Goal: Information Seeking & Learning: Check status

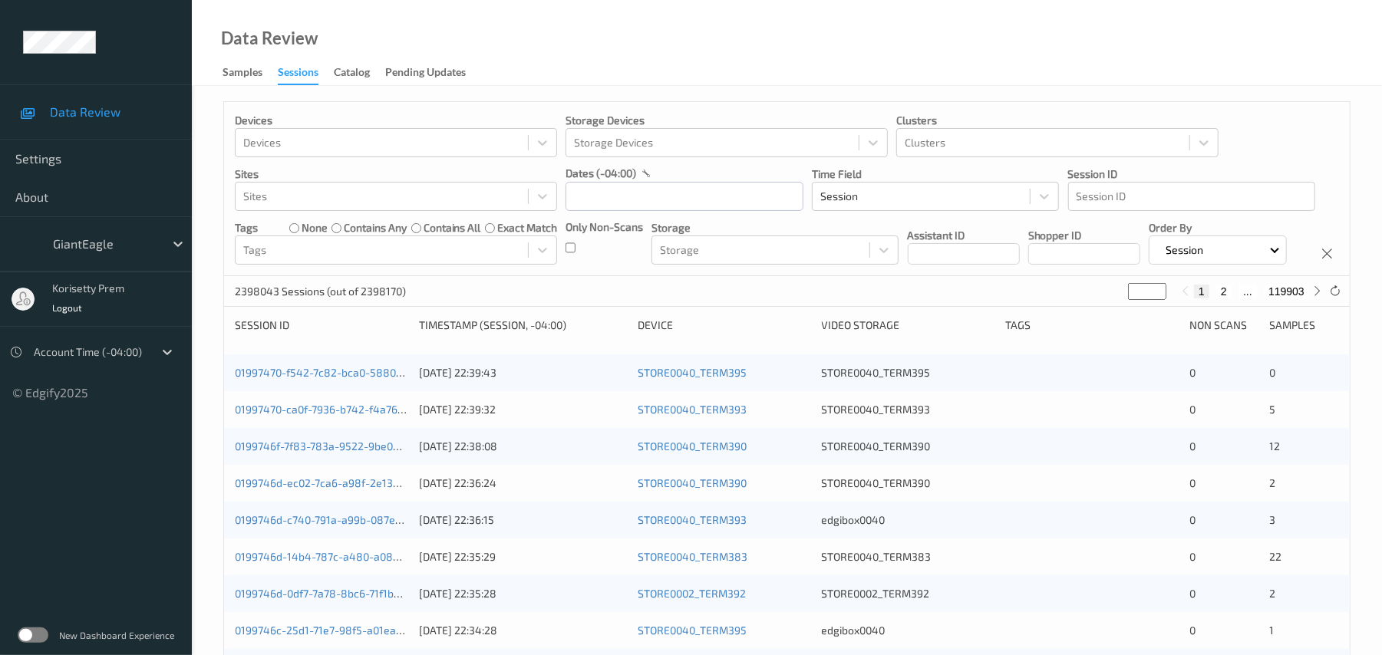
click at [31, 630] on label at bounding box center [33, 635] width 31 height 15
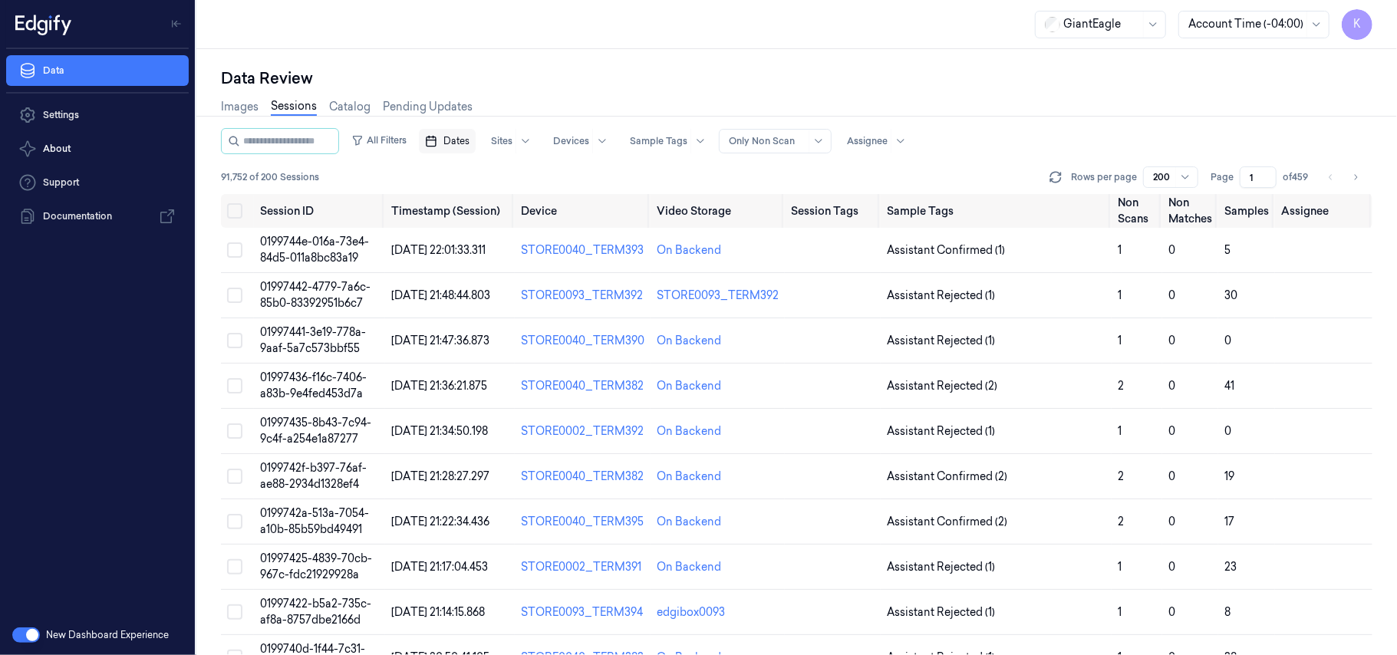
click at [469, 144] on span "Dates" at bounding box center [456, 141] width 26 height 14
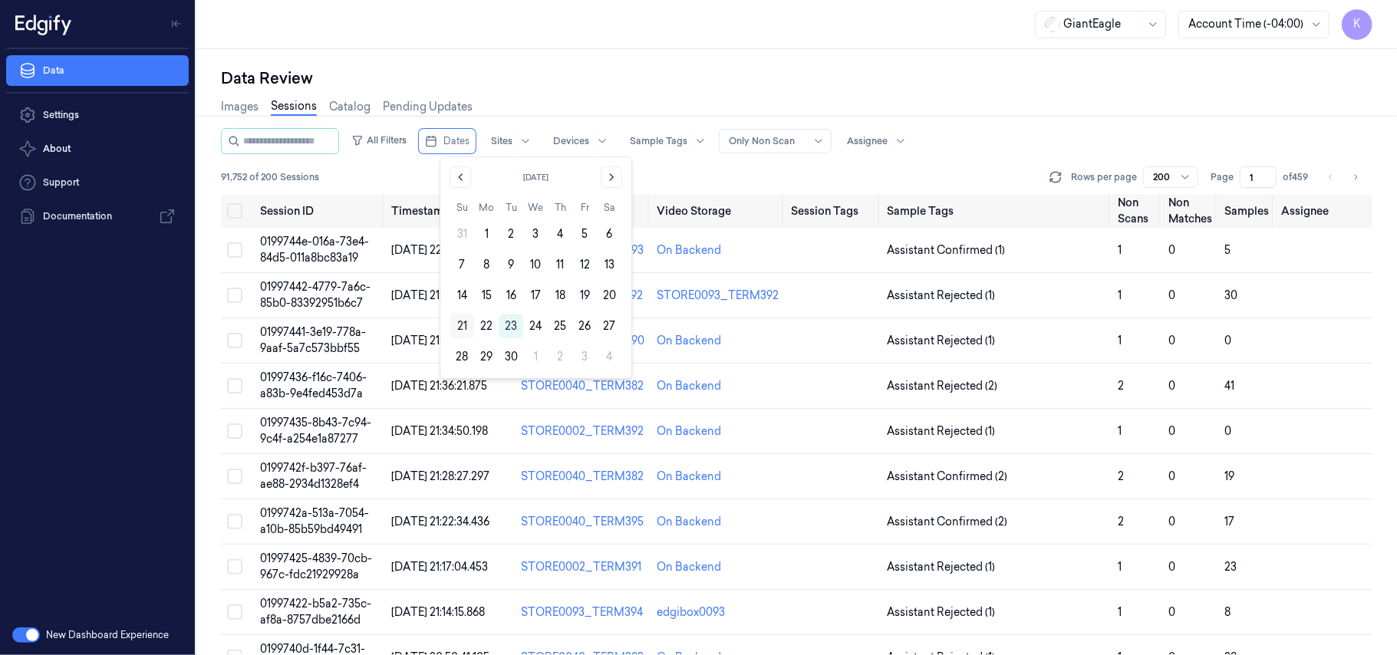
click at [465, 327] on button "21" at bounding box center [462, 326] width 25 height 25
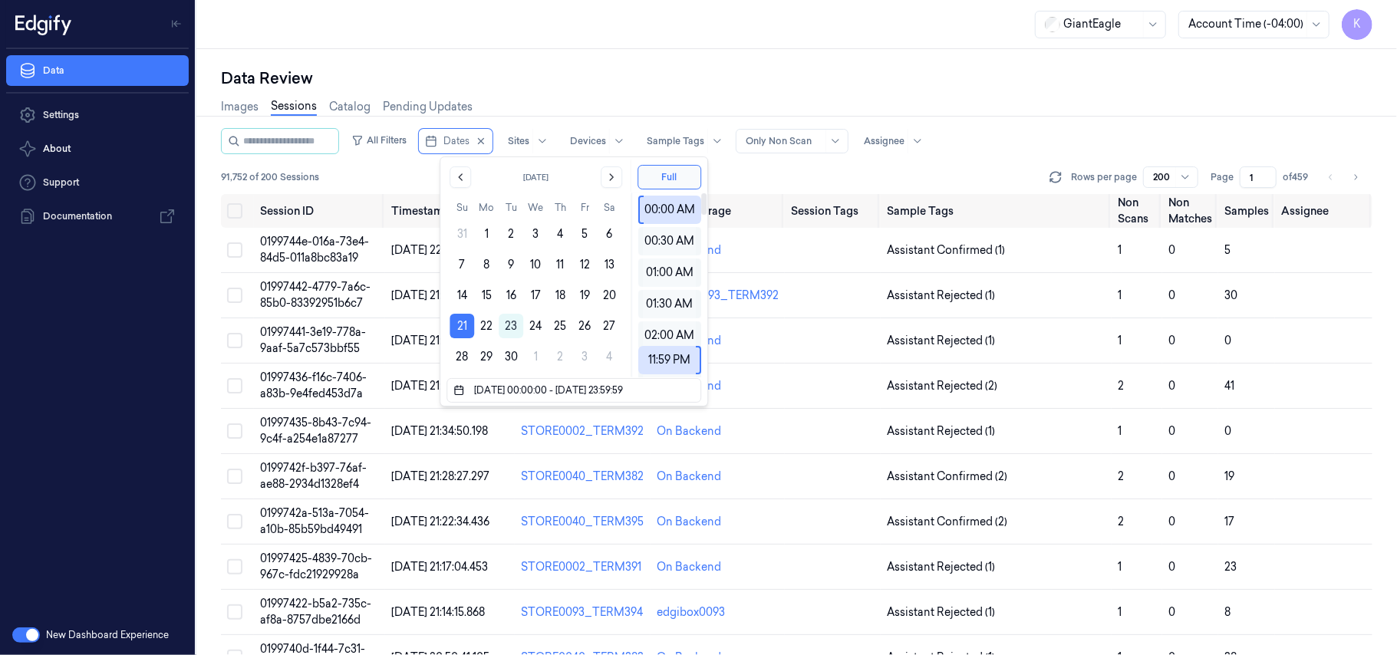
click at [921, 81] on div "Data Review" at bounding box center [796, 78] width 1151 height 21
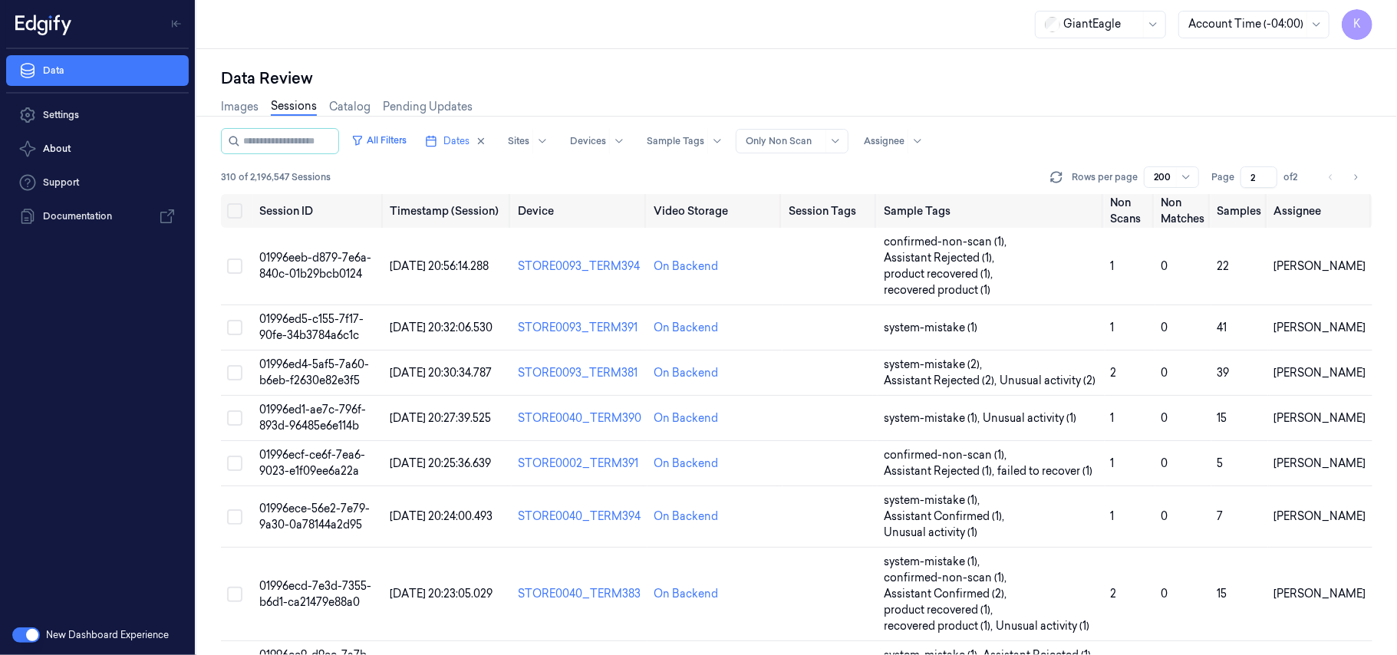
type input "2"
click at [1269, 176] on input "2" at bounding box center [1258, 176] width 37 height 21
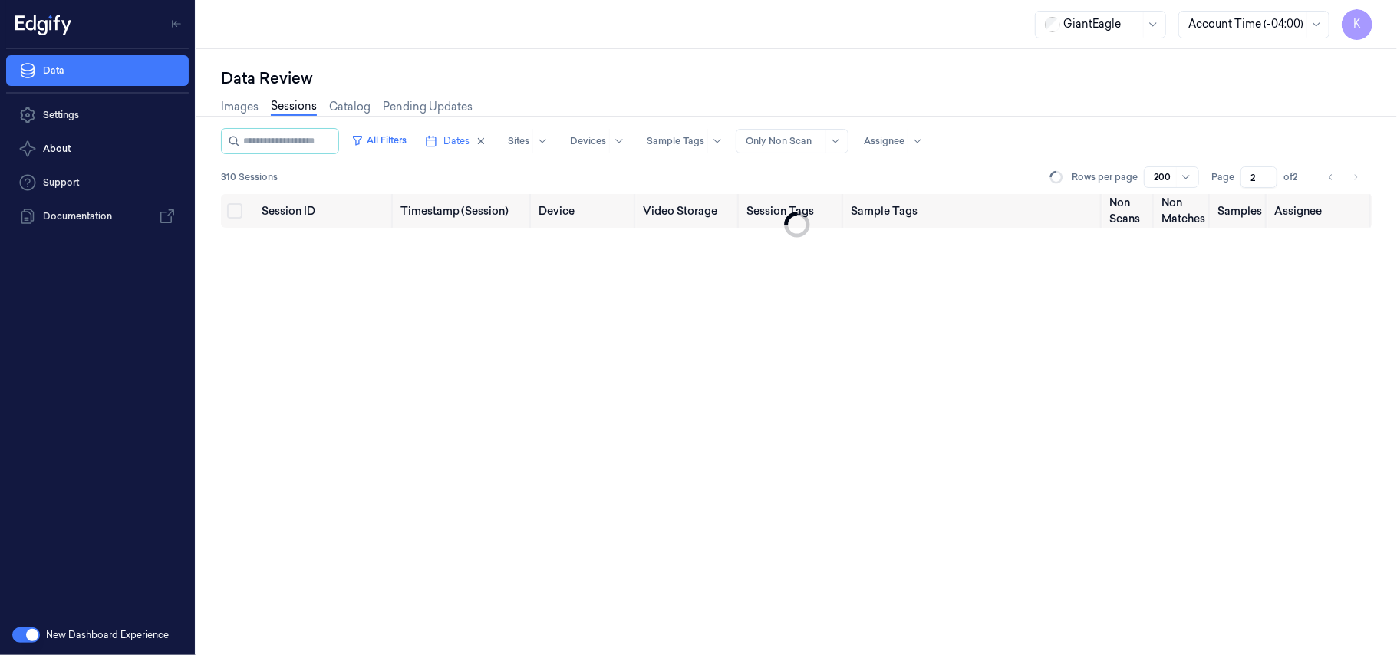
click at [1268, 176] on input "2" at bounding box center [1258, 176] width 37 height 21
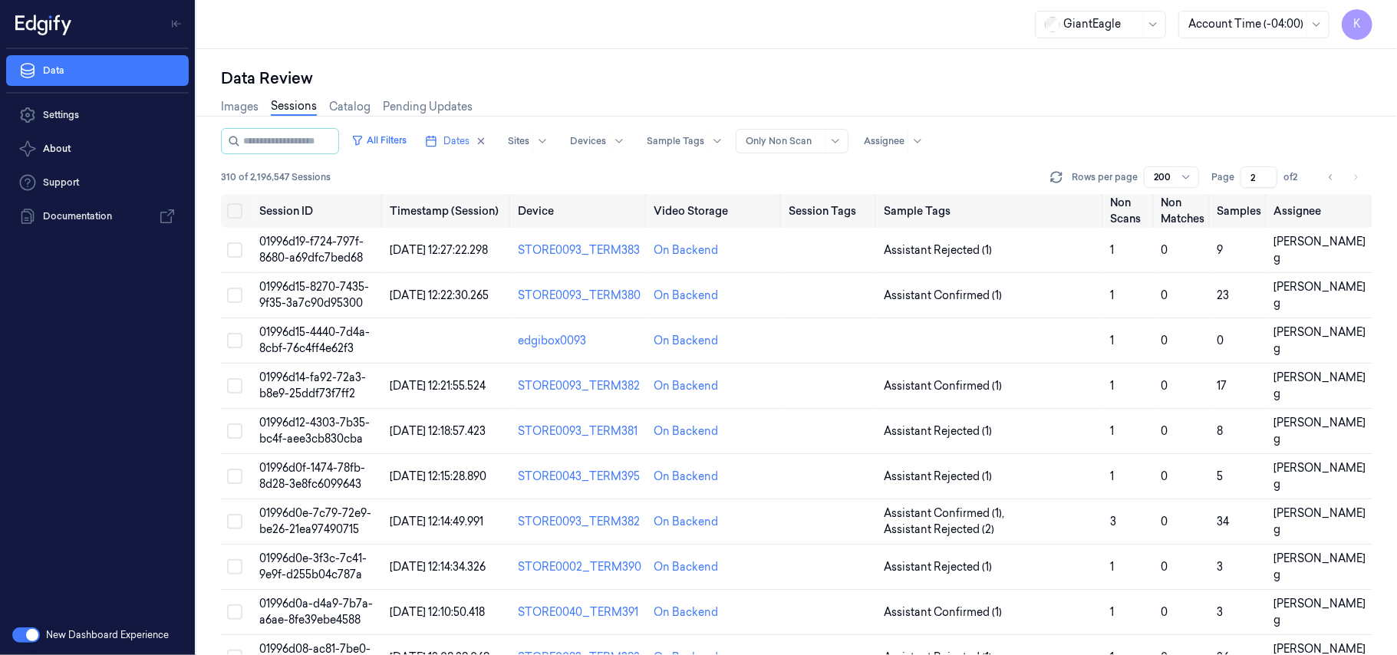
click at [1267, 175] on input "2" at bounding box center [1258, 176] width 37 height 21
click at [1267, 170] on input "2" at bounding box center [1258, 176] width 37 height 21
click at [1246, 150] on div "All Filters Dates Sites Devices Sample Tags Alert Type Only Non Scan Assignee" at bounding box center [796, 141] width 1151 height 26
click at [1269, 169] on input "2" at bounding box center [1258, 176] width 37 height 21
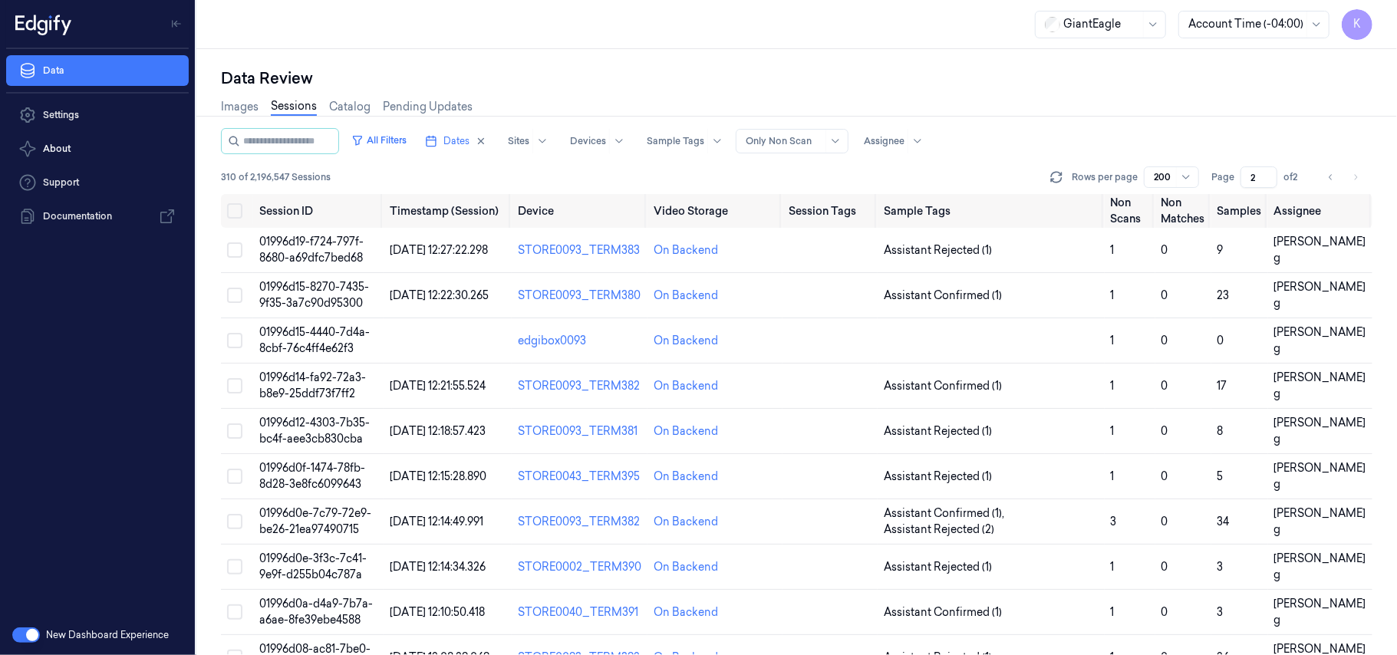
click at [1265, 170] on input "2" at bounding box center [1258, 176] width 37 height 21
click at [1267, 175] on input "2" at bounding box center [1258, 176] width 37 height 21
click at [1235, 140] on div "All Filters Dates Sites Devices Sample Tags Alert Type Only Non Scan Assignee" at bounding box center [796, 141] width 1151 height 26
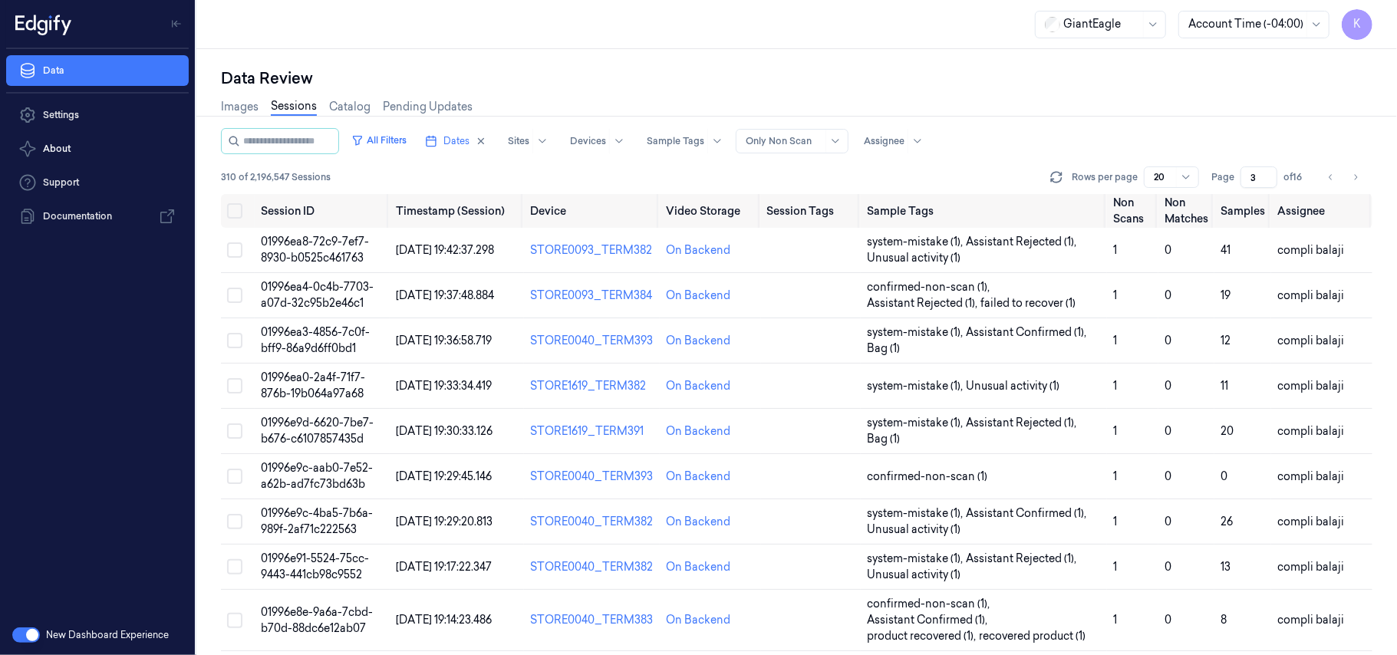
click at [1268, 173] on input "3" at bounding box center [1258, 176] width 37 height 21
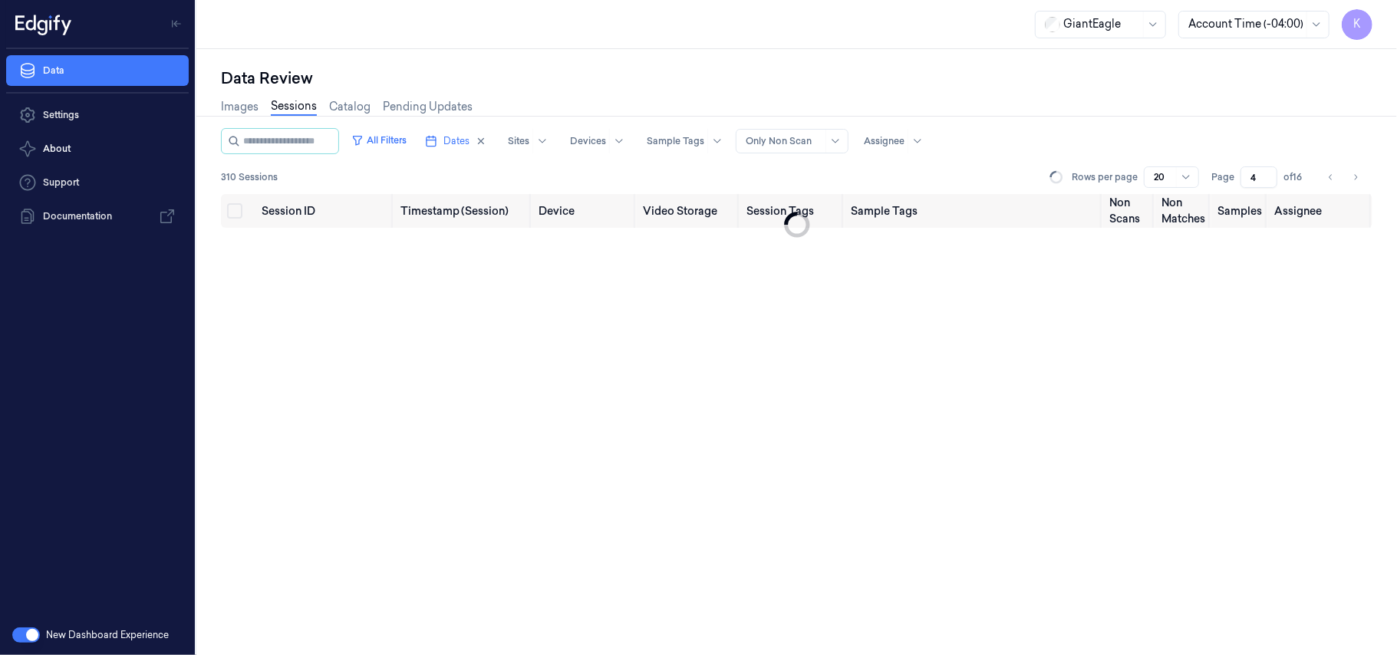
click at [1268, 173] on input "4" at bounding box center [1258, 176] width 37 height 21
click at [1268, 173] on input "5" at bounding box center [1258, 176] width 37 height 21
type input "6"
click at [1268, 173] on input "6" at bounding box center [1258, 176] width 37 height 21
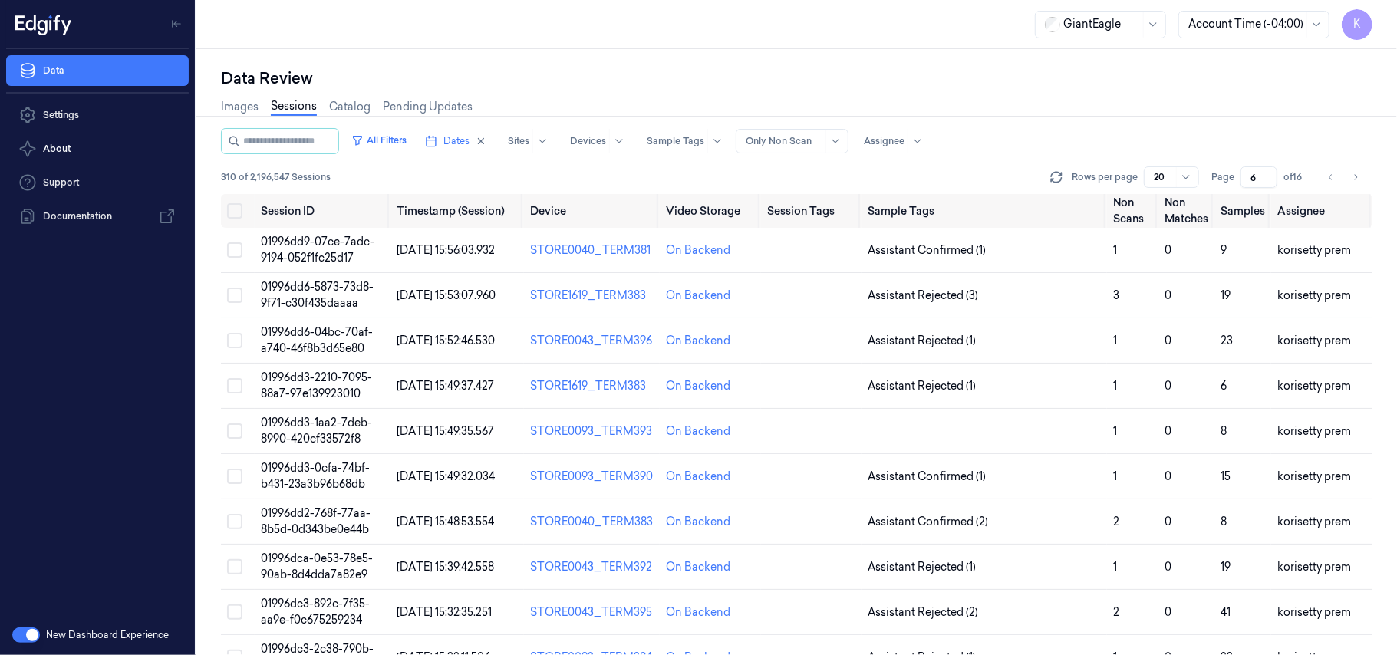
click at [1133, 138] on div "All Filters Dates Sites Devices Sample Tags Alert Type Only Non Scan Assignee" at bounding box center [796, 141] width 1151 height 26
click at [354, 246] on span "01996dd9-07ce-7adc-9194-052f1fc25d17" at bounding box center [318, 250] width 114 height 30
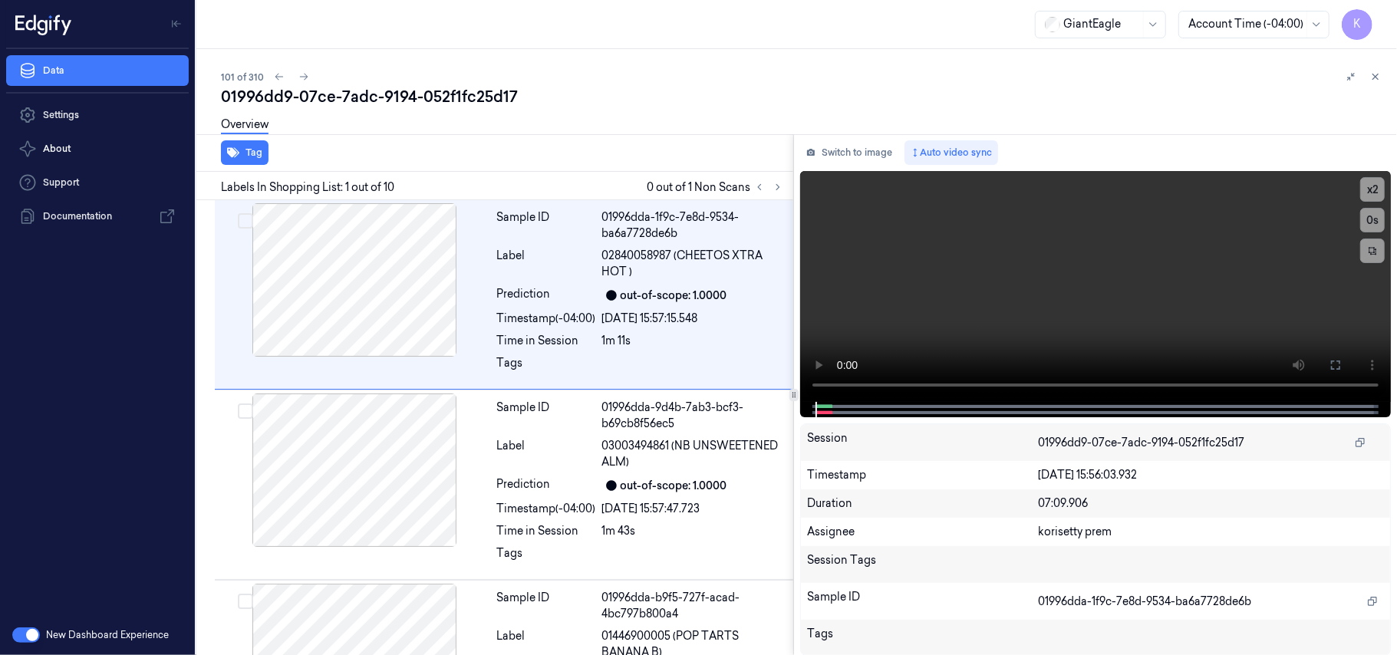
click at [636, 71] on div "101 of 310" at bounding box center [803, 77] width 1164 height 18
click at [782, 182] on icon at bounding box center [777, 187] width 11 height 11
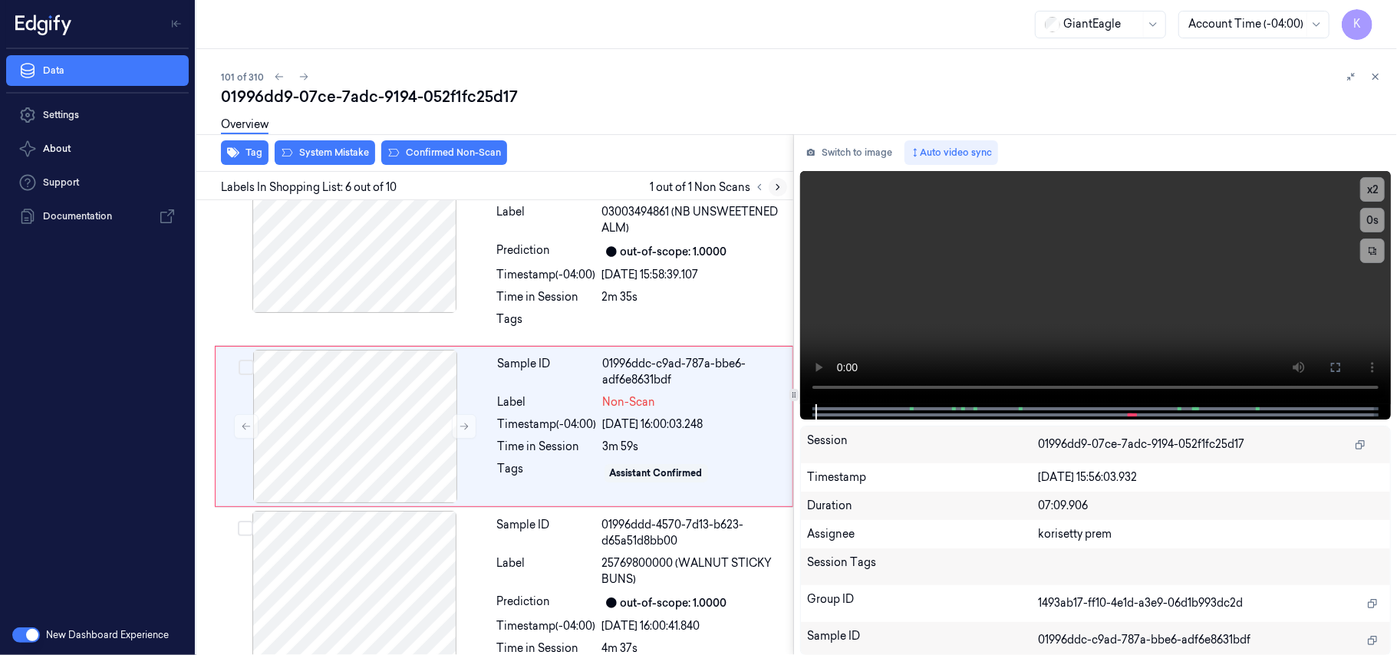
scroll to position [805, 0]
click at [463, 427] on icon at bounding box center [464, 425] width 11 height 11
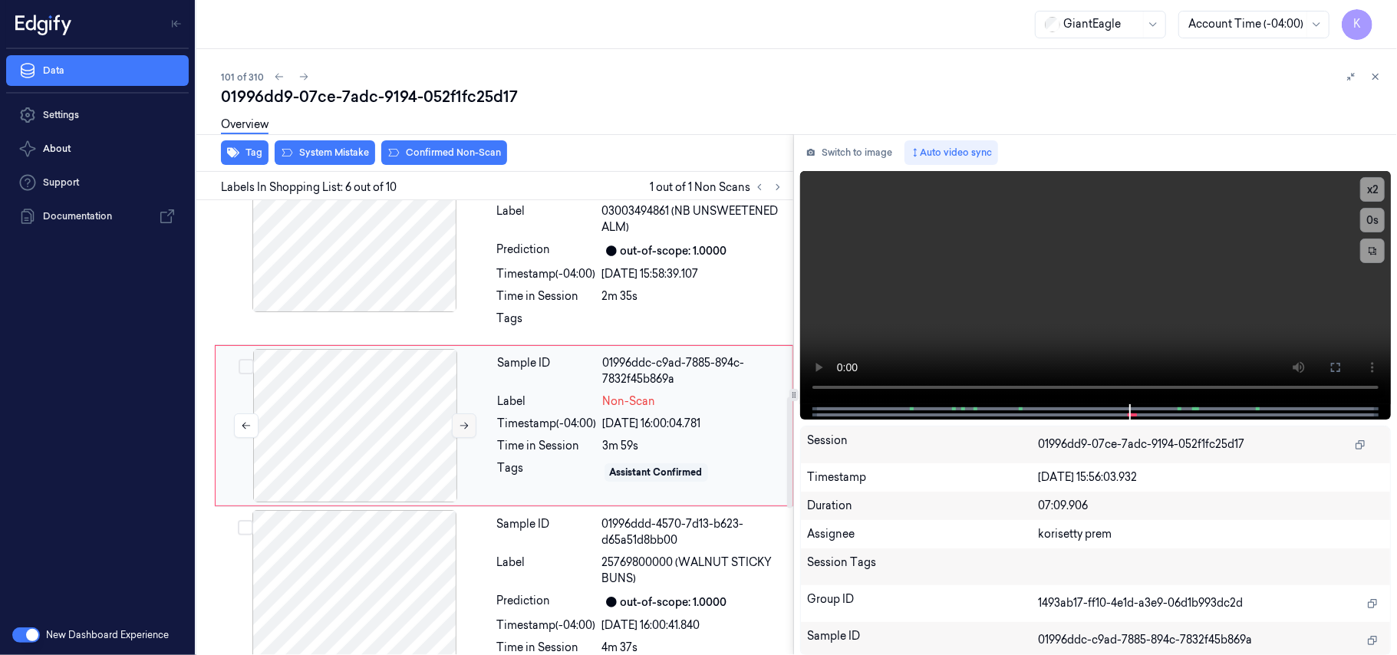
click at [463, 427] on icon at bounding box center [464, 425] width 11 height 11
click at [826, 149] on button "Switch to image" at bounding box center [849, 152] width 98 height 25
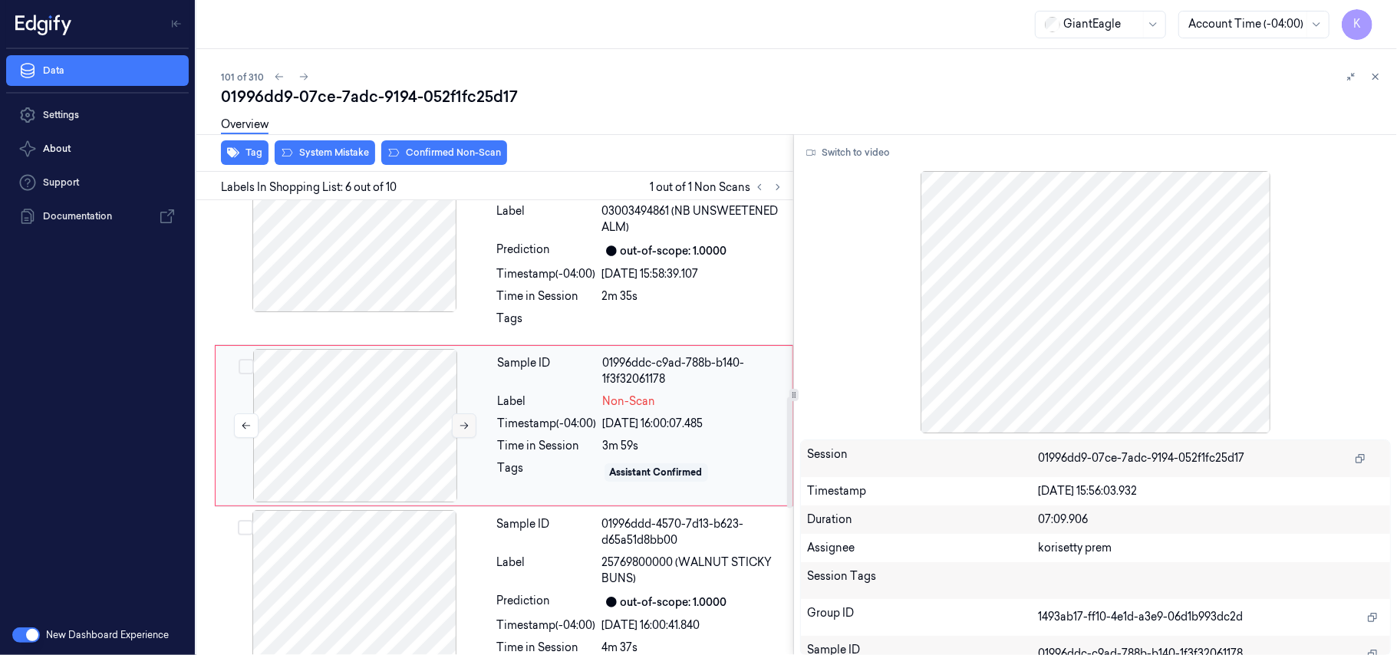
click at [455, 424] on button at bounding box center [464, 425] width 25 height 25
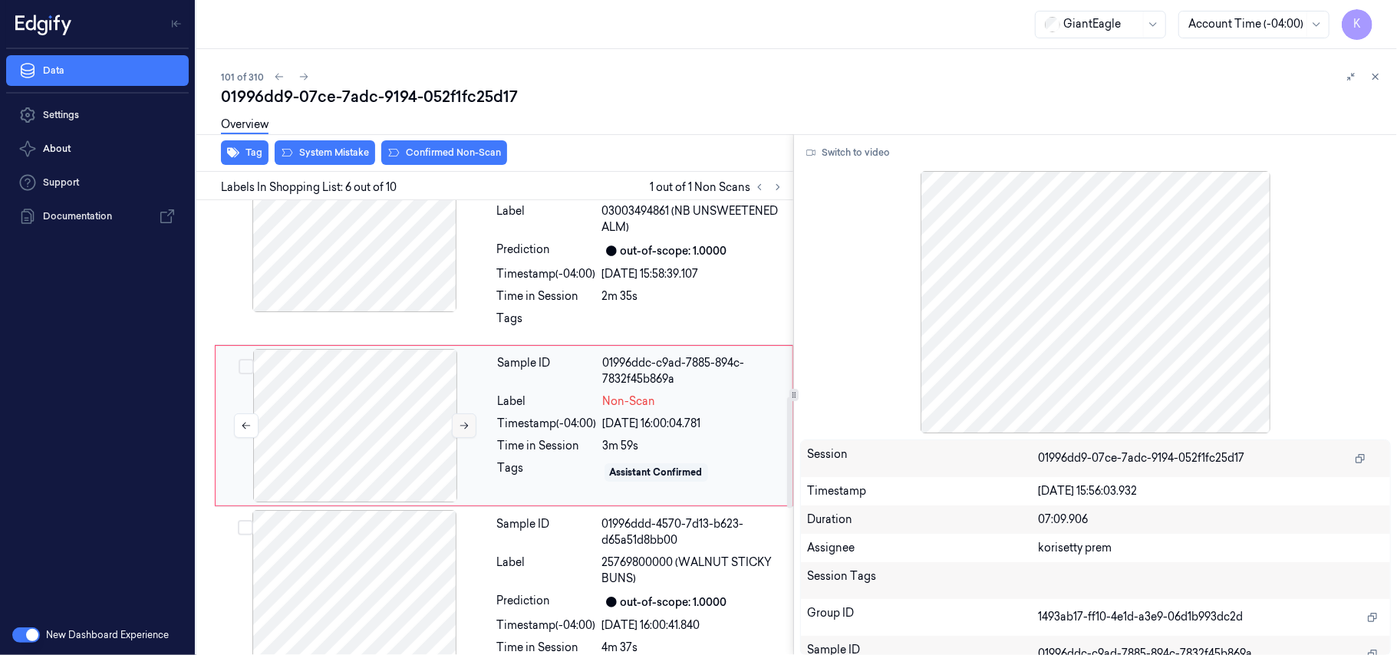
click at [455, 424] on button at bounding box center [464, 425] width 25 height 25
click at [247, 428] on icon at bounding box center [246, 425] width 11 height 11
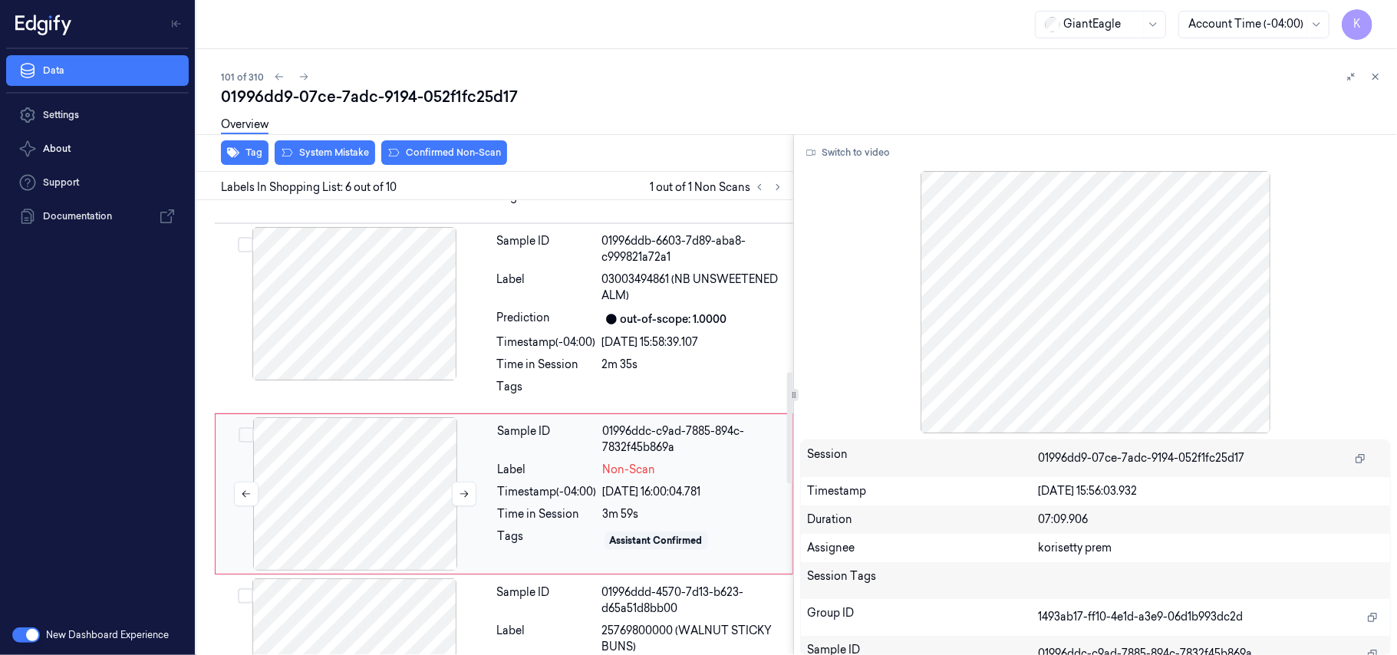
scroll to position [703, 0]
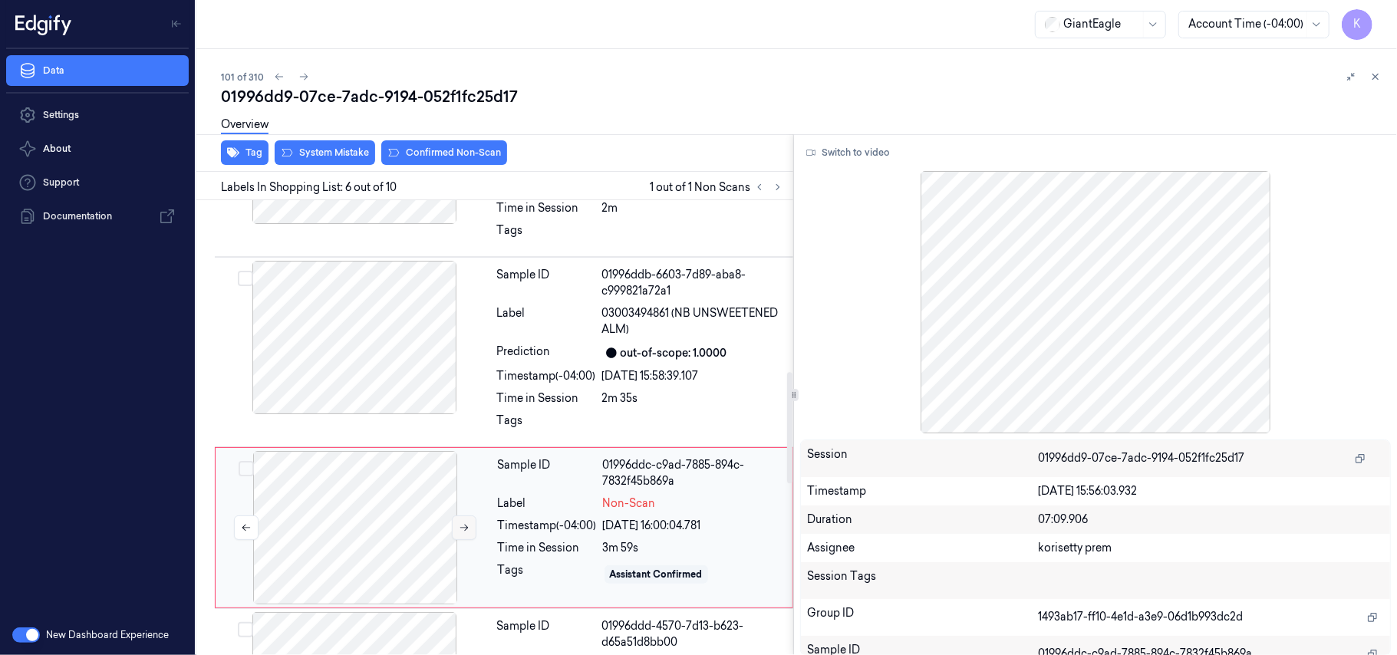
click at [459, 523] on button at bounding box center [464, 528] width 25 height 25
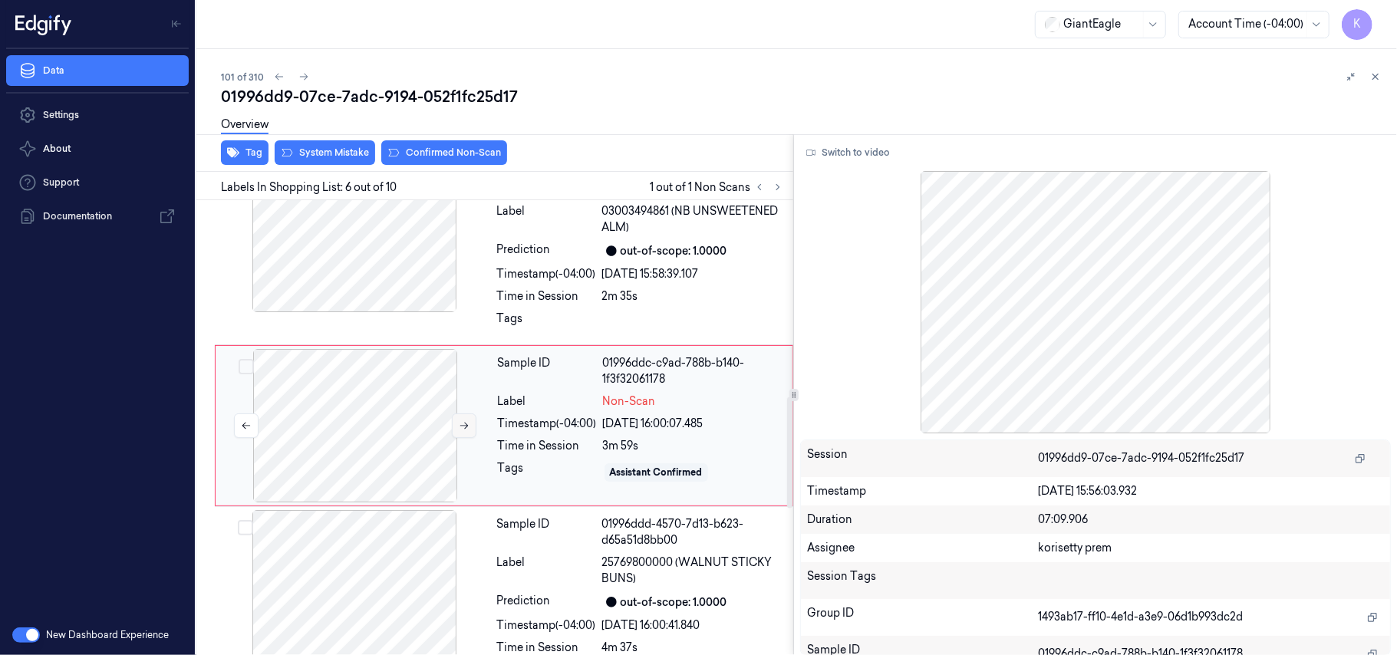
click at [459, 523] on div at bounding box center [354, 586] width 273 height 153
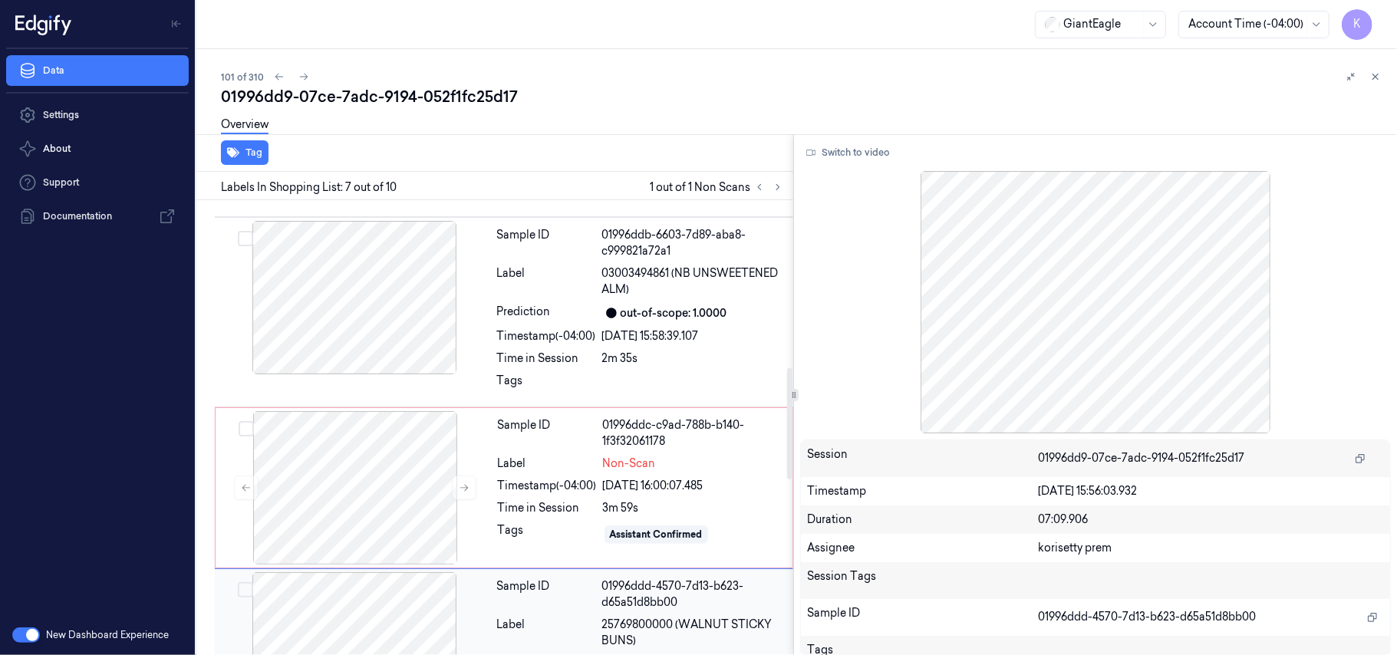
scroll to position [675, 0]
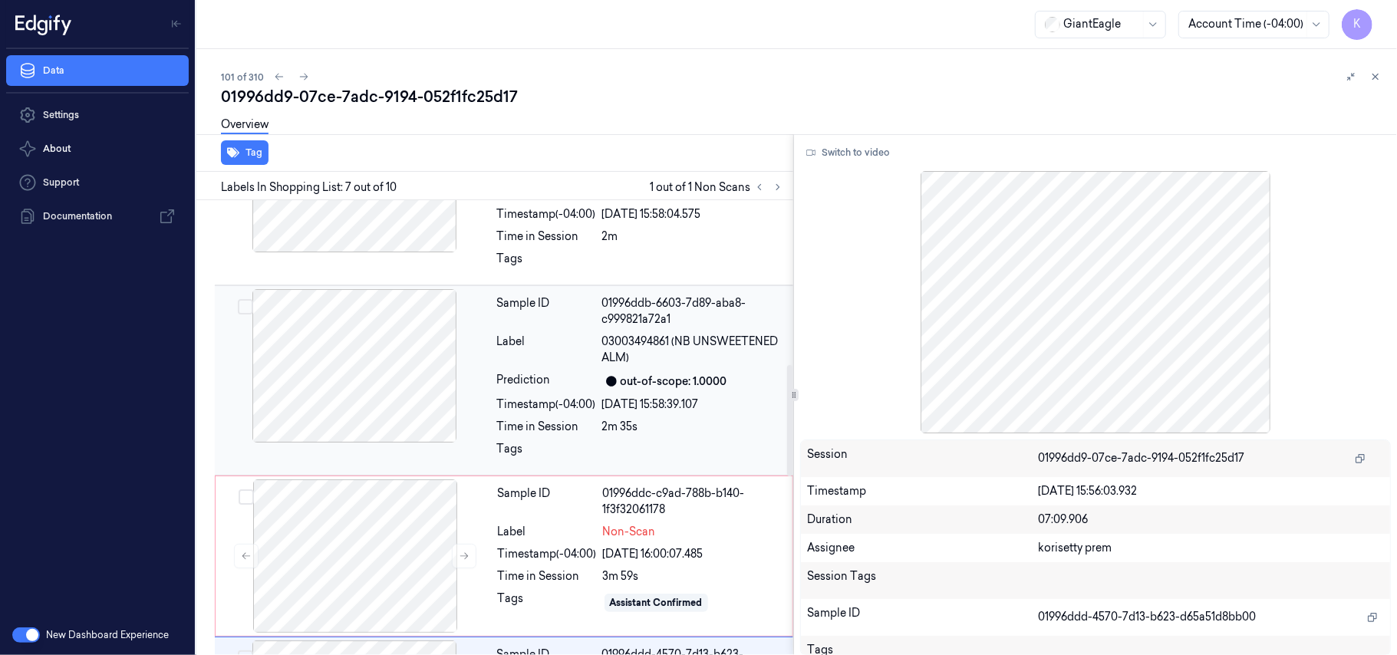
click at [367, 375] on div at bounding box center [354, 365] width 273 height 153
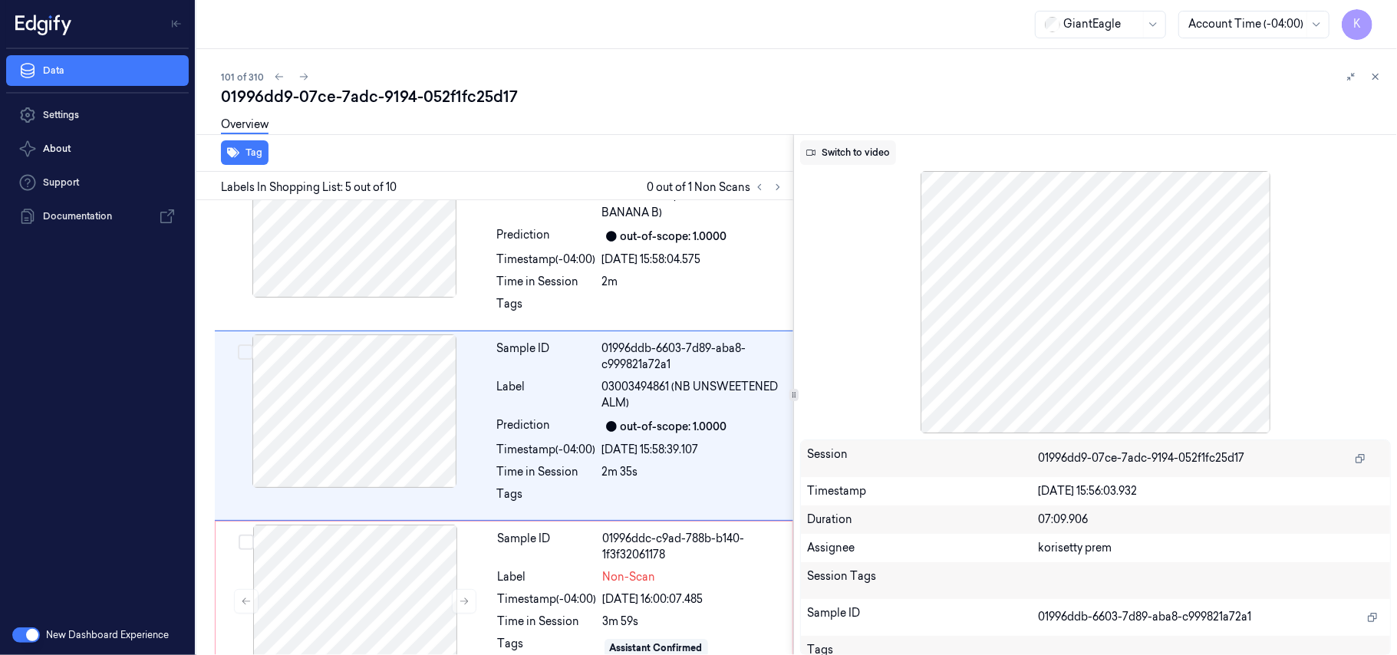
click at [835, 156] on button "Switch to video" at bounding box center [848, 152] width 96 height 25
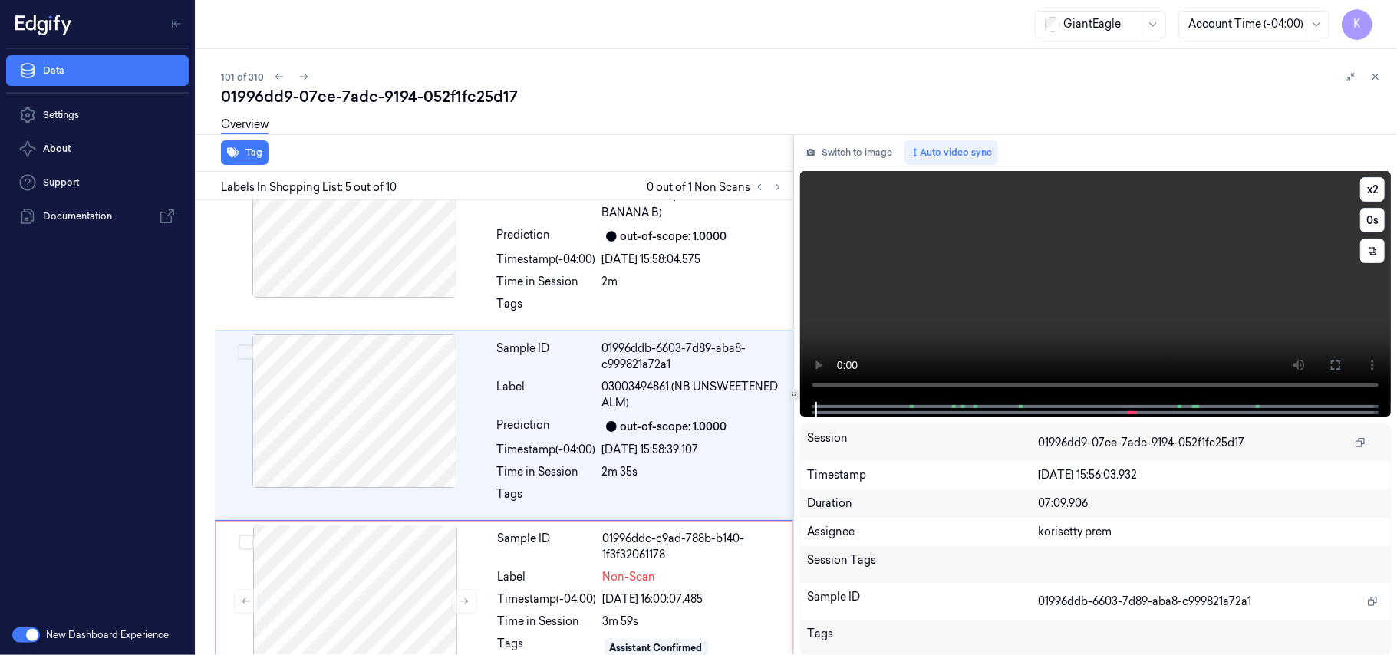
click at [1117, 307] on video at bounding box center [1095, 286] width 591 height 231
click at [1077, 301] on video at bounding box center [1095, 286] width 591 height 231
click at [1376, 188] on button "x 2" at bounding box center [1372, 189] width 25 height 25
click at [1376, 188] on button "x 4" at bounding box center [1372, 189] width 25 height 25
click at [1016, 339] on video at bounding box center [1095, 286] width 591 height 231
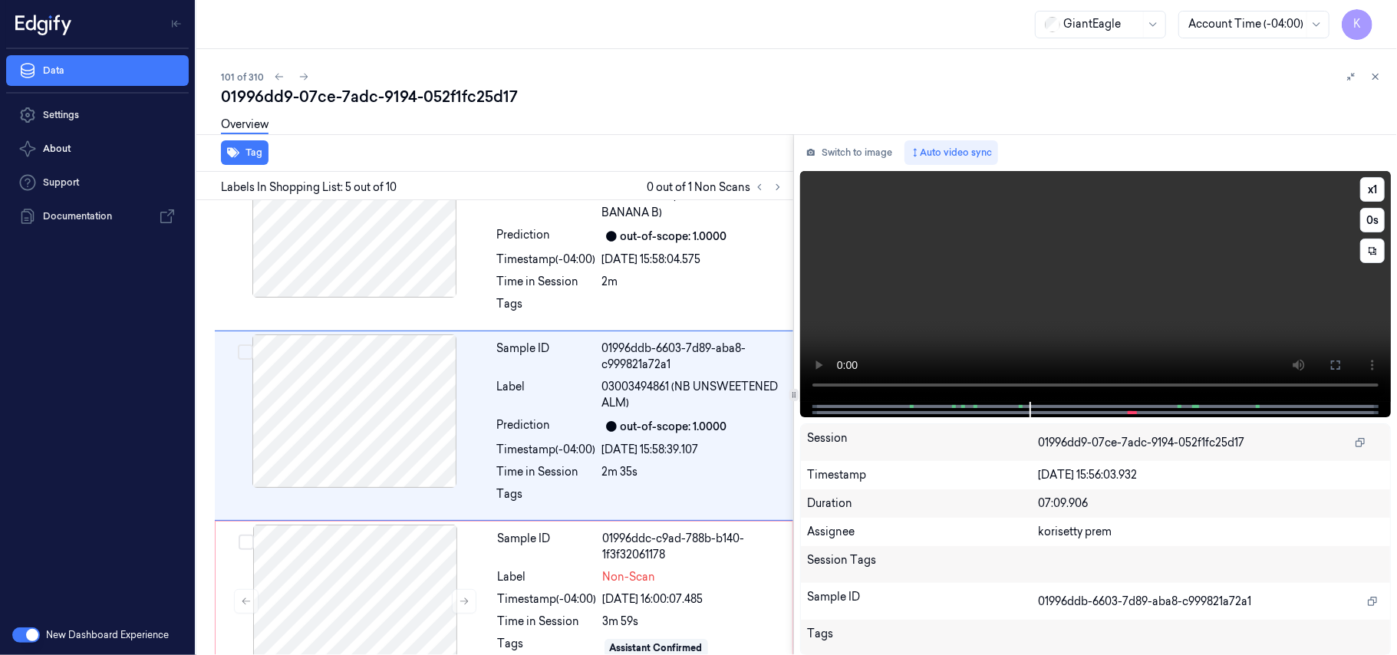
click at [995, 265] on video at bounding box center [1095, 286] width 591 height 231
click at [1369, 193] on button "x 1" at bounding box center [1372, 189] width 25 height 25
click at [593, 265] on div "Timestamp (-04:00)" at bounding box center [546, 260] width 99 height 16
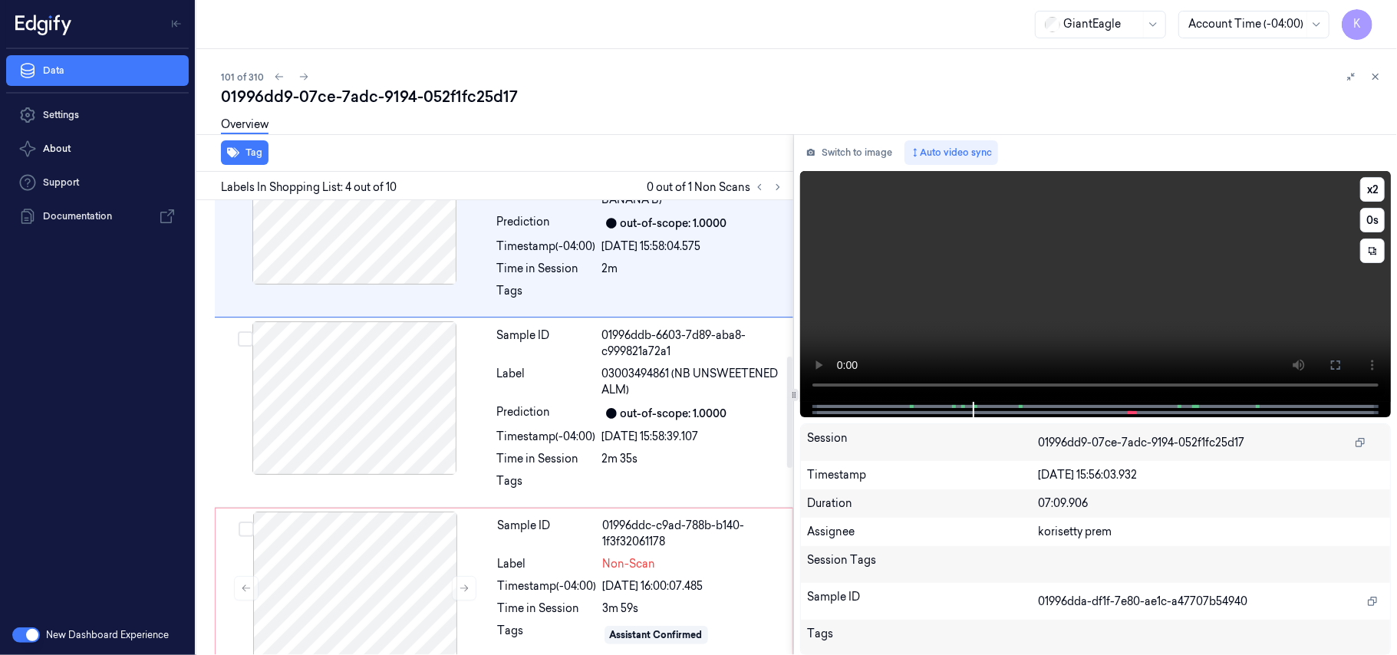
scroll to position [439, 0]
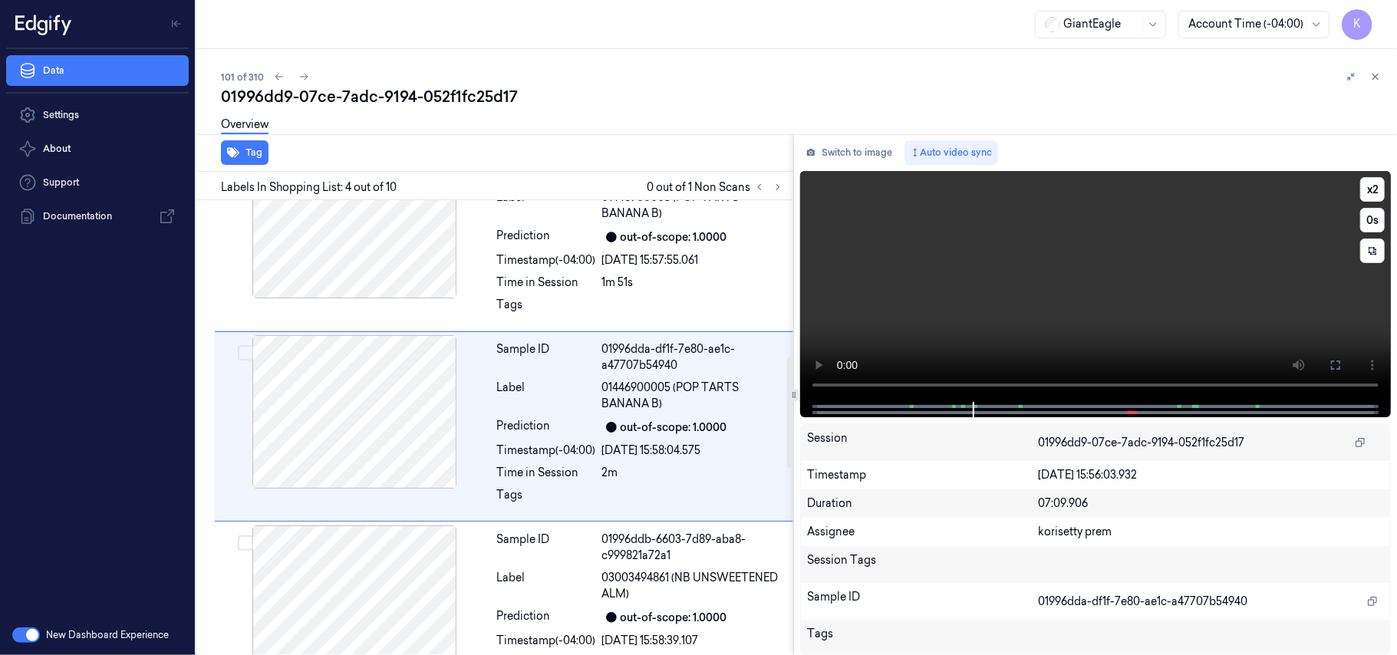
click at [955, 301] on video at bounding box center [1095, 286] width 591 height 231
click at [1370, 183] on button "x 2" at bounding box center [1372, 189] width 25 height 25
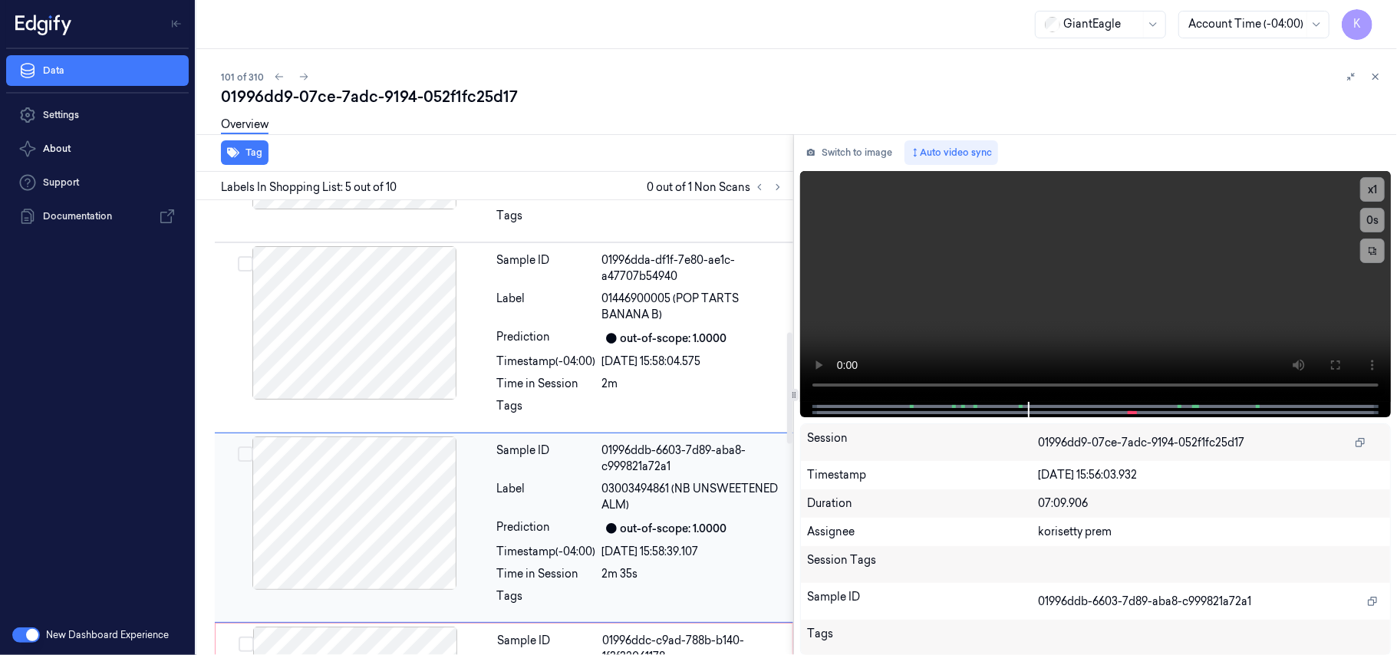
scroll to position [630, 0]
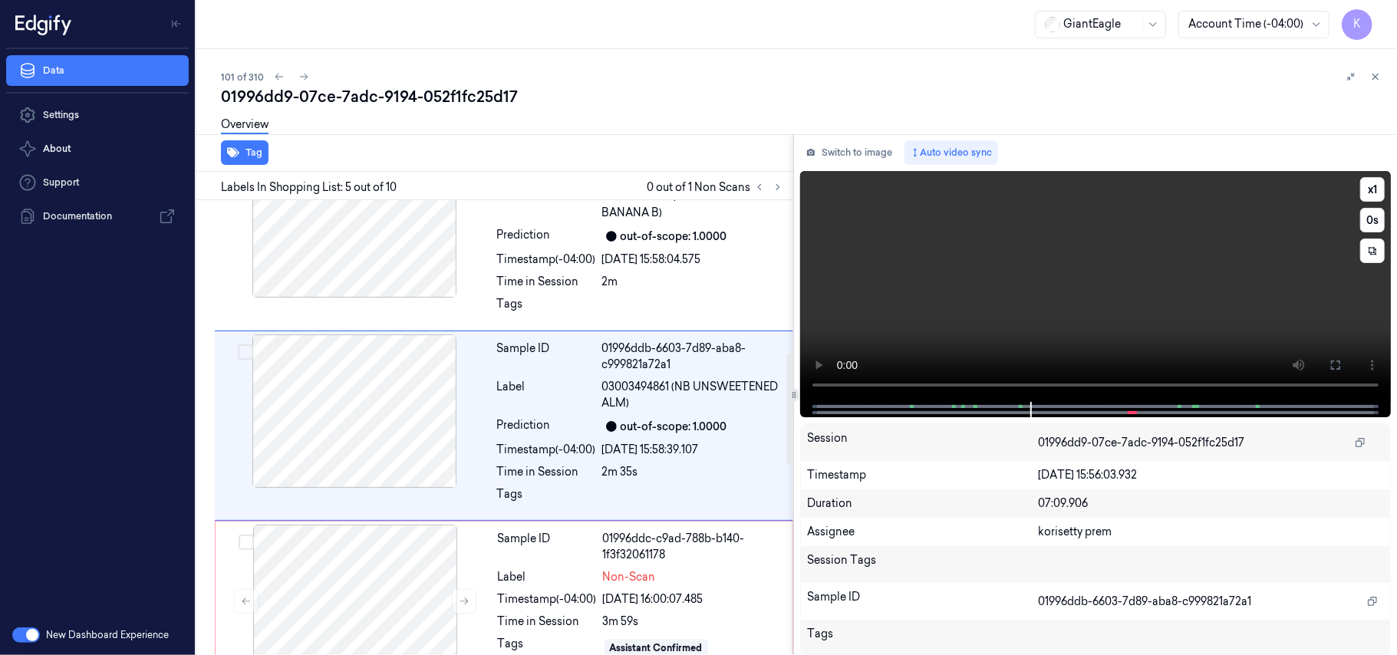
click at [1026, 305] on video at bounding box center [1095, 286] width 591 height 231
click at [970, 288] on video at bounding box center [1095, 286] width 591 height 231
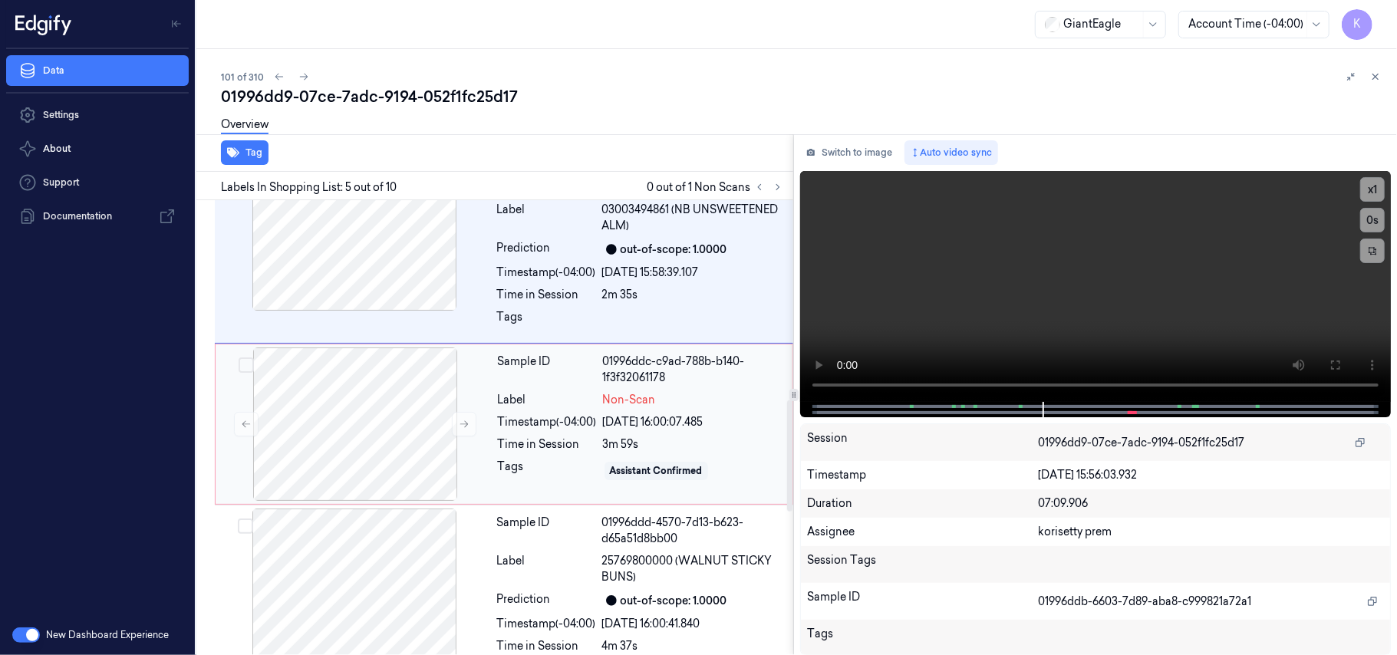
scroll to position [835, 0]
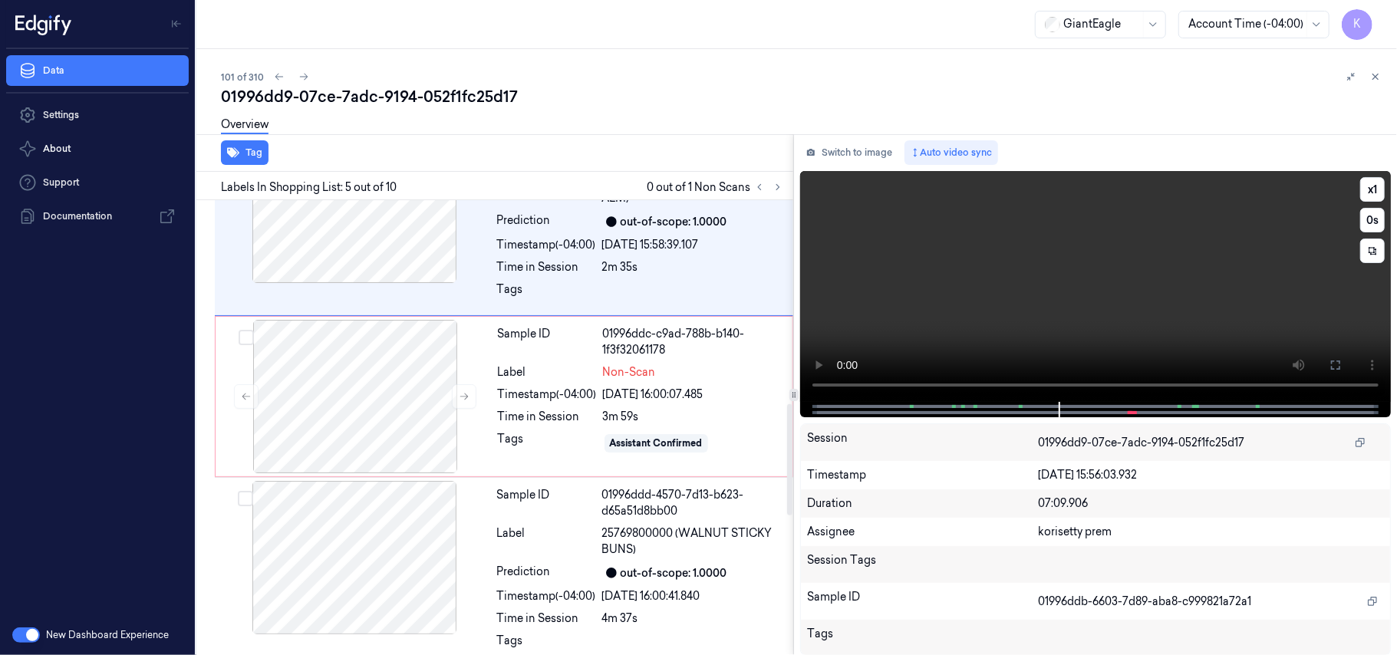
click at [1045, 302] on video at bounding box center [1095, 286] width 591 height 231
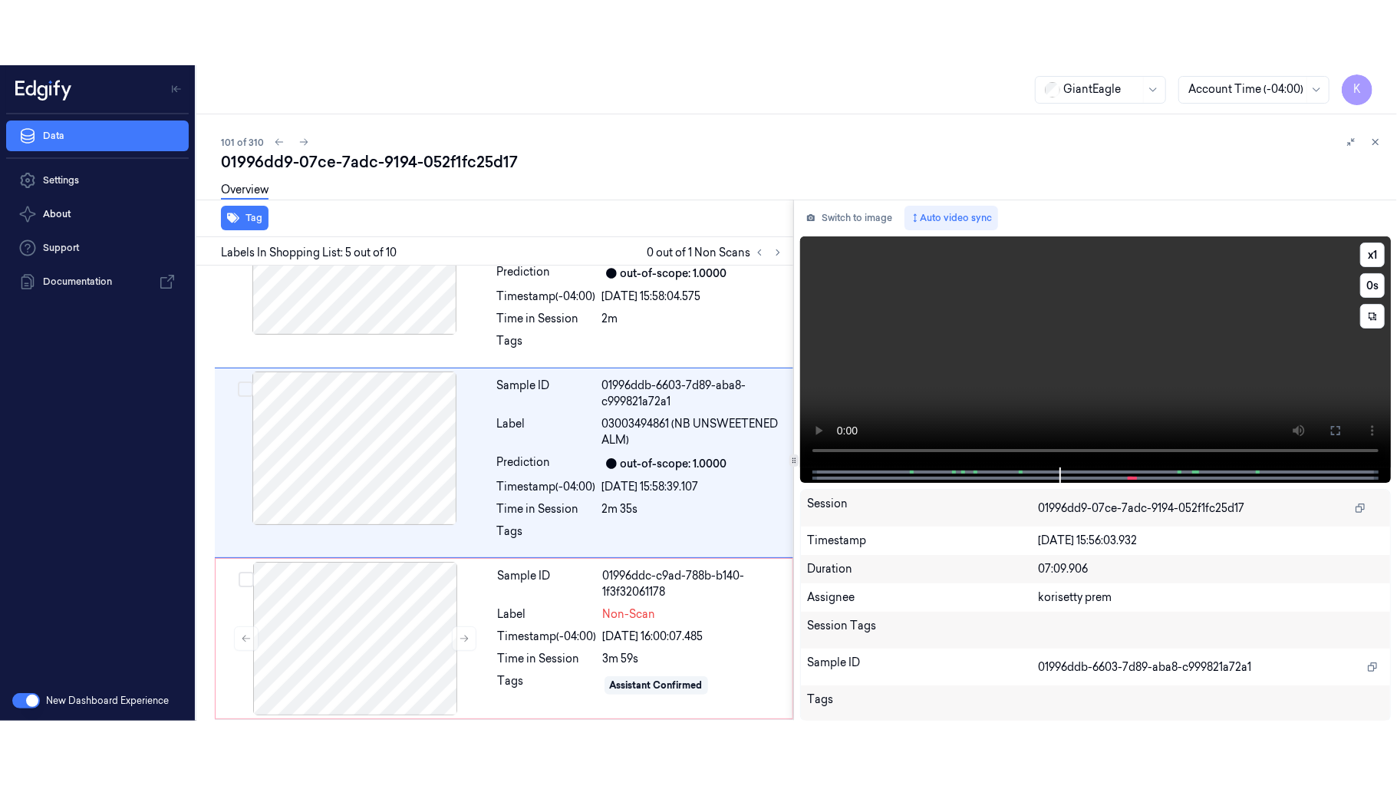
scroll to position [630, 0]
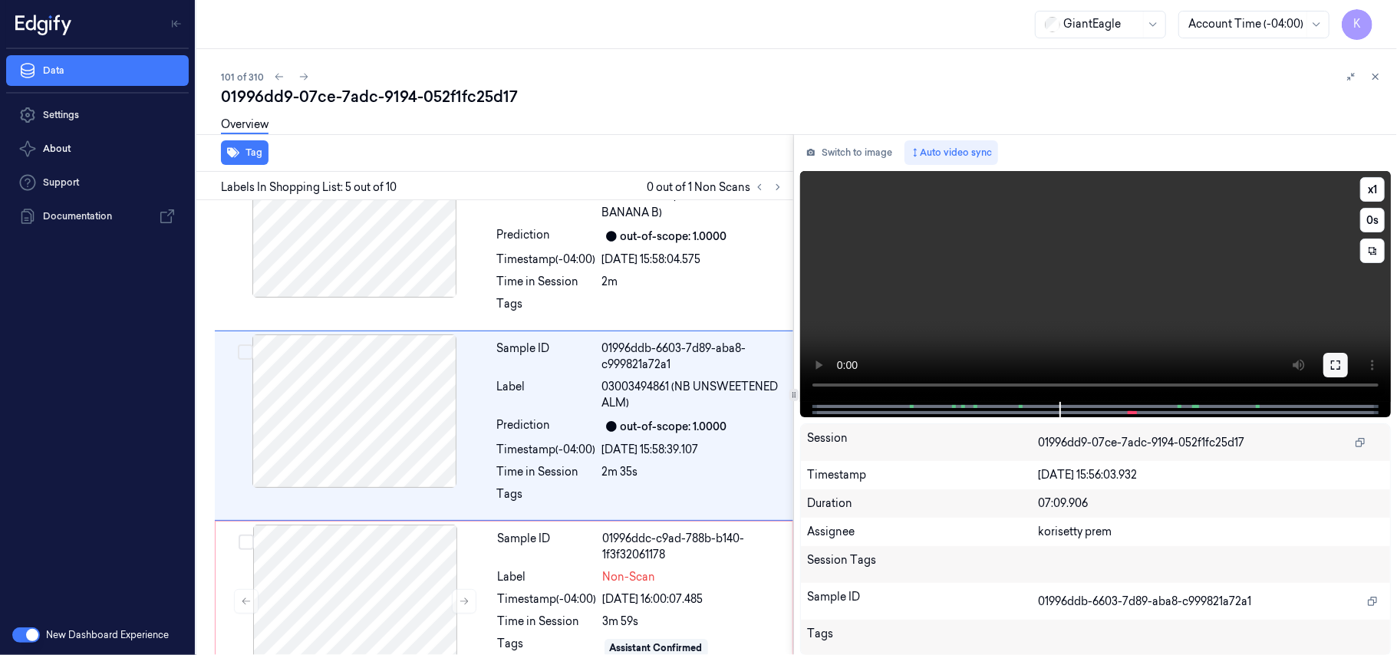
click at [1344, 366] on button at bounding box center [1335, 365] width 25 height 25
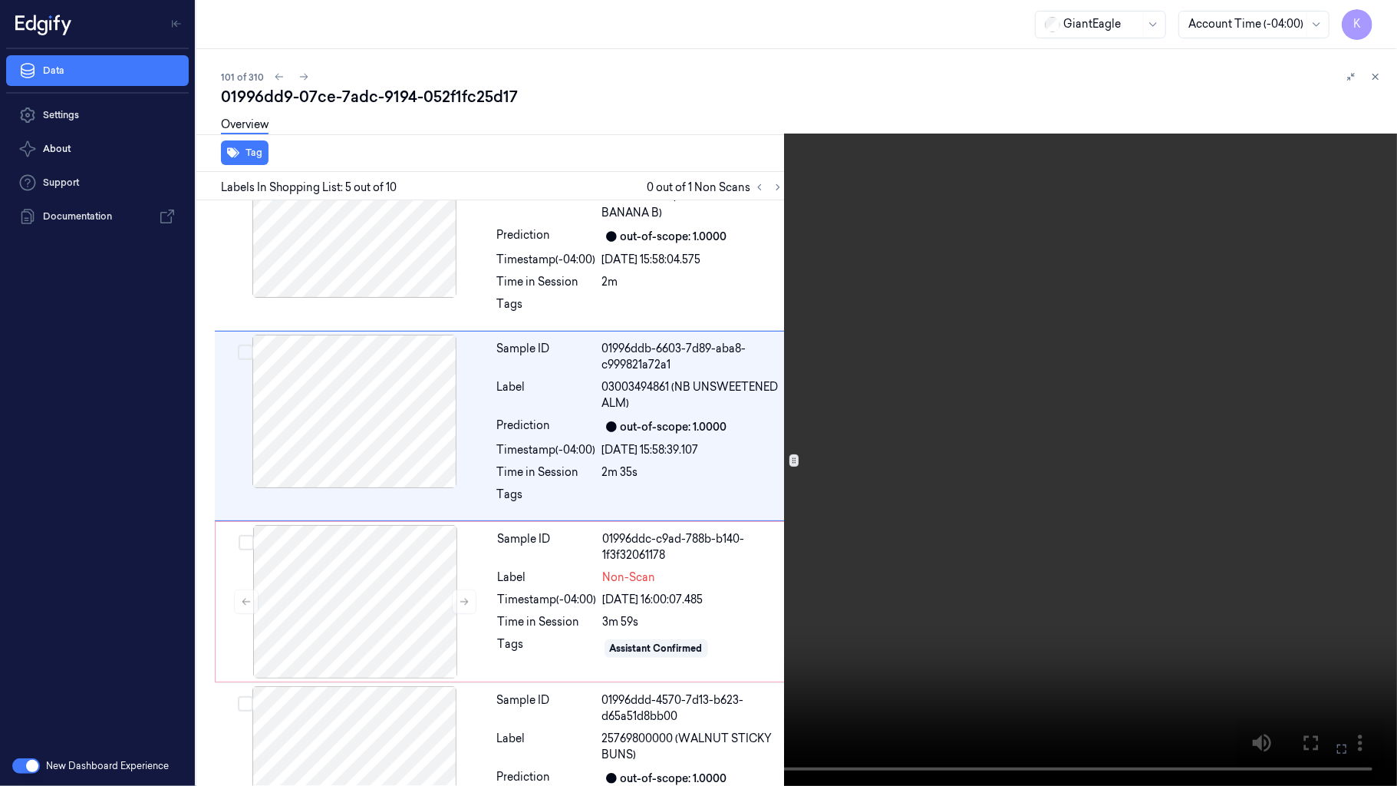
click at [927, 387] on video at bounding box center [698, 393] width 1397 height 786
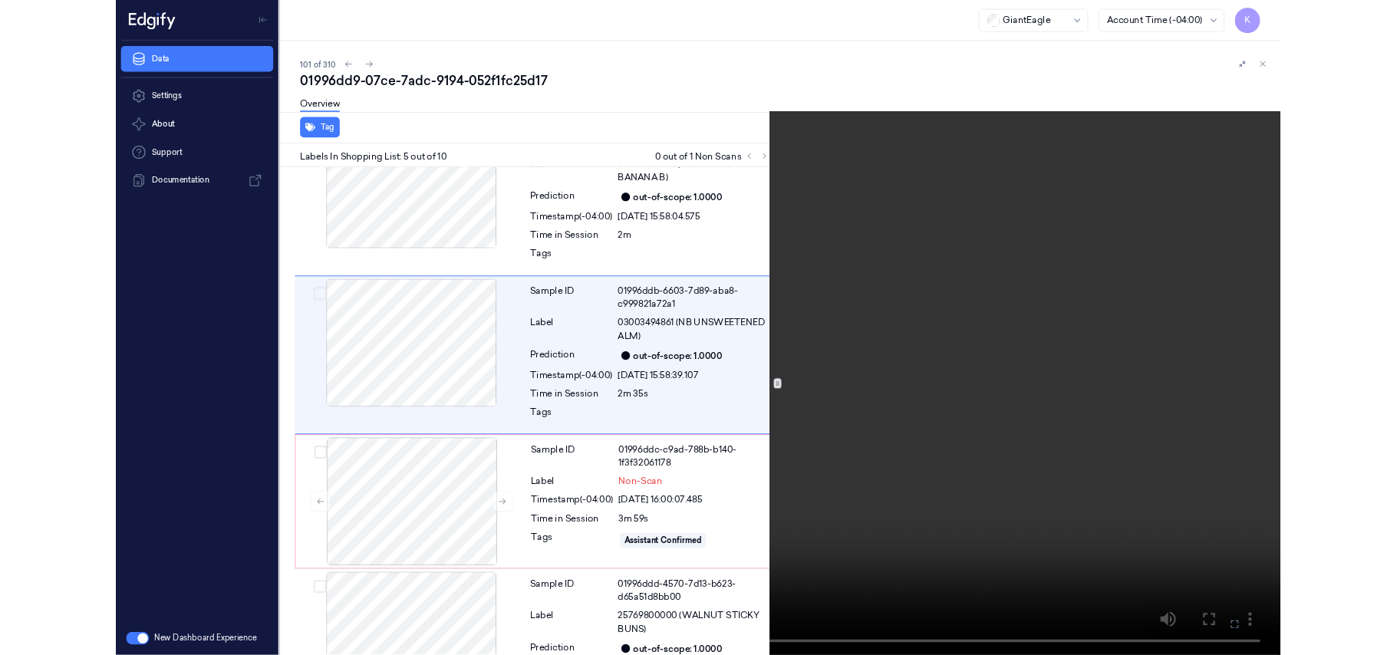
scroll to position [565, 0]
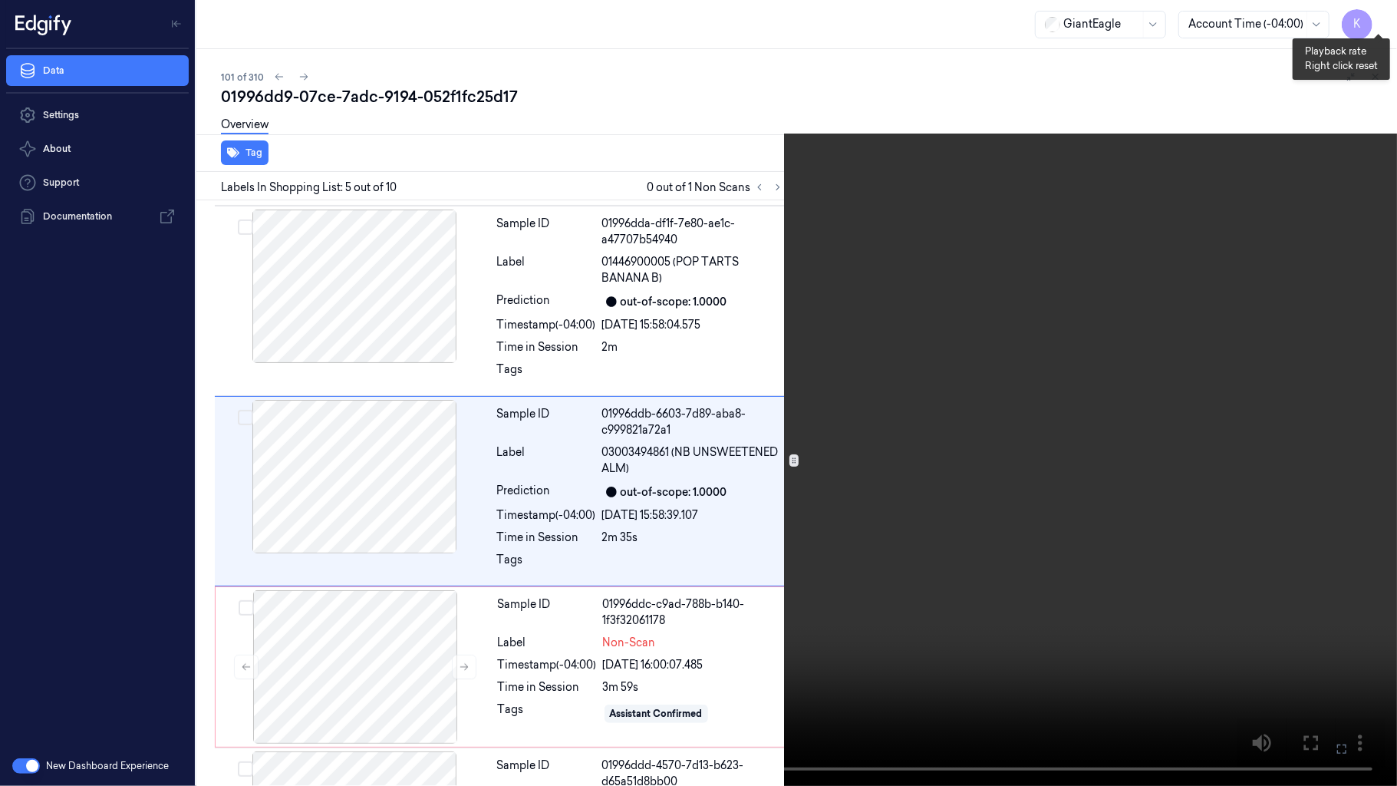
click at [1381, 15] on button "x 1" at bounding box center [1378, 18] width 25 height 25
click at [866, 364] on video at bounding box center [698, 393] width 1397 height 786
click at [859, 350] on video at bounding box center [698, 393] width 1397 height 786
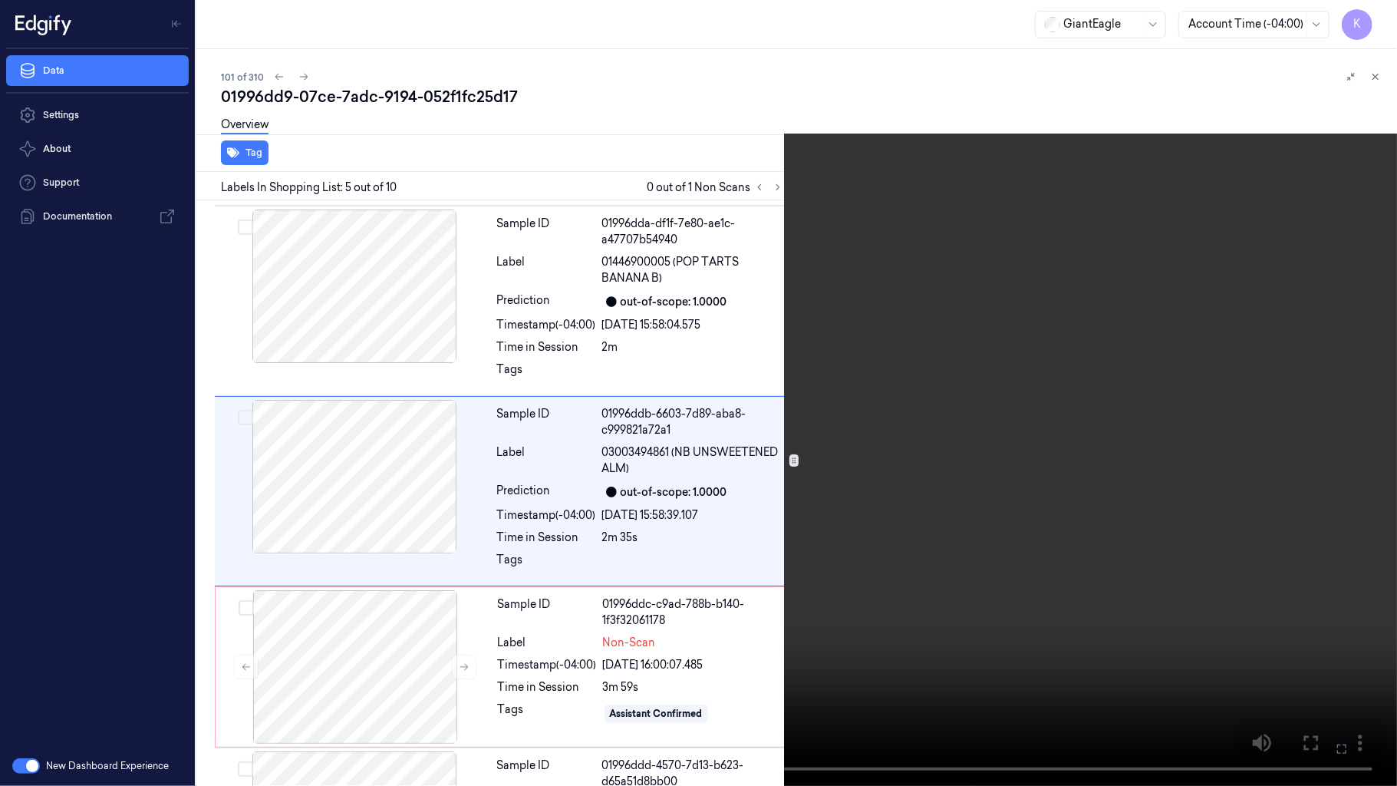
click at [1059, 376] on video at bounding box center [698, 393] width 1397 height 786
click at [0, 0] on icon at bounding box center [0, 0] width 0 height 0
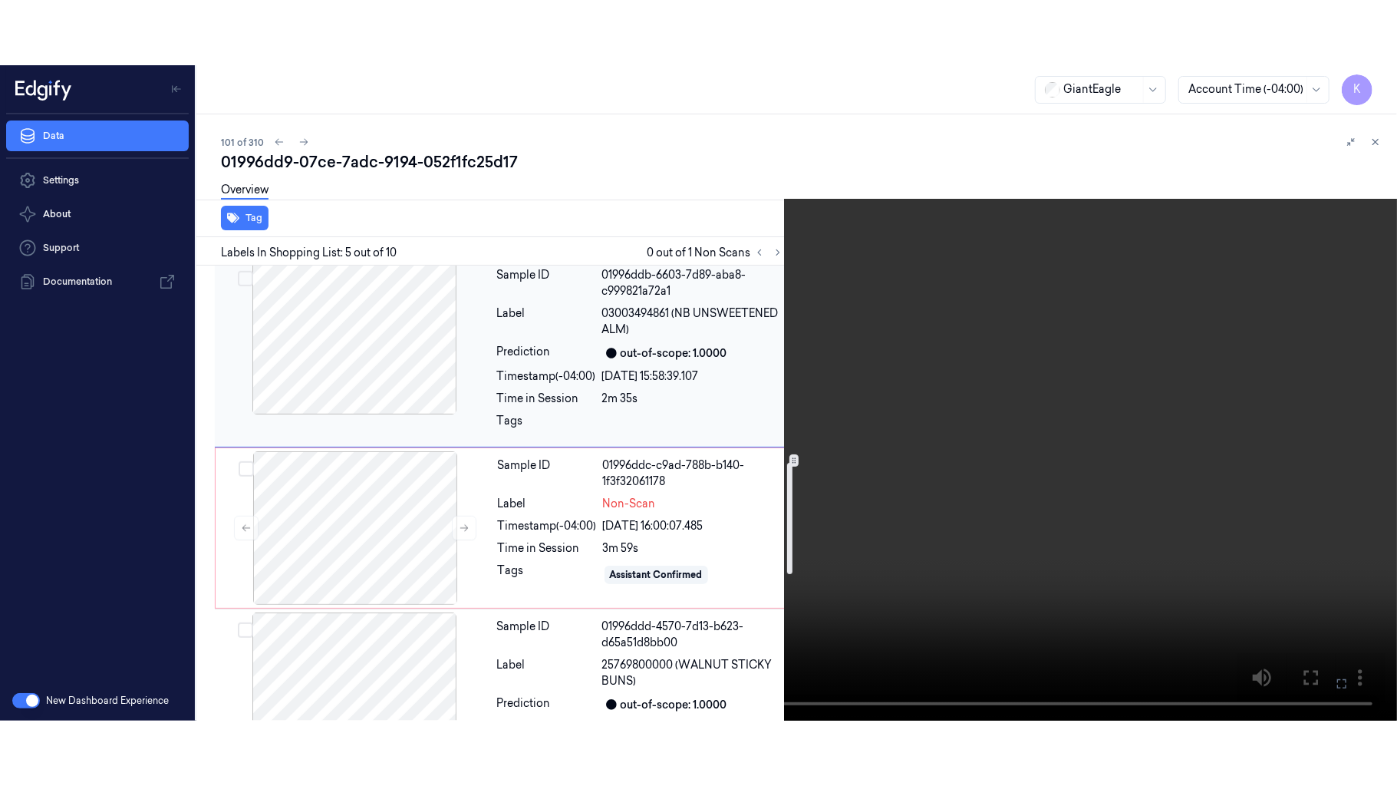
scroll to position [871, 0]
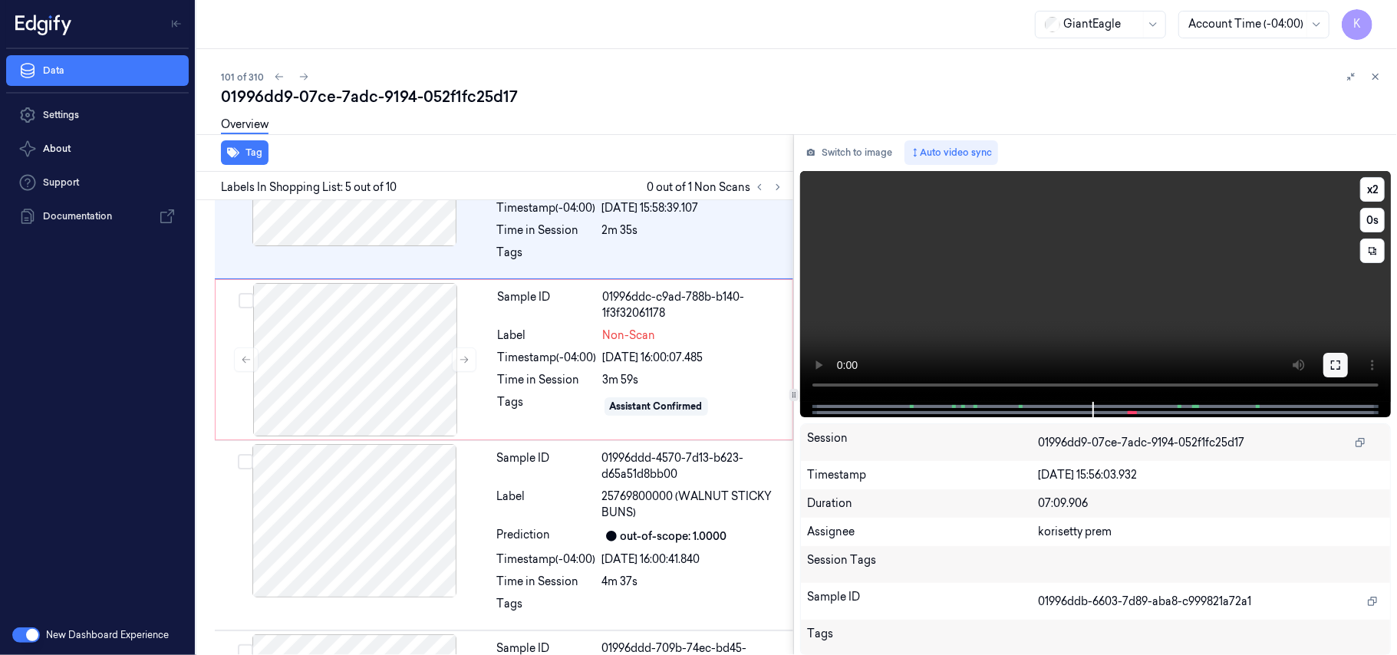
click at [1342, 367] on button at bounding box center [1335, 365] width 25 height 25
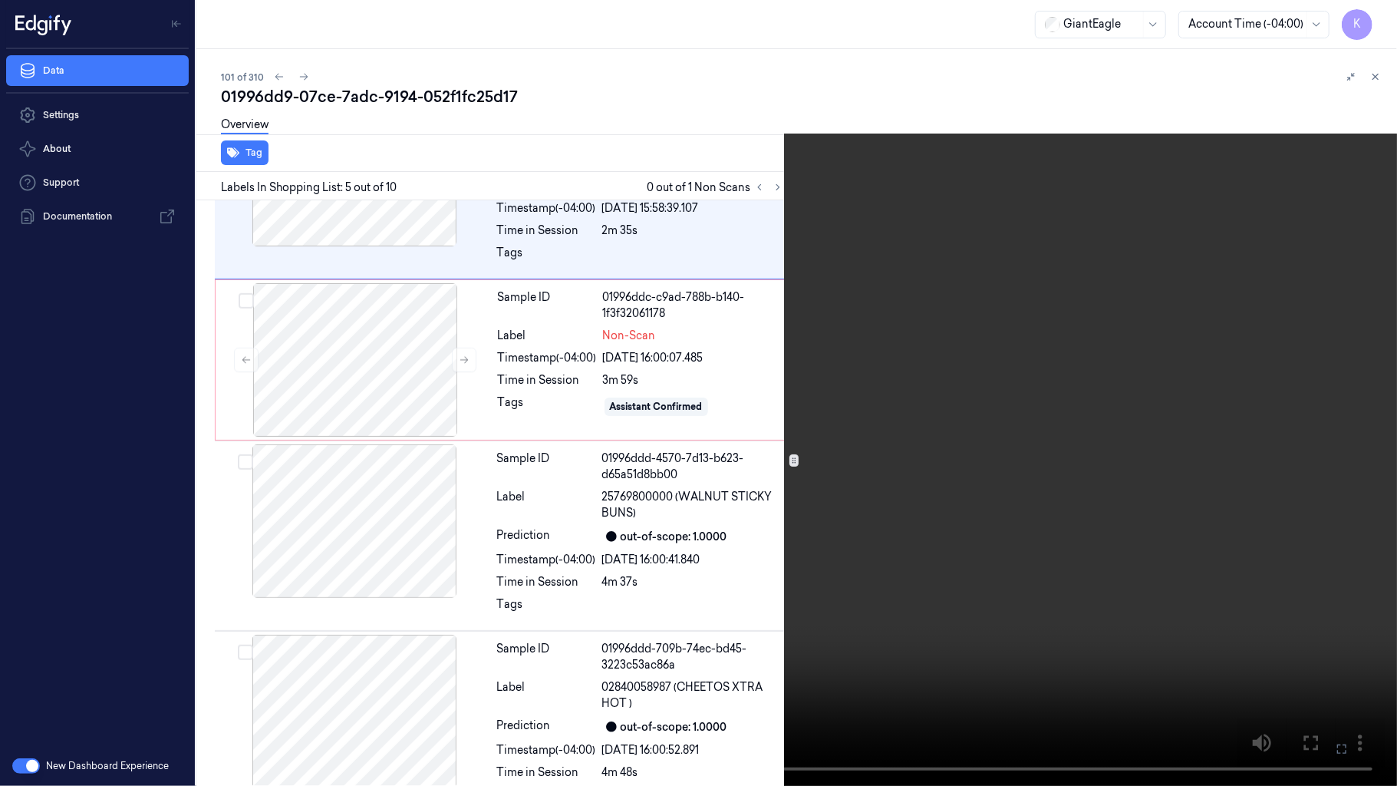
click at [888, 409] on video at bounding box center [698, 393] width 1397 height 786
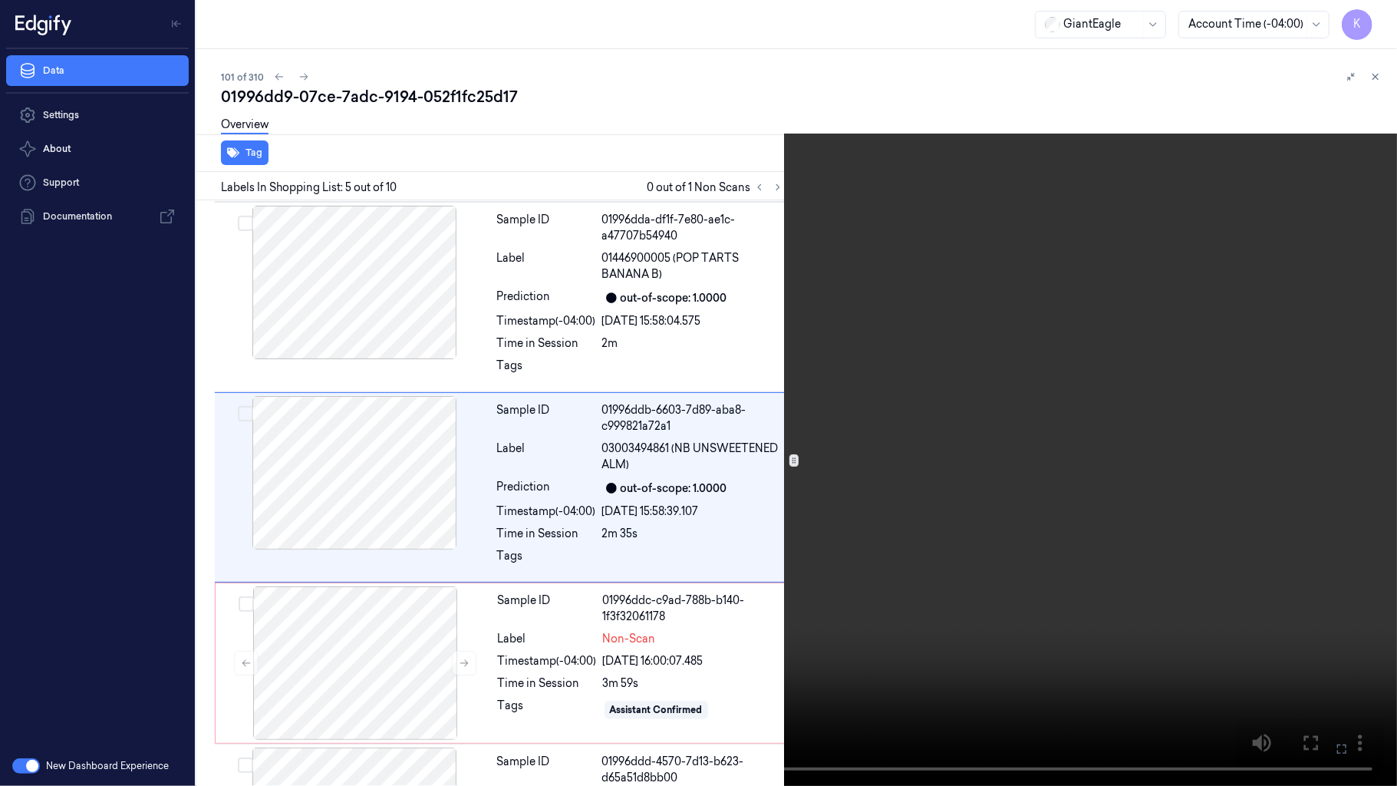
scroll to position [565, 0]
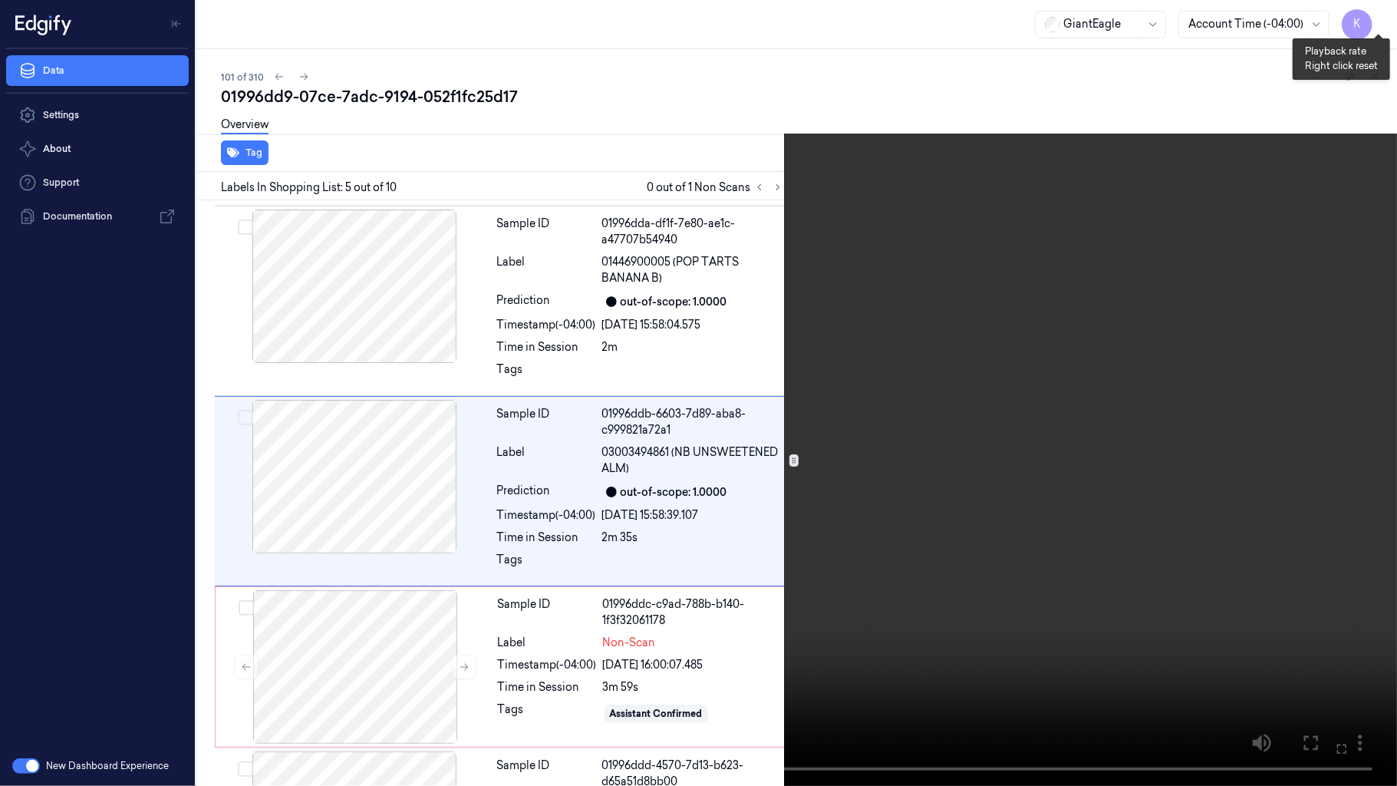
click at [1375, 13] on button "x 2" at bounding box center [1378, 18] width 25 height 25
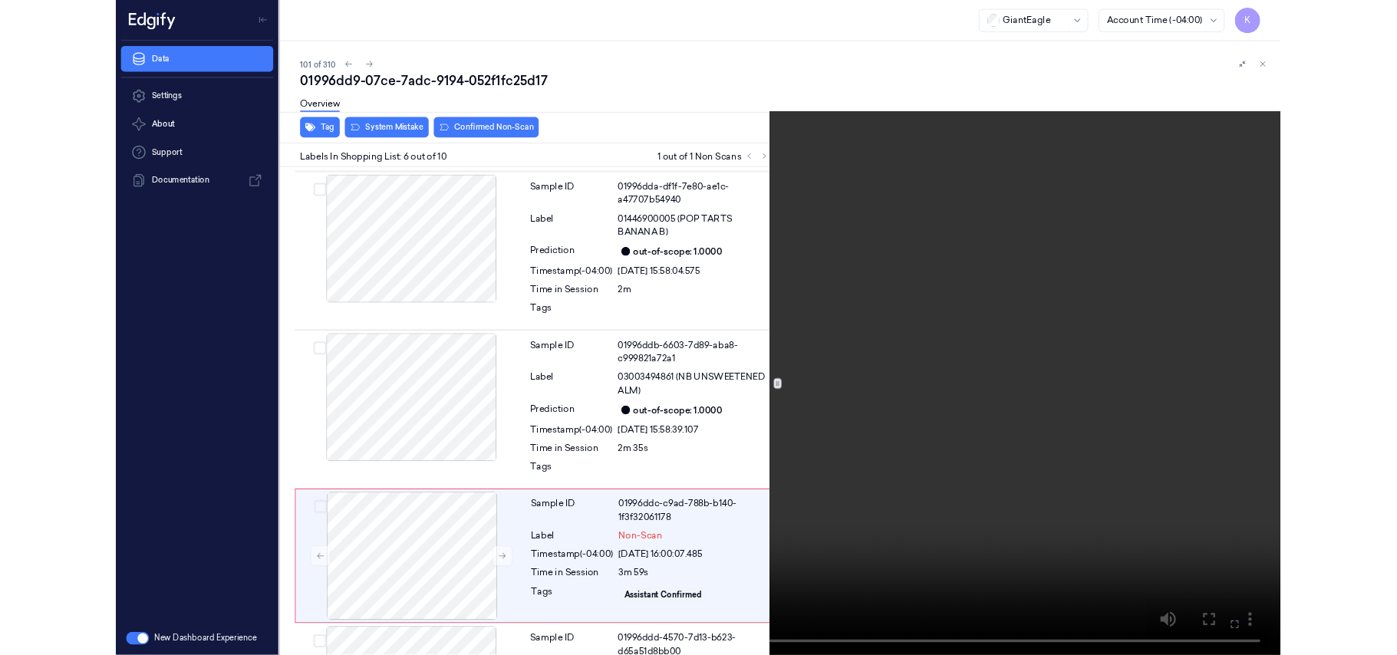
scroll to position [740, 0]
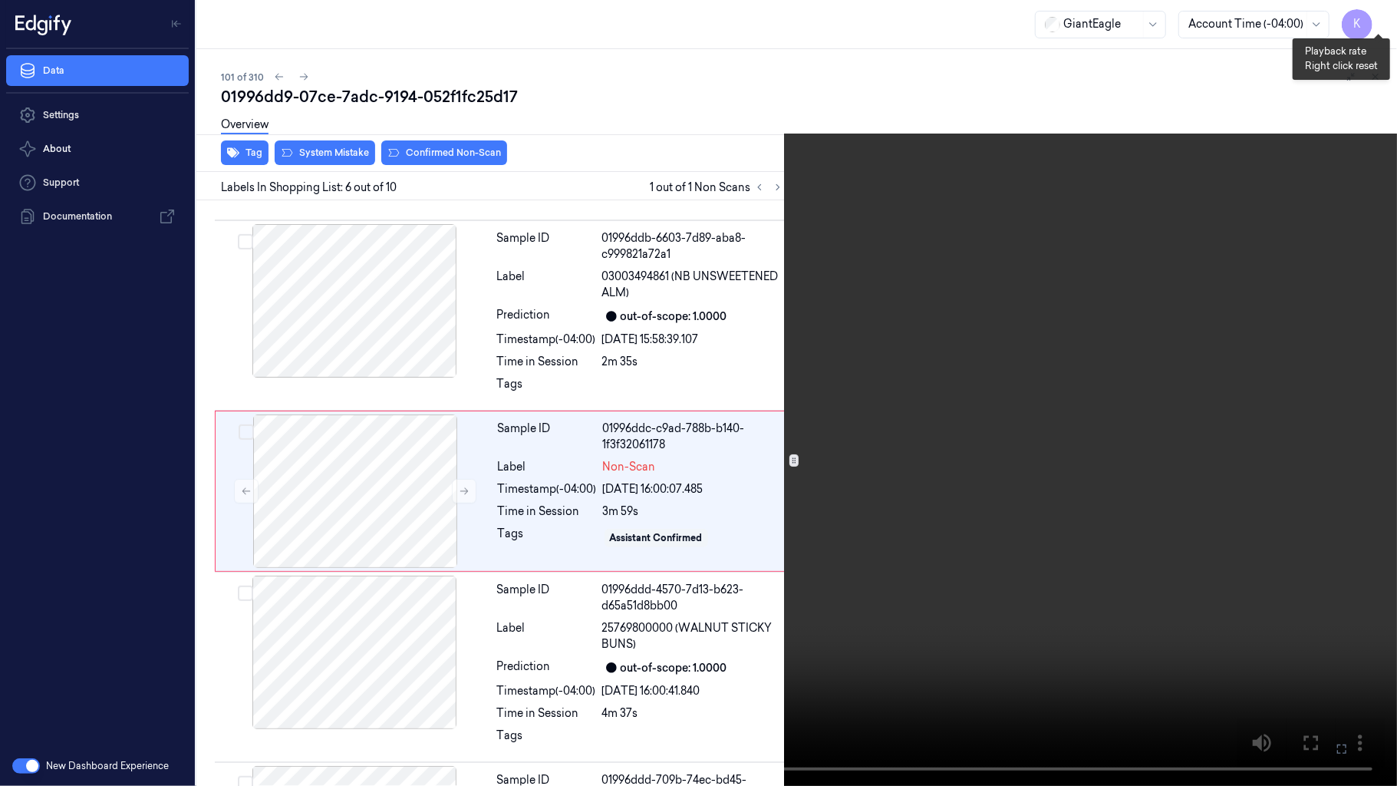
click at [1381, 19] on button "x 4" at bounding box center [1378, 18] width 25 height 25
click at [1381, 19] on button "x 1" at bounding box center [1378, 18] width 25 height 25
click at [0, 0] on icon at bounding box center [0, 0] width 0 height 0
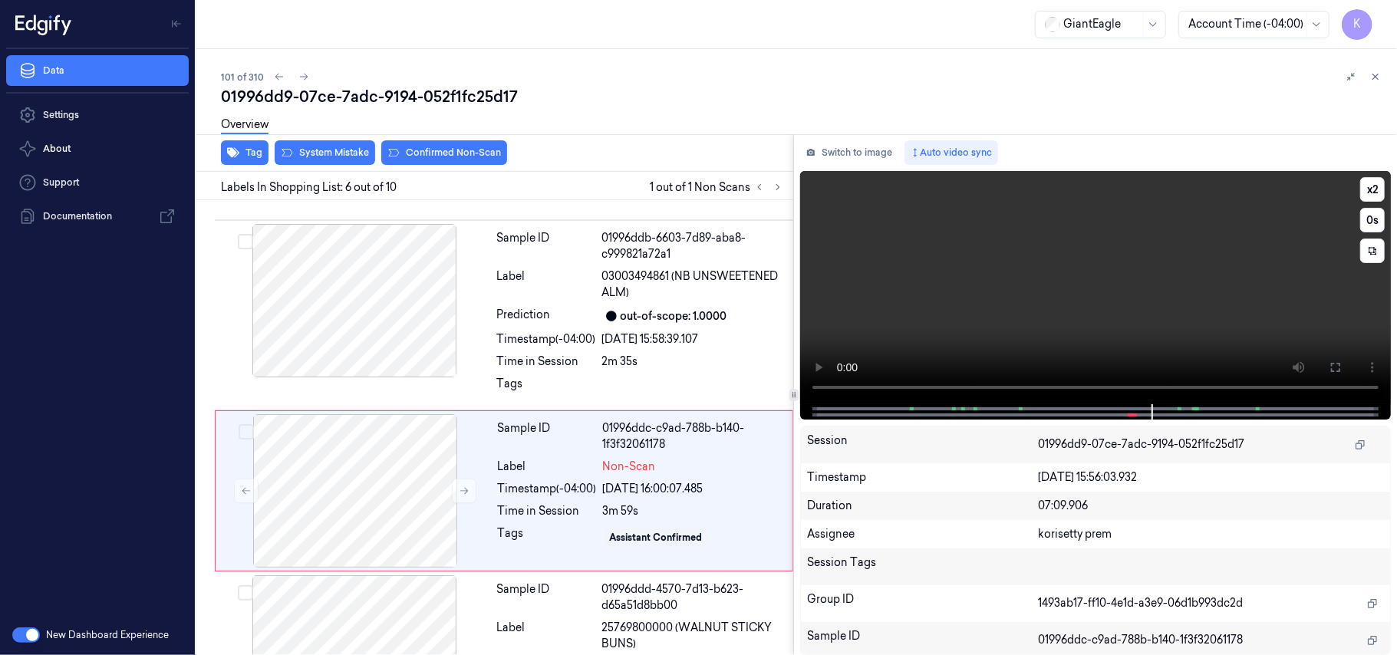
click at [1023, 274] on video at bounding box center [1095, 287] width 591 height 233
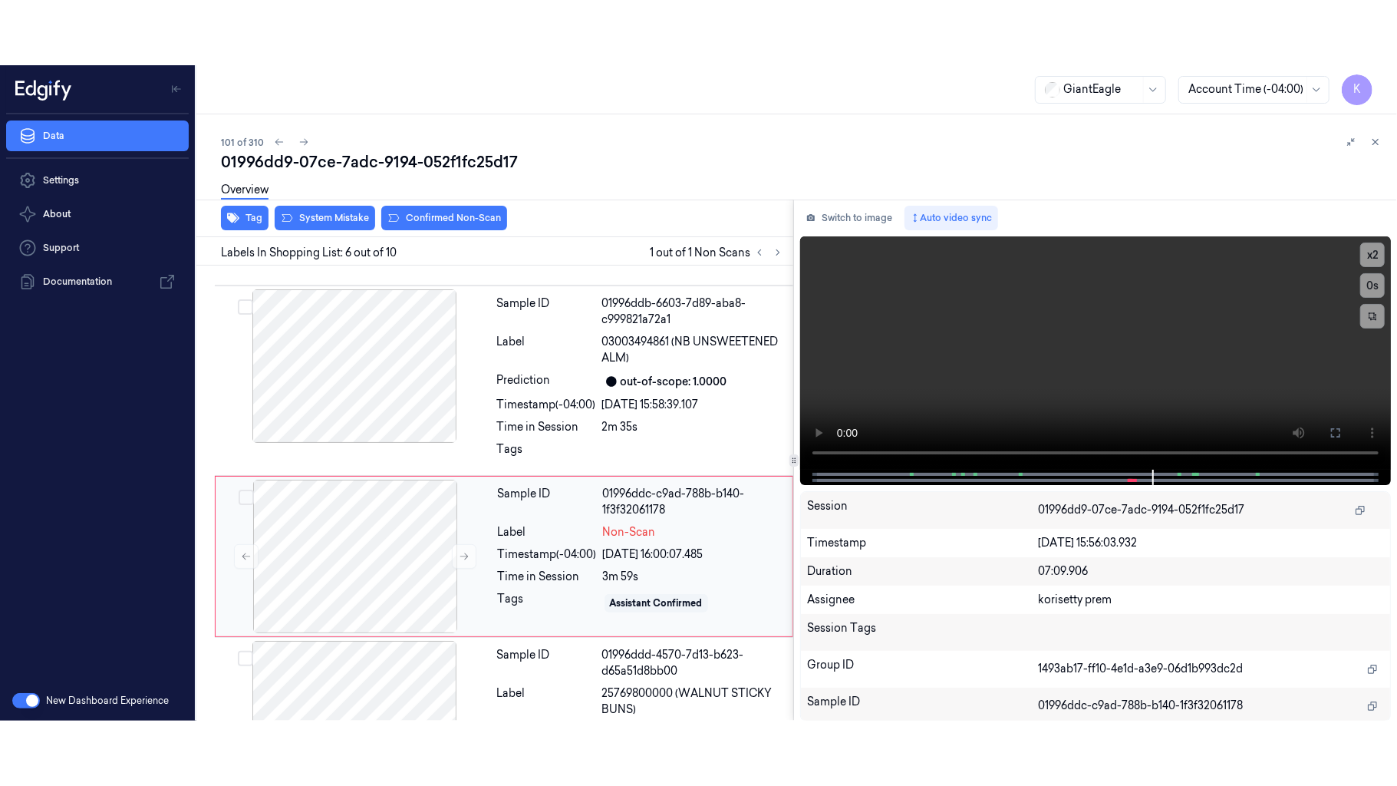
scroll to position [805, 0]
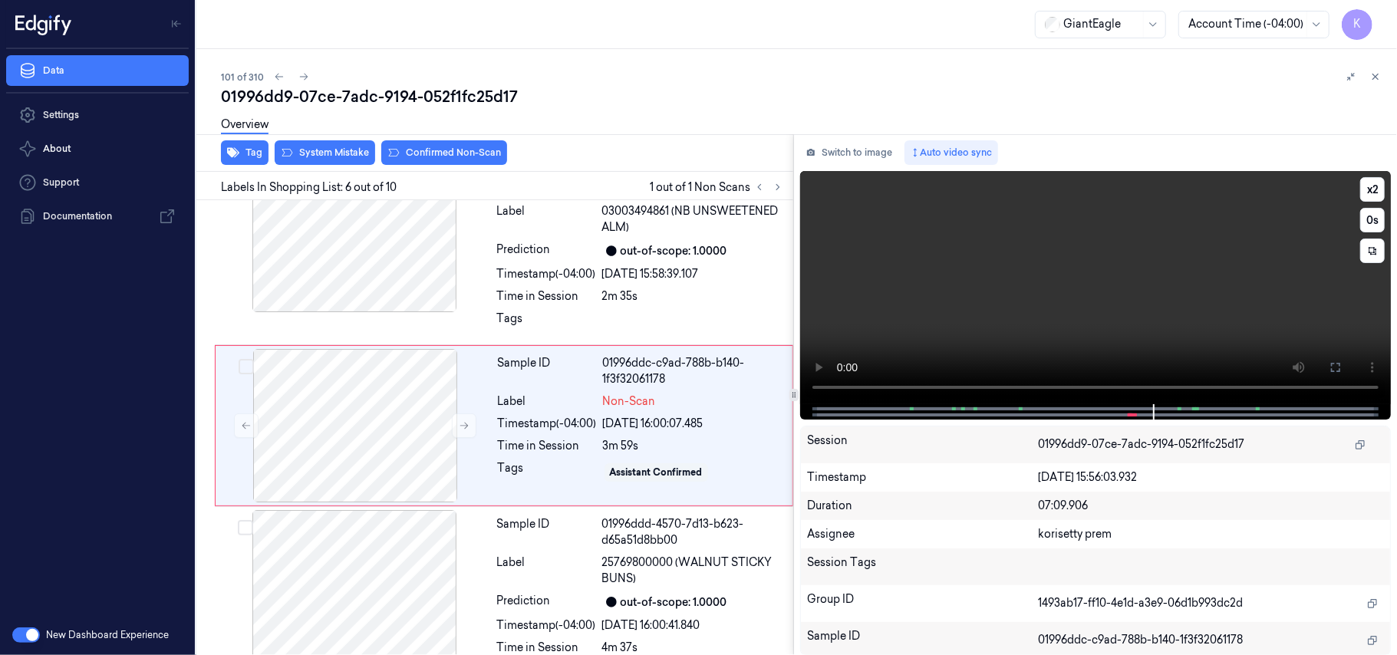
click at [977, 314] on video at bounding box center [1095, 287] width 591 height 233
click at [1342, 371] on button at bounding box center [1335, 367] width 25 height 25
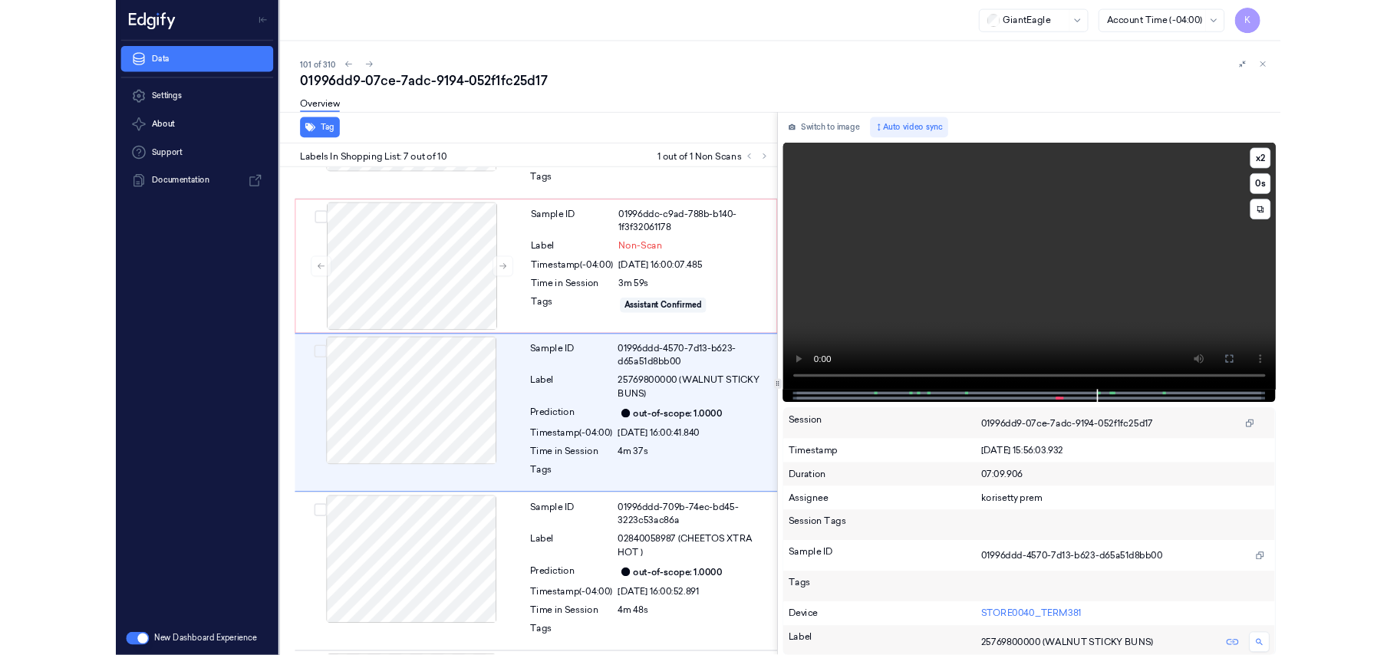
scroll to position [917, 0]
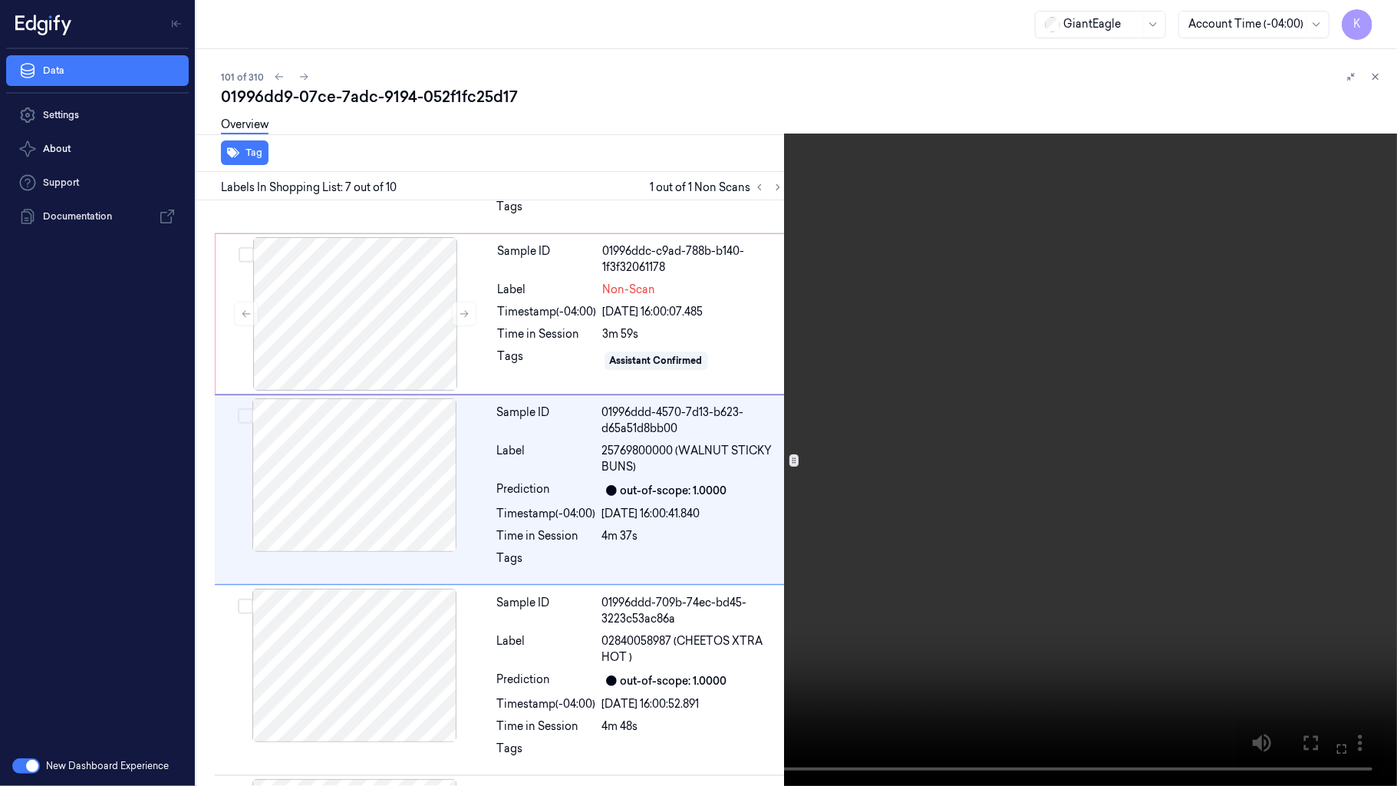
click at [1342, 460] on video at bounding box center [698, 393] width 1397 height 786
click at [980, 522] on video at bounding box center [698, 393] width 1397 height 786
click at [1326, 608] on video at bounding box center [698, 393] width 1397 height 786
click at [0, 0] on button at bounding box center [0, 0] width 0 height 0
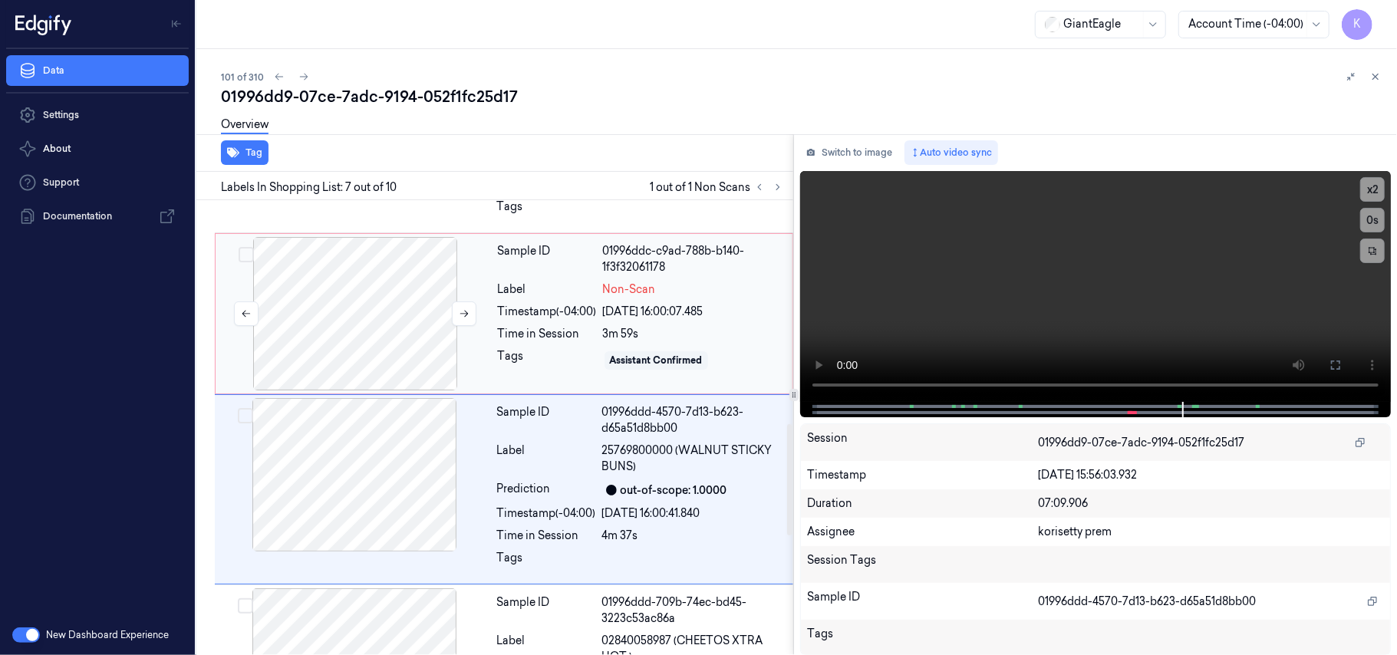
click at [339, 338] on div at bounding box center [355, 313] width 273 height 153
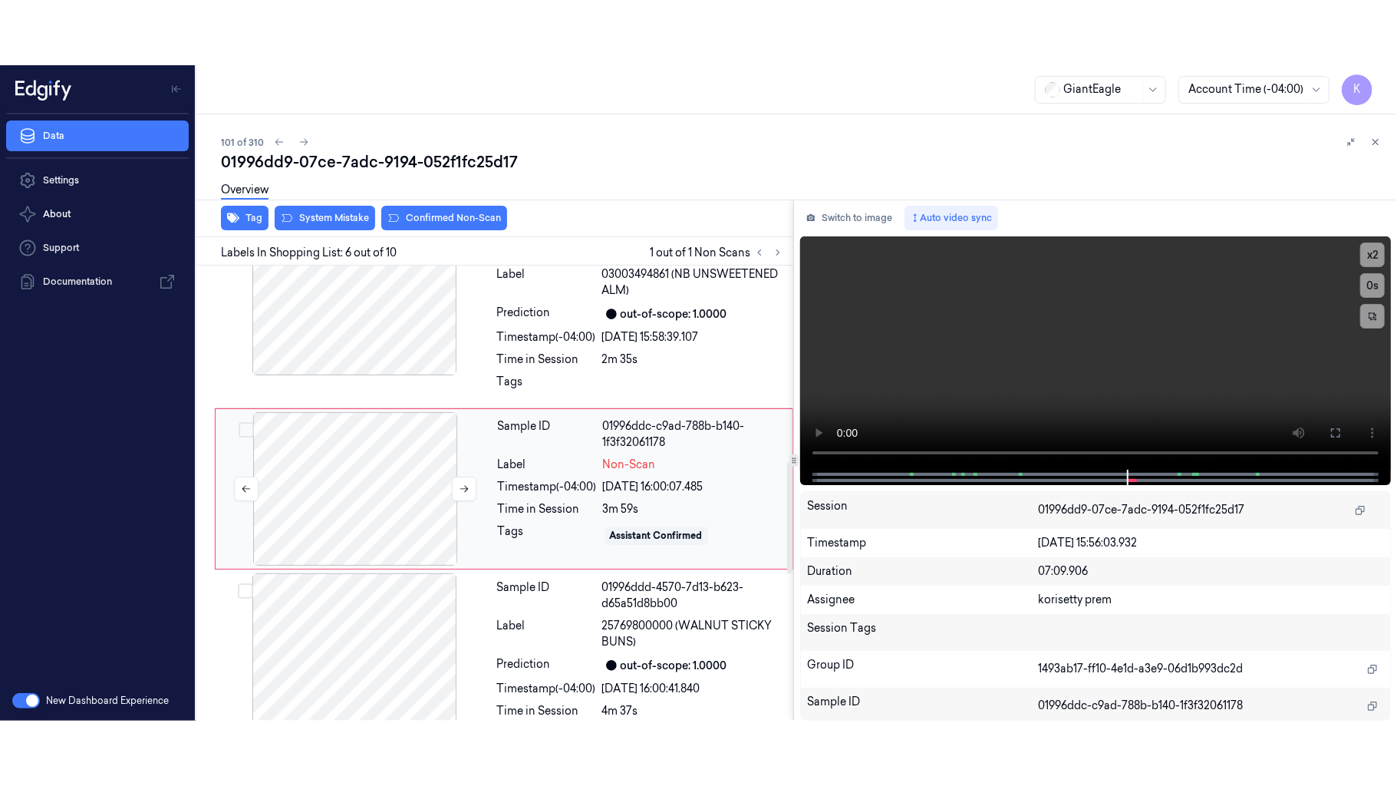
scroll to position [805, 0]
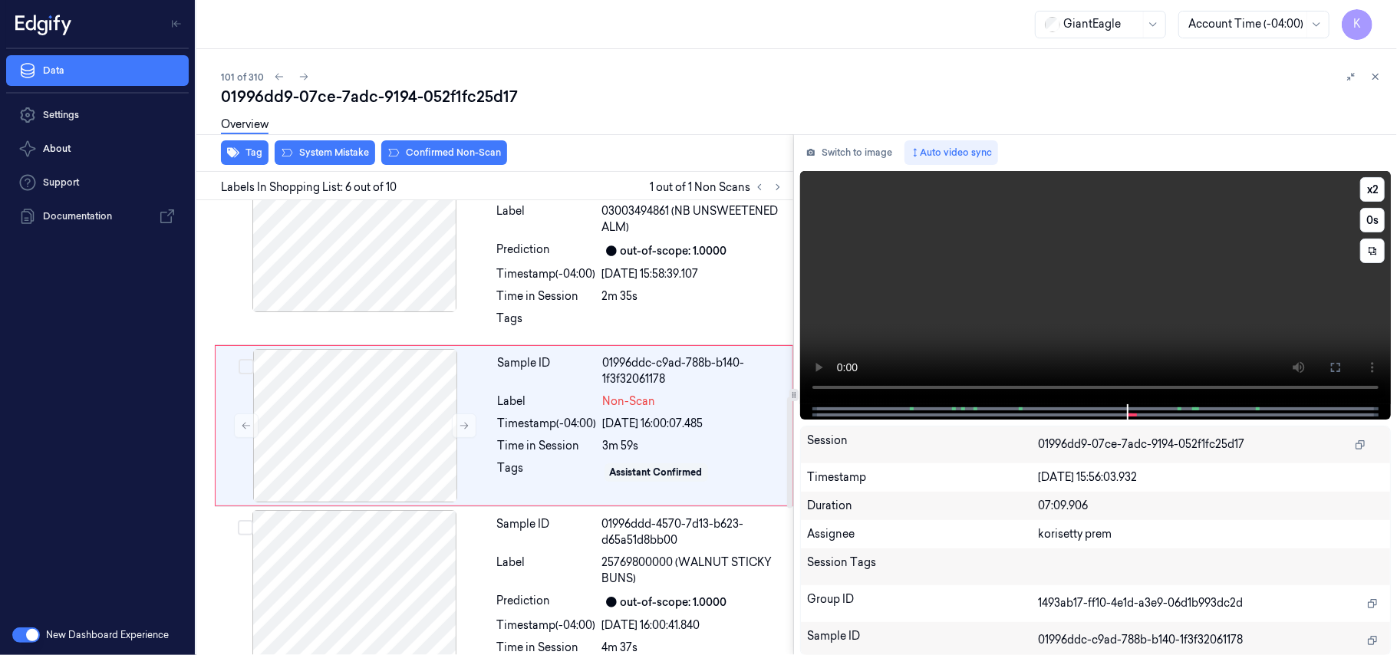
click at [982, 314] on video at bounding box center [1095, 287] width 591 height 233
click at [1326, 366] on button at bounding box center [1335, 367] width 25 height 25
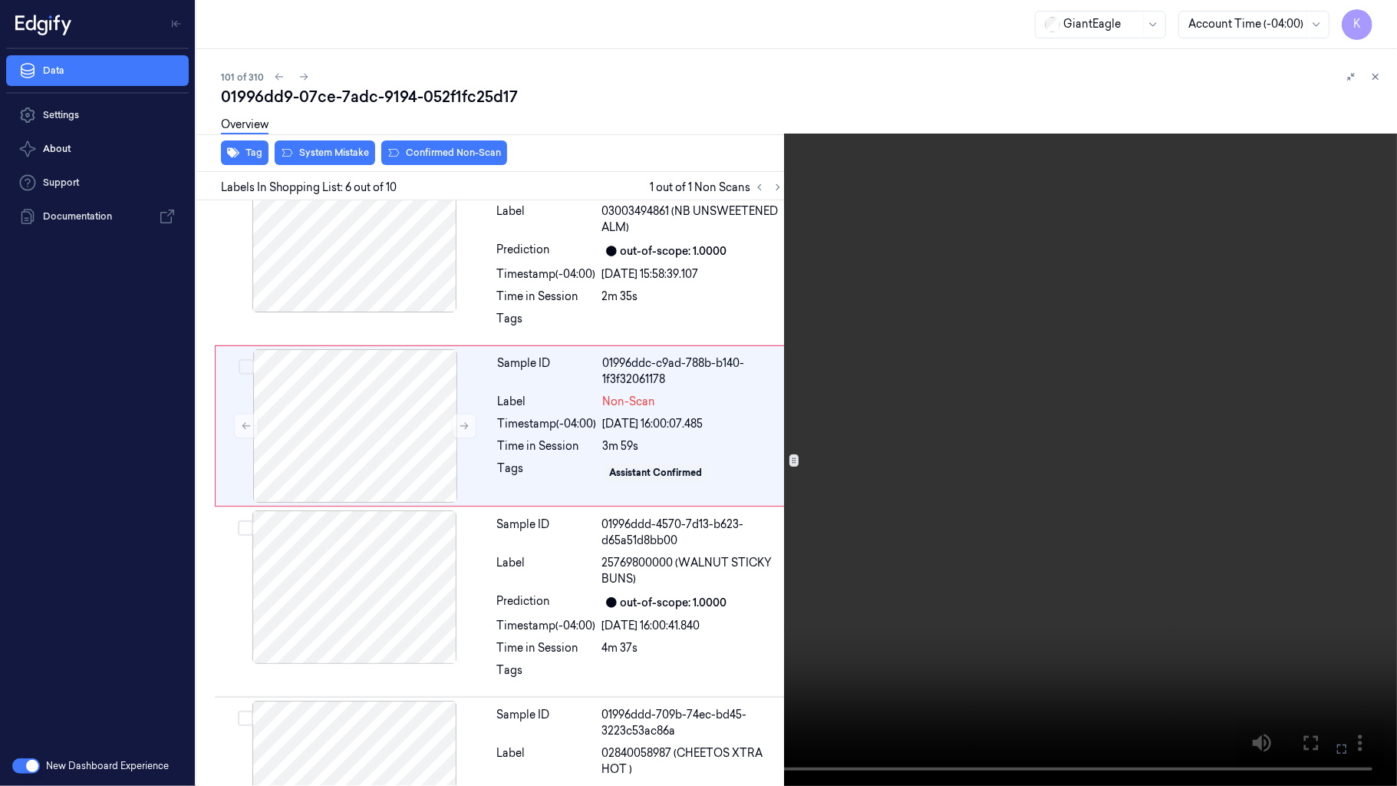
click at [0, 0] on icon at bounding box center [0, 0] width 0 height 0
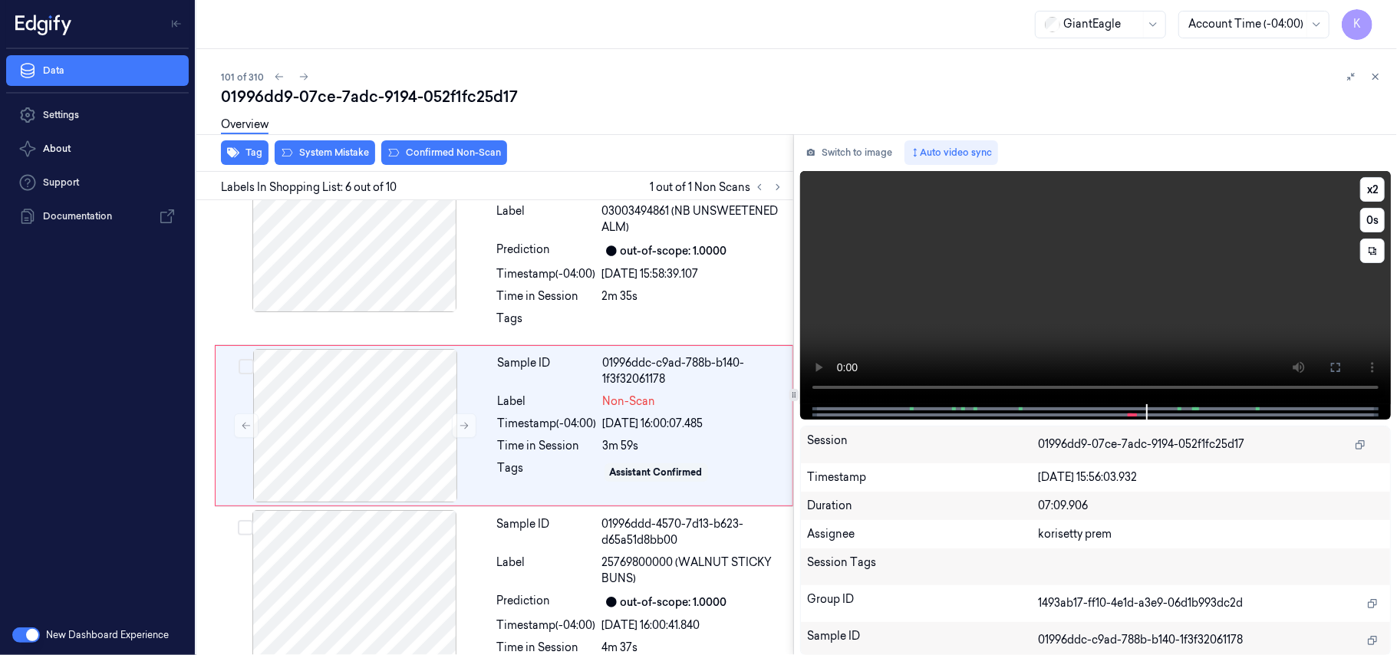
click at [1167, 404] on div at bounding box center [1094, 411] width 558 height 15
click at [1336, 365] on icon at bounding box center [1335, 367] width 12 height 12
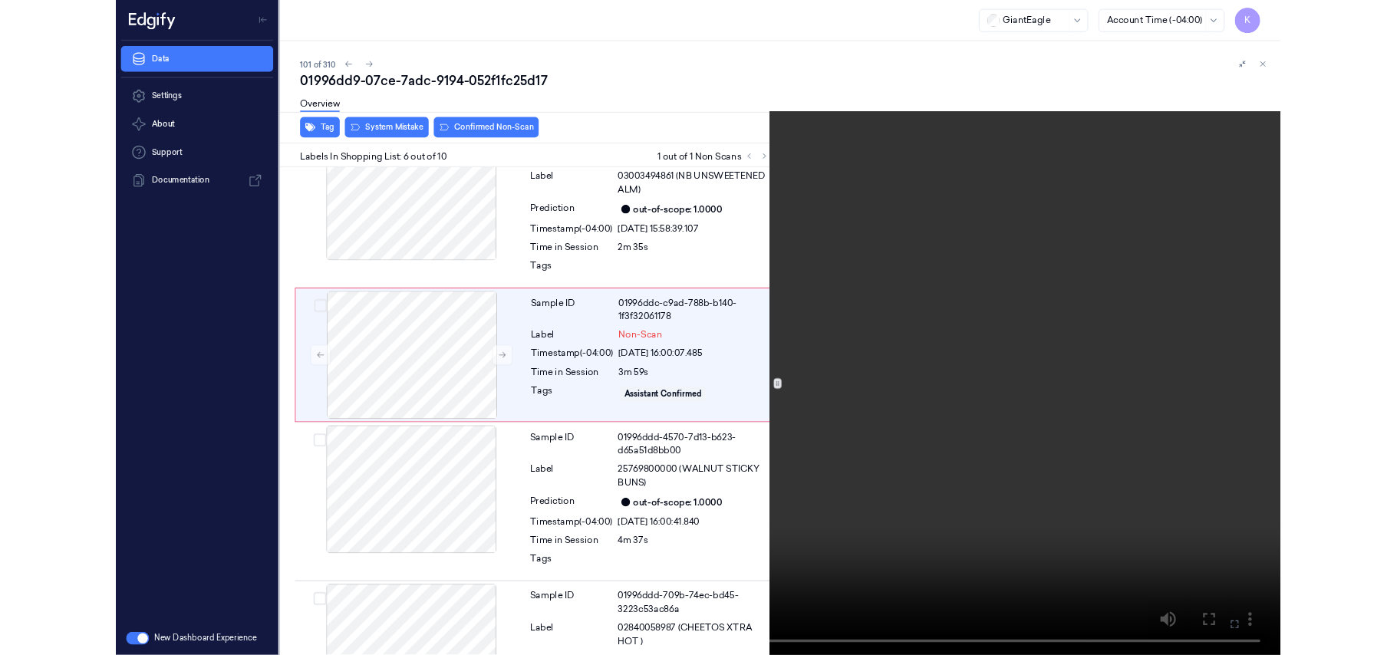
scroll to position [740, 0]
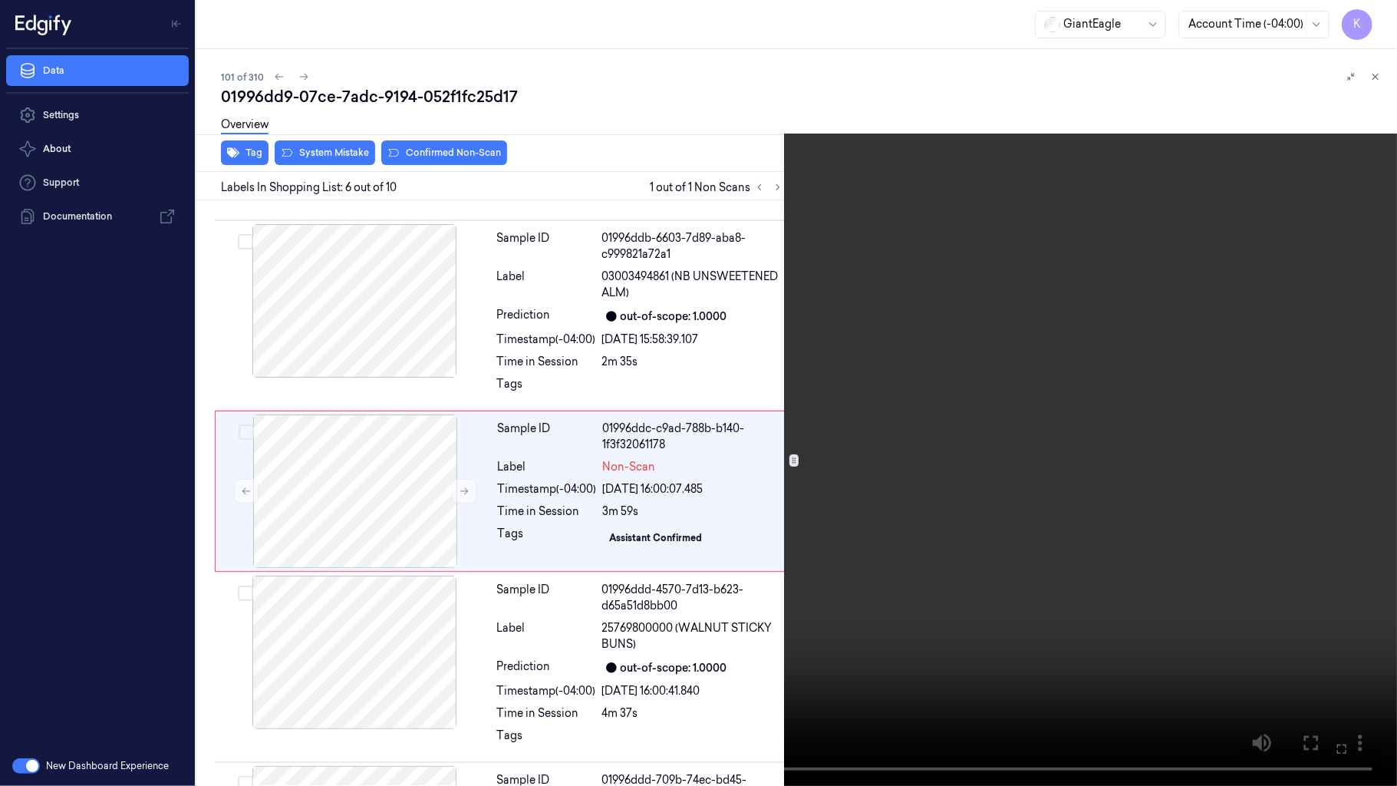
click at [1029, 538] on video at bounding box center [698, 393] width 1397 height 786
click at [0, 0] on icon at bounding box center [0, 0] width 0 height 0
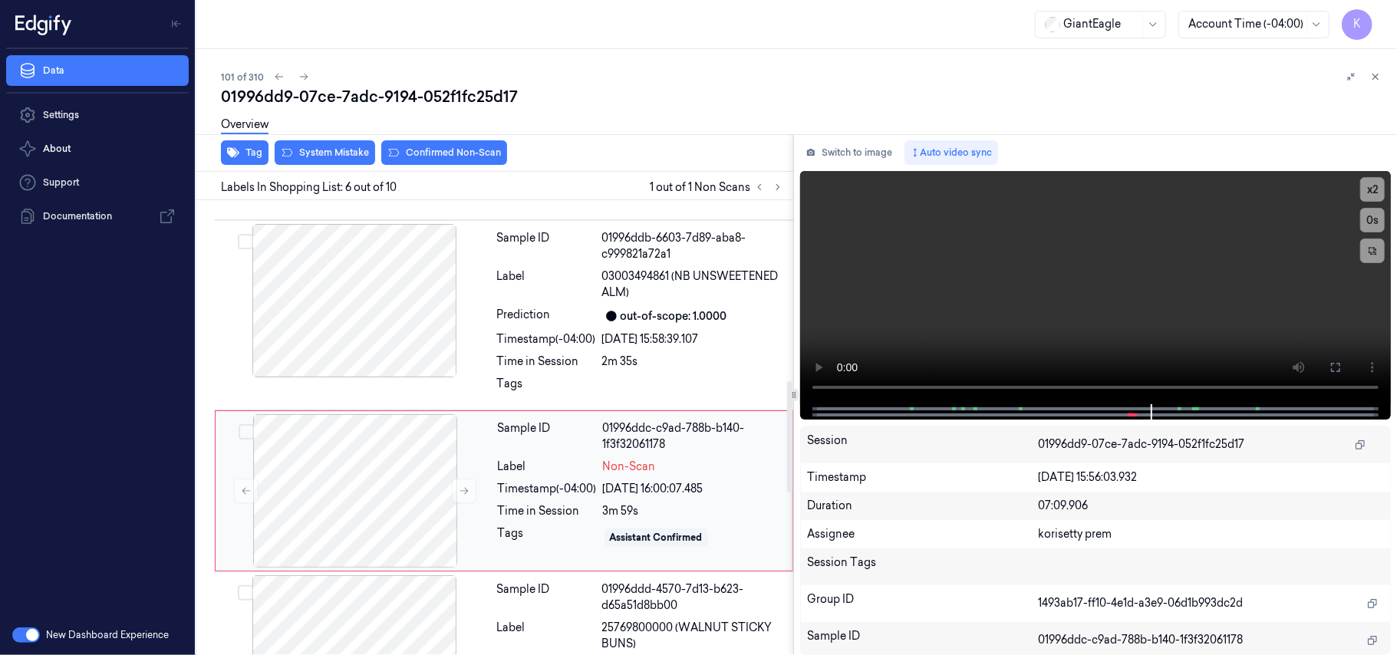
click at [499, 473] on div "Label" at bounding box center [547, 467] width 99 height 16
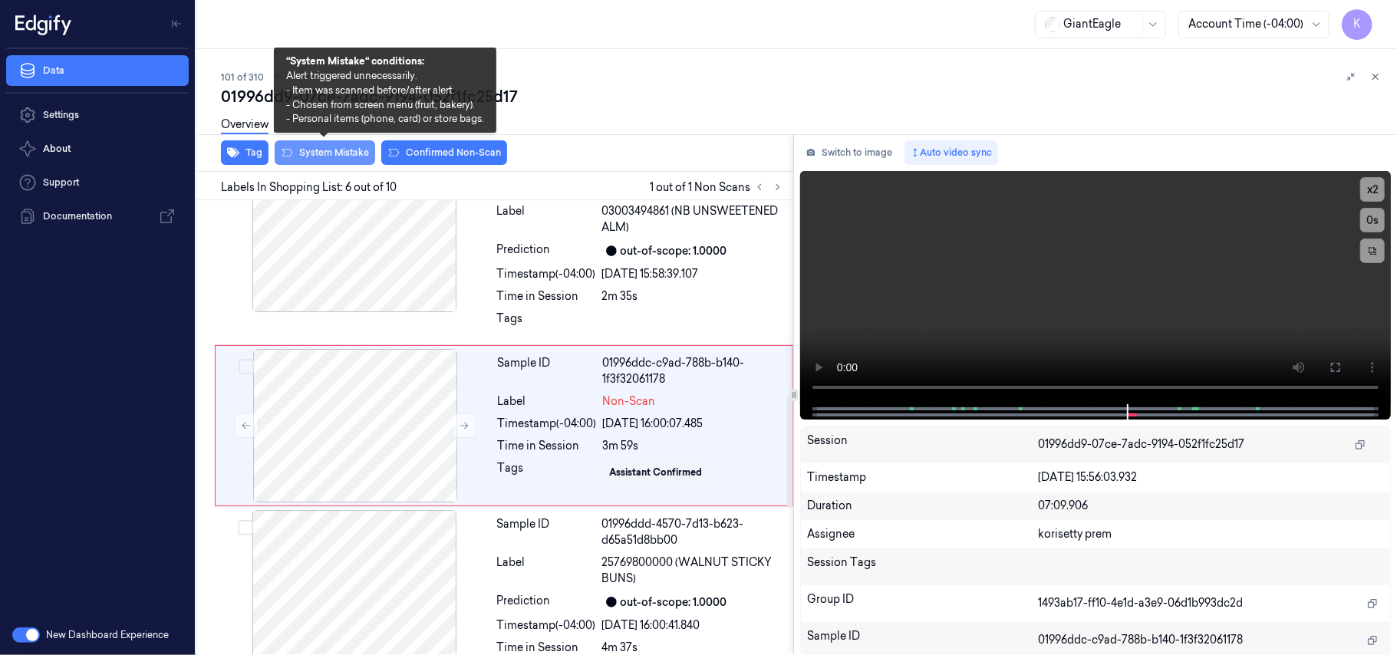
click at [327, 147] on button "System Mistake" at bounding box center [325, 152] width 100 height 25
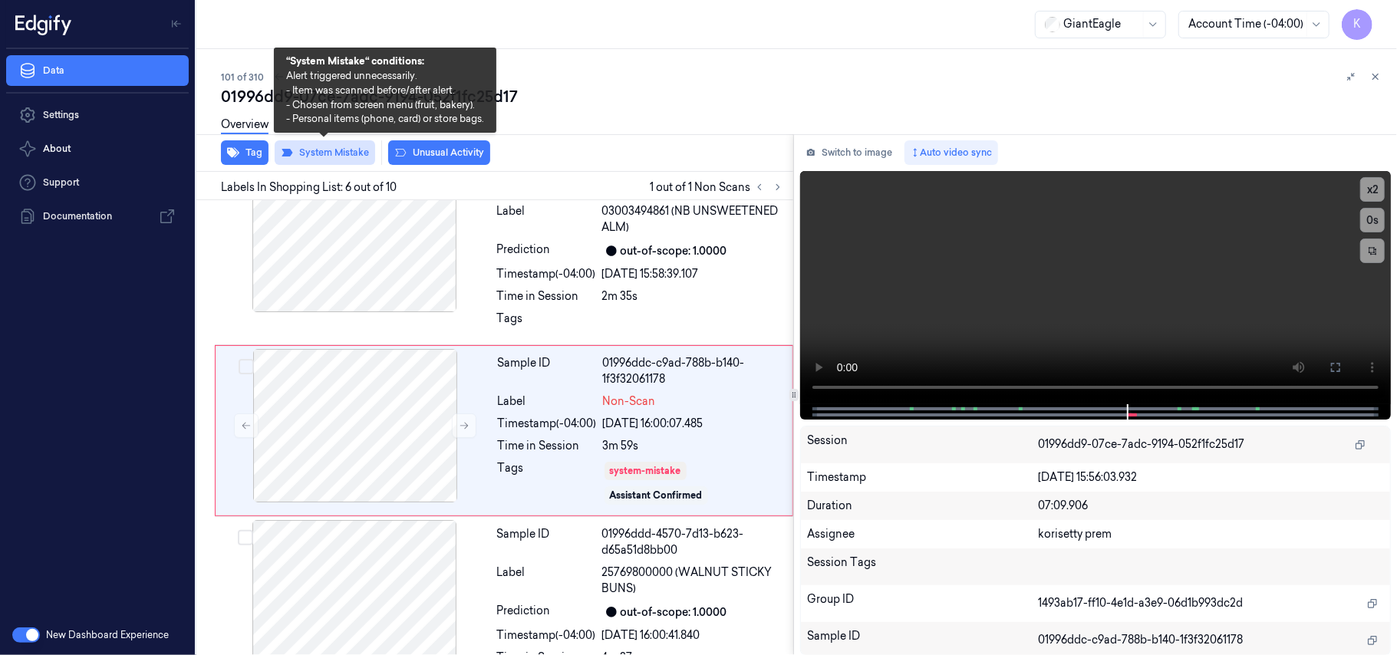
scroll to position [811, 0]
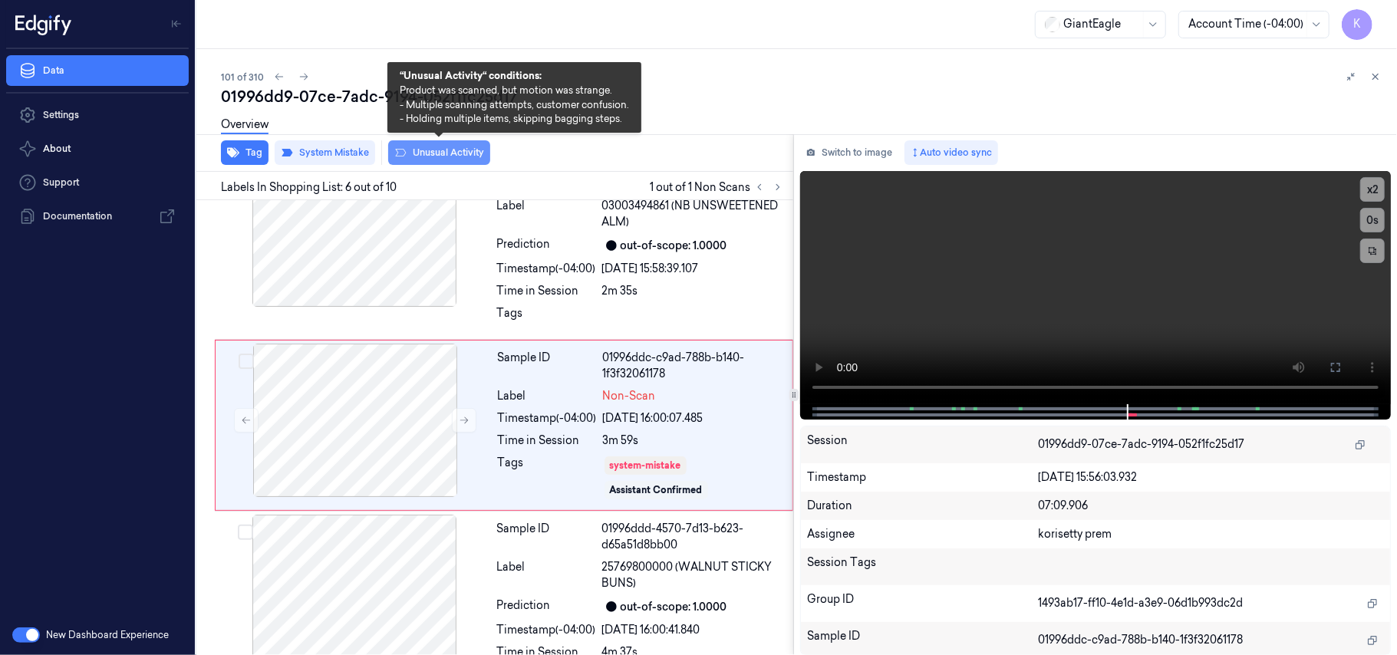
click at [424, 156] on button "Unusual Activity" at bounding box center [439, 152] width 102 height 25
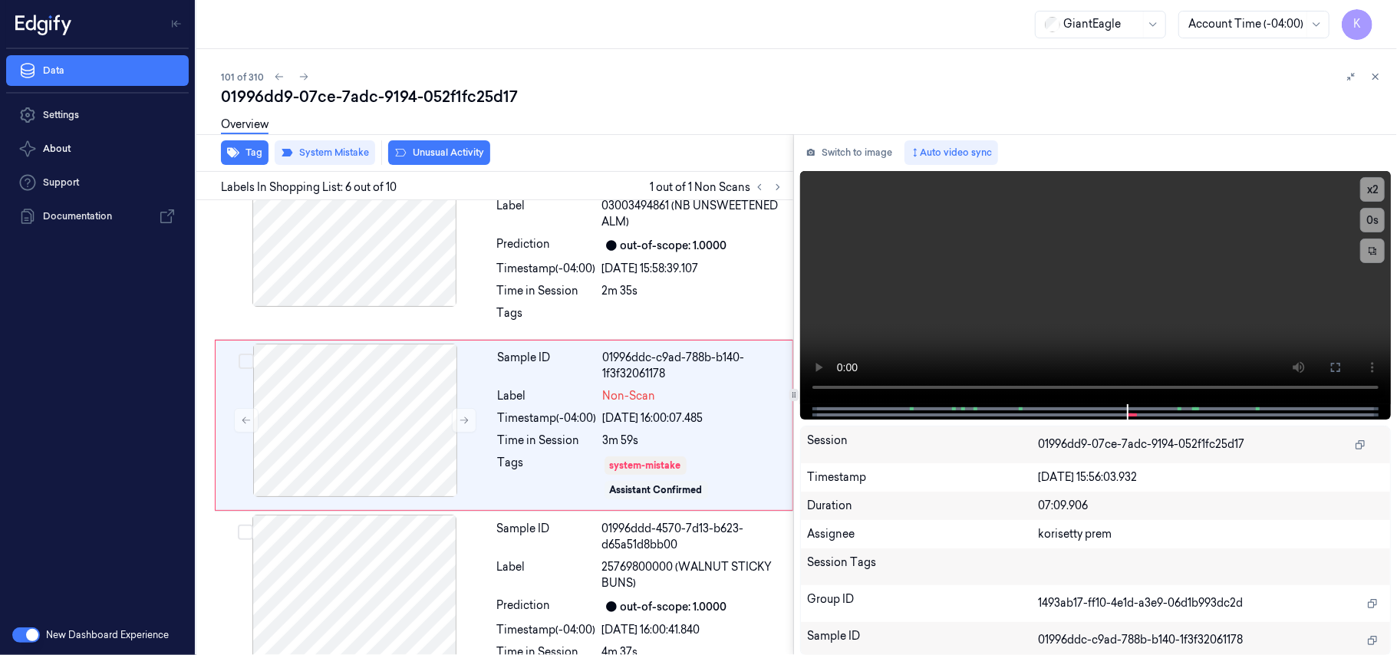
scroll to position [820, 0]
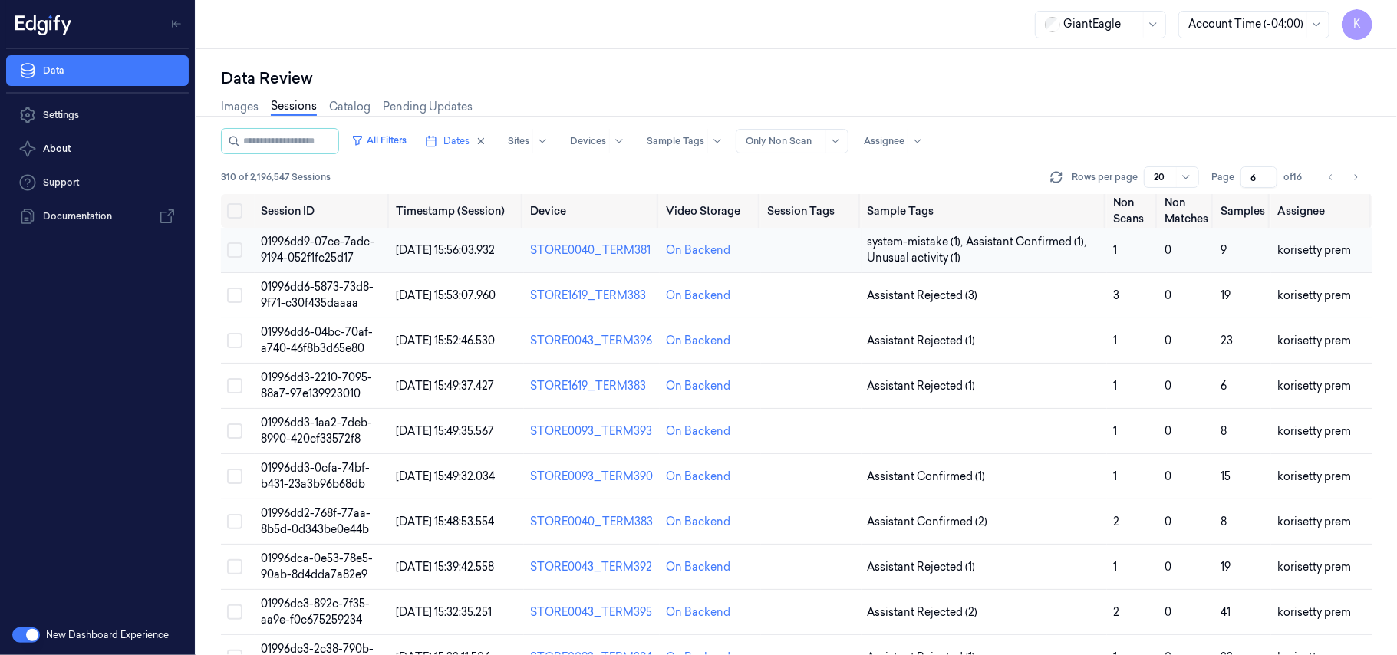
click at [338, 249] on td "01996dd9-07ce-7adc-9194-052f1fc25d17" at bounding box center [323, 250] width 136 height 45
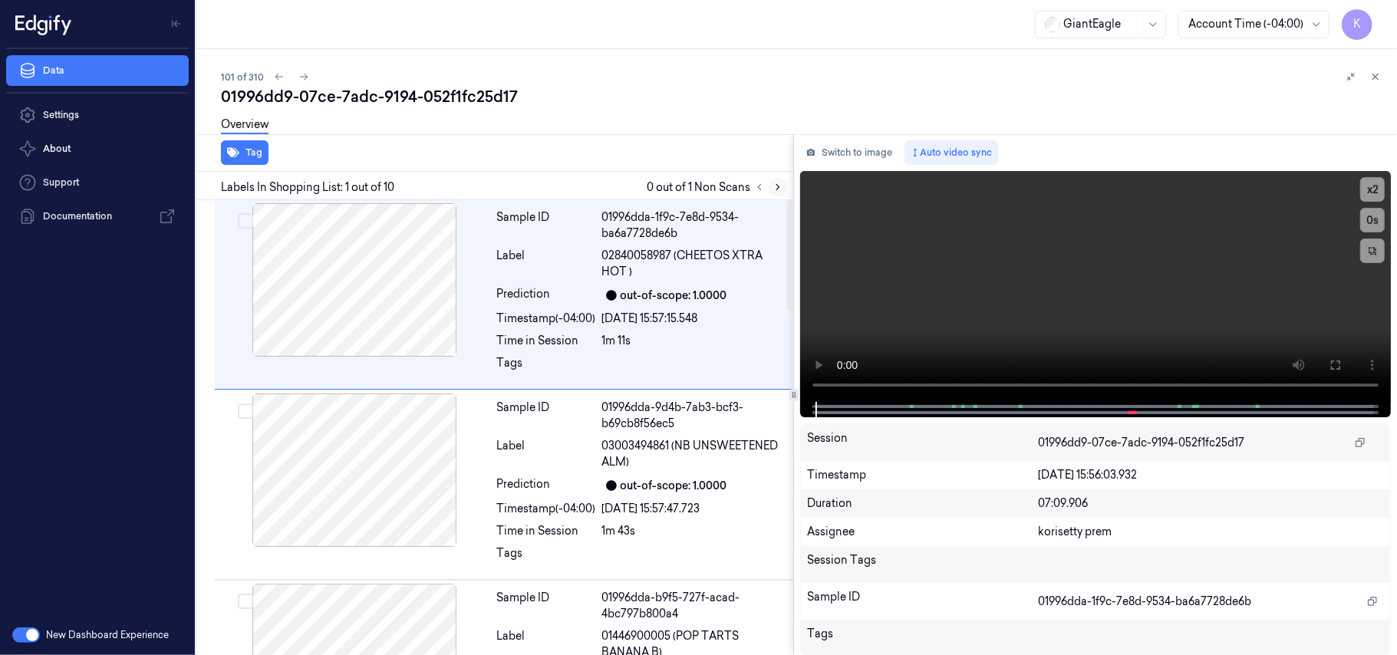
click at [783, 184] on button at bounding box center [778, 187] width 18 height 18
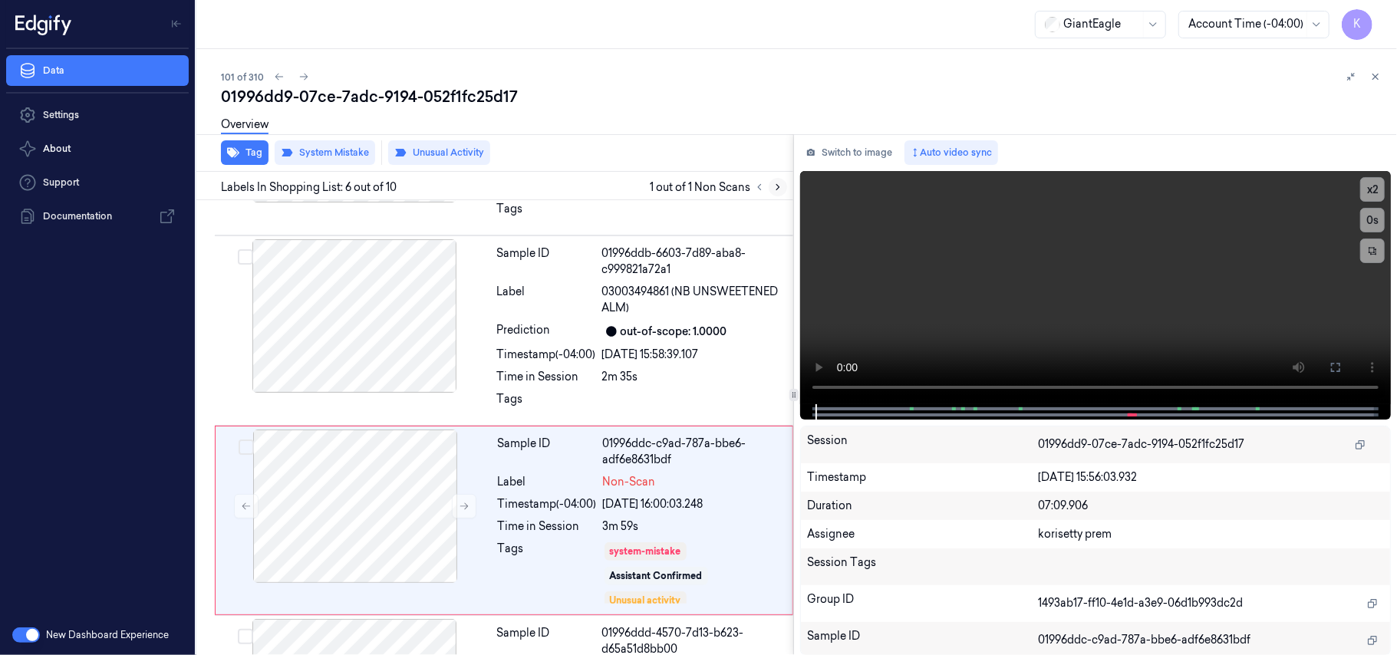
scroll to position [820, 0]
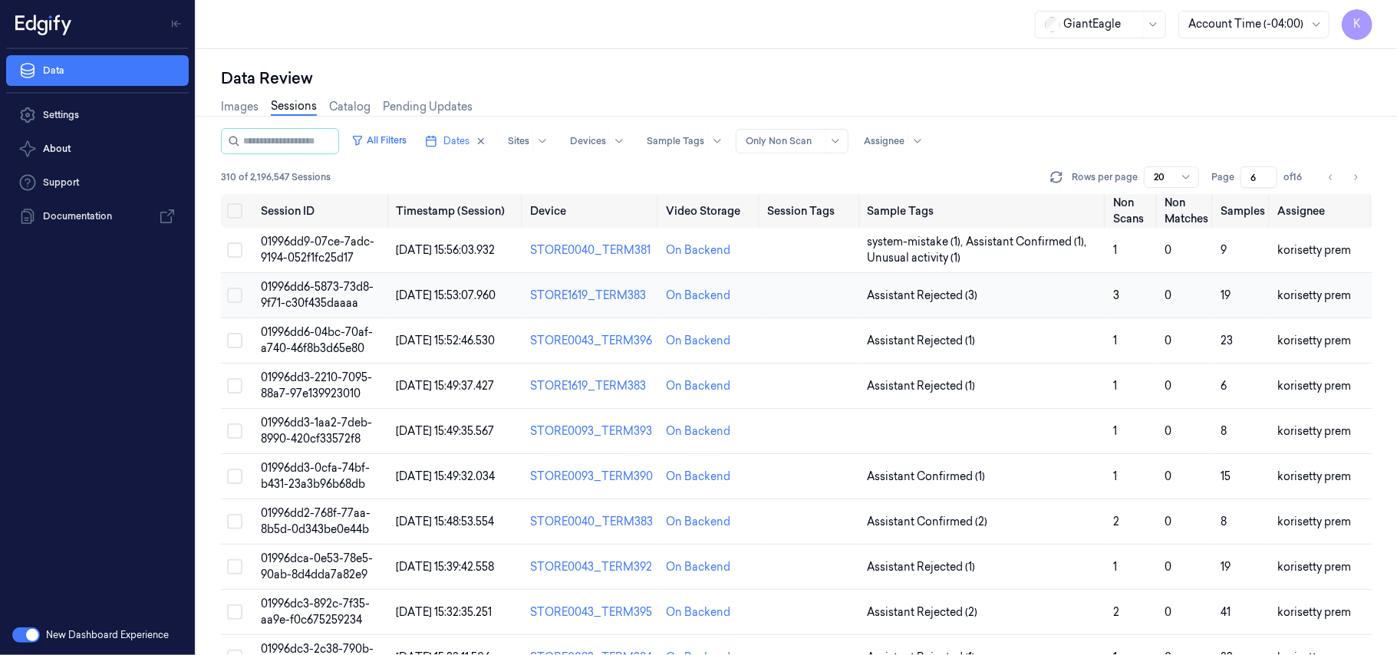
click at [285, 285] on span "01996dd6-5873-73d8-9f71-c30f435daaaa" at bounding box center [317, 295] width 113 height 30
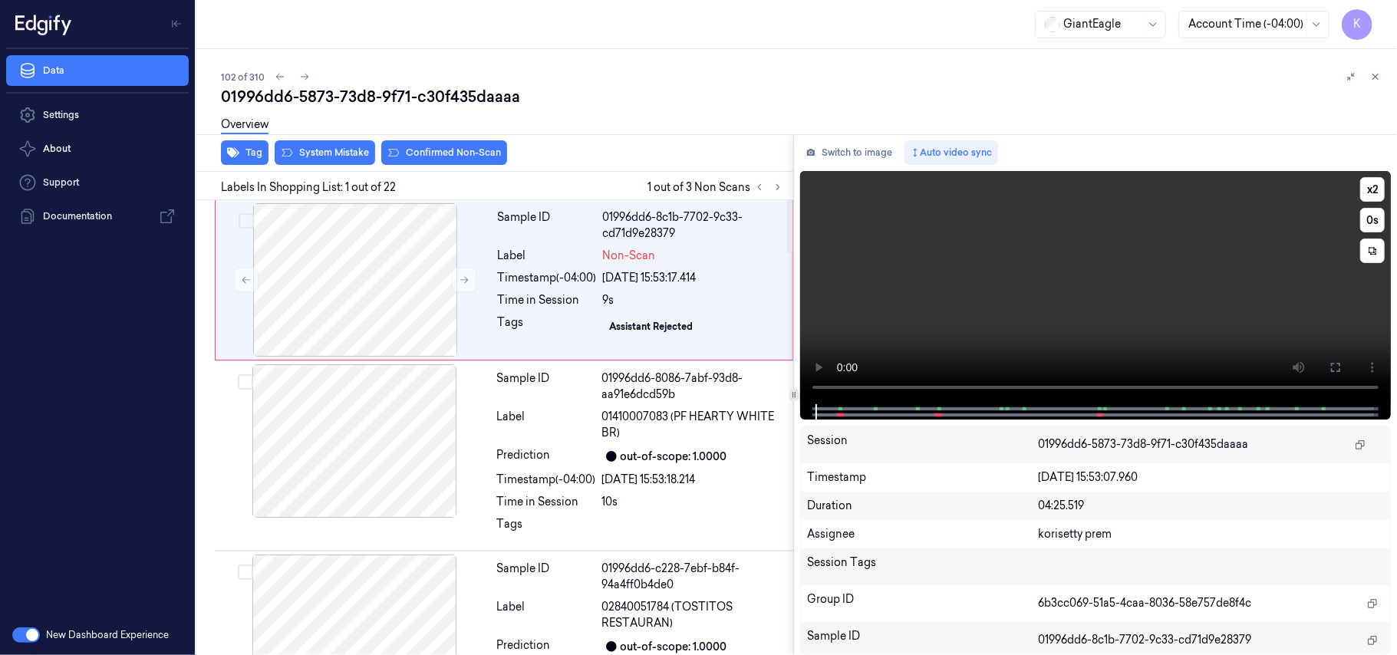
click at [1026, 256] on video at bounding box center [1095, 287] width 591 height 233
click at [1052, 273] on video at bounding box center [1095, 287] width 591 height 233
click at [697, 418] on span "01410007083 (PF HEARTY WHITE BR)" at bounding box center [693, 425] width 182 height 32
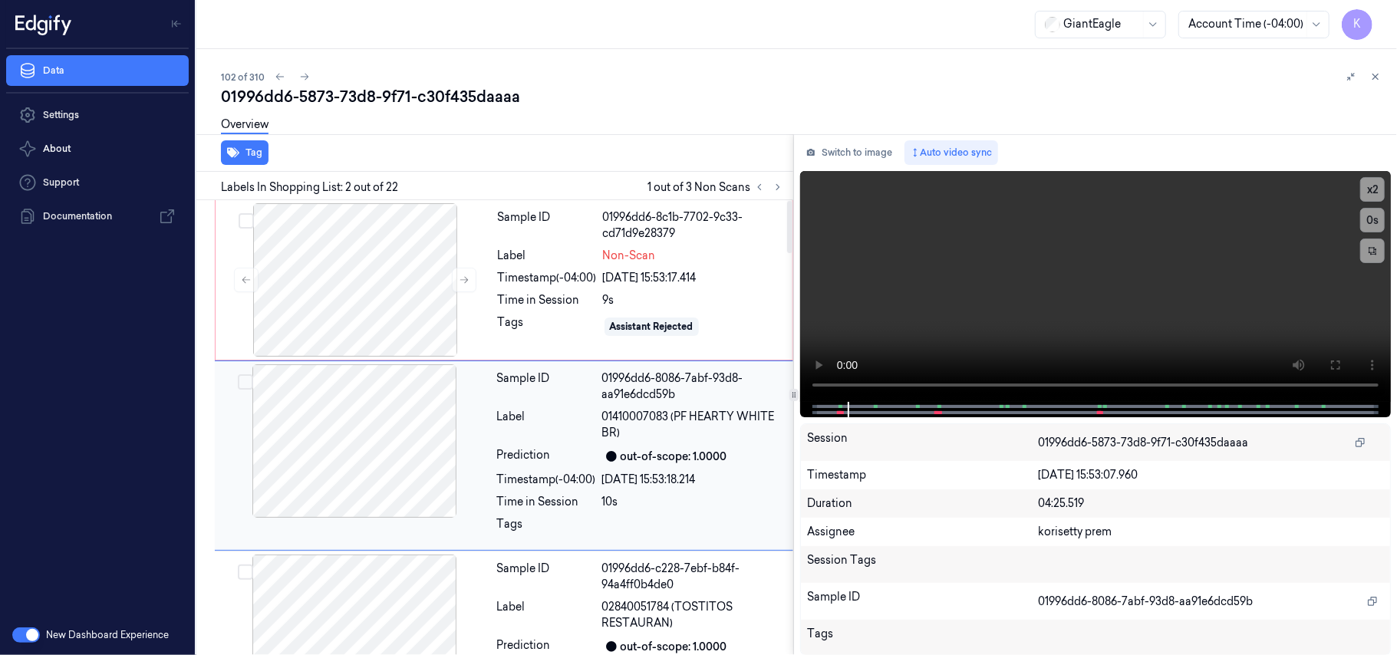
scroll to position [28, 0]
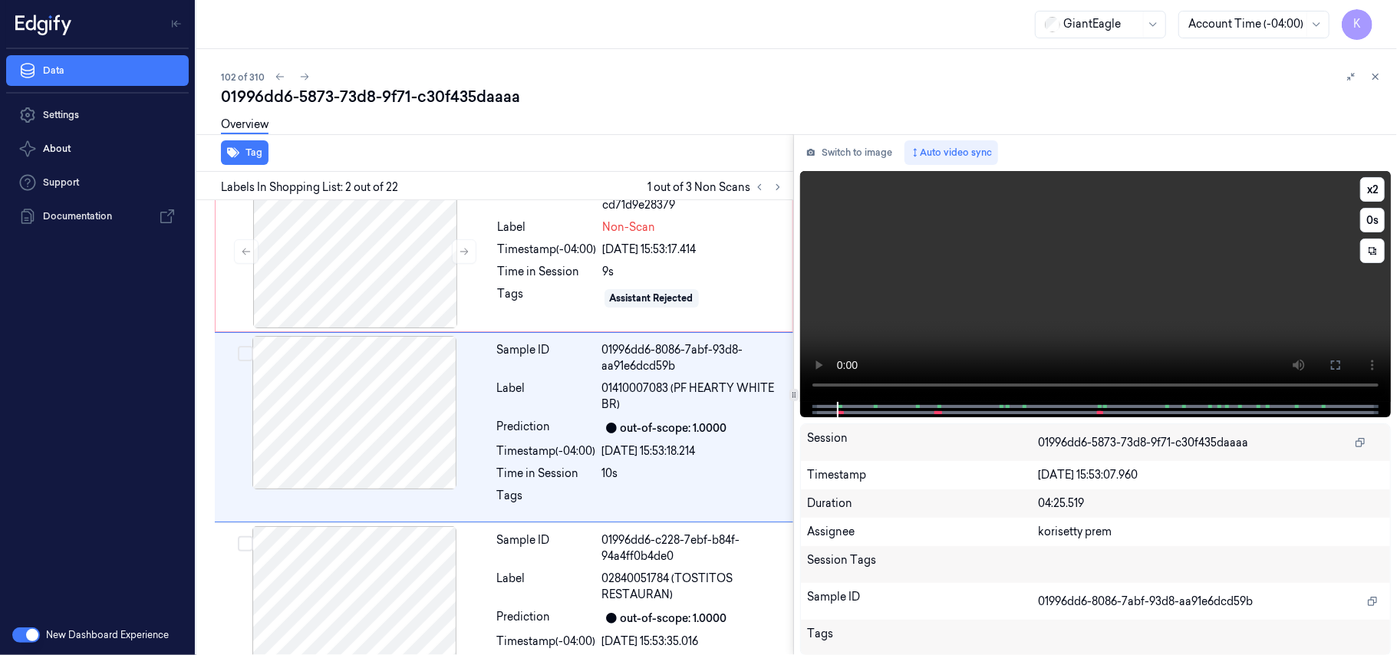
click at [987, 285] on video at bounding box center [1095, 286] width 591 height 231
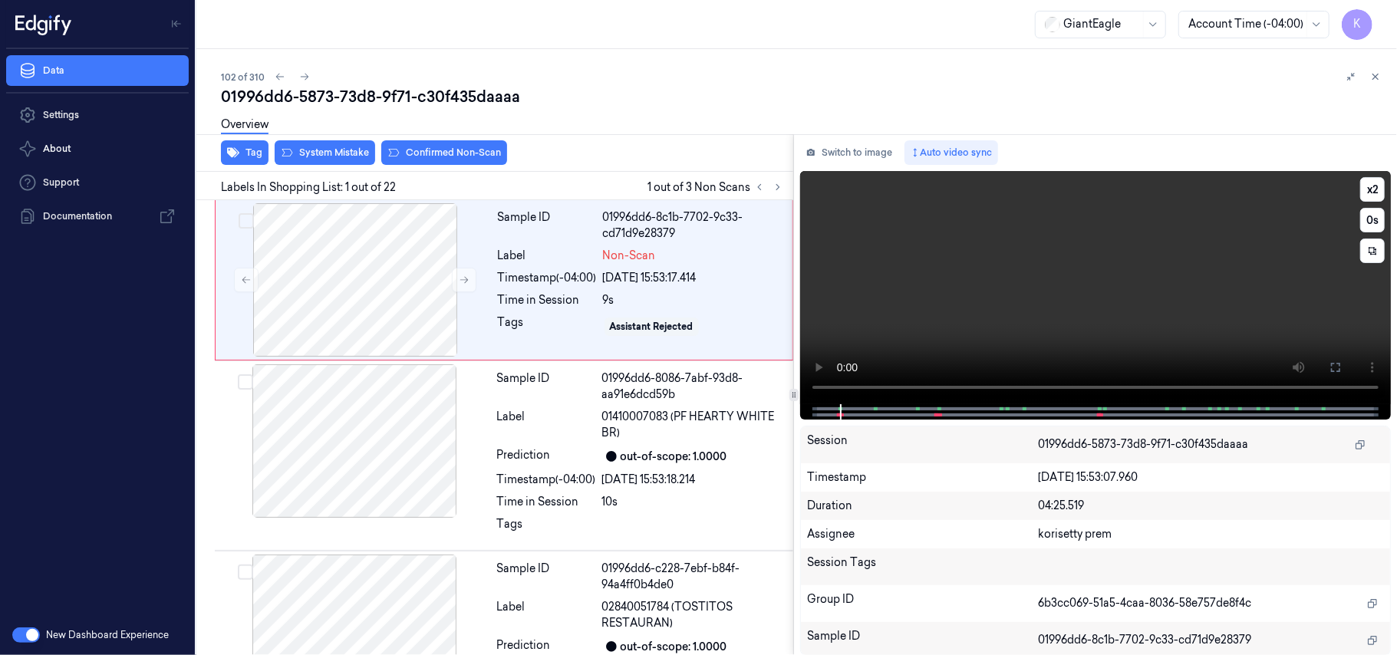
click at [988, 286] on video at bounding box center [1095, 287] width 591 height 233
click at [636, 268] on div "Sample ID 01996dd6-8c1b-7702-9c33-cd71d9e28379 Label Non-Scan Timestamp (-04:00…" at bounding box center [641, 279] width 298 height 153
click at [1161, 329] on video at bounding box center [1095, 287] width 591 height 233
click at [1020, 323] on video at bounding box center [1095, 287] width 591 height 233
click at [1369, 192] on button "x 2" at bounding box center [1372, 189] width 25 height 25
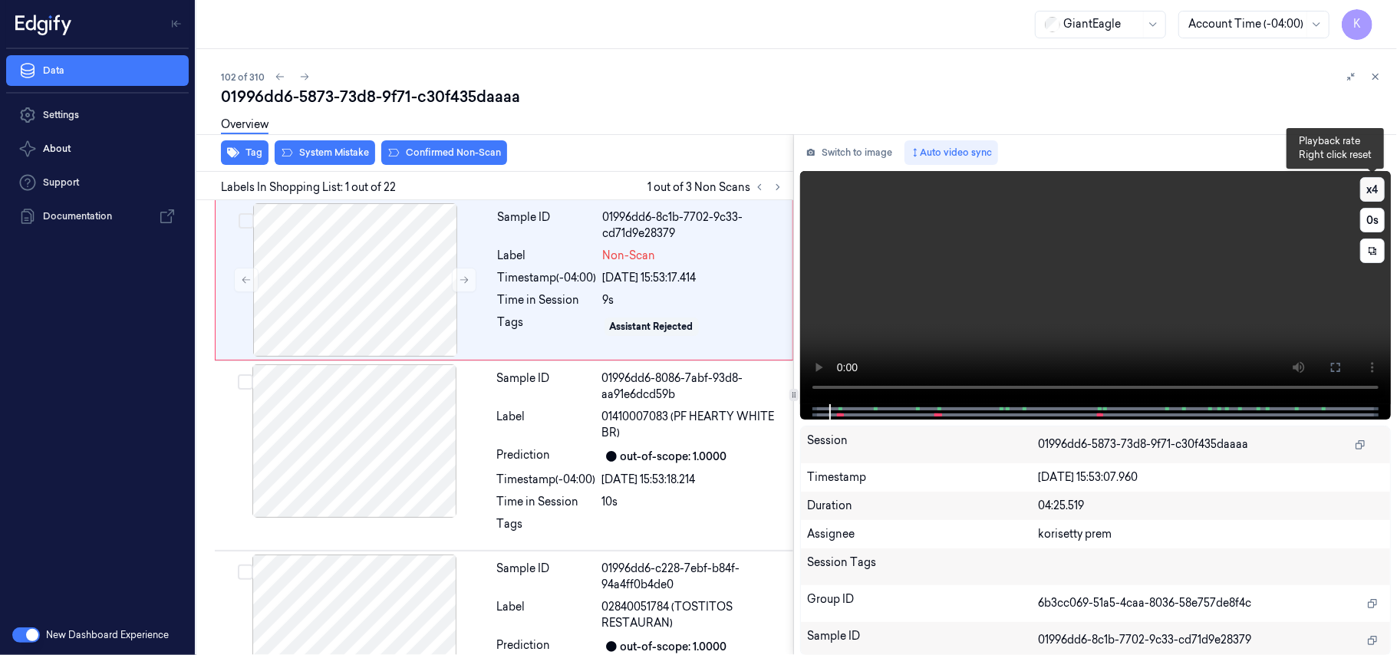
click at [1369, 192] on button "x 4" at bounding box center [1372, 189] width 25 height 25
click at [1132, 255] on video at bounding box center [1095, 287] width 591 height 233
click at [1001, 289] on video at bounding box center [1095, 287] width 591 height 233
click at [535, 255] on div "Label" at bounding box center [547, 256] width 99 height 16
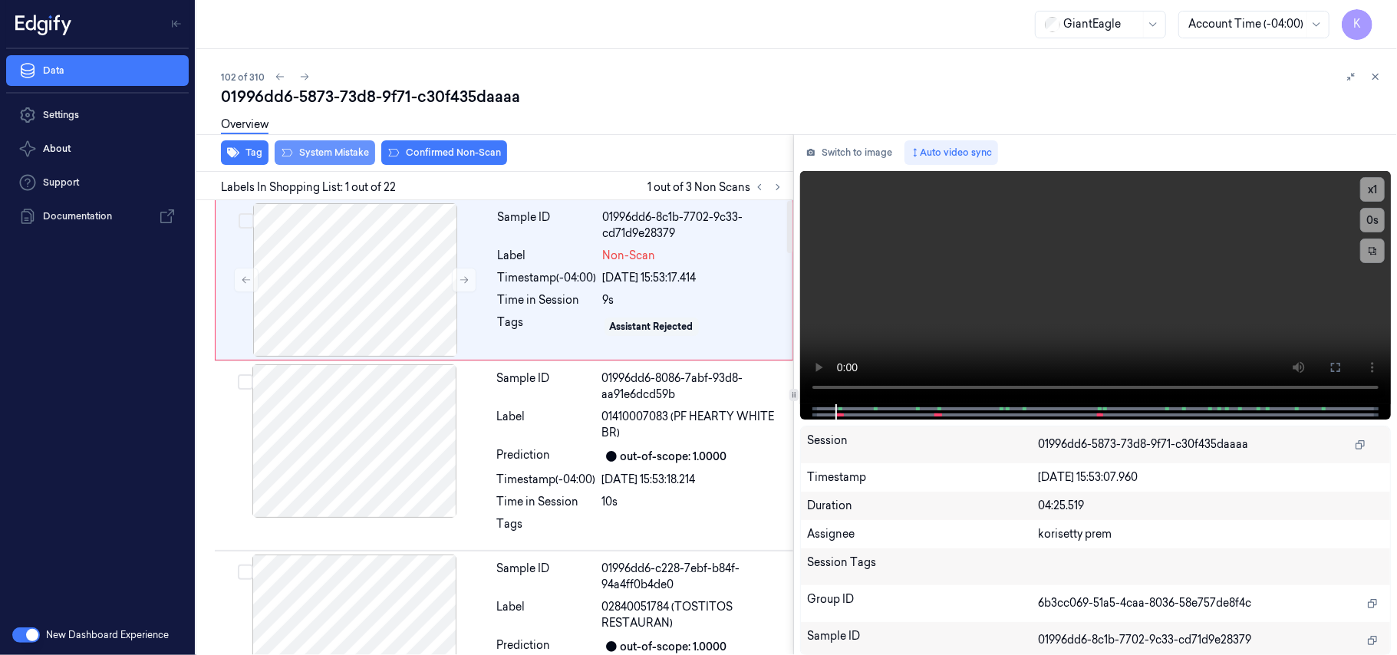
click at [319, 158] on button "System Mistake" at bounding box center [325, 152] width 100 height 25
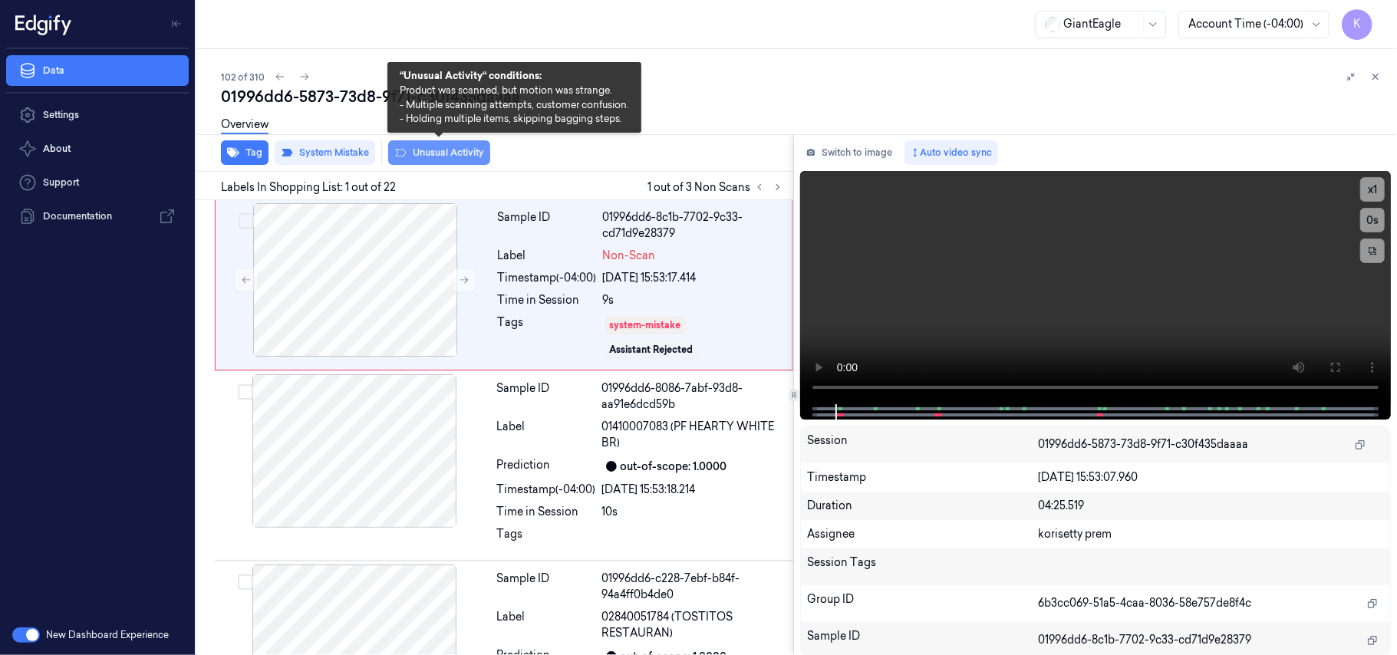
click at [422, 155] on button "Unusual Activity" at bounding box center [439, 152] width 102 height 25
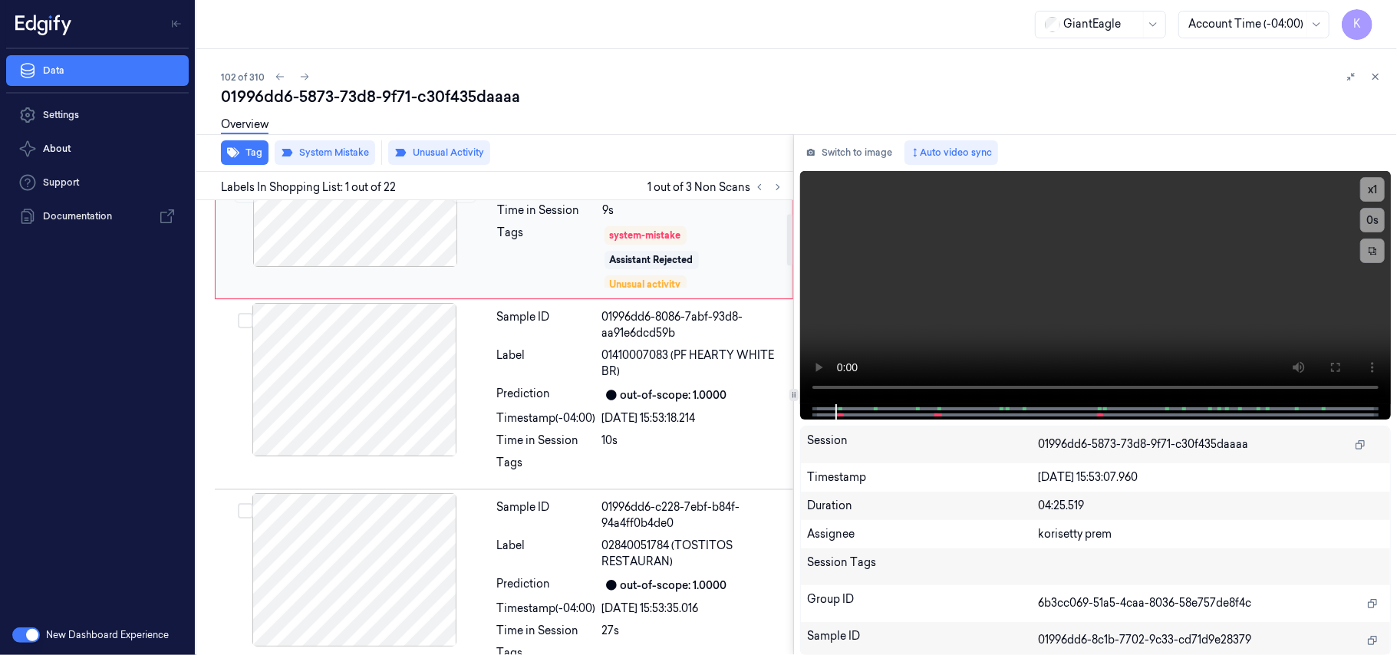
scroll to position [204, 0]
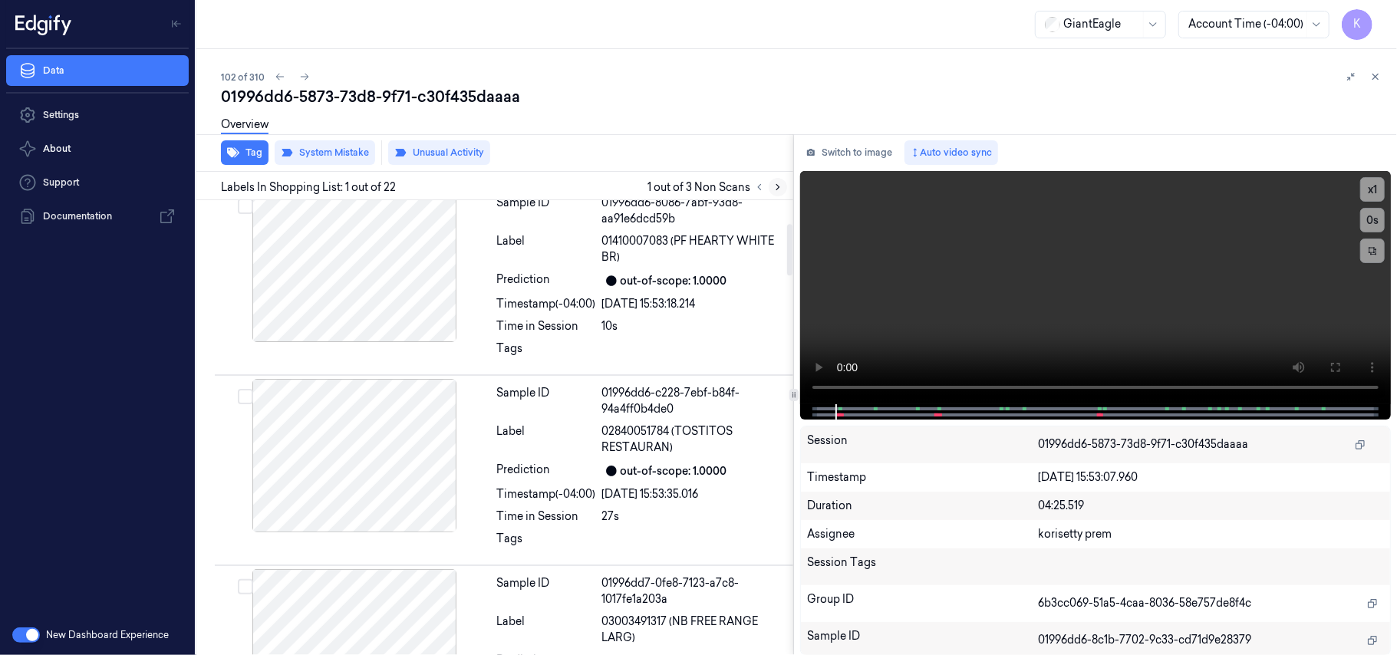
click at [779, 187] on icon at bounding box center [777, 187] width 3 height 5
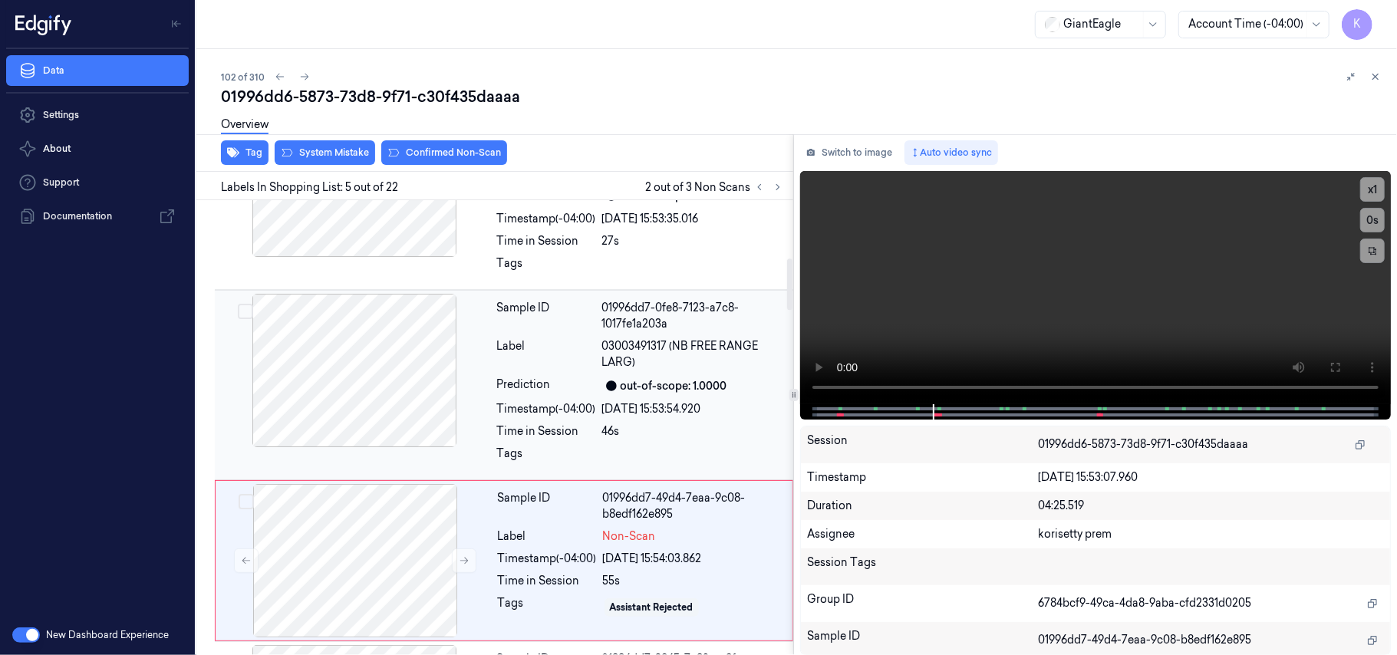
scroll to position [512, 0]
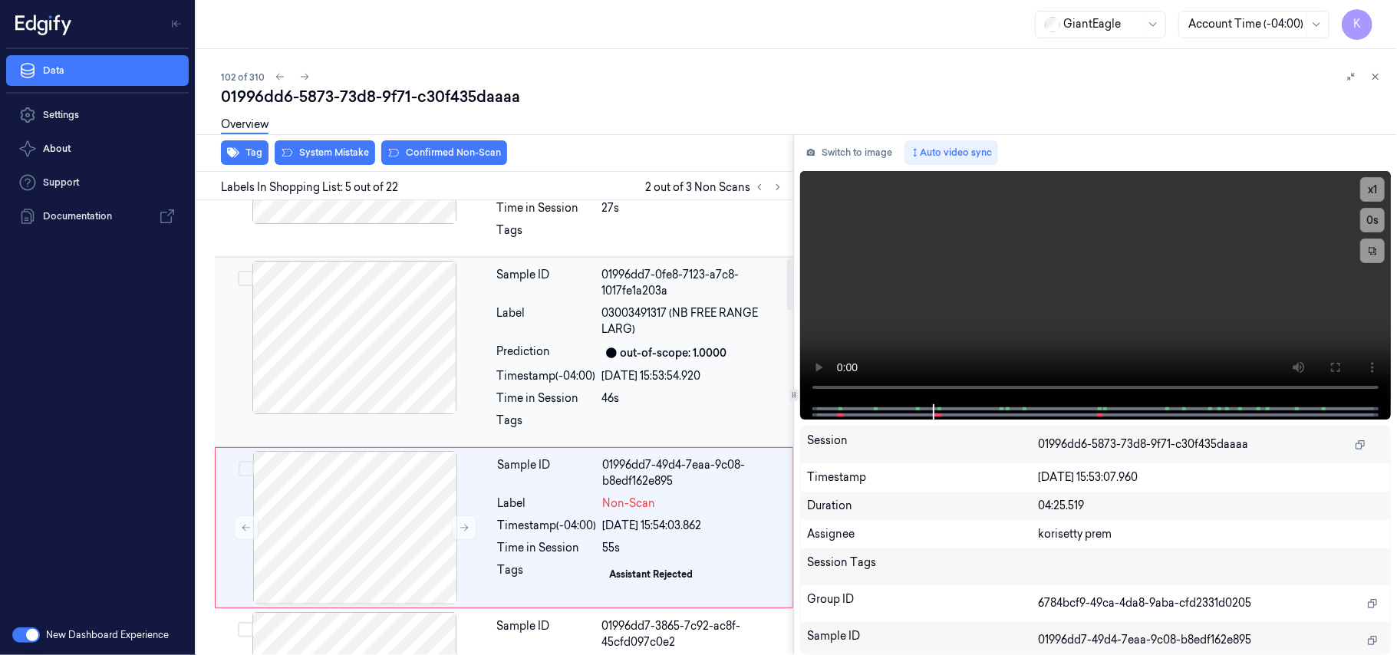
click at [664, 327] on span "03003491317 (NB FREE RANGE LARG)" at bounding box center [693, 321] width 182 height 32
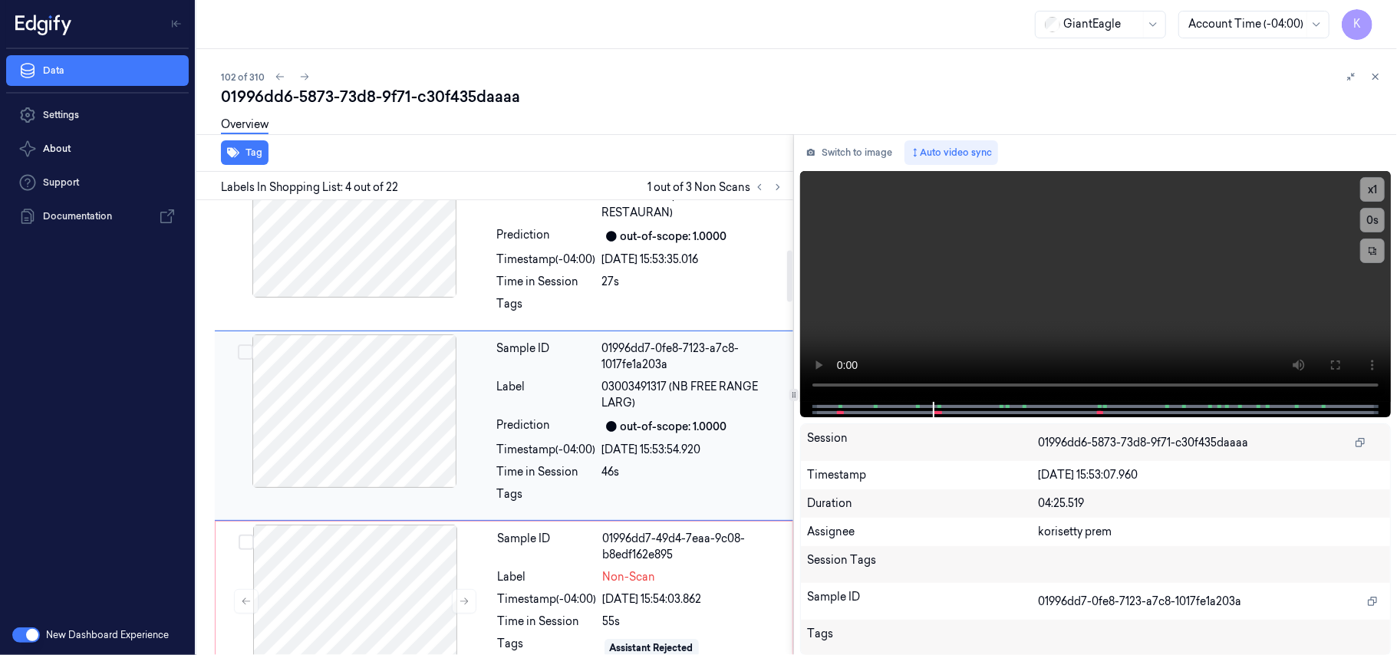
scroll to position [437, 0]
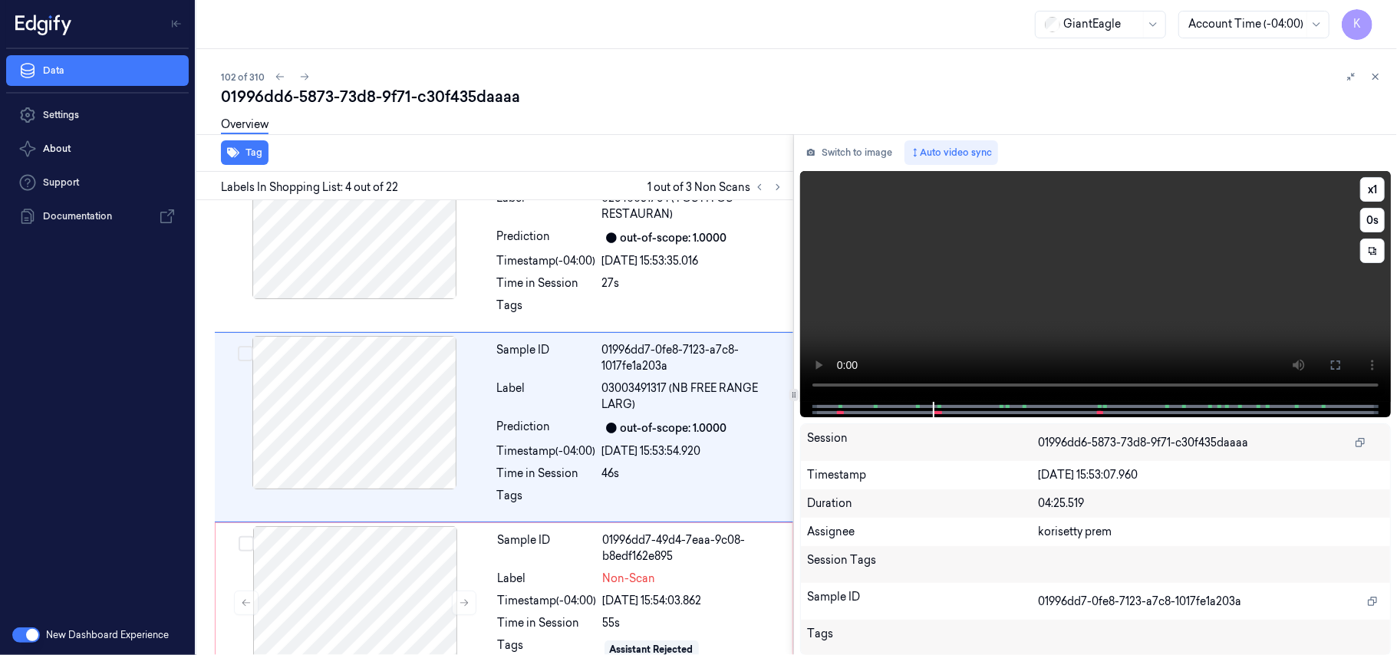
click at [1010, 290] on video at bounding box center [1095, 286] width 591 height 231
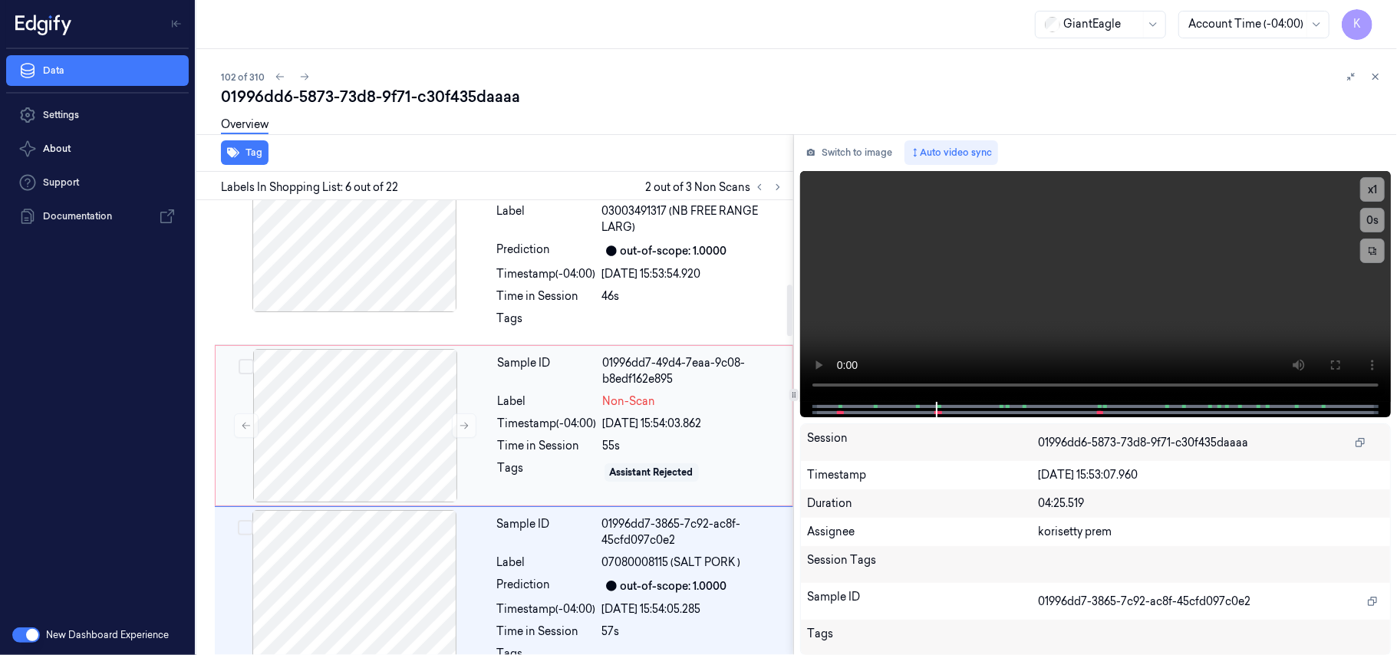
scroll to position [782, 0]
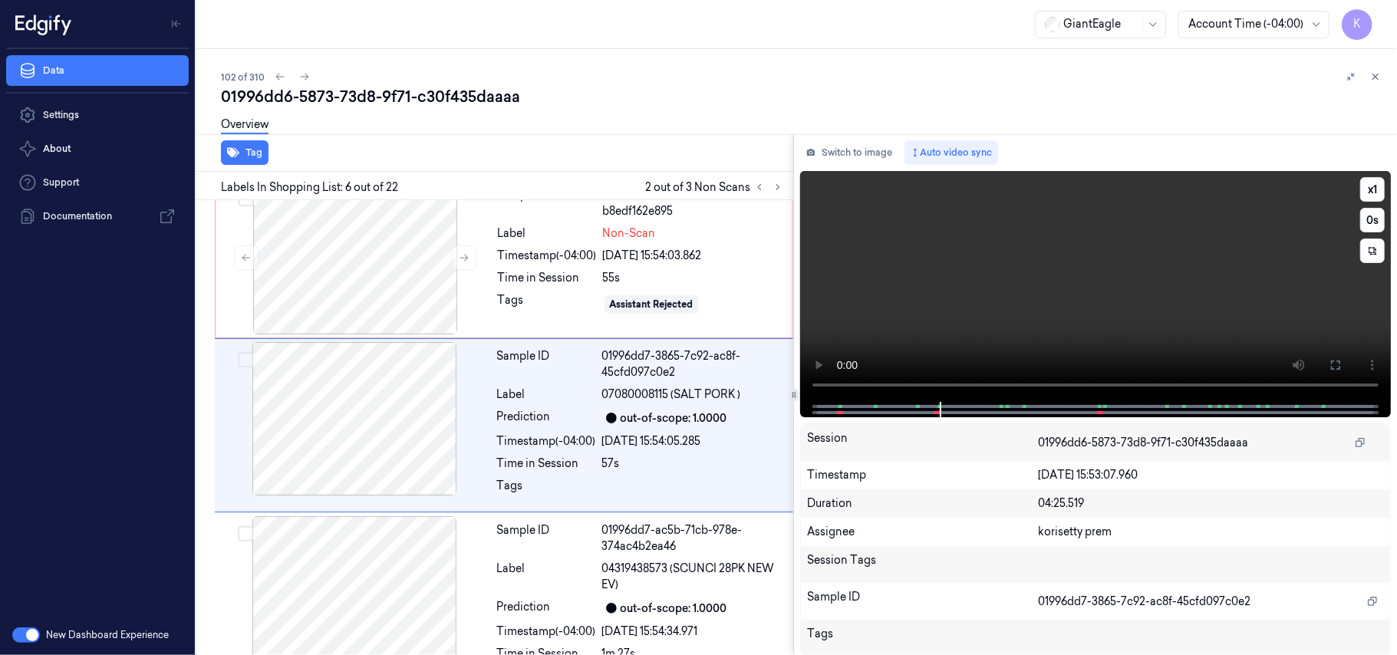
click at [1038, 289] on video at bounding box center [1095, 286] width 591 height 231
click at [586, 259] on div "Timestamp (-04:00)" at bounding box center [547, 256] width 99 height 16
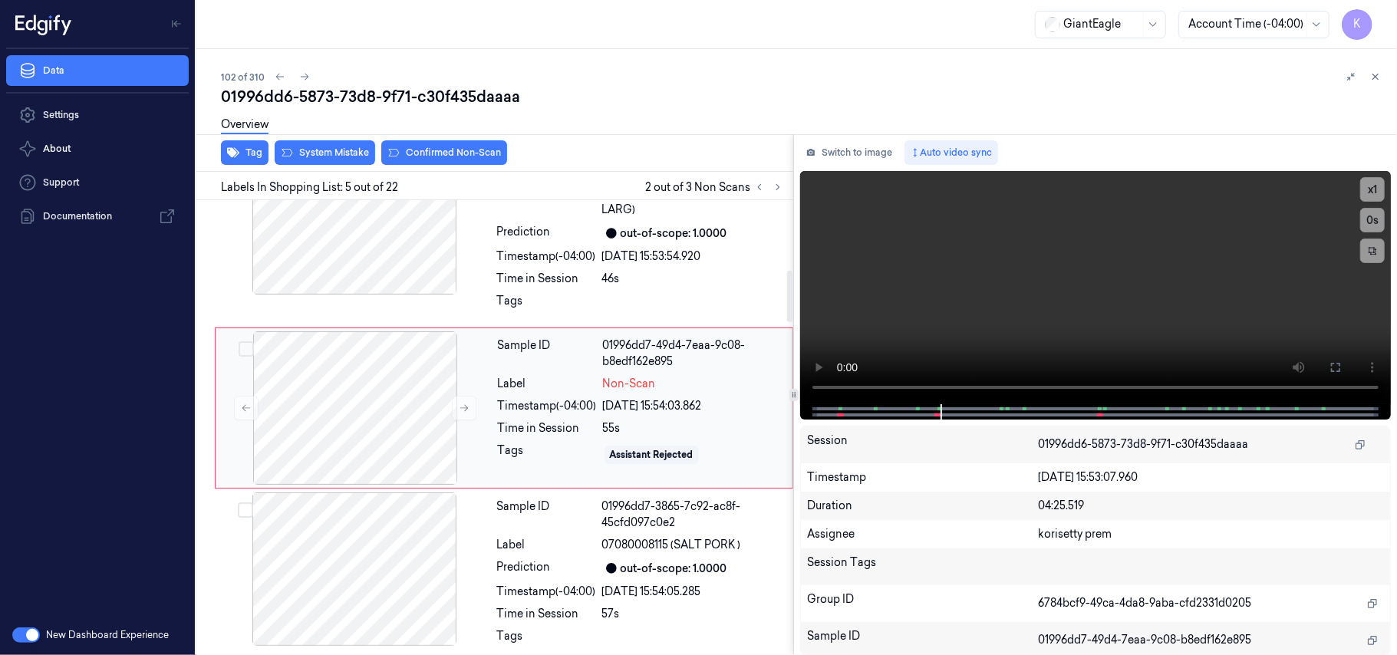
scroll to position [614, 0]
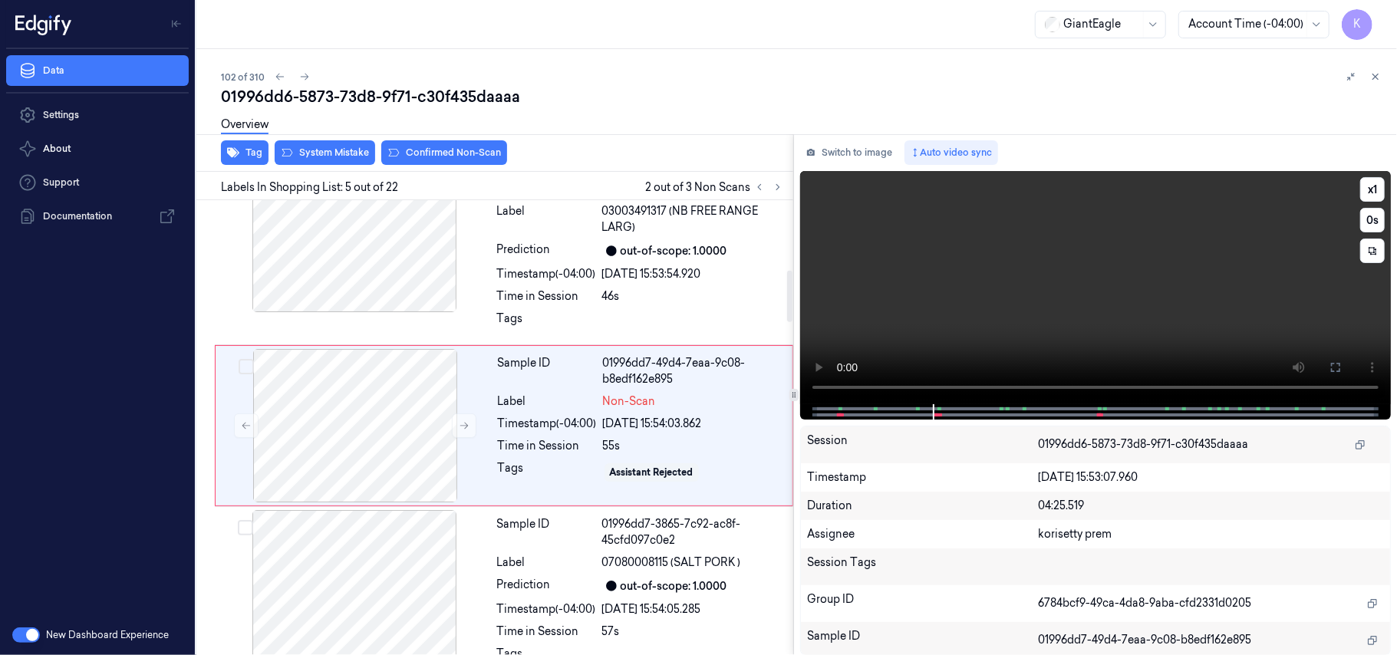
click at [993, 246] on video at bounding box center [1095, 287] width 591 height 233
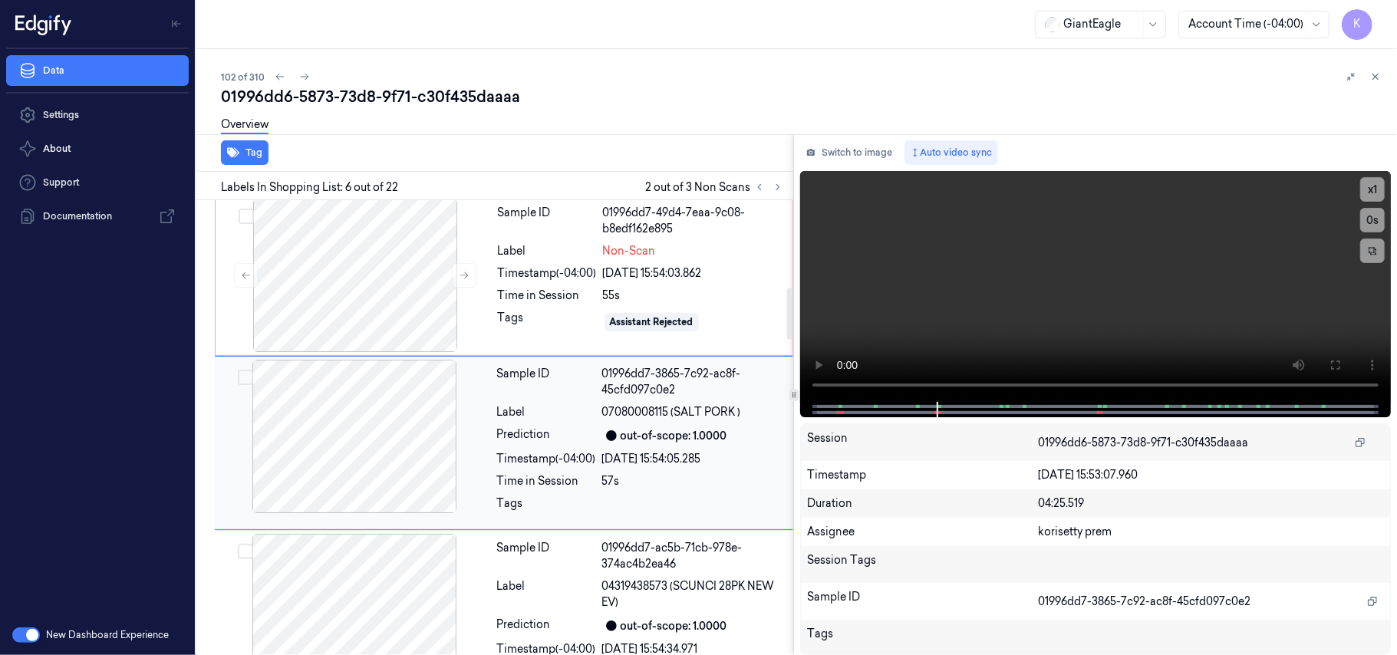
scroll to position [782, 0]
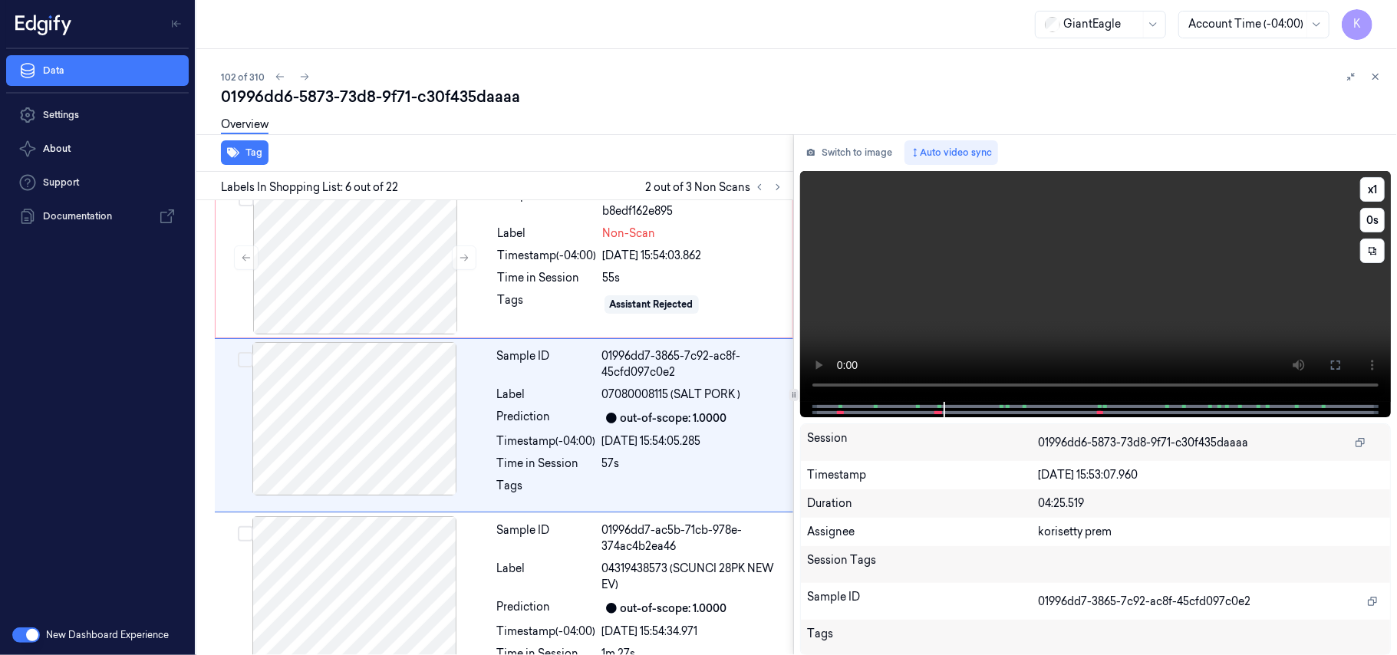
click at [988, 267] on video at bounding box center [1095, 286] width 591 height 231
click at [495, 308] on div "Sample ID 01996dd7-49d4-7eaa-9c08-b8edf162e895 Label Non-Scan Timestamp (-04:00…" at bounding box center [641, 257] width 298 height 153
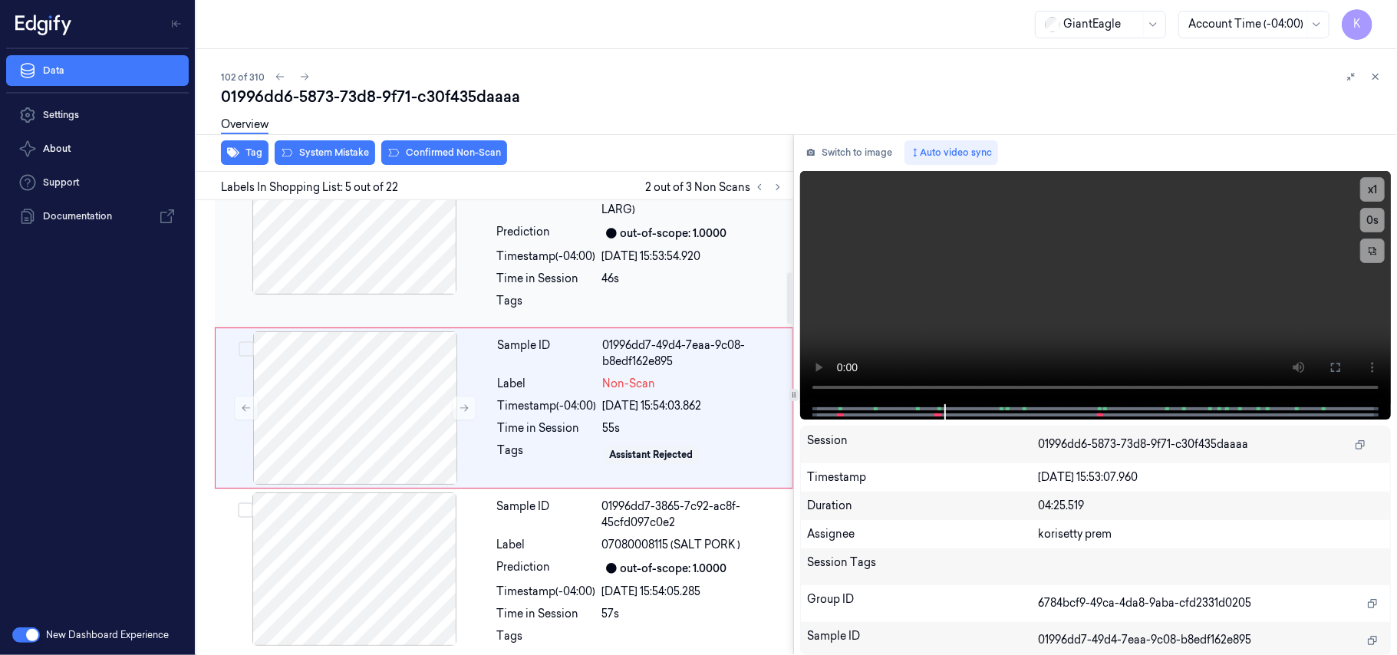
scroll to position [614, 0]
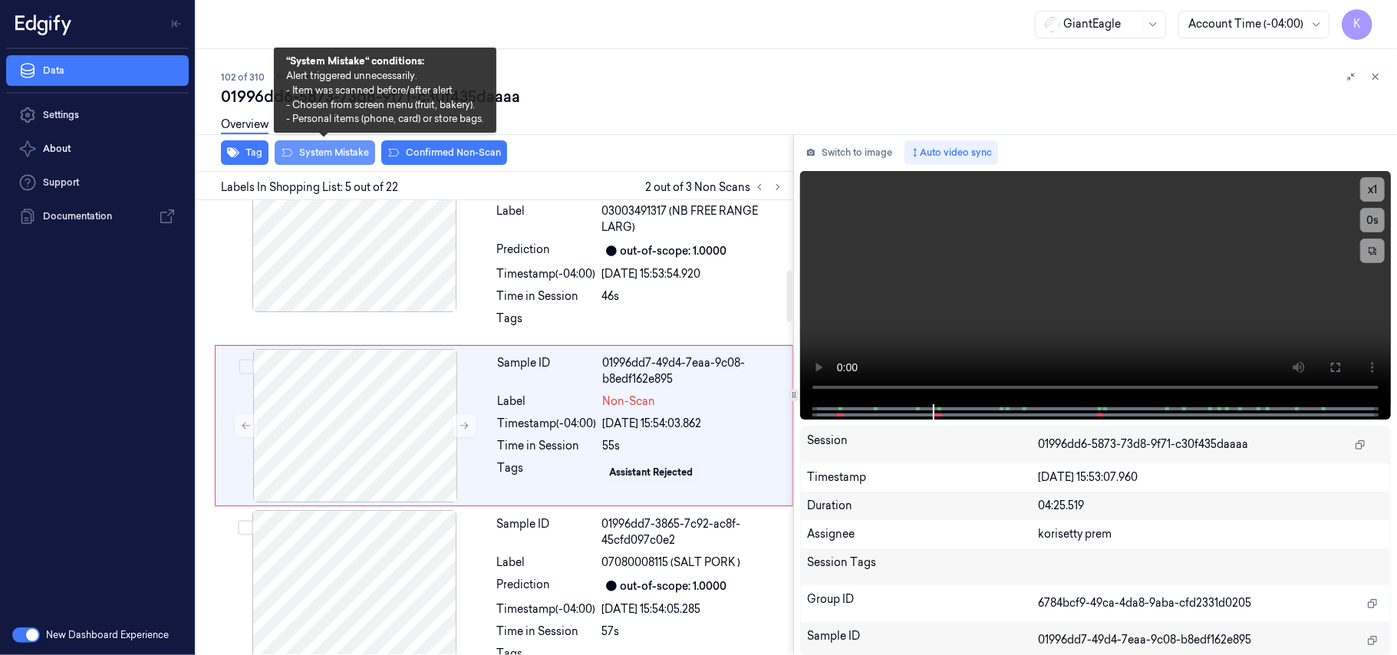
click at [325, 146] on button "System Mistake" at bounding box center [325, 152] width 100 height 25
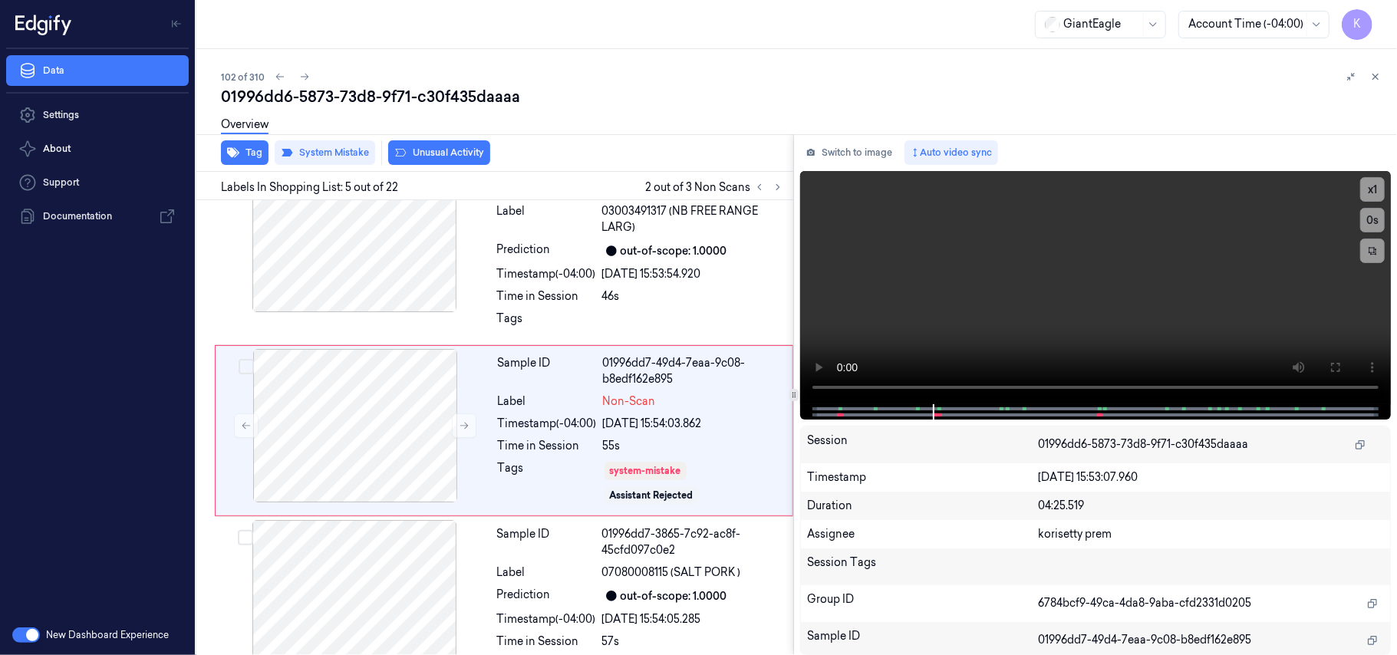
scroll to position [620, 0]
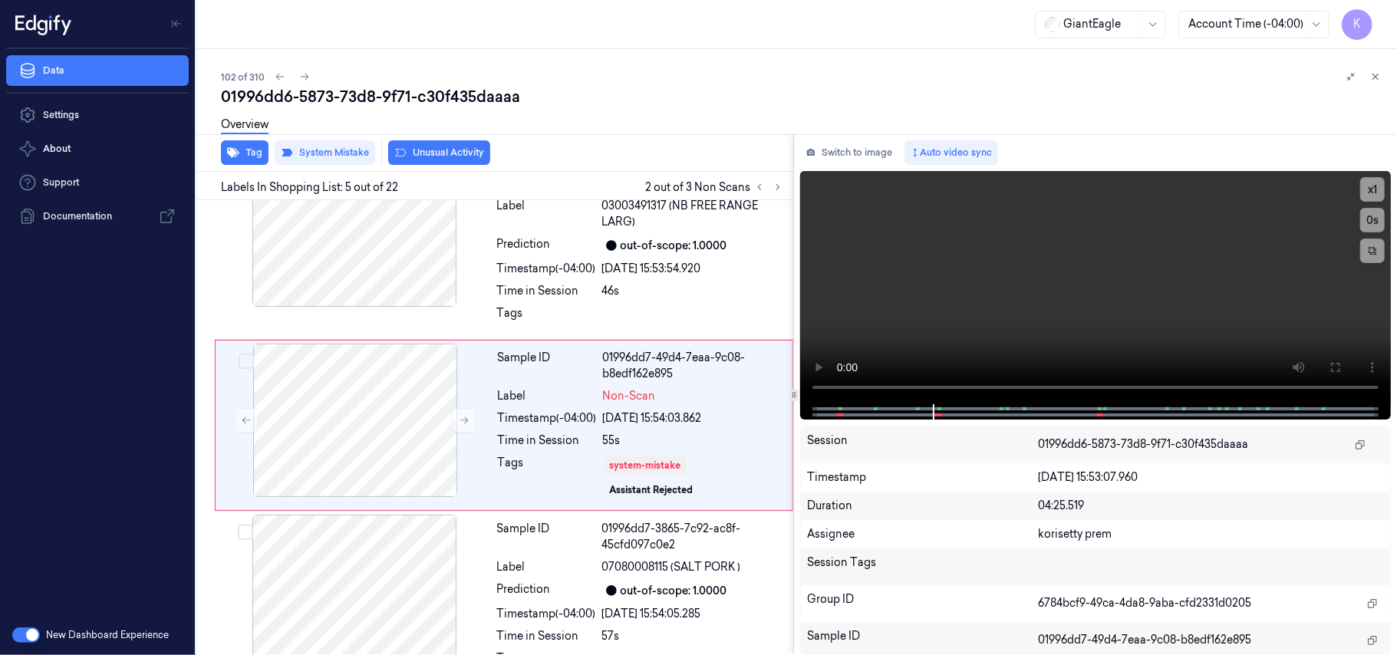
click at [457, 154] on button "Unusual Activity" at bounding box center [439, 152] width 102 height 25
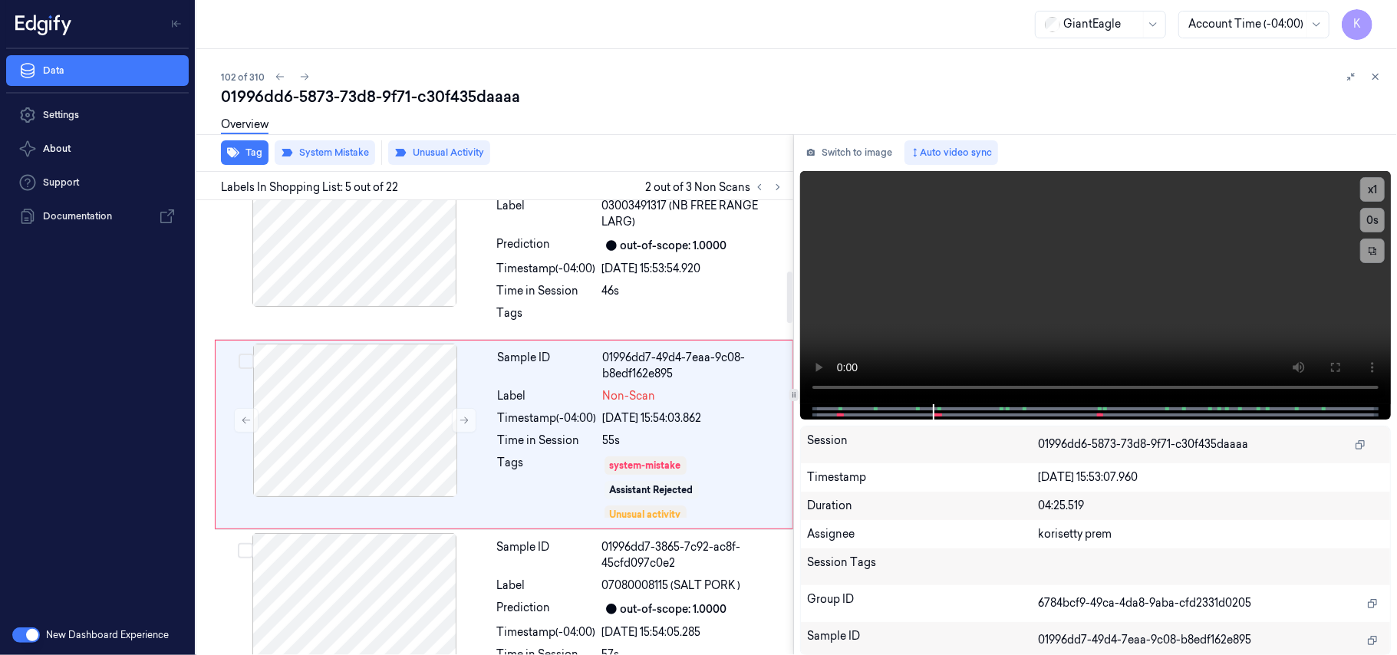
scroll to position [629, 0]
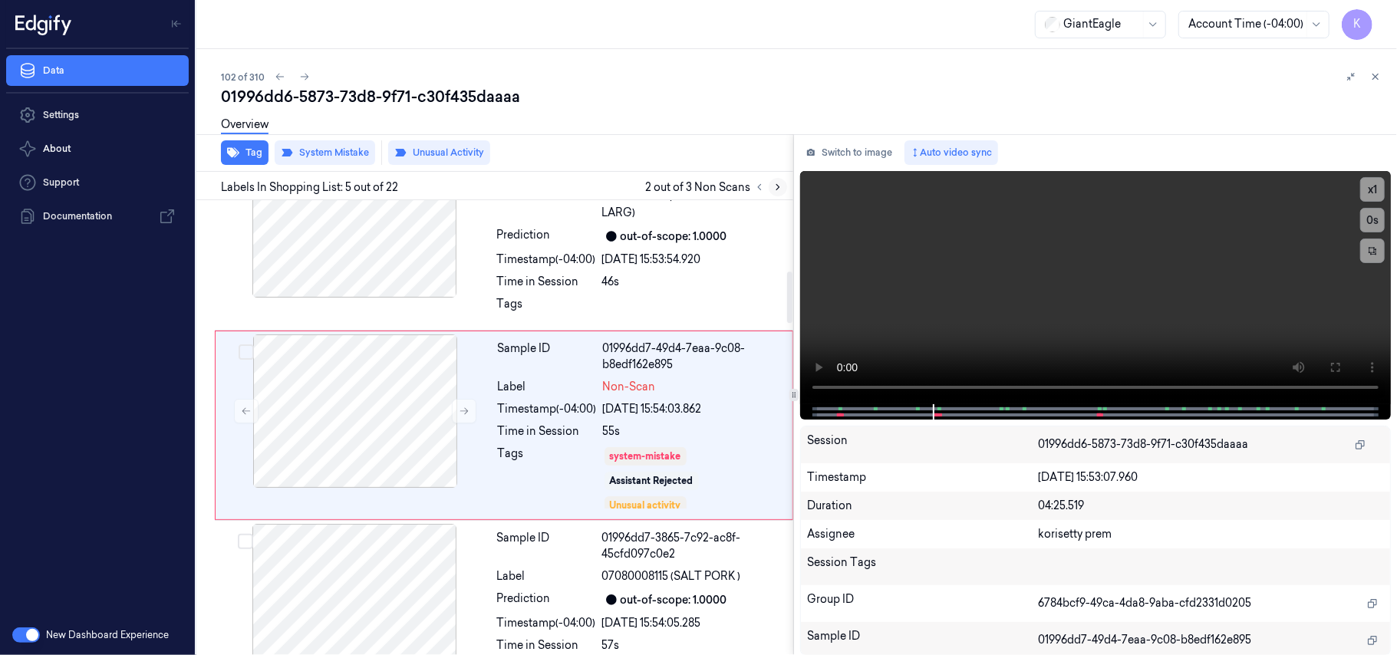
click at [780, 187] on icon at bounding box center [777, 187] width 11 height 11
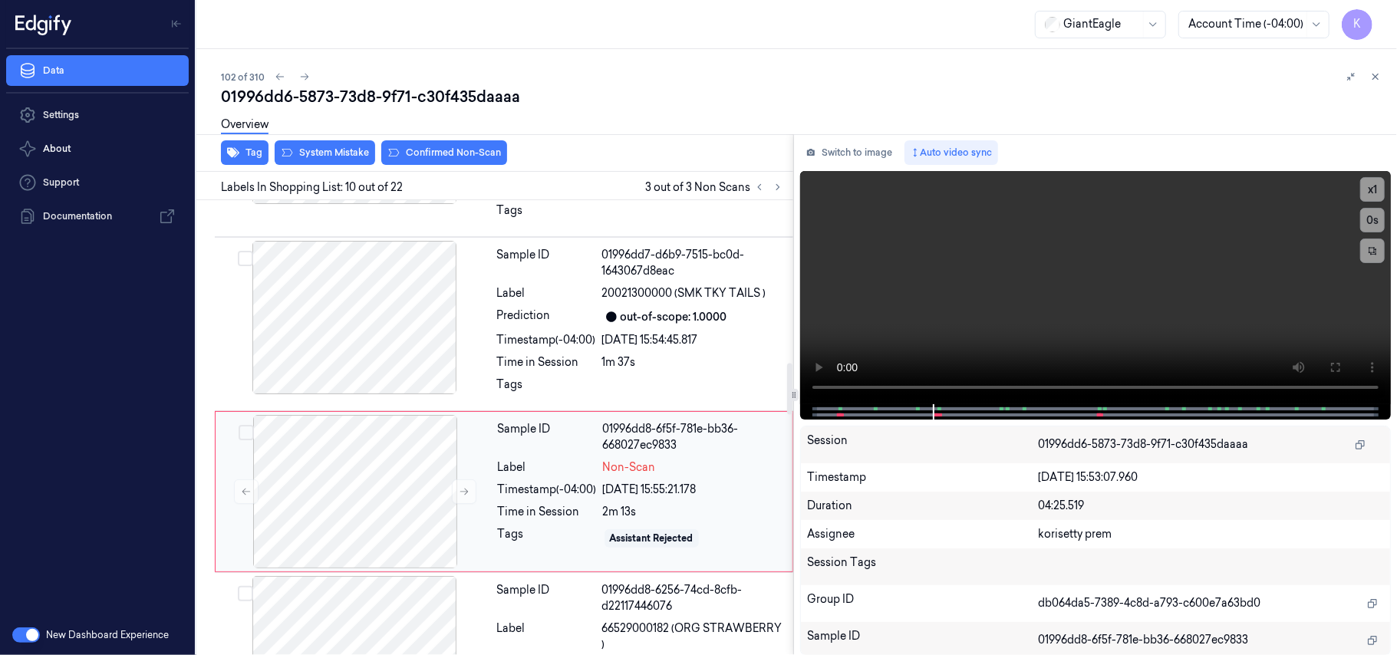
scroll to position [1433, 0]
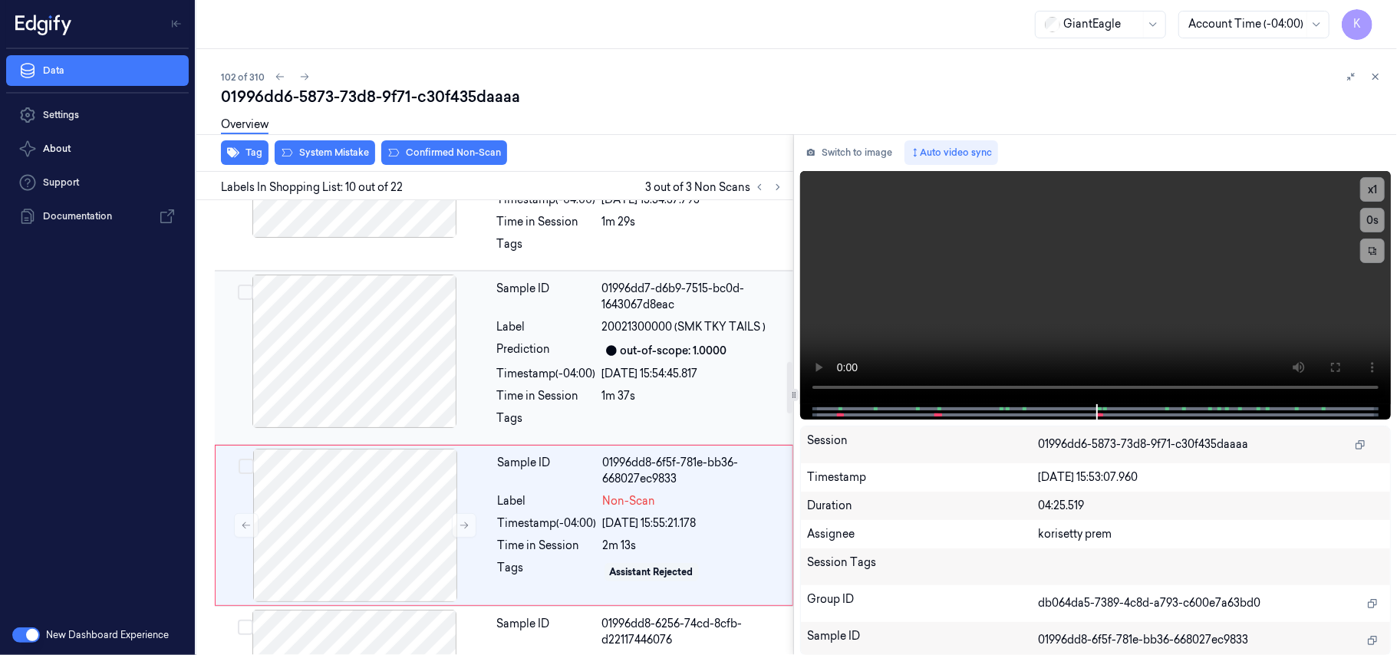
click at [641, 339] on div "Sample ID 01996dd7-d6b9-7515-bc0d-1643067d8eac Label 20021300000 (SMK TKY TAILS…" at bounding box center [640, 358] width 299 height 166
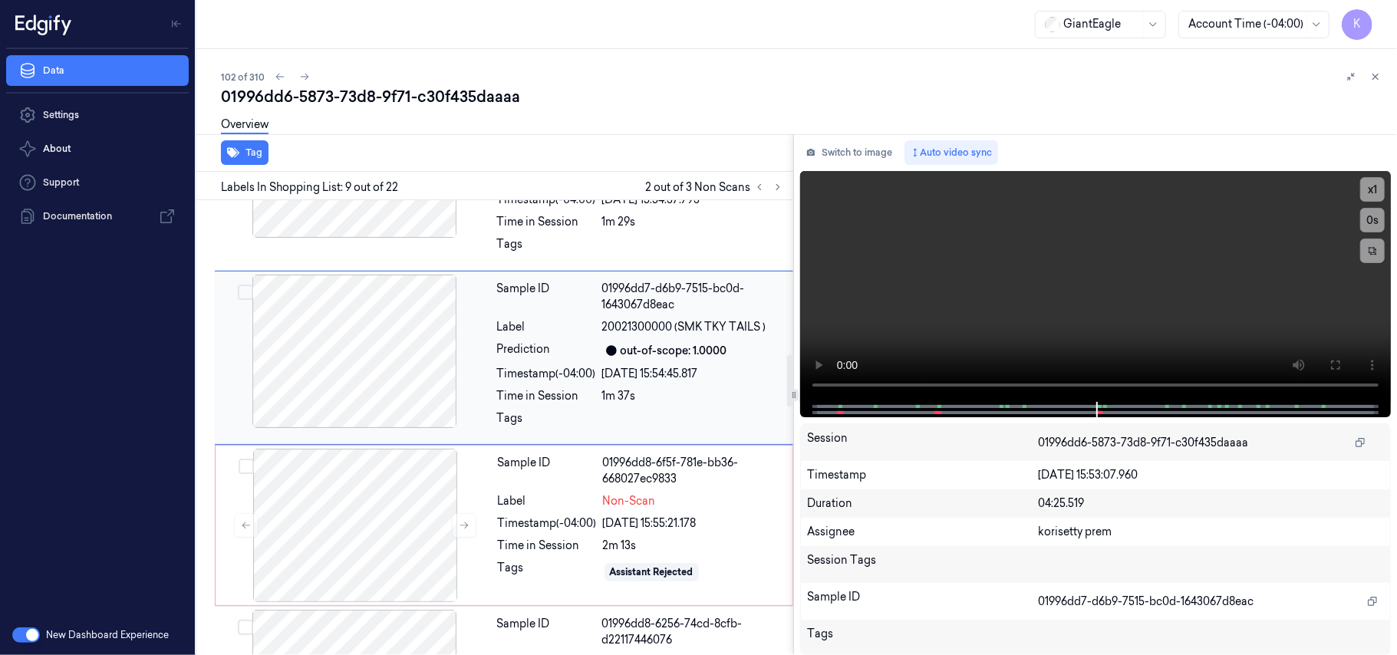
scroll to position [1367, 0]
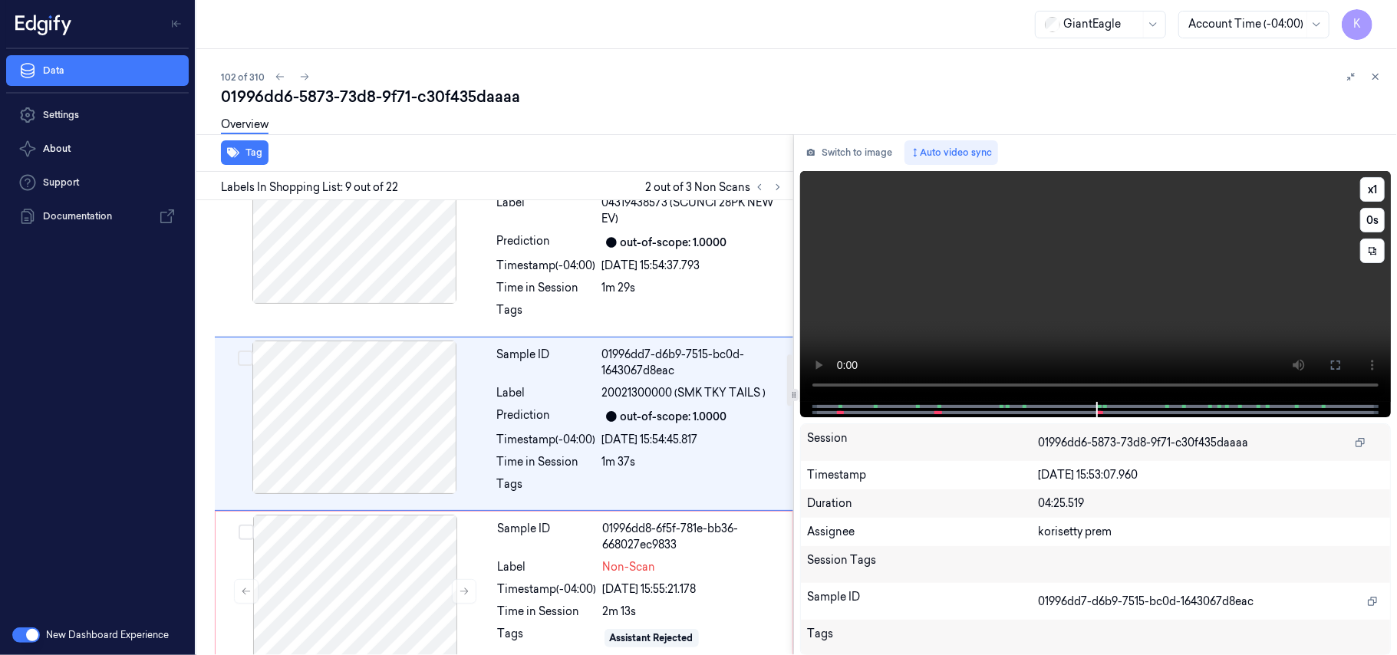
click at [1092, 282] on video at bounding box center [1095, 286] width 591 height 231
click at [664, 279] on div "Sample ID 01996dd7-b761-79d6-b59d-287772993198 Label 04319438573 (SCUNCI 28PK N…" at bounding box center [640, 241] width 299 height 183
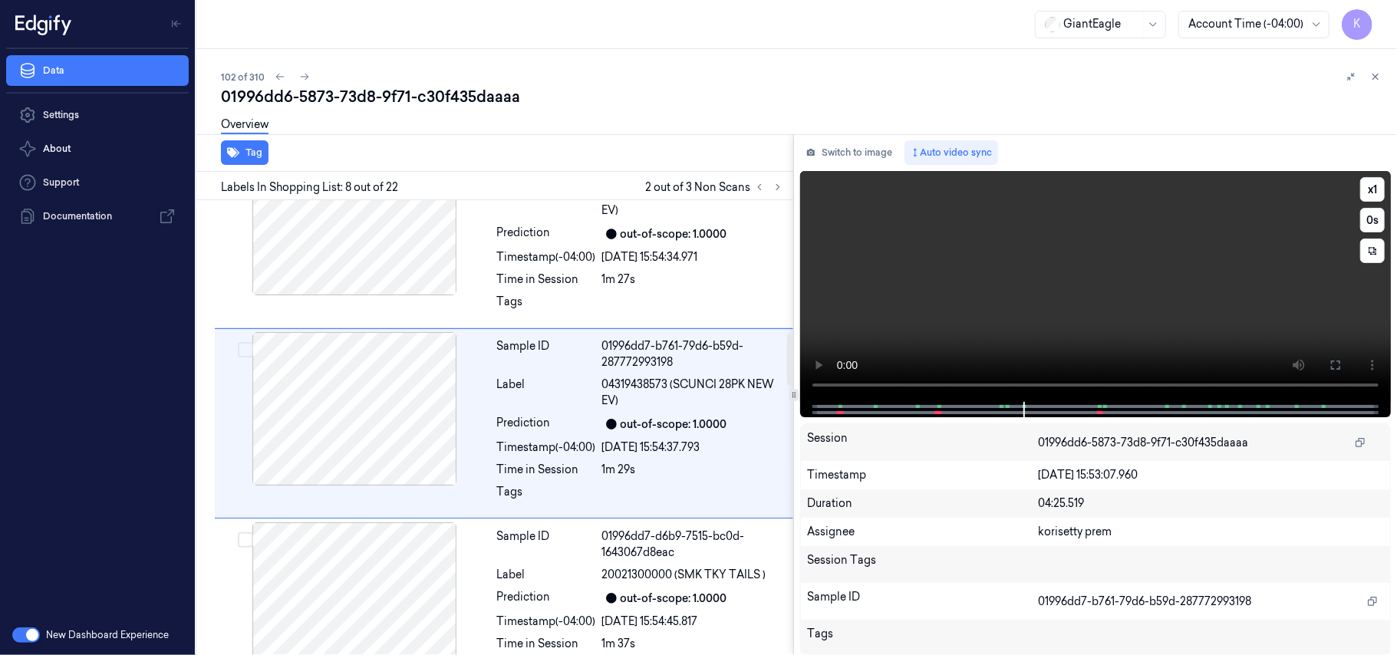
scroll to position [1184, 0]
click at [1105, 308] on video at bounding box center [1095, 286] width 591 height 231
click at [646, 253] on div "[DATE] 15:54:34.971" at bounding box center [693, 258] width 182 height 16
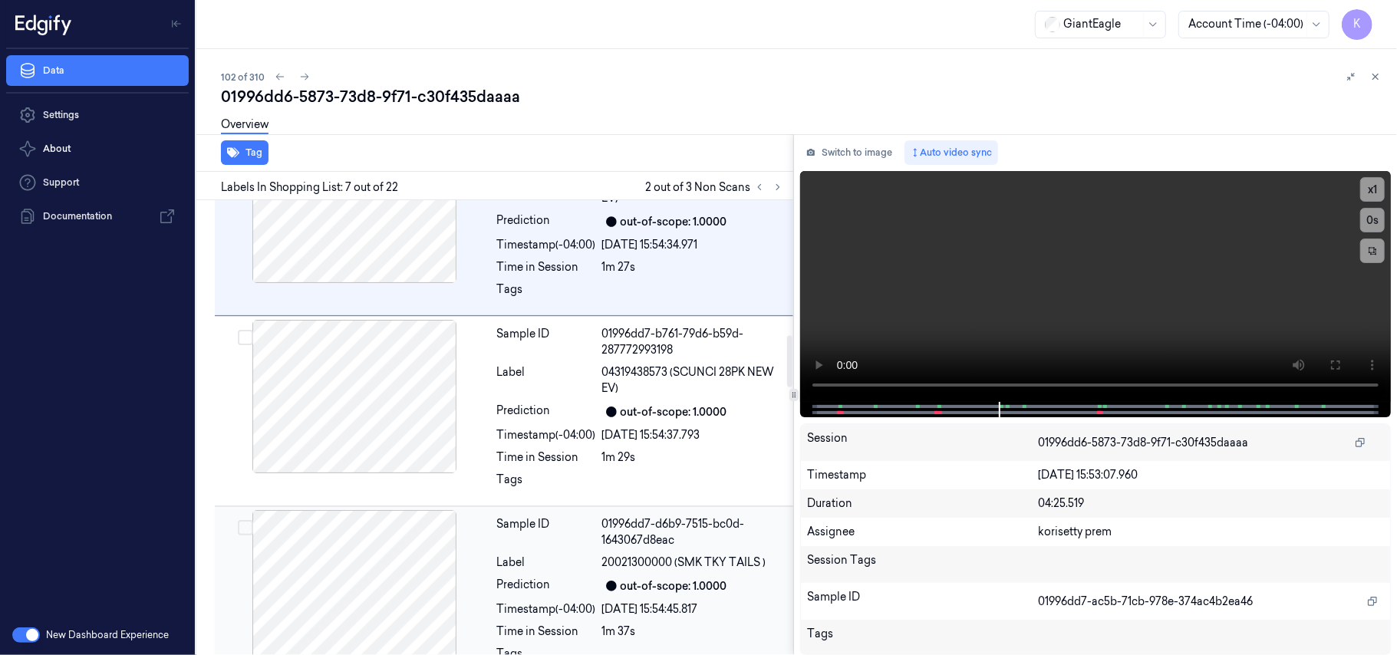
scroll to position [1402, 0]
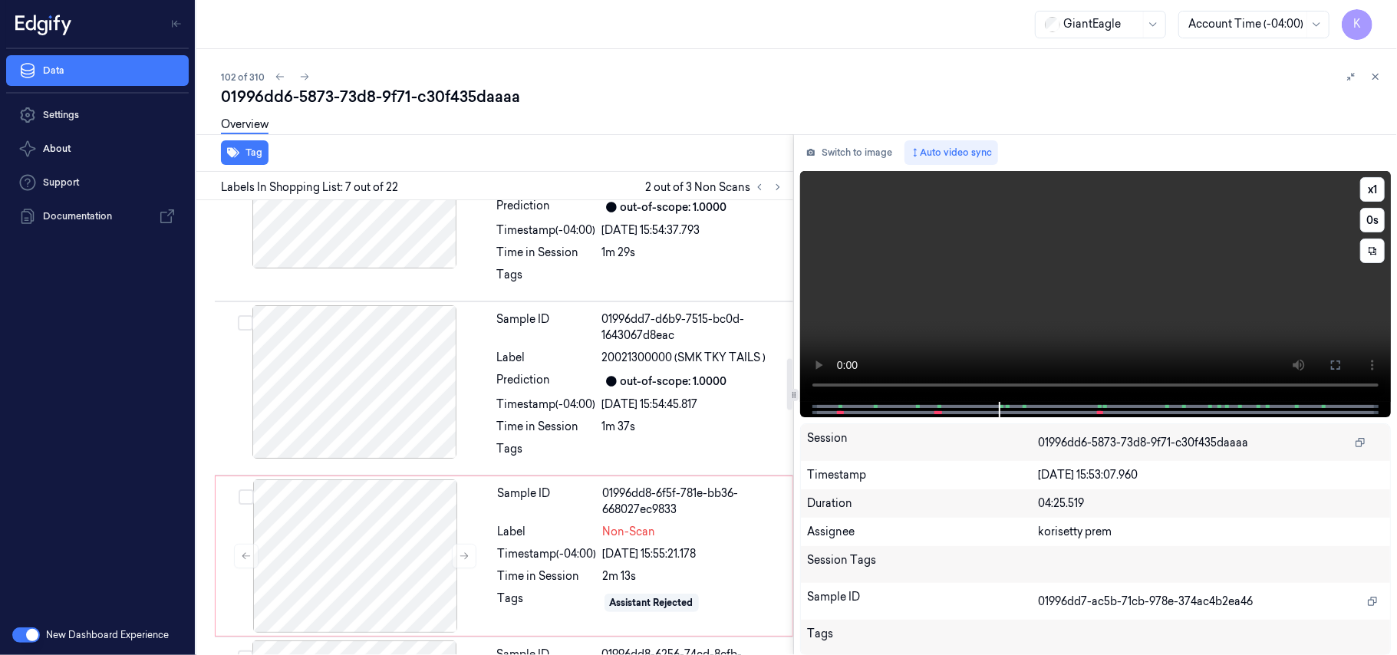
click at [1038, 287] on video at bounding box center [1095, 286] width 591 height 231
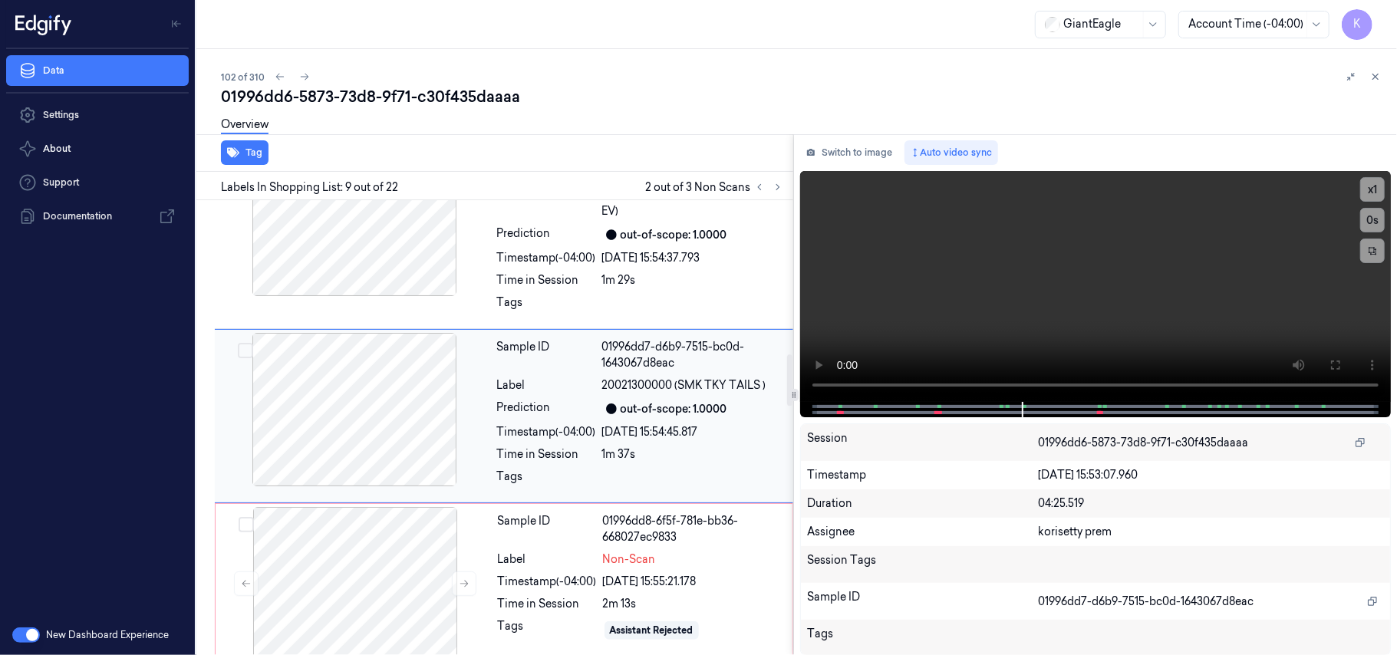
scroll to position [1367, 0]
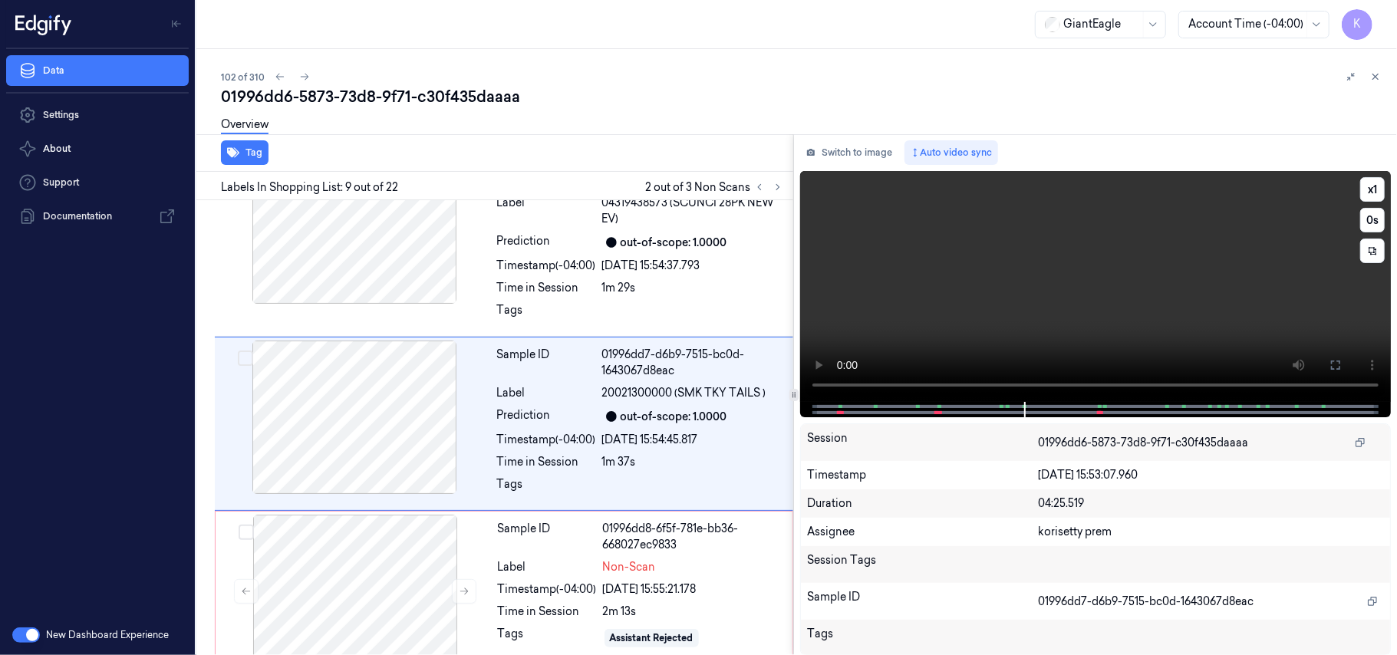
click at [1020, 308] on video at bounding box center [1095, 286] width 591 height 231
click at [654, 274] on div "[DATE] 15:54:37.793" at bounding box center [693, 266] width 182 height 16
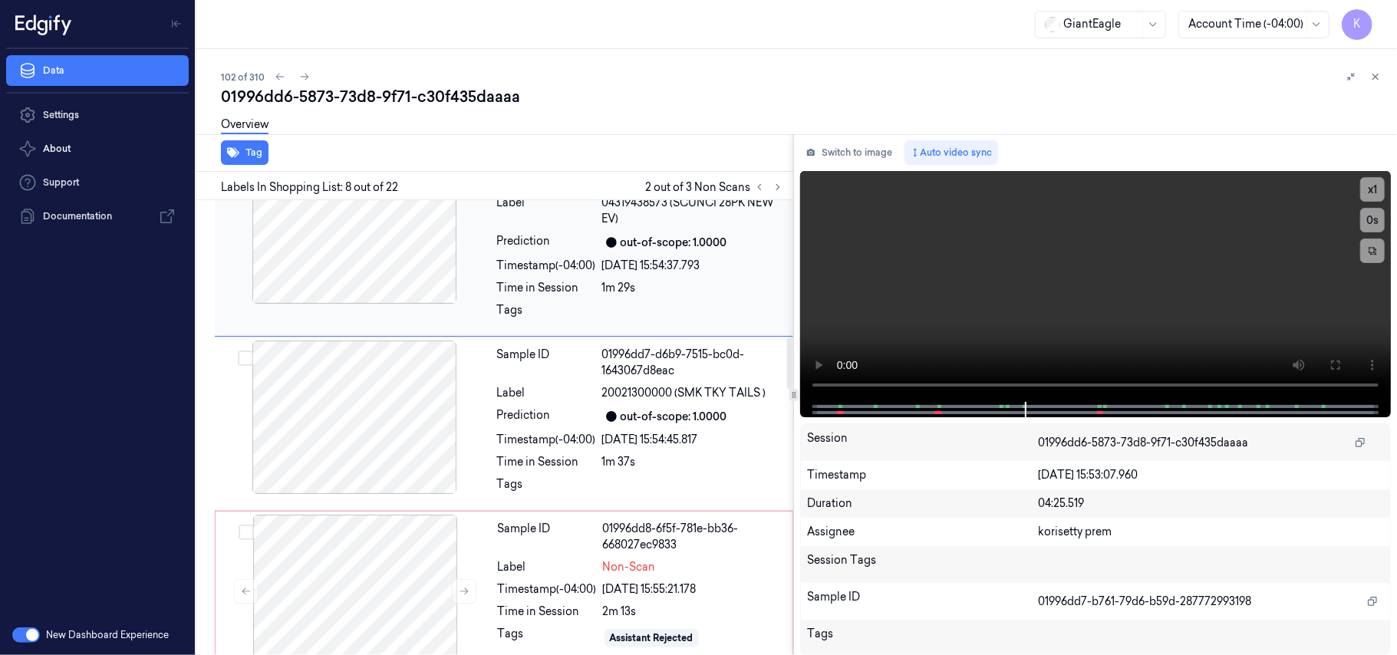
scroll to position [1184, 0]
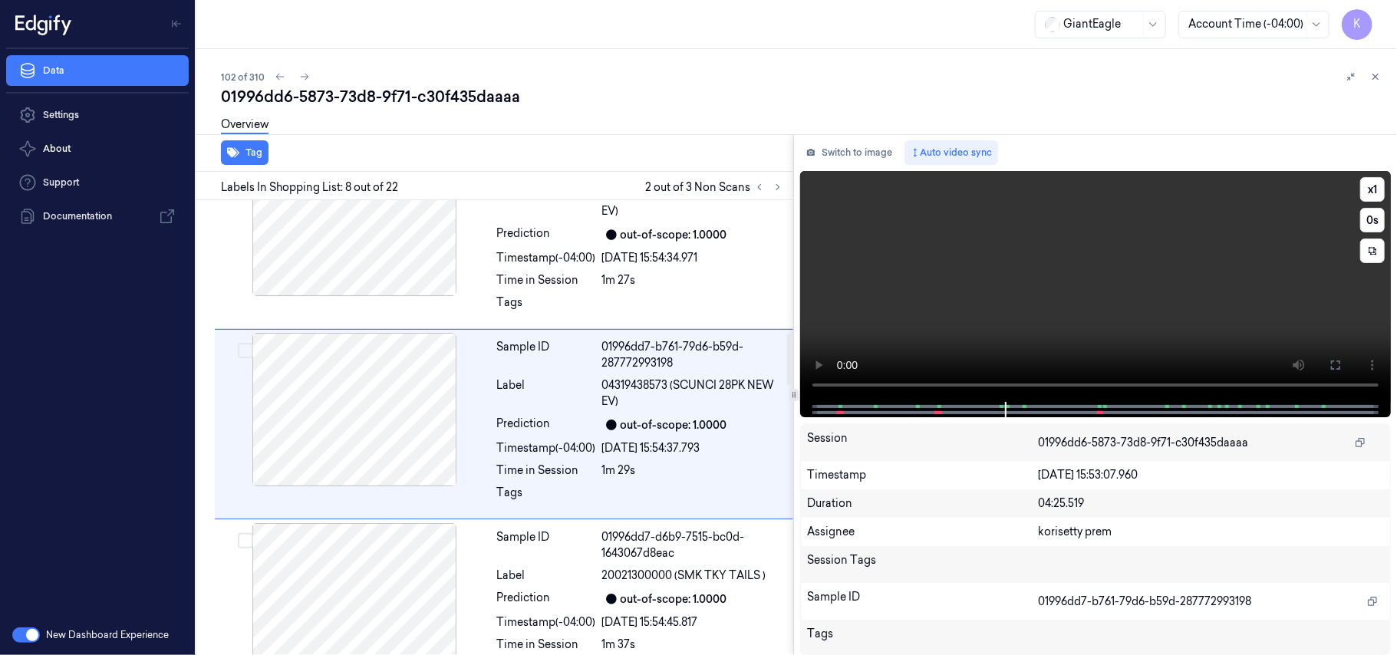
click at [1163, 333] on video at bounding box center [1095, 286] width 591 height 231
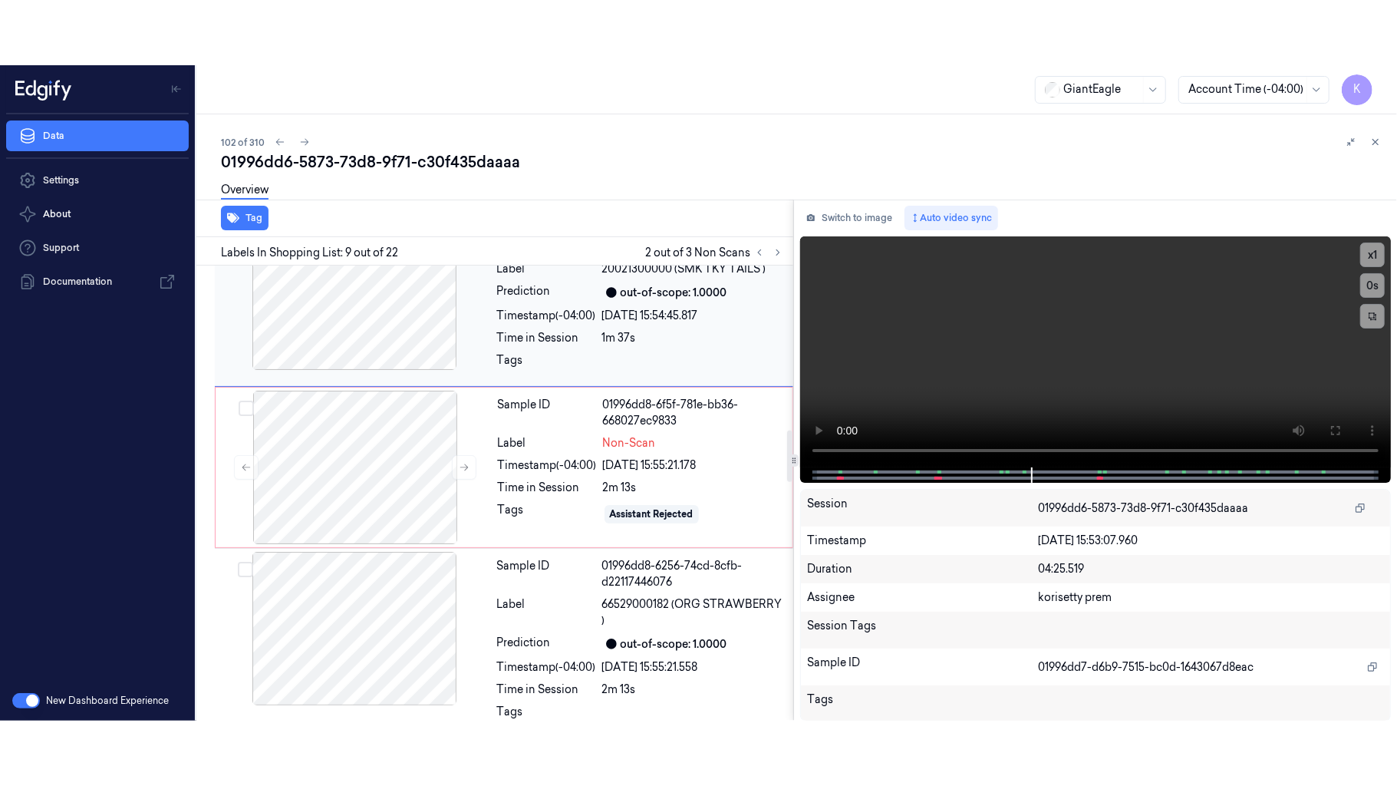
scroll to position [1572, 0]
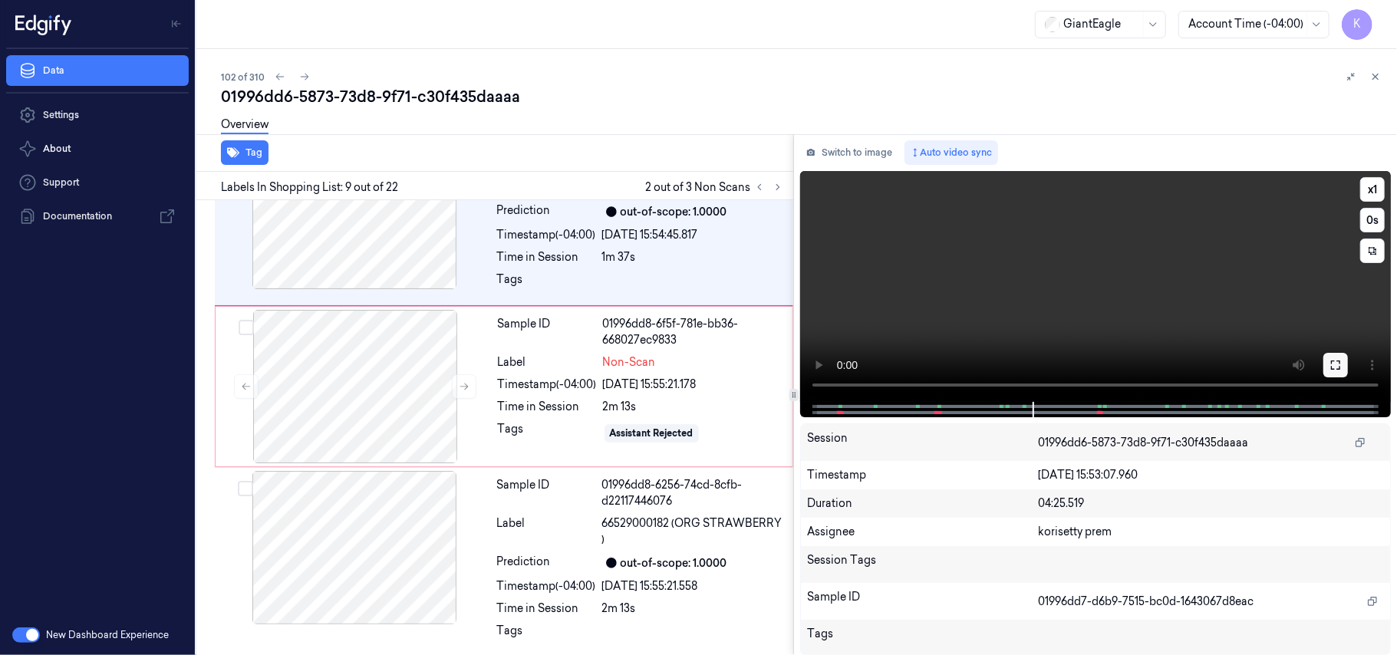
click at [1326, 359] on button at bounding box center [1335, 365] width 25 height 25
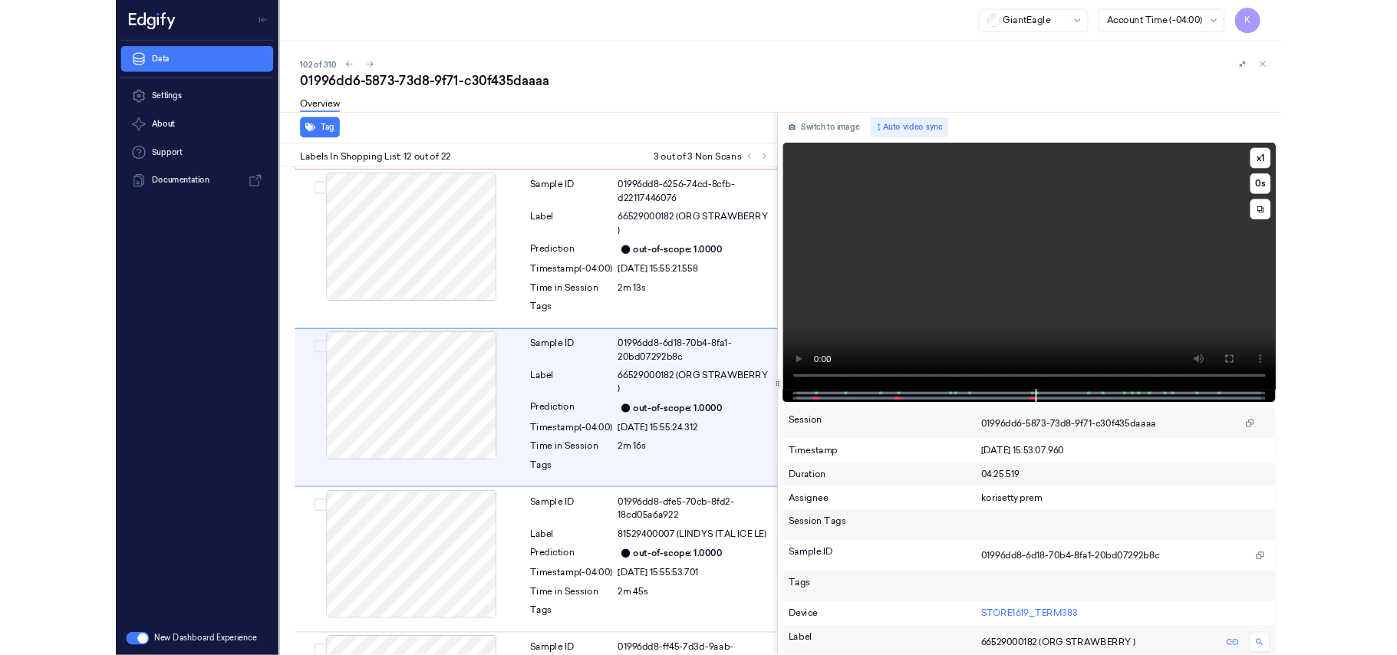
scroll to position [1836, 0]
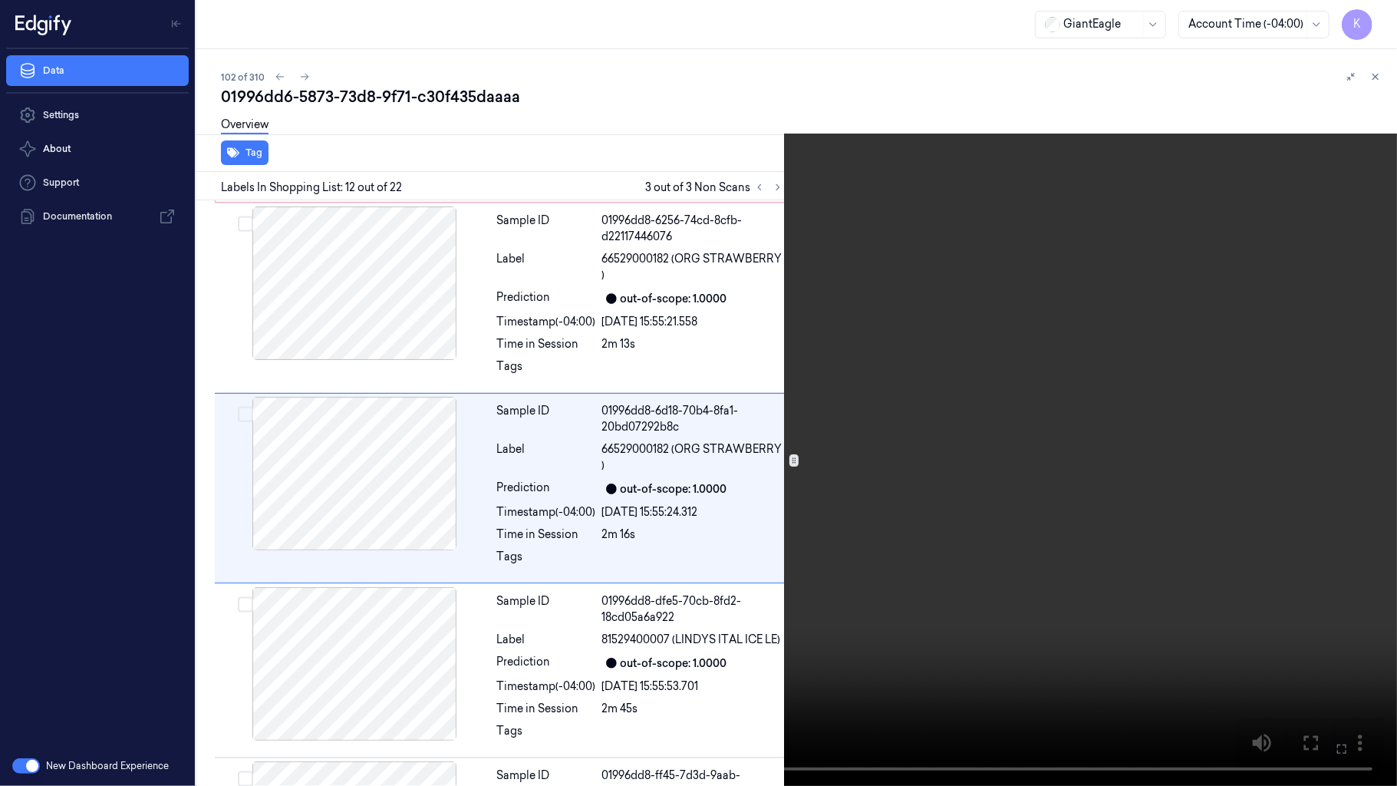
click at [0, 0] on icon at bounding box center [0, 0] width 0 height 0
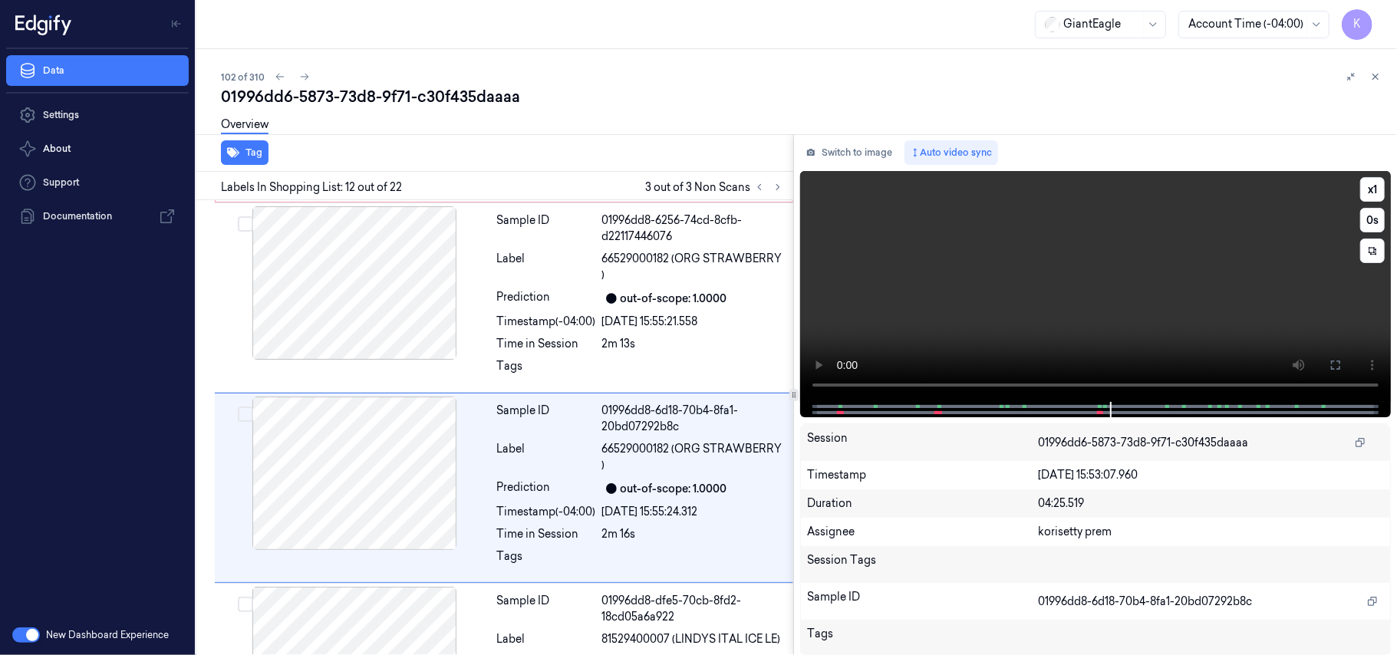
click at [1078, 262] on video at bounding box center [1095, 286] width 591 height 231
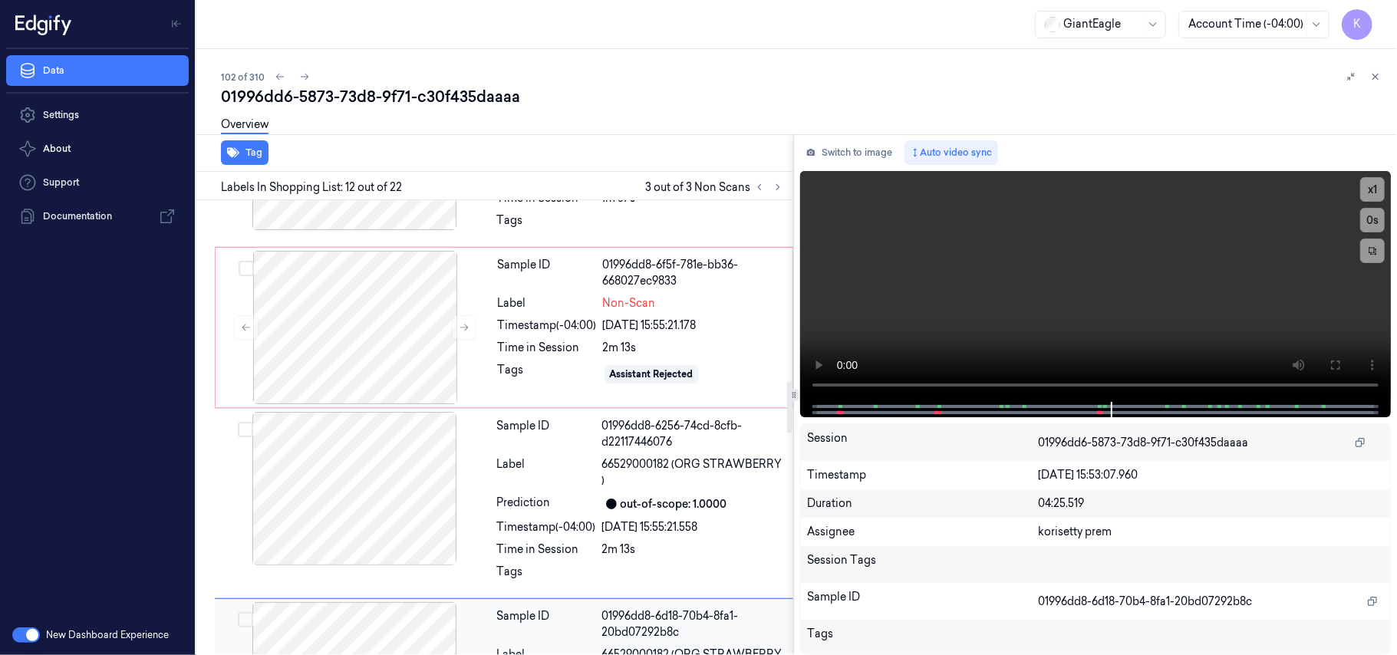
scroll to position [1596, 0]
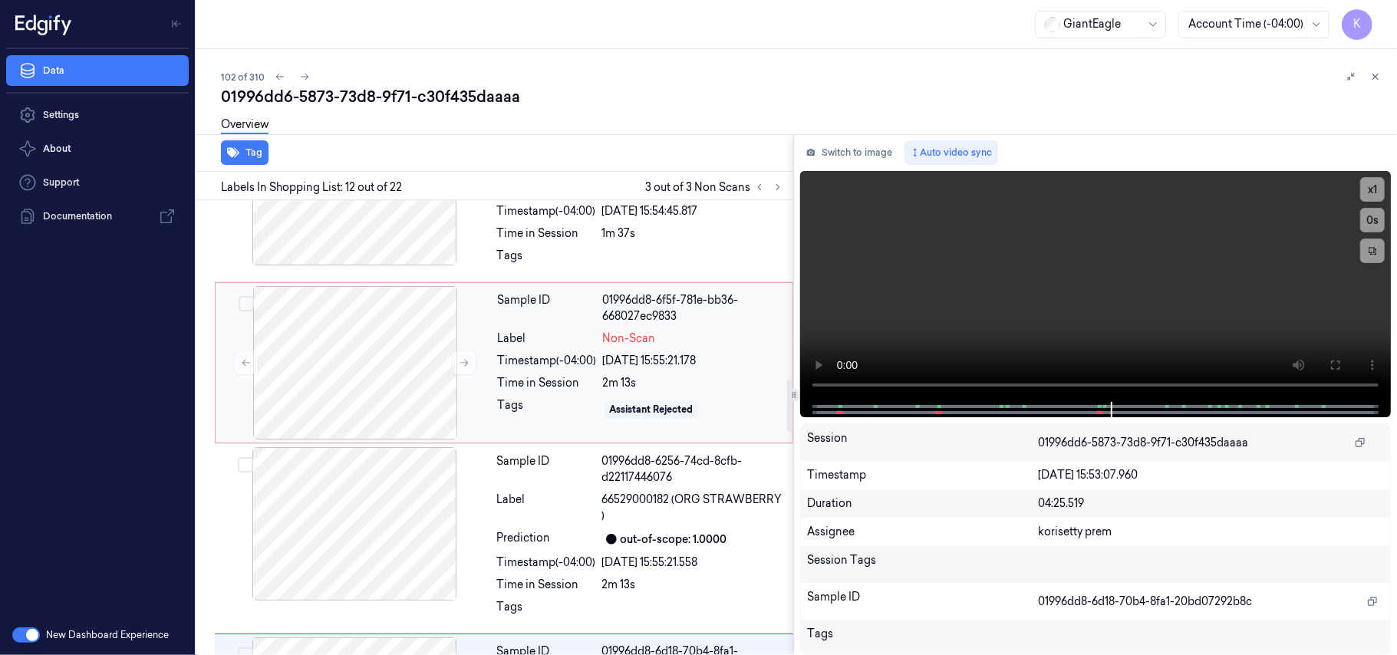
click at [660, 354] on div "Sample ID 01996dd8-6f5f-781e-bb36-668027ec9833 Label Non-Scan Timestamp (-04:00…" at bounding box center [641, 362] width 298 height 153
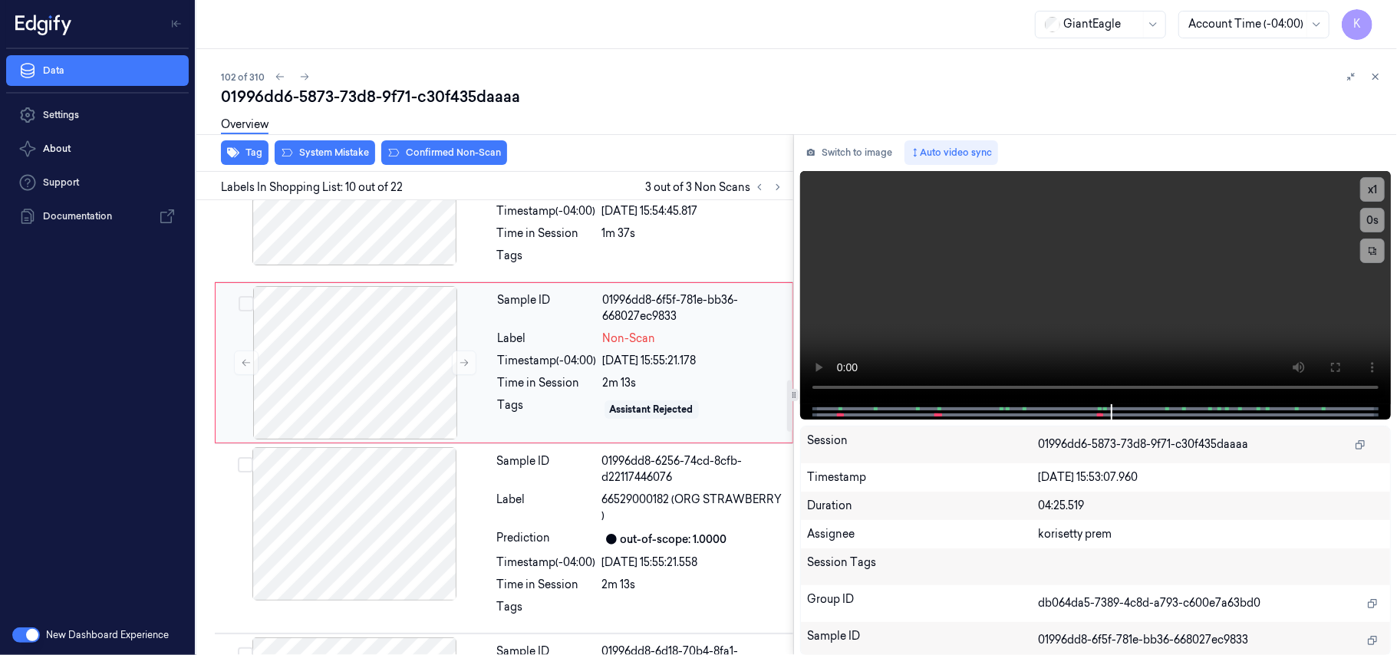
scroll to position [1535, 0]
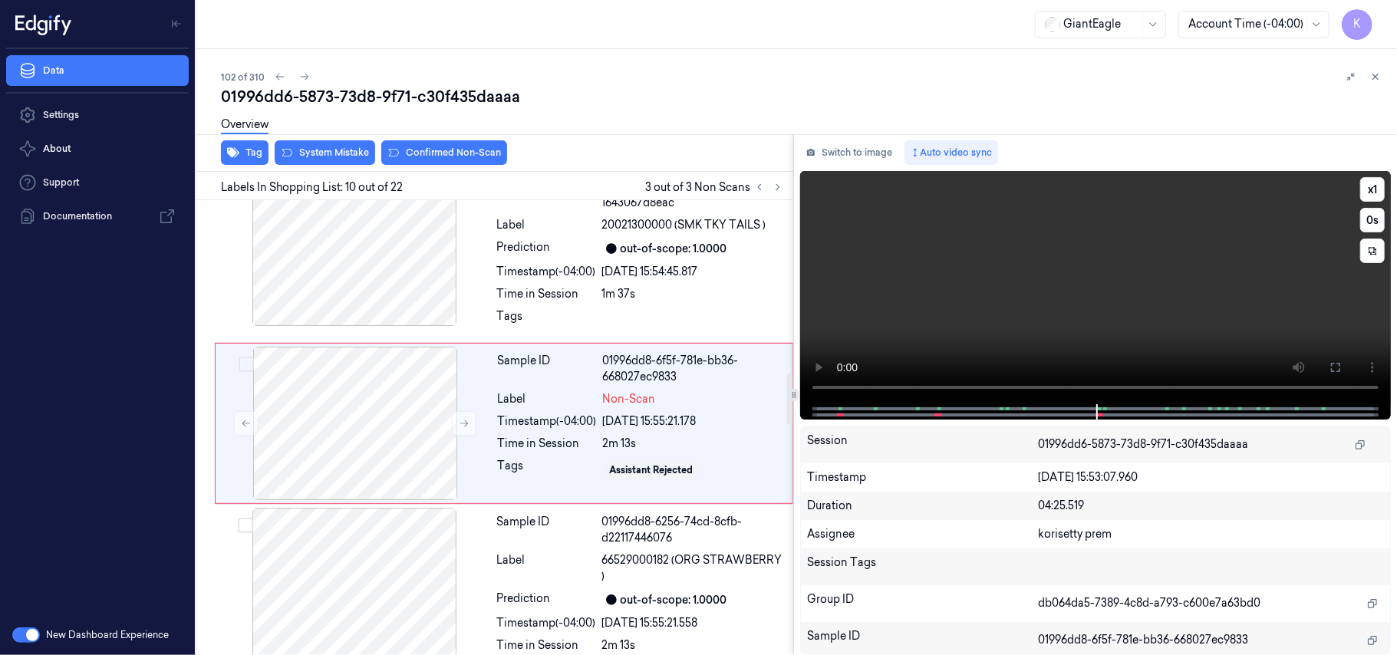
click at [1032, 336] on video at bounding box center [1095, 287] width 591 height 233
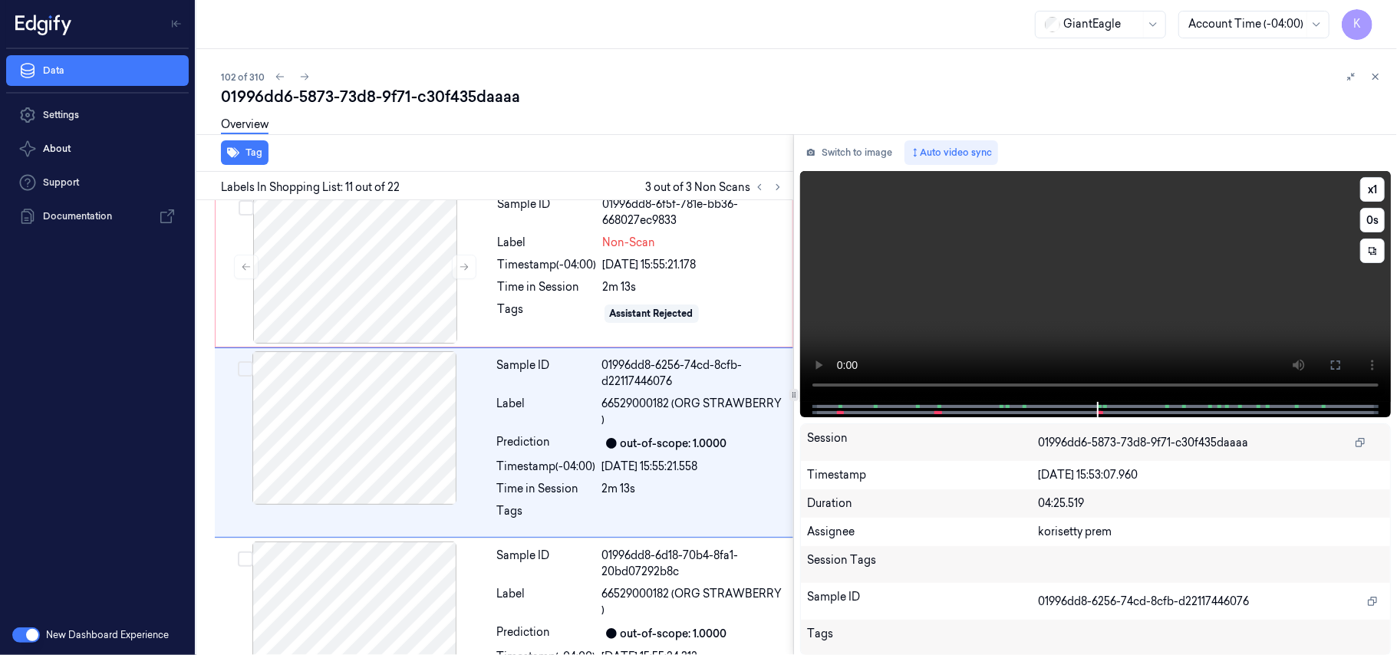
scroll to position [1711, 0]
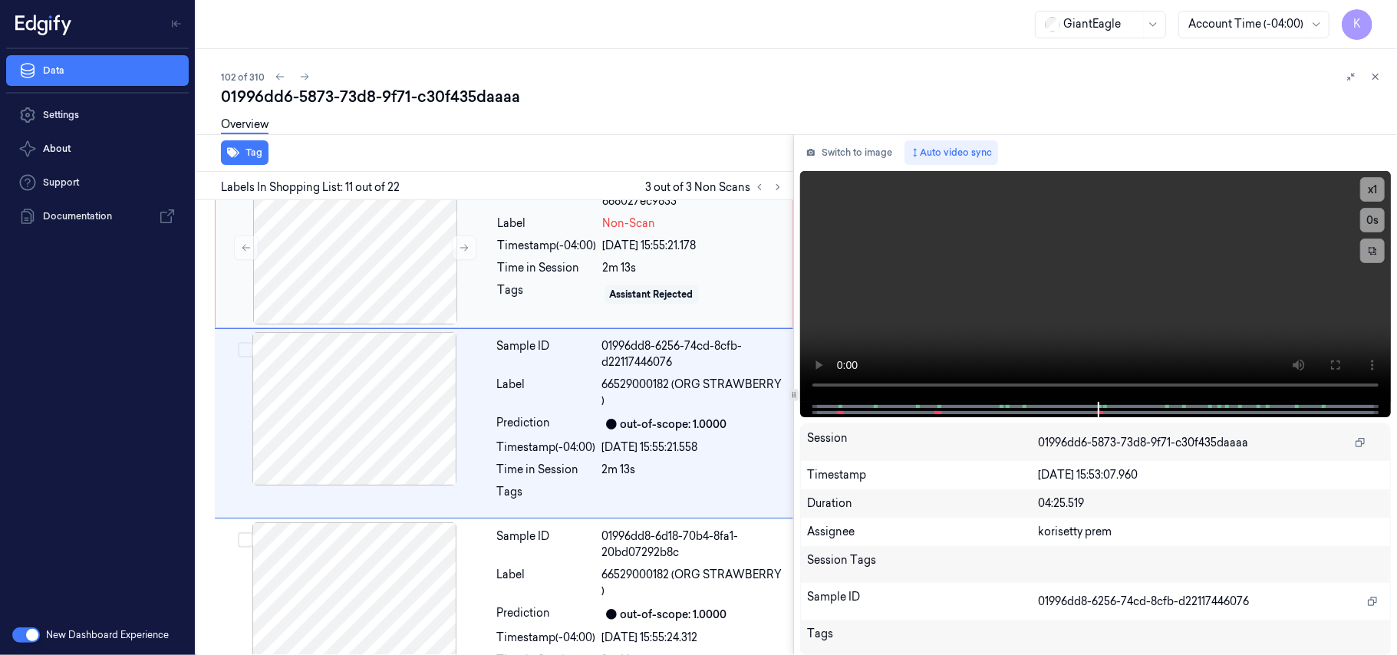
click at [628, 304] on div "Assistant Rejected" at bounding box center [651, 294] width 94 height 18
drag, startPoint x: 1329, startPoint y: 359, endPoint x: 1330, endPoint y: 448, distance: 89.0
click at [1330, 359] on icon at bounding box center [1335, 365] width 12 height 12
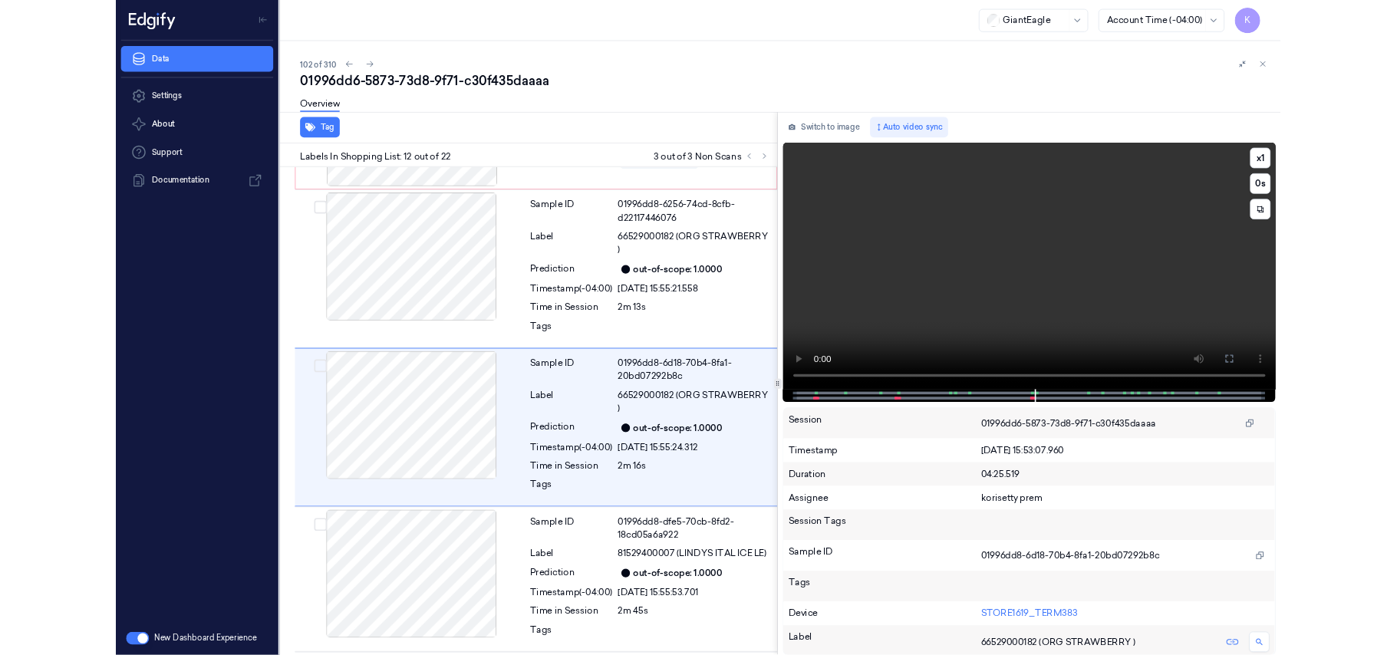
scroll to position [1836, 0]
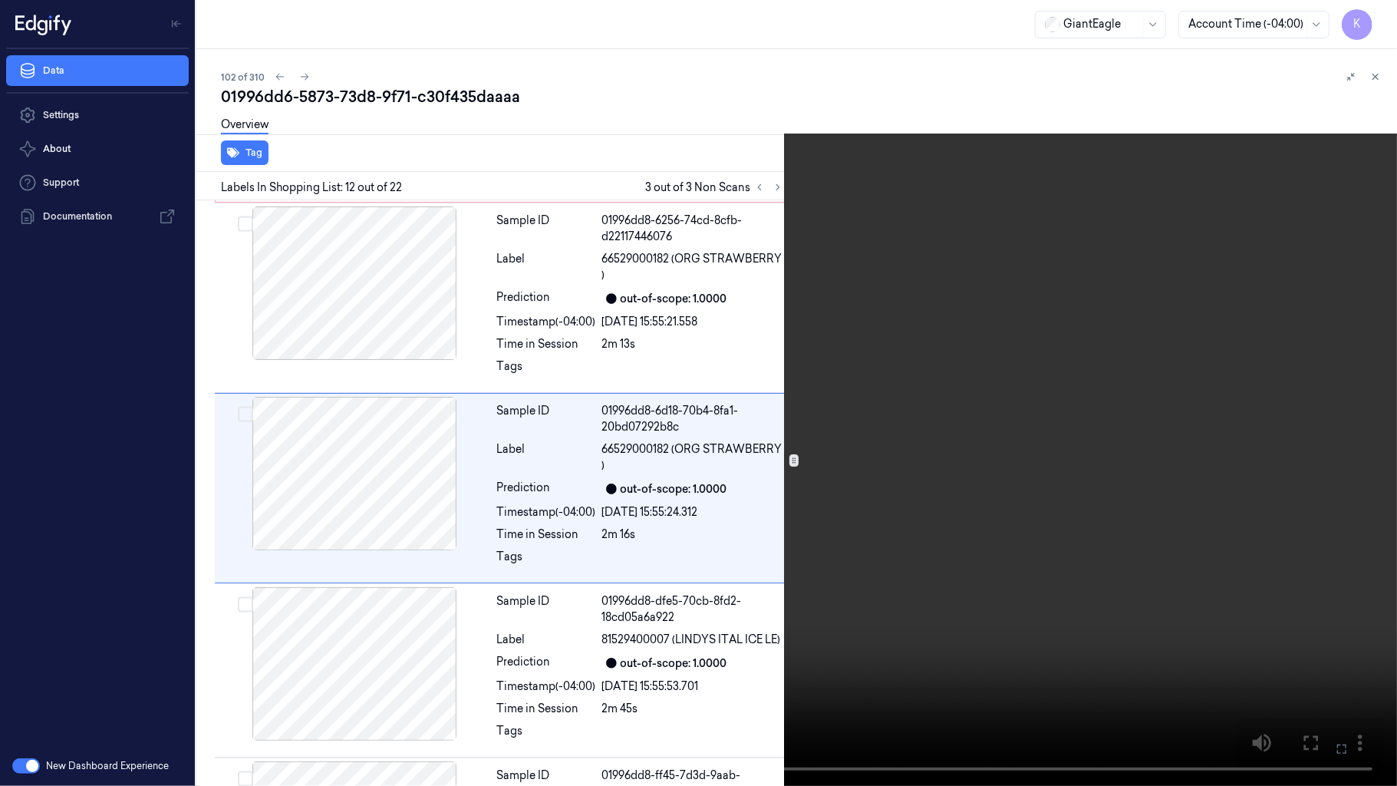
click at [1216, 578] on video at bounding box center [698, 393] width 1397 height 786
click at [0, 0] on icon at bounding box center [0, 0] width 0 height 0
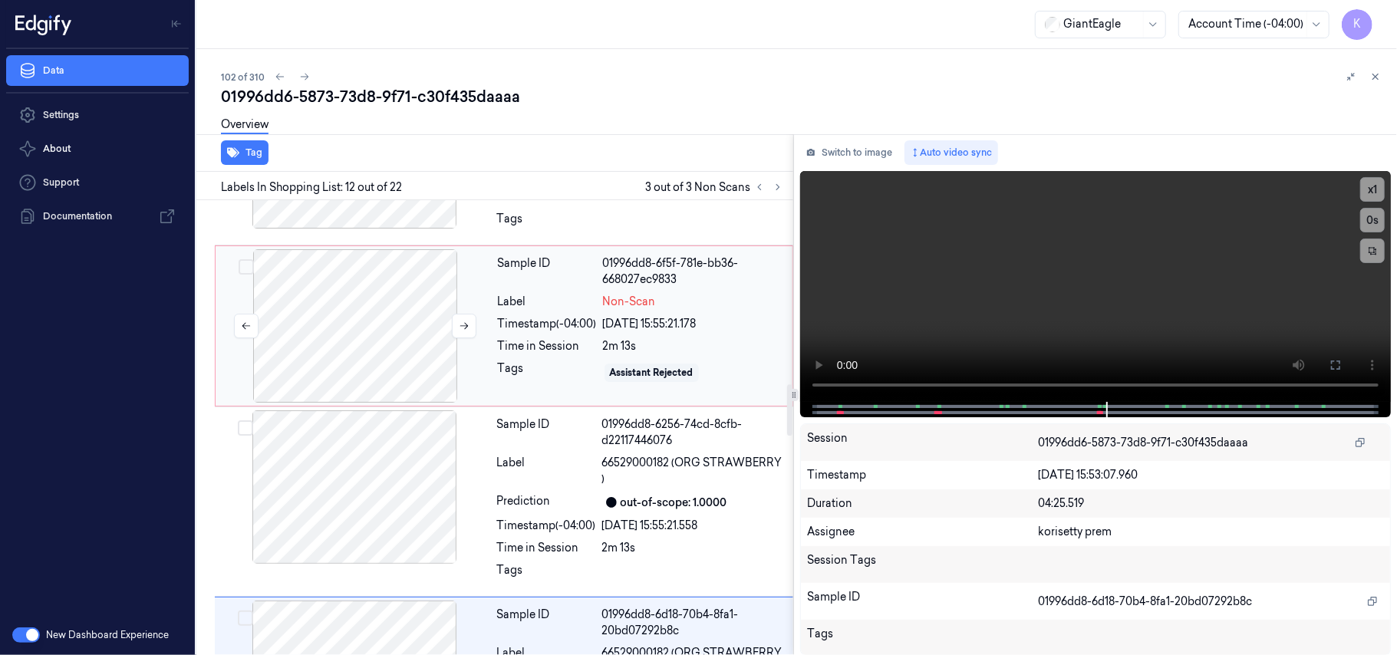
click at [486, 347] on div at bounding box center [355, 325] width 273 height 153
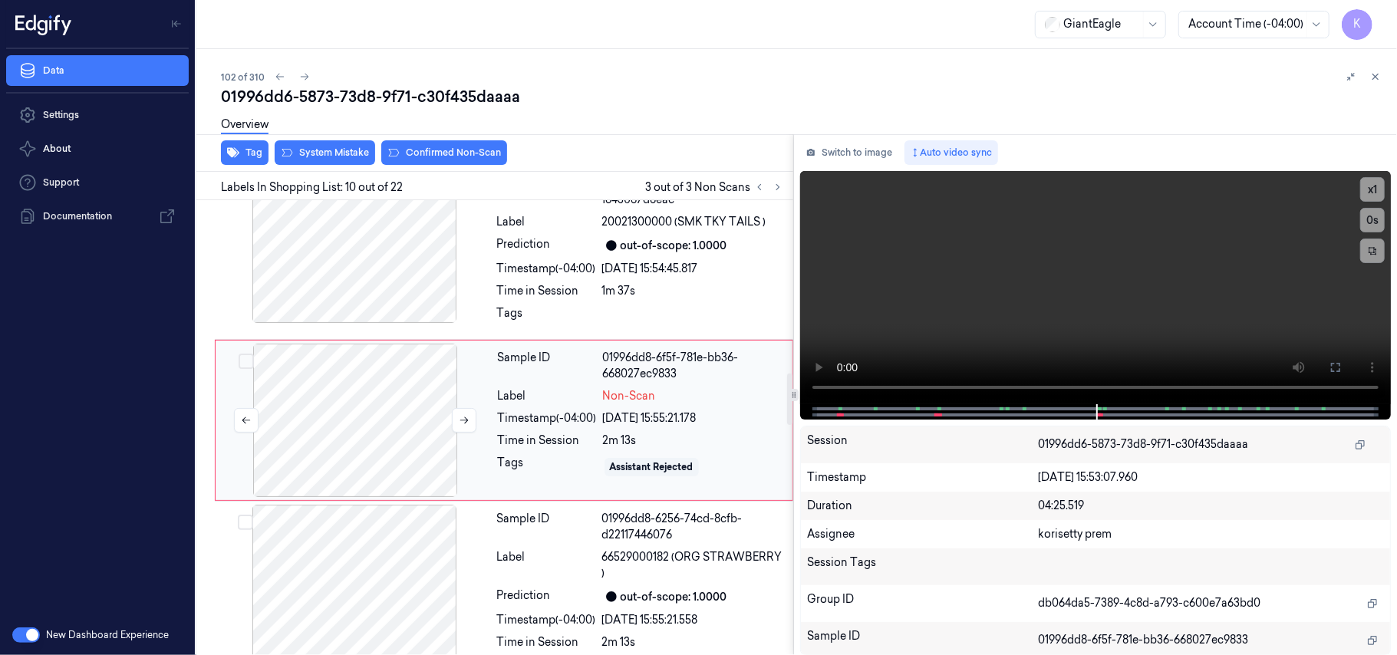
scroll to position [1535, 0]
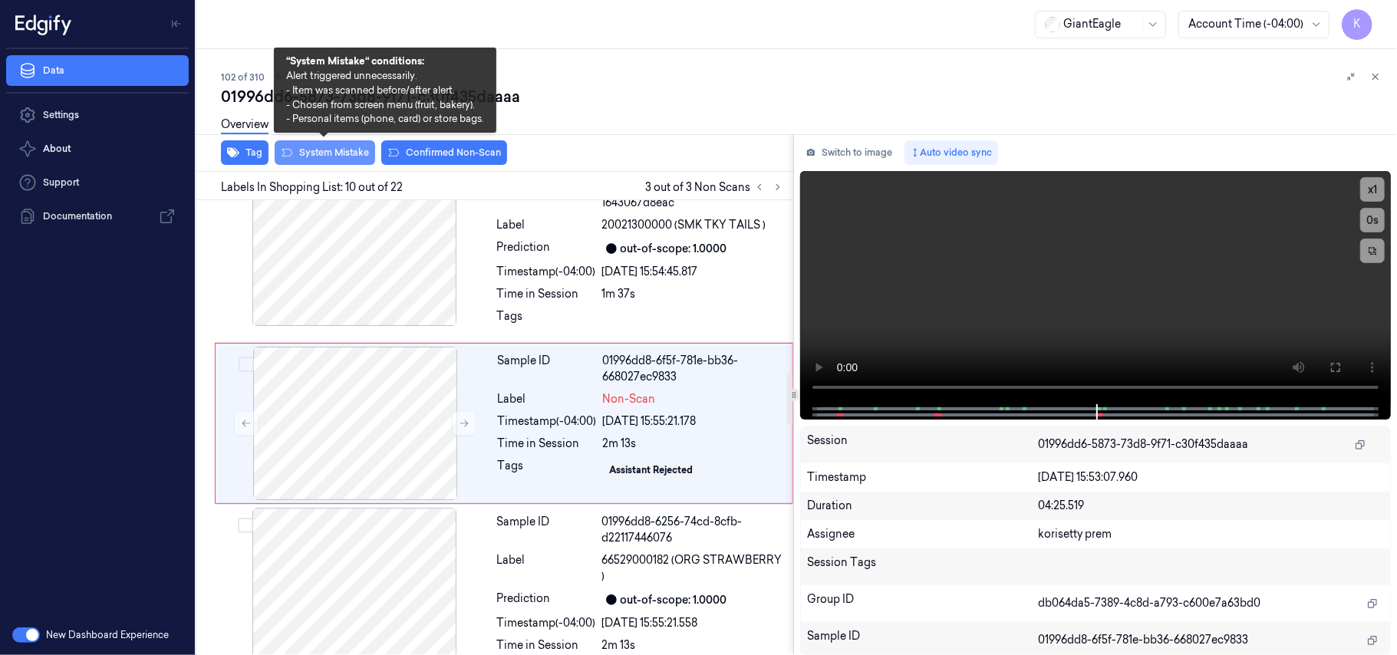
click at [354, 161] on button "System Mistake" at bounding box center [325, 152] width 100 height 25
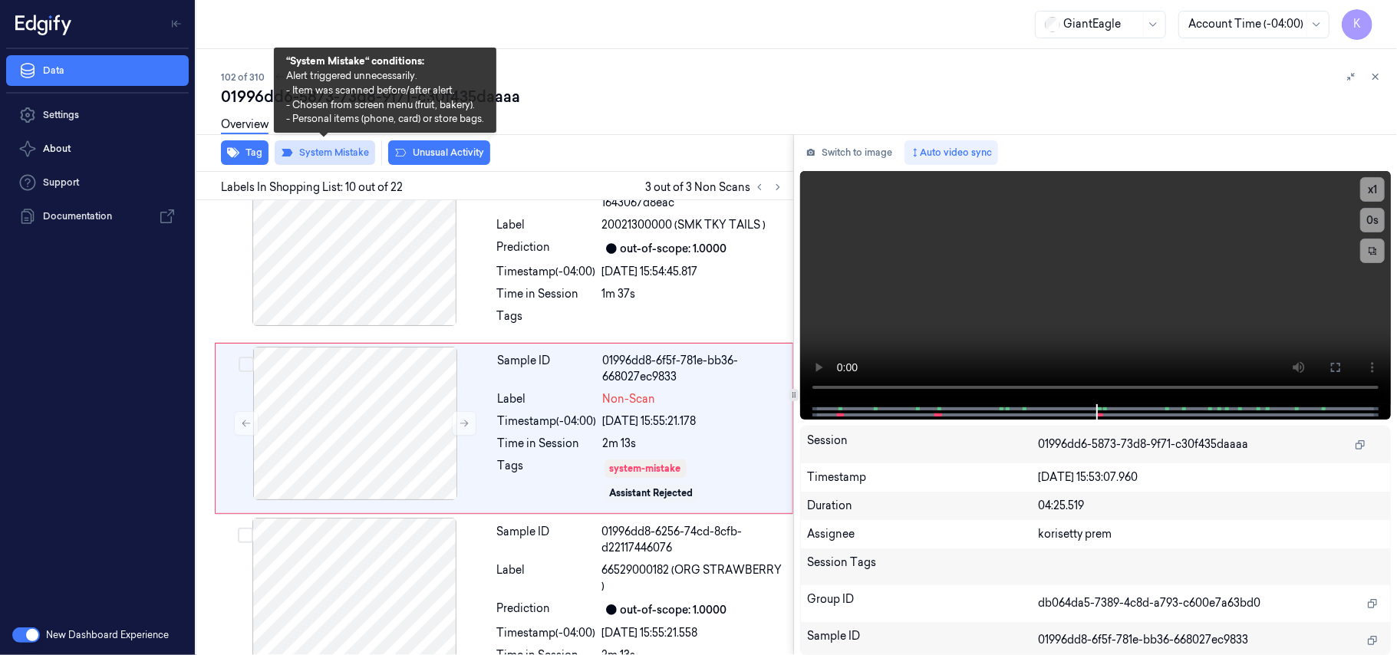
scroll to position [1540, 0]
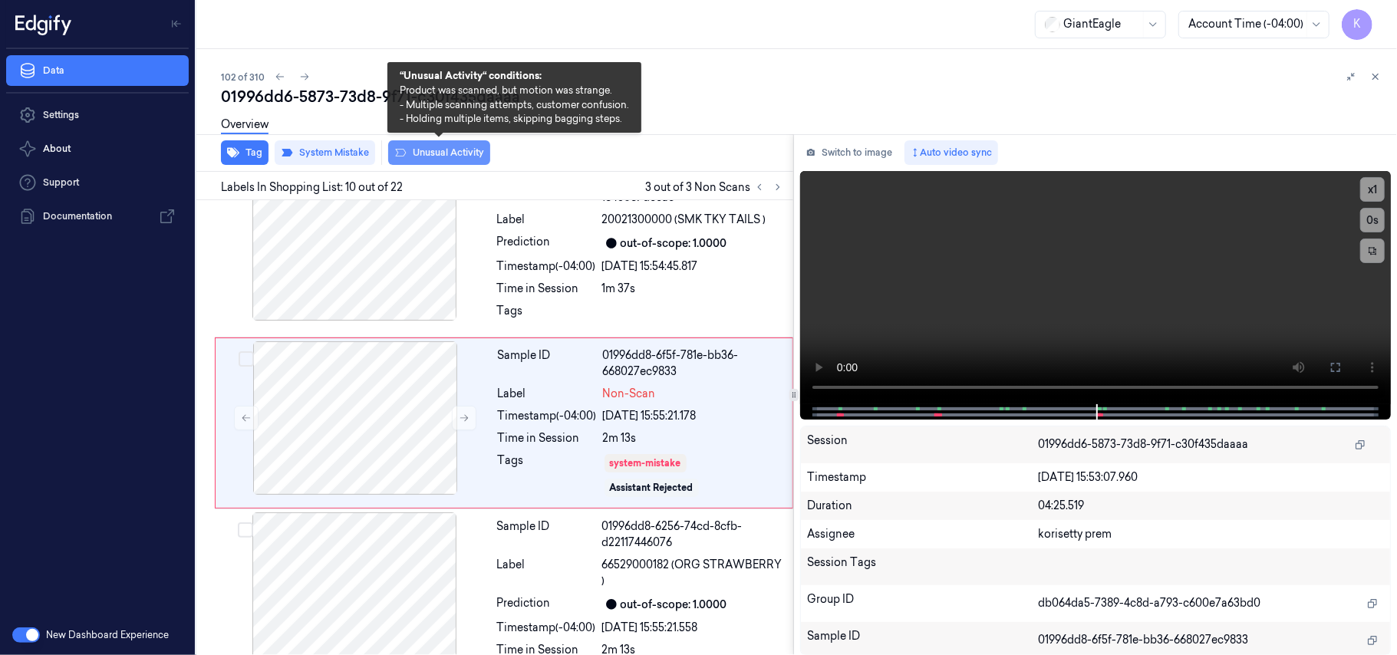
click at [414, 151] on button "Unusual Activity" at bounding box center [439, 152] width 102 height 25
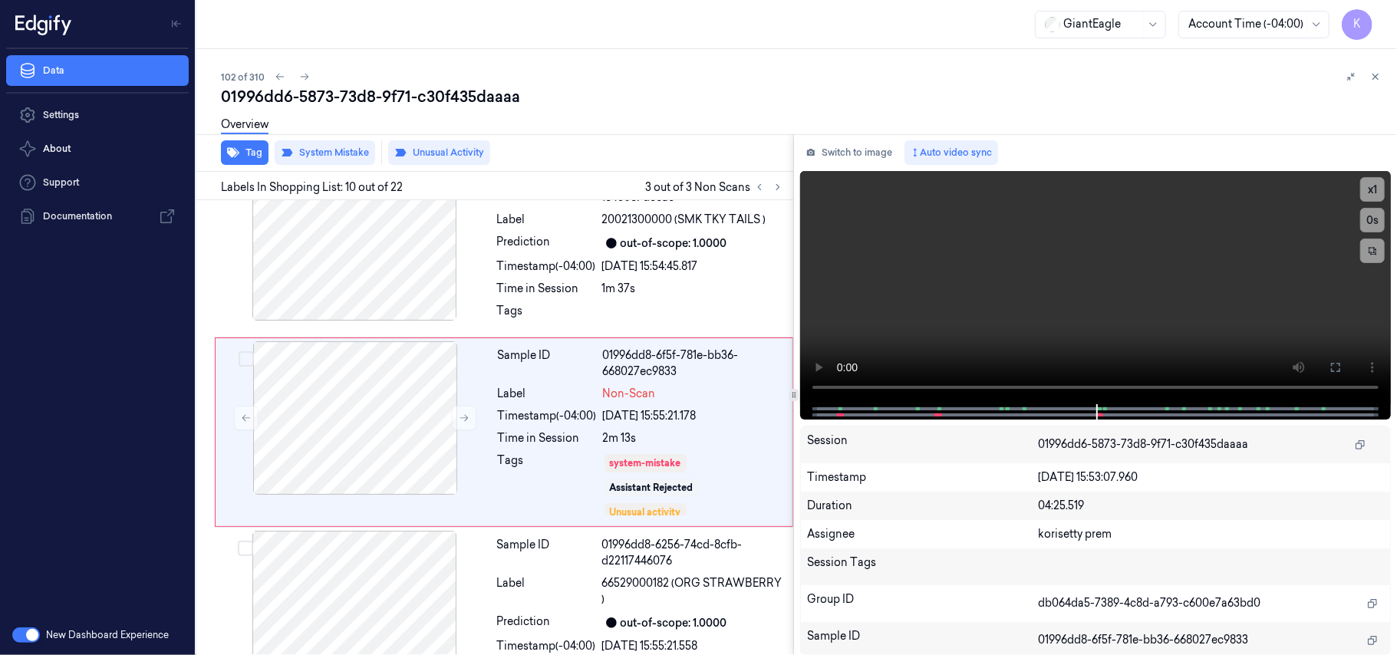
scroll to position [1550, 0]
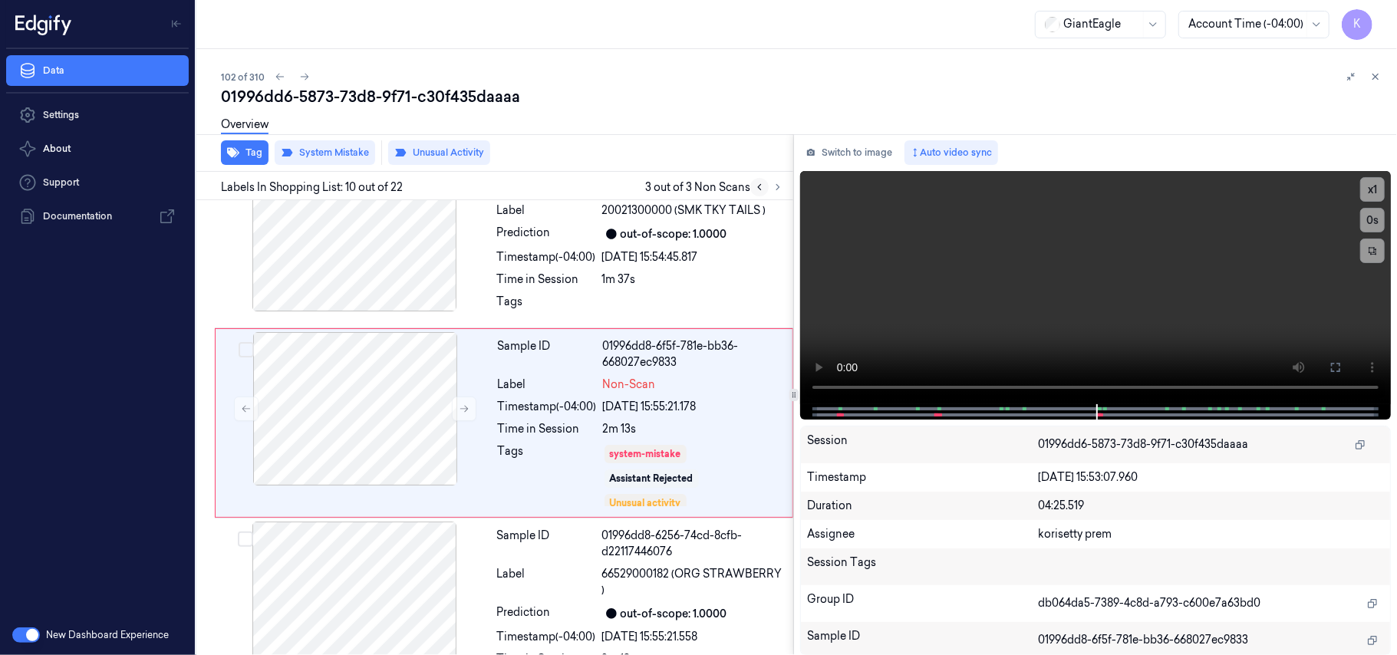
click at [759, 190] on icon at bounding box center [759, 187] width 11 height 11
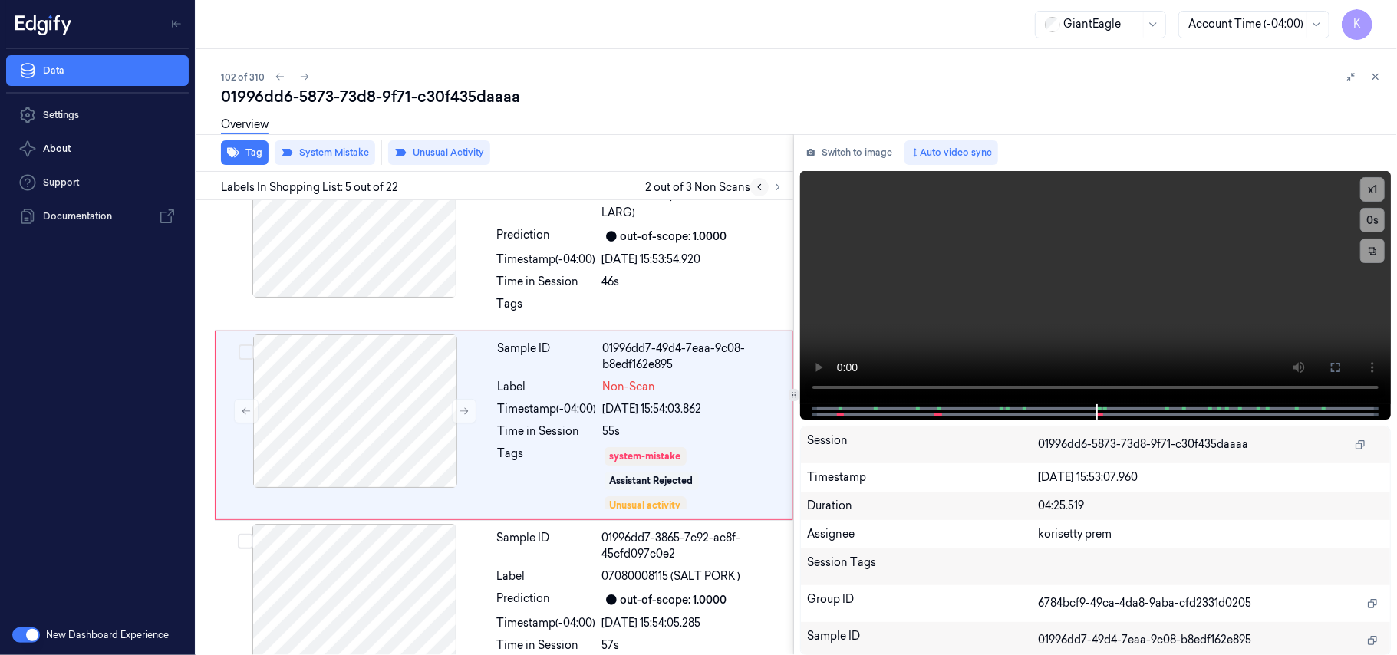
click at [759, 190] on icon at bounding box center [759, 187] width 11 height 11
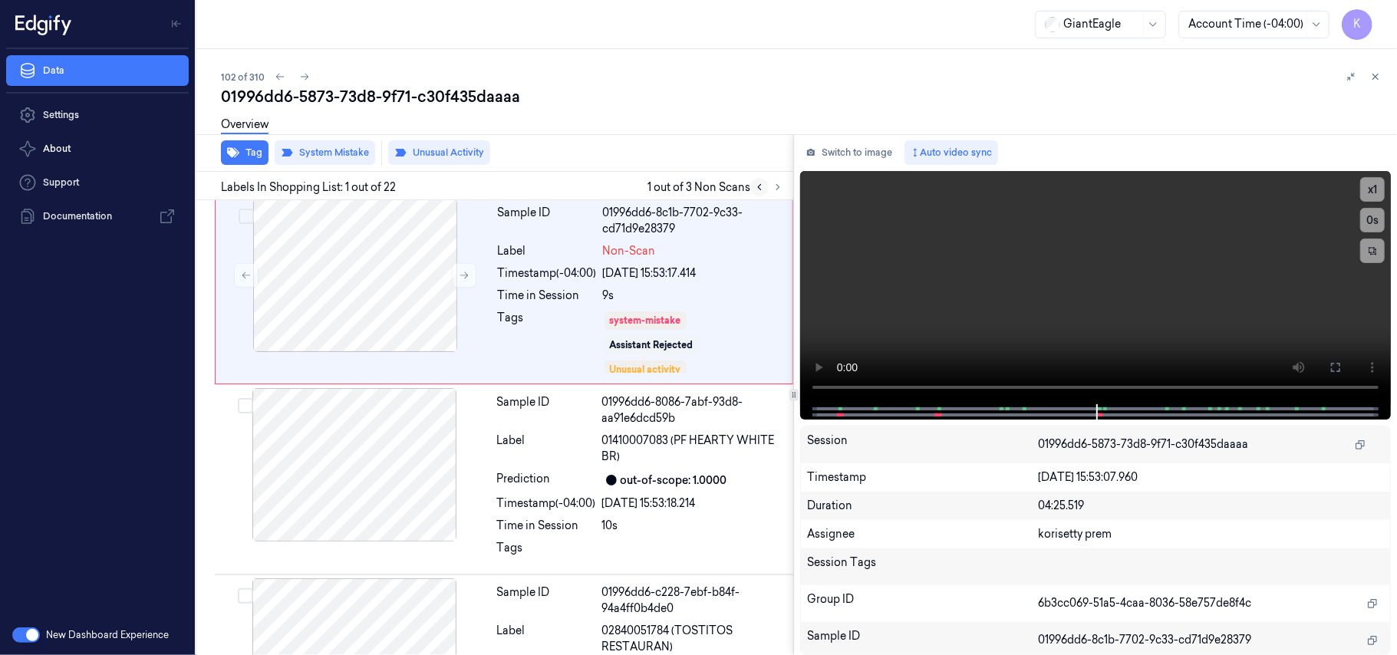
scroll to position [0, 0]
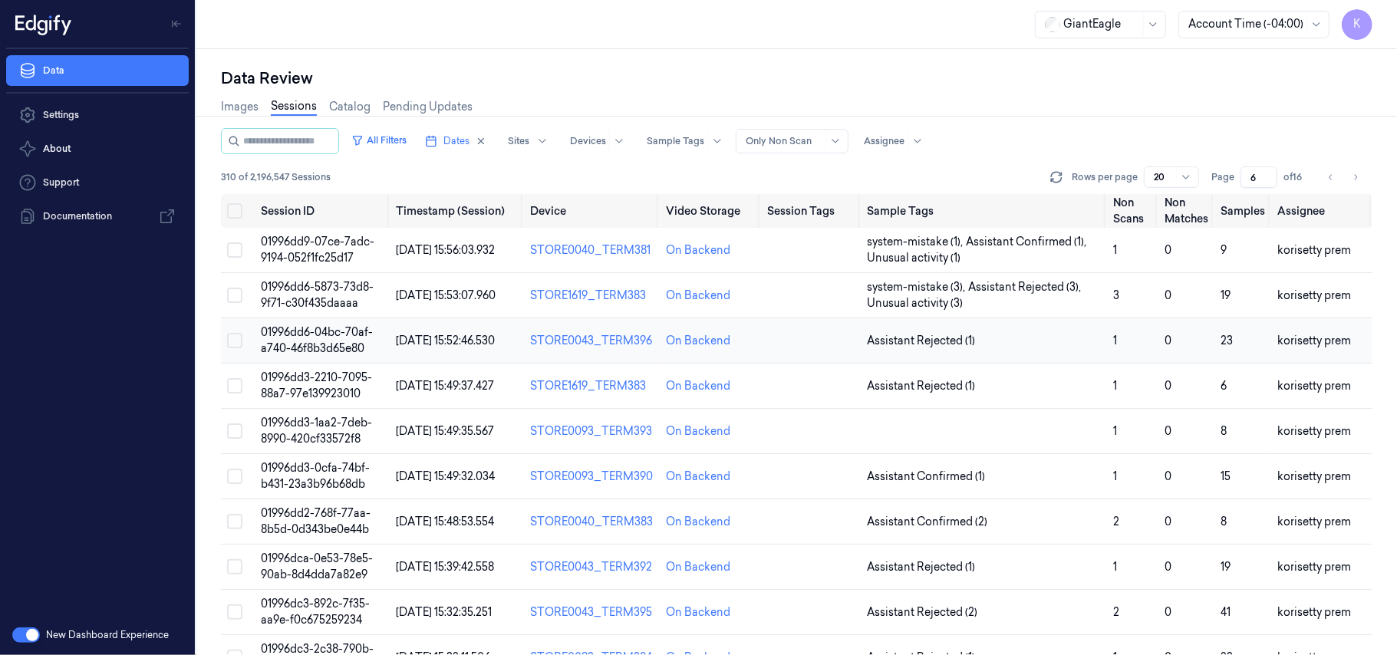
click at [357, 330] on span "01996dd6-04bc-70af-a740-46f8b3d65e80" at bounding box center [317, 340] width 112 height 30
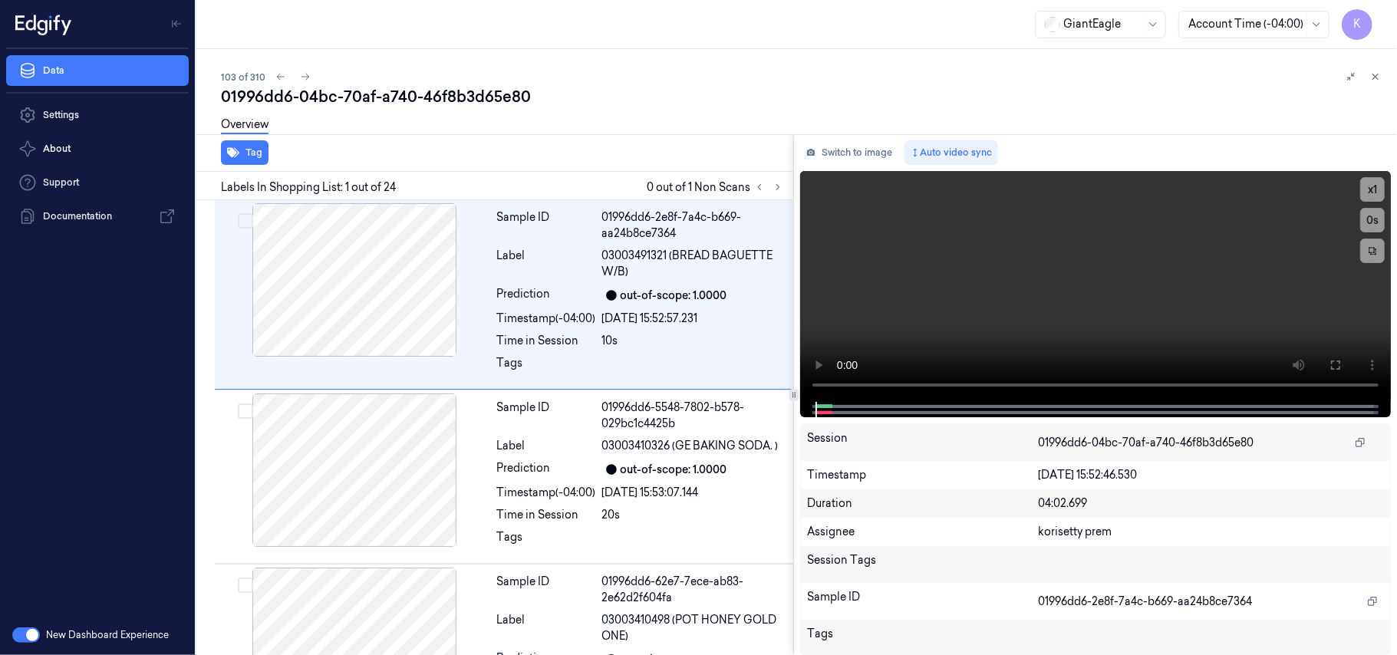
click at [572, 80] on div "103 of 310" at bounding box center [803, 77] width 1164 height 18
click at [618, 69] on div "103 of 310" at bounding box center [803, 77] width 1164 height 18
click at [782, 187] on icon at bounding box center [777, 187] width 11 height 11
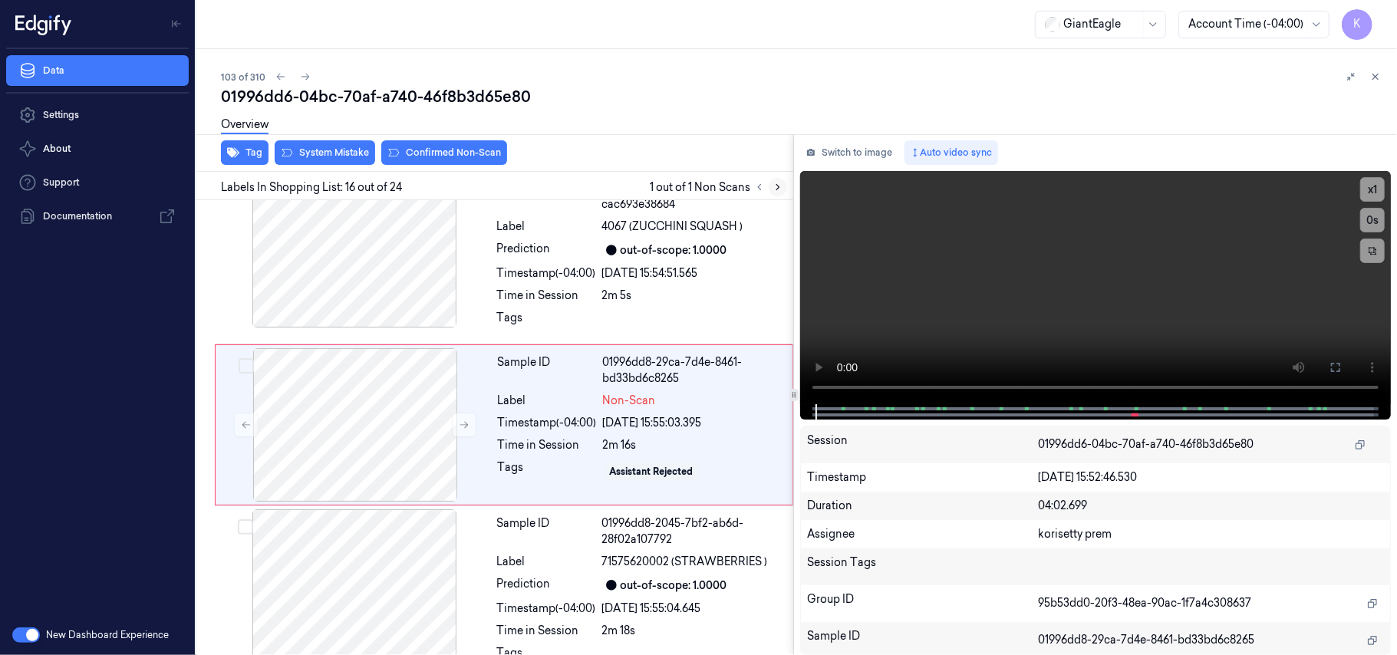
scroll to position [2616, 0]
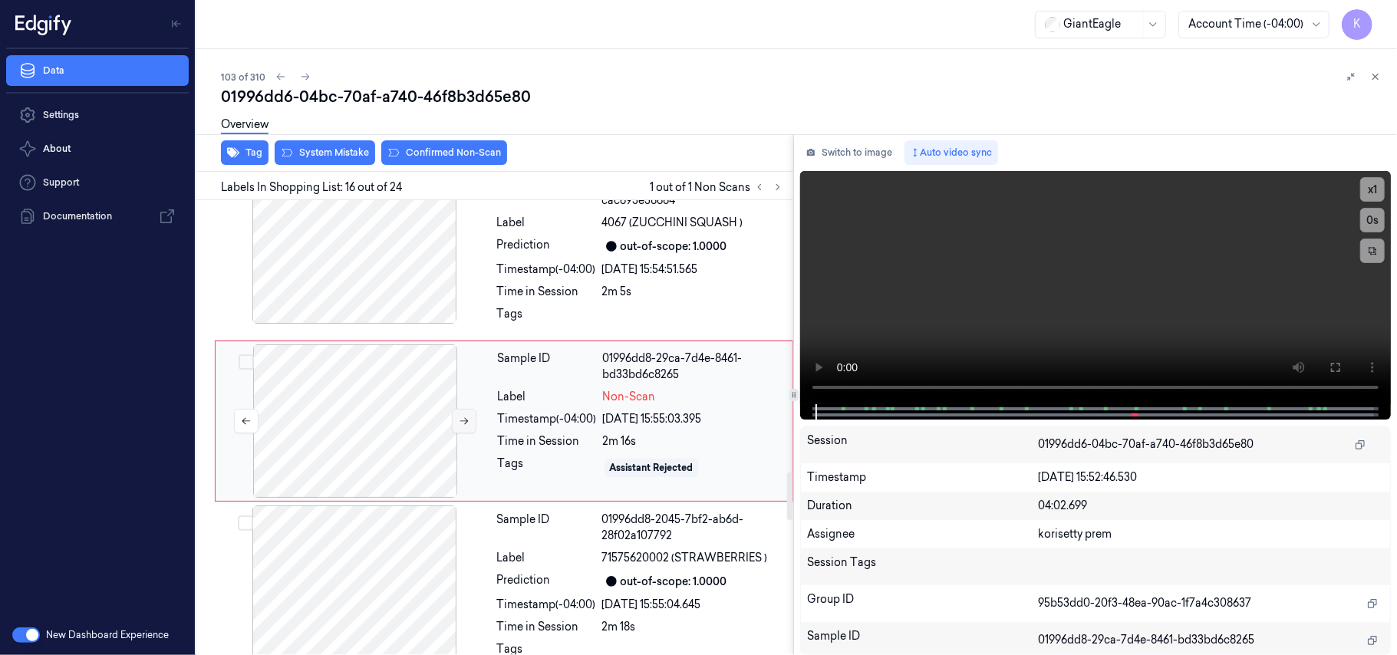
click at [465, 425] on icon at bounding box center [464, 421] width 8 height 7
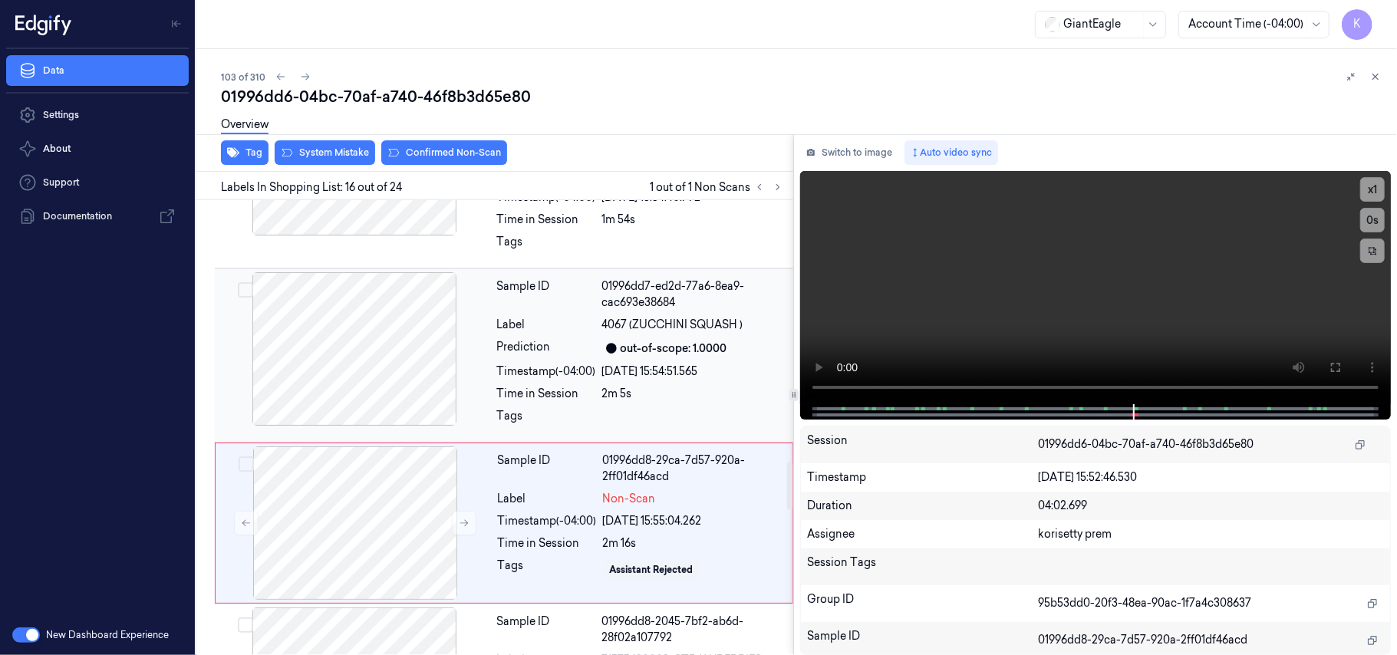
click at [643, 354] on div "out-of-scope: 1.0000" at bounding box center [674, 349] width 107 height 16
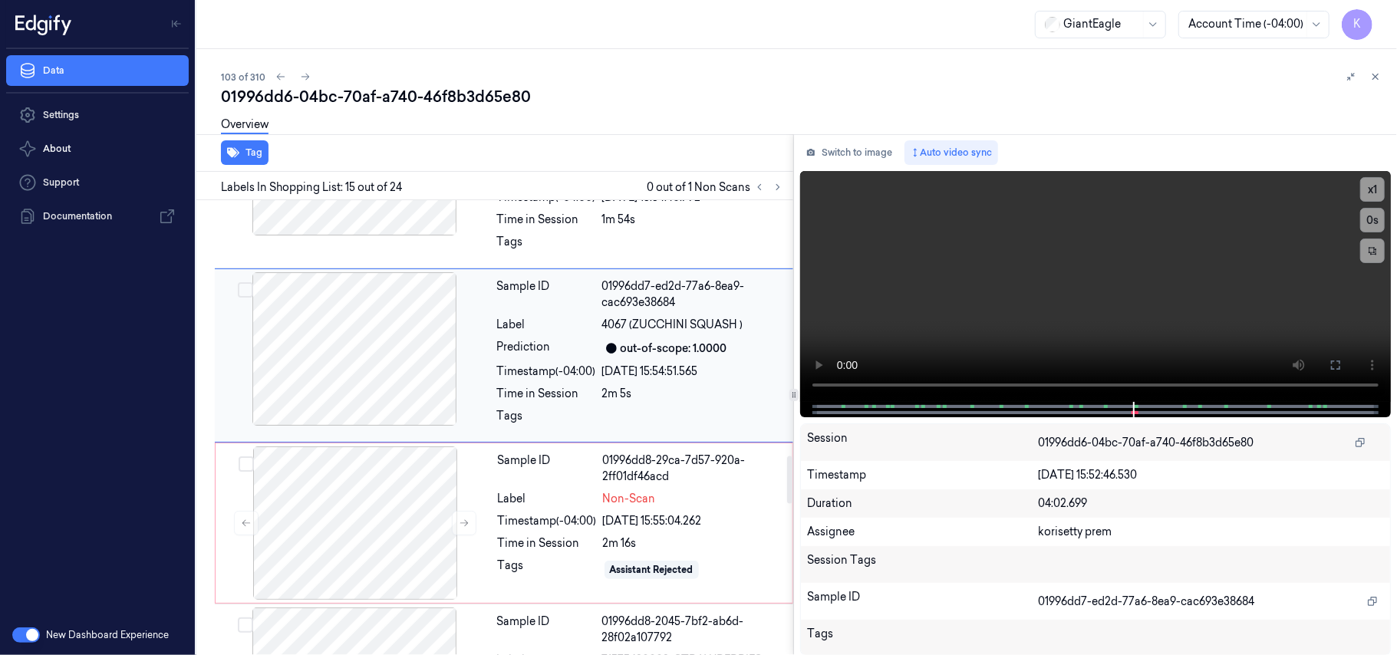
scroll to position [2449, 0]
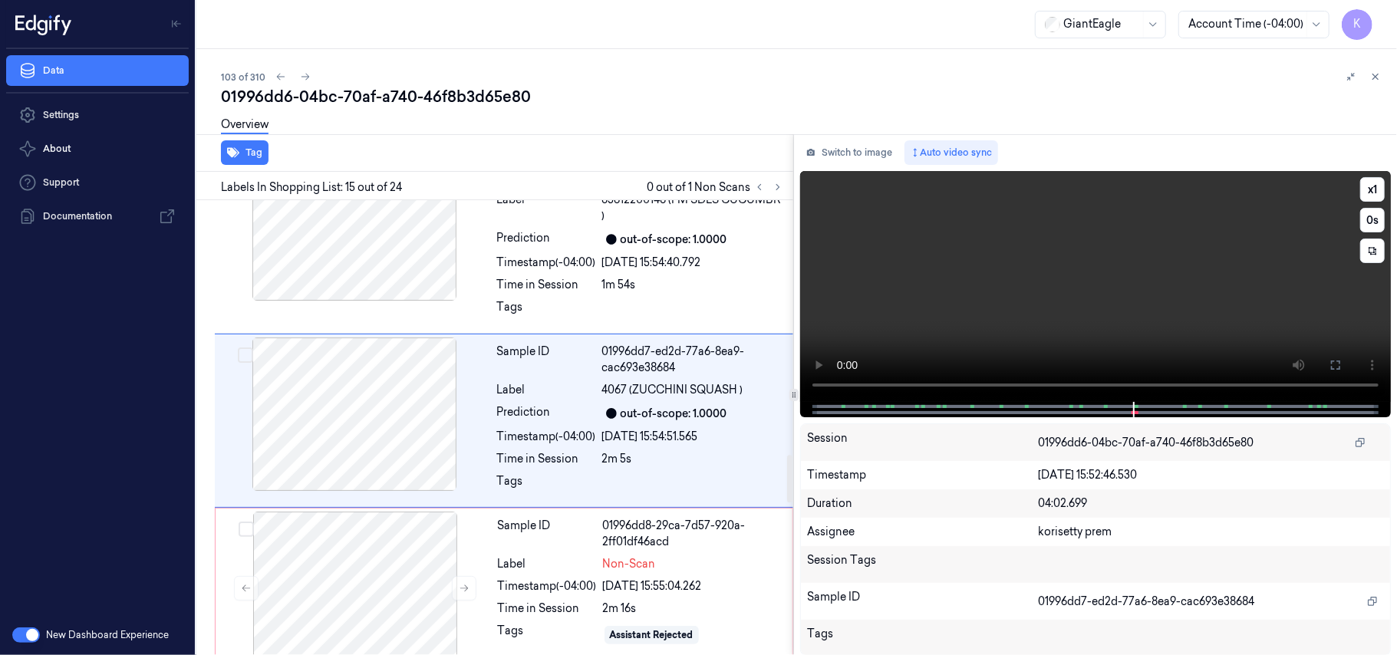
click at [1033, 288] on video at bounding box center [1095, 286] width 591 height 231
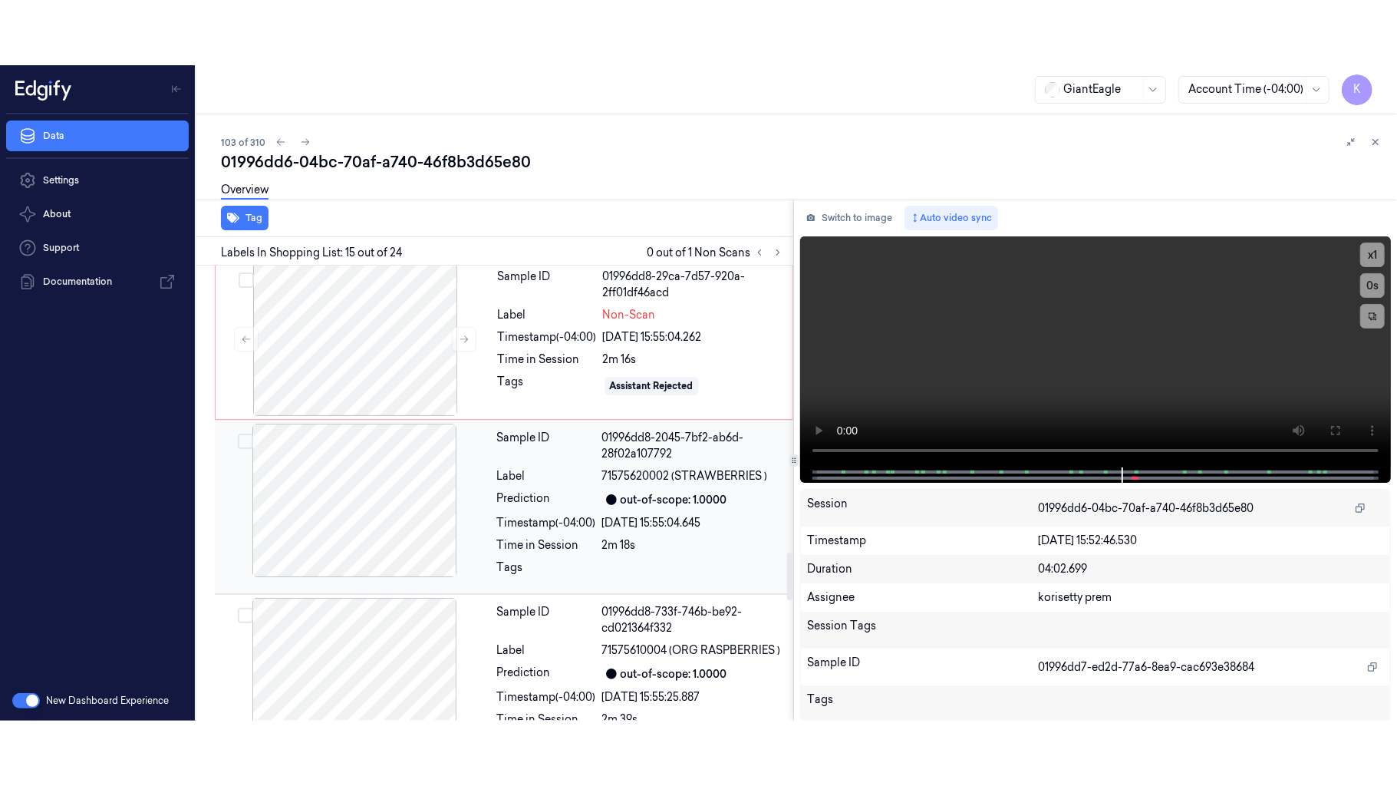
scroll to position [2756, 0]
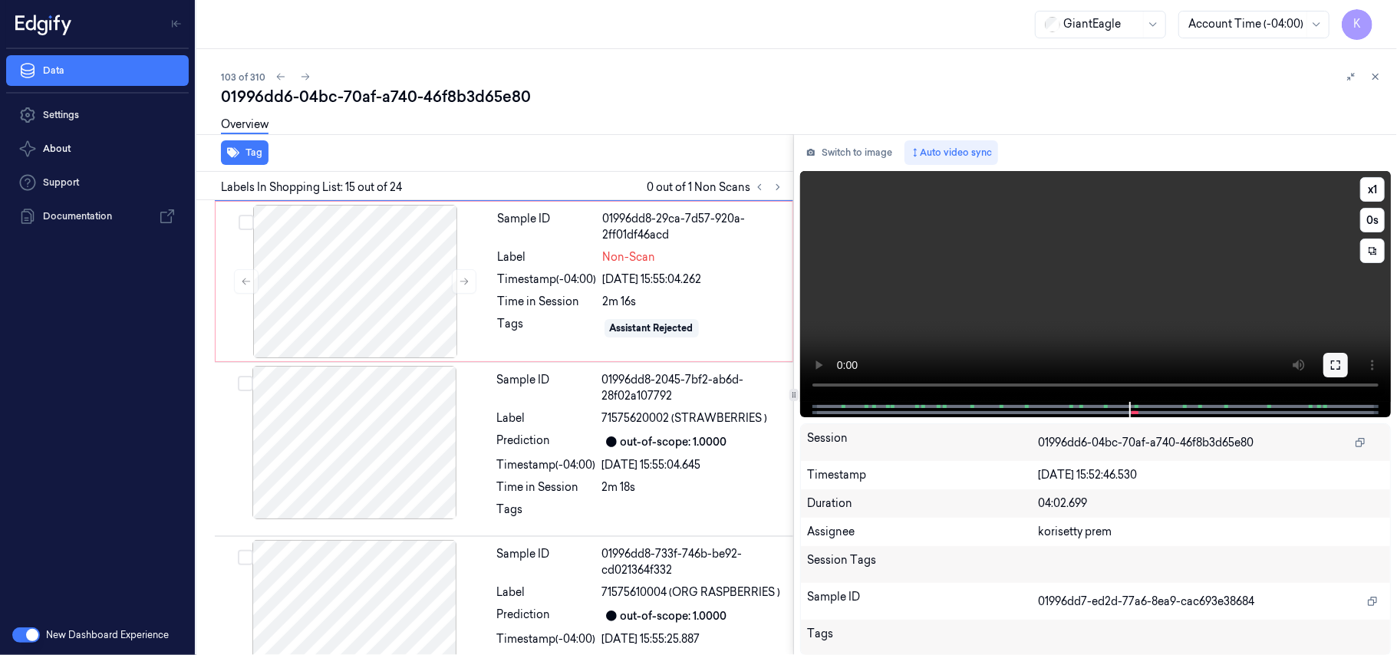
click at [1339, 365] on icon at bounding box center [1335, 365] width 12 height 12
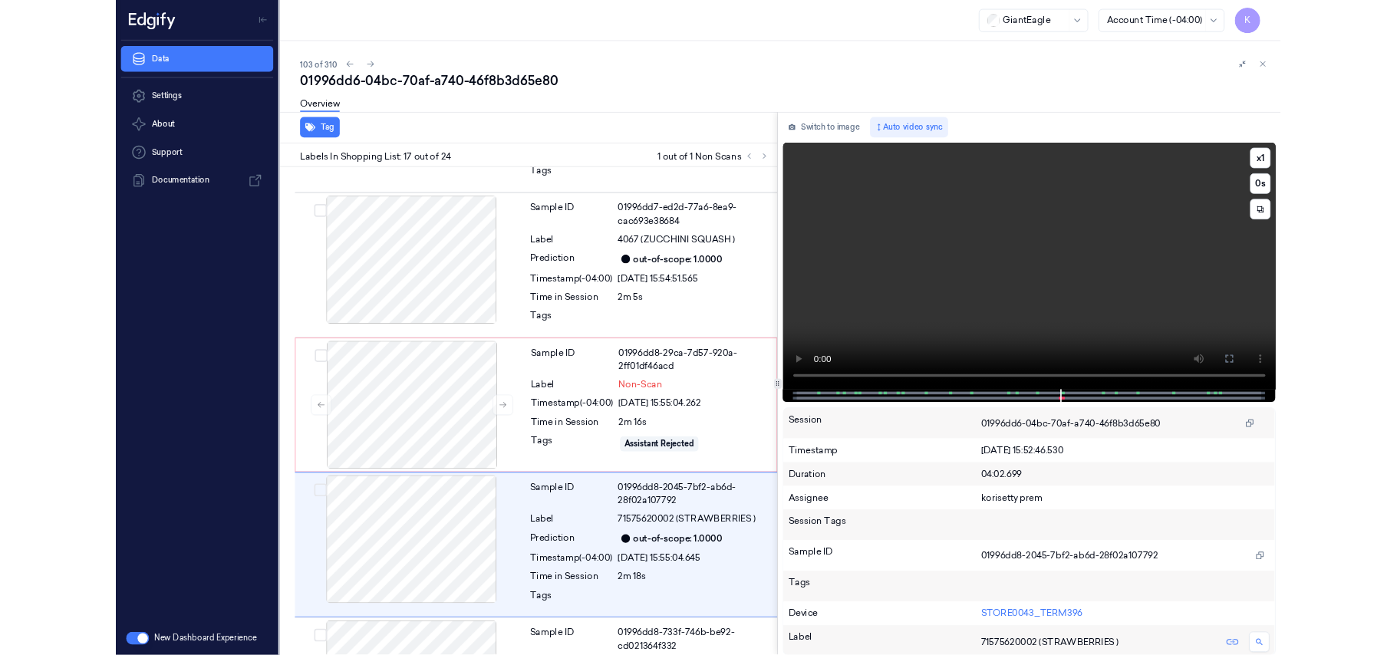
scroll to position [2551, 0]
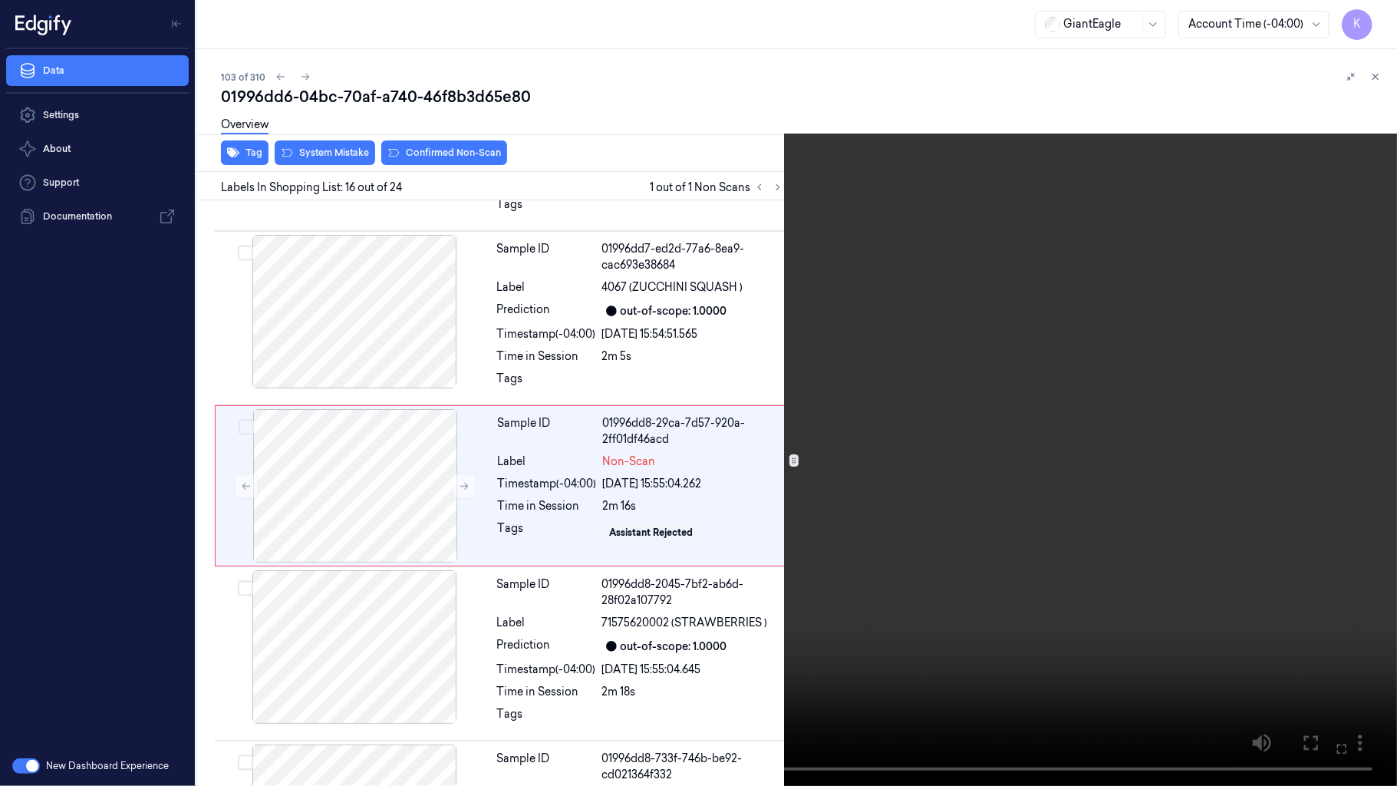
click at [0, 0] on icon at bounding box center [0, 0] width 0 height 0
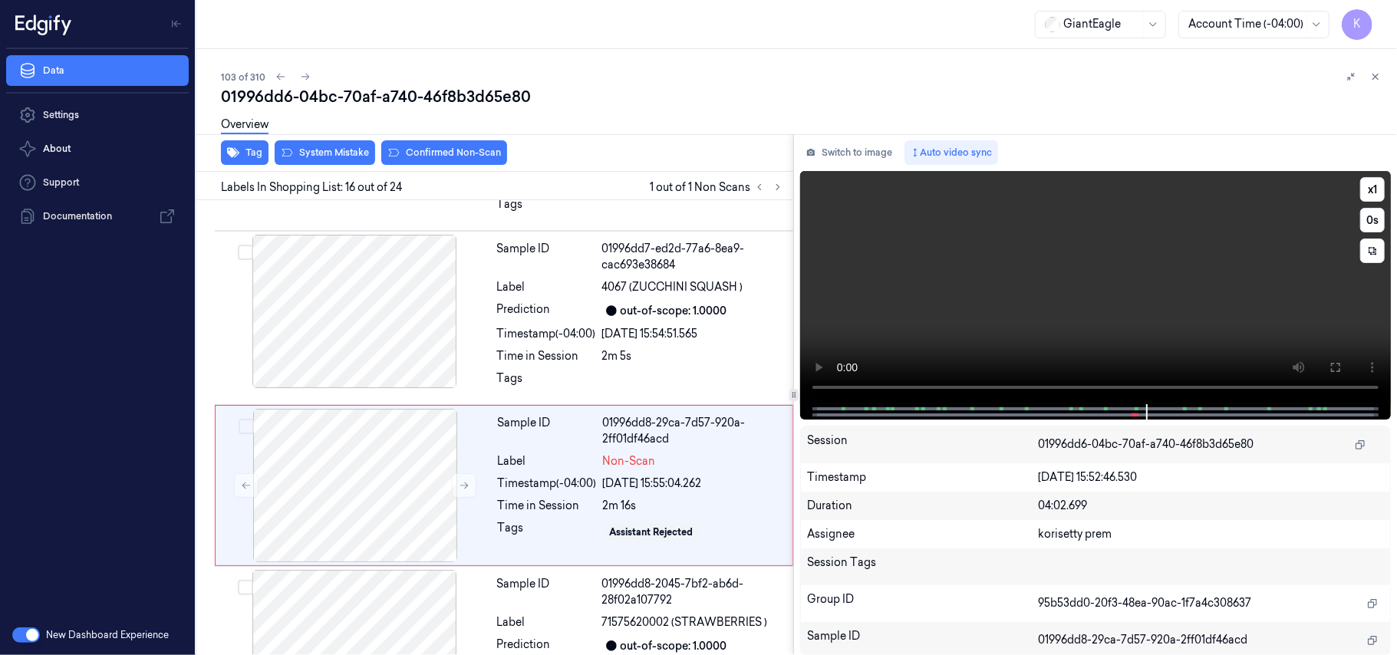
click at [1036, 321] on video at bounding box center [1095, 287] width 591 height 233
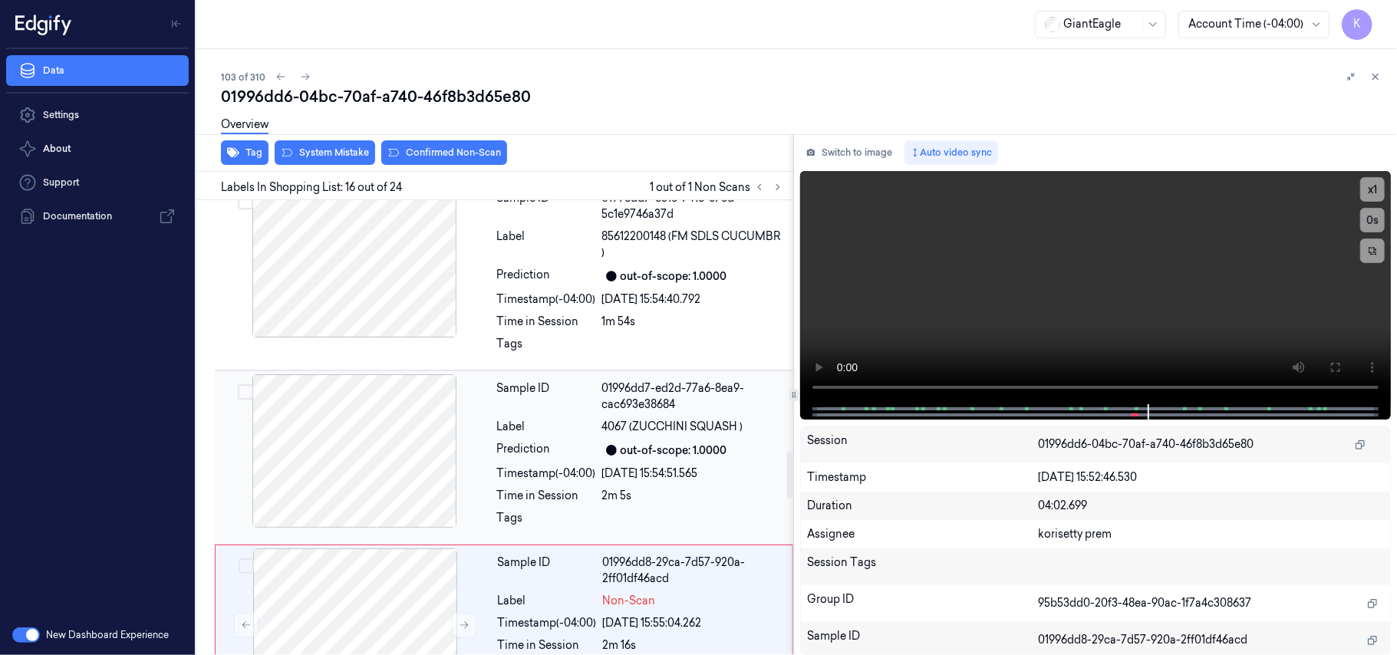
click at [577, 427] on div "Label" at bounding box center [546, 427] width 99 height 16
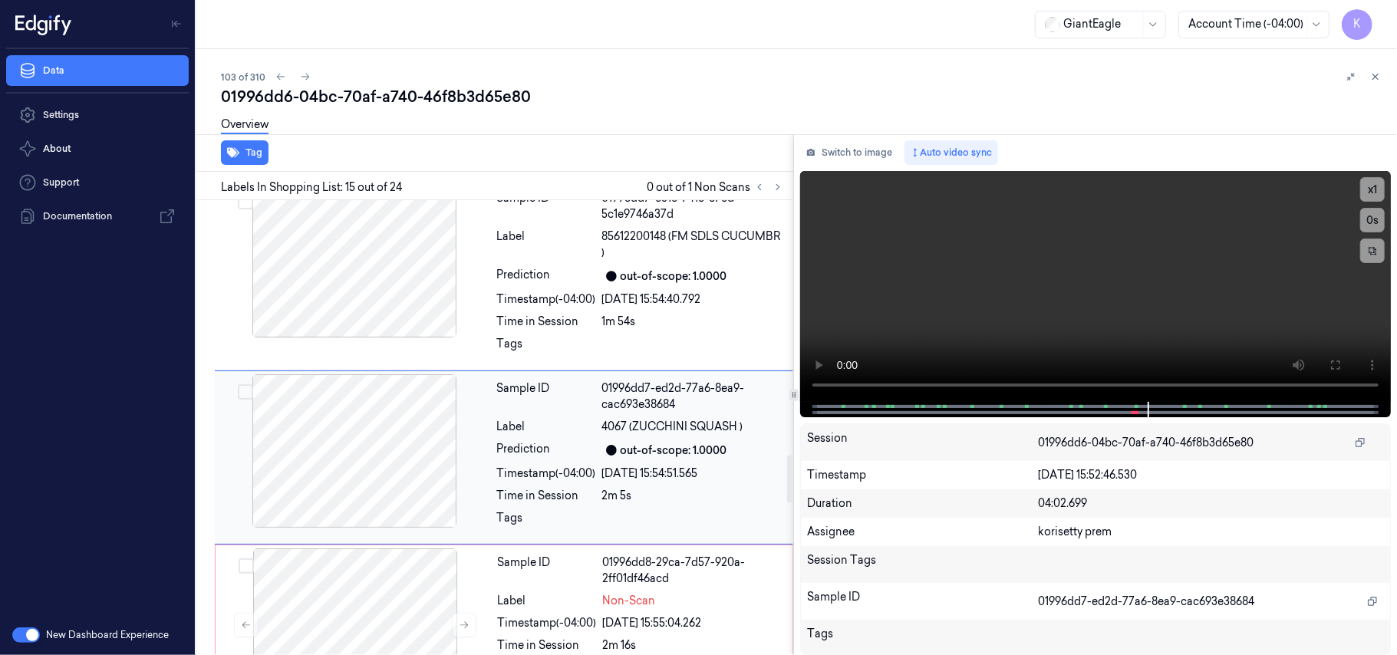
scroll to position [2449, 0]
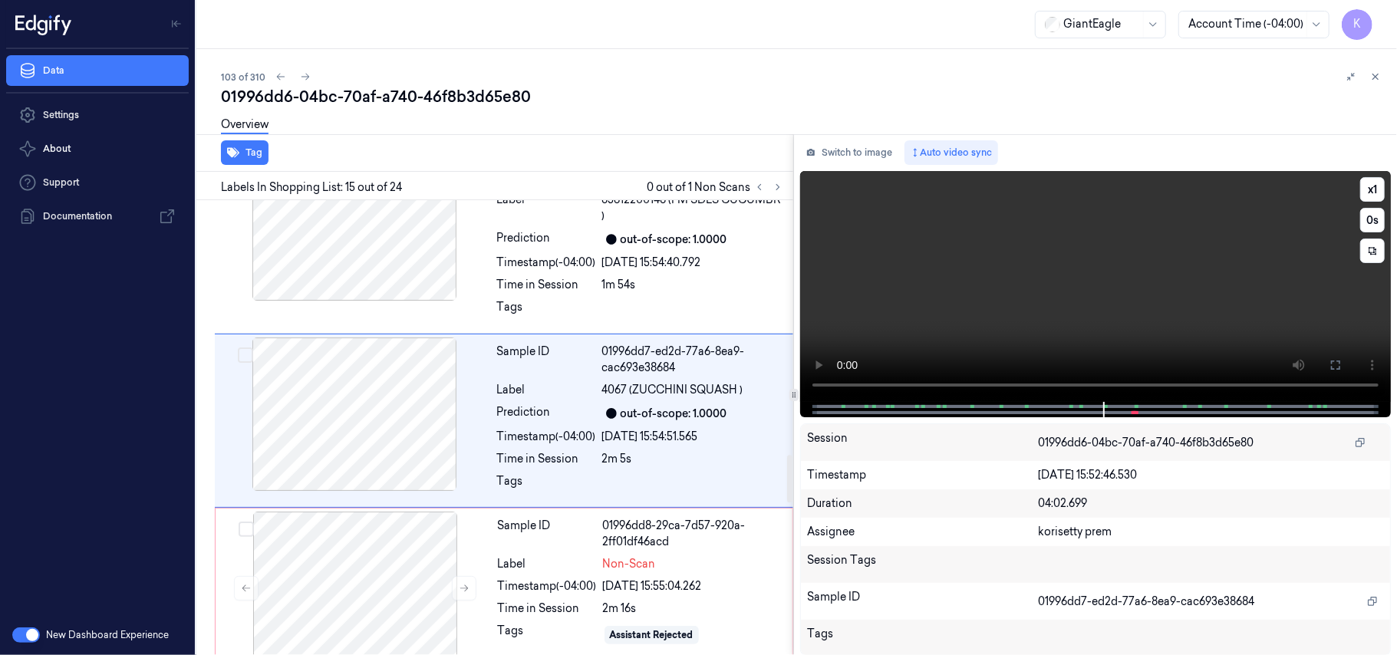
click at [1129, 259] on video at bounding box center [1095, 286] width 591 height 231
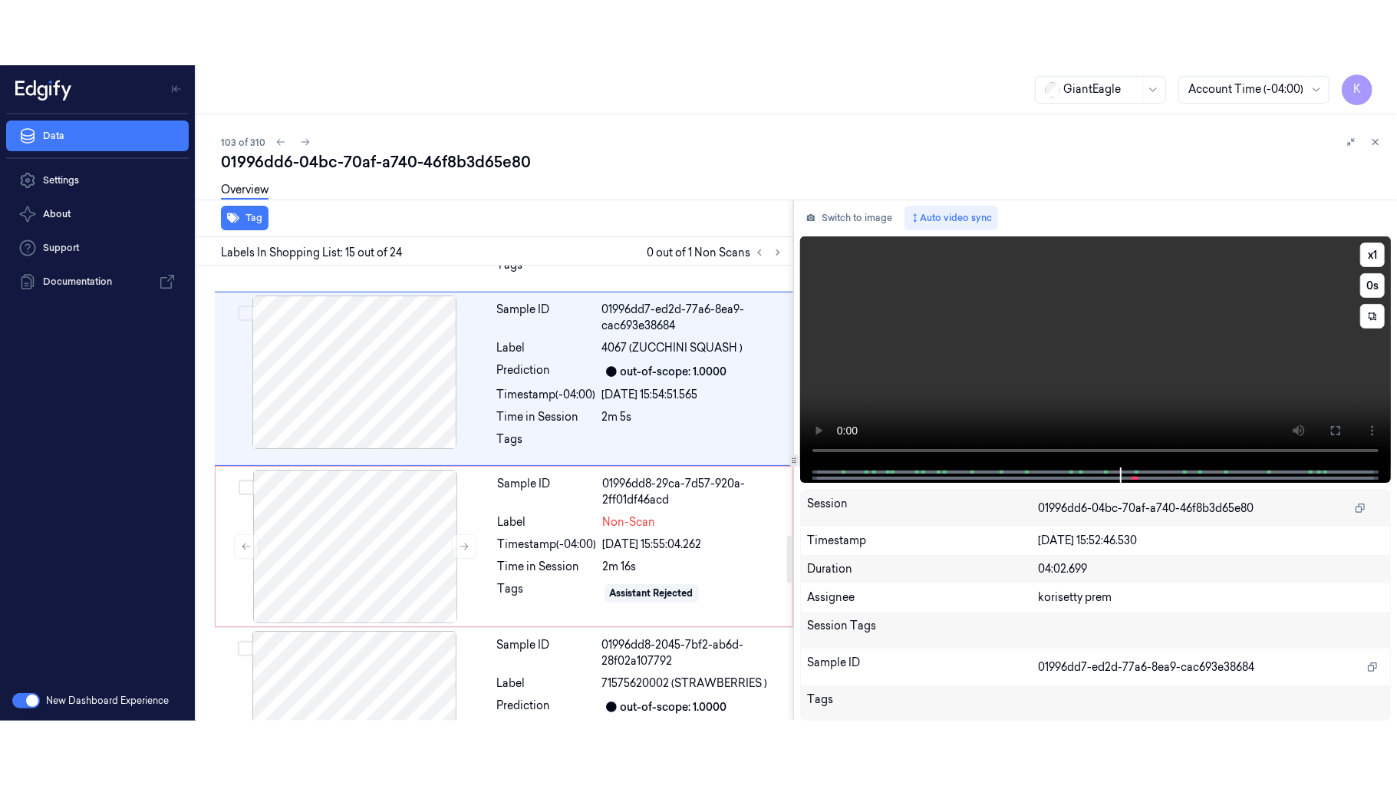
scroll to position [2551, 0]
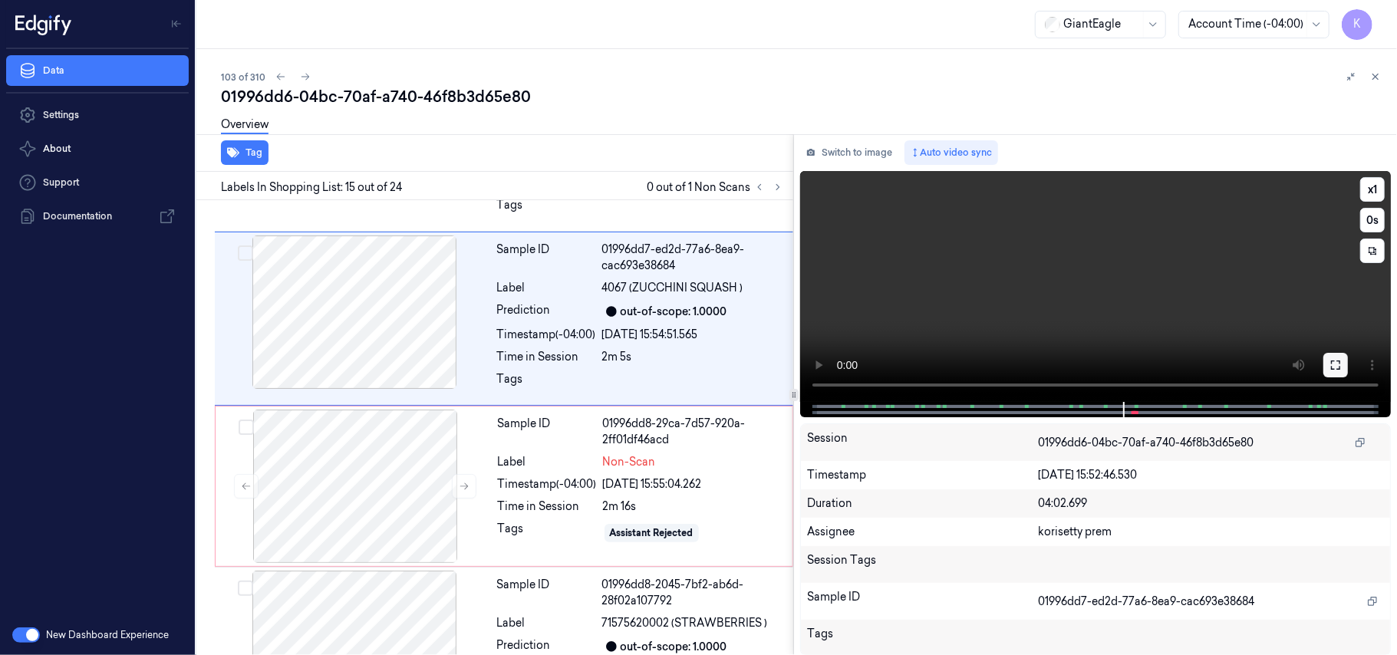
click at [1335, 362] on icon at bounding box center [1335, 365] width 12 height 12
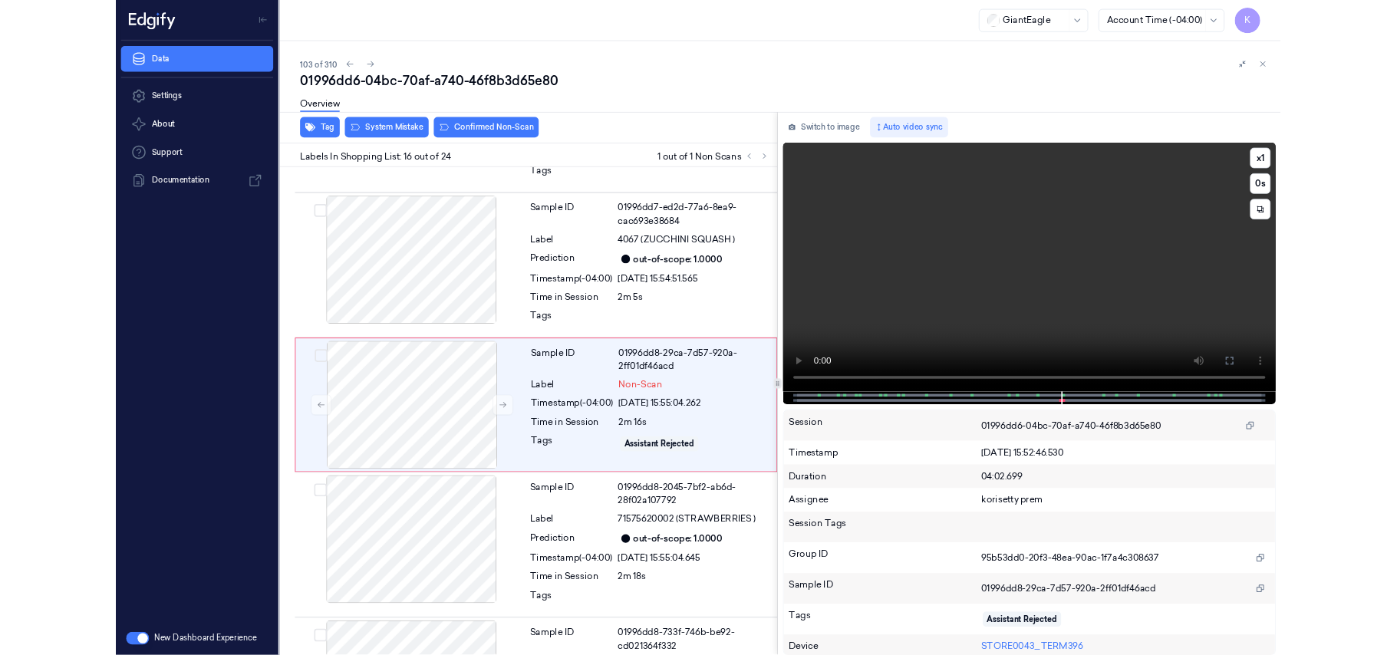
scroll to position [2654, 0]
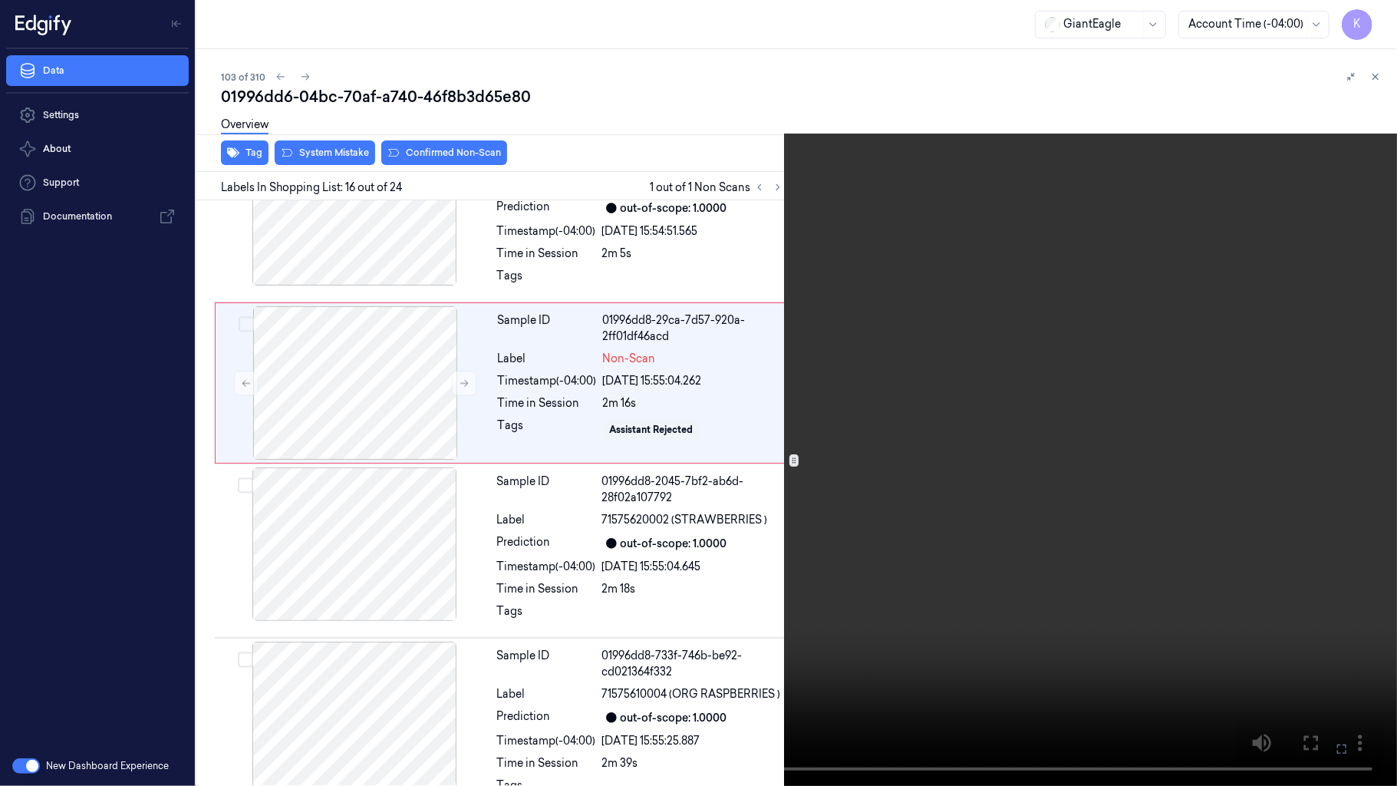
click at [0, 0] on icon at bounding box center [0, 0] width 0 height 0
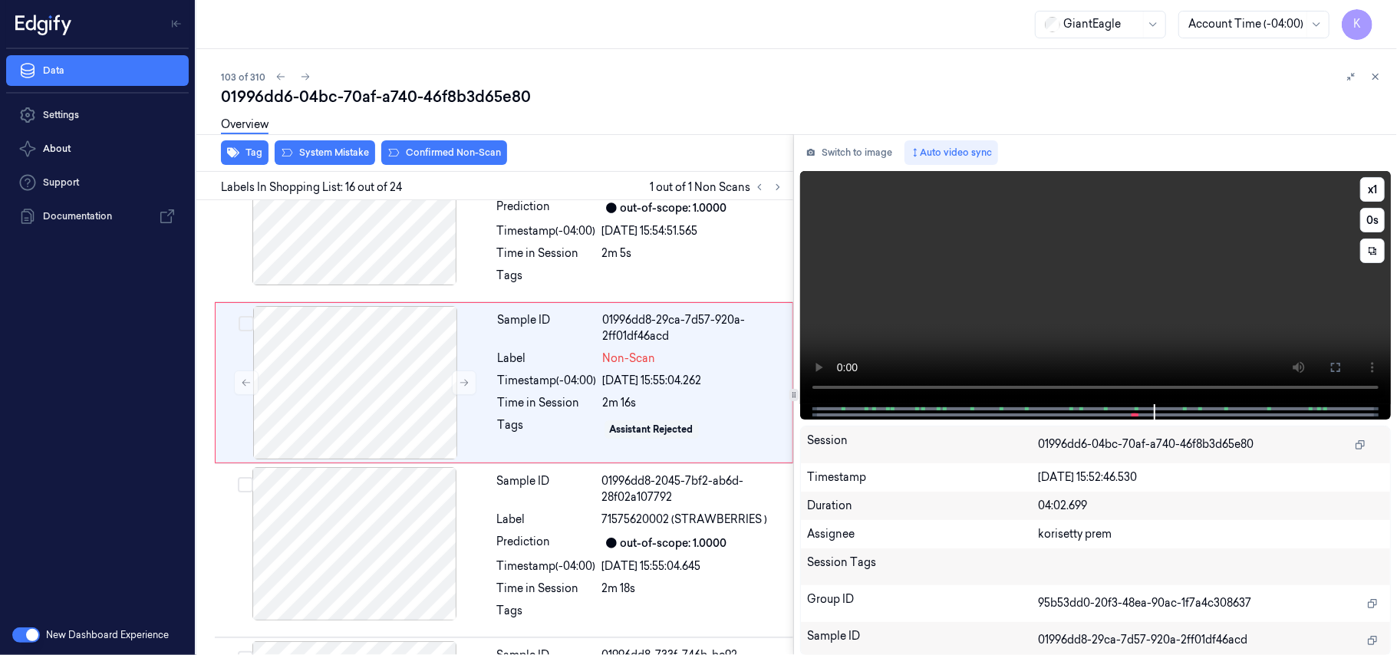
click at [990, 298] on video at bounding box center [1095, 287] width 591 height 233
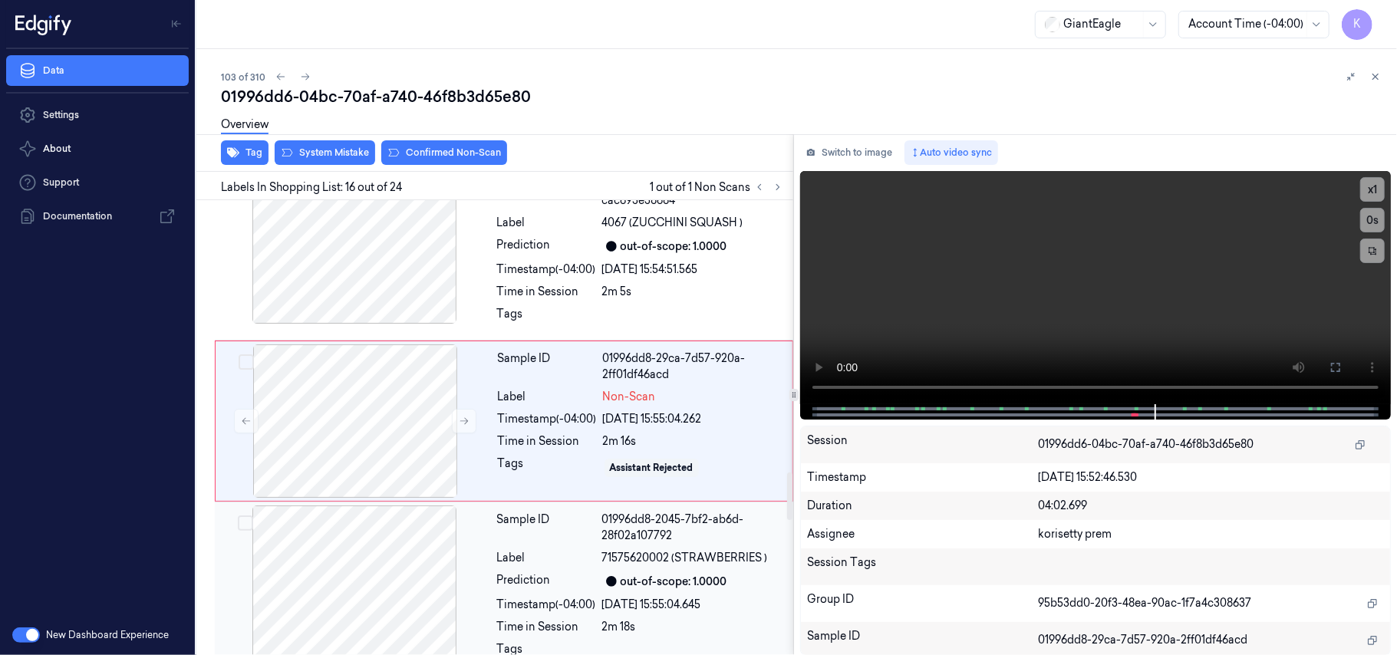
click at [679, 590] on div "out-of-scope: 1.0000" at bounding box center [674, 582] width 107 height 16
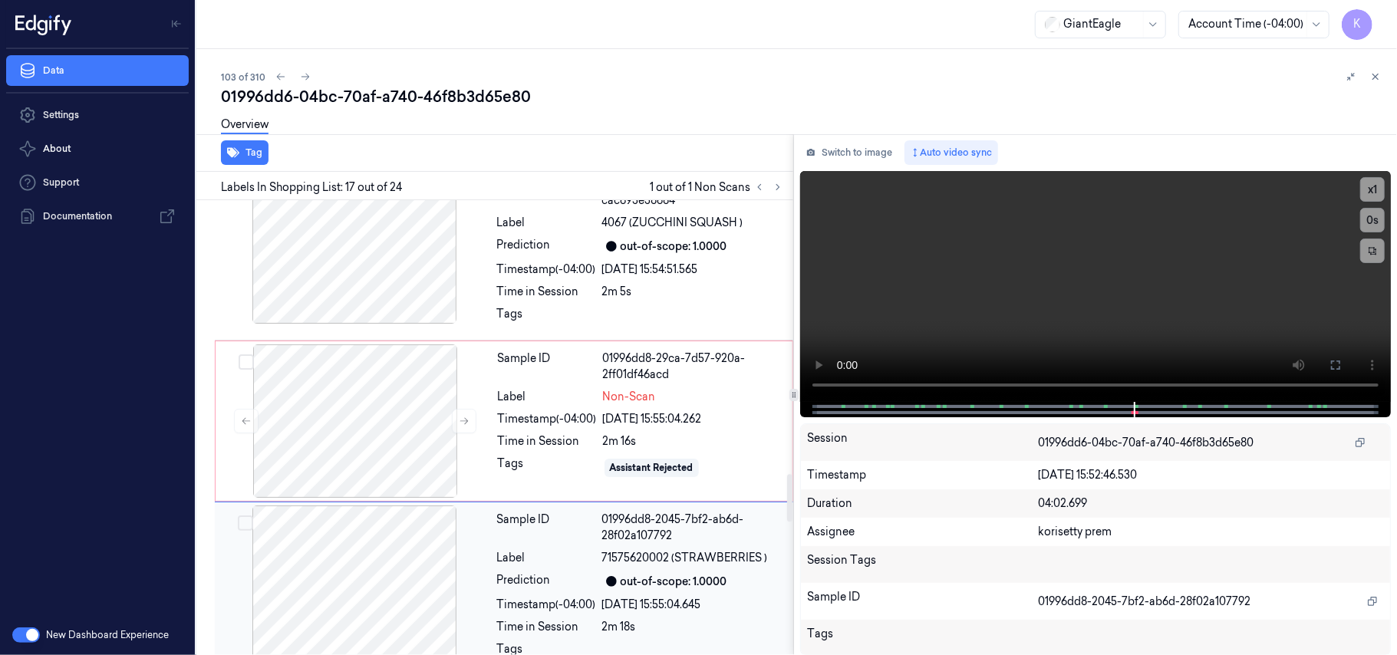
scroll to position [2785, 0]
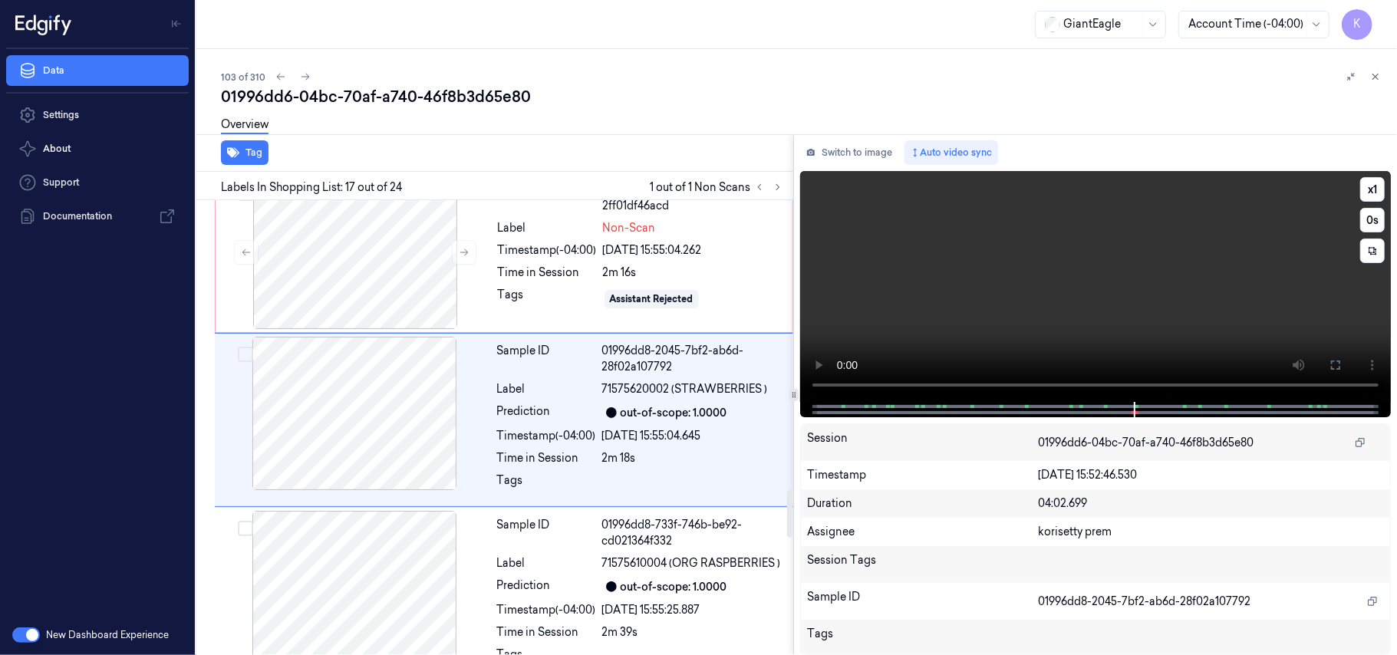
click at [983, 247] on video at bounding box center [1095, 286] width 591 height 231
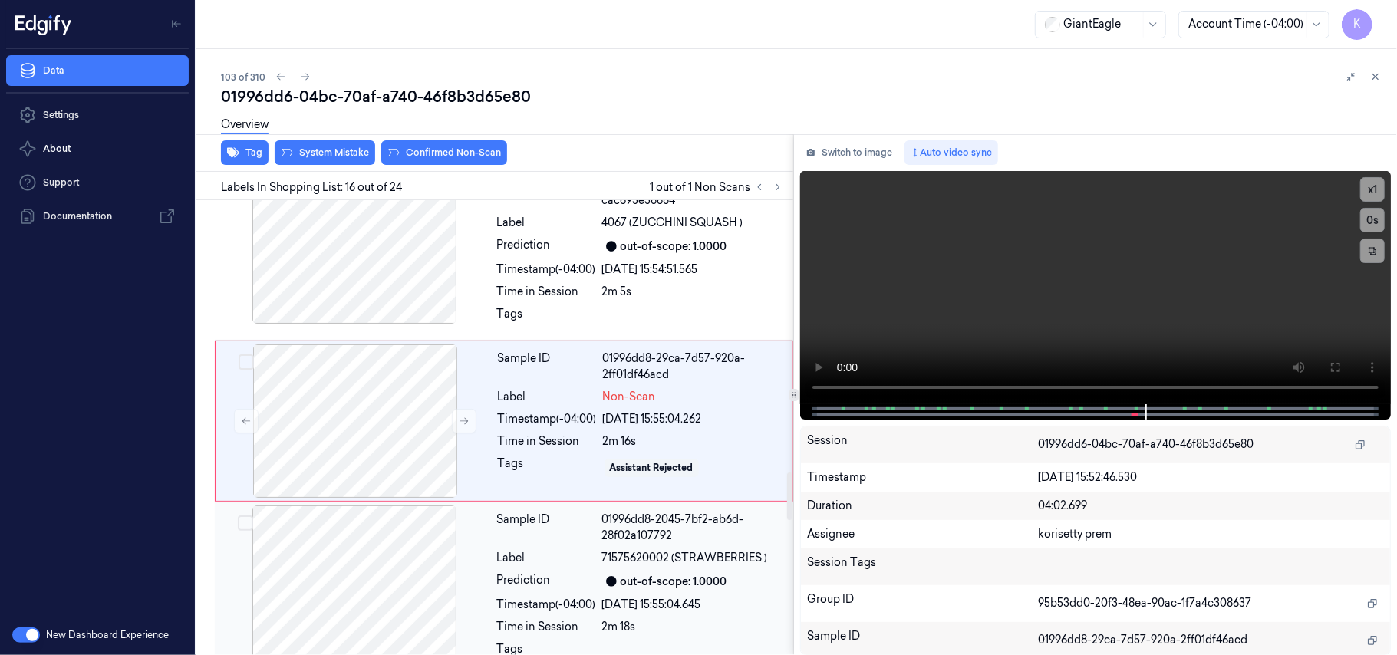
scroll to position [2719, 0]
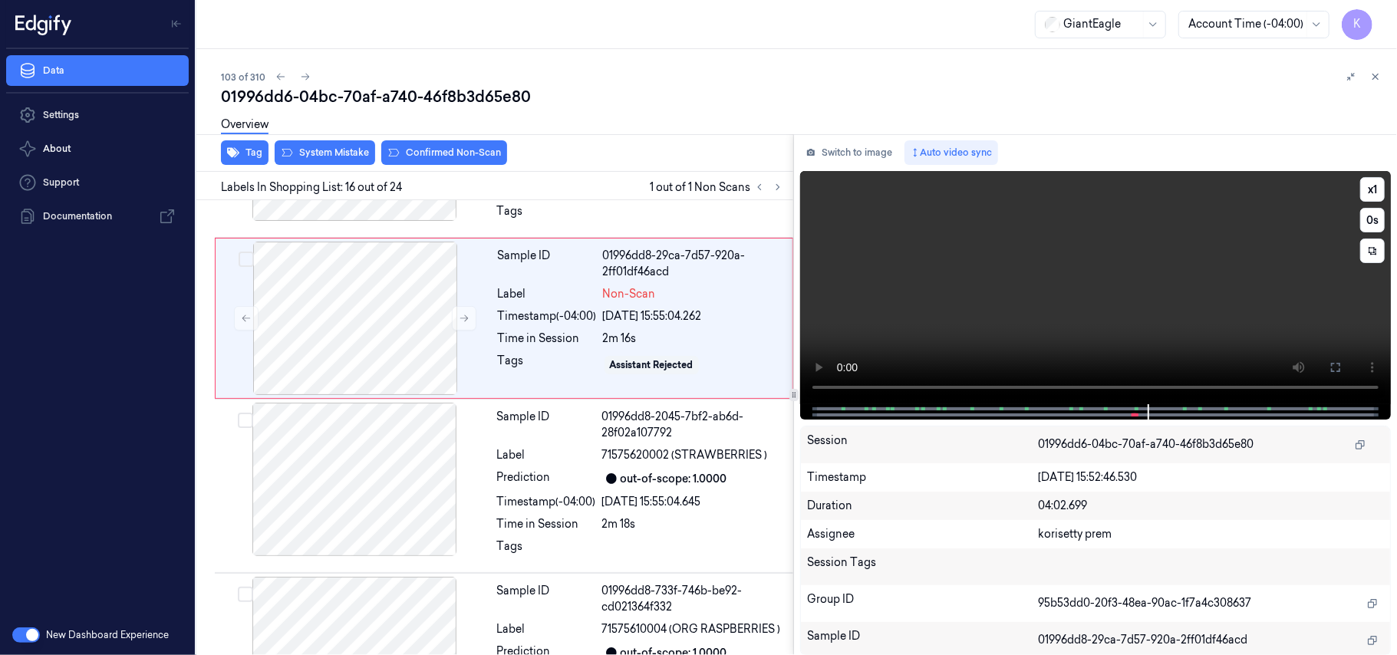
click at [1023, 298] on video at bounding box center [1095, 287] width 591 height 233
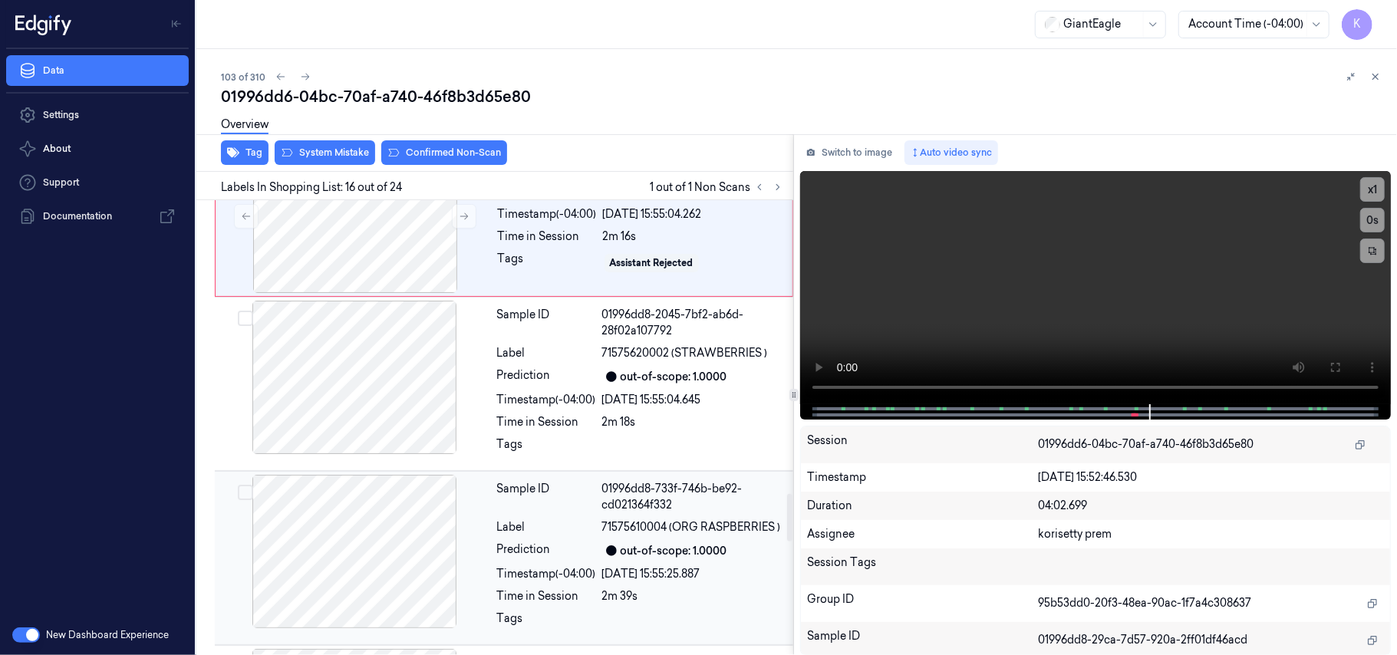
click at [669, 556] on div "out-of-scope: 1.0000" at bounding box center [674, 551] width 107 height 16
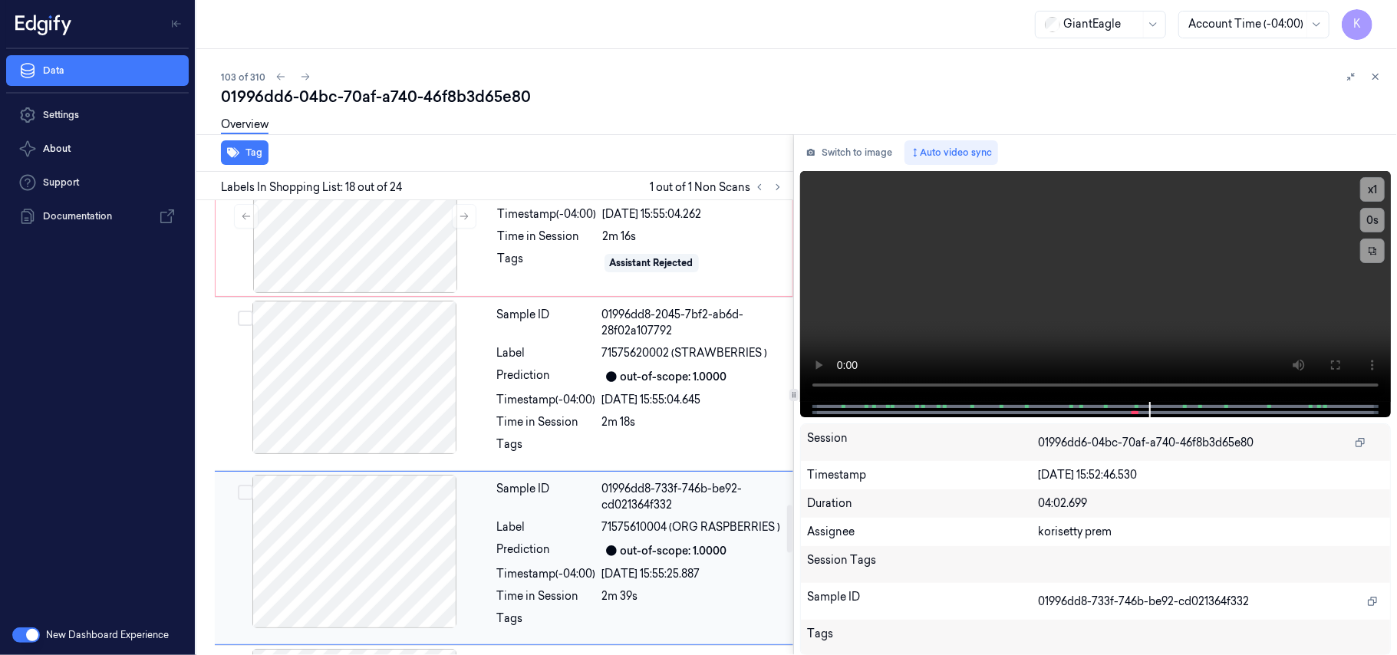
scroll to position [2960, 0]
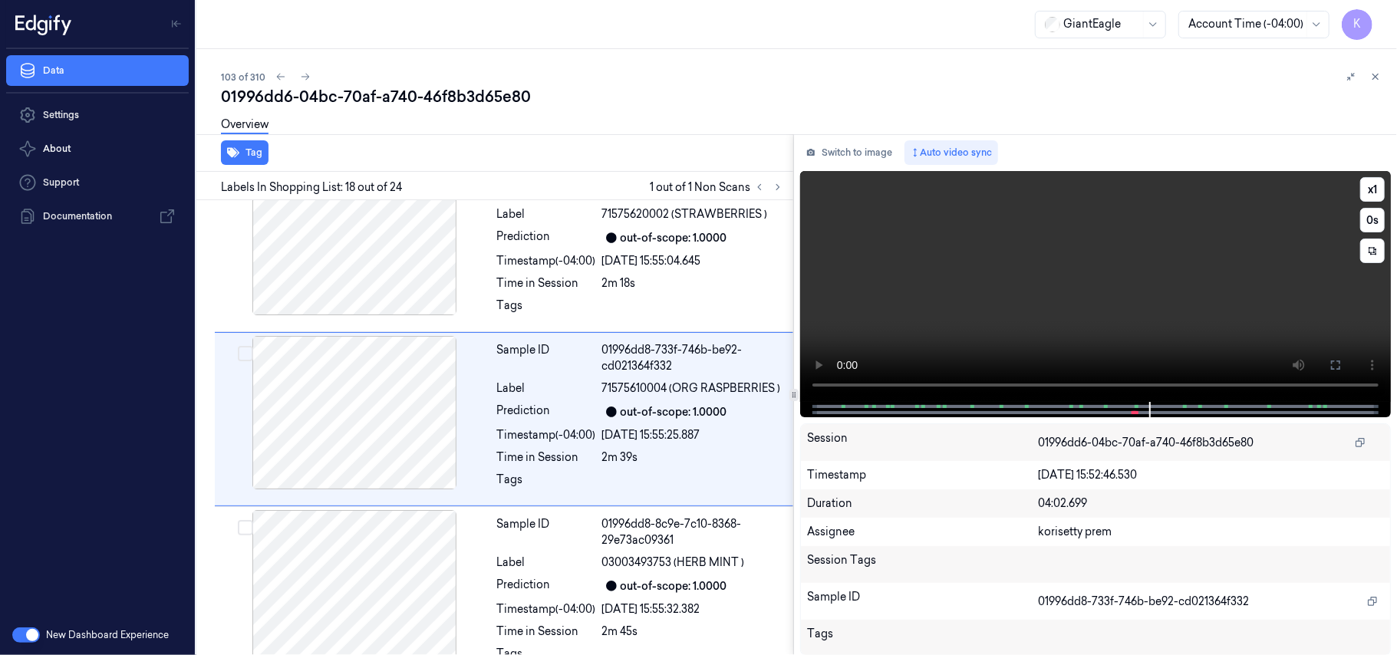
click at [1053, 298] on video at bounding box center [1095, 286] width 591 height 231
click at [720, 268] on div "[DATE] 15:55:04.645" at bounding box center [693, 261] width 182 height 16
click at [1062, 298] on video at bounding box center [1095, 286] width 591 height 231
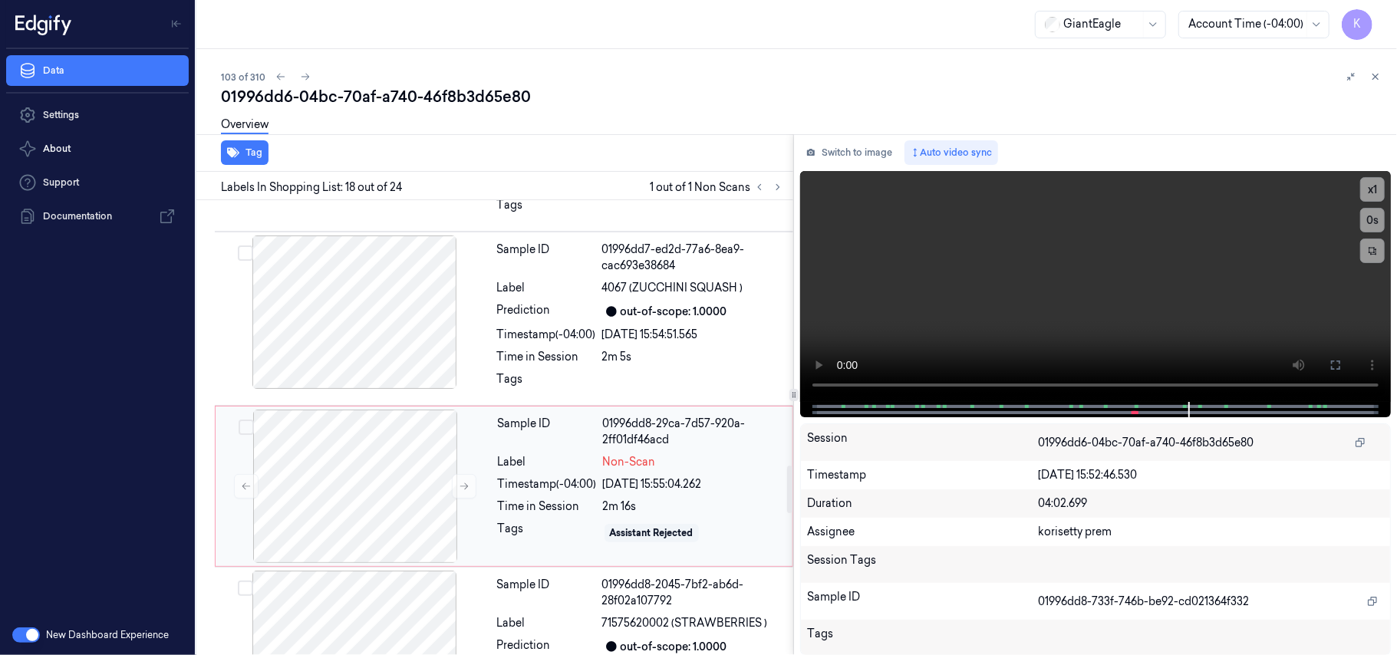
click at [651, 448] on div "01996dd8-29ca-7d57-920a-2ff01df46acd" at bounding box center [693, 432] width 180 height 32
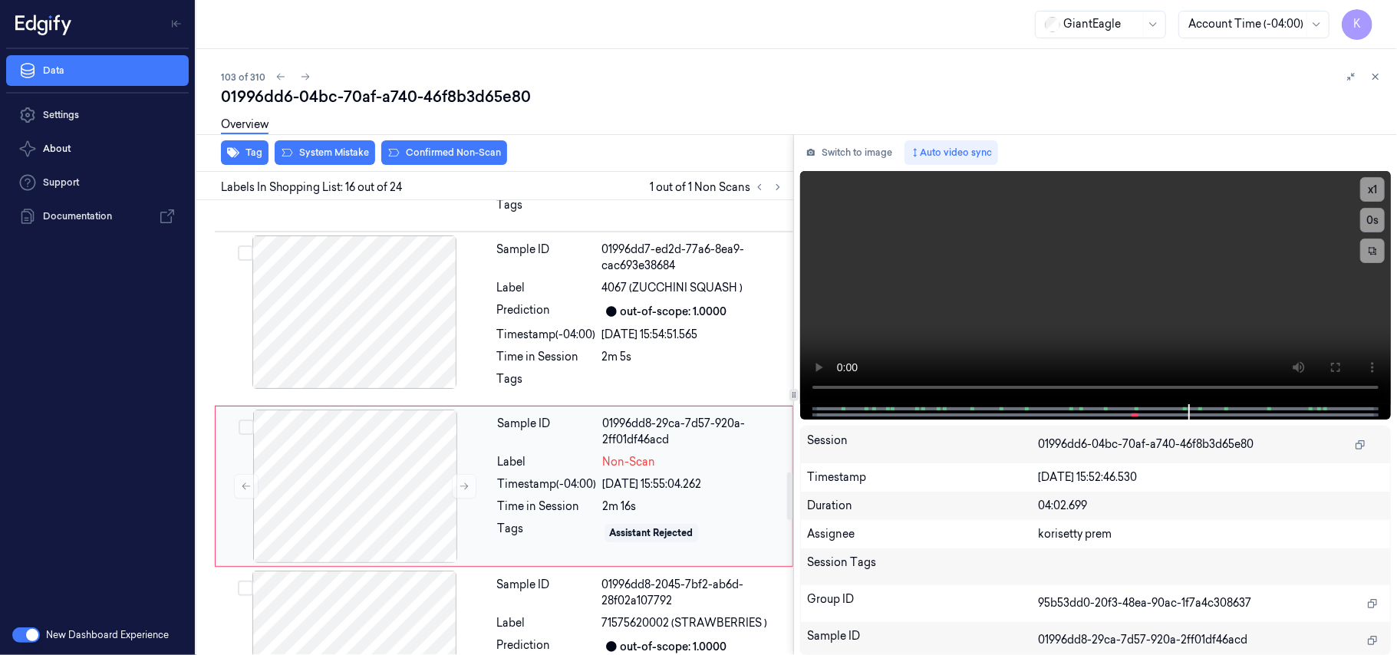
scroll to position [2616, 0]
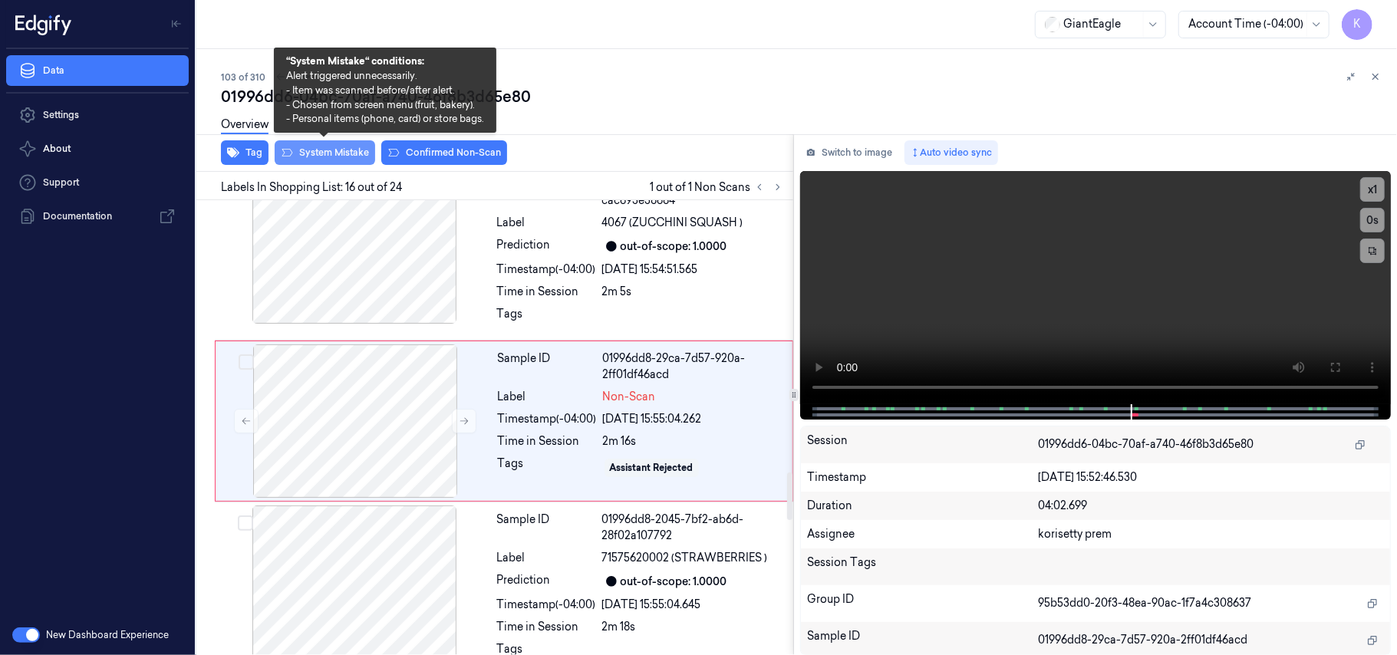
click at [354, 152] on button "System Mistake" at bounding box center [325, 152] width 100 height 25
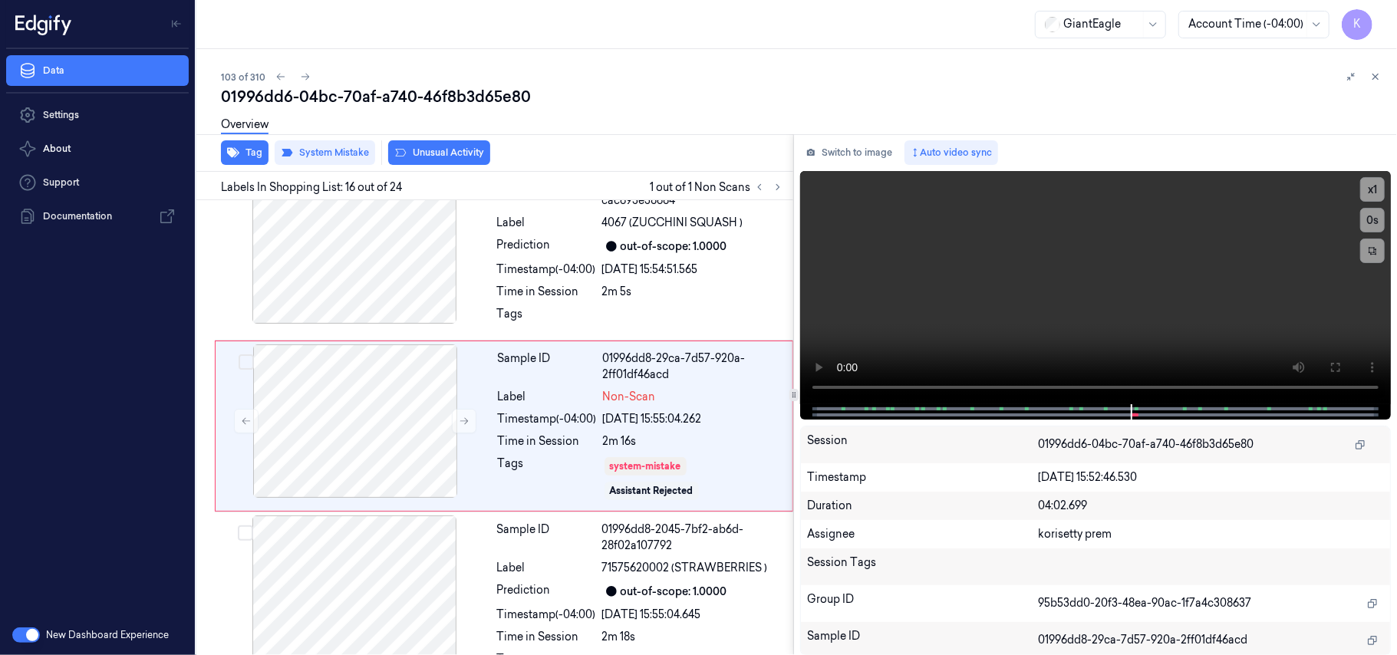
scroll to position [2622, 0]
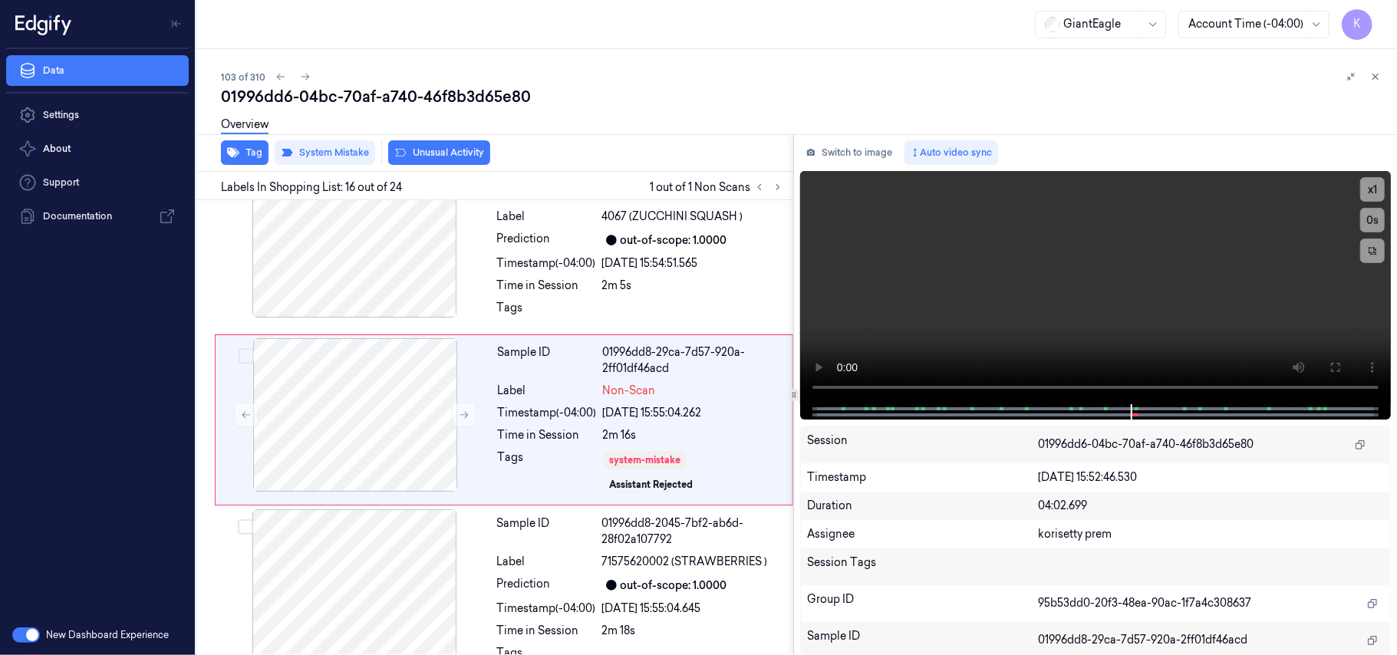
click at [423, 148] on button "Unusual Activity" at bounding box center [439, 152] width 102 height 25
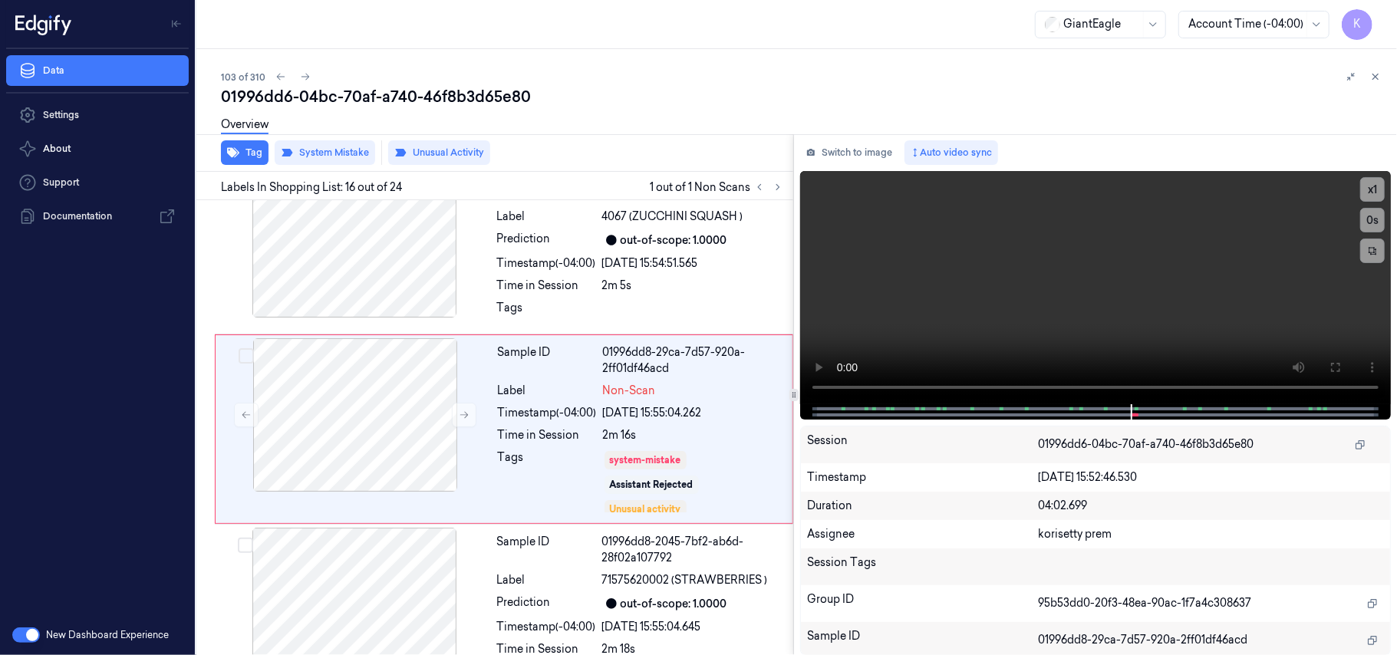
scroll to position [2630, 0]
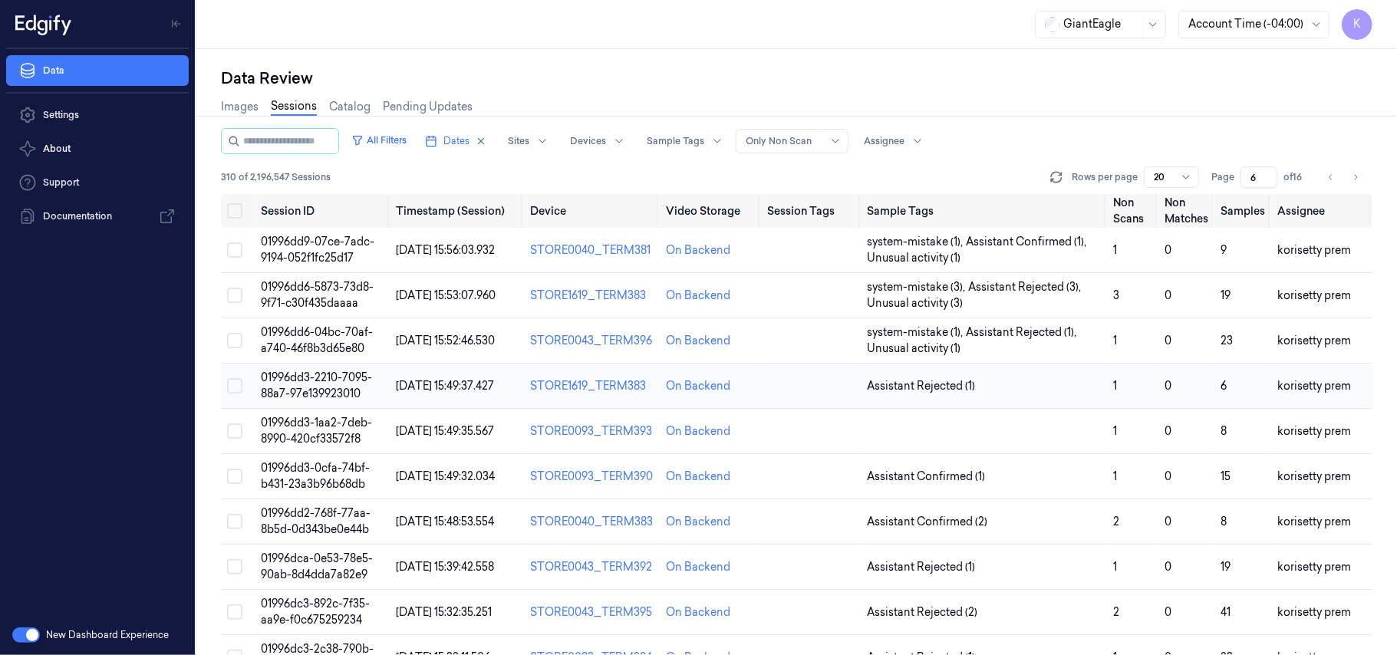
click at [320, 394] on span "01996dd3-2210-7095-88a7-97e139923010" at bounding box center [316, 386] width 111 height 30
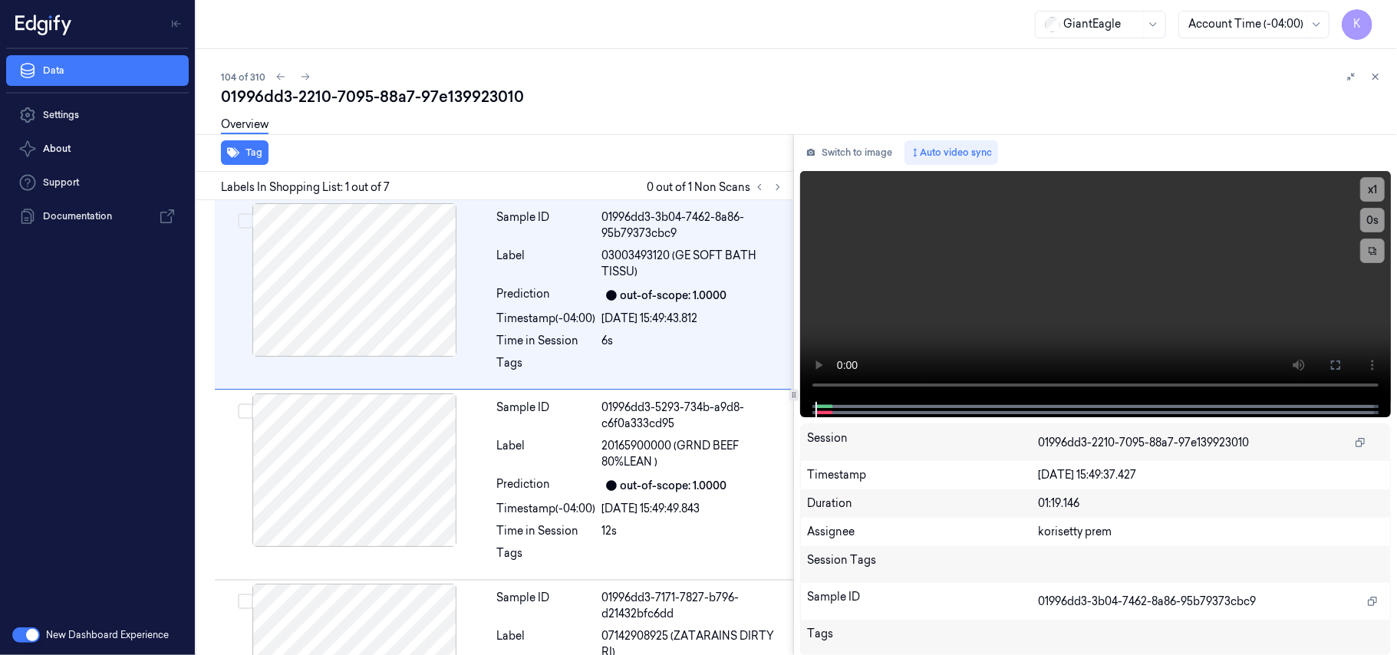
click at [645, 96] on div "01996dd3-2210-7095-88a7-97e139923010" at bounding box center [803, 96] width 1164 height 21
click at [778, 184] on icon at bounding box center [777, 187] width 11 height 11
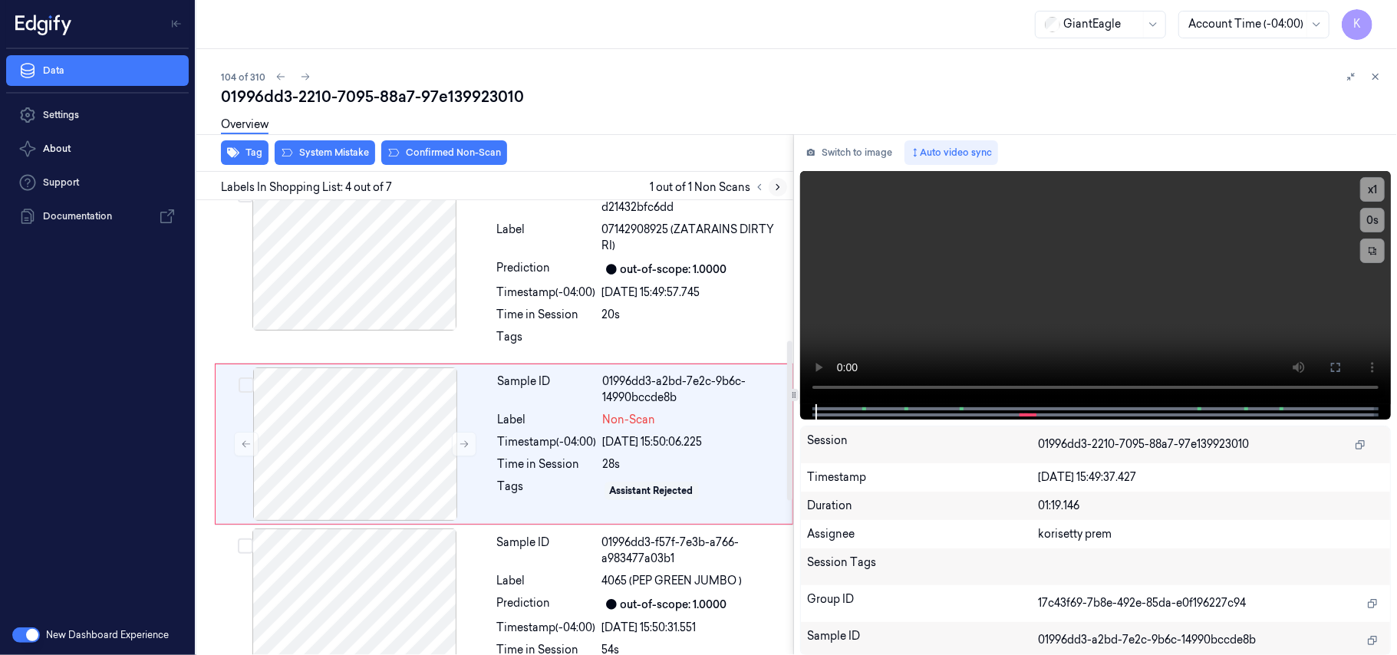
scroll to position [424, 0]
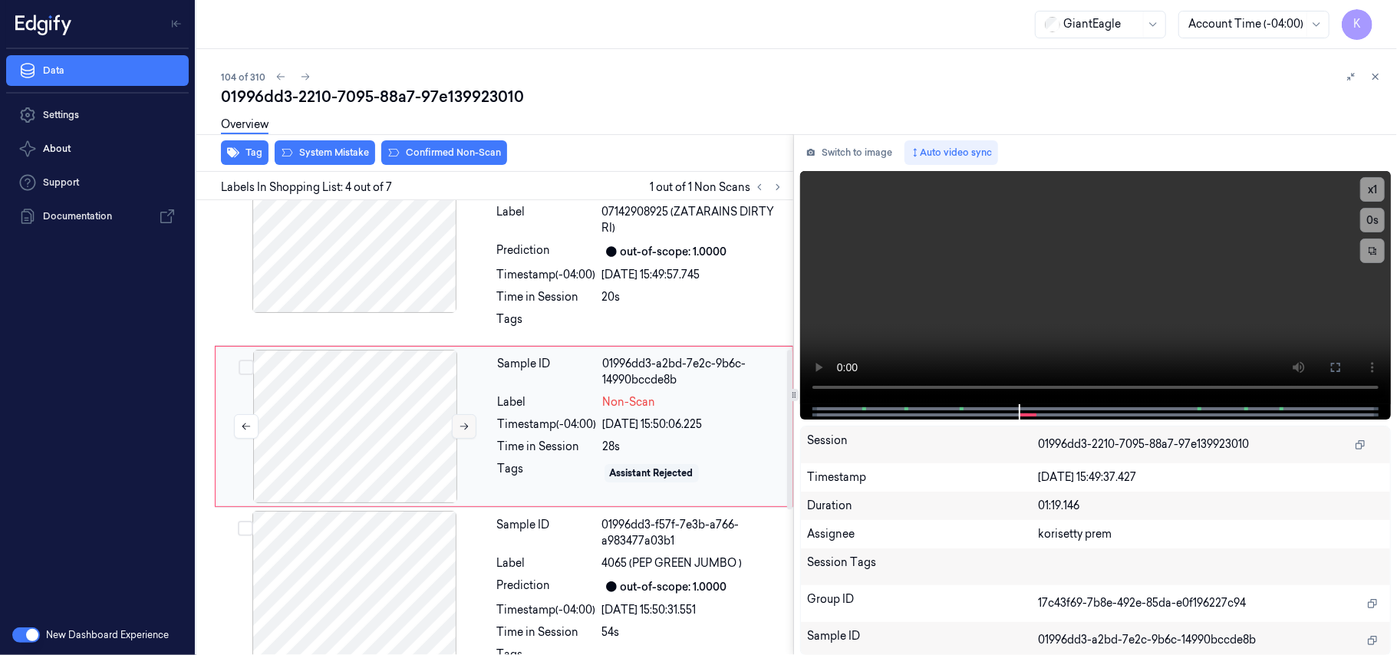
click at [467, 433] on button at bounding box center [464, 426] width 25 height 25
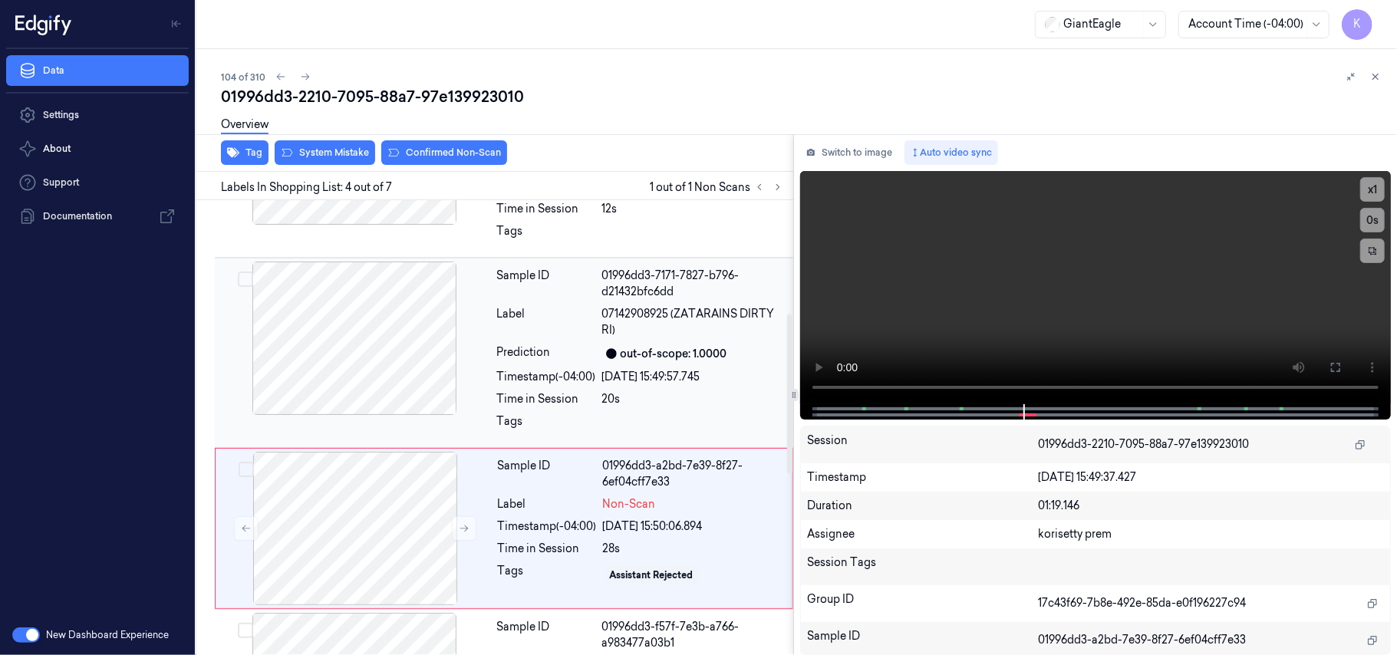
click at [657, 385] on div "[DATE] 15:49:57.745" at bounding box center [693, 377] width 182 height 16
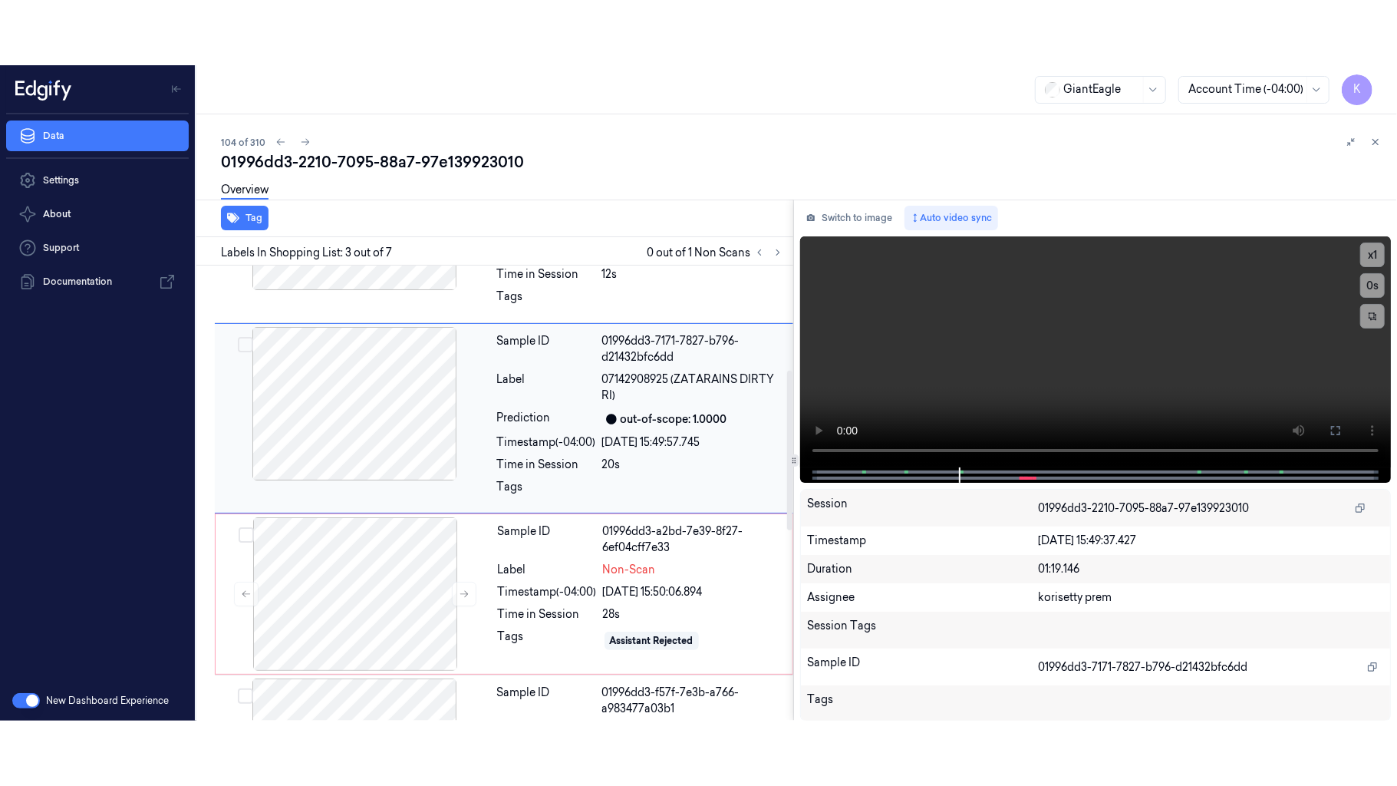
scroll to position [249, 0]
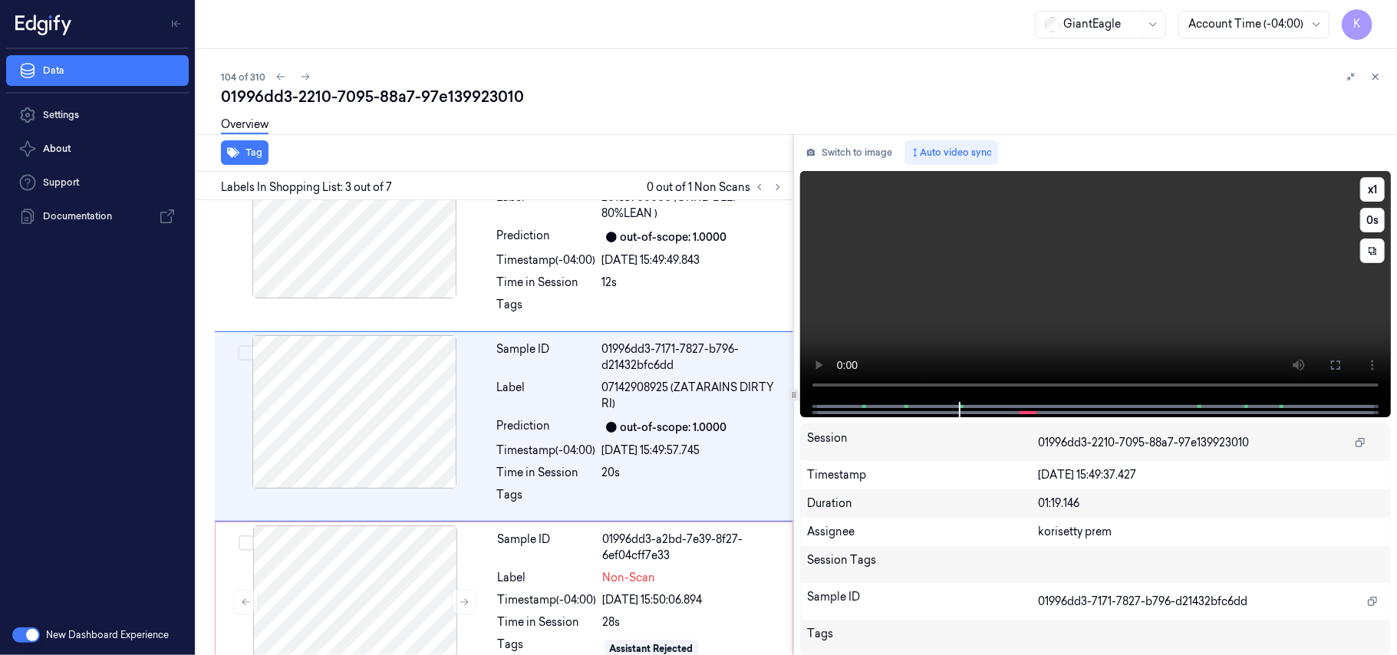
click at [1036, 256] on video at bounding box center [1095, 286] width 591 height 231
drag, startPoint x: 1329, startPoint y: 365, endPoint x: 1329, endPoint y: 454, distance: 89.0
click at [1329, 365] on button at bounding box center [1335, 365] width 25 height 25
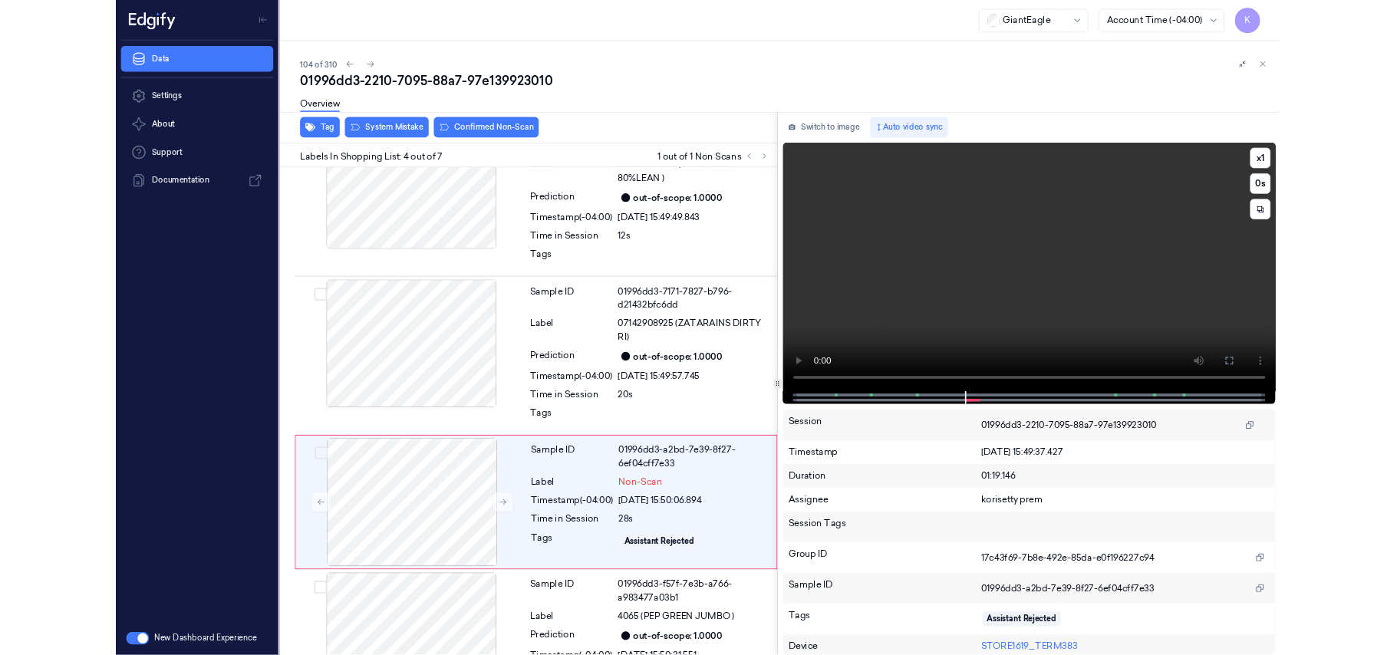
scroll to position [359, 0]
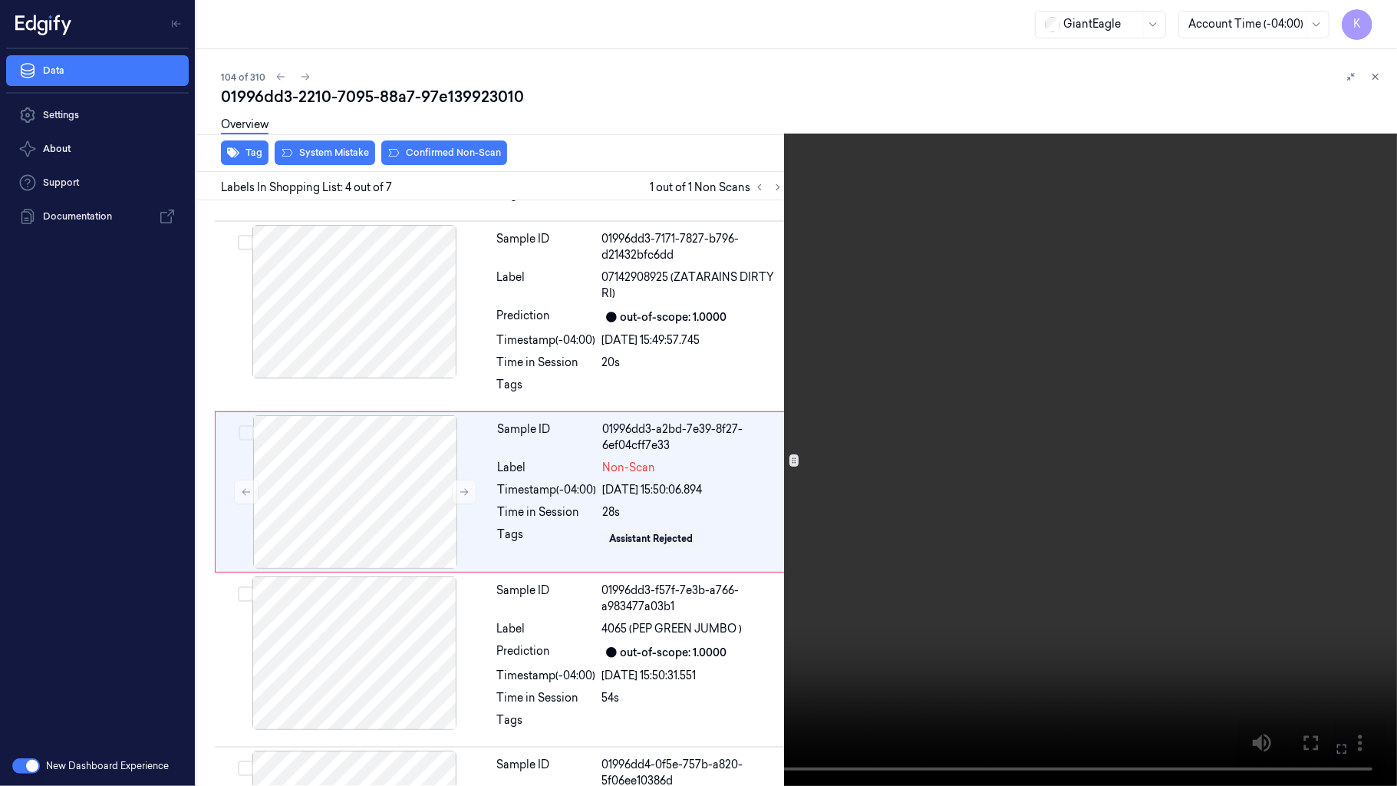
click at [0, 0] on icon at bounding box center [0, 0] width 0 height 0
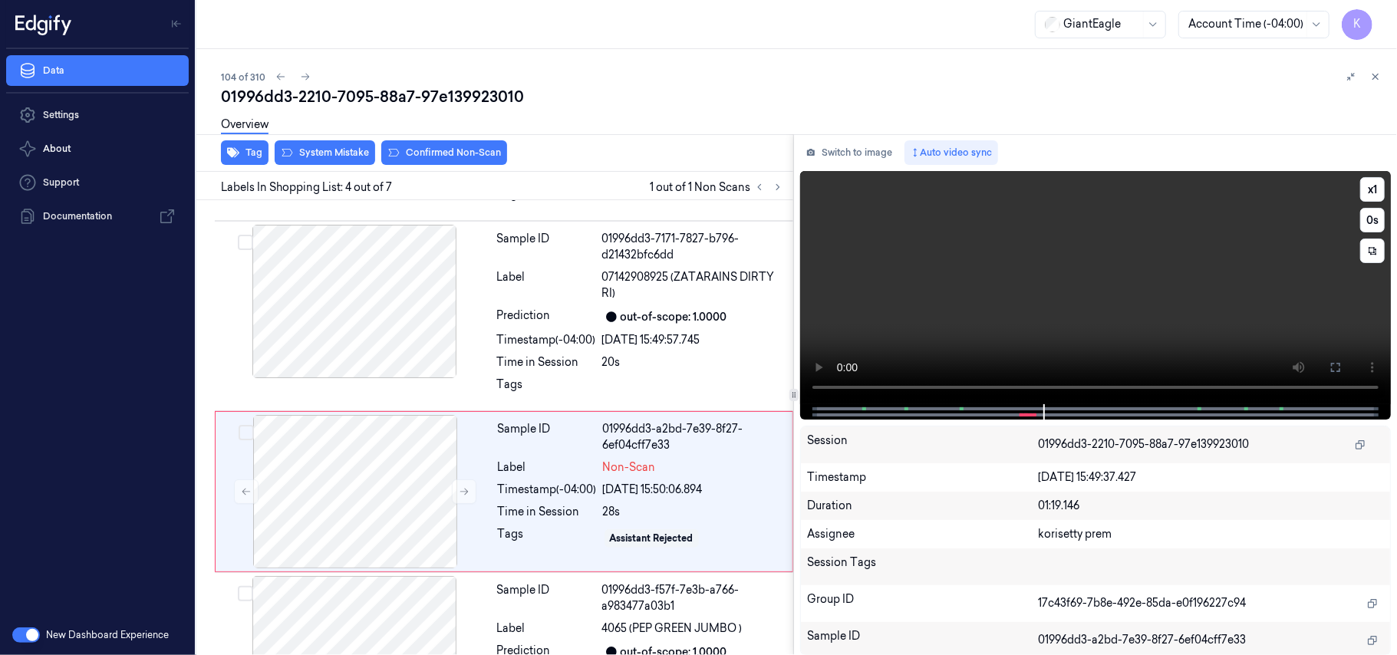
click at [1076, 301] on video at bounding box center [1095, 287] width 591 height 233
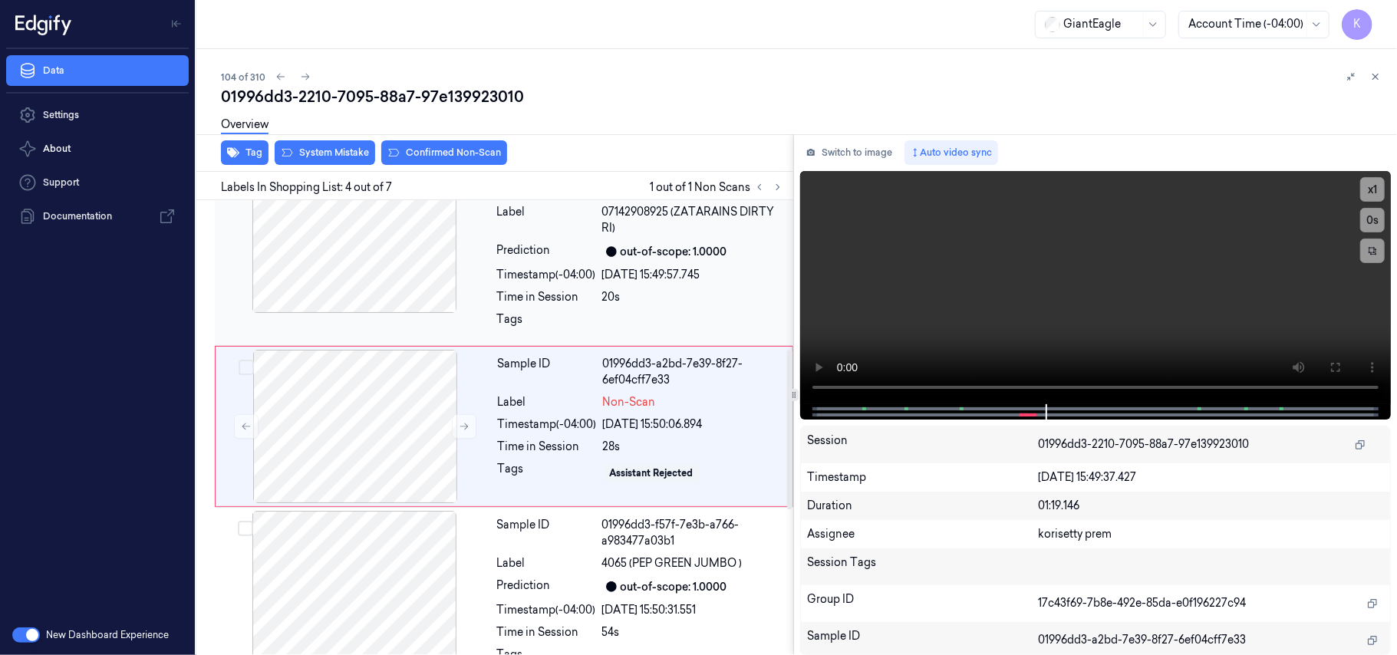
click at [712, 308] on div "Sample ID 01996dd3-7171-7827-b796-d21432bfc6dd Label 07142908925 (ZATARAINS DIR…" at bounding box center [640, 251] width 299 height 183
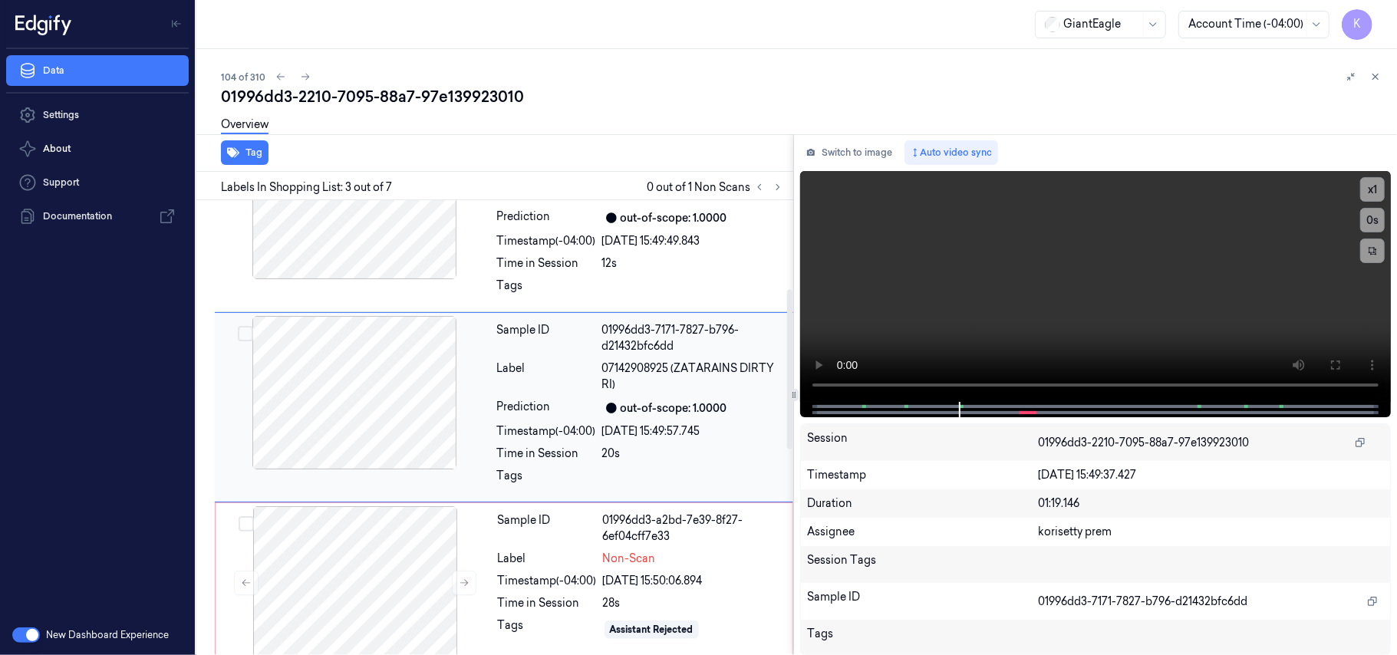
scroll to position [249, 0]
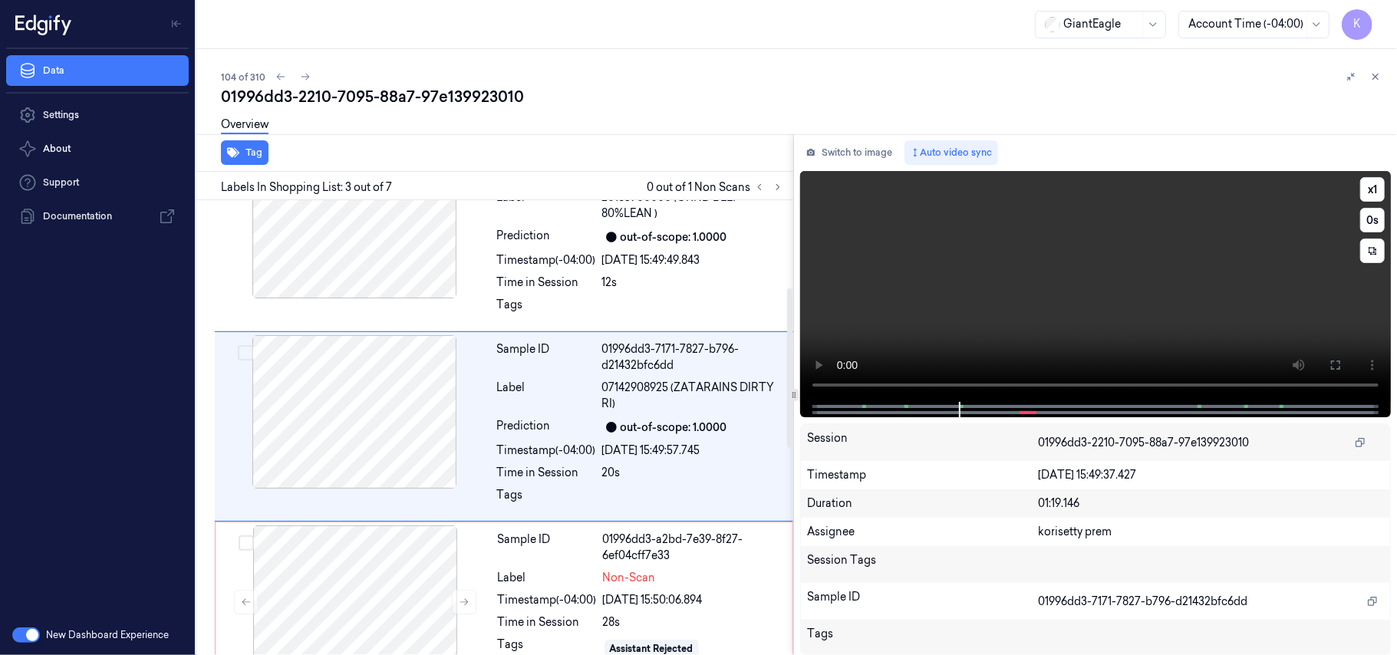
click at [1093, 283] on video at bounding box center [1095, 286] width 591 height 231
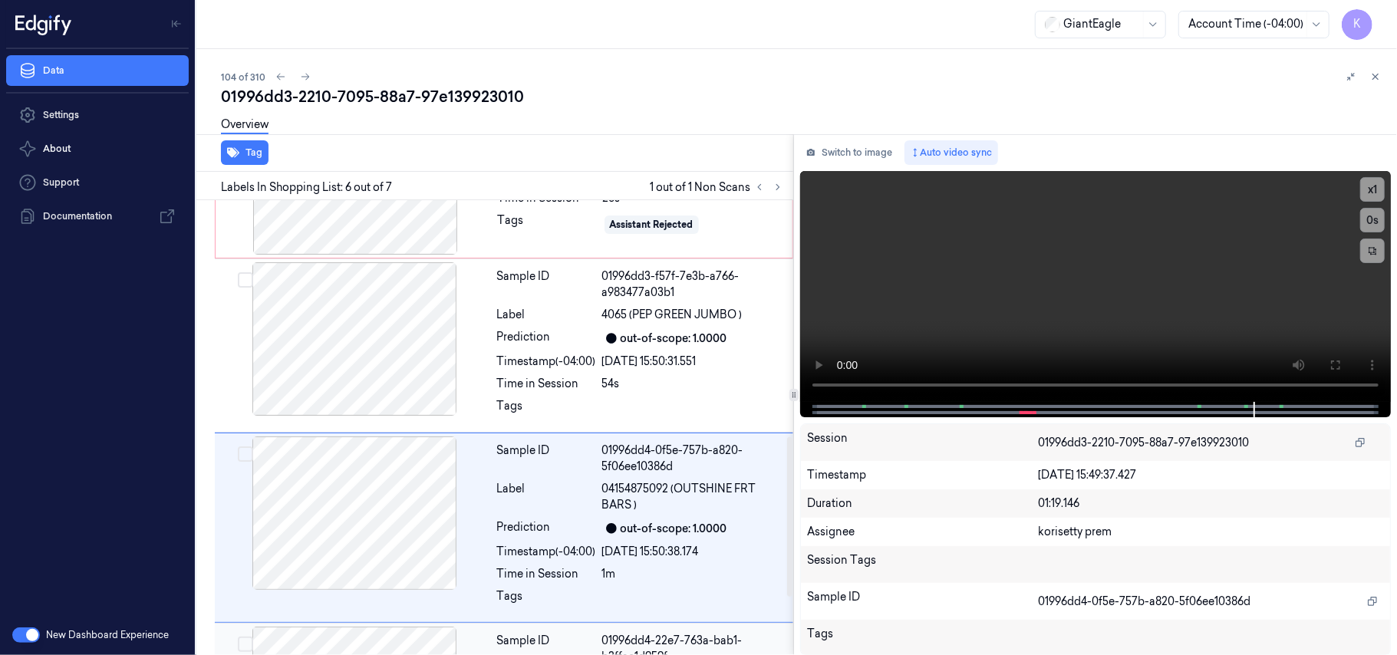
scroll to position [571, 0]
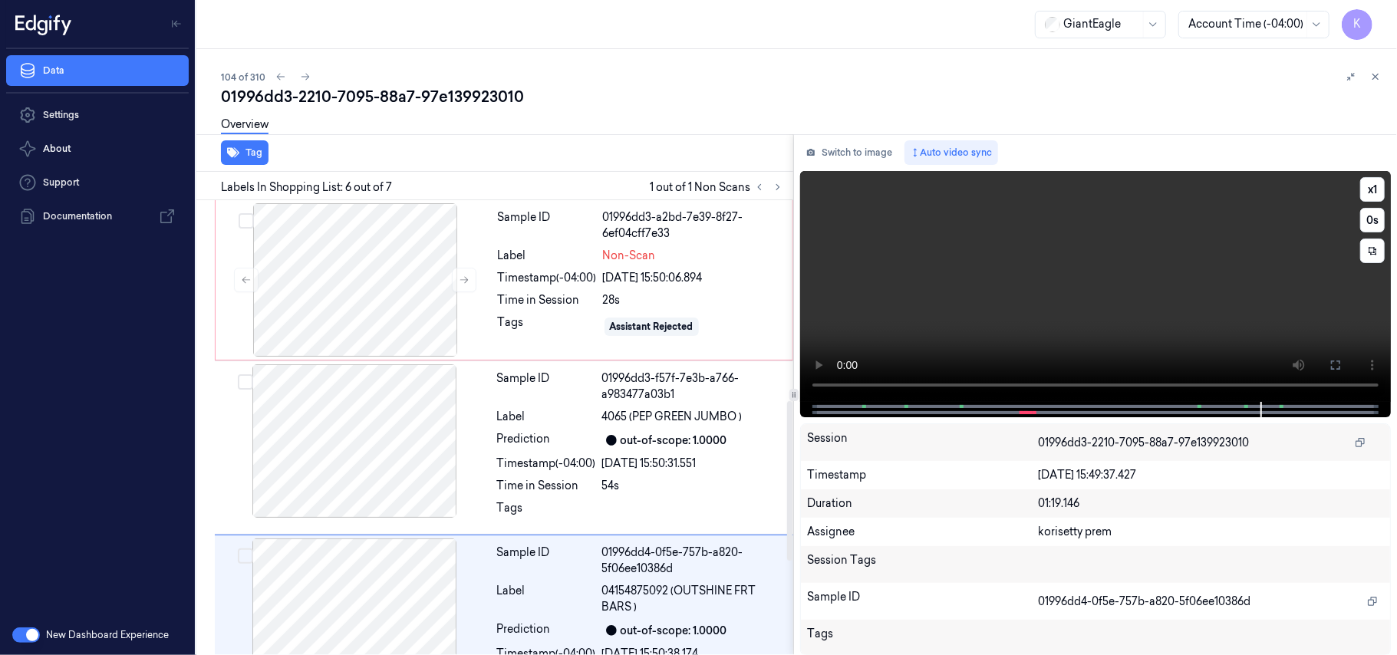
click at [921, 332] on video at bounding box center [1095, 286] width 591 height 231
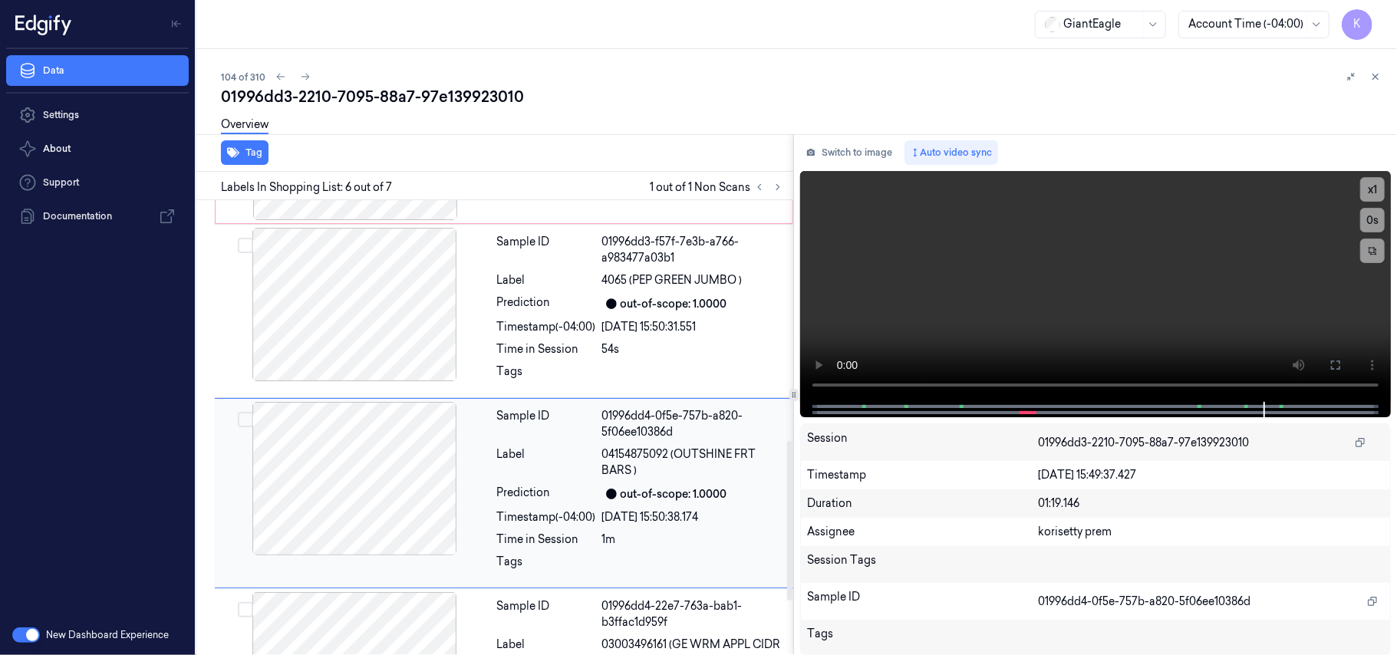
scroll to position [673, 0]
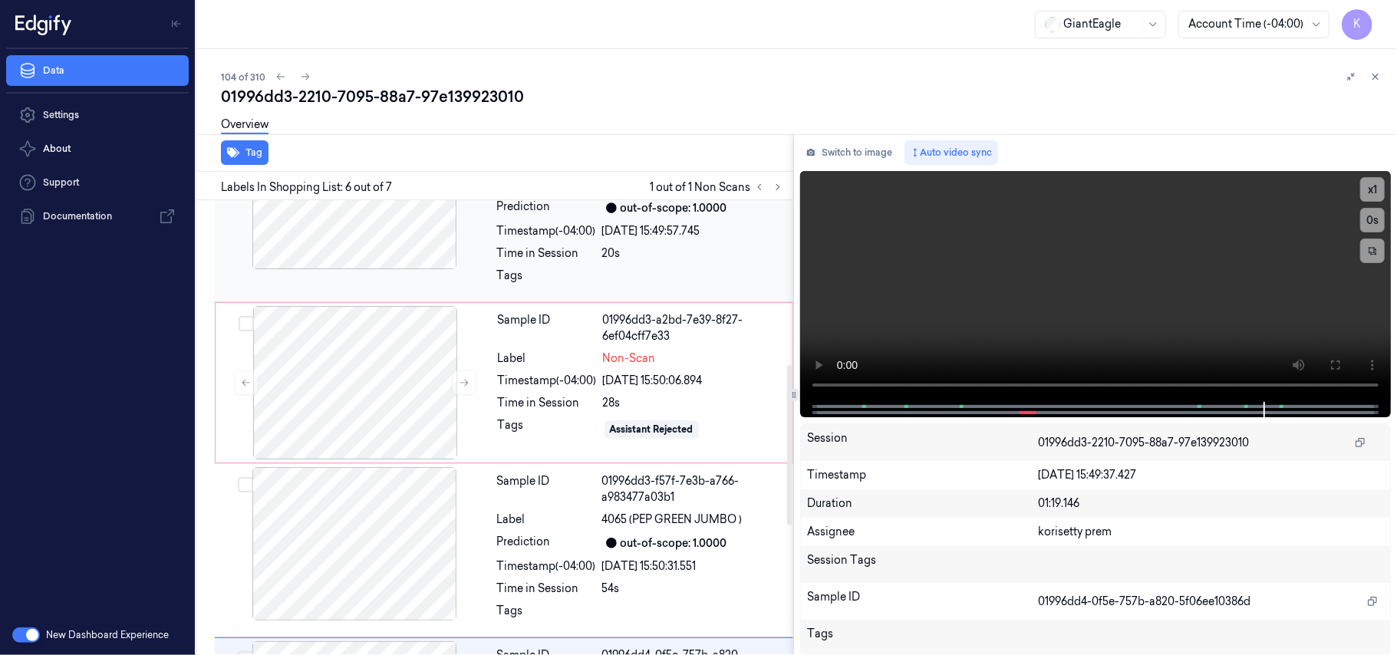
click at [522, 255] on div "Time in Session" at bounding box center [546, 253] width 99 height 16
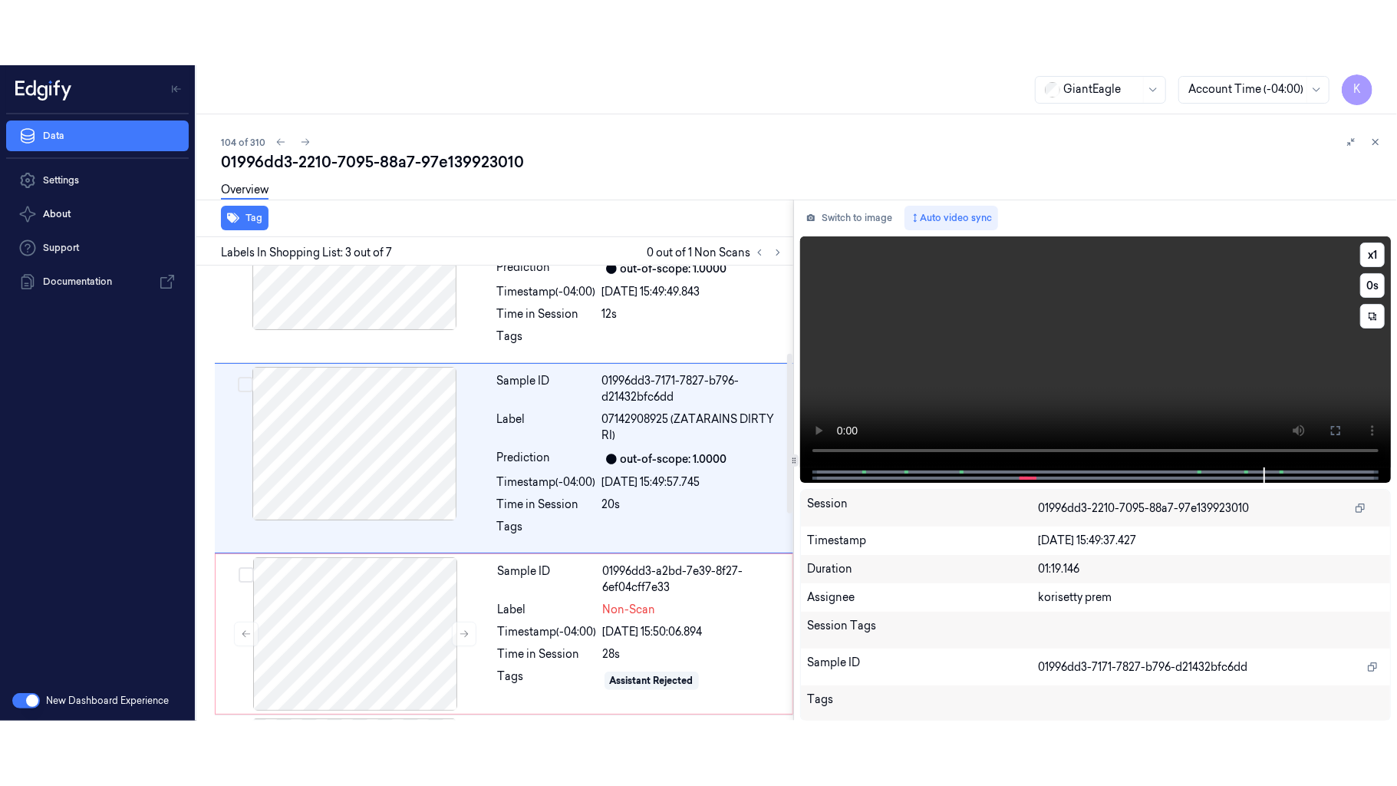
scroll to position [249, 0]
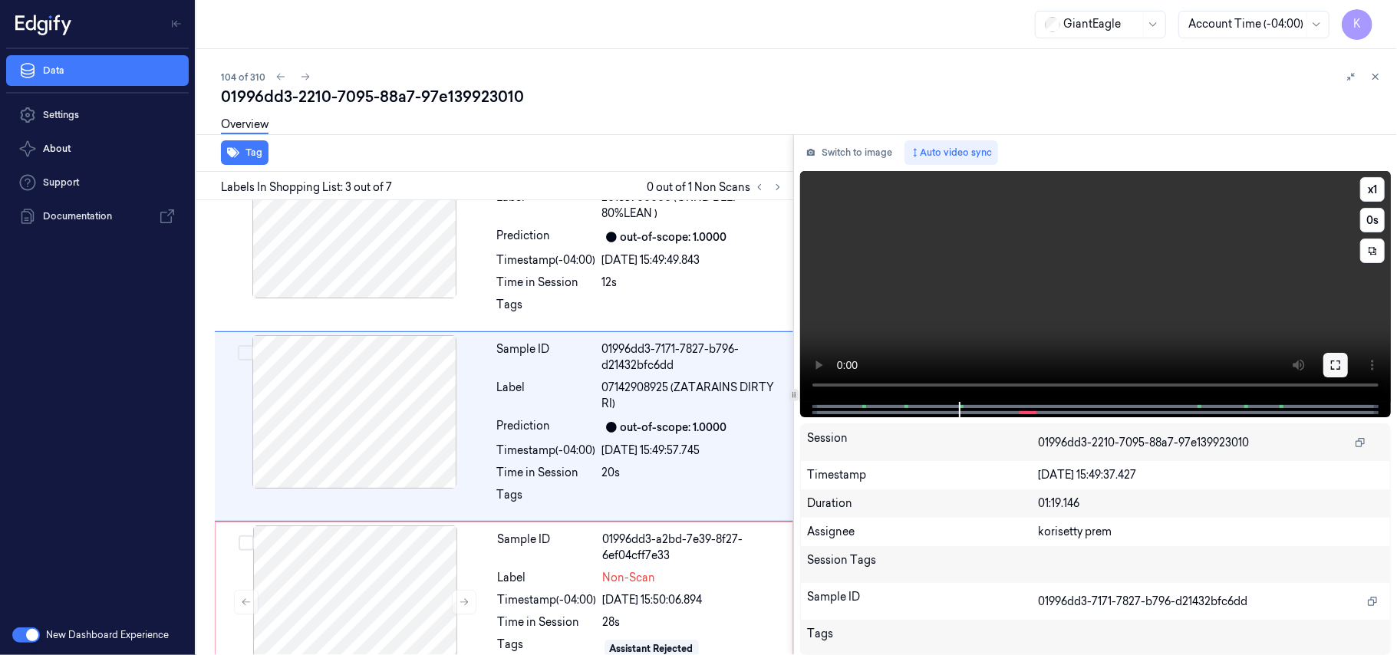
click at [1335, 363] on icon at bounding box center [1335, 365] width 12 height 12
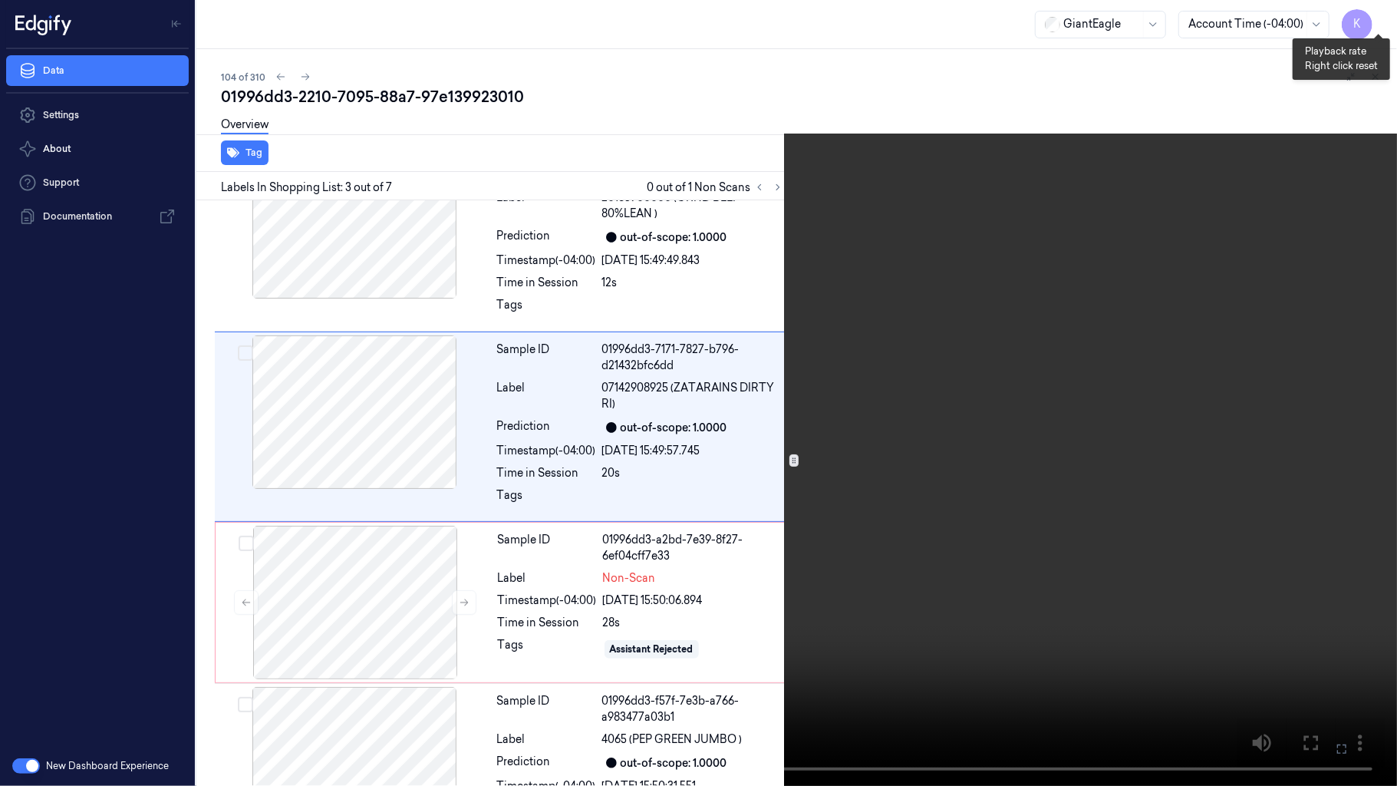
click at [1382, 15] on button "x 1" at bounding box center [1378, 18] width 25 height 25
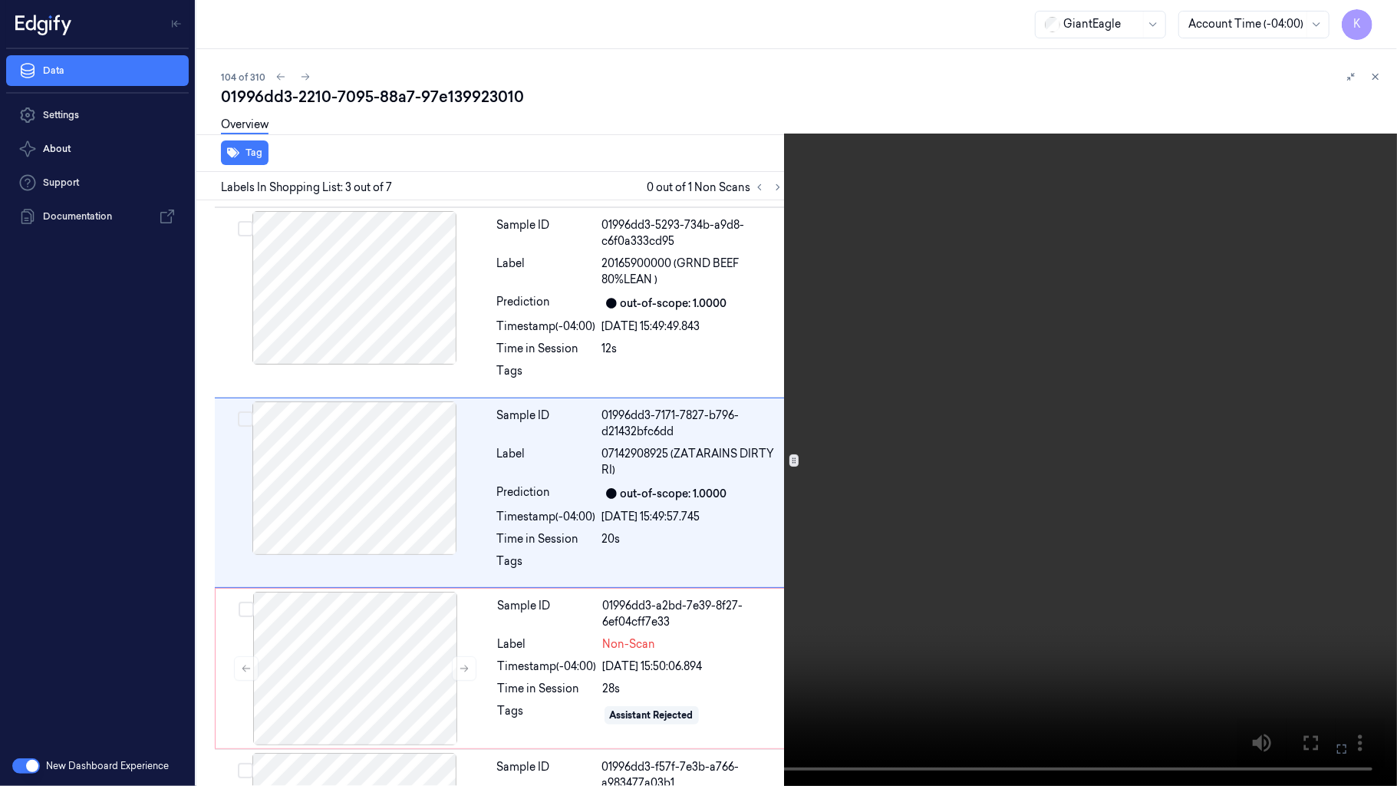
click at [697, 555] on video at bounding box center [698, 393] width 1397 height 786
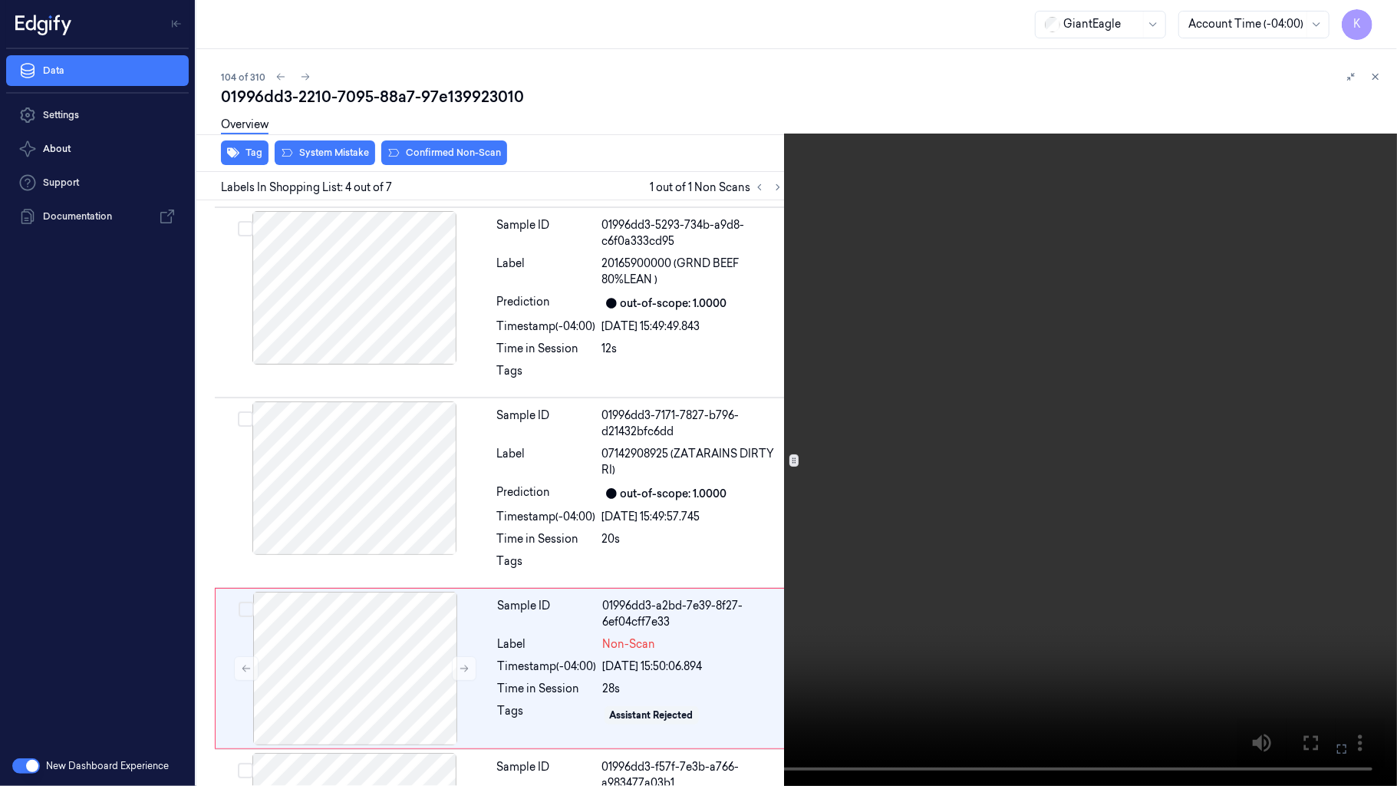
scroll to position [359, 0]
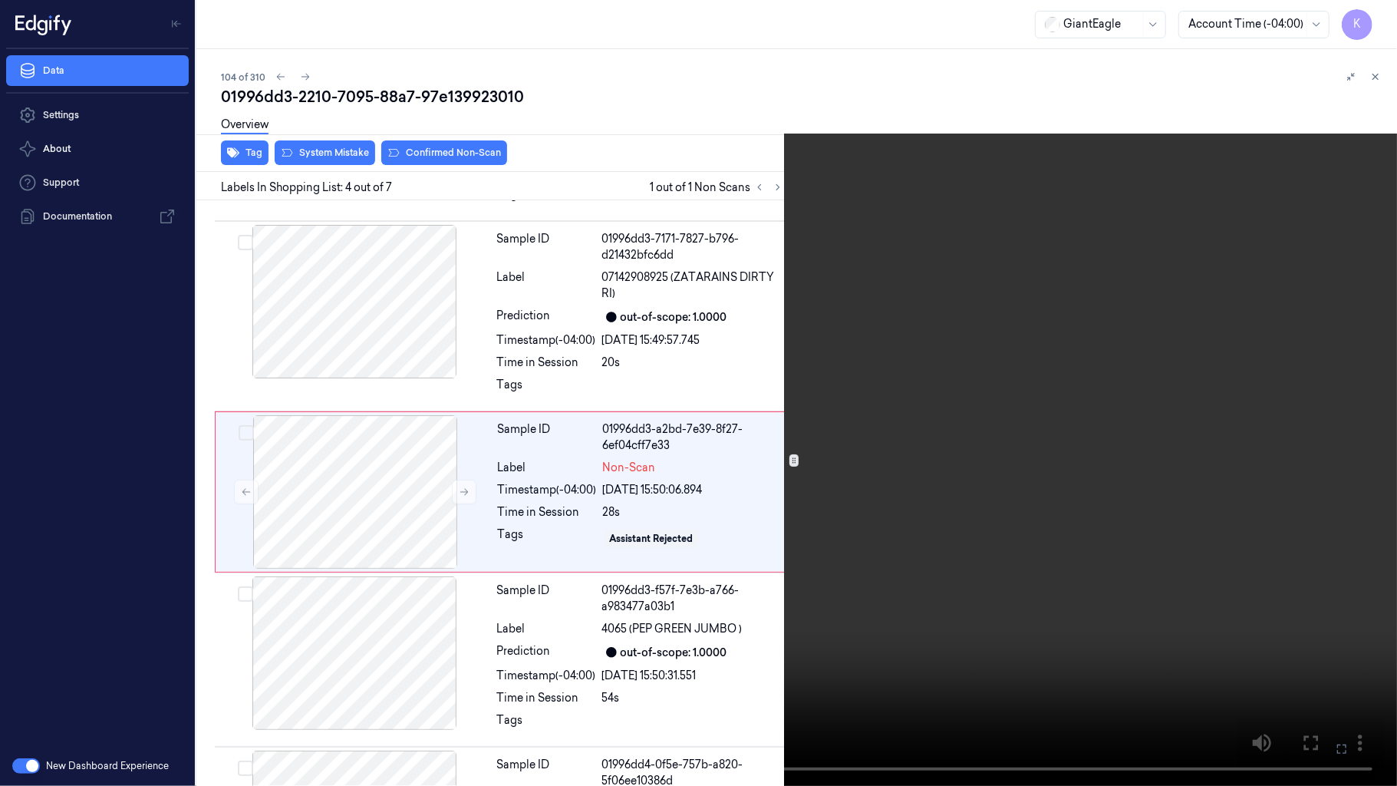
click at [0, 0] on icon at bounding box center [0, 0] width 0 height 0
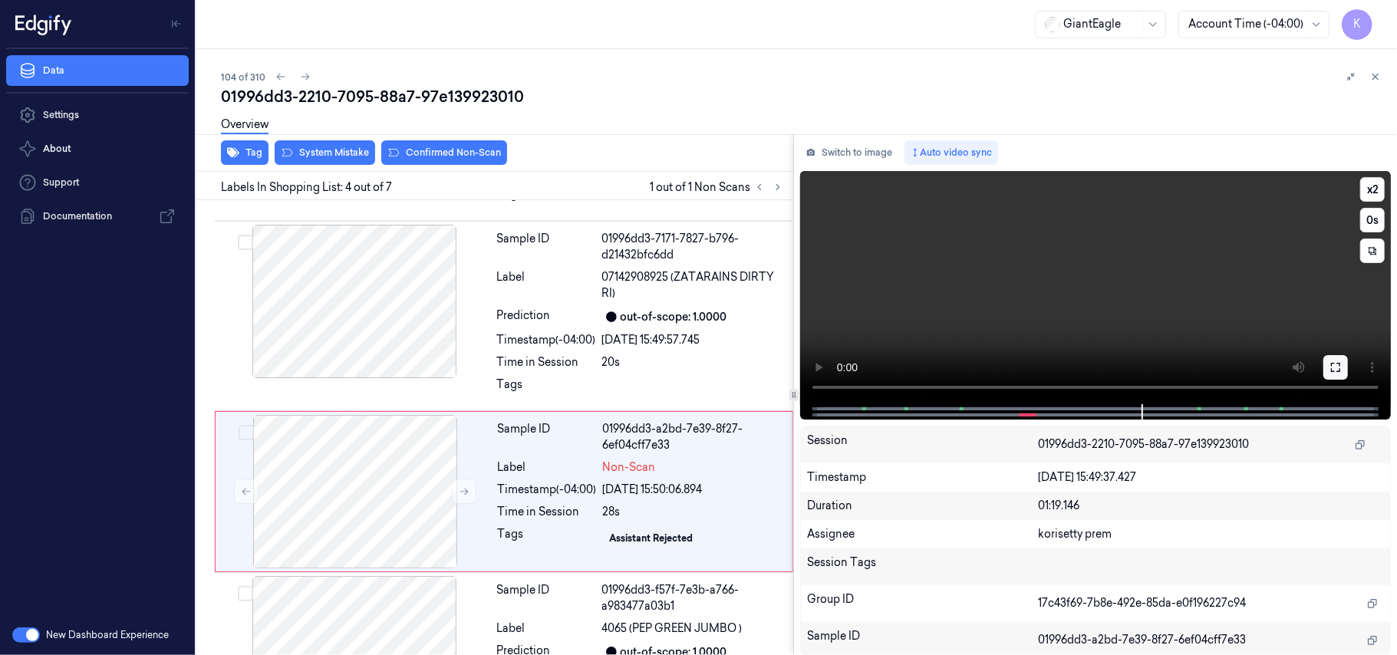
drag, startPoint x: 1339, startPoint y: 370, endPoint x: 1330, endPoint y: 461, distance: 91.7
click at [1338, 369] on icon at bounding box center [1335, 367] width 12 height 12
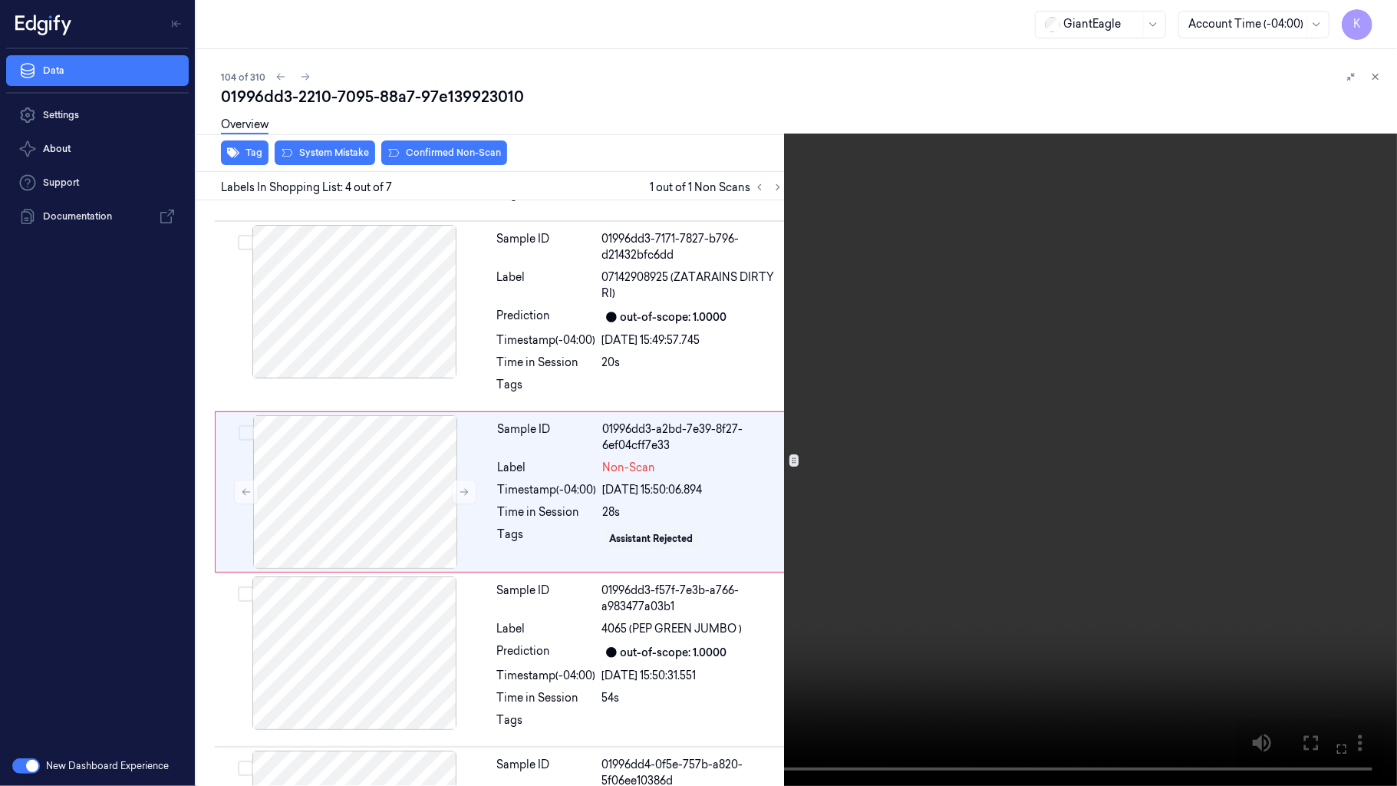
click at [888, 423] on video at bounding box center [698, 393] width 1397 height 786
click at [1010, 363] on video at bounding box center [698, 393] width 1397 height 786
click at [973, 356] on video at bounding box center [698, 393] width 1397 height 786
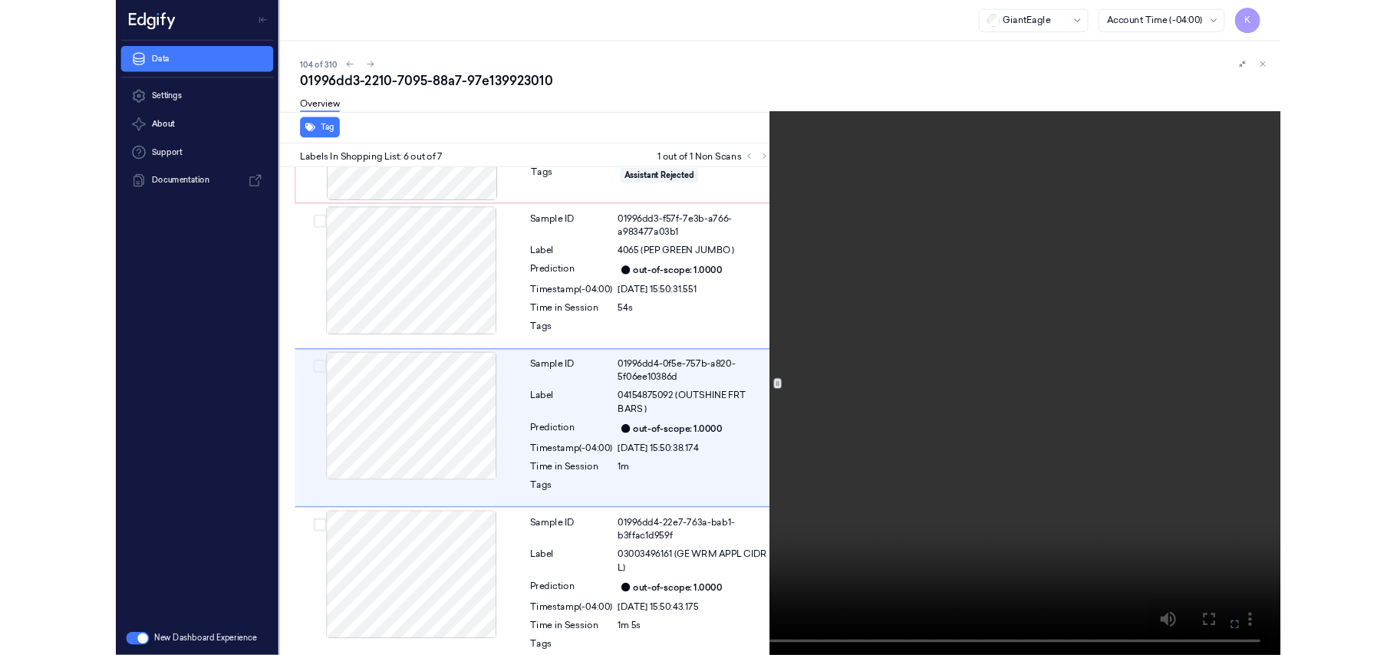
scroll to position [709, 0]
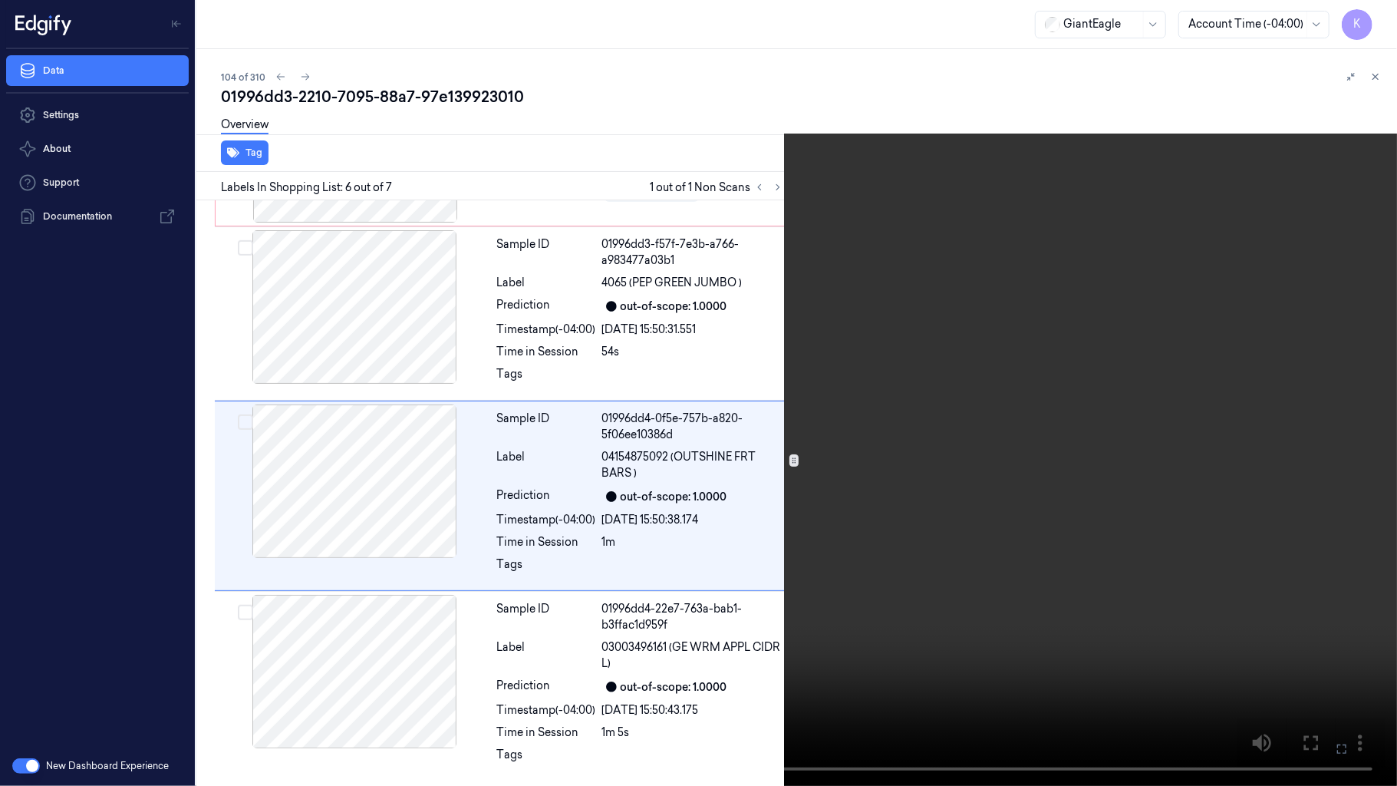
click at [0, 0] on icon at bounding box center [0, 0] width 0 height 0
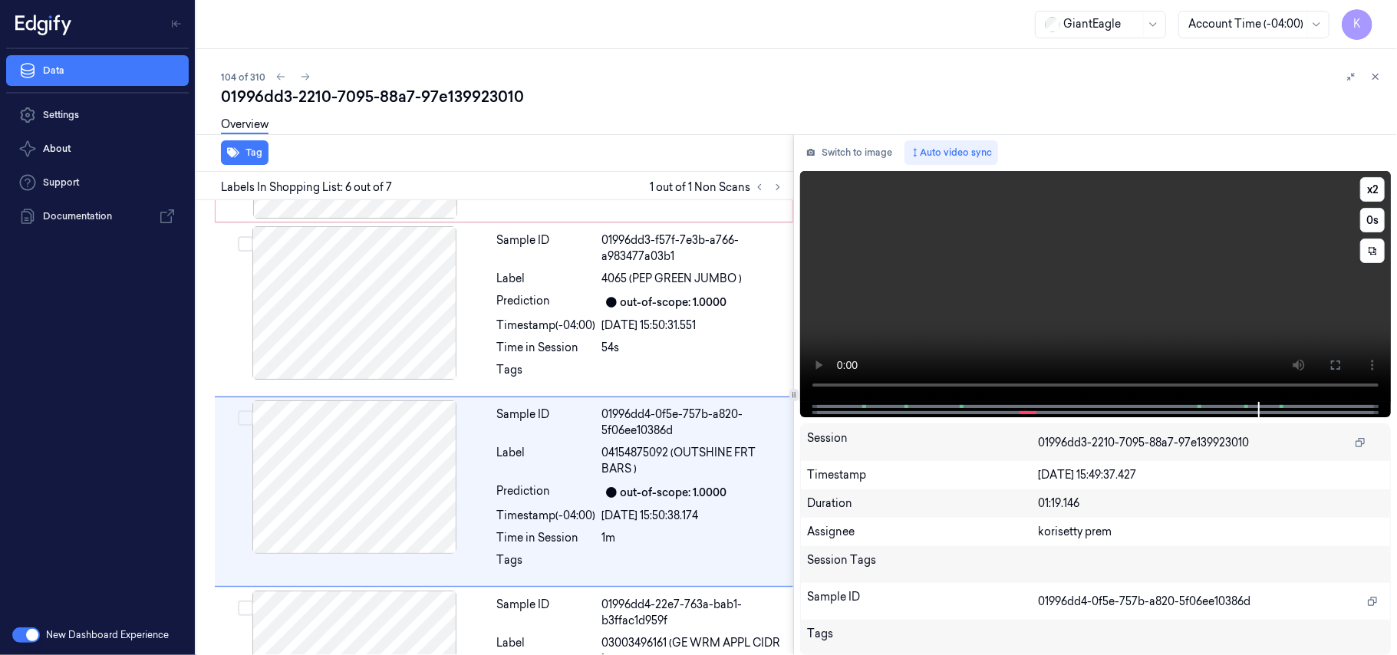
click at [881, 280] on video at bounding box center [1095, 286] width 591 height 231
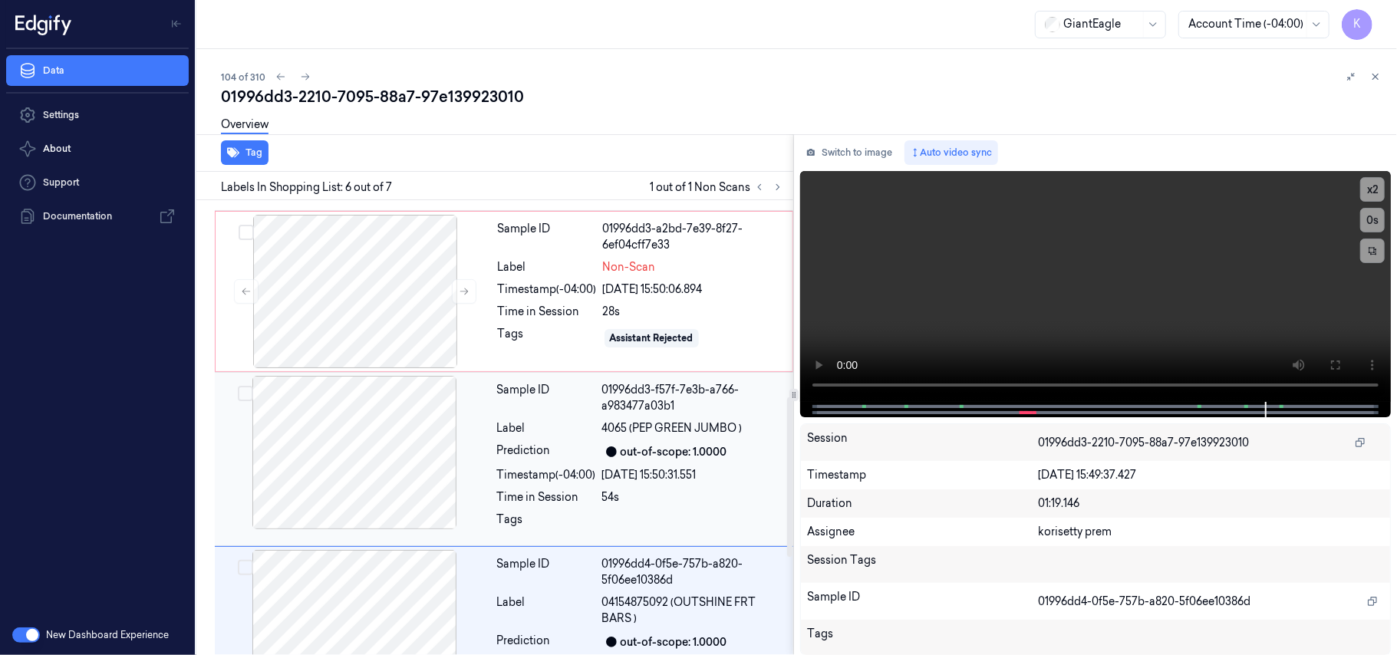
scroll to position [532, 0]
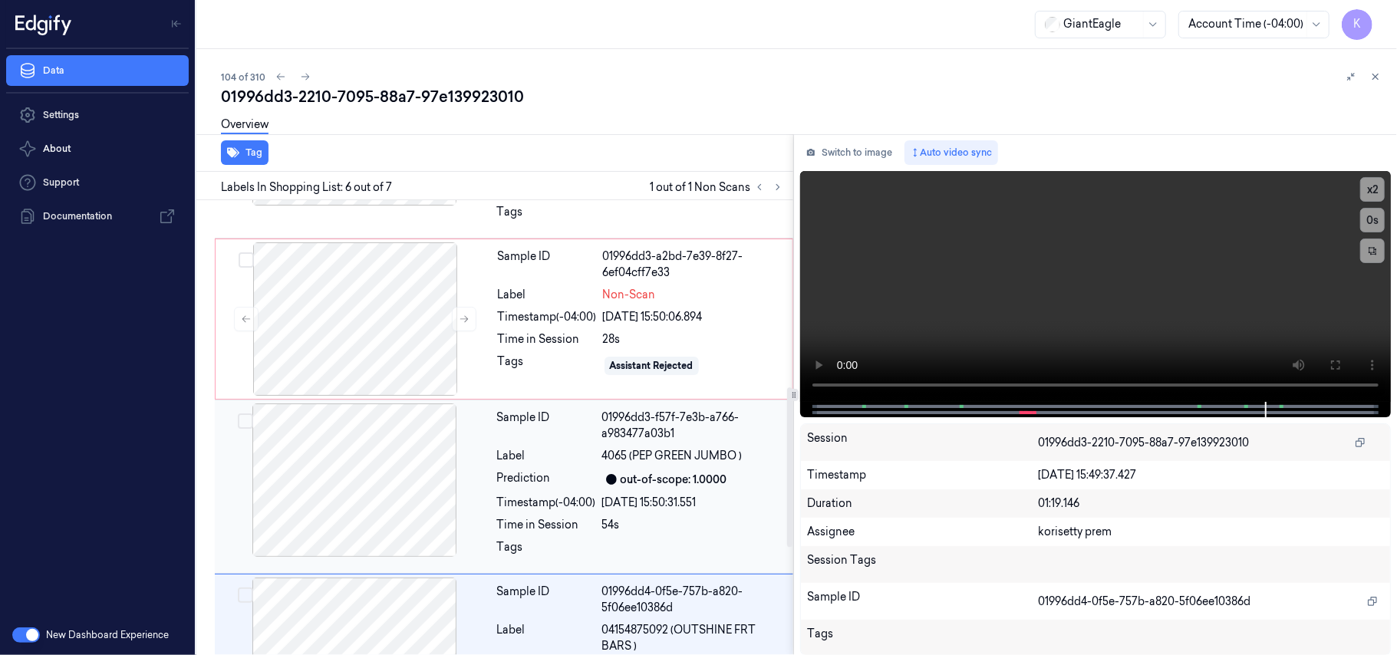
click at [364, 489] on div at bounding box center [354, 480] width 273 height 153
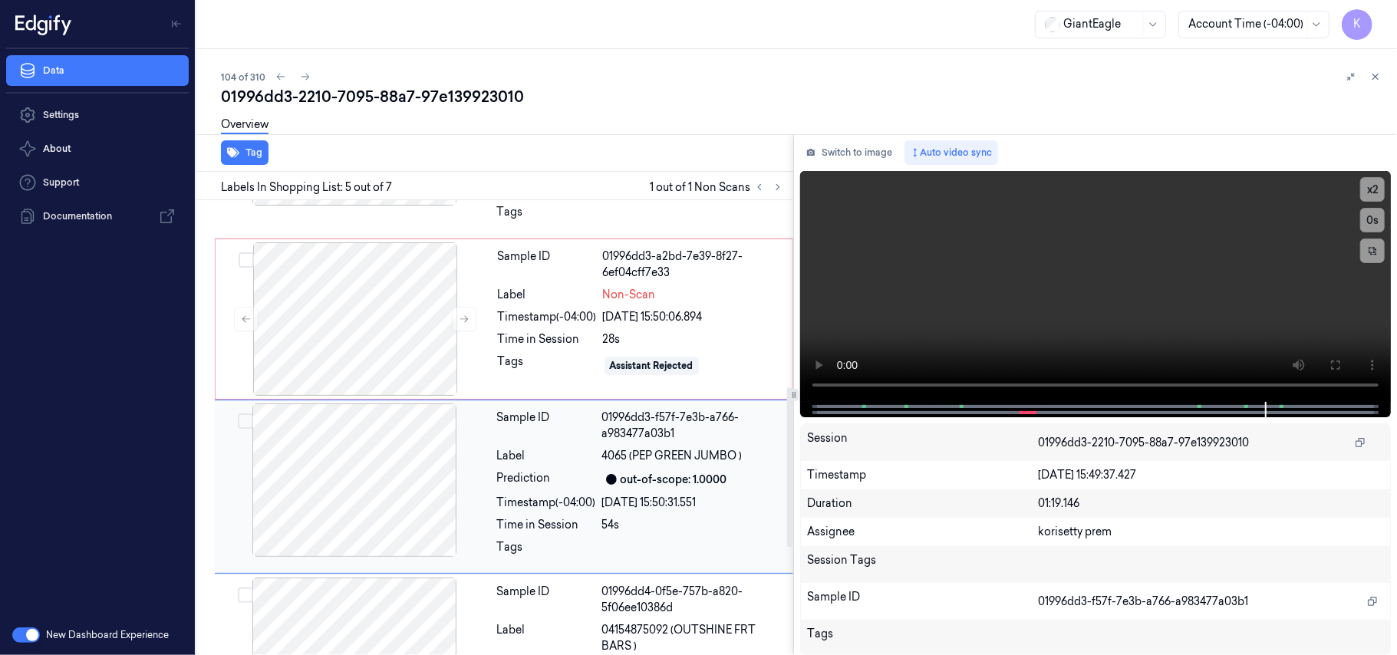
scroll to position [592, 0]
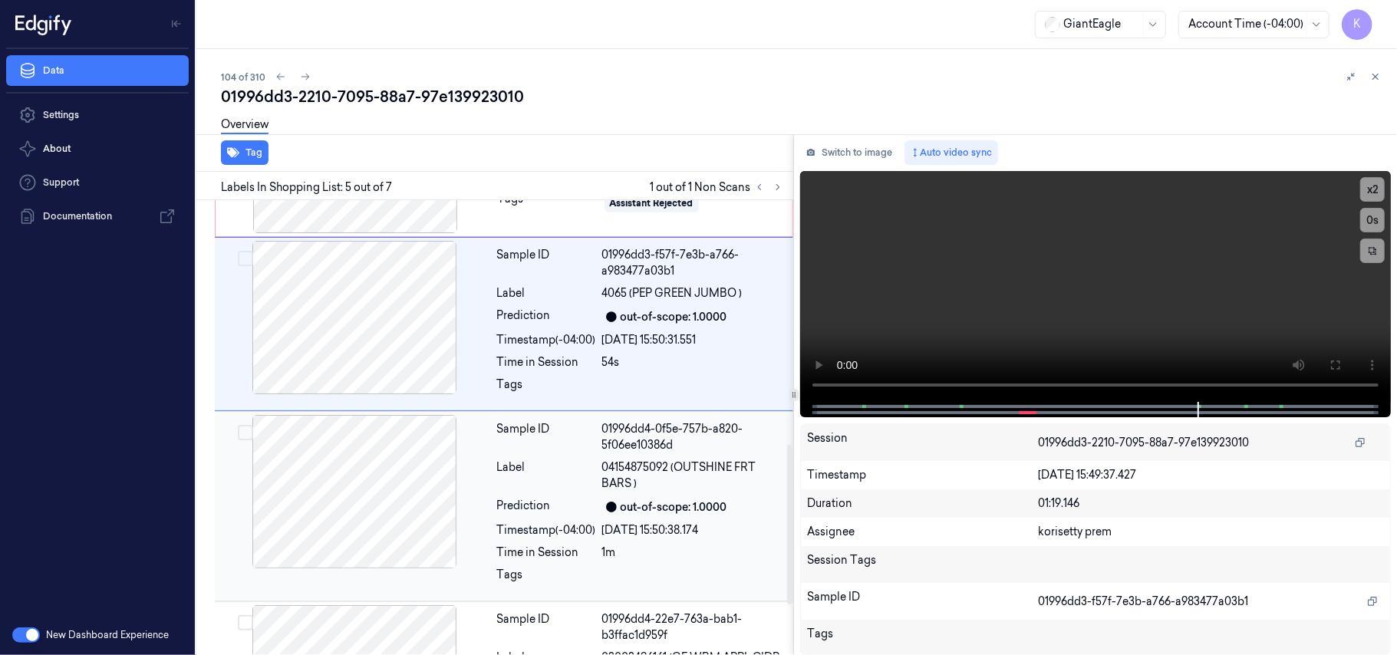
click at [693, 458] on div "Sample ID 01996dd4-0f5e-757b-a820-5f06ee10386d Label 04154875092 (OUTSHINE FRT …" at bounding box center [640, 506] width 299 height 183
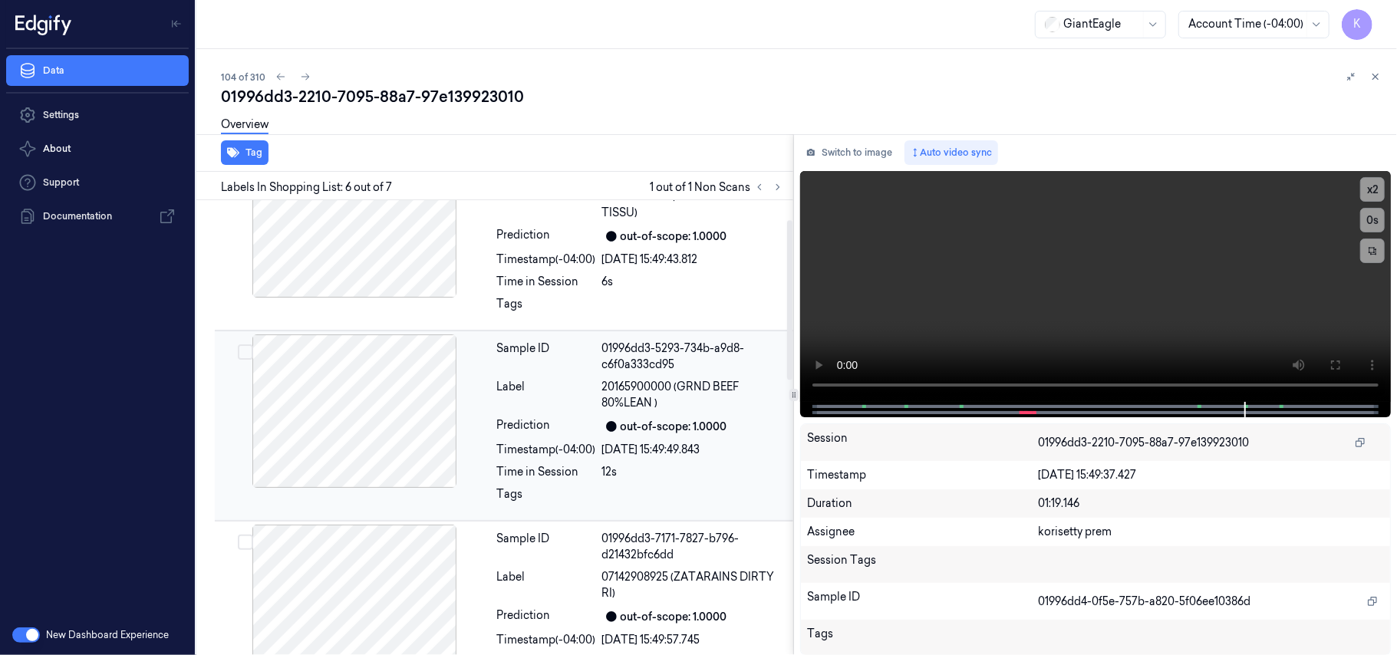
scroll to position [0, 0]
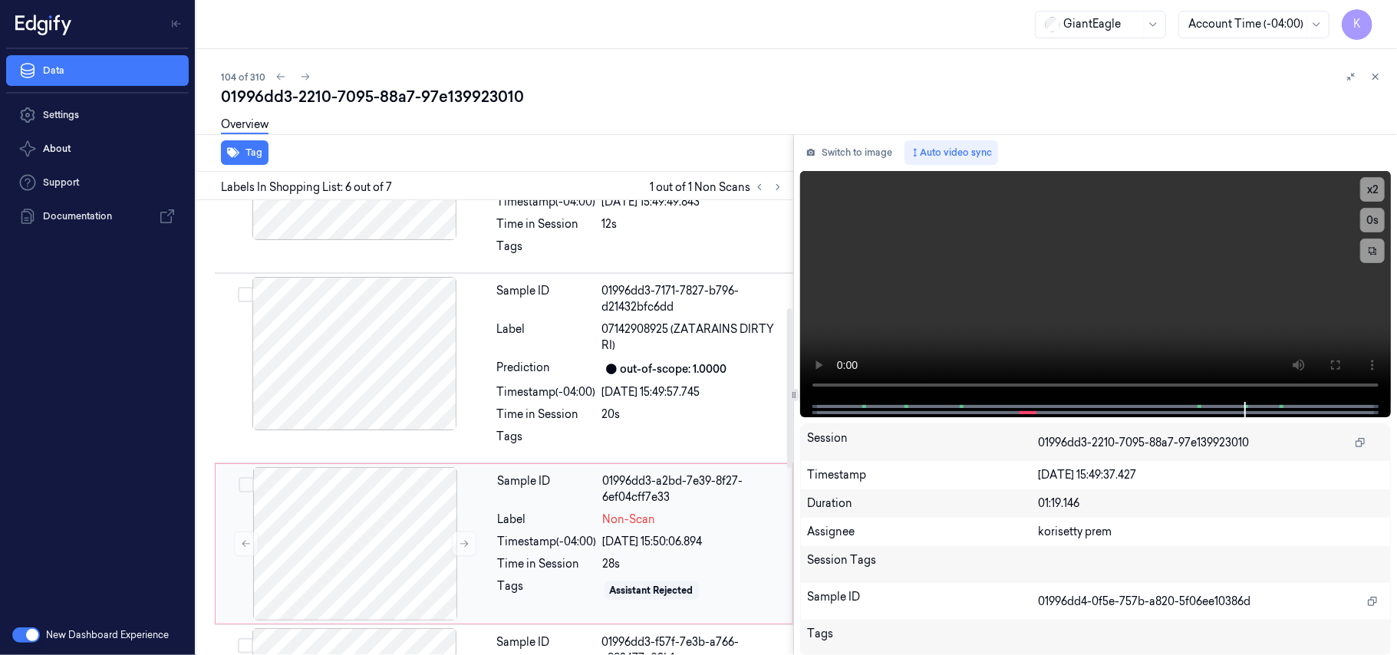
click at [621, 538] on div "[DATE] 15:50:06.894" at bounding box center [693, 542] width 180 height 16
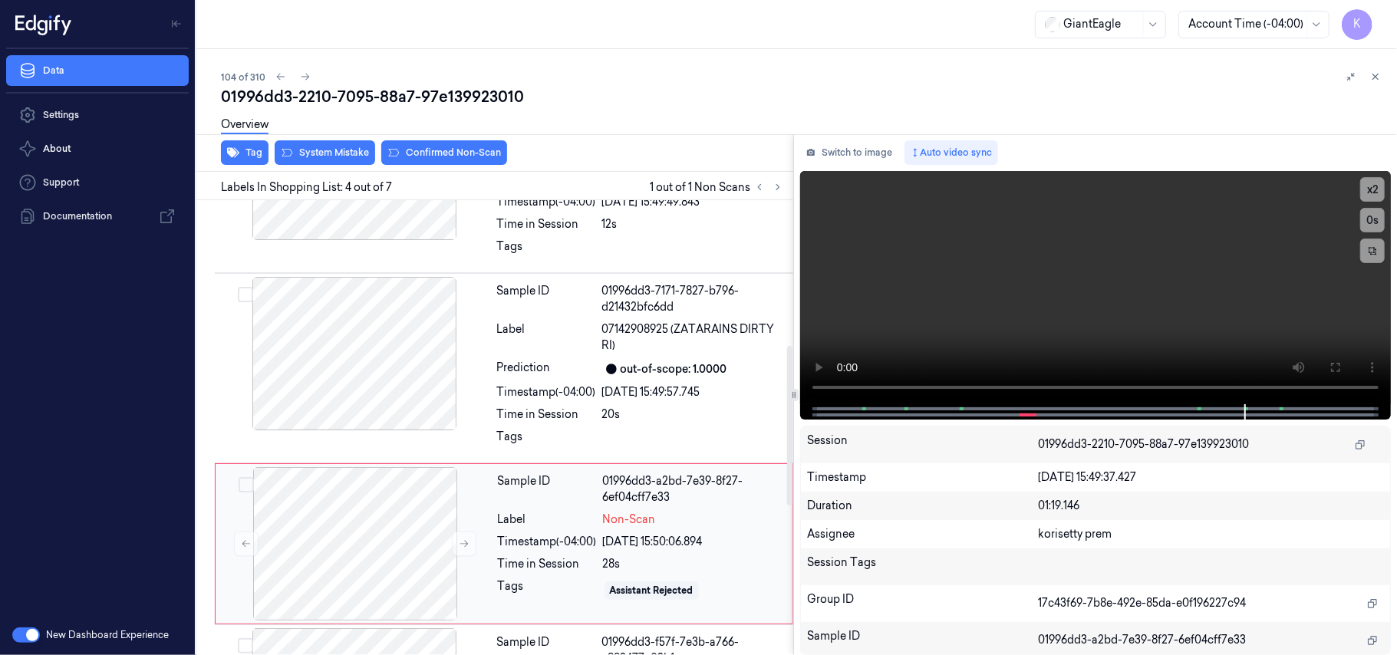
scroll to position [424, 0]
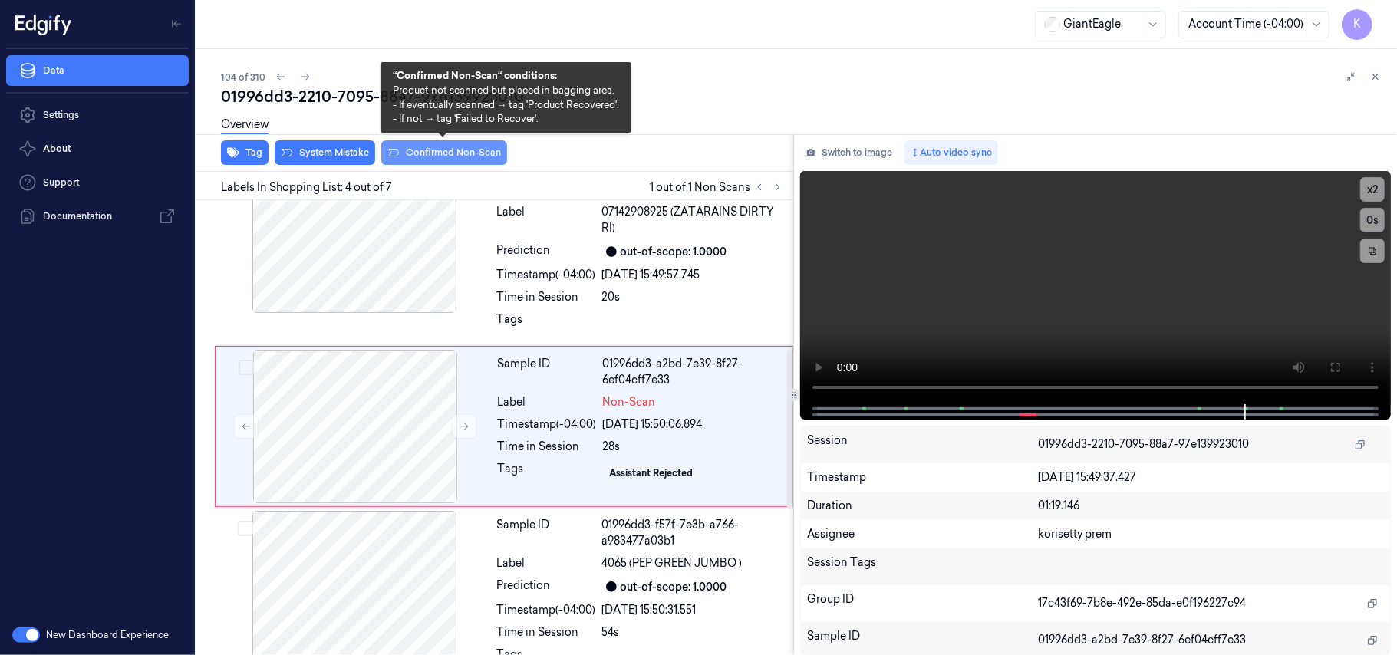
click at [461, 160] on button "Confirmed Non-Scan" at bounding box center [444, 152] width 126 height 25
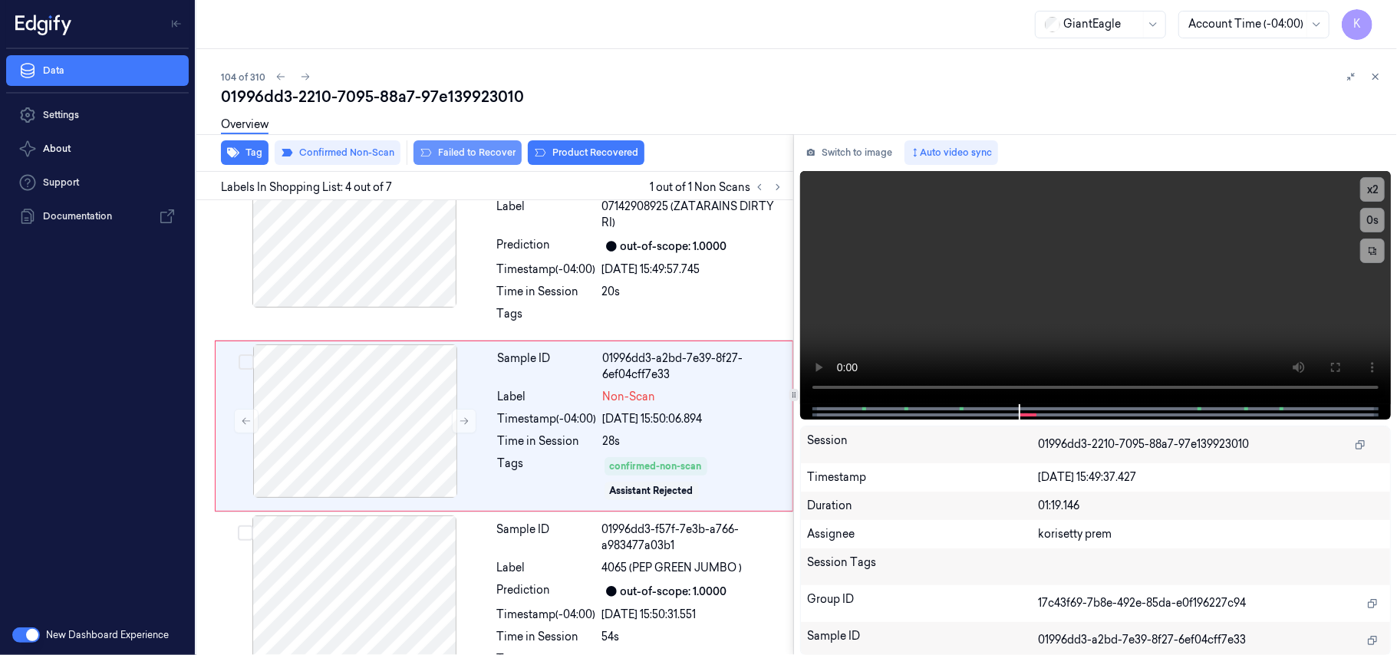
click at [489, 160] on button "Failed to Recover" at bounding box center [467, 152] width 108 height 25
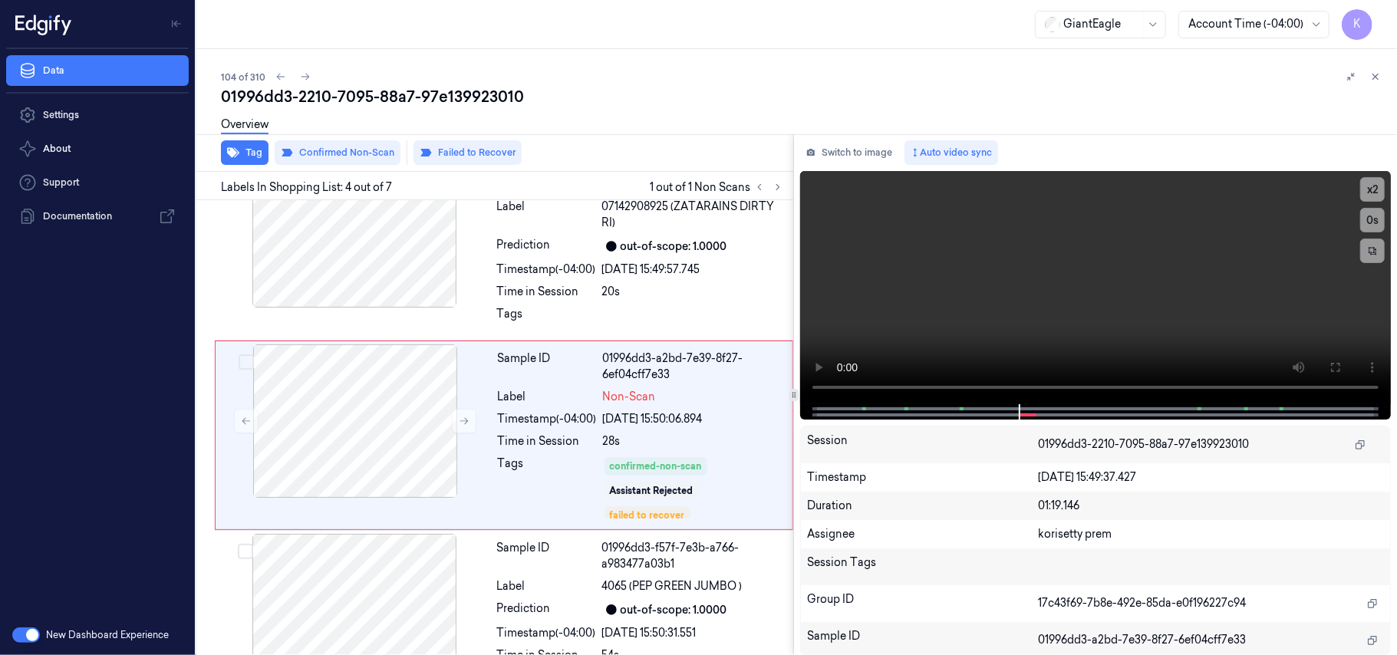
scroll to position [439, 0]
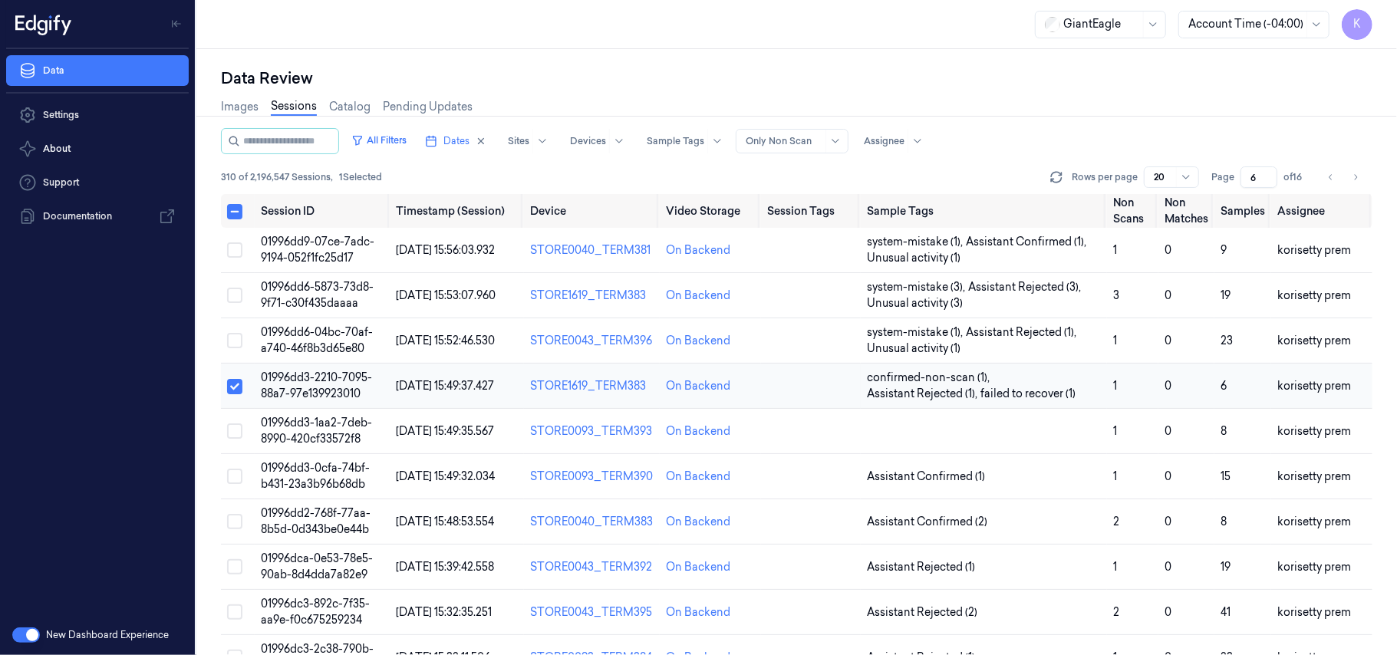
click at [231, 387] on button "Select row" at bounding box center [234, 386] width 15 height 15
click at [325, 433] on span "01996dd3-1aa2-7deb-8990-420cf33572f8" at bounding box center [316, 431] width 111 height 30
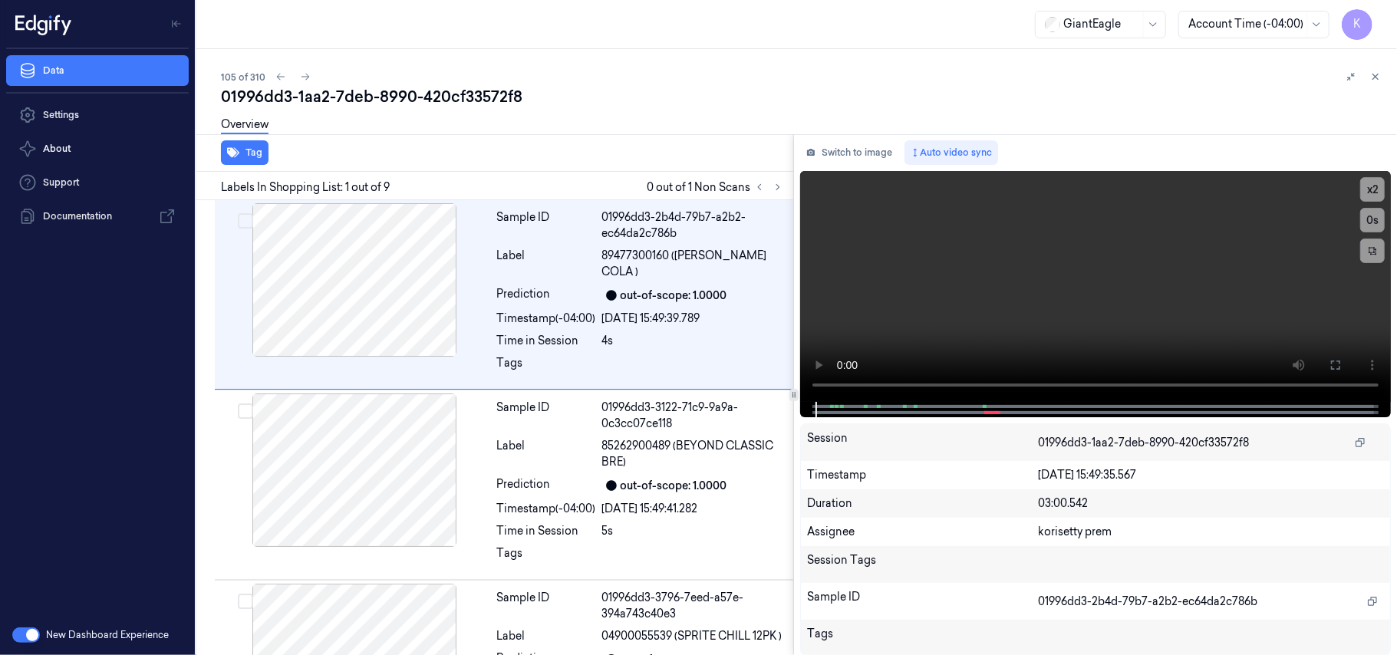
click at [602, 65] on div "105 of 310 01996dd3-1aa2-7deb-8990-420cf33572f8 Overview Tag Labels In Shopping…" at bounding box center [796, 352] width 1201 height 606
click at [776, 189] on icon at bounding box center [777, 187] width 11 height 11
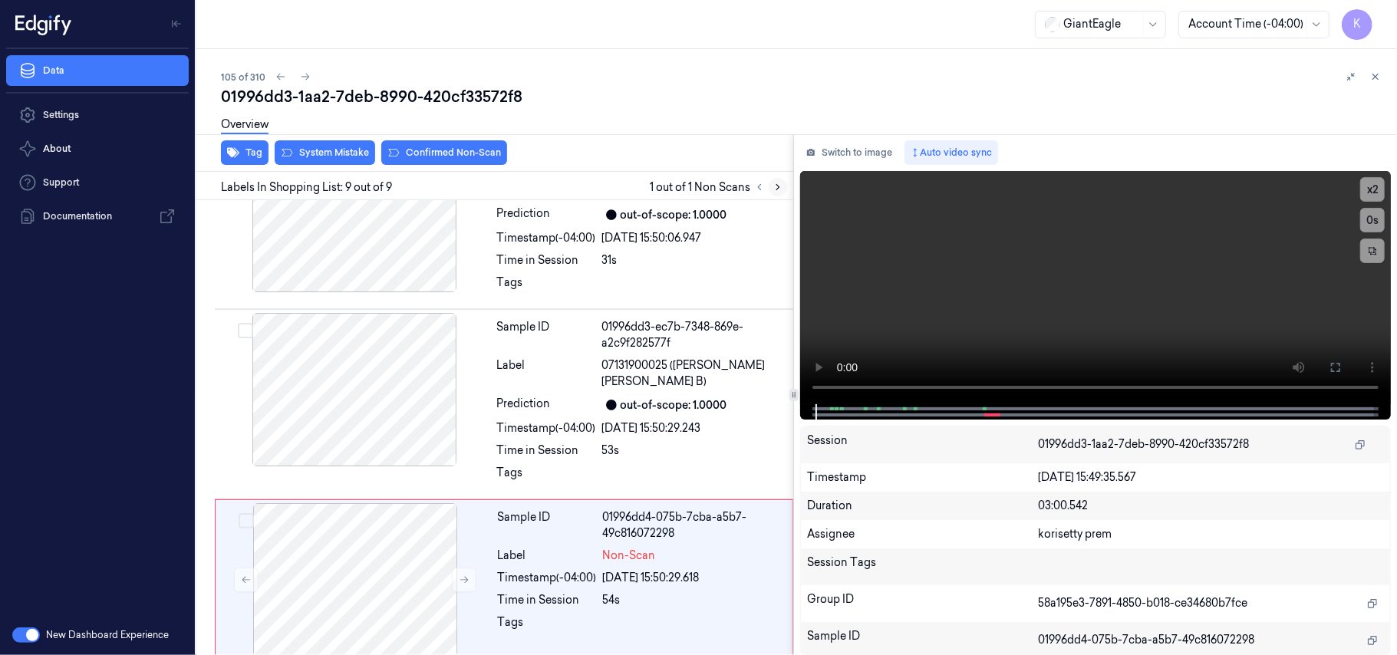
scroll to position [1188, 0]
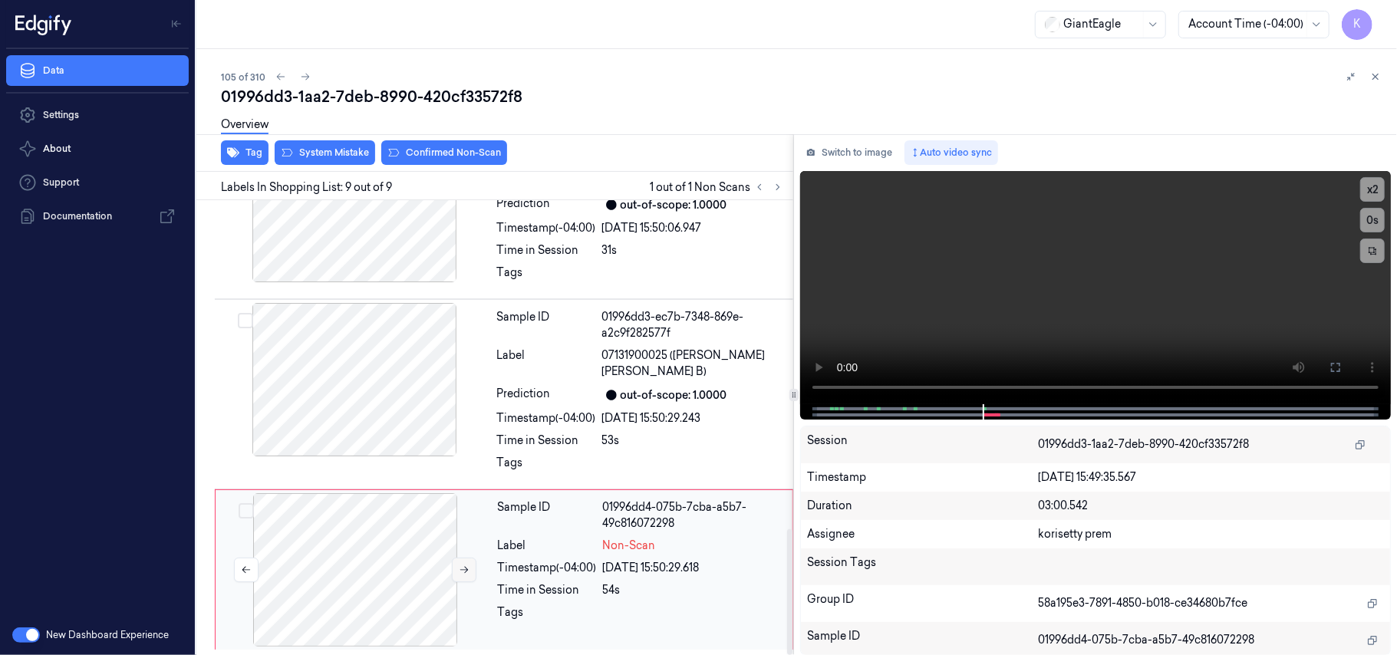
click at [459, 572] on icon at bounding box center [464, 570] width 11 height 11
click at [460, 572] on icon at bounding box center [464, 570] width 11 height 11
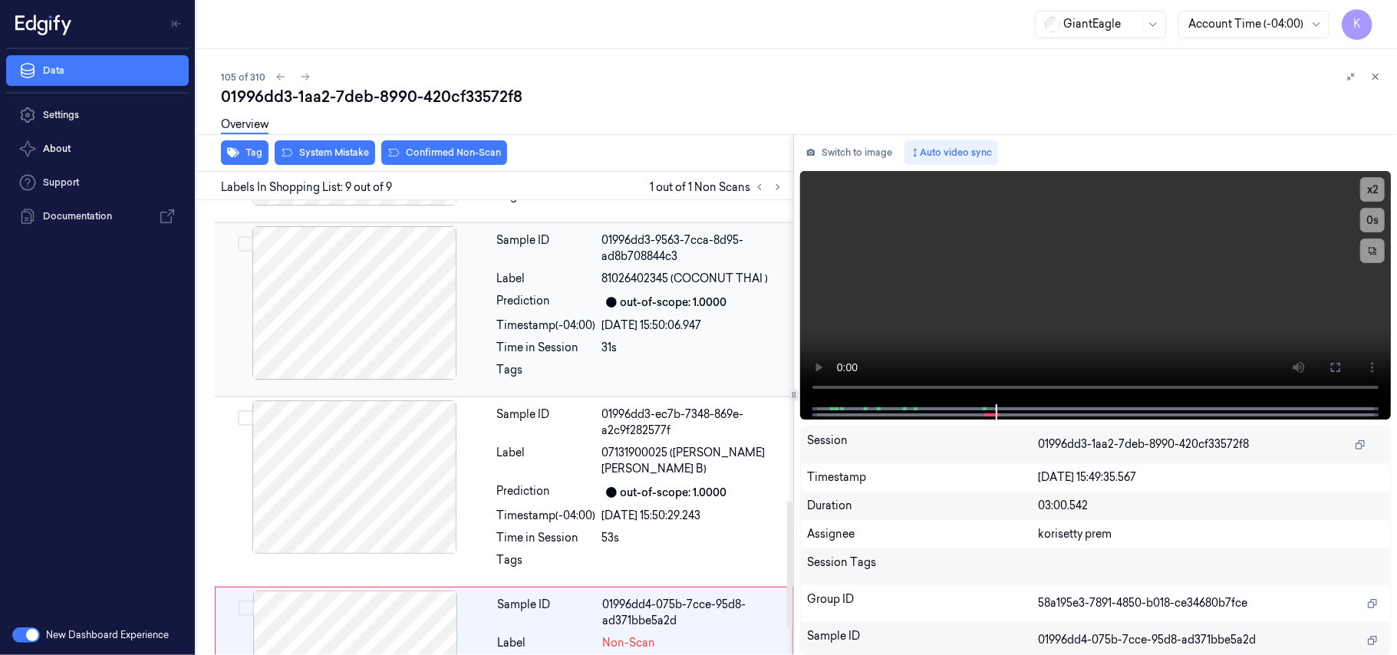
click at [623, 280] on span "81026402345 (COCONUT THAI )" at bounding box center [685, 279] width 166 height 16
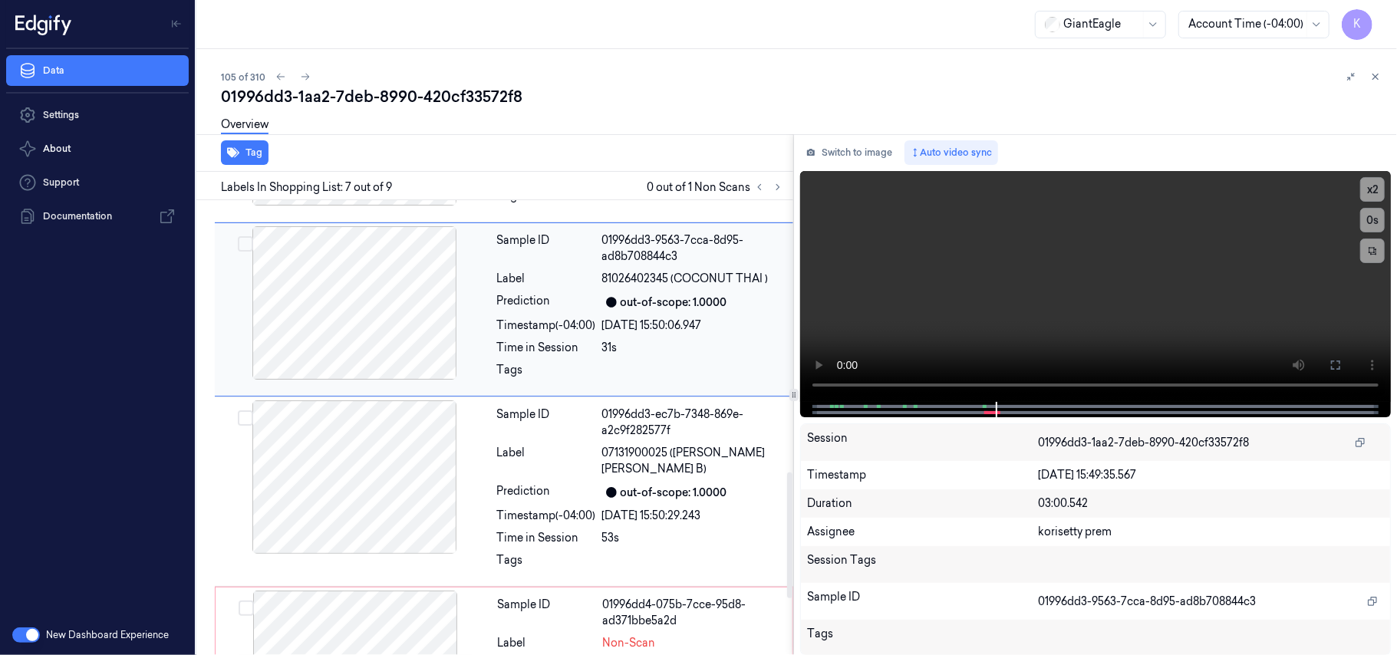
scroll to position [970, 0]
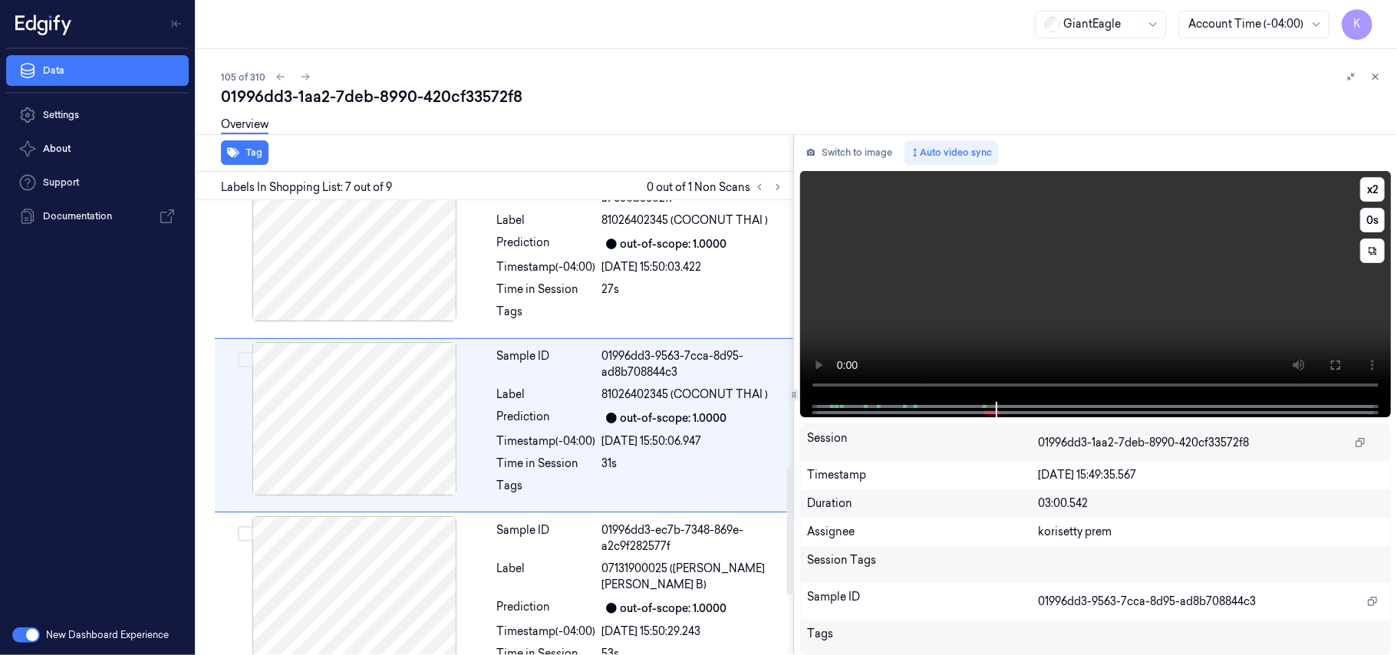
click at [1090, 283] on video at bounding box center [1095, 286] width 591 height 231
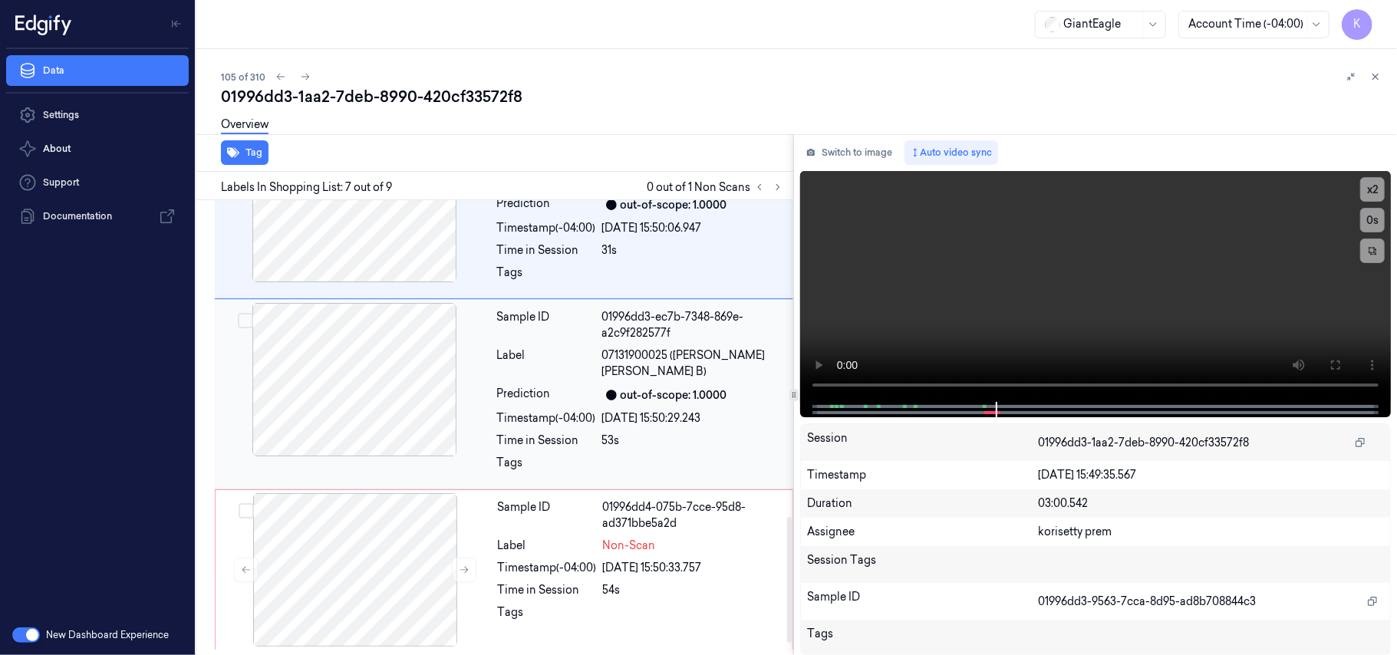
scroll to position [1188, 0]
click at [1372, 186] on button "x 2" at bounding box center [1372, 189] width 25 height 25
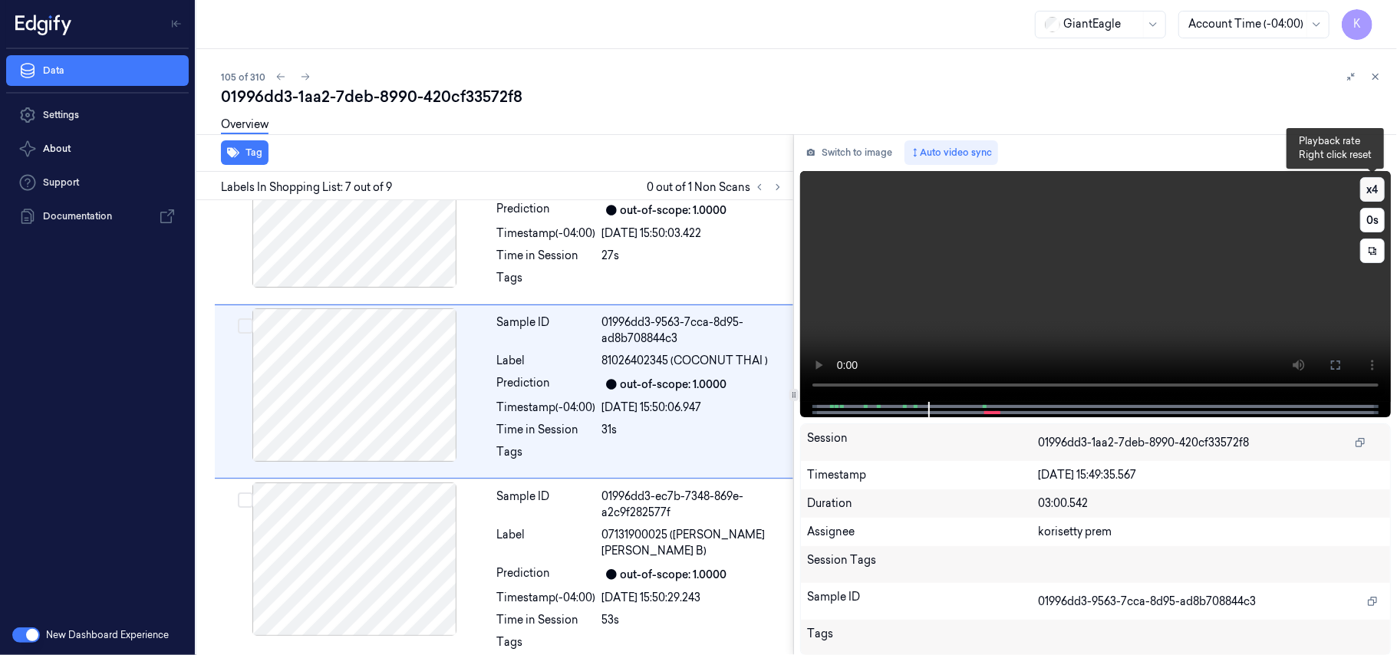
click at [1372, 186] on button "x 4" at bounding box center [1372, 189] width 25 height 25
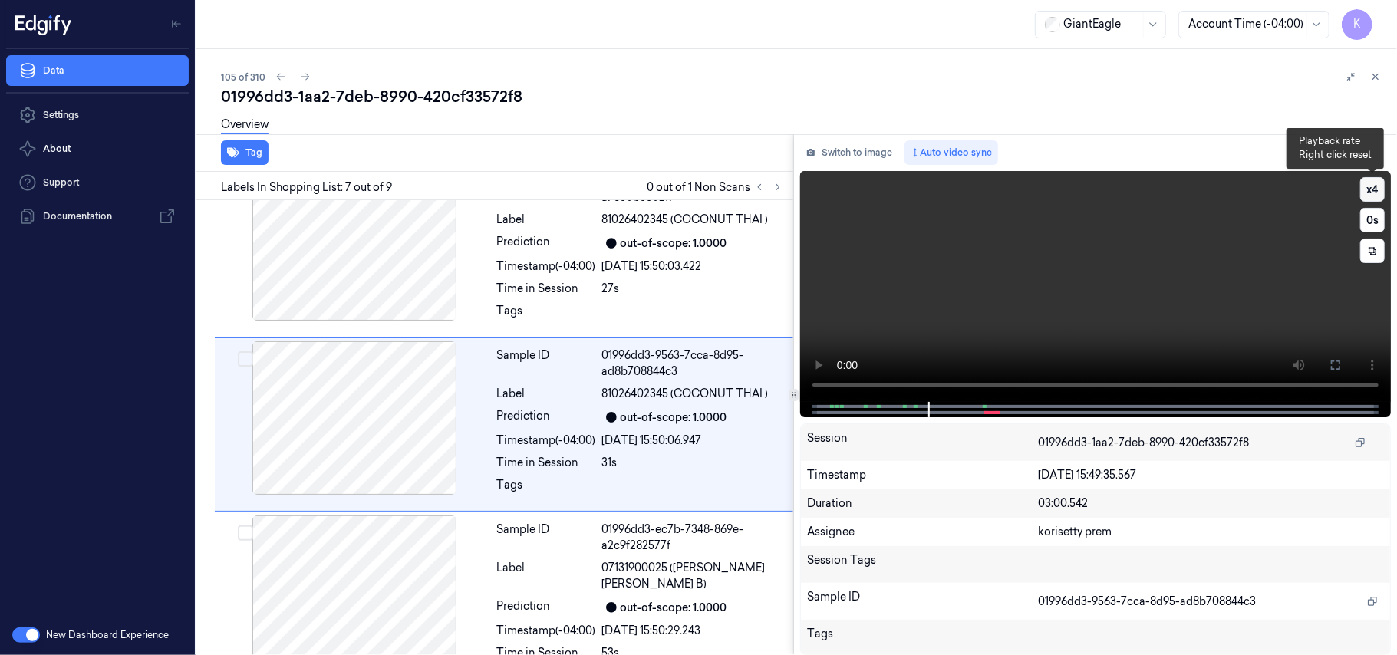
scroll to position [970, 0]
click at [1335, 361] on icon at bounding box center [1335, 365] width 9 height 9
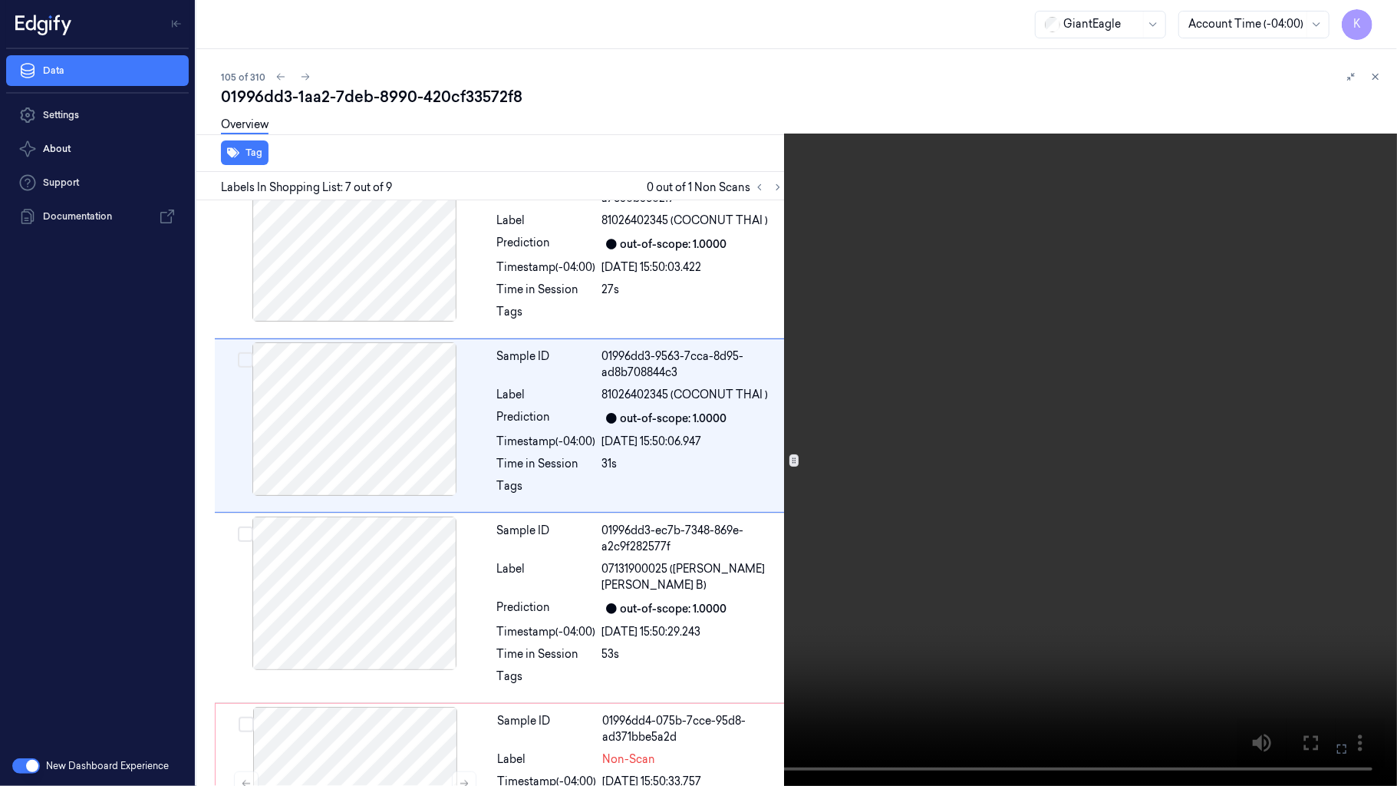
click at [0, 0] on icon at bounding box center [0, 0] width 0 height 0
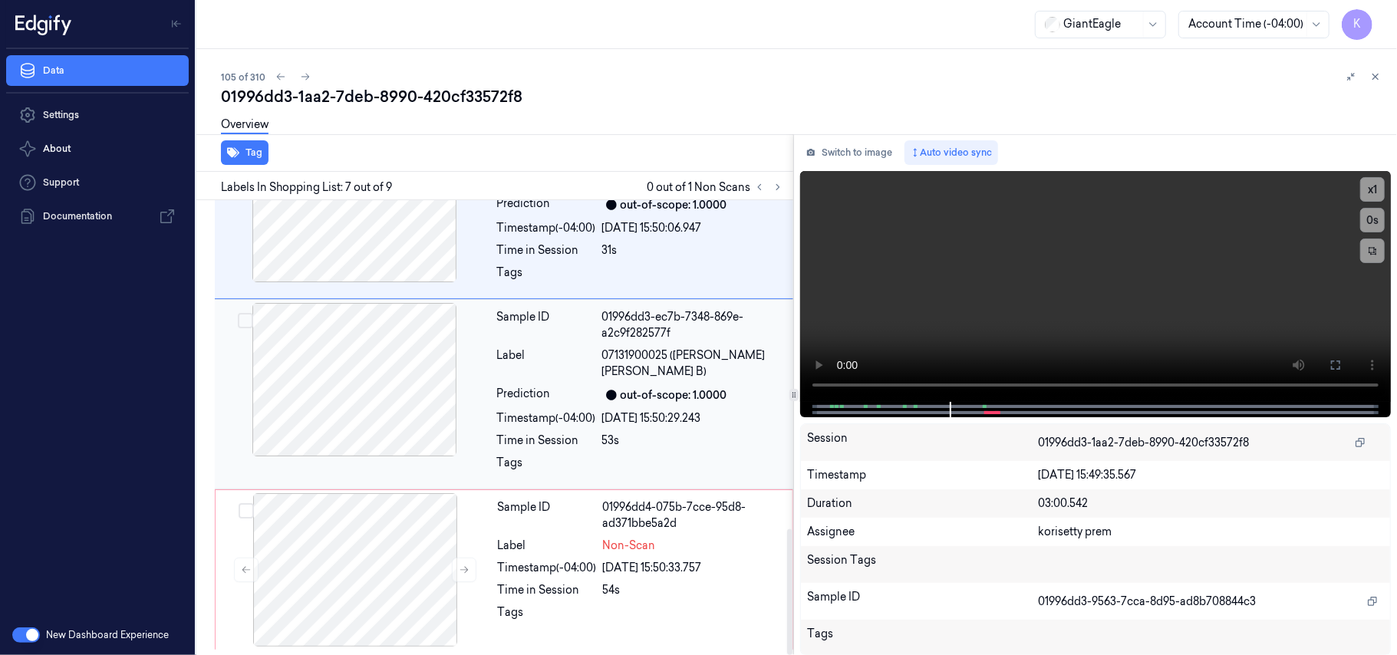
click at [608, 399] on div at bounding box center [611, 395] width 18 height 18
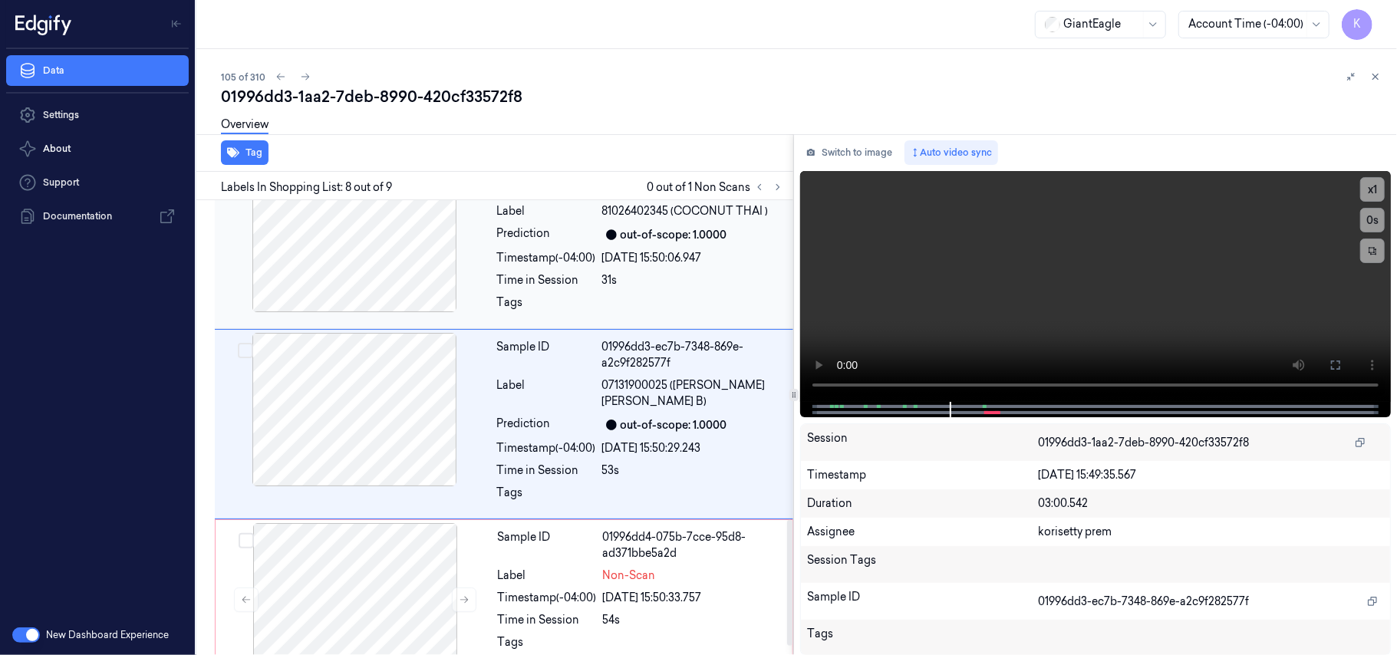
click at [624, 243] on div "out-of-scope: 1.0000" at bounding box center [674, 235] width 107 height 16
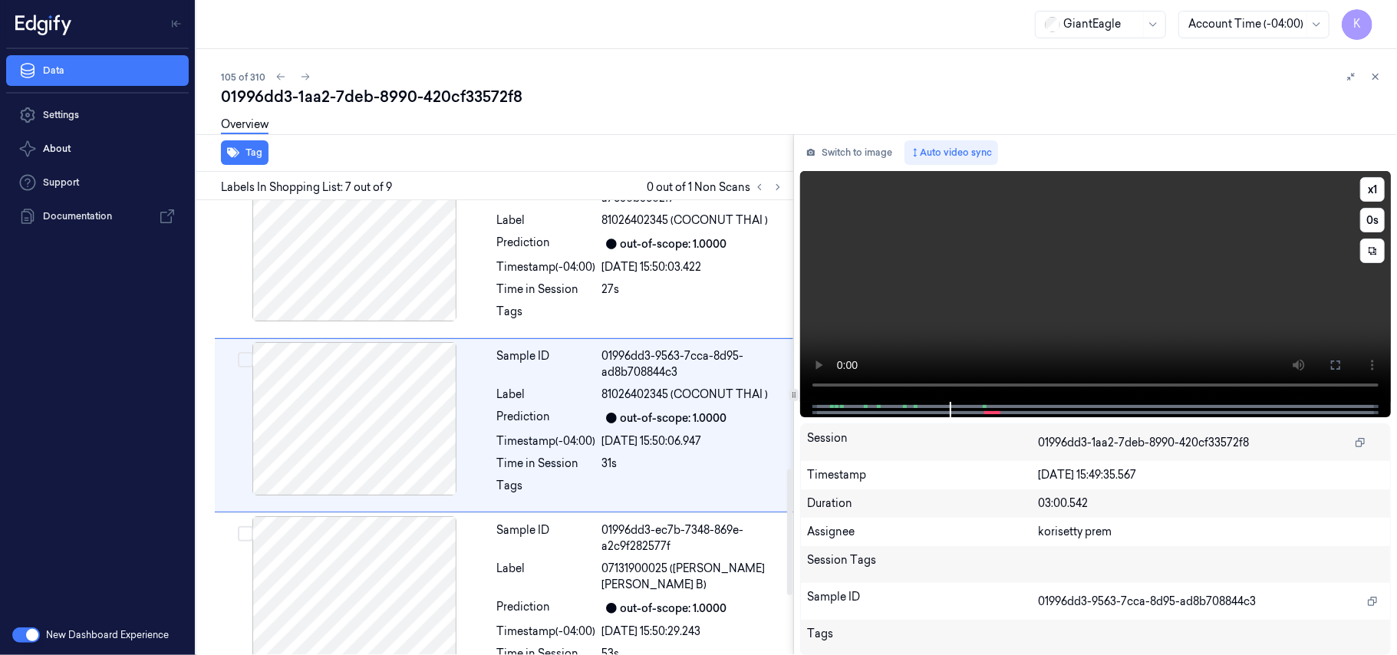
click at [1122, 314] on video at bounding box center [1095, 286] width 591 height 231
click at [1336, 367] on icon at bounding box center [1335, 365] width 12 height 12
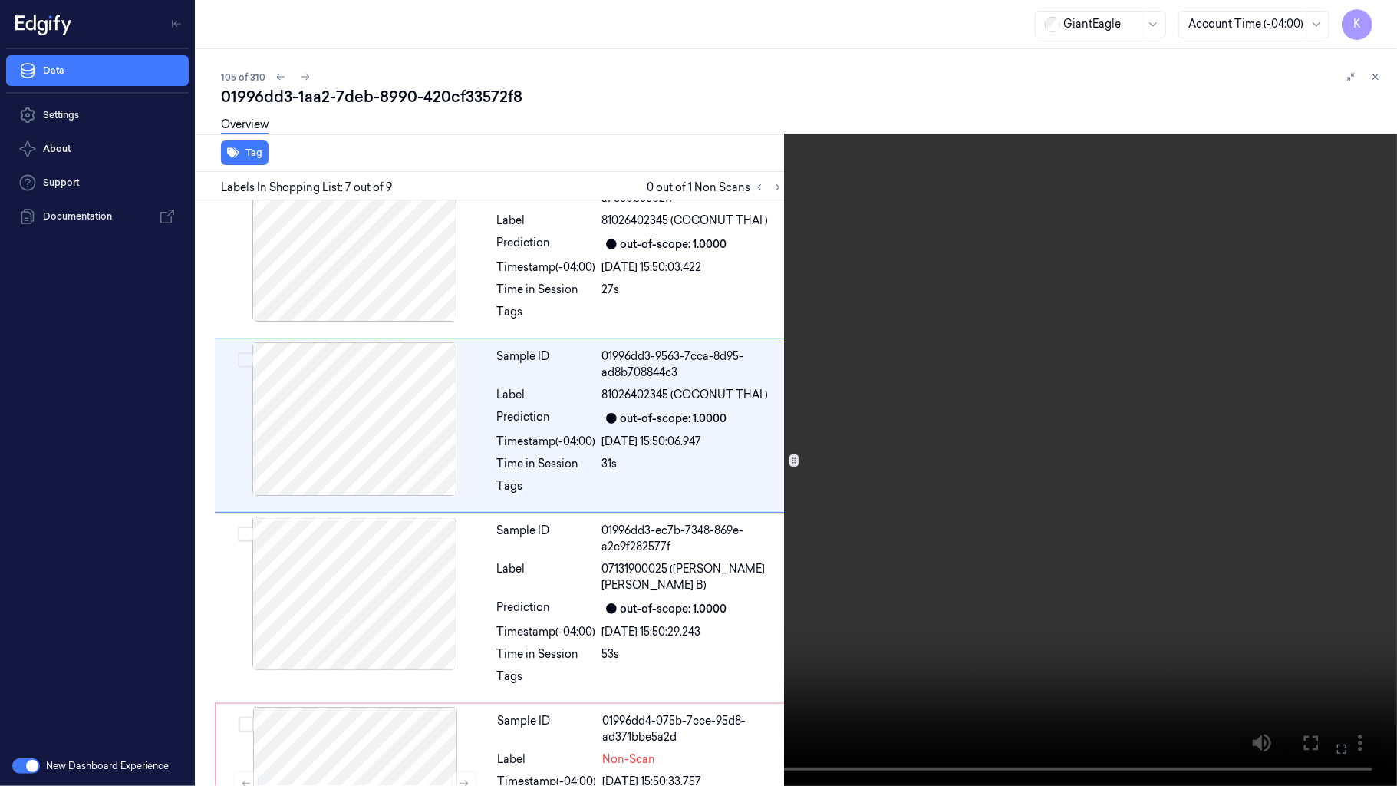
click at [863, 460] on video at bounding box center [698, 393] width 1397 height 786
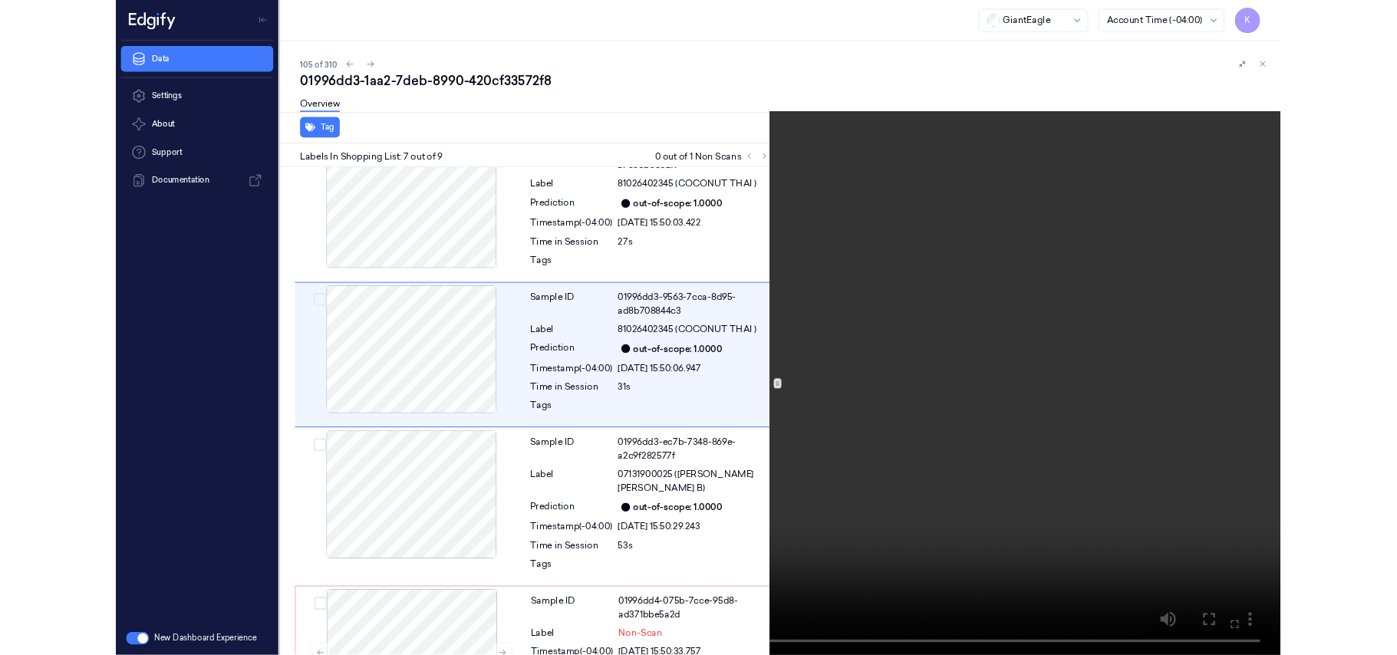
scroll to position [906, 0]
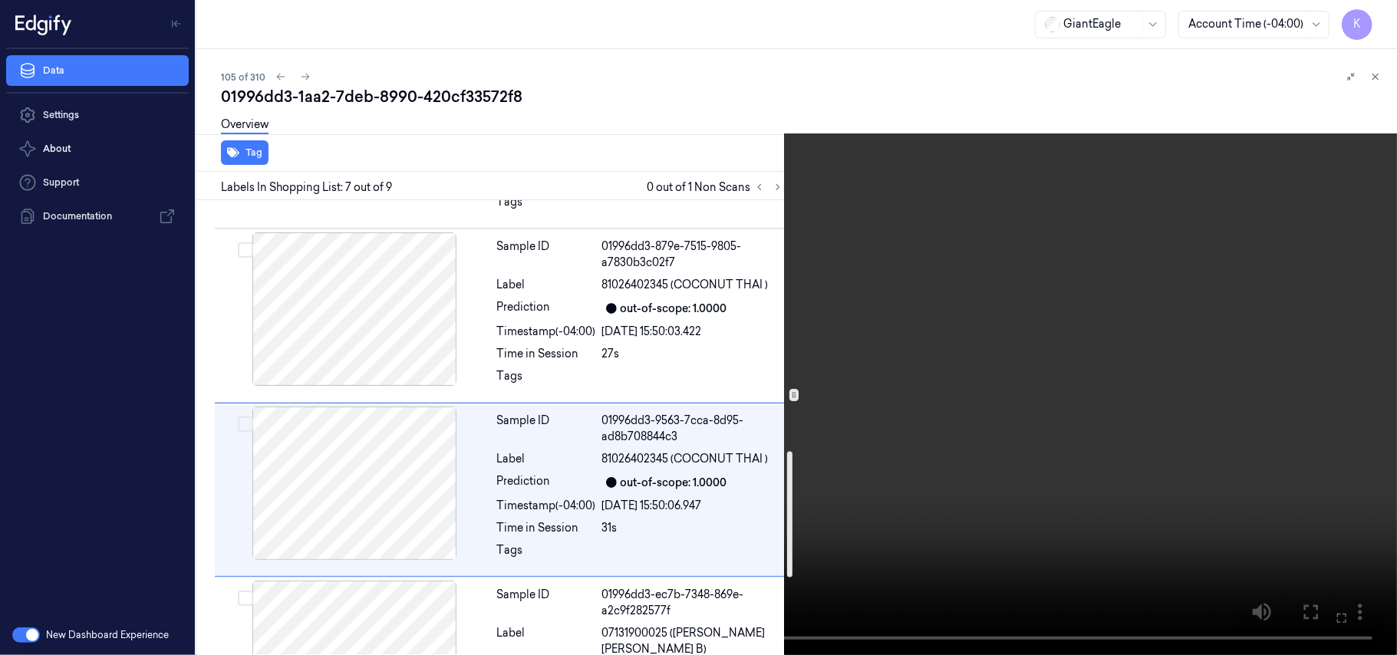
click at [927, 273] on video at bounding box center [698, 327] width 1397 height 655
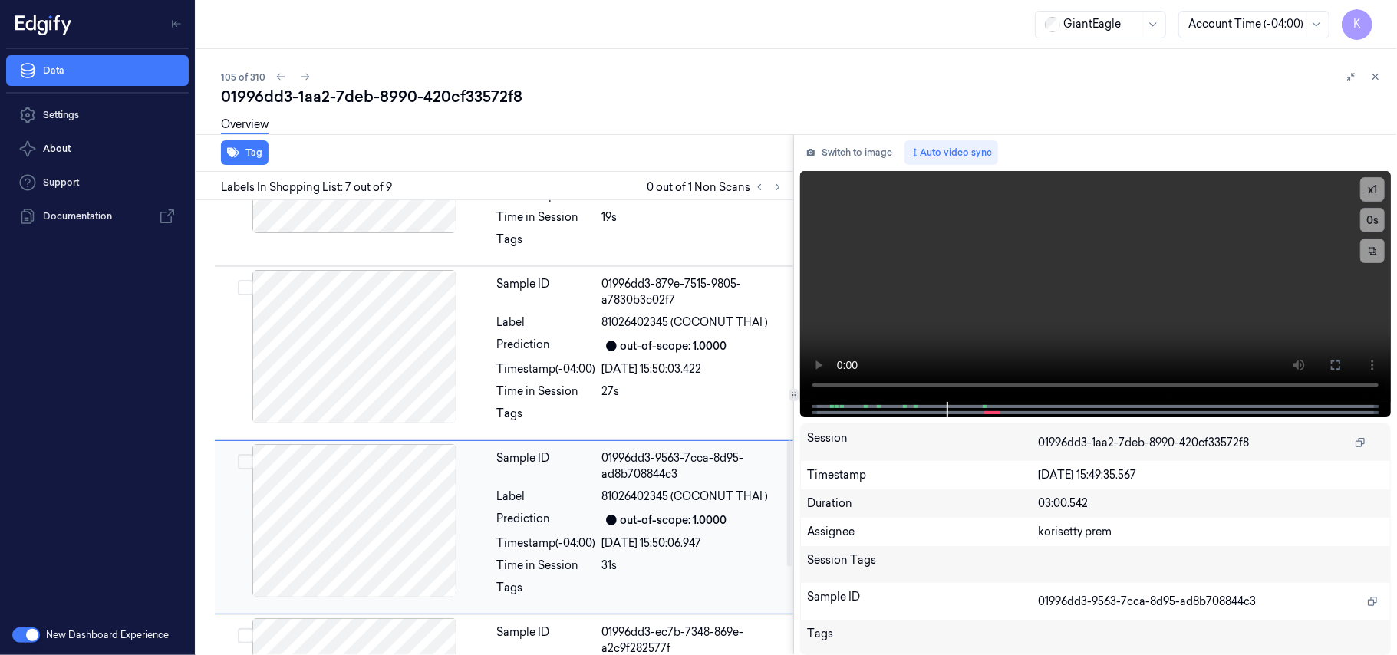
scroll to position [766, 0]
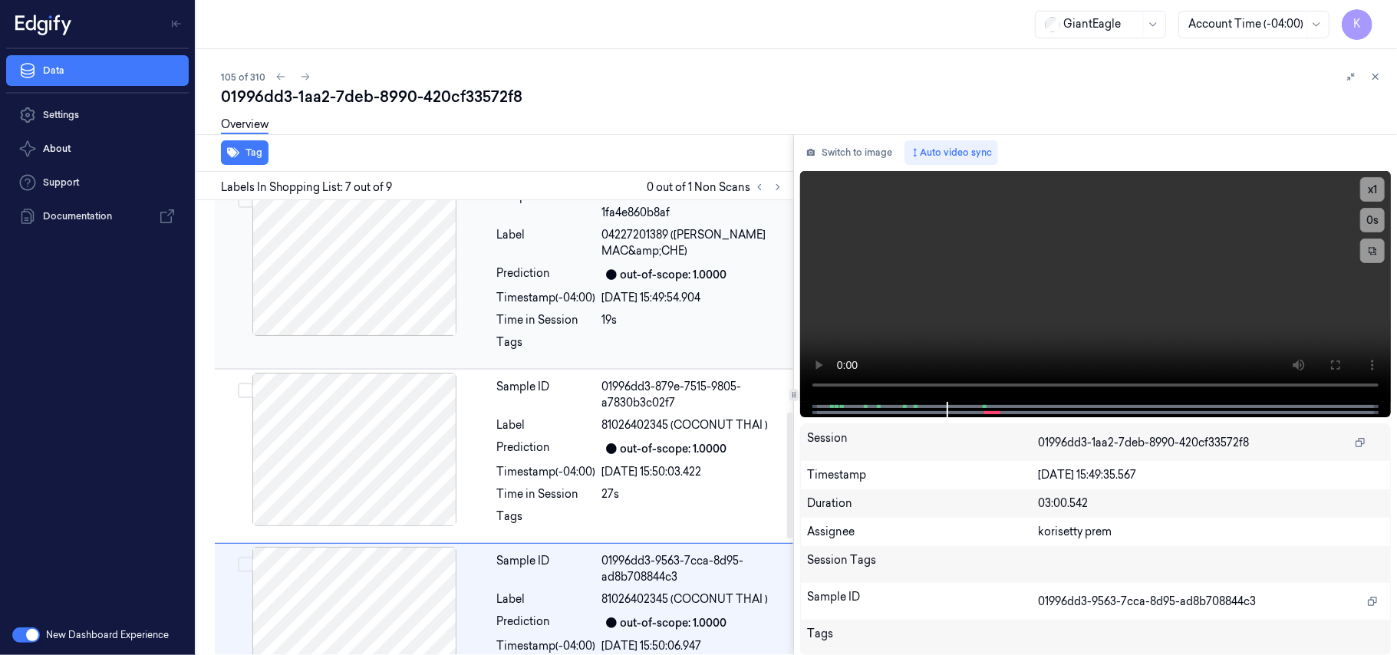
click at [609, 302] on div "[DATE] 15:49:54.904" at bounding box center [693, 298] width 182 height 16
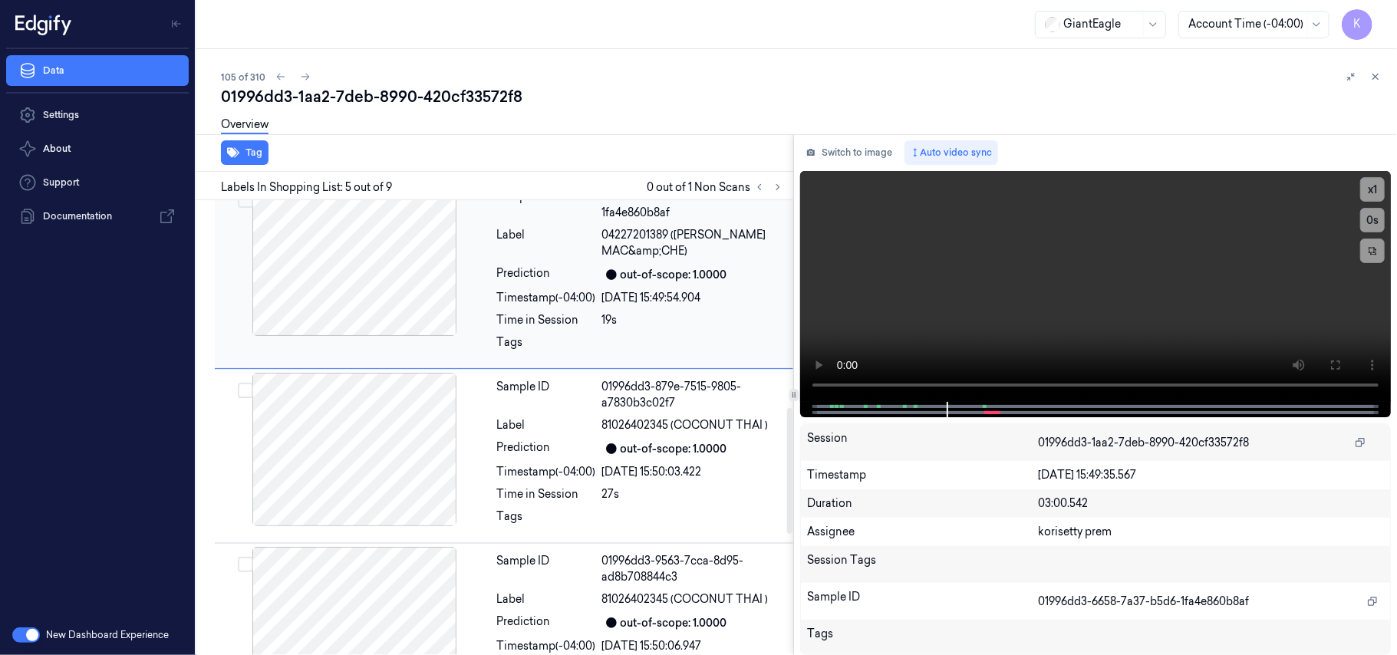
scroll to position [614, 0]
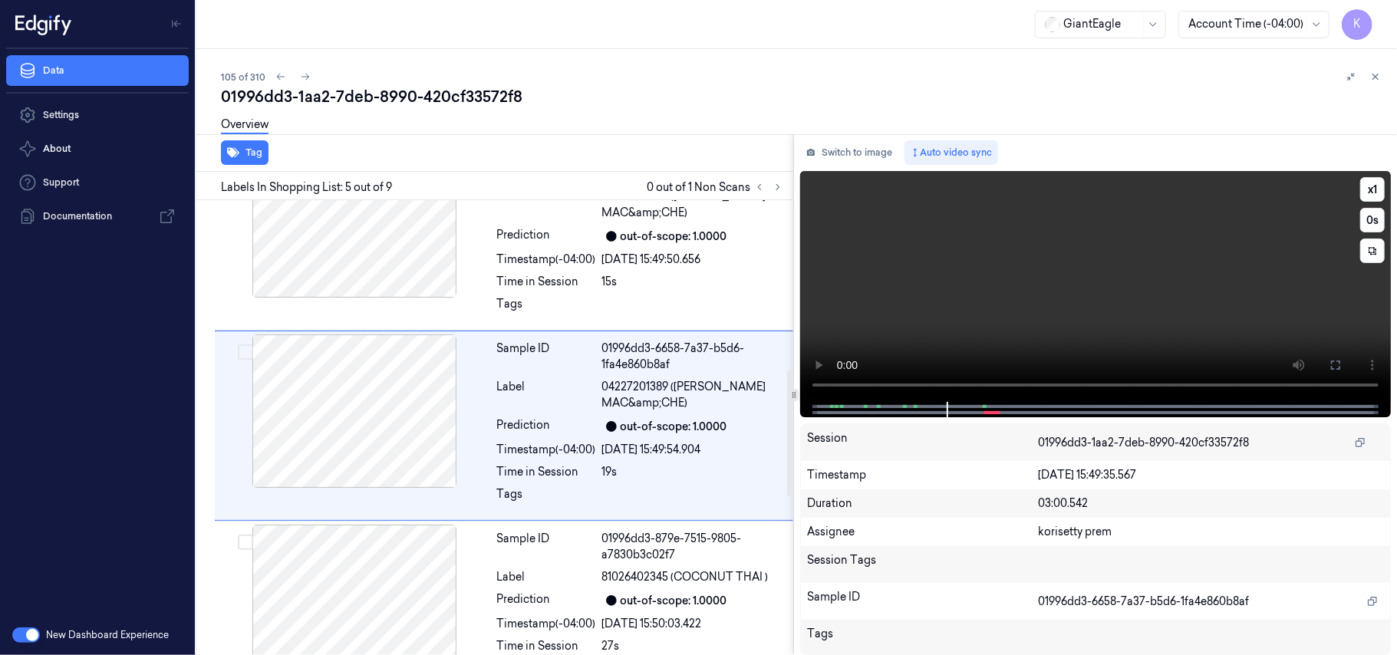
click at [985, 270] on video at bounding box center [1095, 286] width 591 height 231
click at [1339, 360] on icon at bounding box center [1335, 365] width 12 height 12
click at [1096, 290] on video at bounding box center [1095, 286] width 591 height 231
click at [835, 138] on div "Switch to image Auto video sync x 1 0 s Session 01996dd3-1aa2-7deb-8990-420cf33…" at bounding box center [1095, 395] width 603 height 522
click at [836, 149] on button "Switch to image" at bounding box center [849, 152] width 98 height 25
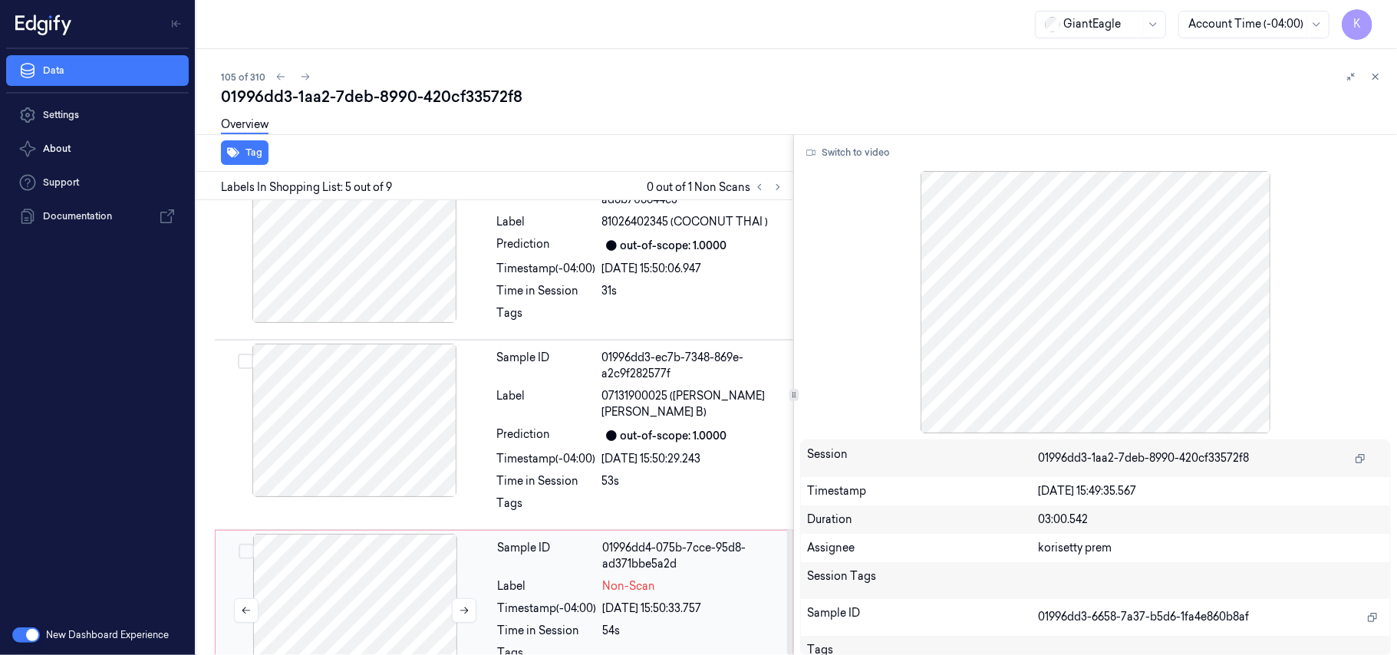
scroll to position [1188, 0]
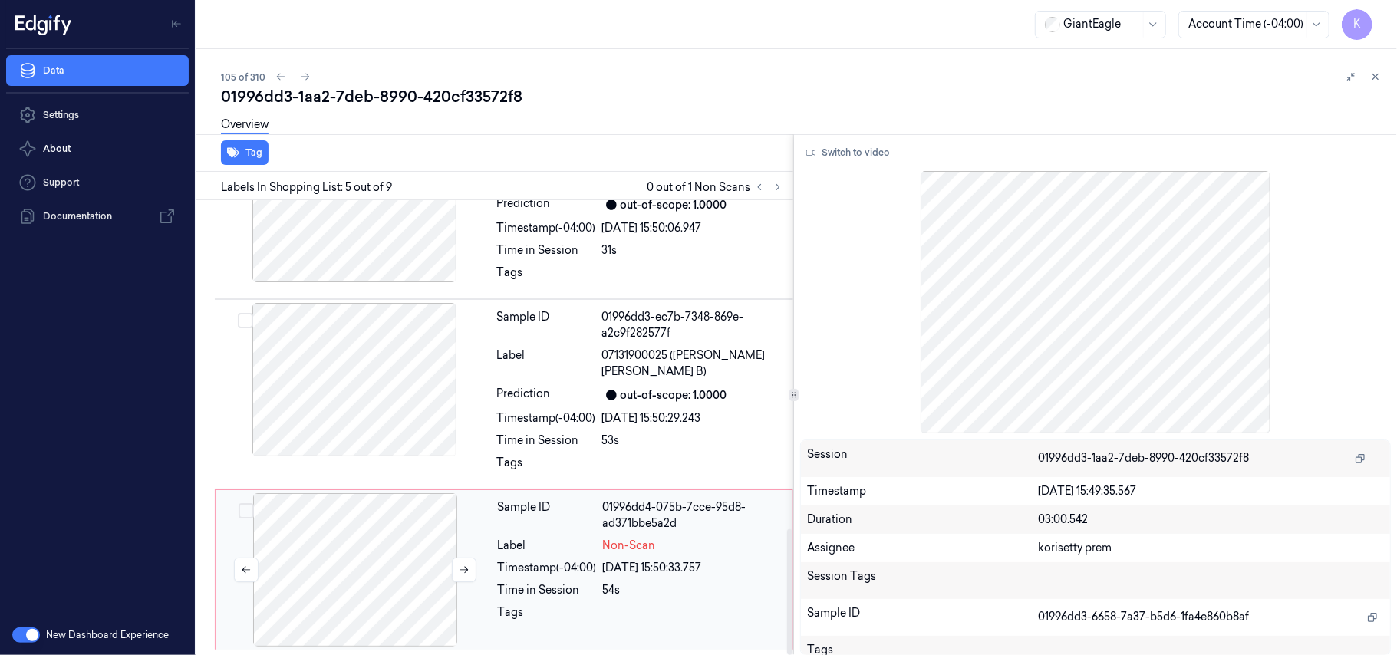
click at [387, 583] on div at bounding box center [355, 569] width 273 height 153
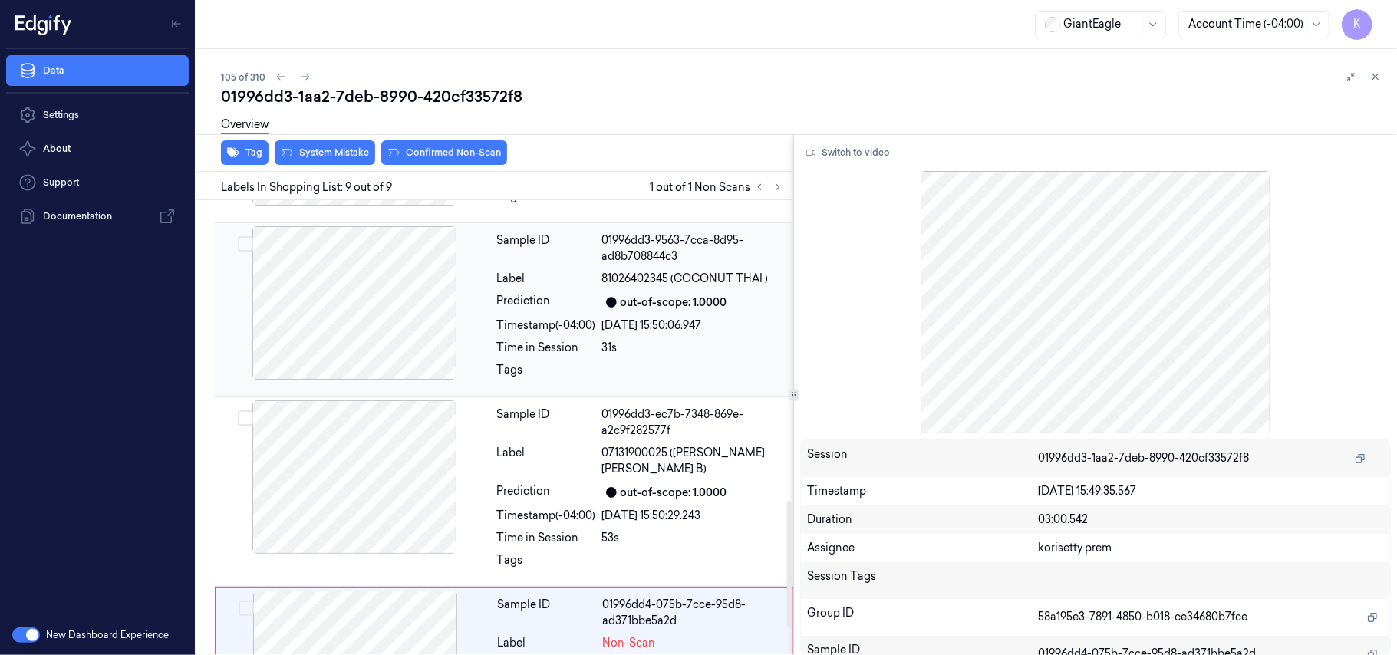
click at [624, 325] on div "[DATE] 15:50:06.947" at bounding box center [693, 326] width 182 height 16
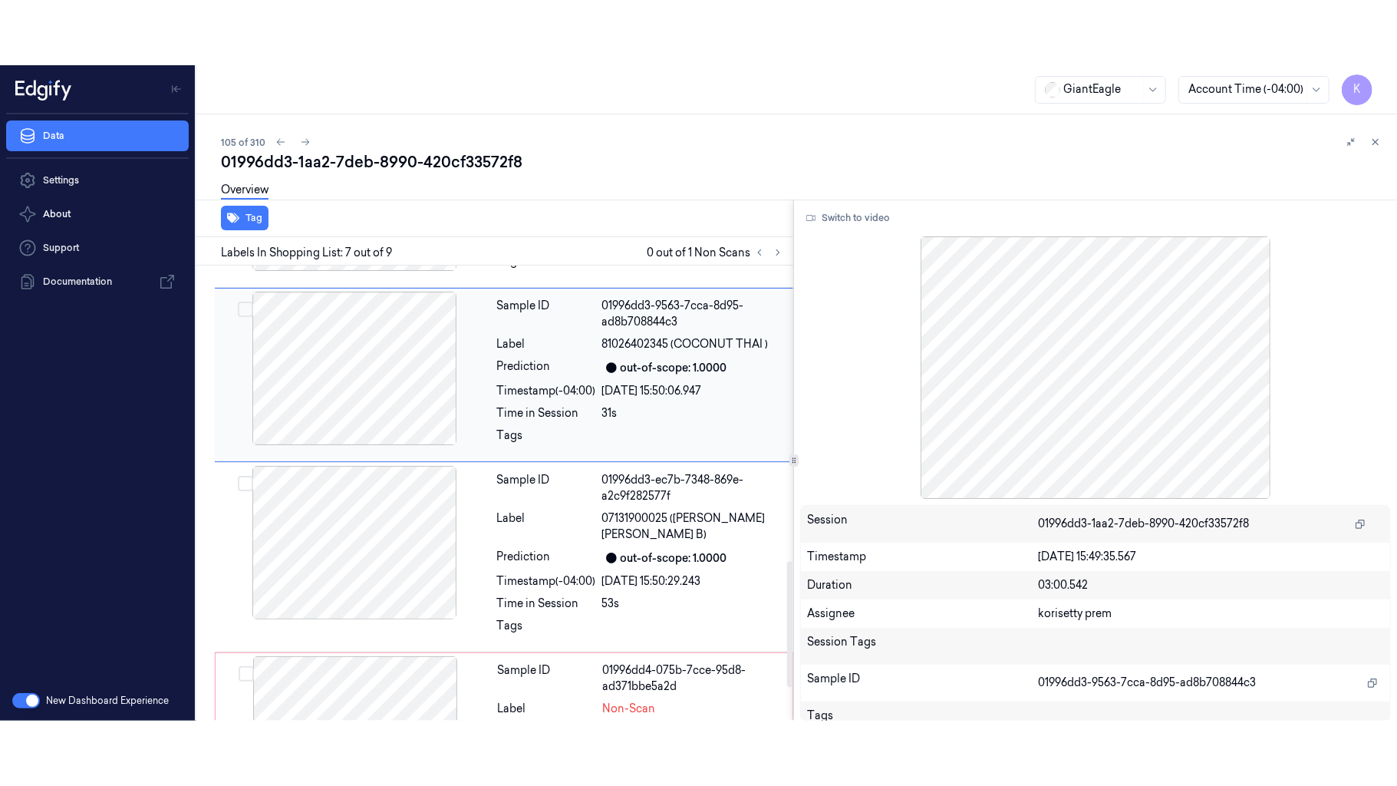
scroll to position [970, 0]
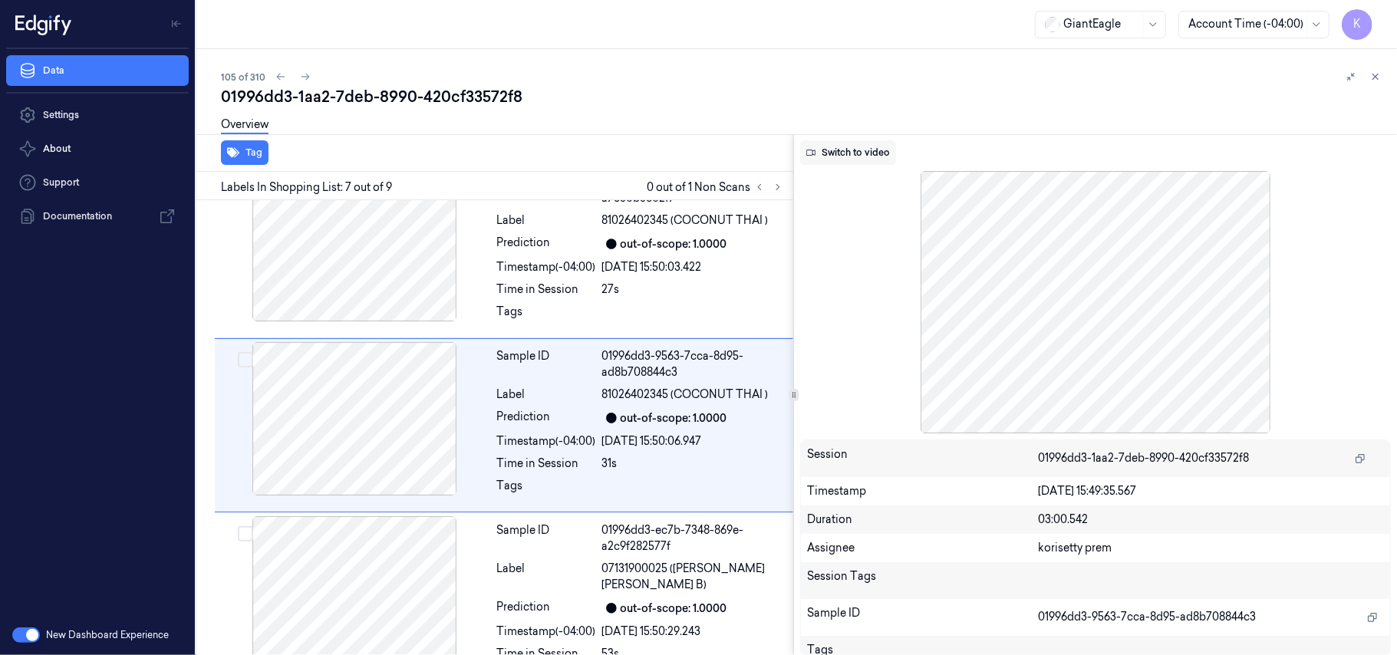
click at [861, 154] on button "Switch to video" at bounding box center [848, 152] width 96 height 25
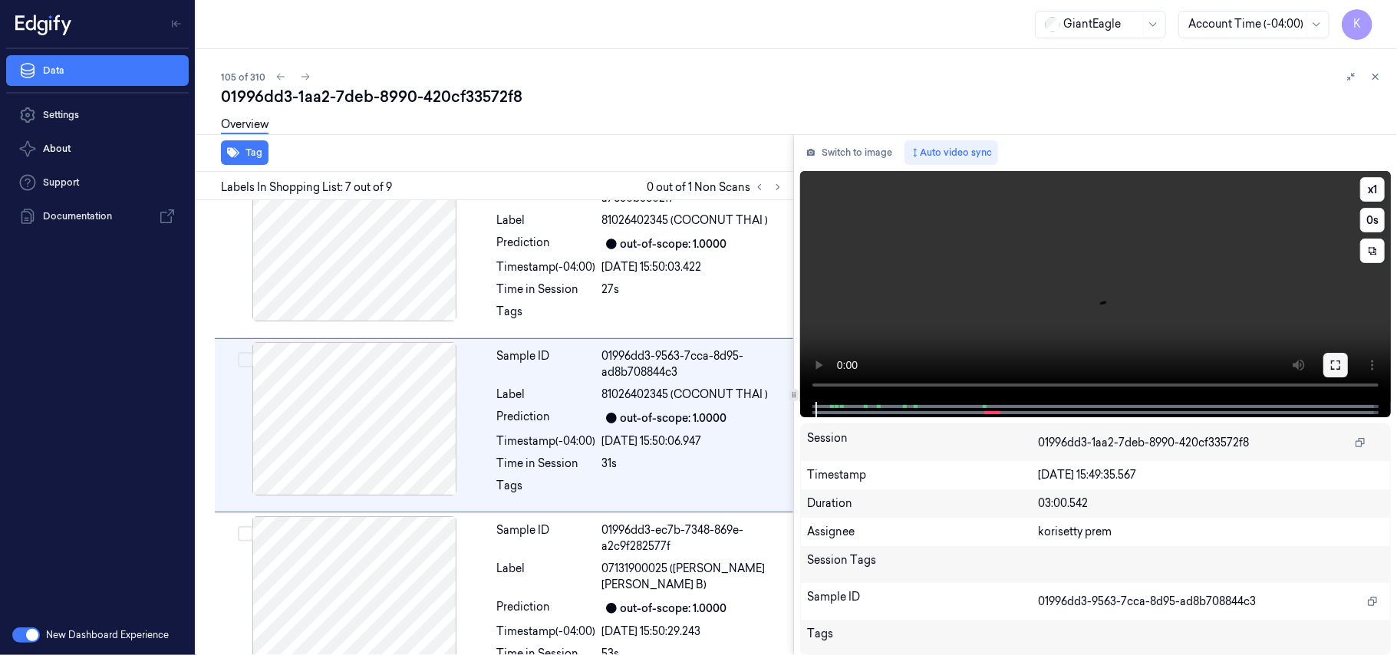
click at [1339, 367] on icon at bounding box center [1335, 365] width 12 height 12
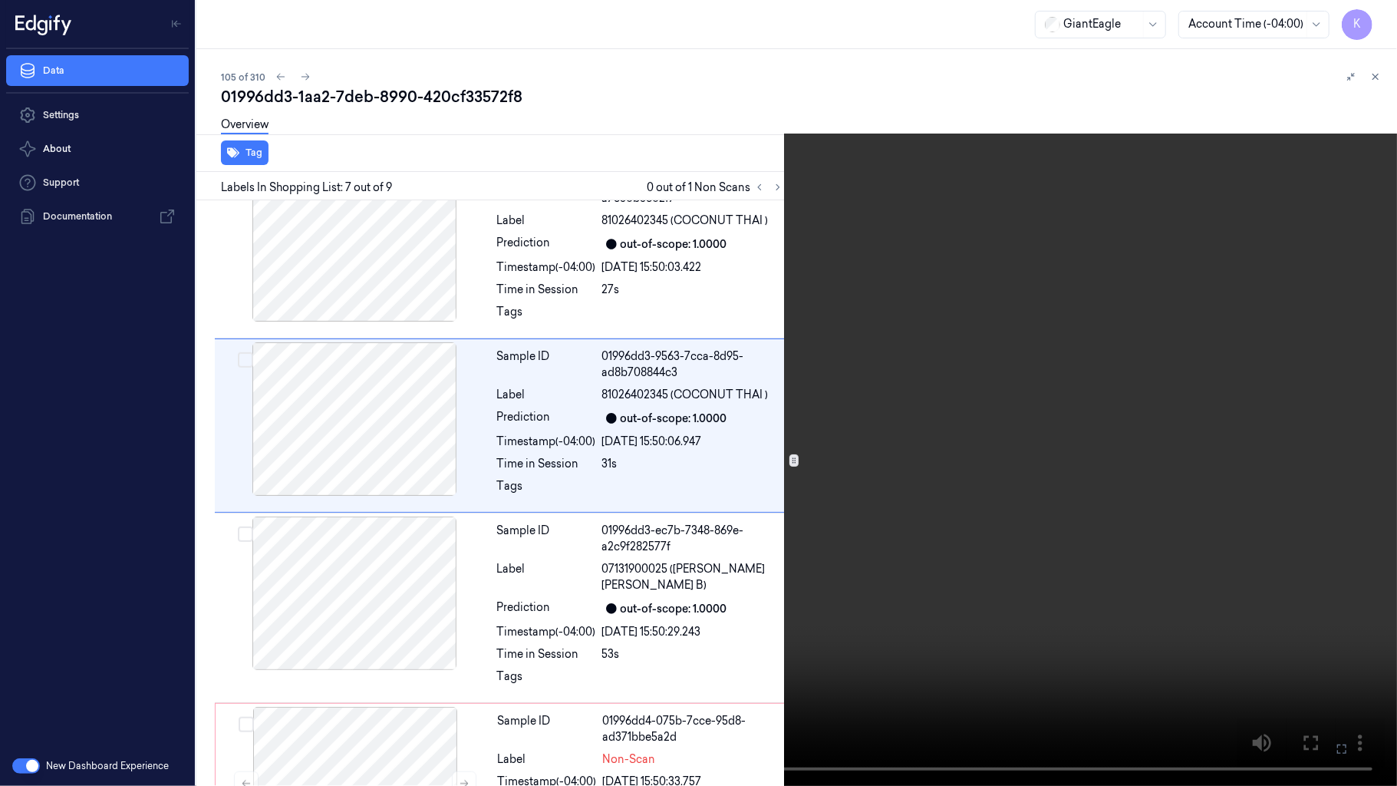
click at [558, 421] on video at bounding box center [698, 393] width 1397 height 786
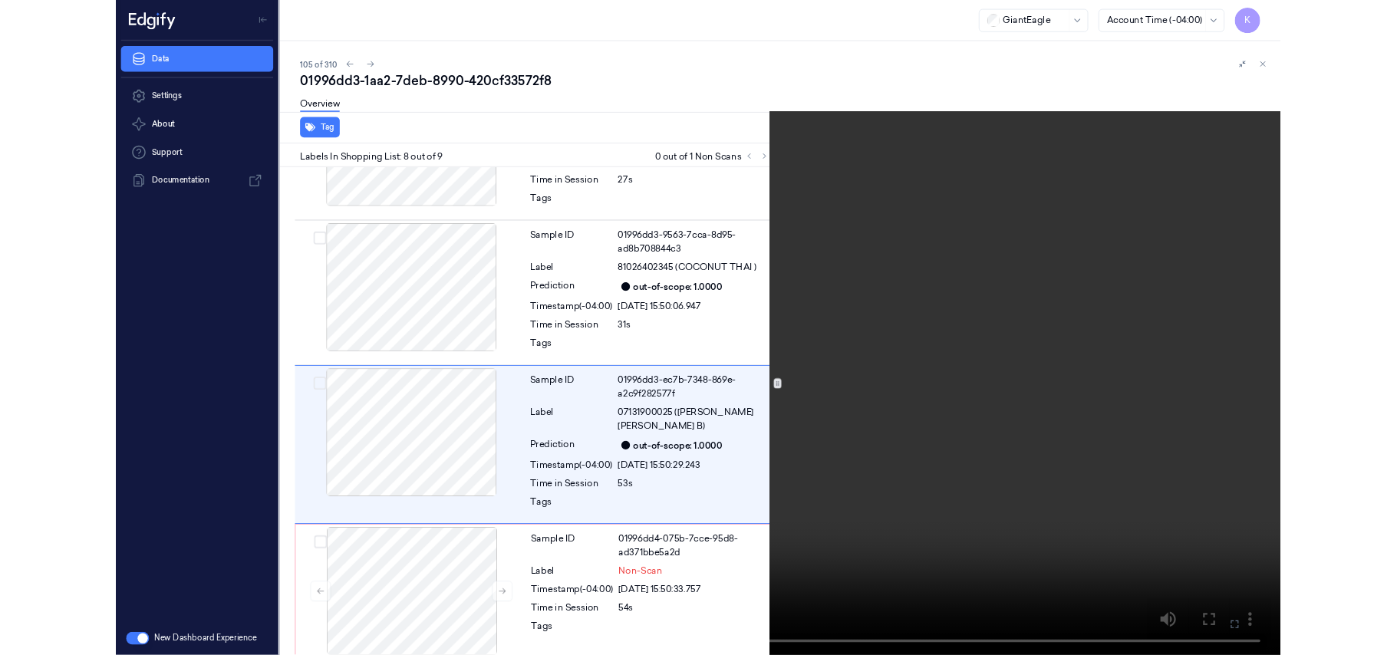
scroll to position [1059, 0]
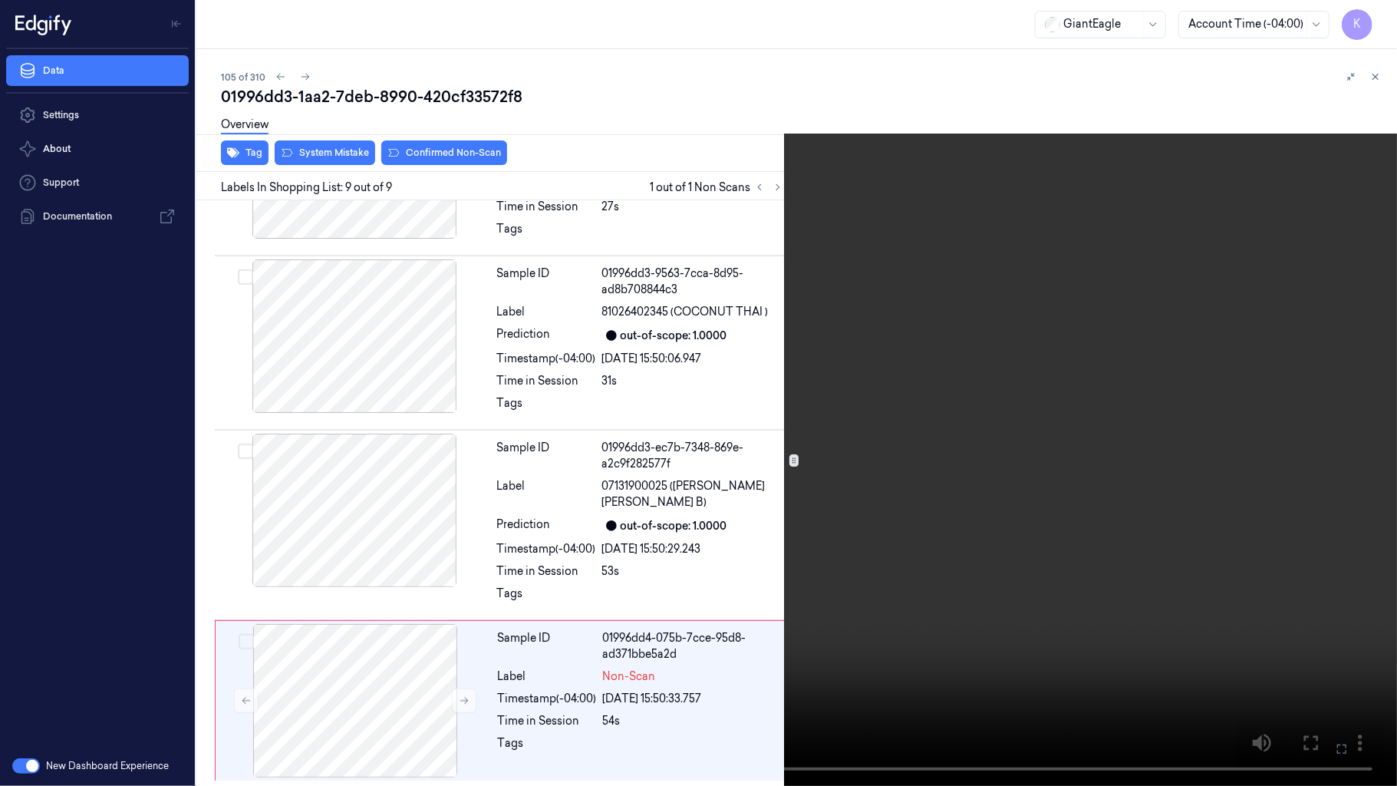
click at [0, 0] on icon at bounding box center [0, 0] width 0 height 0
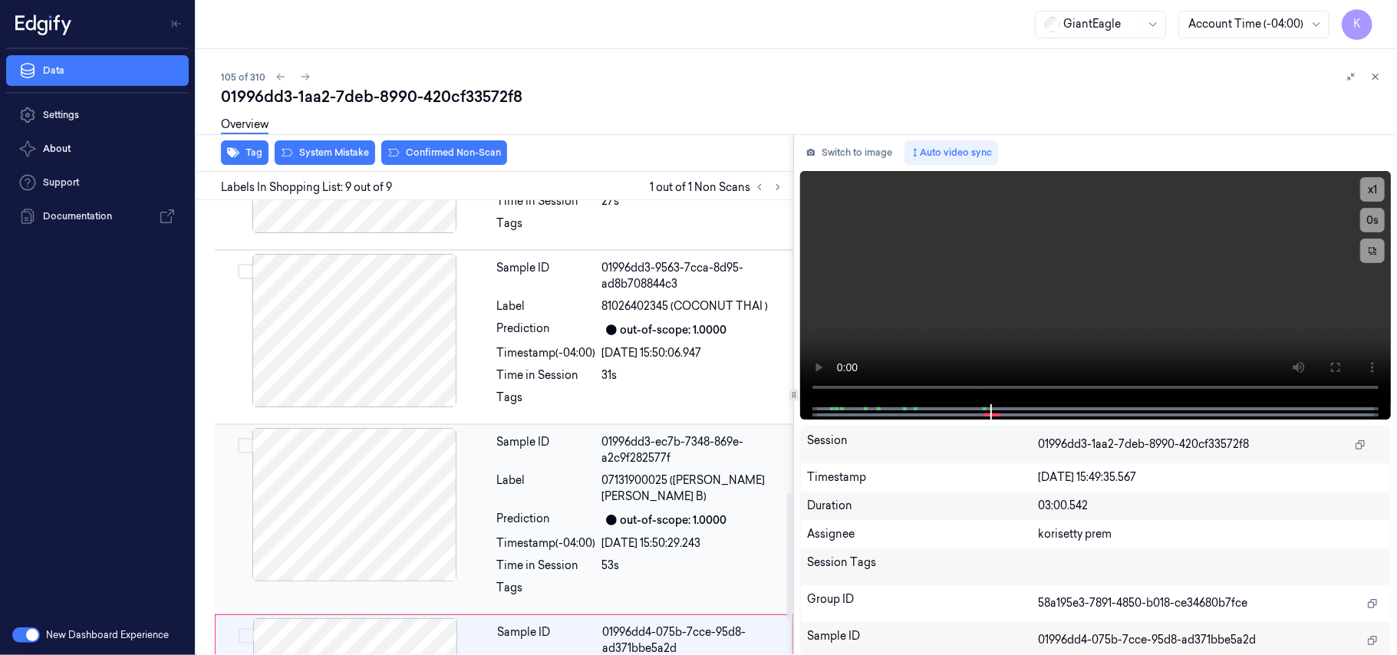
click at [551, 489] on div "Label" at bounding box center [546, 489] width 99 height 32
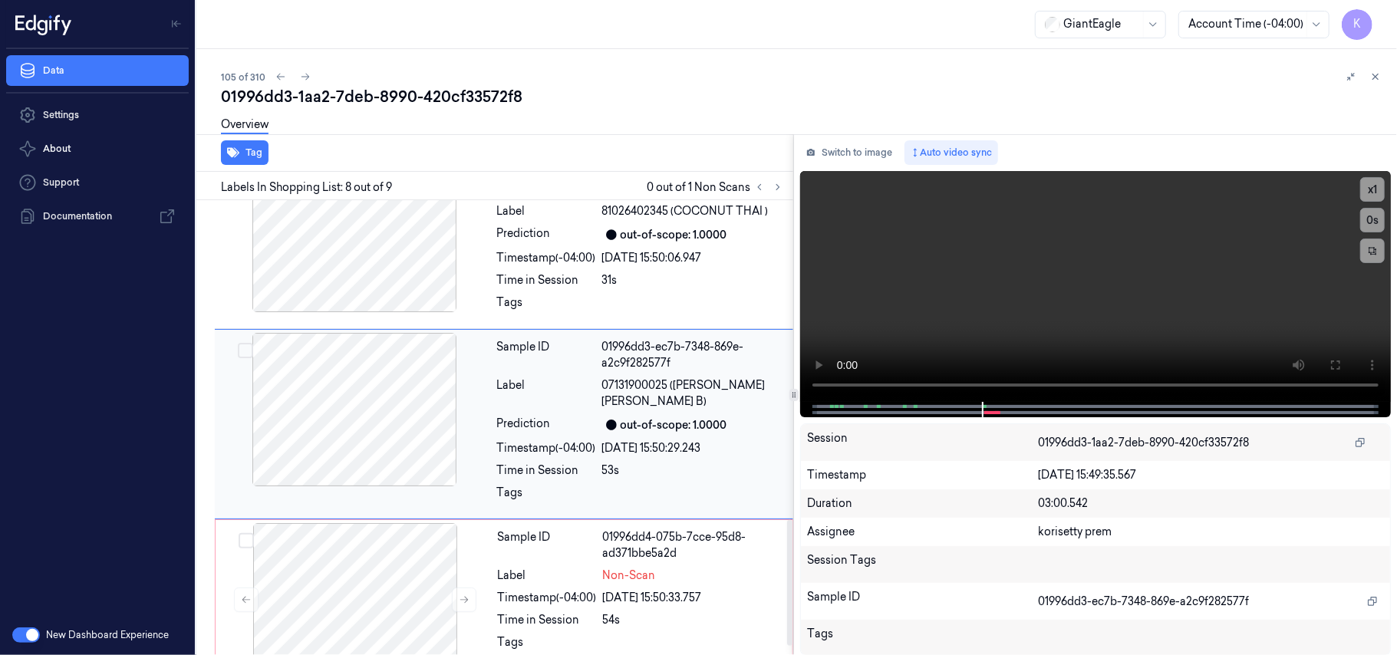
scroll to position [1188, 0]
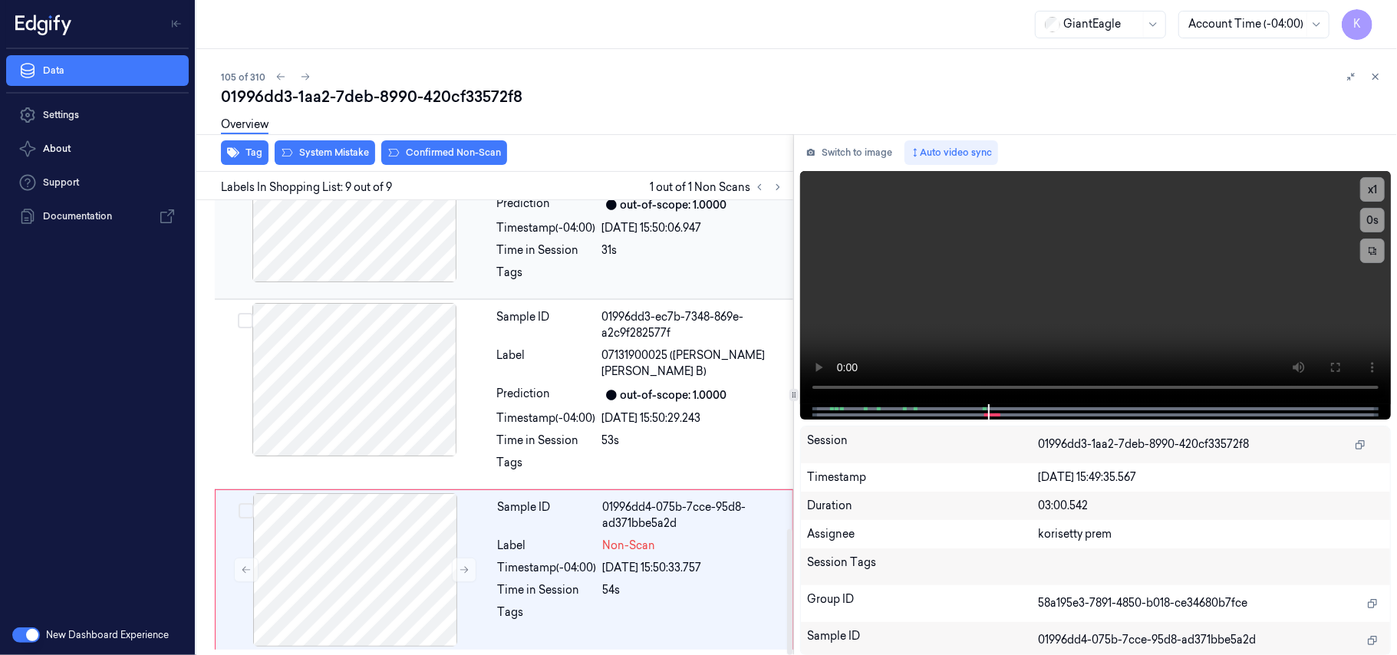
click at [425, 250] on div at bounding box center [354, 205] width 273 height 153
click at [1112, 290] on video at bounding box center [1095, 287] width 591 height 233
click at [646, 614] on div at bounding box center [693, 616] width 180 height 25
click at [995, 322] on video at bounding box center [1095, 287] width 591 height 233
click at [657, 514] on div "01996dd4-075b-7cce-95d8-ad371bbe5a2d" at bounding box center [693, 515] width 180 height 32
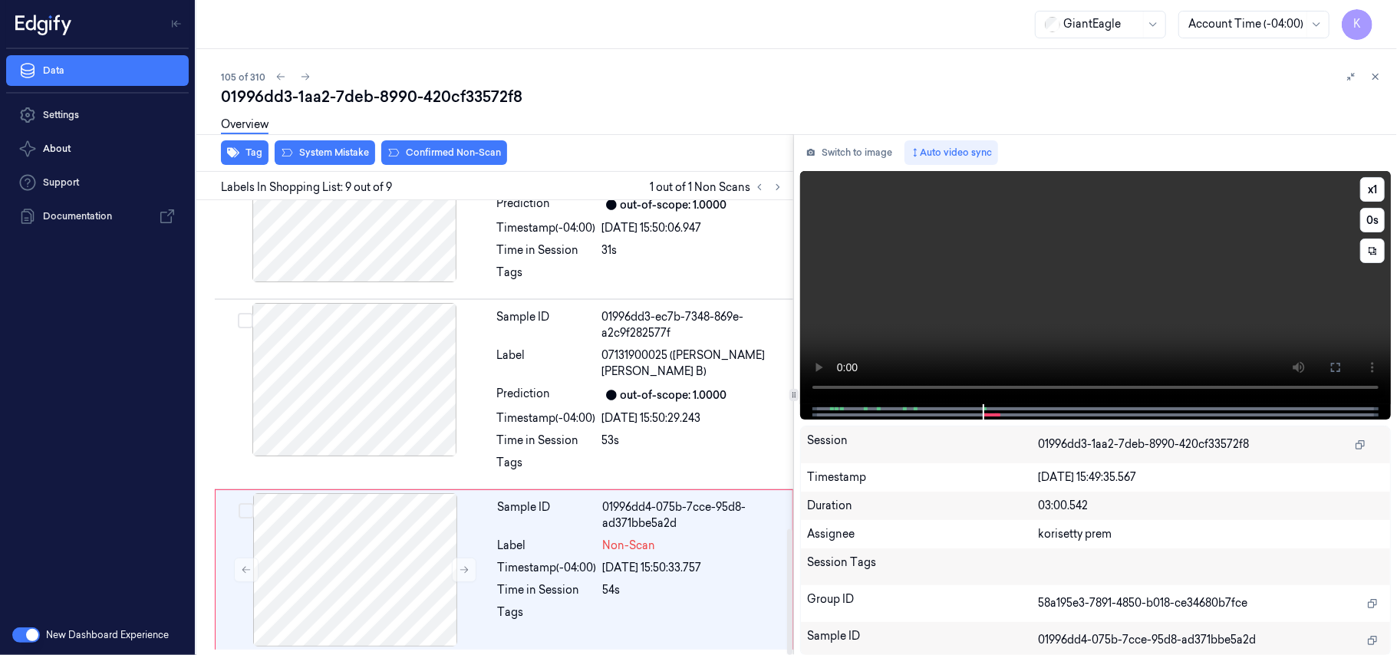
click at [1033, 259] on video at bounding box center [1095, 287] width 591 height 233
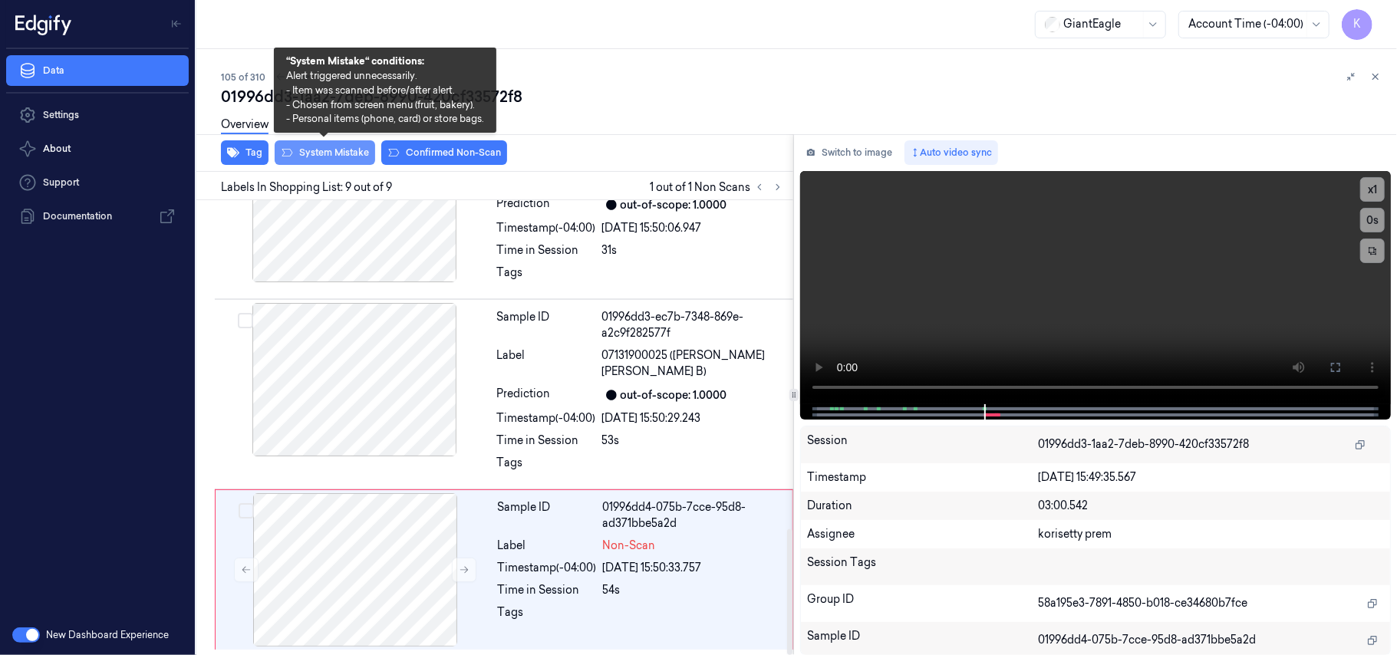
click at [339, 155] on button "System Mistake" at bounding box center [325, 152] width 100 height 25
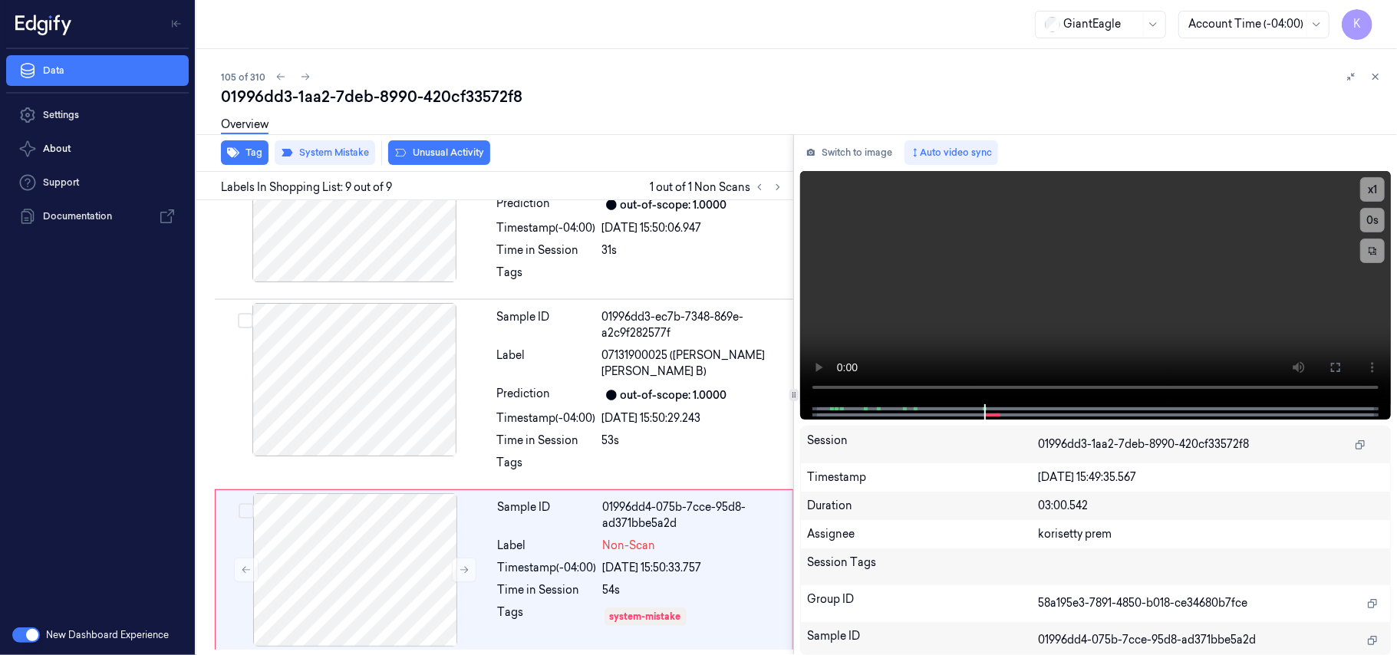
click at [431, 155] on button "Unusual Activity" at bounding box center [439, 152] width 102 height 25
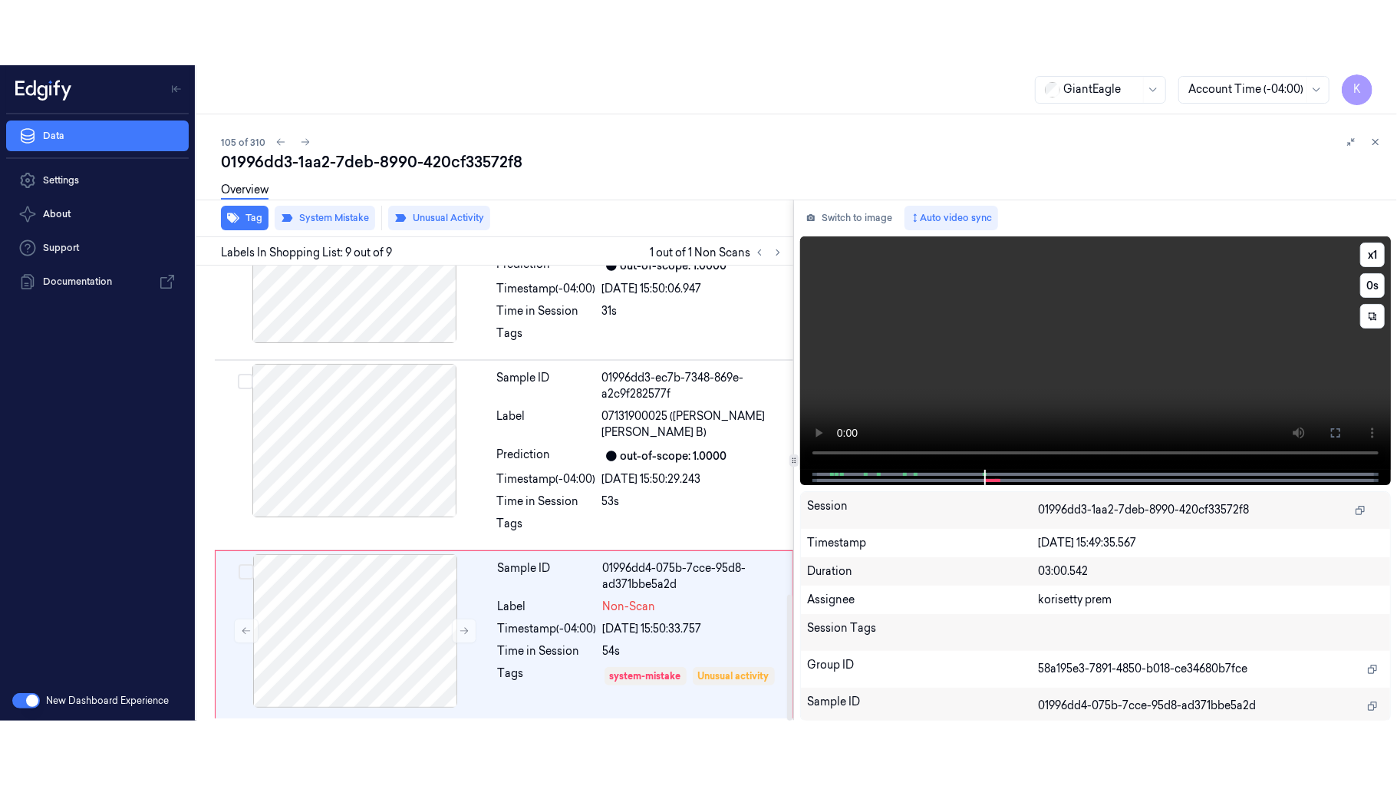
scroll to position [1200, 0]
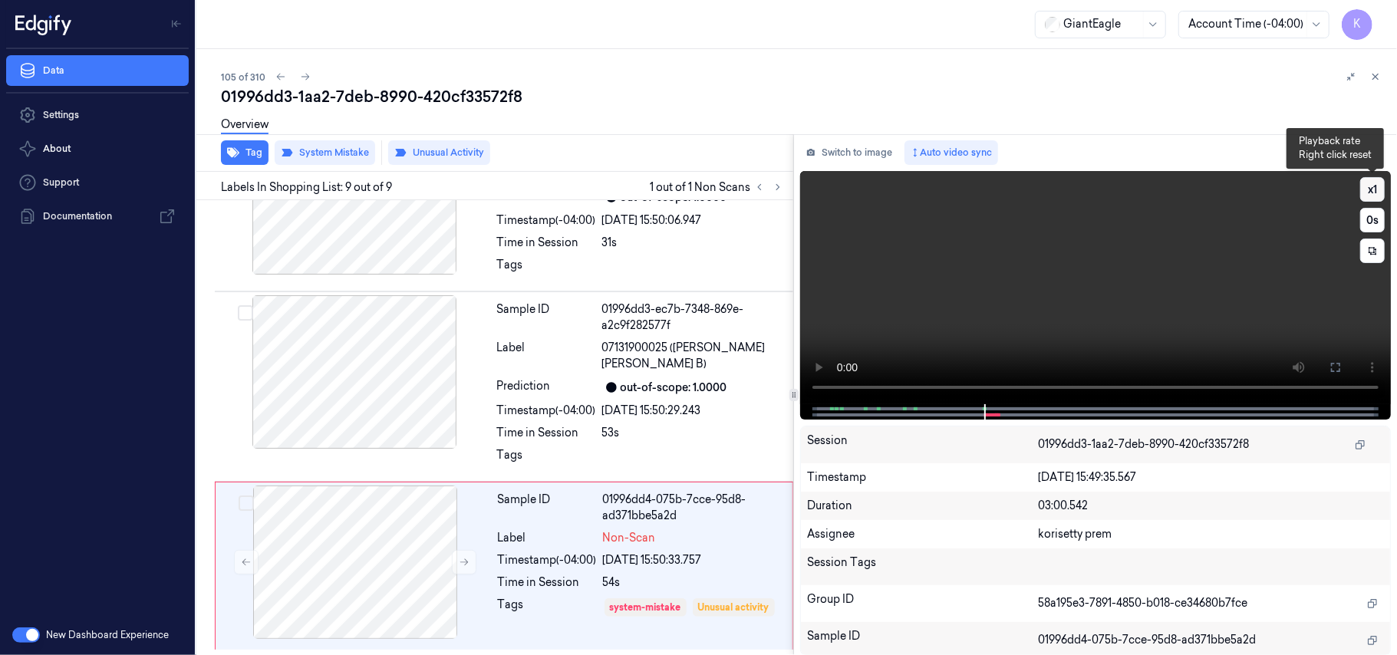
click at [1373, 192] on button "x 1" at bounding box center [1372, 189] width 25 height 25
click at [1373, 192] on button "x 2" at bounding box center [1372, 189] width 25 height 25
click at [1301, 317] on video at bounding box center [1095, 287] width 591 height 233
click at [1336, 362] on icon at bounding box center [1335, 367] width 12 height 12
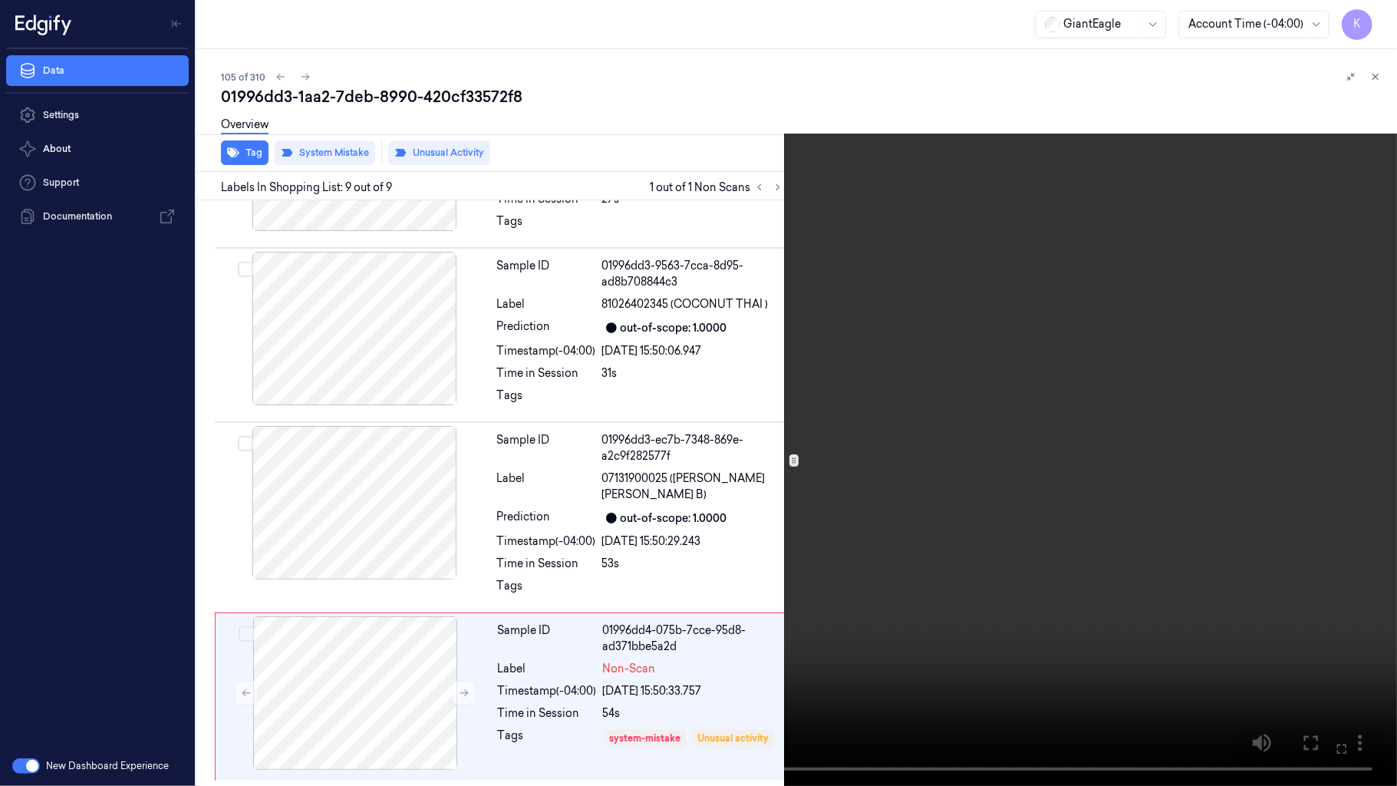
click at [0, 0] on icon at bounding box center [0, 0] width 0 height 0
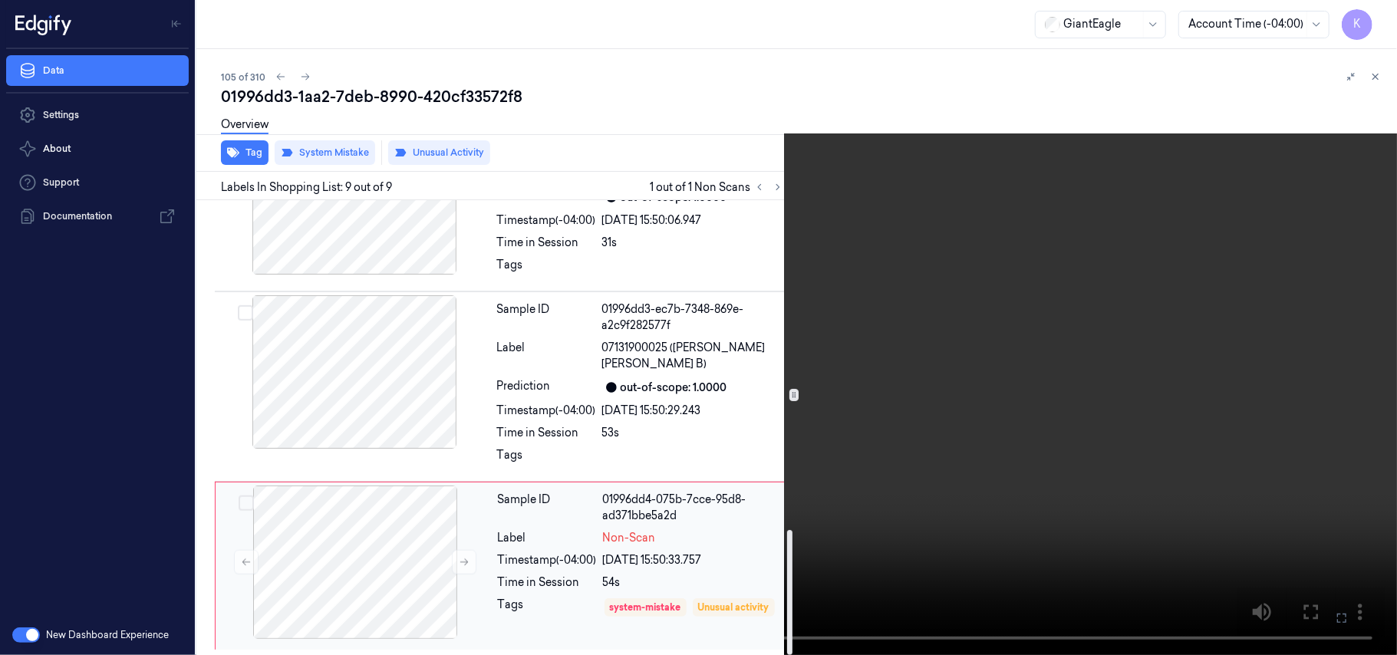
scroll to position [1198, 0]
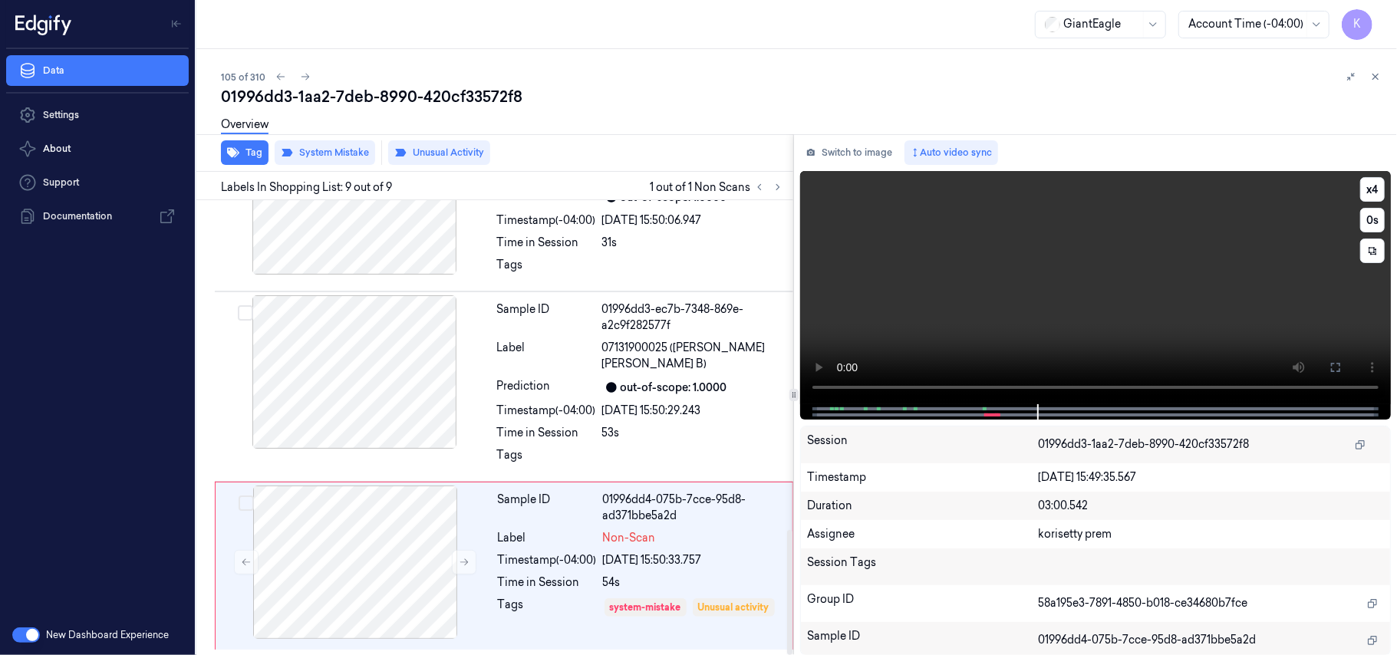
click at [1044, 308] on video at bounding box center [1095, 287] width 591 height 233
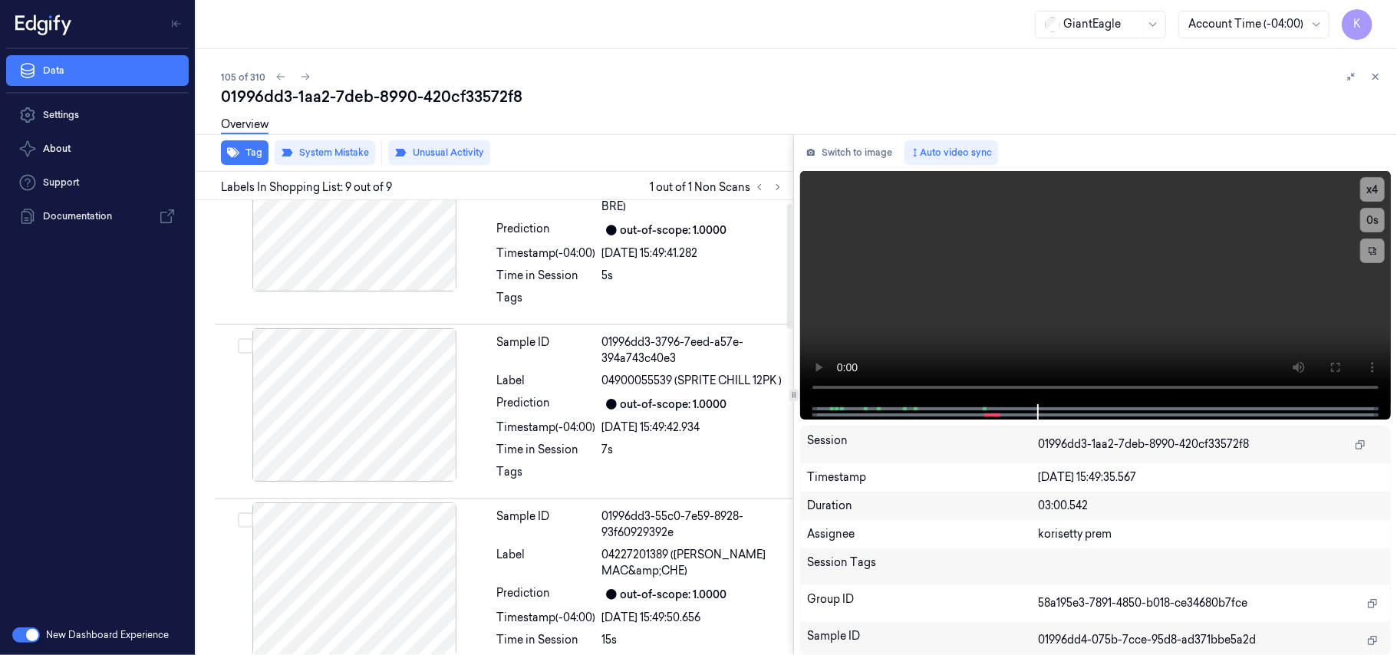
scroll to position [0, 0]
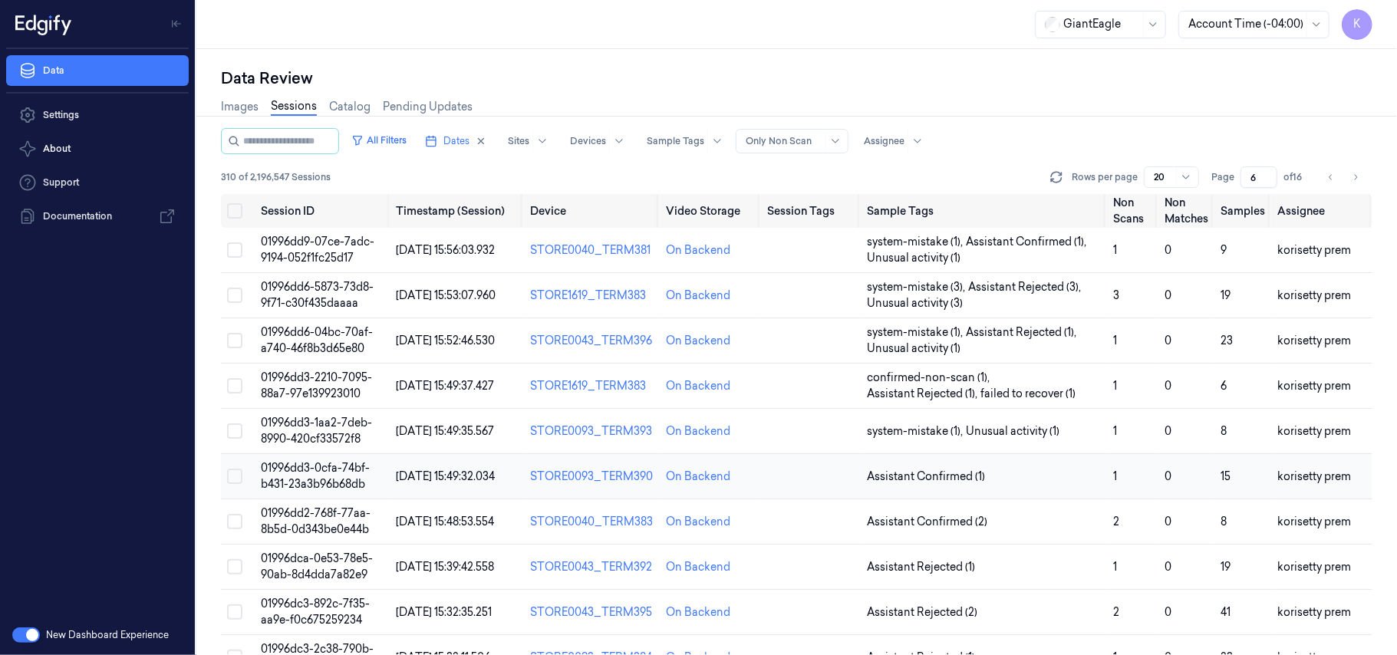
click at [338, 476] on span "01996dd3-0cfa-74bf-b431-23a3b96b68db" at bounding box center [315, 476] width 109 height 30
click at [330, 531] on span "01996dd2-768f-77aa-8b5d-0d343be0e44b" at bounding box center [316, 521] width 110 height 30
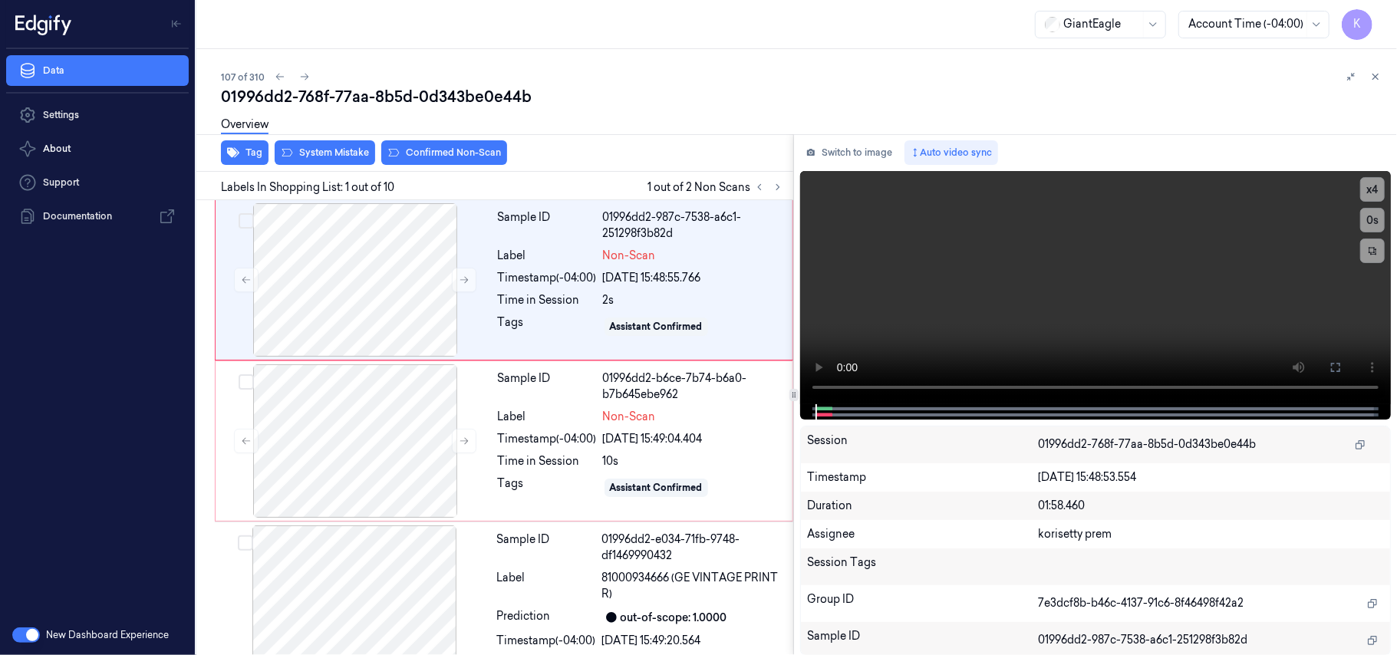
click at [661, 86] on div "01996dd2-768f-77aa-8b5d-0d343be0e44b" at bounding box center [803, 96] width 1164 height 21
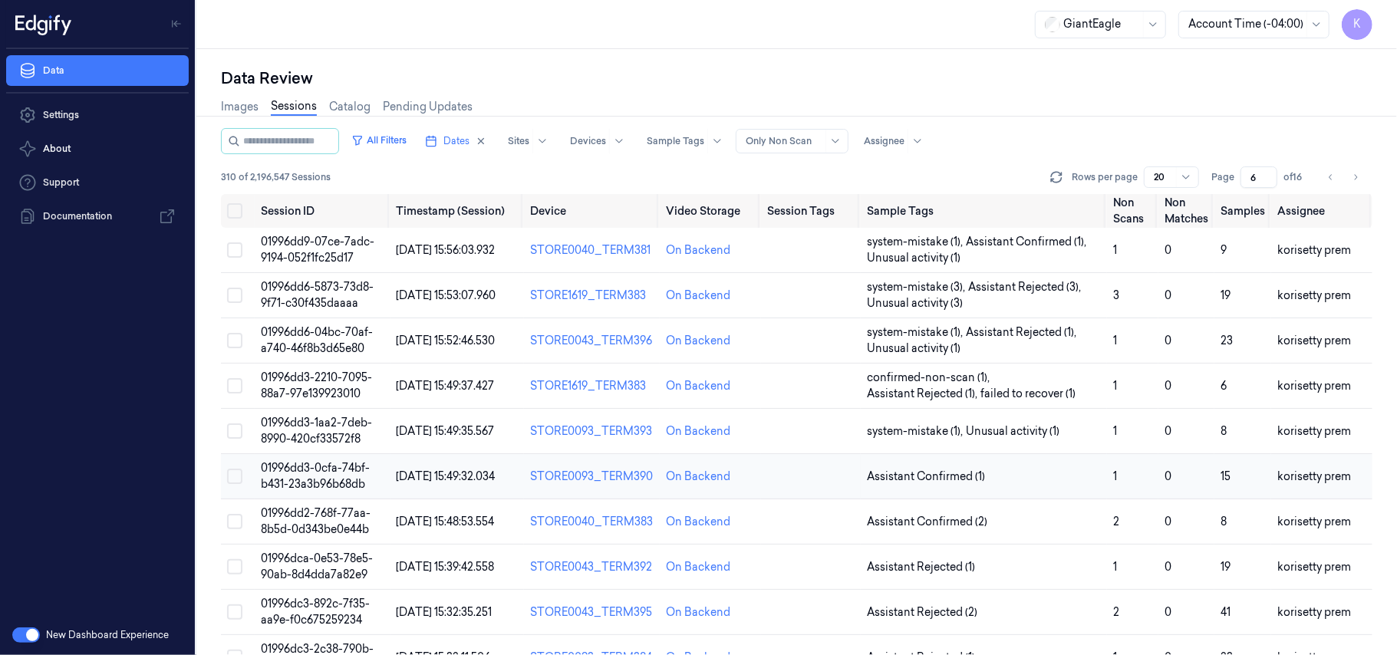
click at [336, 473] on span "01996dd3-0cfa-74bf-b431-23a3b96b68db" at bounding box center [315, 476] width 109 height 30
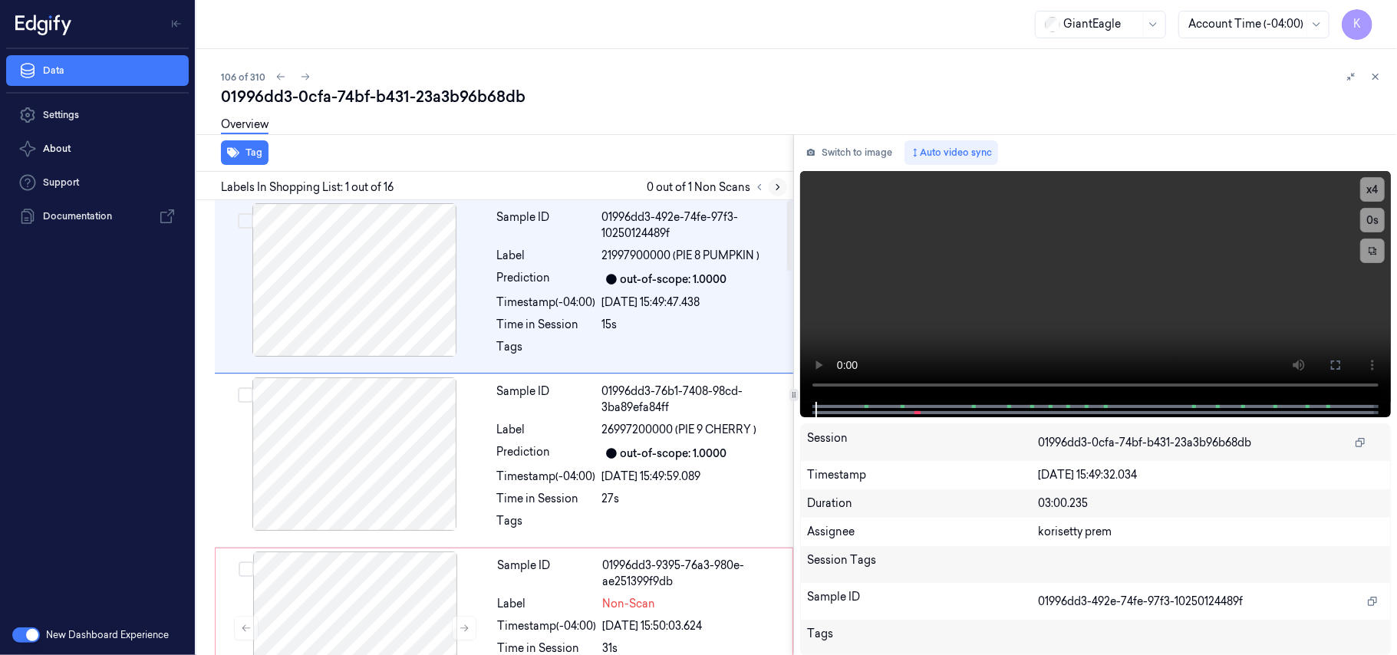
click at [774, 186] on icon at bounding box center [777, 187] width 11 height 11
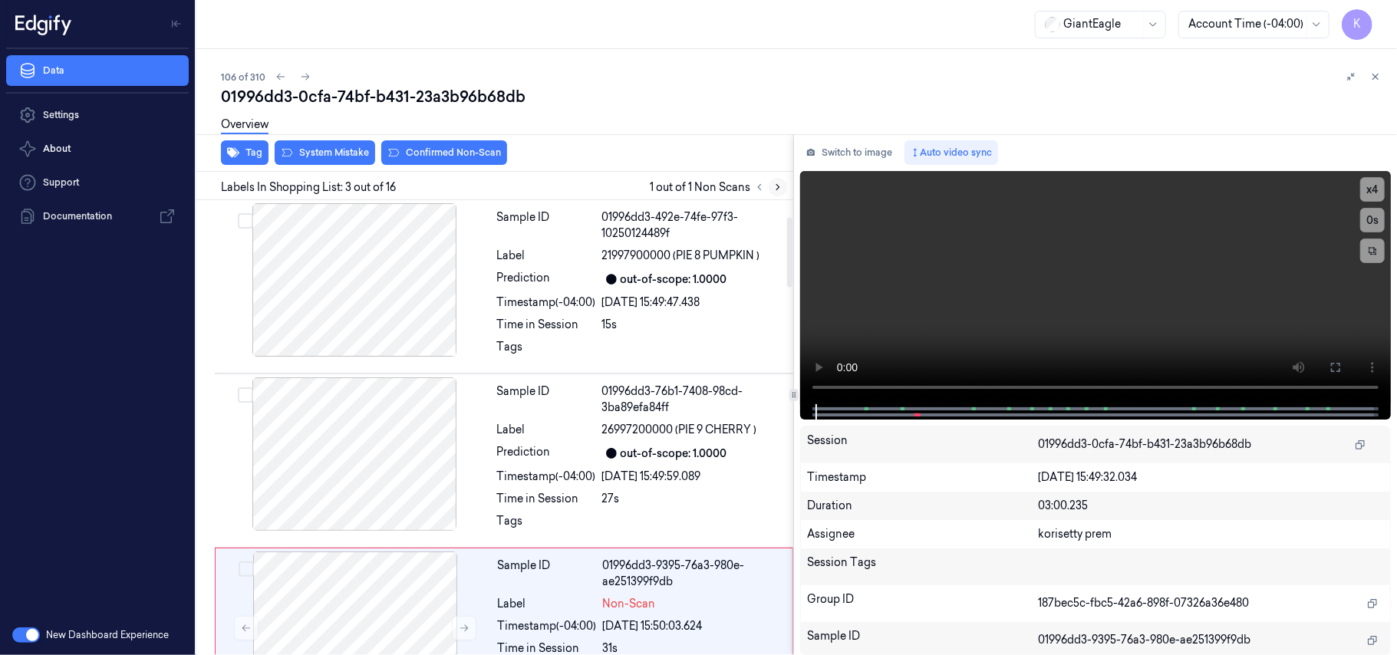
scroll to position [201, 0]
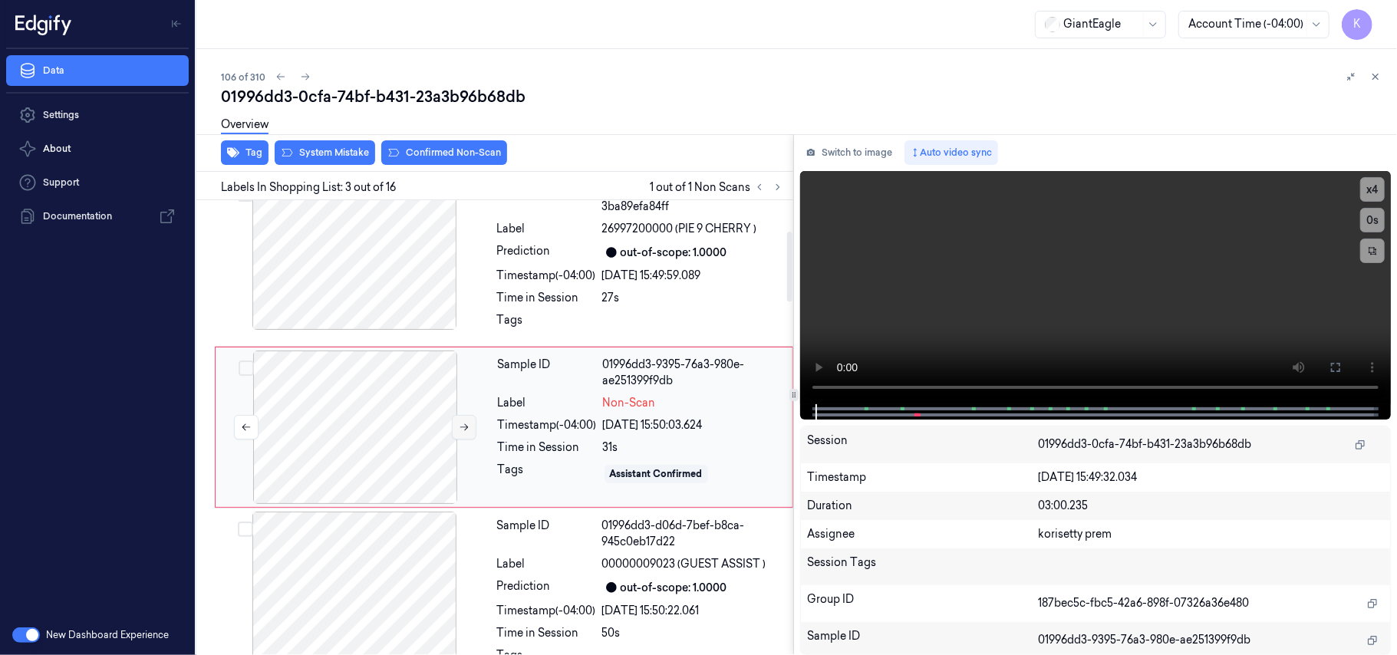
click at [457, 433] on button at bounding box center [464, 427] width 25 height 25
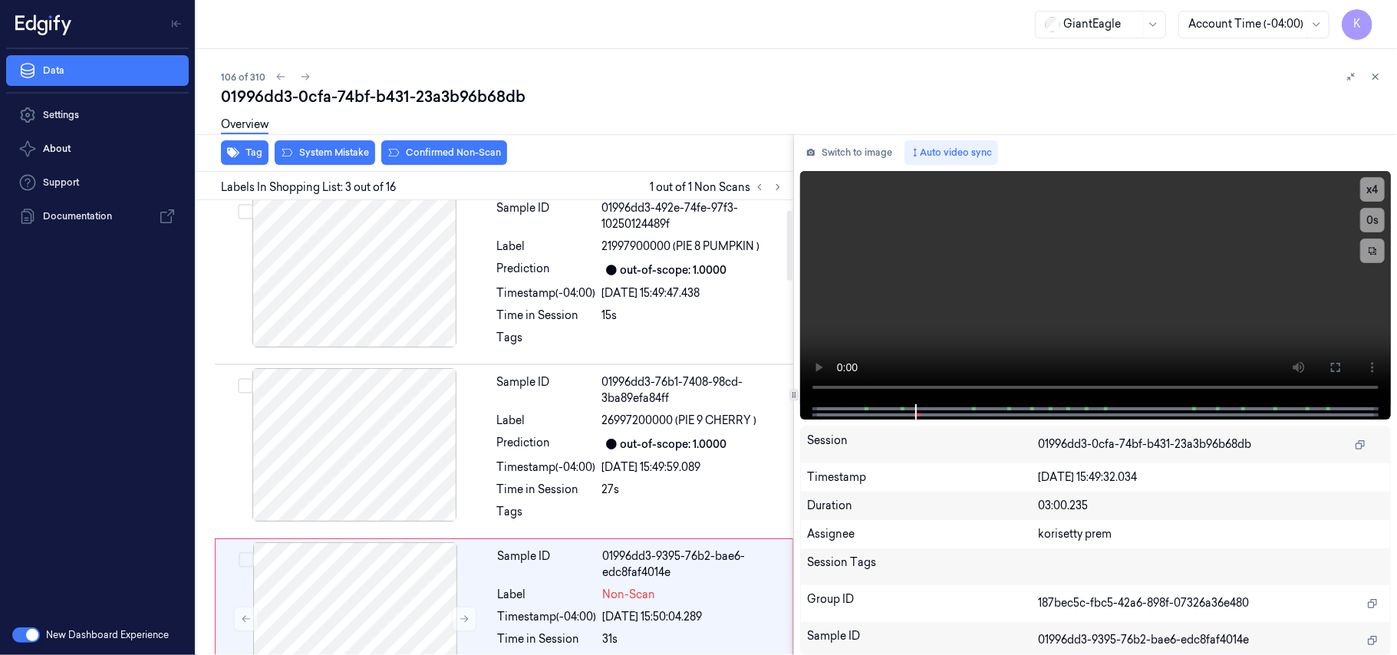
scroll to position [0, 0]
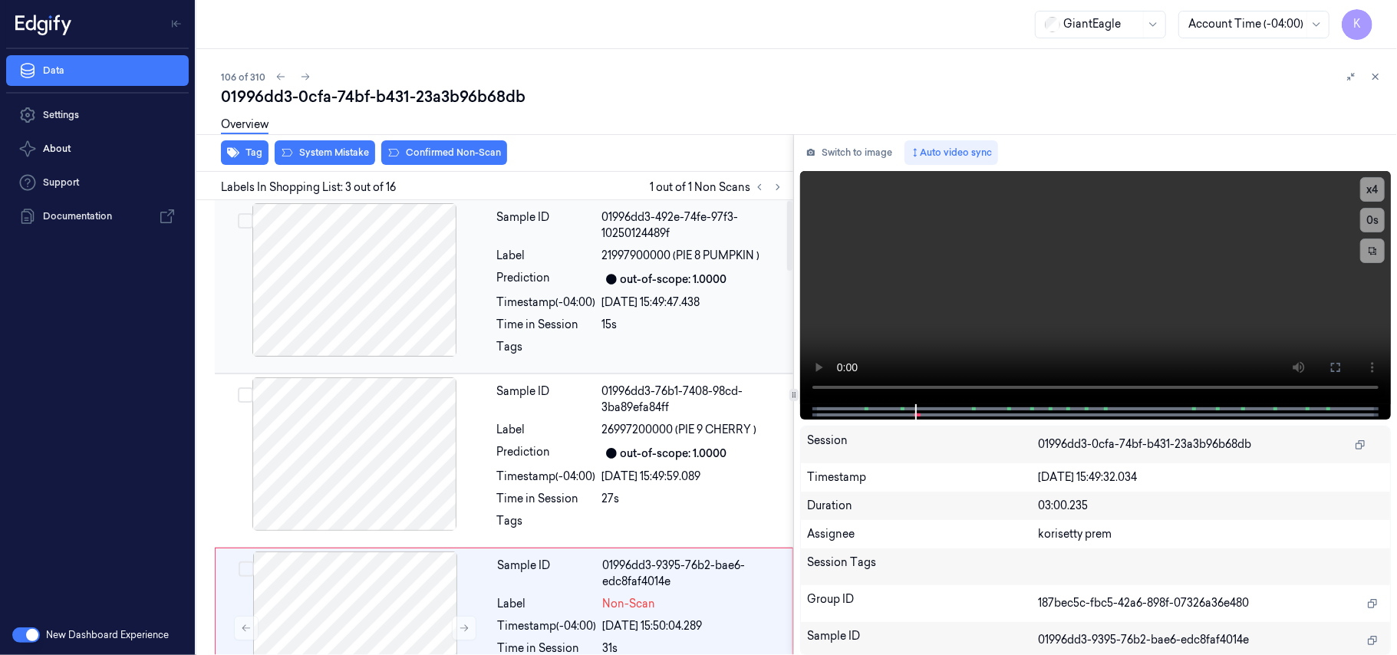
click at [408, 265] on div at bounding box center [354, 279] width 273 height 153
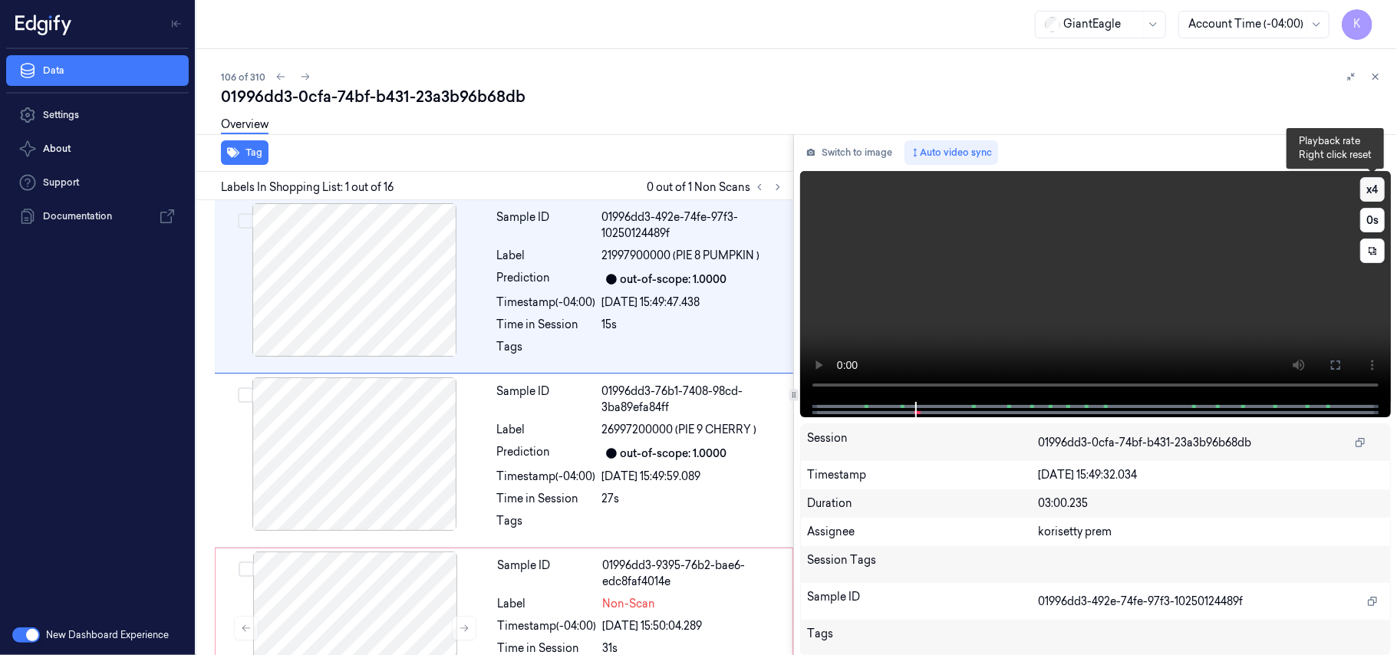
click at [1379, 187] on button "x 4" at bounding box center [1372, 189] width 25 height 25
click at [1379, 187] on button "x 1" at bounding box center [1372, 189] width 25 height 25
click at [1332, 364] on icon at bounding box center [1335, 365] width 12 height 12
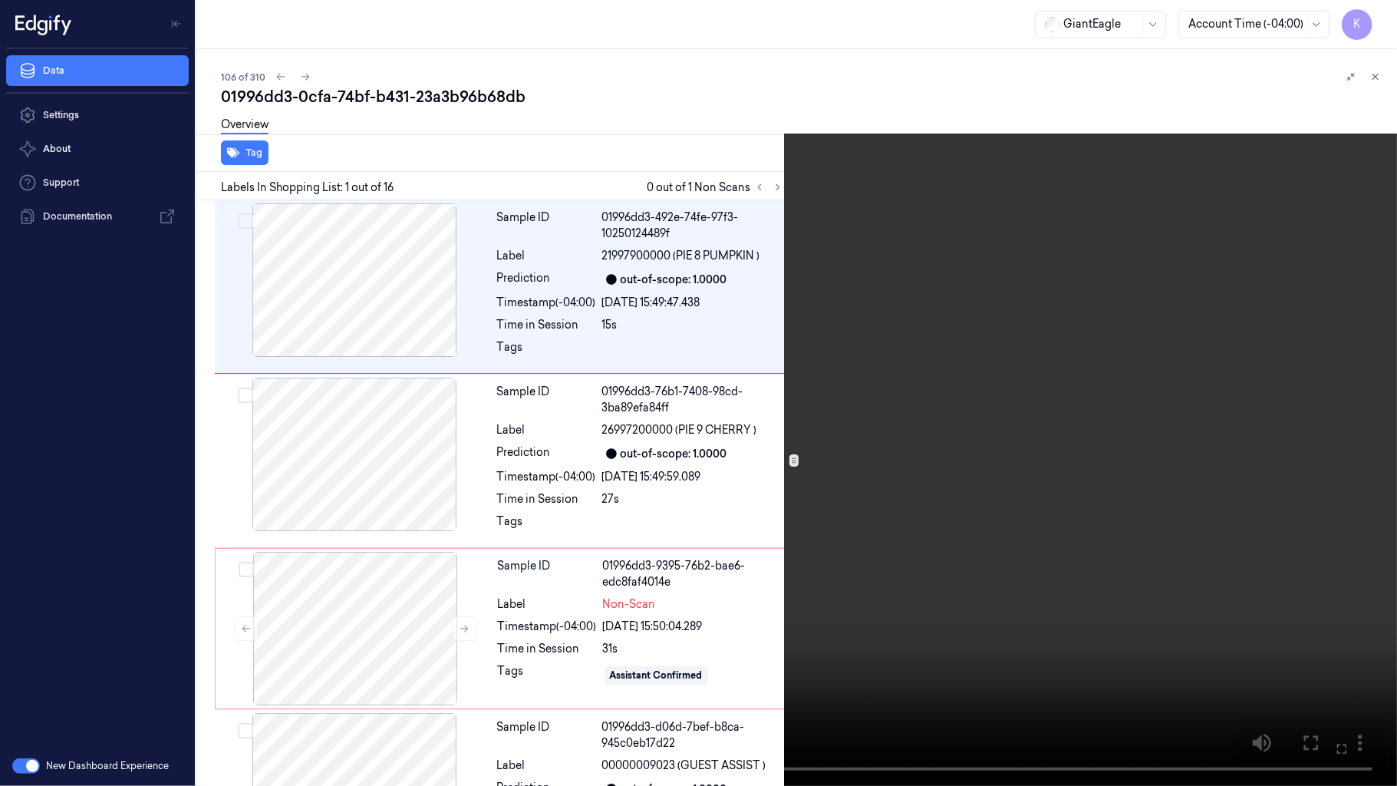
click at [1161, 486] on video at bounding box center [698, 393] width 1397 height 786
click at [1074, 467] on video at bounding box center [698, 393] width 1397 height 786
click at [0, 0] on icon at bounding box center [0, 0] width 0 height 0
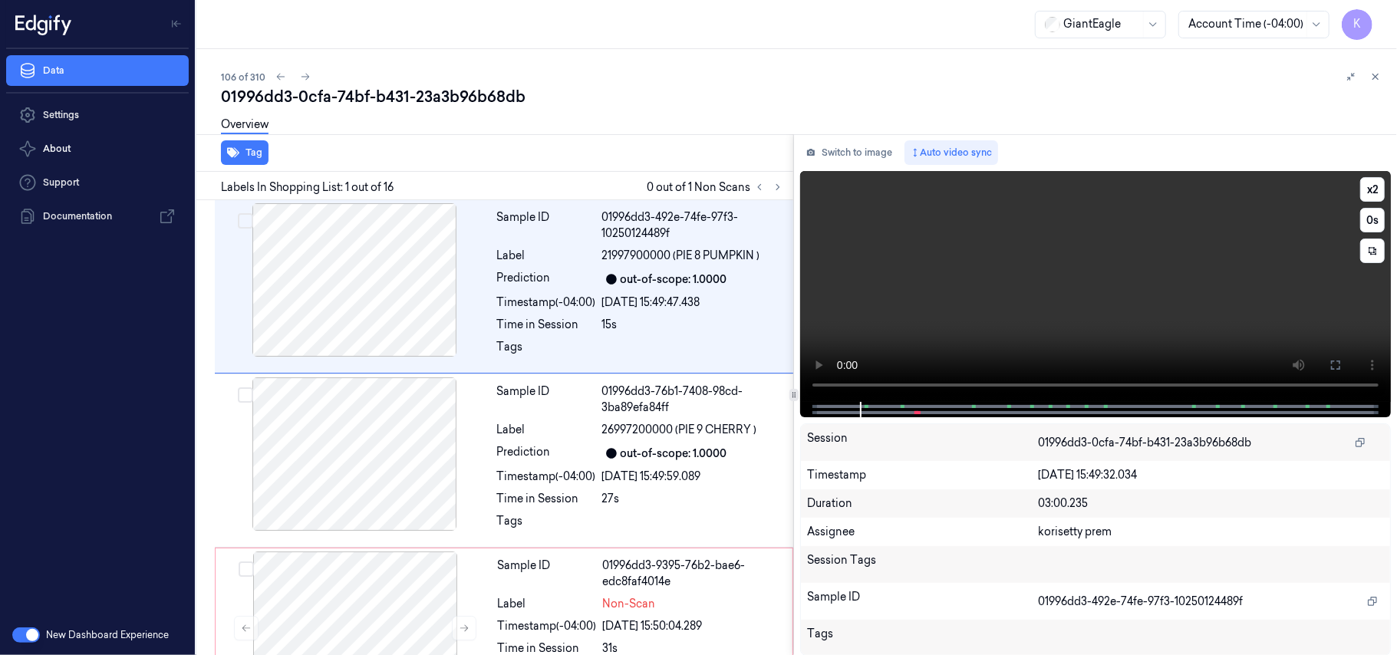
click at [1056, 265] on video at bounding box center [1095, 286] width 591 height 231
click at [1201, 288] on video at bounding box center [1095, 286] width 591 height 231
click at [1188, 287] on video at bounding box center [1095, 286] width 591 height 231
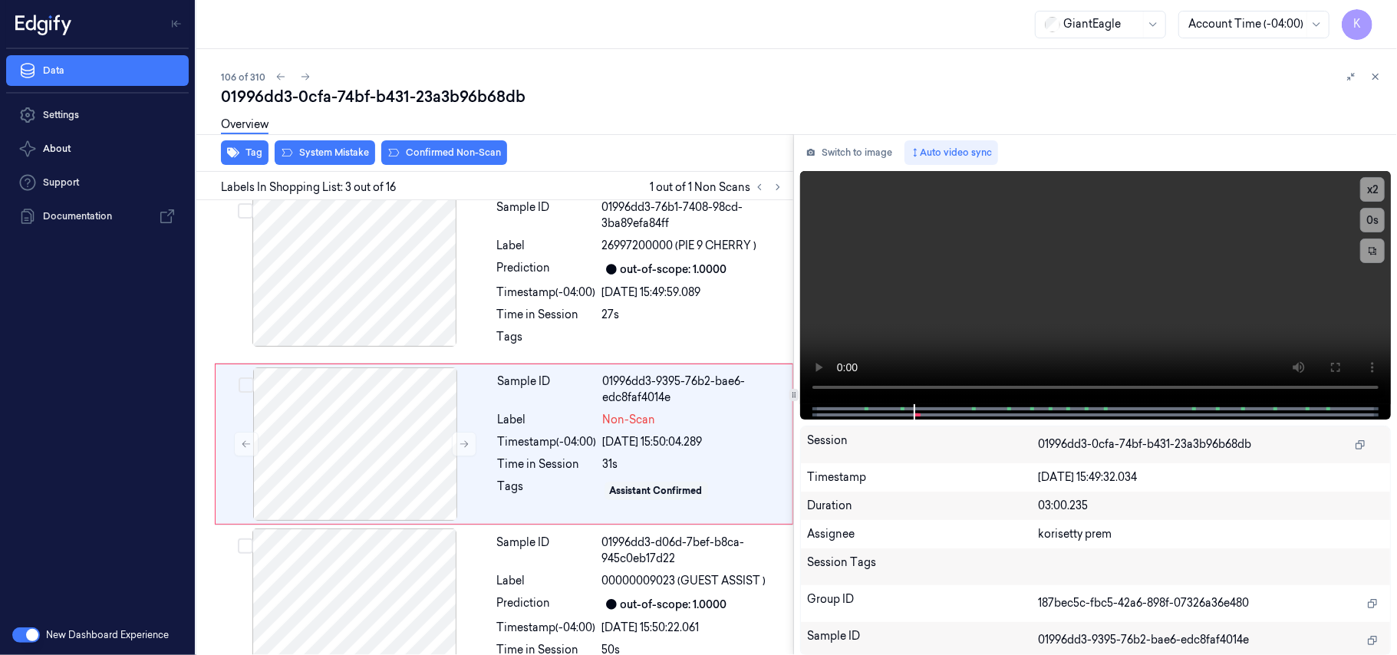
scroll to position [201, 0]
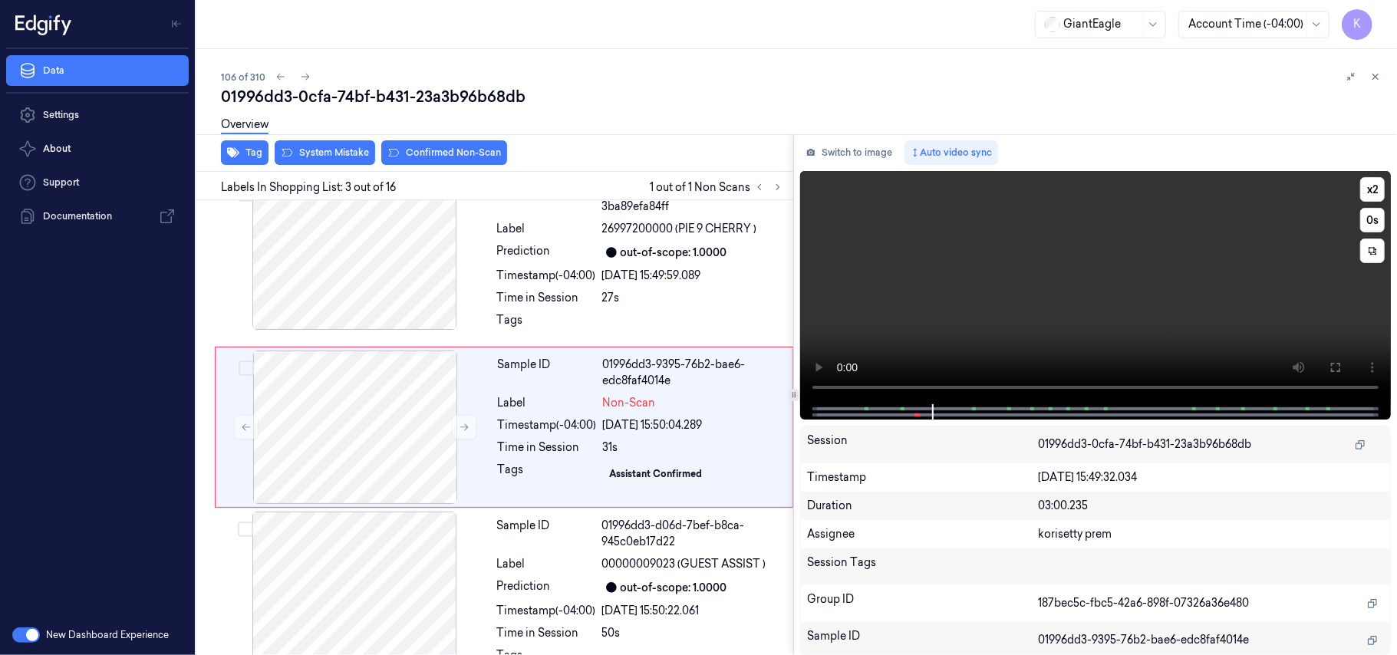
click at [1000, 279] on video at bounding box center [1095, 287] width 591 height 233
click at [428, 456] on div at bounding box center [355, 427] width 273 height 153
click at [329, 144] on div "Overview" at bounding box center [803, 126] width 1164 height 39
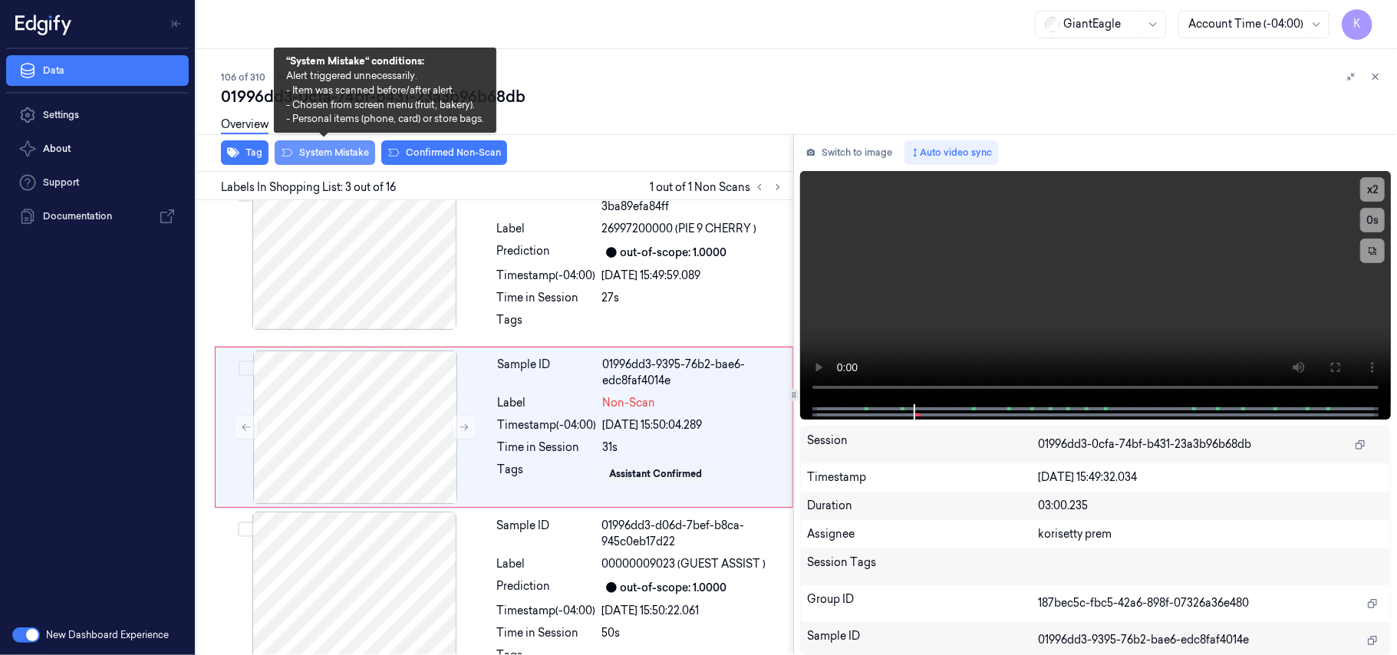
click at [329, 153] on button "System Mistake" at bounding box center [325, 152] width 100 height 25
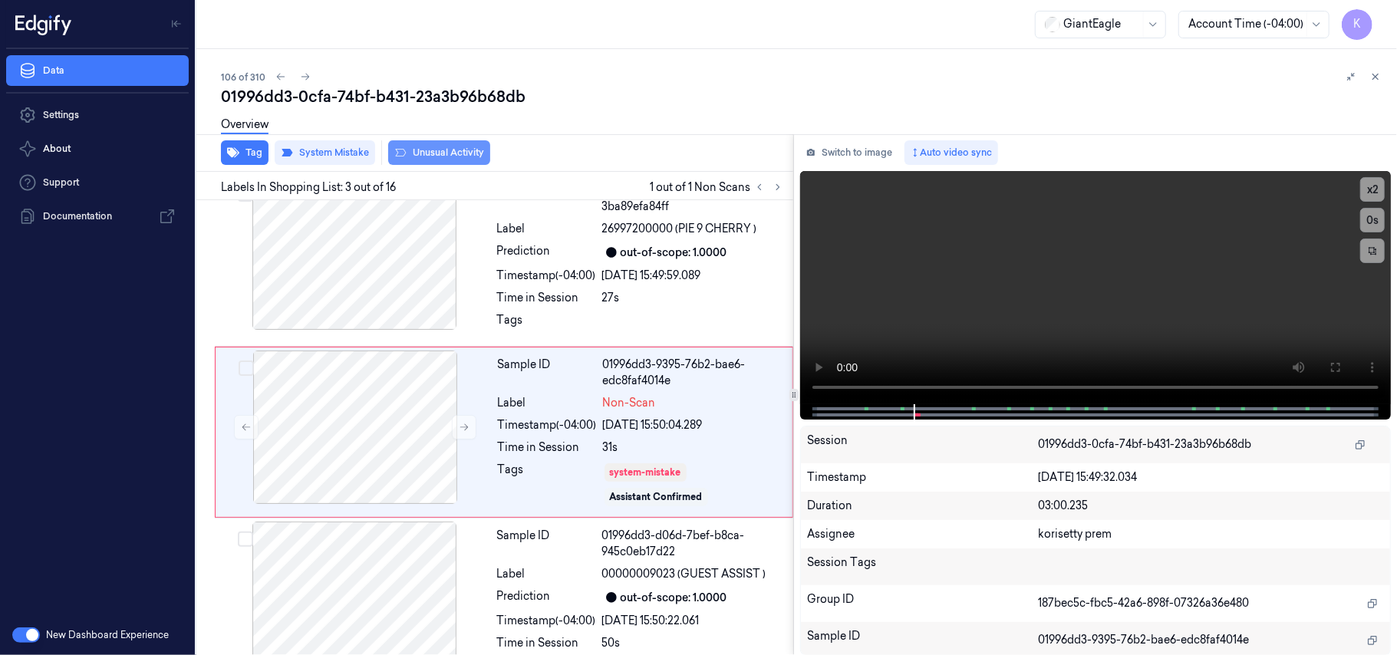
scroll to position [206, 0]
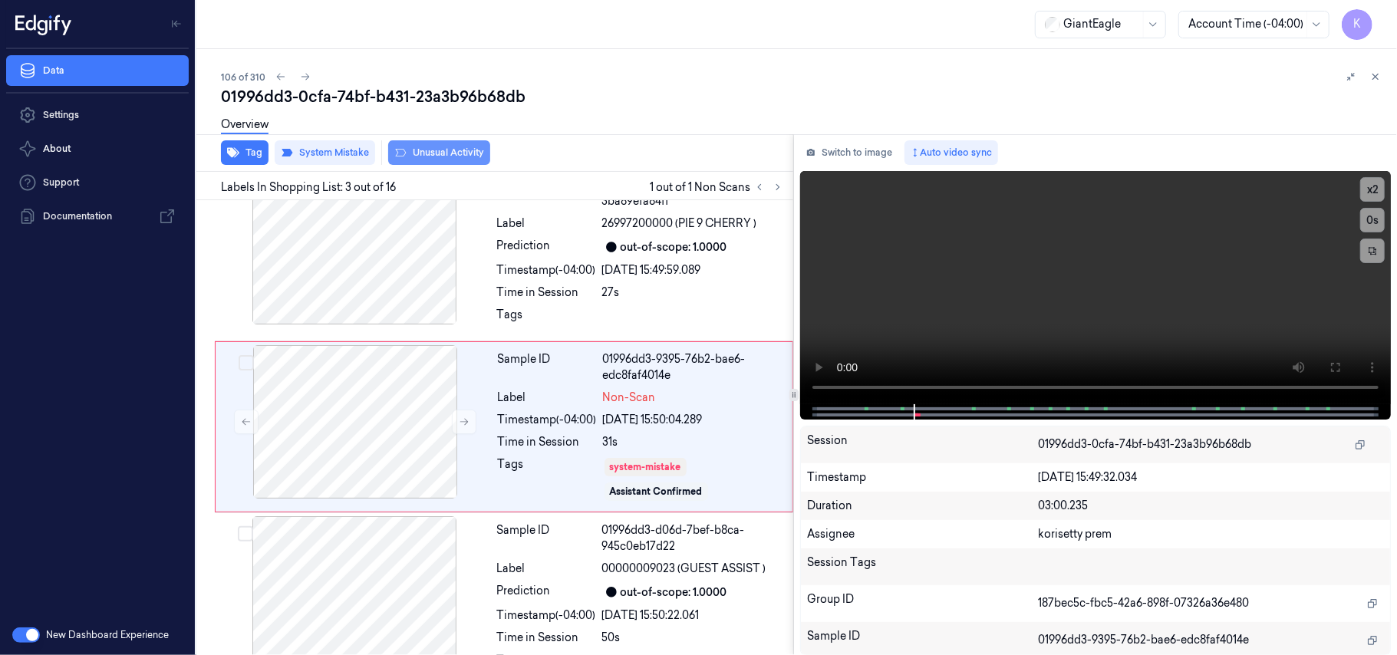
click at [442, 152] on button "Unusual Activity" at bounding box center [439, 152] width 102 height 25
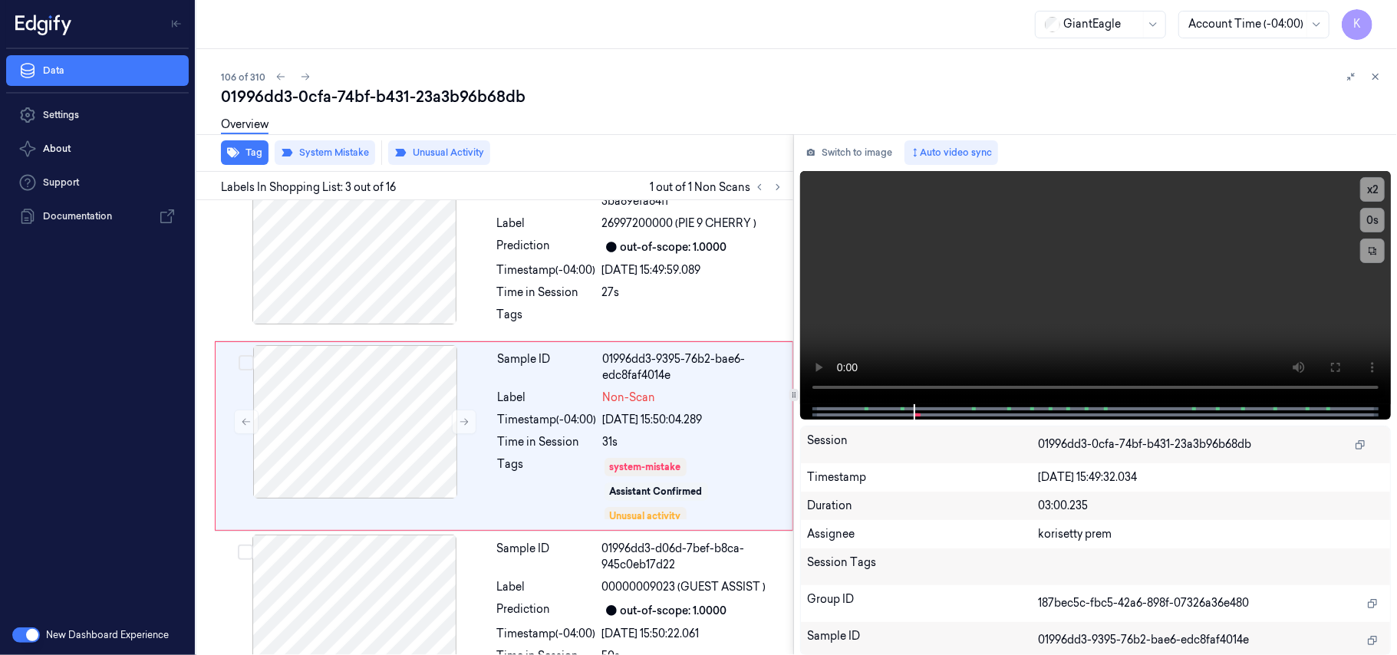
scroll to position [216, 0]
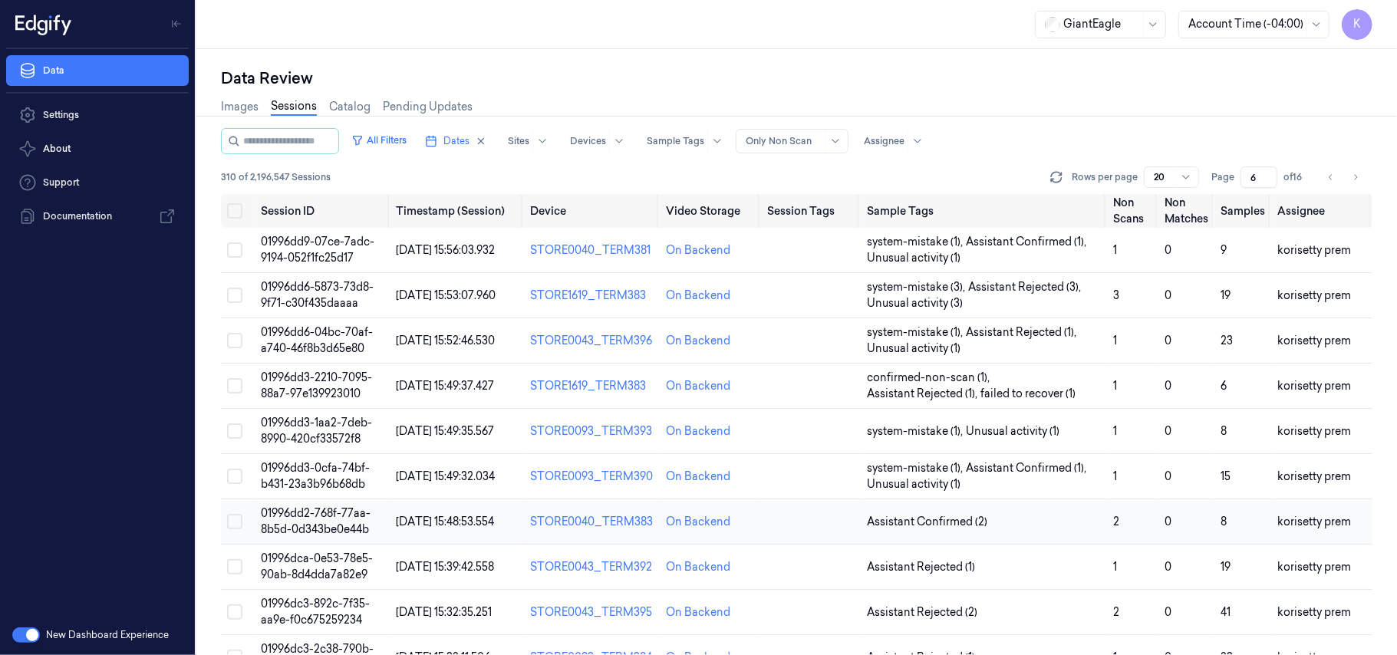
click at [336, 523] on span "01996dd2-768f-77aa-8b5d-0d343be0e44b" at bounding box center [316, 521] width 110 height 30
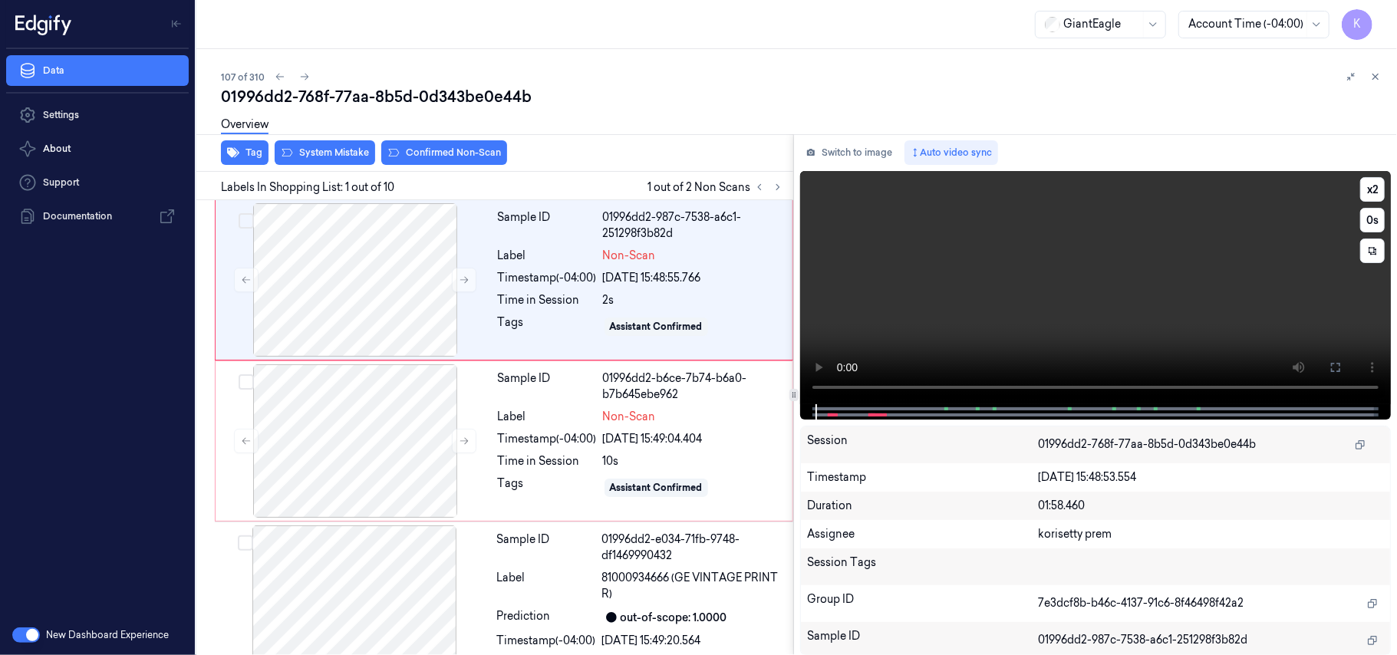
click at [1053, 307] on video at bounding box center [1095, 287] width 591 height 233
click at [1028, 305] on video at bounding box center [1095, 287] width 591 height 233
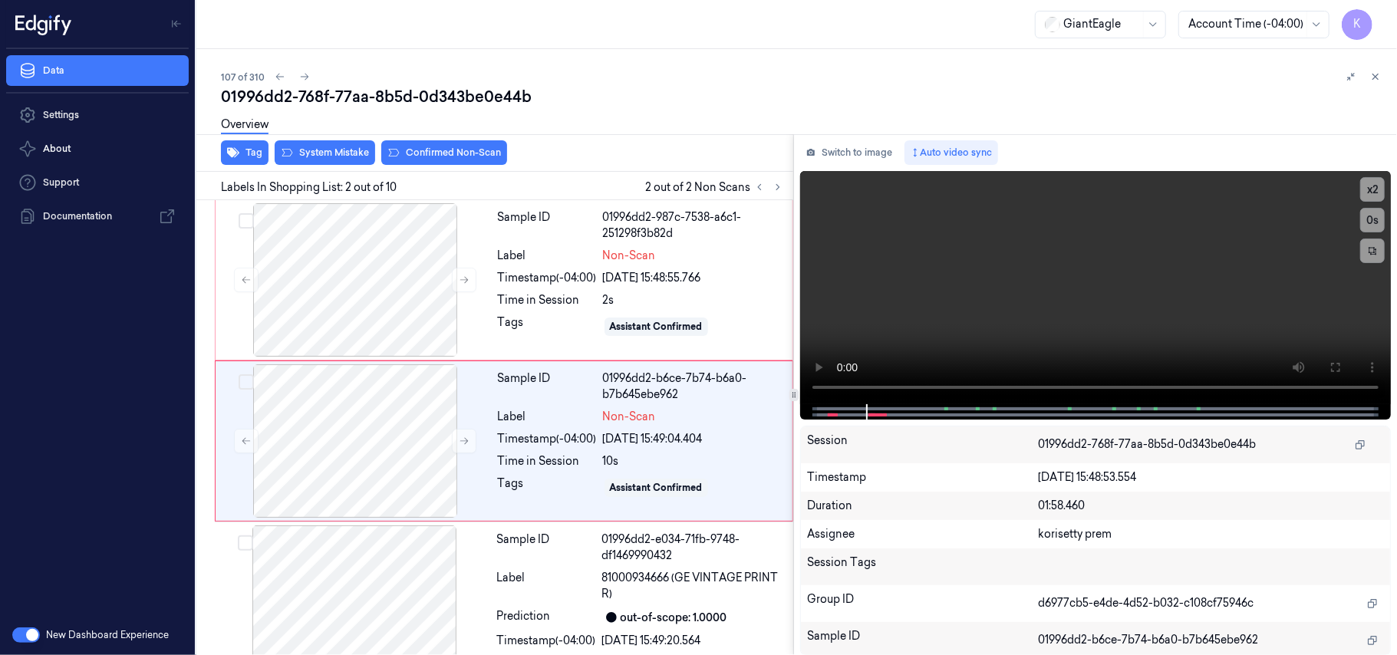
scroll to position [13, 0]
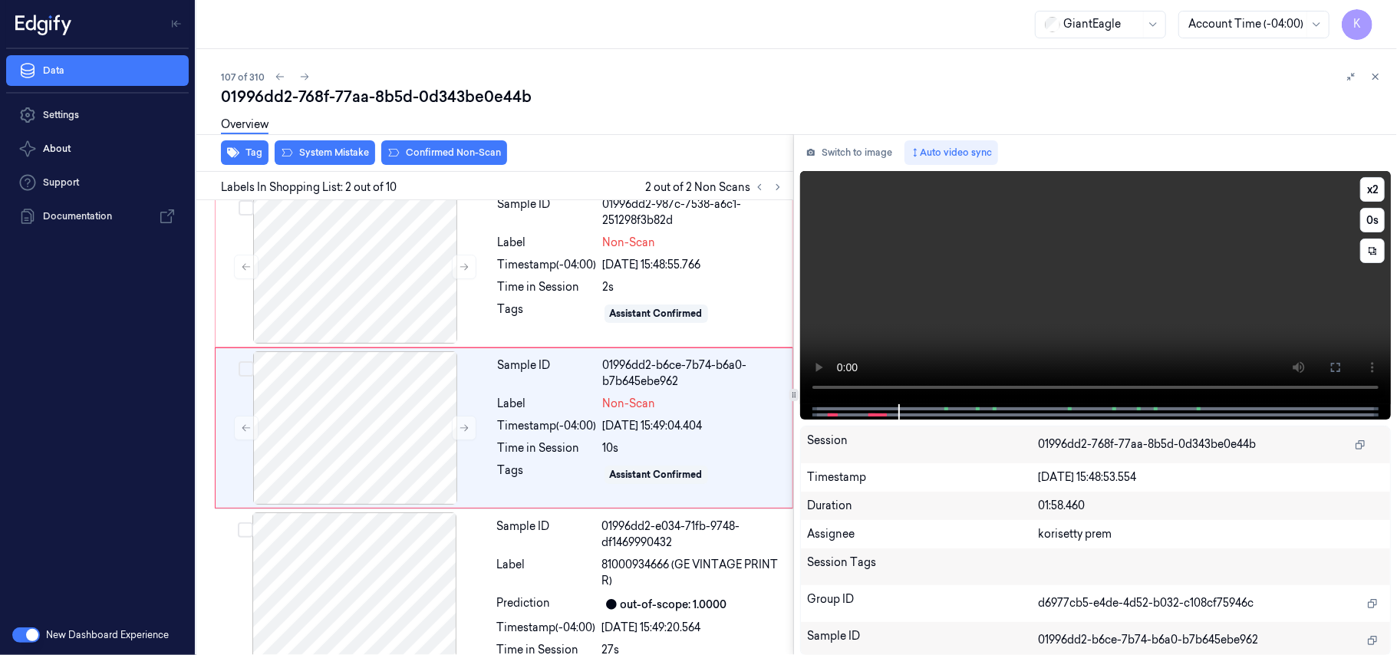
click at [915, 255] on video at bounding box center [1095, 287] width 591 height 233
click at [473, 431] on button at bounding box center [464, 428] width 25 height 25
click at [1023, 244] on video at bounding box center [1095, 287] width 591 height 233
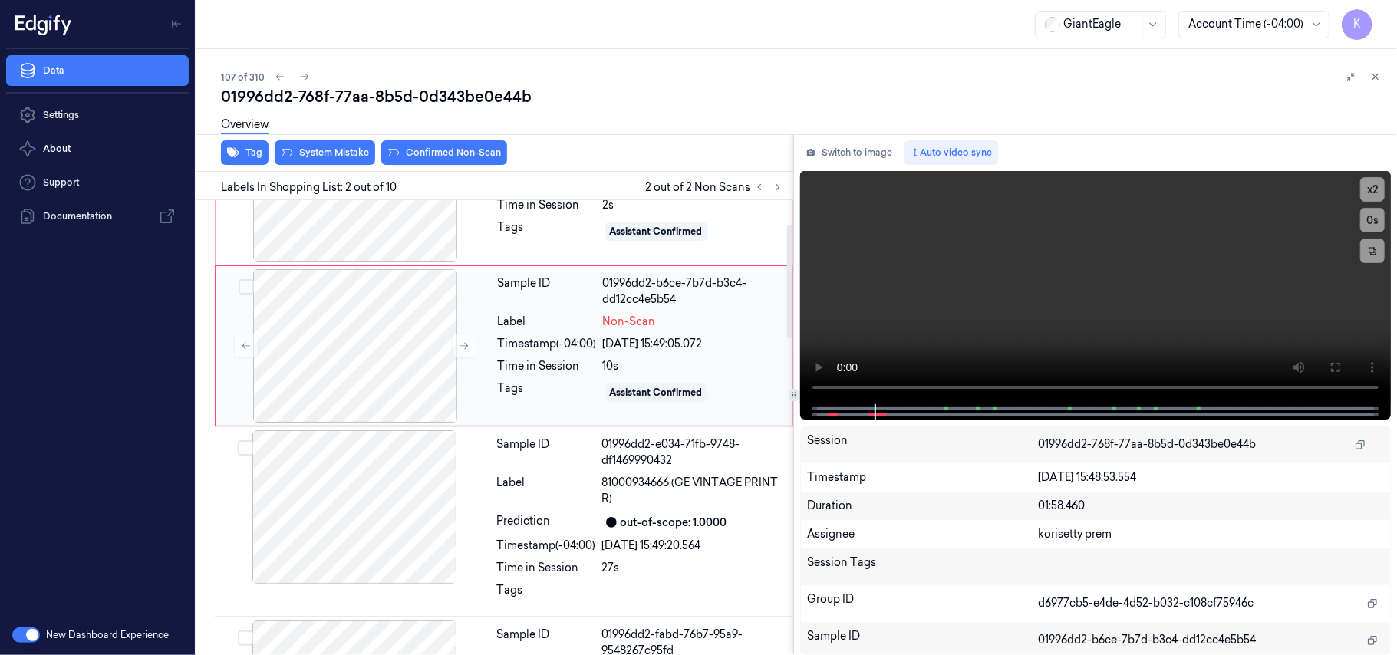
scroll to position [218, 0]
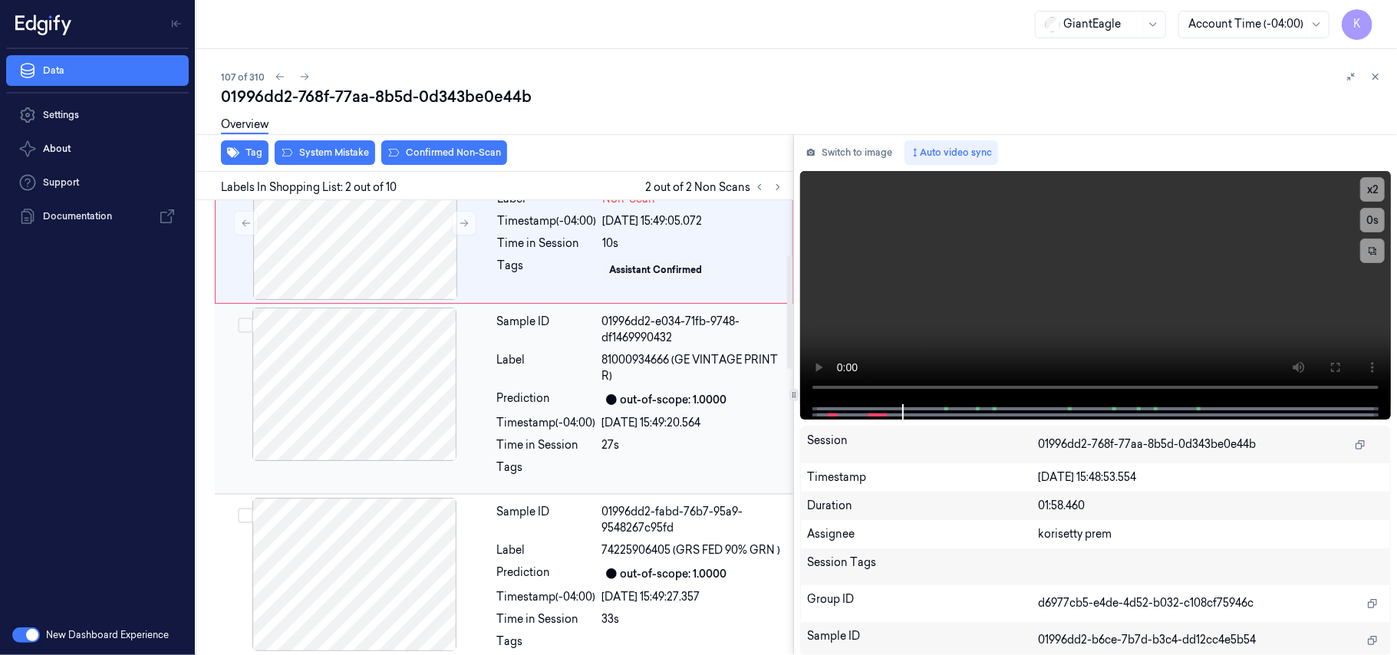
click at [667, 385] on div "Sample ID 01996dd2-e034-71fb-9748-df1469990432 Label 81000934666 (GE VINTAGE PR…" at bounding box center [640, 399] width 299 height 183
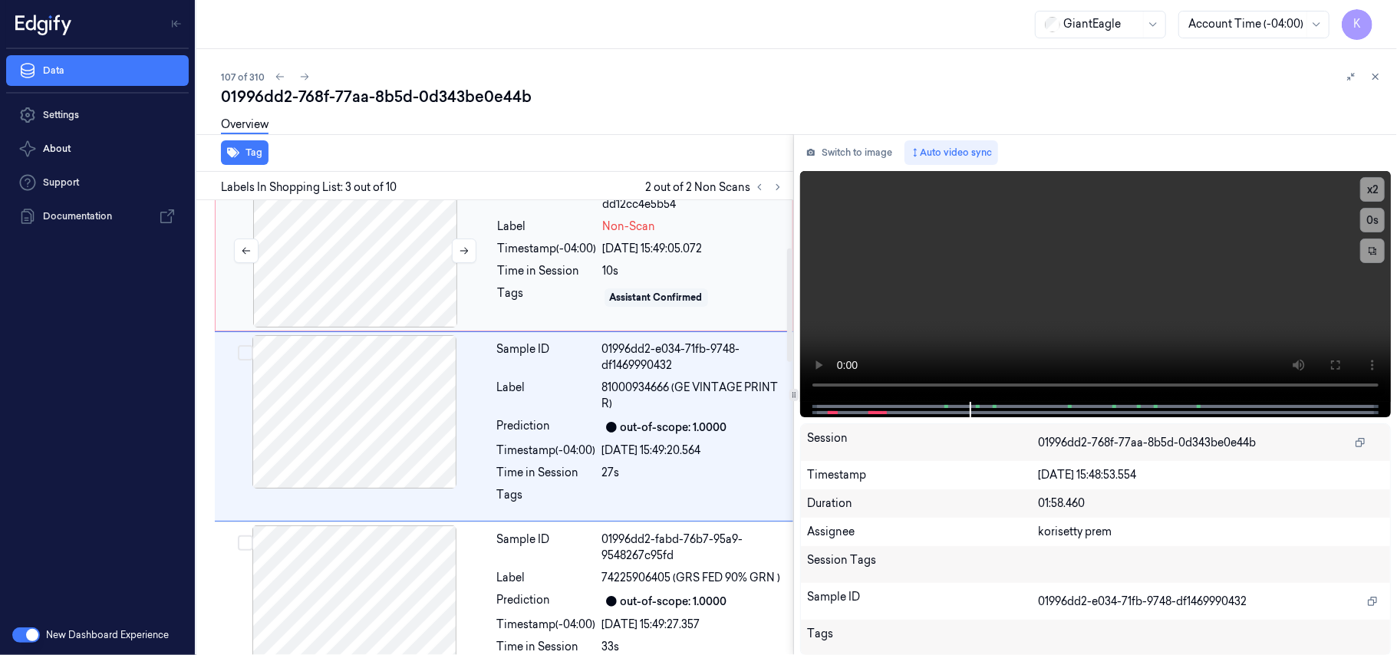
click at [476, 261] on div at bounding box center [355, 250] width 273 height 153
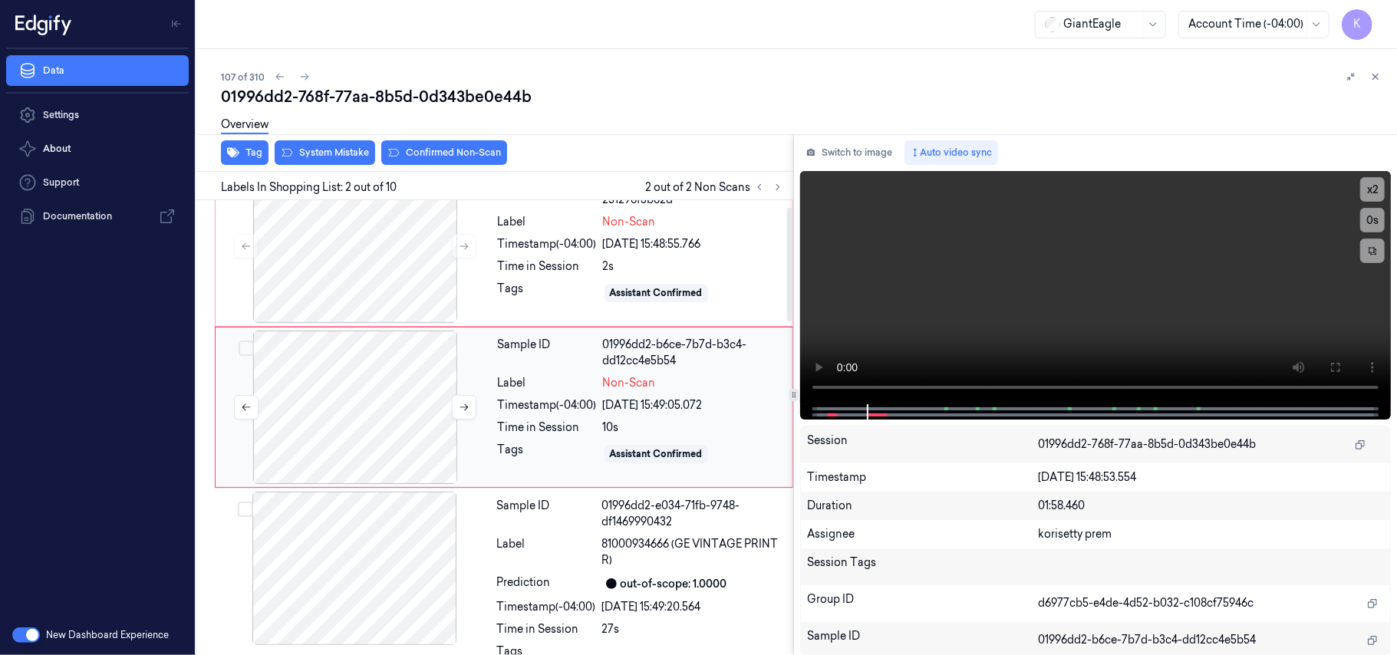
scroll to position [13, 0]
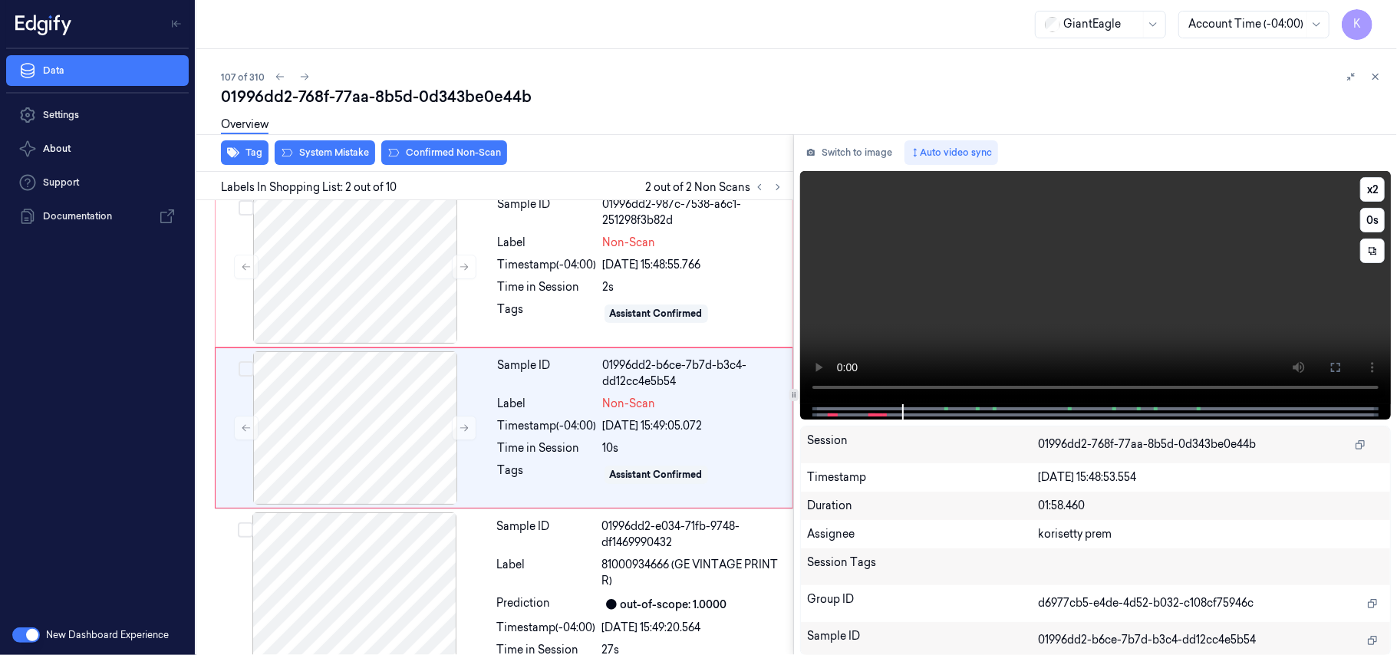
click at [950, 276] on video at bounding box center [1095, 287] width 591 height 233
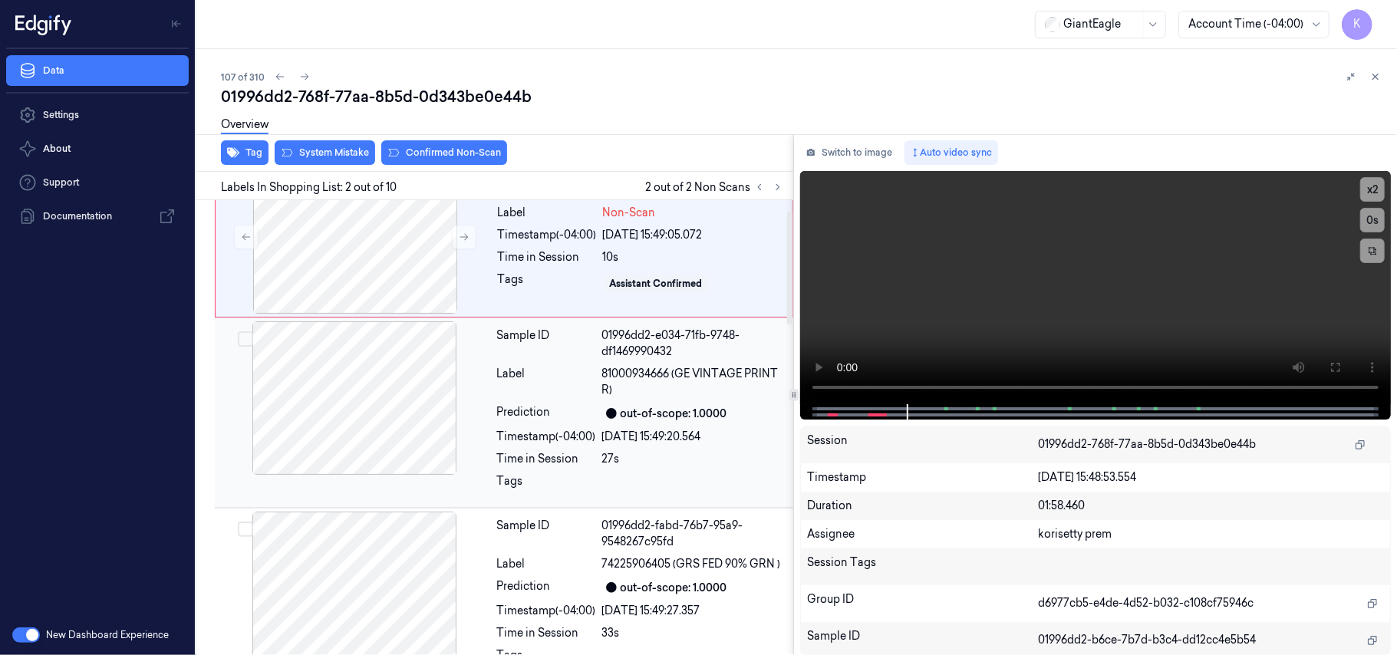
scroll to position [0, 0]
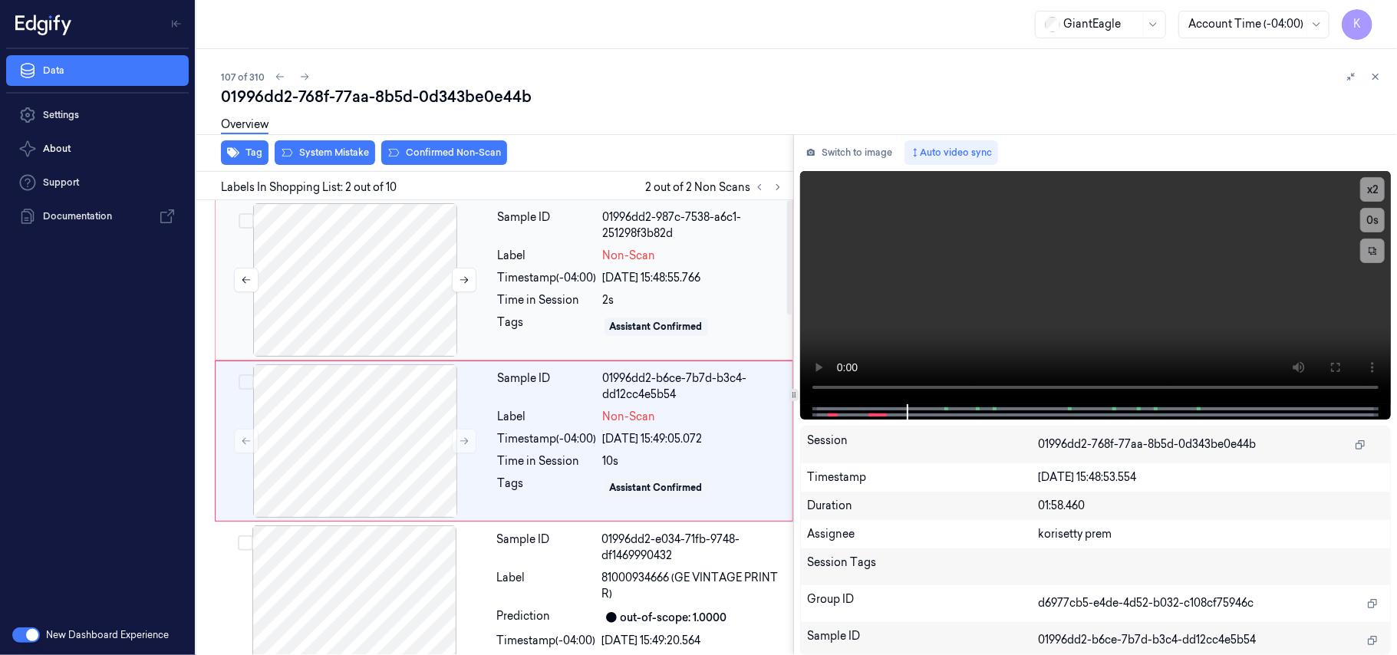
click at [324, 233] on div at bounding box center [355, 279] width 273 height 153
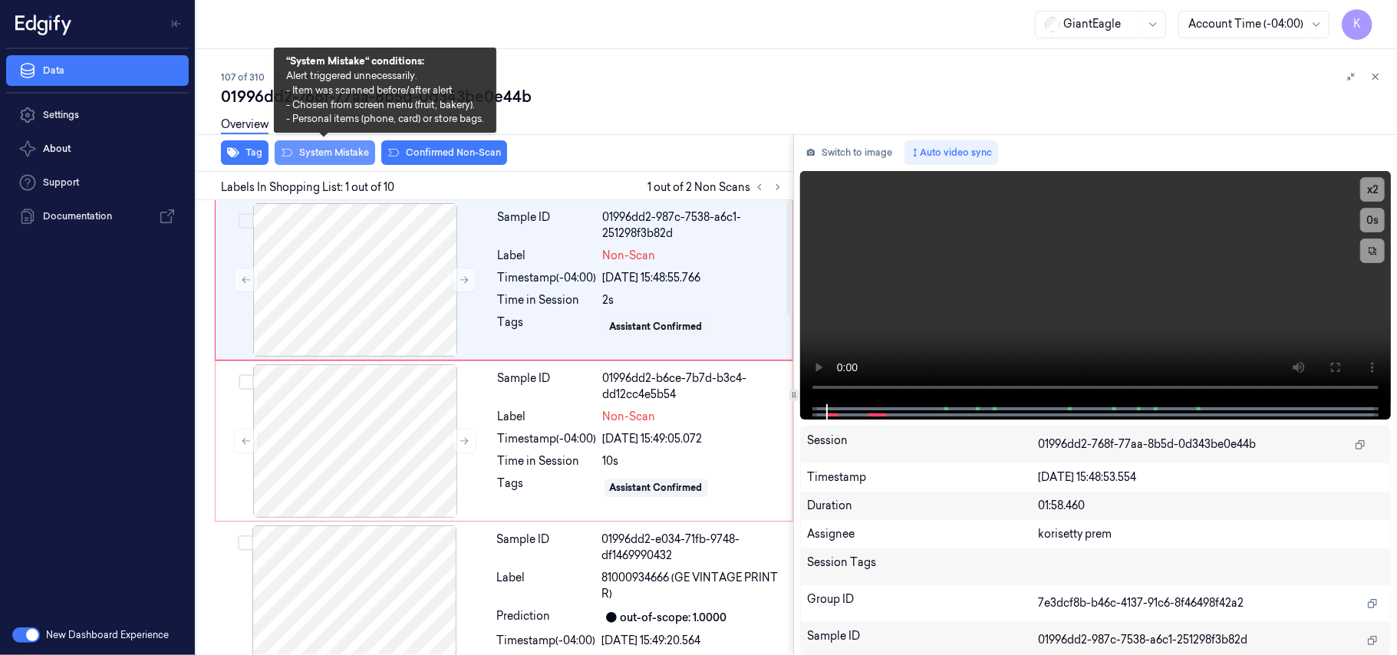
click at [341, 151] on button "System Mistake" at bounding box center [325, 152] width 100 height 25
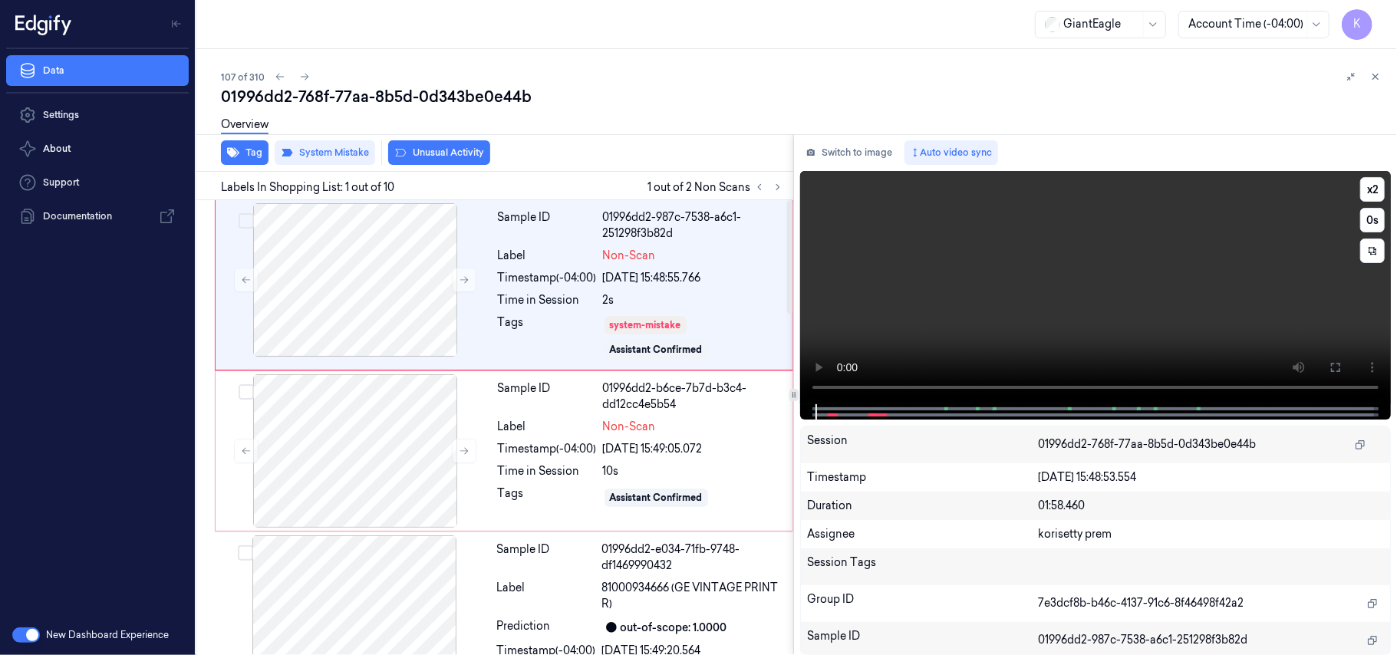
click at [1062, 252] on video at bounding box center [1095, 287] width 591 height 233
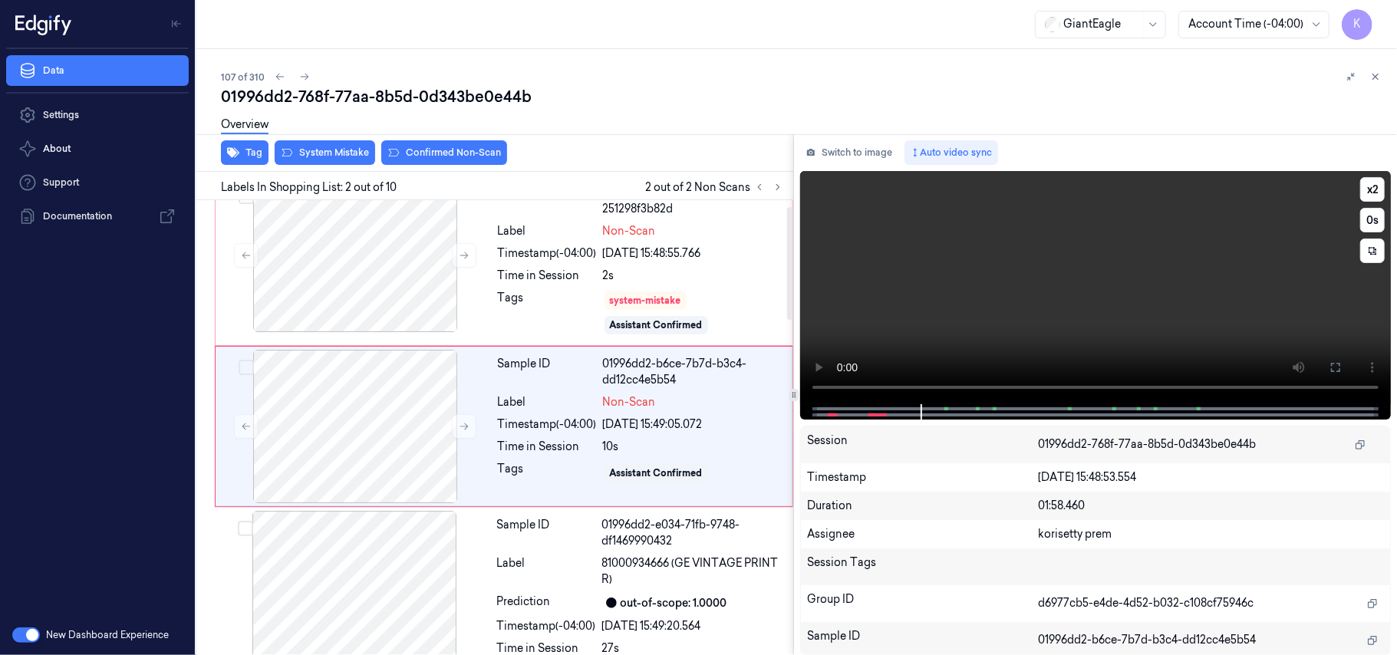
click at [1002, 287] on video at bounding box center [1095, 287] width 591 height 233
click at [381, 589] on div at bounding box center [354, 587] width 273 height 153
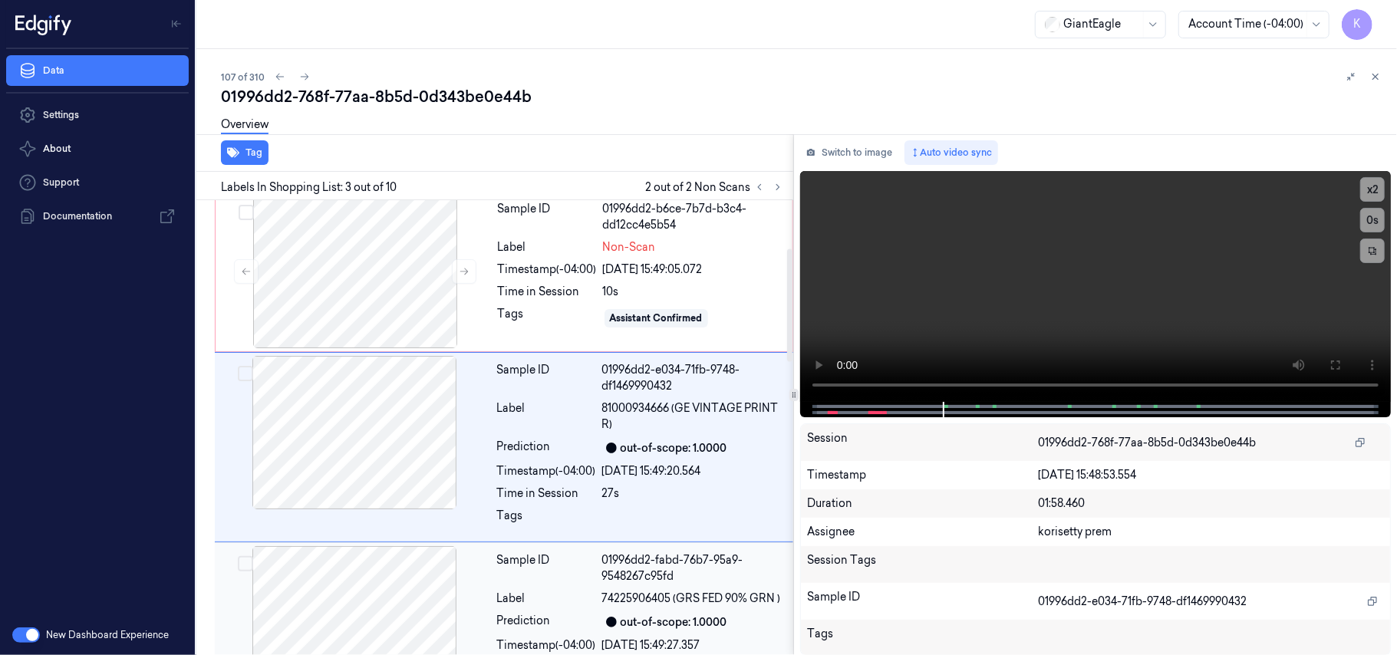
scroll to position [200, 0]
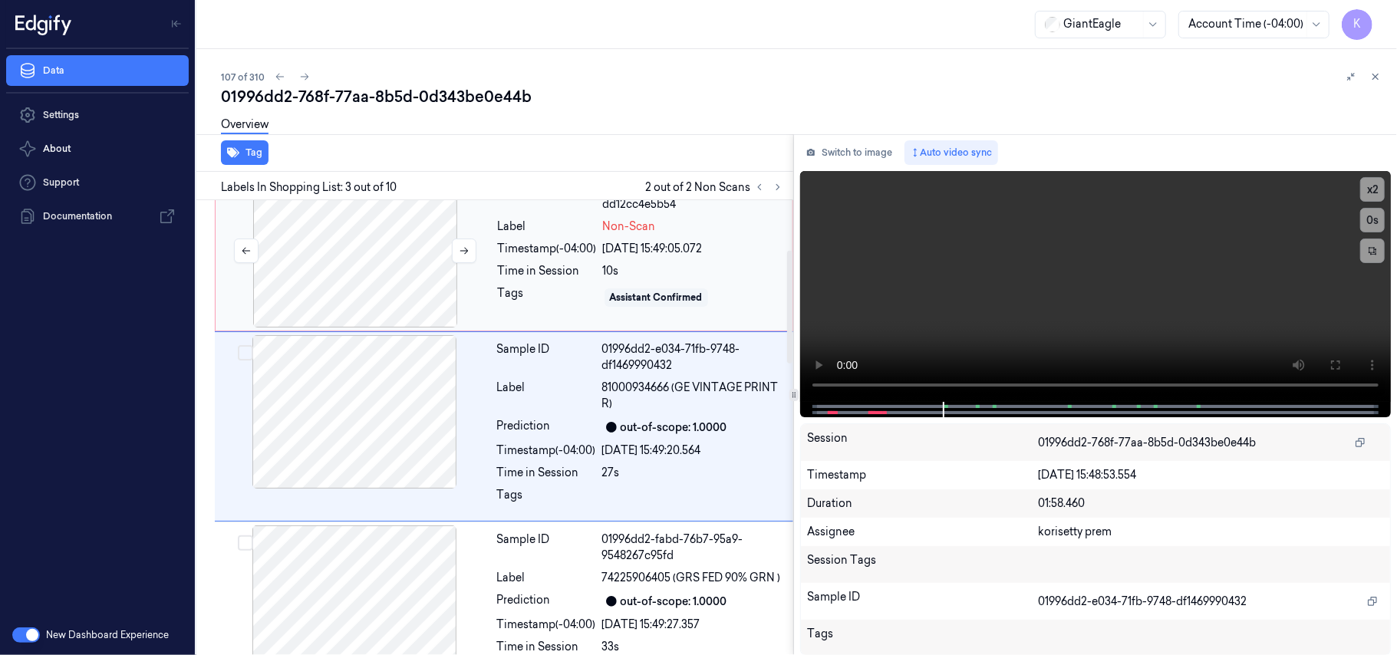
click at [357, 283] on div at bounding box center [355, 250] width 273 height 153
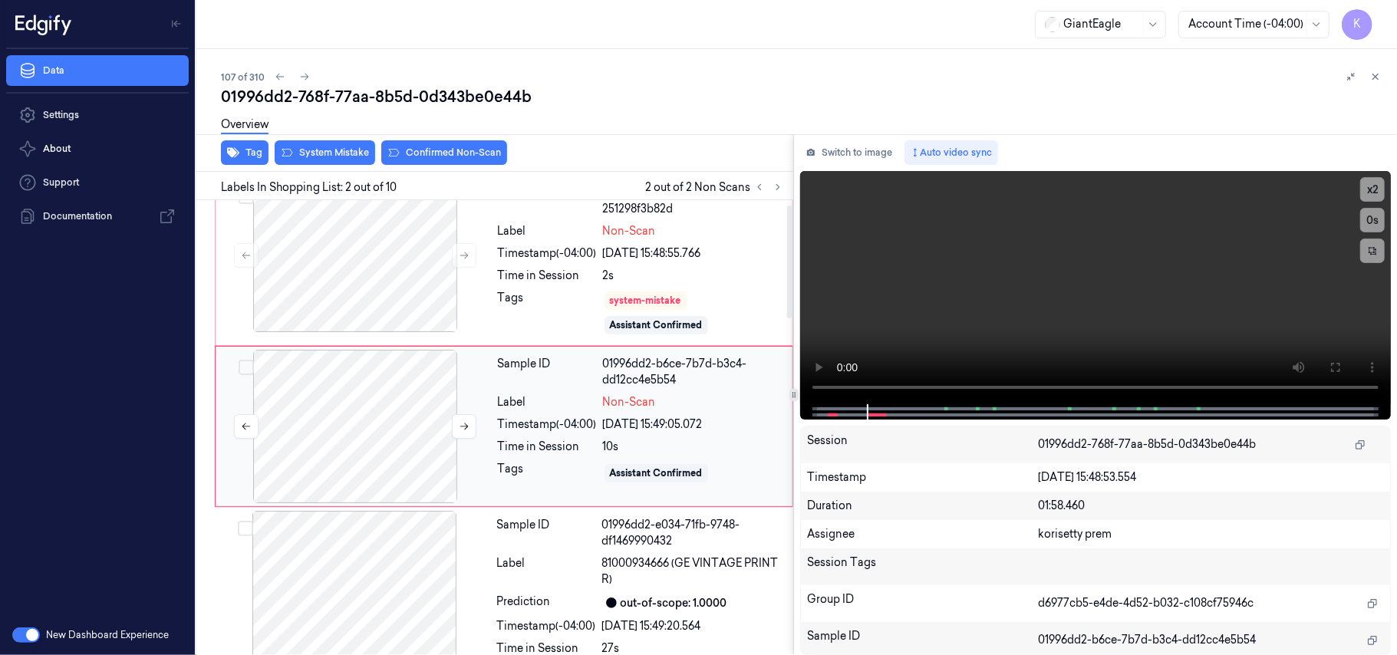
scroll to position [0, 0]
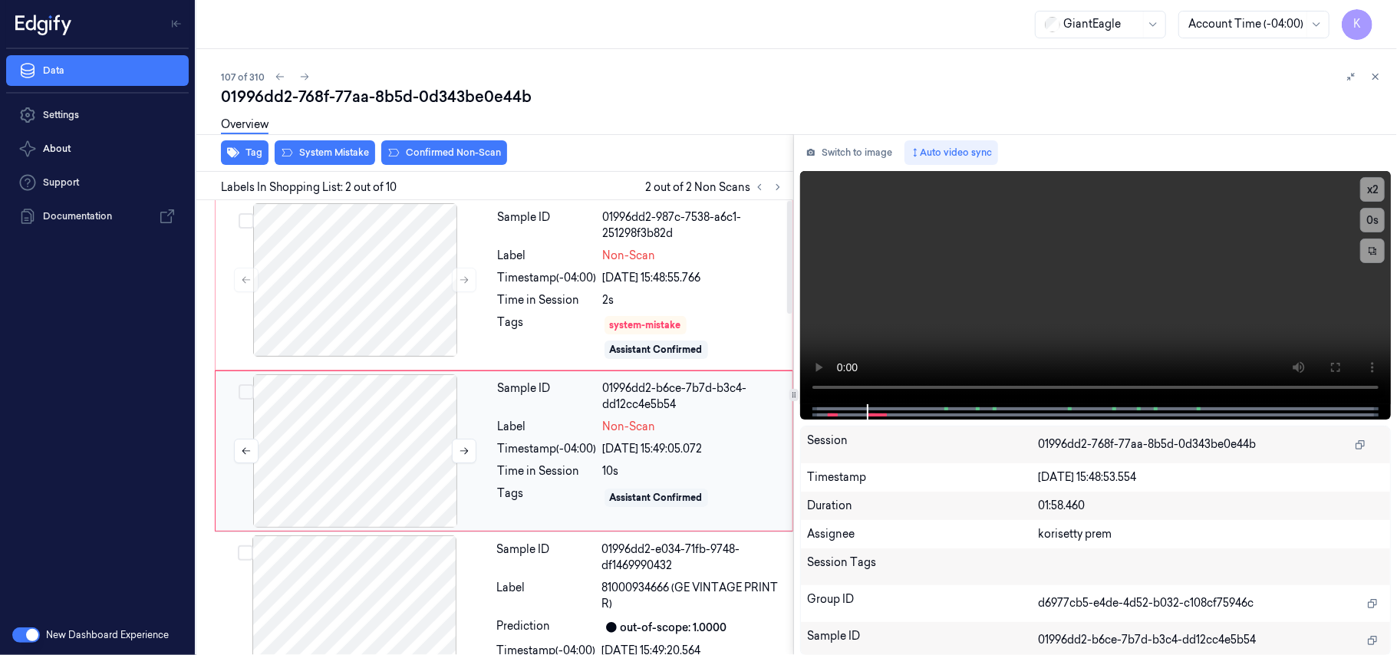
click at [425, 446] on div at bounding box center [355, 450] width 273 height 153
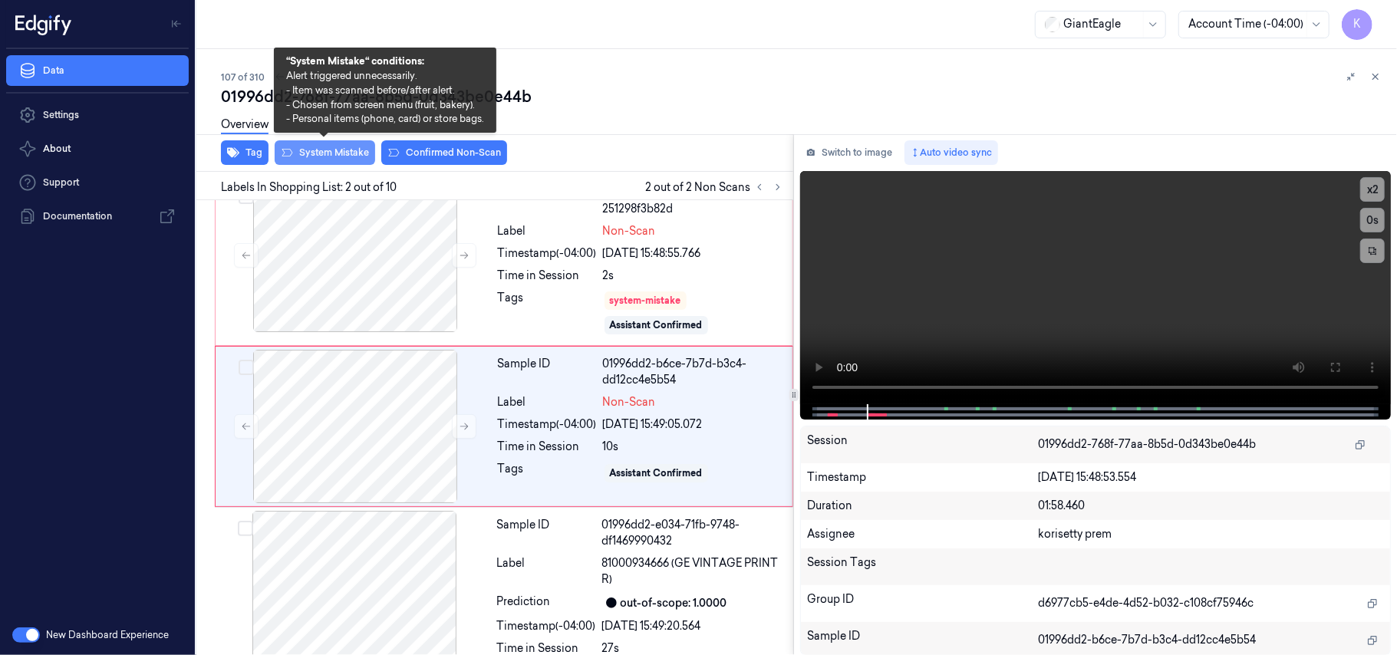
click at [330, 157] on button "System Mistake" at bounding box center [325, 152] width 100 height 25
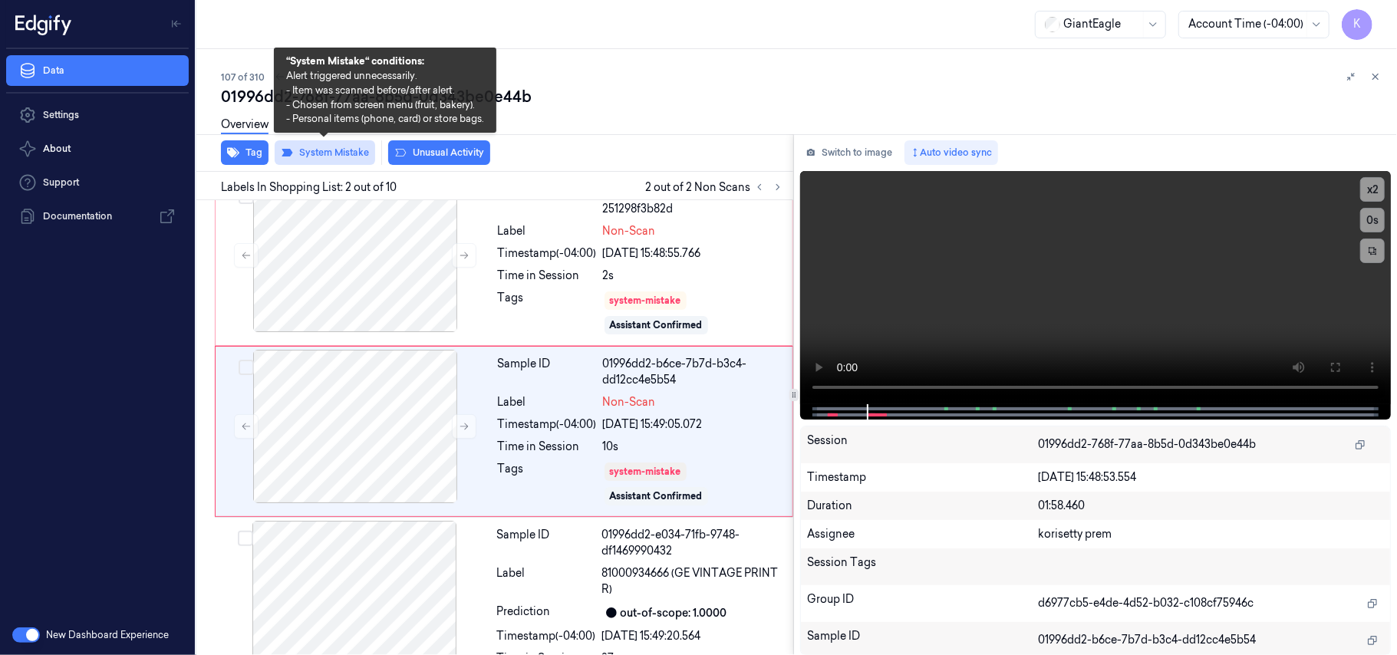
scroll to position [31, 0]
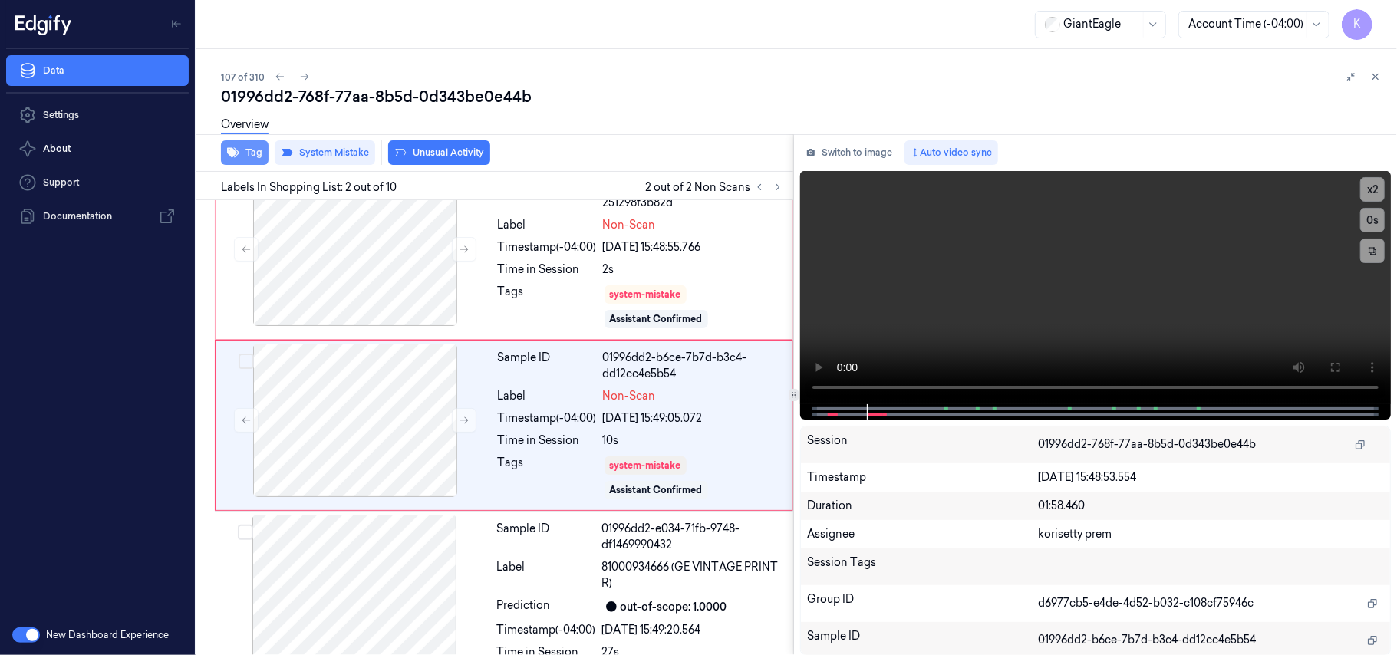
click at [255, 161] on button "Tag" at bounding box center [245, 152] width 48 height 25
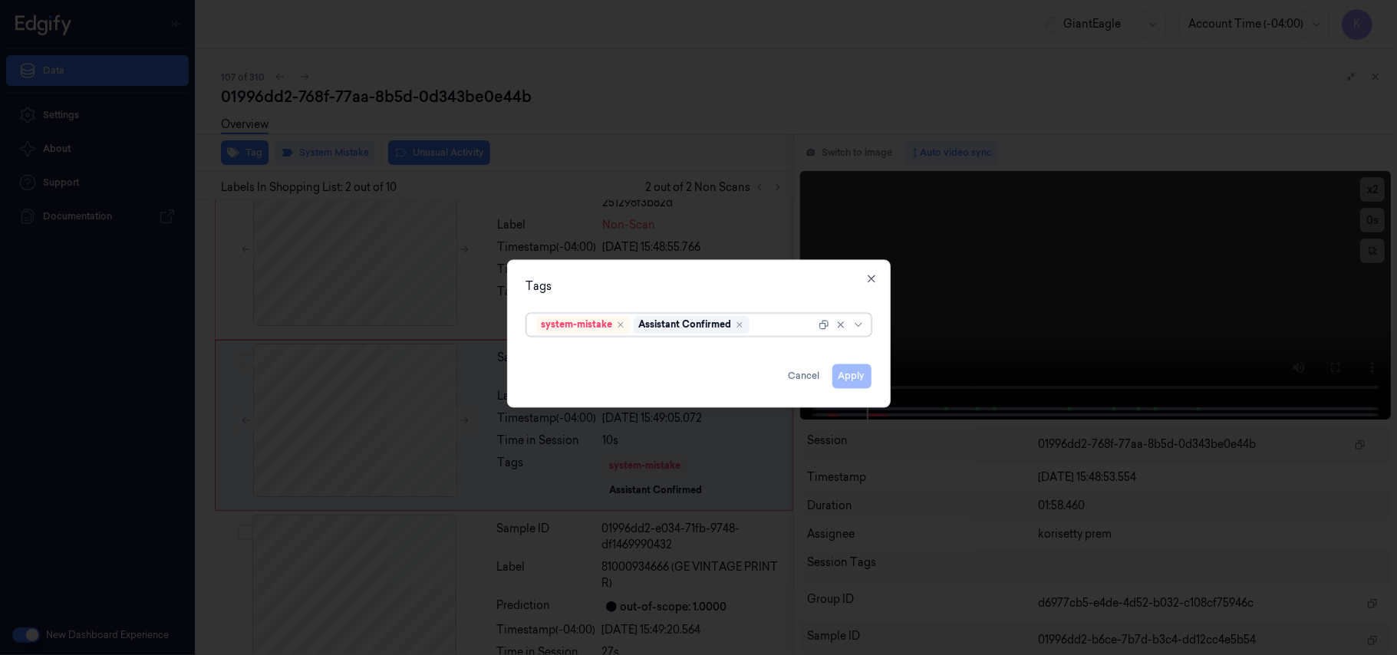
click at [758, 329] on div at bounding box center [784, 325] width 63 height 16
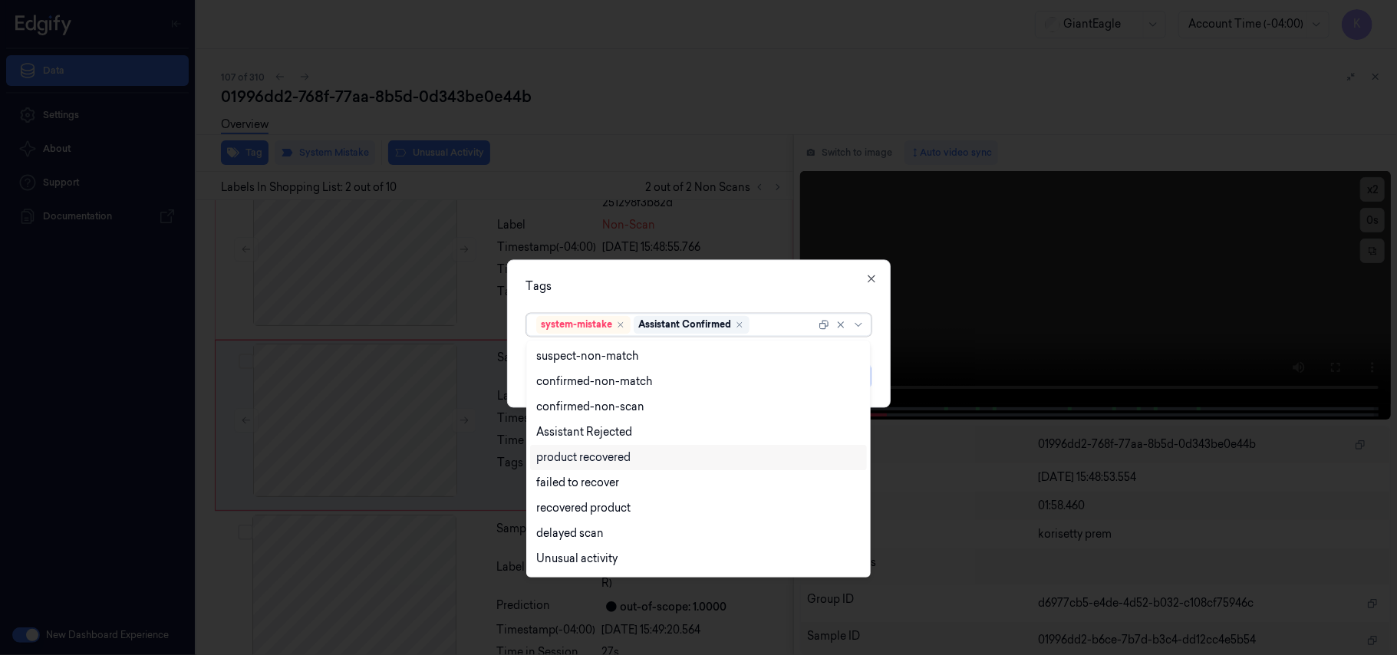
scroll to position [124, 0]
click at [572, 535] on div "Bag" at bounding box center [698, 536] width 324 height 16
click at [749, 295] on div "Tags option Bag, selected. 13 results available. Use Up and Down to choose opti…" at bounding box center [699, 334] width 384 height 148
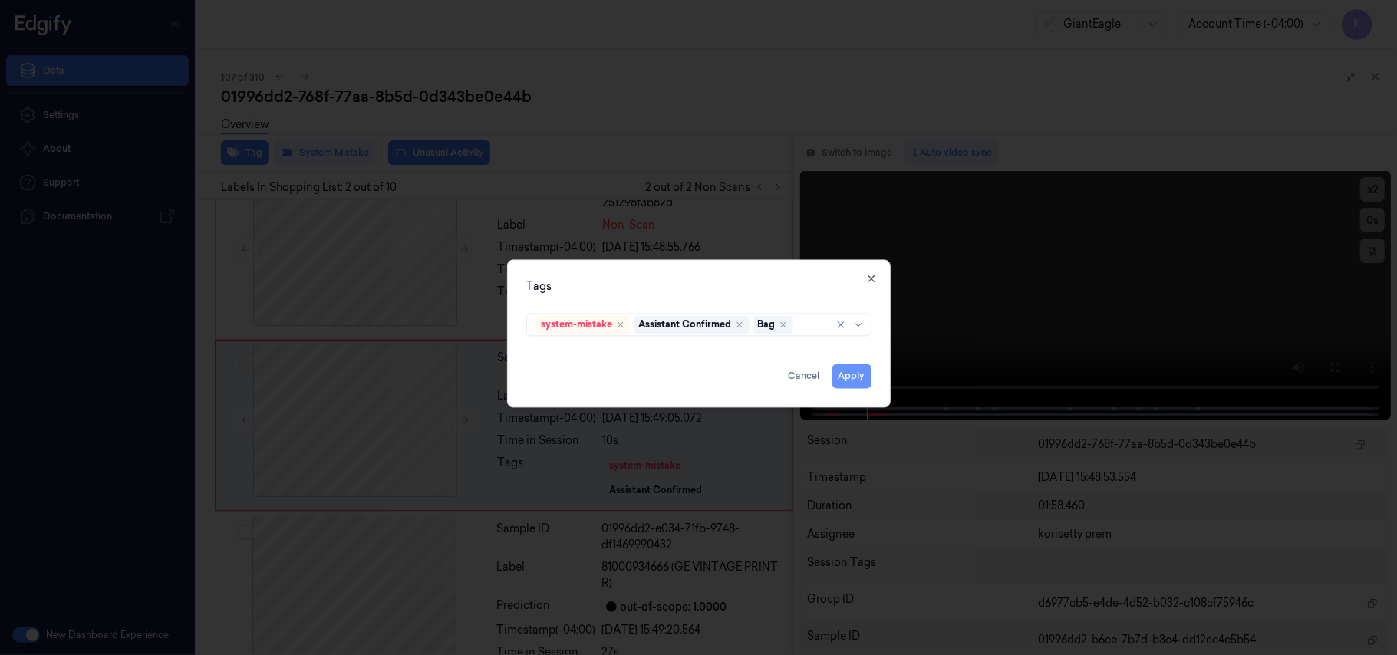
click at [842, 381] on button "Apply" at bounding box center [851, 376] width 39 height 25
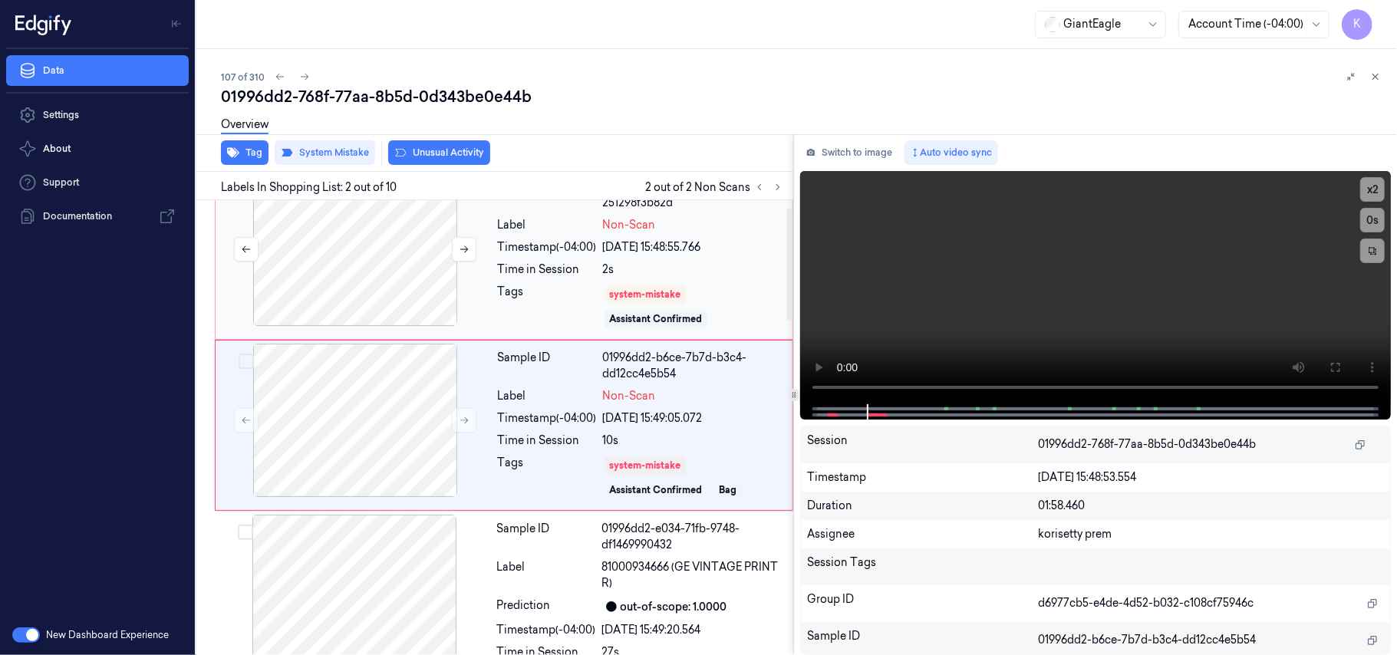
click at [403, 259] on div at bounding box center [355, 249] width 273 height 153
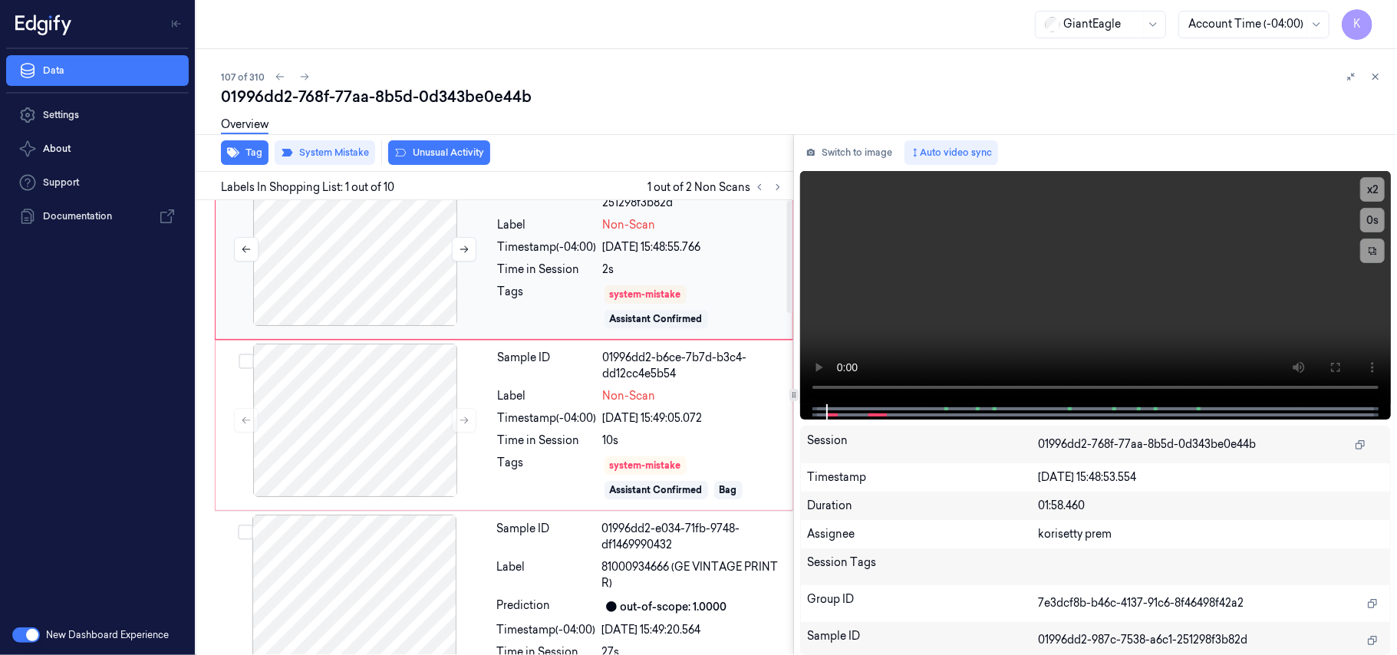
scroll to position [0, 0]
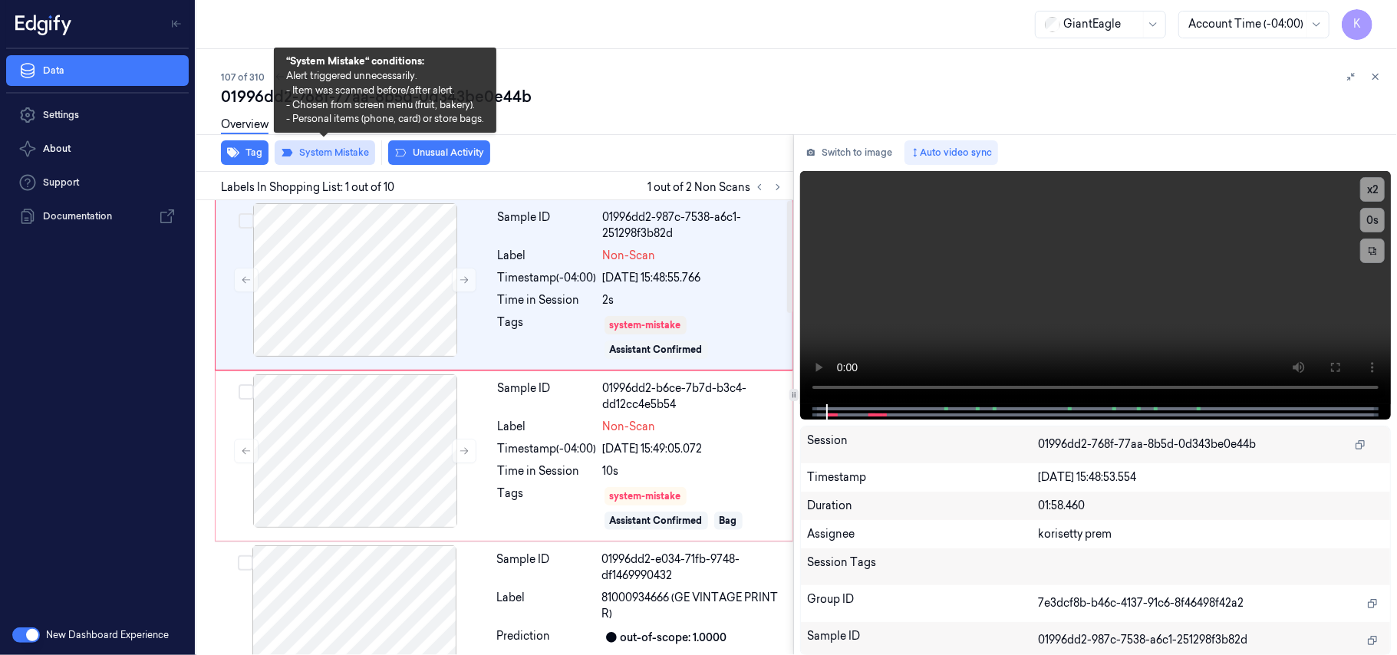
click at [345, 146] on button "System Mistake" at bounding box center [325, 152] width 100 height 25
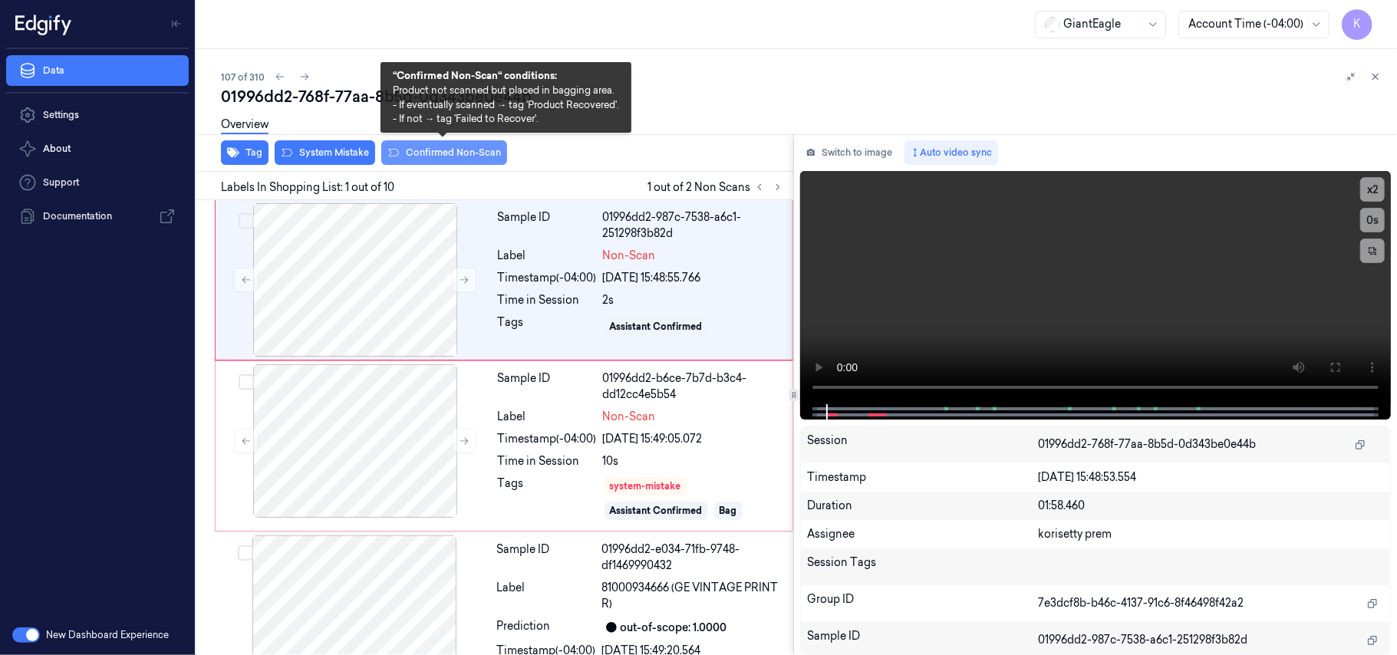
click at [459, 158] on button "Confirmed Non-Scan" at bounding box center [444, 152] width 126 height 25
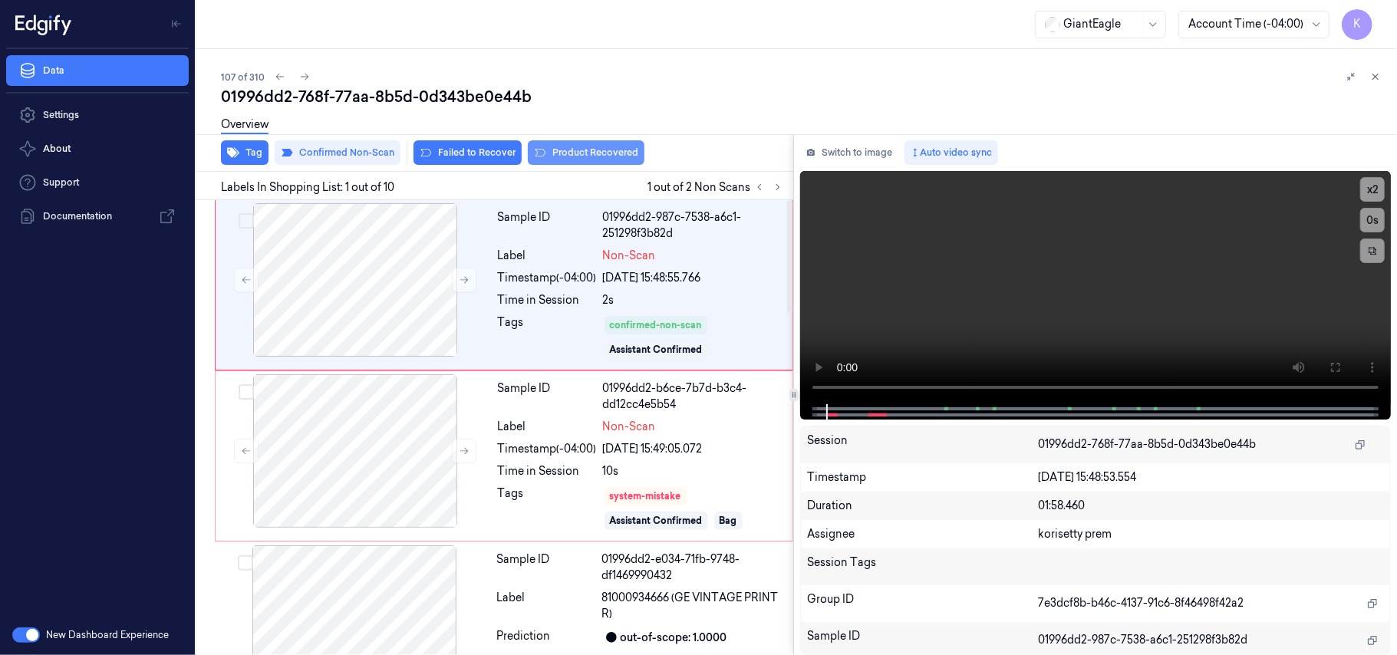
click at [604, 160] on button "Product Recovered" at bounding box center [586, 152] width 117 height 25
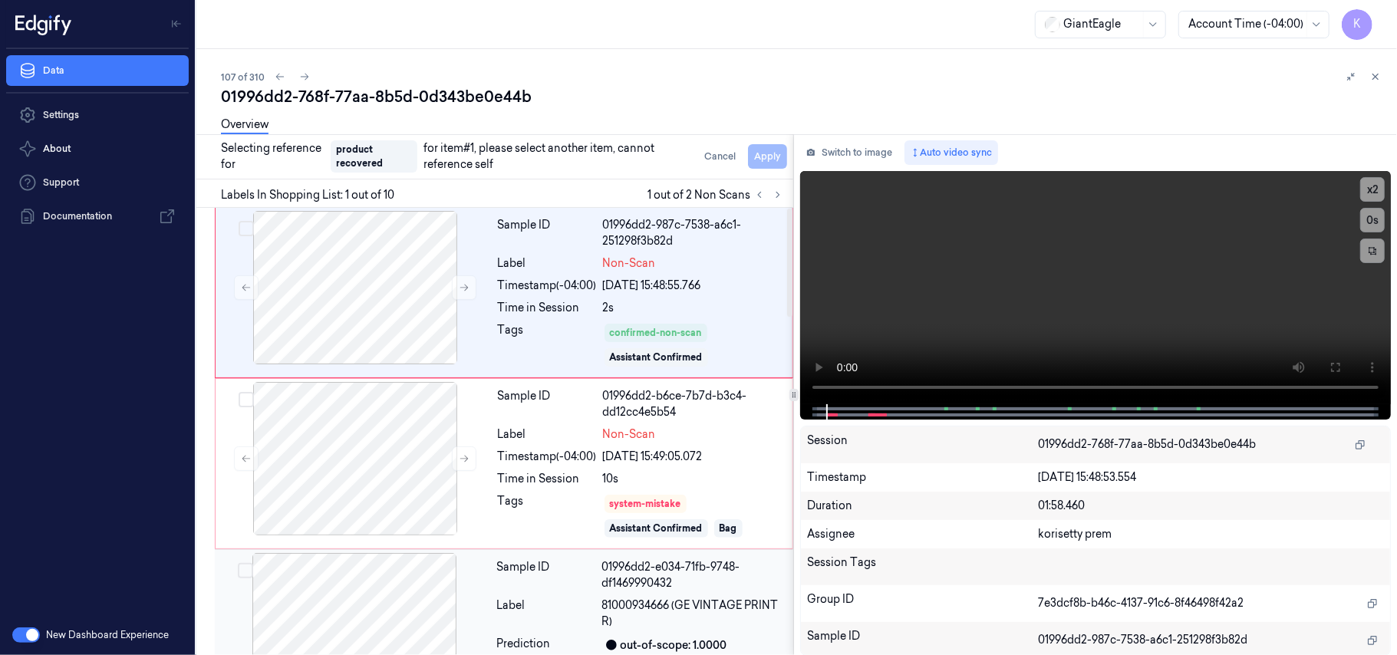
click at [631, 578] on div "01996dd2-e034-71fb-9748-df1469990432" at bounding box center [693, 575] width 182 height 32
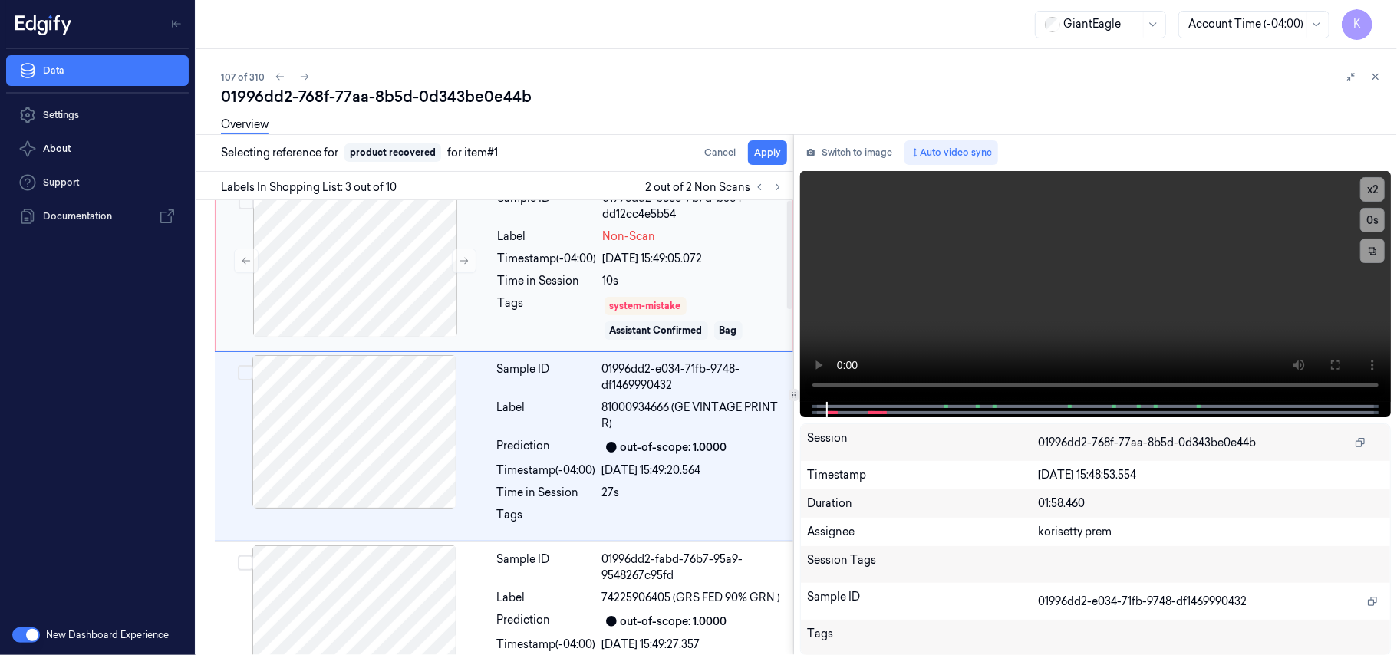
scroll to position [212, 0]
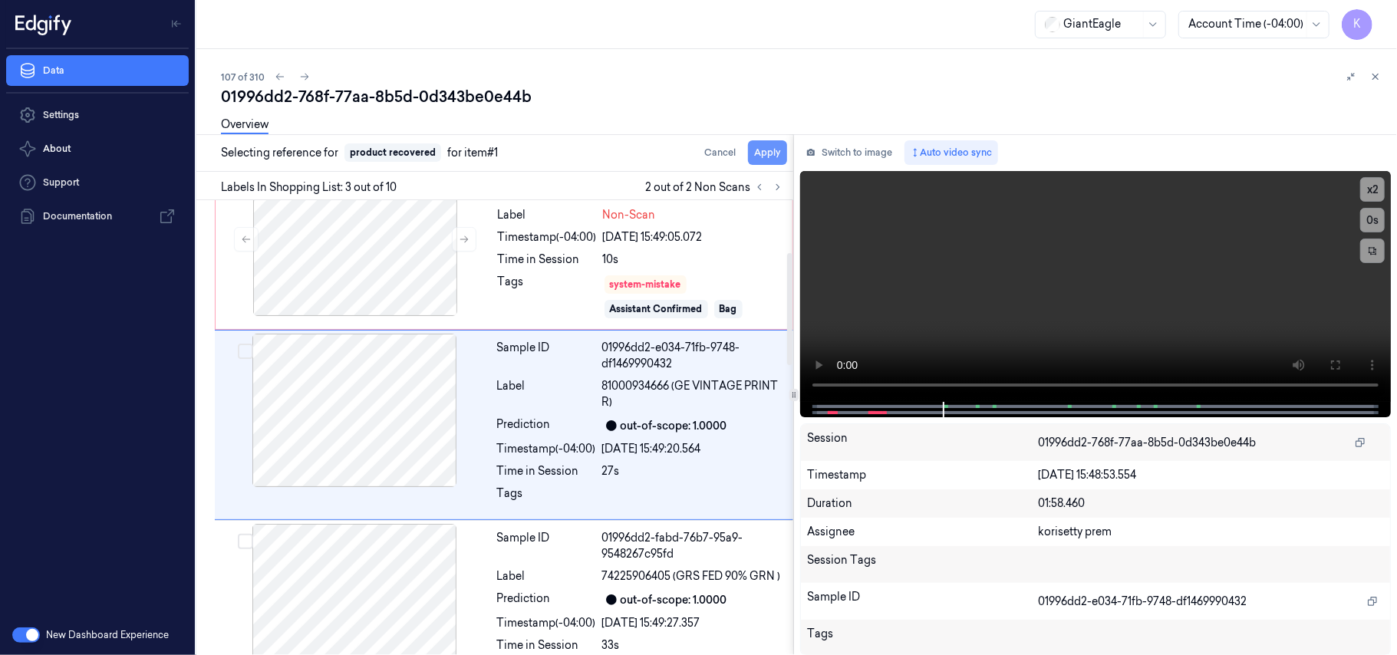
click at [772, 151] on button "Apply" at bounding box center [767, 152] width 39 height 25
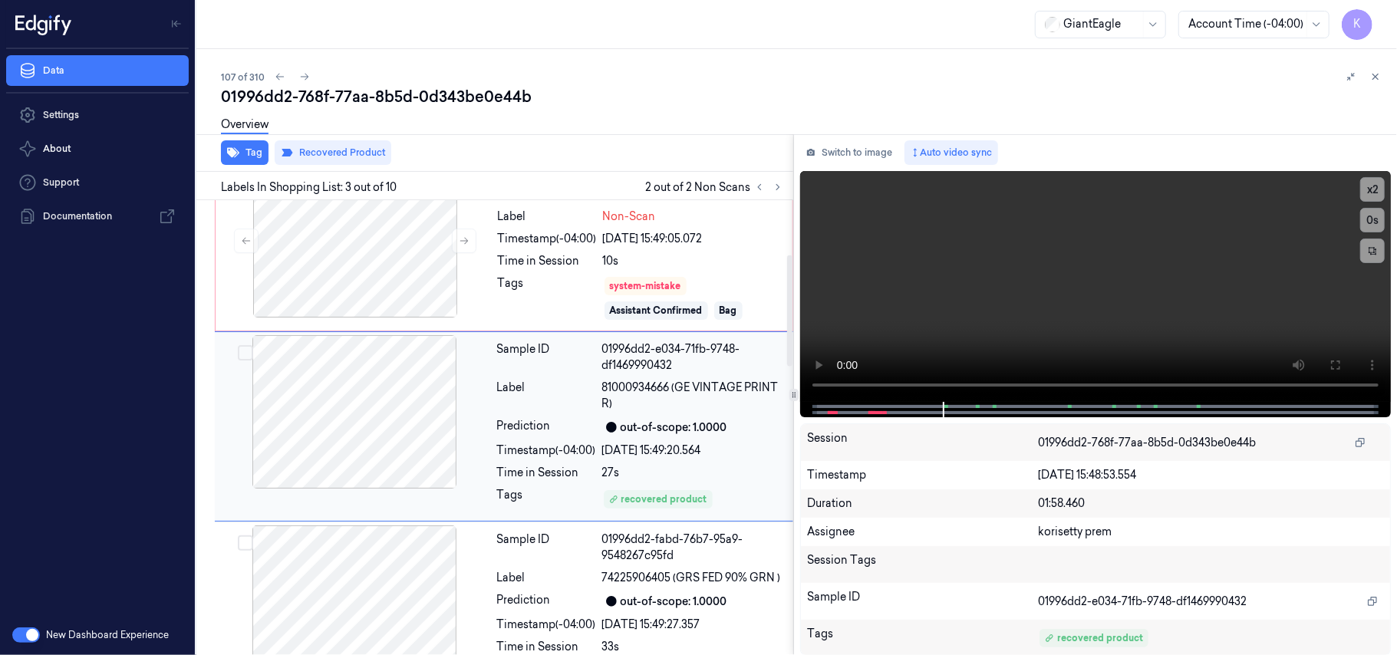
scroll to position [25, 0]
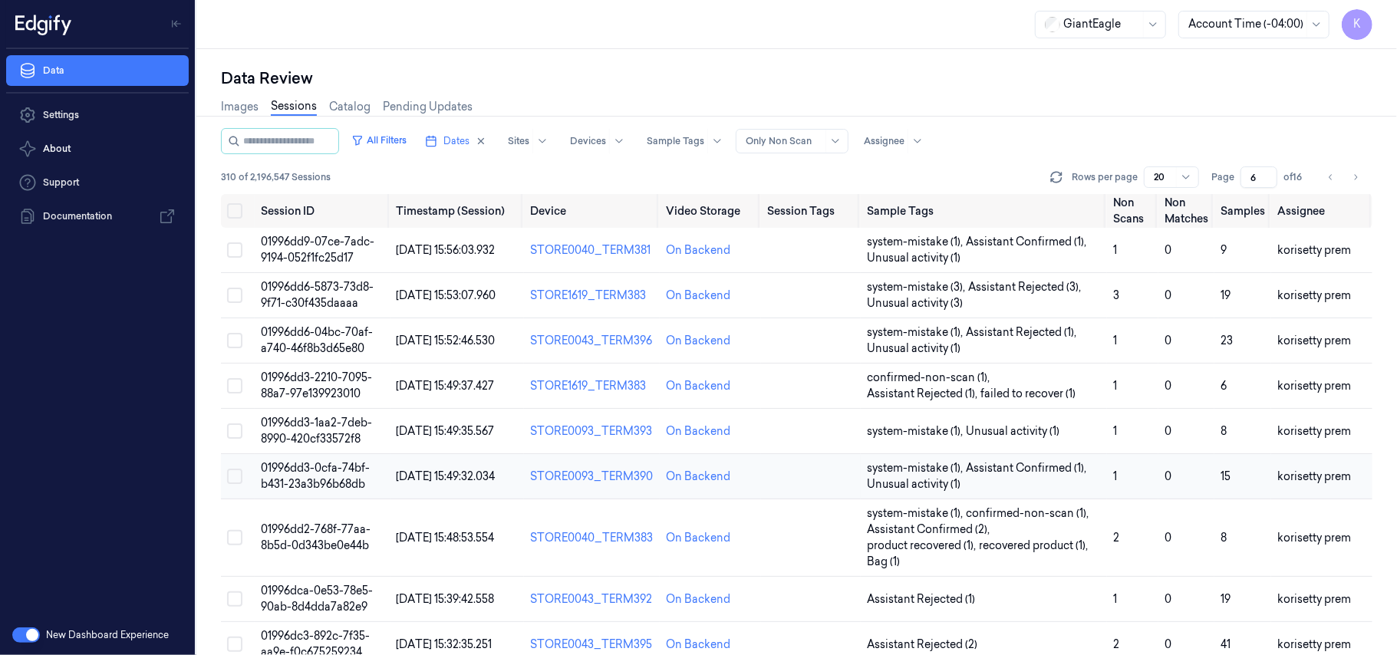
scroll to position [102, 0]
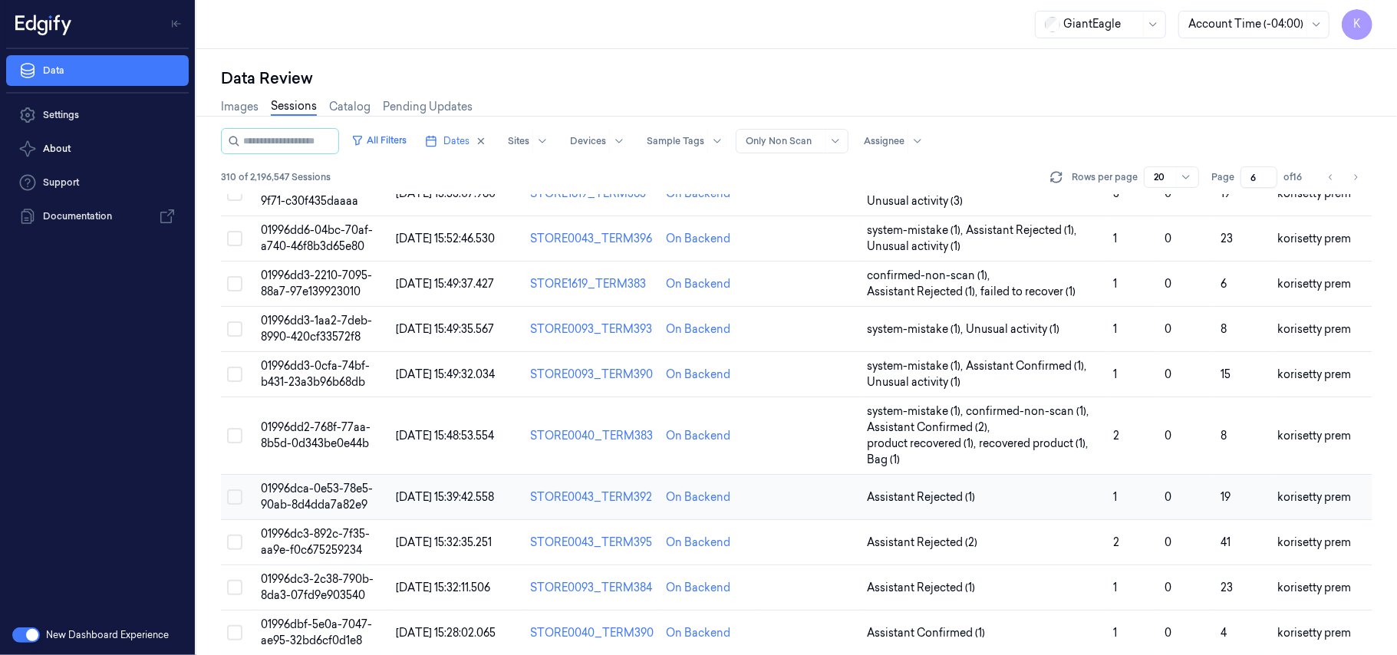
click at [286, 496] on span "01996dca-0e53-78e5-90ab-8d4dda7a82e9" at bounding box center [317, 497] width 112 height 30
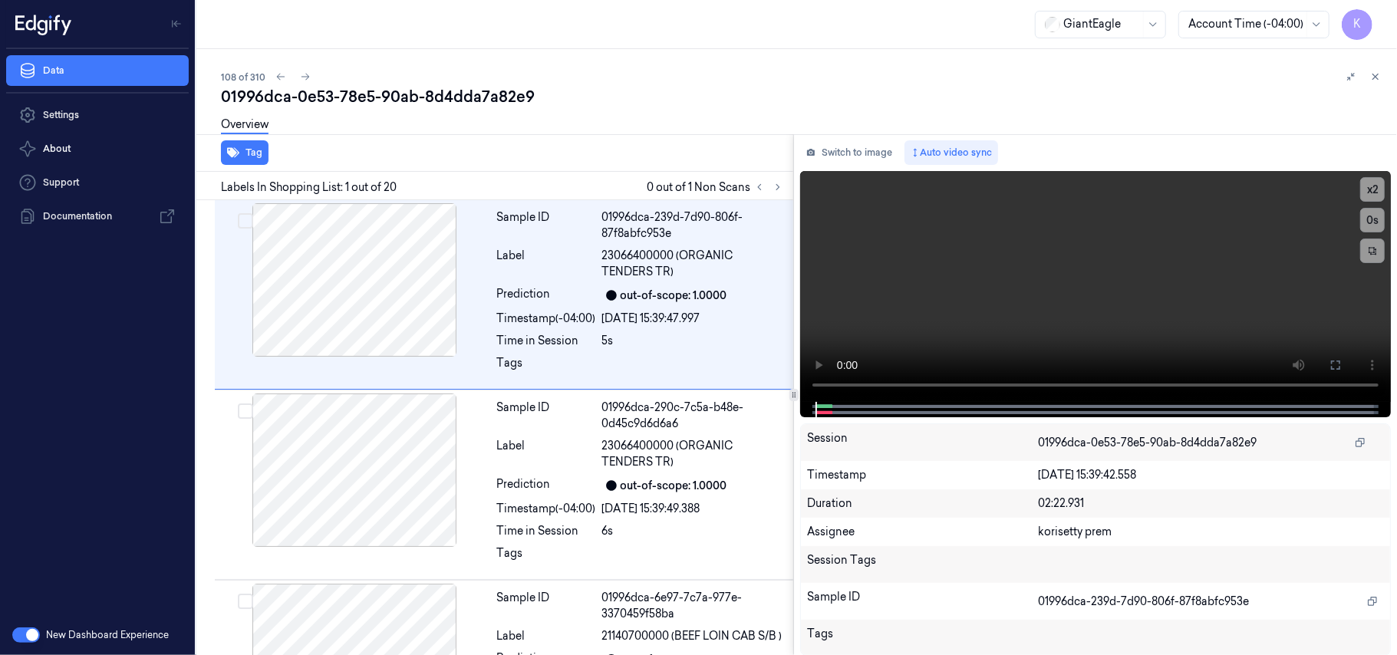
click at [670, 91] on div "01996dca-0e53-78e5-90ab-8d4dda7a82e9" at bounding box center [803, 96] width 1164 height 21
click at [777, 184] on icon at bounding box center [777, 187] width 11 height 11
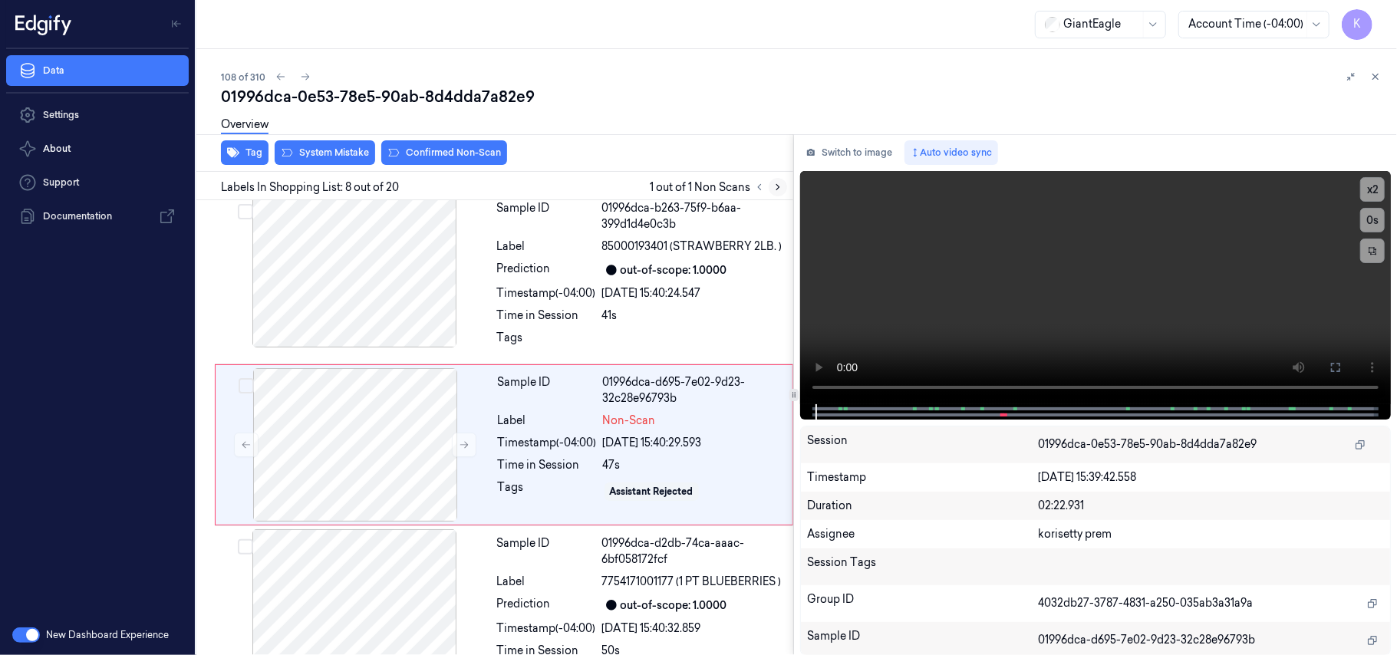
scroll to position [1123, 0]
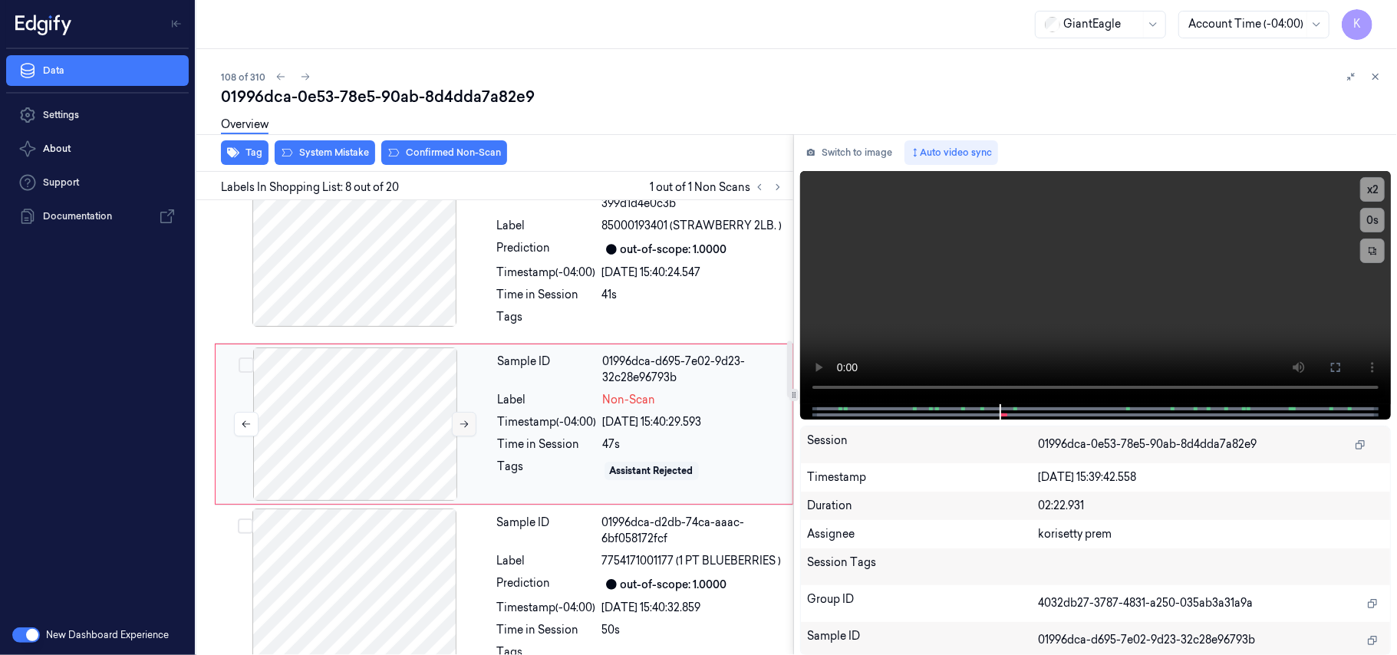
click at [459, 427] on icon at bounding box center [464, 424] width 11 height 11
click at [430, 593] on div at bounding box center [354, 585] width 273 height 153
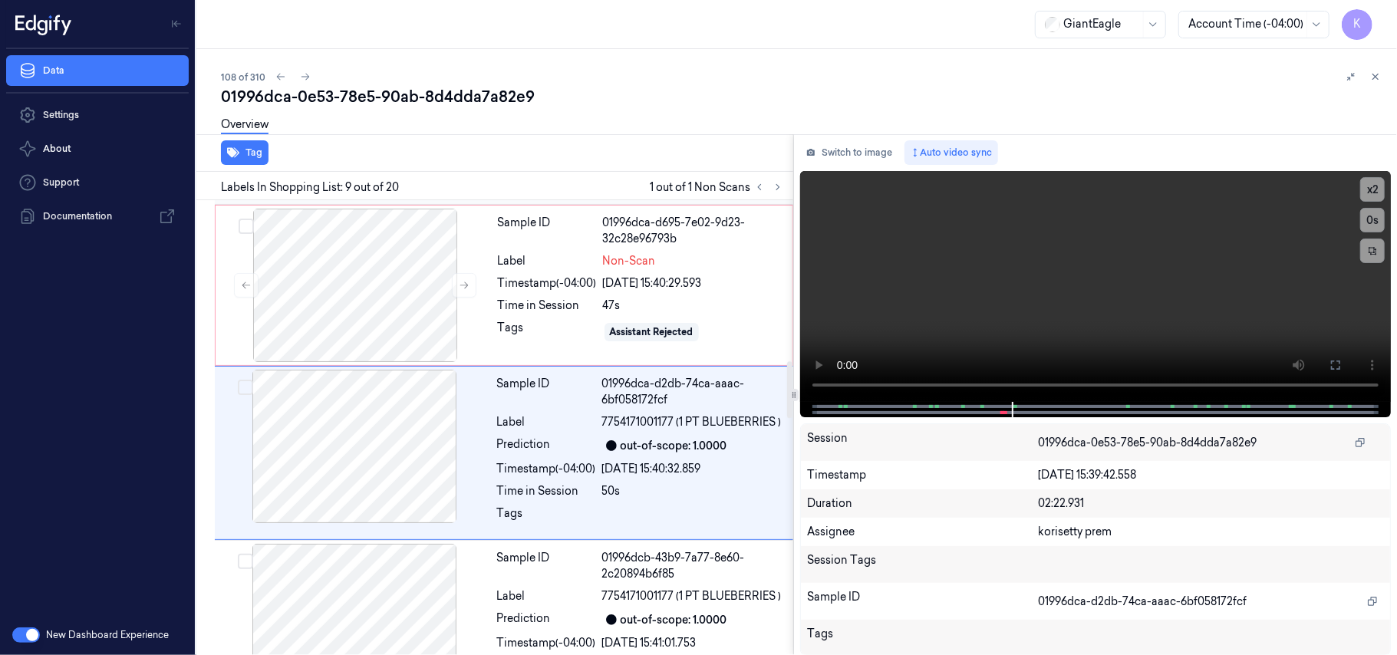
scroll to position [1290, 0]
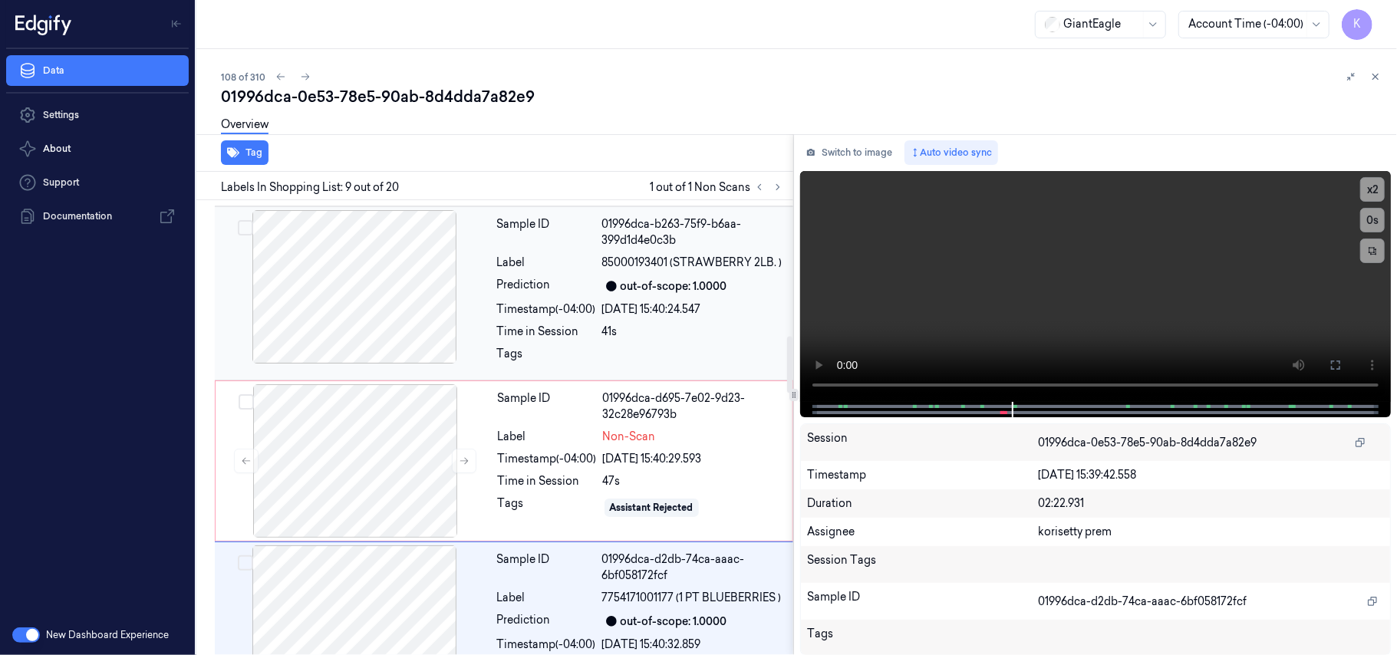
click at [615, 259] on span "85000193401 (STRAWBERRY 2LB. )" at bounding box center [692, 263] width 180 height 16
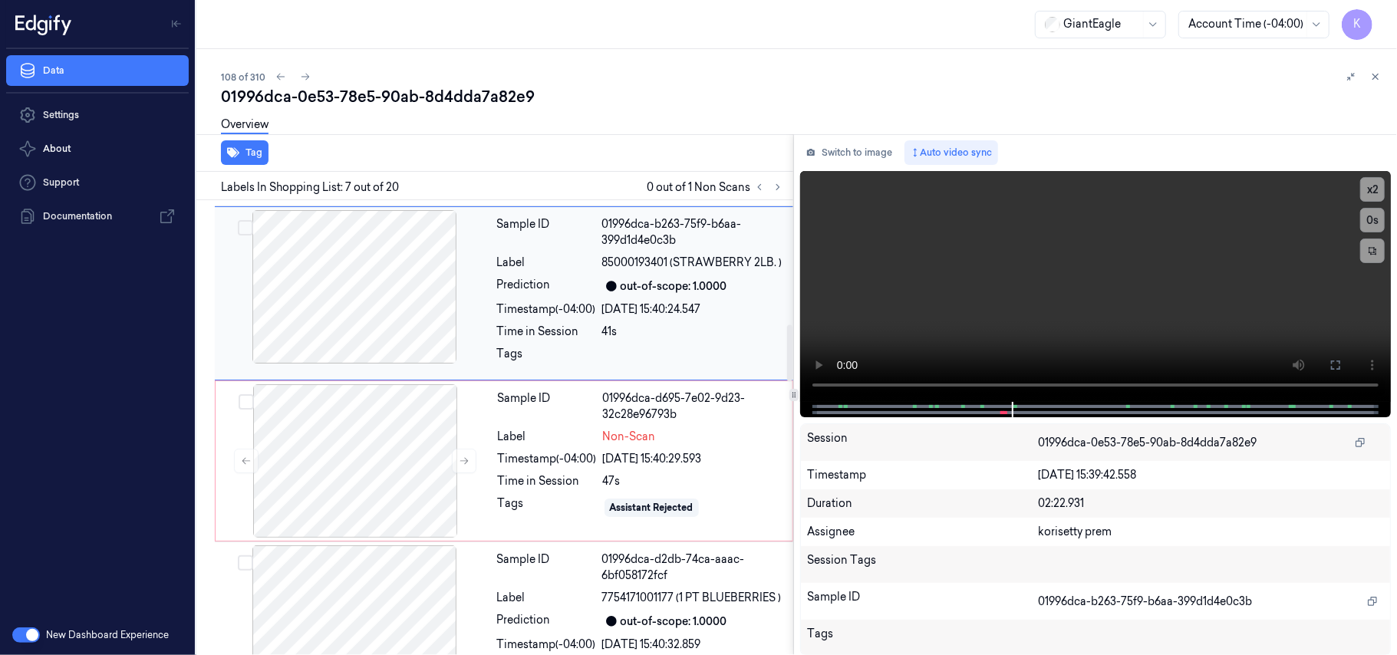
scroll to position [955, 0]
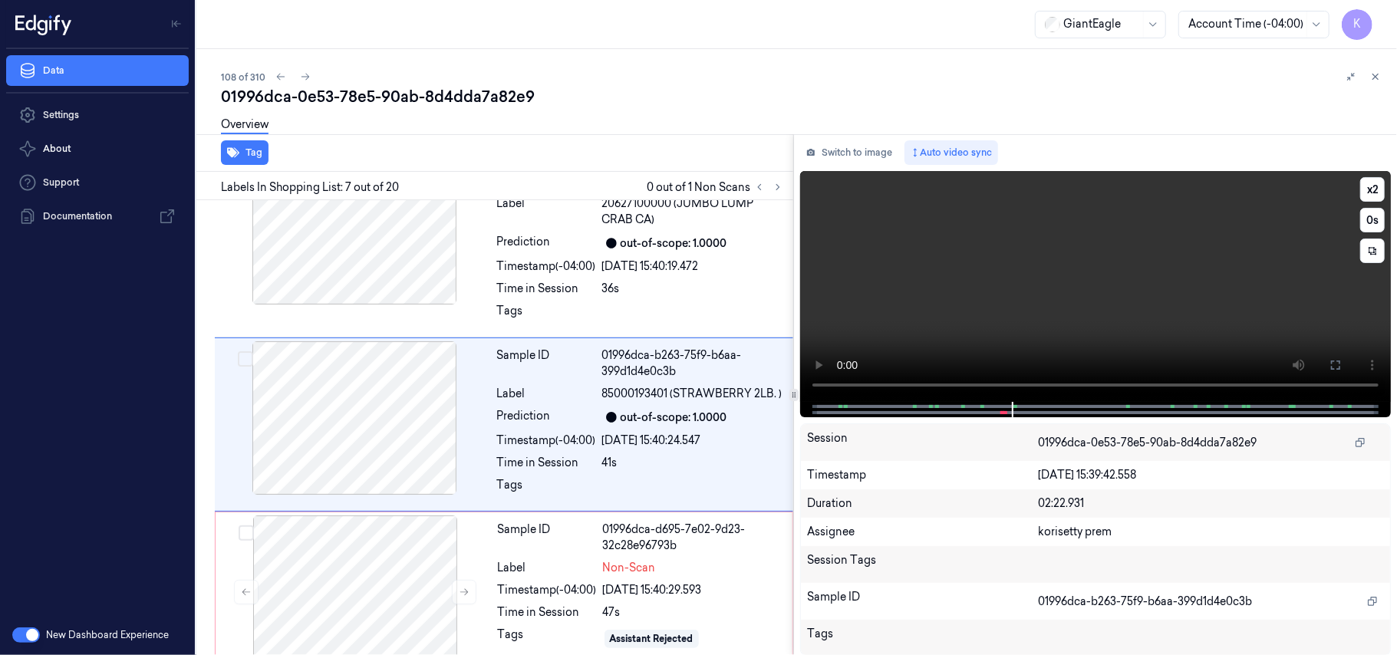
click at [1201, 281] on video at bounding box center [1095, 286] width 591 height 231
click at [1339, 363] on icon at bounding box center [1335, 365] width 9 height 9
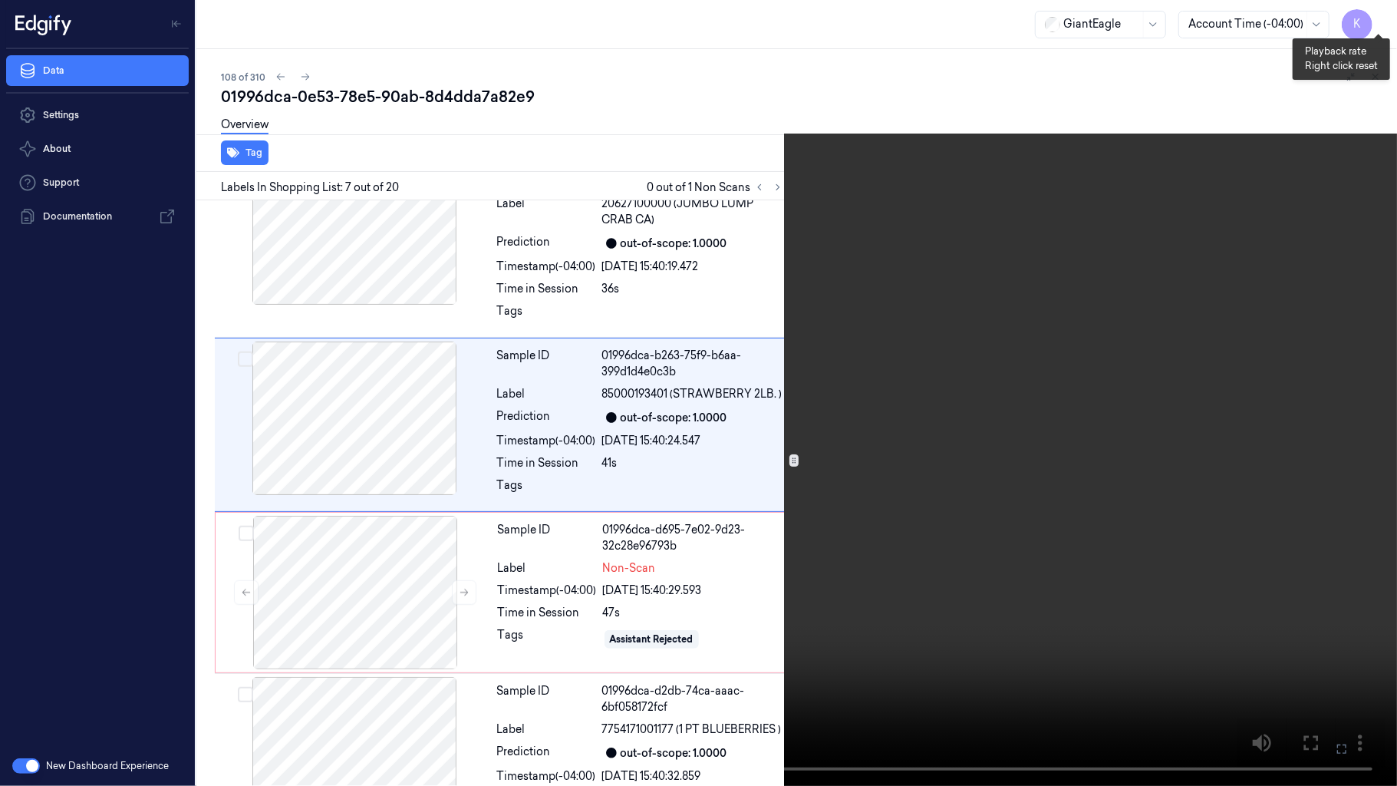
click at [1379, 16] on button "x 2" at bounding box center [1378, 18] width 25 height 25
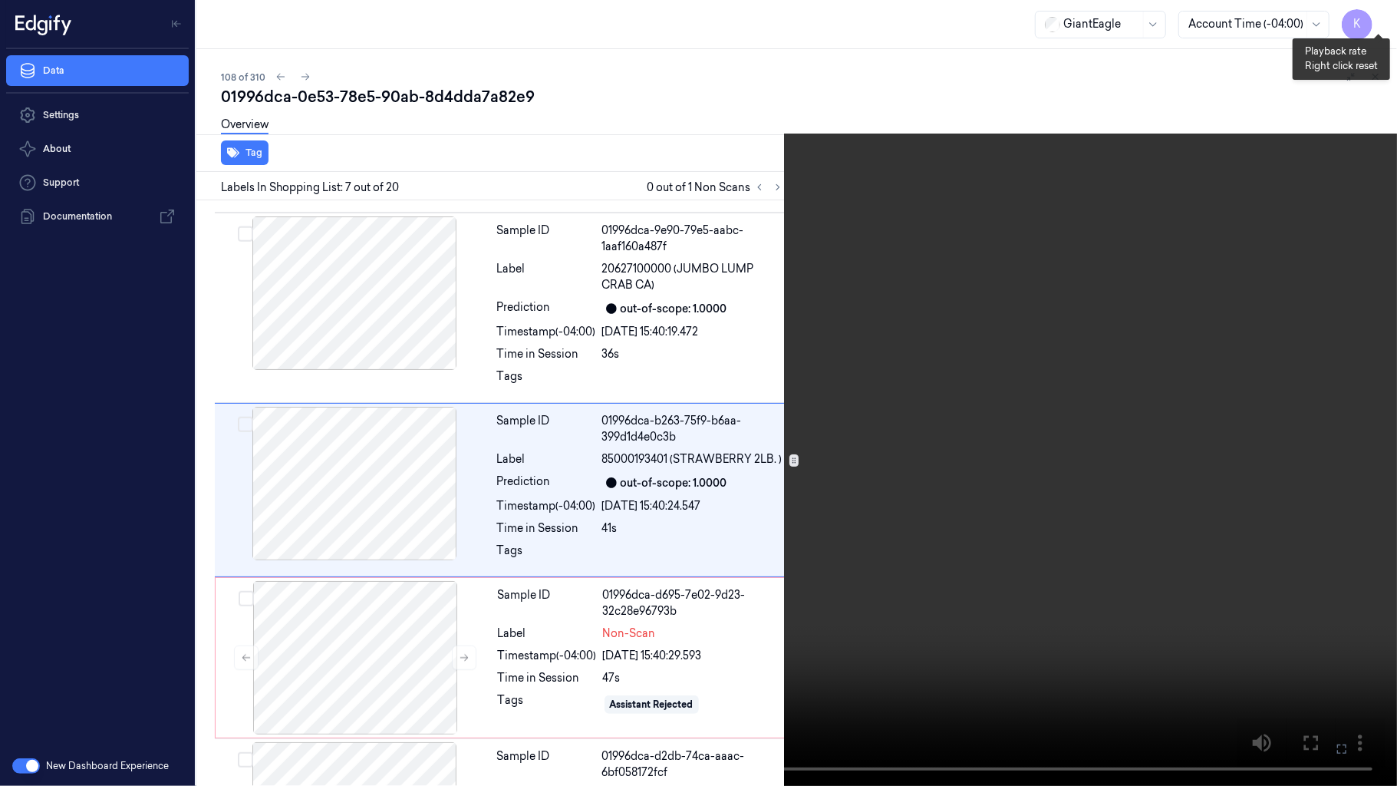
click at [1379, 16] on button "x 4" at bounding box center [1378, 18] width 25 height 25
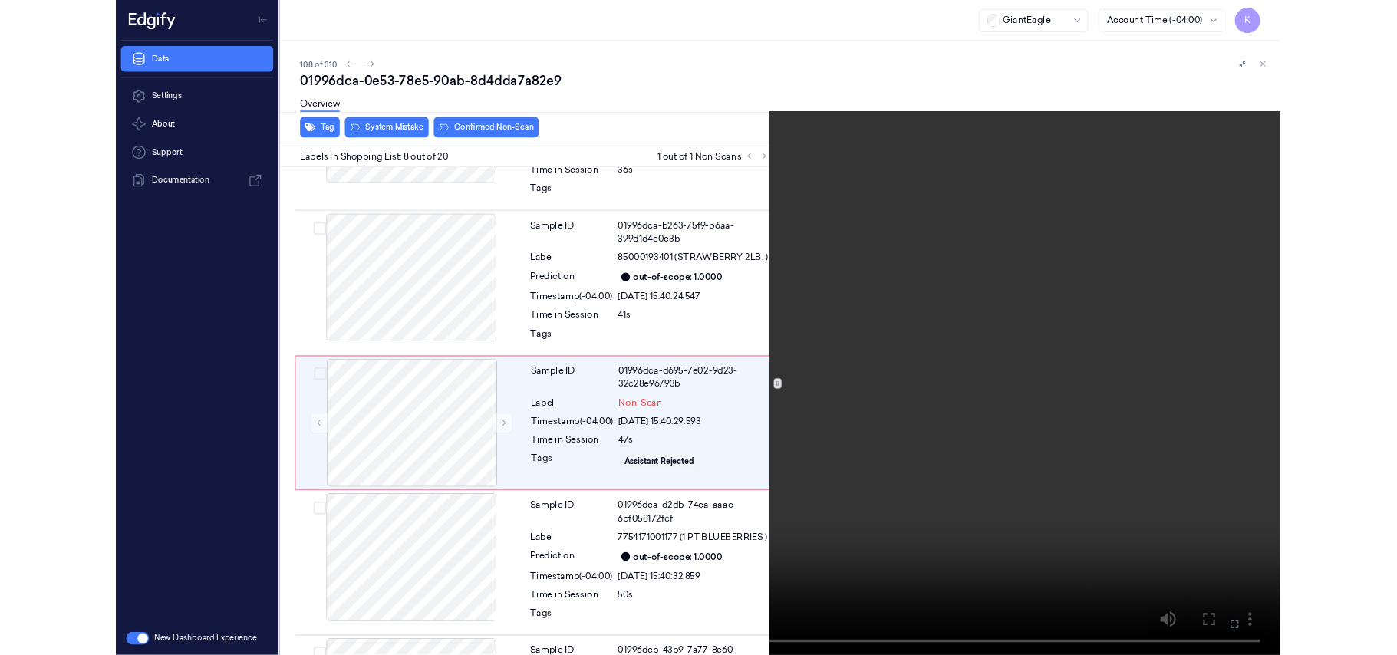
scroll to position [1057, 0]
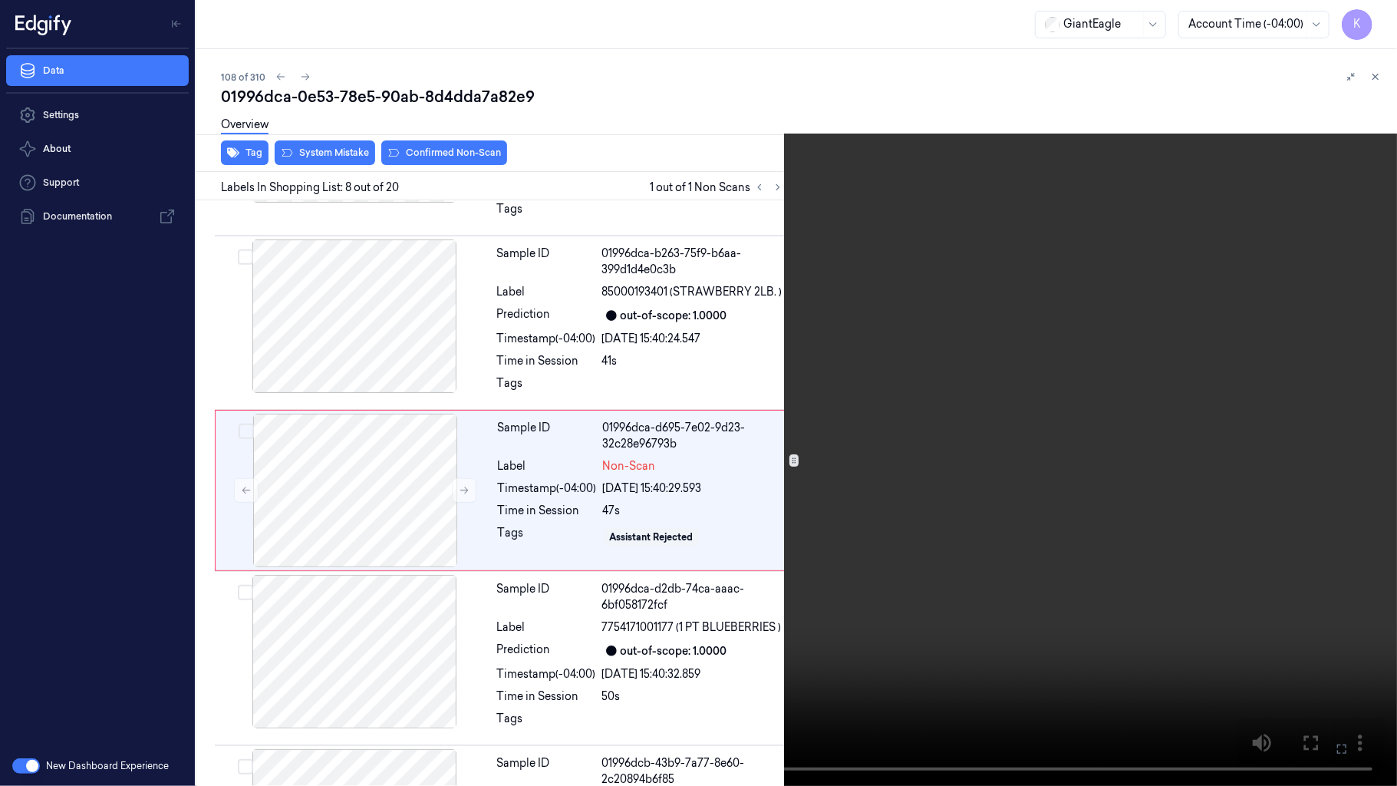
click at [0, 0] on icon at bounding box center [0, 0] width 0 height 0
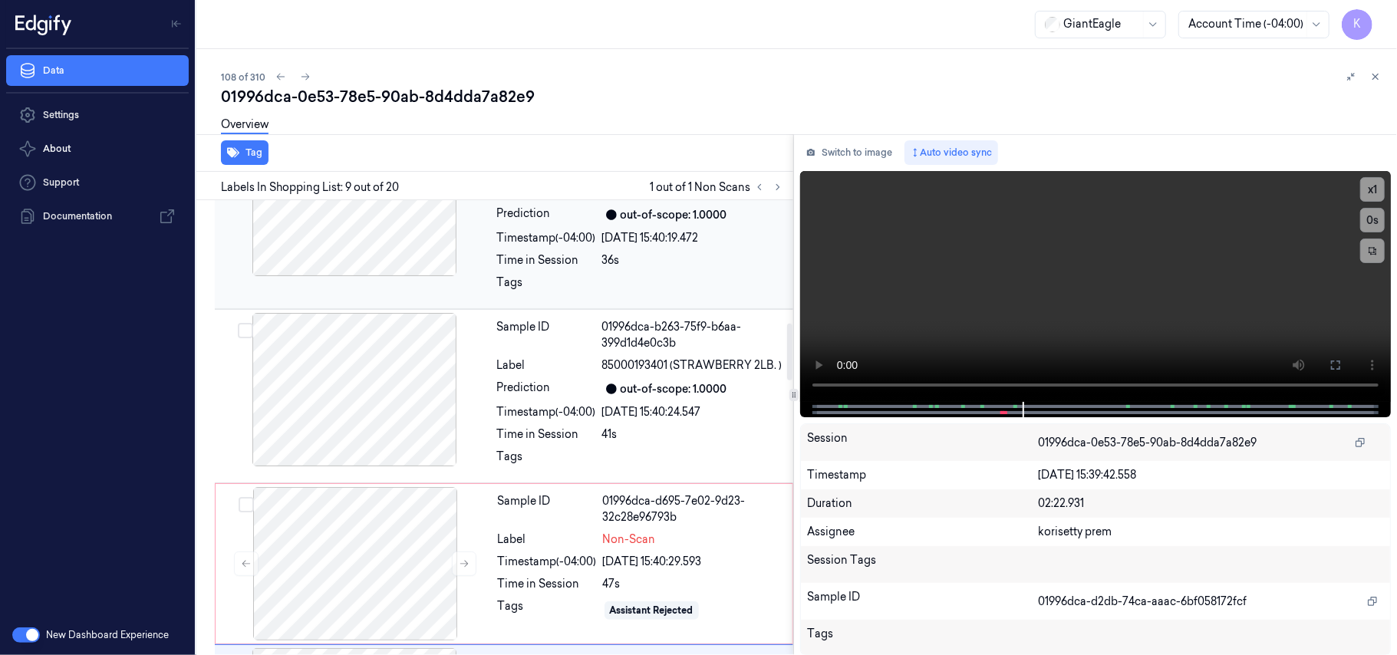
click at [634, 252] on div "Sample ID 01996dca-9e90-79e5-aabc-1aaf160a487f Label 20627100000 (JUMBO LUMP CR…" at bounding box center [640, 214] width 299 height 183
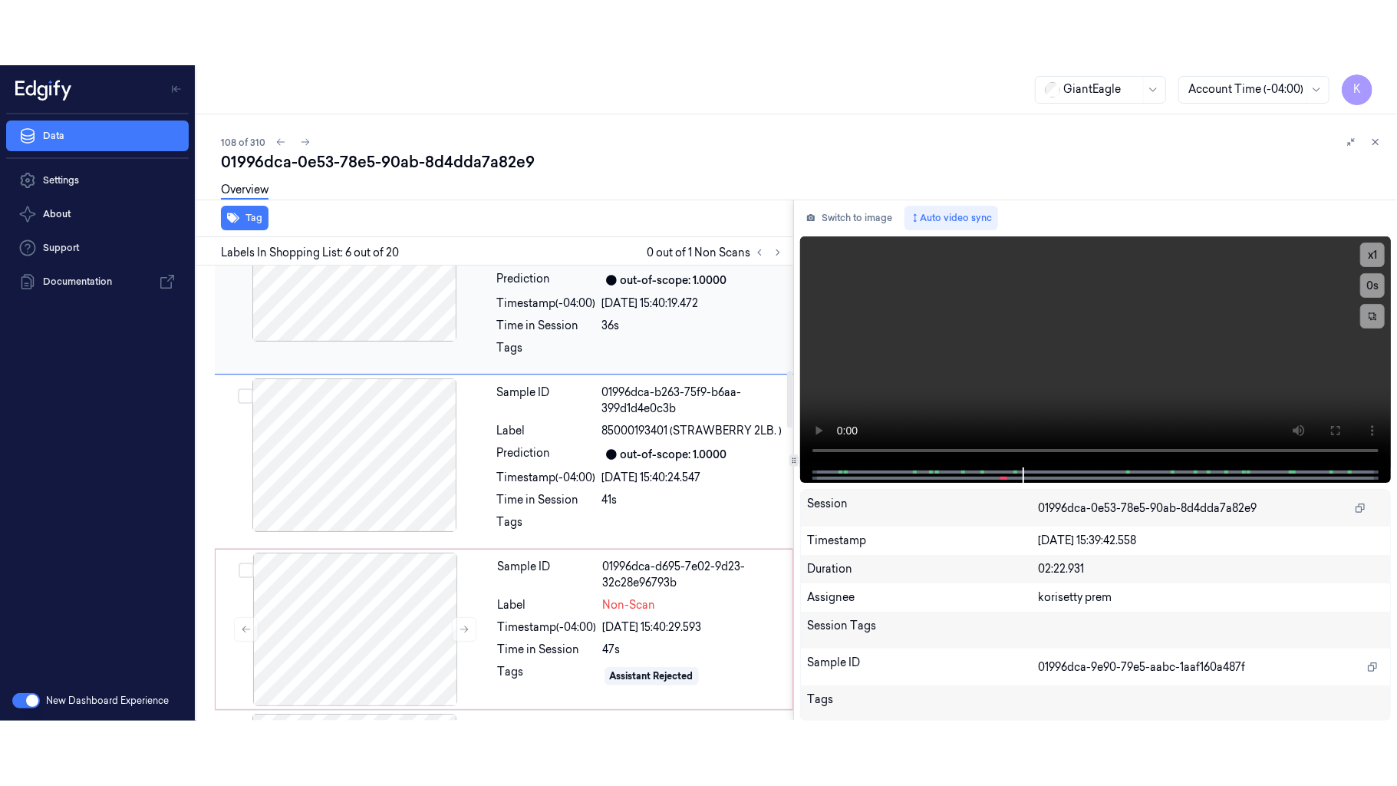
scroll to position [772, 0]
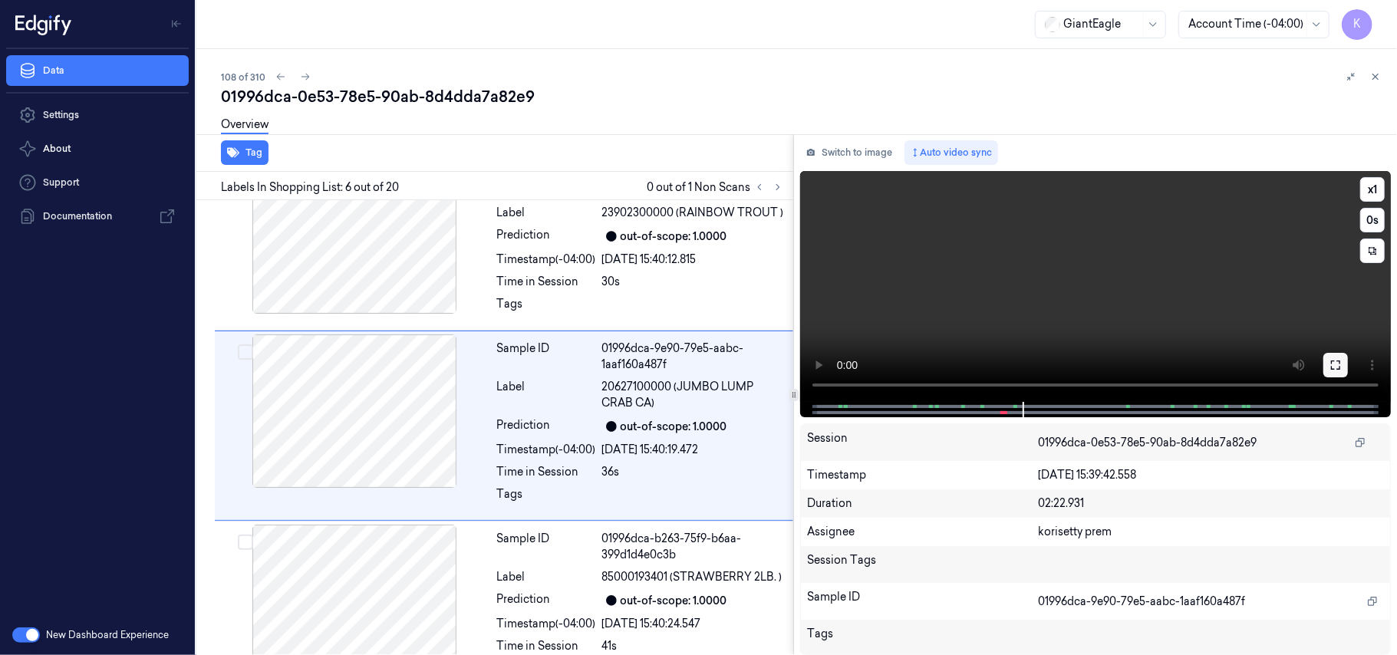
click at [1332, 367] on icon at bounding box center [1335, 365] width 9 height 9
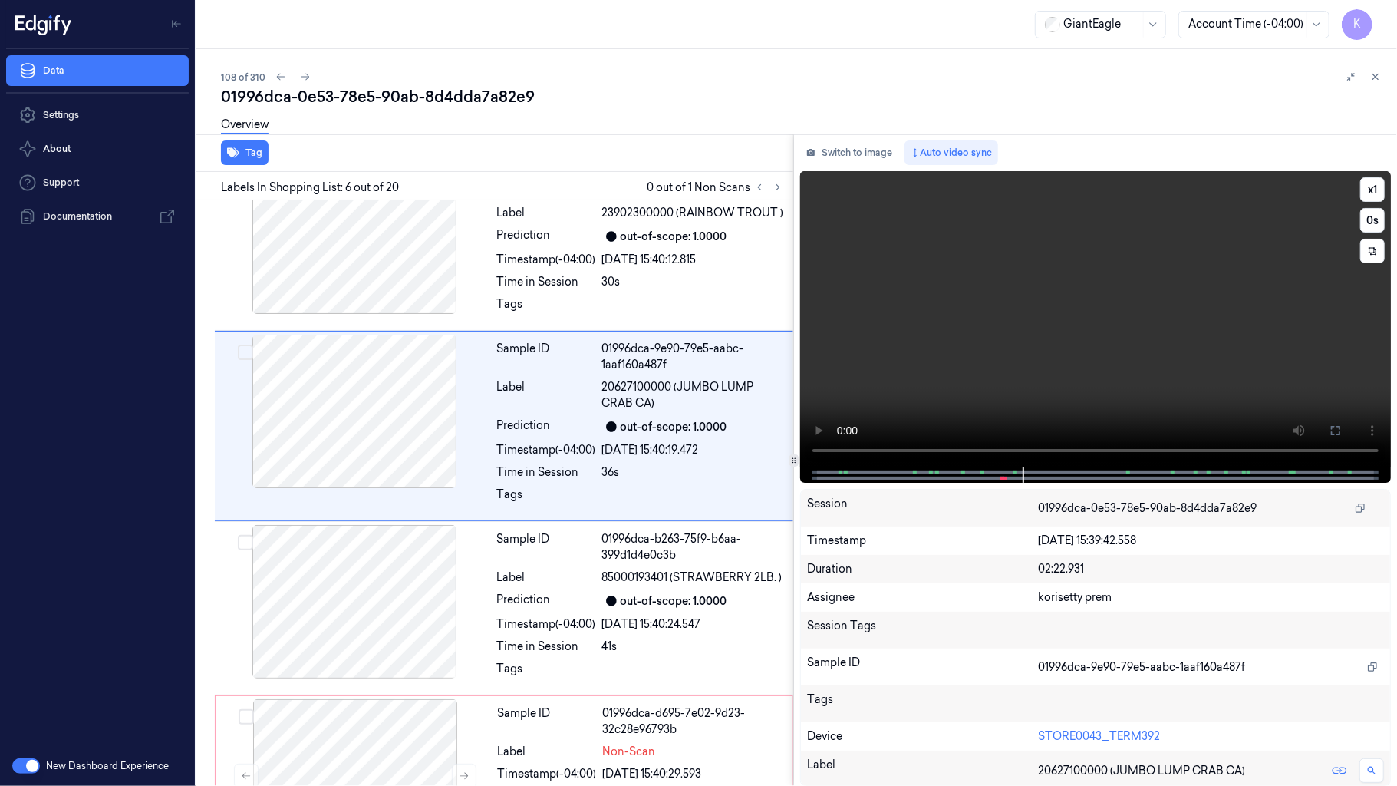
scroll to position [707, 0]
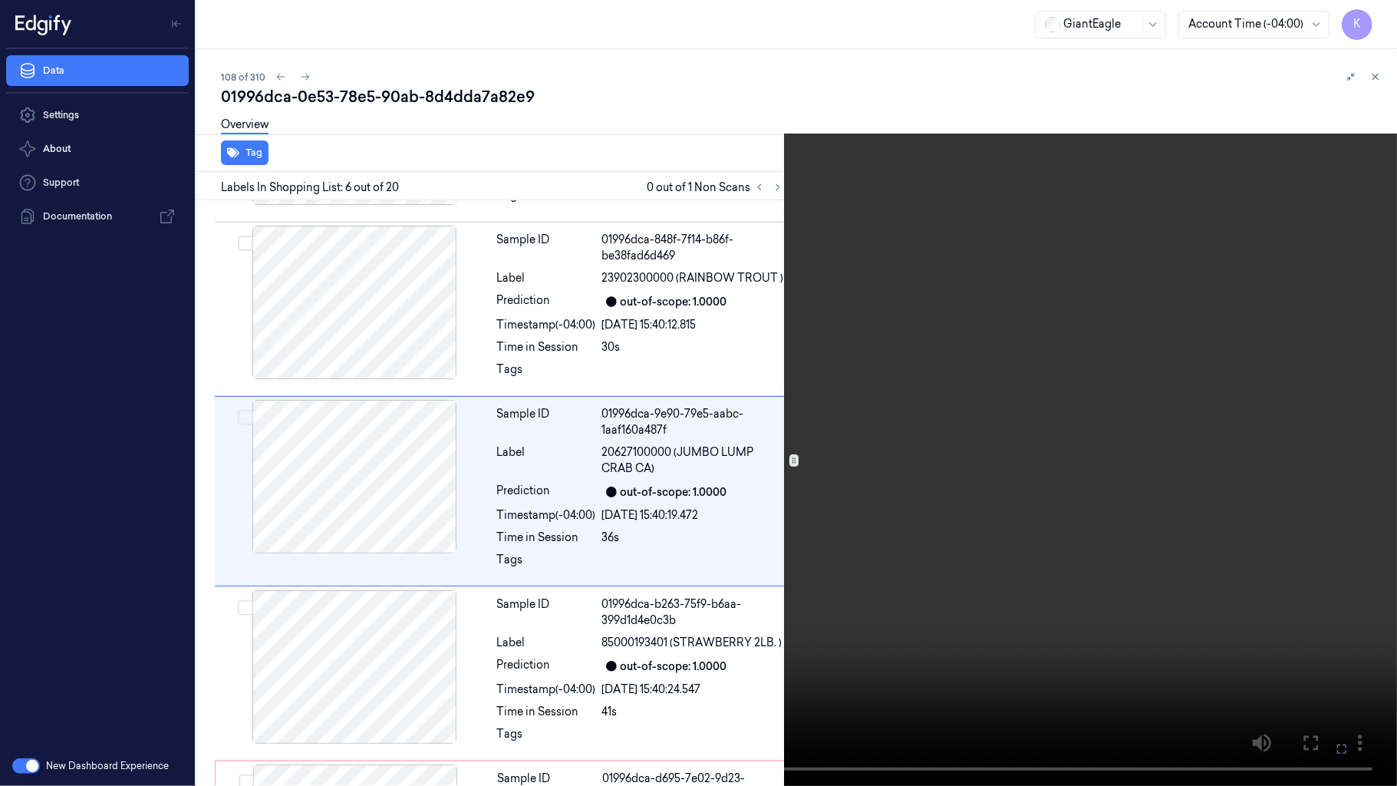
click at [640, 449] on video at bounding box center [698, 393] width 1397 height 786
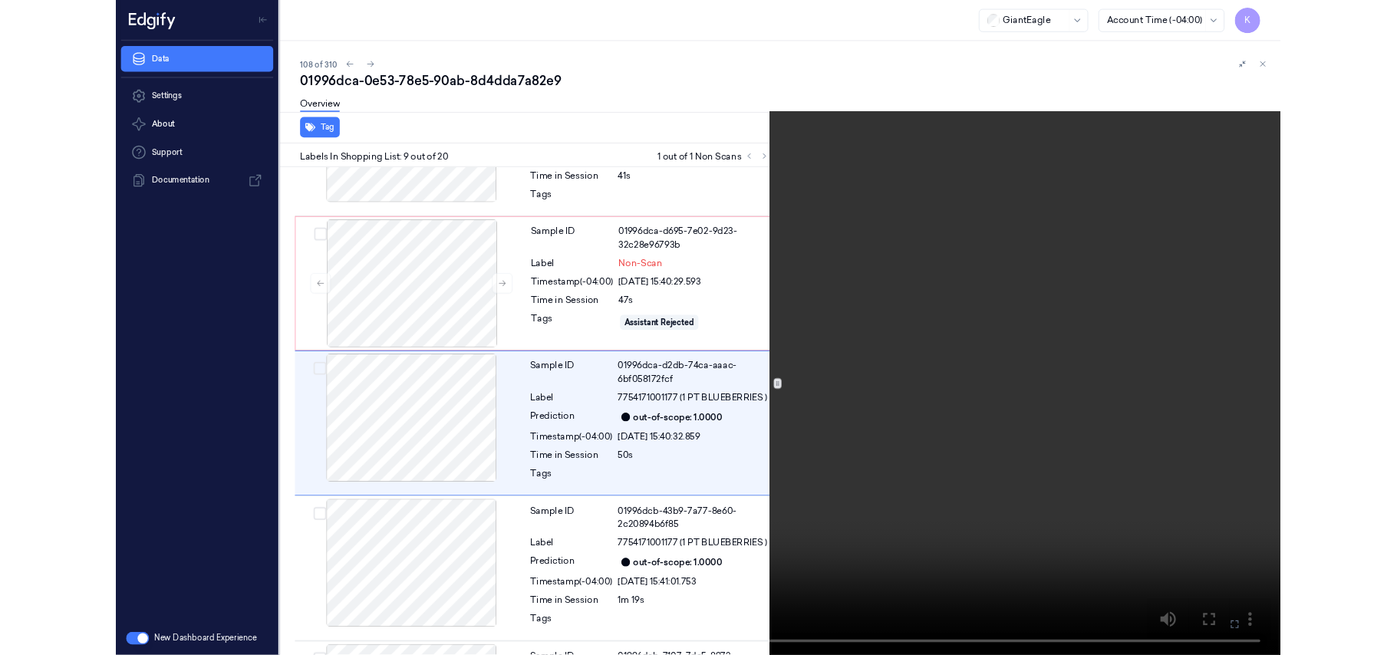
scroll to position [1226, 0]
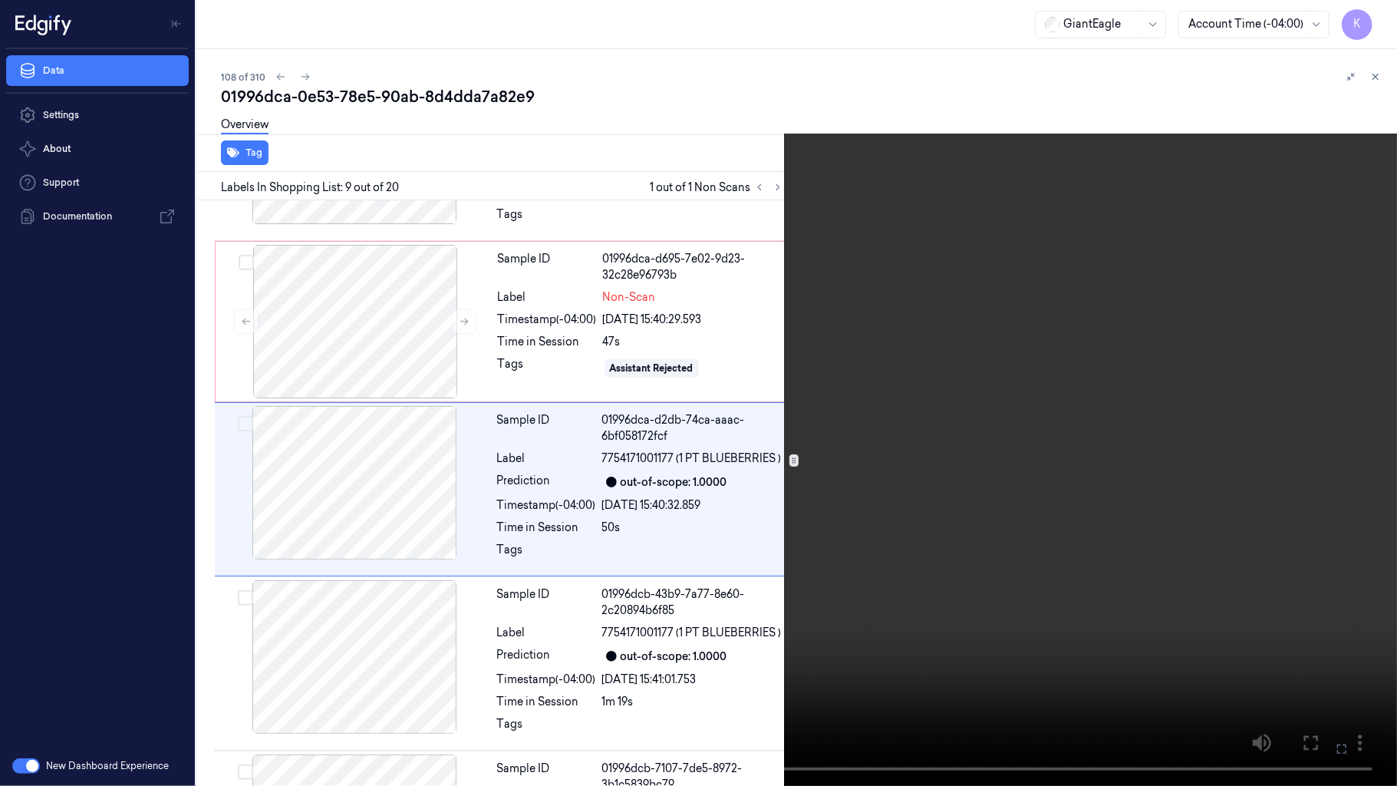
click at [0, 0] on button at bounding box center [0, 0] width 0 height 0
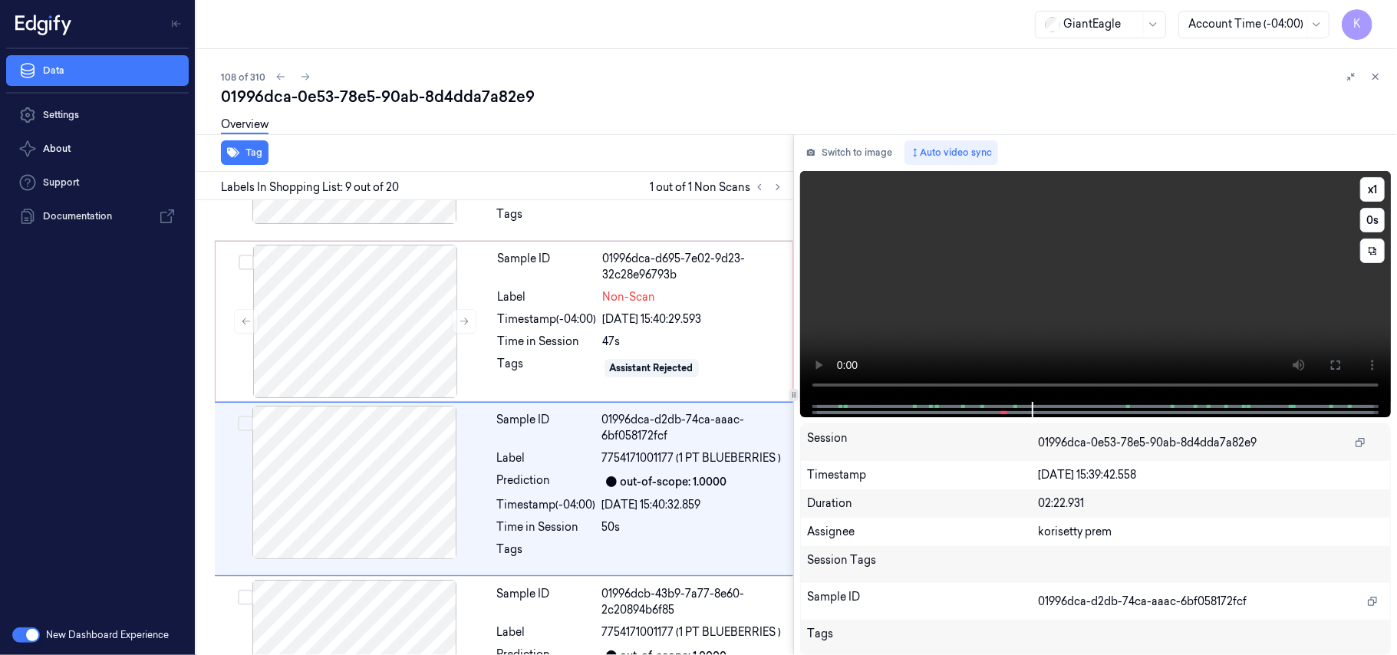
click at [1019, 267] on video at bounding box center [1095, 286] width 591 height 231
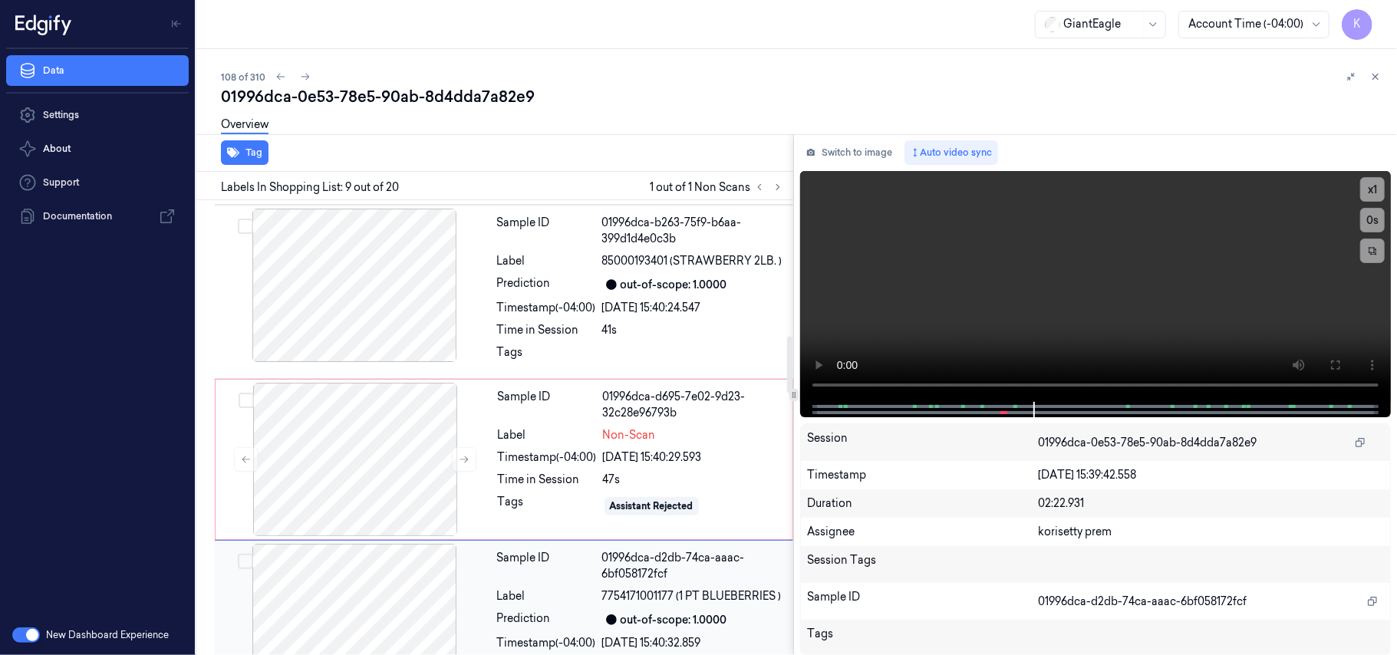
scroll to position [1086, 0]
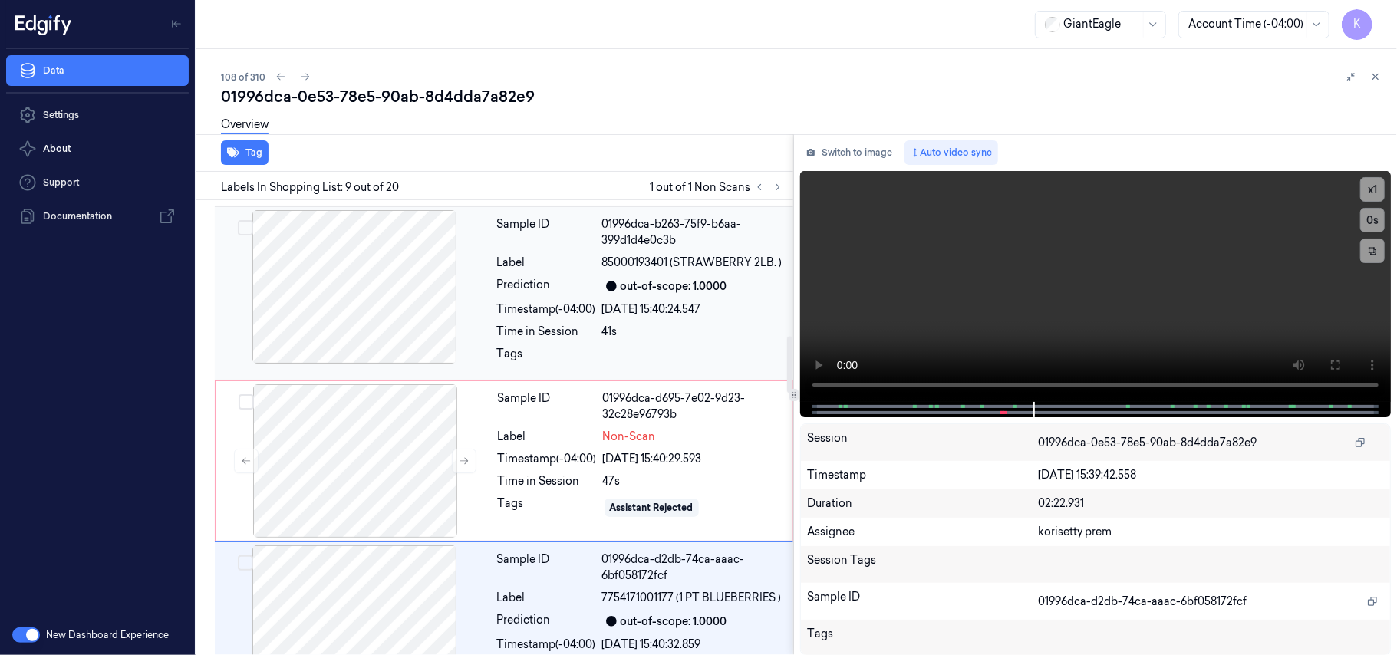
click at [603, 278] on div "Sample ID 01996dca-b263-75f9-b6aa-399d1d4e0c3b Label 85000193401 (STRAWBERRY 2L…" at bounding box center [640, 293] width 299 height 166
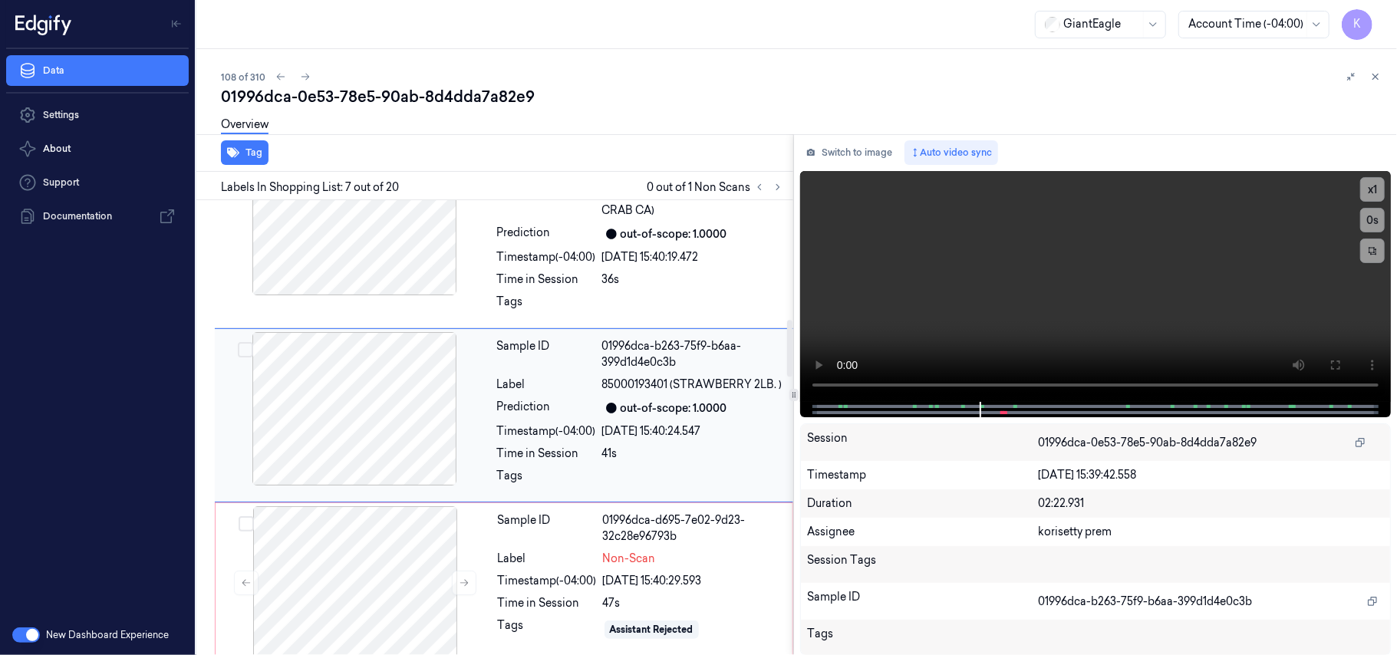
scroll to position [955, 0]
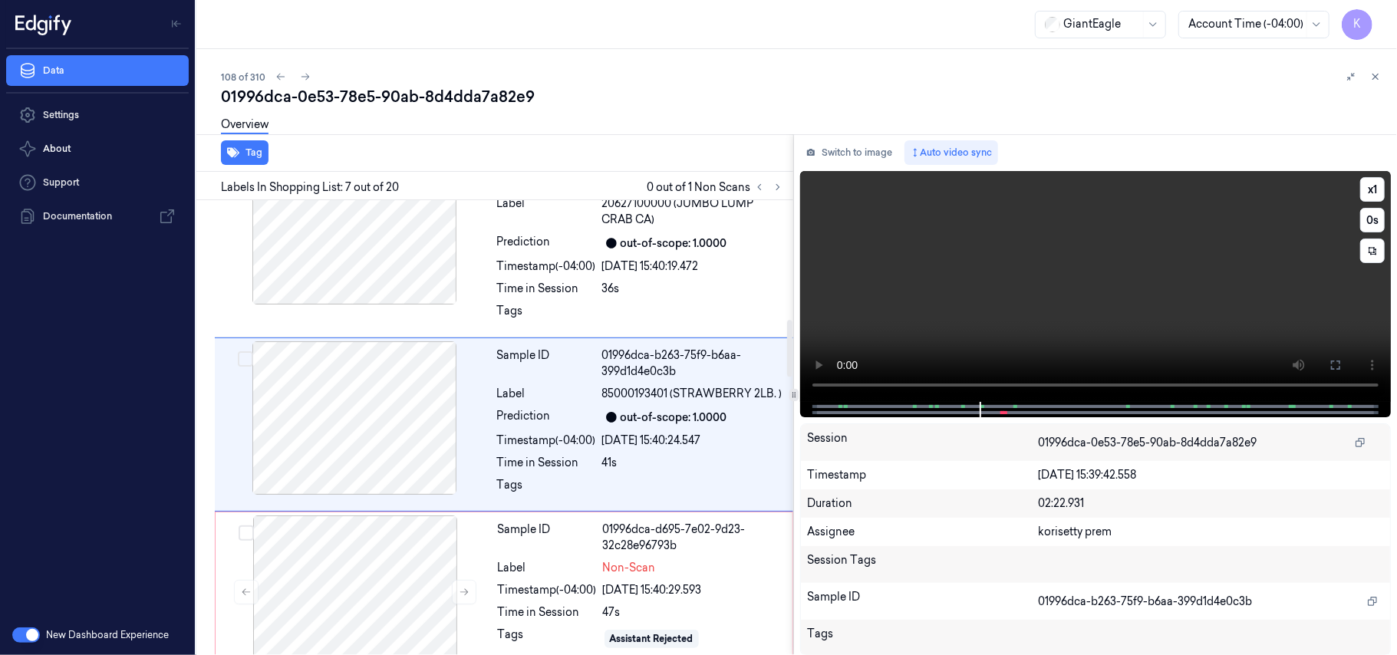
click at [1059, 289] on video at bounding box center [1095, 286] width 591 height 231
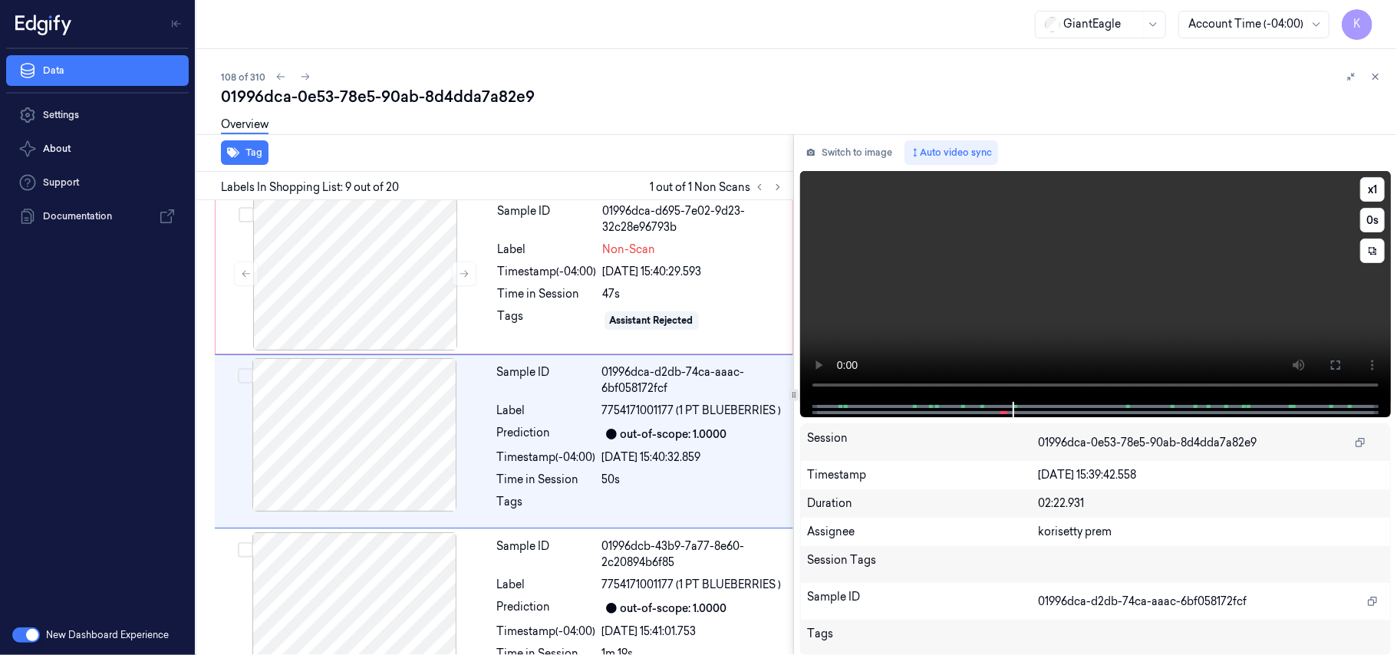
scroll to position [1290, 0]
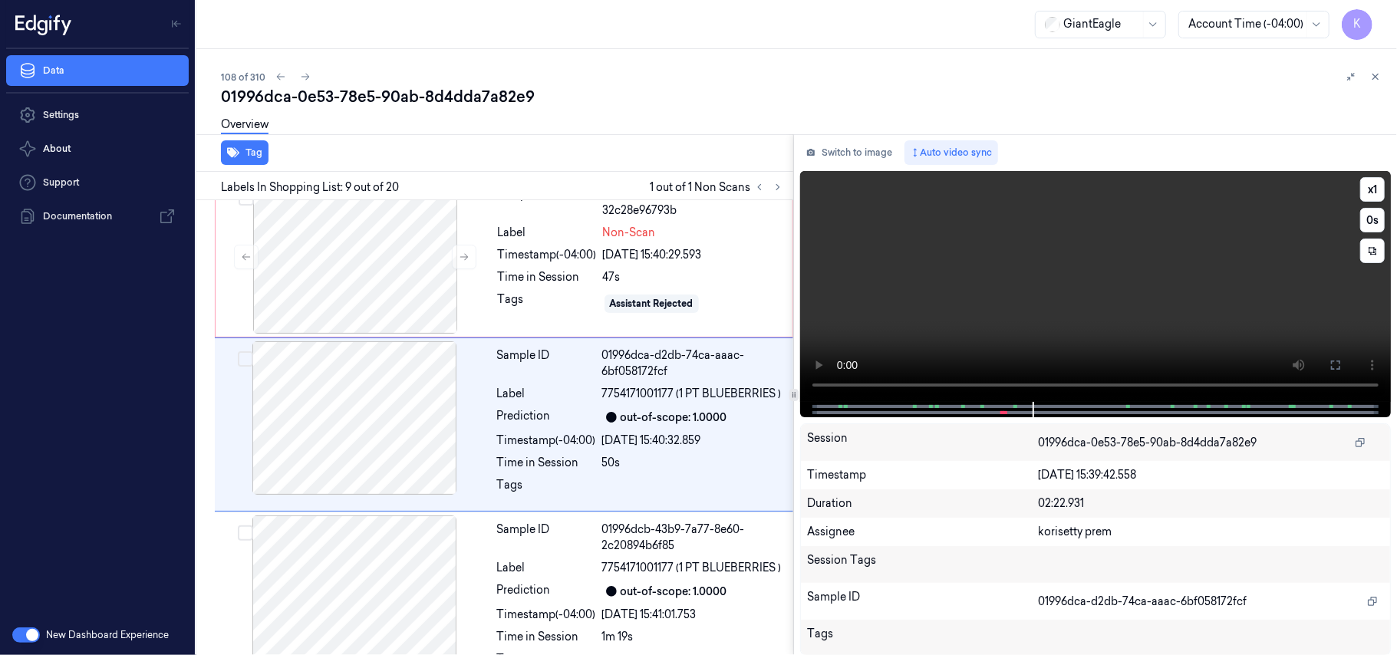
click at [1168, 311] on video at bounding box center [1095, 286] width 591 height 231
click at [448, 448] on div at bounding box center [354, 417] width 273 height 153
click at [379, 286] on div at bounding box center [355, 256] width 273 height 153
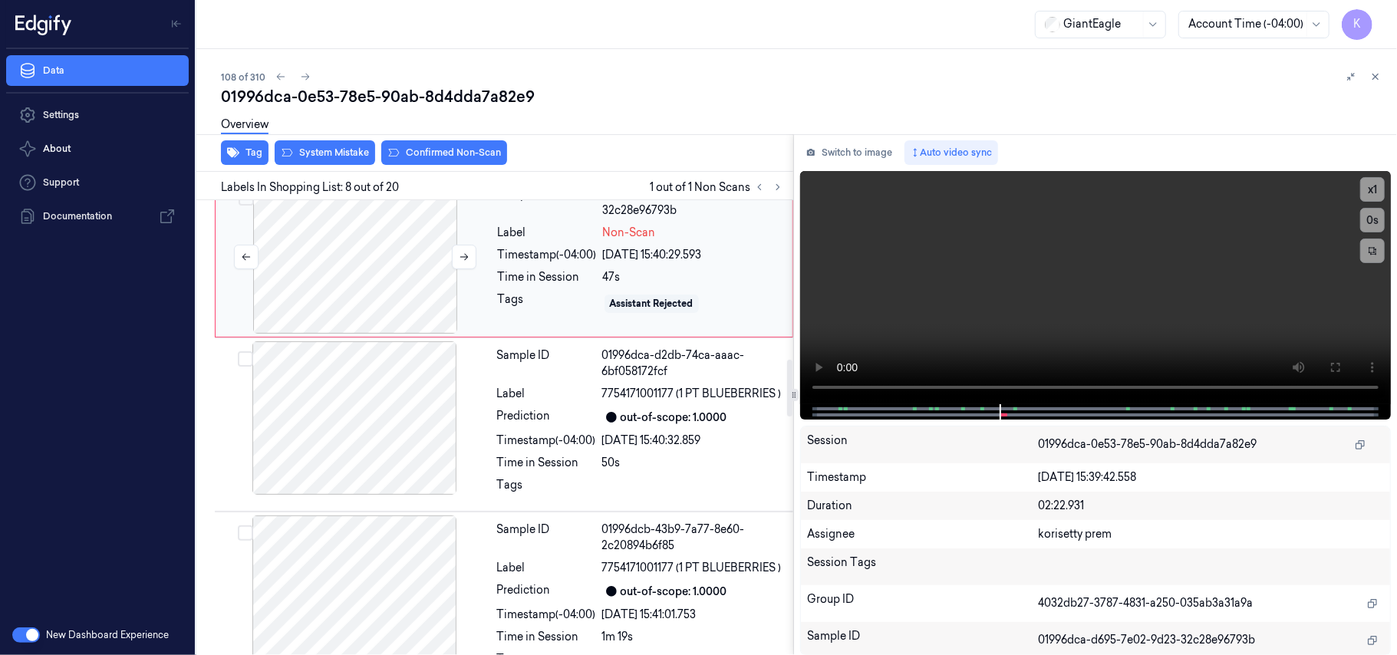
scroll to position [1123, 0]
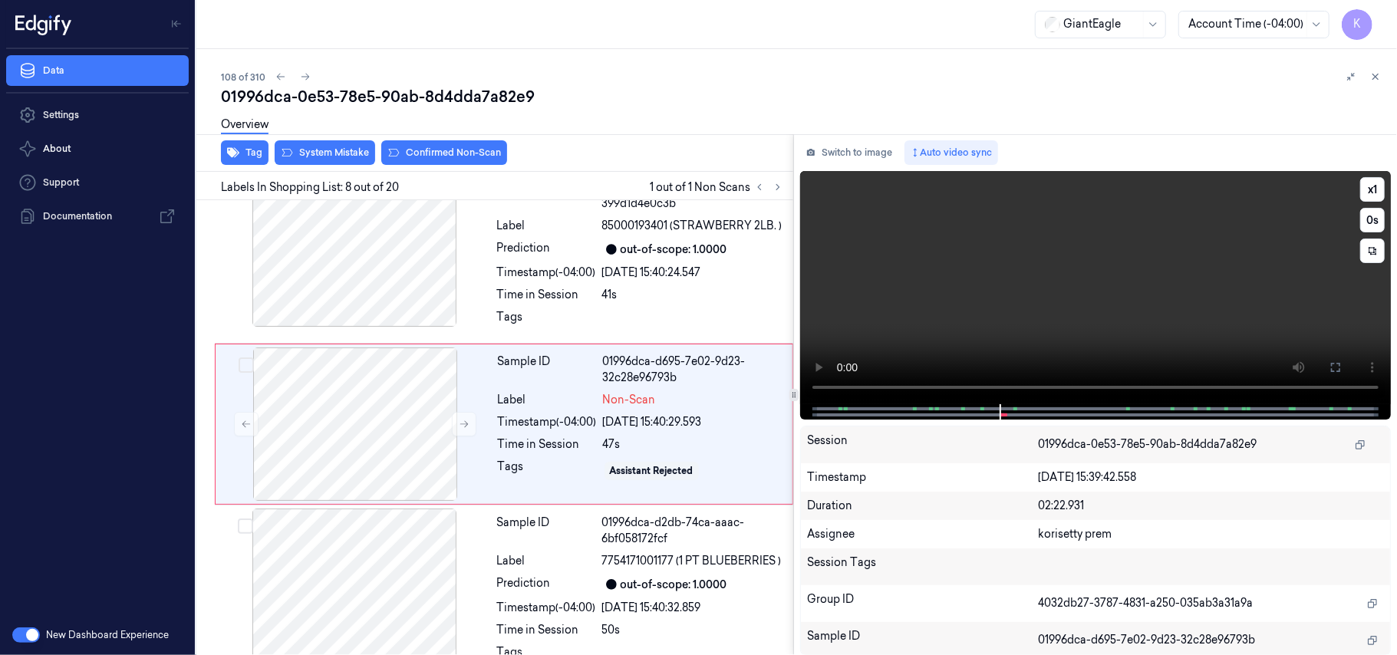
click at [1042, 290] on video at bounding box center [1095, 287] width 591 height 233
click at [1047, 292] on video at bounding box center [1095, 287] width 591 height 233
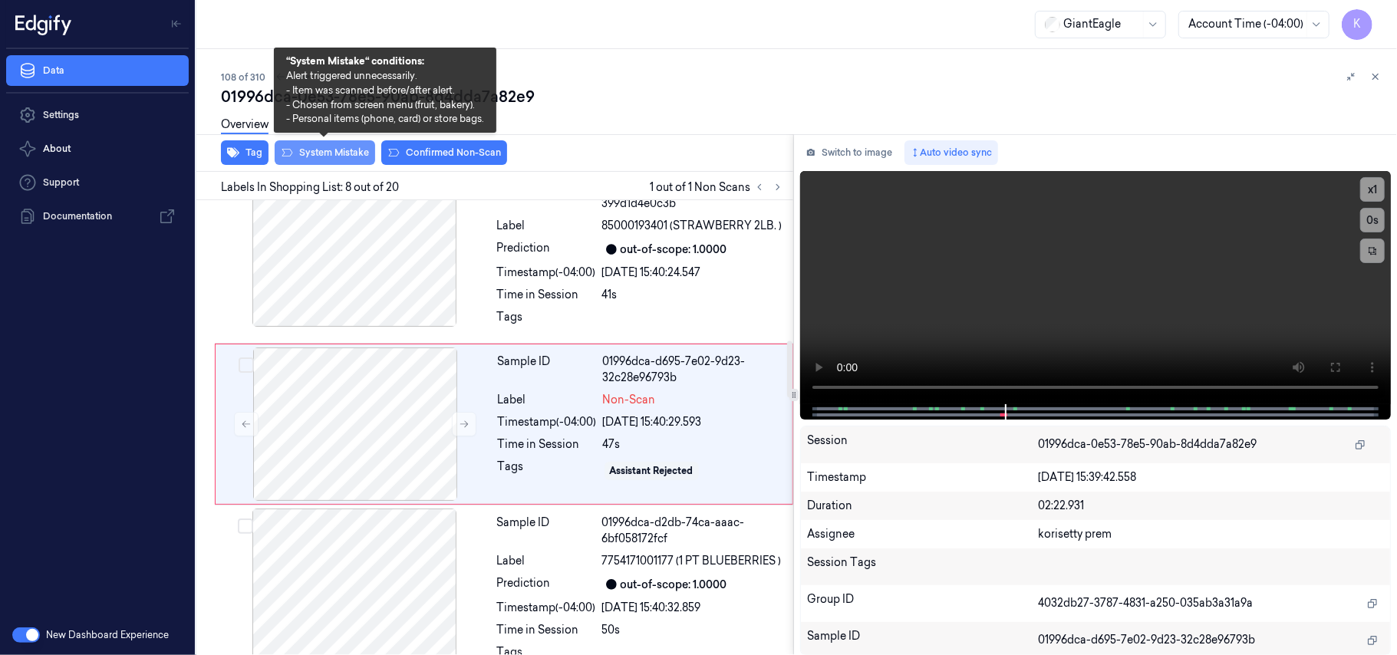
click at [341, 151] on button "System Mistake" at bounding box center [325, 152] width 100 height 25
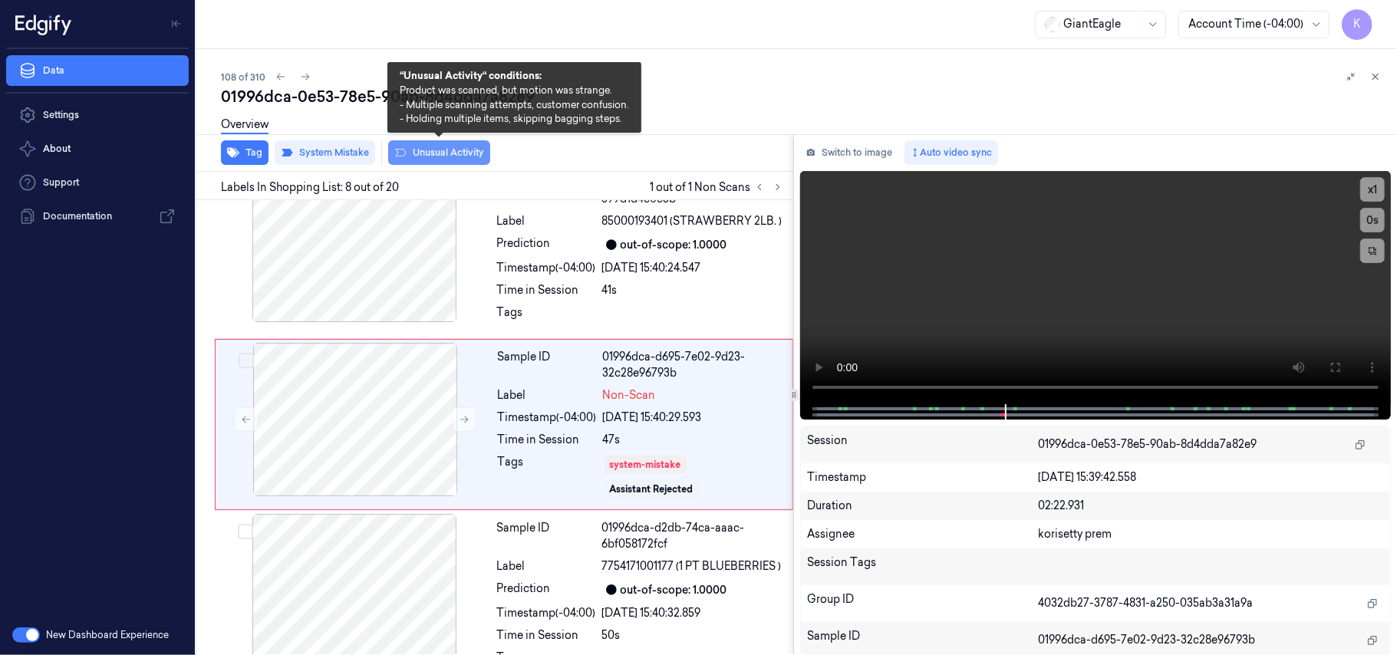
click at [413, 154] on button "Unusual Activity" at bounding box center [439, 152] width 102 height 25
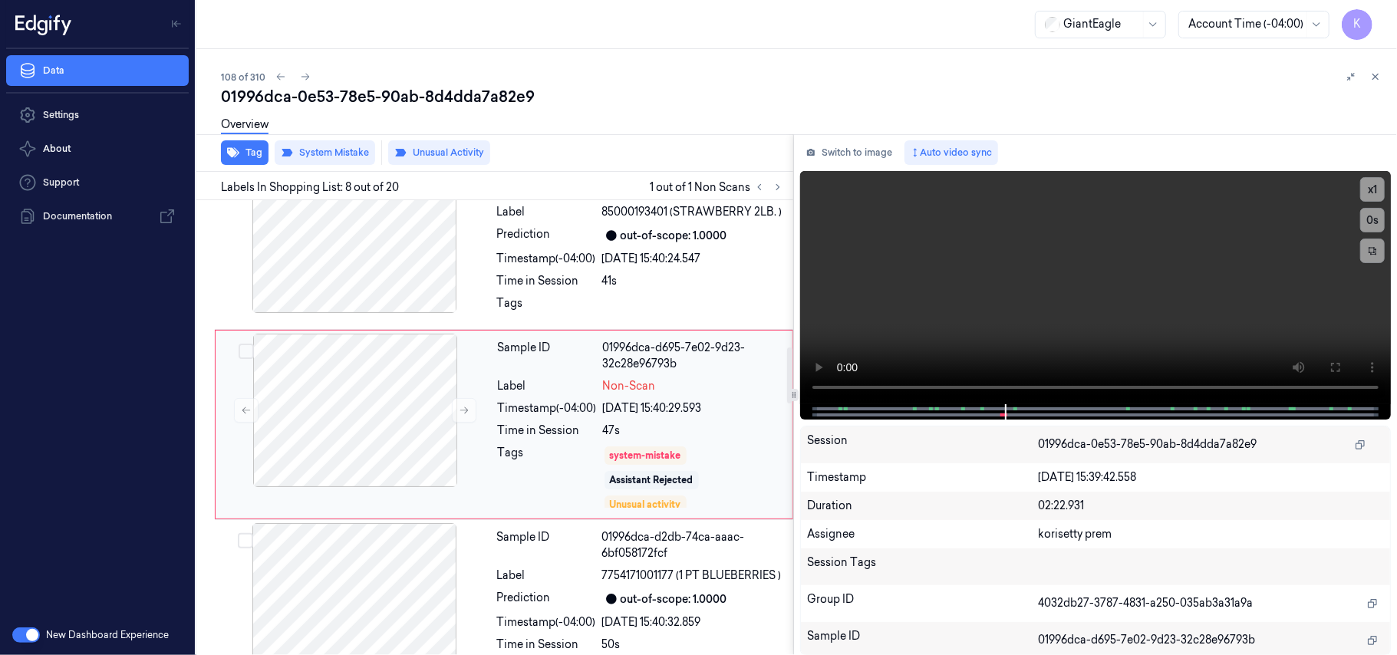
scroll to position [1342, 0]
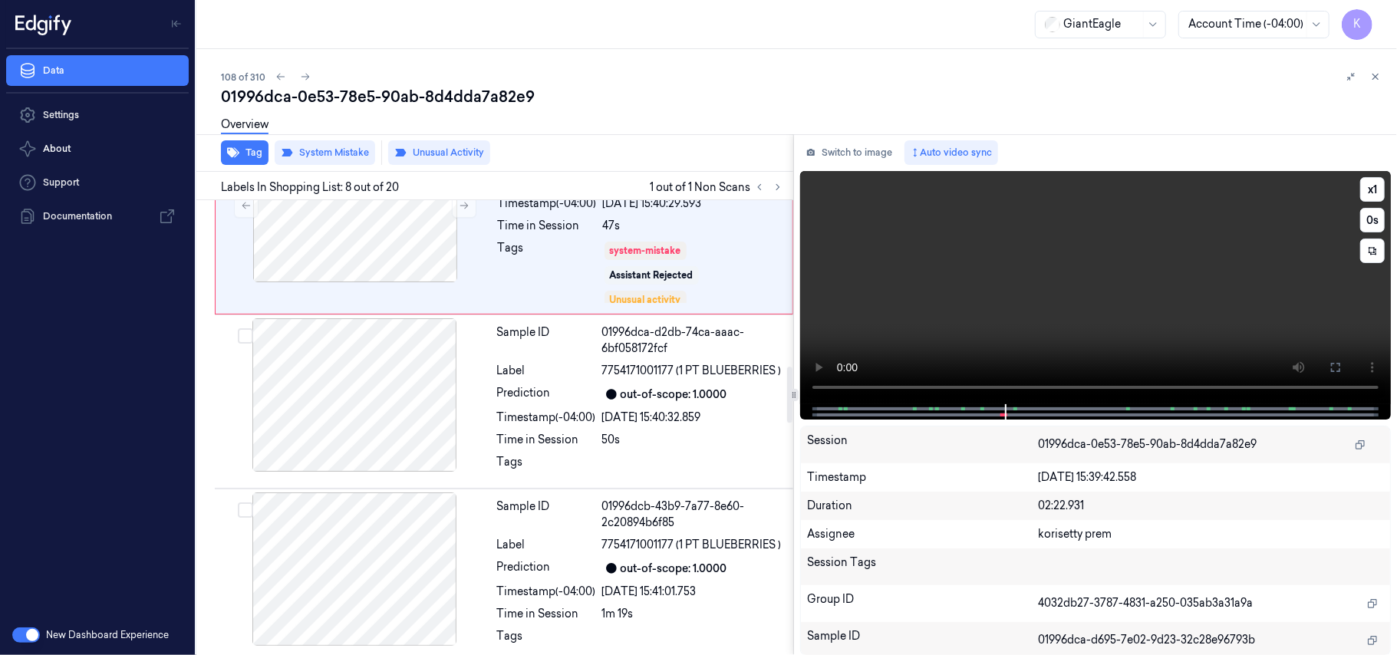
click at [1099, 279] on video at bounding box center [1095, 287] width 591 height 233
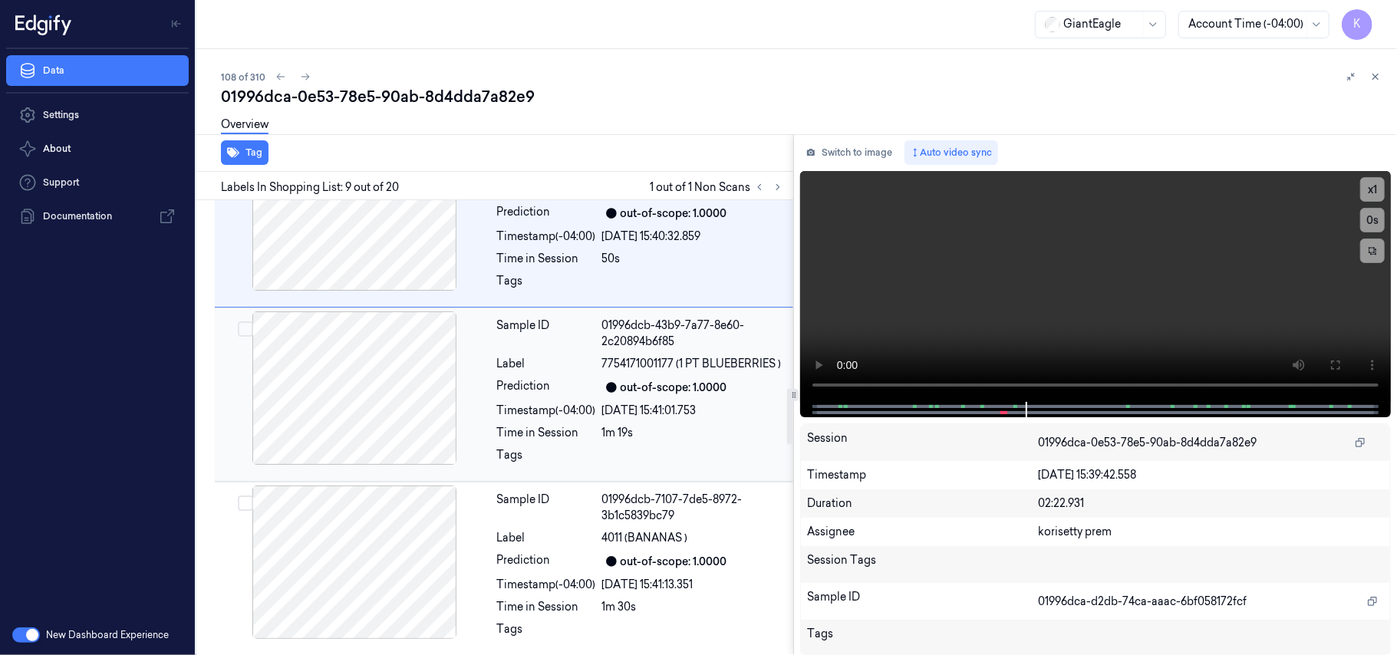
scroll to position [1524, 0]
click at [581, 371] on div "Label" at bounding box center [546, 363] width 99 height 16
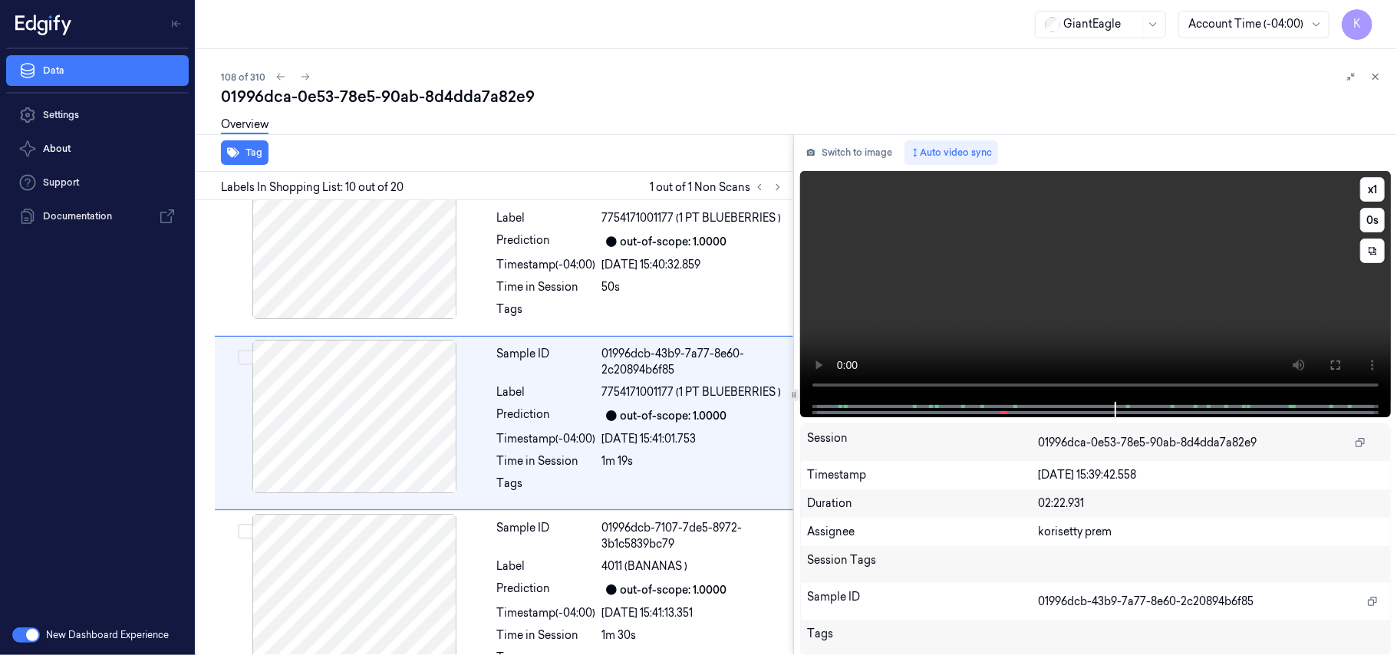
click at [1125, 237] on video at bounding box center [1095, 286] width 591 height 231
click at [1033, 319] on video at bounding box center [1095, 286] width 591 height 231
click at [1065, 271] on video at bounding box center [1095, 286] width 591 height 231
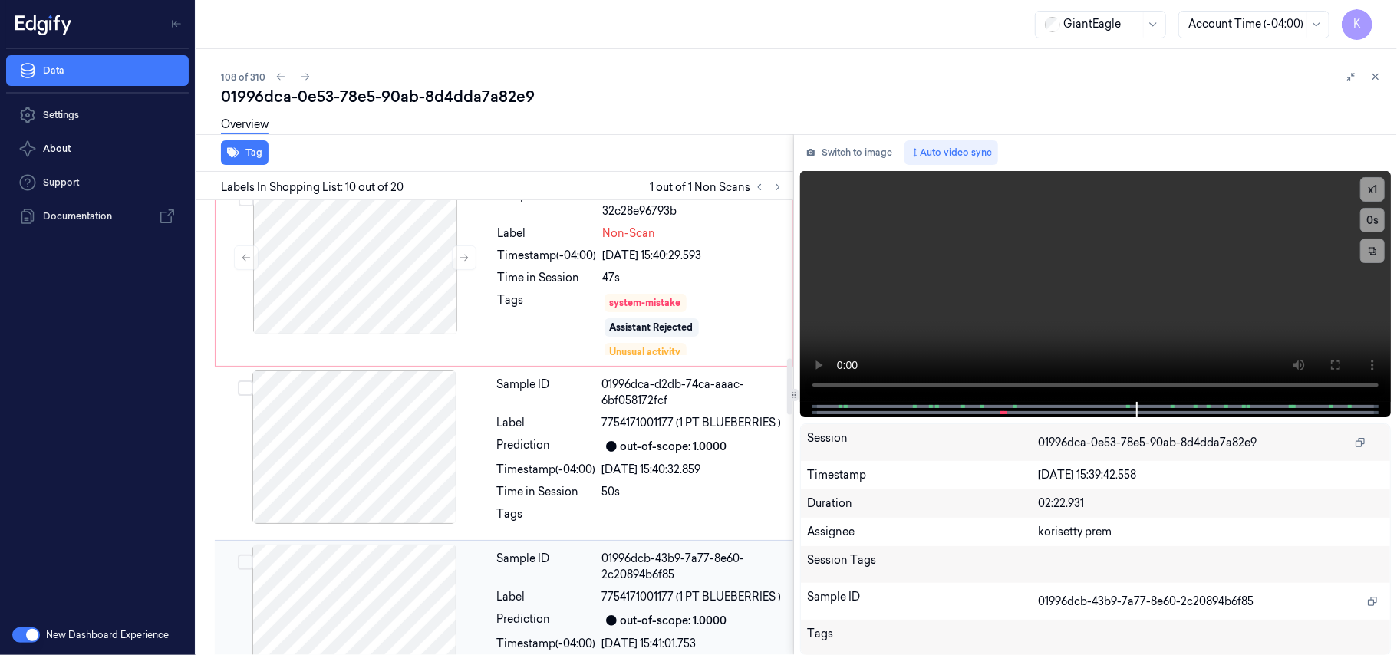
scroll to position [1188, 0]
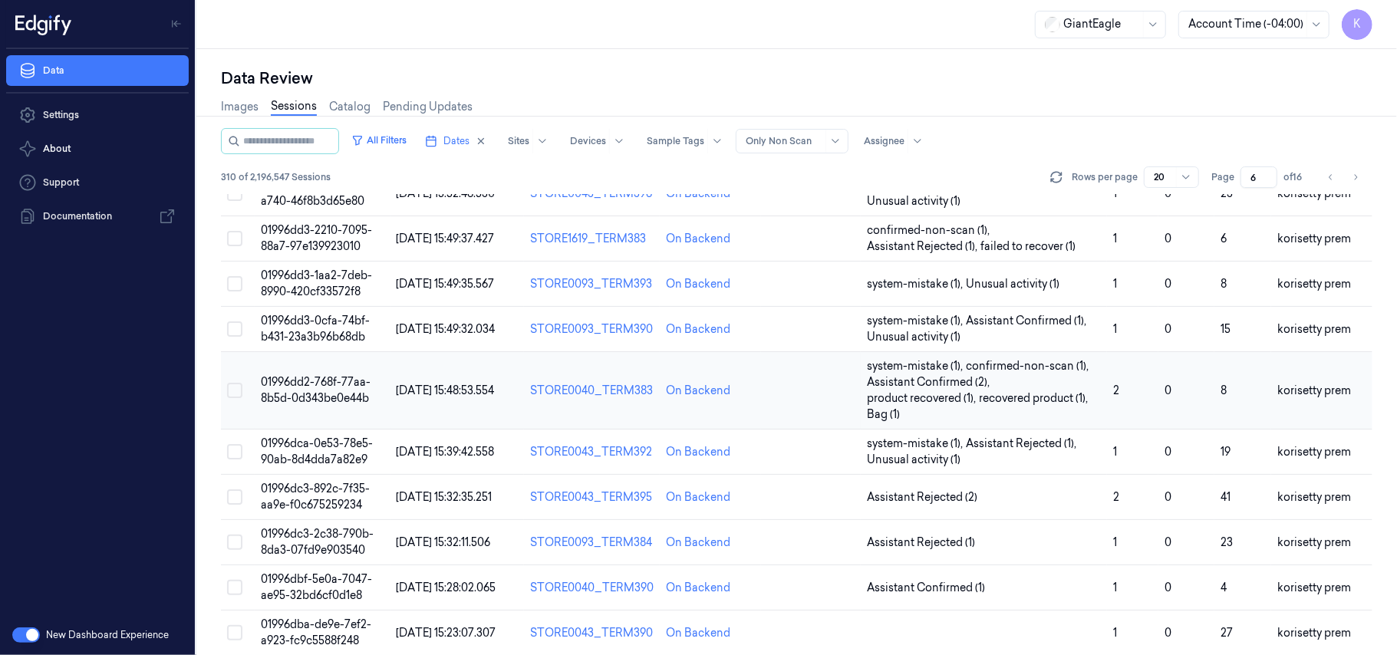
scroll to position [204, 0]
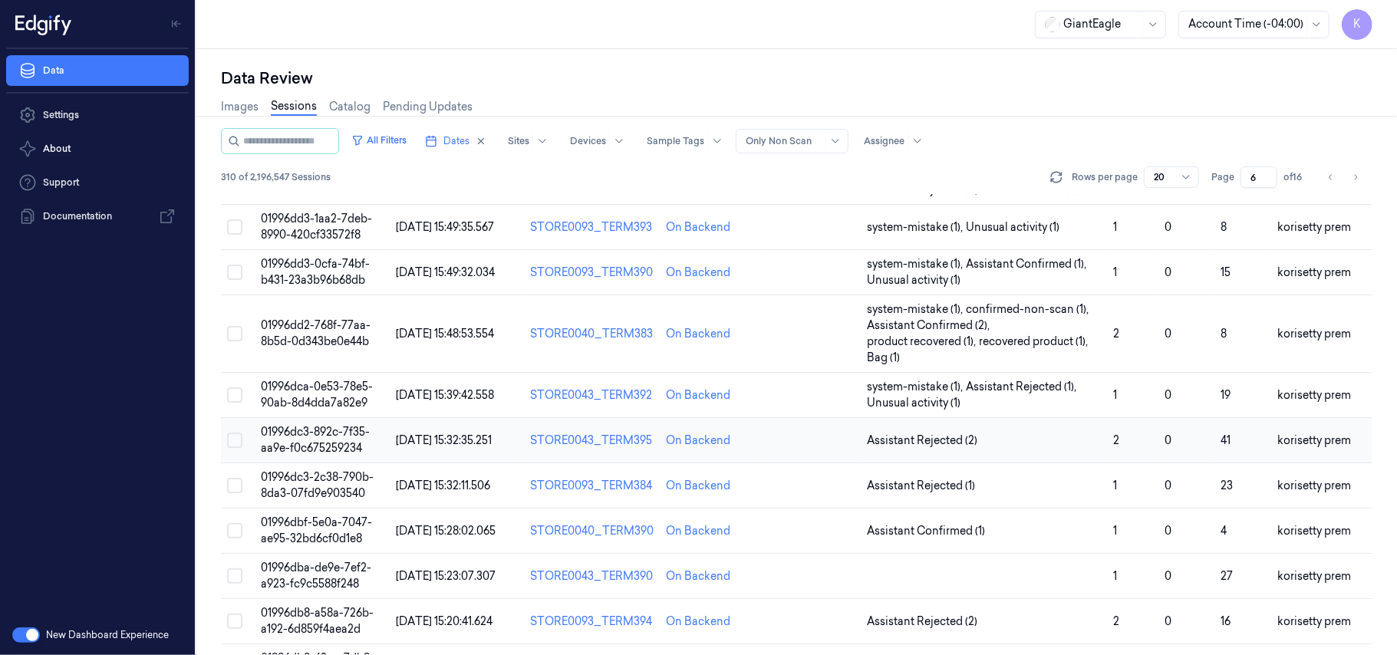
click at [341, 440] on span "01996dc3-892c-7f35-aa9e-f0c675259234" at bounding box center [315, 440] width 109 height 30
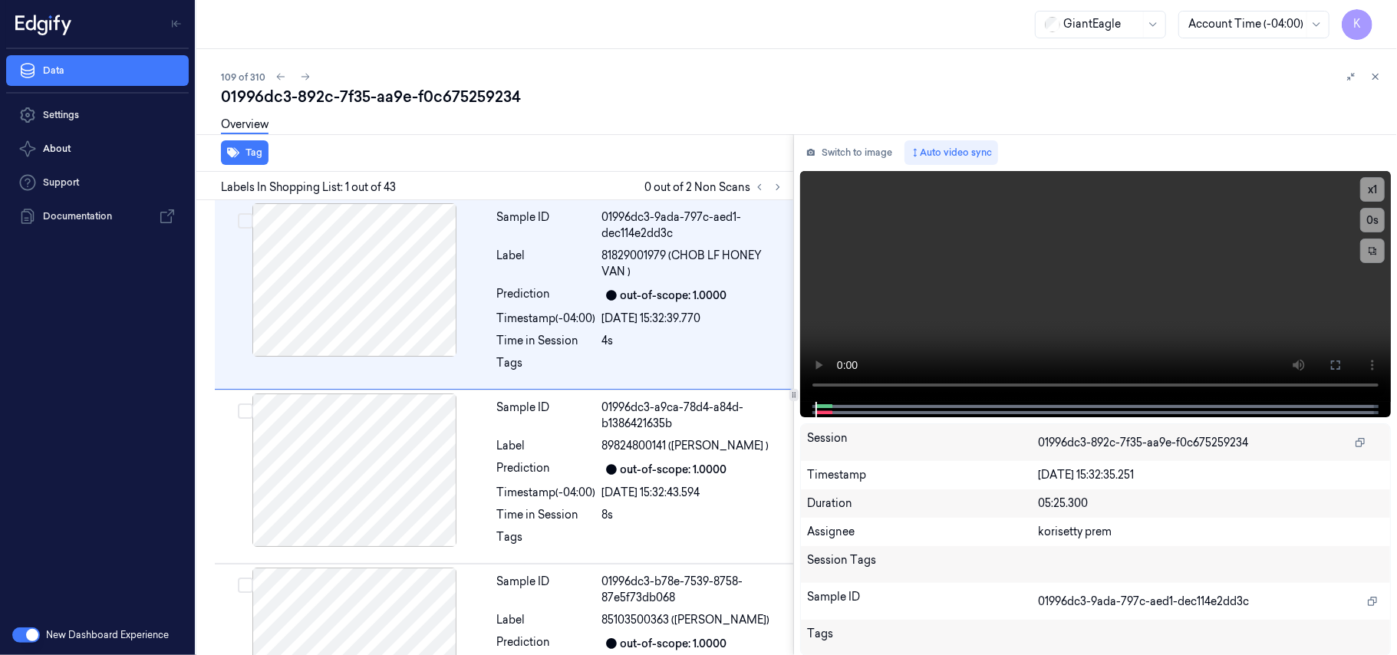
click at [638, 69] on div "109 of 310" at bounding box center [803, 77] width 1164 height 18
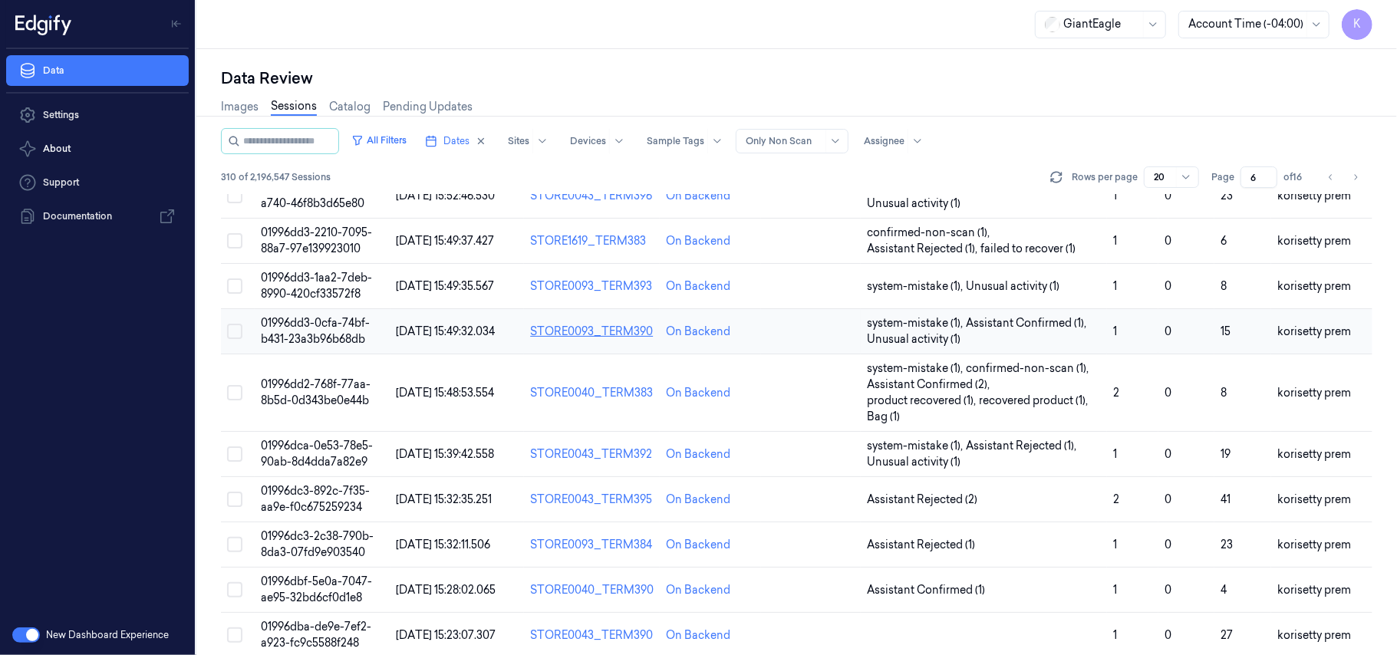
scroll to position [204, 0]
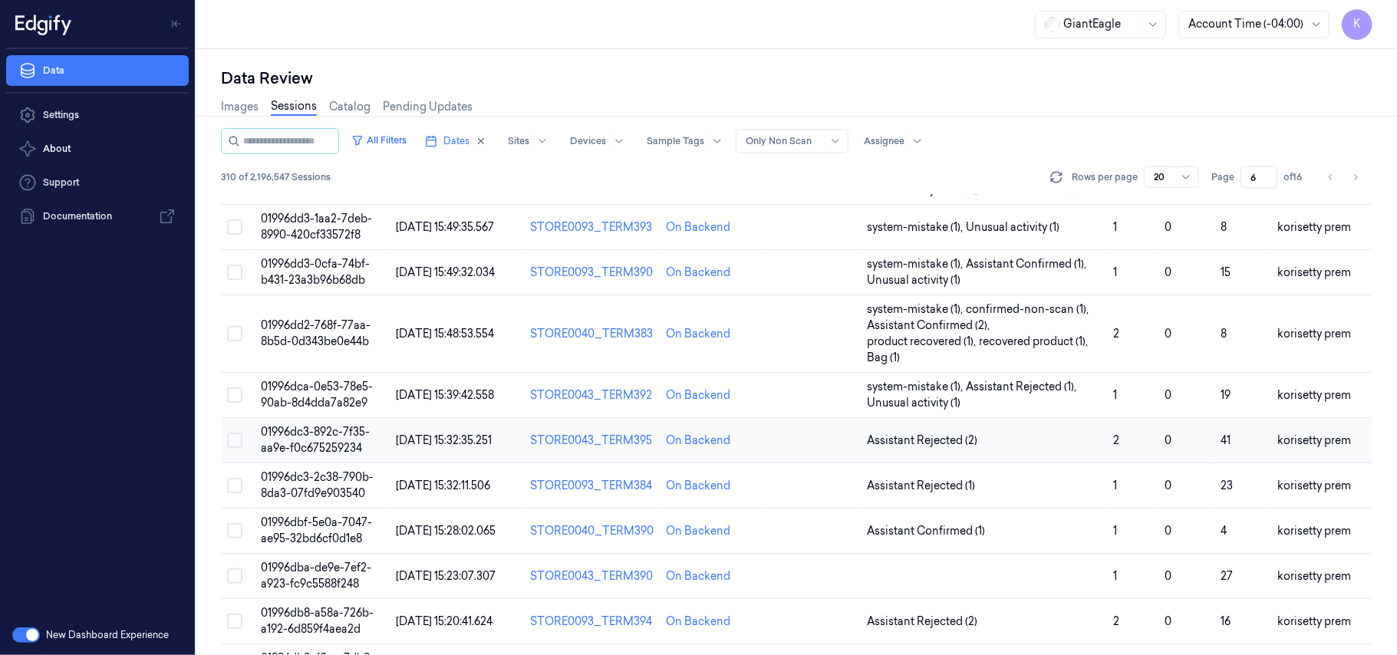
click at [326, 439] on span "01996dc3-892c-7f35-aa9e-f0c675259234" at bounding box center [315, 440] width 109 height 30
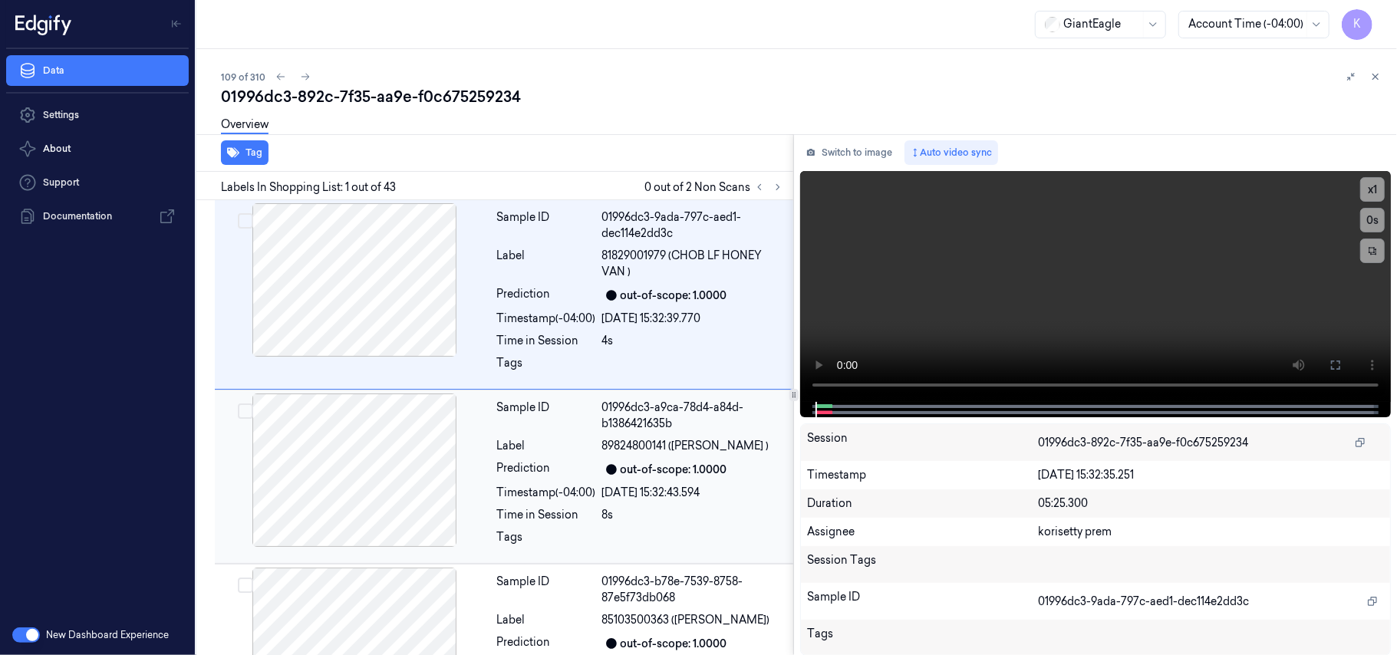
scroll to position [41, 0]
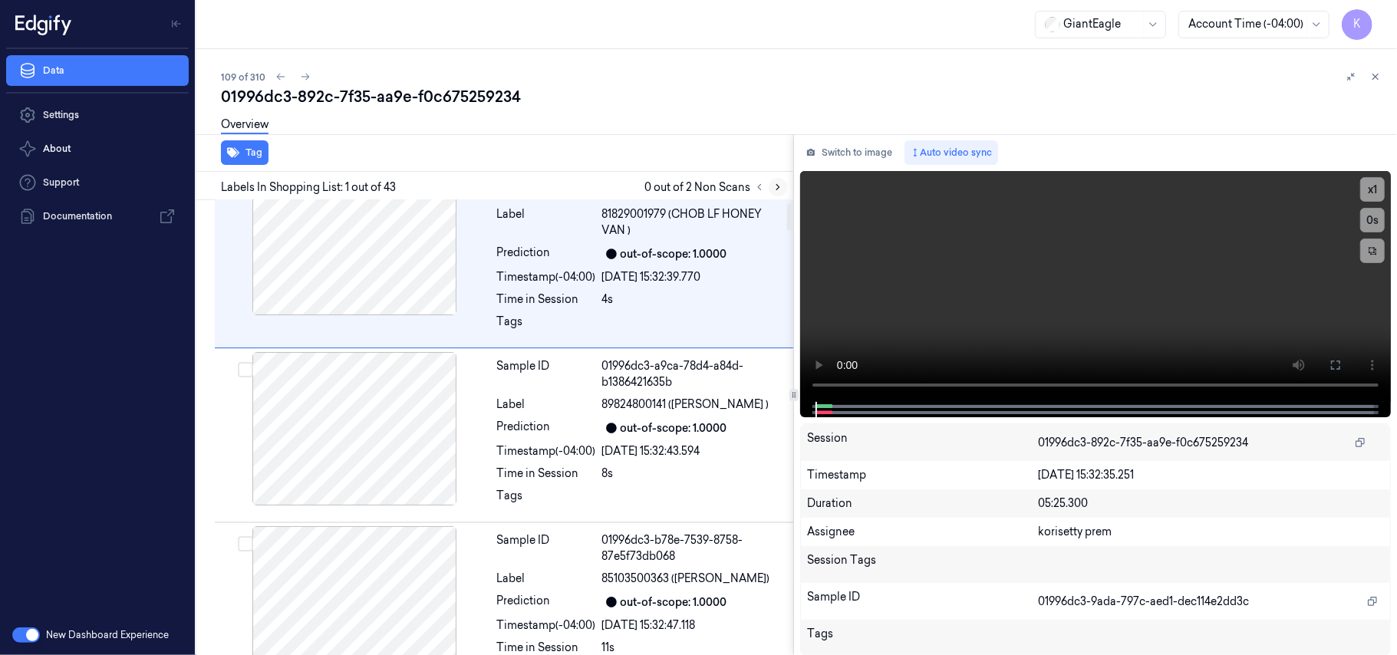
click at [774, 188] on icon at bounding box center [777, 187] width 11 height 11
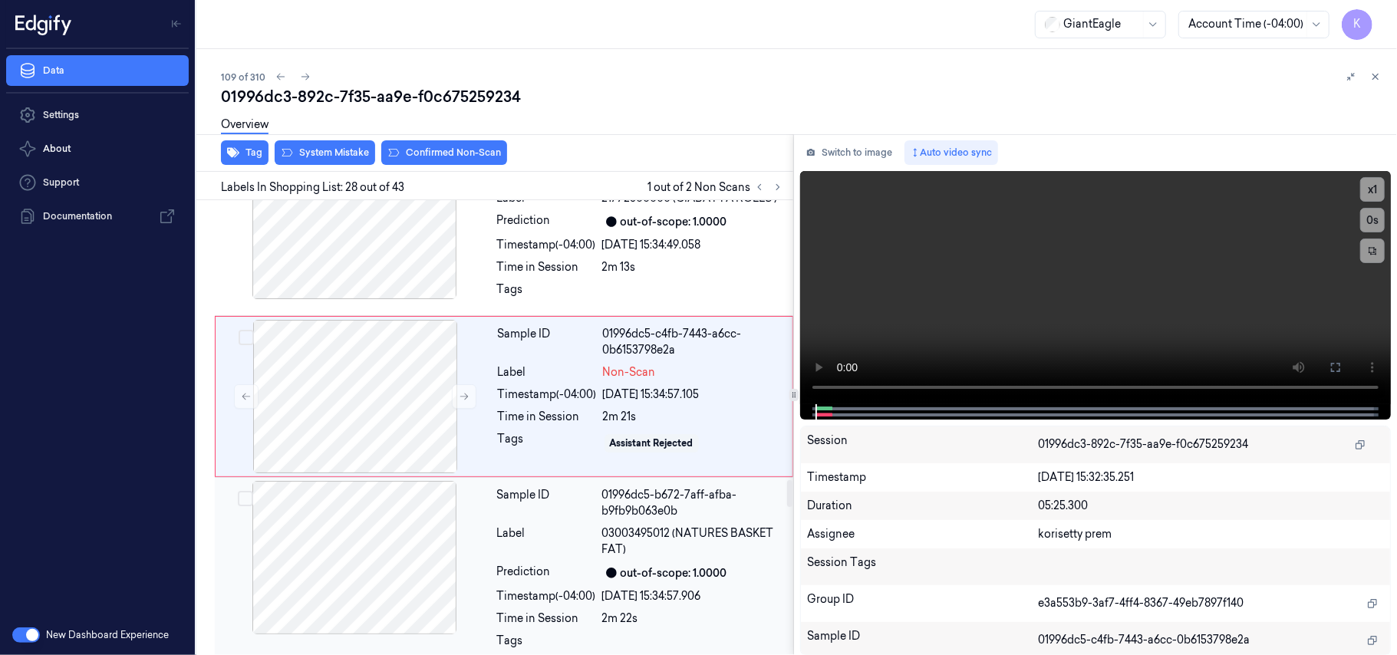
scroll to position [4793, 0]
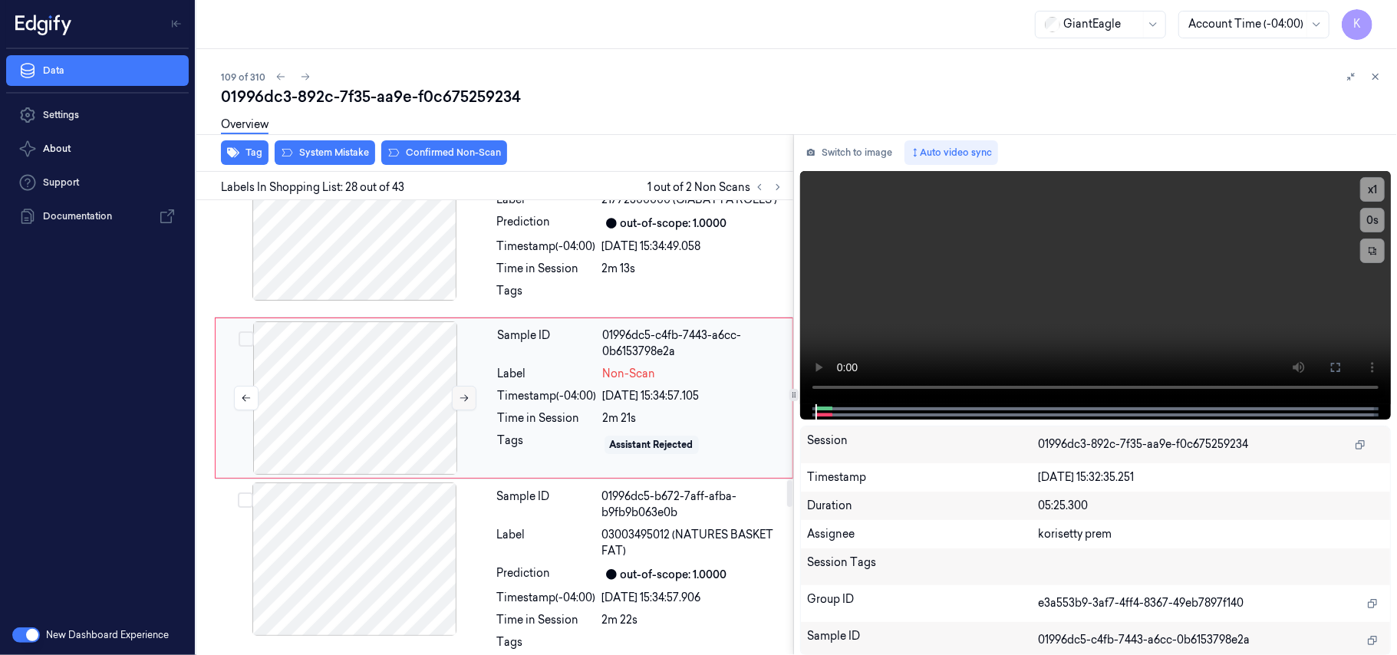
click at [467, 404] on icon at bounding box center [464, 398] width 11 height 11
click at [548, 255] on div "Timestamp (-04:00)" at bounding box center [546, 247] width 99 height 16
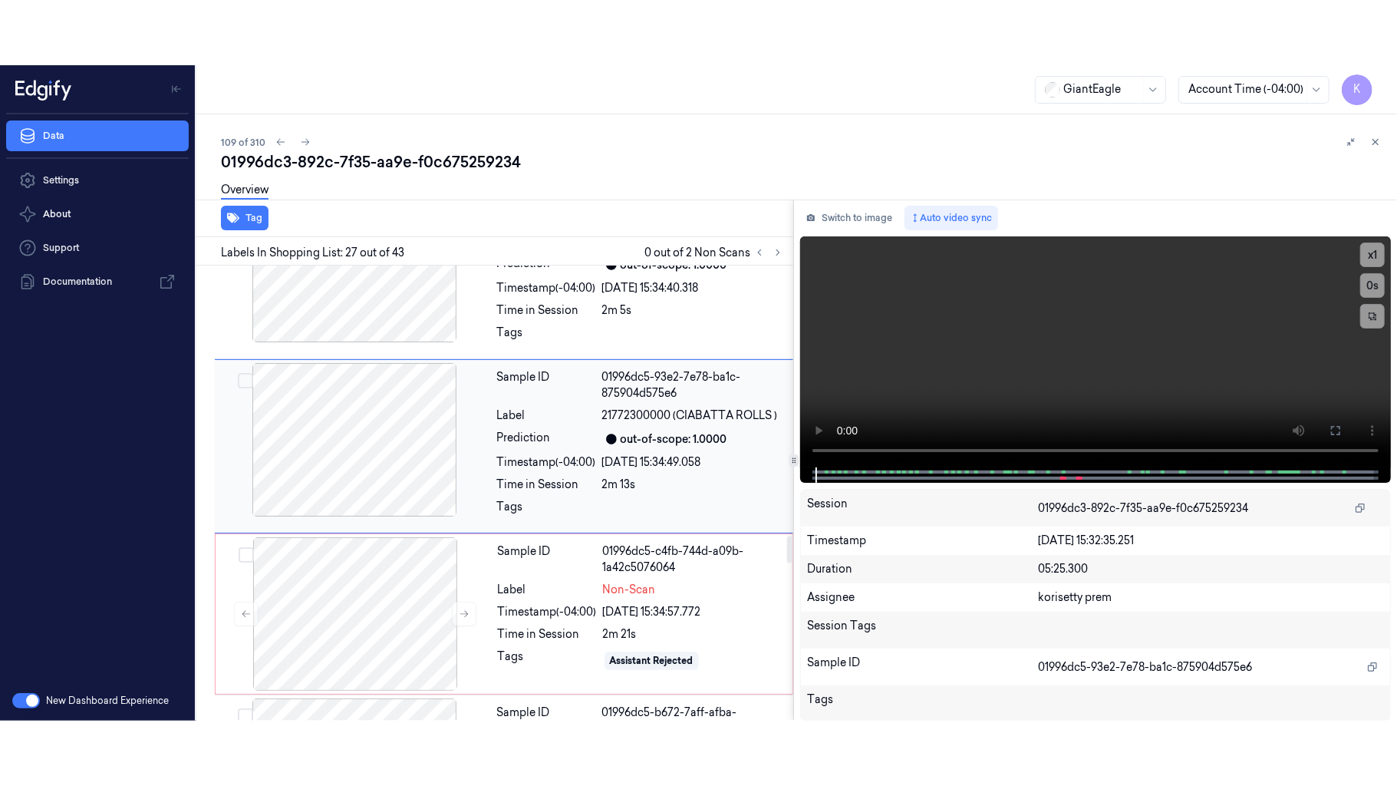
scroll to position [4625, 0]
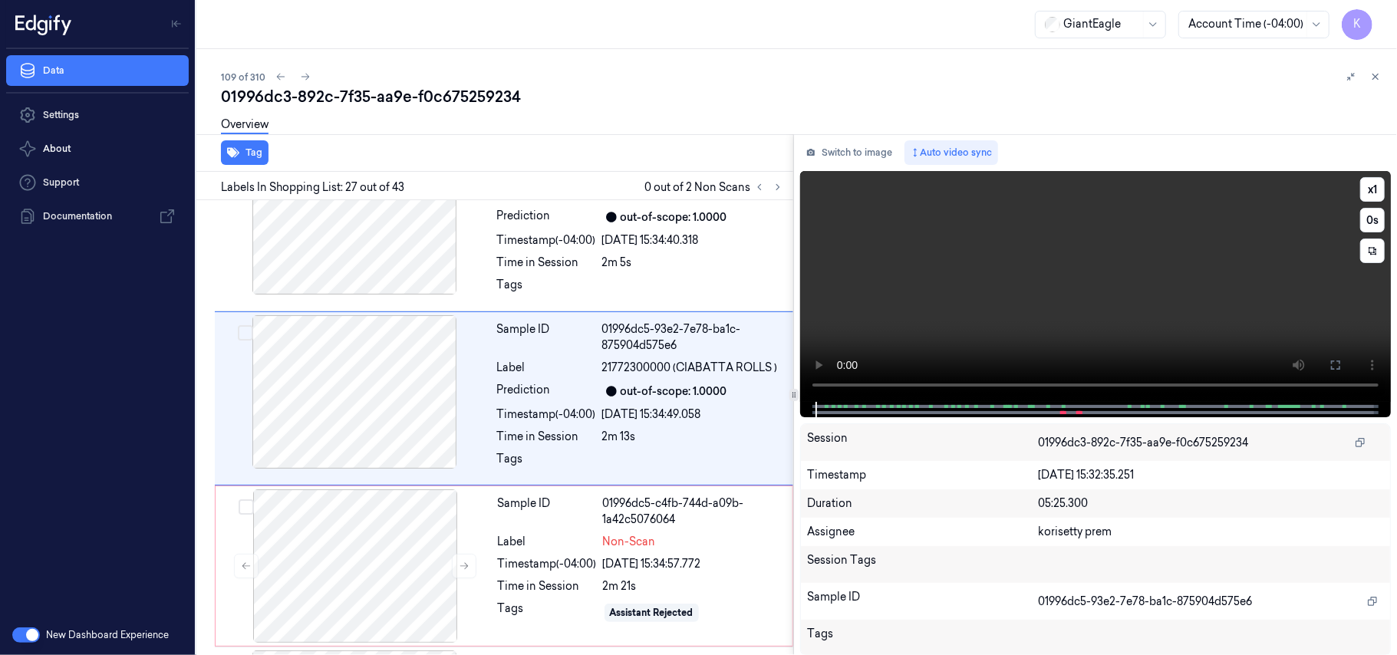
click at [1056, 271] on video at bounding box center [1095, 286] width 591 height 231
click at [1333, 354] on button at bounding box center [1335, 365] width 25 height 25
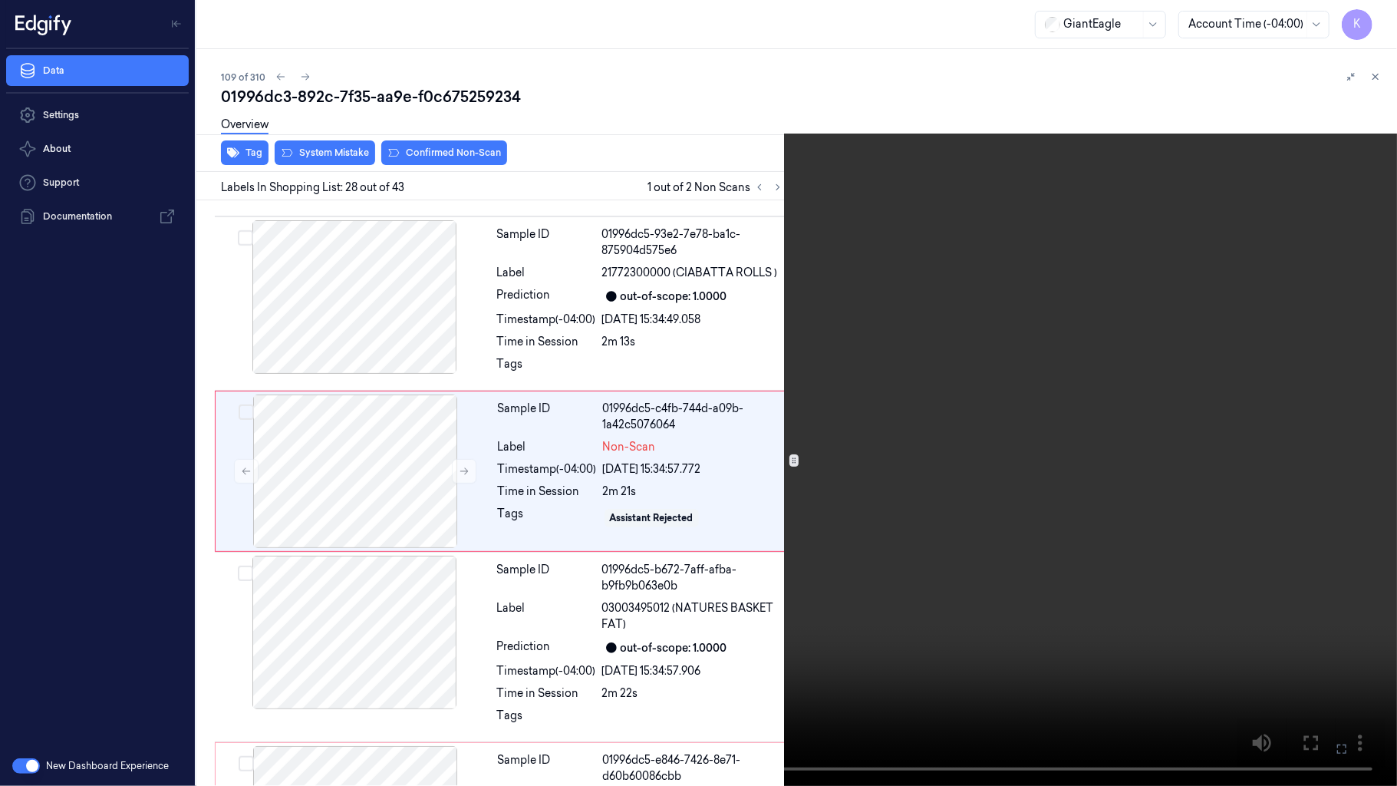
click at [0, 0] on icon at bounding box center [0, 0] width 0 height 0
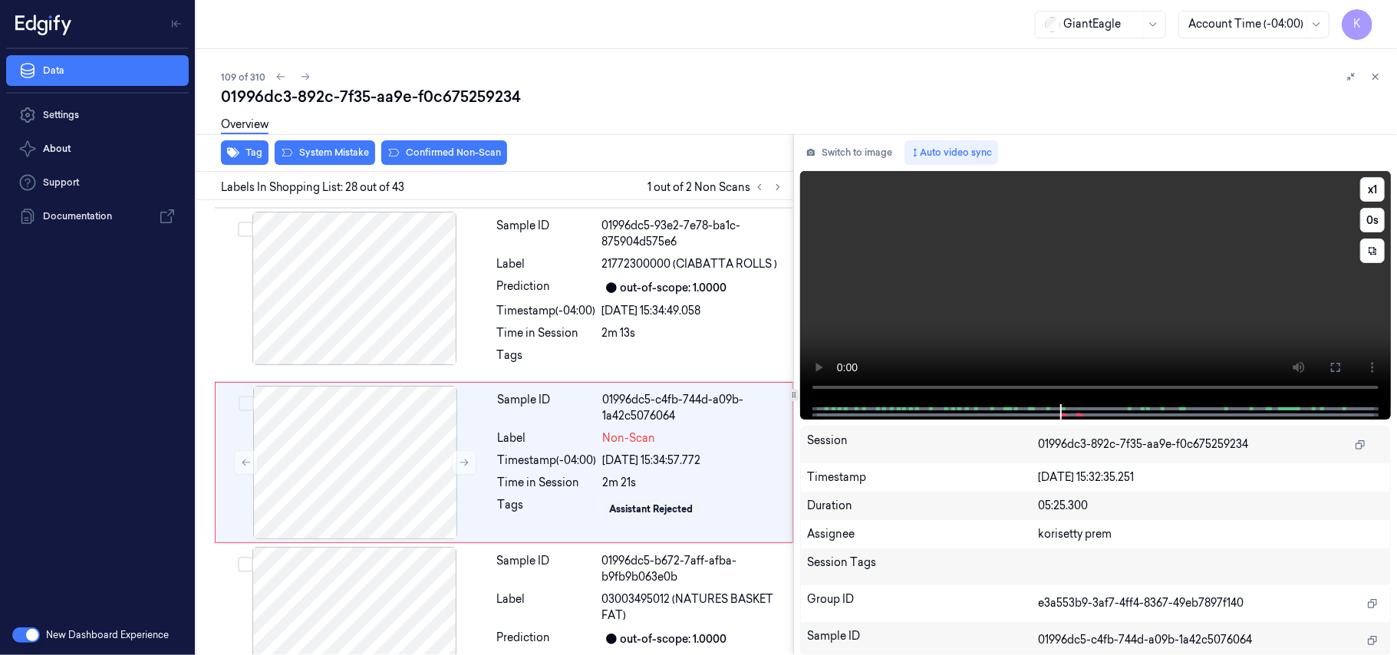
scroll to position [4793, 0]
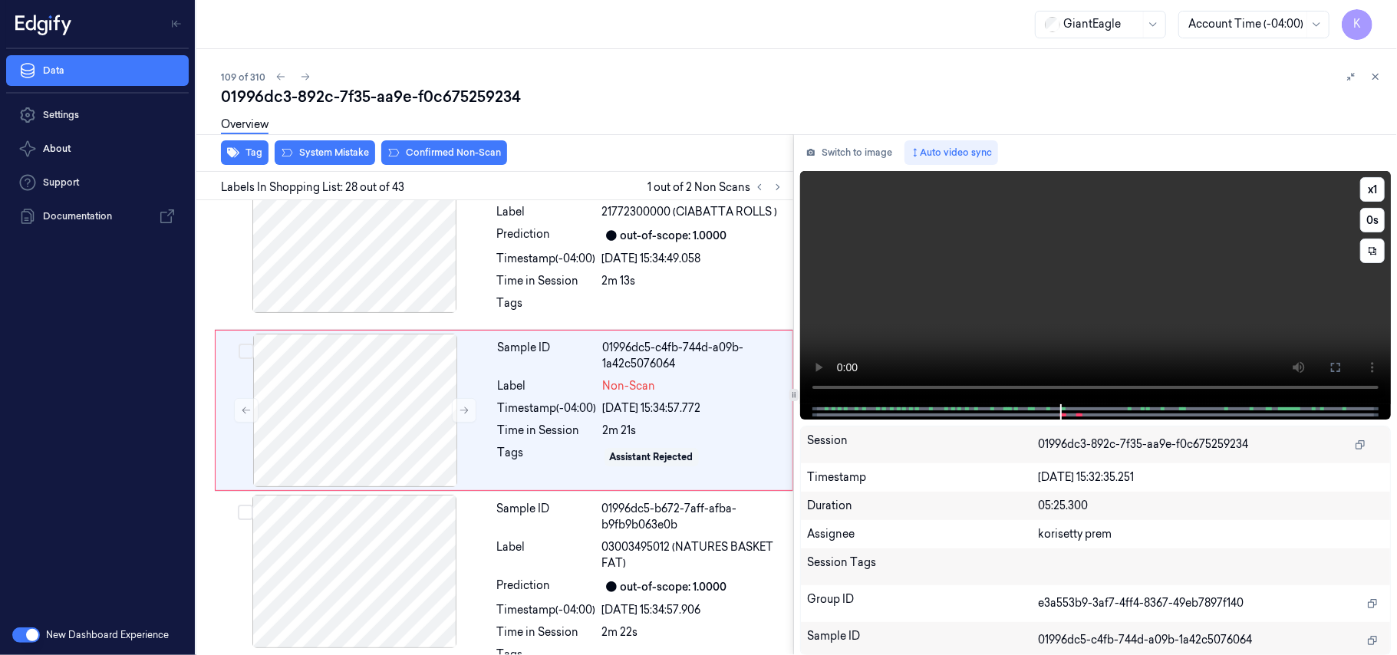
click at [1125, 418] on div at bounding box center [1094, 411] width 558 height 15
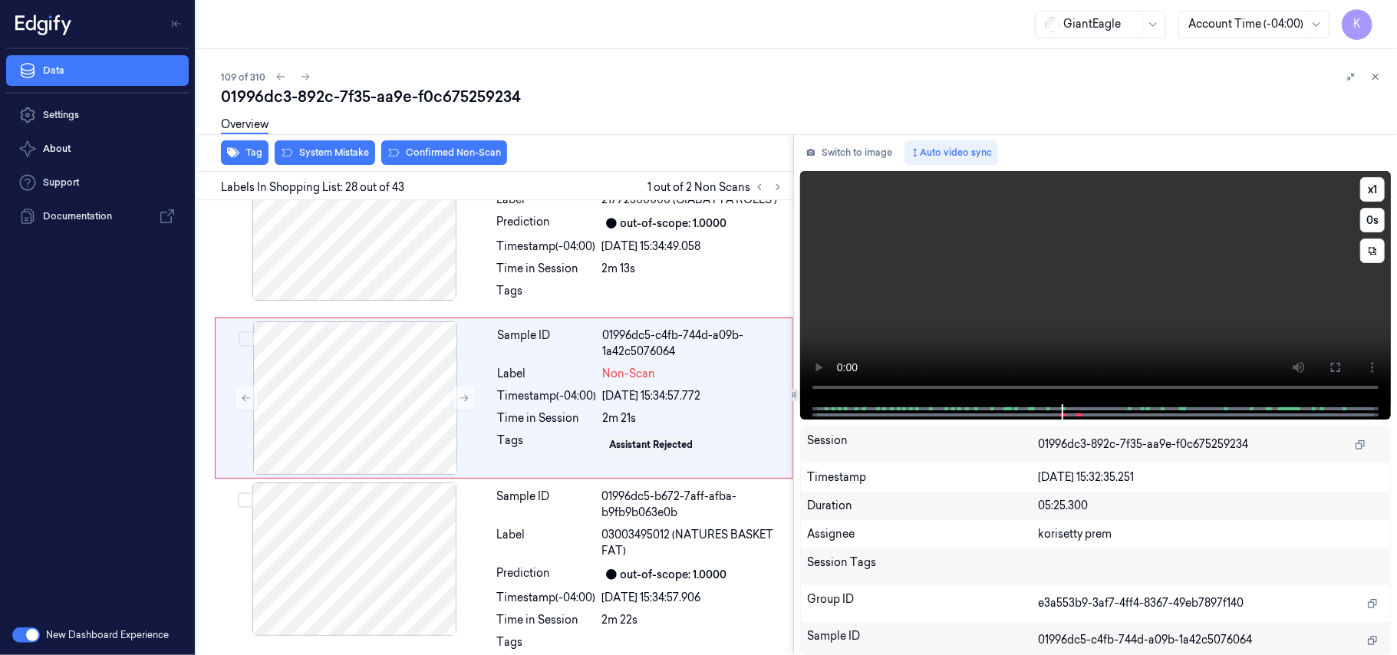
click at [1109, 299] on video at bounding box center [1095, 287] width 591 height 233
click at [1011, 288] on video at bounding box center [1095, 287] width 591 height 233
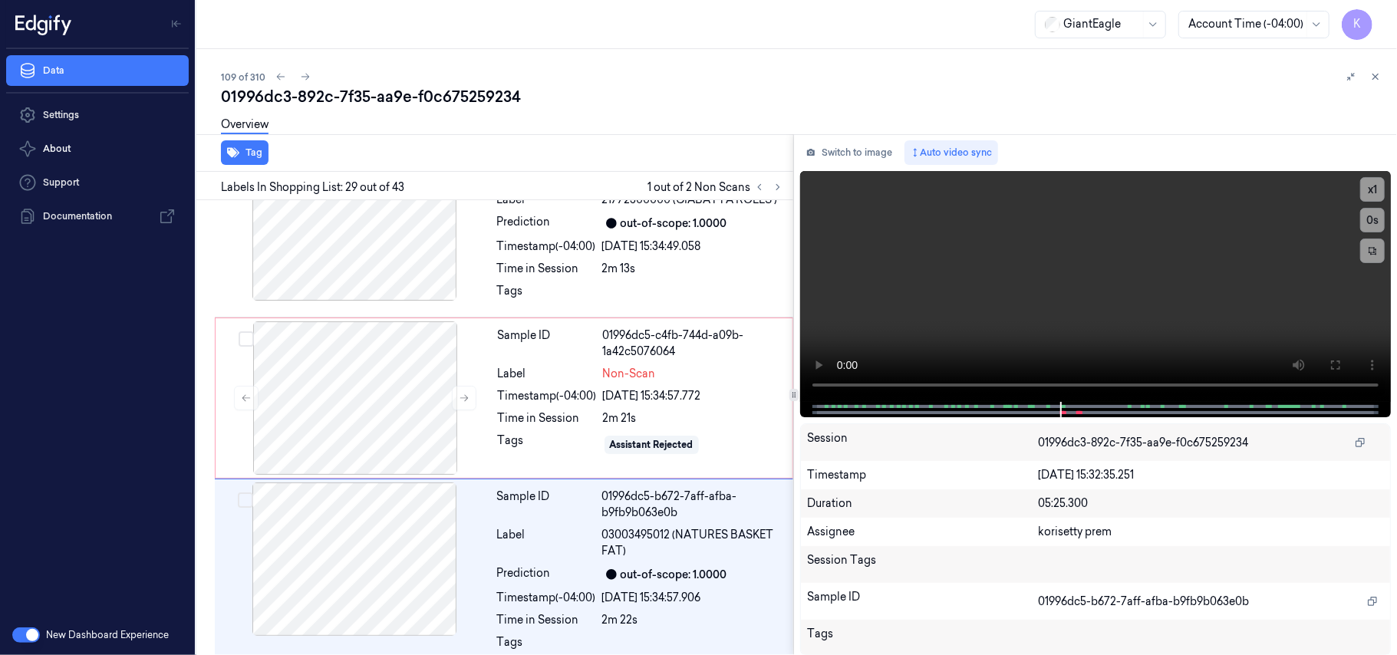
scroll to position [4923, 0]
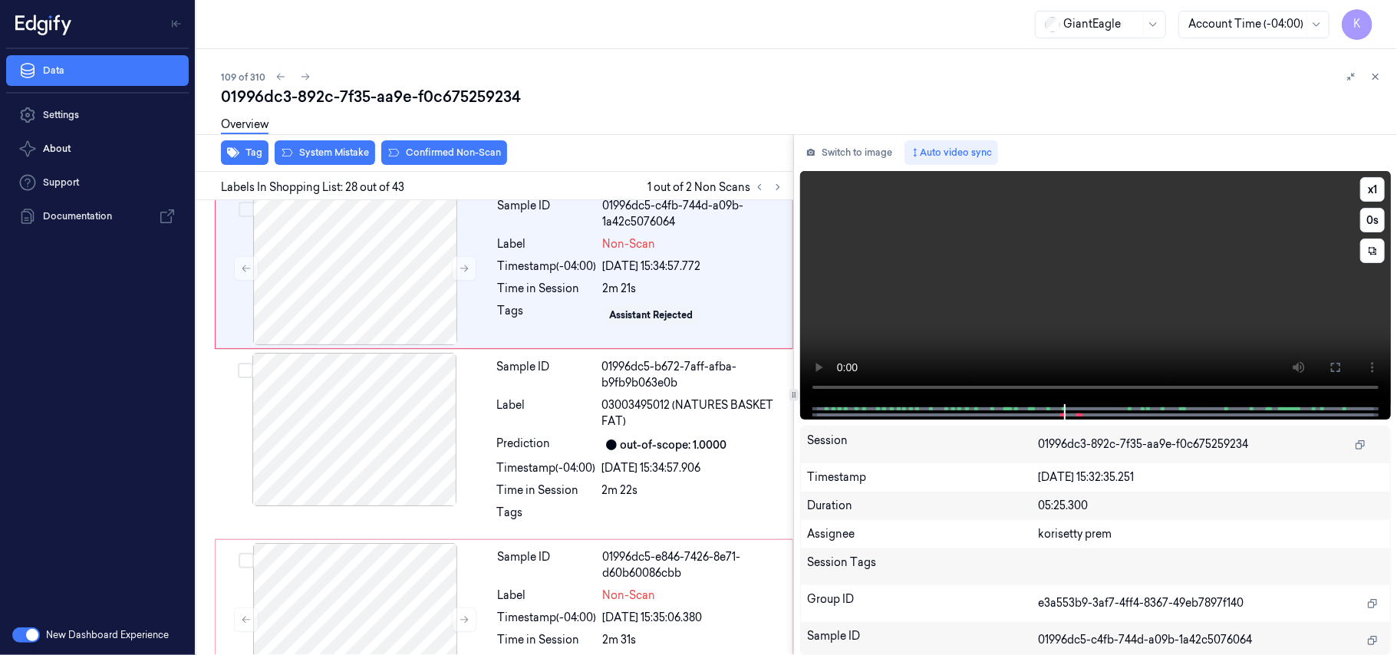
click at [1069, 298] on video at bounding box center [1095, 287] width 591 height 233
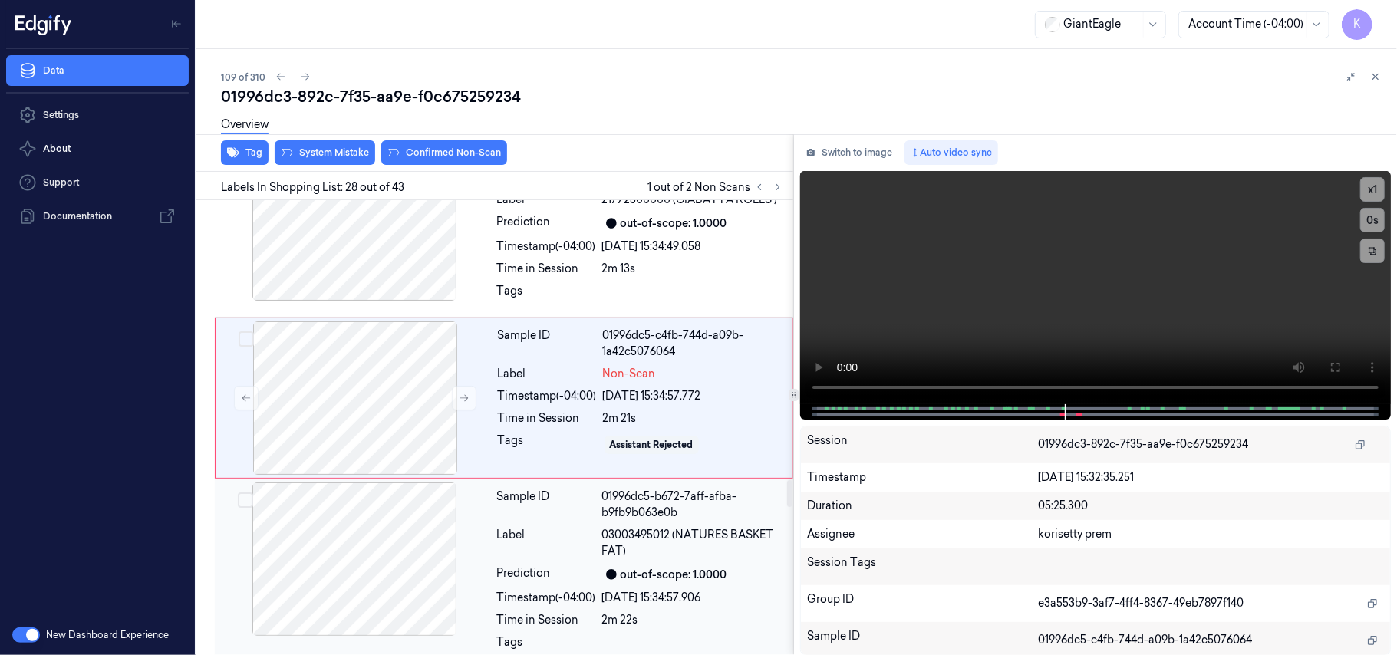
click at [734, 559] on span "03003495012 (NATURES BASKET FAT)" at bounding box center [693, 543] width 182 height 32
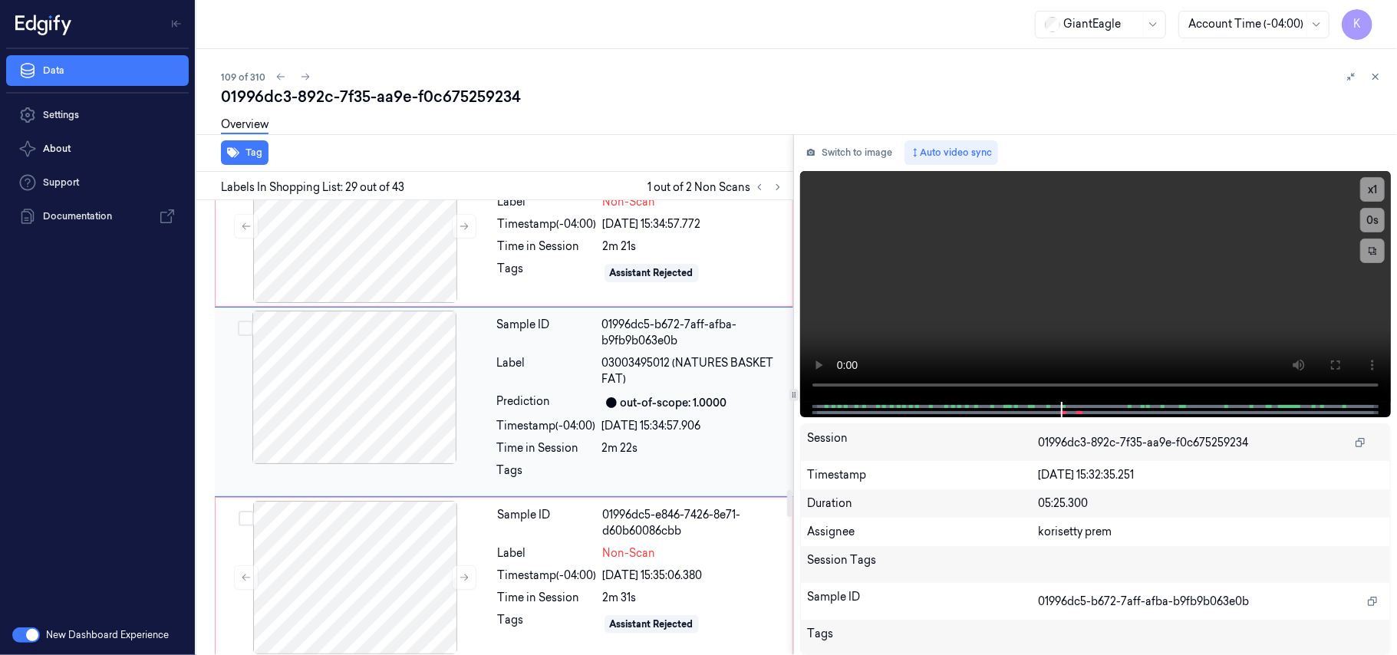
scroll to position [4969, 0]
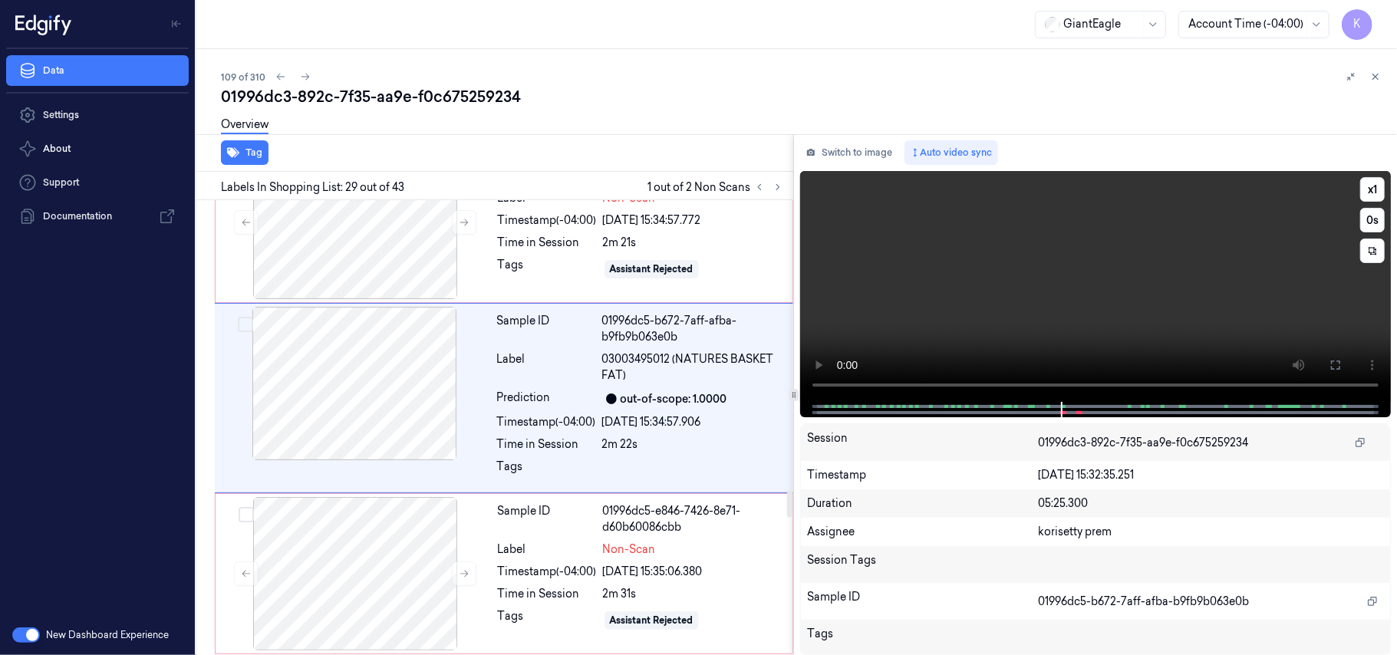
click at [1029, 262] on video at bounding box center [1095, 286] width 591 height 231
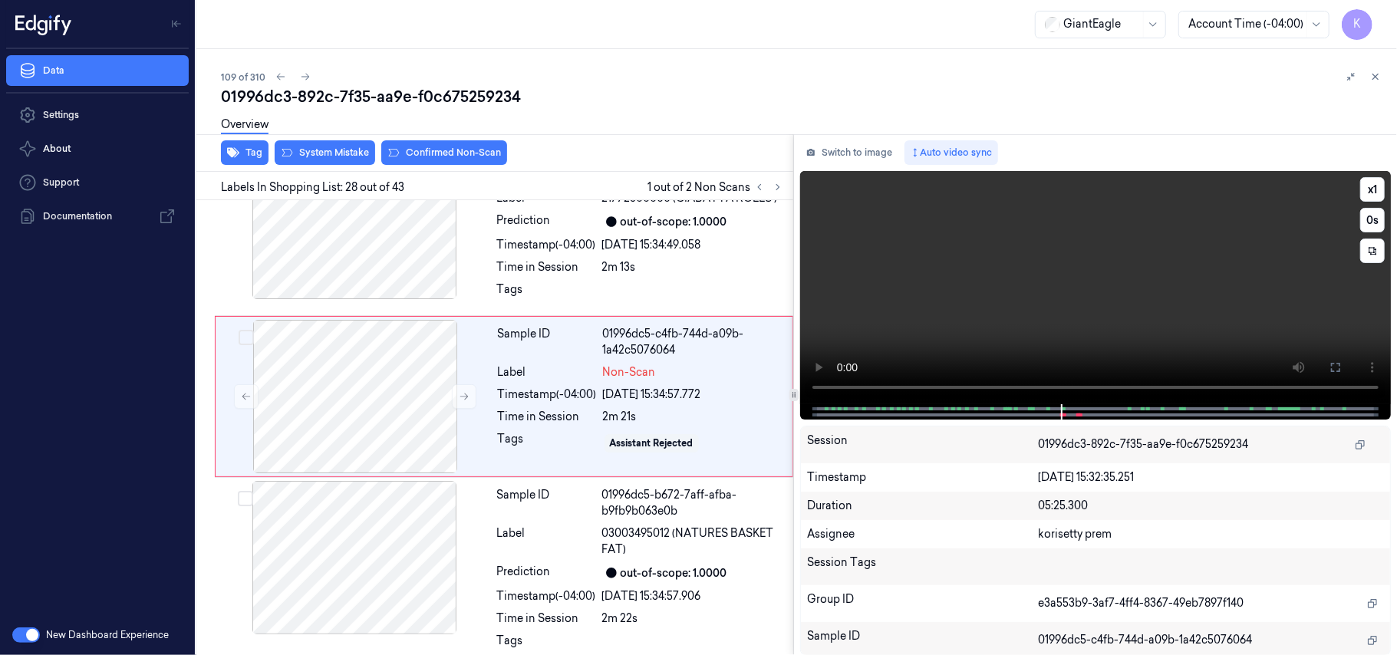
scroll to position [4793, 0]
click at [1031, 262] on video at bounding box center [1095, 287] width 591 height 233
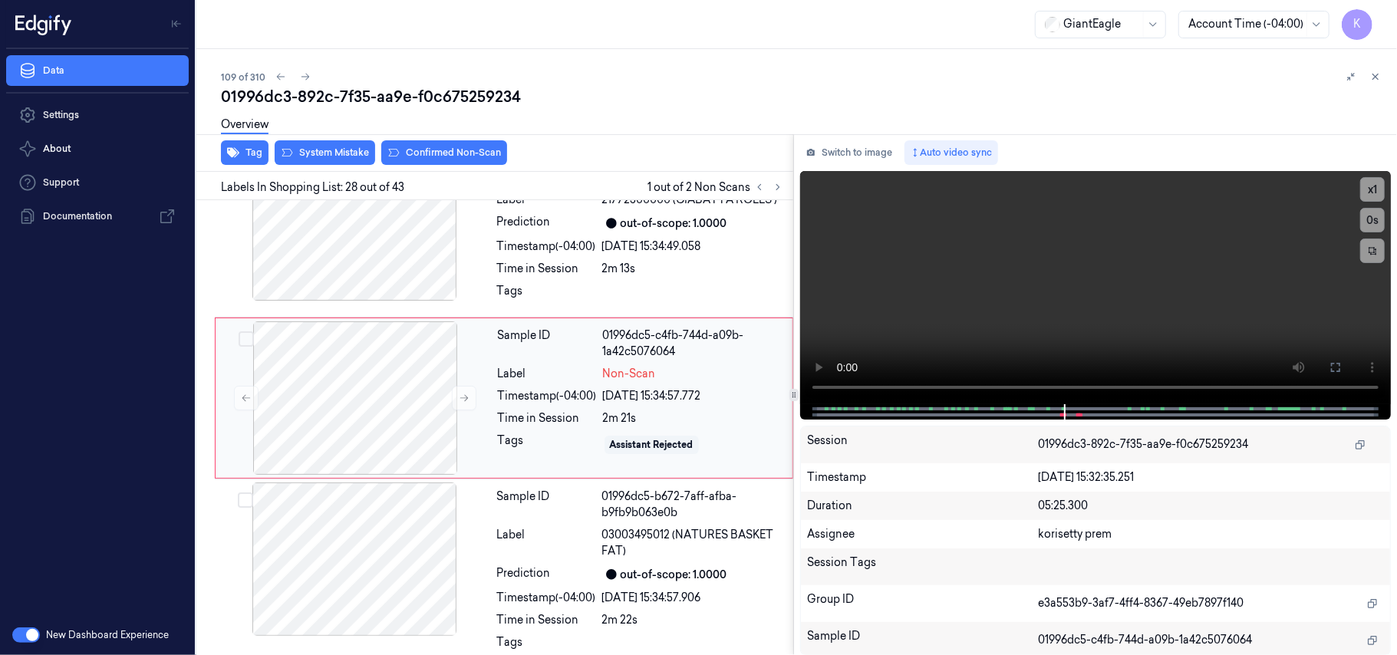
click at [667, 382] on div "Non-Scan" at bounding box center [693, 374] width 180 height 16
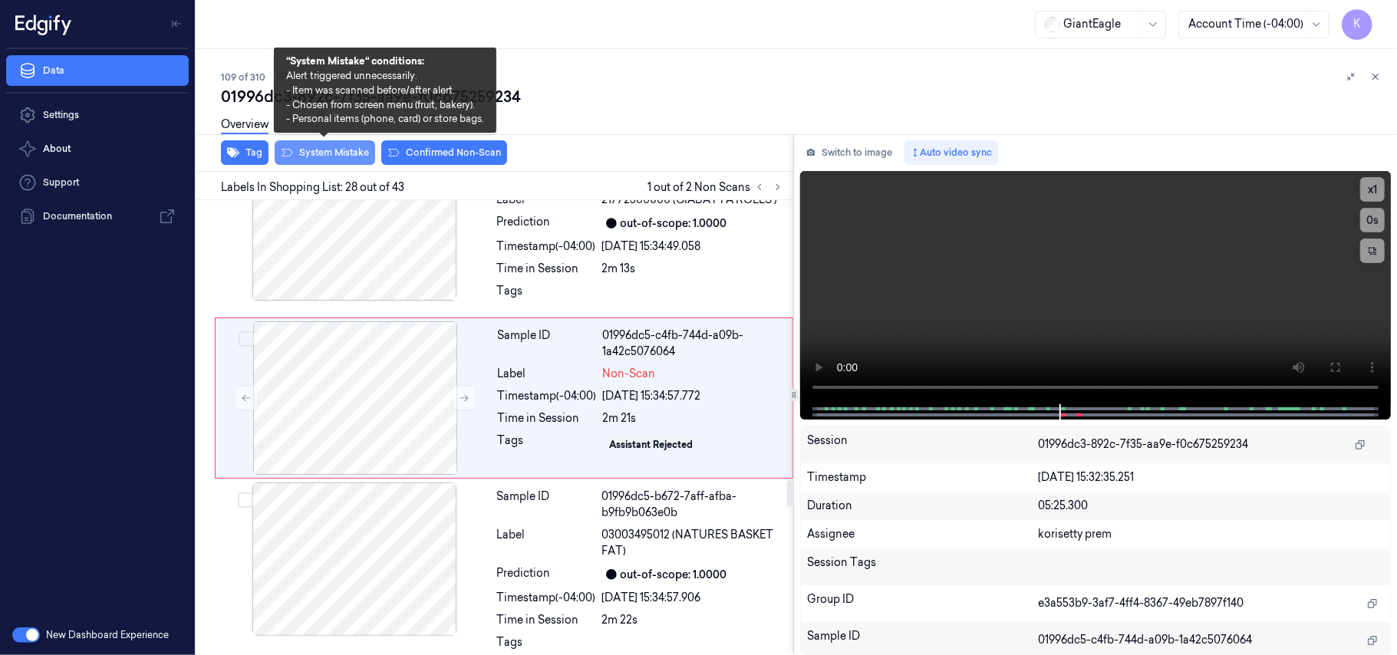
click at [327, 154] on button "System Mistake" at bounding box center [325, 152] width 100 height 25
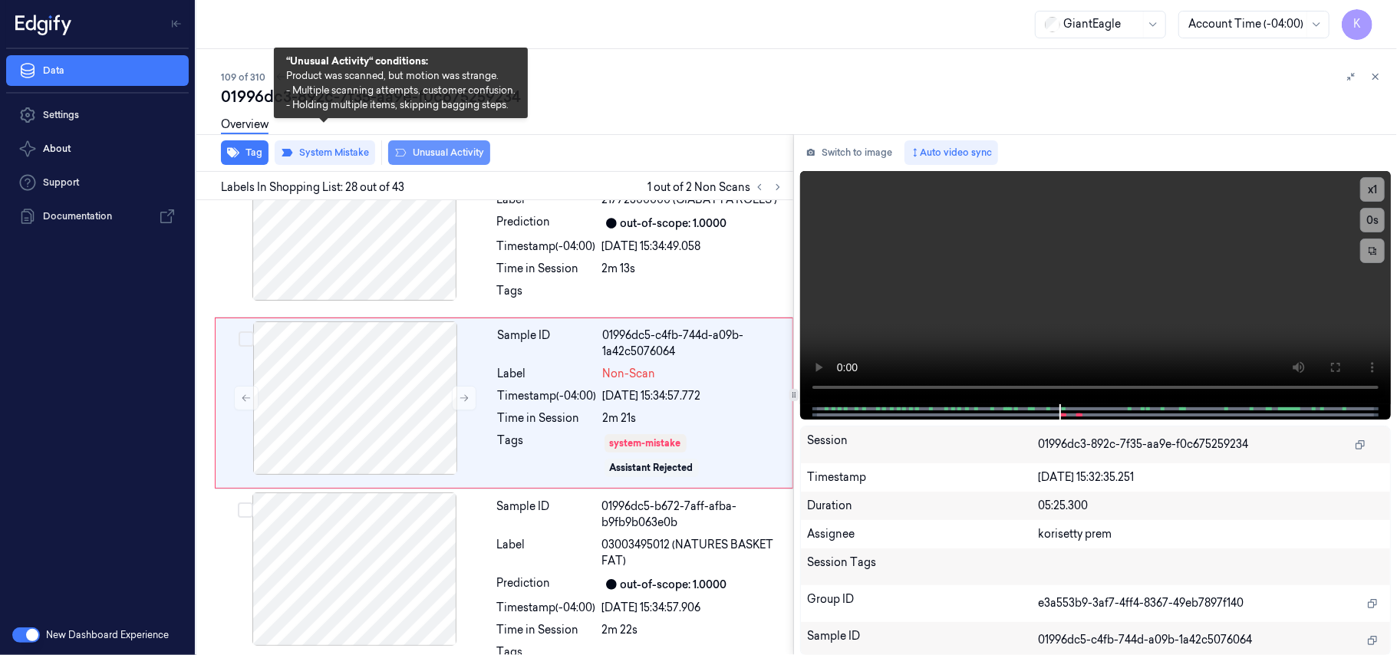
scroll to position [4799, 0]
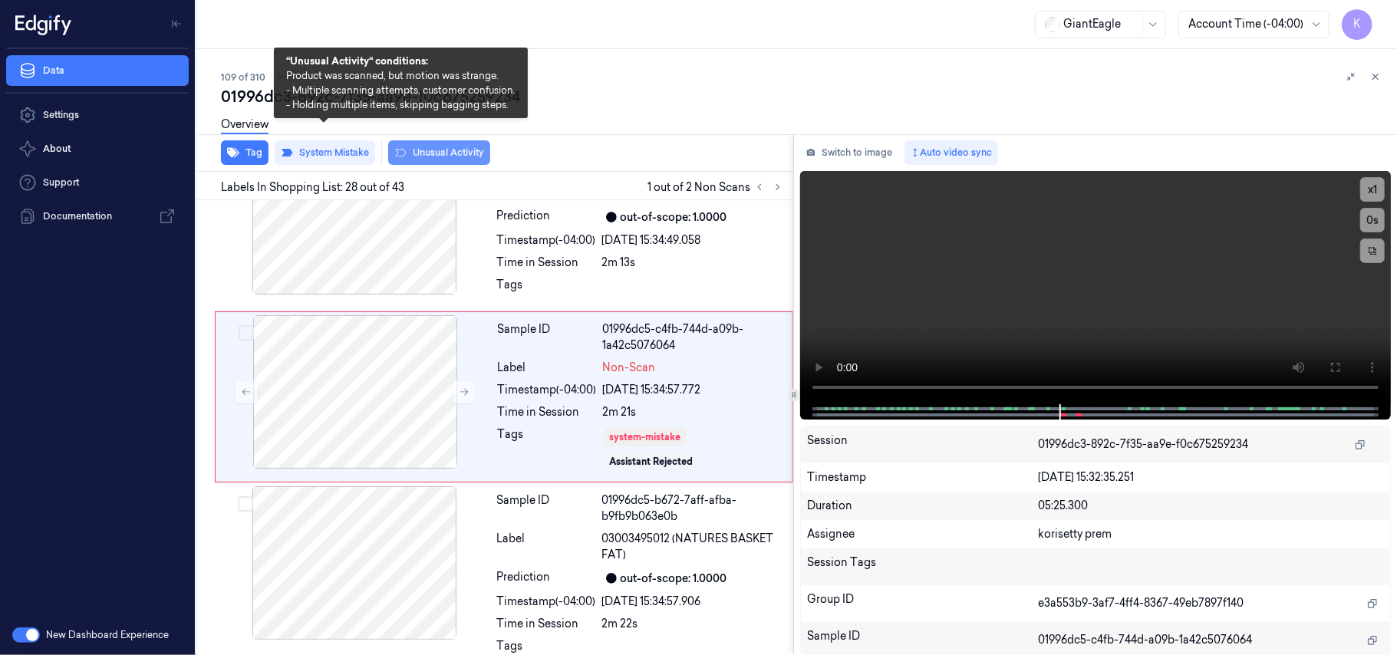
click at [445, 148] on button "Unusual Activity" at bounding box center [439, 152] width 102 height 25
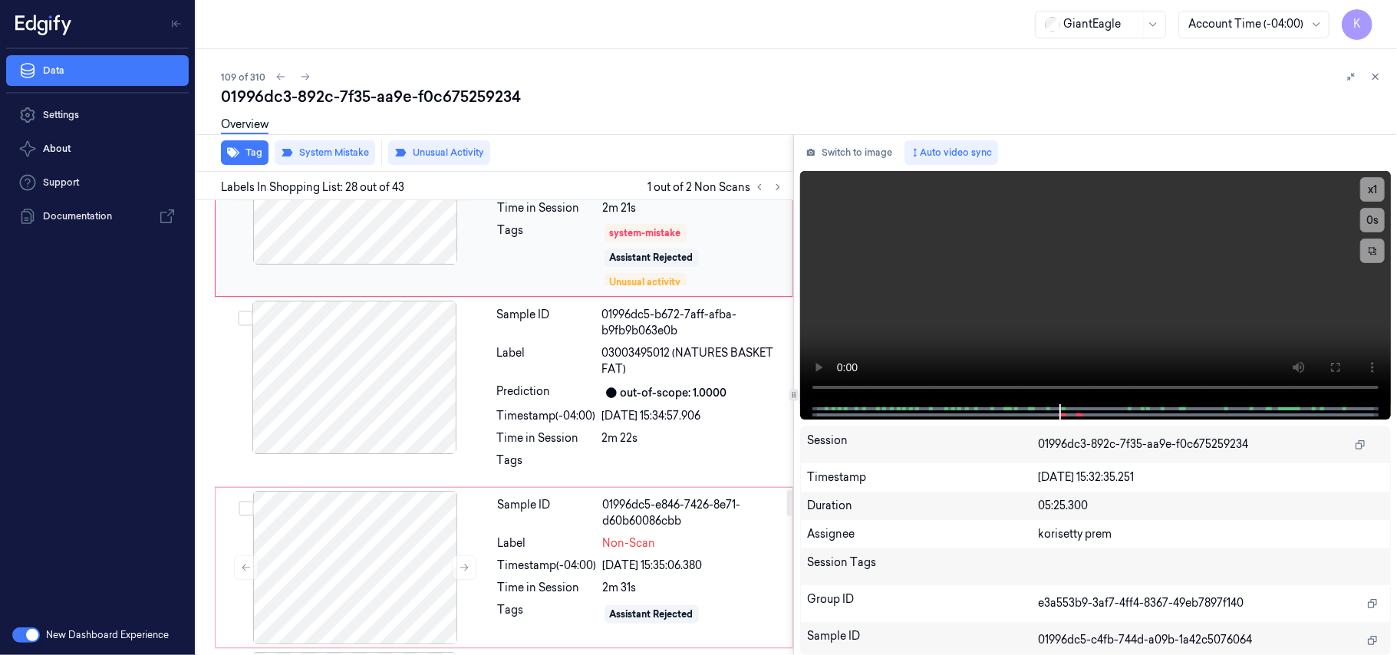
scroll to position [5012, 0]
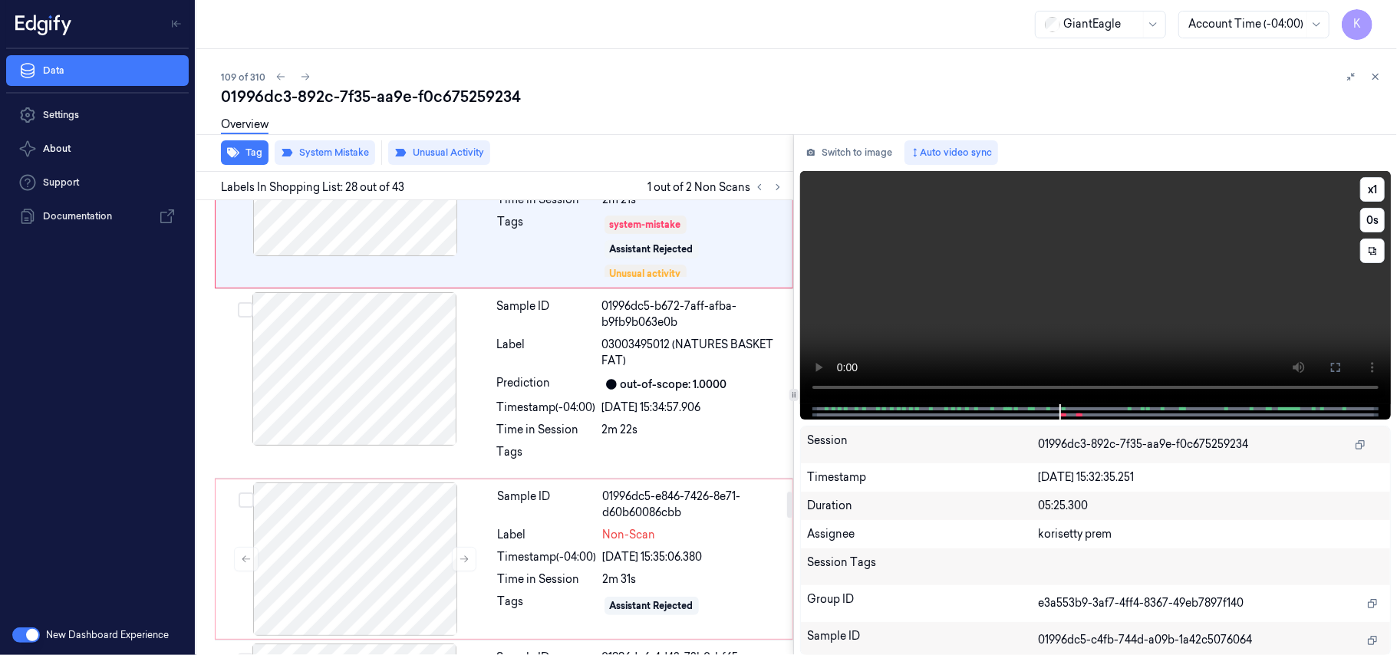
click at [927, 296] on video at bounding box center [1095, 287] width 591 height 233
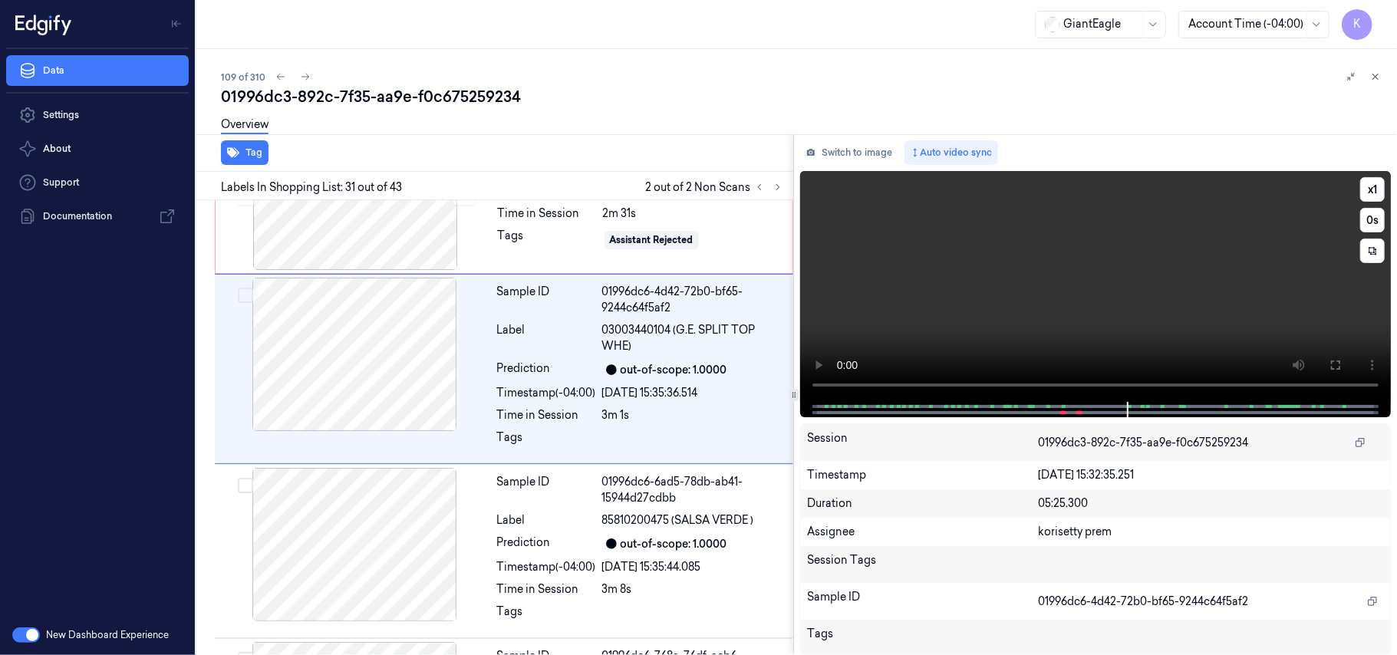
scroll to position [5350, 0]
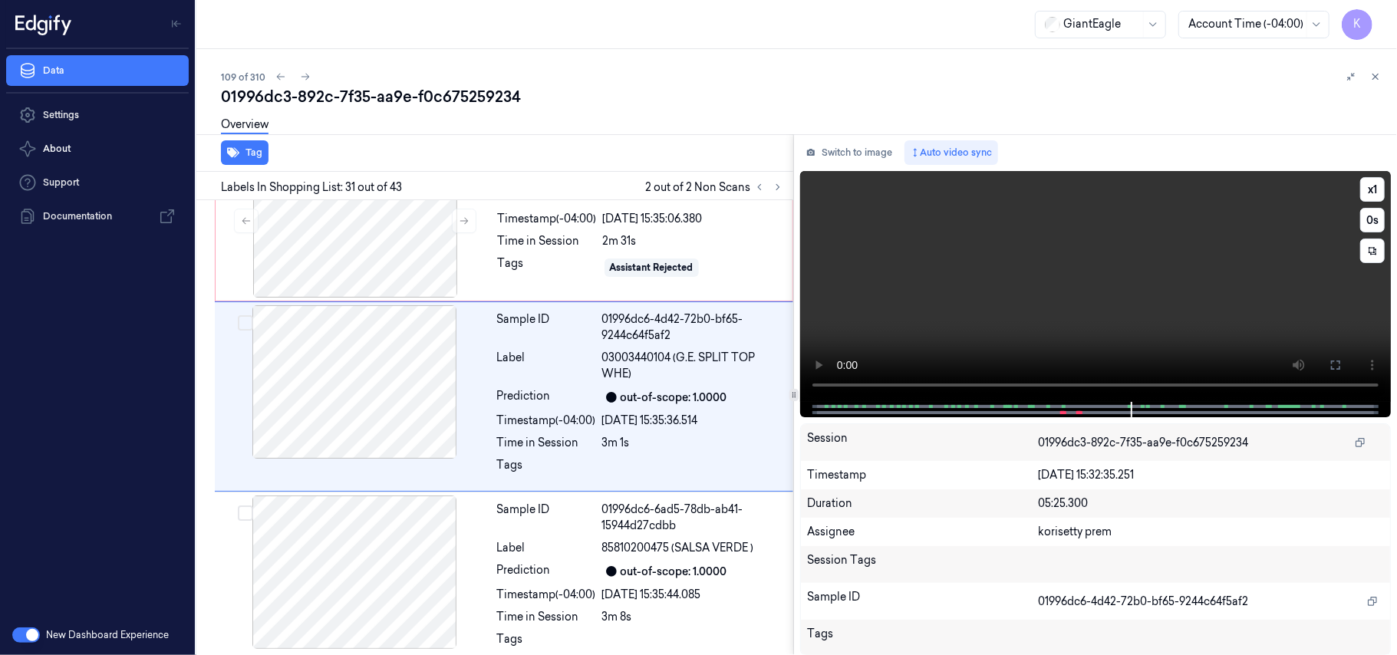
click at [954, 304] on video at bounding box center [1095, 286] width 591 height 231
click at [415, 265] on div at bounding box center [355, 220] width 273 height 153
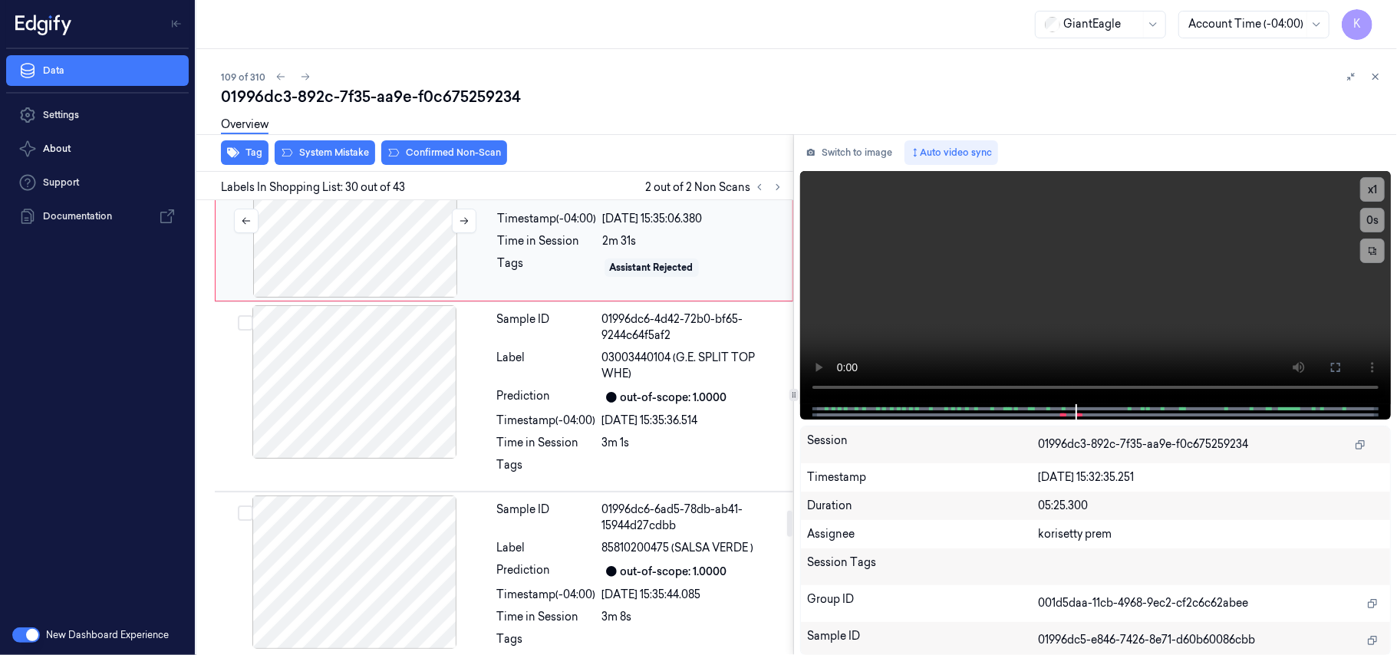
scroll to position [5173, 0]
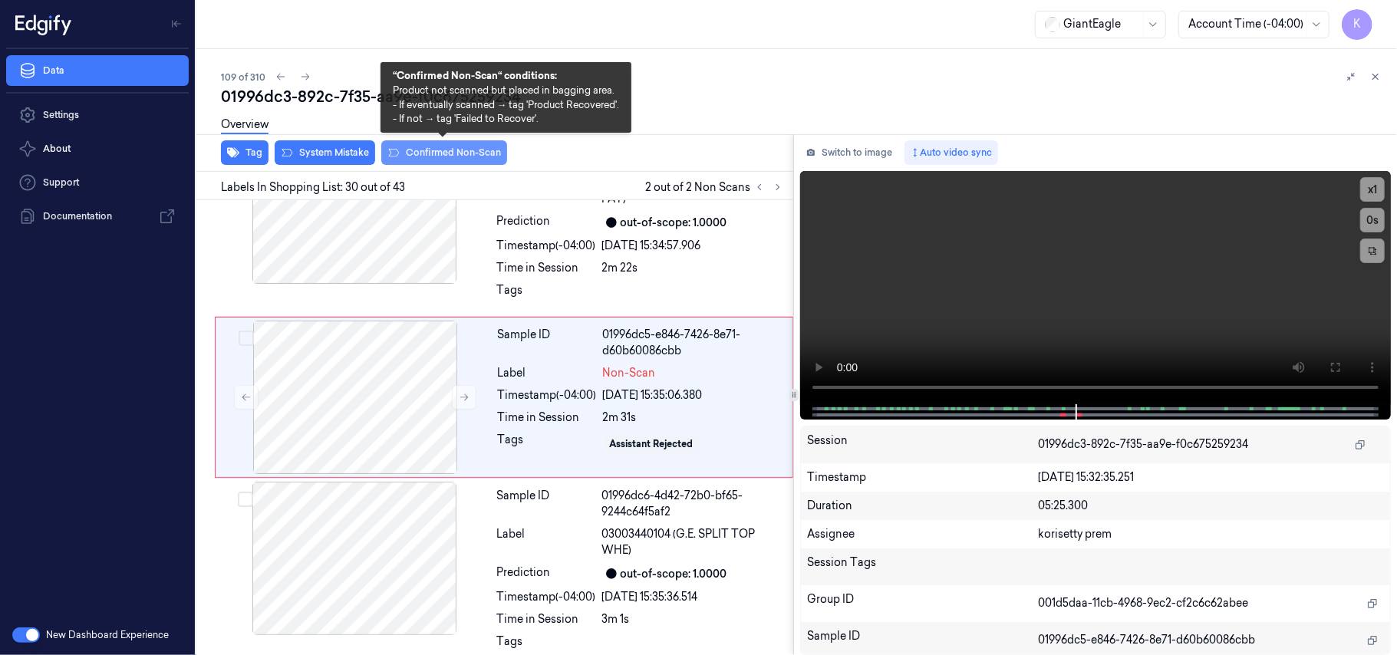
click at [440, 153] on button "Confirmed Non-Scan" at bounding box center [444, 152] width 126 height 25
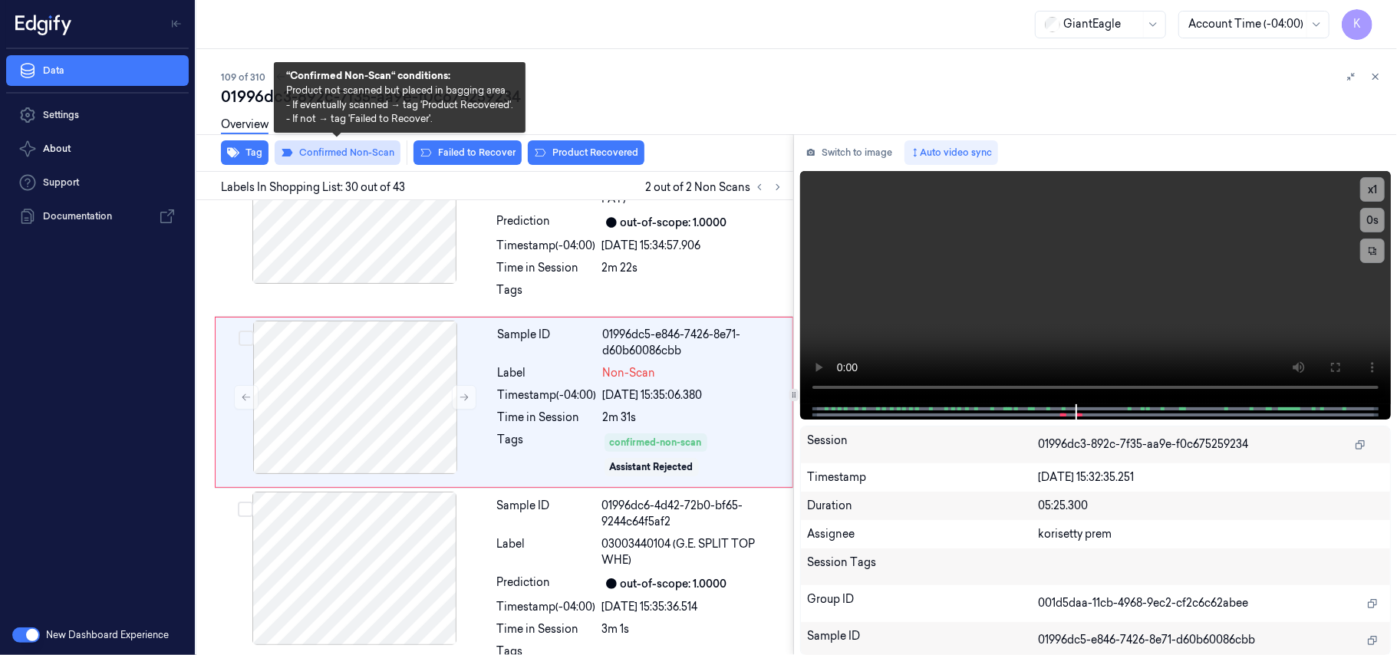
scroll to position [5180, 0]
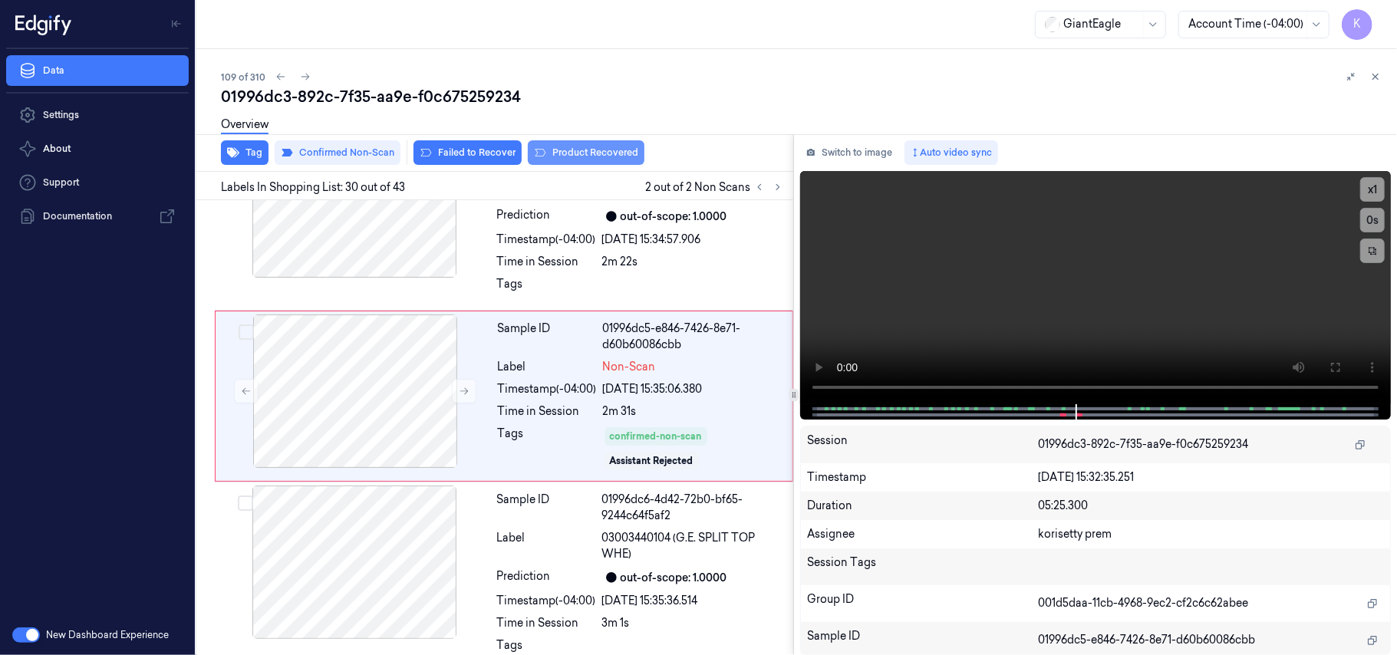
click at [580, 152] on button "Product Recovered" at bounding box center [586, 152] width 117 height 25
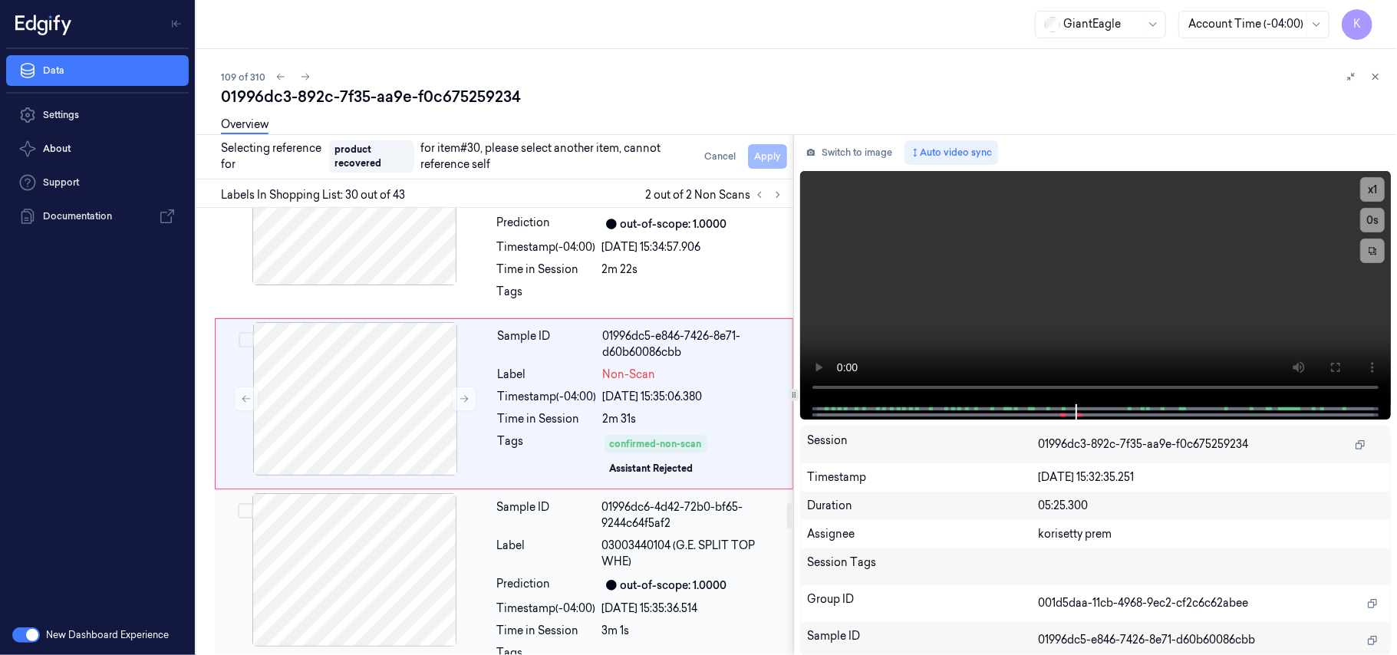
click at [686, 532] on div "01996dc6-4d42-72b0-bf65-9244c64f5af2" at bounding box center [693, 515] width 182 height 32
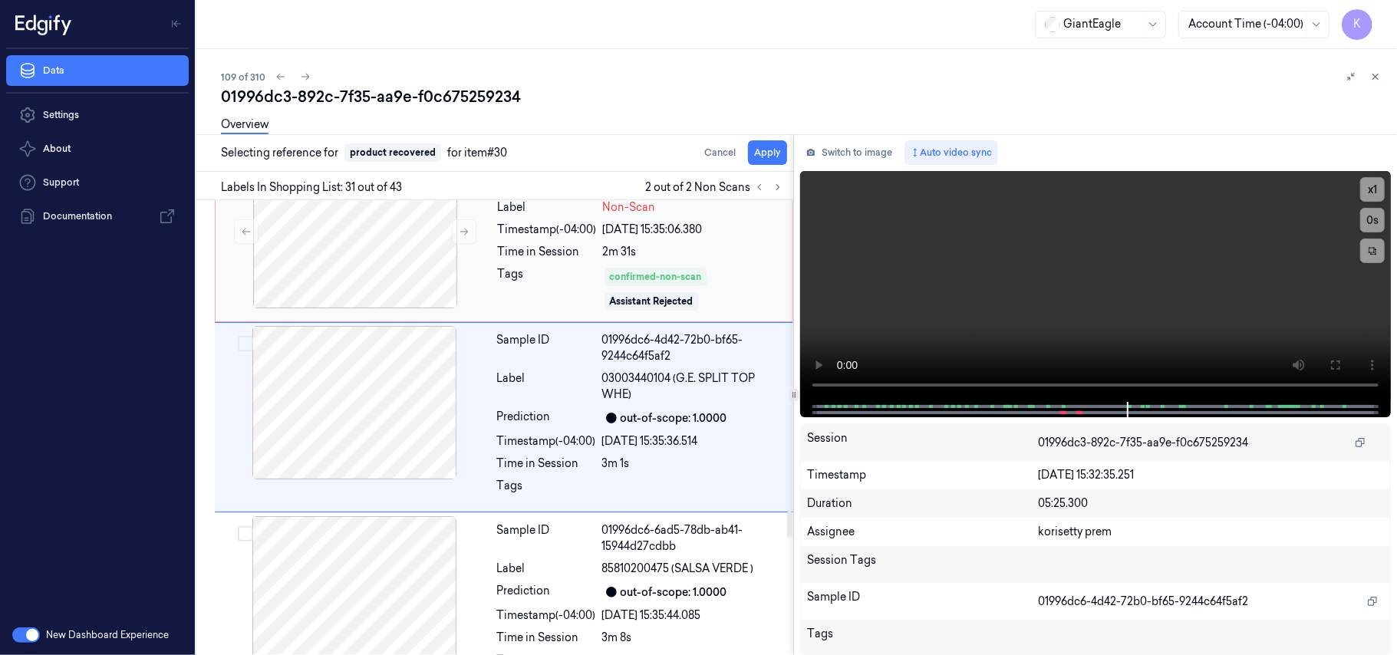
scroll to position [5361, 0]
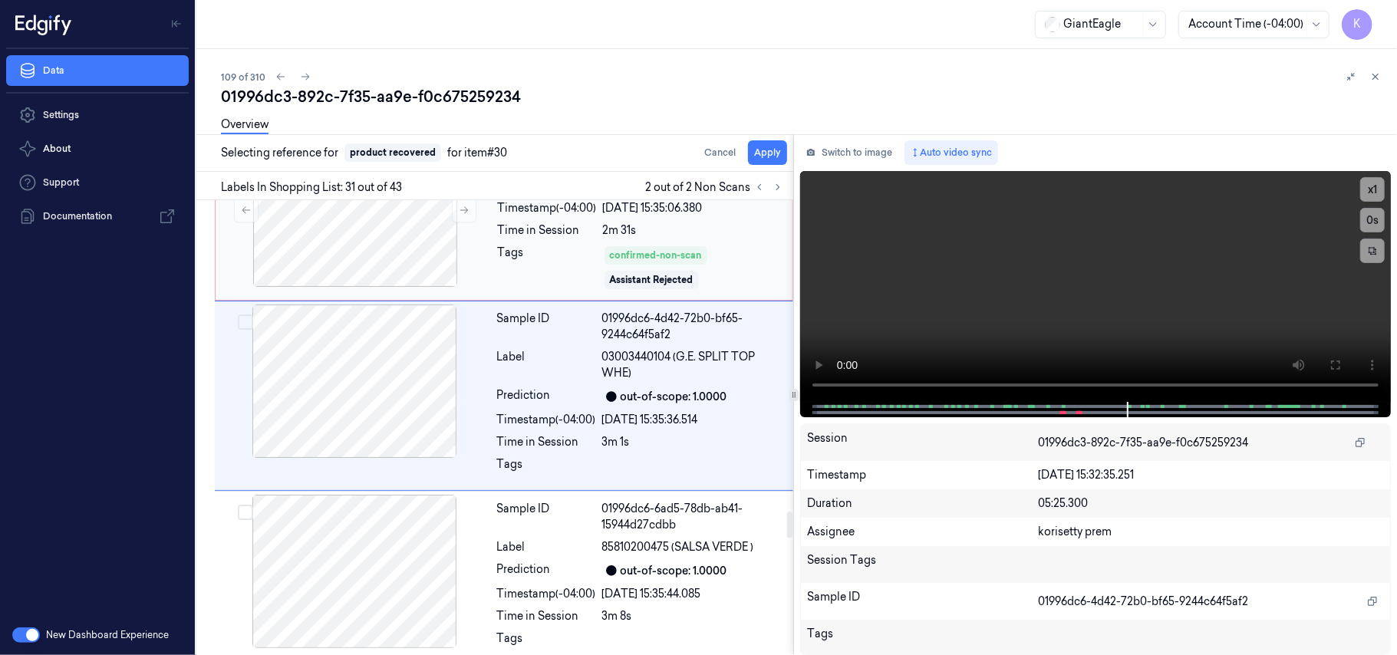
click at [556, 239] on div "Time in Session" at bounding box center [547, 230] width 99 height 16
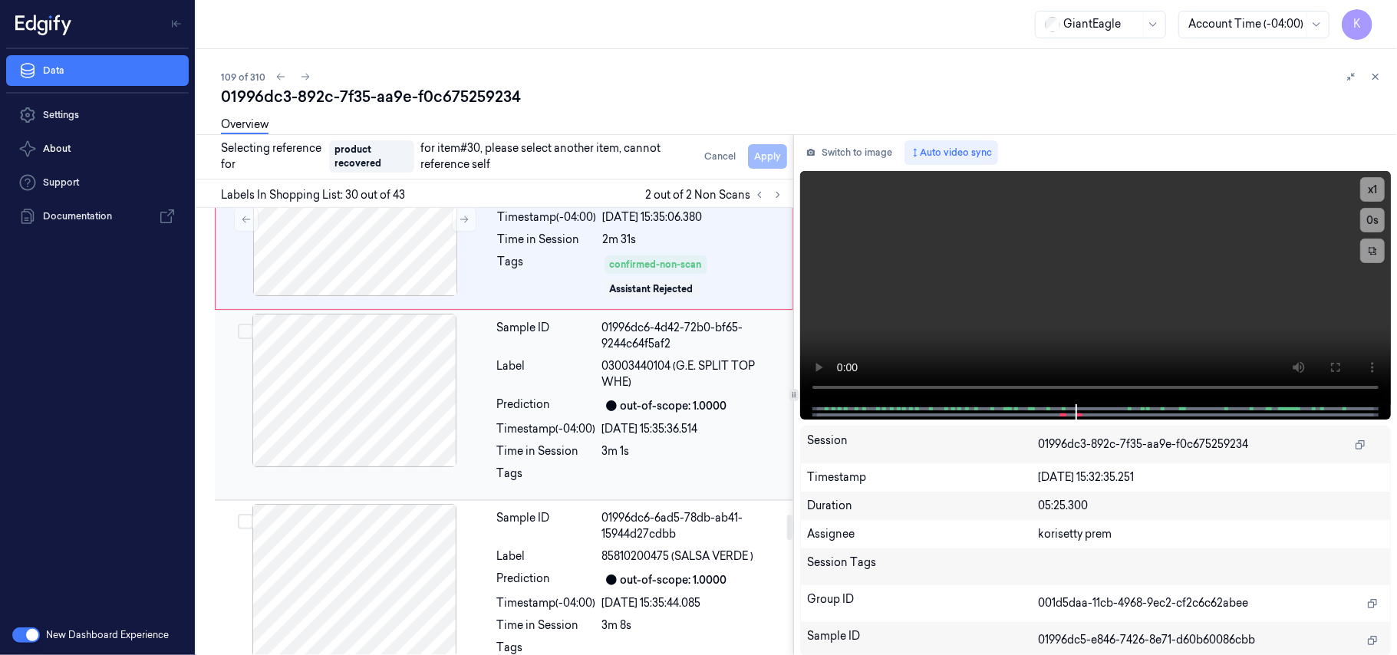
scroll to position [5388, 0]
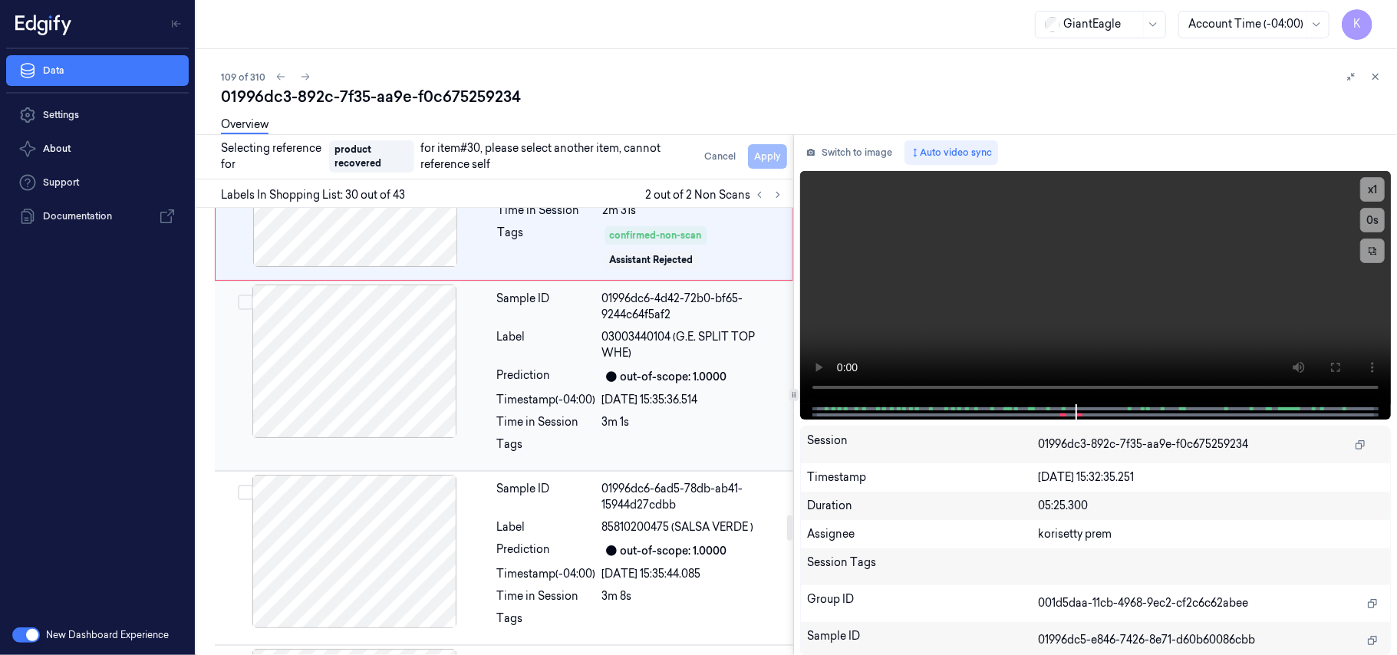
click at [684, 385] on div "out-of-scope: 1.0000" at bounding box center [674, 377] width 107 height 16
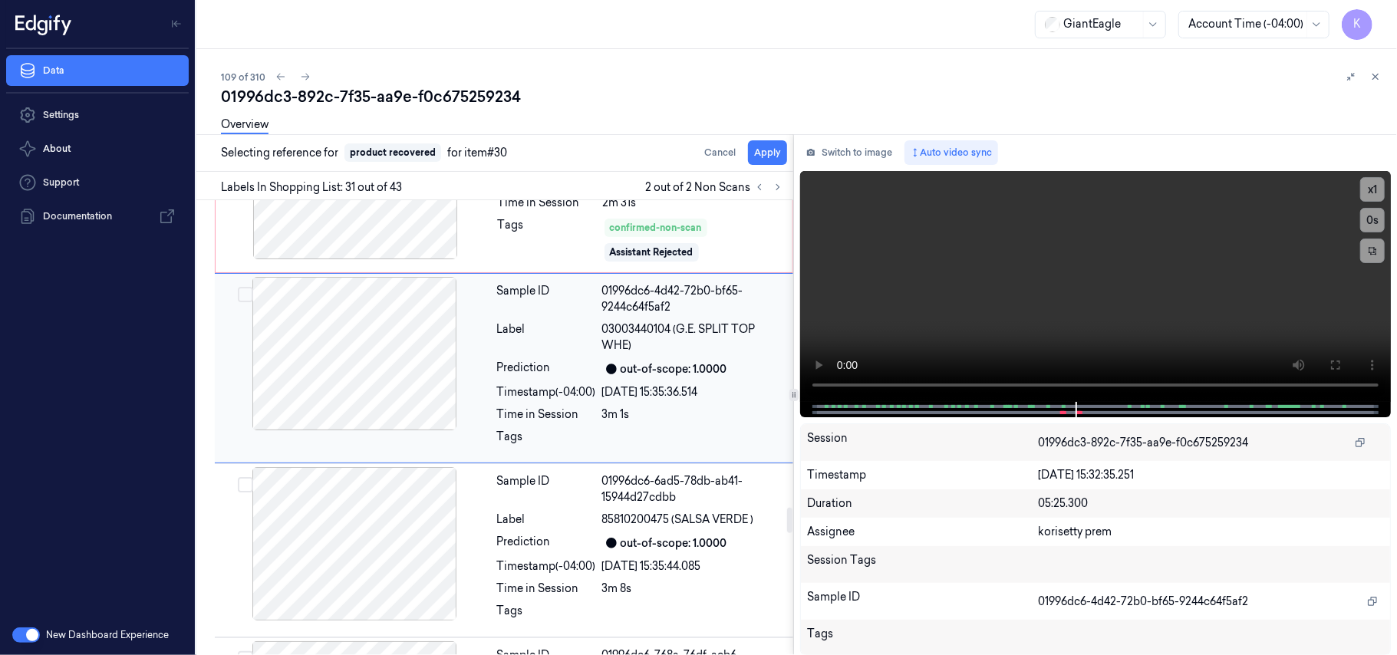
scroll to position [5361, 0]
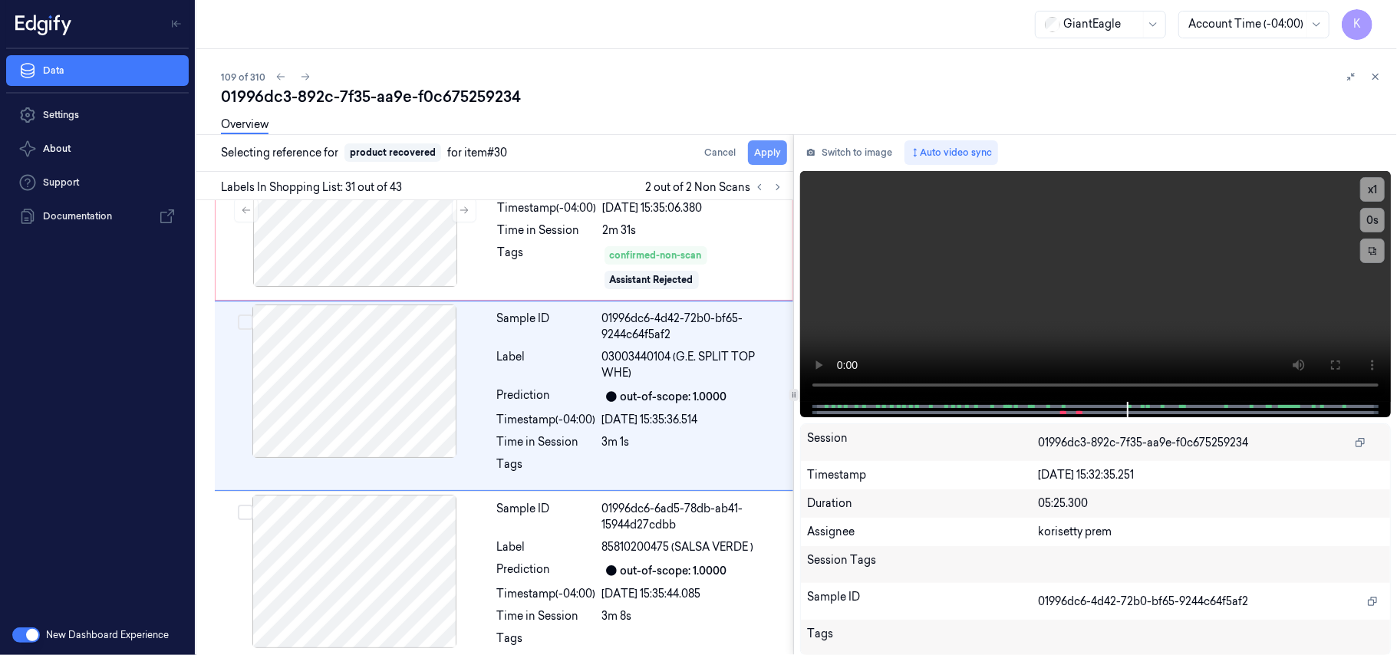
click at [773, 155] on button "Apply" at bounding box center [767, 152] width 39 height 25
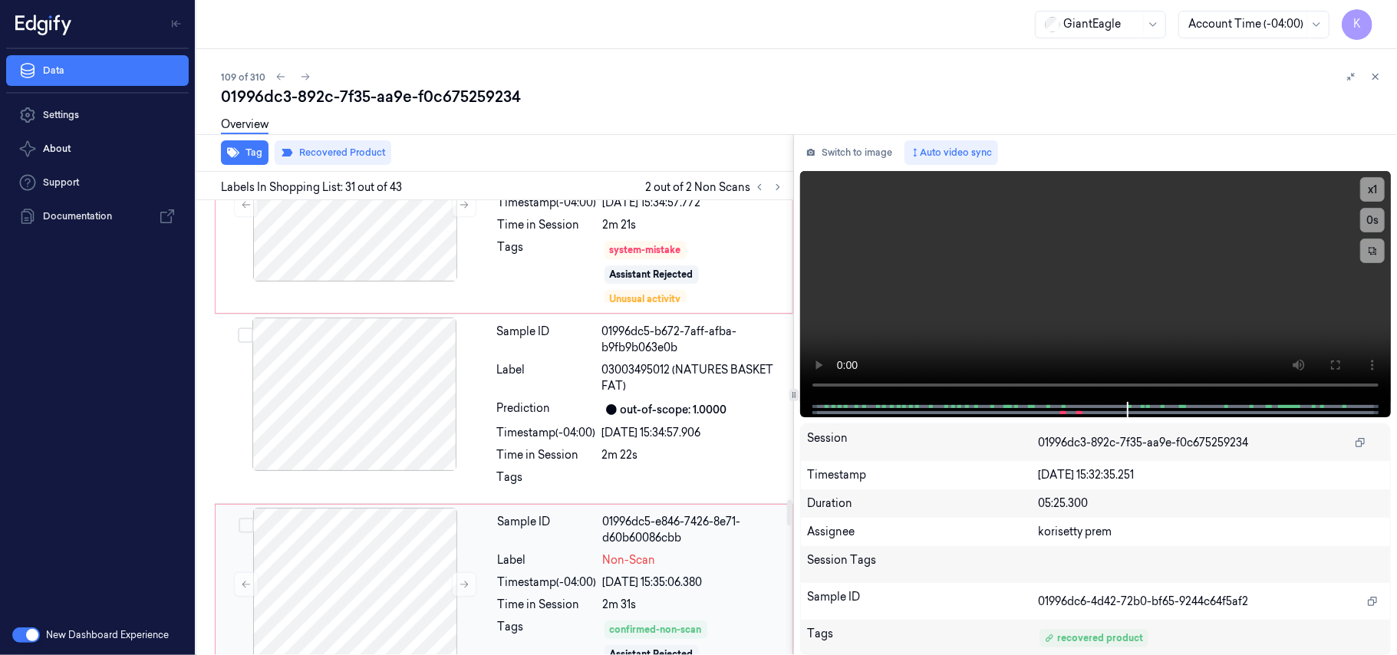
scroll to position [4969, 0]
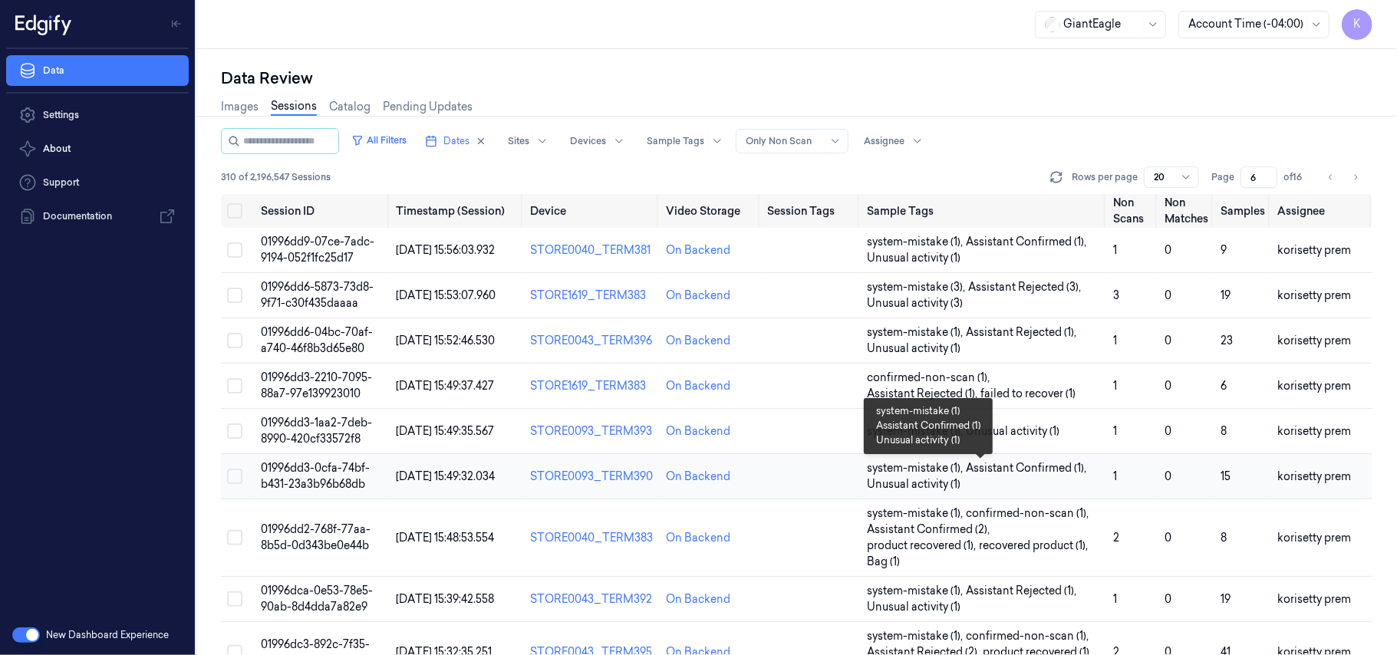
scroll to position [307, 0]
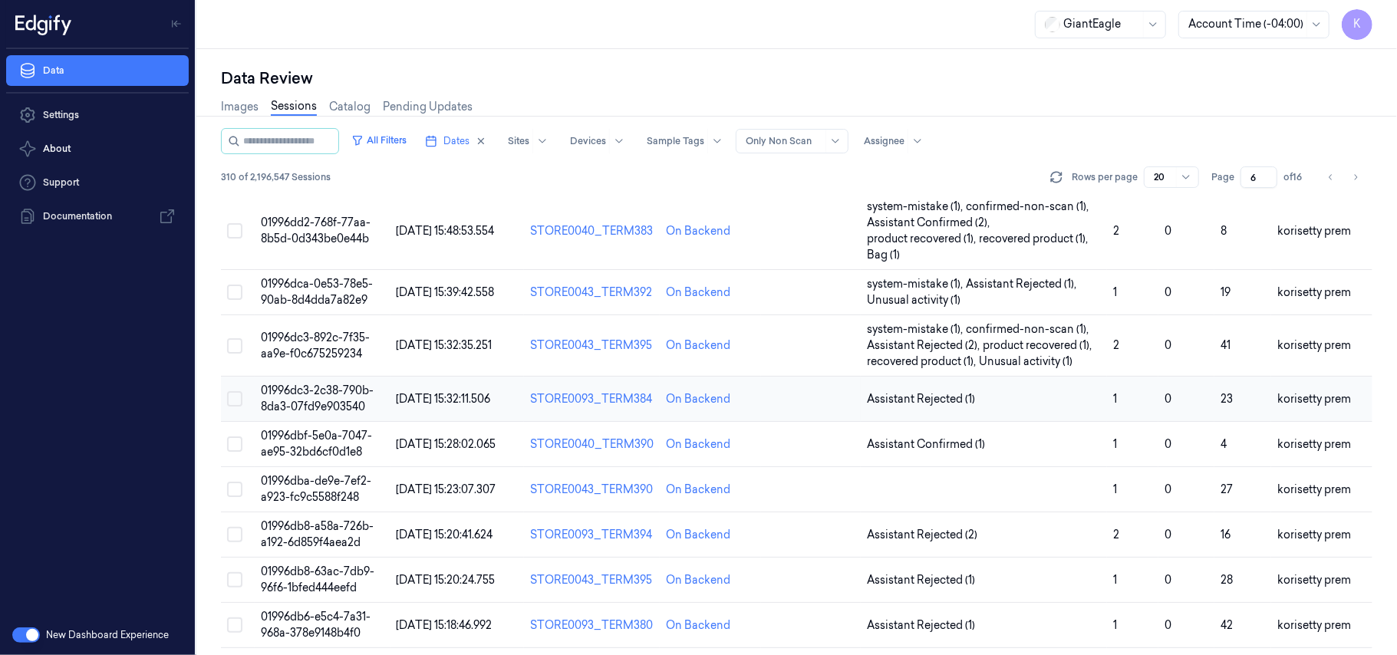
click at [310, 396] on span "01996dc3-2c38-790b-8da3-07fd9e903540" at bounding box center [317, 399] width 113 height 30
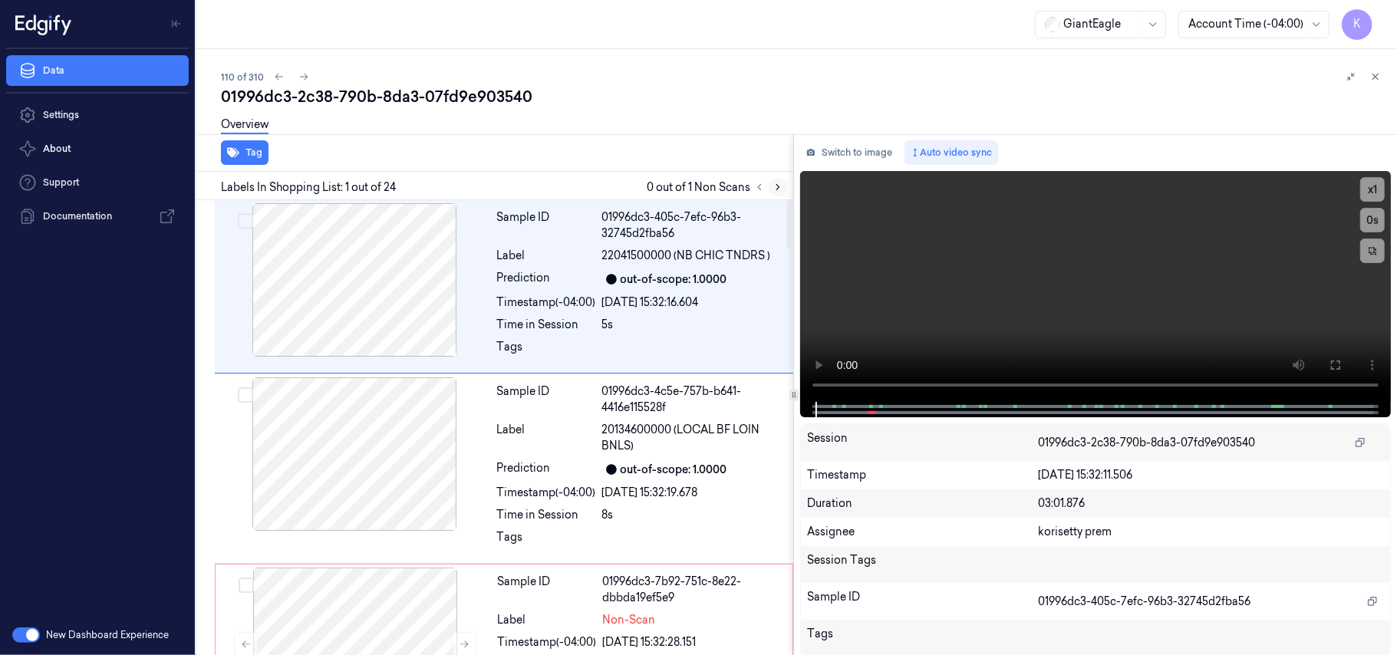
click at [775, 188] on icon at bounding box center [777, 187] width 11 height 11
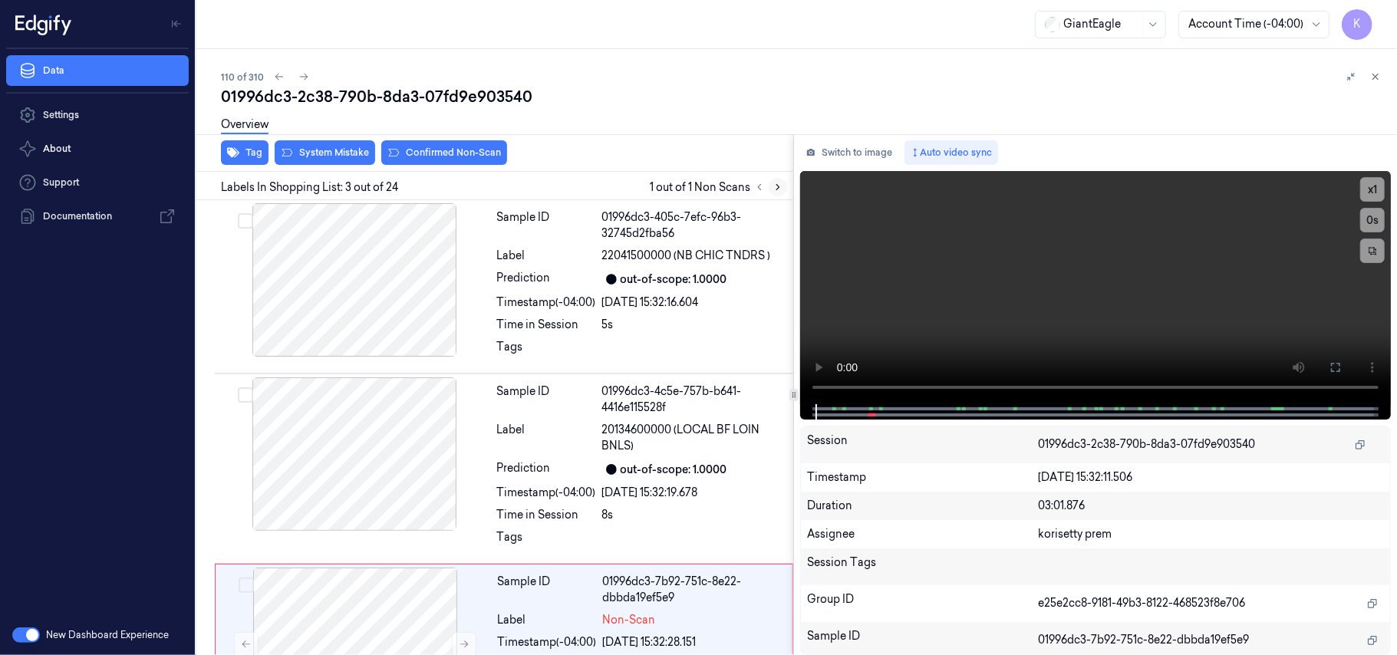
scroll to position [218, 0]
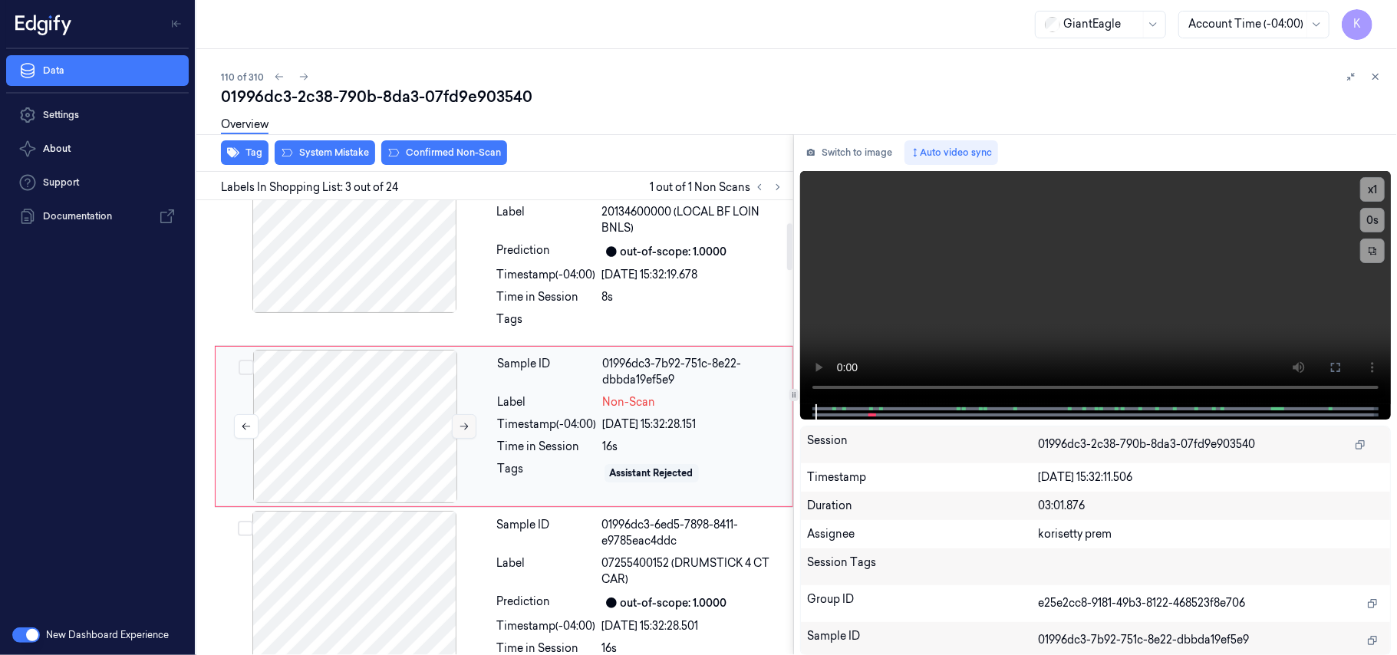
click at [463, 434] on button at bounding box center [464, 426] width 25 height 25
click at [744, 420] on div "[DATE] 15:32:28.823" at bounding box center [693, 425] width 180 height 16
click at [595, 222] on div "Label" at bounding box center [546, 220] width 99 height 32
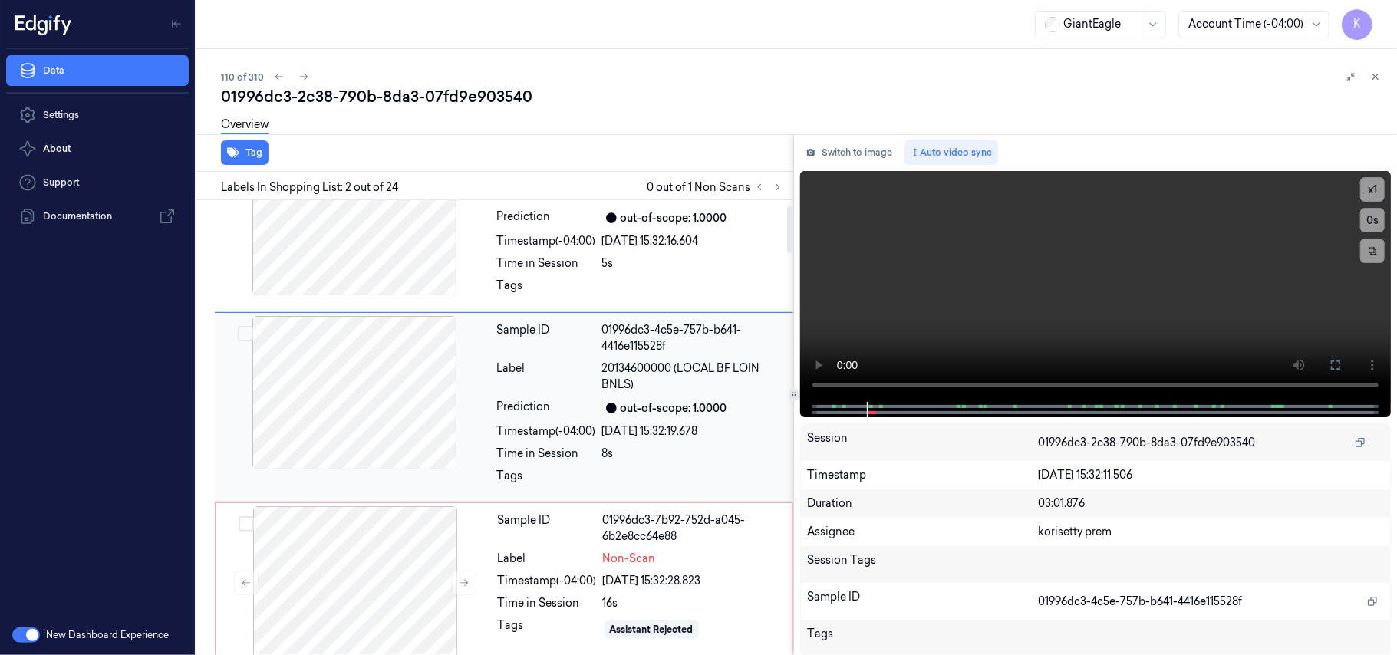
scroll to position [41, 0]
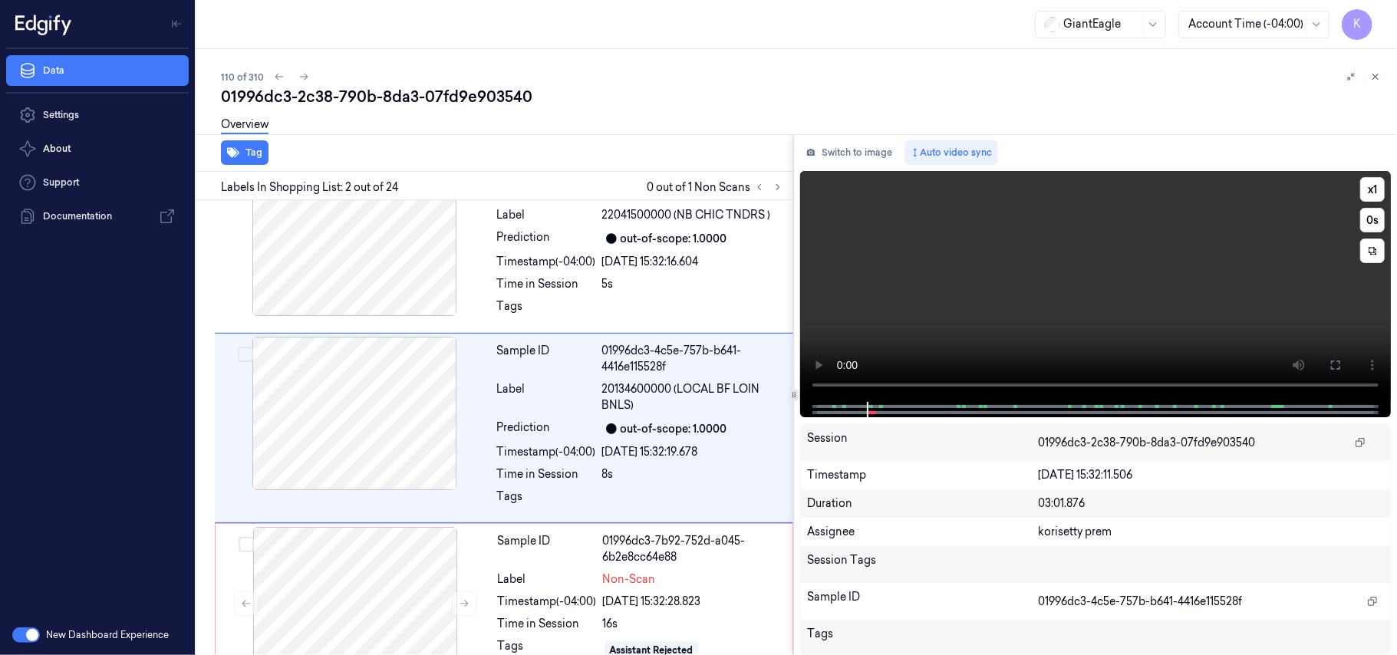
click at [1016, 332] on video at bounding box center [1095, 286] width 591 height 231
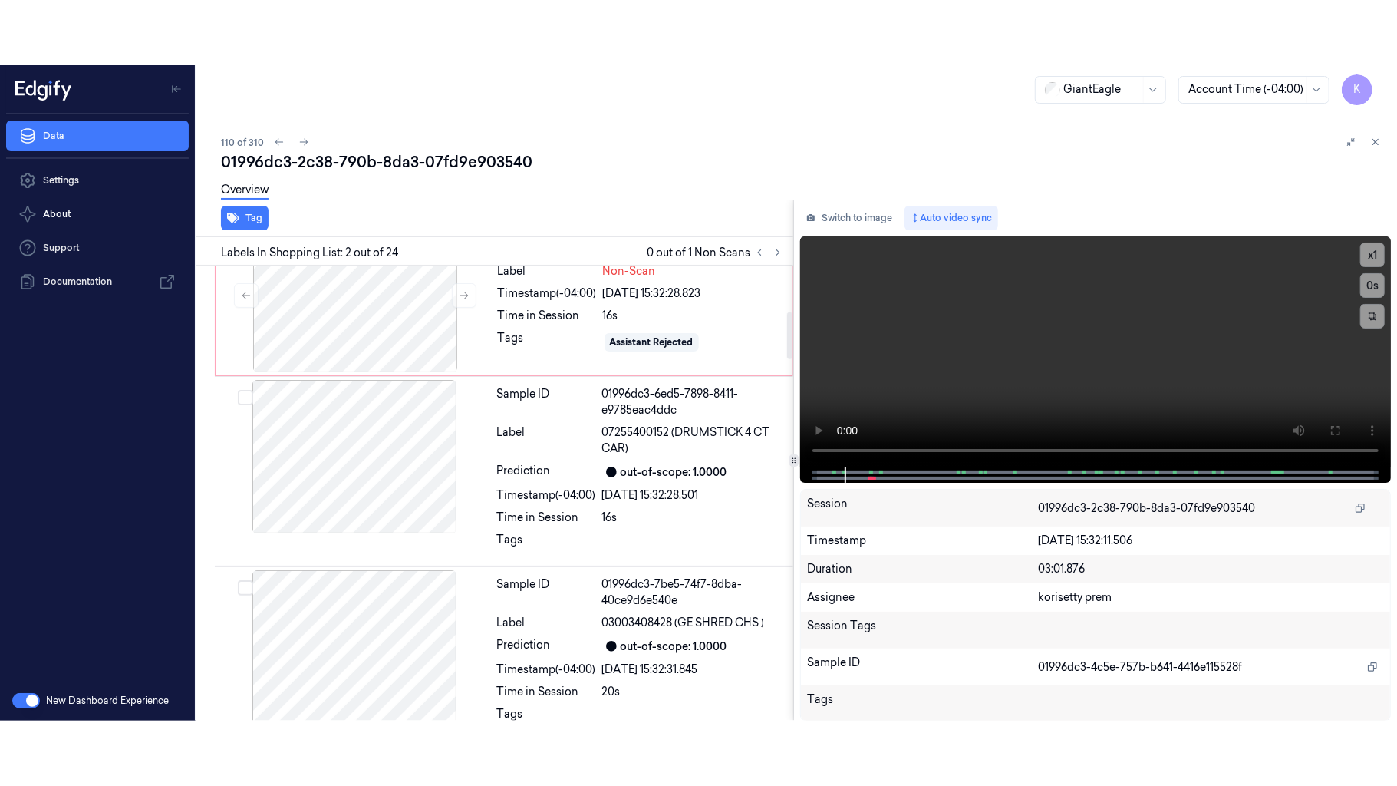
scroll to position [450, 0]
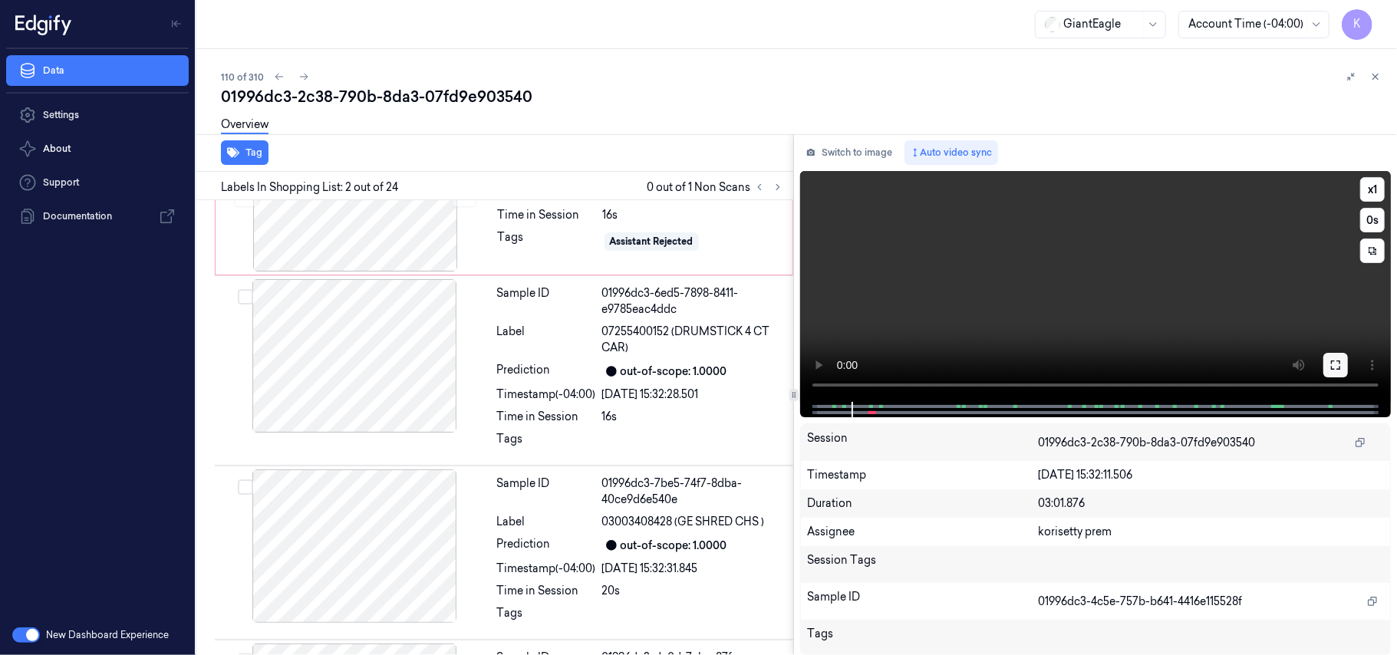
click at [1338, 365] on icon at bounding box center [1335, 365] width 12 height 12
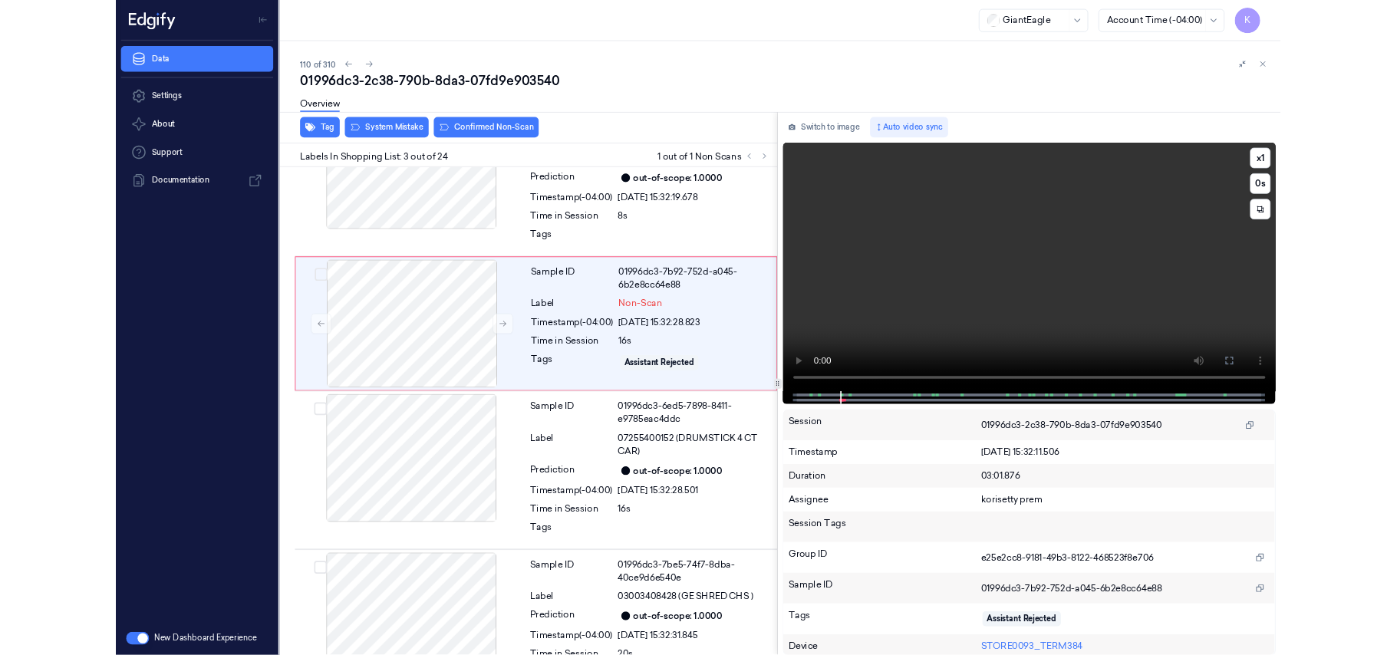
scroll to position [152, 0]
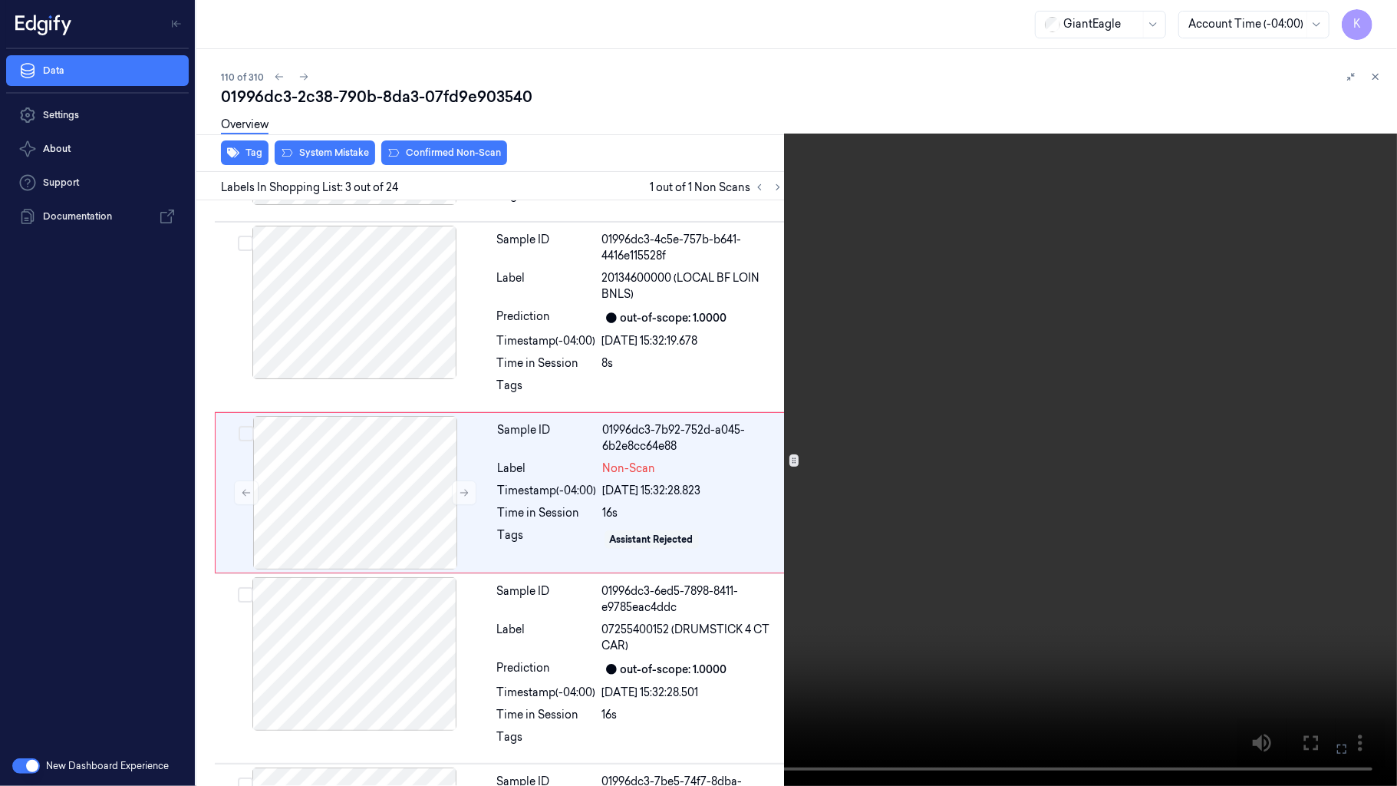
click at [749, 443] on video at bounding box center [698, 393] width 1397 height 786
click at [0, 0] on icon at bounding box center [0, 0] width 0 height 0
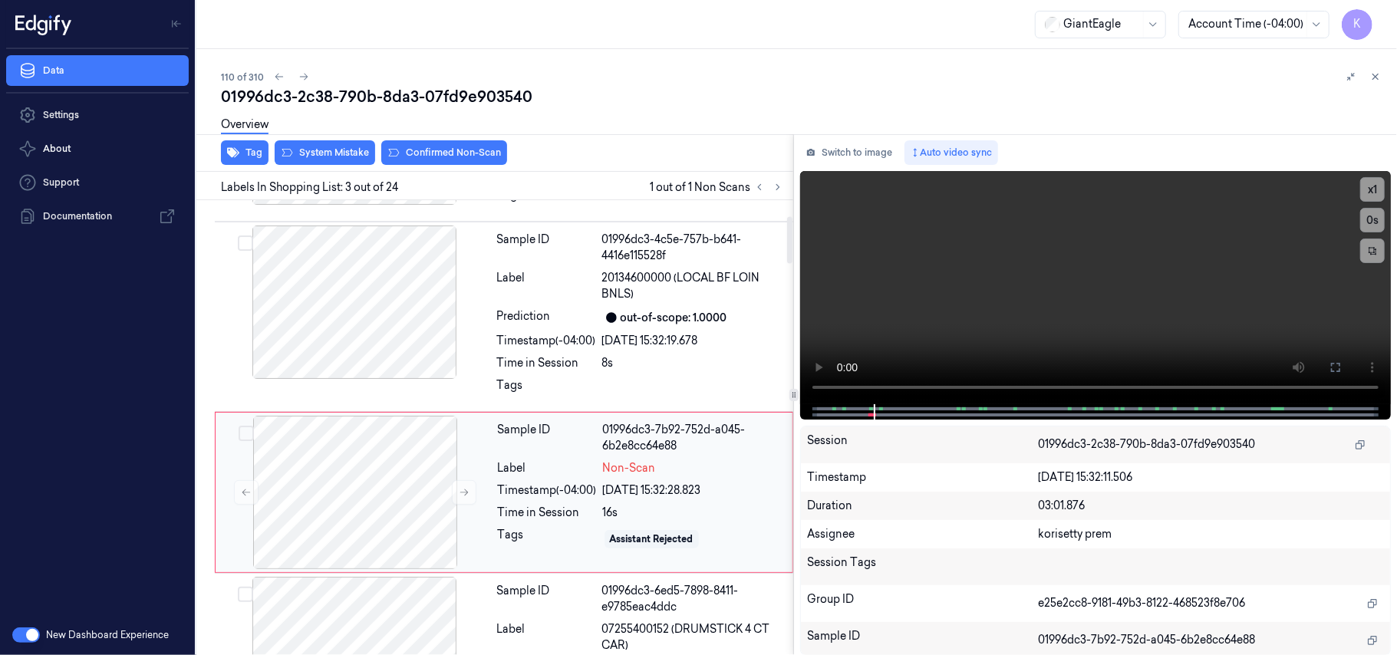
click at [621, 504] on div "Sample ID 01996dc3-7b92-752d-a045-6b2e8cc64e88 Label Non-Scan Timestamp (-04:00…" at bounding box center [641, 492] width 298 height 153
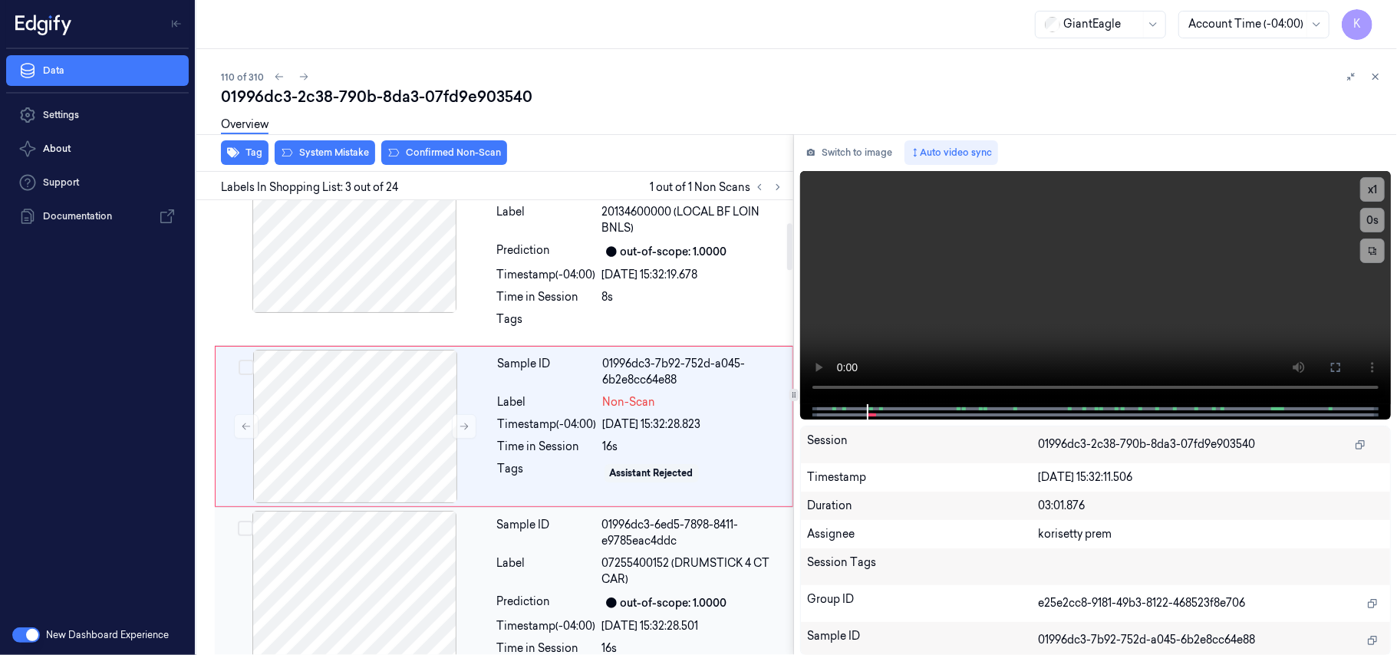
click at [633, 566] on span "07255400152 (DRUMSTICK 4 CT CAR)" at bounding box center [693, 571] width 182 height 32
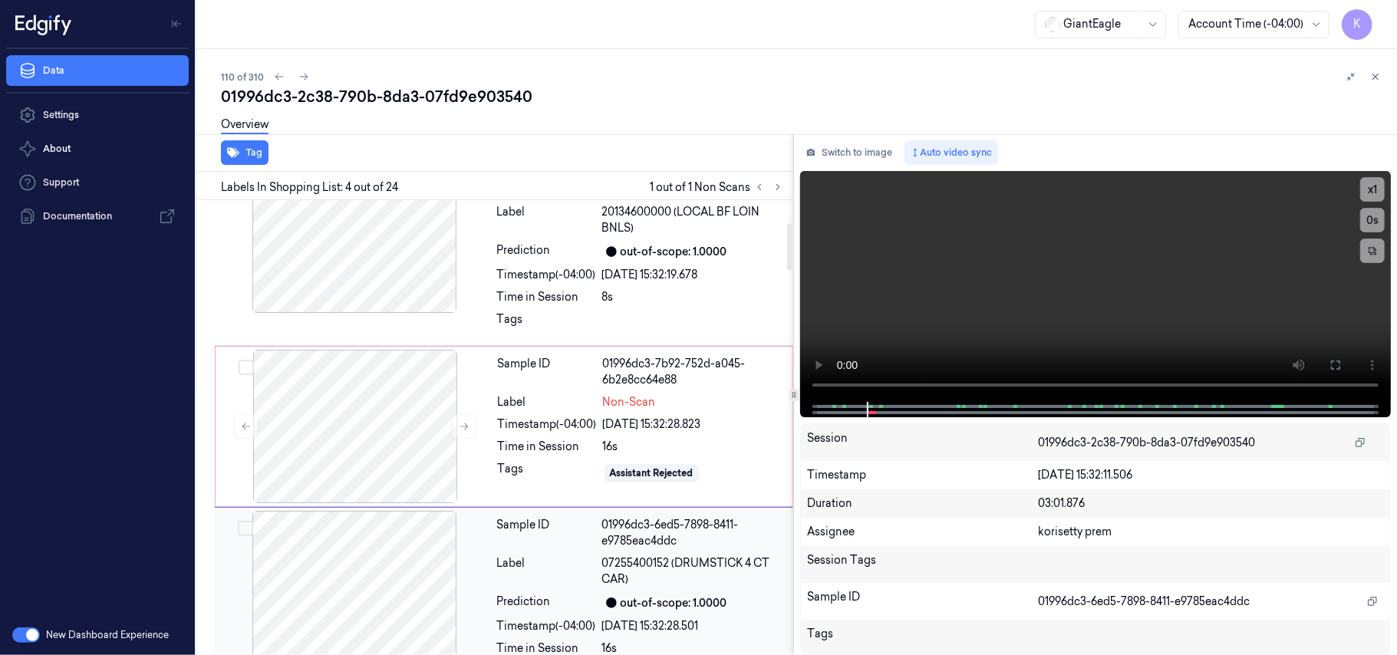
scroll to position [394, 0]
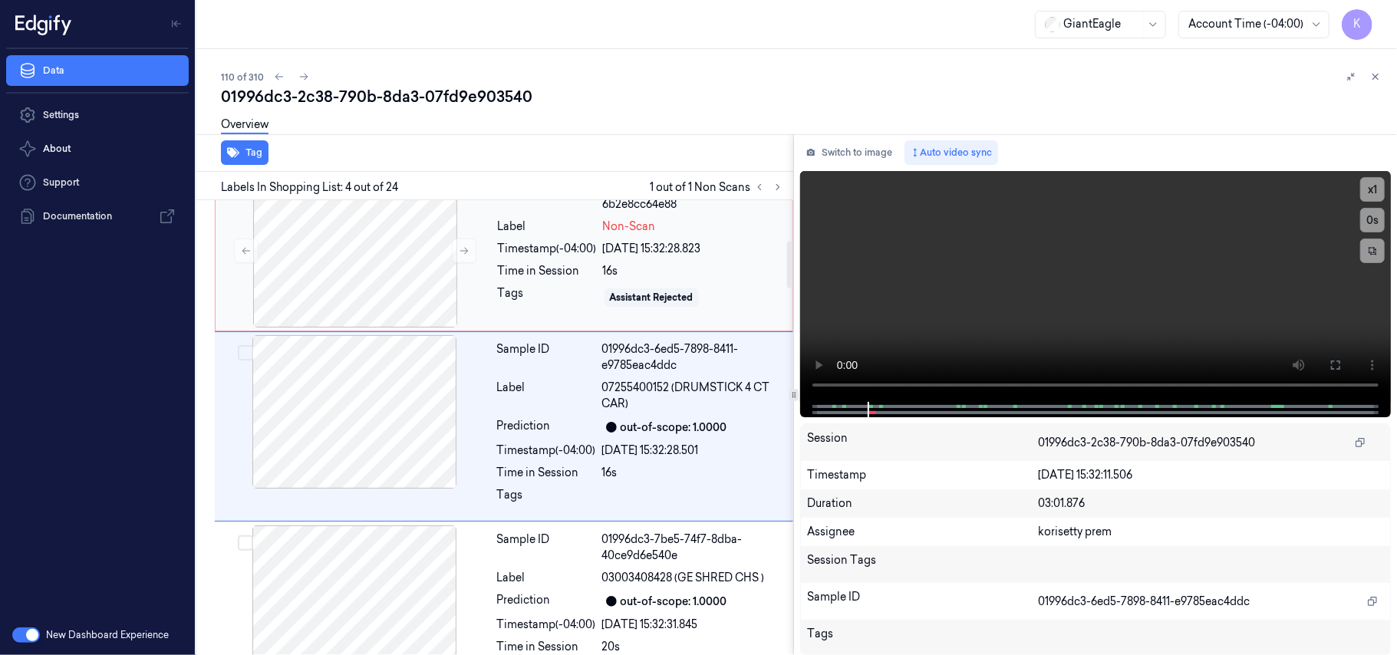
click at [598, 289] on div "Tags Assistant Rejected" at bounding box center [640, 297] width 285 height 25
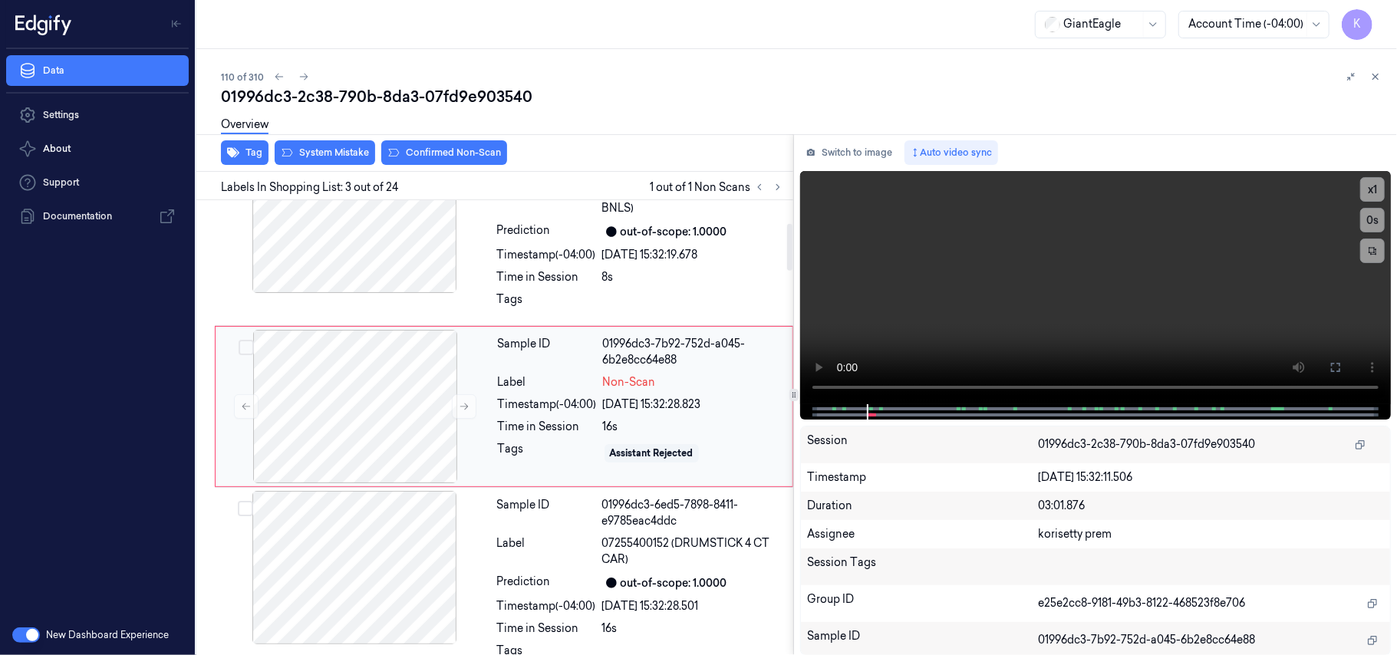
scroll to position [218, 0]
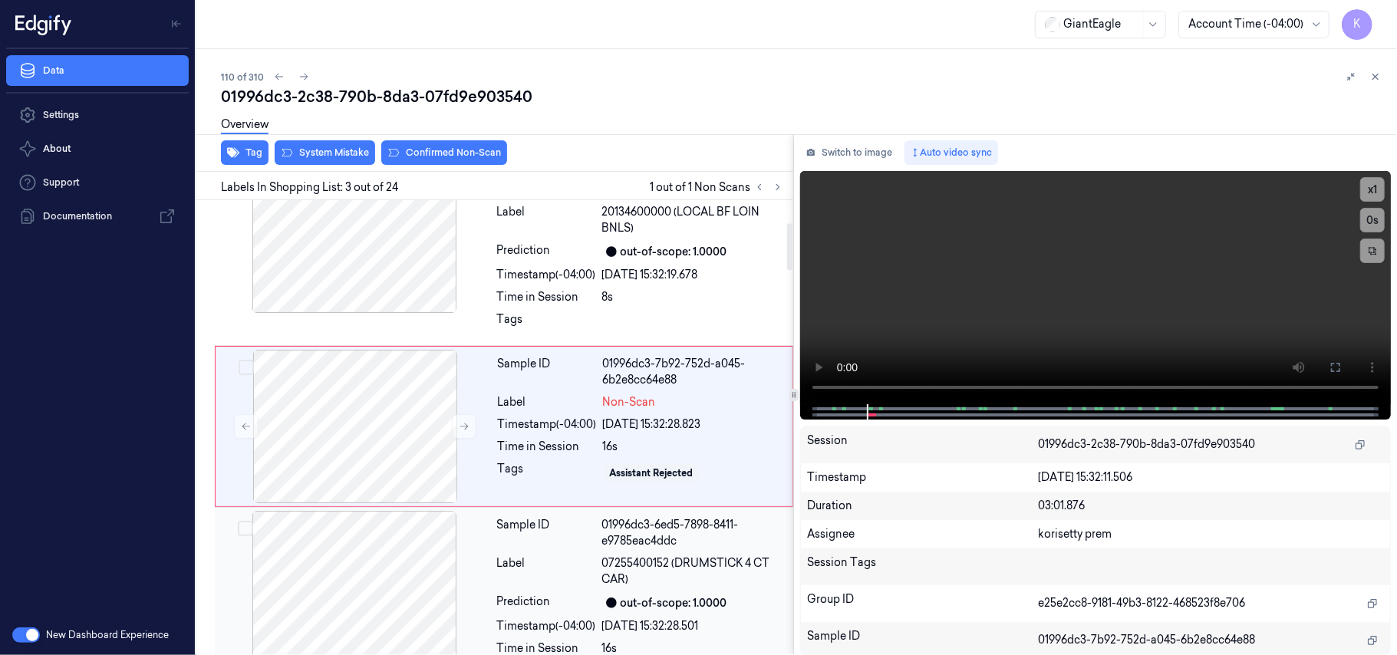
click at [637, 578] on span "07255400152 (DRUMSTICK 4 CT CAR)" at bounding box center [693, 571] width 182 height 32
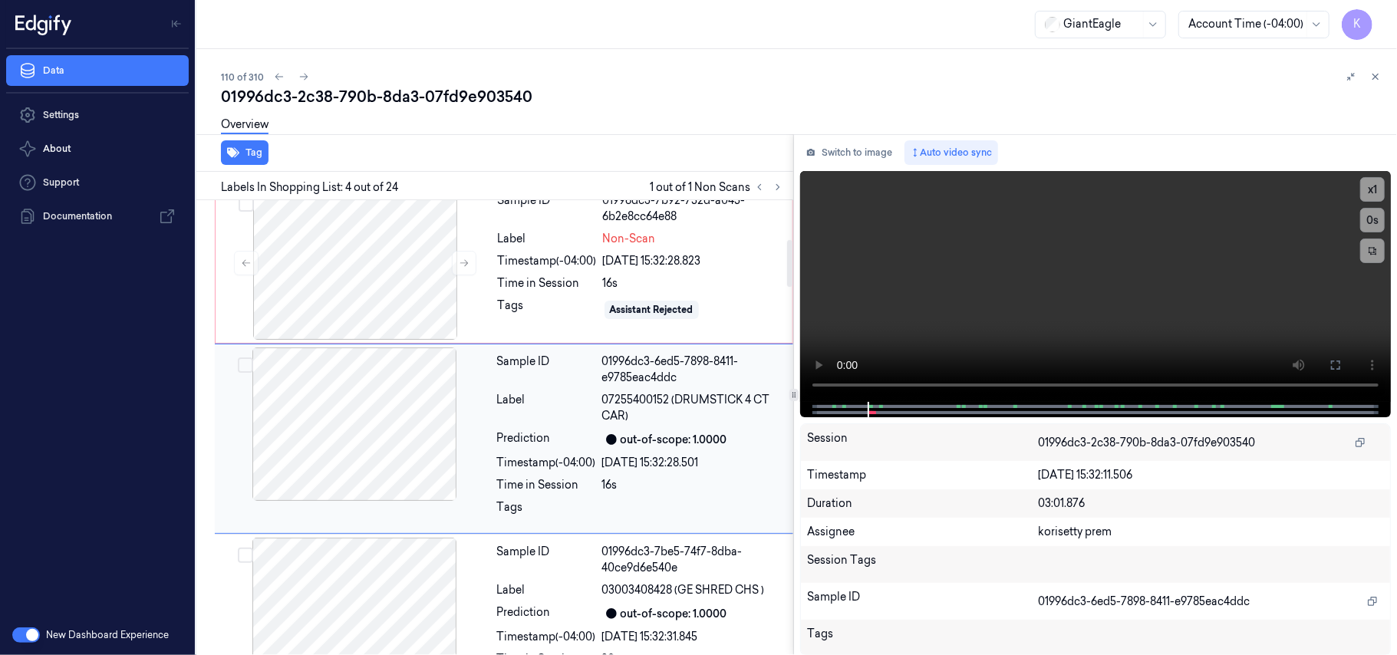
scroll to position [394, 0]
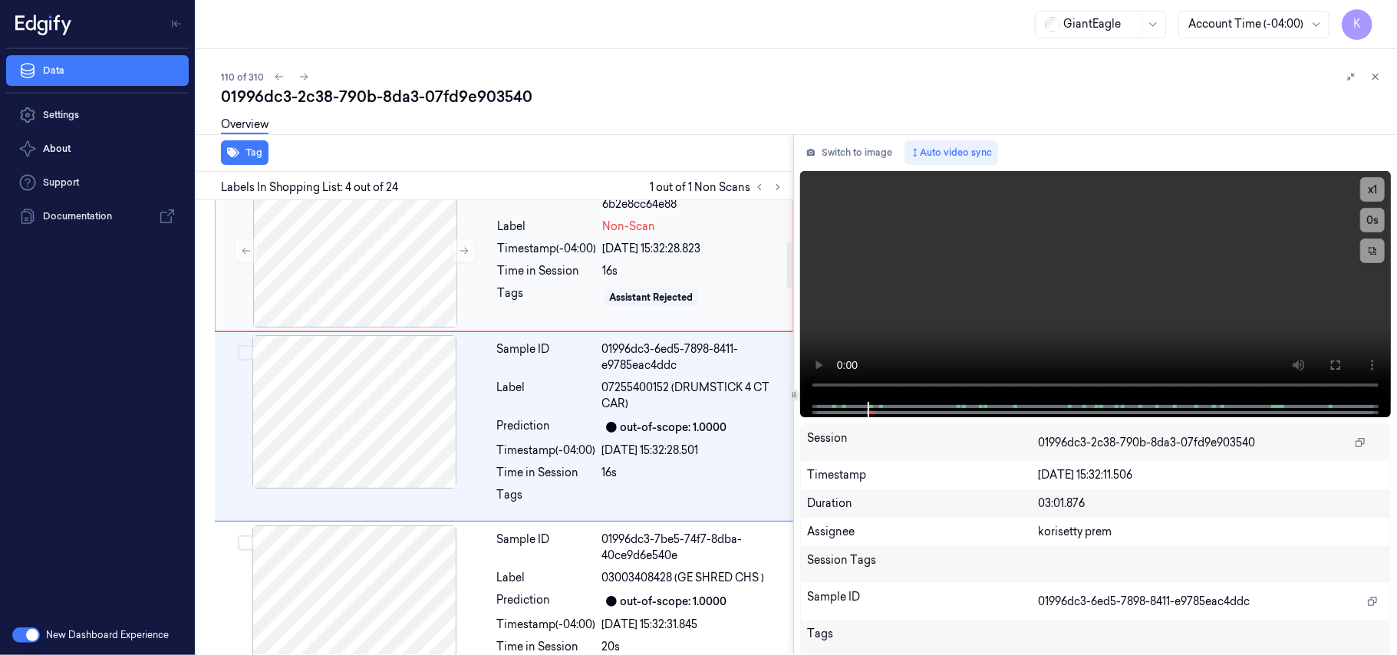
click at [566, 268] on div "Time in Session" at bounding box center [547, 271] width 99 height 16
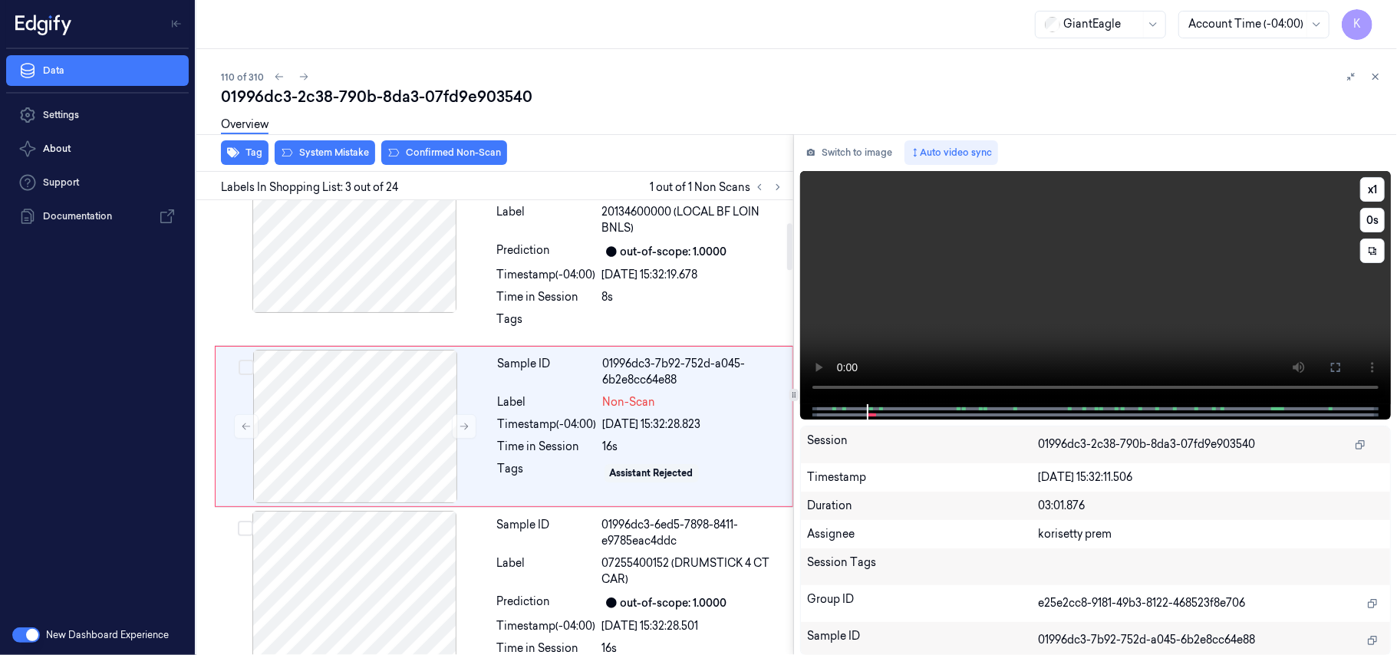
click at [1029, 231] on video at bounding box center [1095, 287] width 591 height 233
click at [910, 301] on video at bounding box center [1095, 287] width 591 height 233
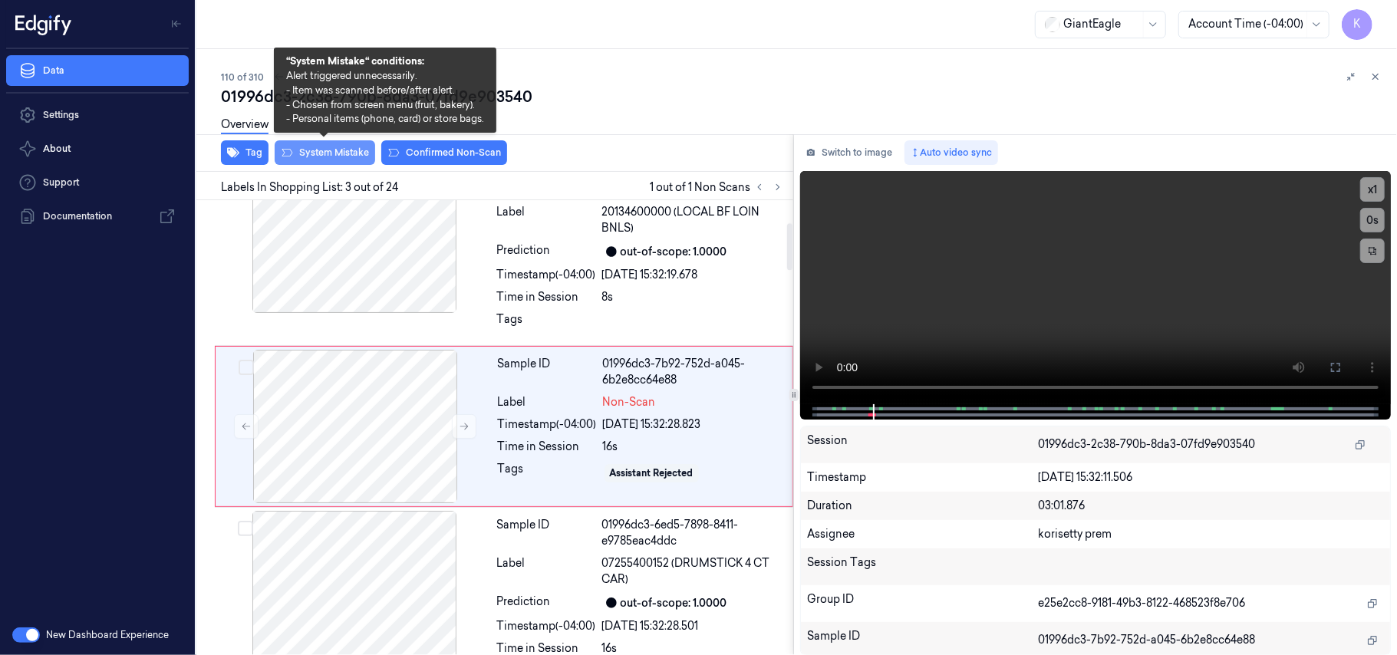
click at [345, 148] on button "System Mistake" at bounding box center [325, 152] width 100 height 25
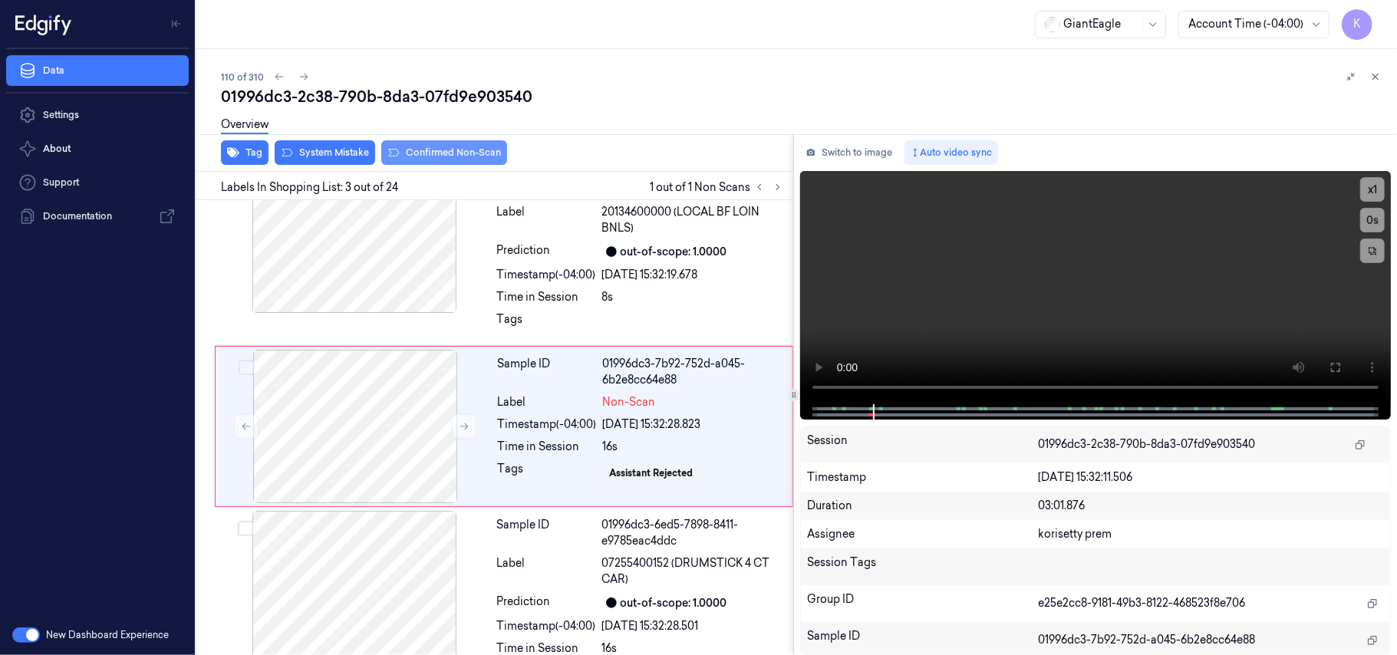
scroll to position [222, 0]
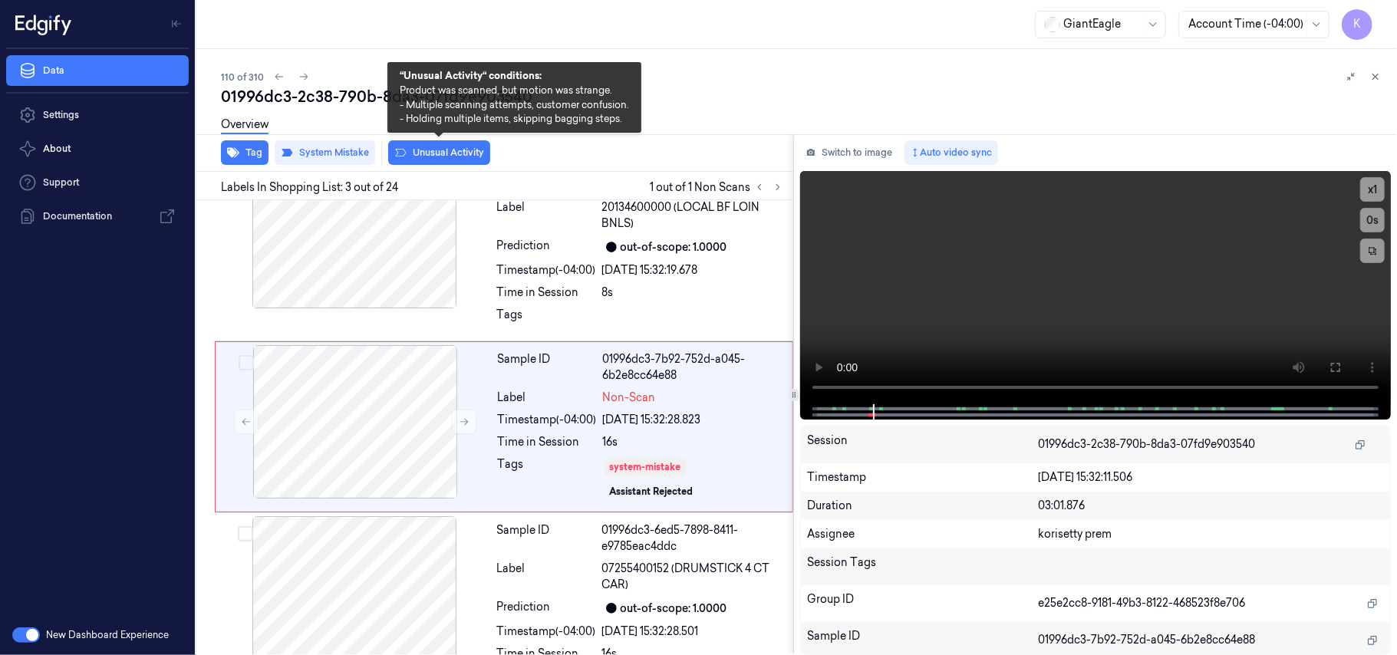
click at [440, 154] on button "Unusual Activity" at bounding box center [439, 152] width 102 height 25
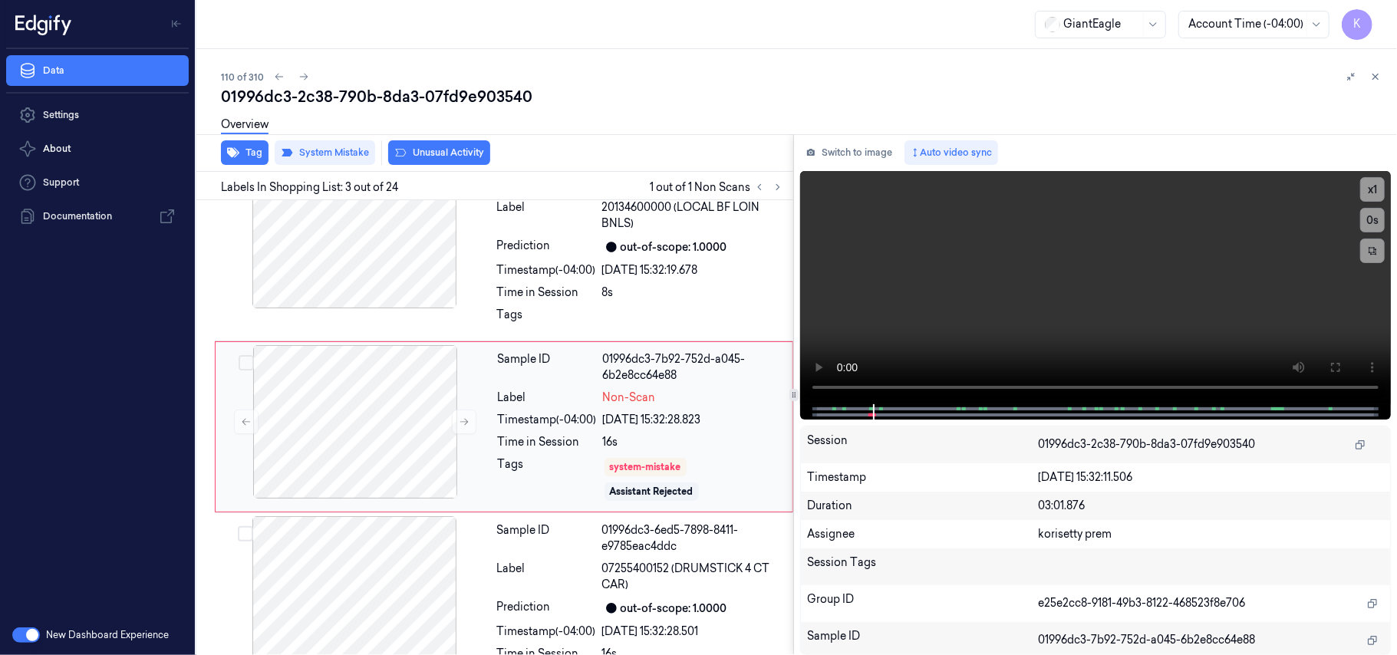
scroll to position [232, 0]
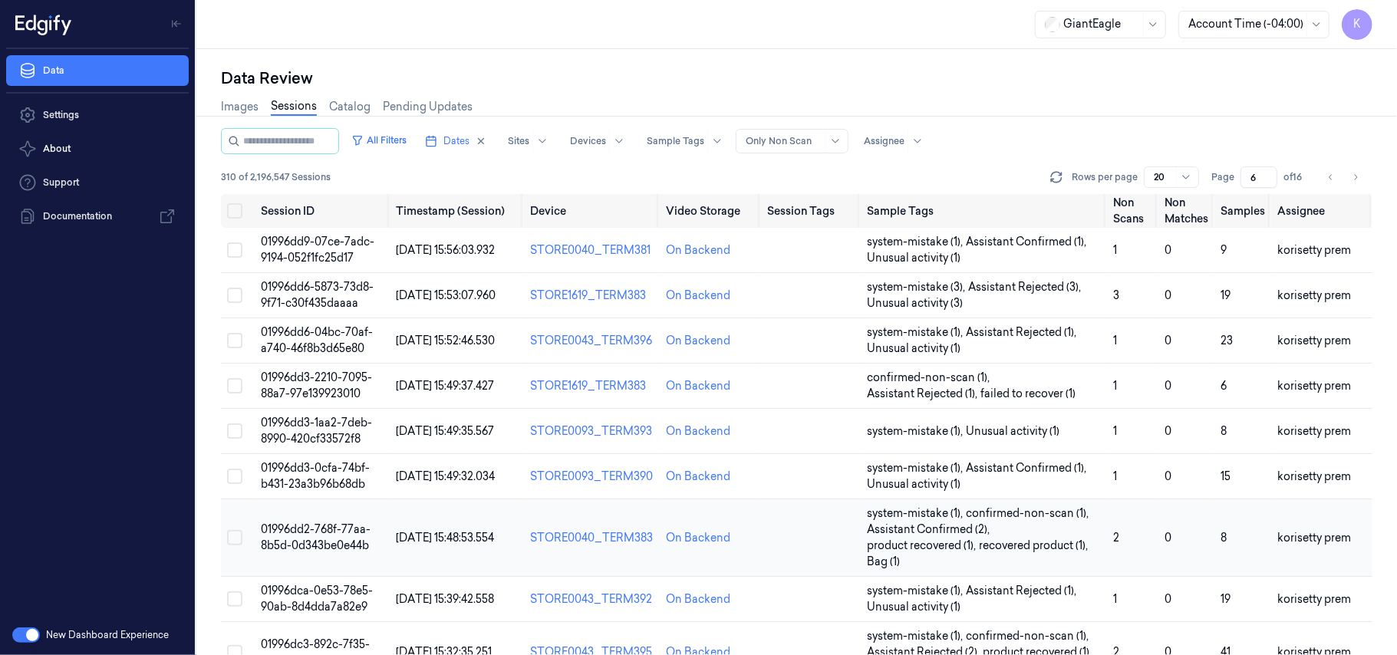
scroll to position [409, 0]
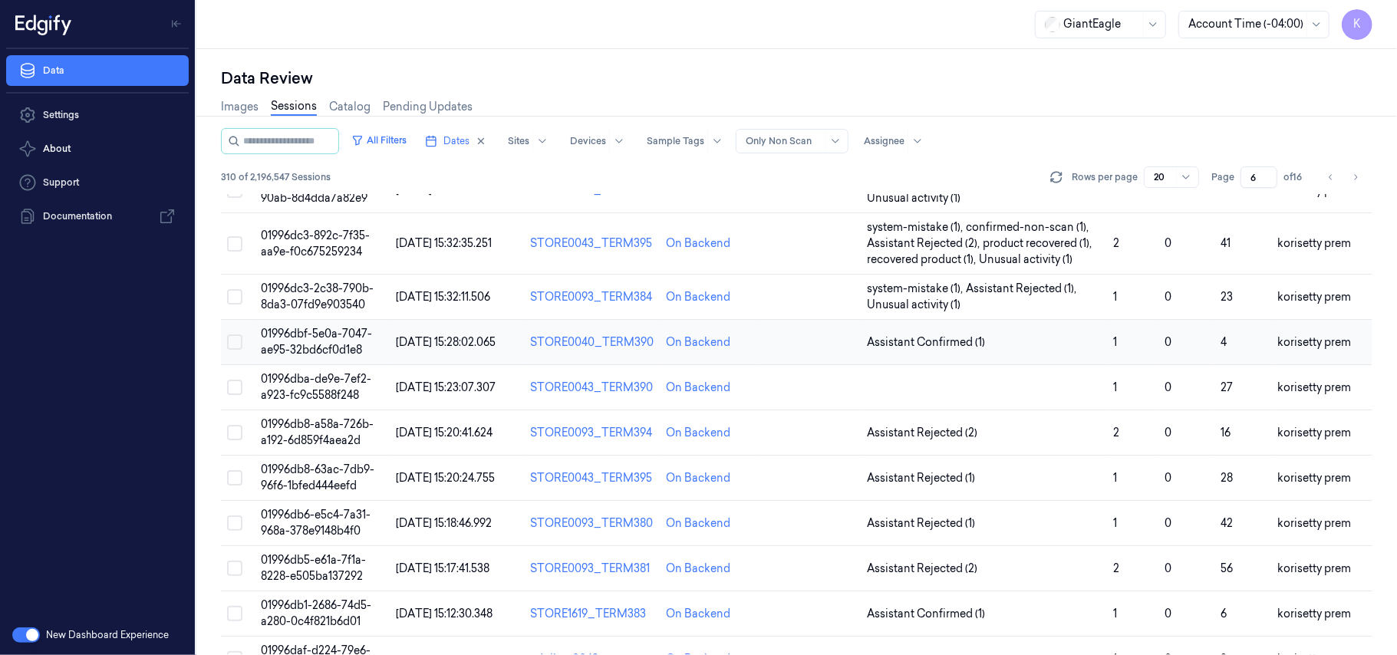
click at [341, 344] on span "01996dbf-5e0a-7047-ae95-32bd6cf0d1e8" at bounding box center [316, 342] width 111 height 30
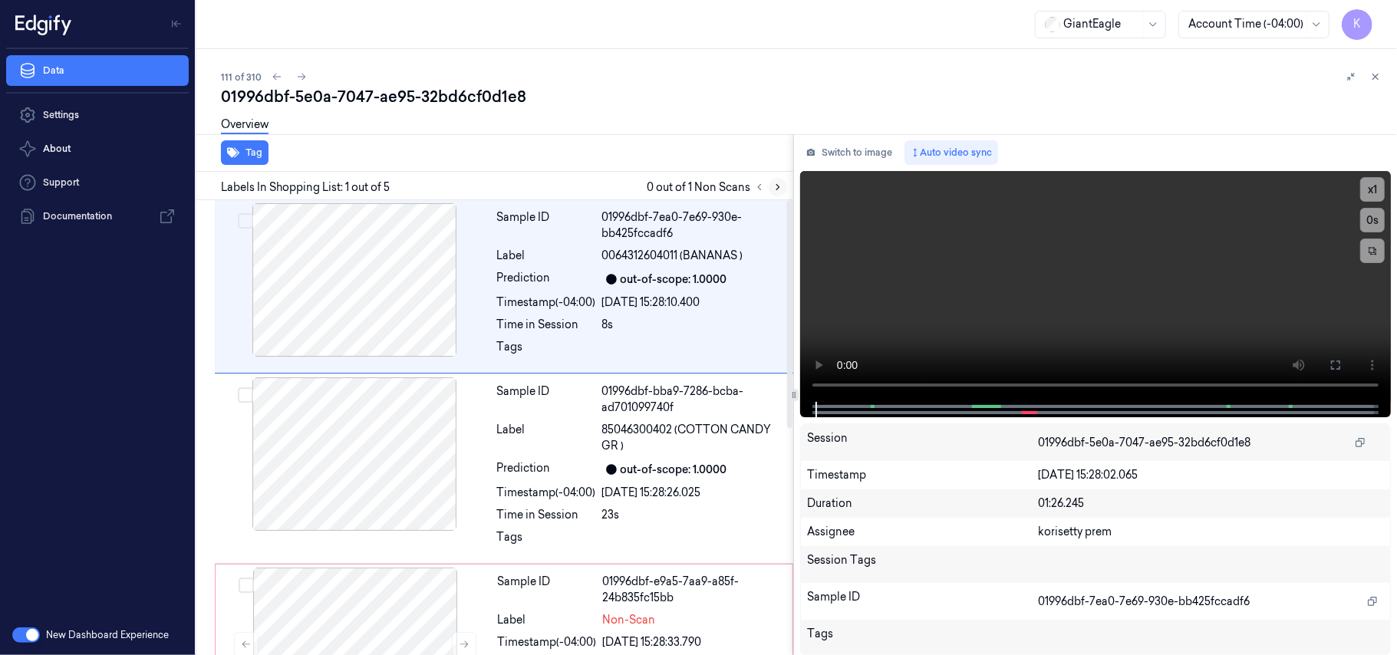
click at [778, 184] on icon at bounding box center [777, 187] width 11 height 11
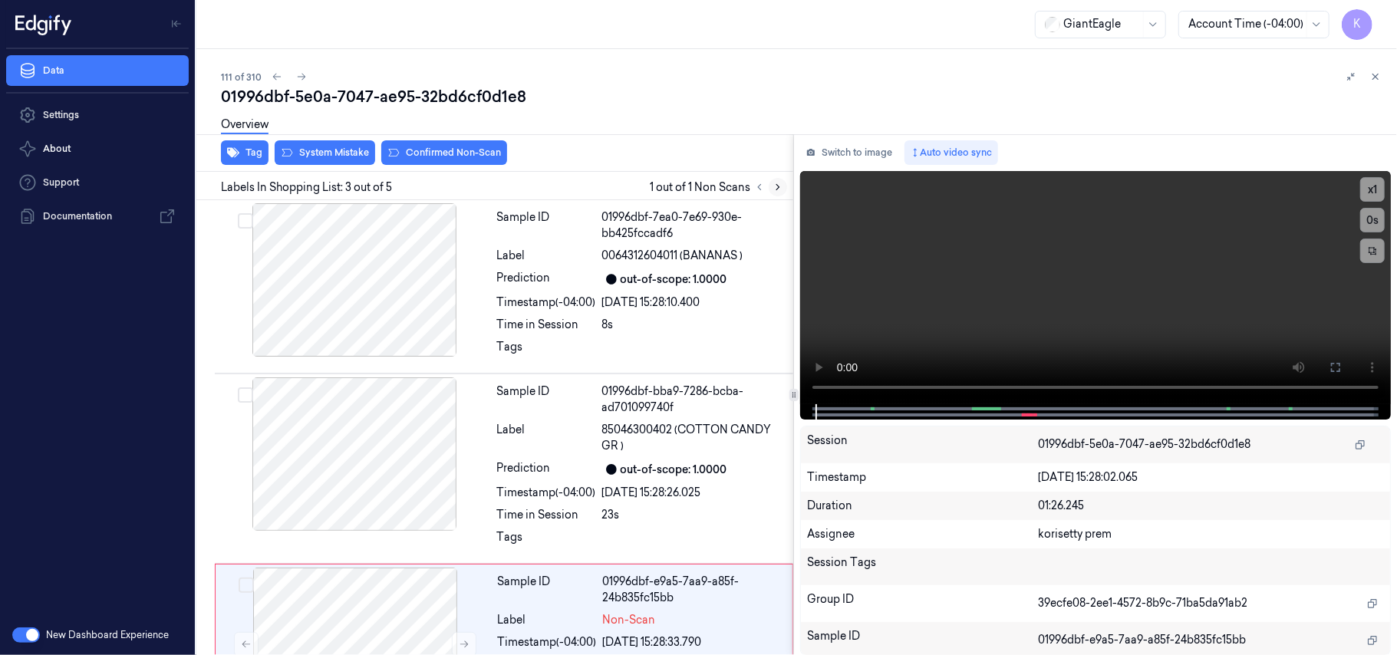
scroll to position [218, 0]
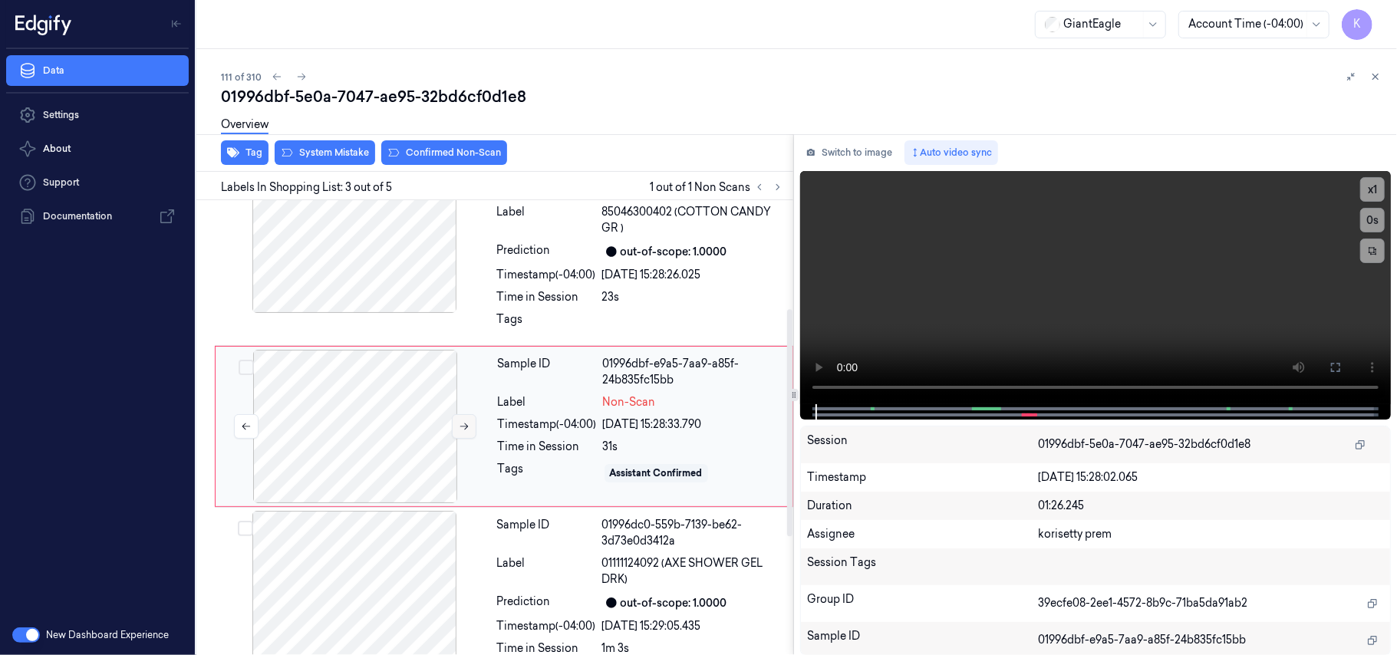
click at [464, 427] on icon at bounding box center [464, 426] width 11 height 11
click at [633, 424] on div "[DATE] 15:28:34.458" at bounding box center [693, 425] width 180 height 16
click at [574, 268] on div "Timestamp (-04:00)" at bounding box center [546, 275] width 99 height 16
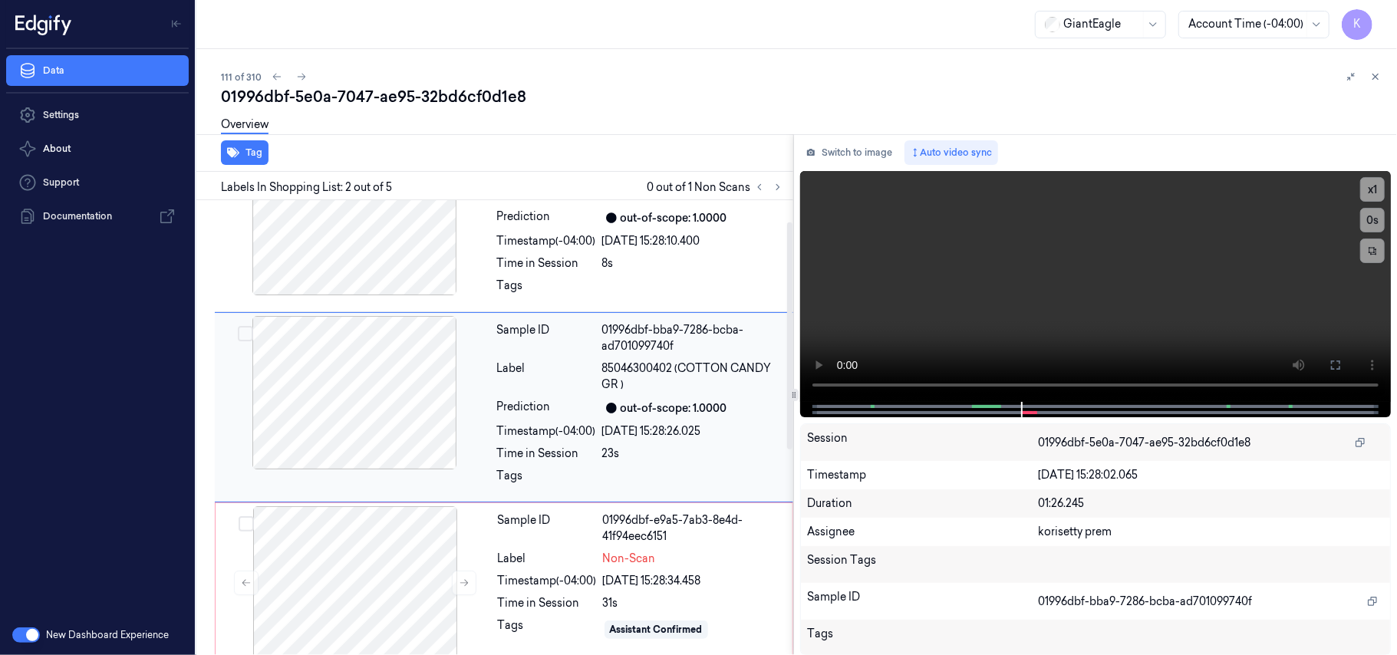
scroll to position [41, 0]
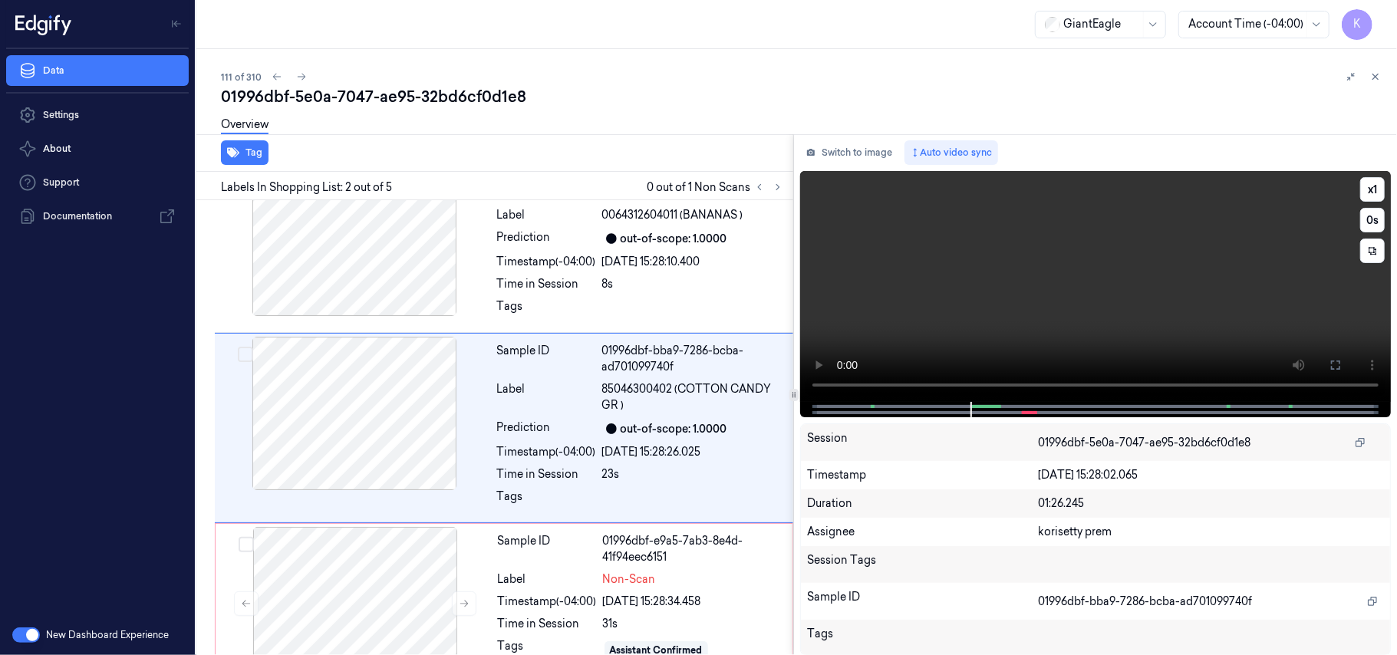
click at [1105, 314] on video at bounding box center [1095, 286] width 591 height 231
click at [1020, 288] on video at bounding box center [1095, 286] width 591 height 231
click at [693, 406] on span "85046300402 (COTTON CANDY GR )" at bounding box center [693, 397] width 182 height 32
click at [1071, 293] on video at bounding box center [1095, 286] width 591 height 231
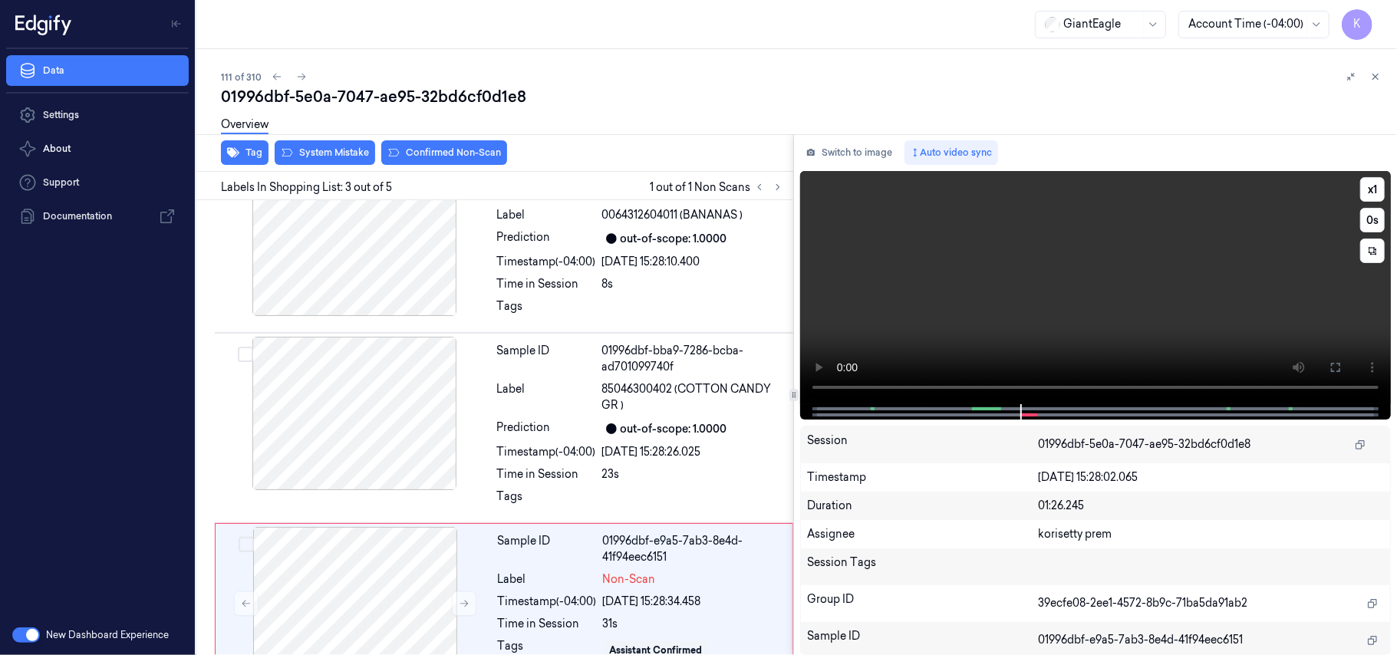
scroll to position [218, 0]
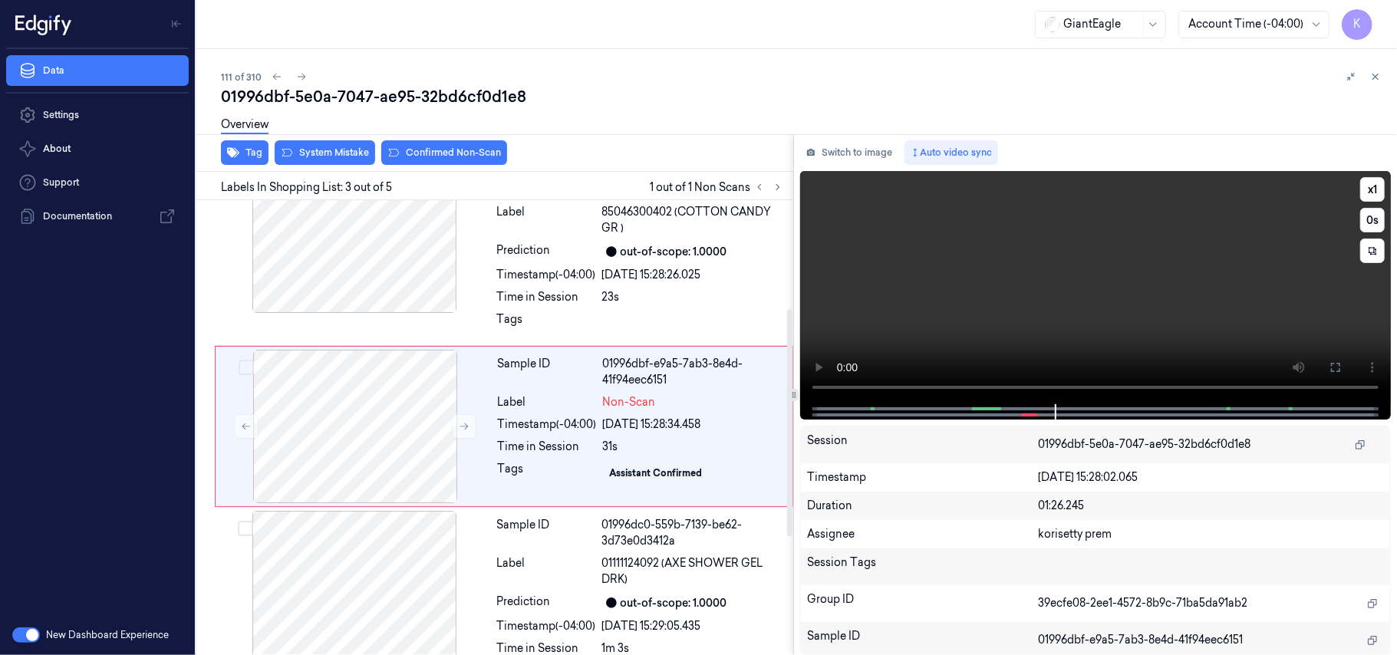
click at [986, 280] on video at bounding box center [1095, 287] width 591 height 233
click at [693, 419] on div "[DATE] 15:28:34.458" at bounding box center [693, 425] width 180 height 16
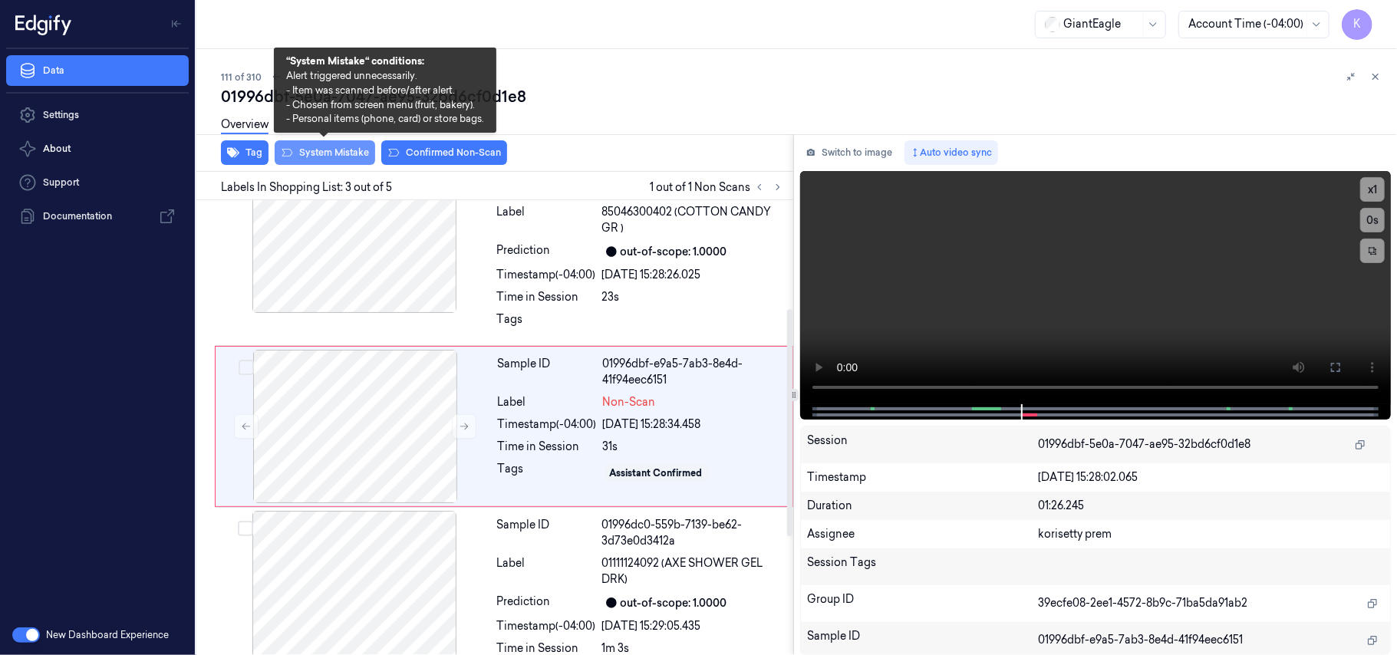
click at [329, 156] on button "System Mistake" at bounding box center [325, 152] width 100 height 25
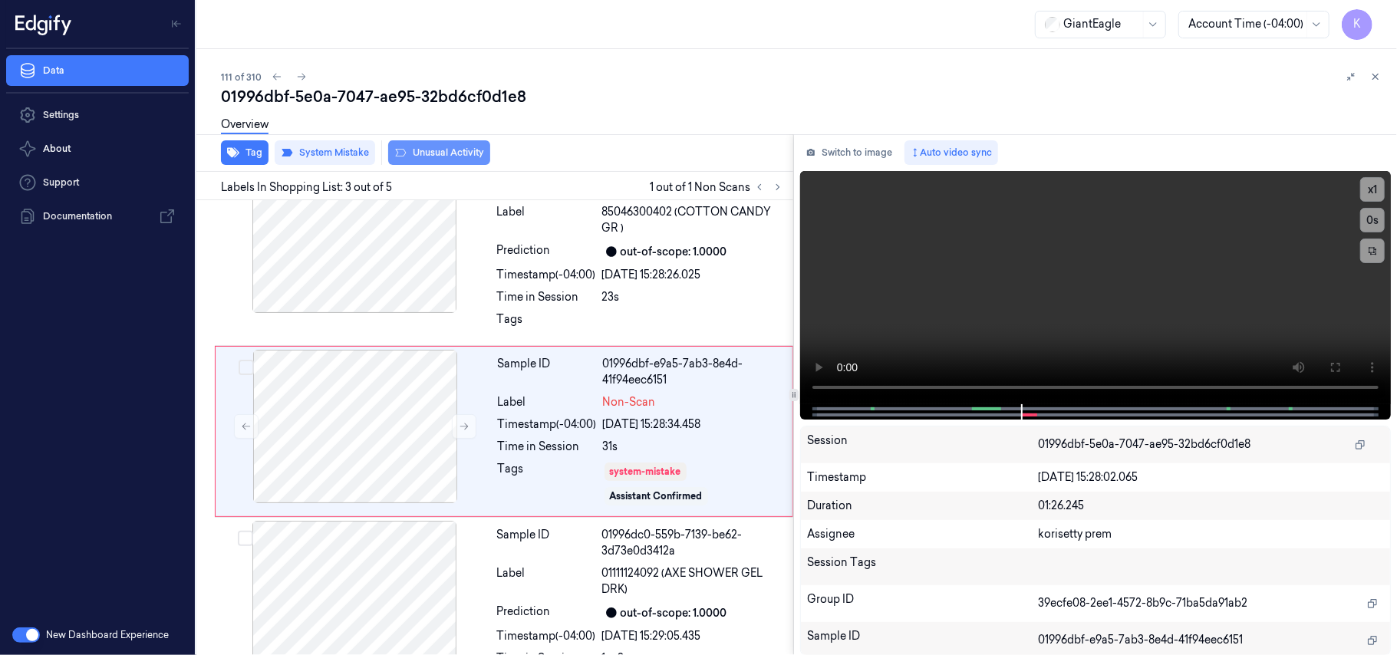
scroll to position [222, 0]
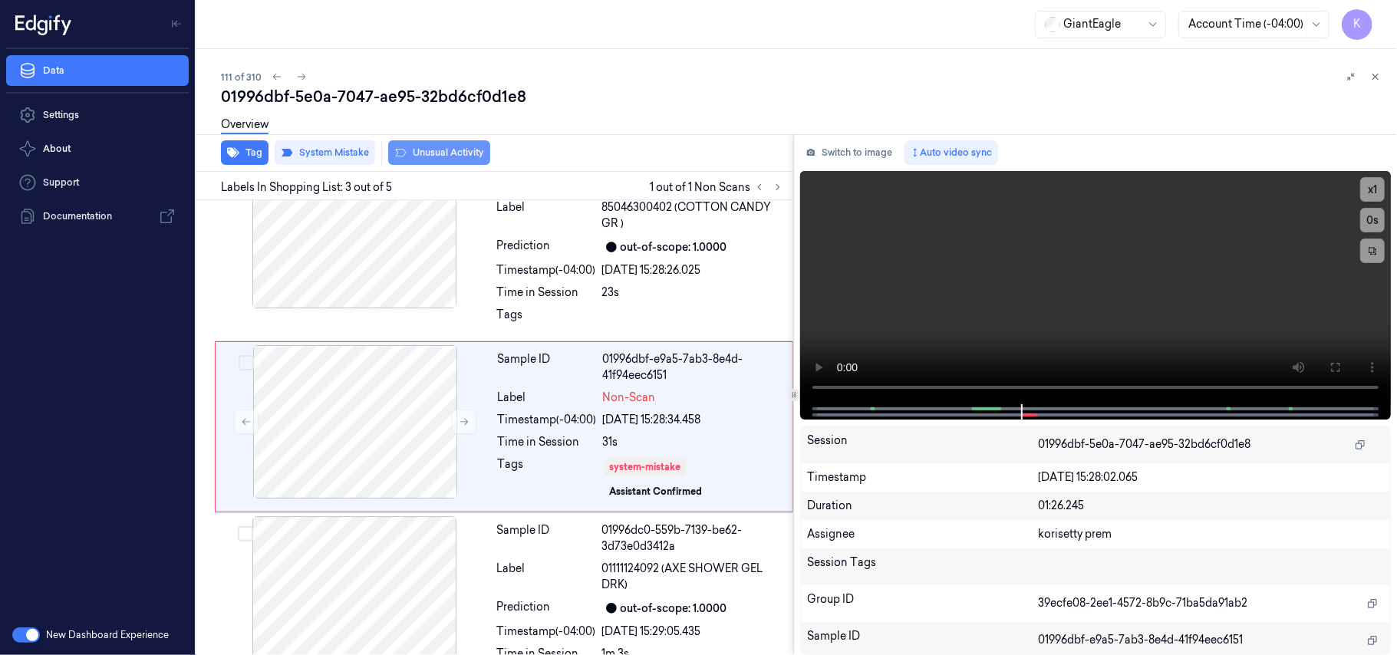
click at [448, 150] on button "Unusual Activity" at bounding box center [439, 152] width 102 height 25
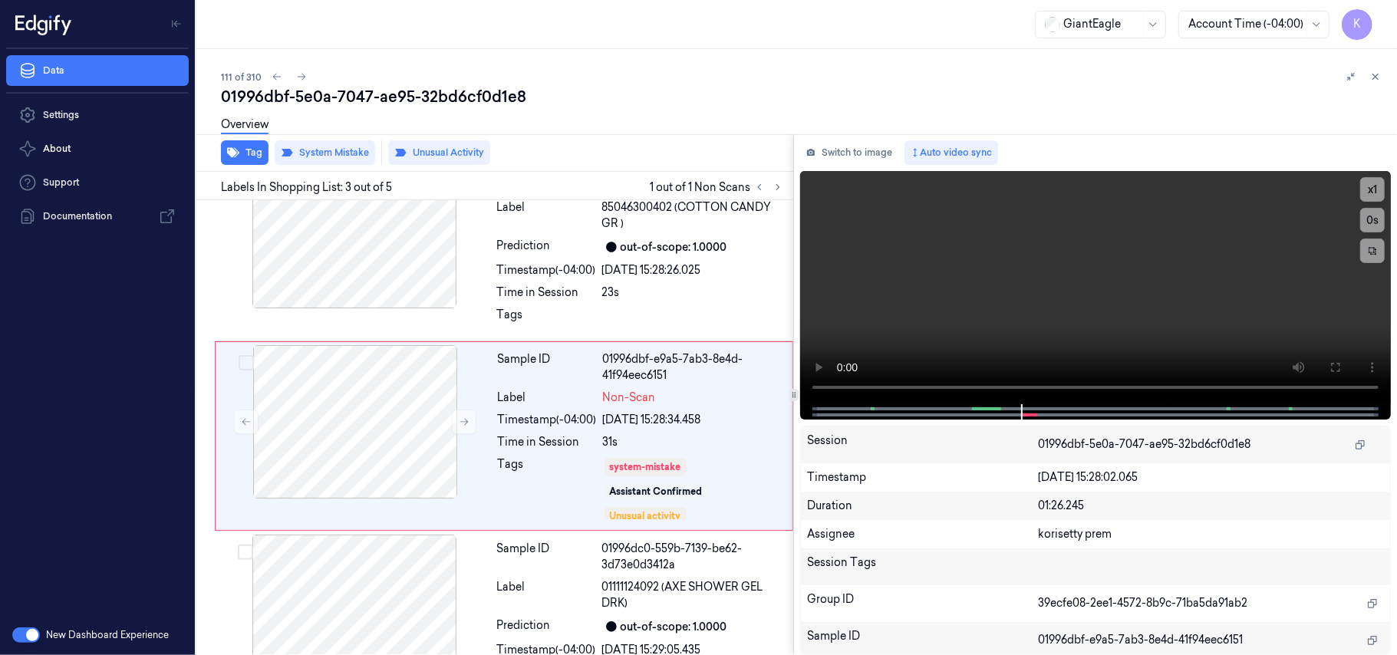
scroll to position [232, 0]
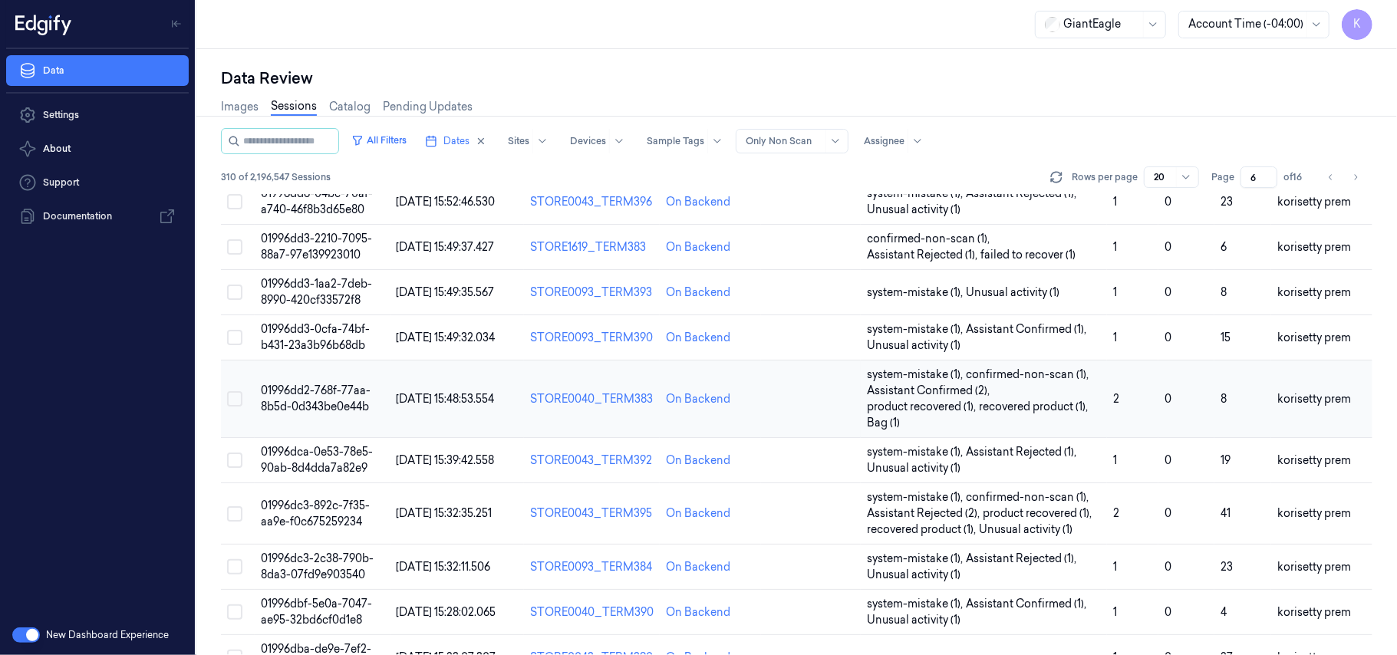
scroll to position [511, 0]
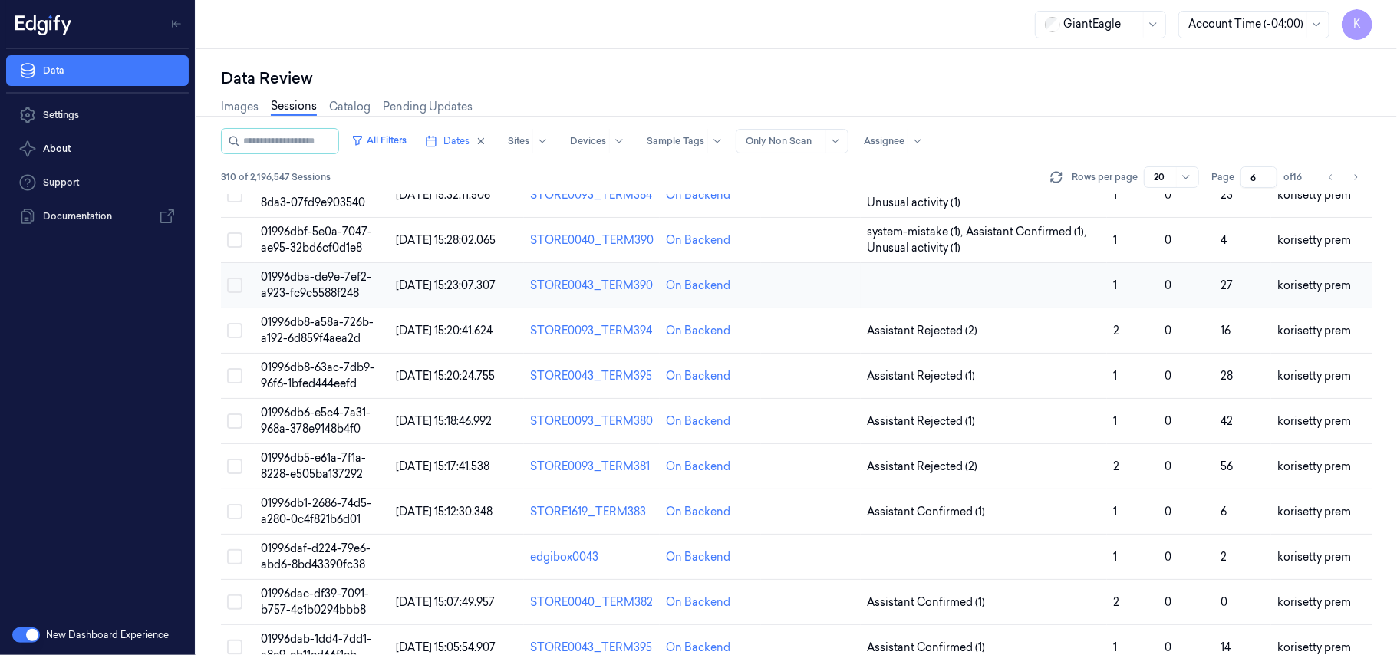
click at [314, 288] on span "01996dba-de9e-7ef2-a923-fc9c5588f248" at bounding box center [316, 285] width 110 height 30
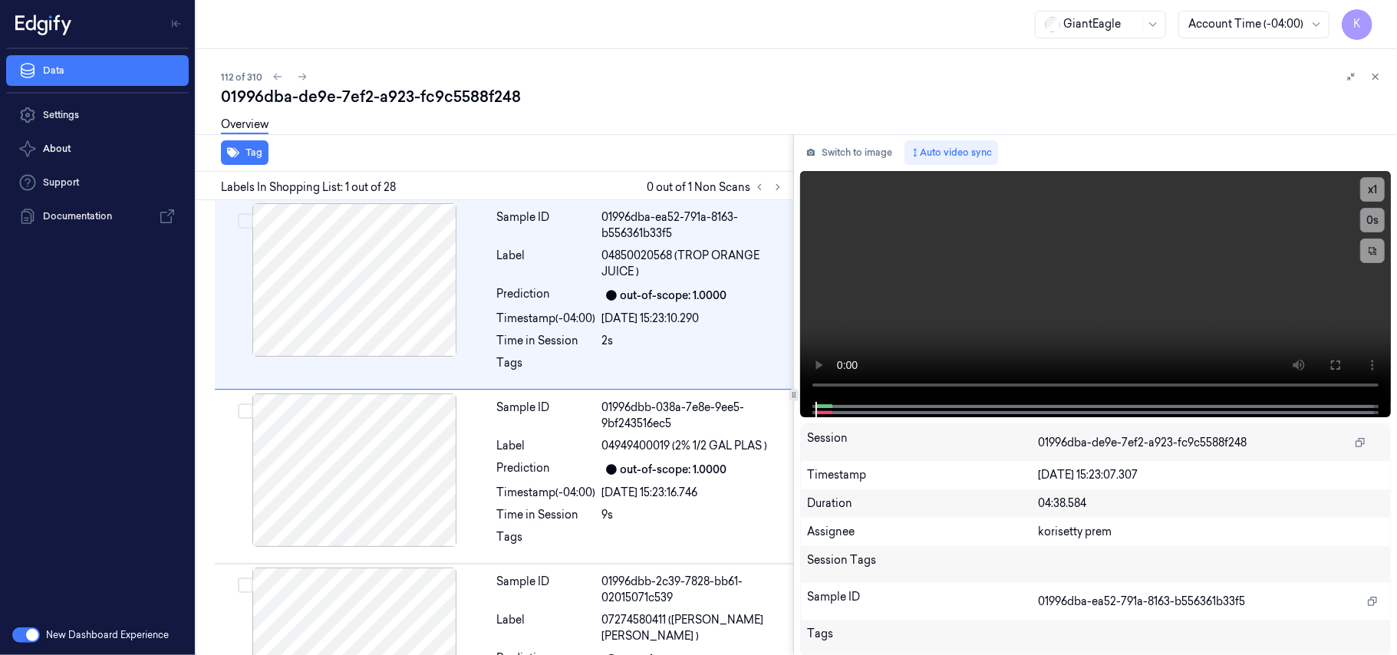
click at [633, 80] on div "112 of 310" at bounding box center [803, 77] width 1164 height 18
click at [777, 186] on icon at bounding box center [777, 187] width 11 height 11
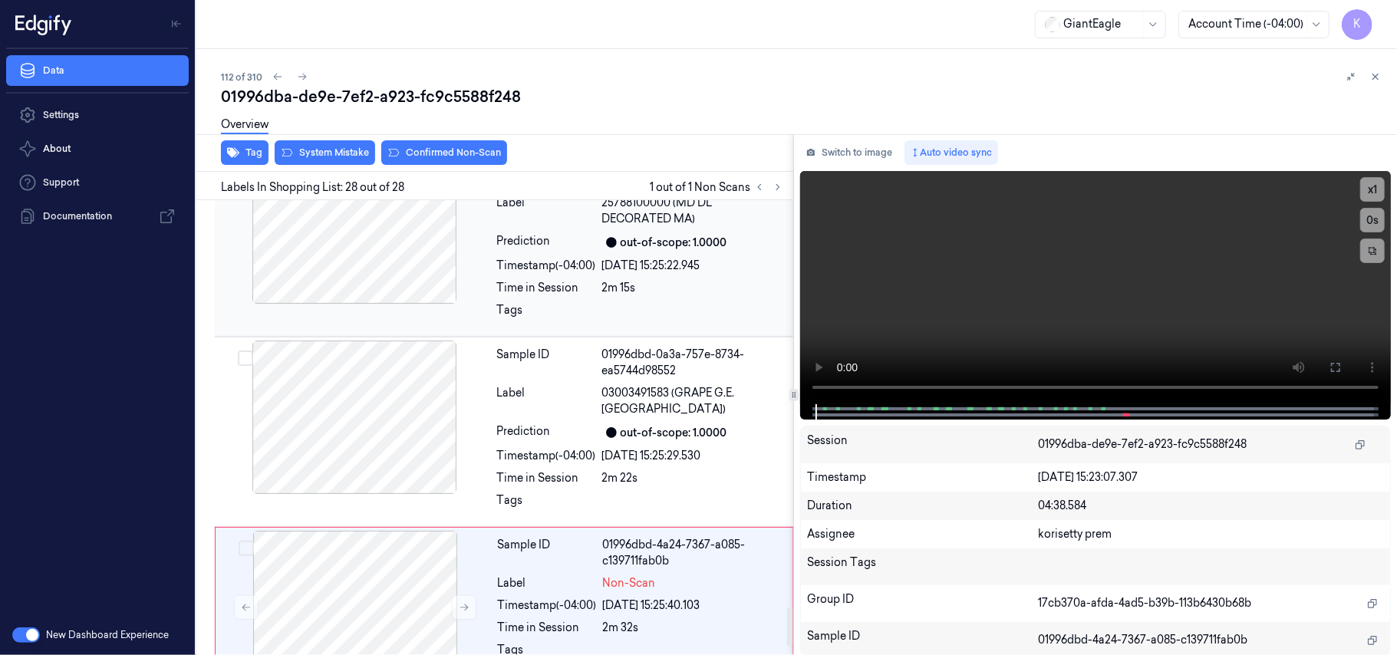
scroll to position [4812, 0]
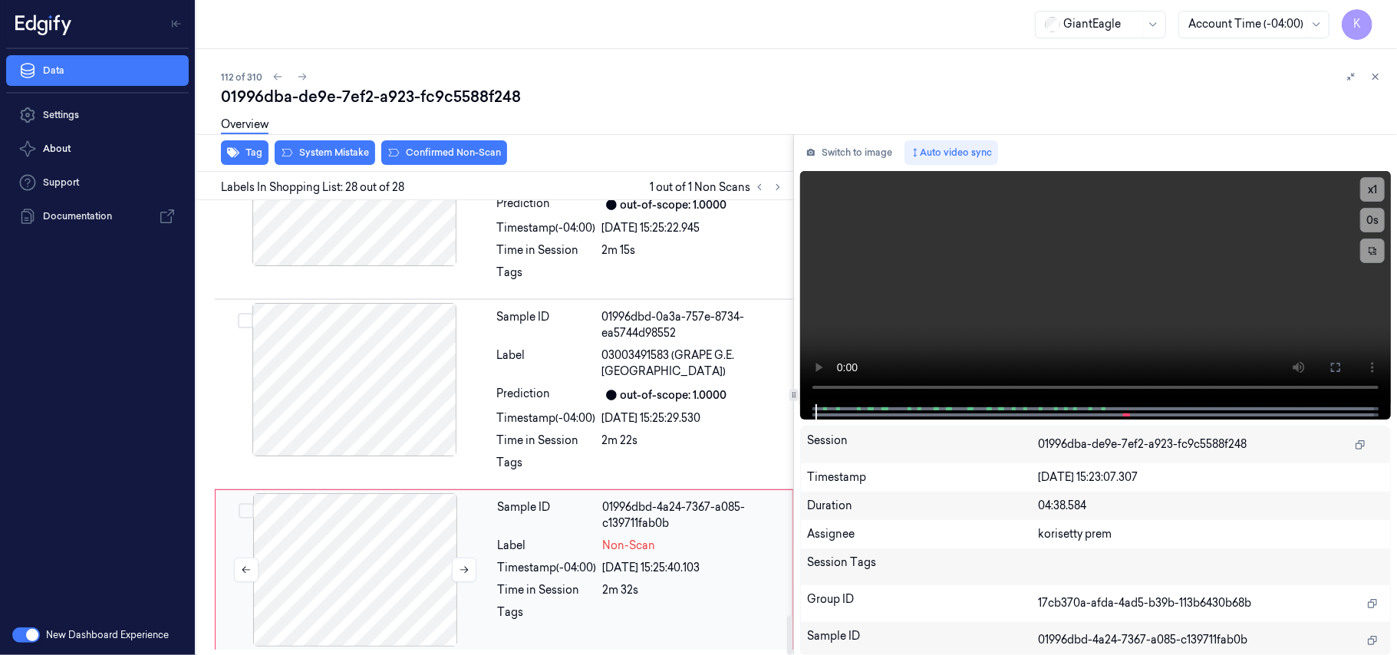
click at [412, 574] on div at bounding box center [355, 569] width 273 height 153
click at [553, 578] on div "Sample ID 01996dbd-4a24-7367-a085-c139711fab0b Label Non-Scan Timestamp (-04:00…" at bounding box center [641, 569] width 298 height 153
click at [878, 150] on button "Switch to image" at bounding box center [849, 152] width 98 height 25
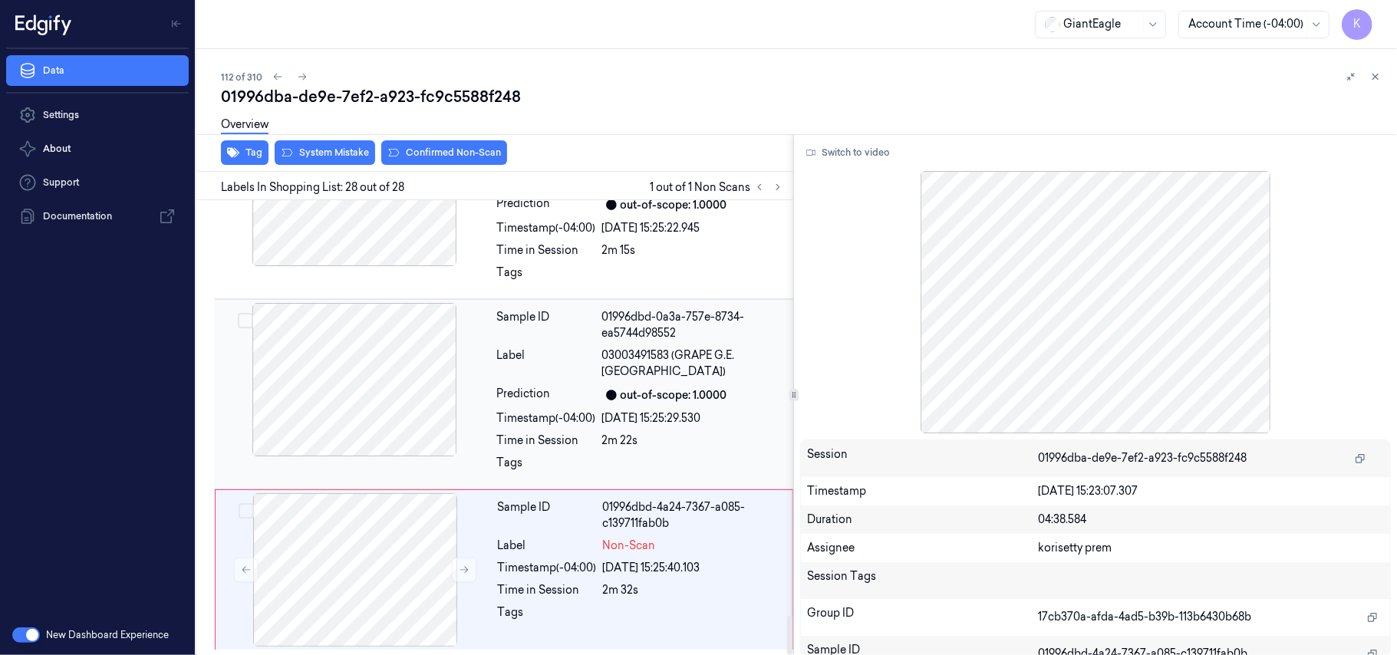
click at [373, 377] on div at bounding box center [354, 379] width 273 height 153
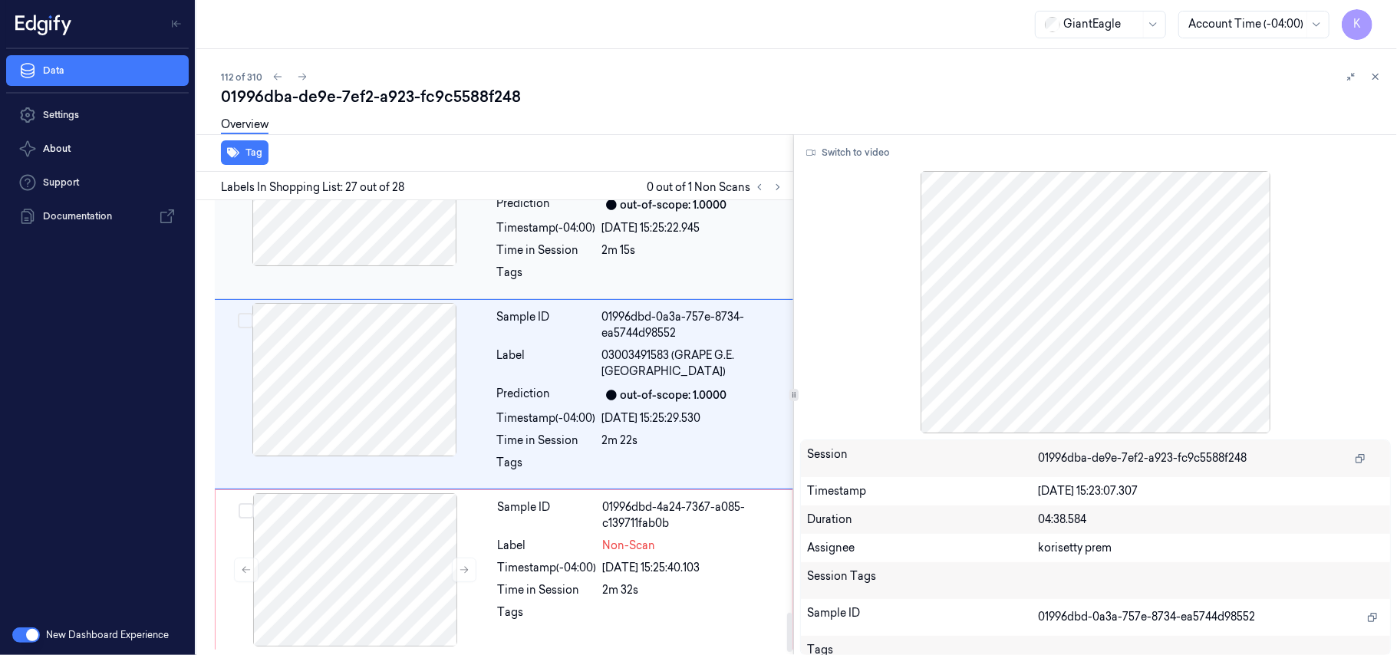
click at [663, 250] on div "Sample ID 01996dbc-f082-7009-89a3-876803beccf9 Label 25788100000 (MD DL DECORAT…" at bounding box center [640, 204] width 299 height 183
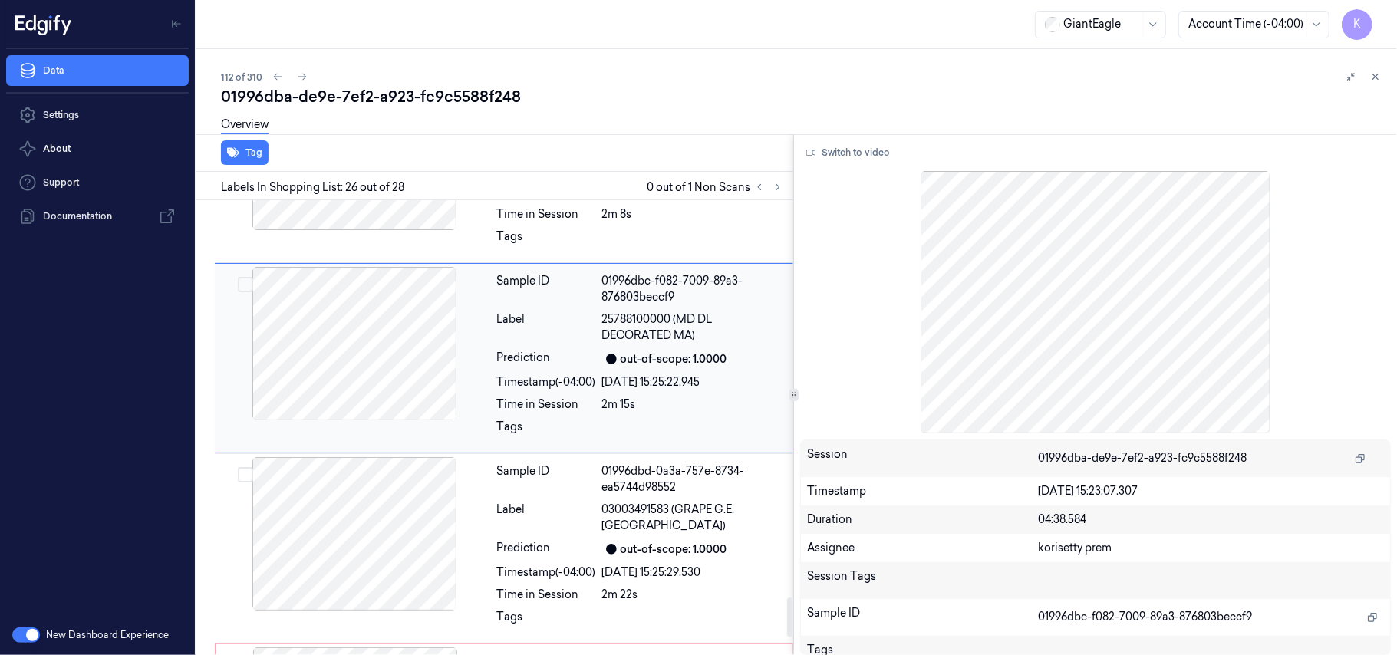
scroll to position [4587, 0]
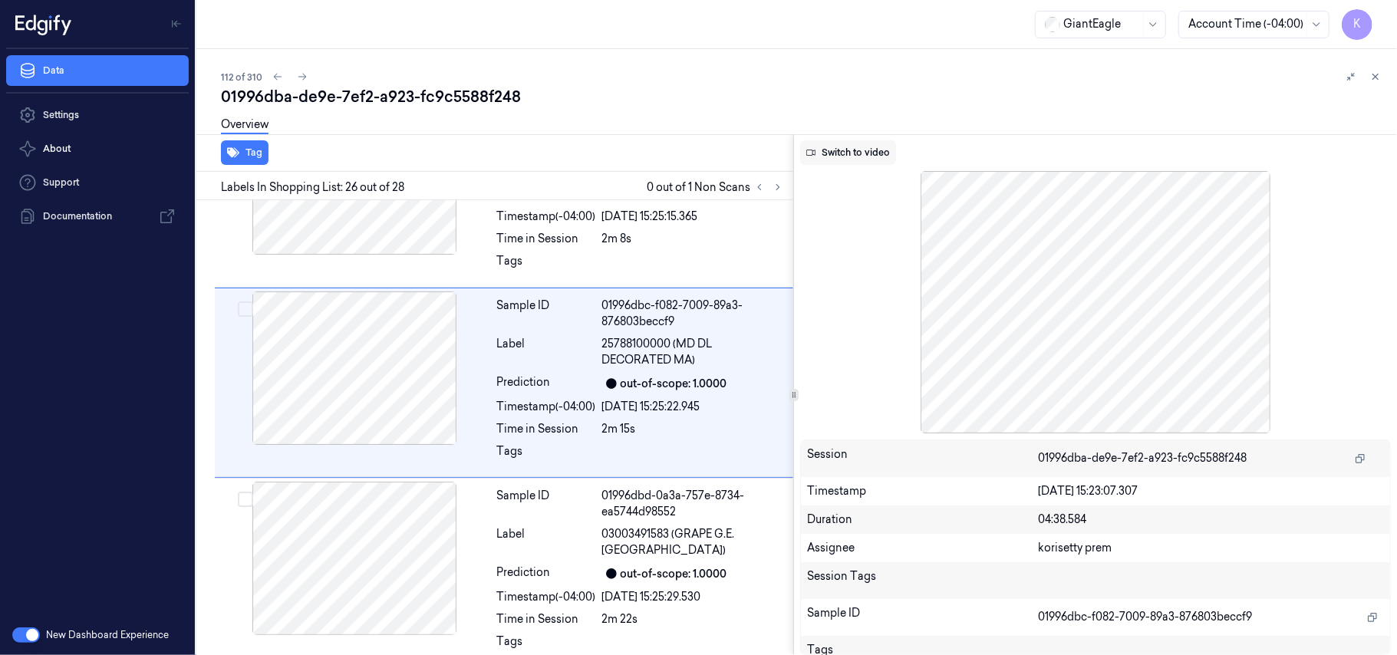
click at [858, 152] on button "Switch to video" at bounding box center [848, 152] width 96 height 25
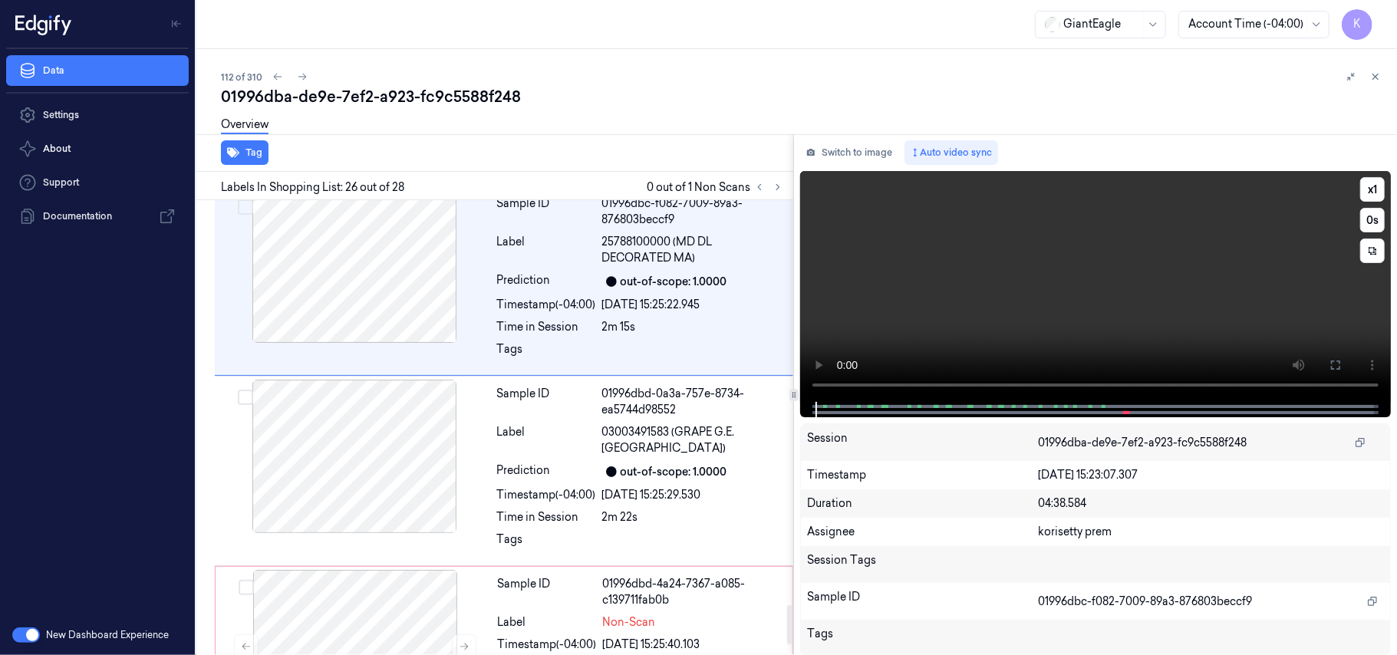
click at [1122, 307] on video at bounding box center [1095, 286] width 591 height 231
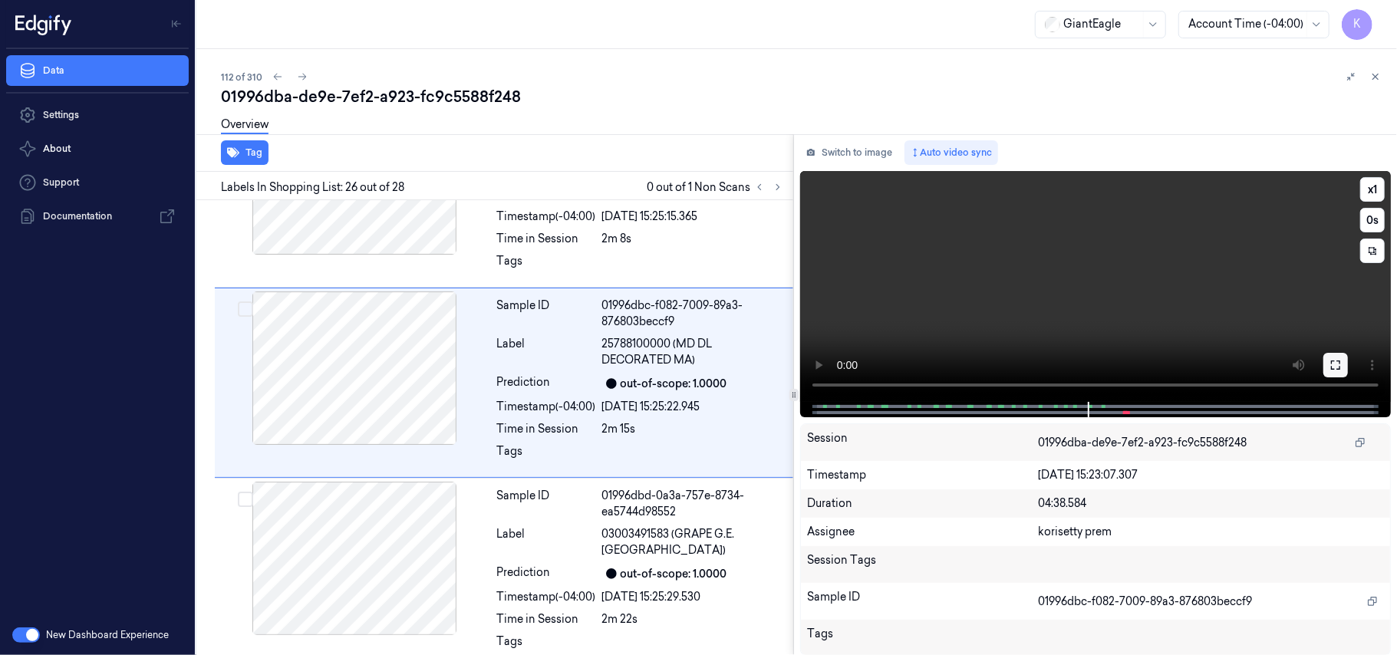
click at [1326, 357] on button at bounding box center [1335, 365] width 25 height 25
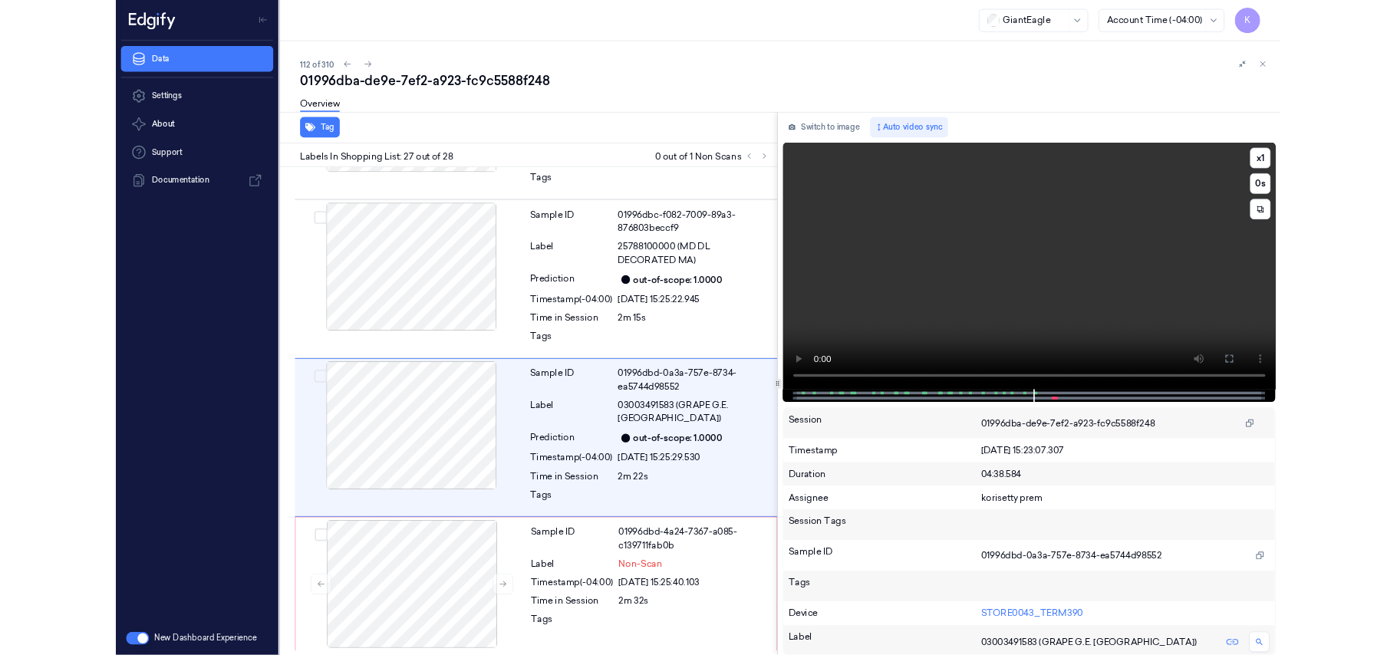
scroll to position [4683, 0]
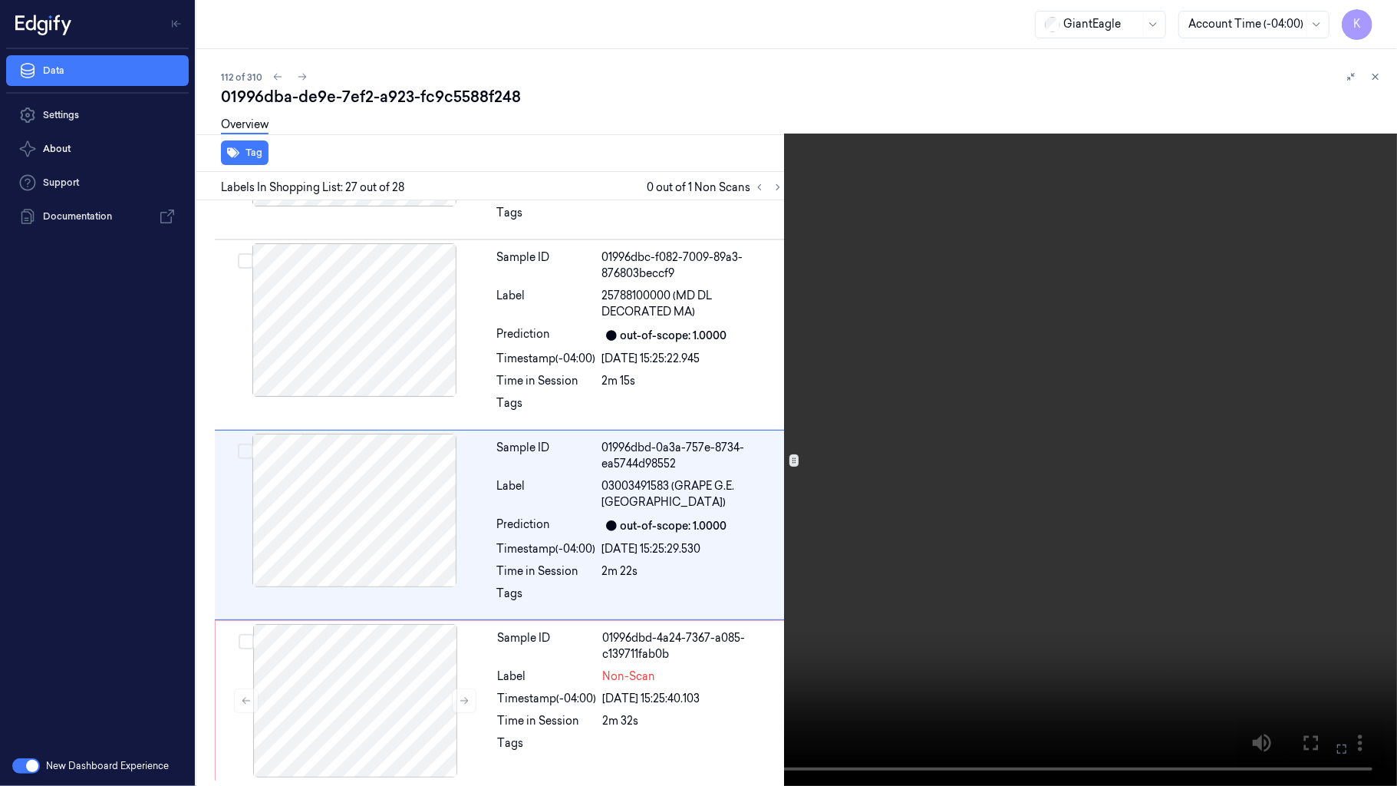
click at [0, 0] on icon at bounding box center [0, 0] width 0 height 0
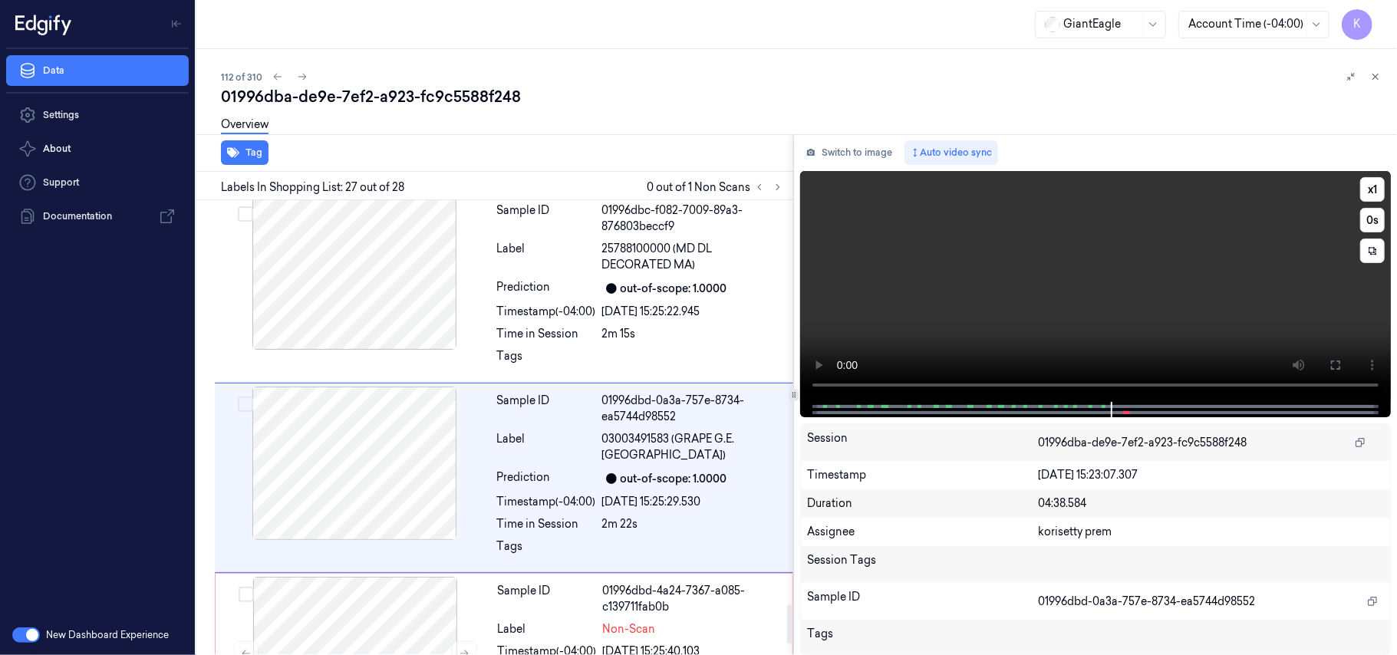
click at [997, 274] on video at bounding box center [1095, 286] width 591 height 231
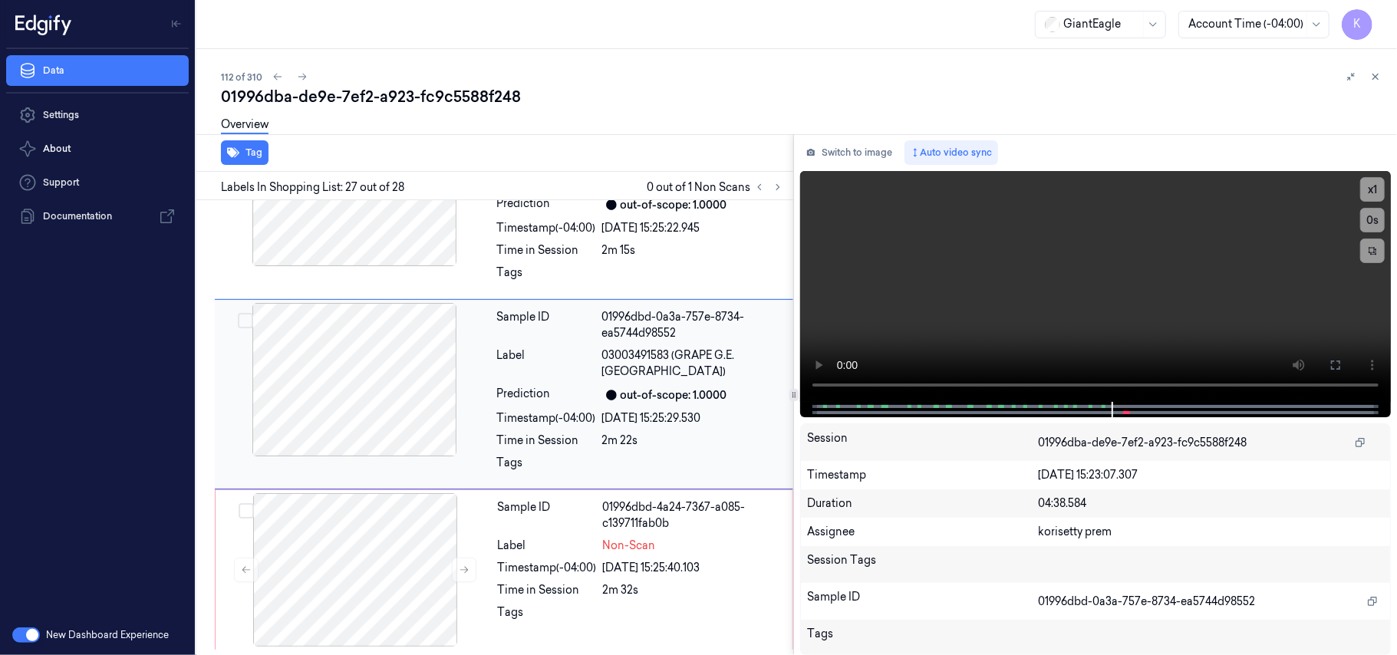
scroll to position [4778, 0]
click at [664, 270] on div "Sample ID 01996dbc-f082-7009-89a3-876803beccf9 Label 25788100000 (MD DL DECORAT…" at bounding box center [640, 204] width 299 height 183
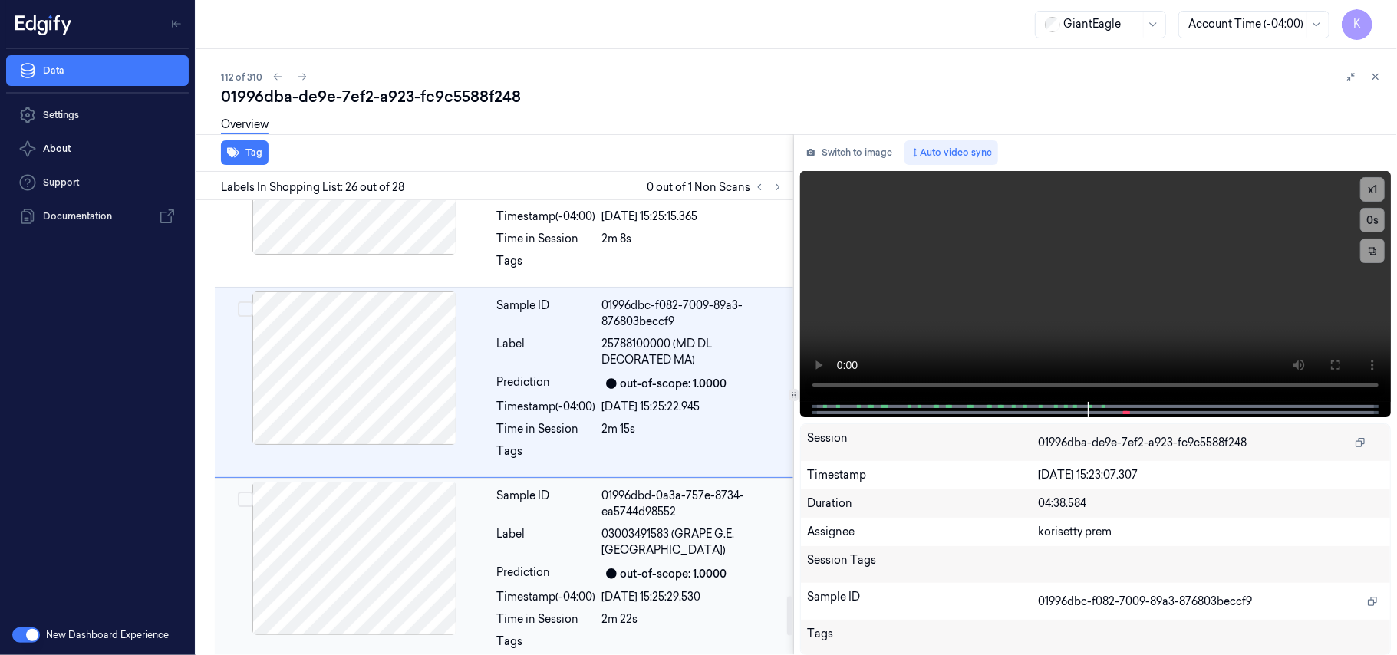
click at [682, 520] on div "01996dbd-0a3a-757e-8734-ea5744d98552" at bounding box center [693, 504] width 182 height 32
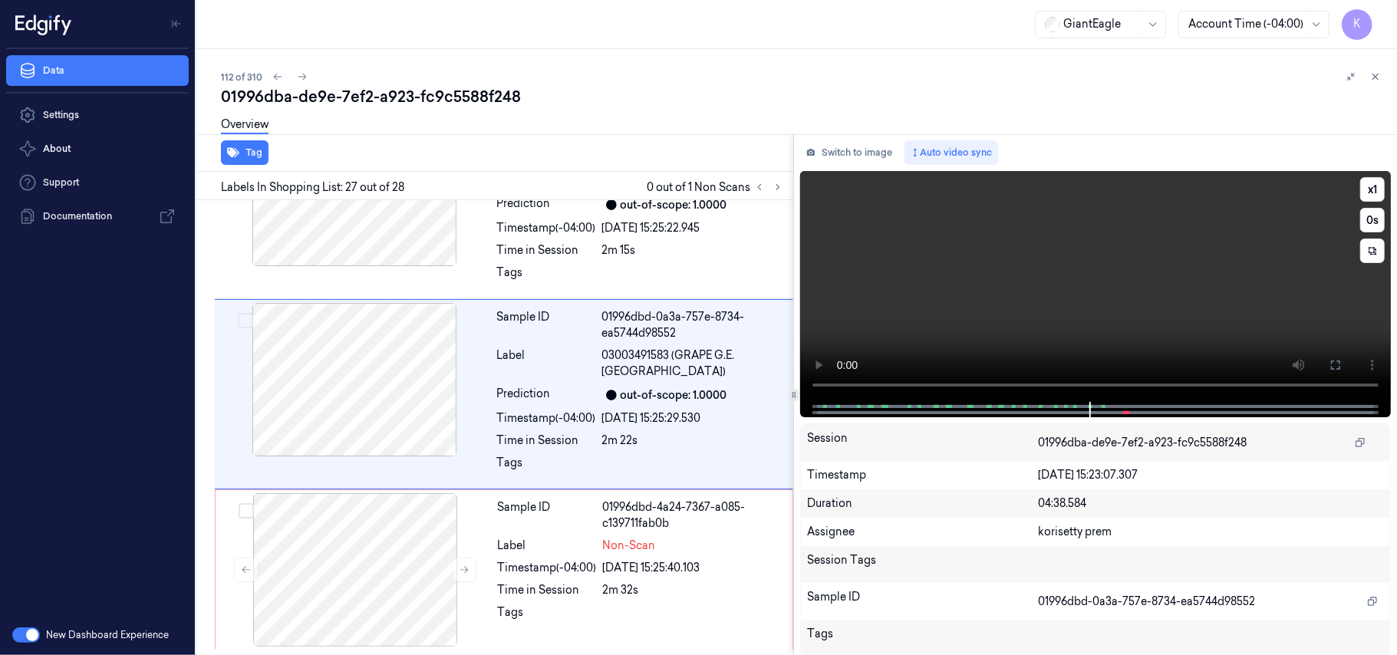
click at [1135, 304] on video at bounding box center [1095, 286] width 591 height 231
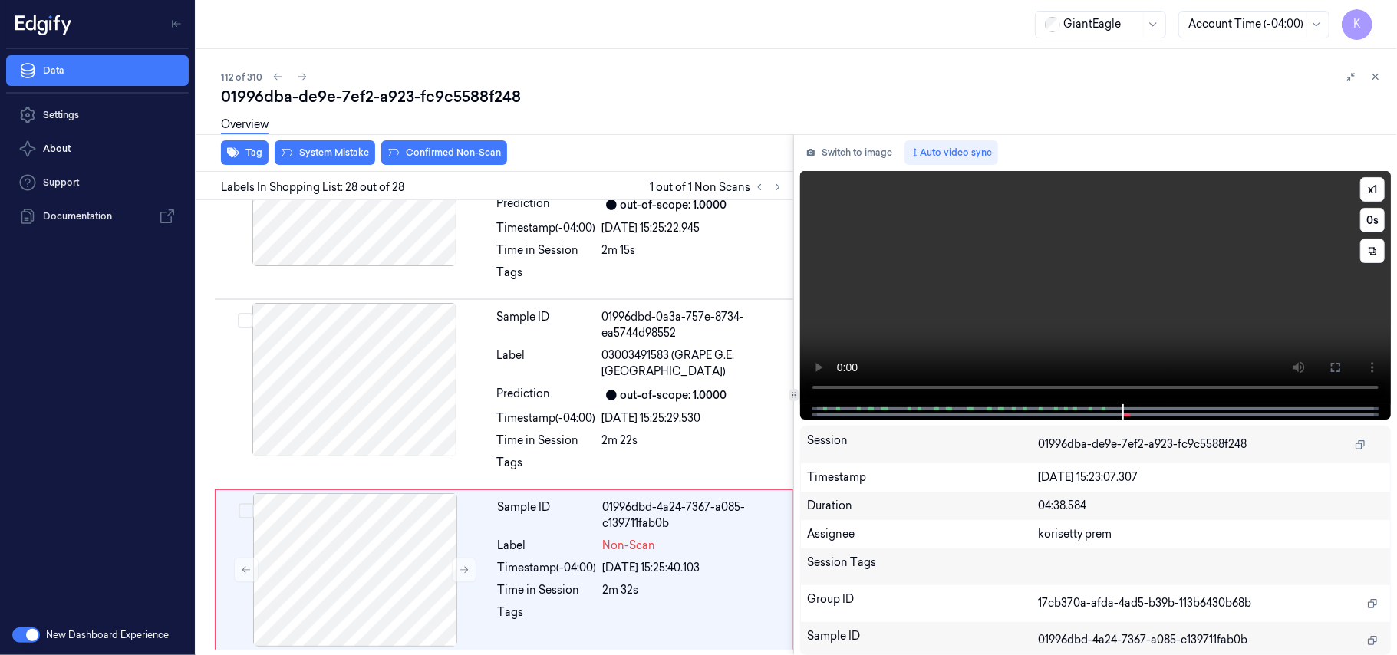
scroll to position [4812, 0]
click at [888, 319] on video at bounding box center [1095, 287] width 591 height 233
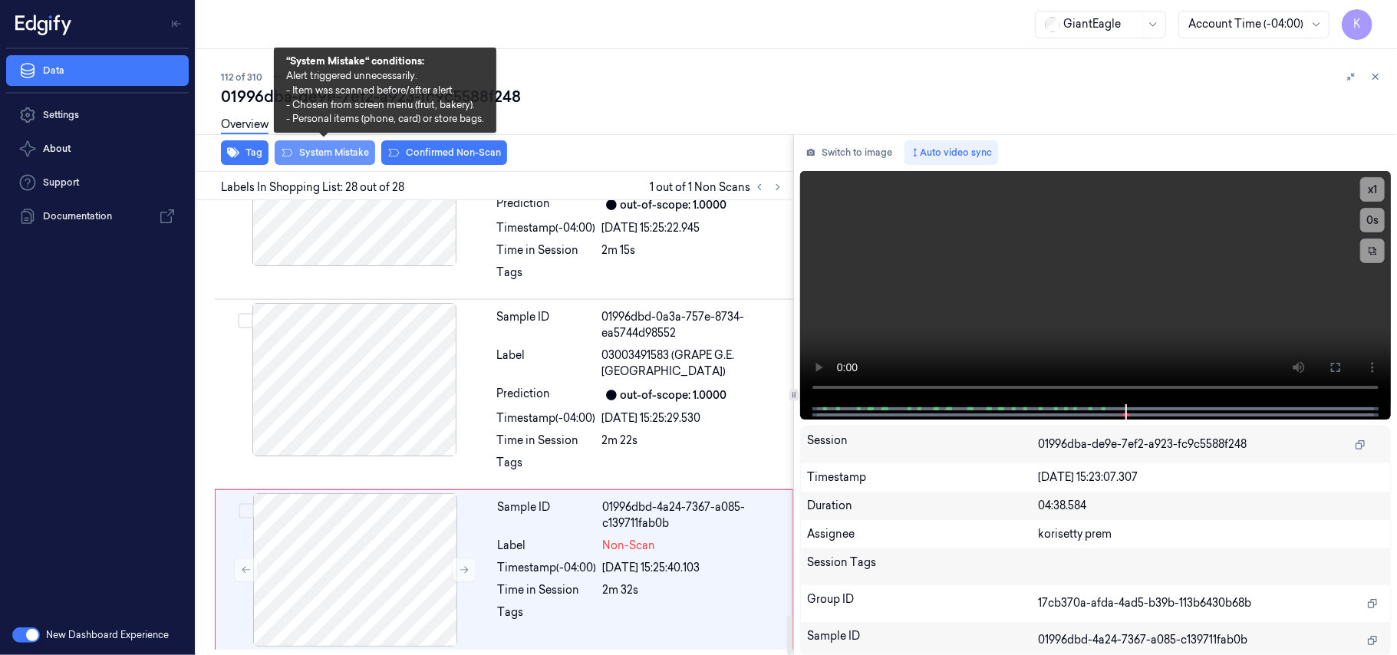
click at [335, 146] on button "System Mistake" at bounding box center [325, 152] width 100 height 25
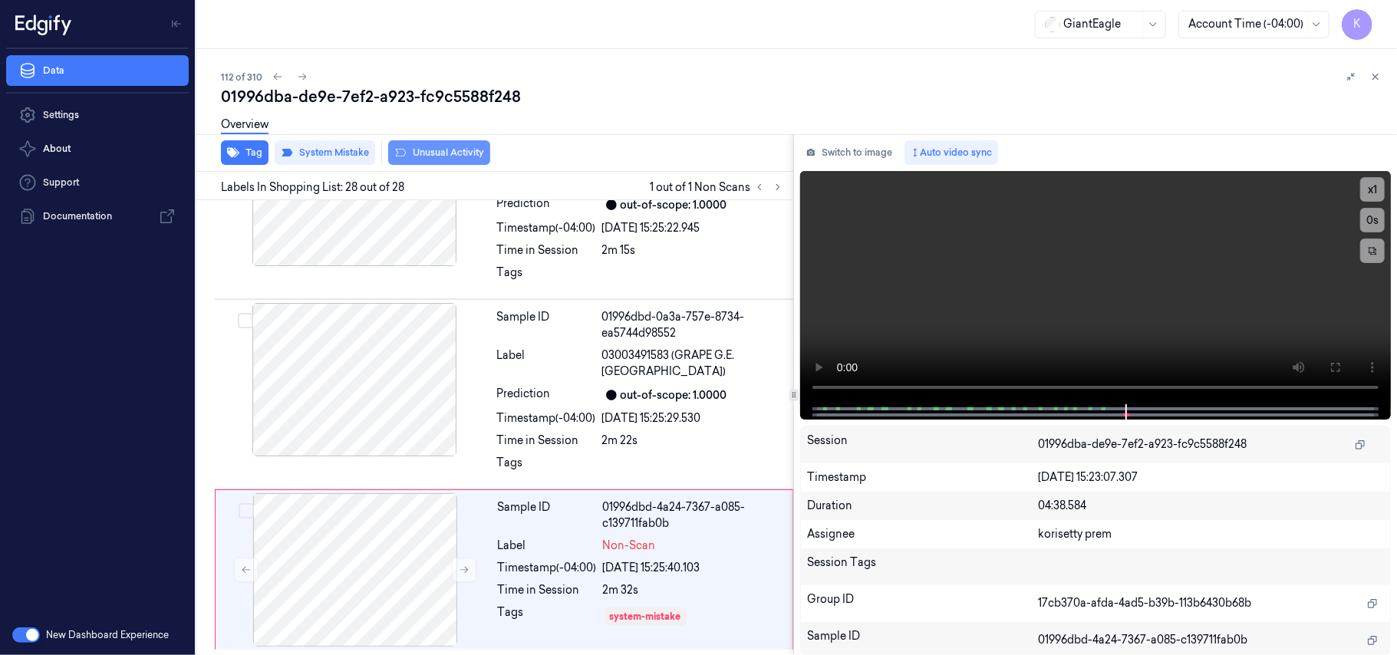
click at [437, 152] on button "Unusual Activity" at bounding box center [439, 152] width 102 height 25
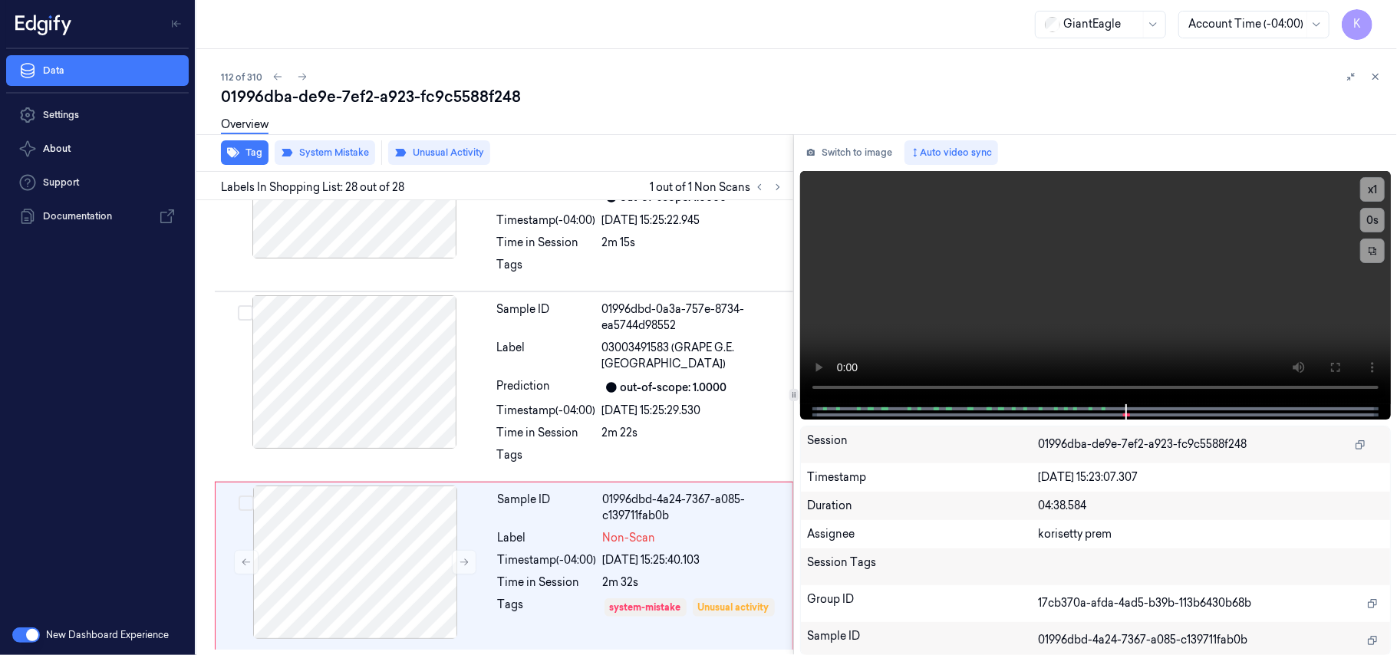
scroll to position [4824, 0]
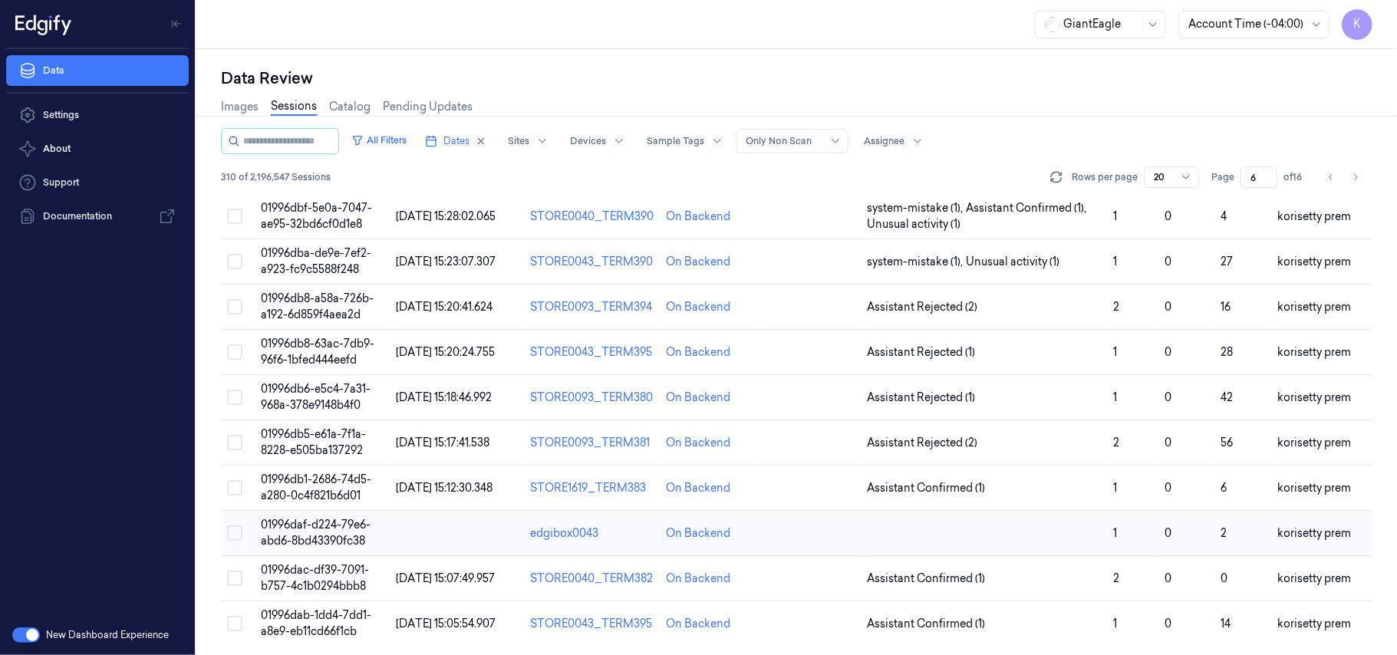
scroll to position [542, 0]
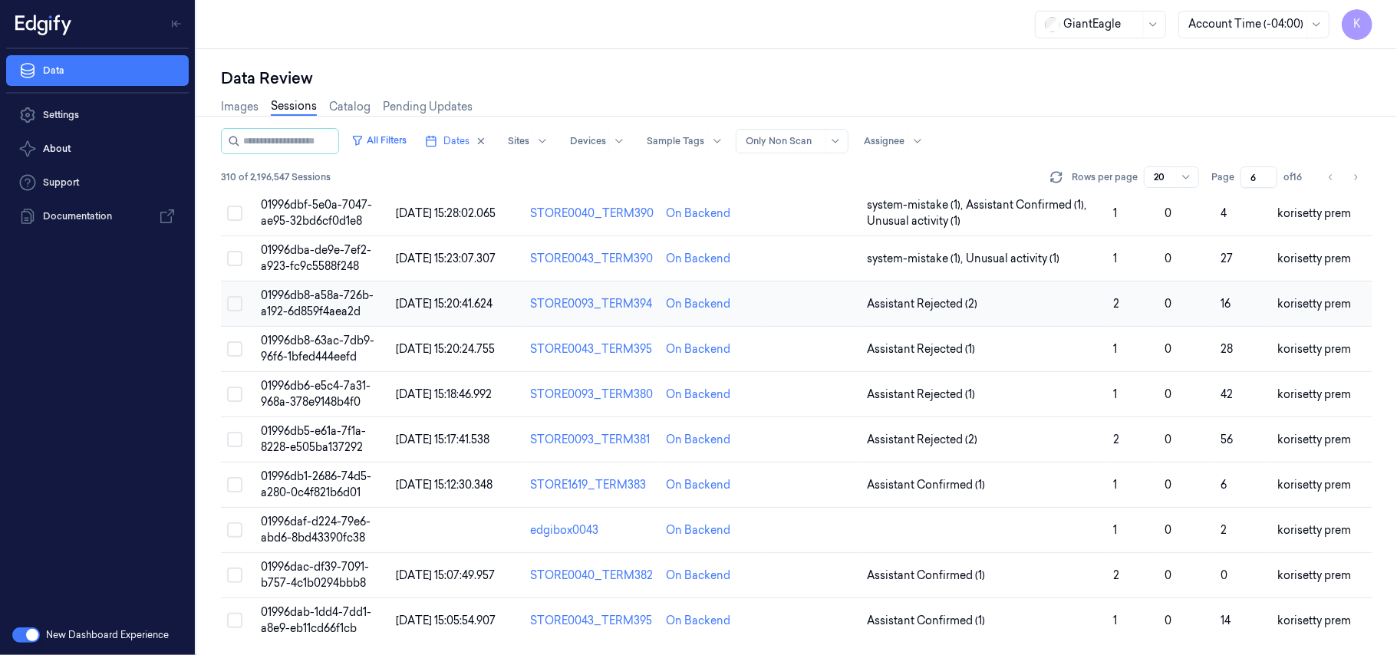
click at [308, 298] on span "01996db8-a58a-726b-a192-6d859f4aea2d" at bounding box center [317, 303] width 113 height 30
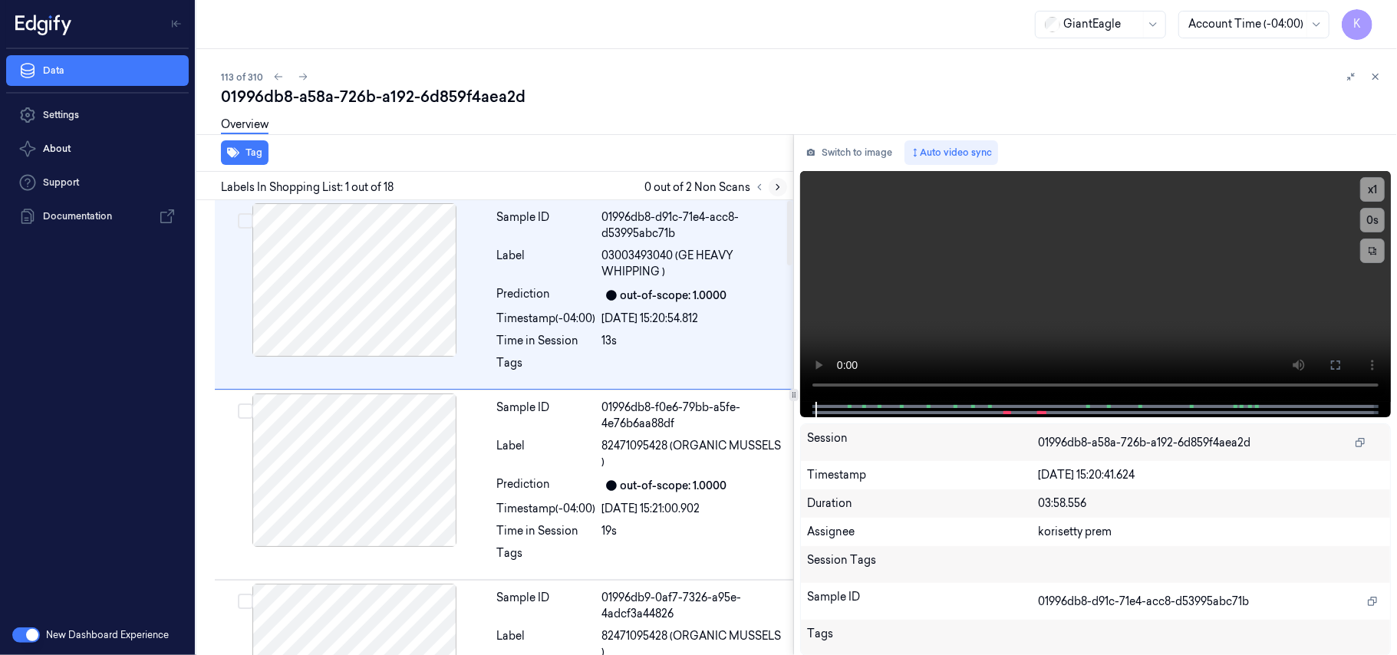
click at [779, 189] on icon at bounding box center [777, 187] width 11 height 11
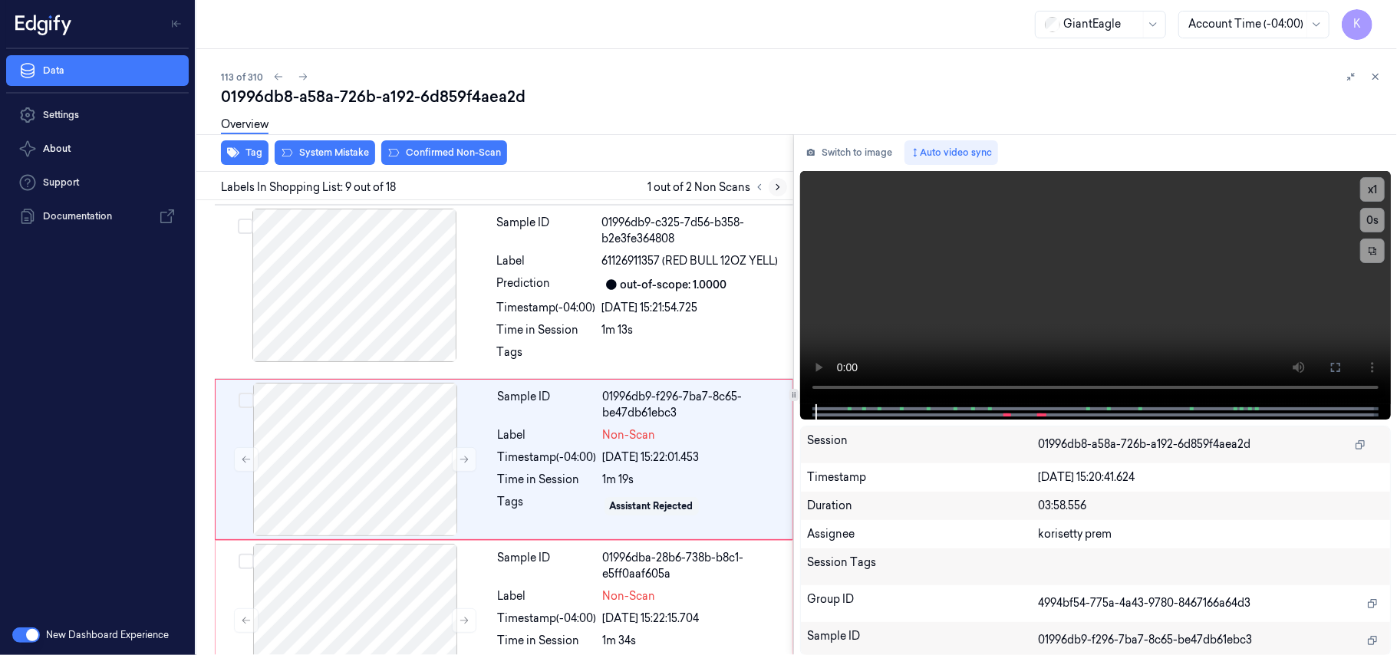
scroll to position [1346, 0]
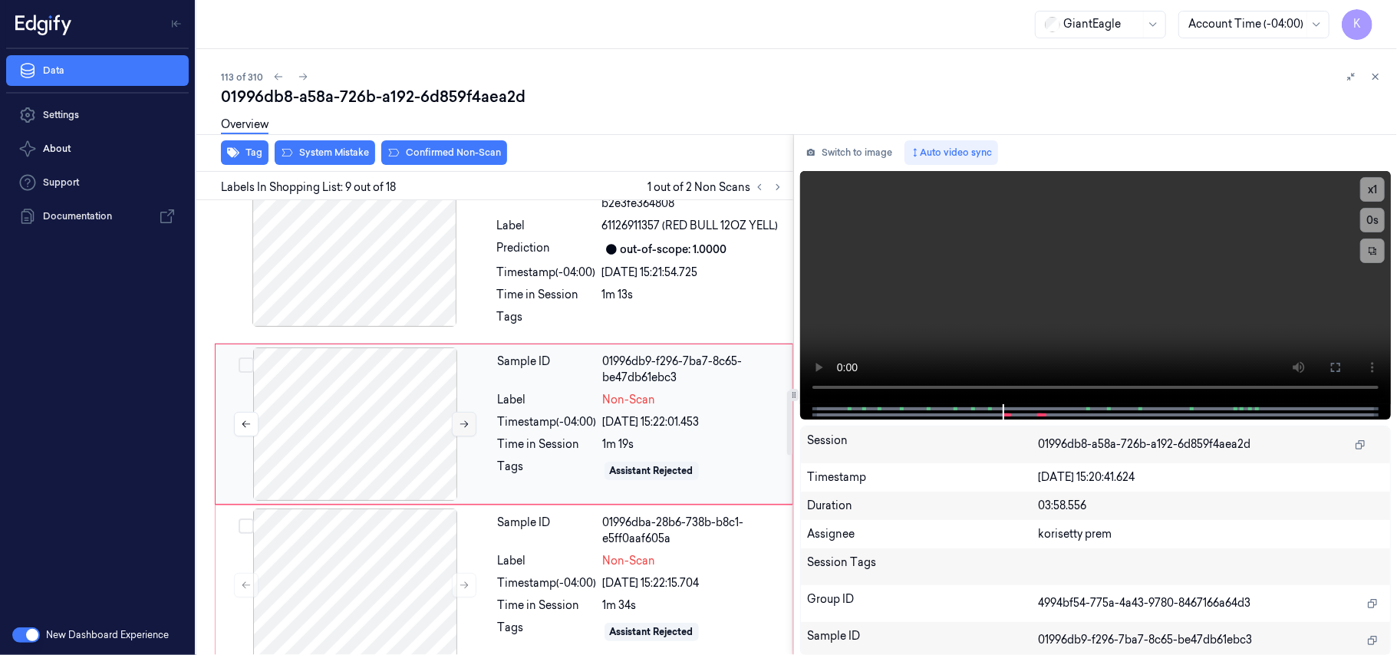
click at [467, 433] on button at bounding box center [464, 424] width 25 height 25
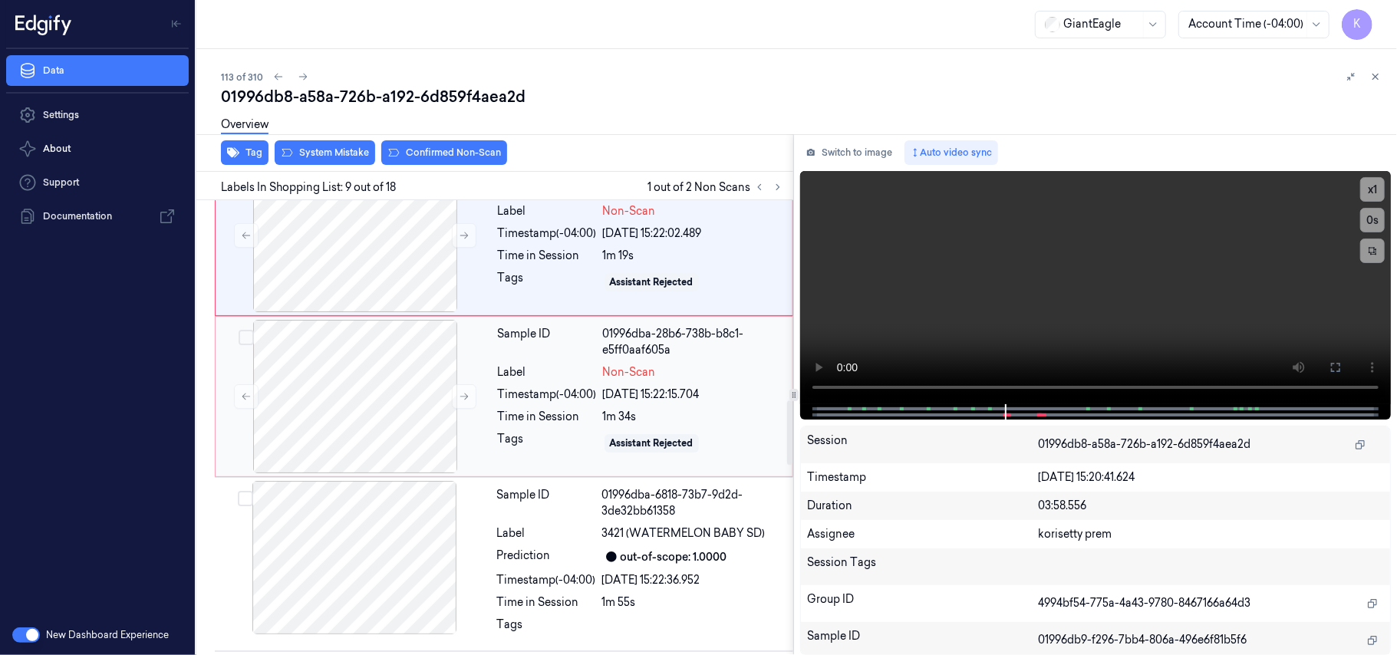
scroll to position [1550, 0]
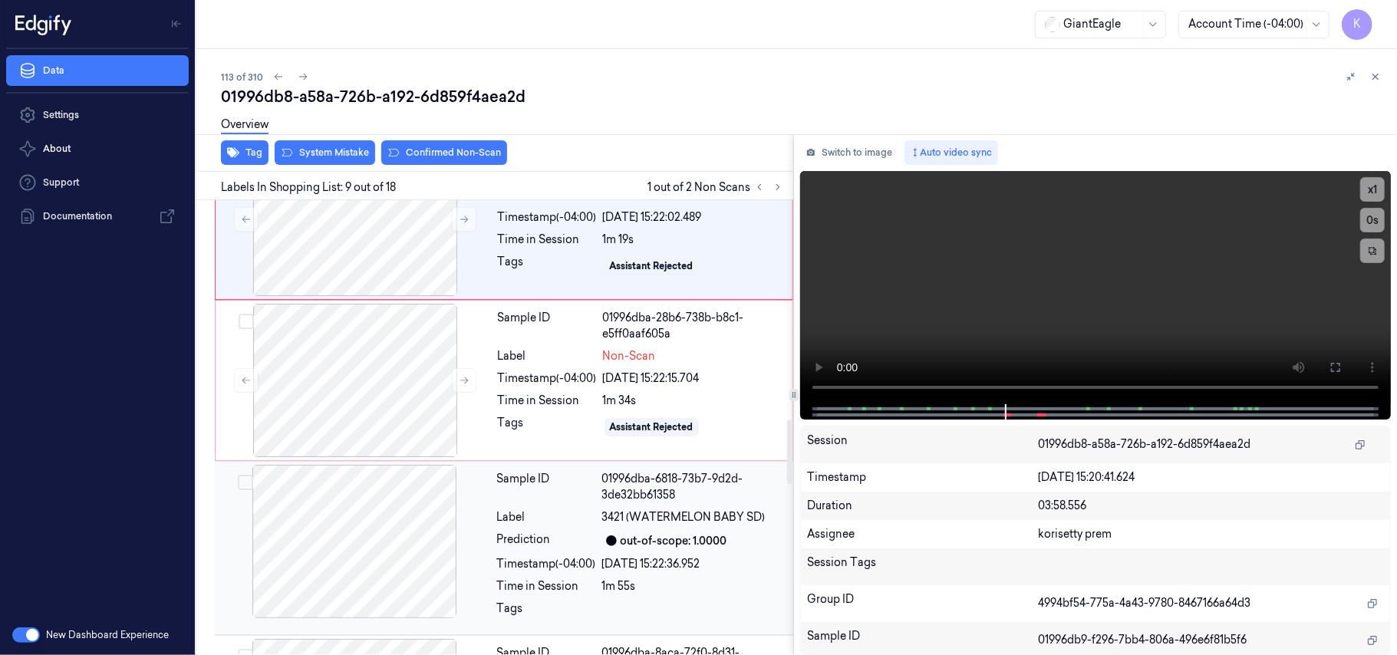
click at [417, 548] on div at bounding box center [354, 541] width 273 height 153
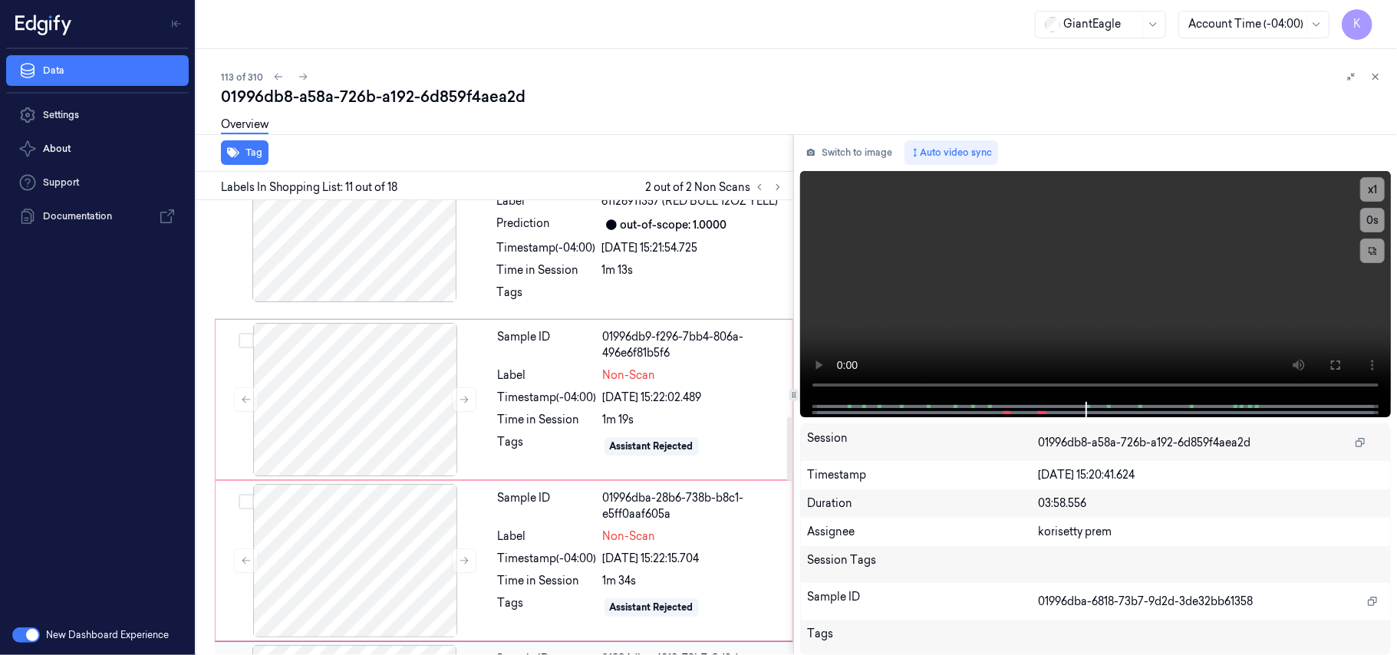
scroll to position [1369, 0]
click at [602, 258] on div "[DATE] 15:21:54.725" at bounding box center [693, 250] width 182 height 16
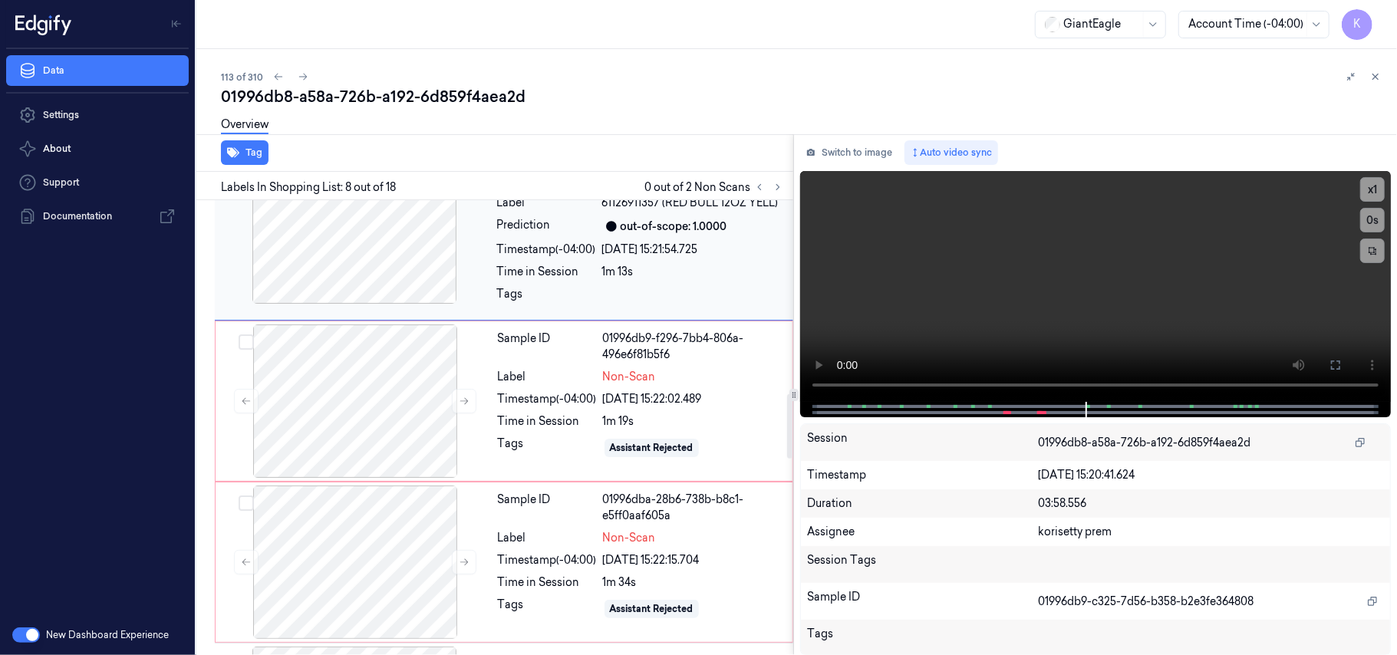
scroll to position [1178, 0]
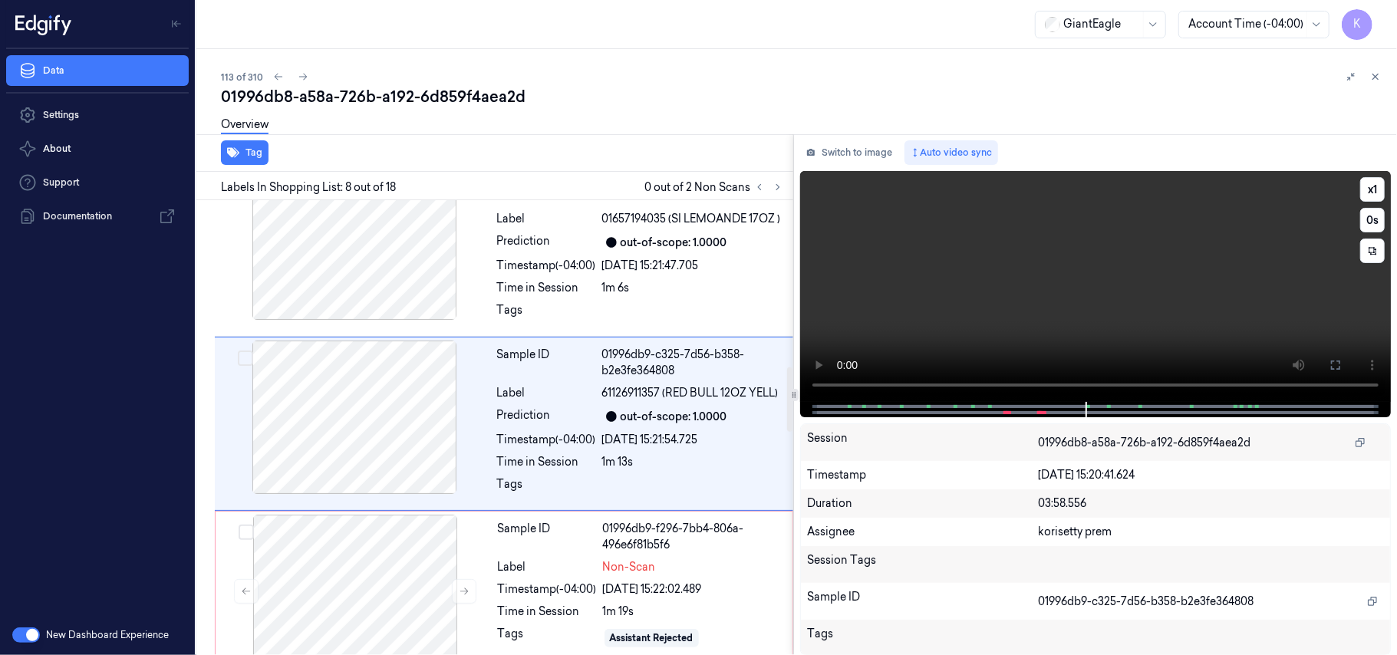
click at [953, 268] on video at bounding box center [1095, 286] width 591 height 231
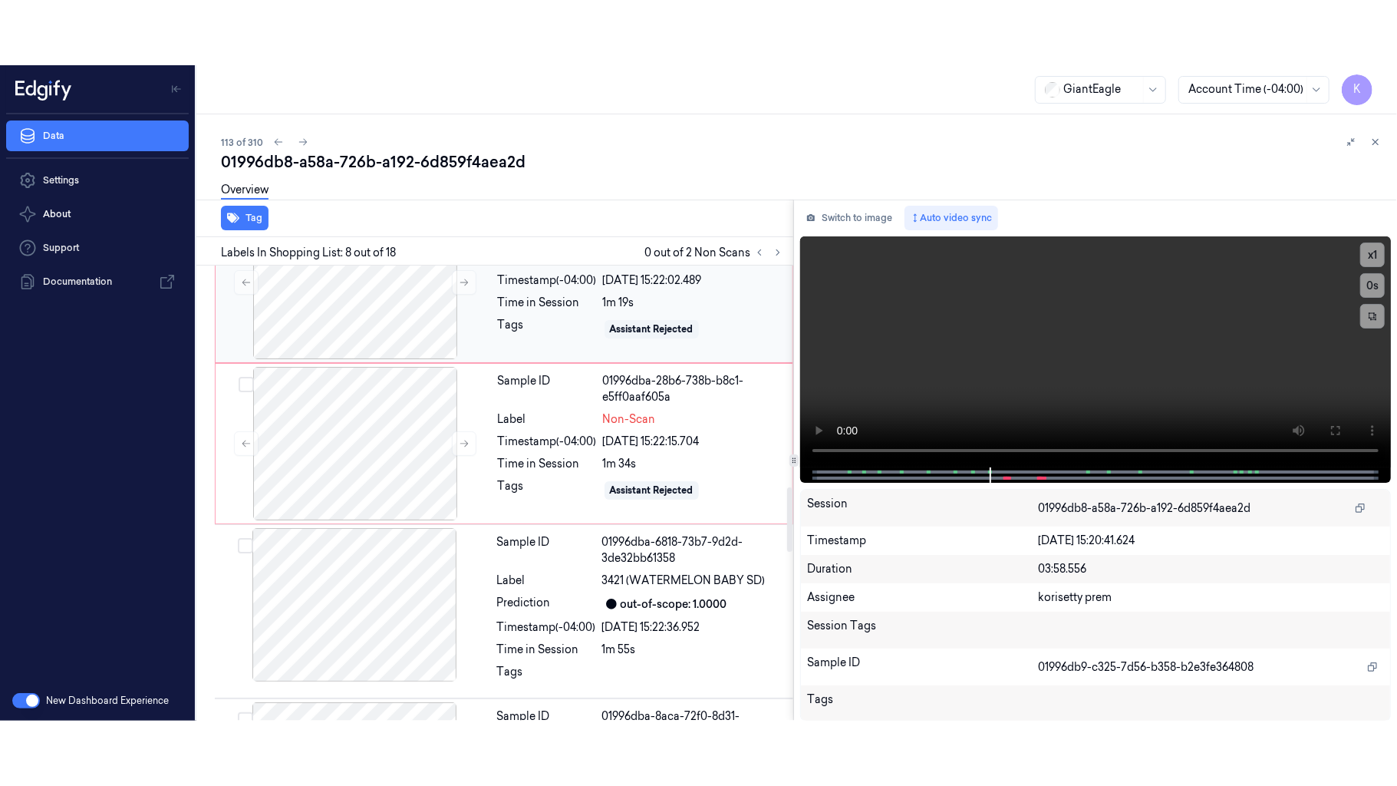
scroll to position [1587, 0]
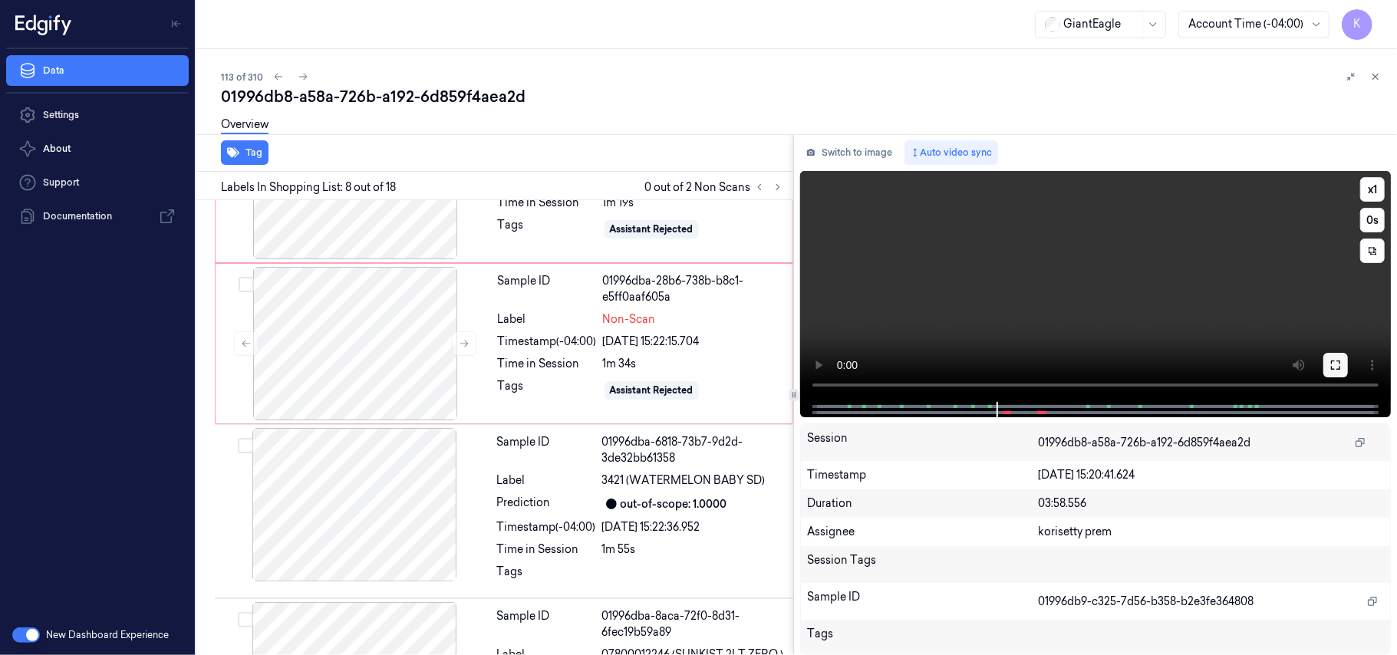
click at [1333, 362] on icon at bounding box center [1335, 365] width 12 height 12
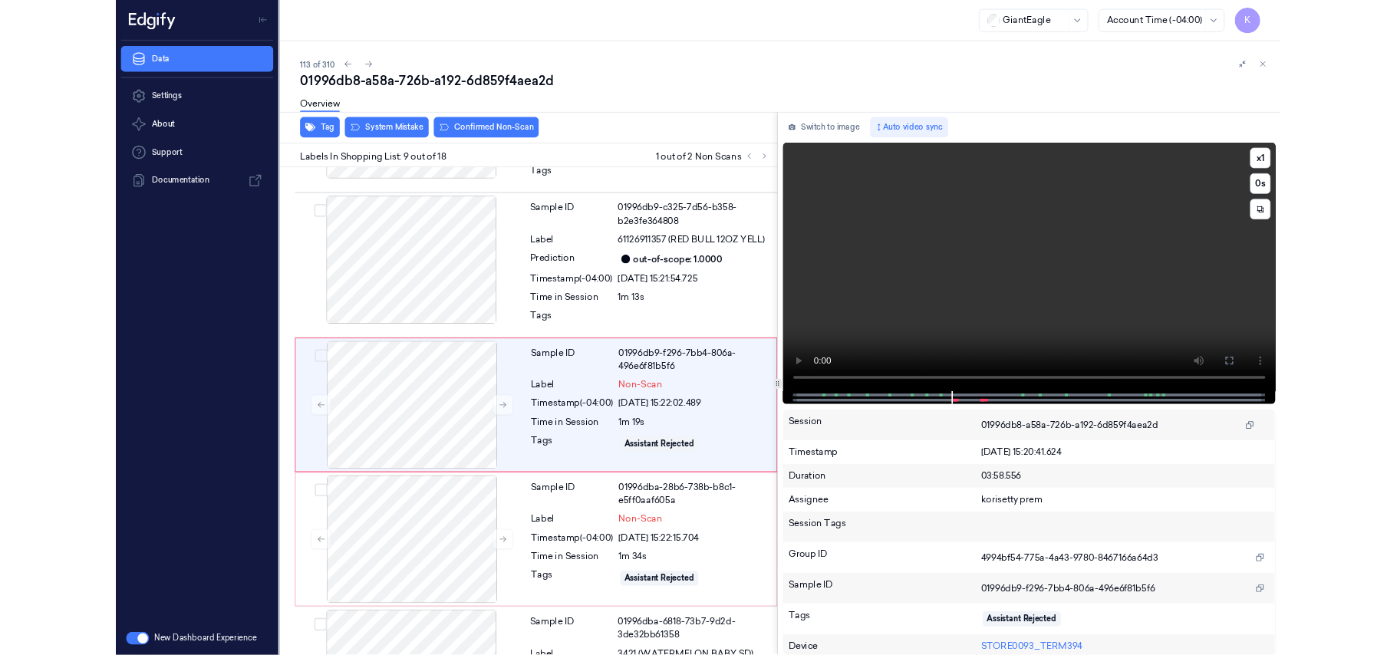
scroll to position [1280, 0]
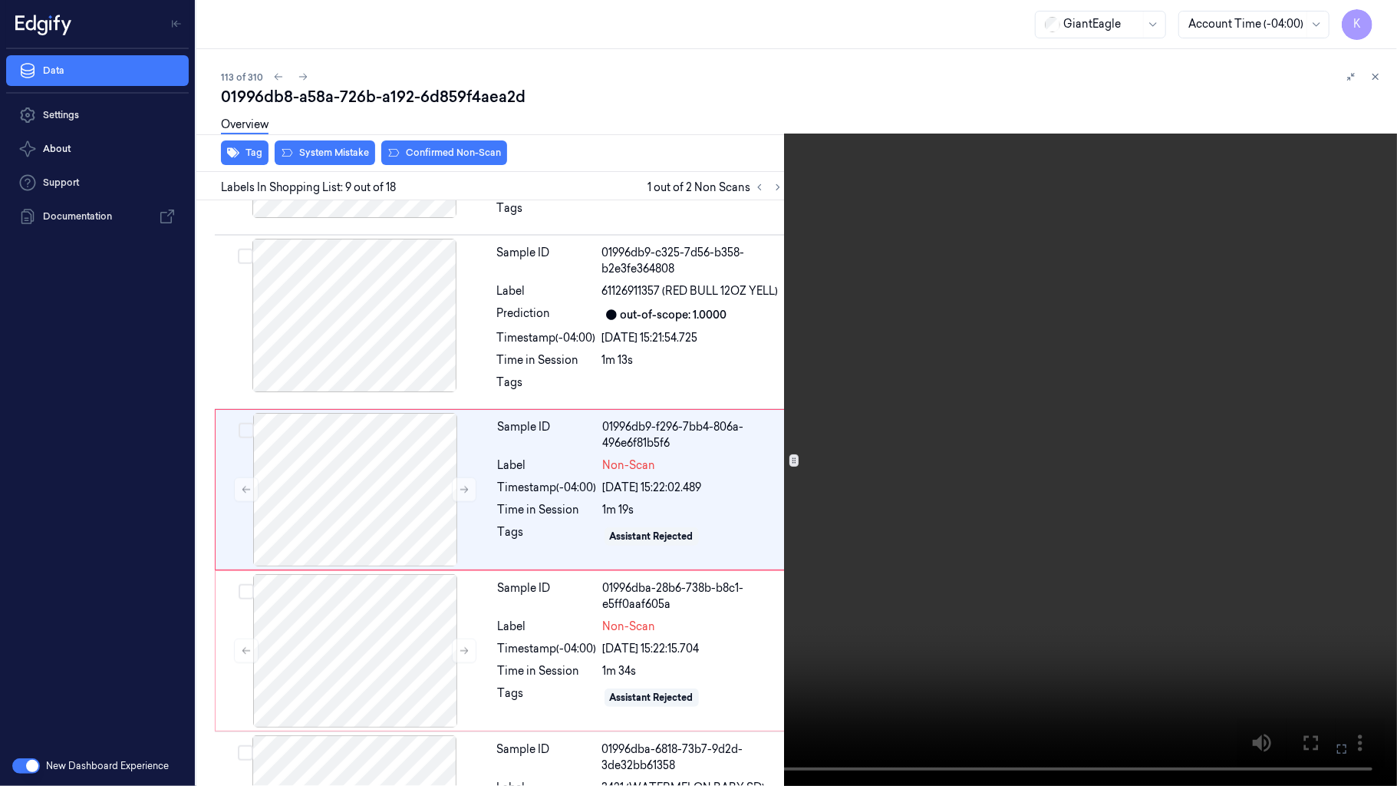
click at [0, 0] on icon at bounding box center [0, 0] width 0 height 0
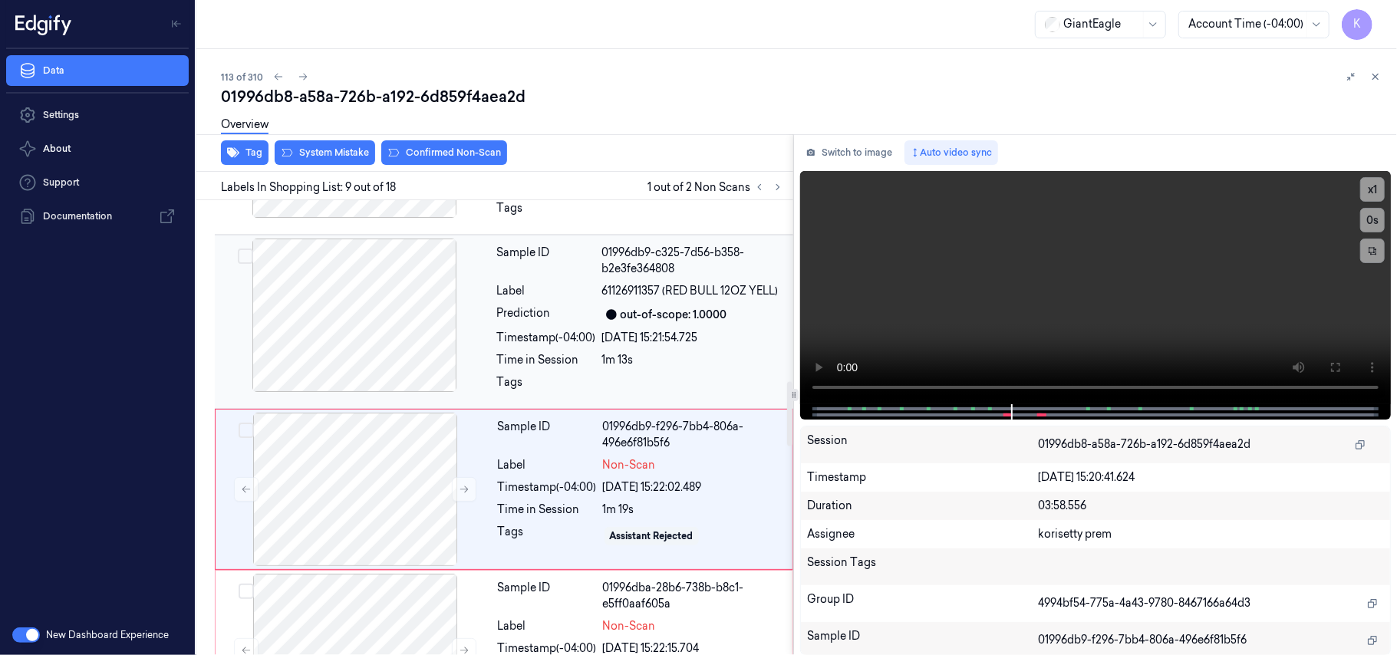
click at [612, 351] on div "Sample ID 01996db9-c325-7d56-b358-b2e3fe364808 Label 61126911357 (RED BULL 12OZ…" at bounding box center [640, 322] width 299 height 166
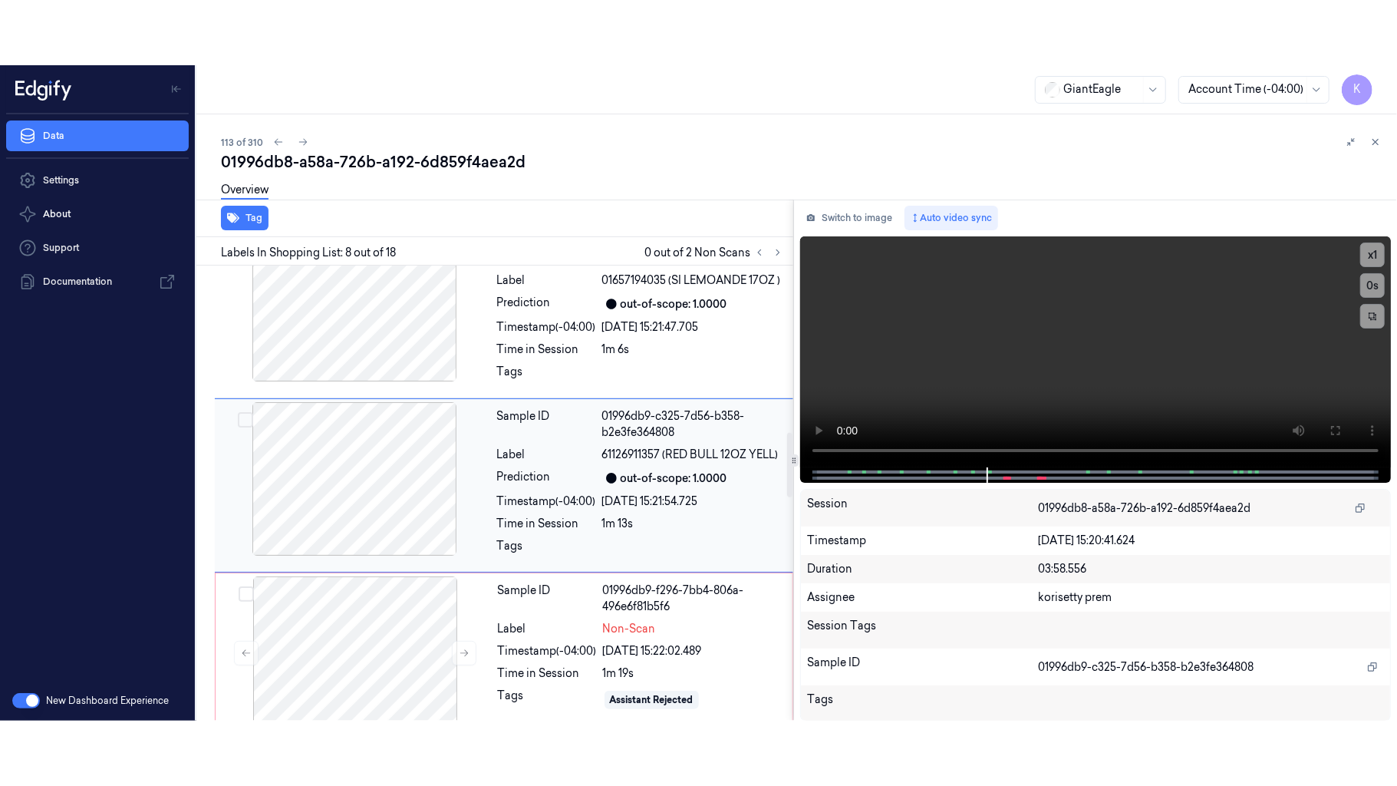
scroll to position [1178, 0]
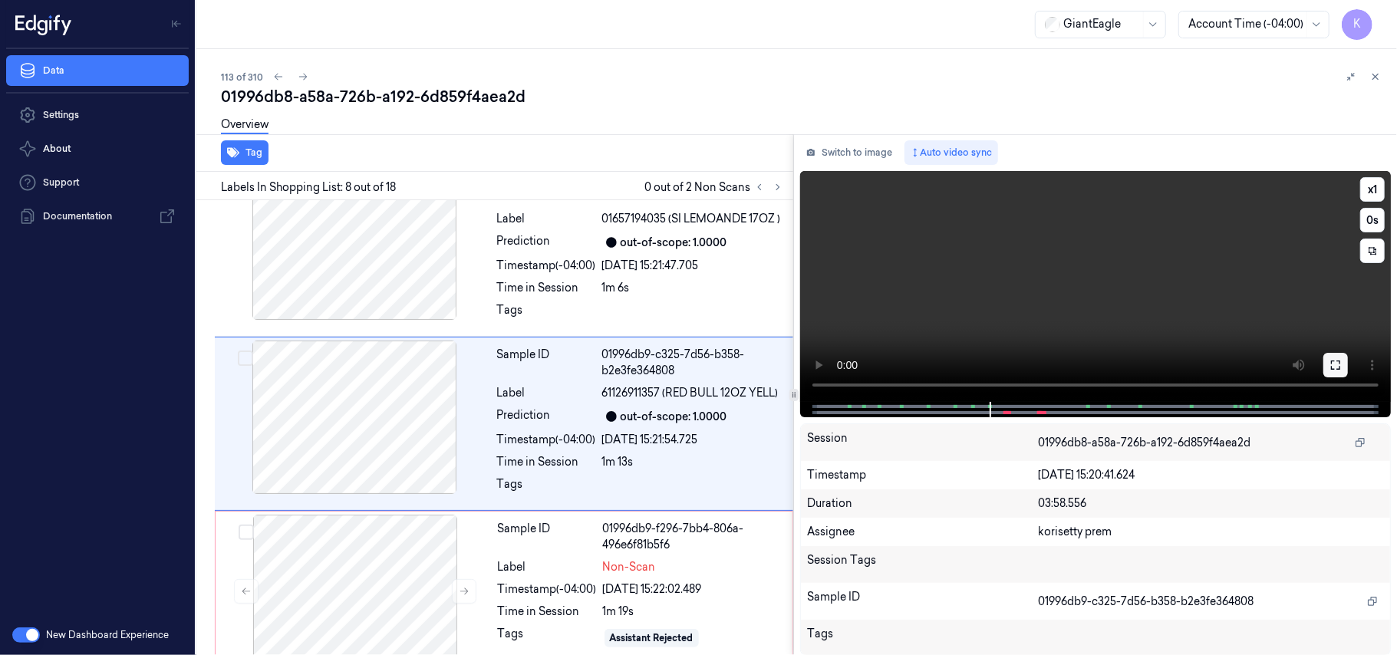
click at [1332, 366] on icon at bounding box center [1335, 365] width 12 height 12
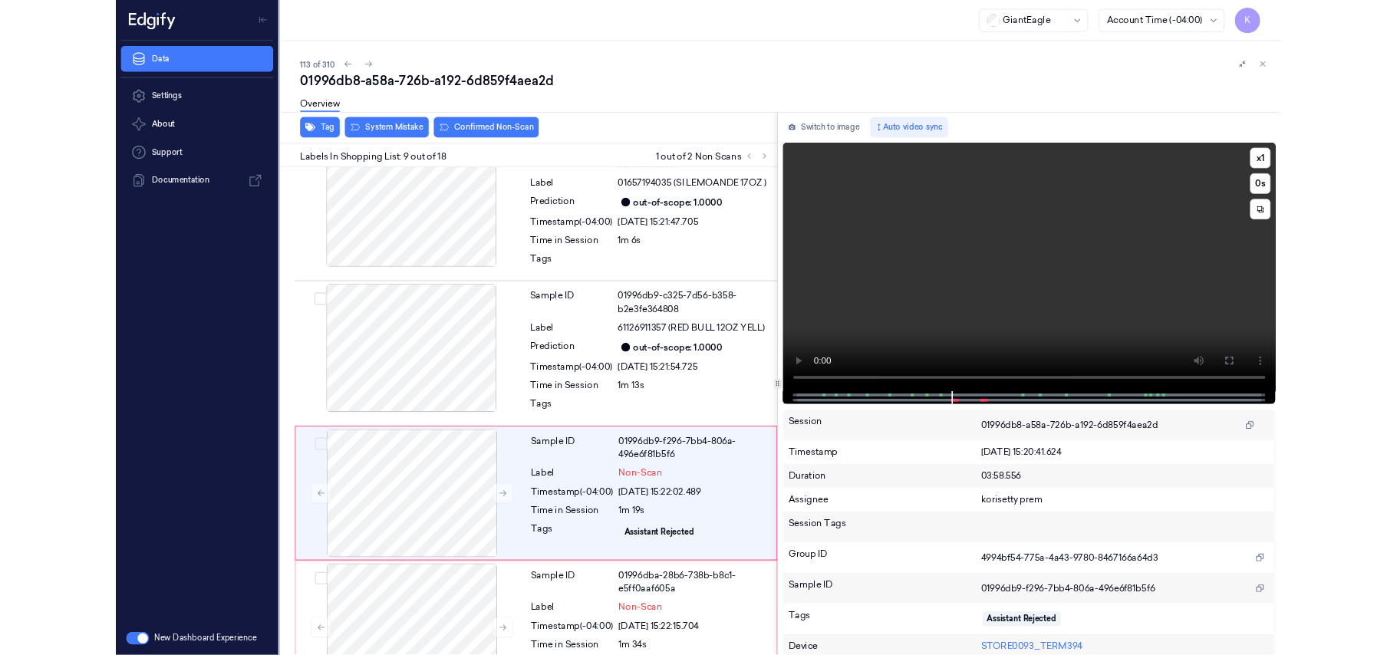
scroll to position [1280, 0]
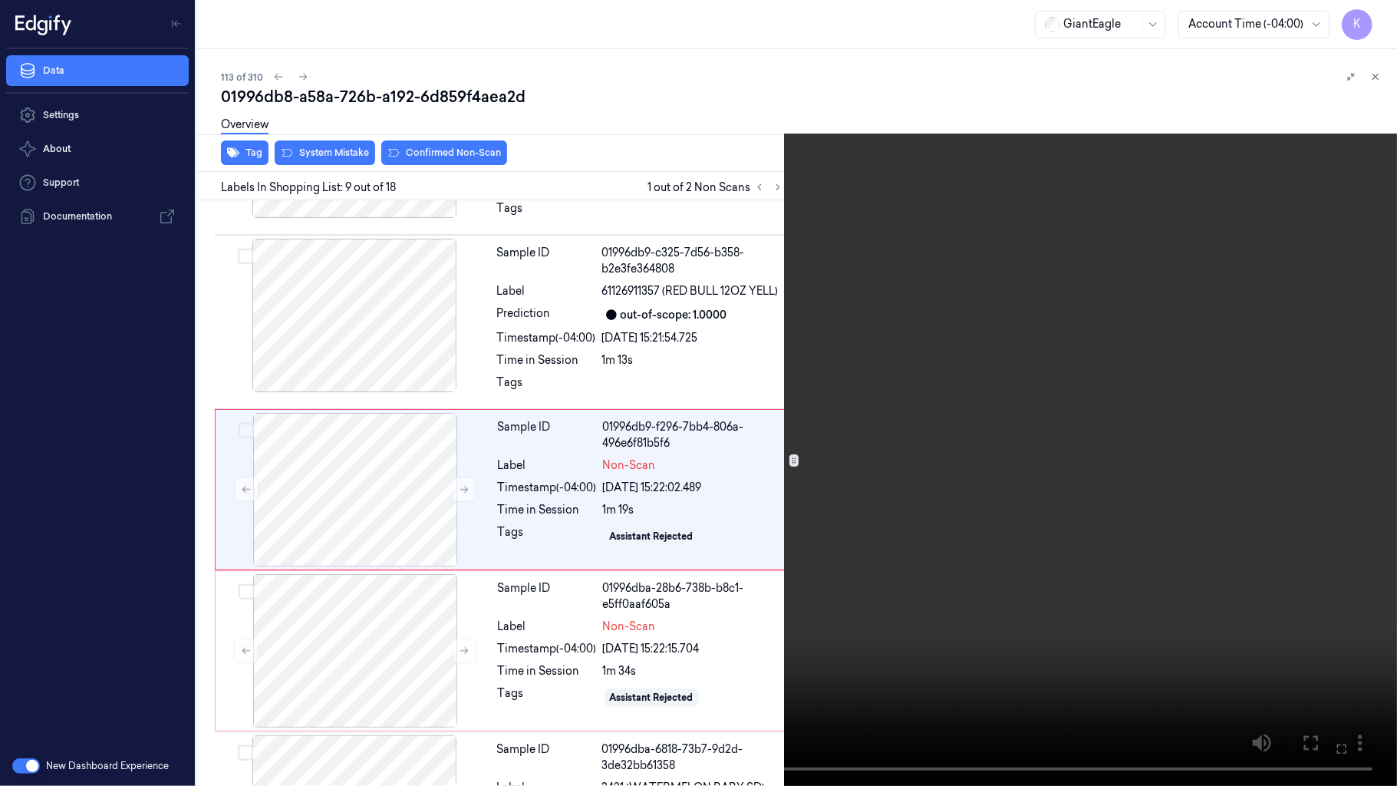
click at [0, 0] on icon at bounding box center [0, 0] width 0 height 0
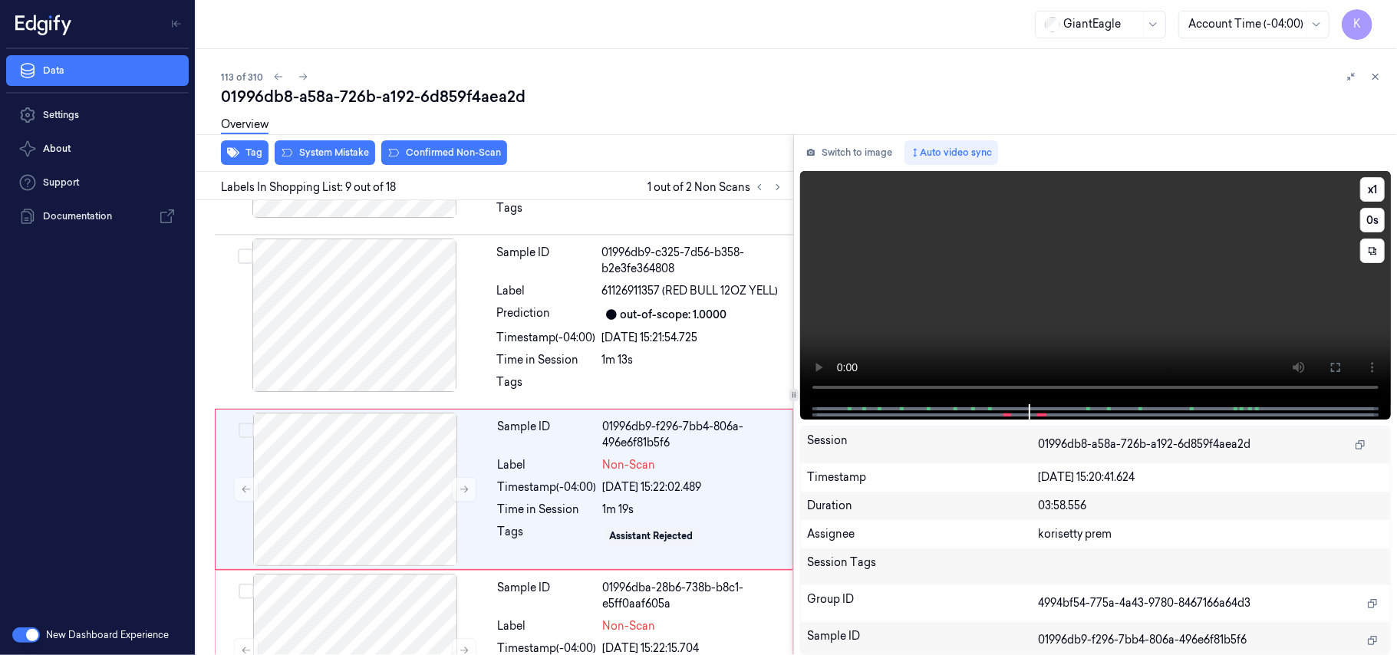
click at [1171, 287] on video at bounding box center [1095, 287] width 591 height 233
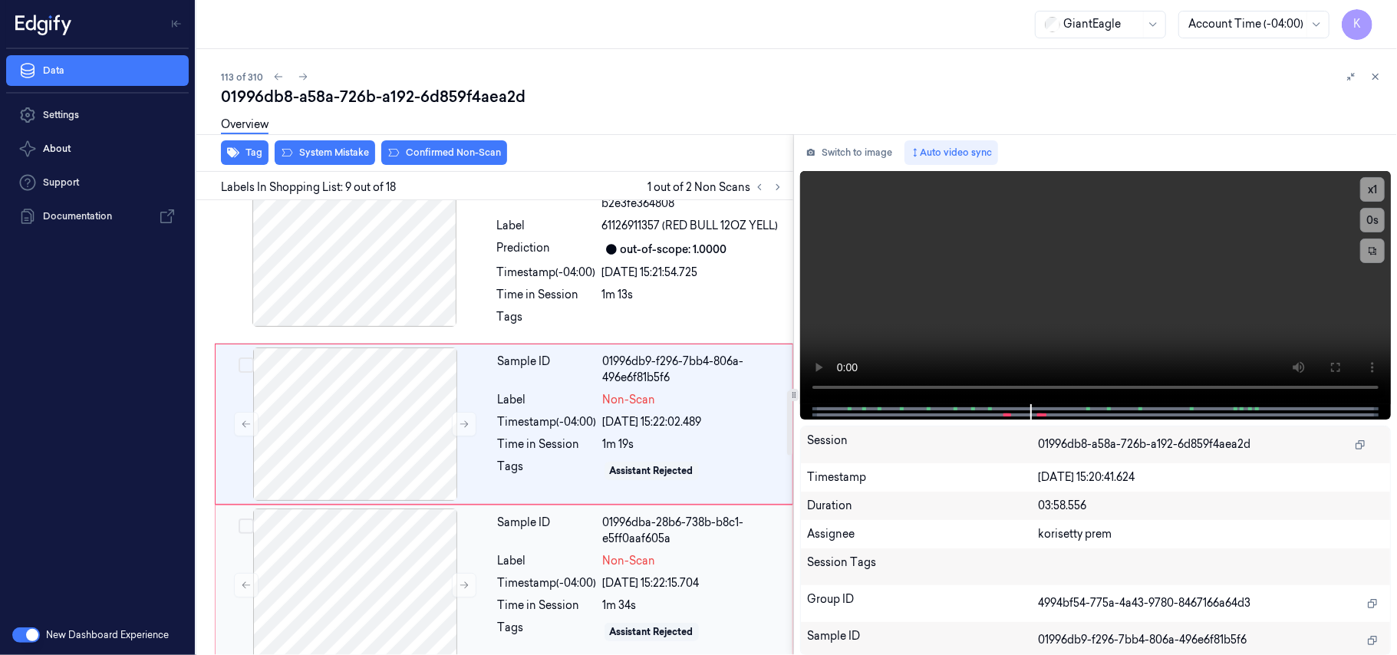
click at [623, 598] on div "Sample ID 01996dba-28b6-738b-b8c1-e5ff0aaf605a Label Non-Scan Timestamp (-04:00…" at bounding box center [641, 585] width 298 height 153
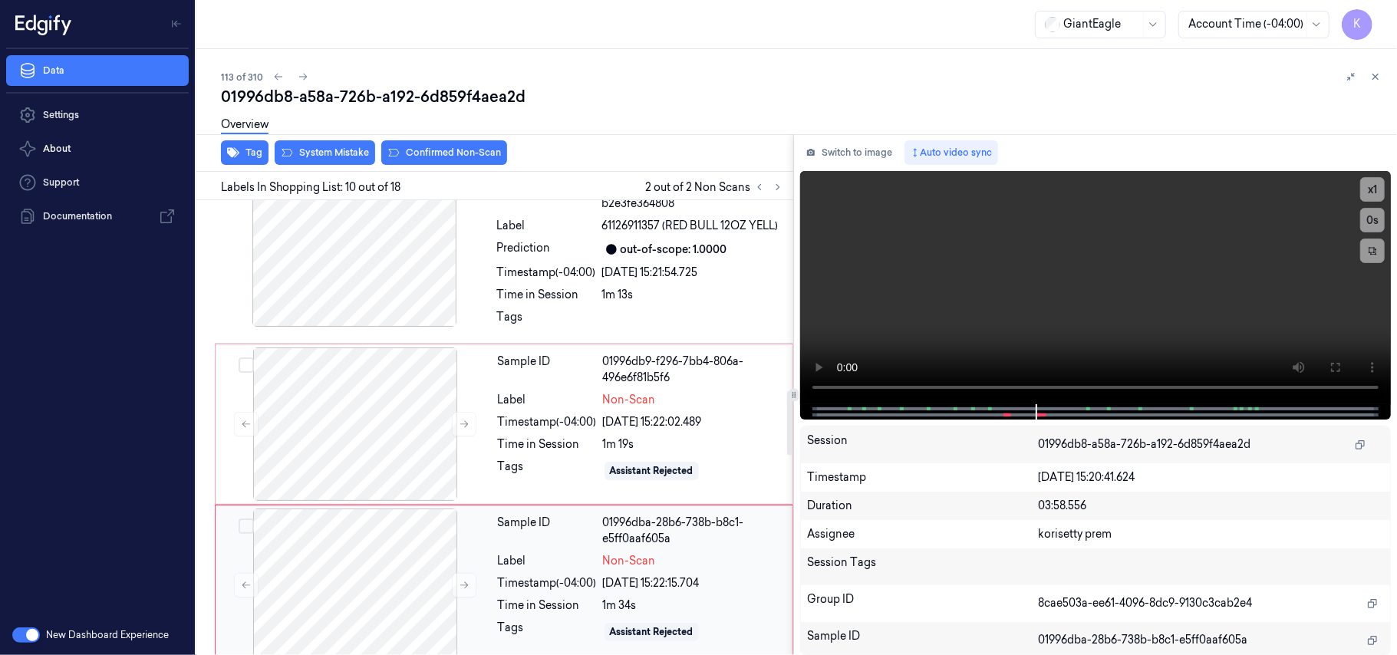
scroll to position [1507, 0]
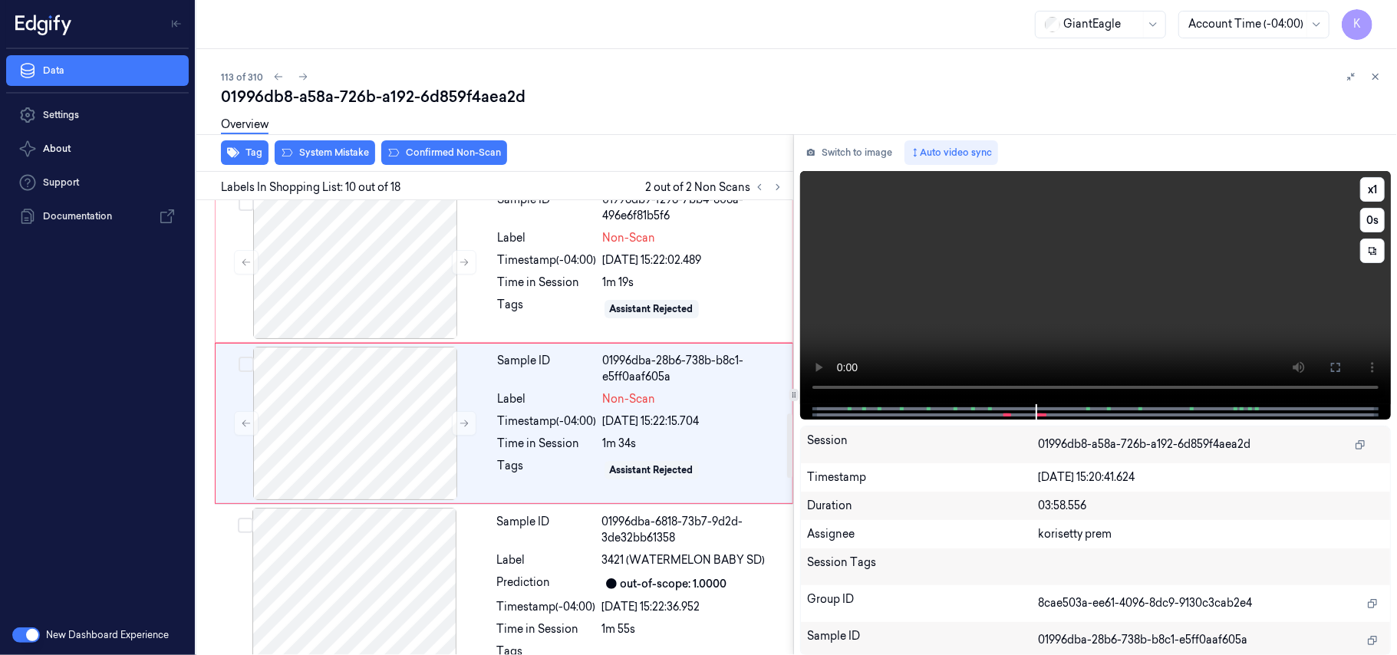
click at [948, 347] on video at bounding box center [1095, 287] width 591 height 233
click at [664, 262] on div "[DATE] 15:22:02.489" at bounding box center [693, 260] width 180 height 16
click at [684, 452] on div "1m 34s" at bounding box center [693, 444] width 180 height 16
click at [1339, 368] on icon at bounding box center [1335, 367] width 12 height 12
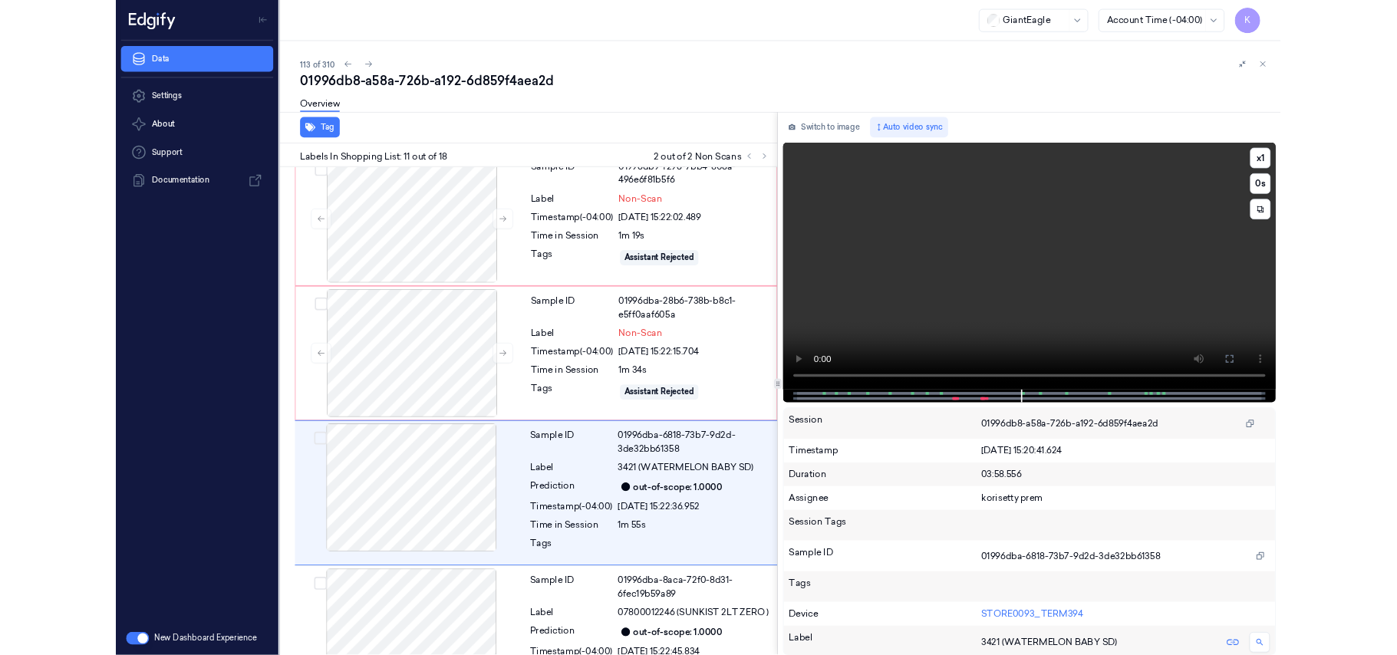
scroll to position [1611, 0]
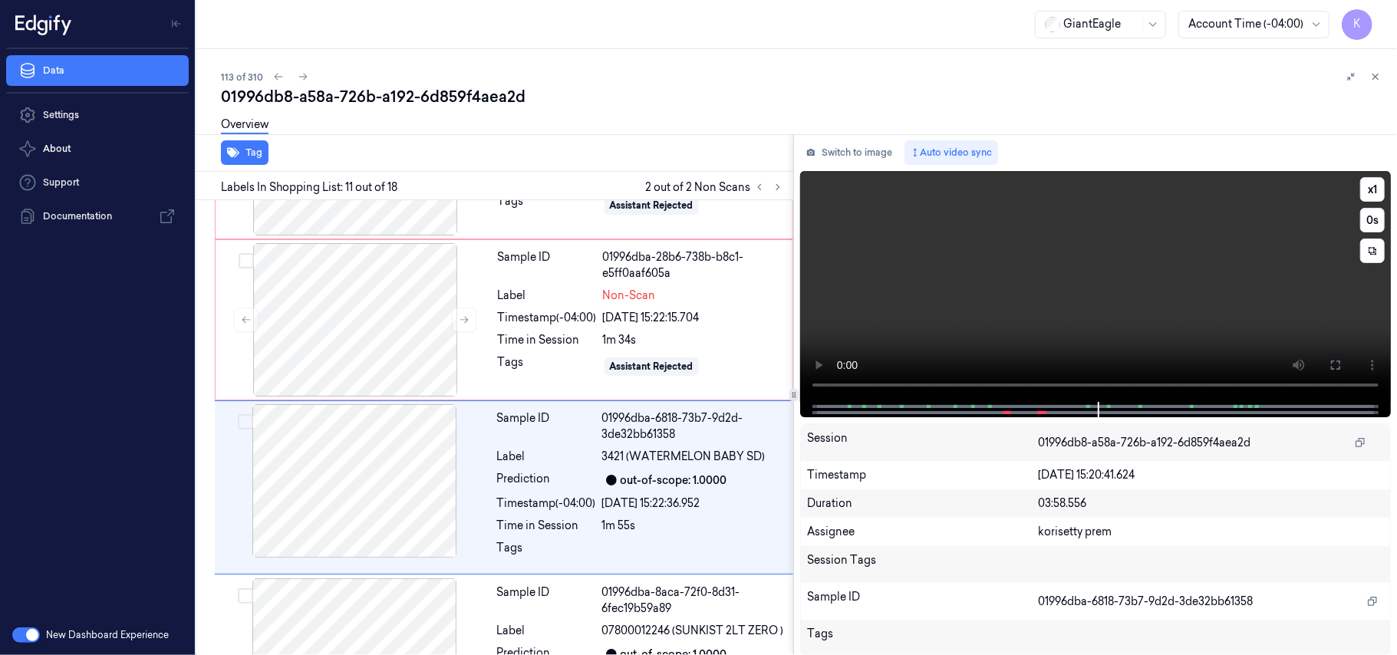
click at [1094, 289] on video at bounding box center [1095, 286] width 591 height 231
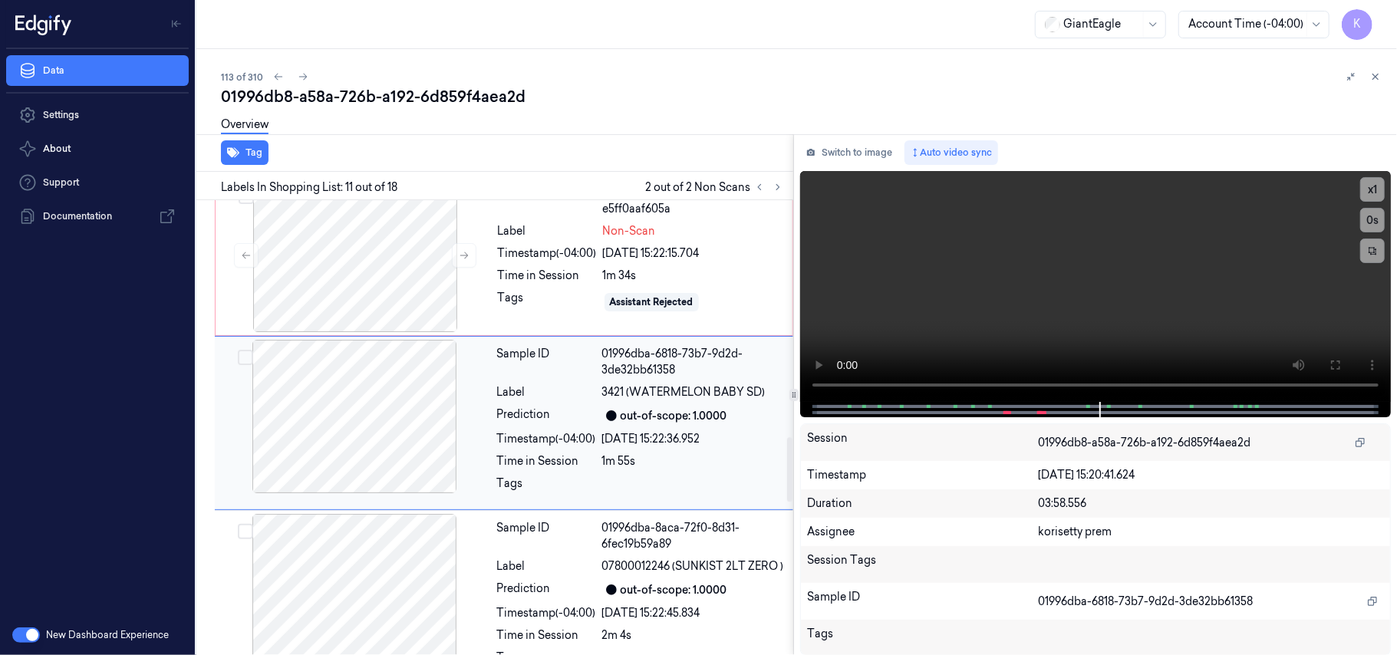
click at [608, 465] on div "1m 55s" at bounding box center [693, 461] width 182 height 16
click at [996, 204] on video at bounding box center [1095, 286] width 591 height 231
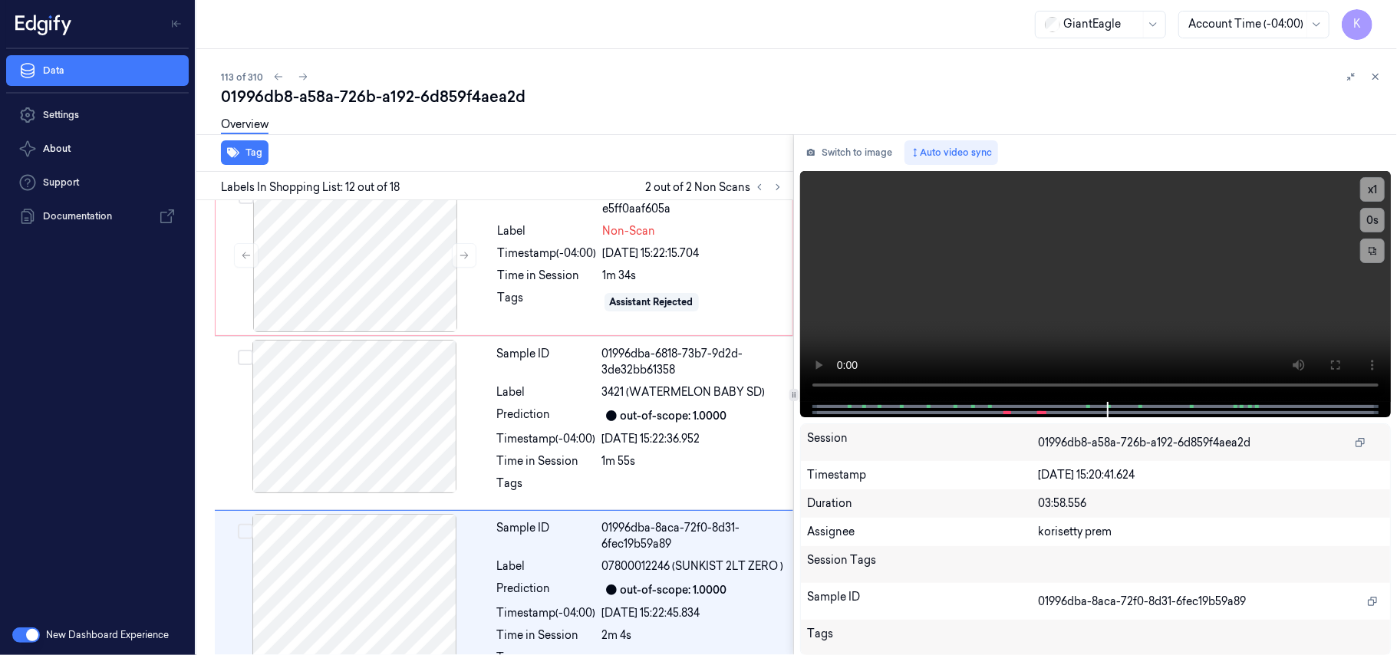
scroll to position [1850, 0]
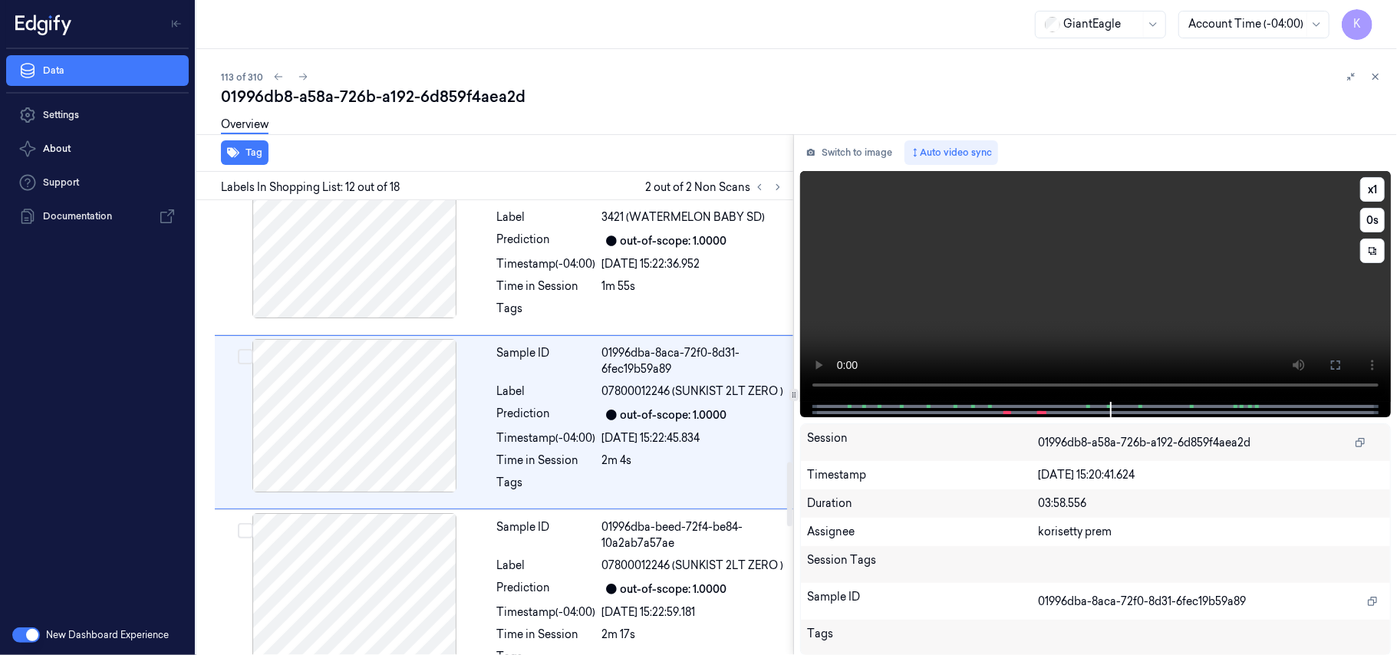
click at [1038, 295] on video at bounding box center [1095, 286] width 591 height 231
click at [693, 587] on div "out-of-scope: 1.0000" at bounding box center [674, 589] width 107 height 16
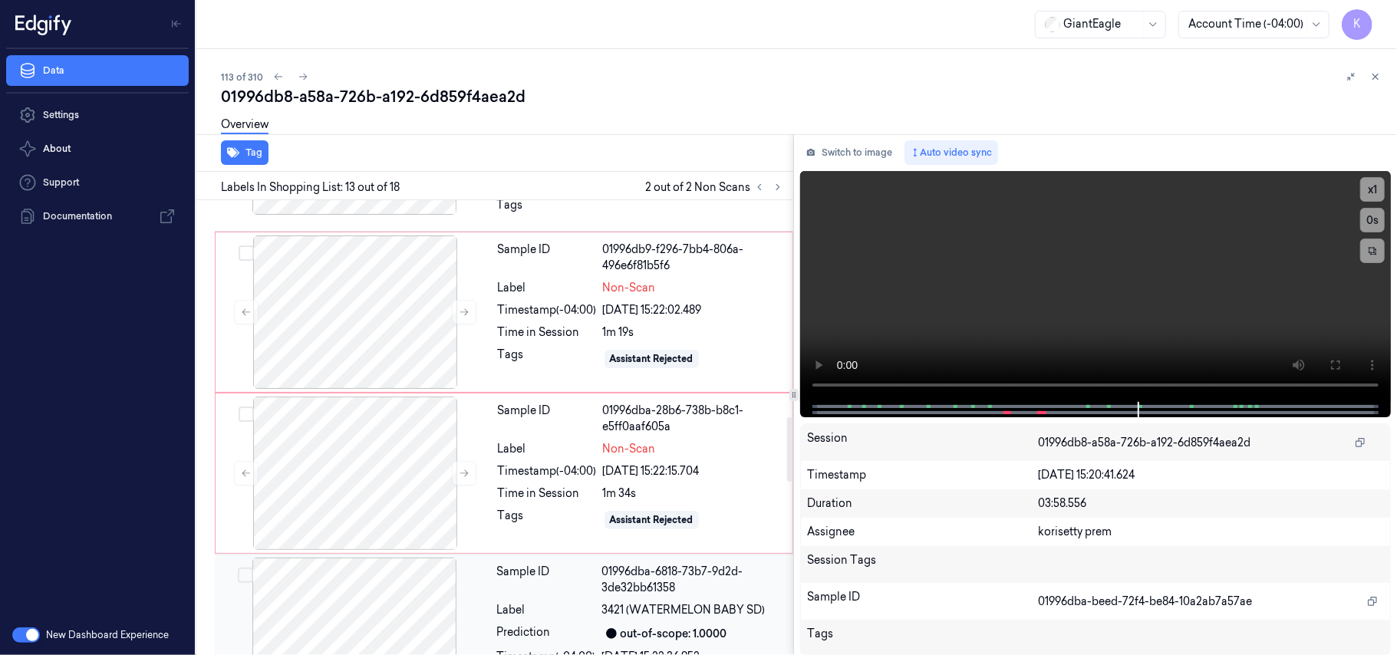
scroll to position [1412, 0]
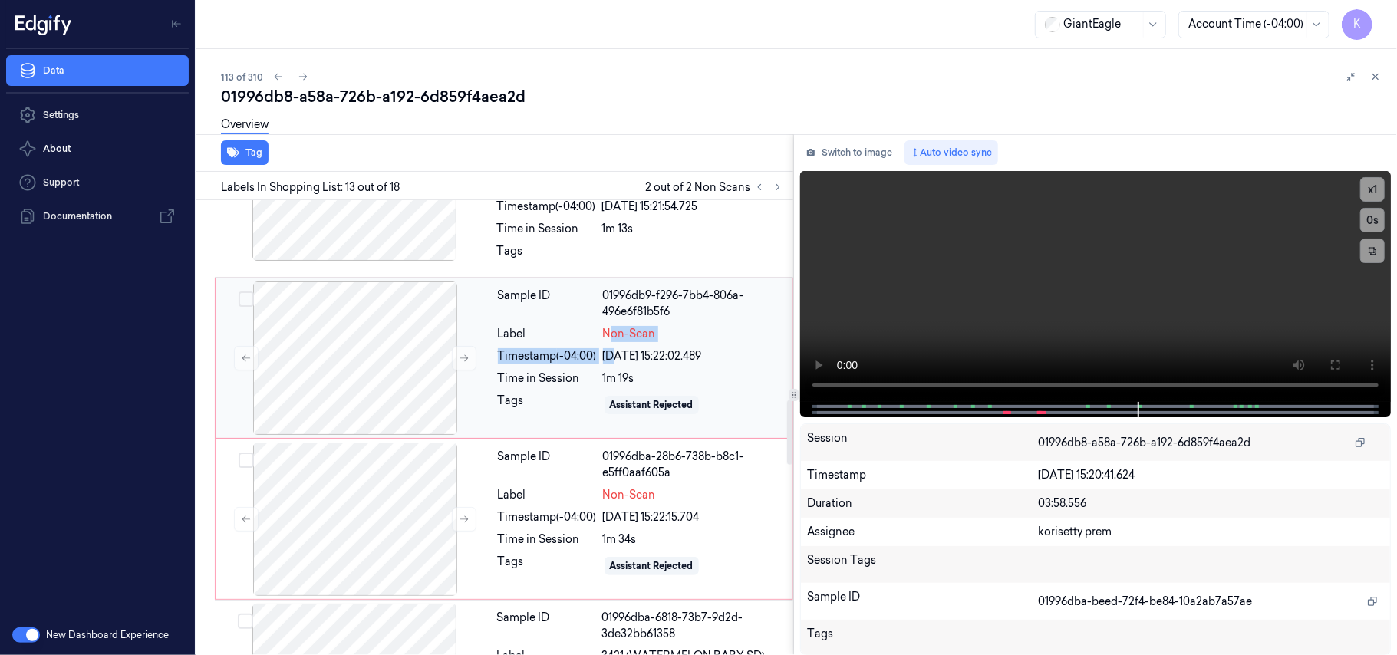
click at [614, 348] on div "Sample ID 01996db9-f296-7bb4-806a-496e6f81b5f6 Label Non-Scan Timestamp (-04:00…" at bounding box center [641, 358] width 298 height 153
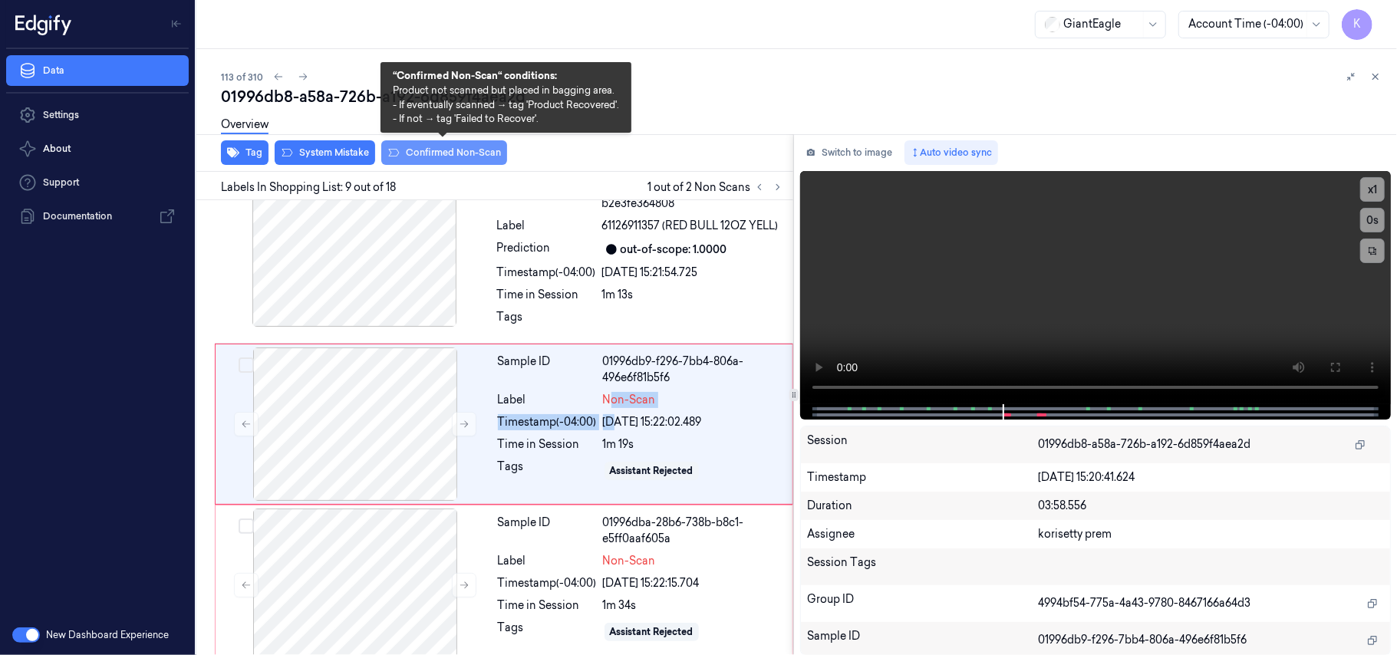
click at [449, 153] on button "Confirmed Non-Scan" at bounding box center [444, 152] width 126 height 25
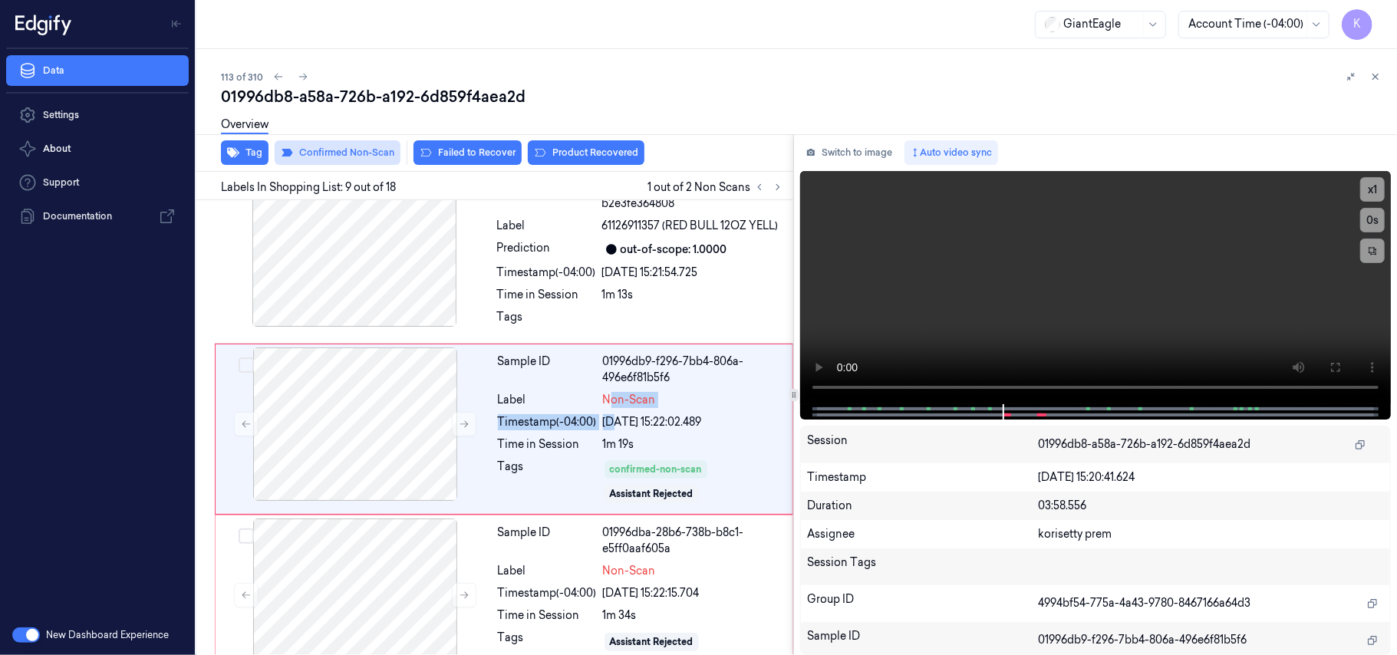
scroll to position [1351, 0]
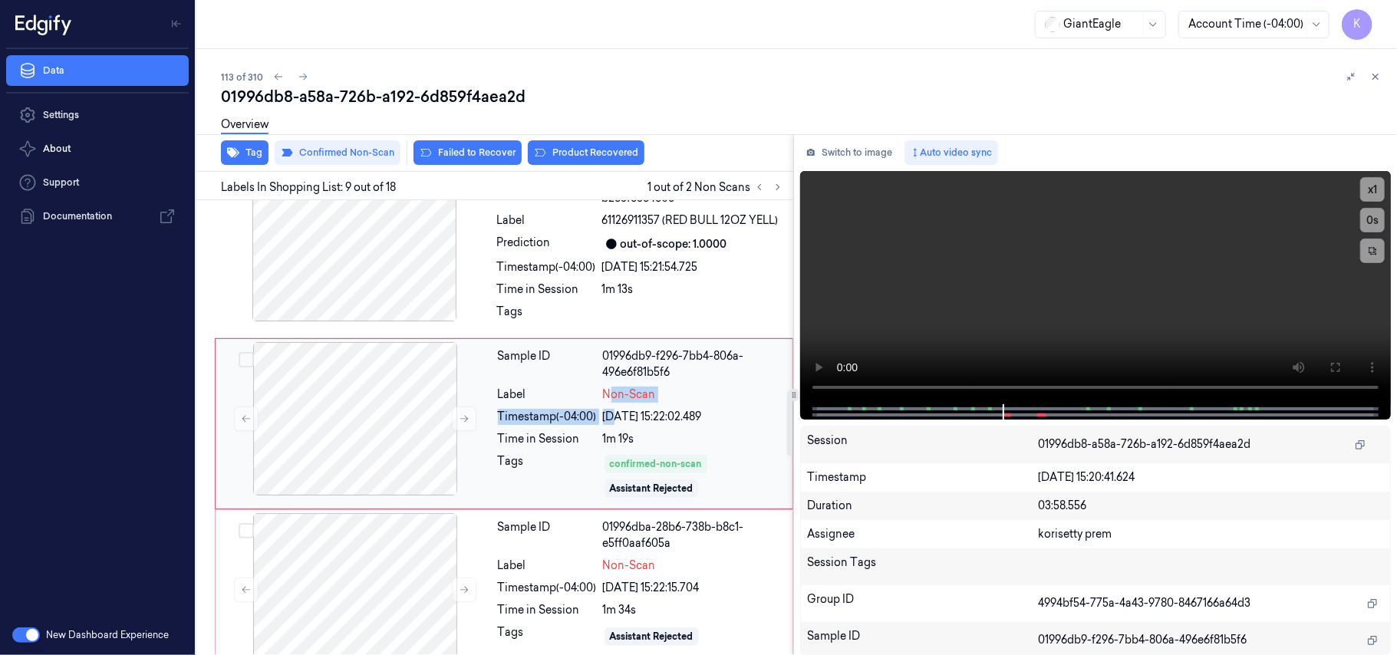
click at [703, 403] on div "Non-Scan" at bounding box center [693, 395] width 180 height 16
click at [587, 149] on button "Product Recovered" at bounding box center [586, 152] width 117 height 25
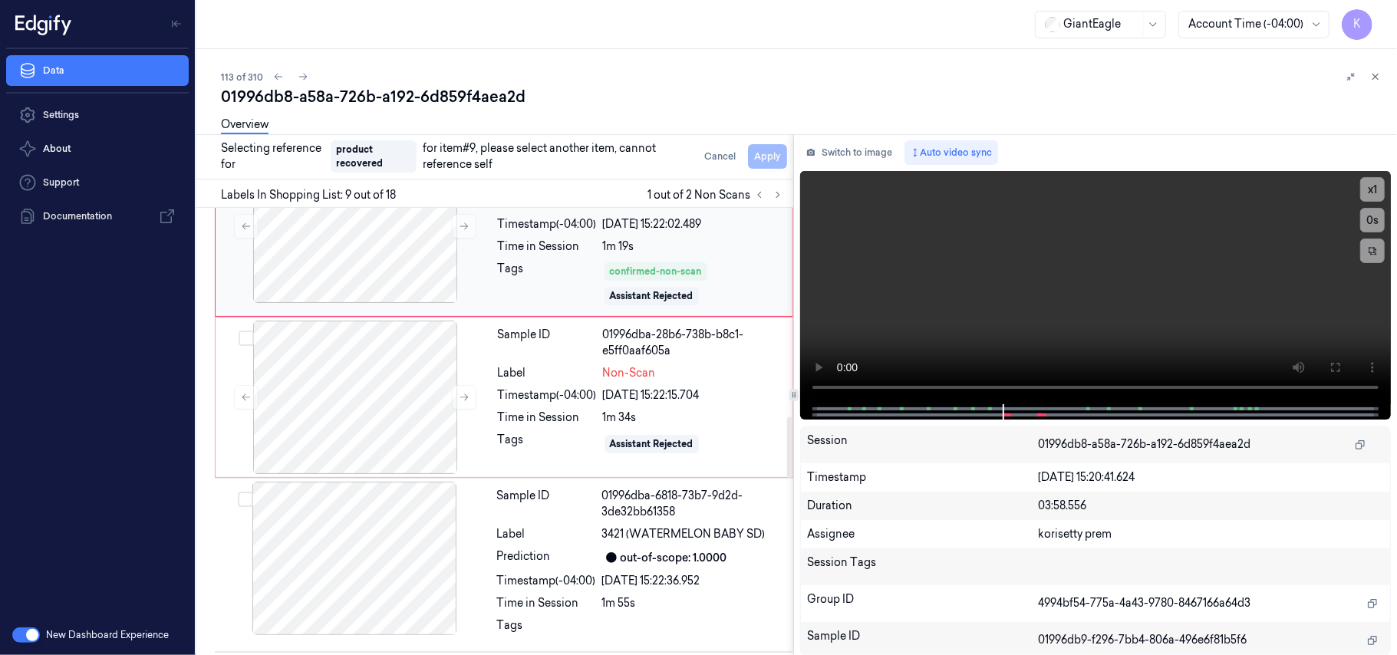
scroll to position [1556, 0]
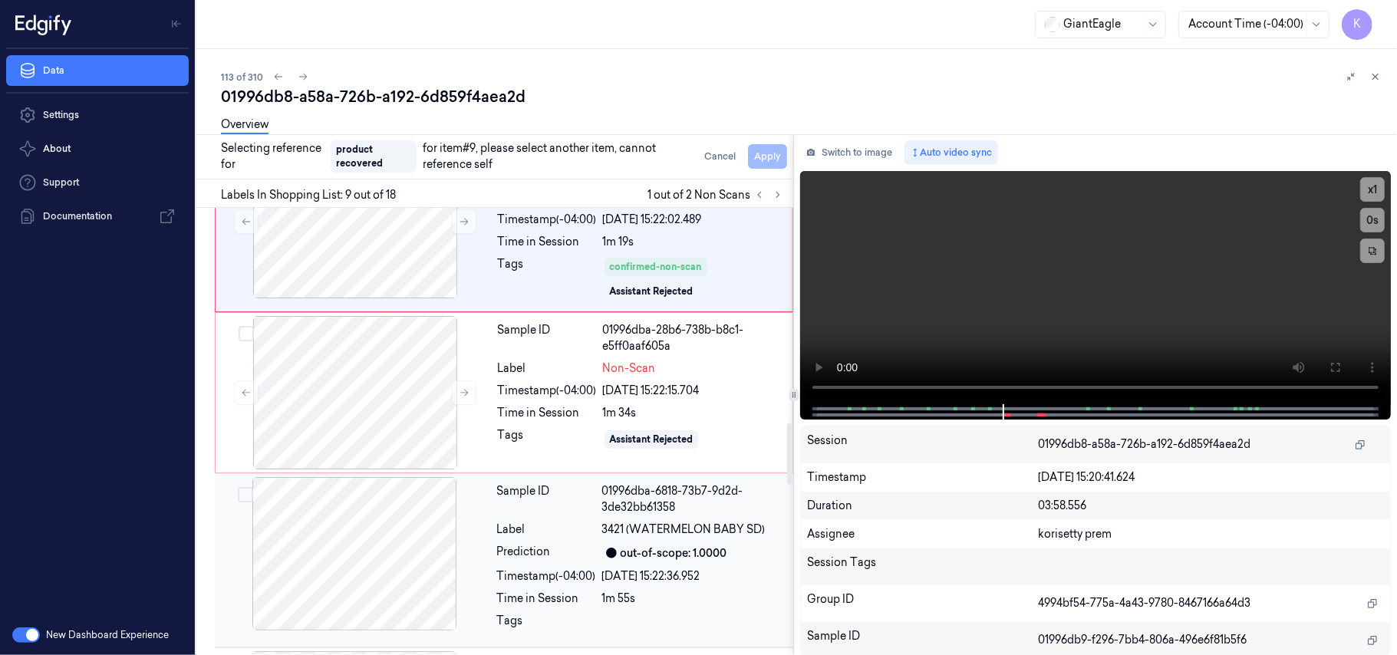
click at [700, 532] on span "3421 (WATERMELON BABY SD)" at bounding box center [683, 530] width 163 height 16
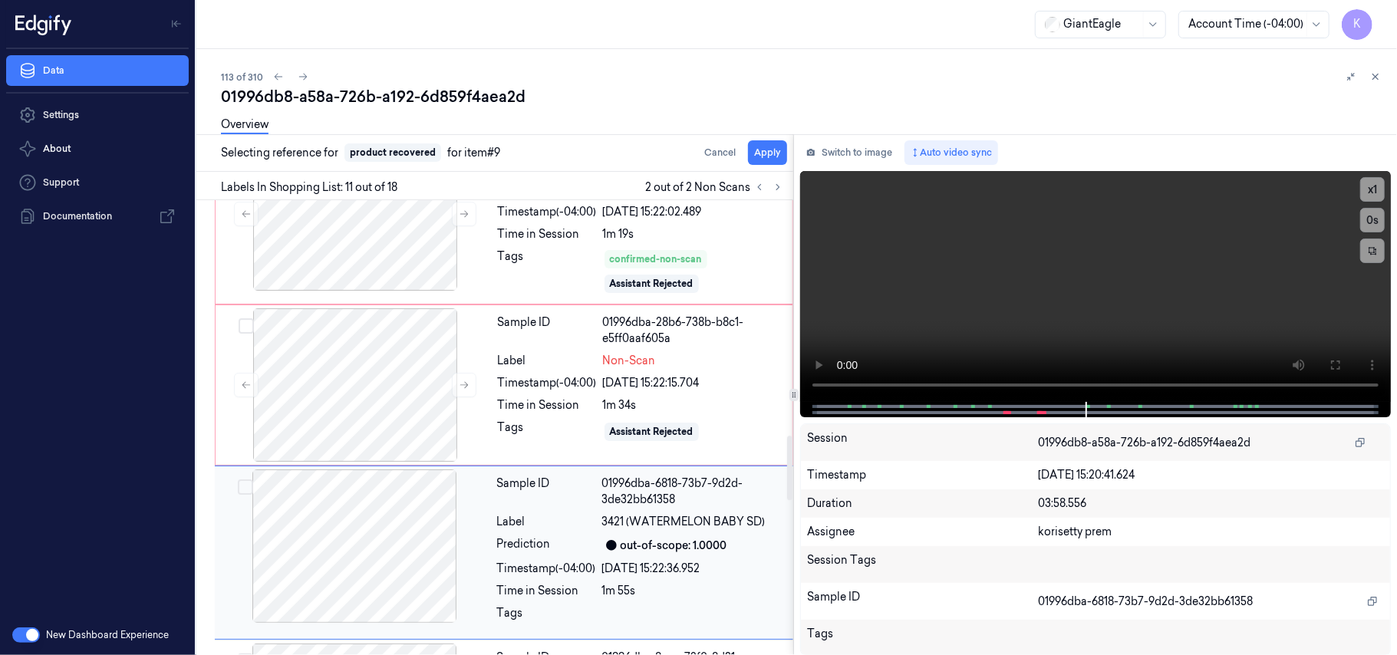
scroll to position [1686, 0]
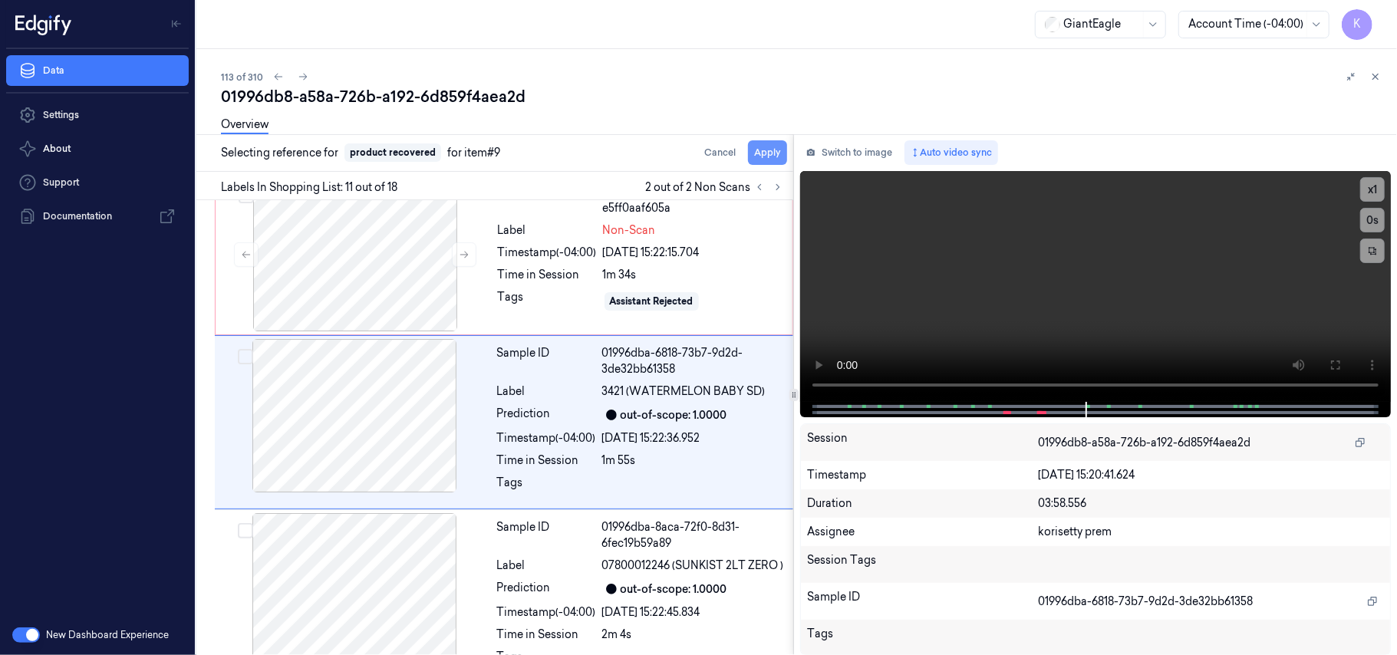
click at [765, 154] on button "Apply" at bounding box center [767, 152] width 39 height 25
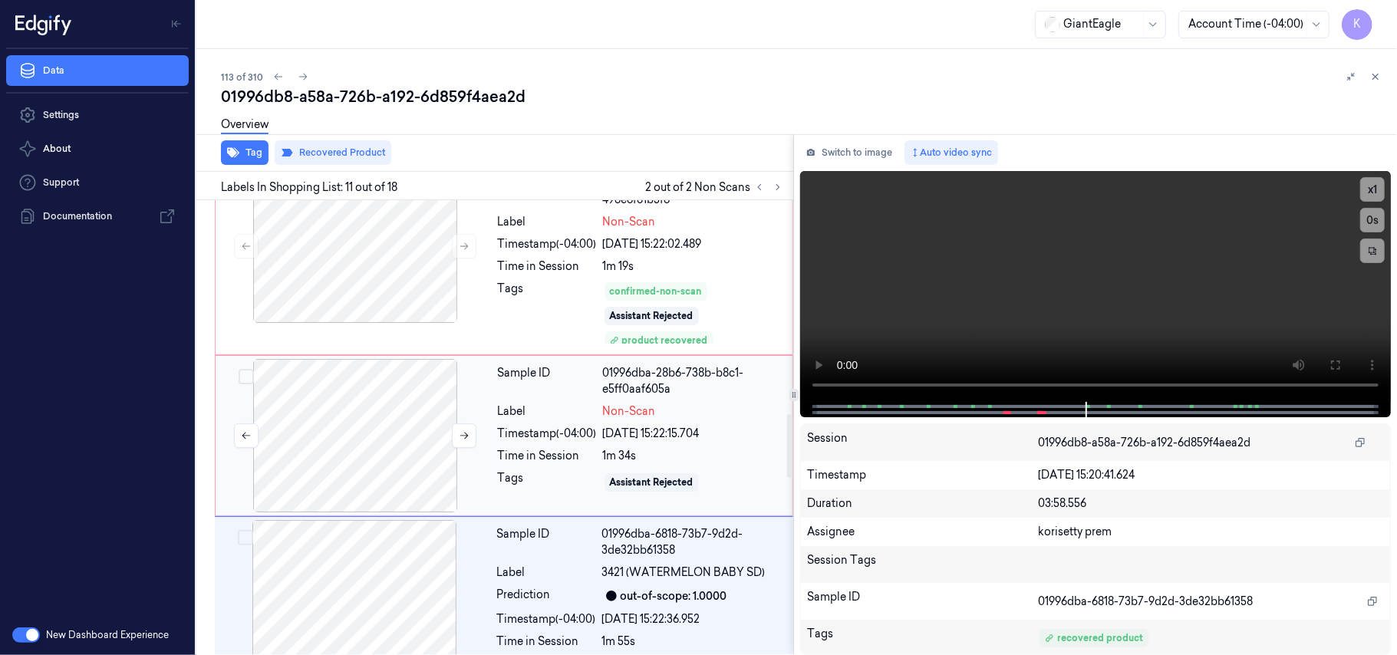
scroll to position [1499, 0]
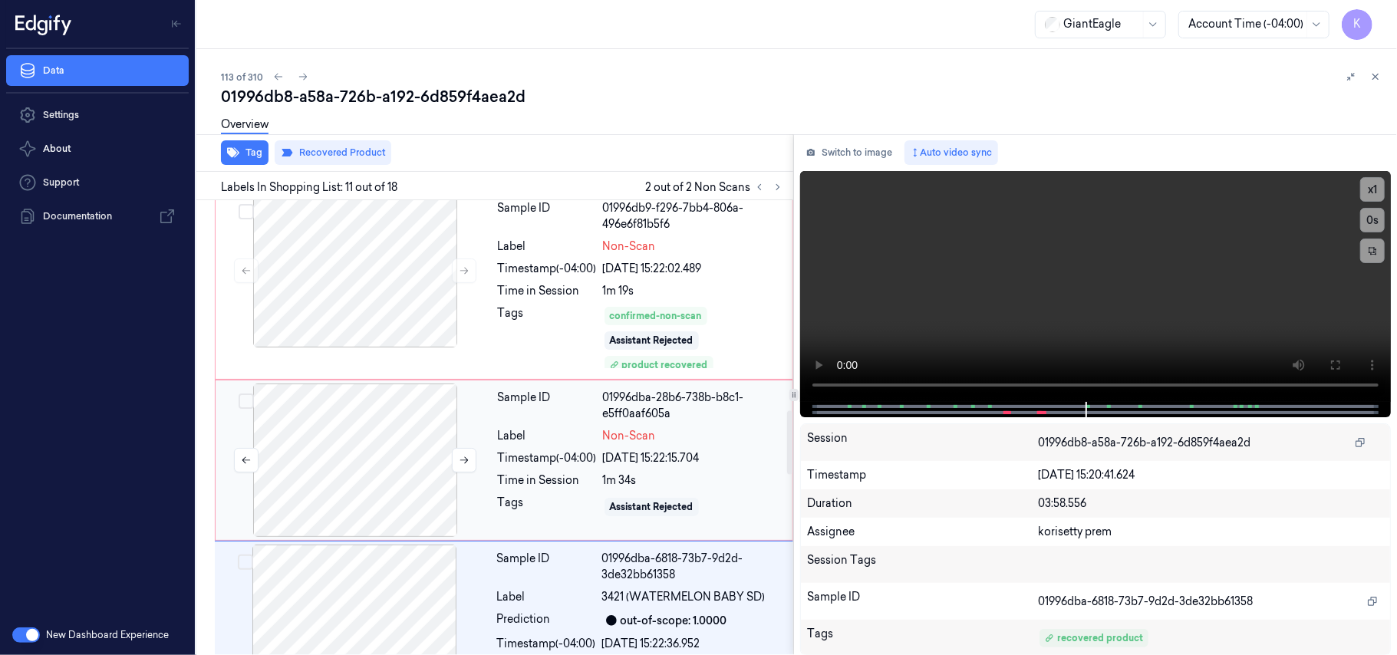
click at [417, 467] on div at bounding box center [355, 460] width 273 height 153
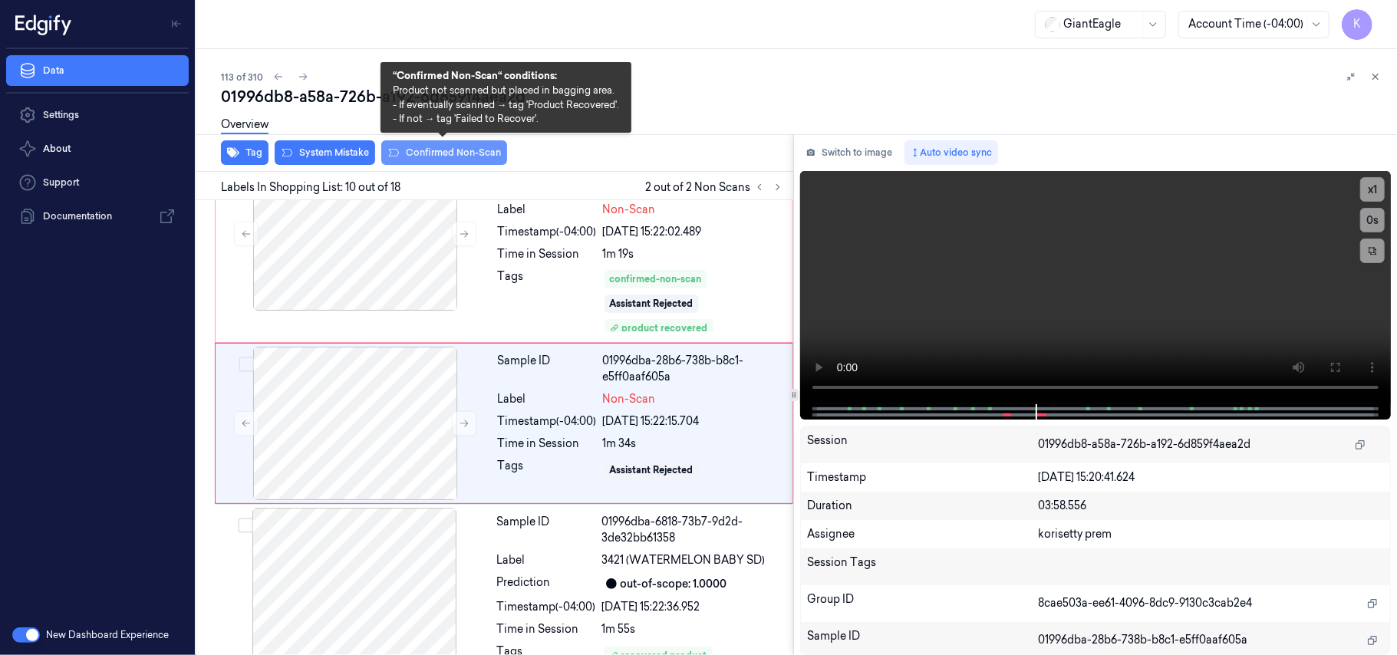
click at [457, 155] on button "Confirmed Non-Scan" at bounding box center [444, 152] width 126 height 25
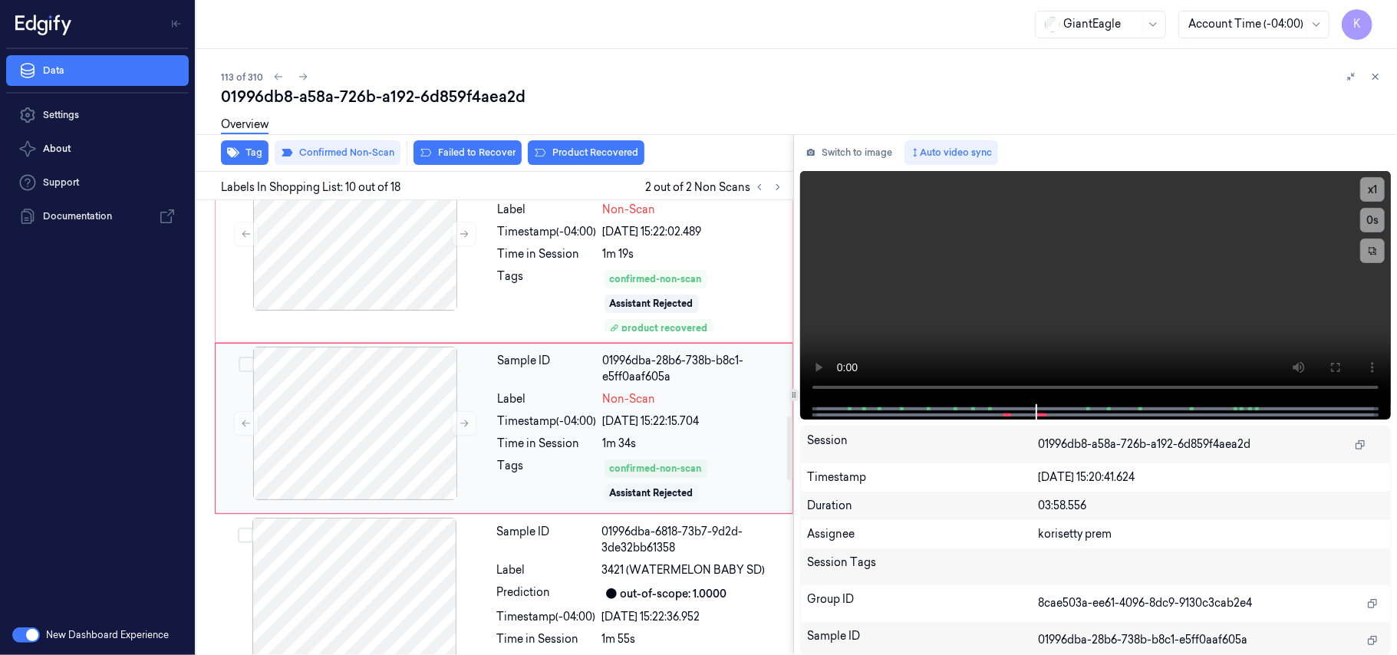
scroll to position [1541, 0]
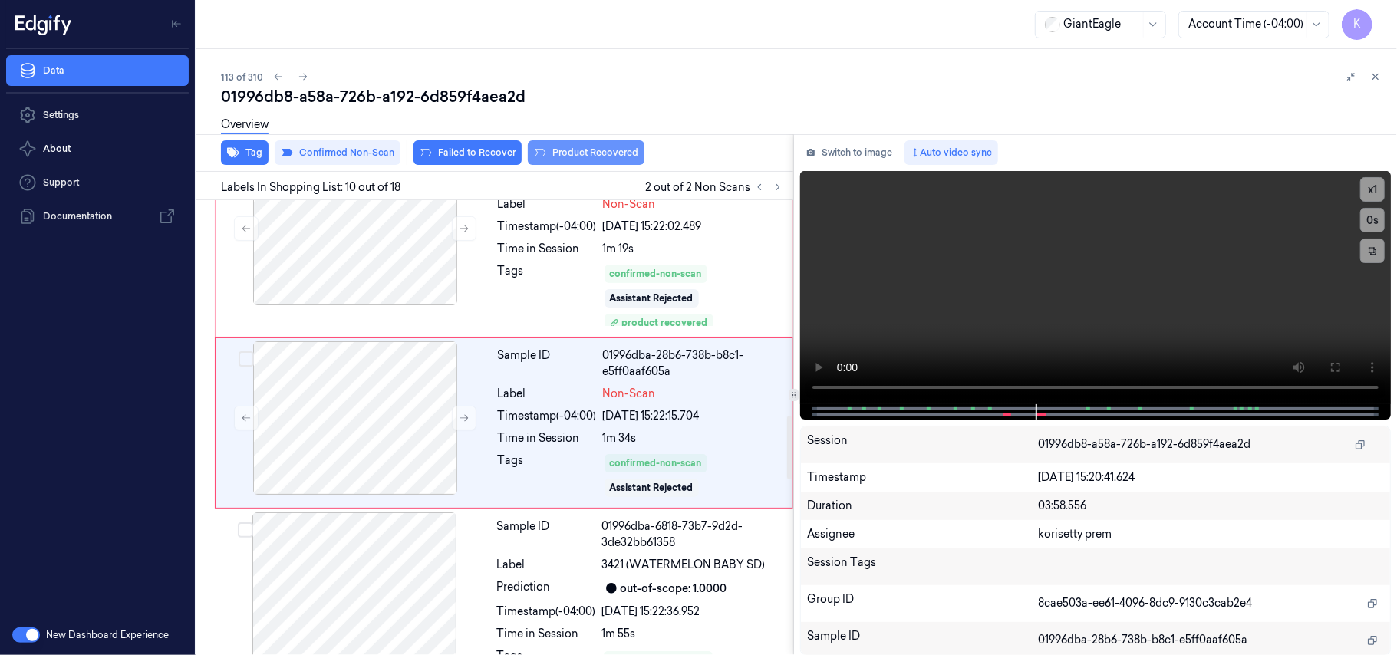
click at [584, 154] on button "Product Recovered" at bounding box center [586, 152] width 117 height 25
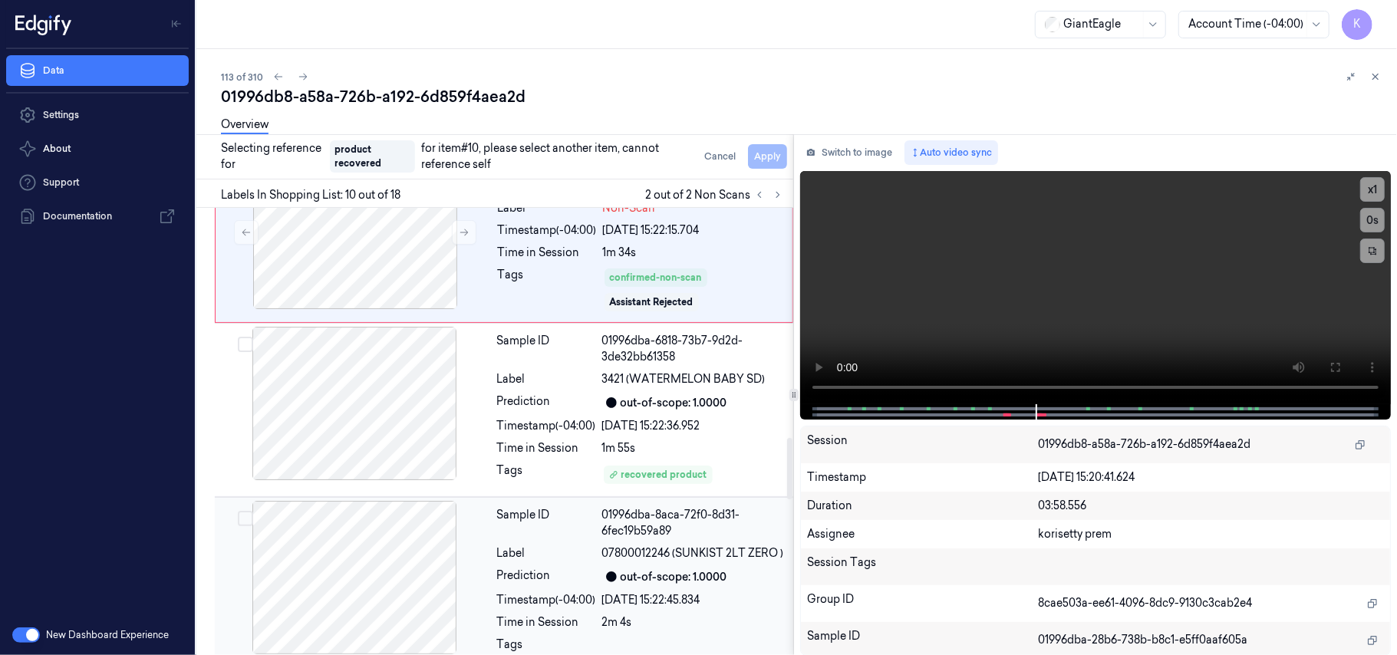
scroll to position [1750, 0]
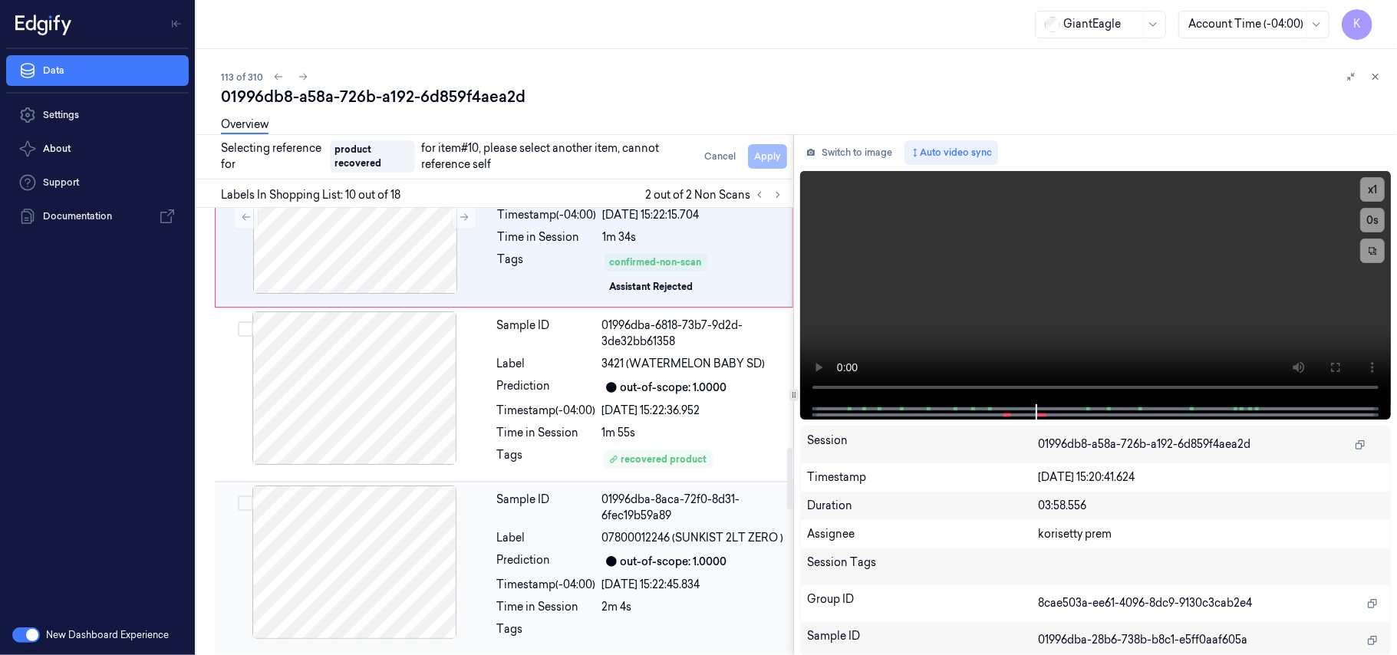
click at [697, 545] on span "07800012246 (SUNKIST 2LT ZERO )" at bounding box center [693, 538] width 182 height 16
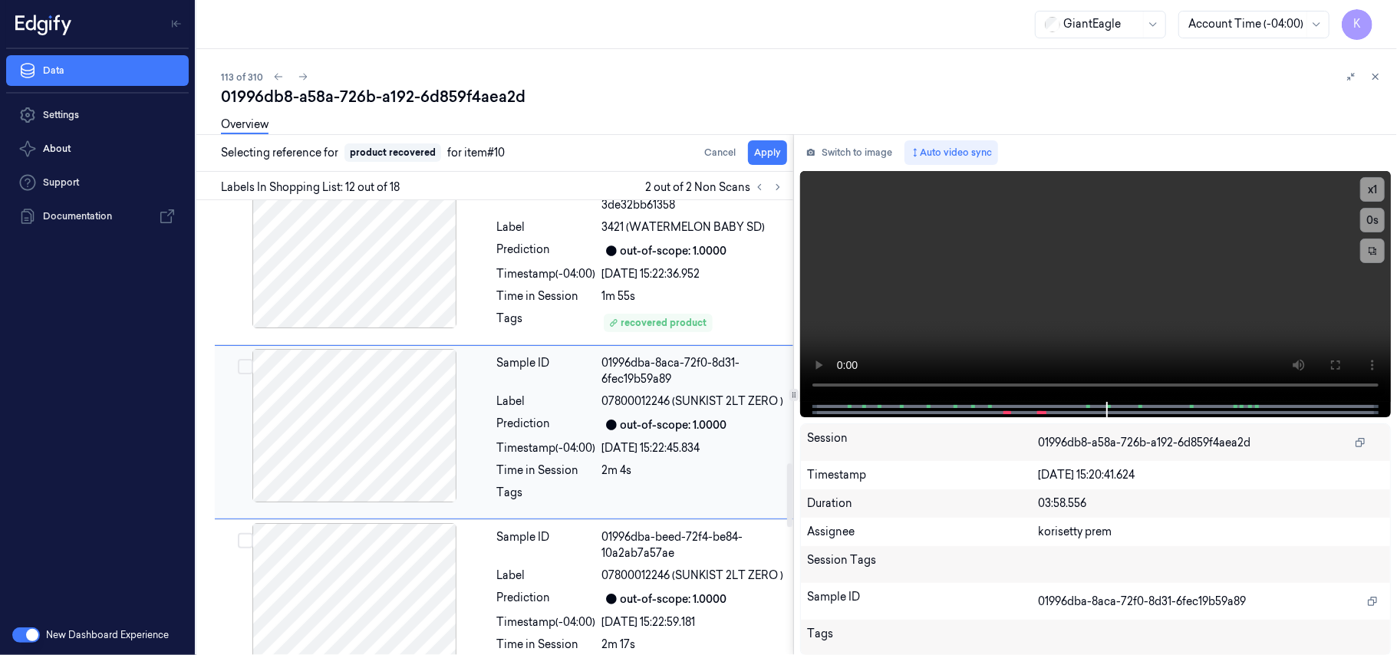
scroll to position [1890, 0]
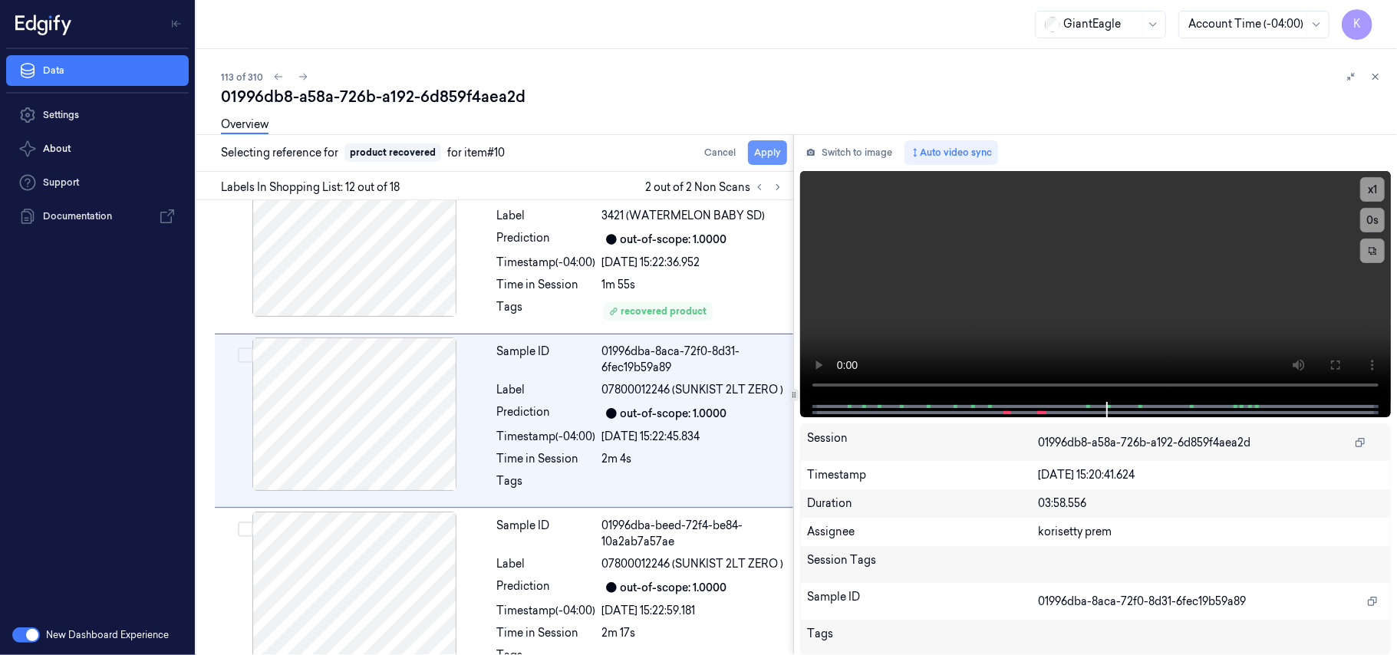
click at [770, 153] on button "Apply" at bounding box center [767, 152] width 39 height 25
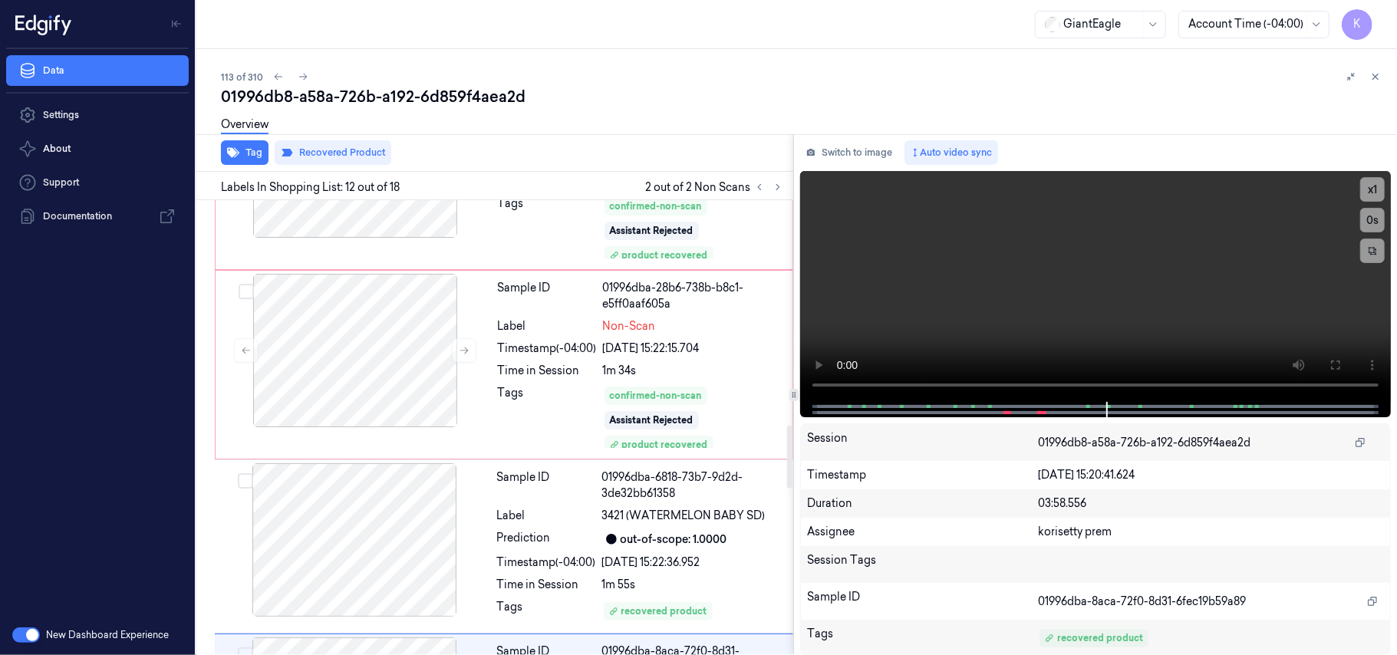
scroll to position [1600, 0]
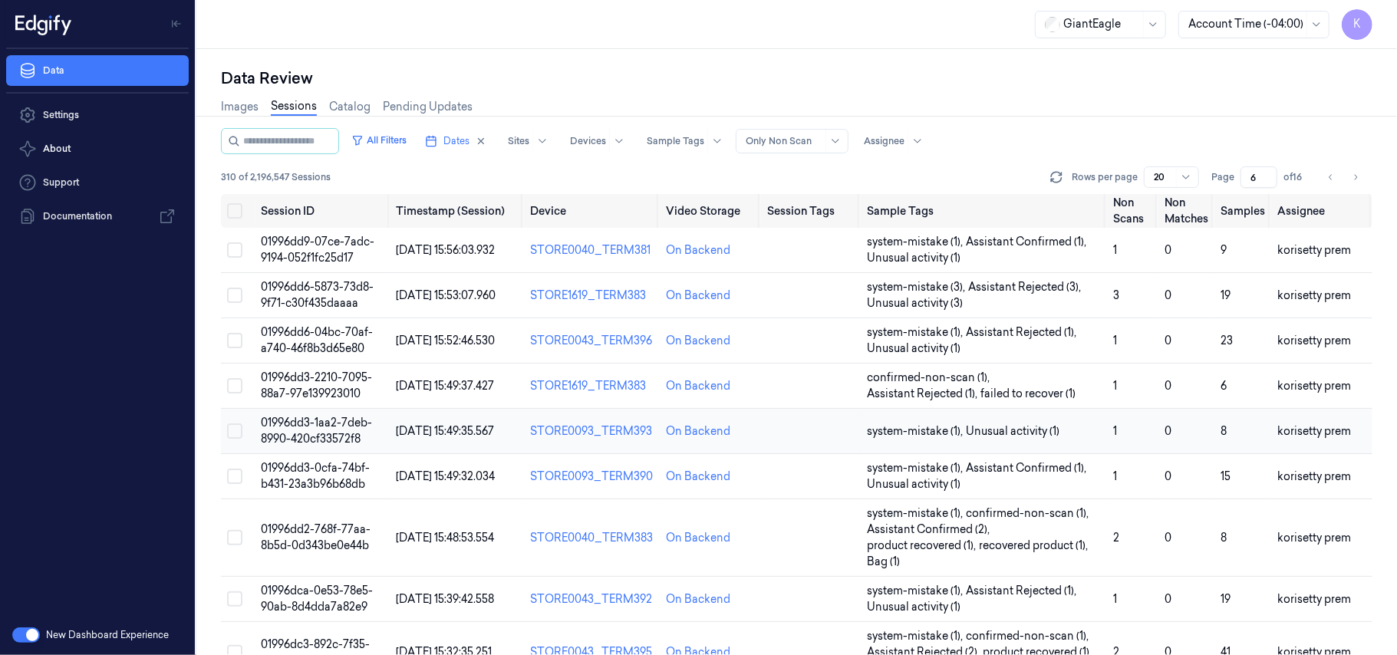
scroll to position [511, 0]
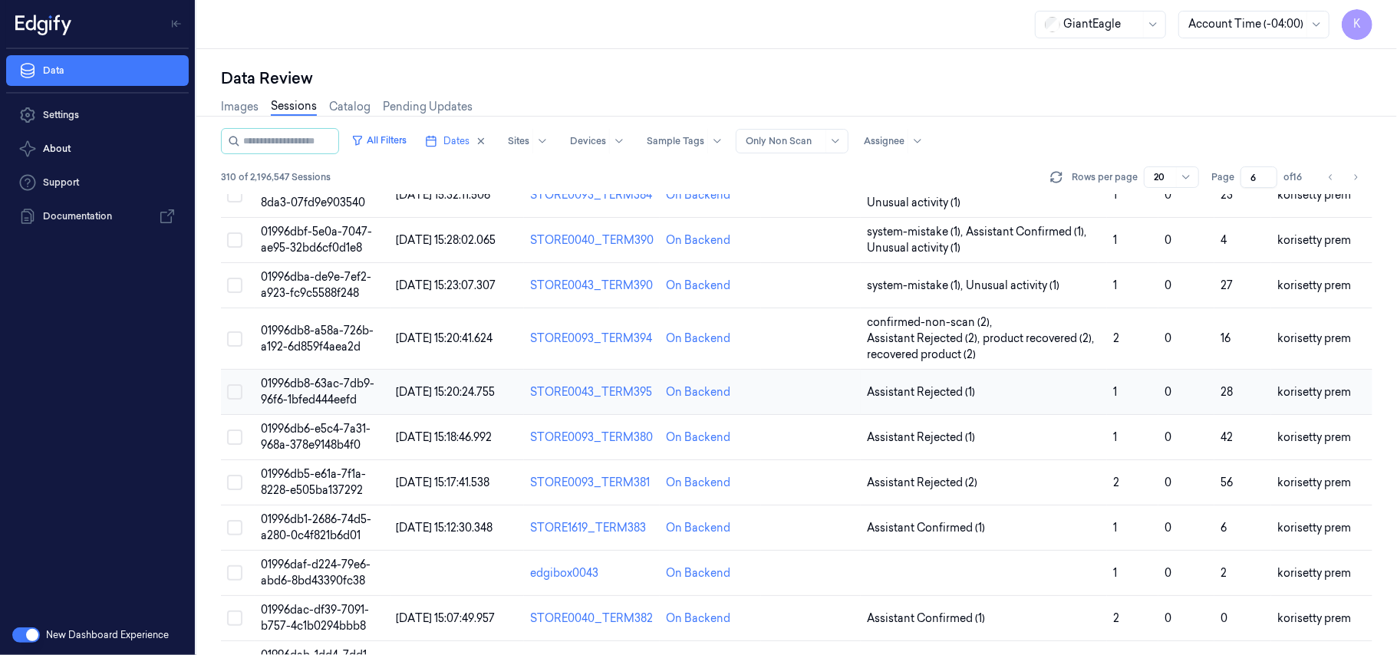
click at [328, 384] on span "01996db8-63ac-7db9-96f6-1bfed444eefd" at bounding box center [318, 392] width 114 height 30
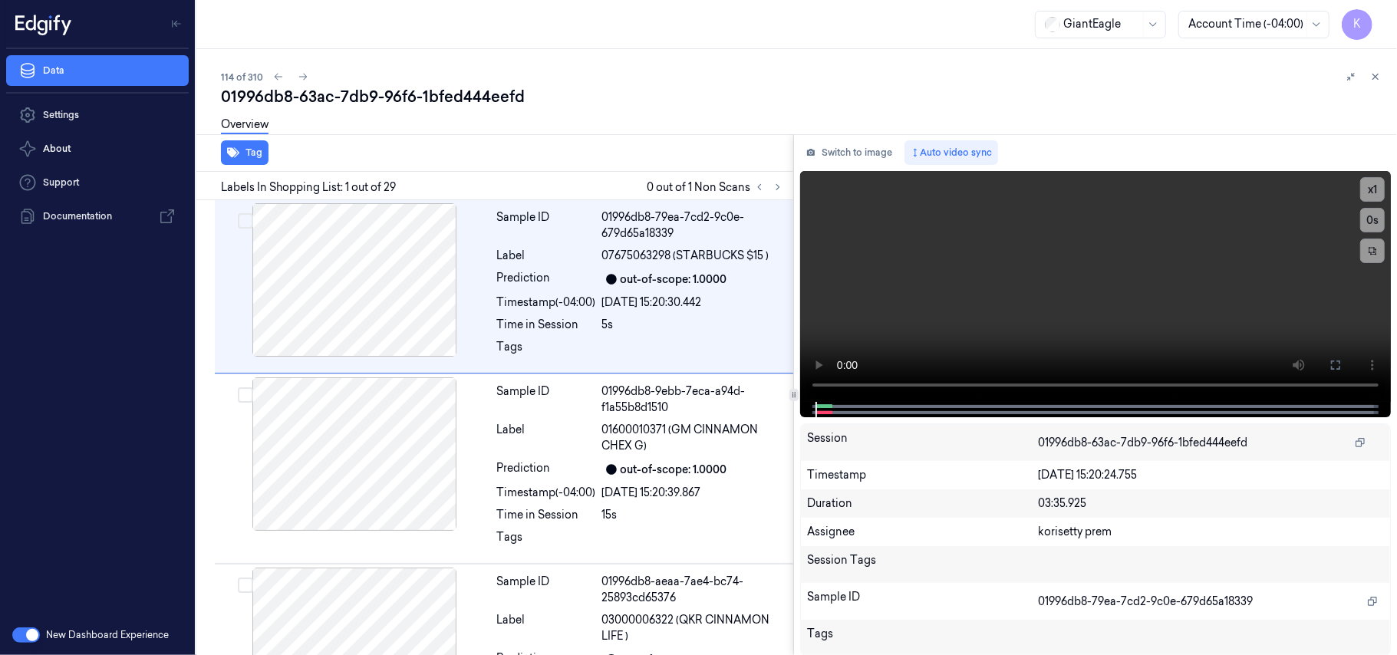
click at [615, 60] on div "114 of 310 01996db8-63ac-7db9-96f6-1bfed444eefd Overview Tag Labels In Shopping…" at bounding box center [796, 352] width 1201 height 606
click at [776, 189] on icon at bounding box center [777, 187] width 11 height 11
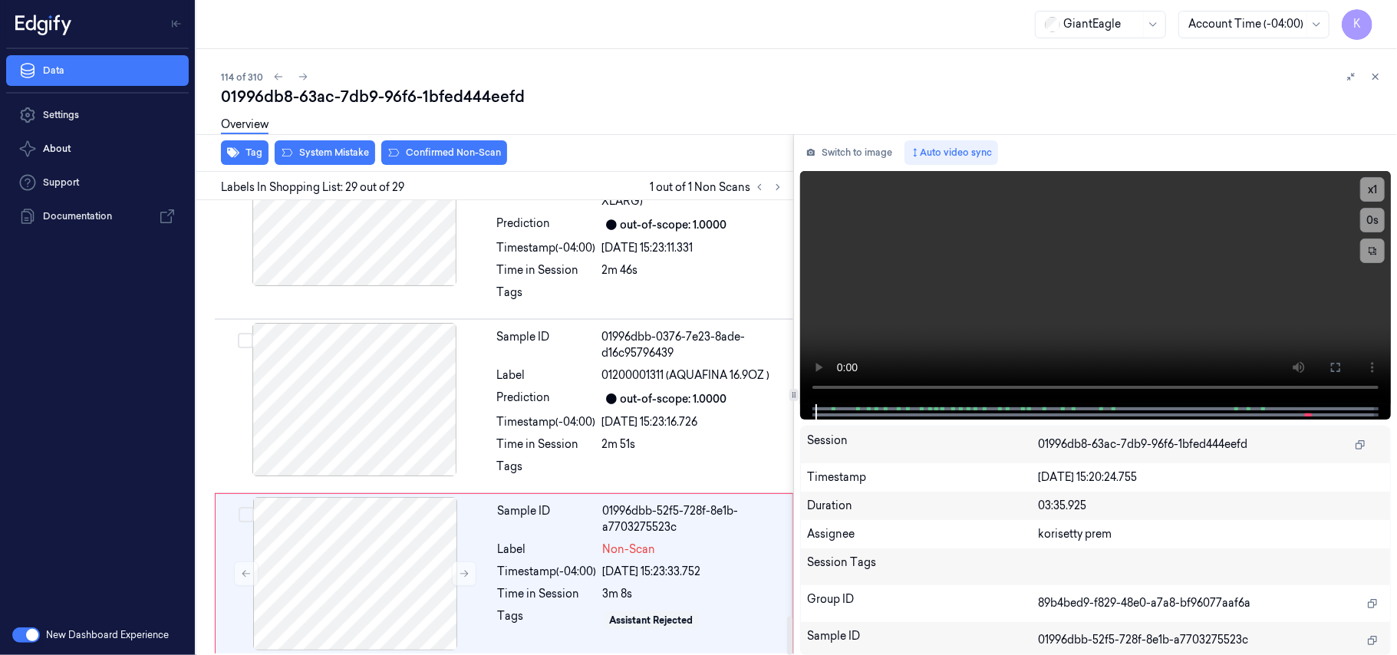
scroll to position [4907, 0]
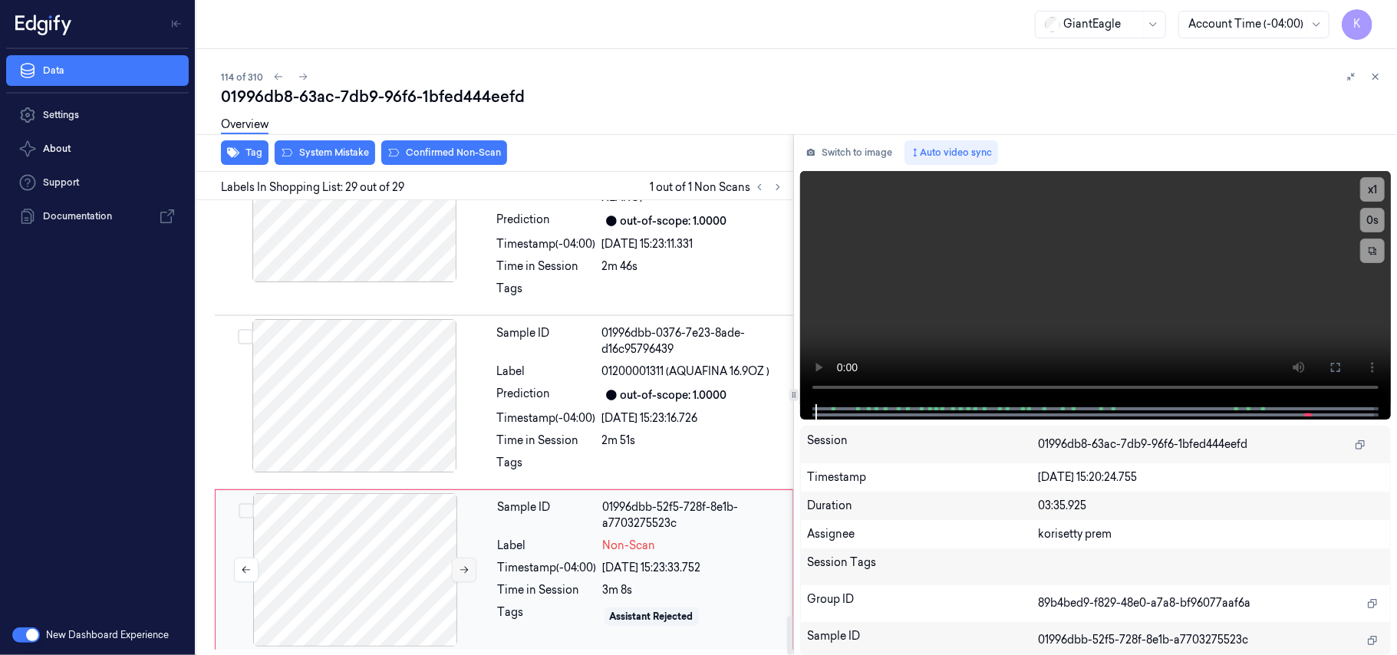
click at [467, 575] on icon at bounding box center [464, 570] width 11 height 11
click at [464, 575] on icon at bounding box center [464, 570] width 11 height 11
click at [598, 390] on div "Prediction out-of-scope: 1.0000" at bounding box center [640, 395] width 287 height 18
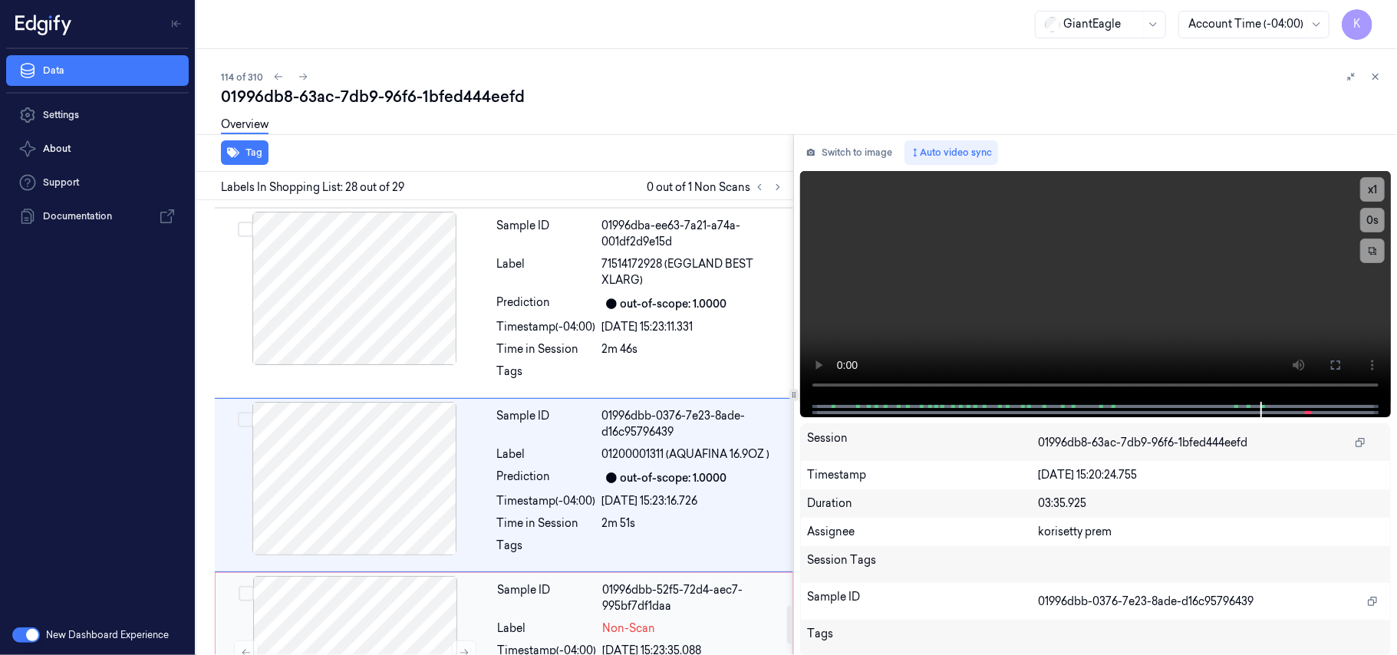
scroll to position [4778, 0]
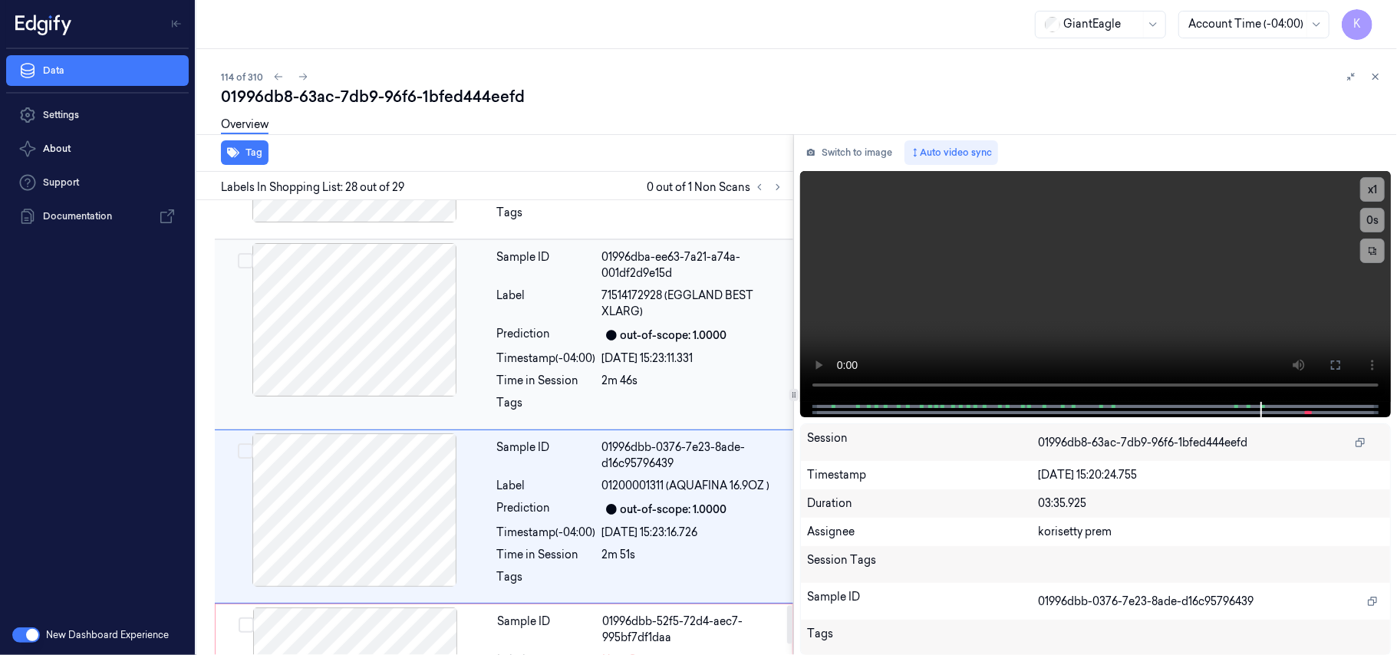
click at [621, 344] on div "out-of-scope: 1.0000" at bounding box center [674, 336] width 107 height 16
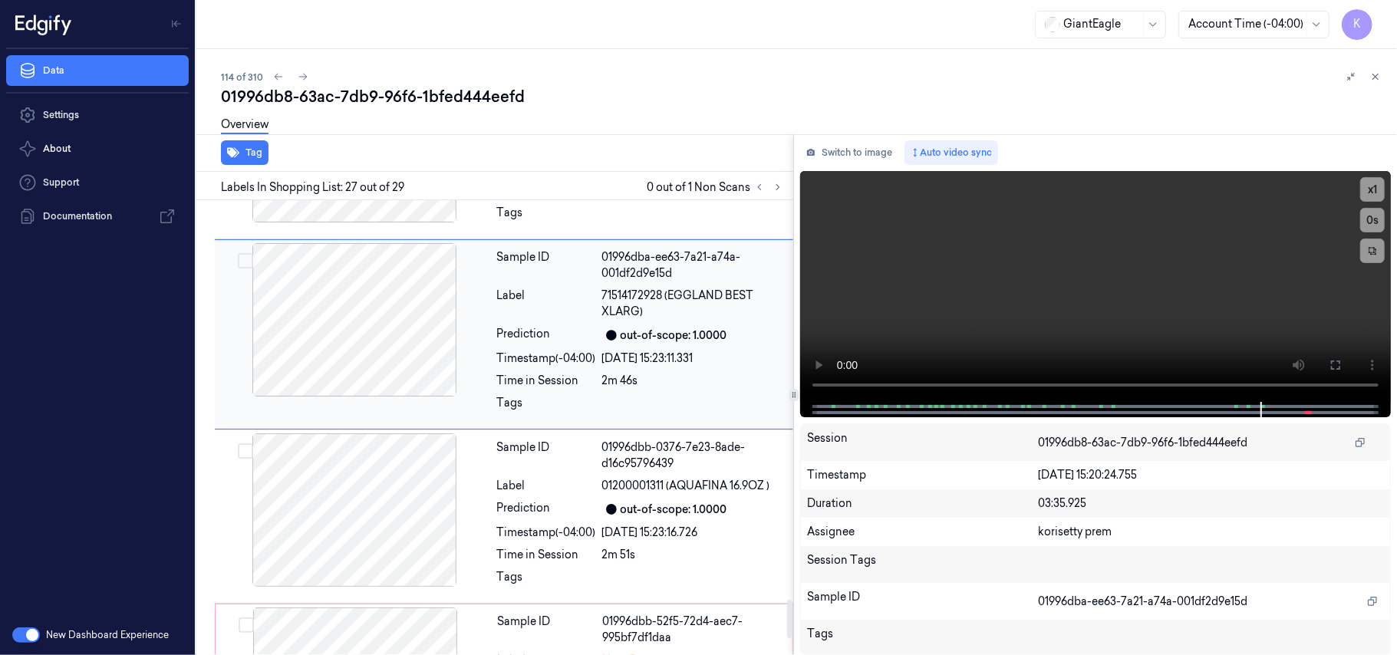
scroll to position [4698, 0]
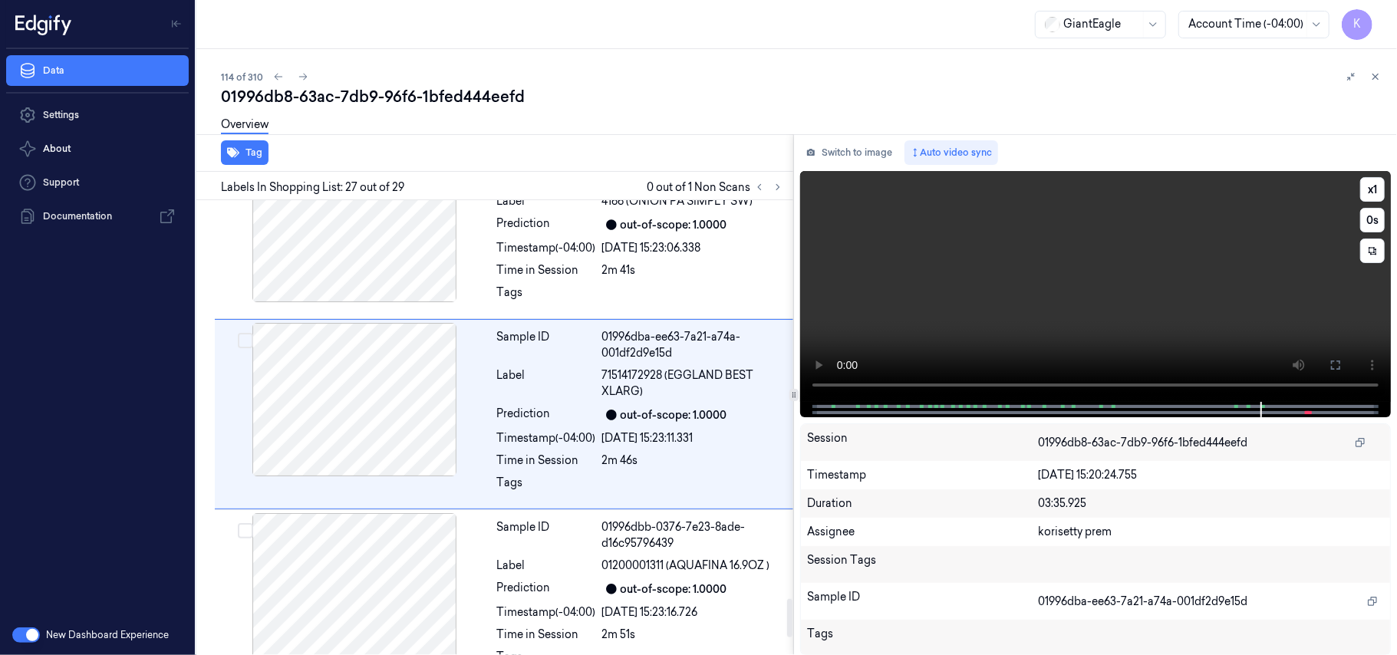
click at [1137, 252] on video at bounding box center [1095, 286] width 591 height 231
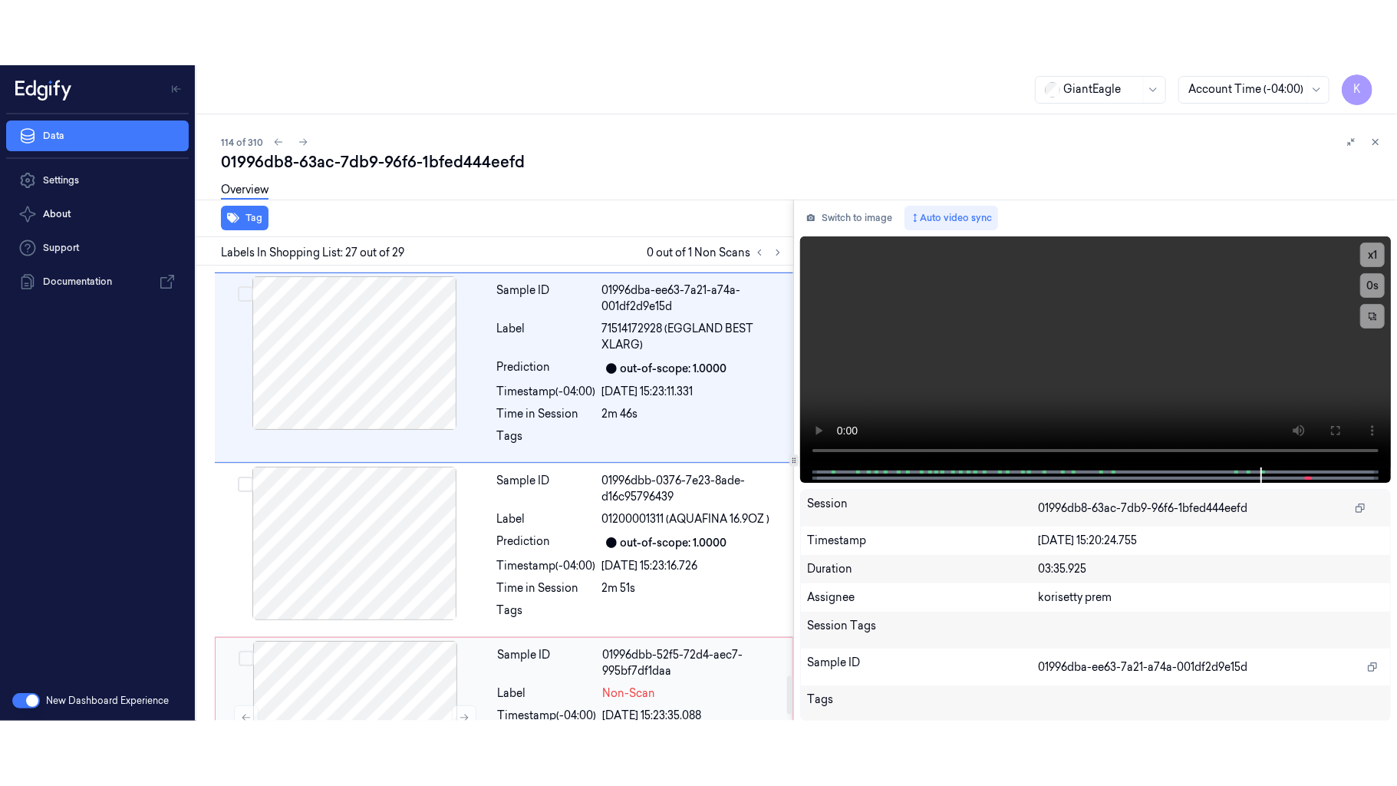
scroll to position [4907, 0]
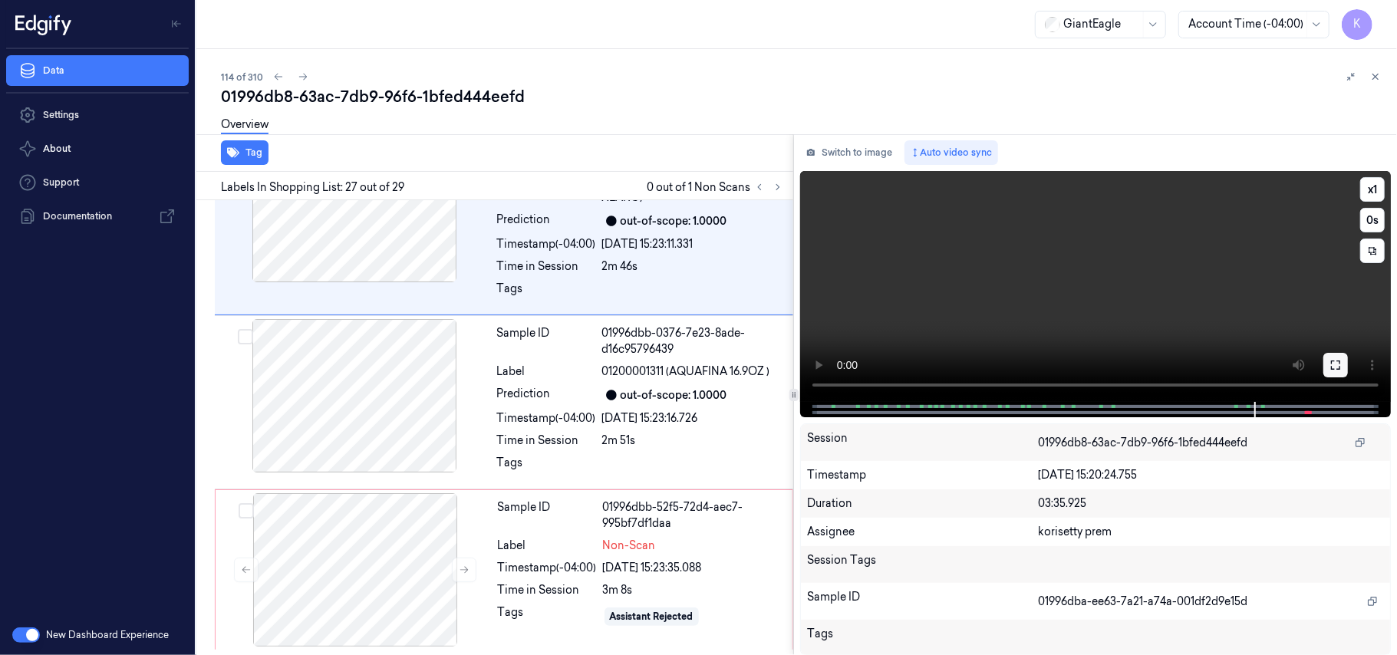
click at [1338, 359] on icon at bounding box center [1335, 365] width 12 height 12
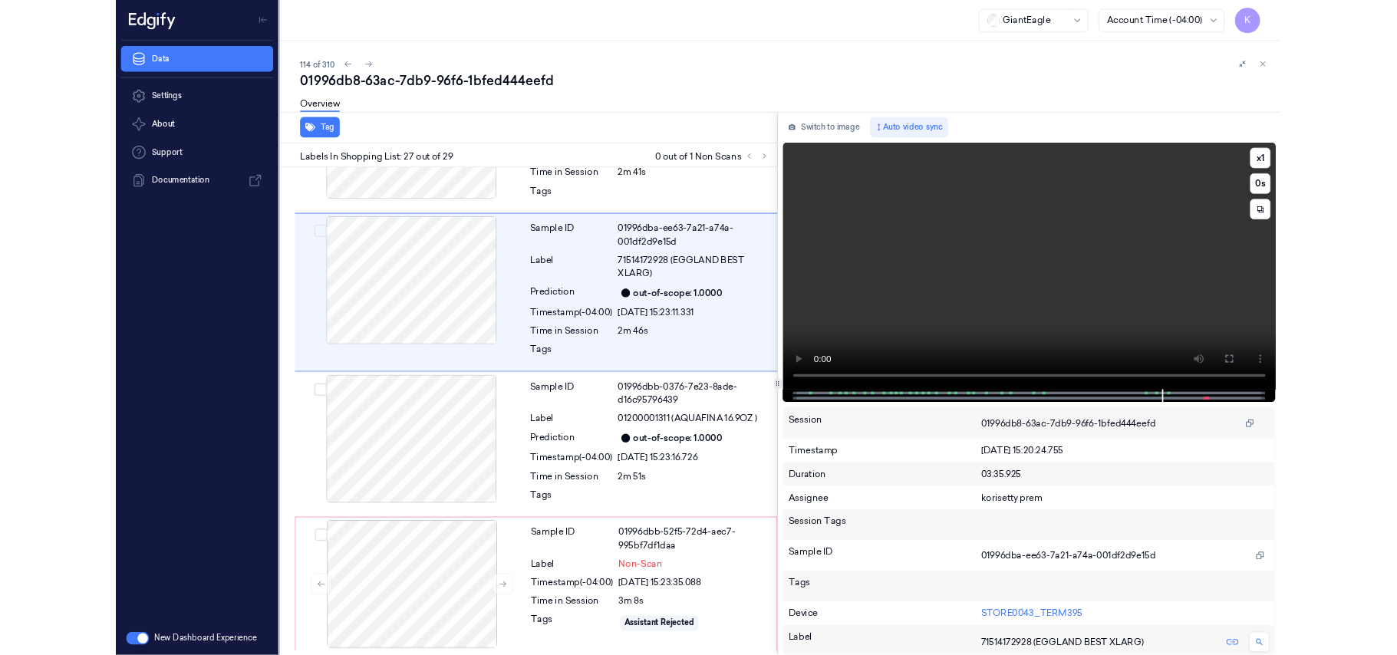
scroll to position [4776, 0]
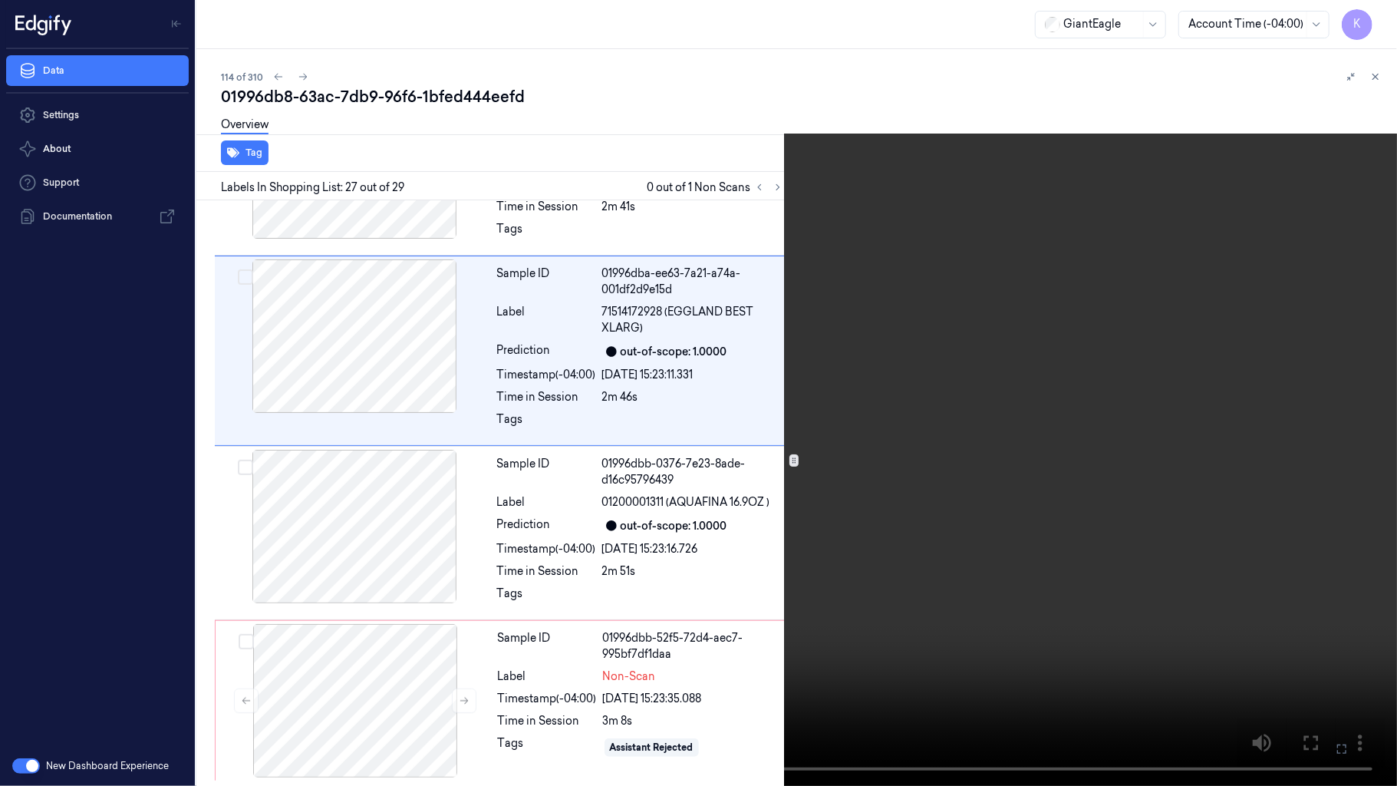
click at [0, 0] on icon at bounding box center [0, 0] width 0 height 0
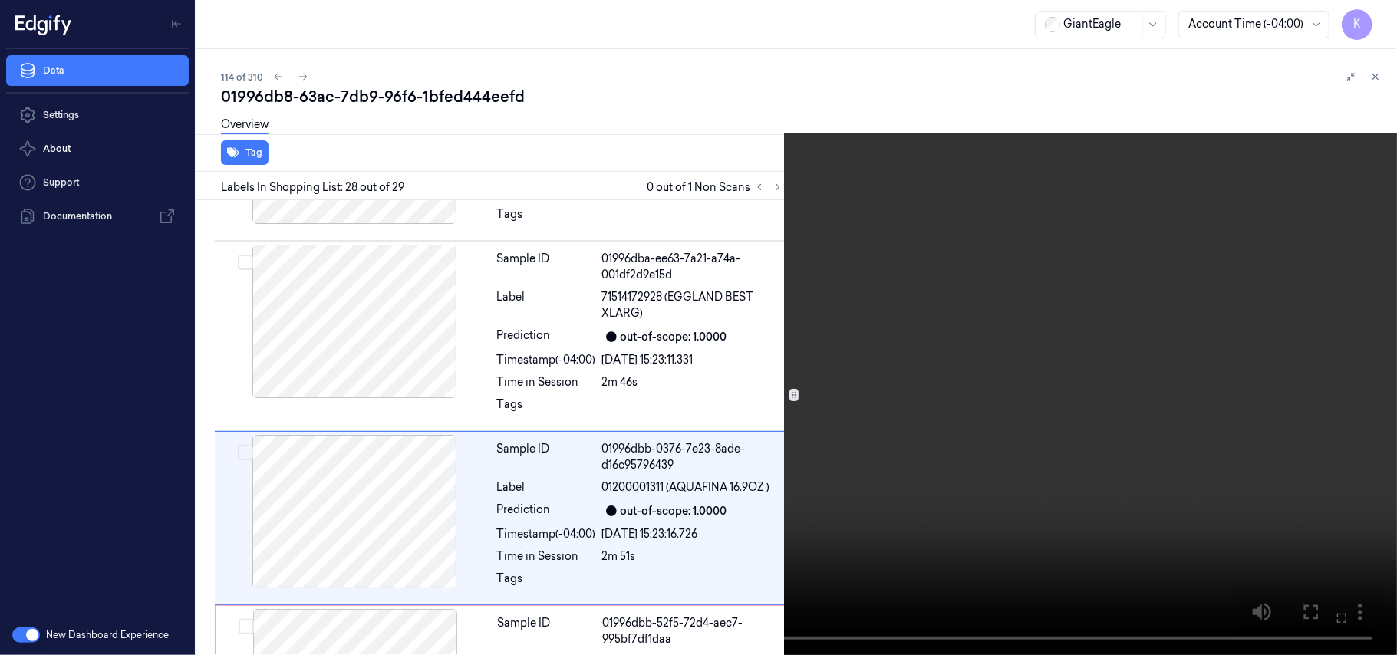
scroll to position [4907, 0]
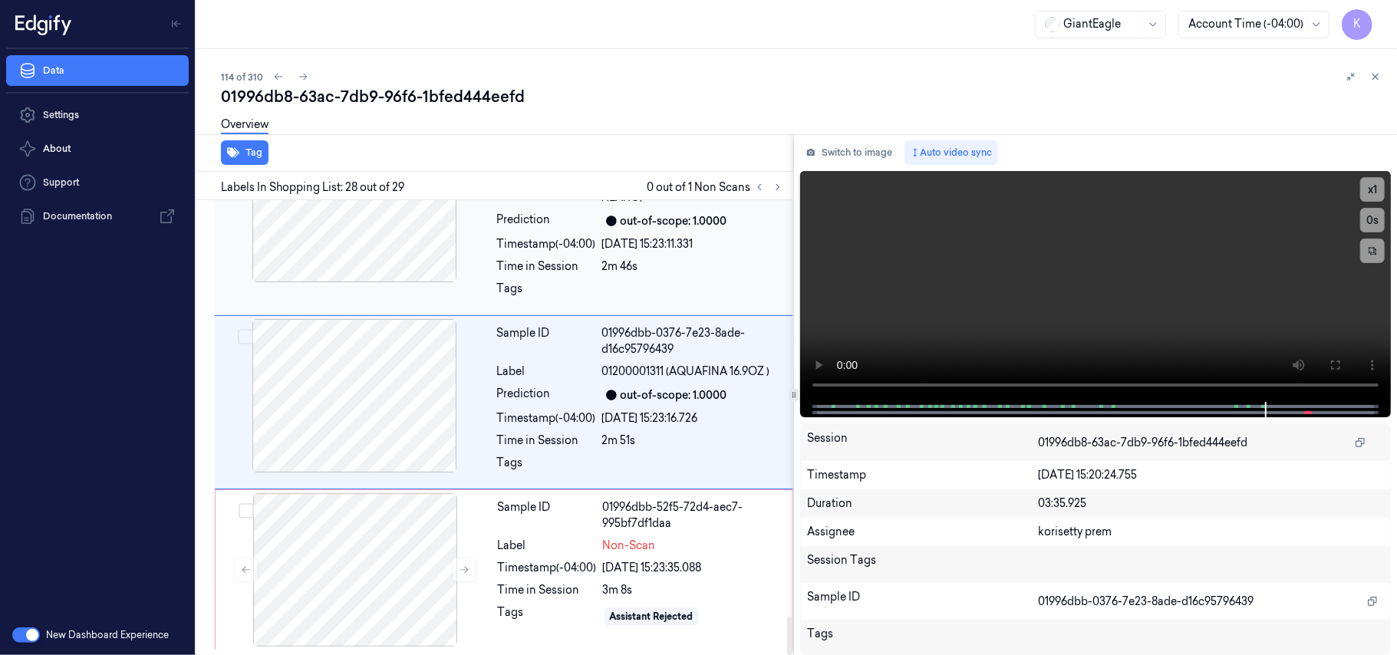
click at [569, 259] on div "Time in Session" at bounding box center [546, 267] width 99 height 16
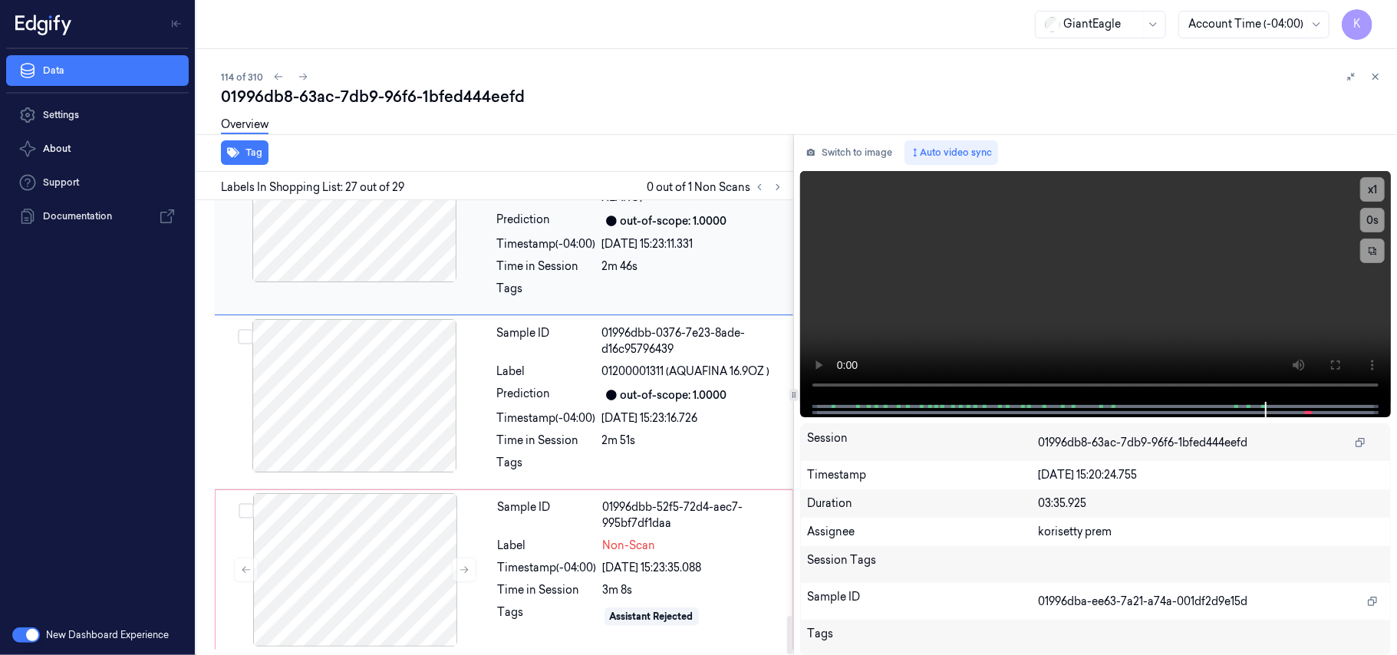
scroll to position [4698, 0]
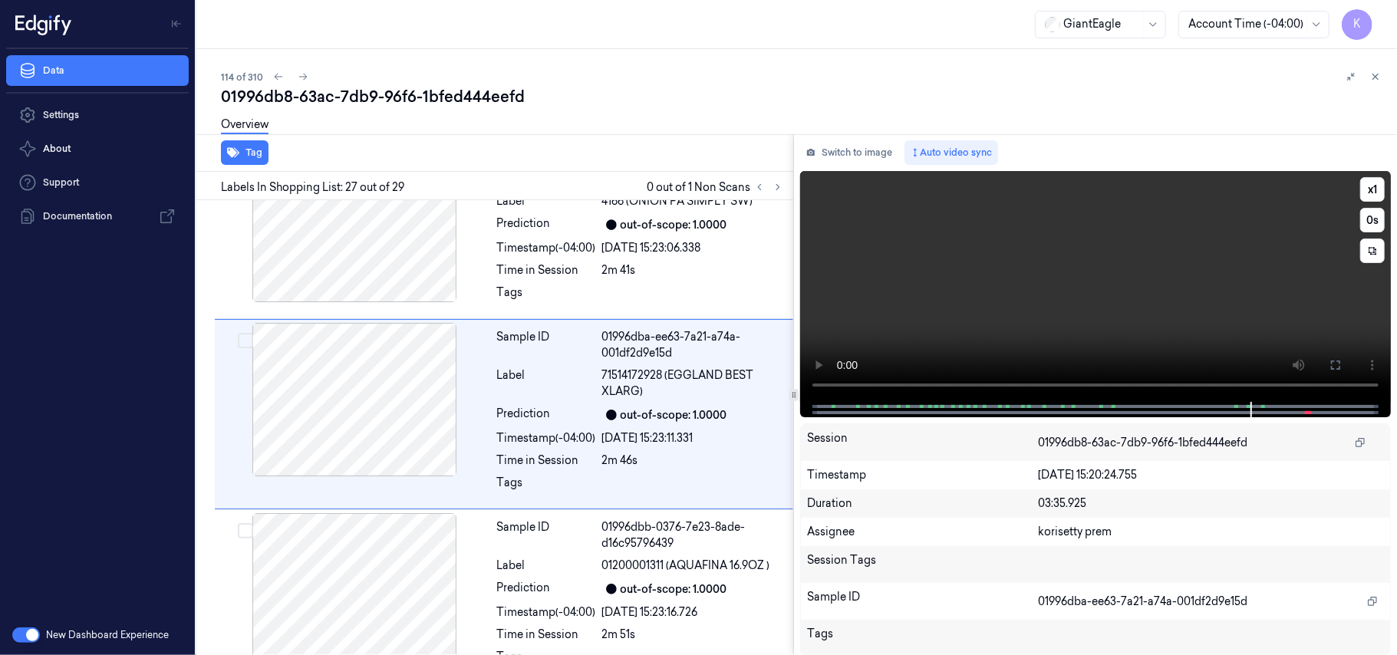
click at [1056, 308] on video at bounding box center [1095, 286] width 591 height 231
click at [1013, 299] on video at bounding box center [1095, 286] width 591 height 231
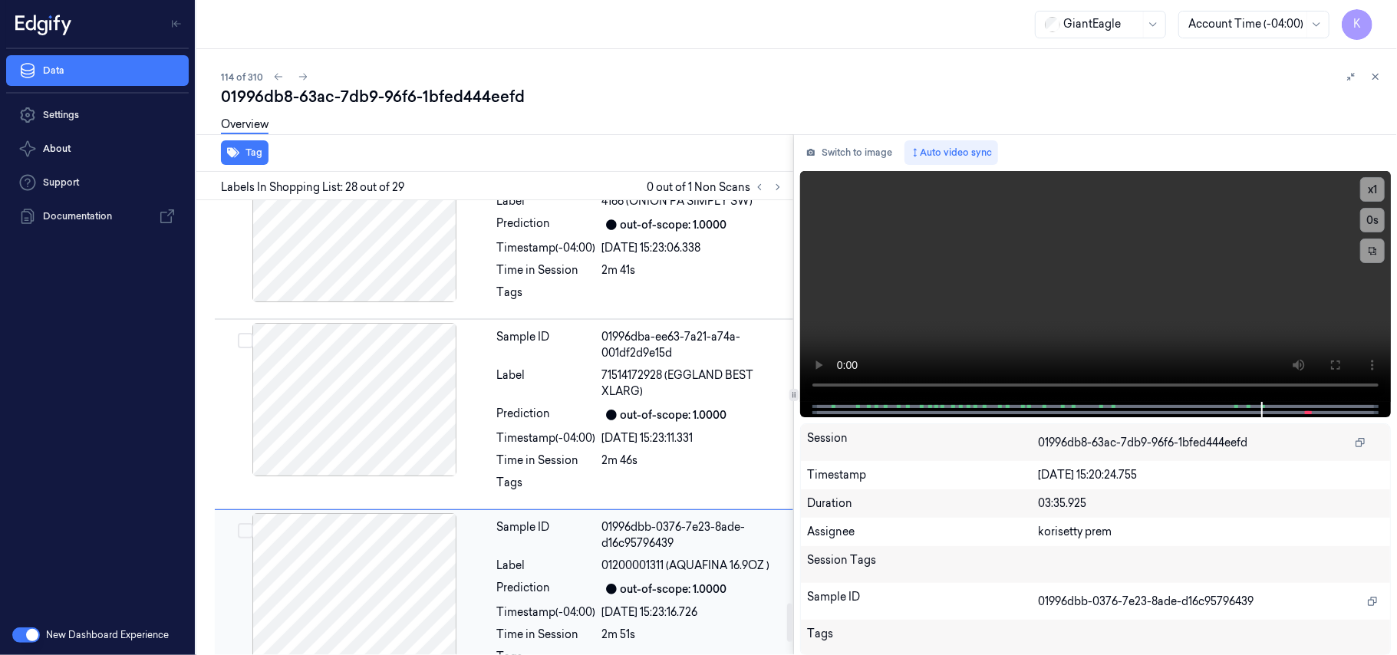
scroll to position [4880, 0]
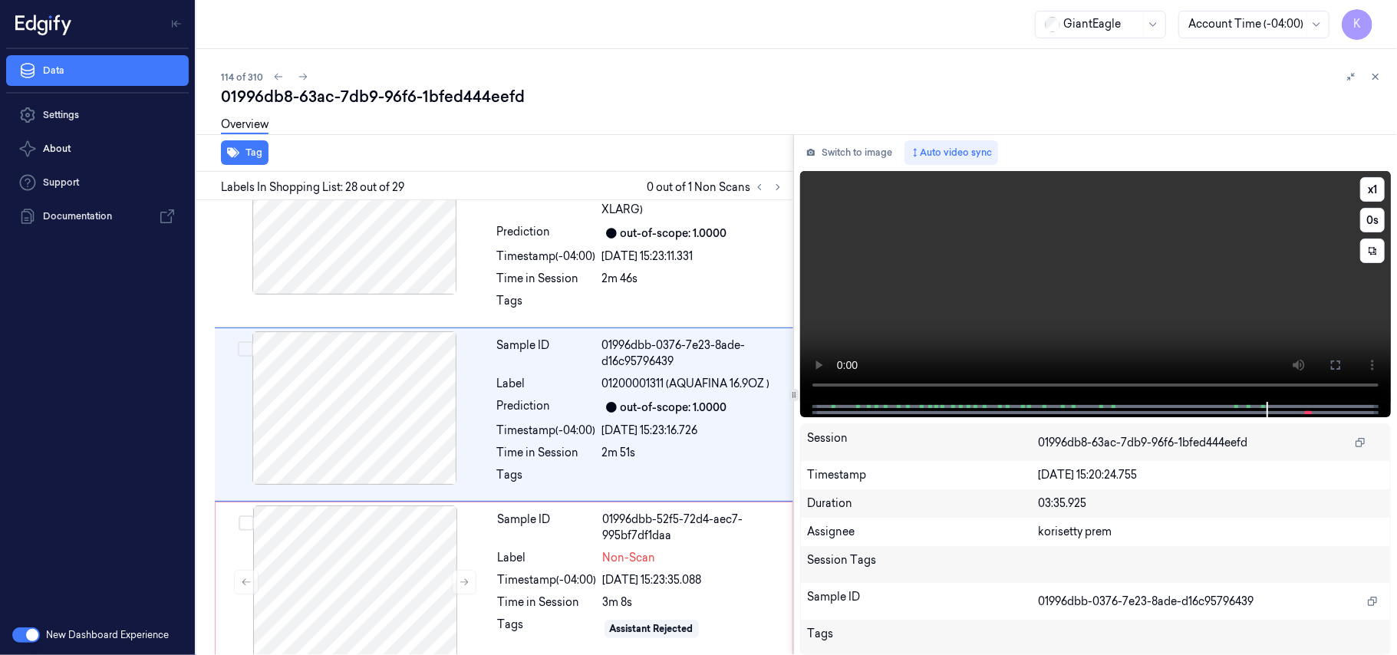
click at [1154, 253] on video at bounding box center [1095, 286] width 591 height 231
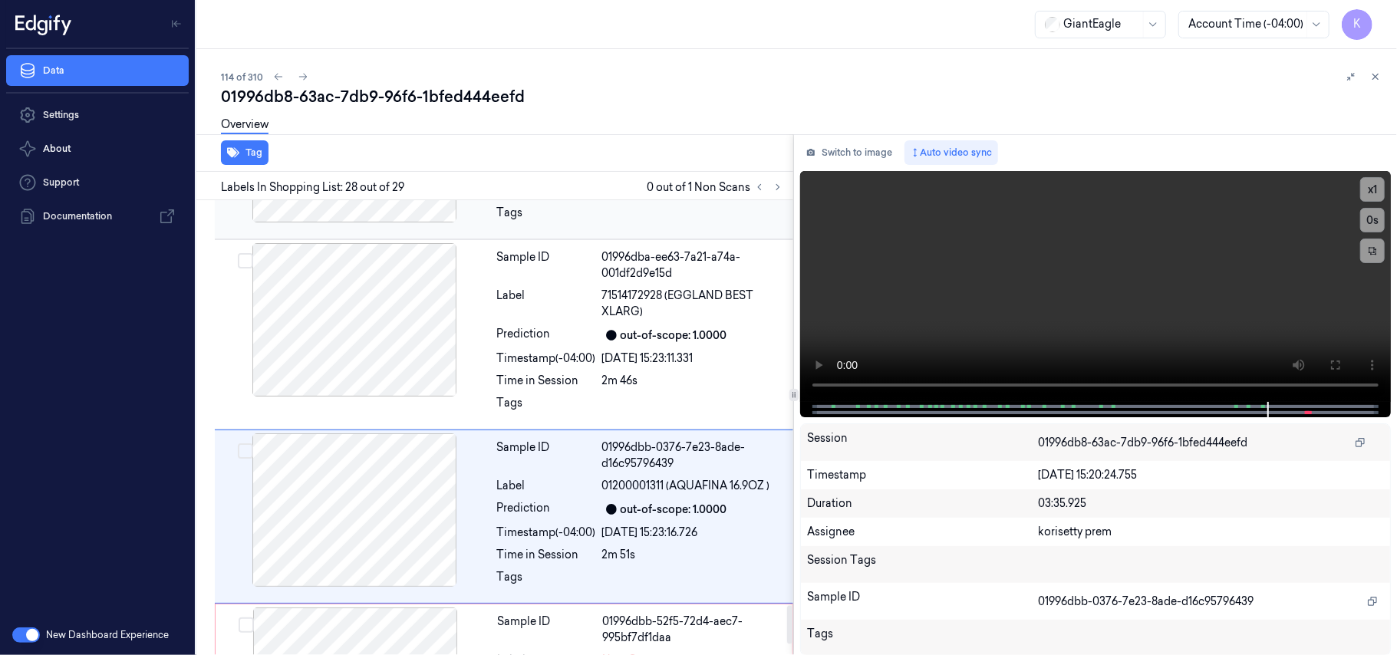
click at [642, 226] on div at bounding box center [693, 217] width 182 height 25
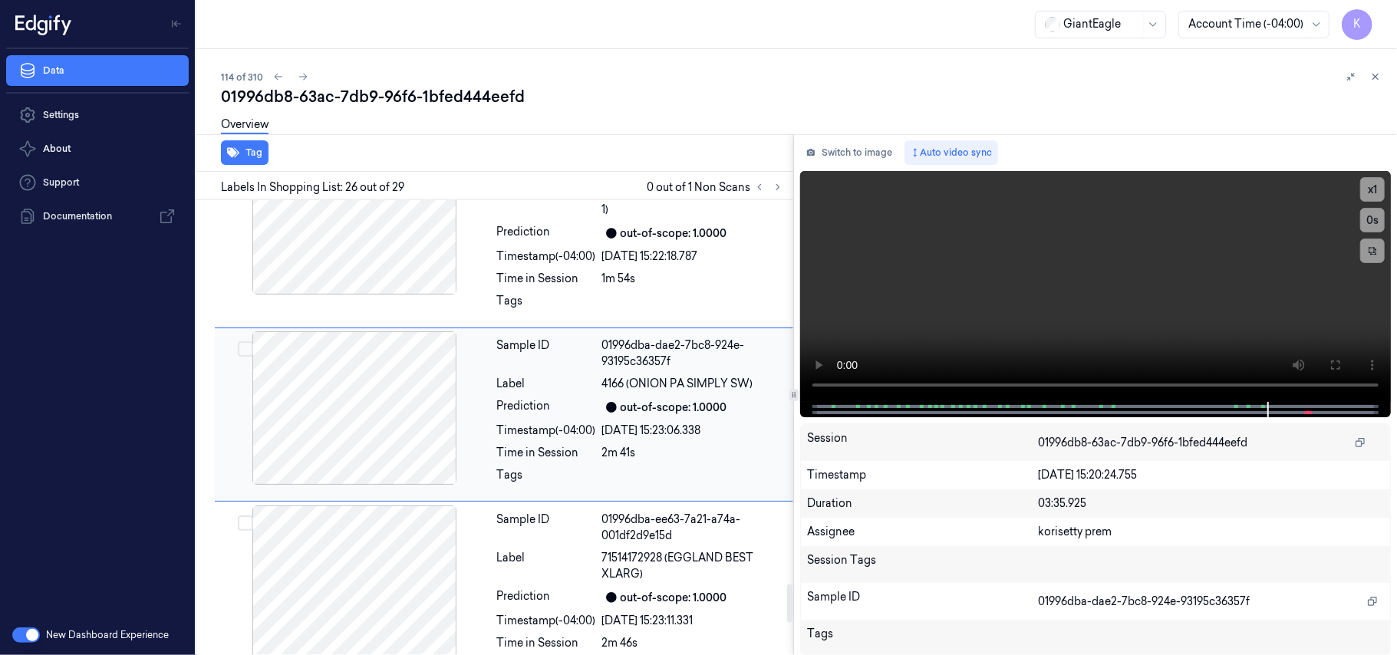
scroll to position [4515, 0]
click at [936, 280] on video at bounding box center [1095, 286] width 591 height 231
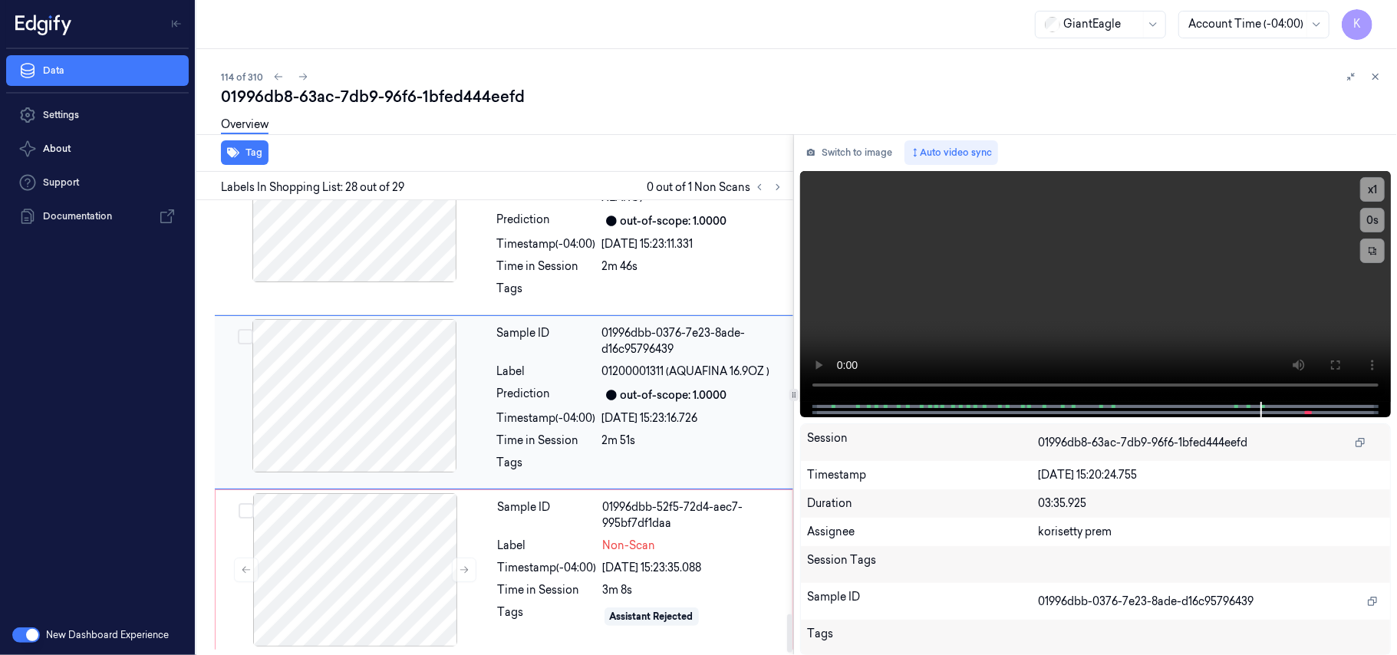
scroll to position [4880, 0]
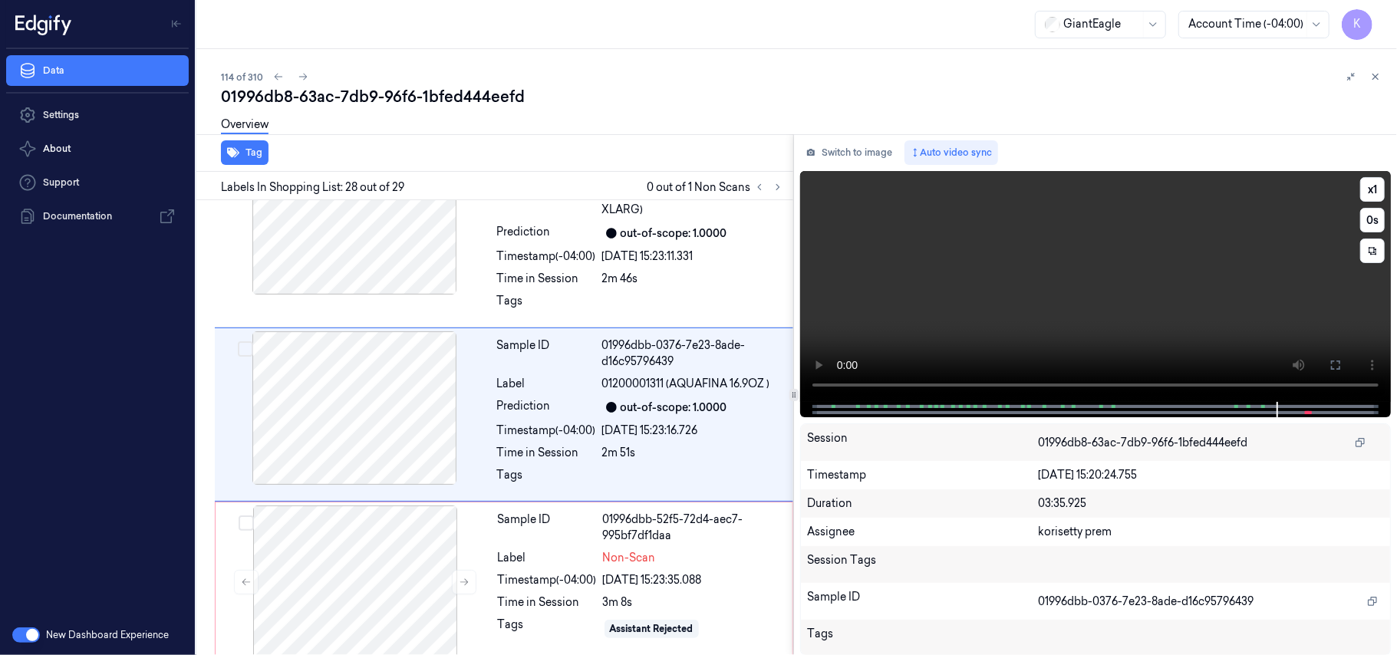
click at [1071, 292] on video at bounding box center [1095, 286] width 591 height 231
click at [644, 305] on div at bounding box center [693, 305] width 182 height 25
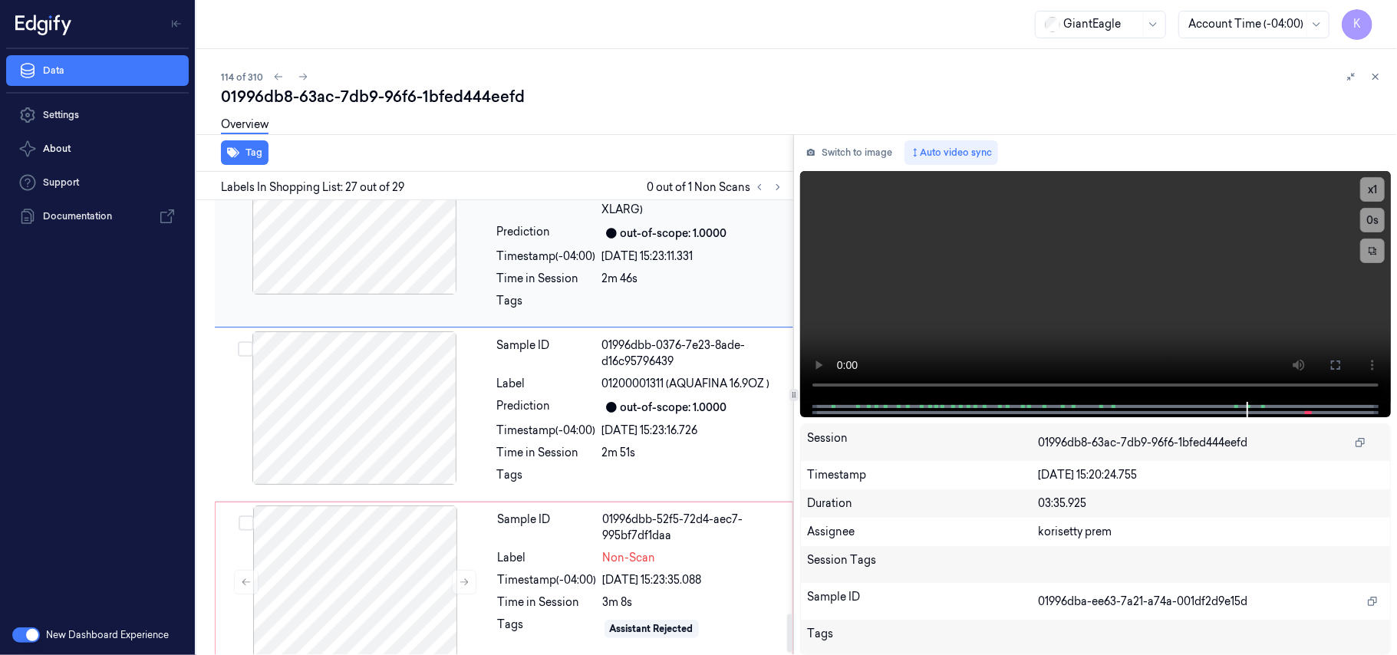
scroll to position [4698, 0]
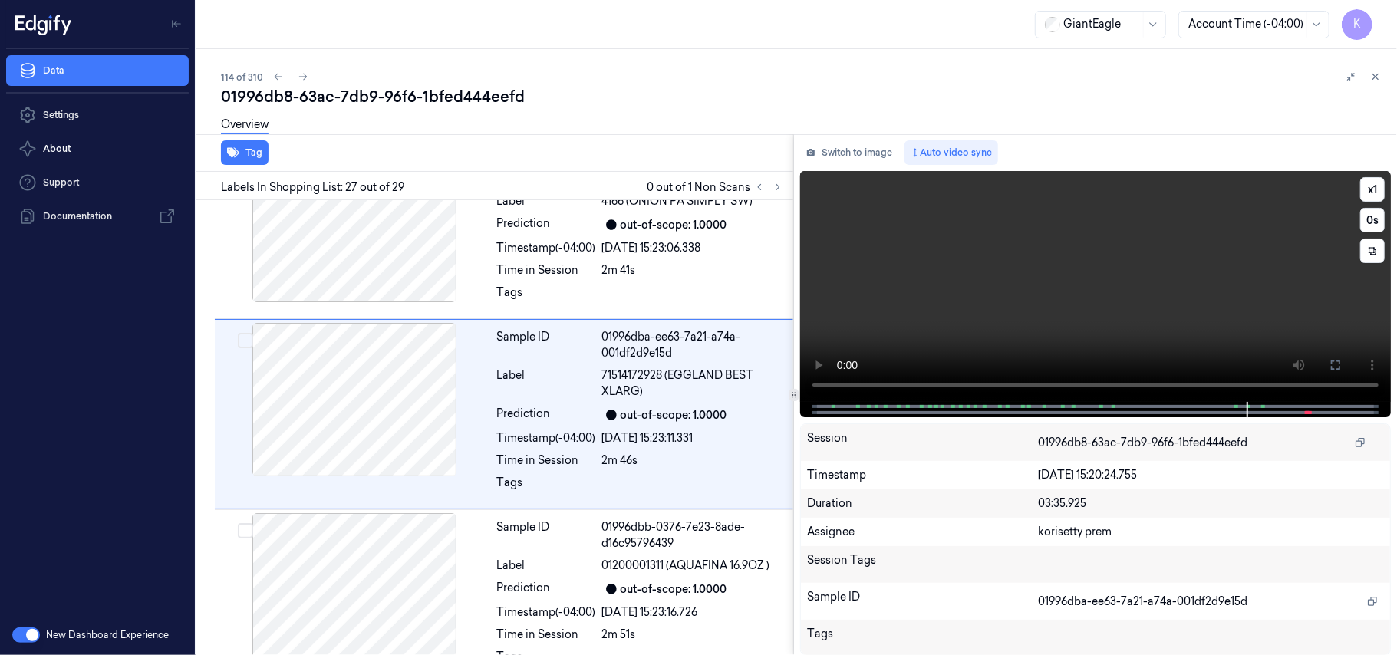
click at [990, 316] on video at bounding box center [1095, 286] width 591 height 231
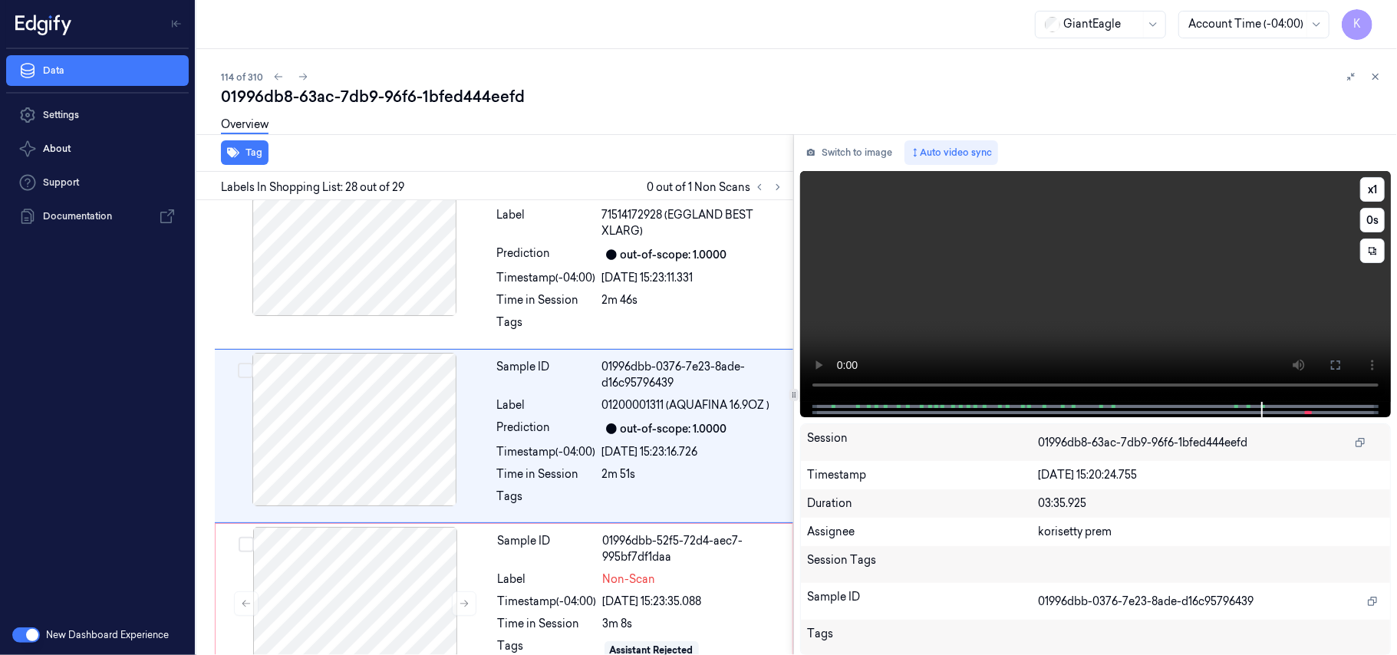
scroll to position [4880, 0]
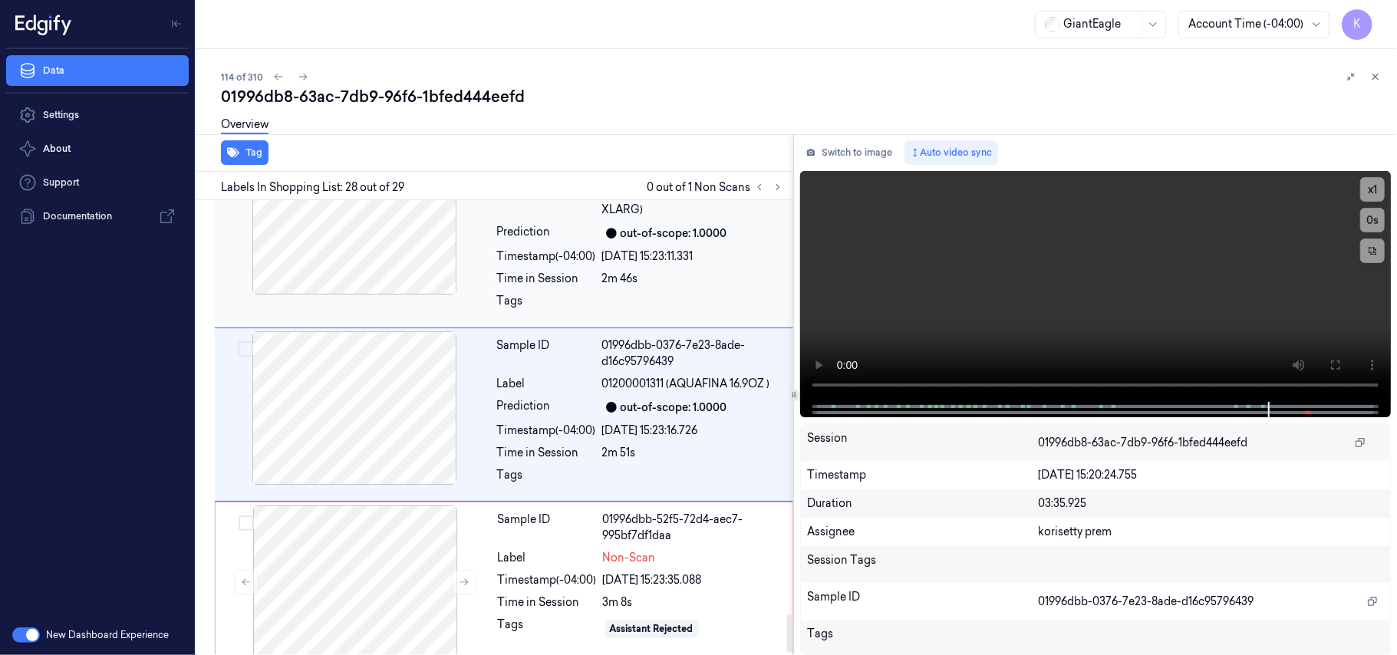
click at [596, 265] on div "Timestamp (-04:00)" at bounding box center [546, 257] width 99 height 16
click at [1075, 325] on video at bounding box center [1095, 286] width 591 height 231
click at [1013, 299] on video at bounding box center [1095, 286] width 591 height 231
click at [657, 588] on div "[DATE] 15:23:35.088" at bounding box center [693, 580] width 180 height 16
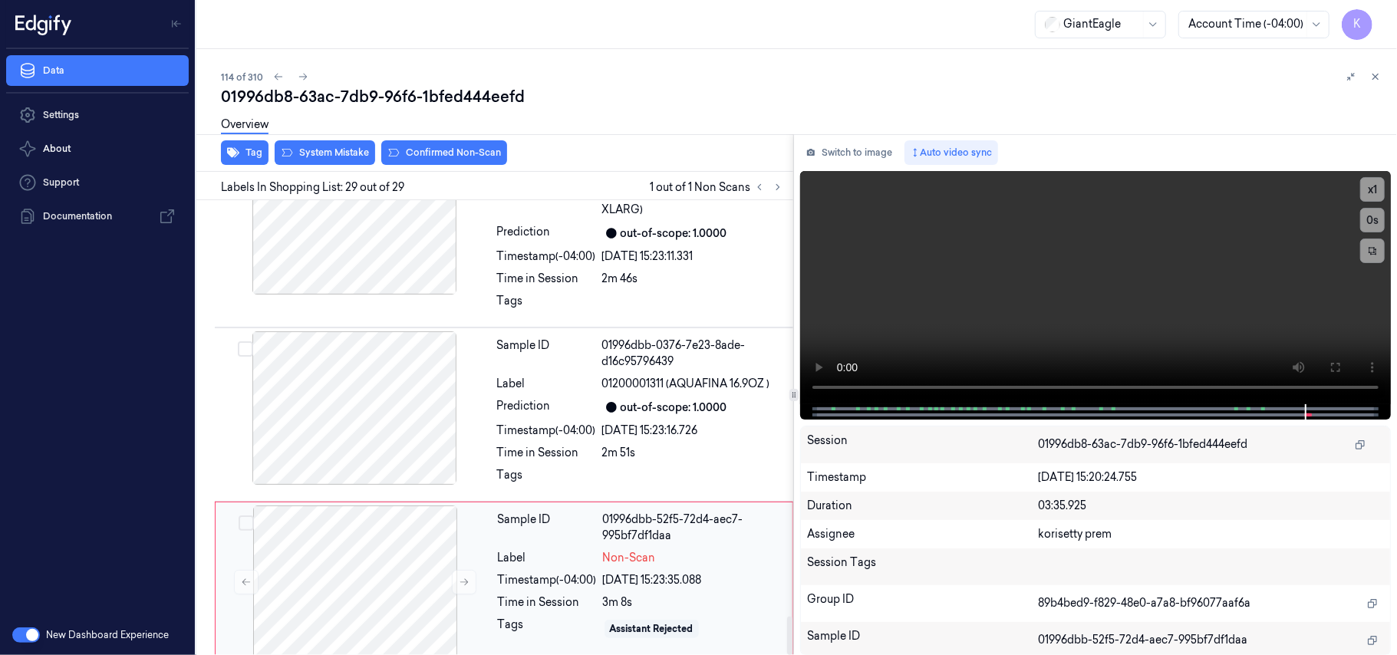
scroll to position [4907, 0]
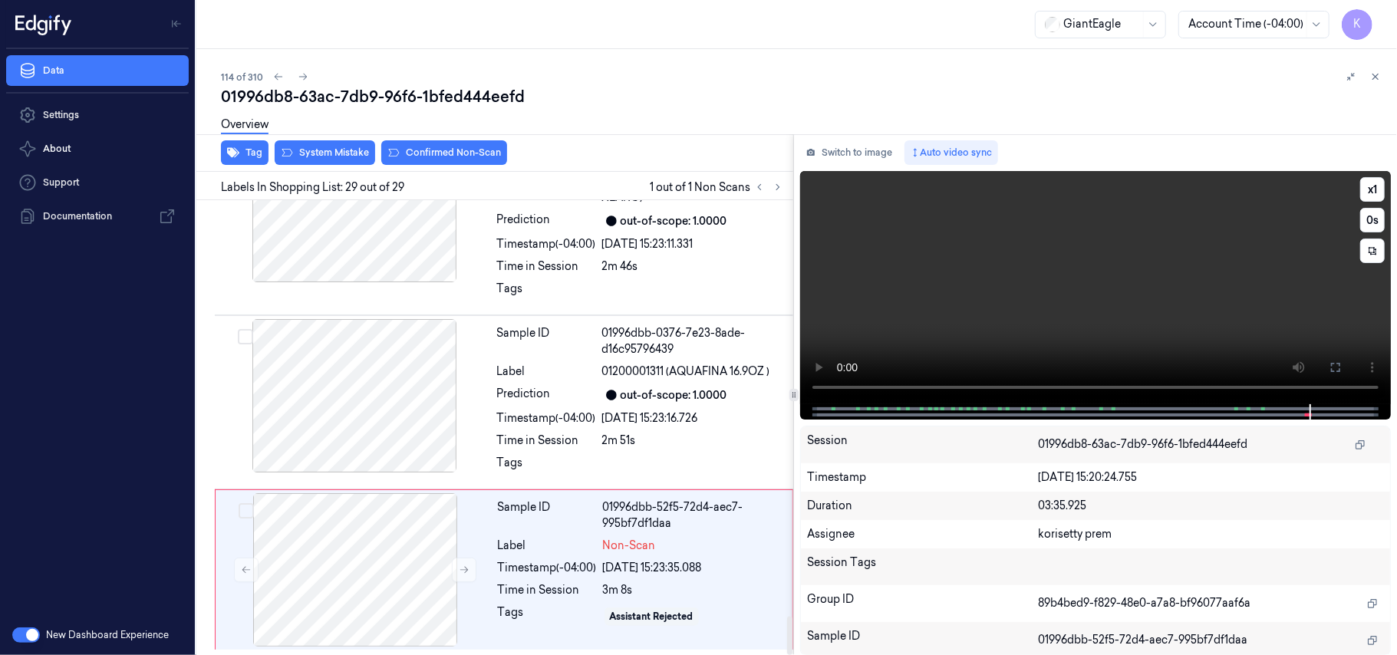
click at [951, 326] on video at bounding box center [1095, 287] width 591 height 233
click at [839, 150] on button "Switch to image" at bounding box center [849, 152] width 98 height 25
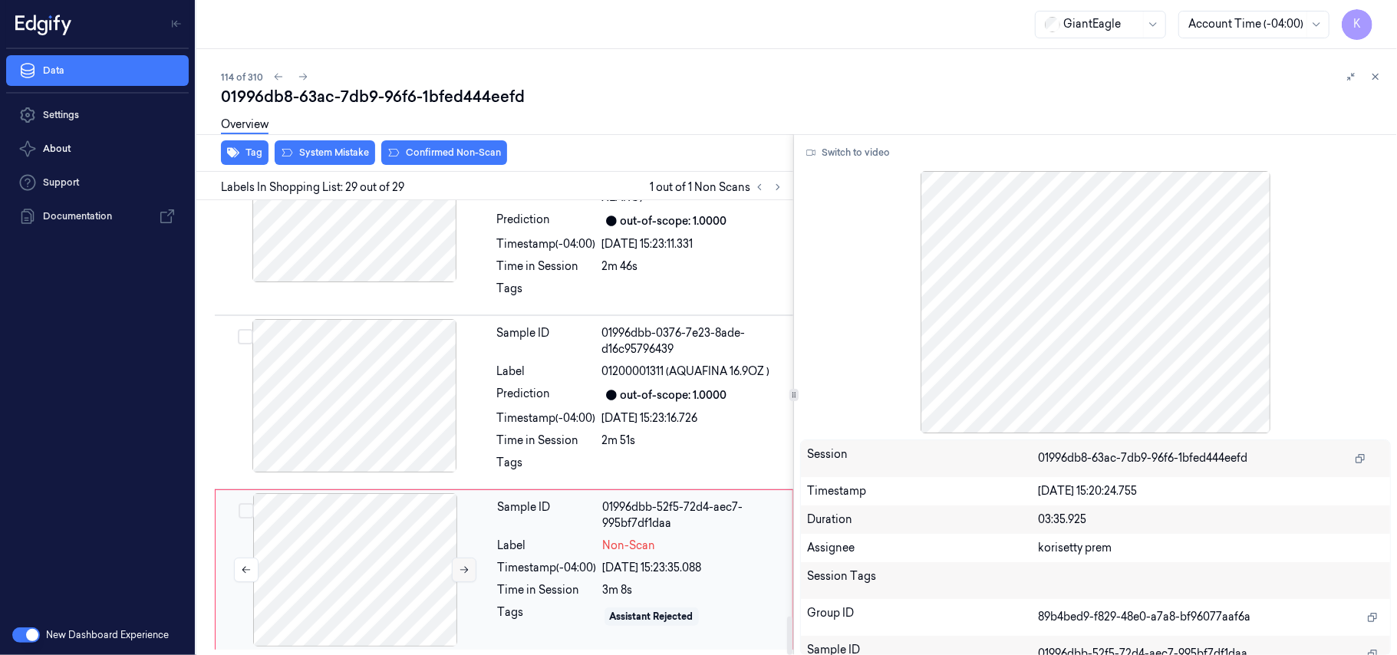
click at [459, 569] on icon at bounding box center [464, 570] width 11 height 11
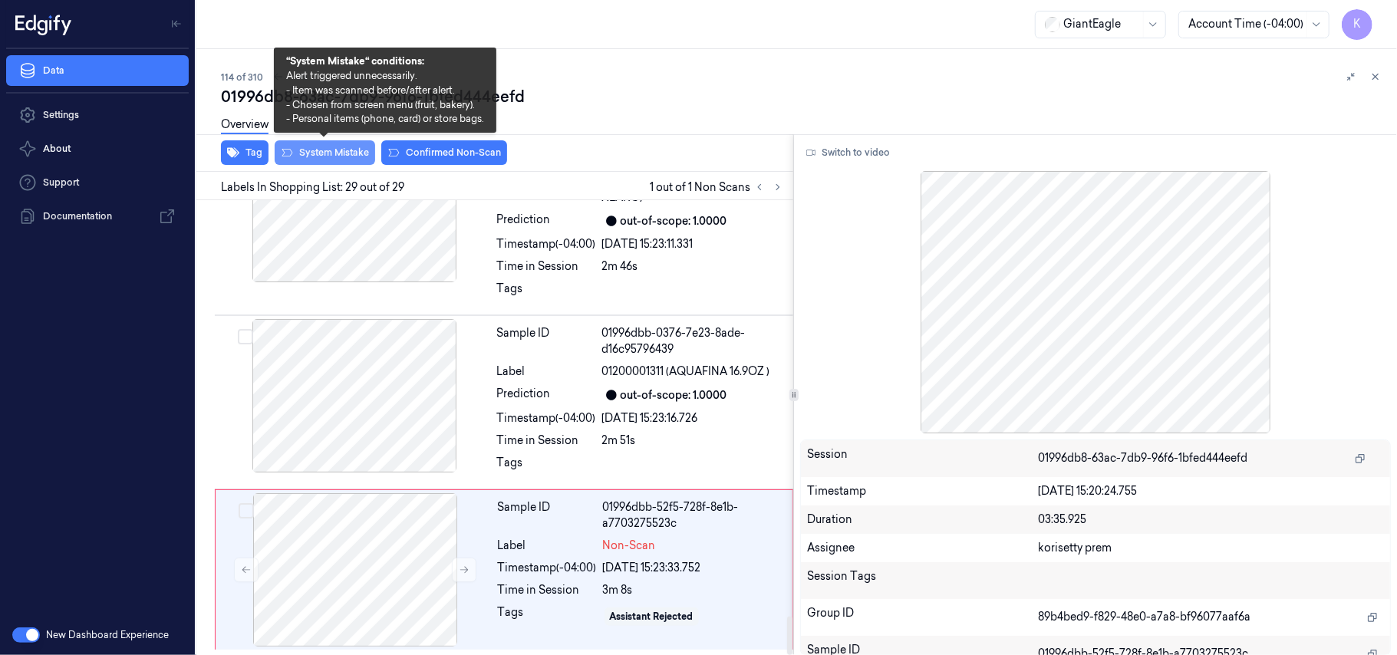
click at [338, 146] on button "System Mistake" at bounding box center [325, 152] width 100 height 25
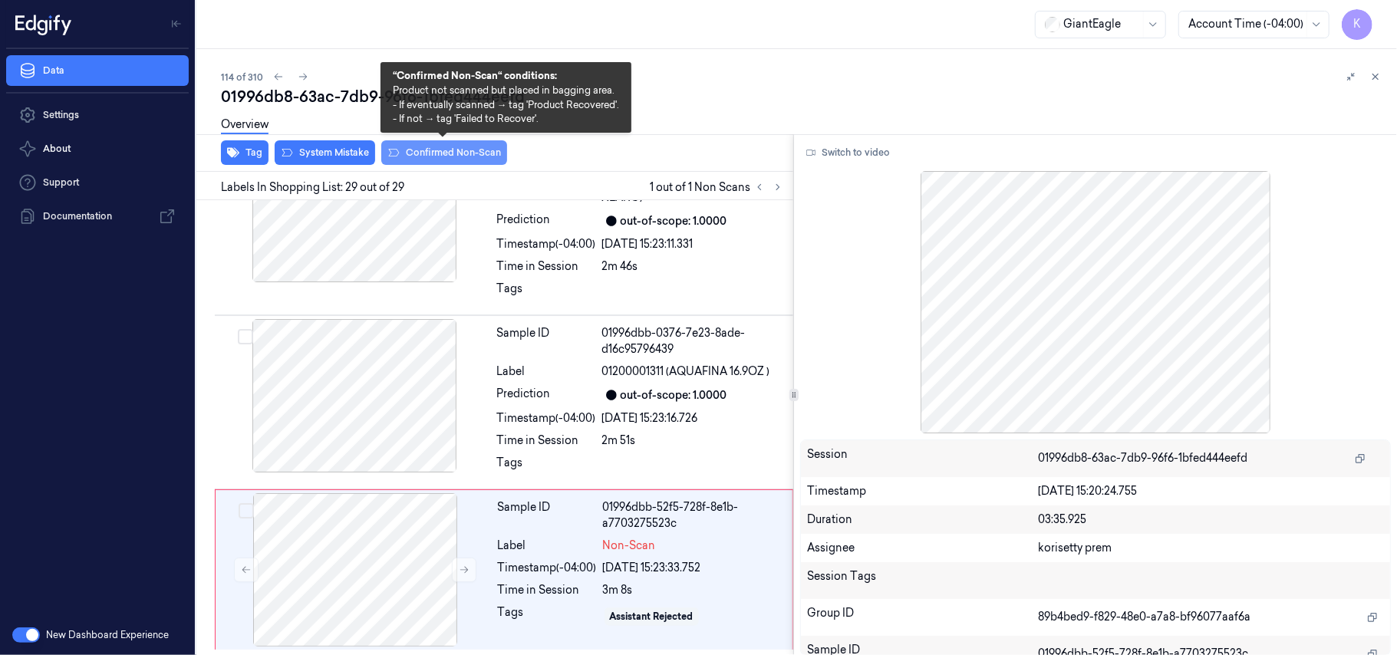
scroll to position [4917, 0]
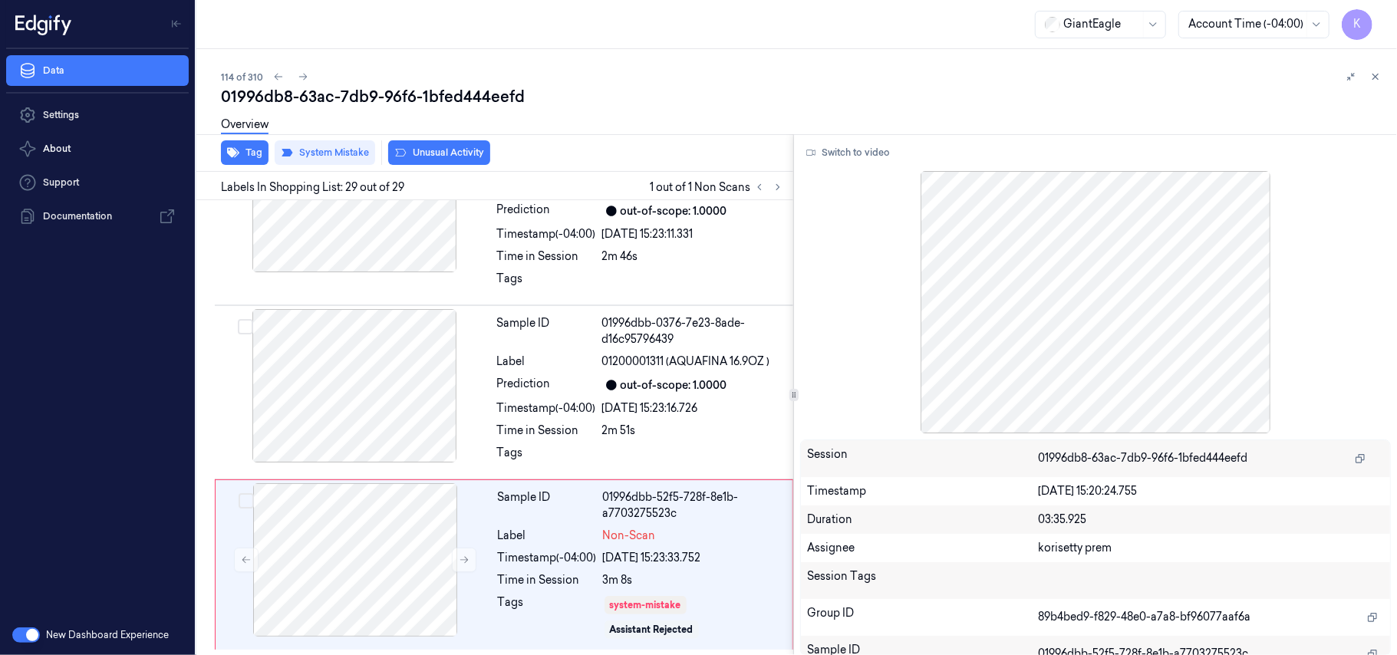
click at [440, 153] on button "Unusual Activity" at bounding box center [439, 152] width 102 height 25
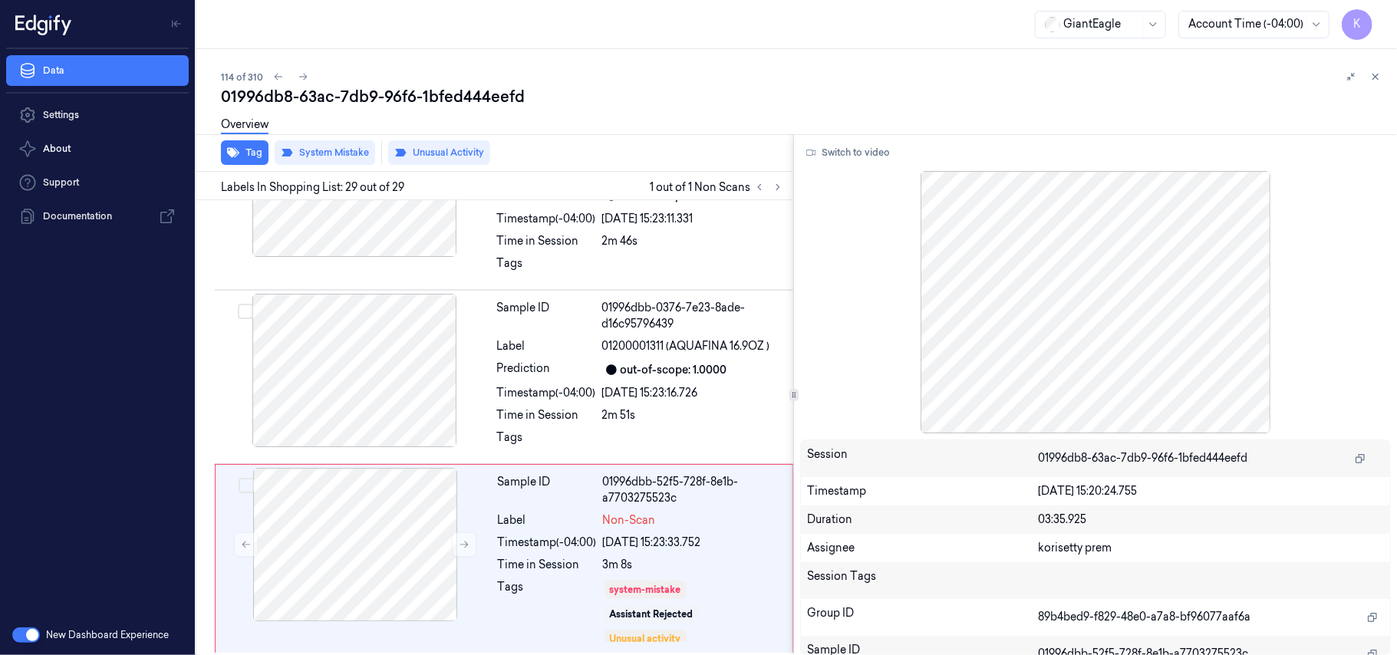
scroll to position [4935, 0]
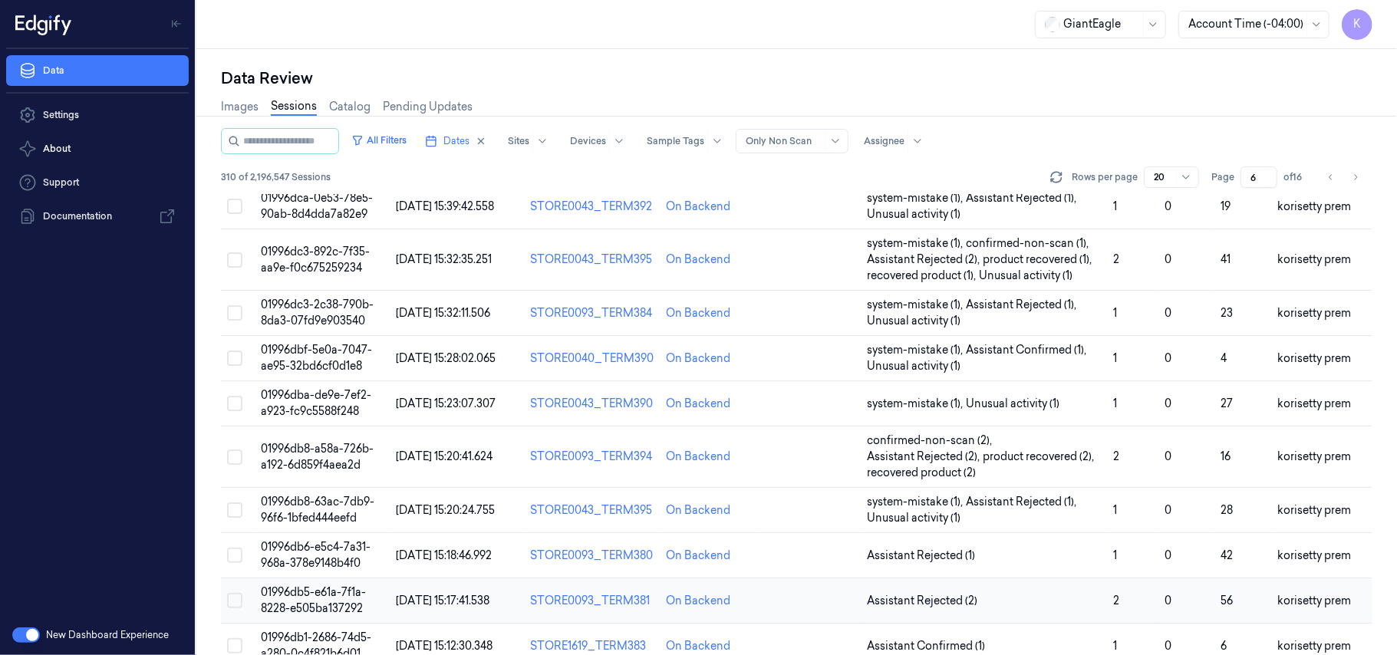
scroll to position [558, 0]
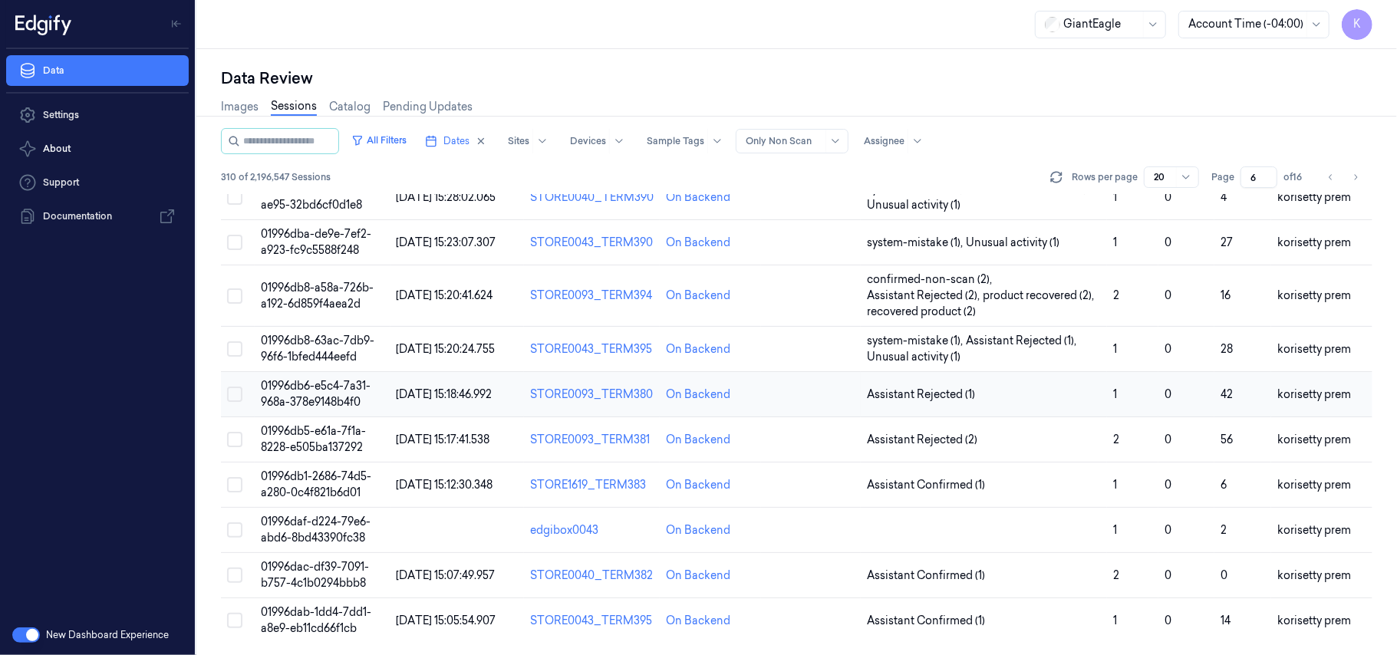
click at [335, 390] on span "01996db6-e5c4-7a31-968a-378e9148b4f0" at bounding box center [316, 394] width 110 height 30
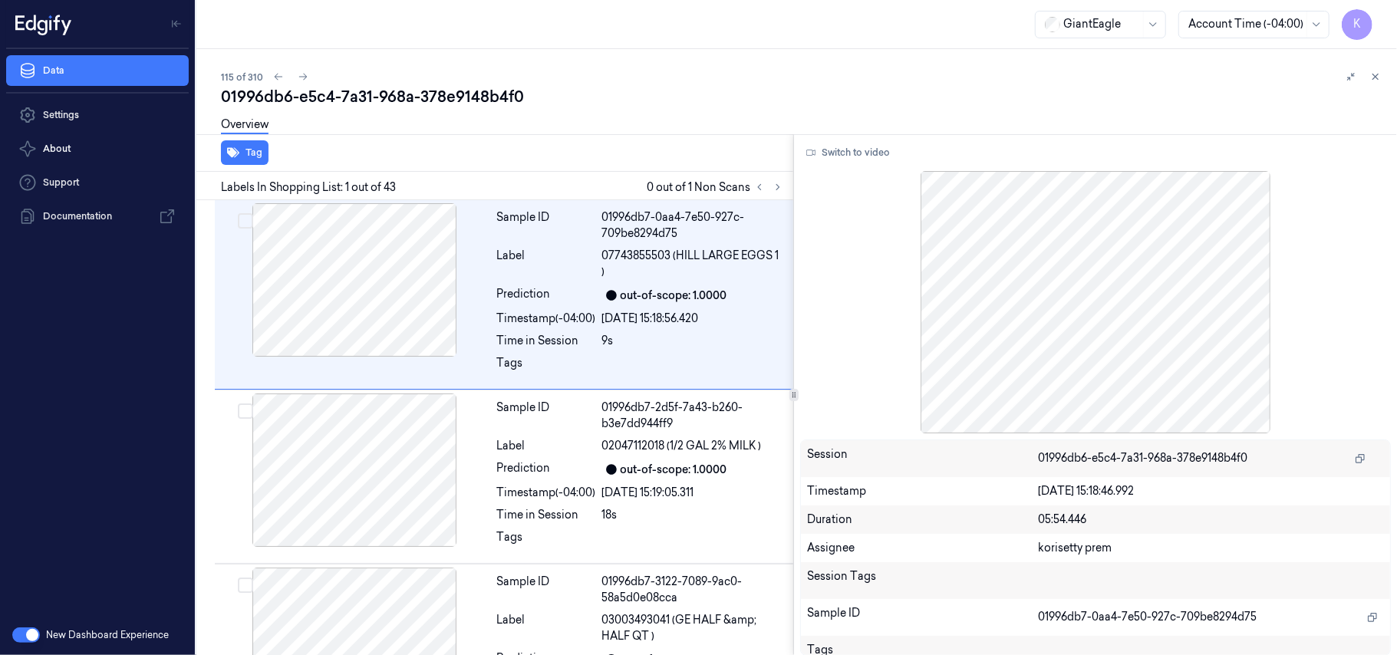
click at [620, 104] on div "01996db6-e5c4-7a31-968a-378e9148b4f0" at bounding box center [803, 96] width 1164 height 21
click at [779, 185] on icon at bounding box center [777, 187] width 11 height 11
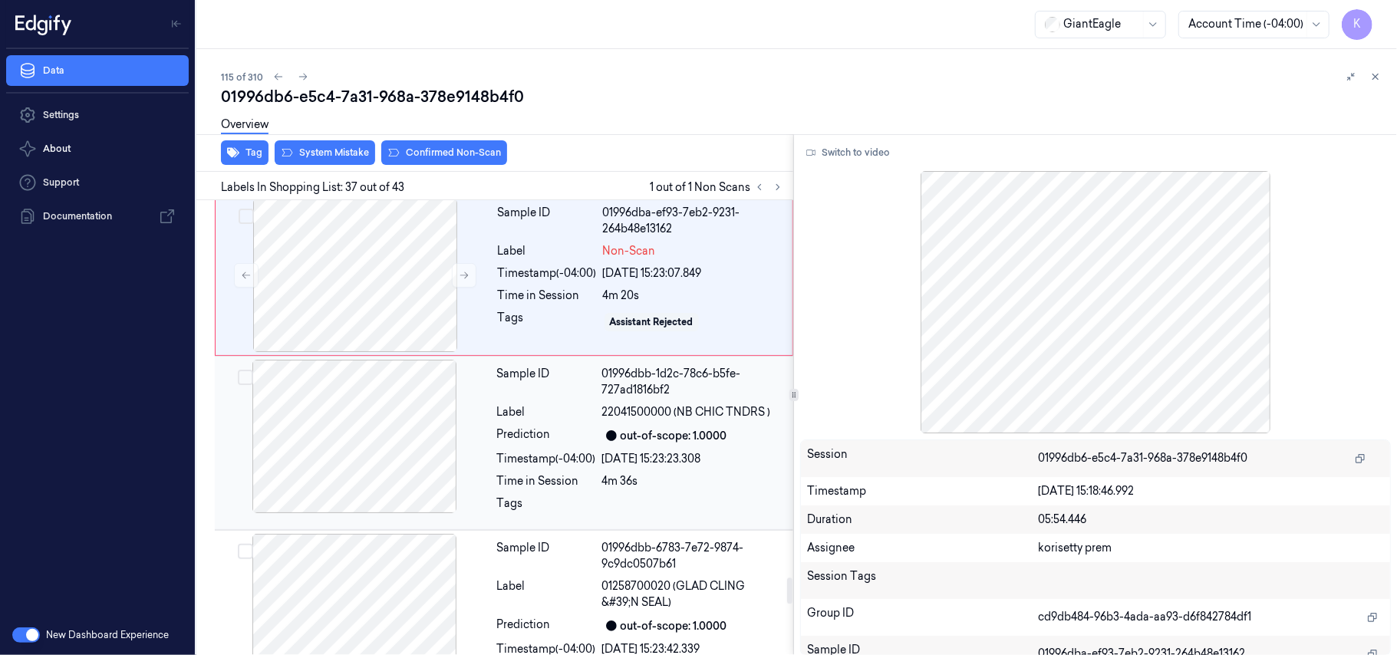
scroll to position [6590, 0]
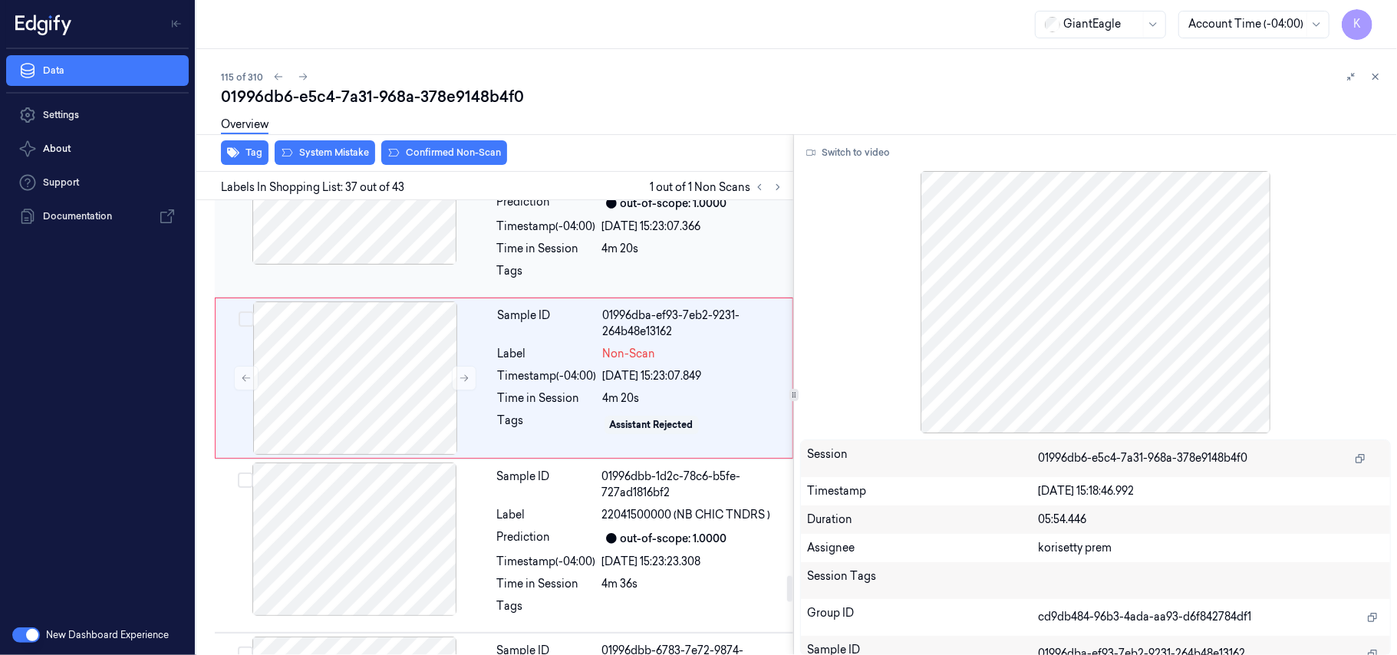
click at [436, 262] on div at bounding box center [354, 187] width 273 height 153
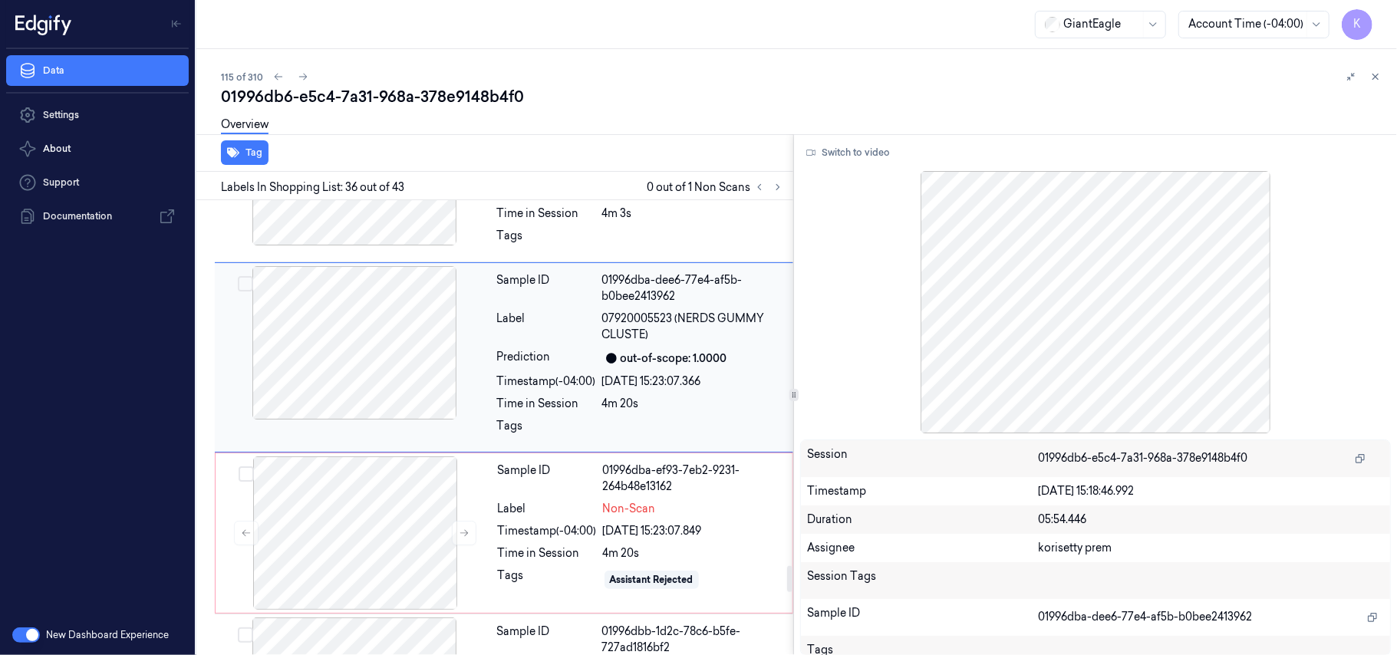
scroll to position [6414, 0]
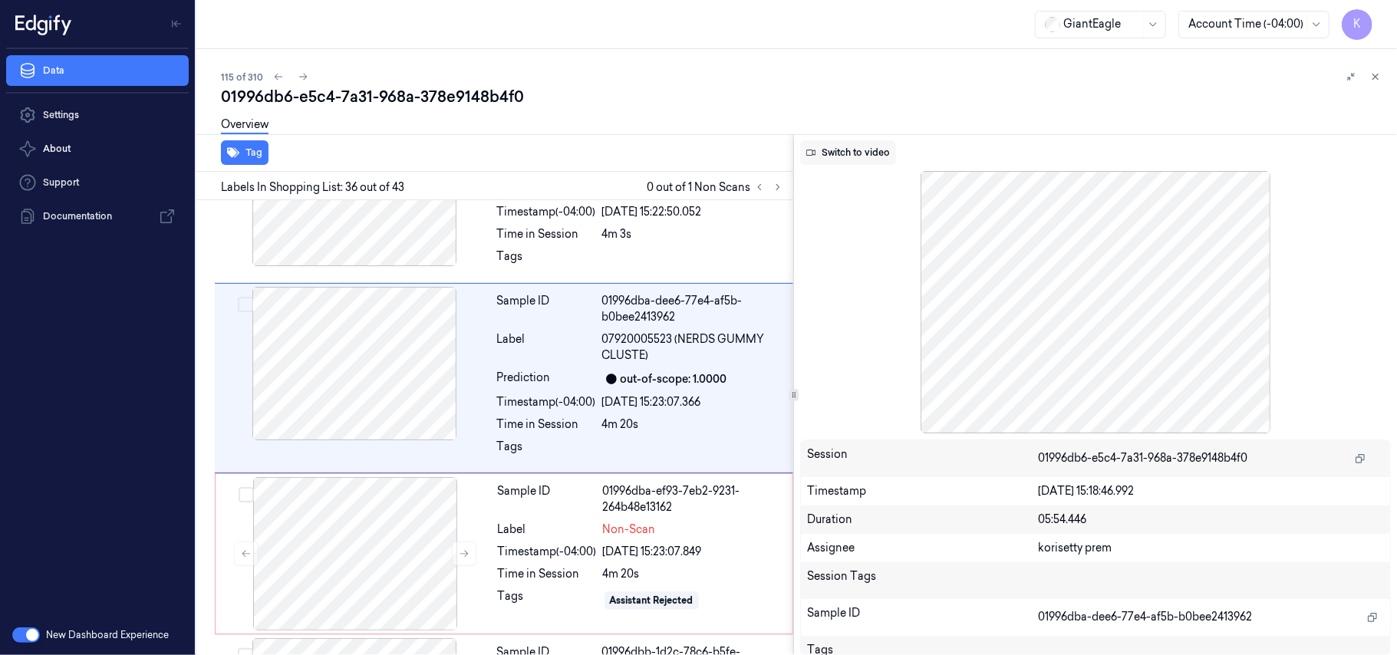
click at [839, 154] on button "Switch to video" at bounding box center [848, 152] width 96 height 25
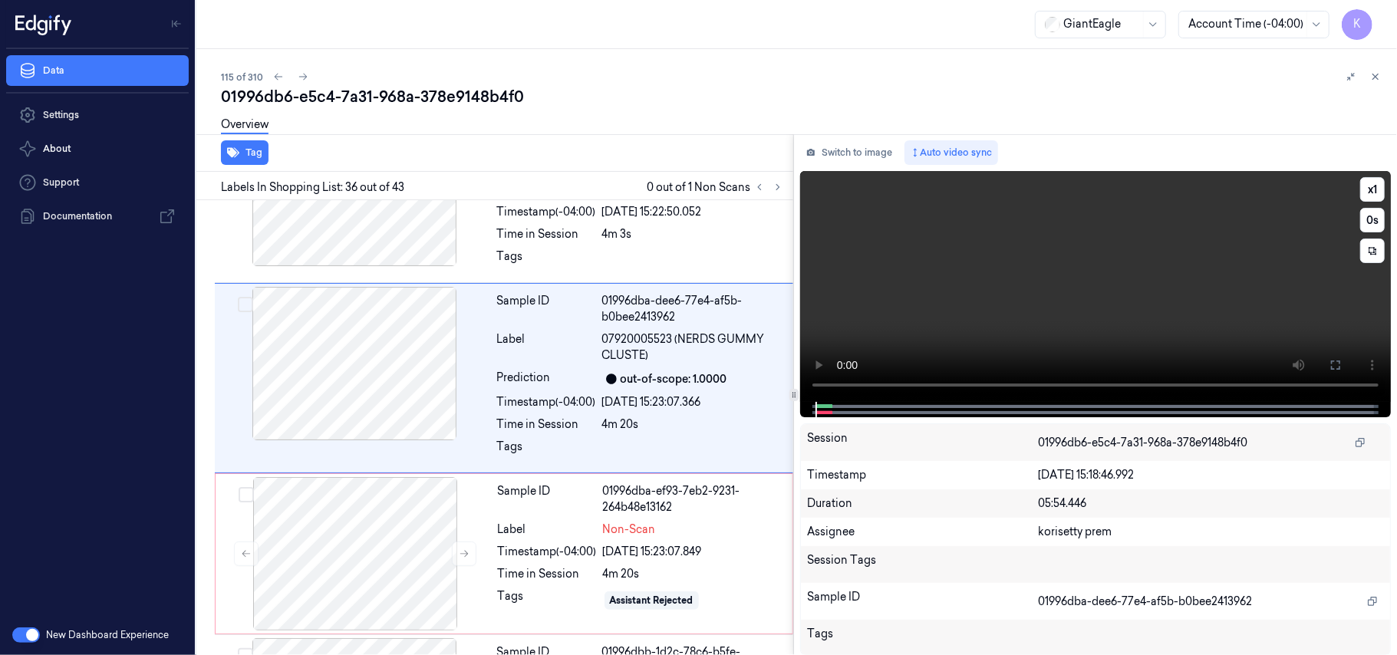
click at [1065, 335] on video at bounding box center [1095, 286] width 591 height 231
click at [1059, 311] on video at bounding box center [1095, 286] width 591 height 231
click at [1052, 314] on video at bounding box center [1095, 286] width 591 height 231
click at [1043, 311] on video at bounding box center [1095, 286] width 591 height 231
click at [893, 302] on video at bounding box center [1095, 286] width 591 height 231
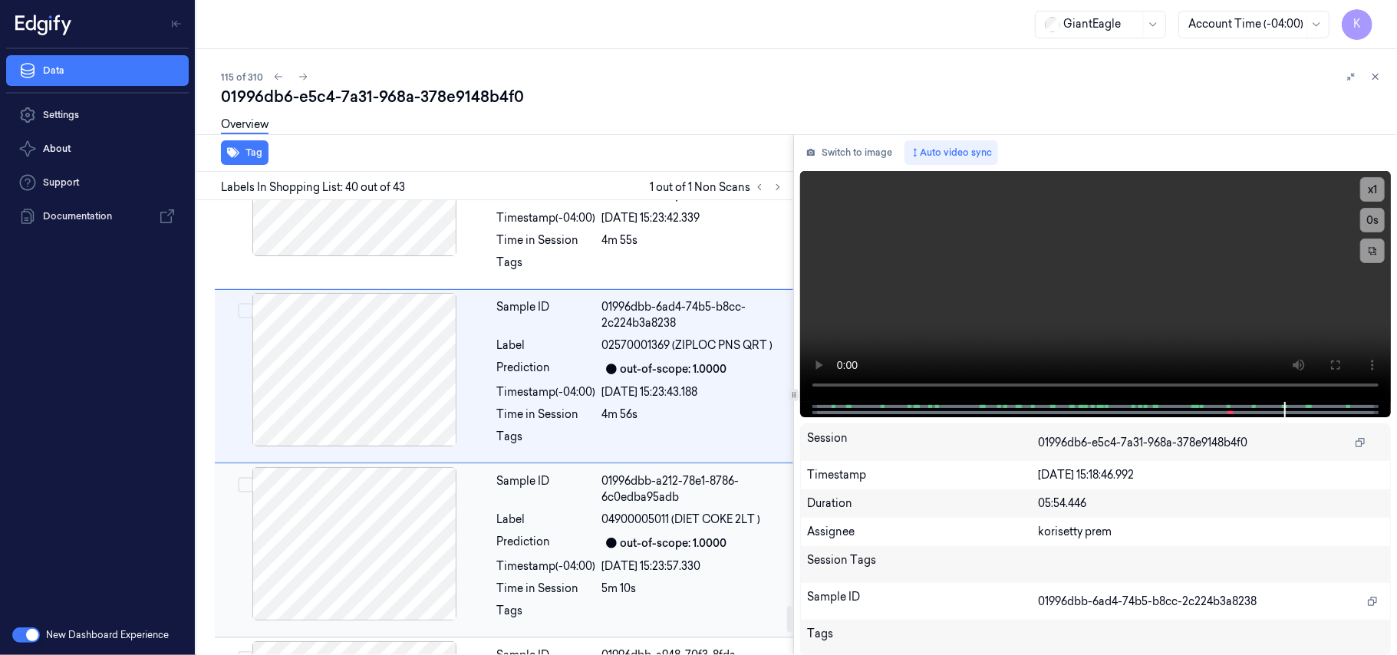
scroll to position [7328, 0]
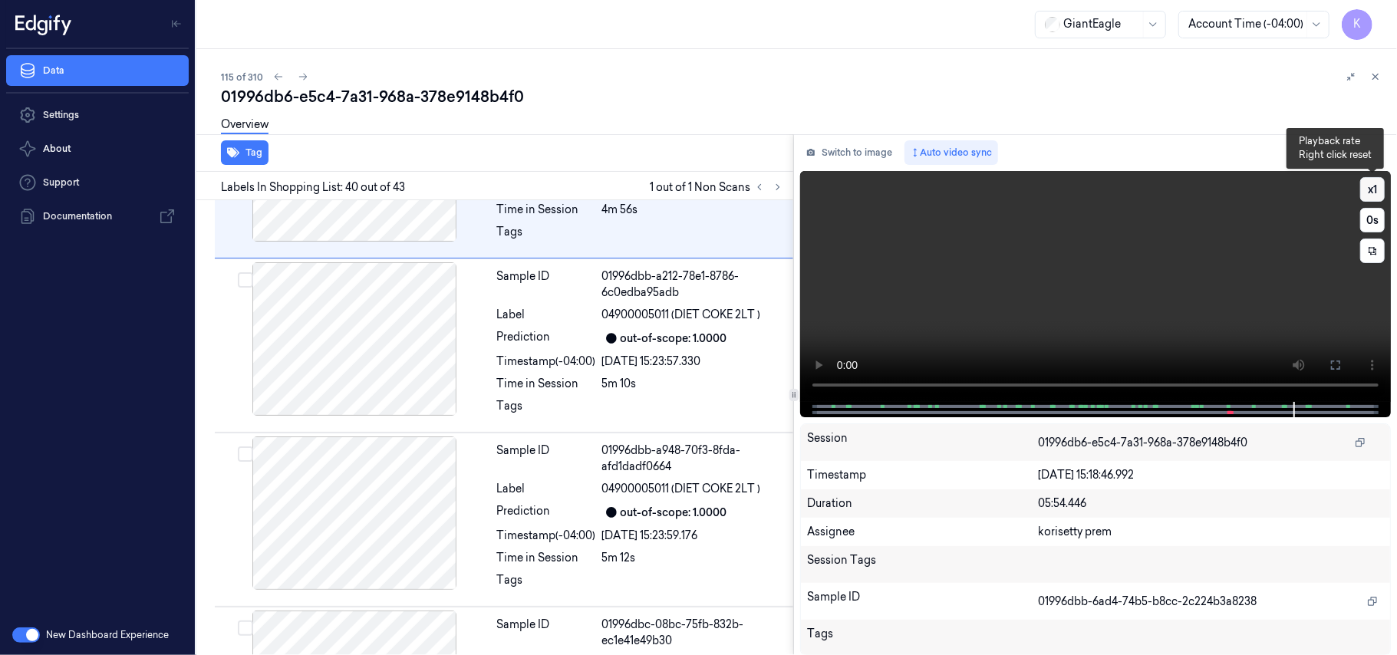
click at [1375, 188] on button "x 1" at bounding box center [1372, 189] width 25 height 25
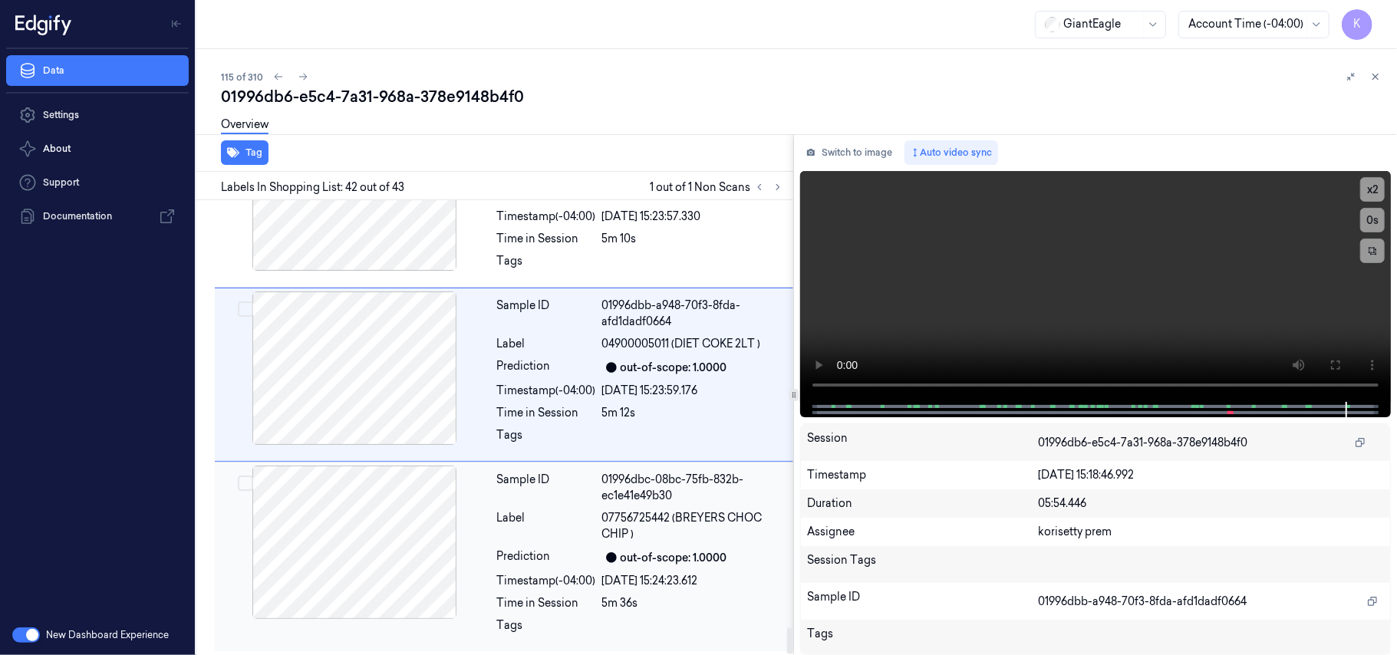
scroll to position [7529, 0]
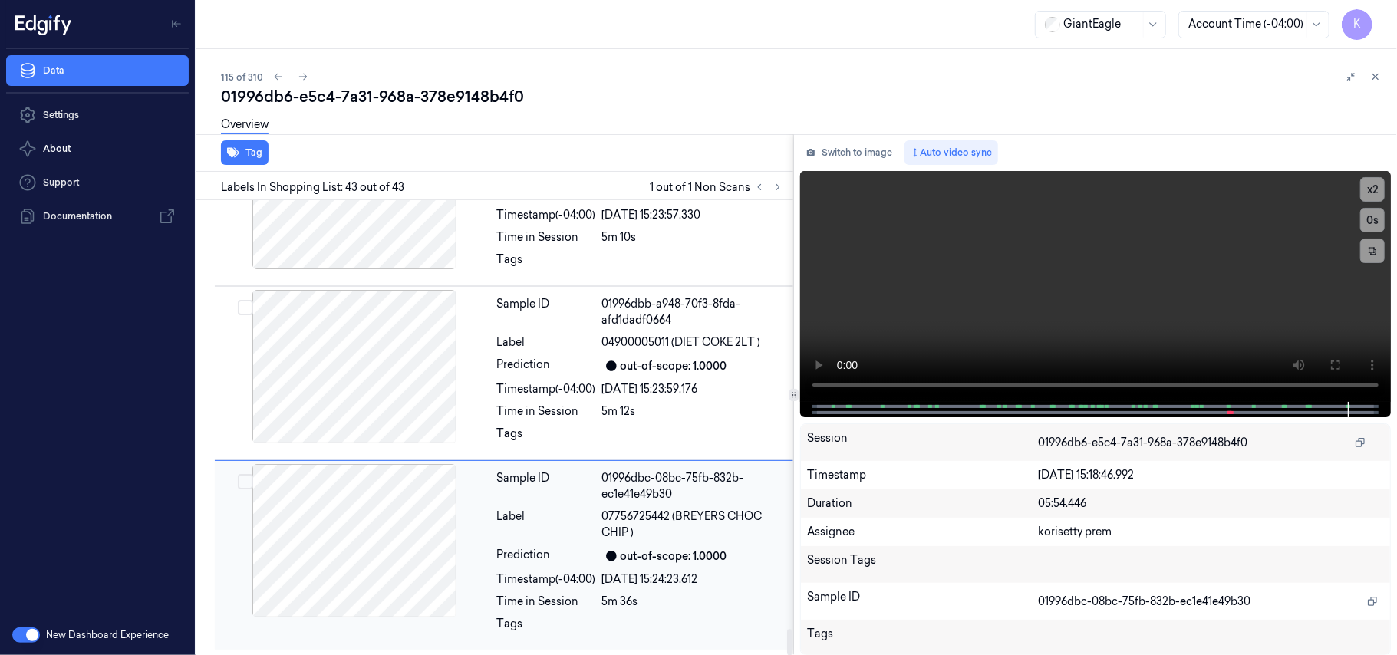
click at [681, 504] on div "Sample ID 01996dbc-08bc-75fb-832b-ec1e41e49b30 Label 07756725442 (BREYERS CHOC …" at bounding box center [640, 555] width 299 height 183
click at [1088, 272] on video at bounding box center [1095, 286] width 591 height 231
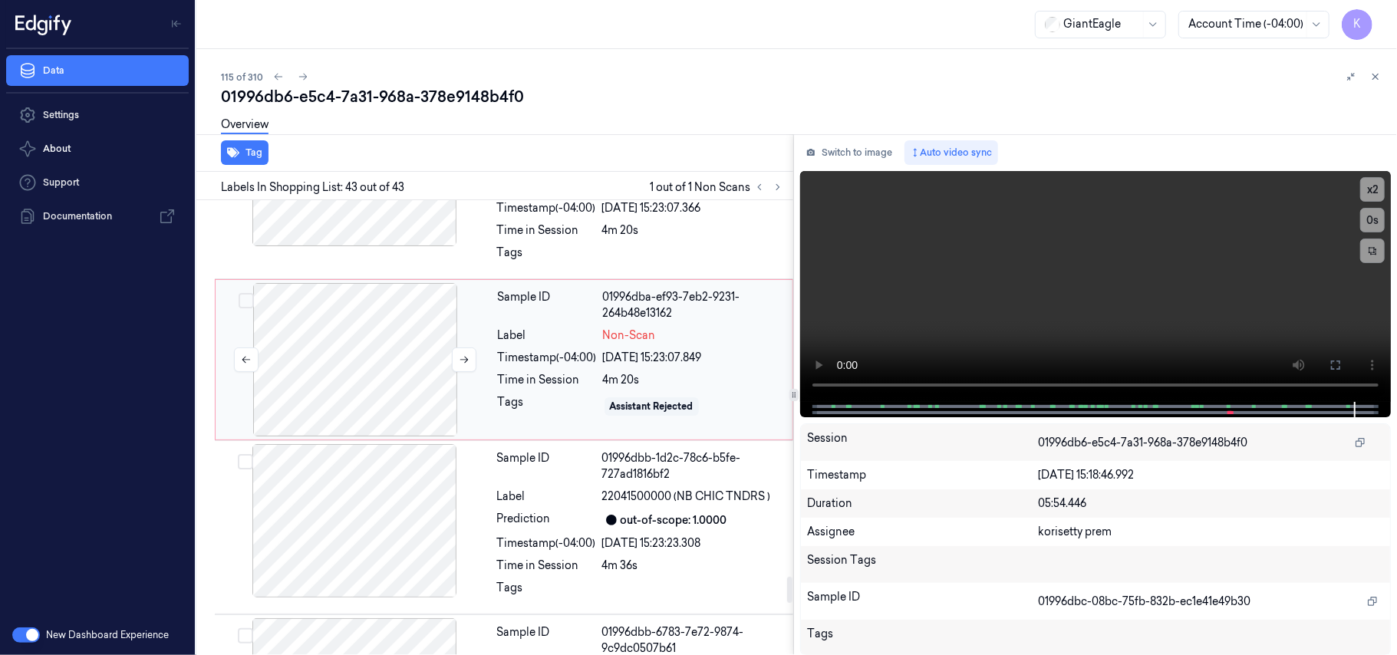
click at [222, 436] on div at bounding box center [355, 359] width 273 height 153
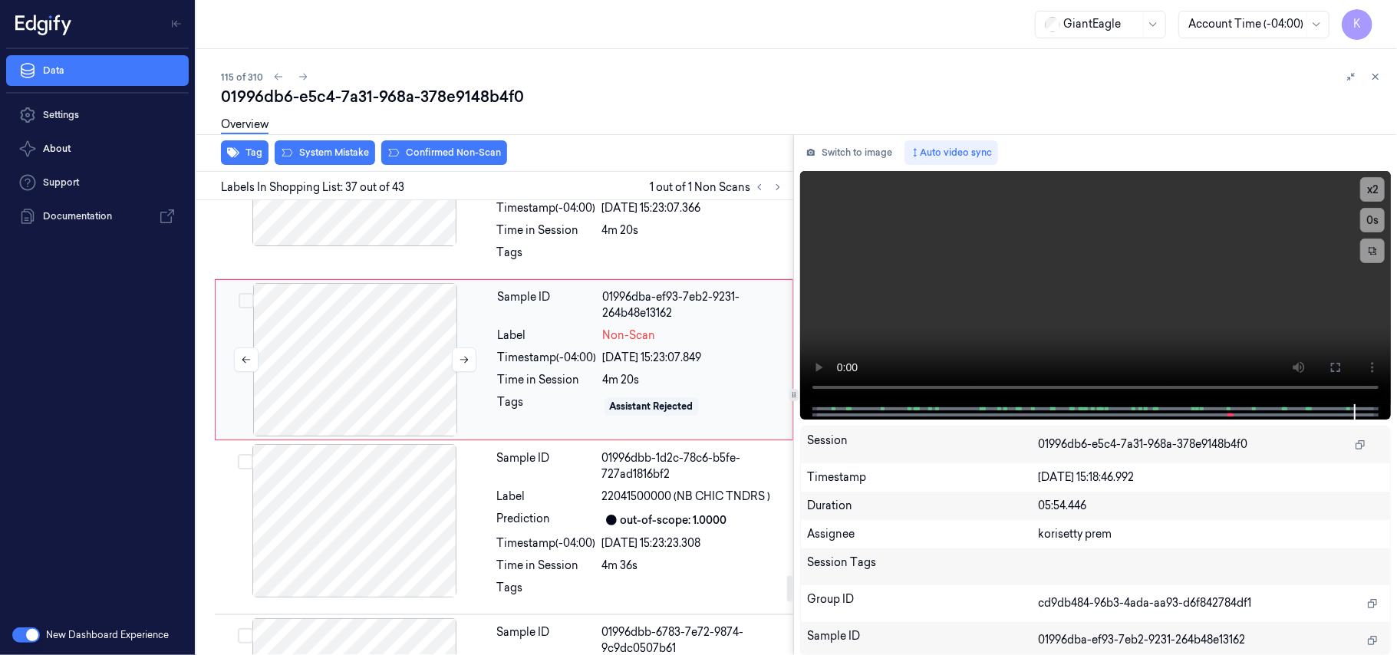
scroll to position [6590, 0]
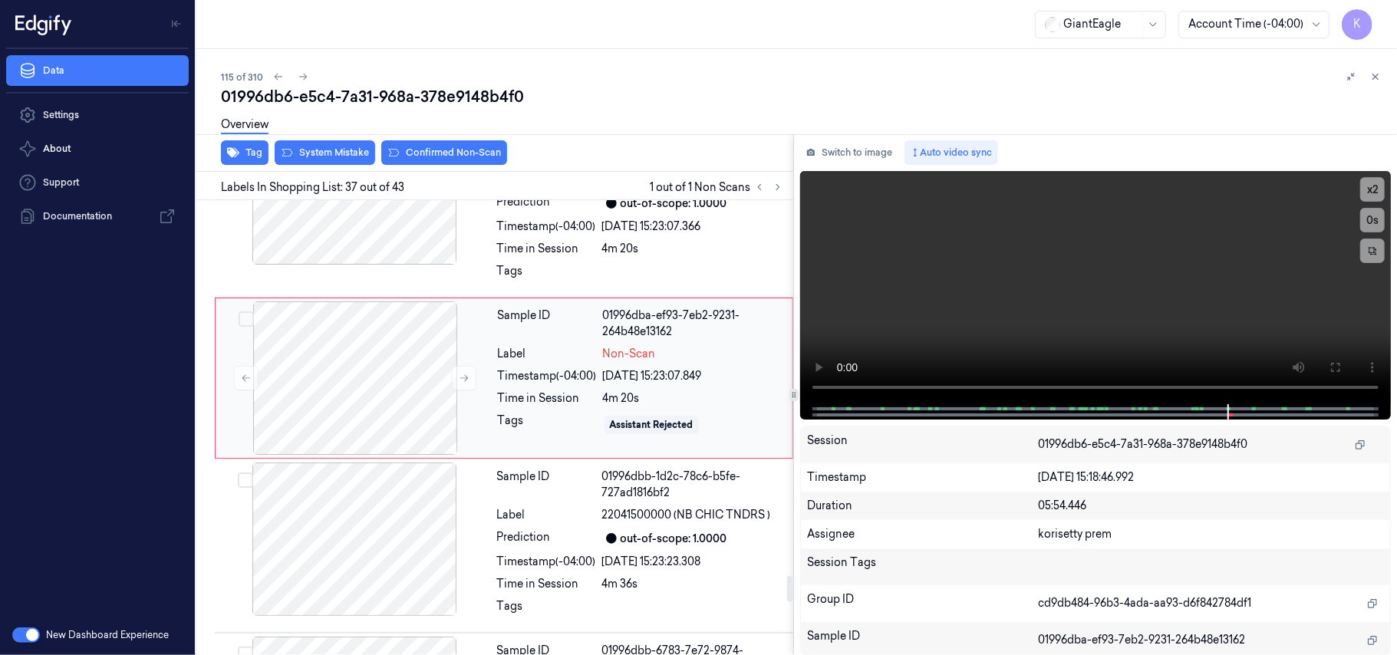
click at [514, 340] on div "Sample ID" at bounding box center [547, 324] width 99 height 32
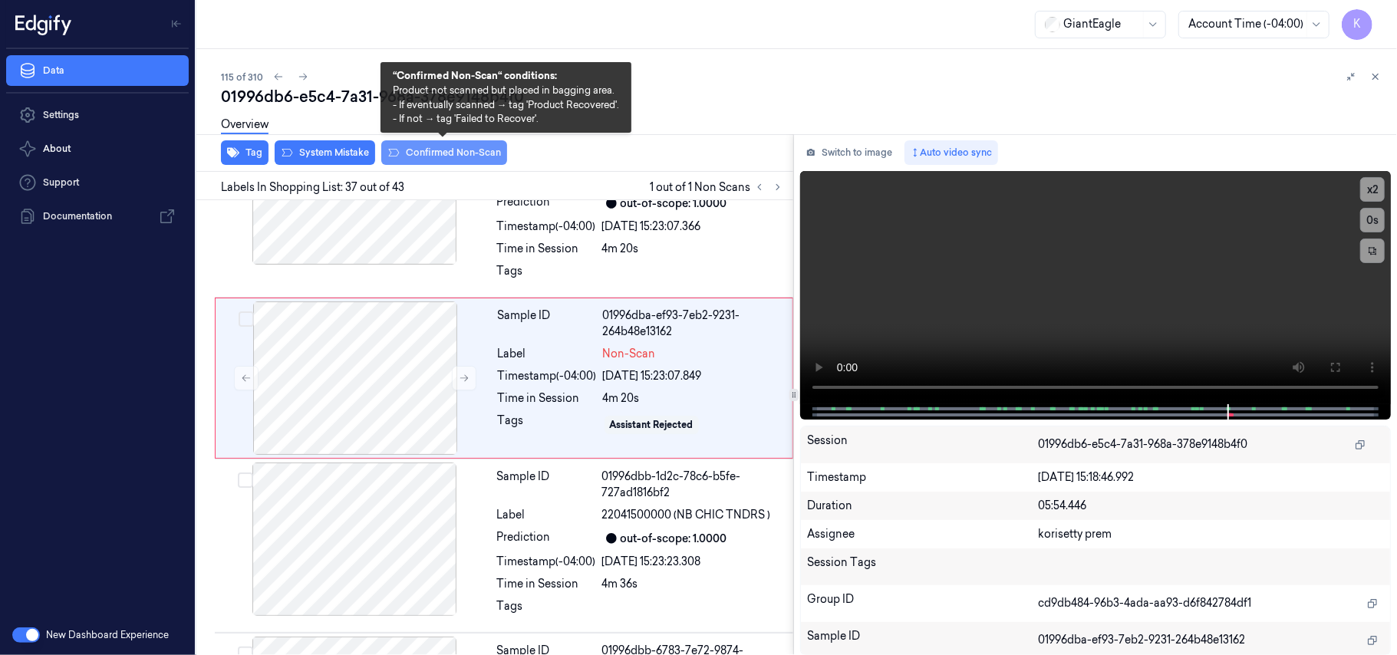
click at [427, 154] on button "Confirmed Non-Scan" at bounding box center [444, 152] width 126 height 25
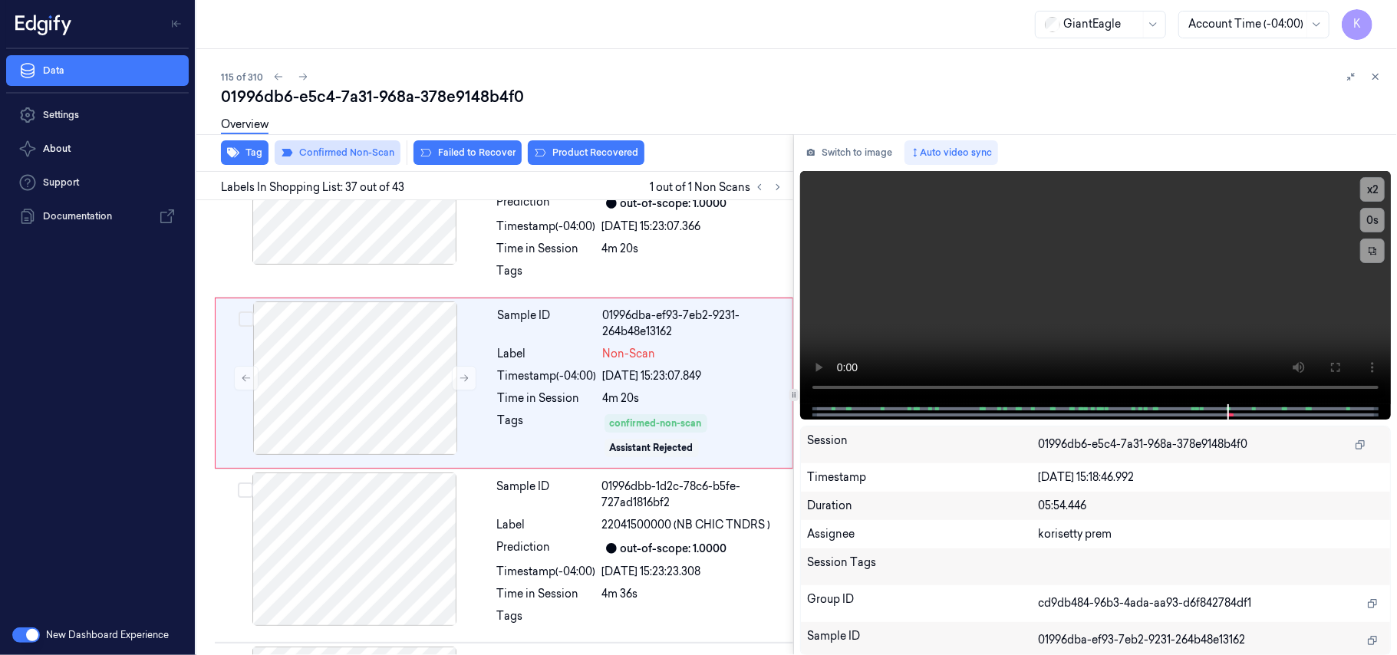
scroll to position [6596, 0]
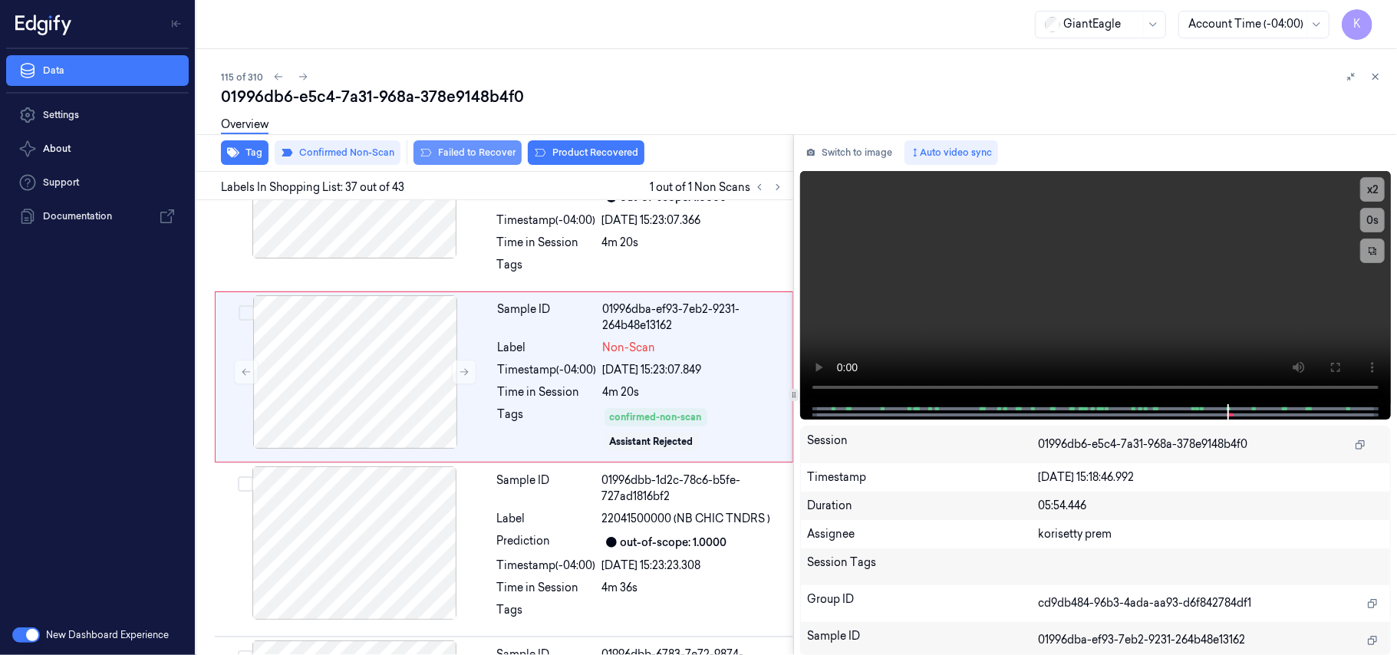
click at [476, 160] on button "Failed to Recover" at bounding box center [467, 152] width 108 height 25
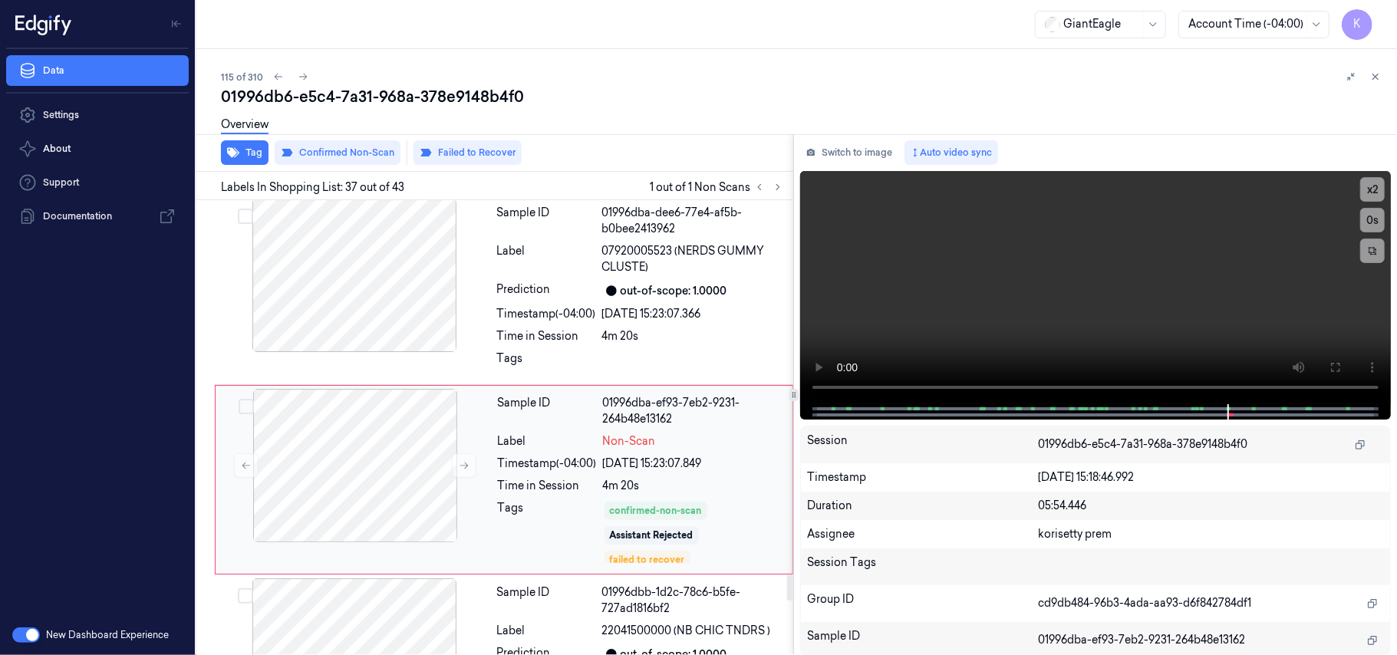
scroll to position [6604, 0]
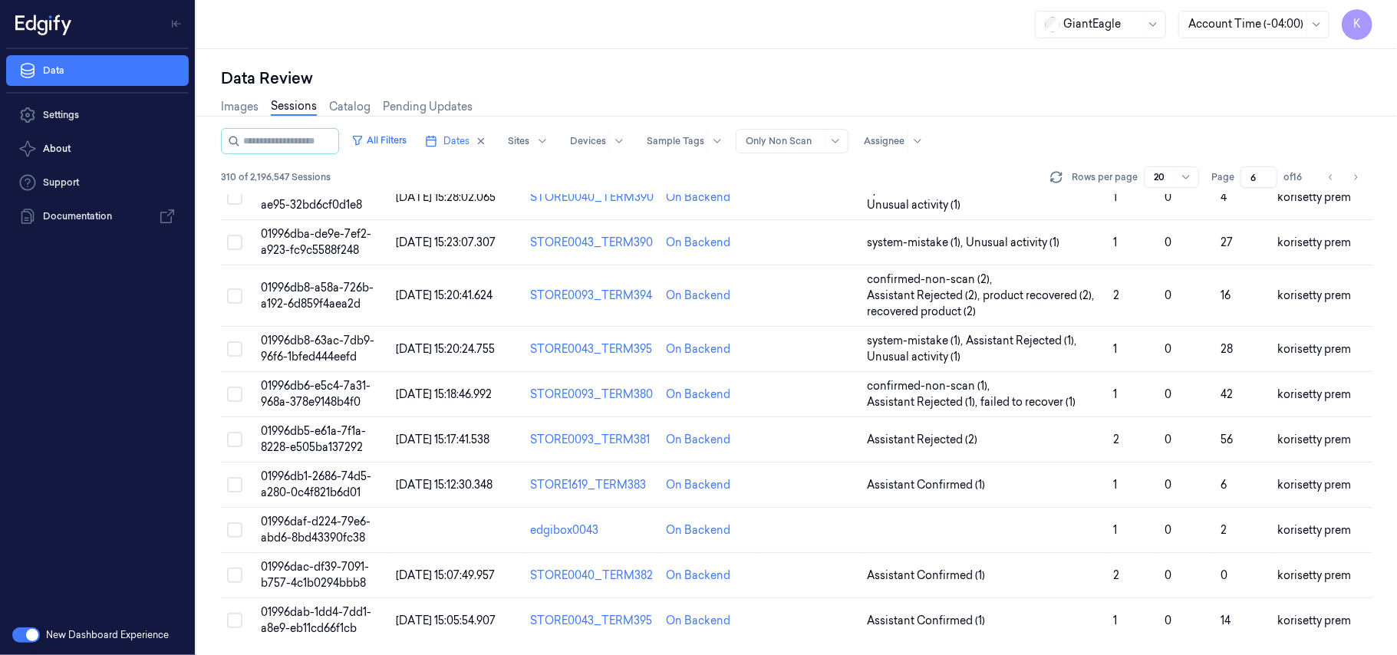
scroll to position [558, 0]
click at [313, 436] on span "01996db5-e61a-7f1a-8228-e505ba137292" at bounding box center [313, 439] width 105 height 30
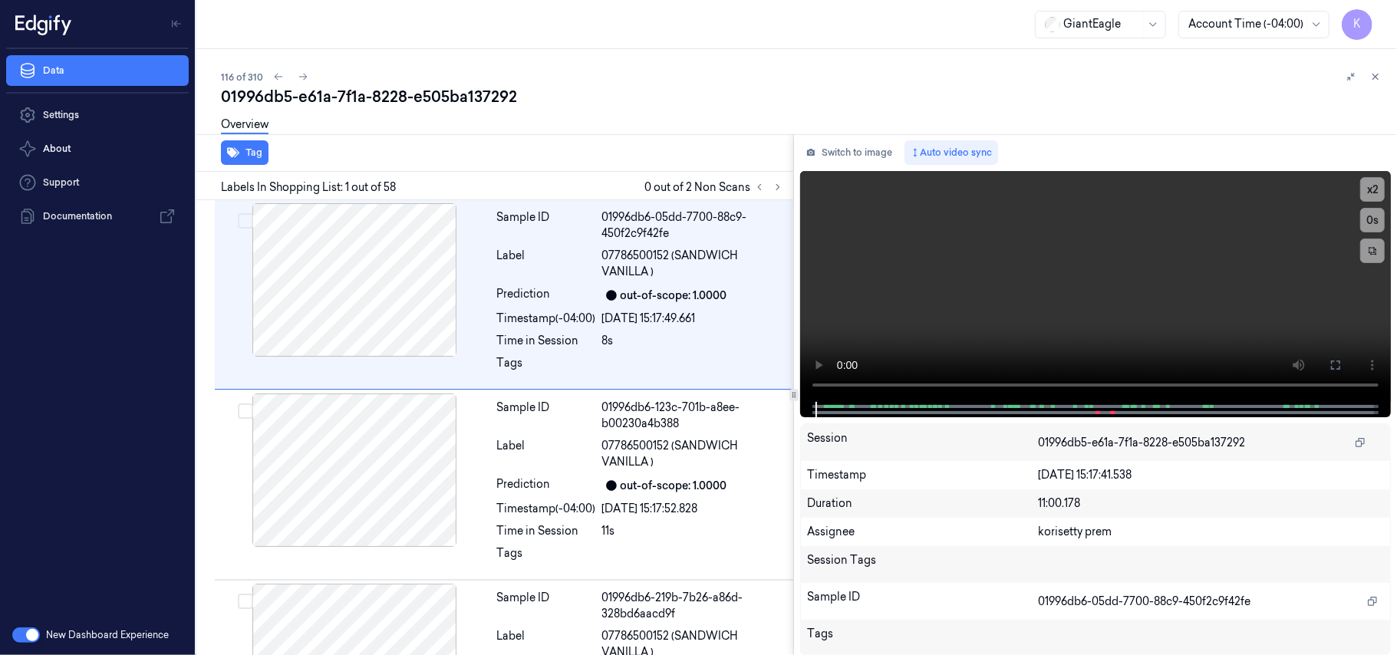
click at [729, 89] on div "01996db5-e61a-7f1a-8228-e505ba137292" at bounding box center [803, 96] width 1164 height 21
click at [776, 186] on icon at bounding box center [777, 187] width 11 height 11
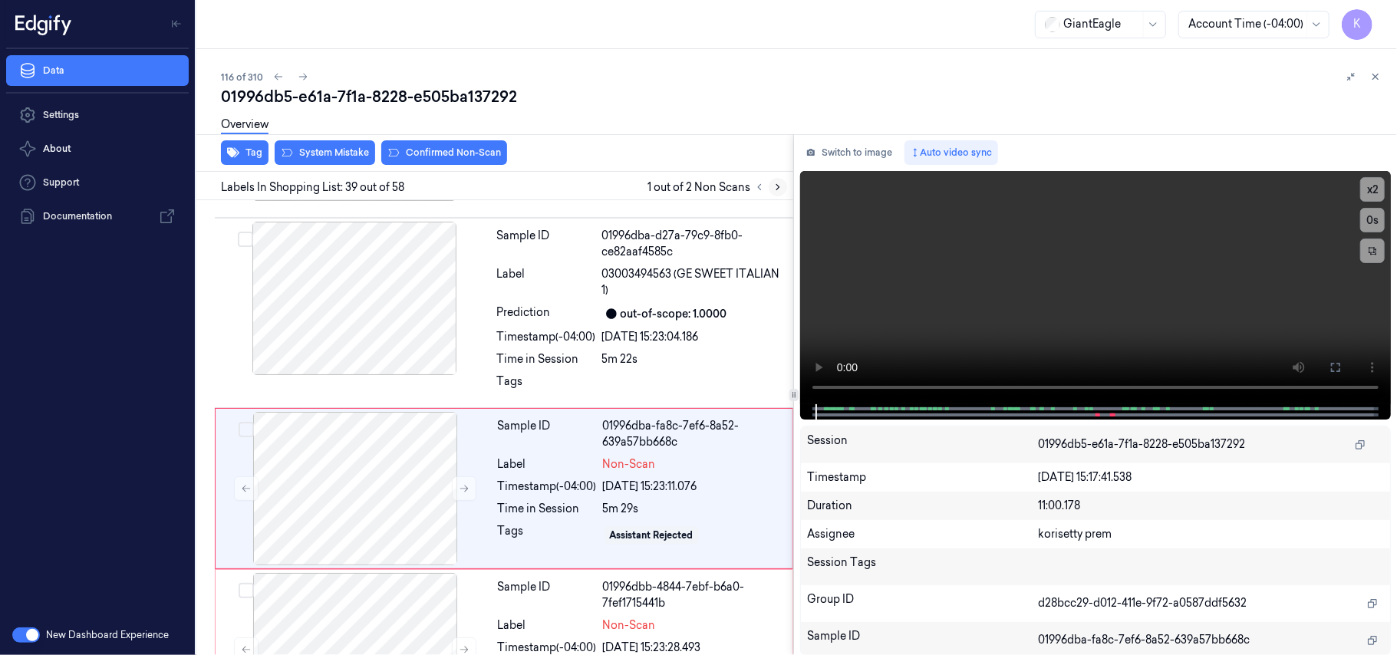
scroll to position [6972, 0]
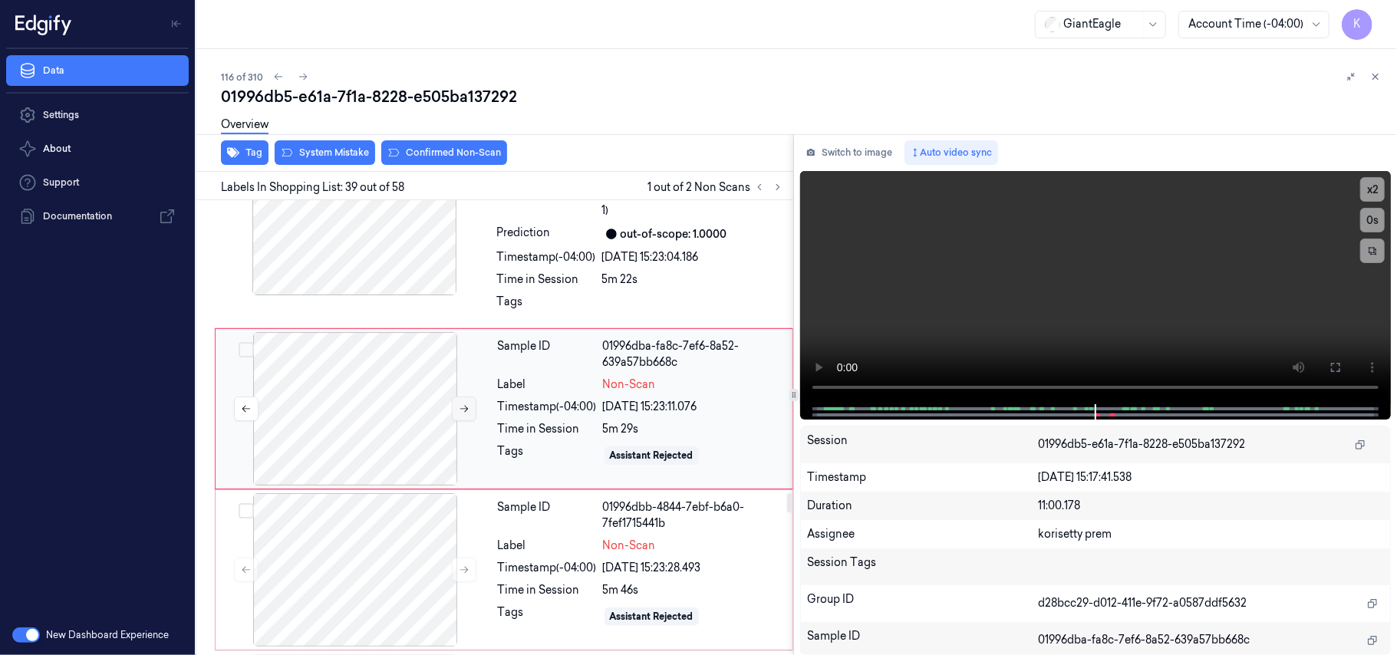
click at [464, 414] on icon at bounding box center [464, 409] width 11 height 11
click at [468, 414] on icon at bounding box center [464, 409] width 11 height 11
click at [465, 575] on icon at bounding box center [464, 570] width 11 height 11
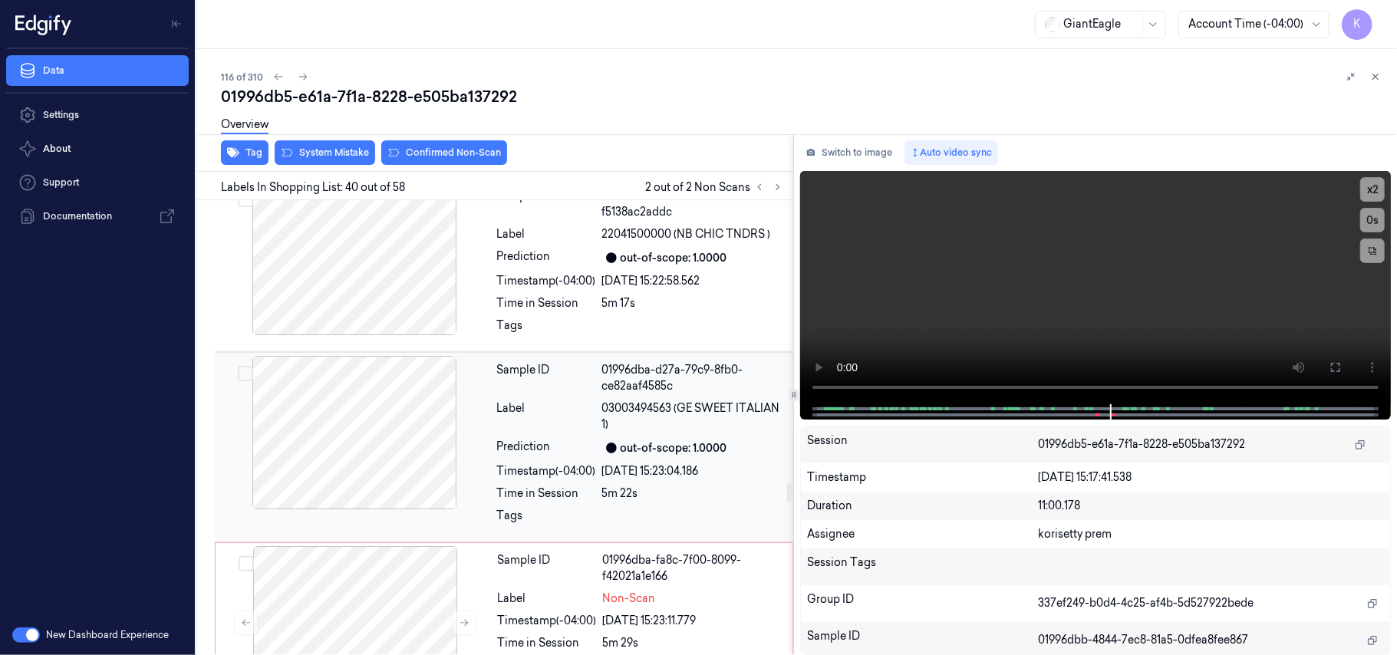
scroll to position [6724, 0]
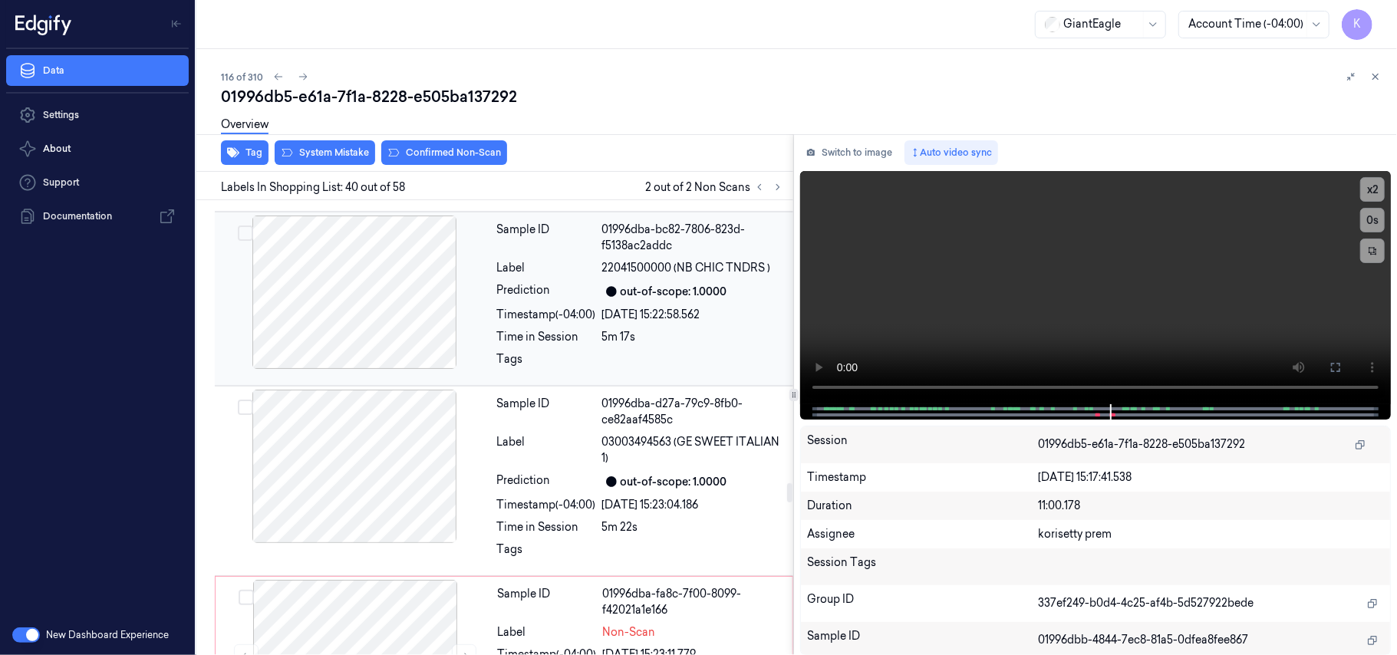
click at [612, 323] on div "[DATE] 15:22:58.562" at bounding box center [693, 315] width 182 height 16
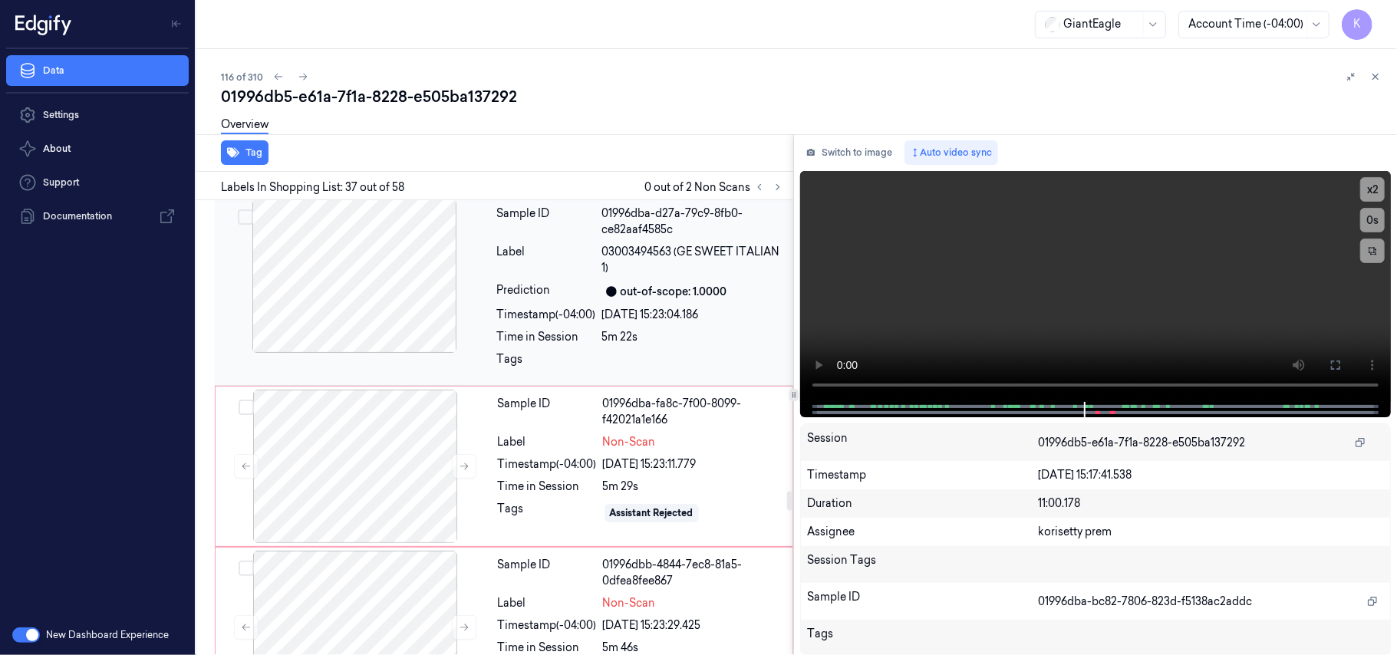
scroll to position [6920, 0]
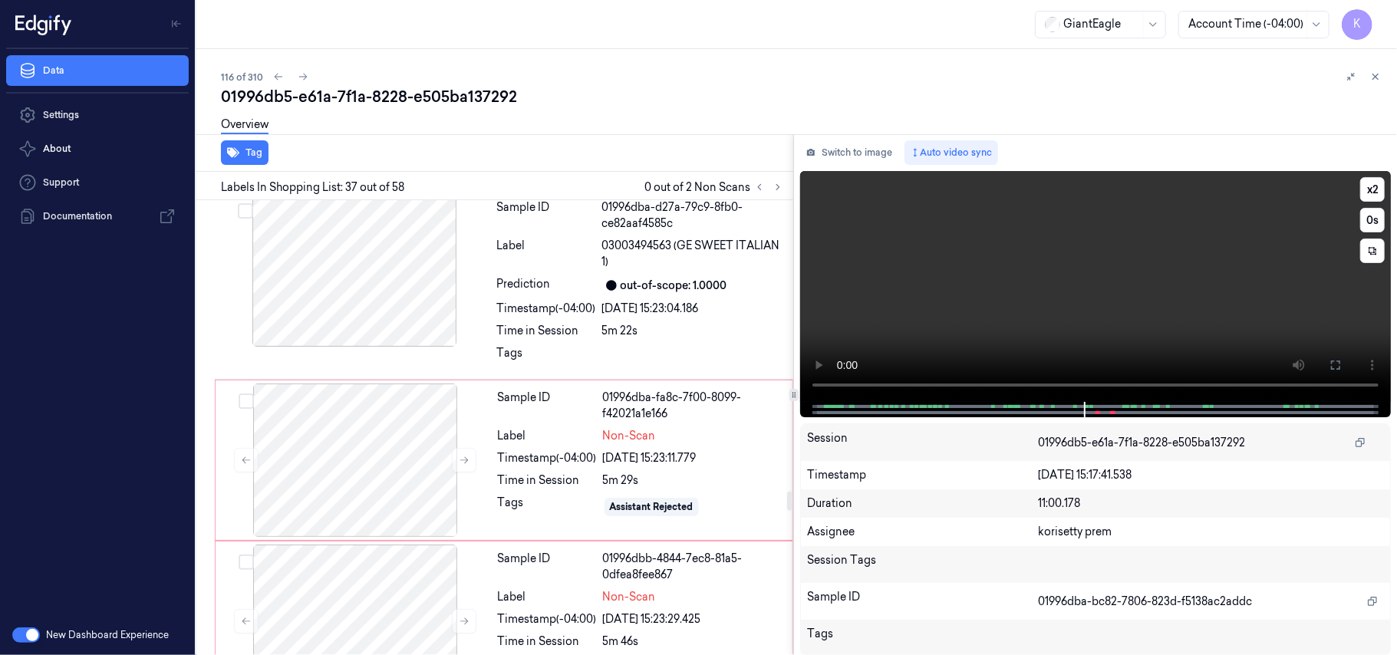
click at [1092, 234] on video at bounding box center [1095, 286] width 591 height 231
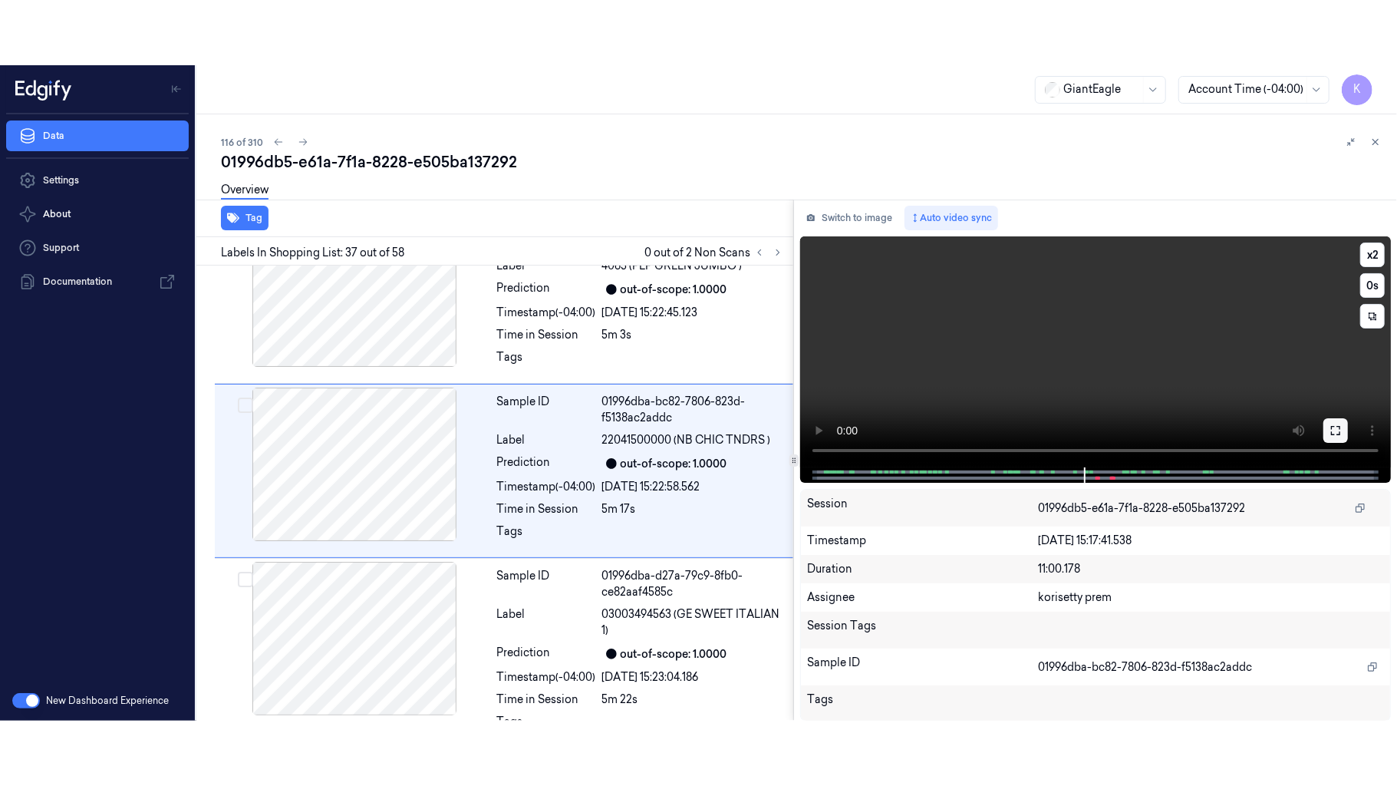
scroll to position [6613, 0]
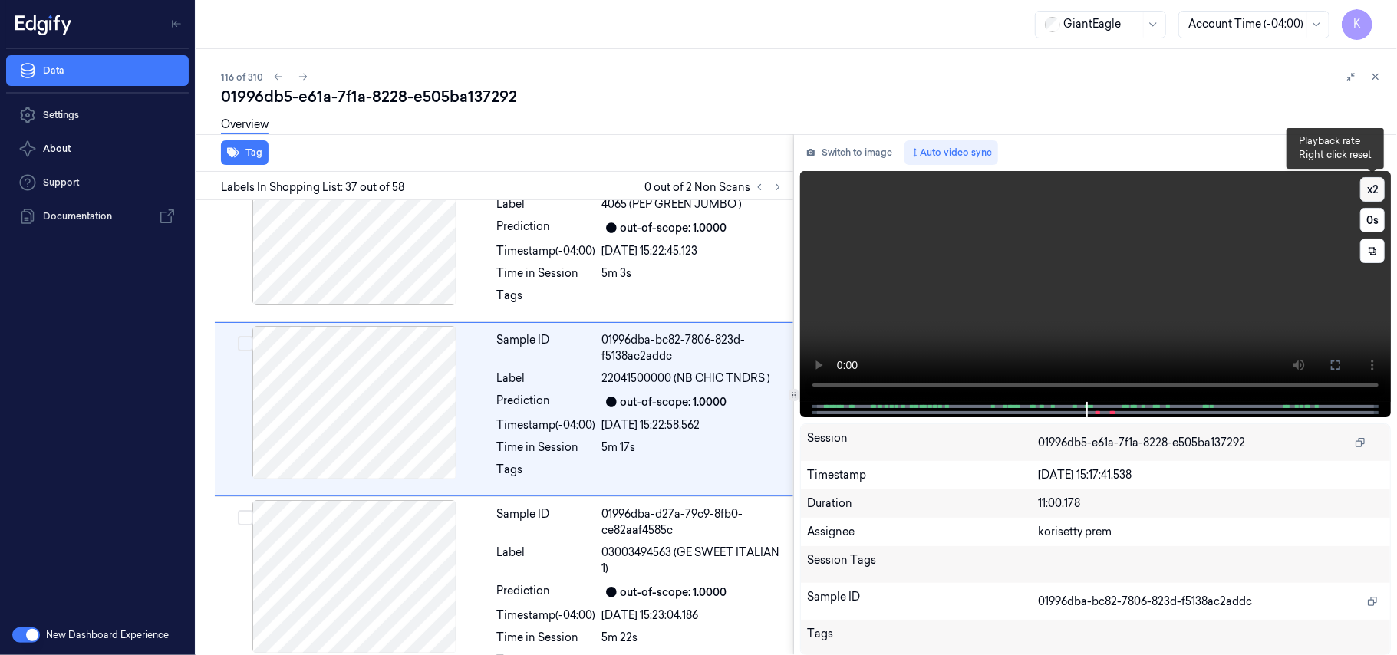
click at [1379, 188] on button "x 2" at bounding box center [1372, 189] width 25 height 25
click at [1379, 188] on button "x 4" at bounding box center [1372, 189] width 25 height 25
click at [1330, 361] on icon at bounding box center [1335, 365] width 12 height 12
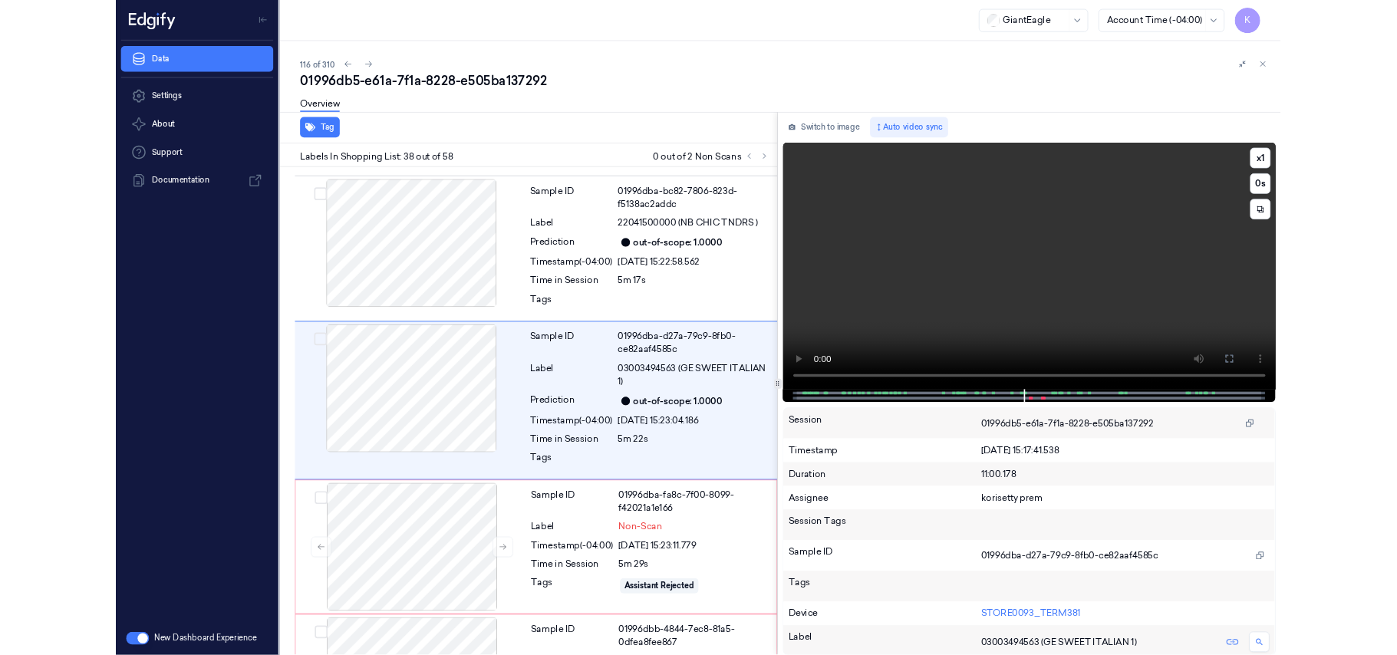
scroll to position [6731, 0]
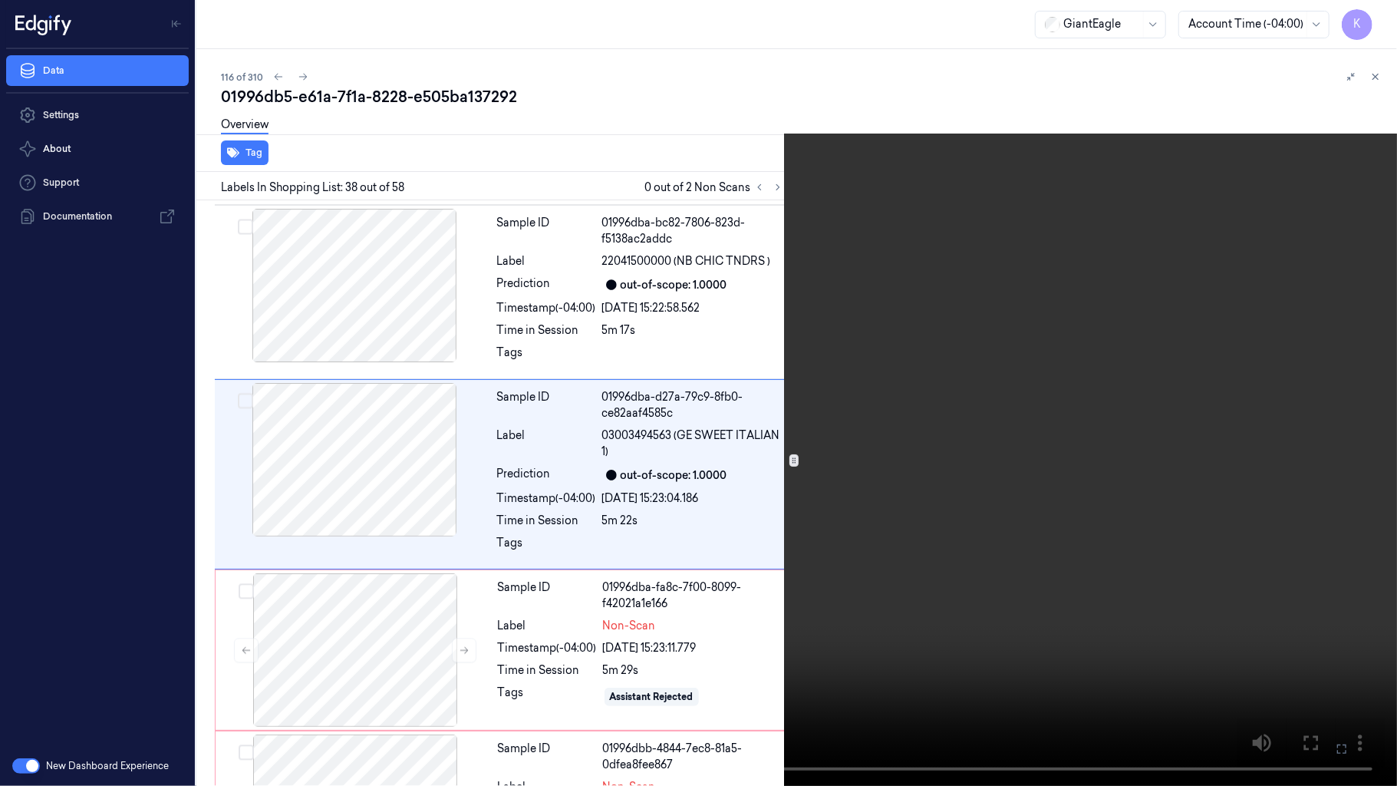
click at [0, 0] on button at bounding box center [0, 0] width 0 height 0
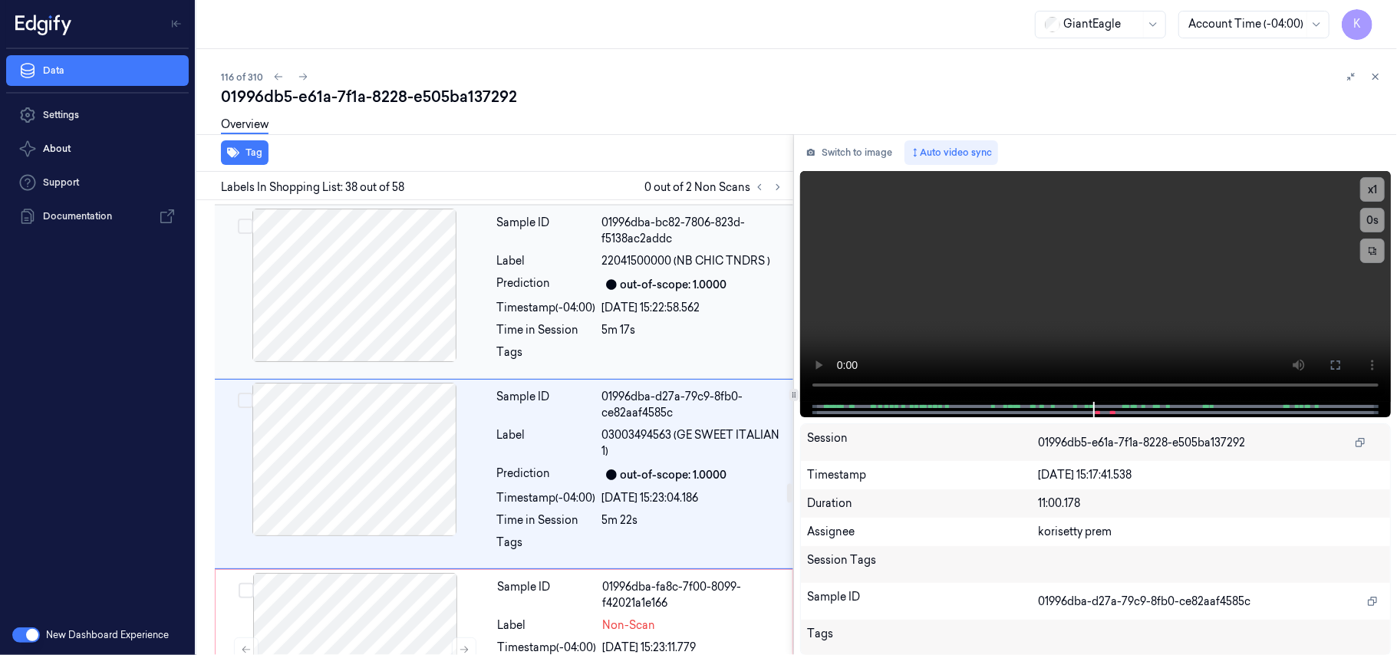
click at [609, 269] on span "22041500000 (NB CHIC TNDRS )" at bounding box center [686, 261] width 169 height 16
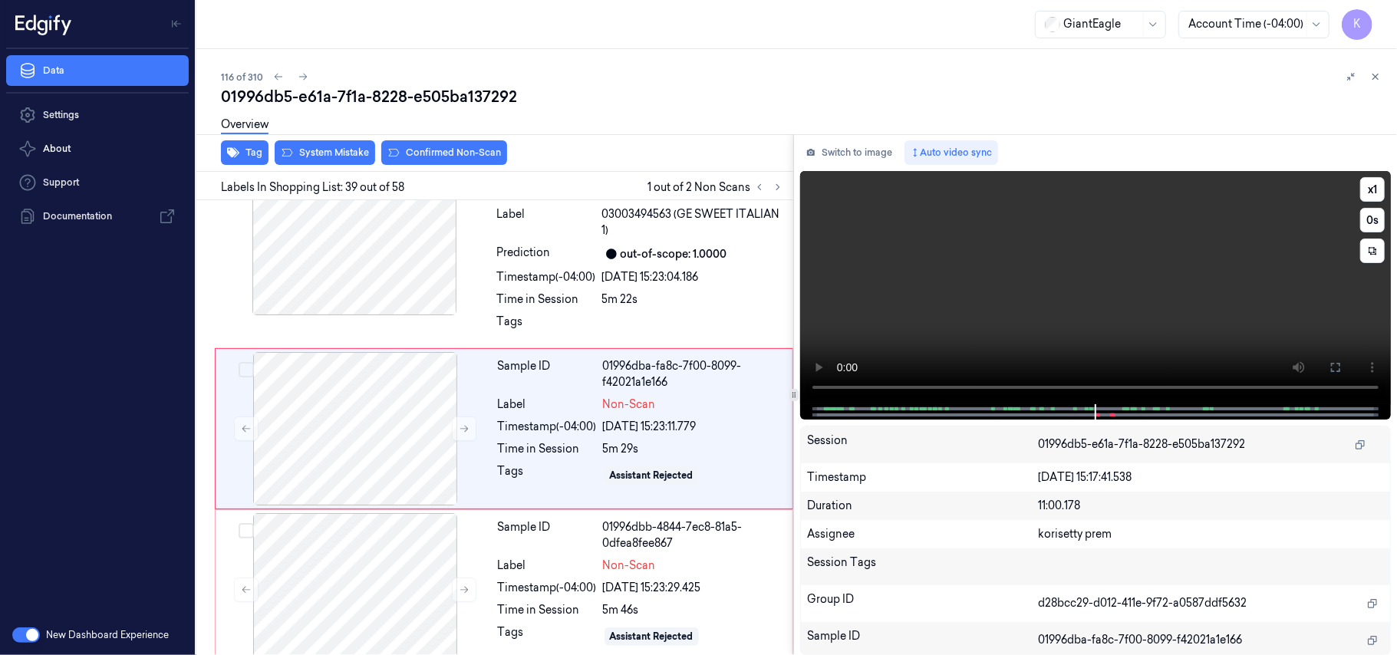
scroll to position [6972, 0]
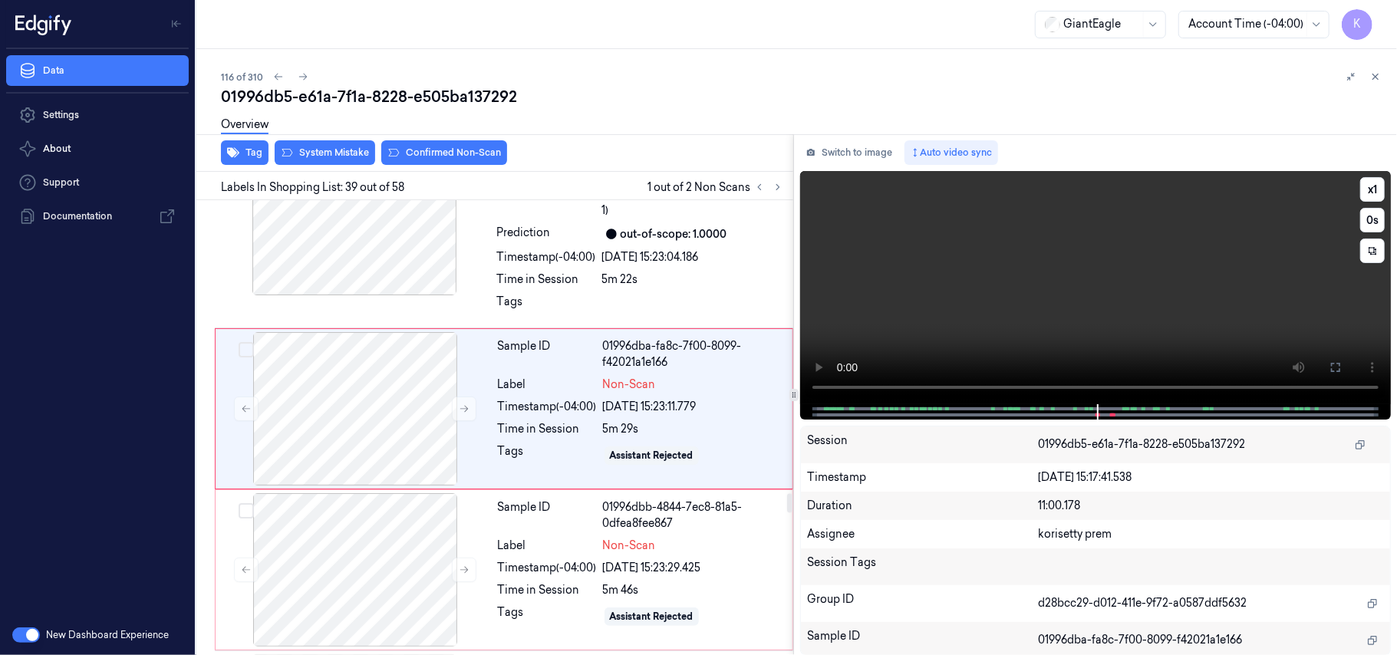
click at [974, 280] on video at bounding box center [1095, 287] width 591 height 233
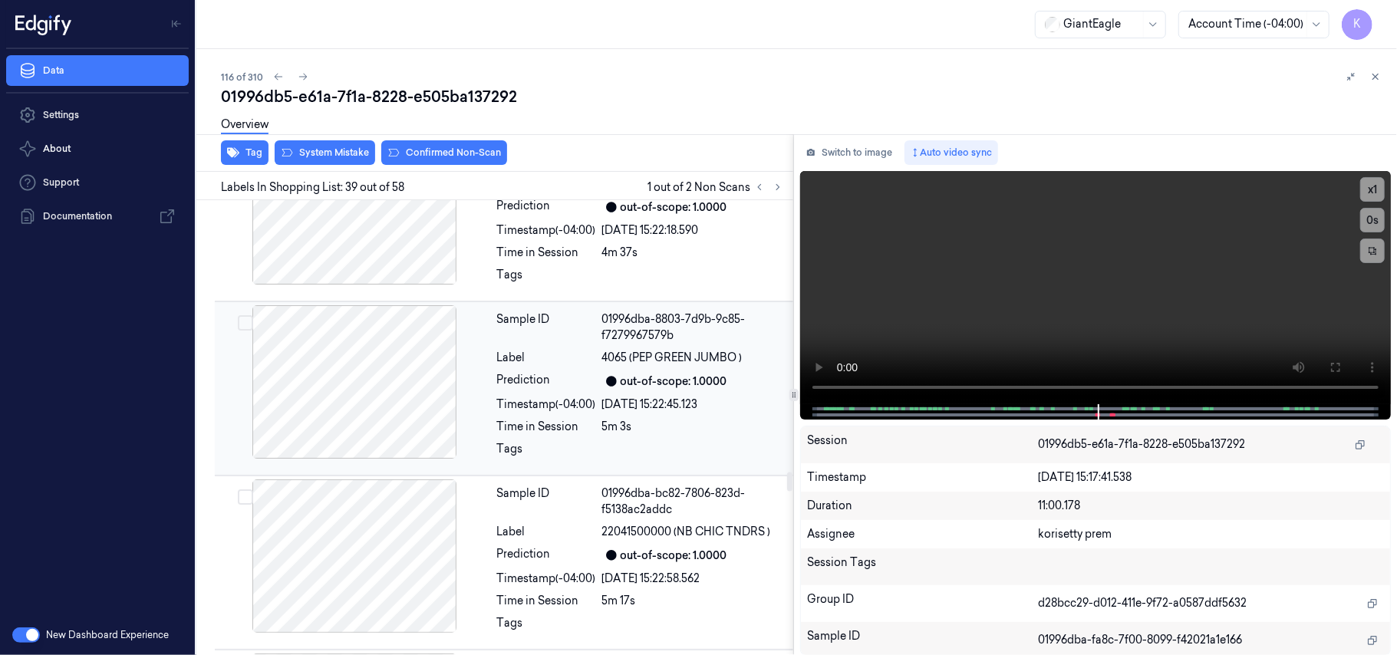
click at [597, 390] on div "Prediction out-of-scope: 1.0000" at bounding box center [640, 381] width 287 height 18
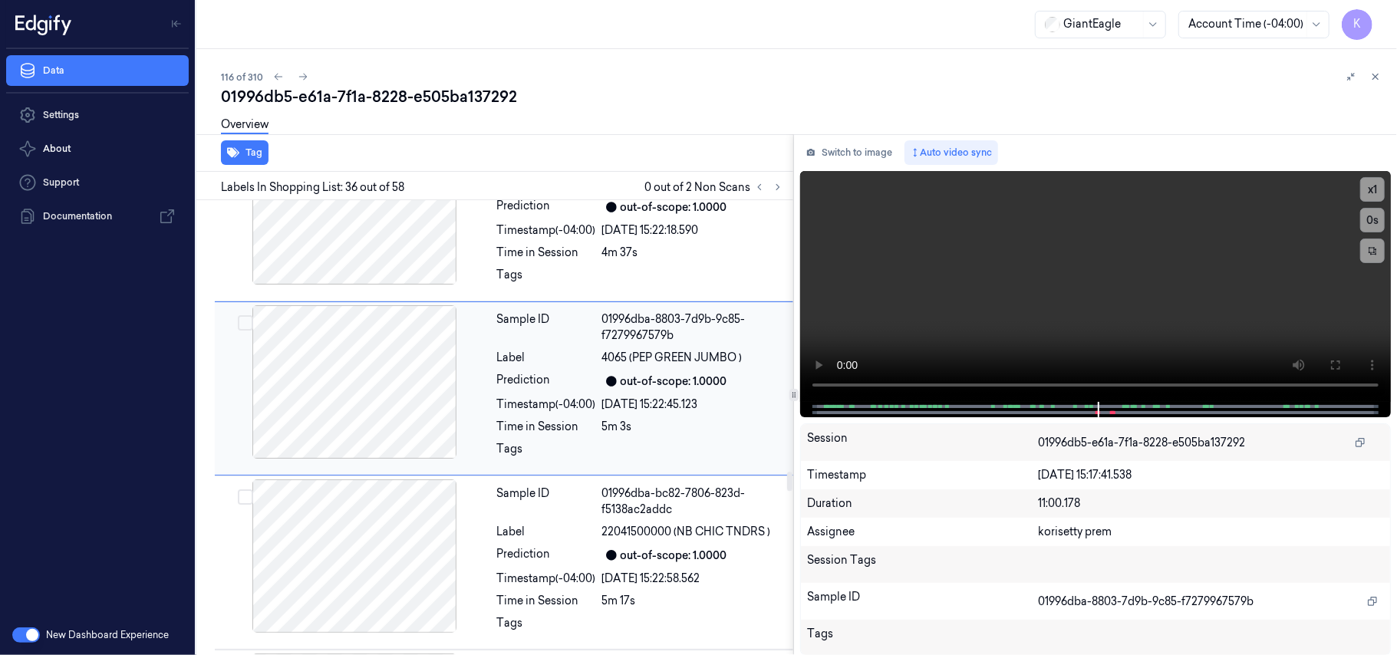
scroll to position [6438, 0]
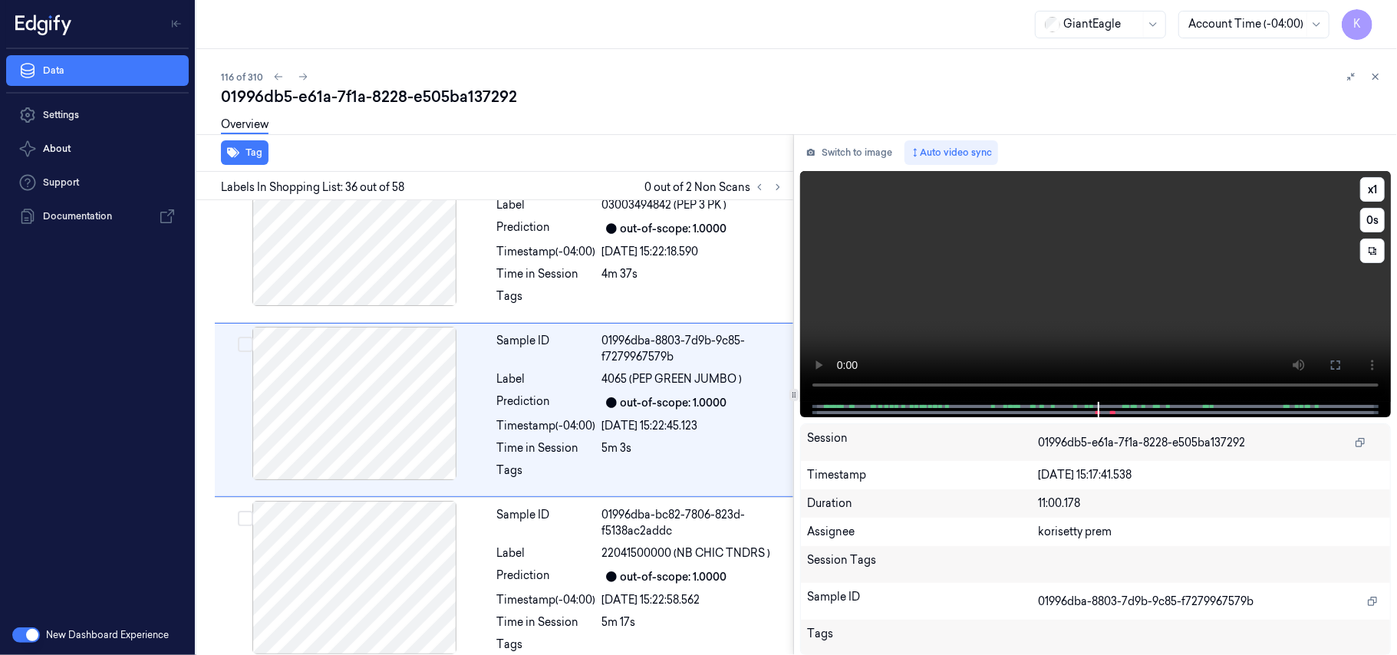
click at [1115, 295] on video at bounding box center [1095, 286] width 591 height 231
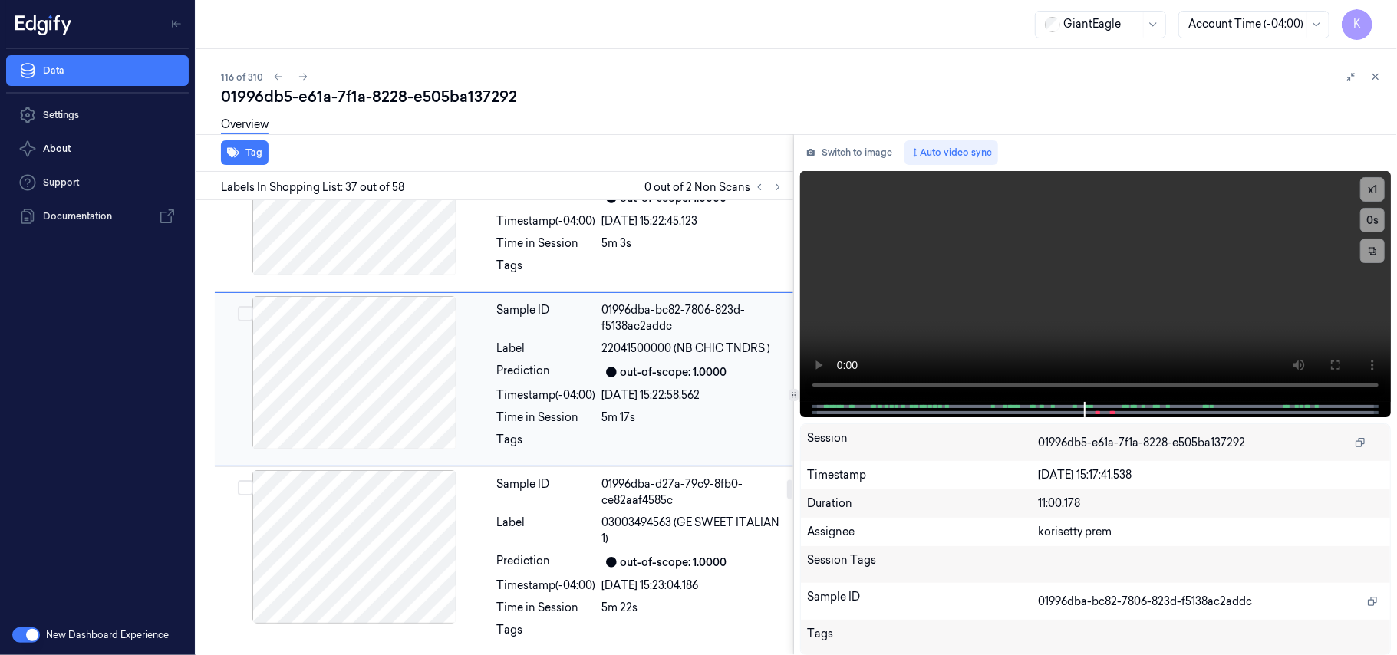
scroll to position [6613, 0]
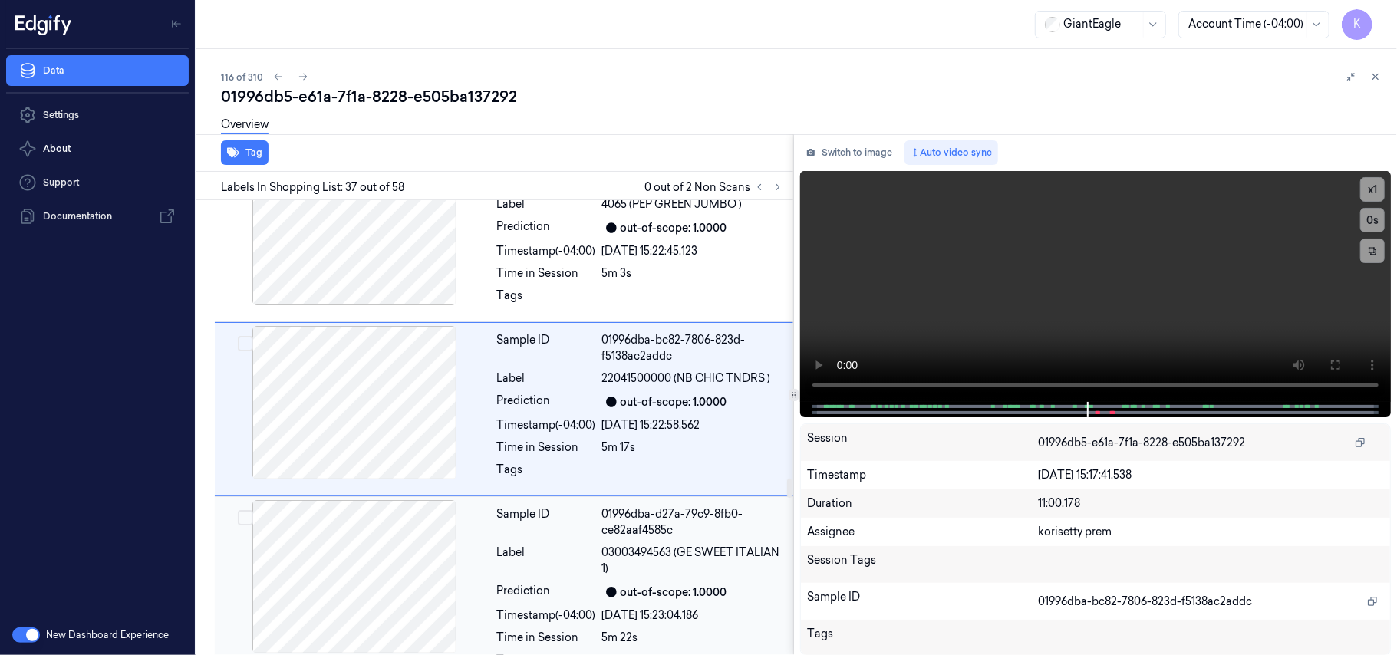
click at [681, 539] on div "01996dba-d27a-79c9-8fb0-ce82aaf4585c" at bounding box center [693, 522] width 182 height 32
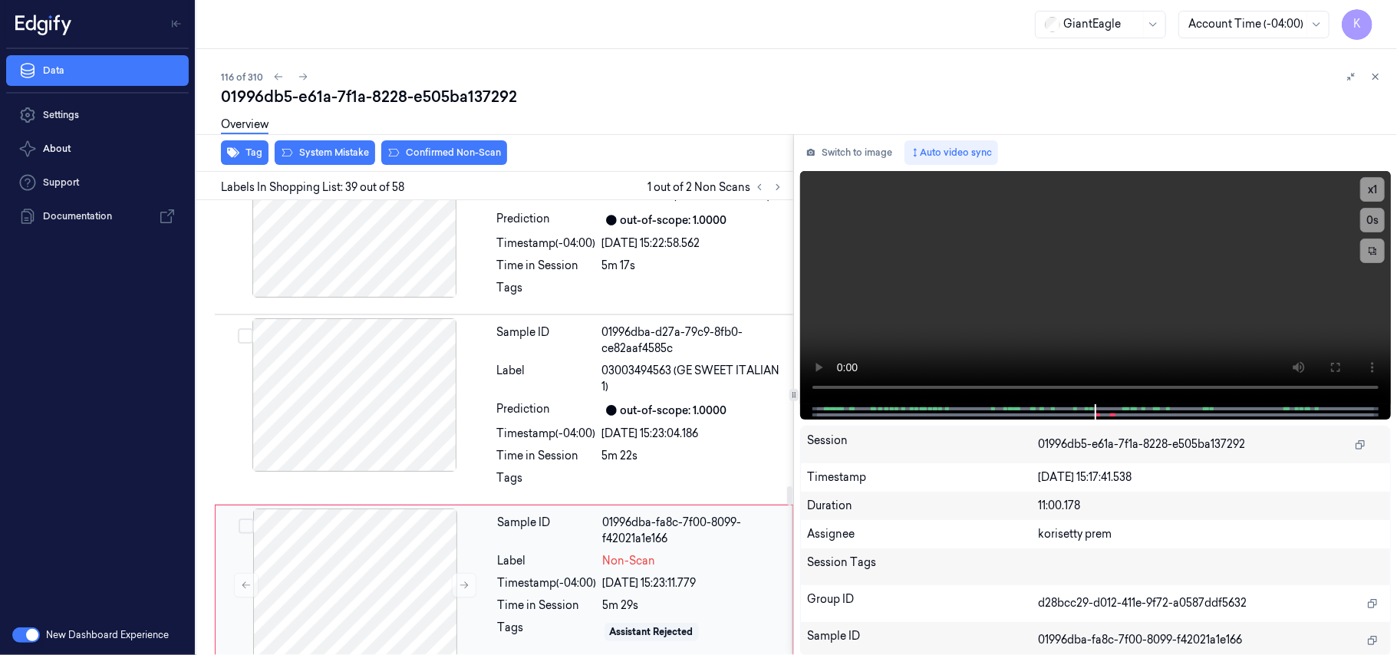
scroll to position [6972, 0]
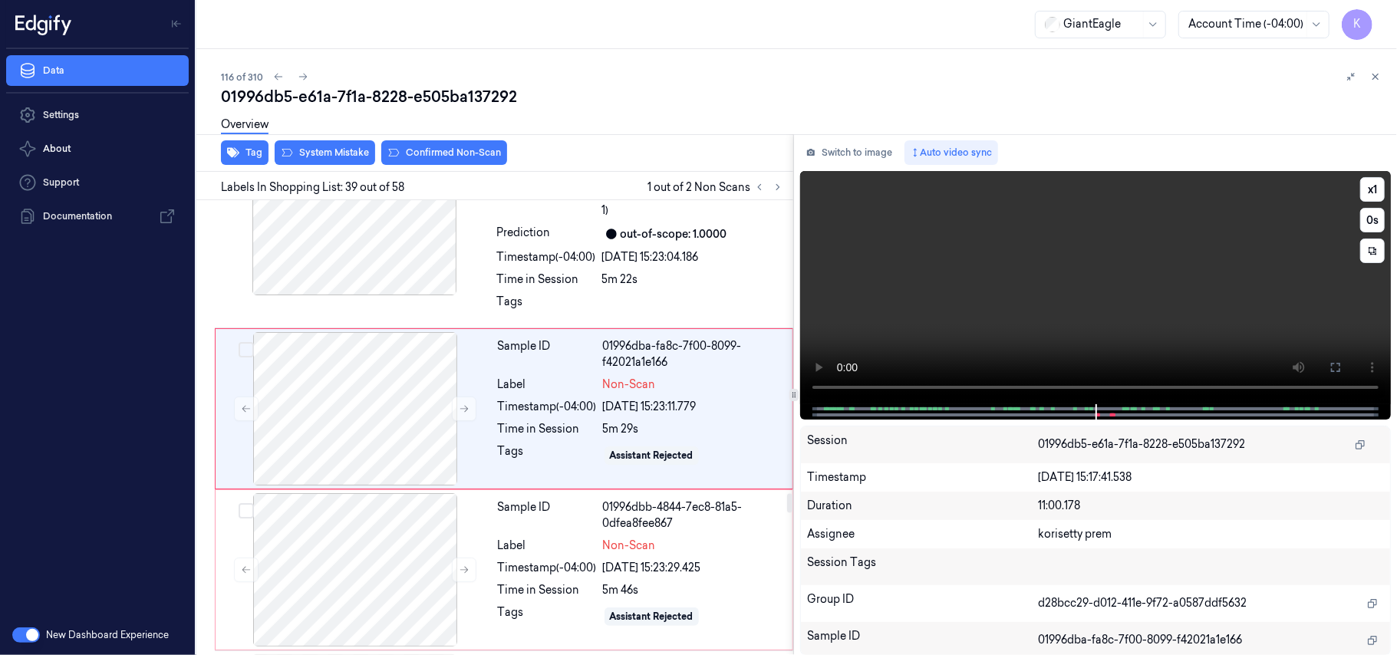
click at [1105, 219] on video at bounding box center [1095, 287] width 591 height 233
click at [590, 415] on div "Timestamp (-04:00)" at bounding box center [547, 407] width 99 height 16
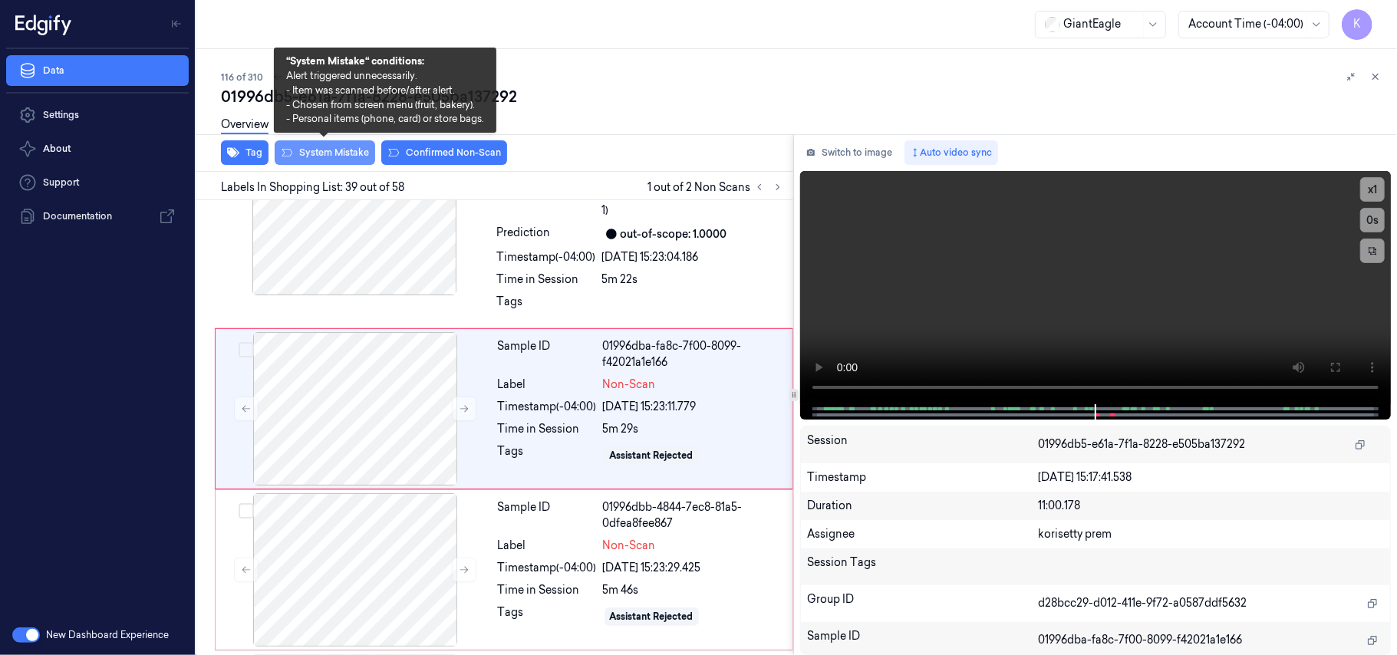
click at [338, 147] on button "System Mistake" at bounding box center [325, 152] width 100 height 25
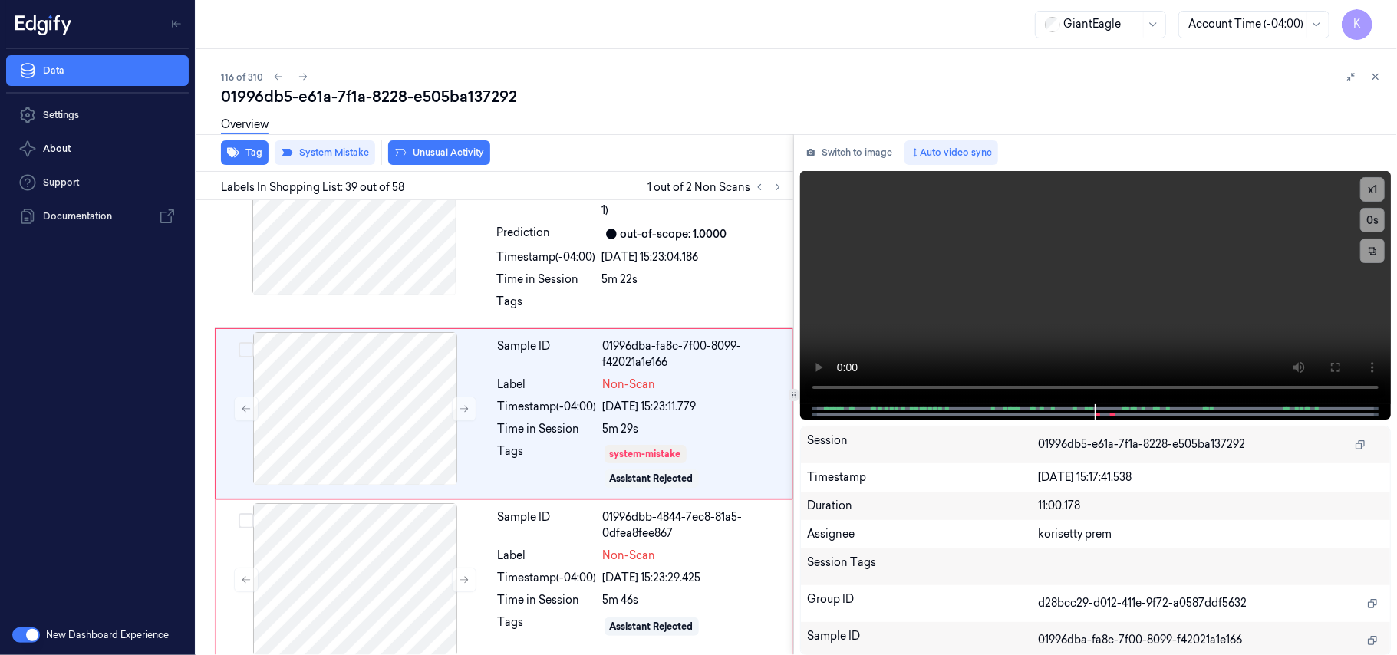
scroll to position [6978, 0]
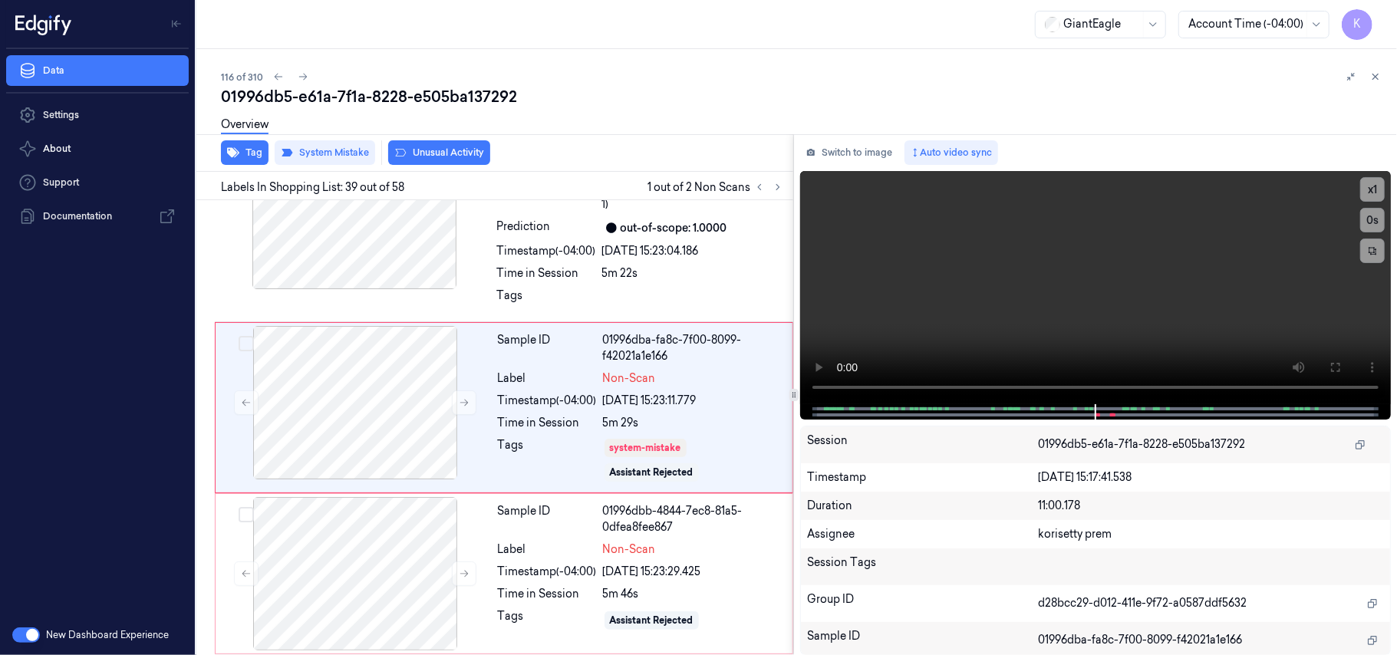
click at [436, 150] on button "Unusual Activity" at bounding box center [439, 152] width 102 height 25
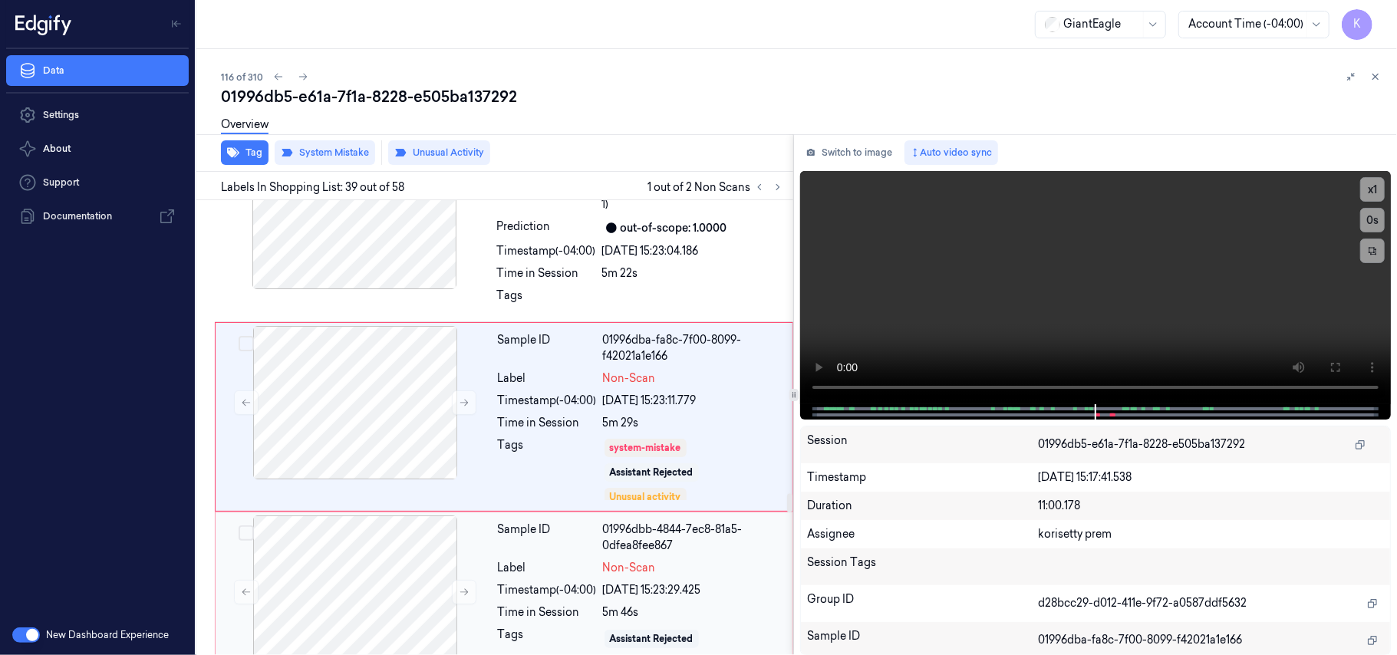
scroll to position [6985, 0]
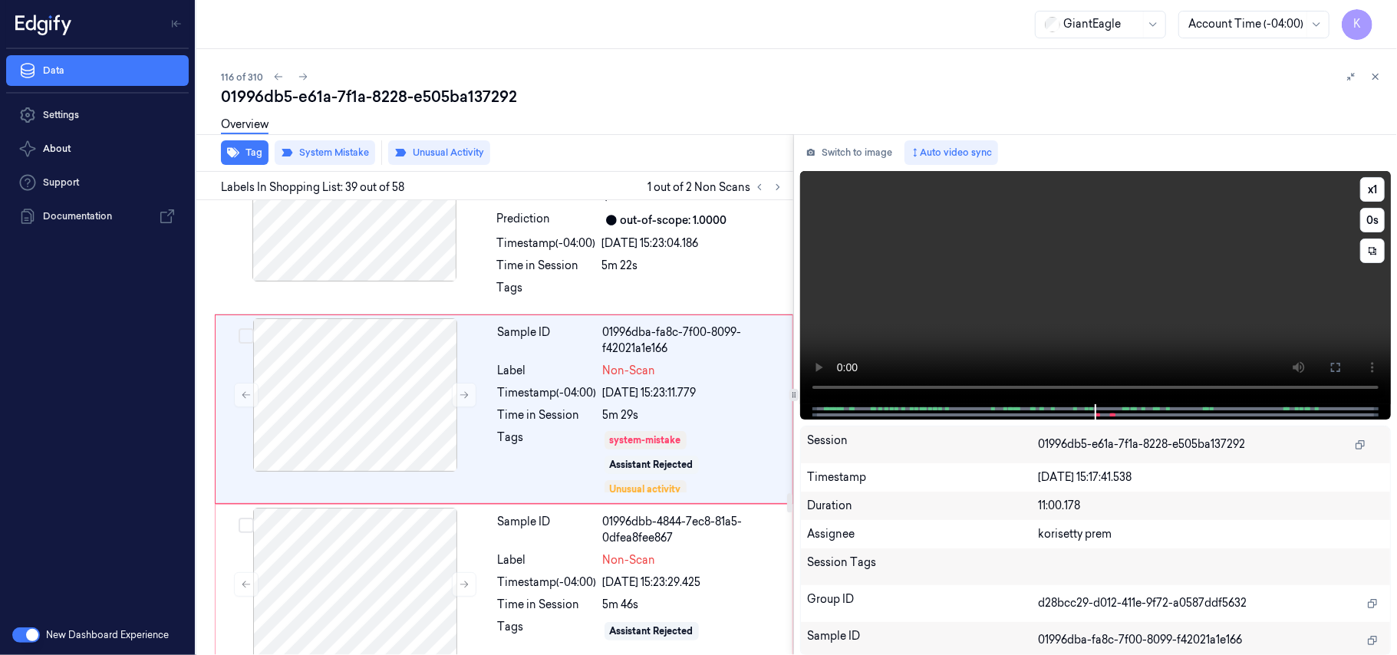
click at [1029, 295] on video at bounding box center [1095, 287] width 591 height 233
click at [1344, 364] on button at bounding box center [1335, 367] width 25 height 25
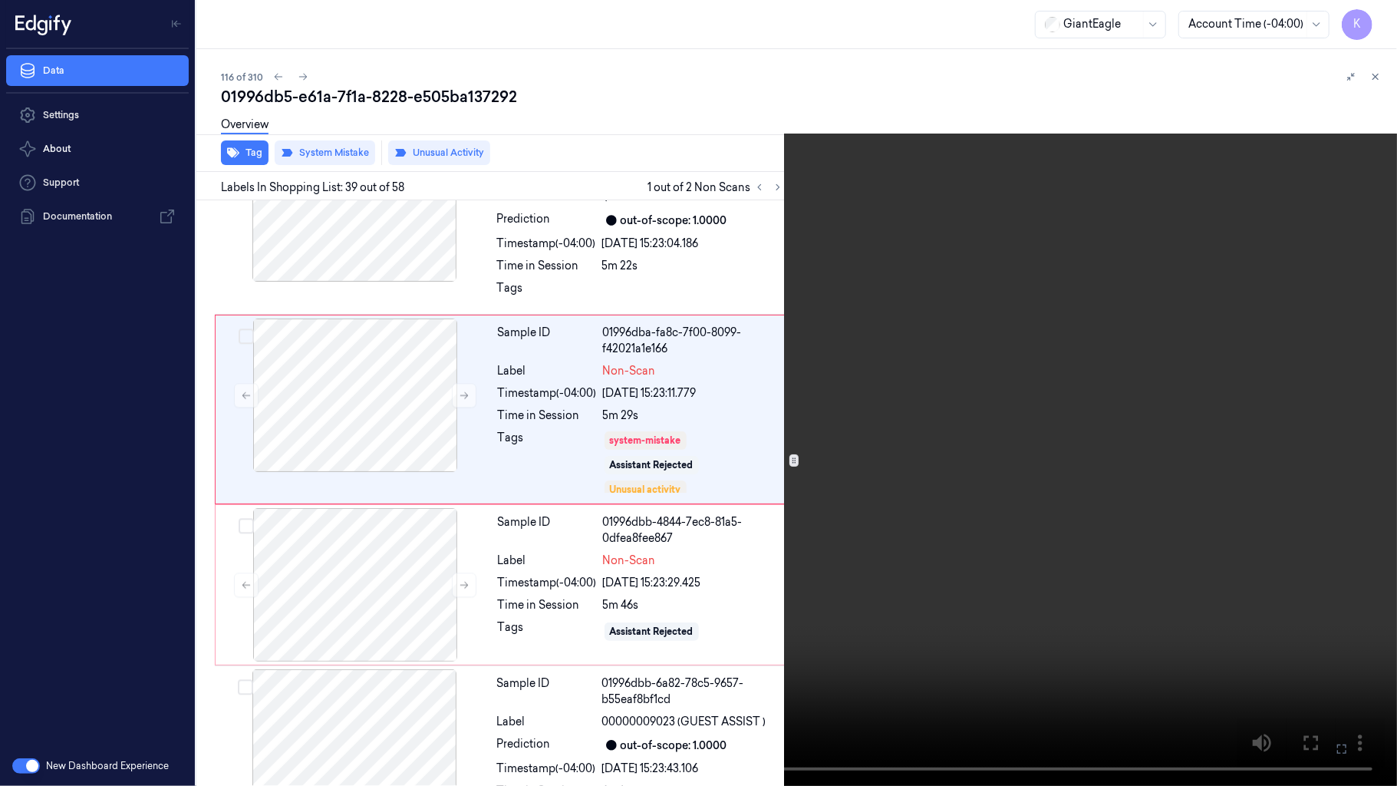
click at [0, 0] on icon at bounding box center [0, 0] width 0 height 0
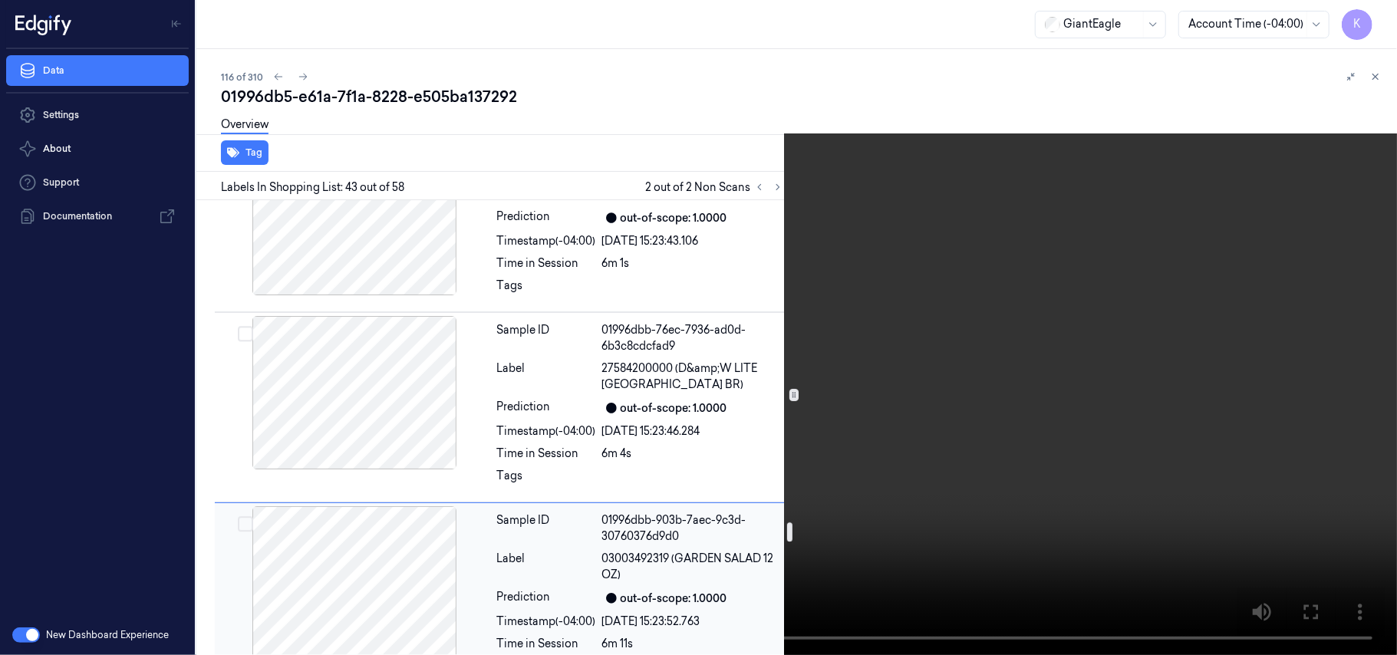
scroll to position [7703, 0]
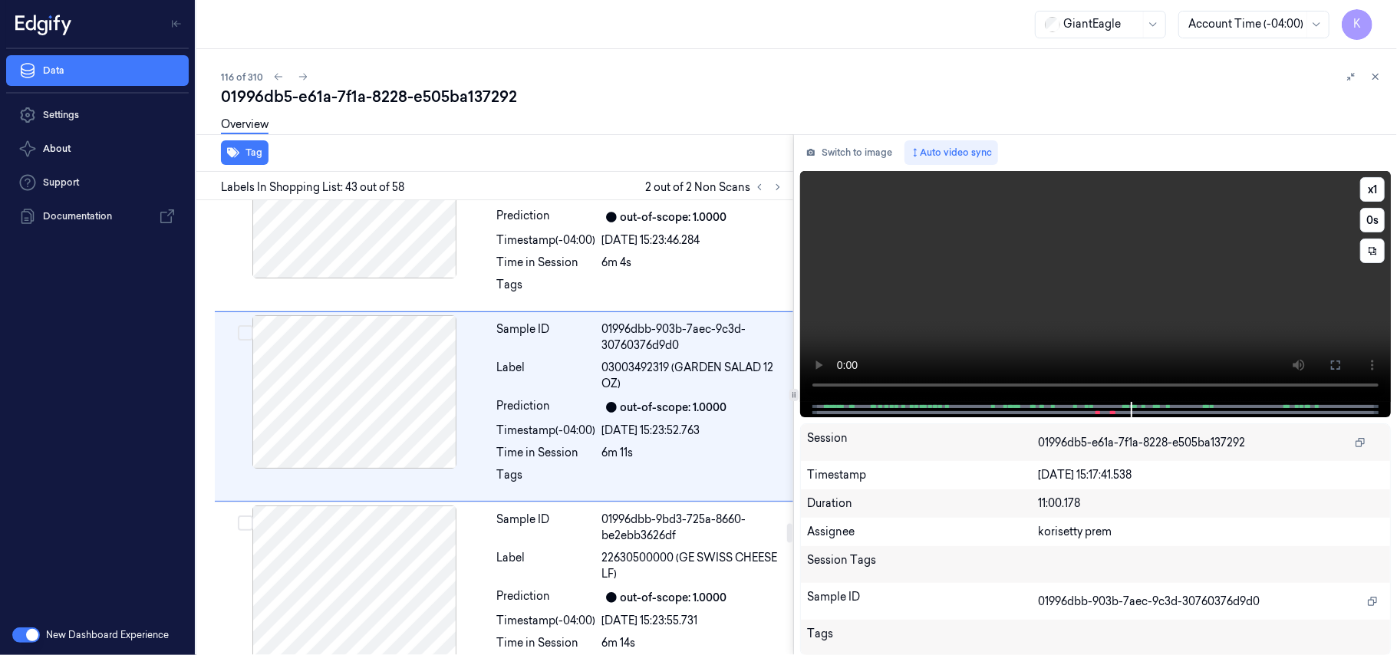
click at [1134, 262] on video at bounding box center [1095, 286] width 591 height 231
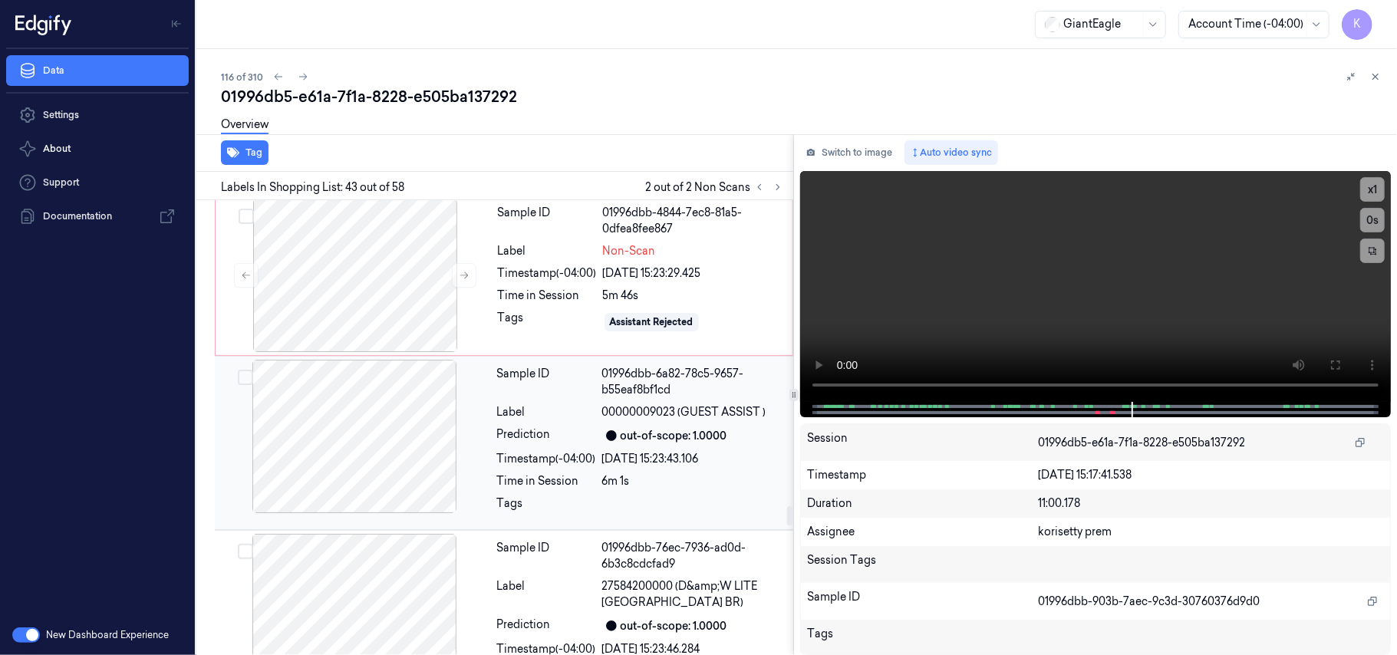
scroll to position [7193, 0]
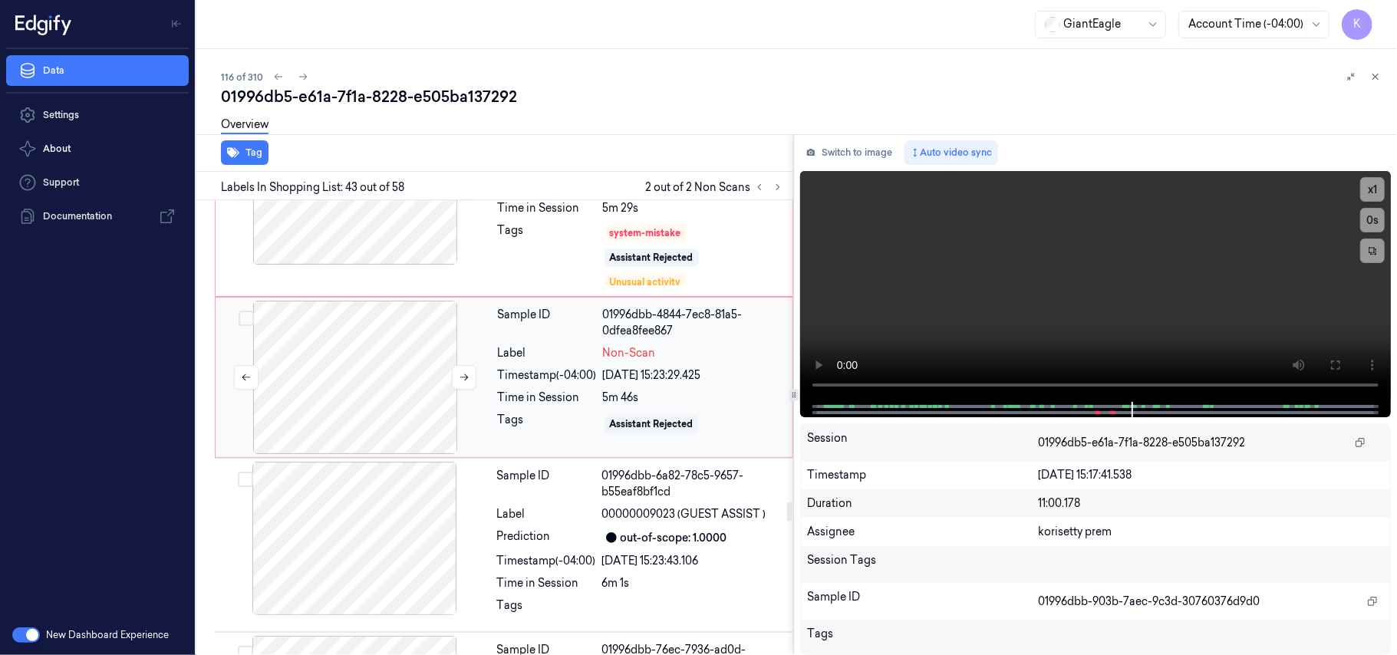
click at [360, 367] on div at bounding box center [355, 377] width 273 height 153
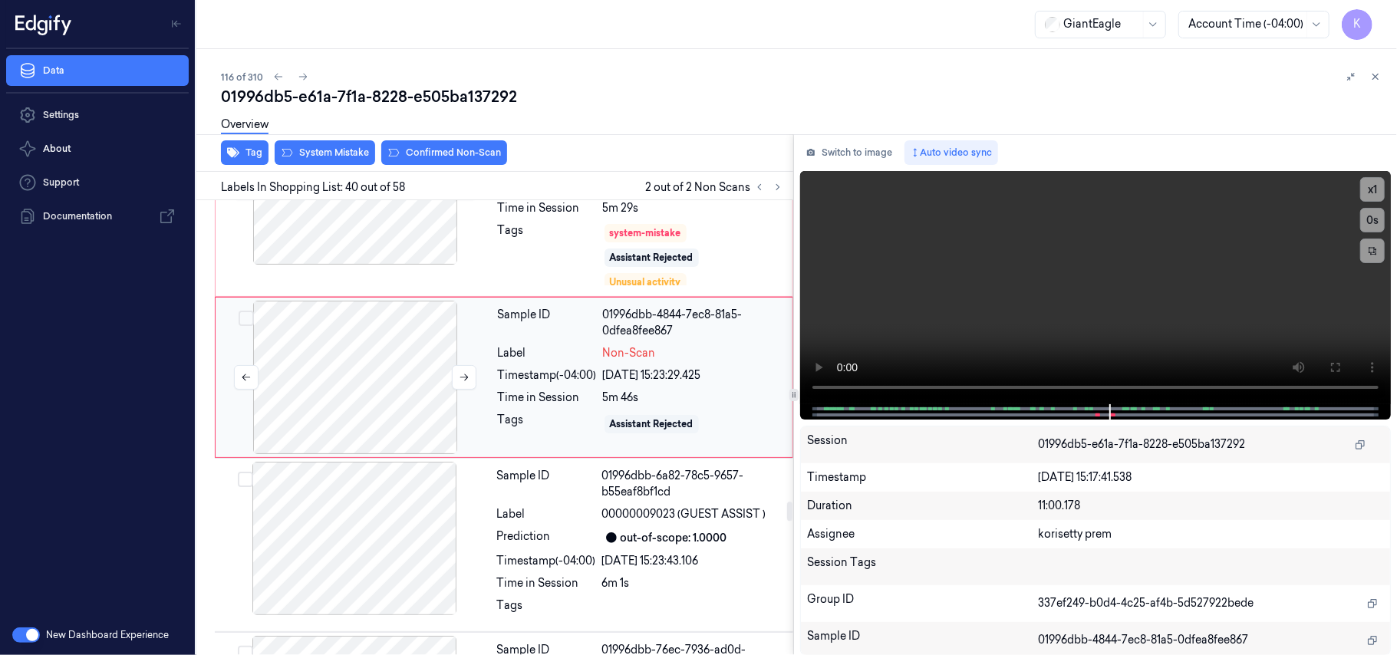
scroll to position [7162, 0]
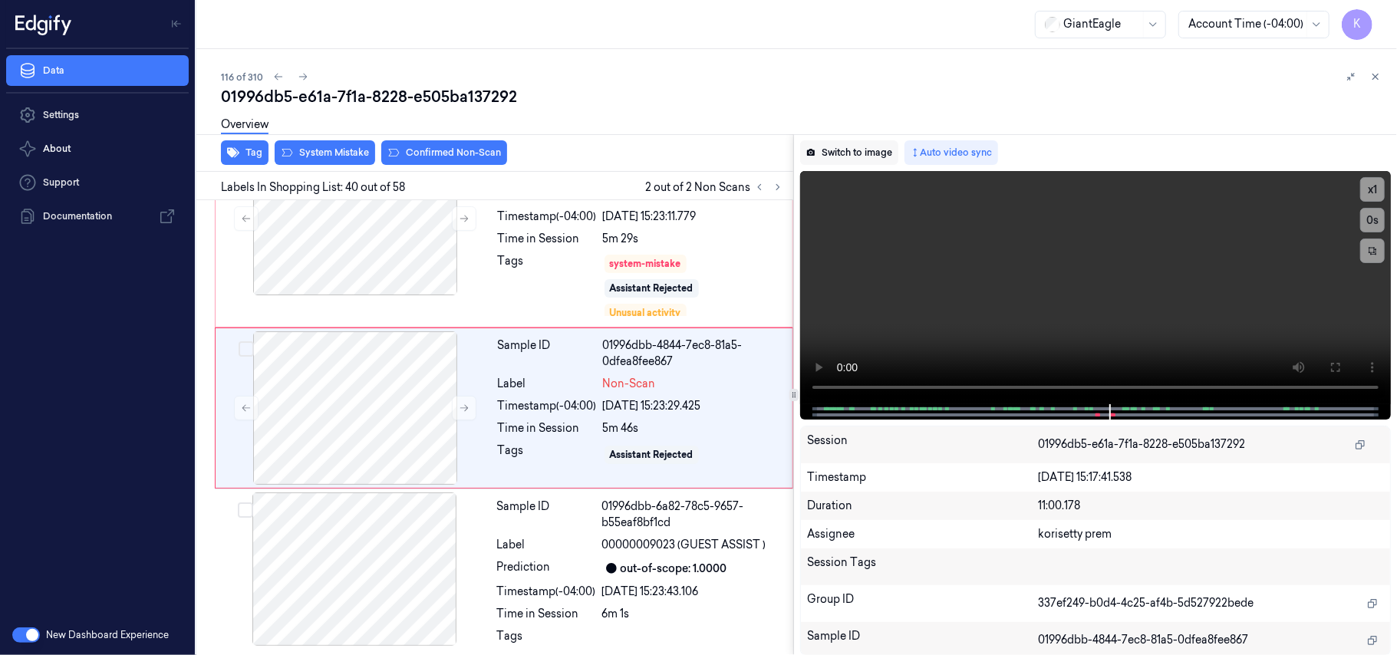
click at [866, 147] on button "Switch to image" at bounding box center [849, 152] width 98 height 25
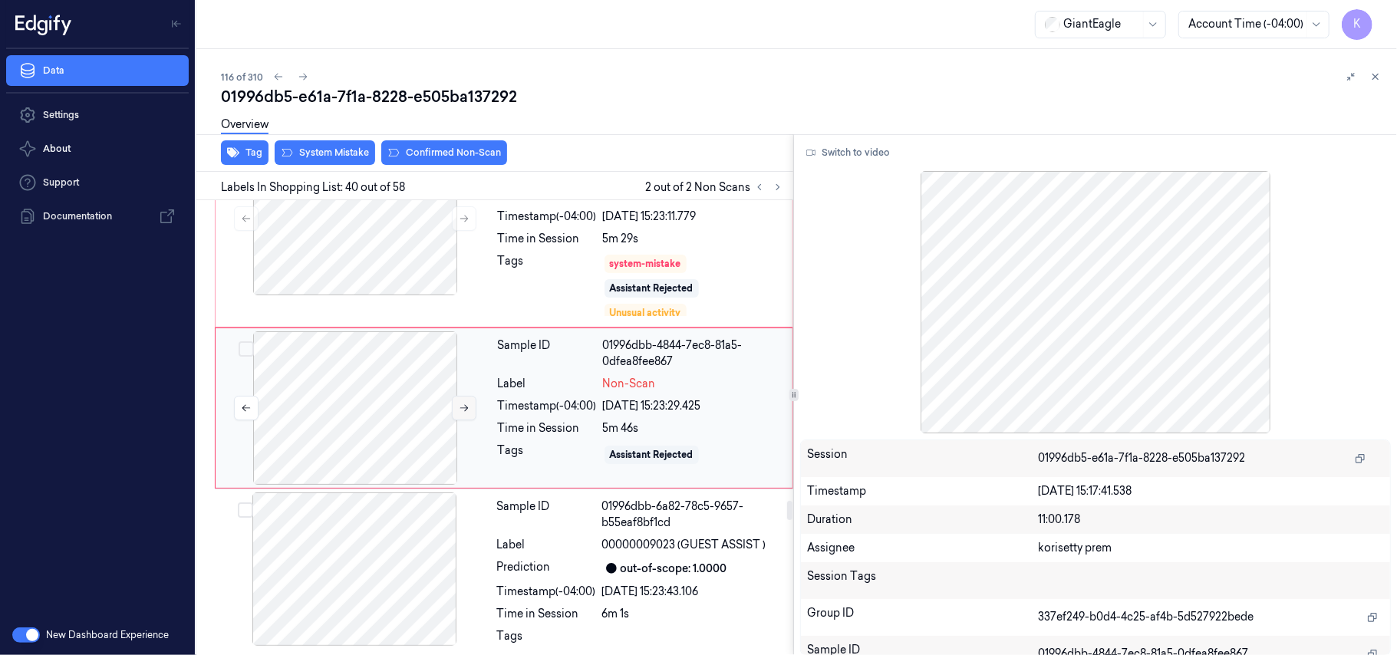
click at [460, 413] on icon at bounding box center [464, 408] width 11 height 11
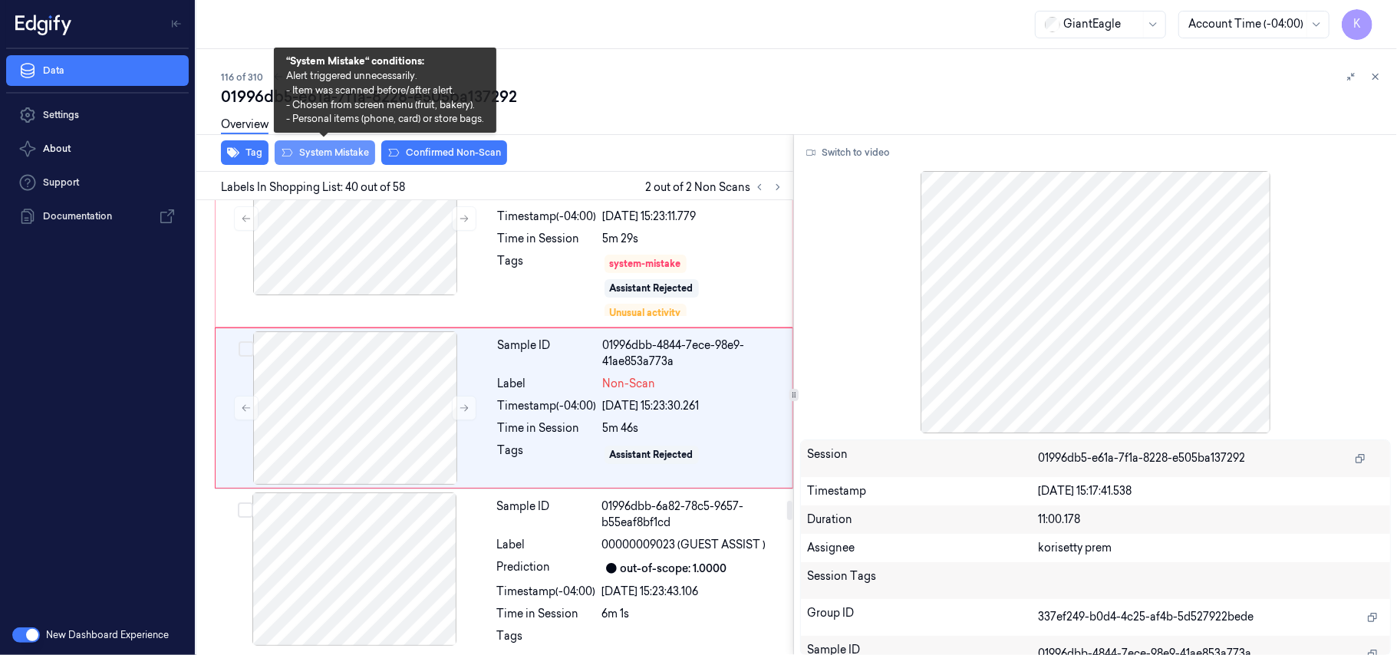
click at [301, 152] on button "System Mistake" at bounding box center [325, 152] width 100 height 25
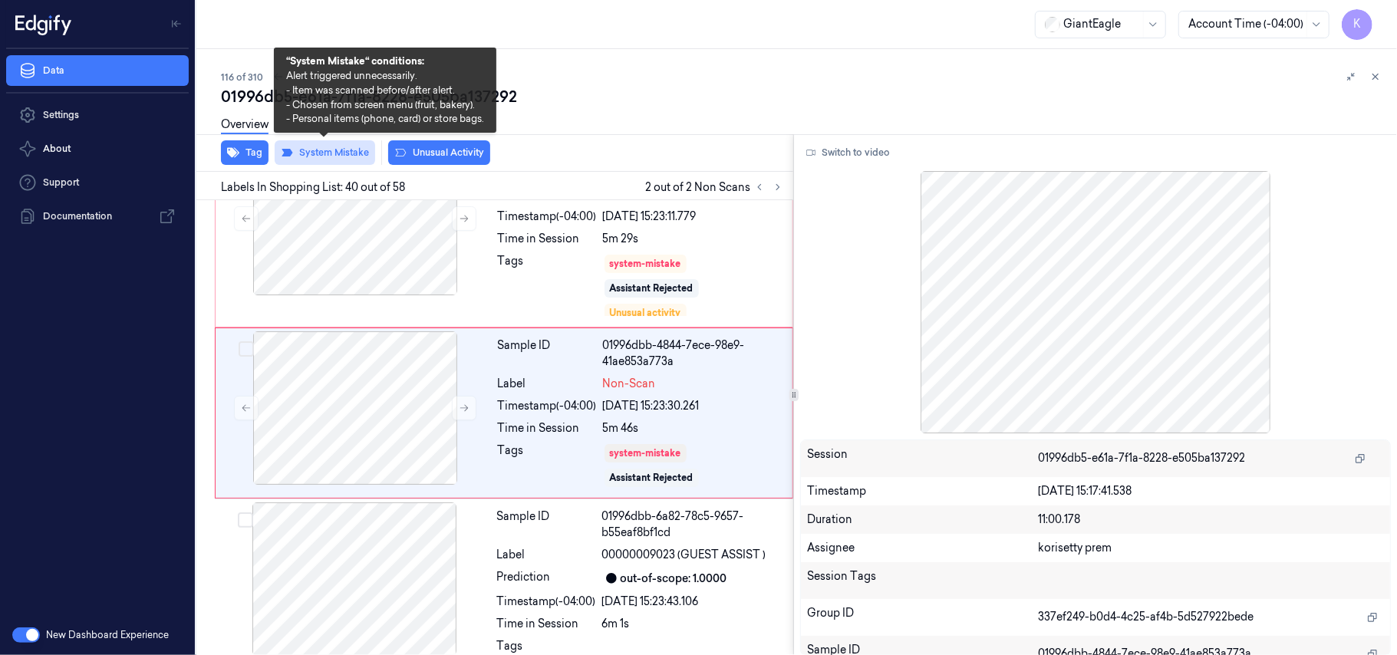
scroll to position [7168, 0]
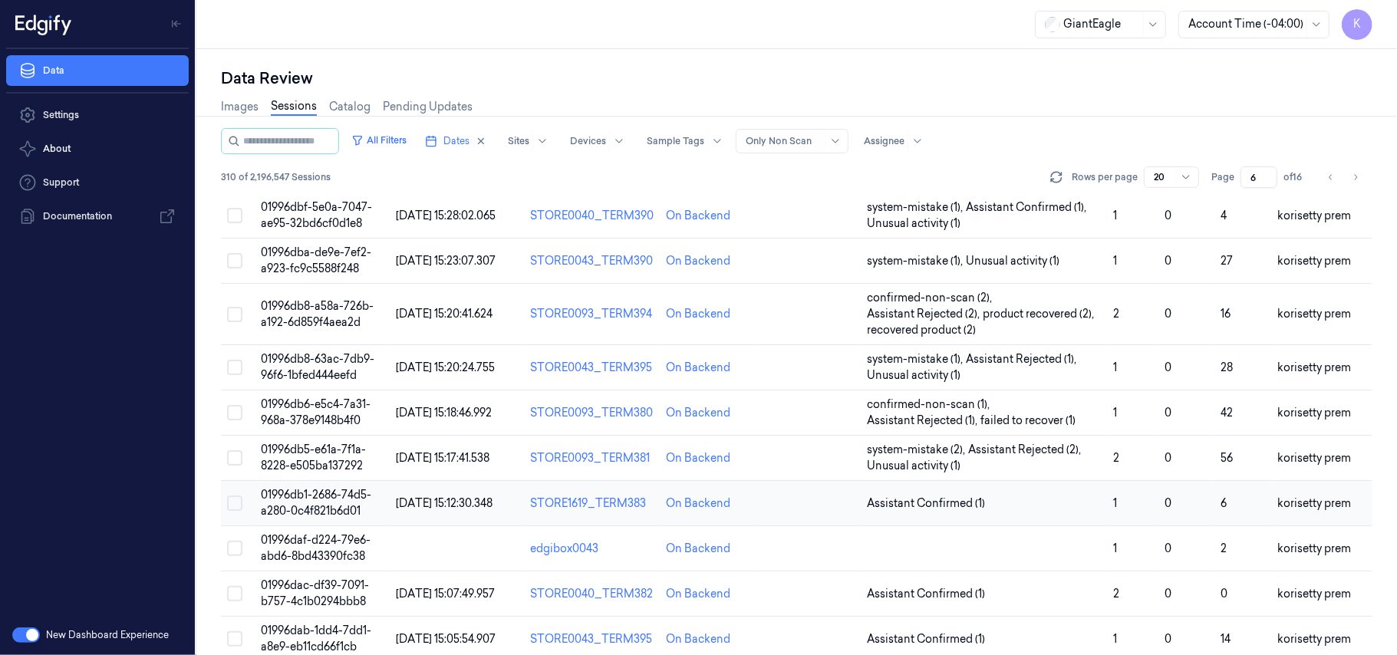
scroll to position [558, 0]
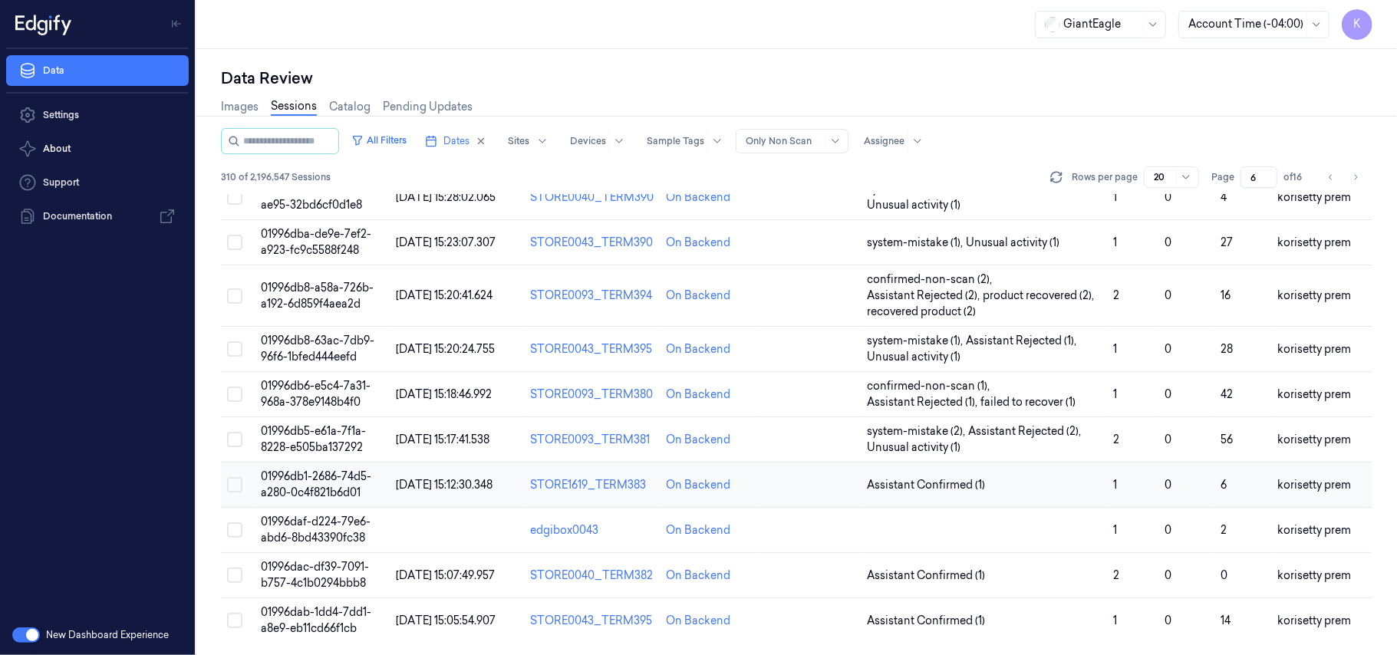
click at [332, 482] on span "01996db1-2686-74d5-a280-0c4f821b6d01" at bounding box center [316, 484] width 110 height 30
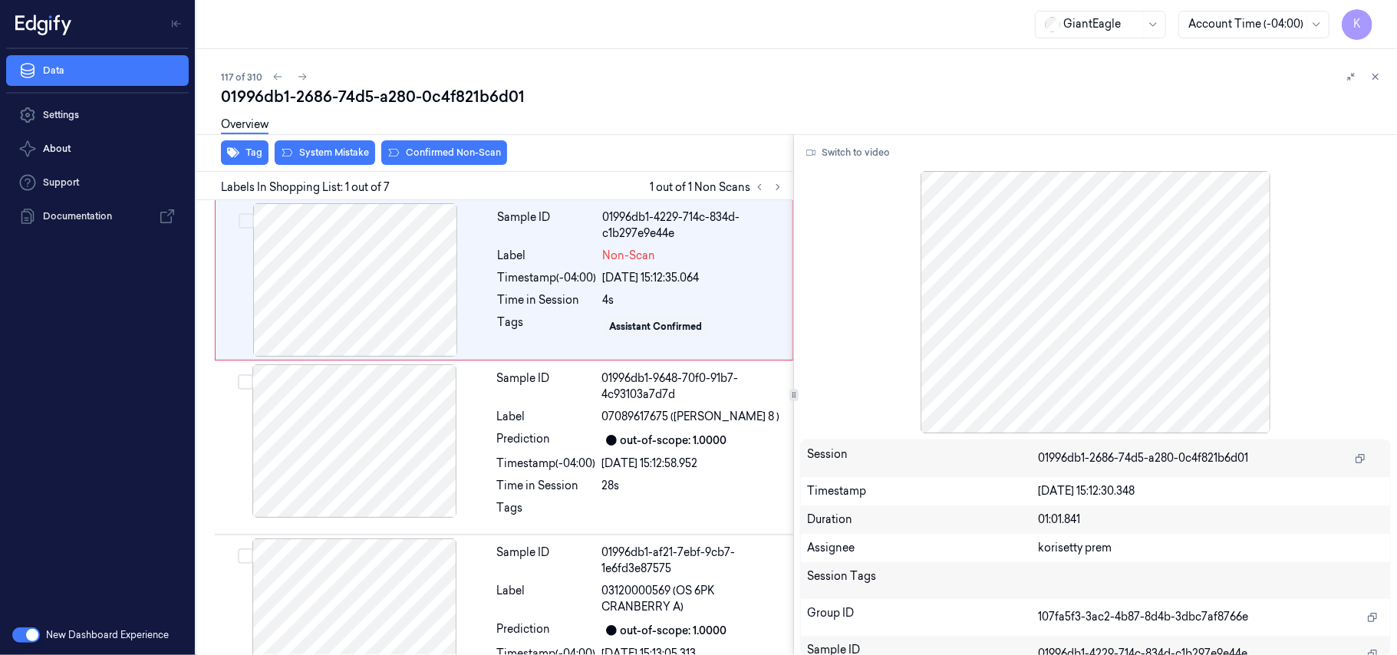
click at [709, 77] on div "117 of 310" at bounding box center [803, 77] width 1164 height 18
click at [848, 157] on button "Switch to video" at bounding box center [848, 152] width 96 height 25
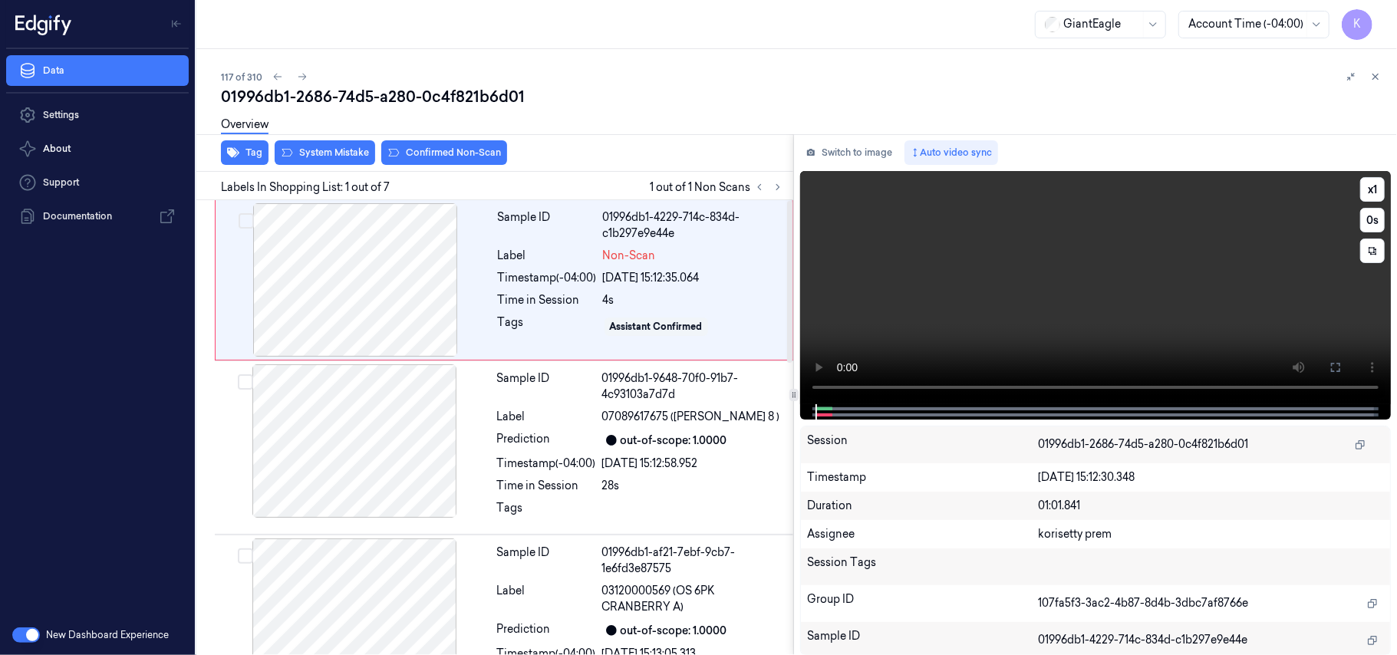
click at [933, 298] on video at bounding box center [1095, 287] width 591 height 233
click at [1057, 270] on video at bounding box center [1095, 287] width 591 height 233
click at [994, 301] on video at bounding box center [1095, 287] width 591 height 233
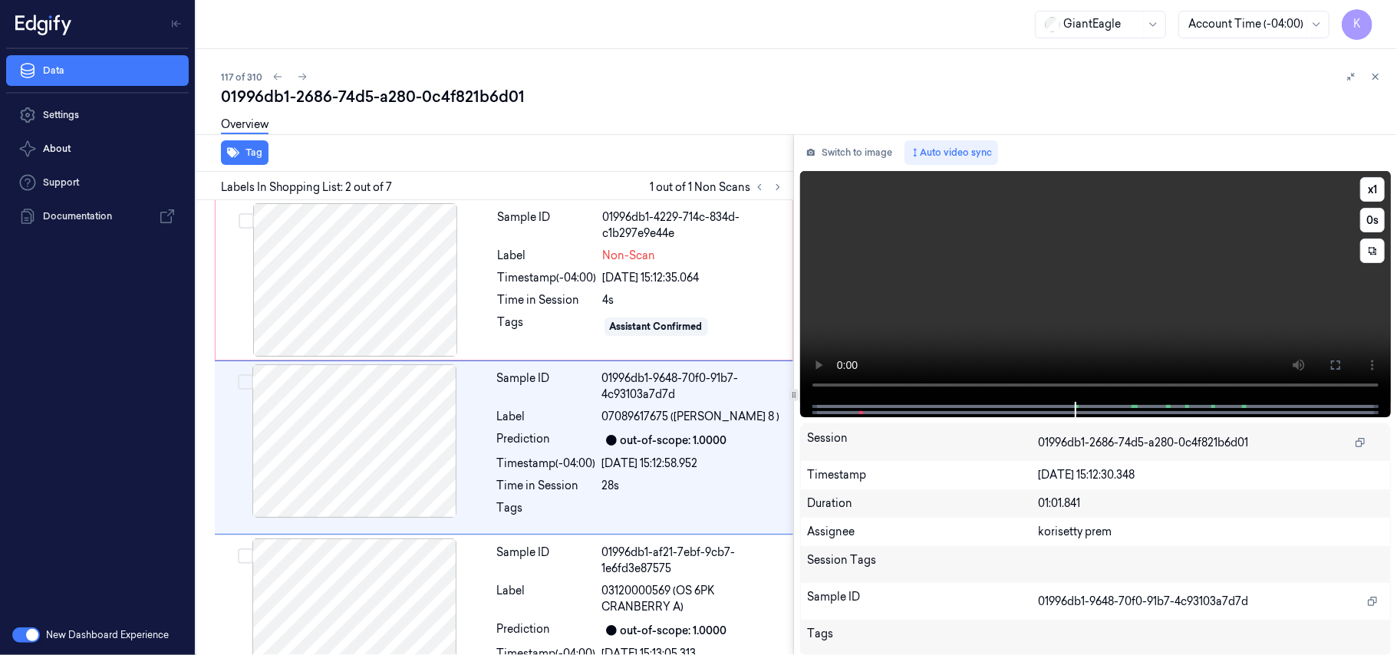
scroll to position [20, 0]
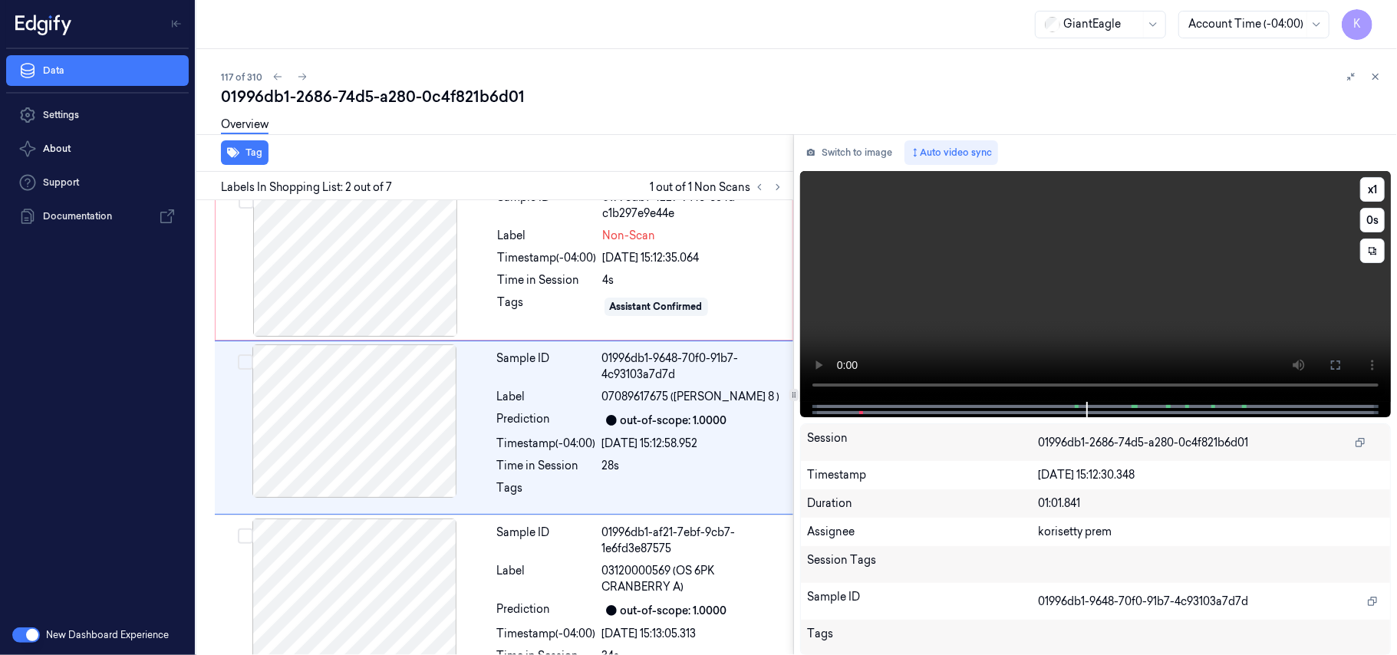
click at [1102, 288] on video at bounding box center [1095, 286] width 591 height 231
click at [541, 274] on div "Time in Session" at bounding box center [547, 280] width 99 height 16
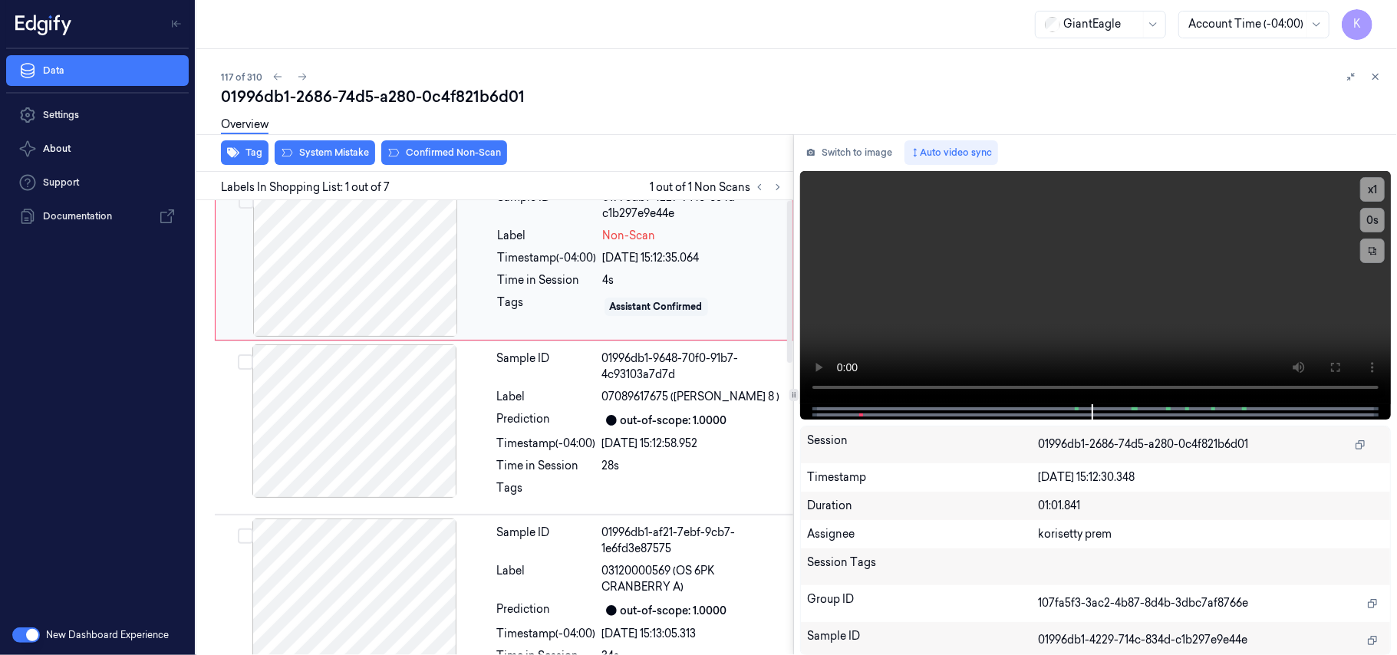
scroll to position [0, 0]
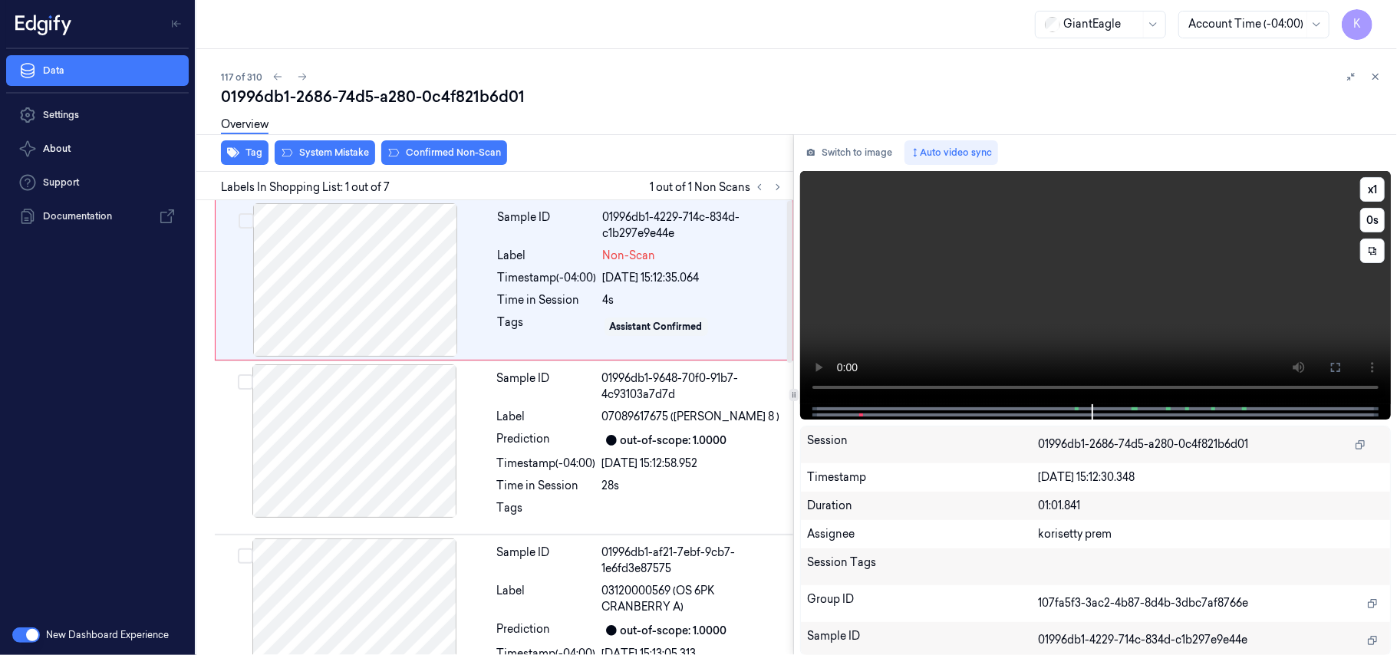
click at [1094, 308] on video at bounding box center [1095, 287] width 591 height 233
click at [1059, 277] on video at bounding box center [1095, 287] width 591 height 233
click at [596, 403] on div "Sample ID" at bounding box center [546, 387] width 99 height 32
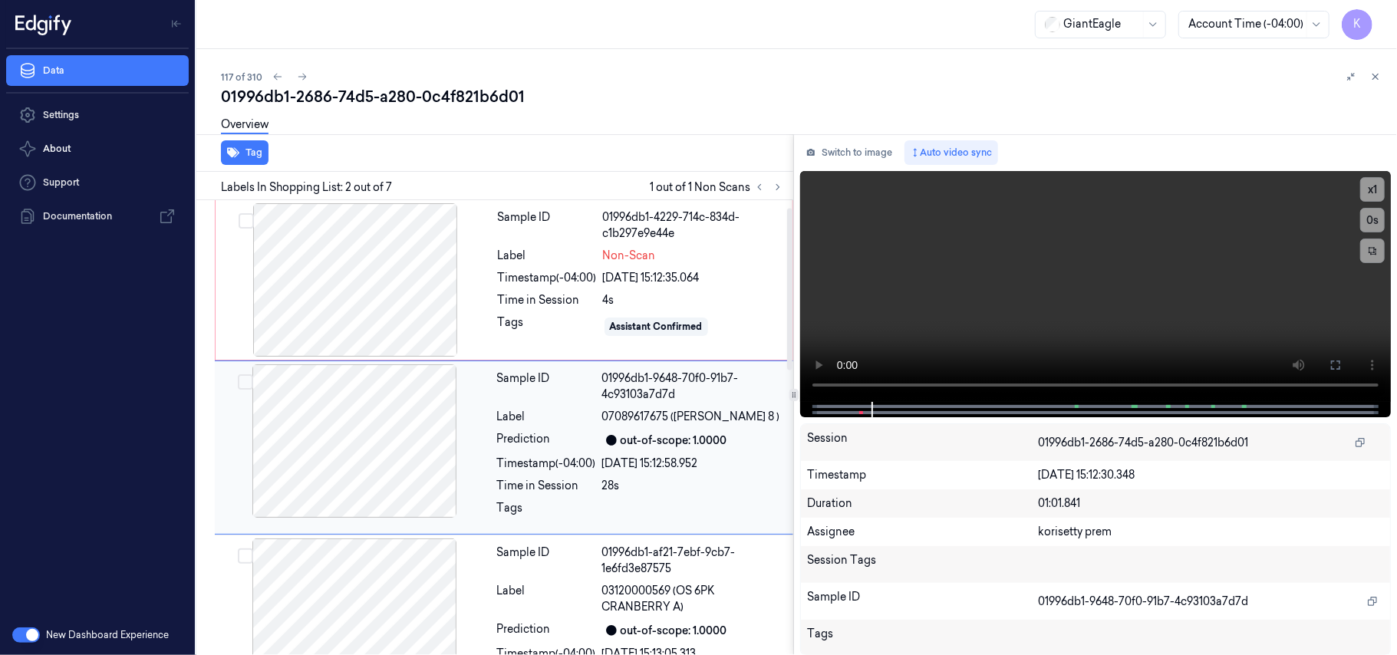
scroll to position [20, 0]
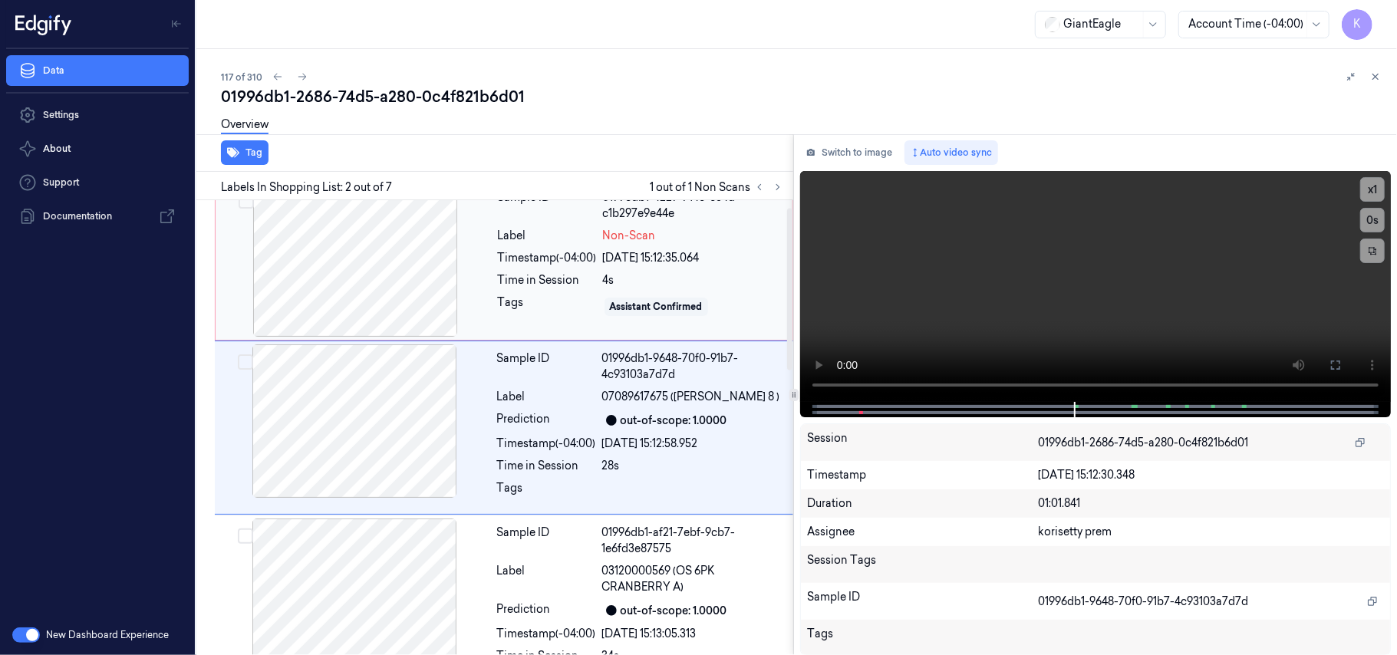
click at [523, 302] on div "Tags" at bounding box center [547, 307] width 99 height 25
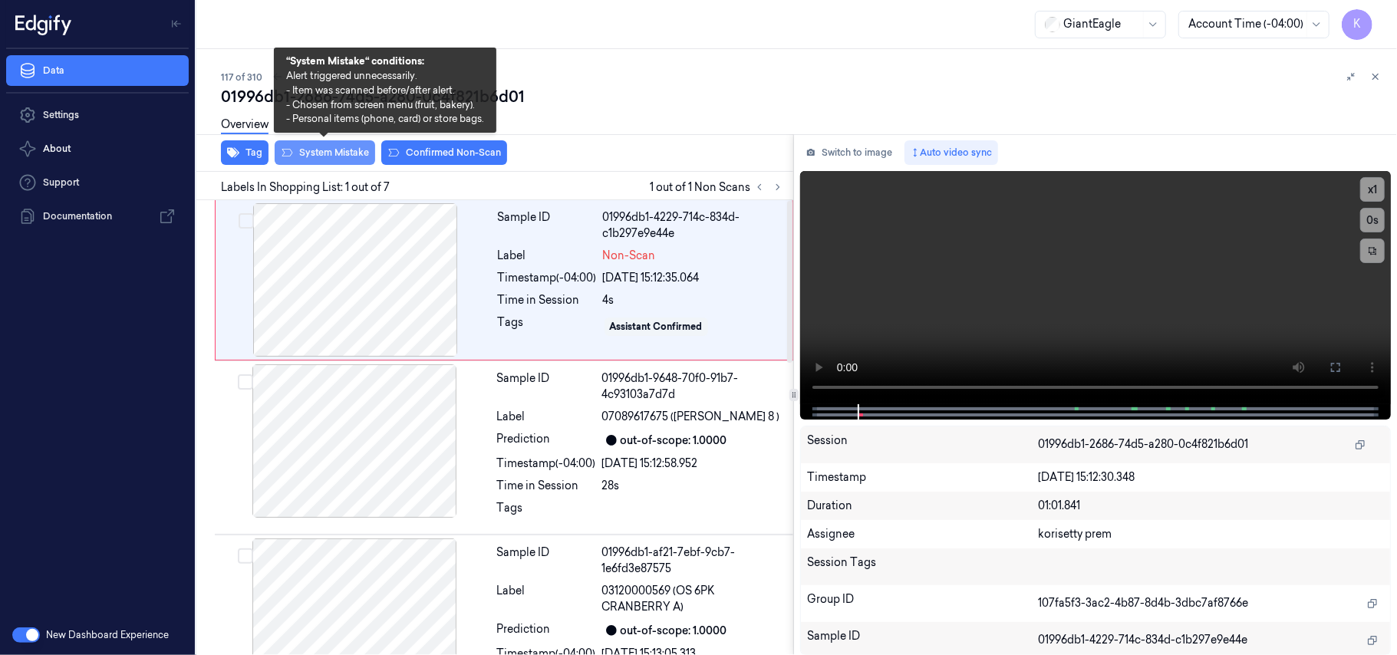
click at [301, 146] on button "System Mistake" at bounding box center [325, 152] width 100 height 25
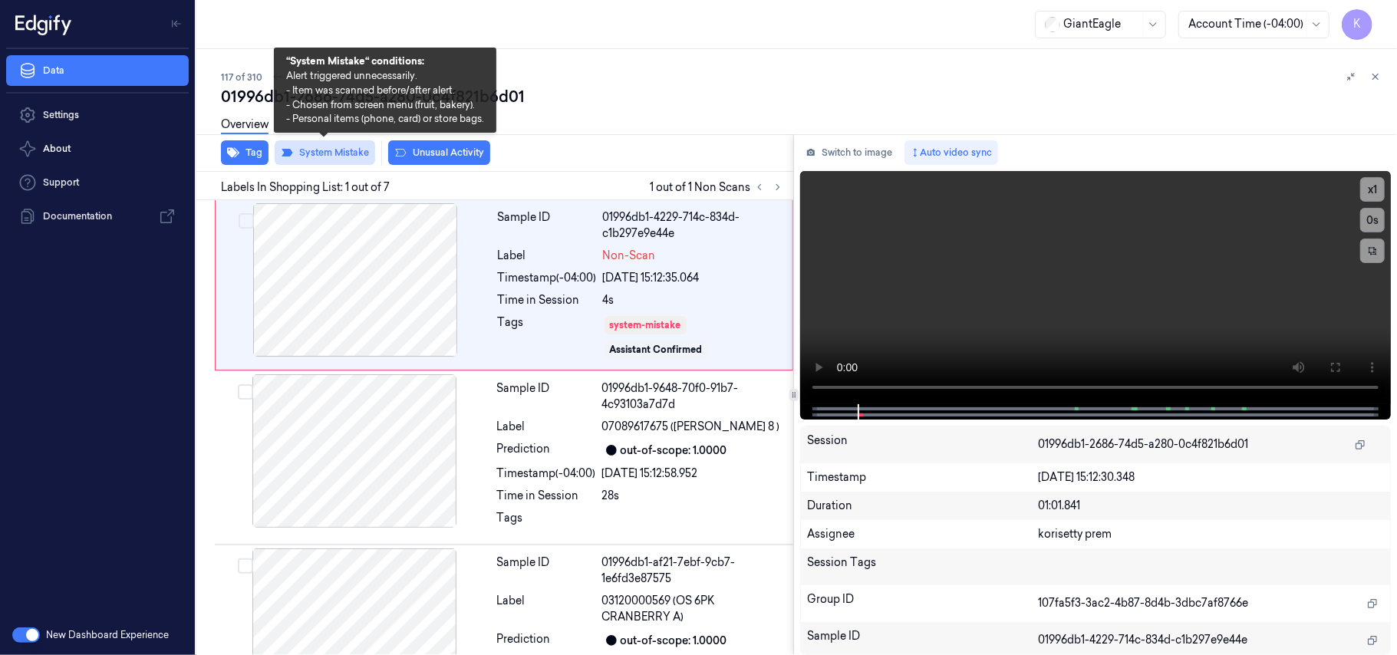
click at [301, 146] on button "System Mistake" at bounding box center [325, 152] width 100 height 25
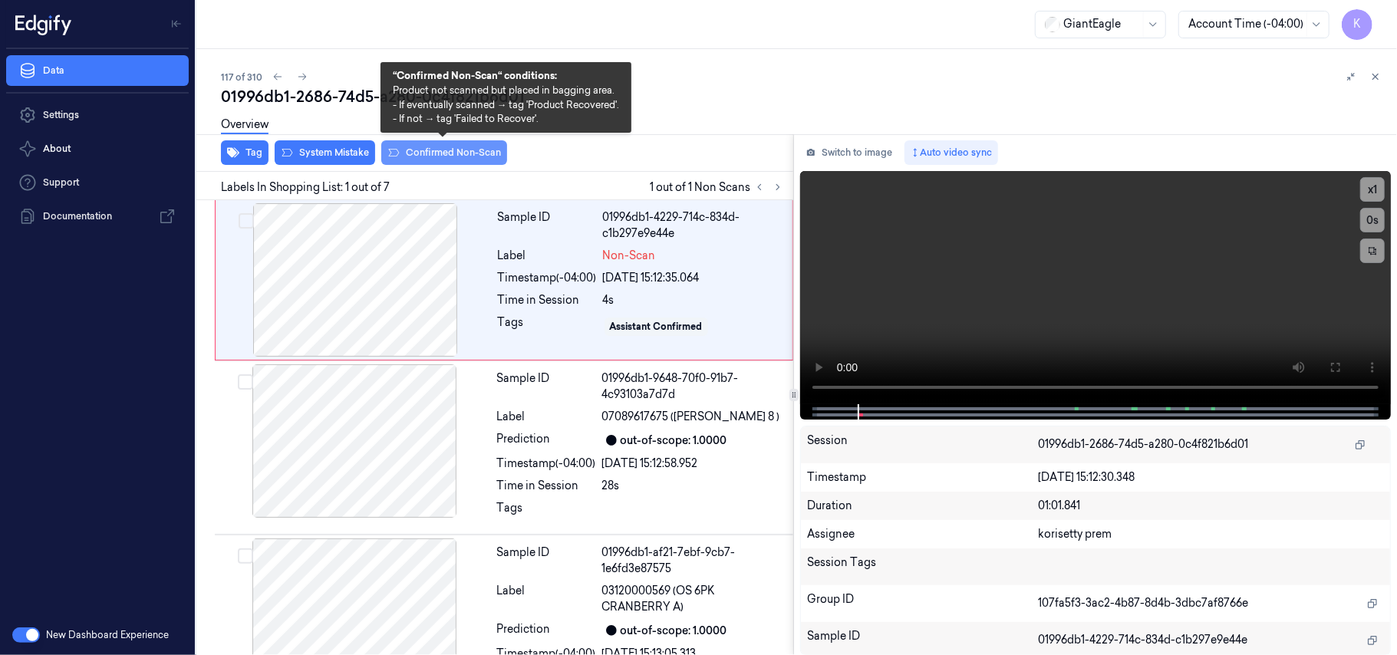
click at [409, 156] on button "Confirmed Non-Scan" at bounding box center [444, 152] width 126 height 25
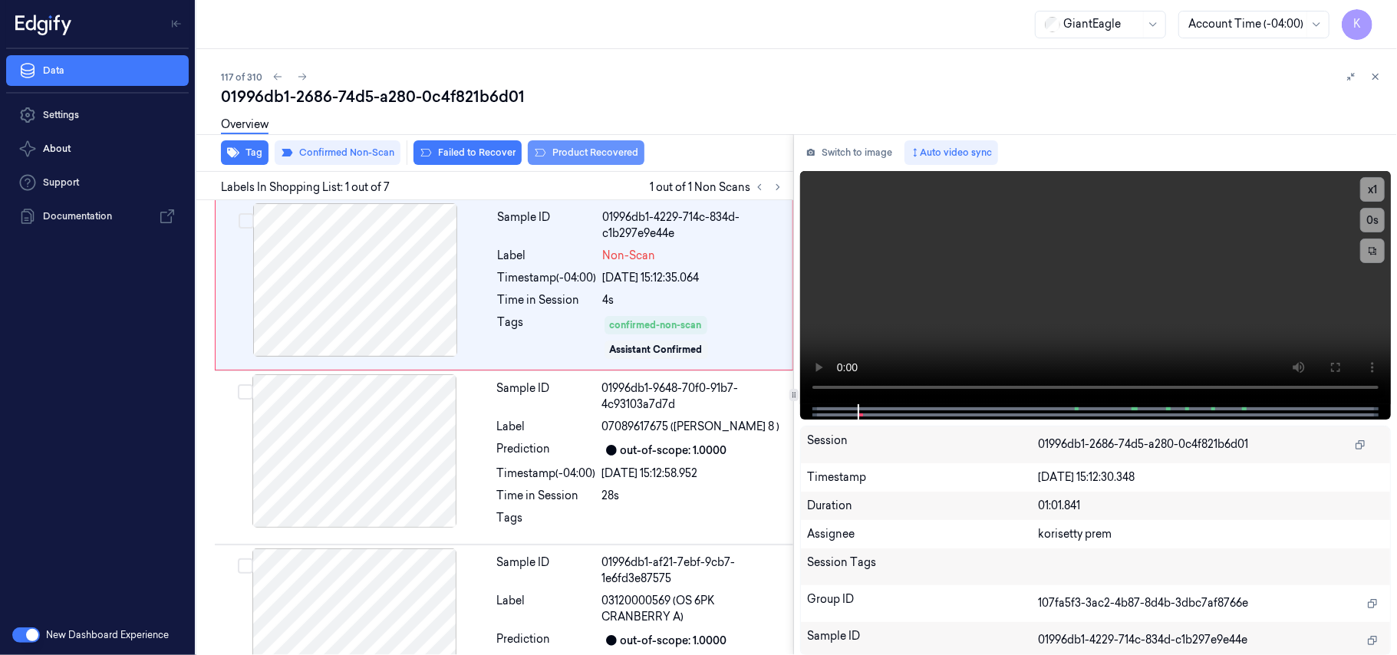
click at [557, 160] on button "Product Recovered" at bounding box center [586, 152] width 117 height 25
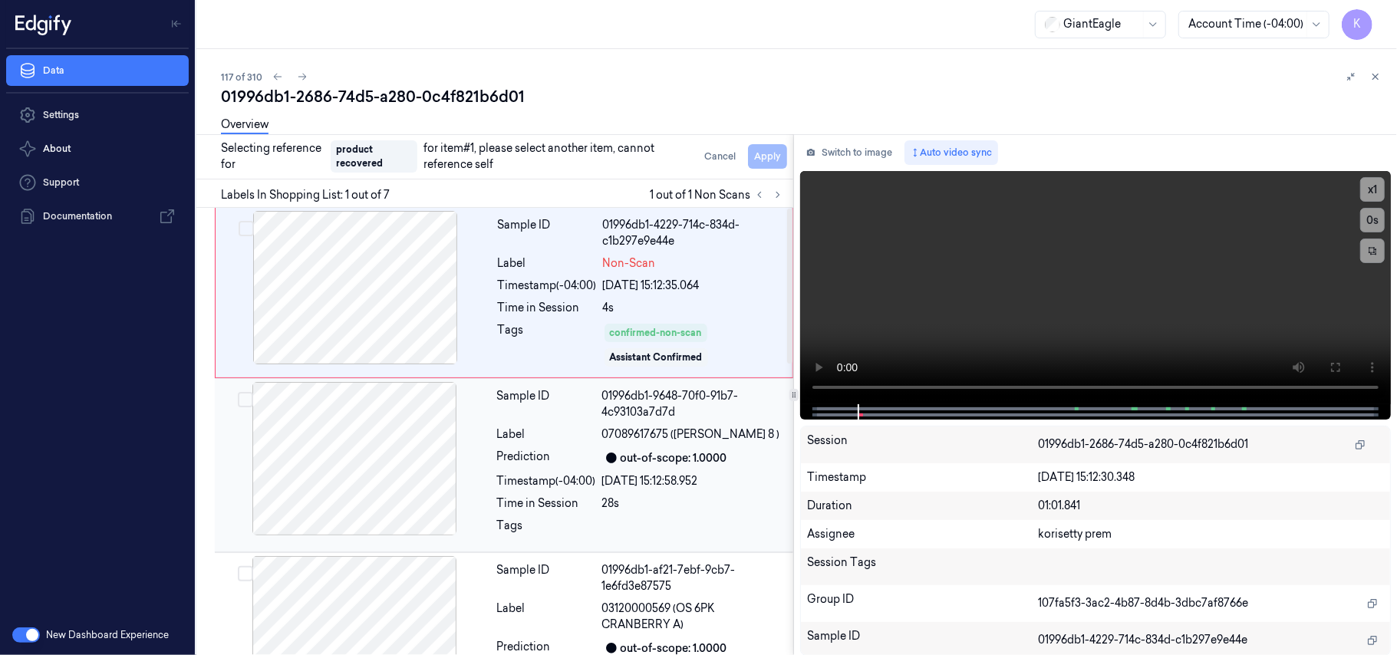
click at [526, 430] on div "Label" at bounding box center [546, 435] width 99 height 16
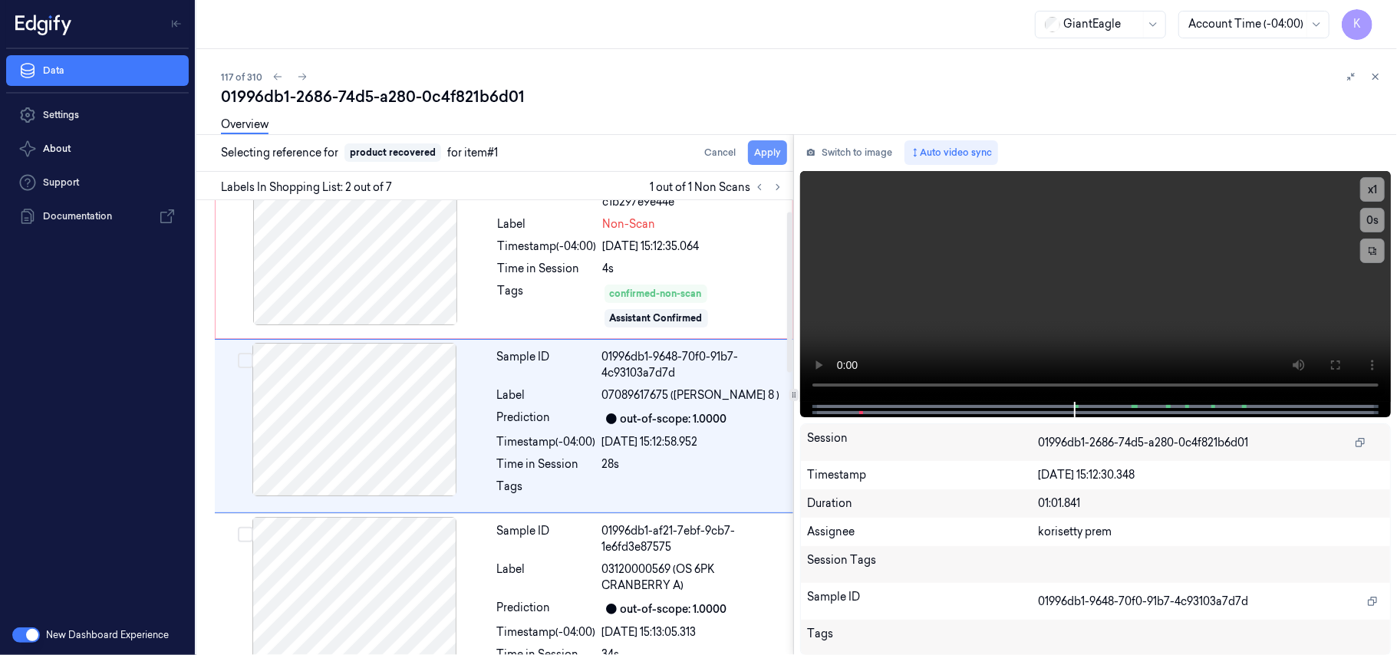
click at [769, 147] on button "Apply" at bounding box center [767, 152] width 39 height 25
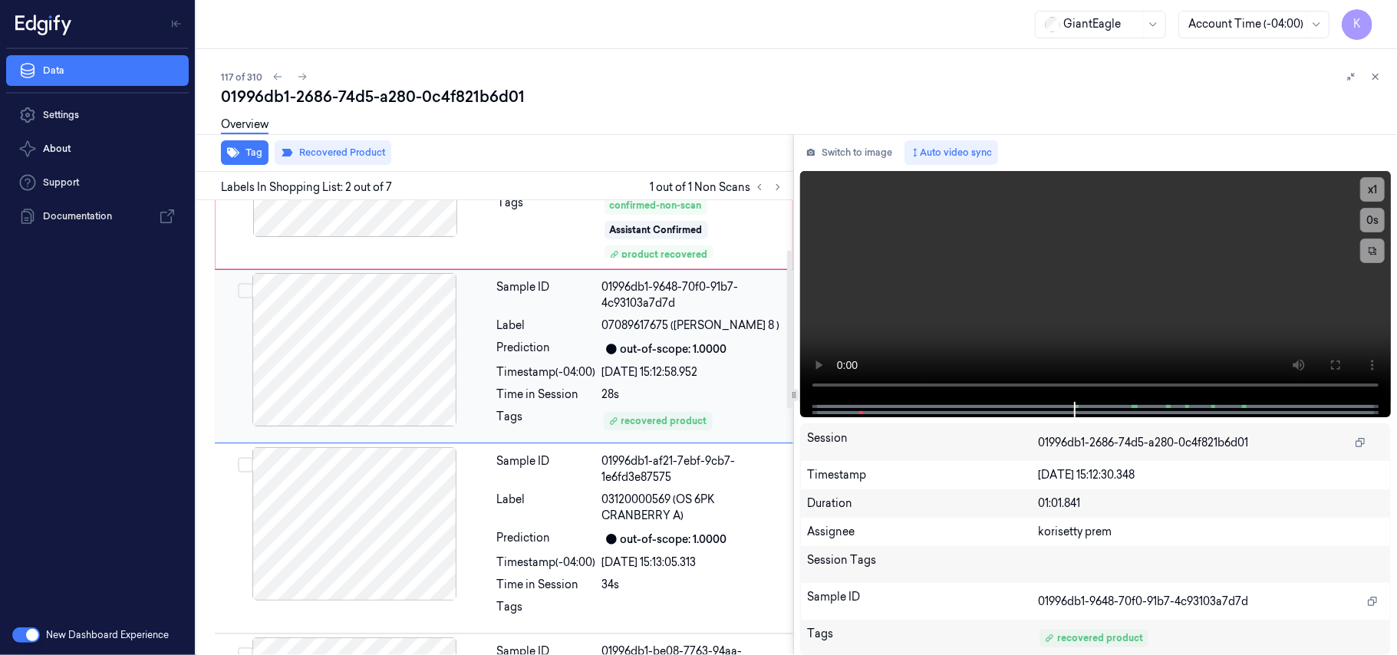
scroll to position [151, 0]
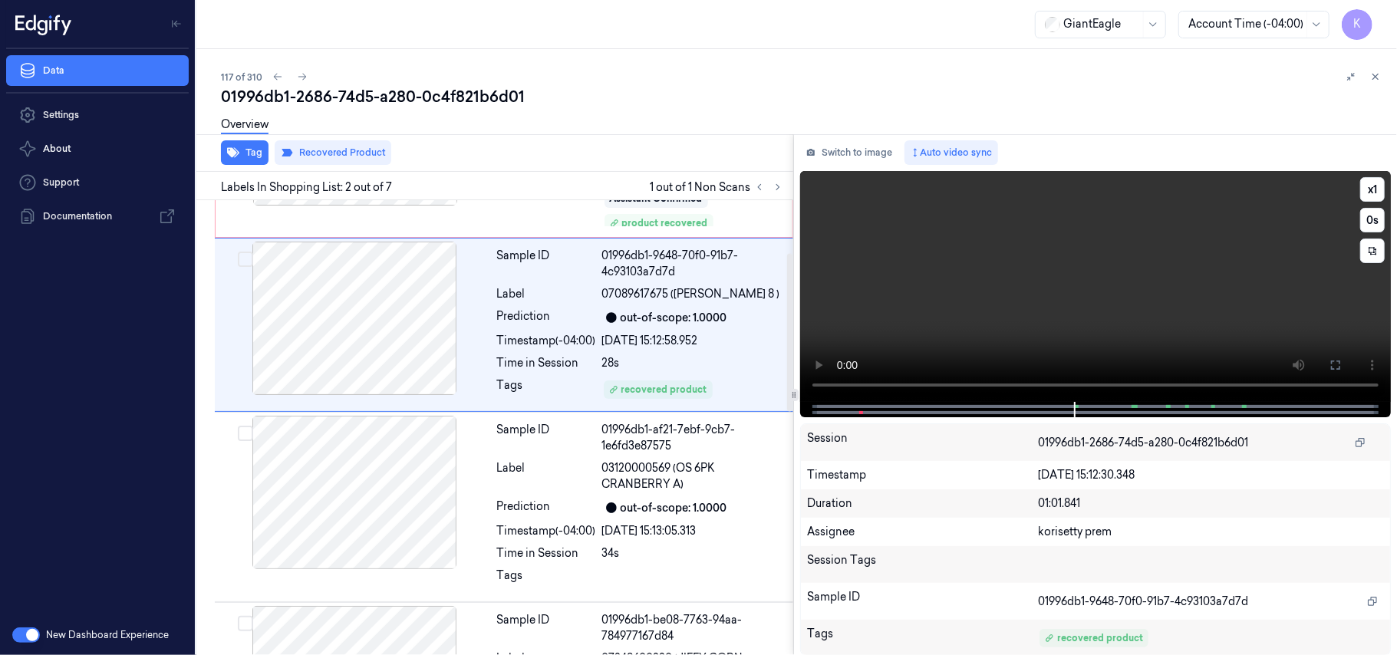
click at [992, 279] on video at bounding box center [1095, 286] width 591 height 231
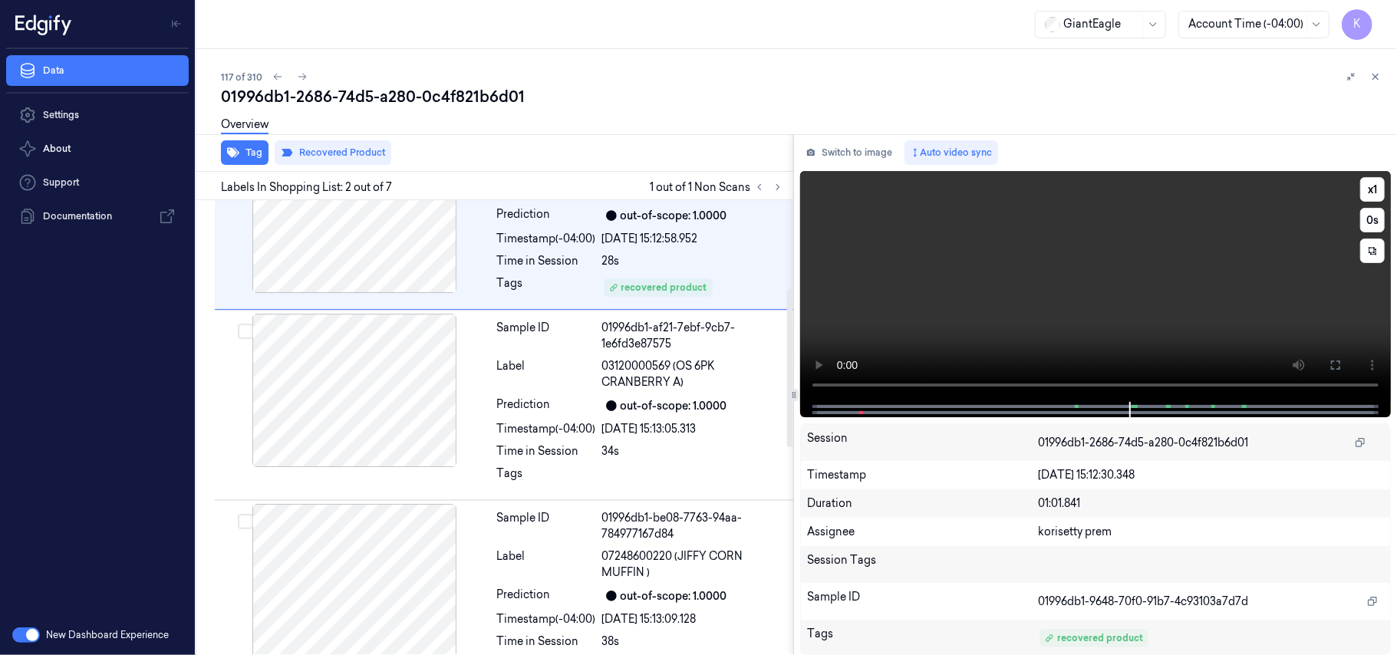
scroll to position [231, 0]
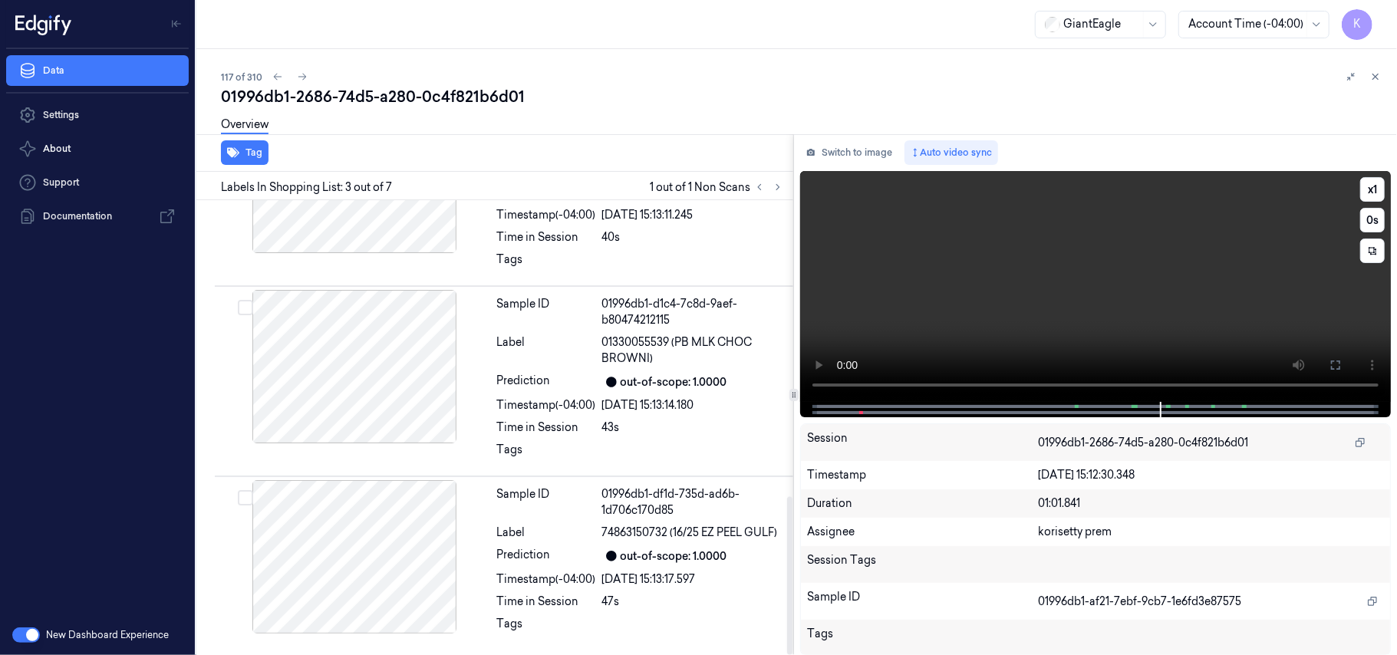
click at [1001, 277] on video at bounding box center [1095, 286] width 591 height 231
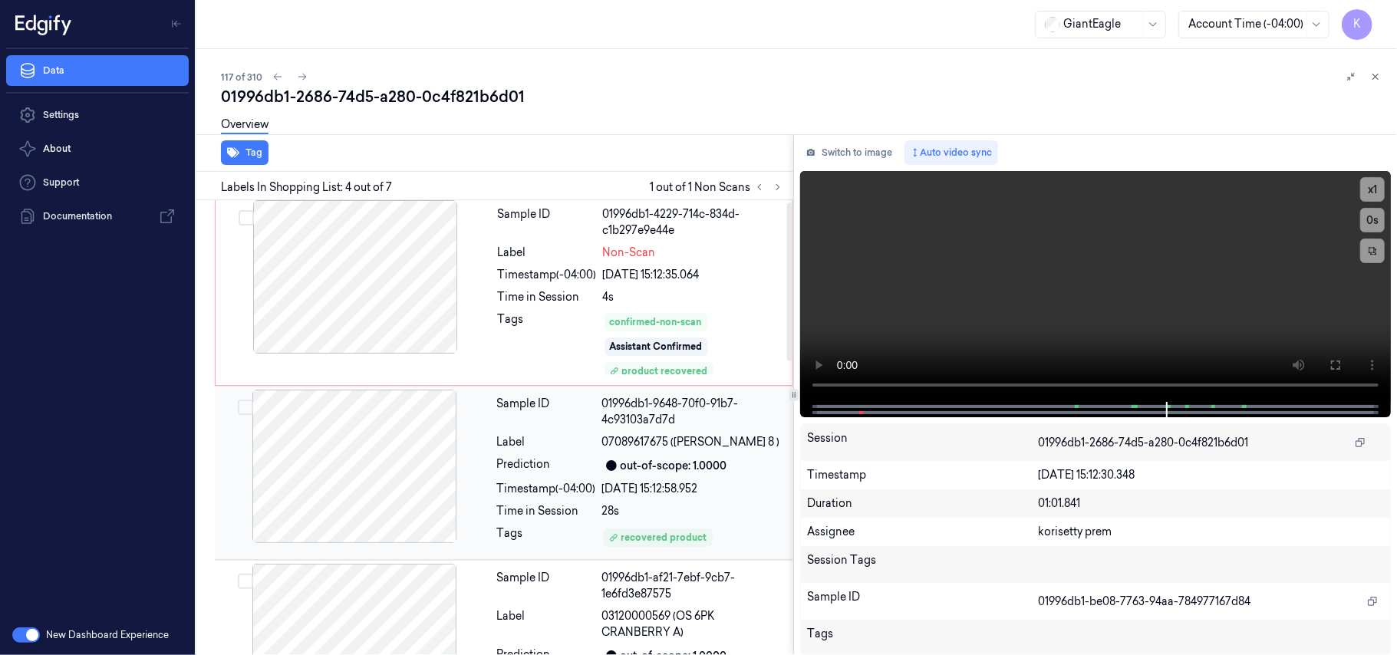
scroll to position [0, 0]
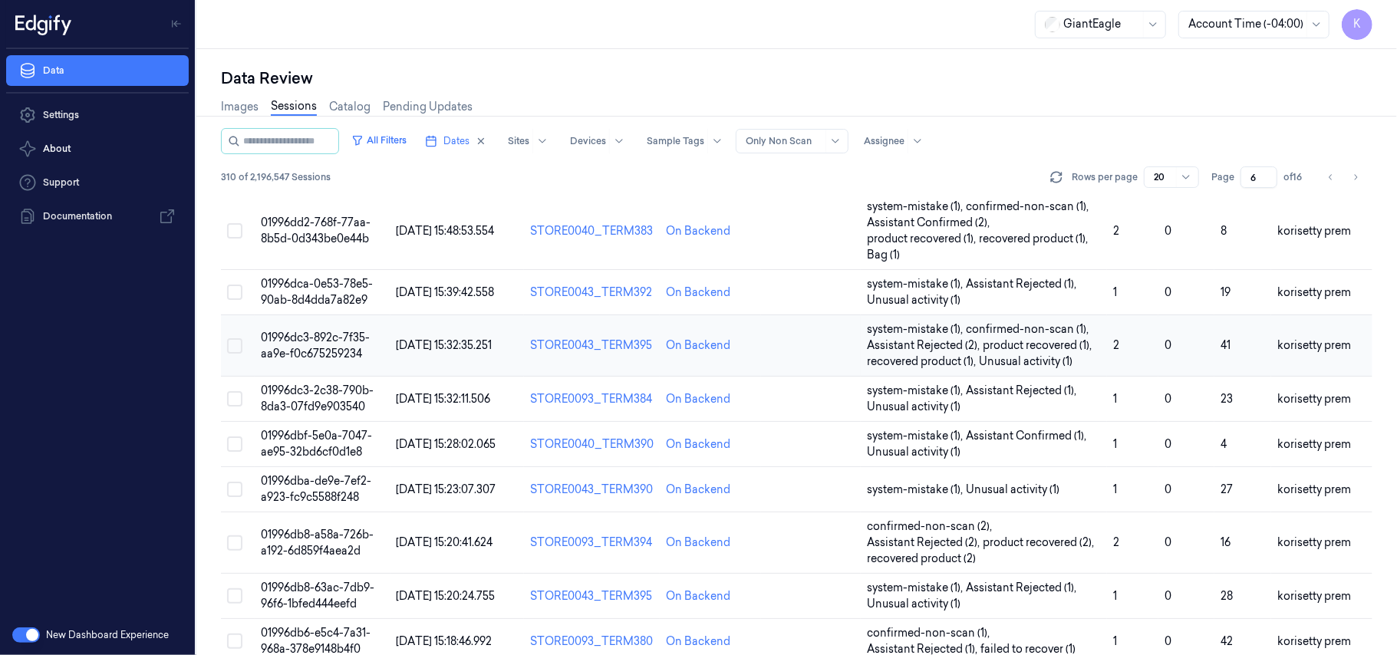
scroll to position [575, 0]
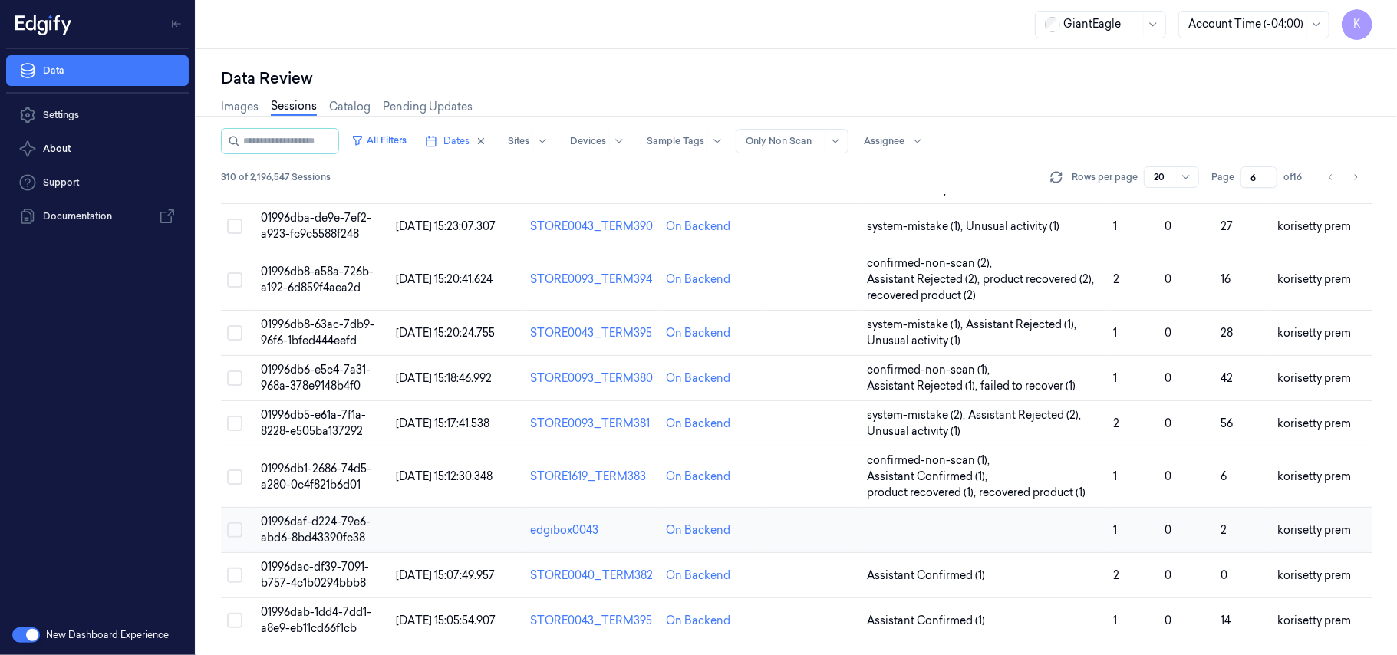
click at [319, 526] on span "01996daf-d224-79e6-abd6-8bd43390fc38" at bounding box center [316, 530] width 110 height 30
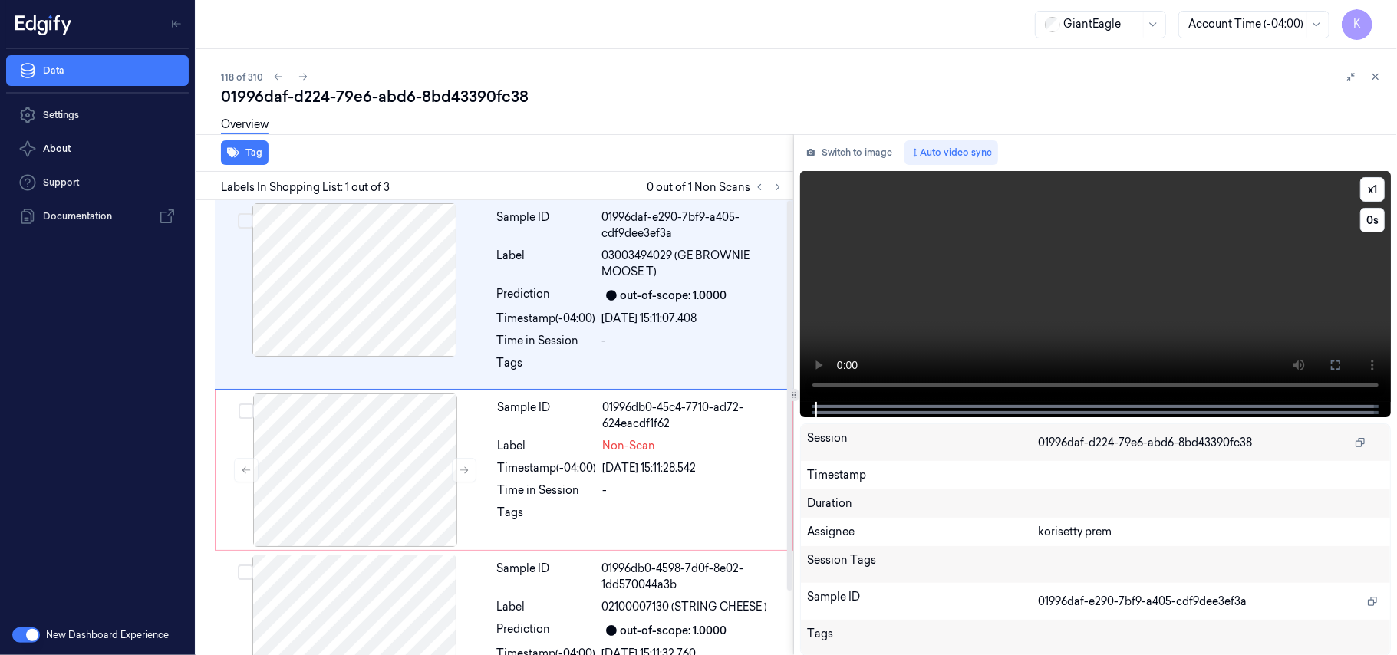
click at [924, 336] on video at bounding box center [1095, 286] width 591 height 231
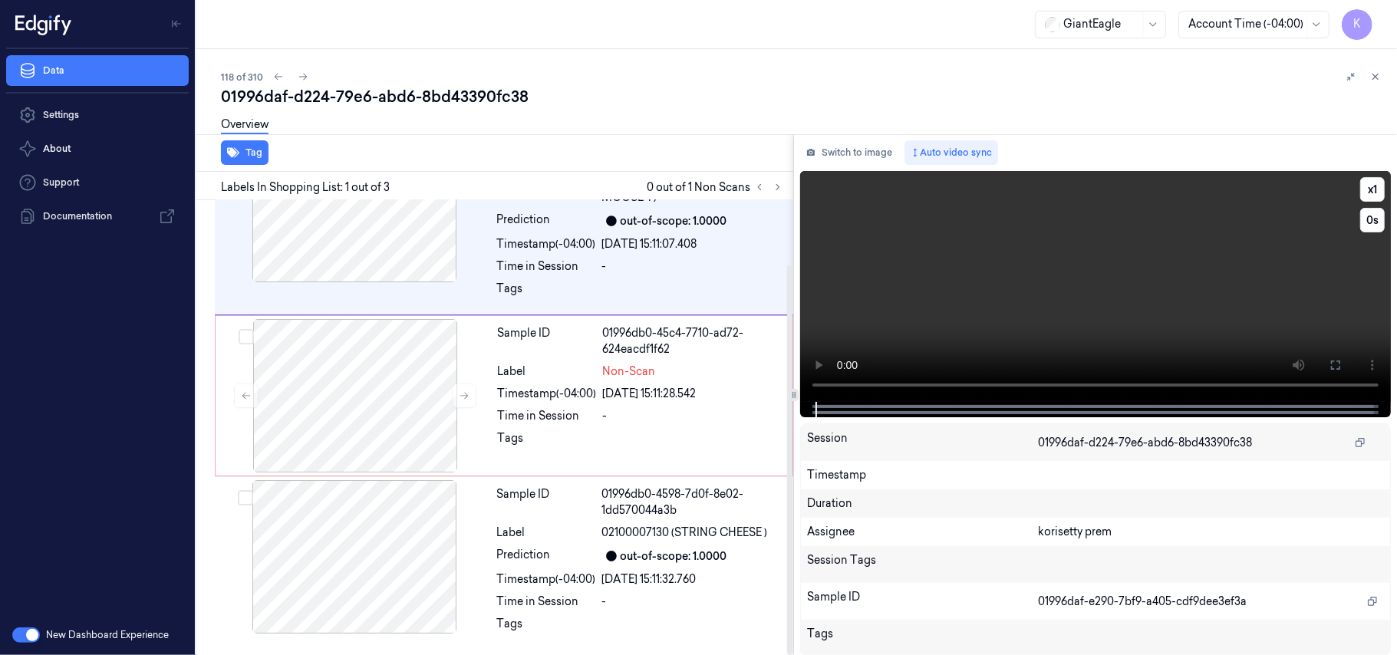
click at [1141, 283] on video at bounding box center [1095, 286] width 591 height 231
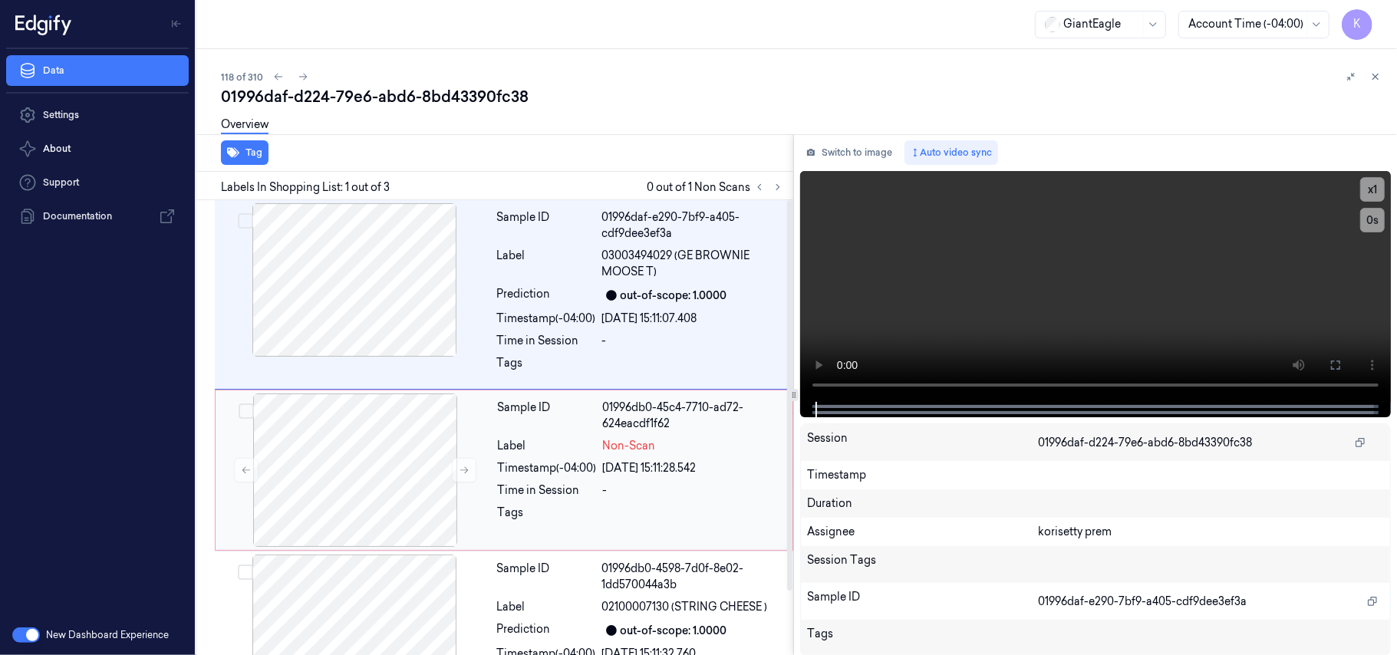
click at [647, 460] on div "[DATE] 15:11:28.542" at bounding box center [693, 468] width 180 height 16
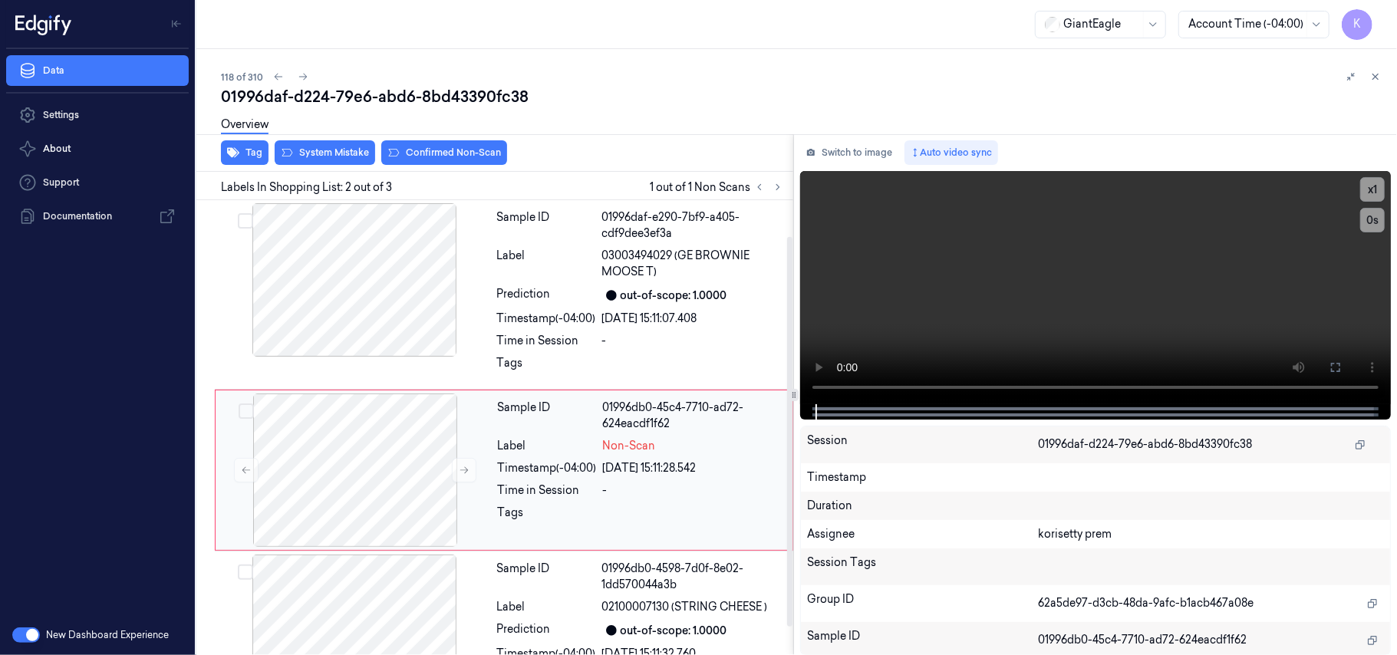
scroll to position [43, 0]
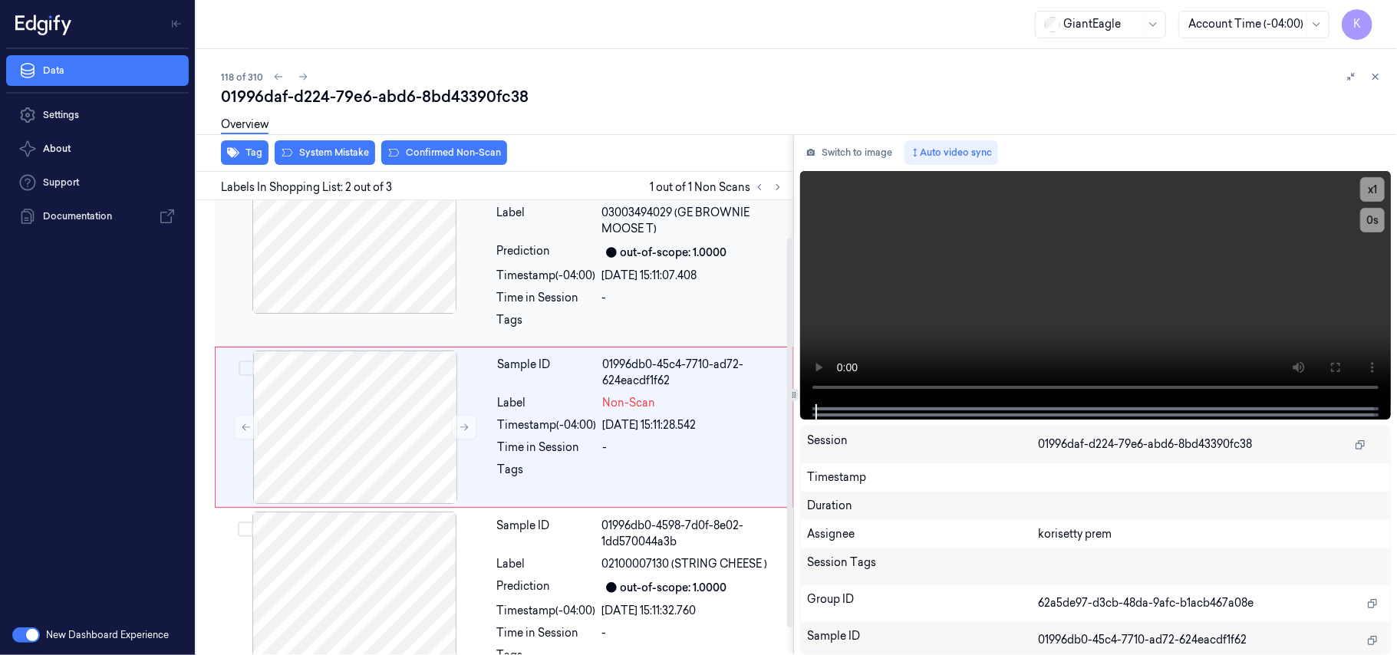
click at [525, 278] on div "Timestamp (-04:00)" at bounding box center [546, 276] width 99 height 16
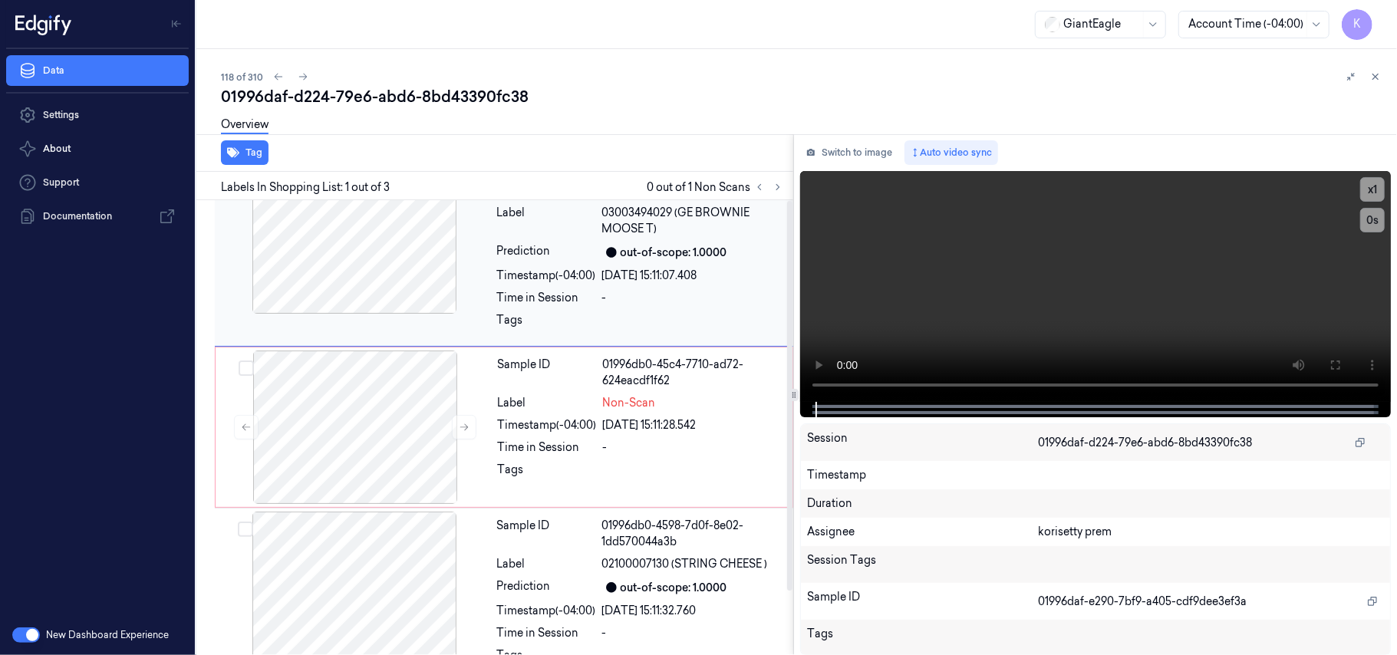
scroll to position [0, 0]
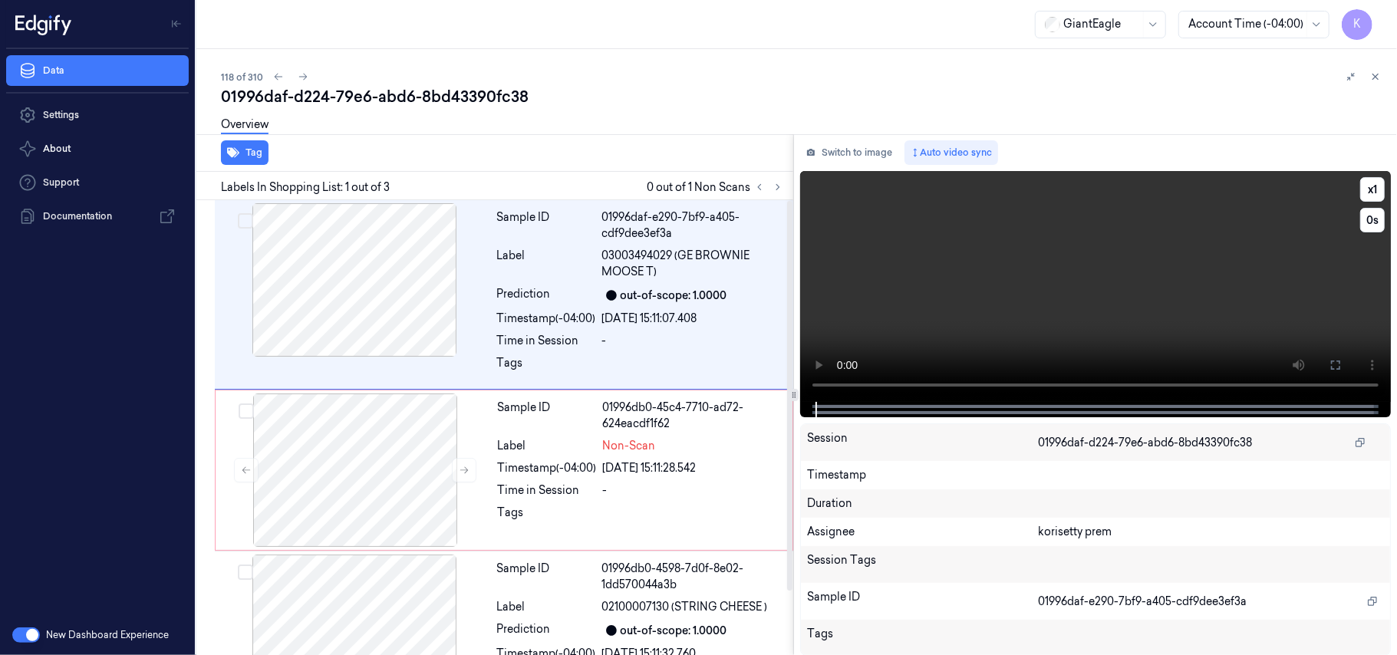
click at [1180, 275] on video at bounding box center [1095, 286] width 591 height 231
click at [787, 402] on div "Tag Labels In Shopping List: 1 out of 3 0 out of 1 Non Scans Sample ID 01996daf…" at bounding box center [793, 395] width 1207 height 522
click at [1066, 307] on video at bounding box center [1095, 286] width 591 height 231
click at [648, 314] on div "[DATE] 15:11:07.408" at bounding box center [693, 319] width 182 height 16
click at [578, 461] on div "Timestamp (-04:00)" at bounding box center [547, 468] width 99 height 16
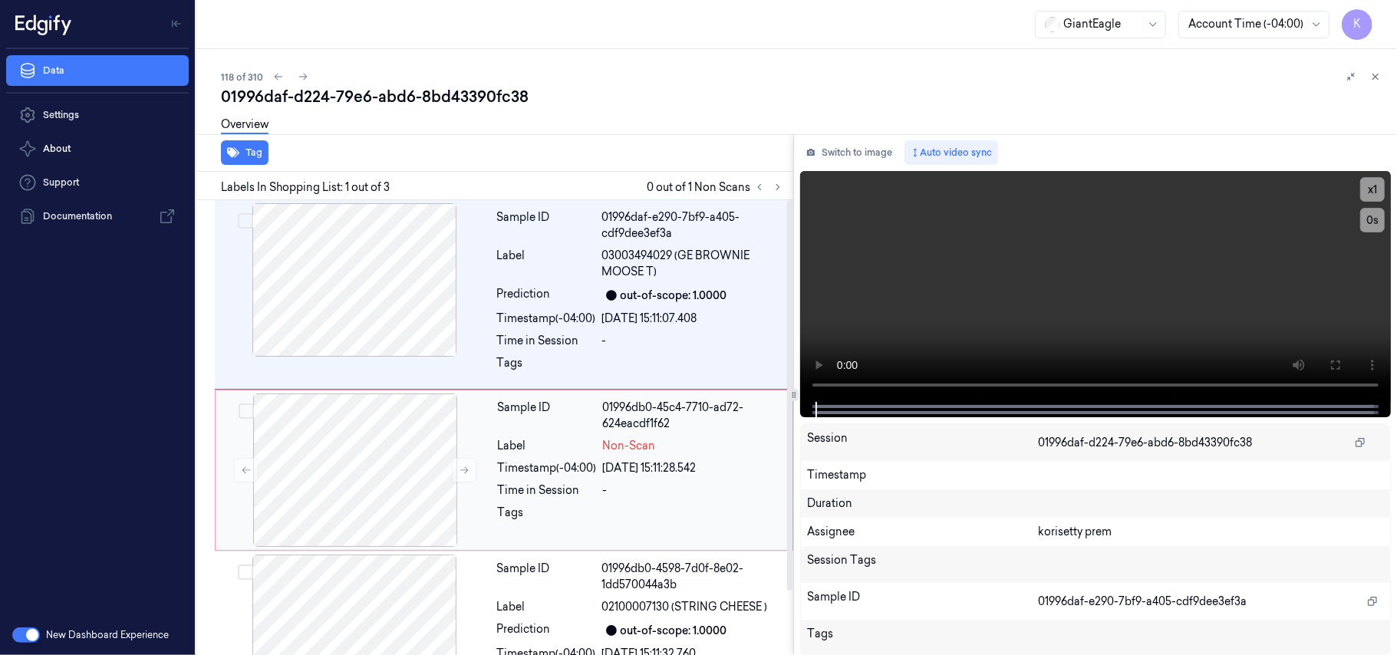
scroll to position [43, 0]
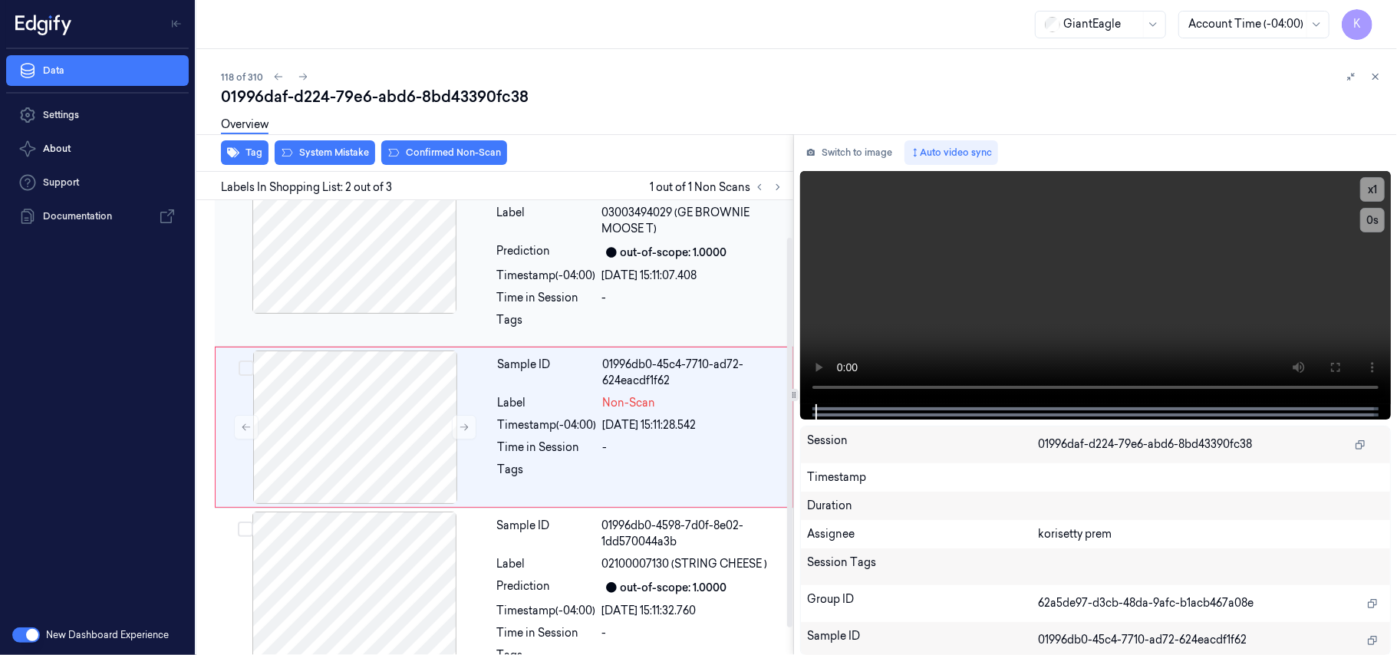
click at [641, 308] on div "Sample ID 01996daf-e290-7bf9-a405-cdf9dee3ef3a Label 03003494029 (GE BROWNIE MO…" at bounding box center [640, 251] width 299 height 183
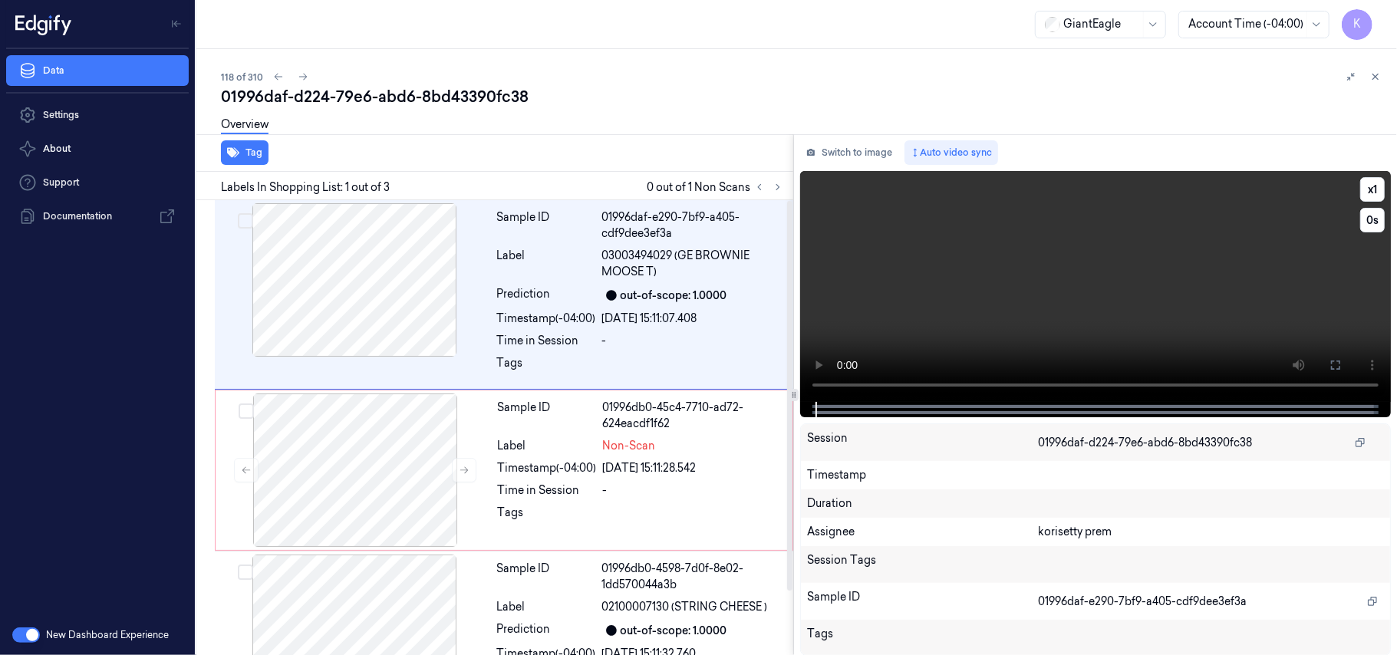
click at [1026, 298] on video at bounding box center [1095, 286] width 591 height 231
click at [1332, 360] on icon at bounding box center [1335, 365] width 12 height 12
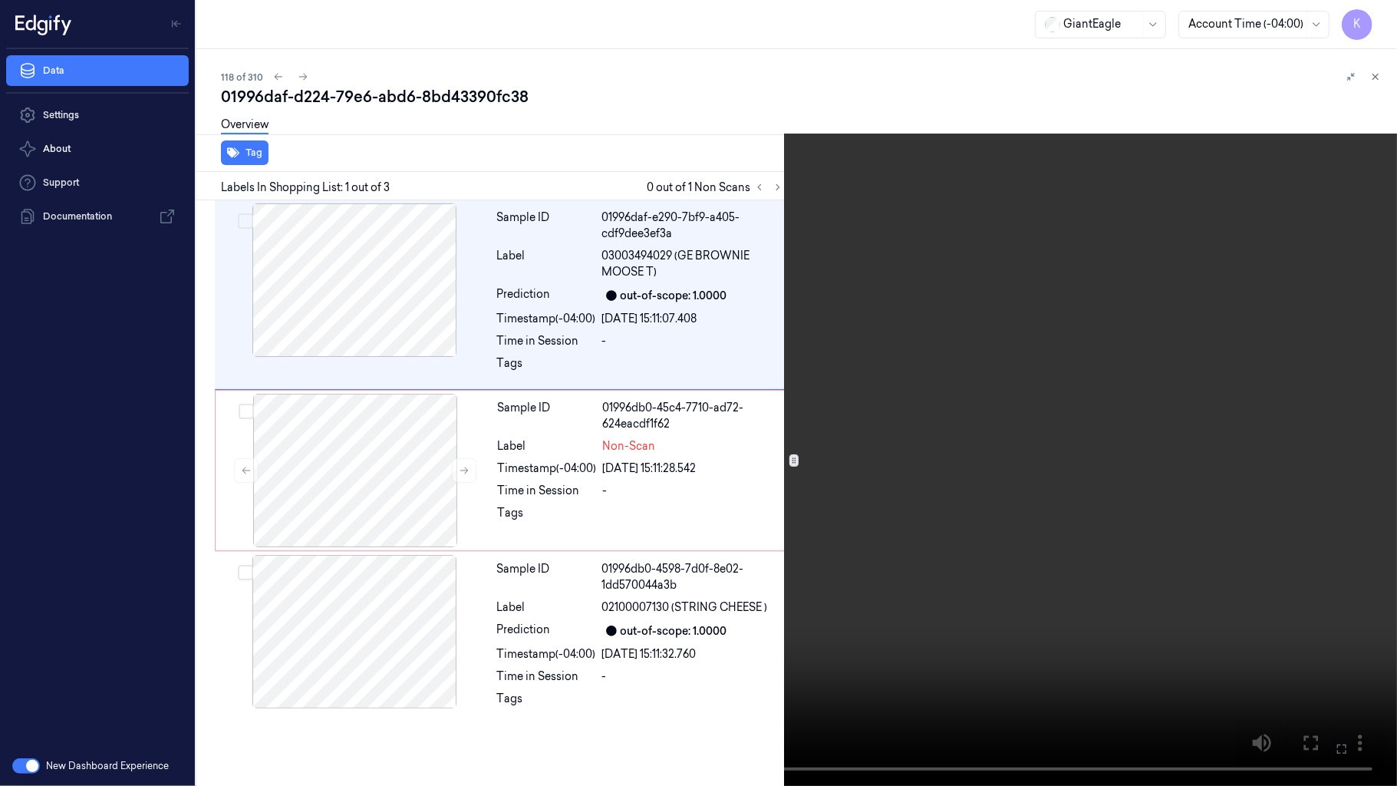
click at [0, 0] on icon at bounding box center [0, 0] width 0 height 0
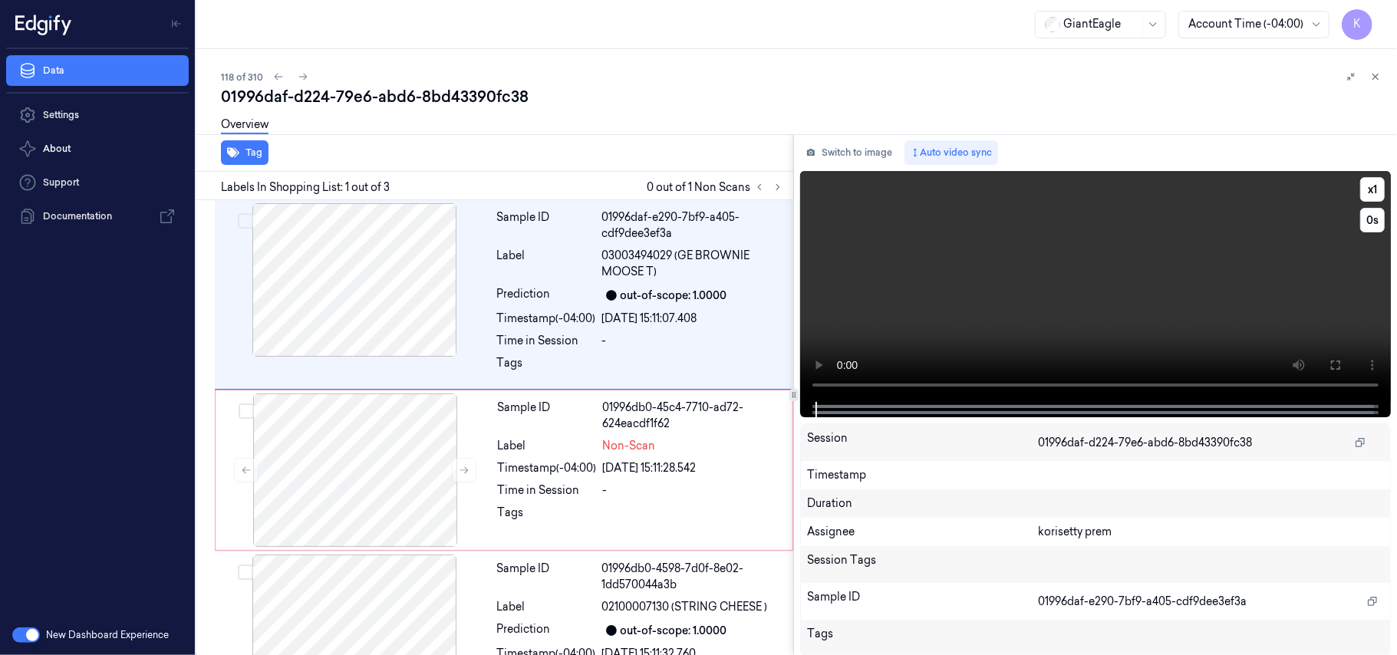
click at [1123, 281] on video at bounding box center [1095, 286] width 591 height 231
click at [329, 307] on div at bounding box center [354, 279] width 273 height 153
click at [853, 154] on button "Switch to image" at bounding box center [849, 152] width 98 height 25
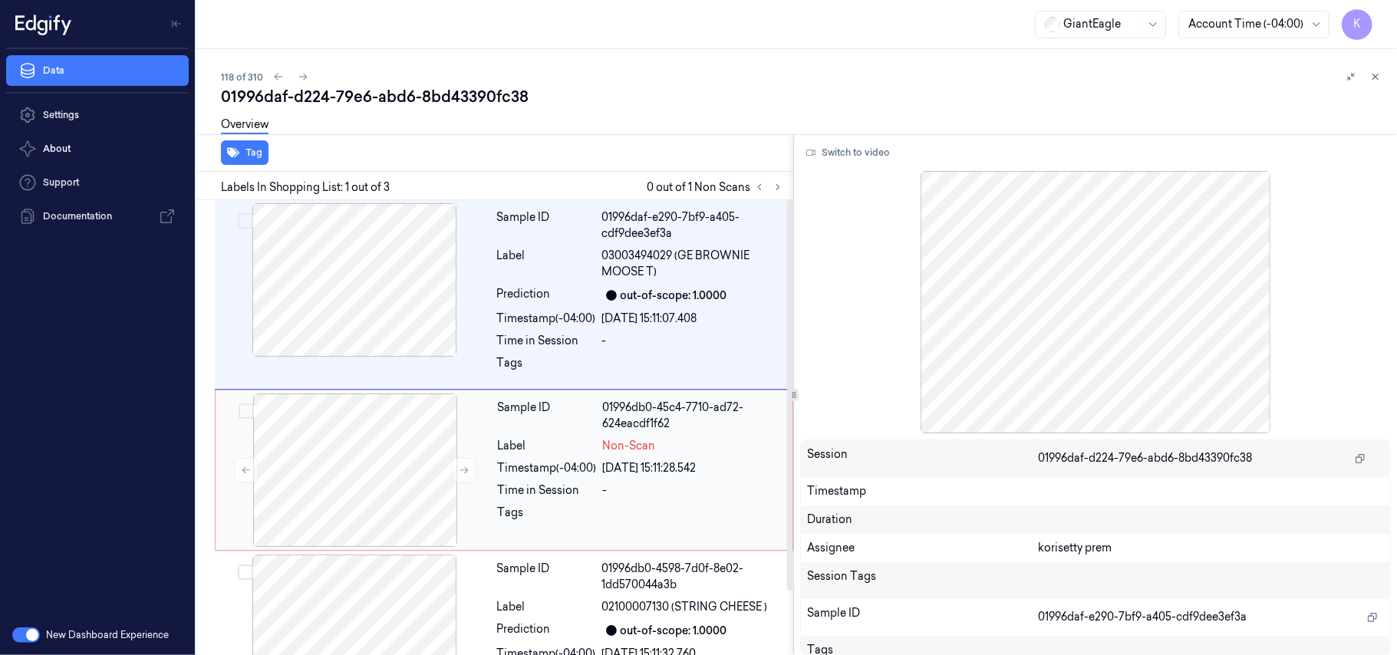
click at [621, 460] on div "[DATE] 15:11:28.542" at bounding box center [693, 468] width 180 height 16
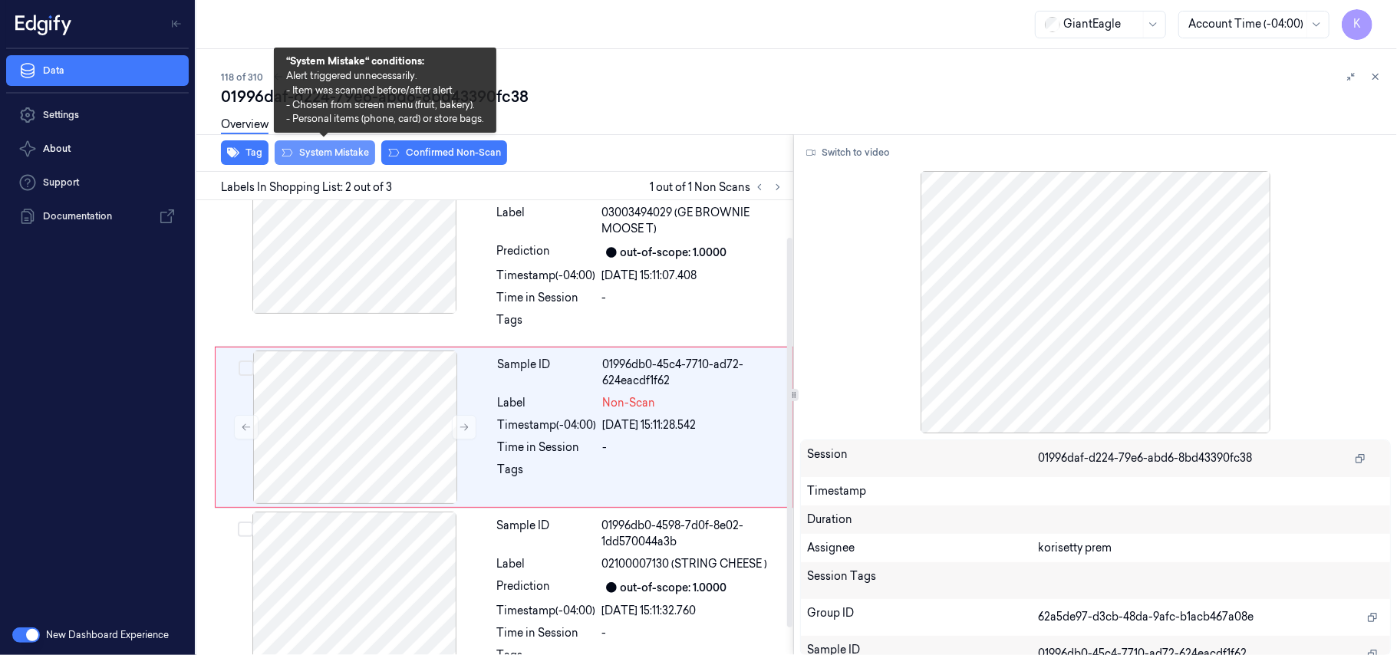
click at [326, 146] on button "System Mistake" at bounding box center [325, 152] width 100 height 25
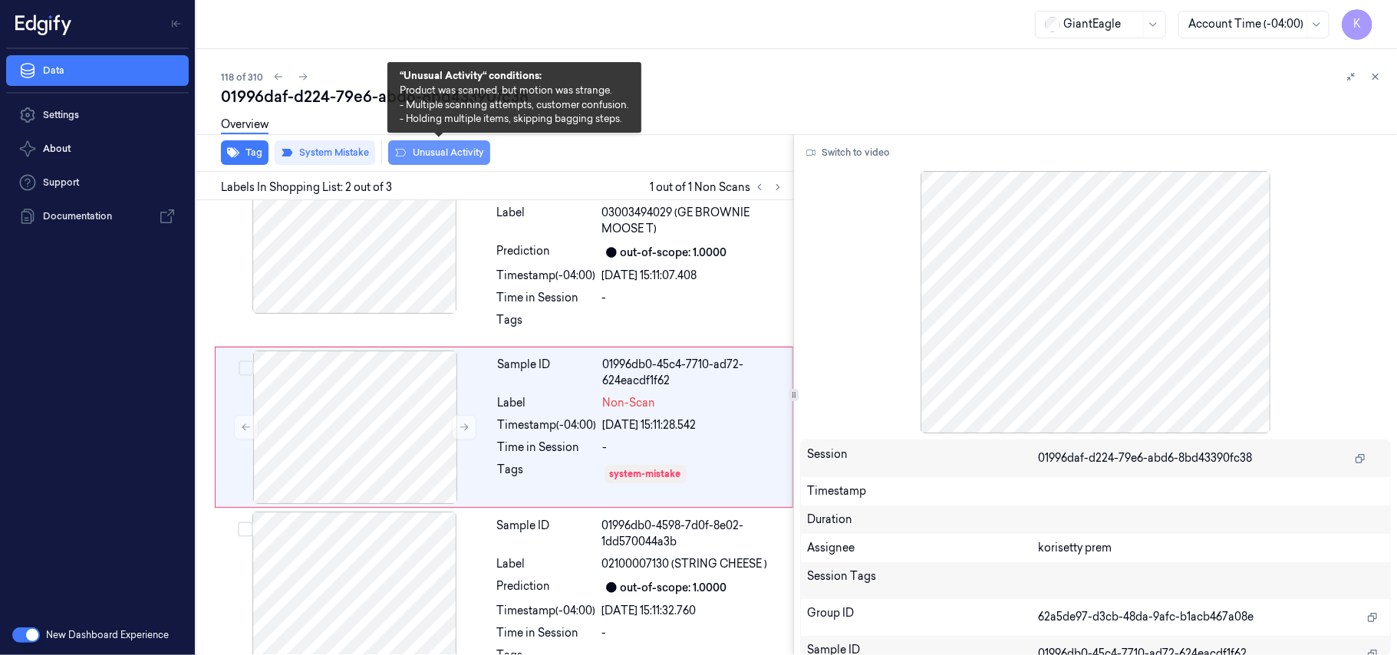
click at [433, 158] on button "Unusual Activity" at bounding box center [439, 152] width 102 height 25
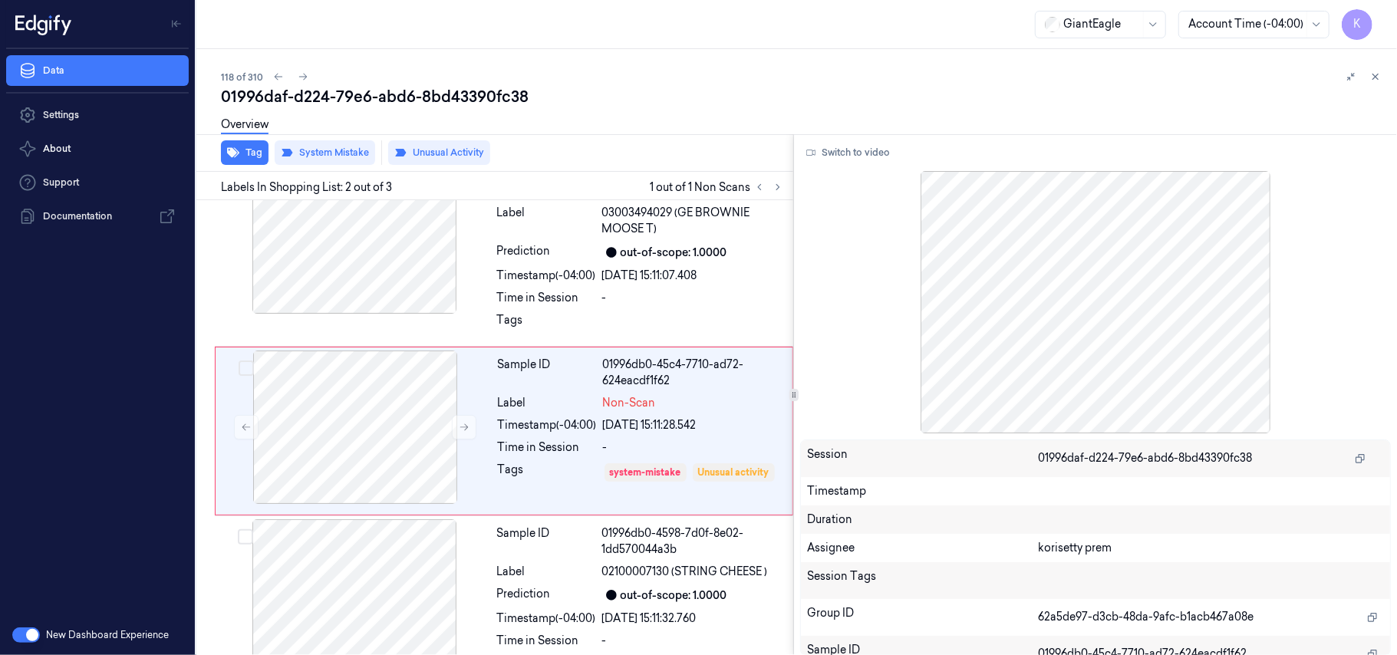
scroll to position [48, 0]
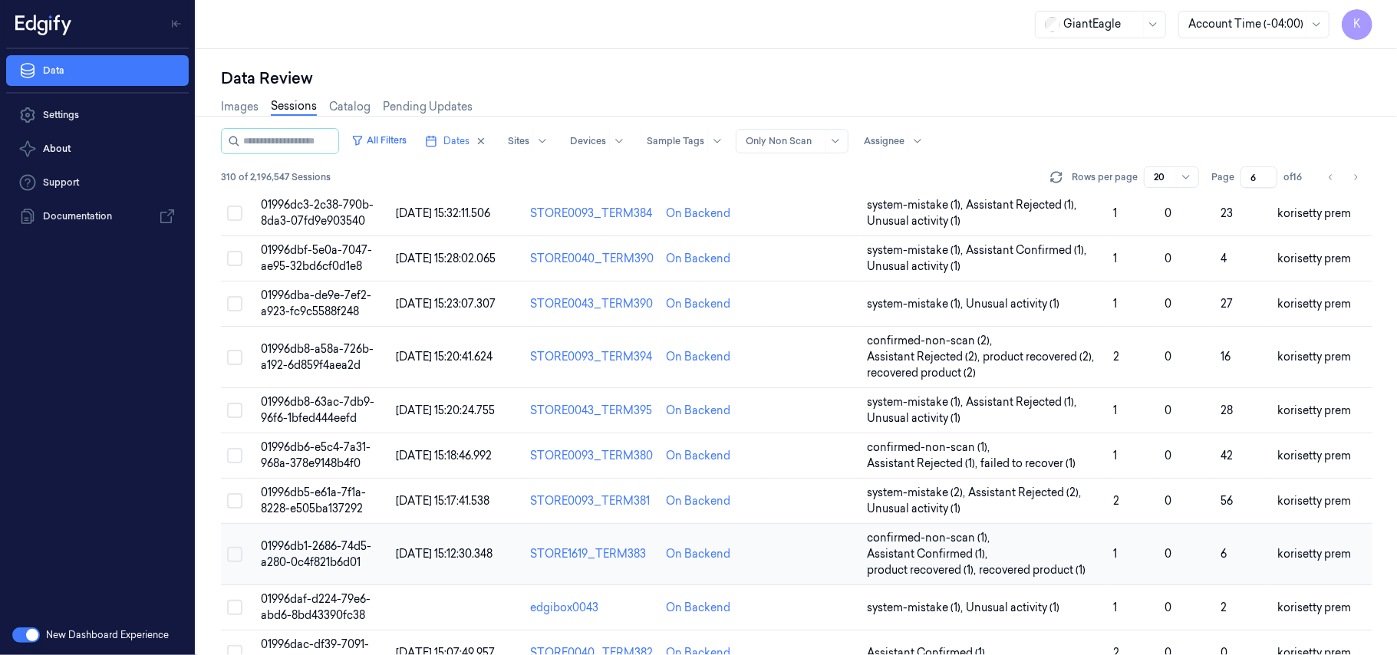
scroll to position [575, 0]
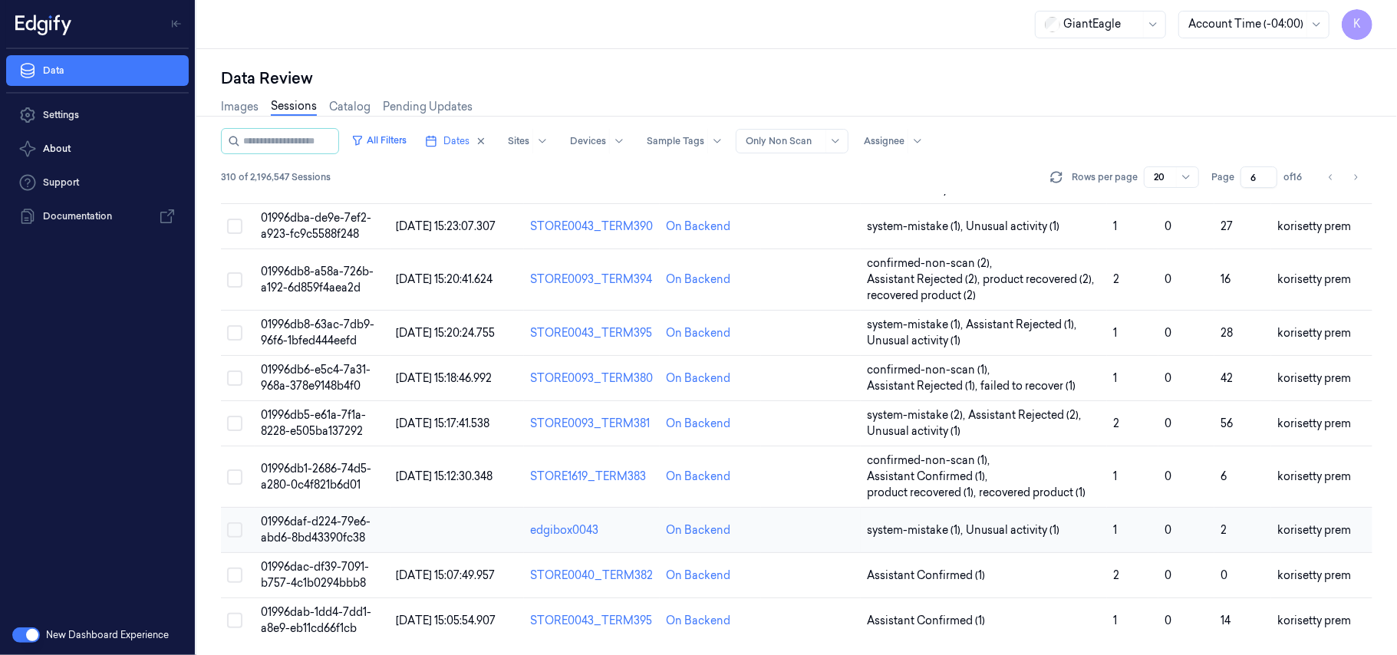
click at [313, 522] on span "01996daf-d224-79e6-abd6-8bd43390fc38" at bounding box center [316, 530] width 110 height 30
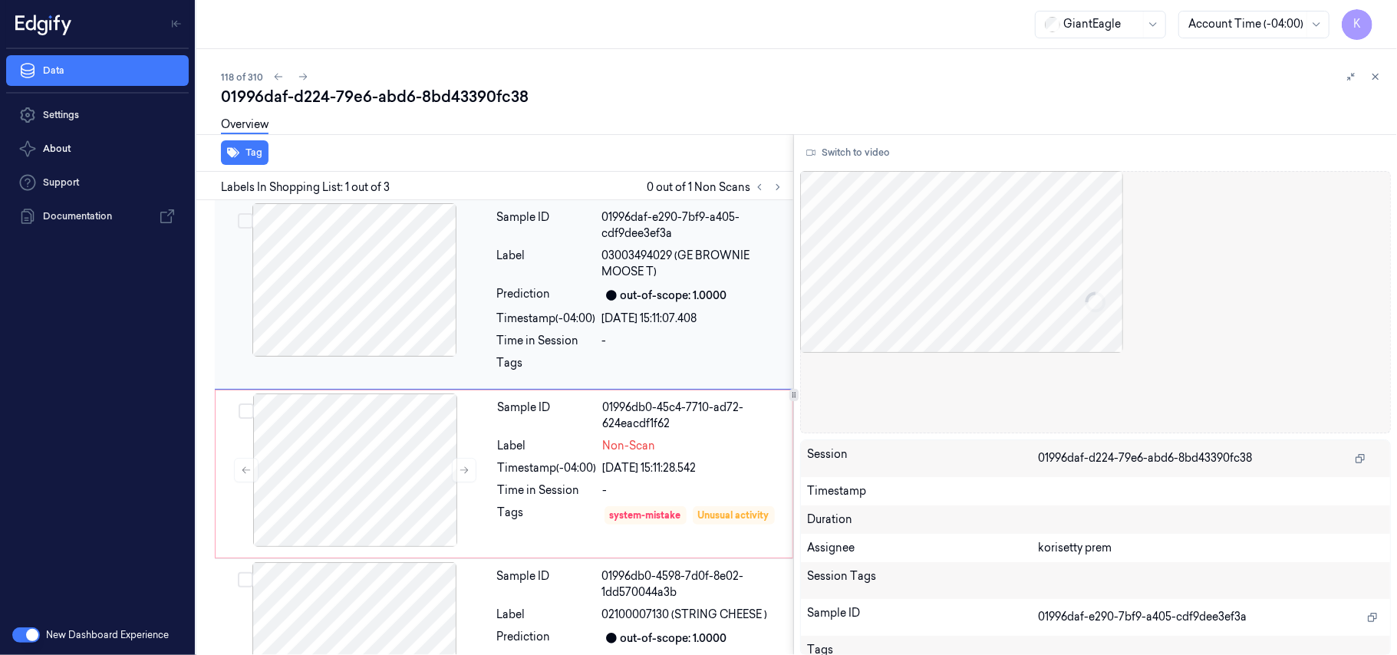
scroll to position [50, 0]
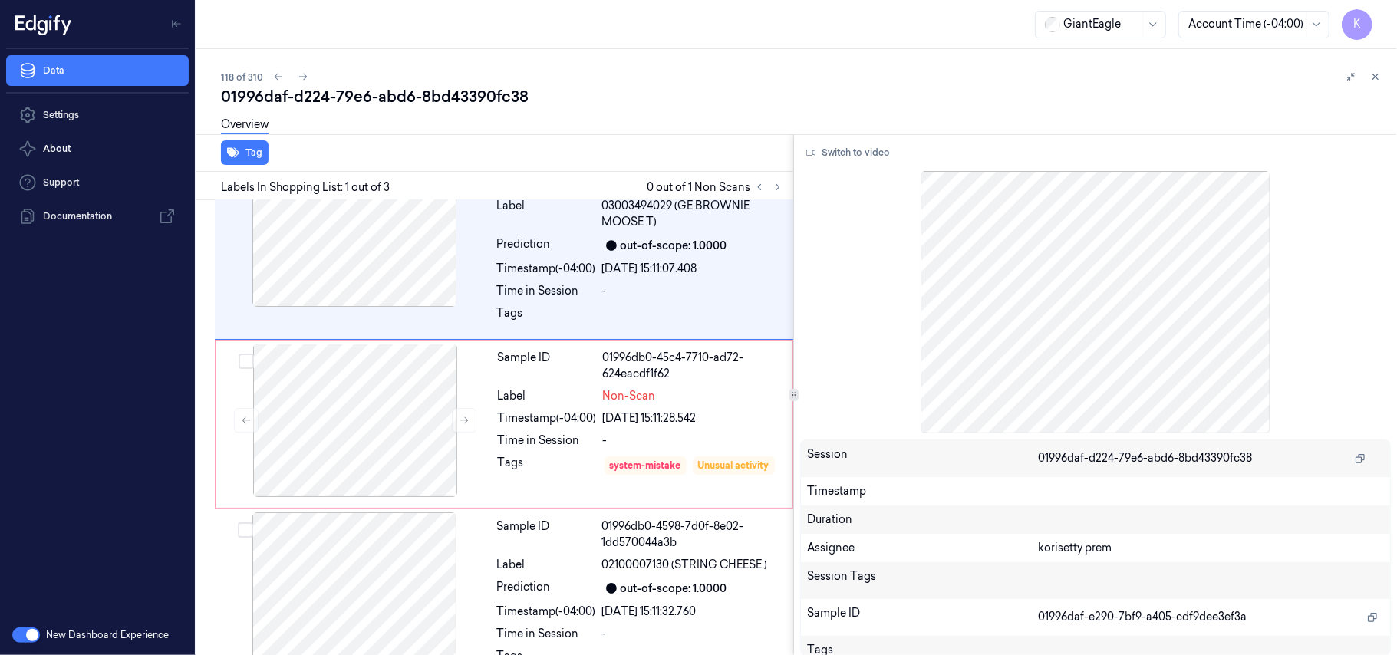
click at [710, 103] on div "01996daf-d224-79e6-abd6-8bd43390fc38" at bounding box center [803, 96] width 1164 height 21
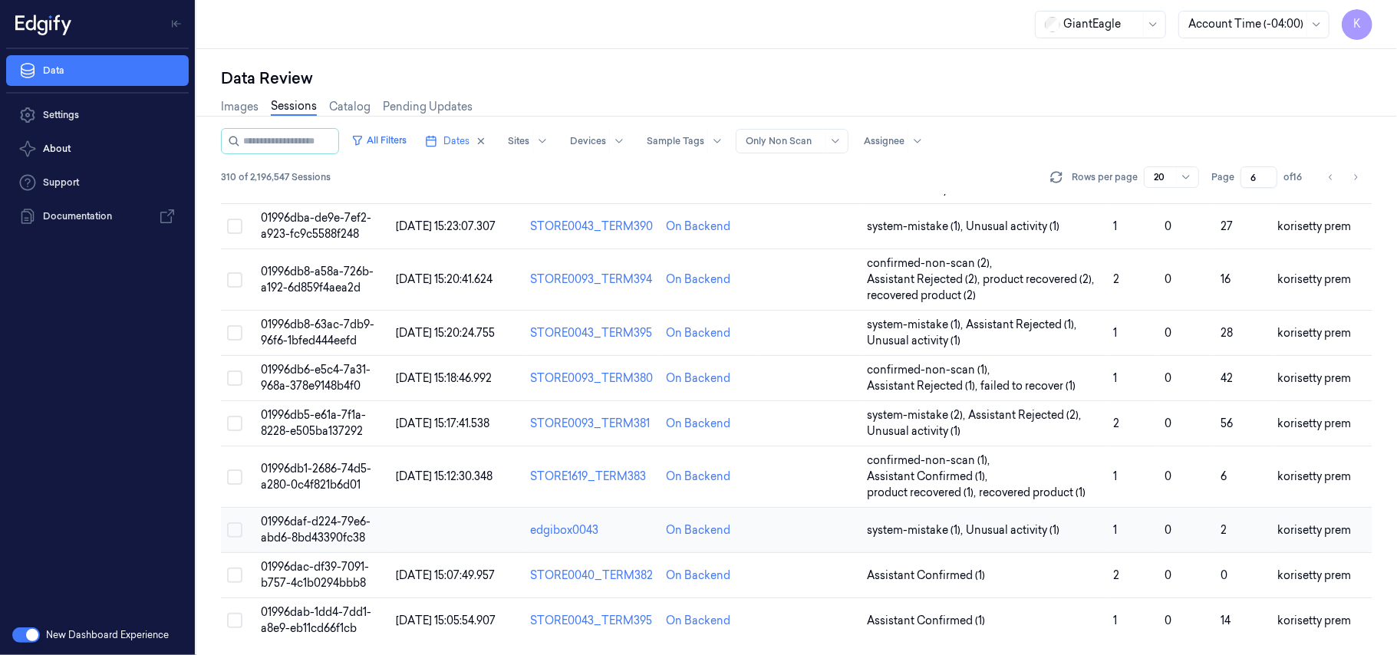
scroll to position [575, 0]
click at [322, 575] on span "01996dac-df39-7091-b757-4c1b0294bbb8" at bounding box center [315, 575] width 108 height 30
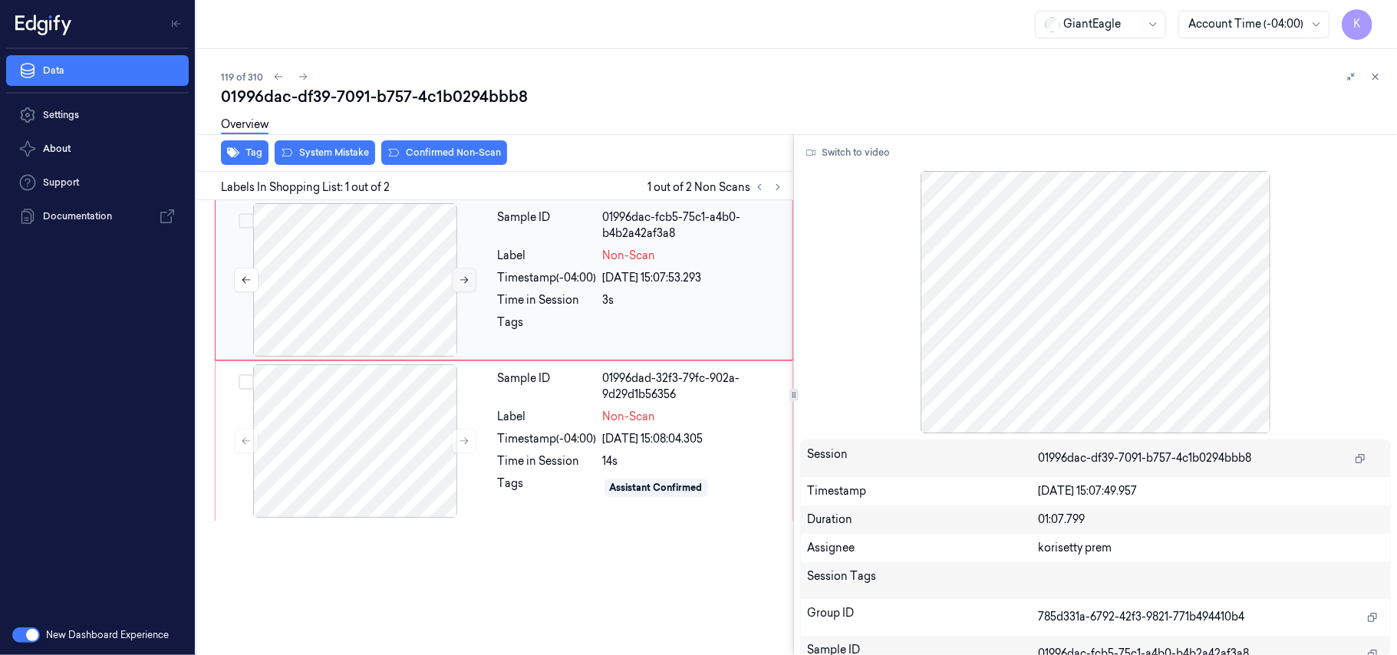
click at [467, 281] on icon at bounding box center [464, 280] width 11 height 11
click at [499, 443] on div "Timestamp (-04:00)" at bounding box center [547, 439] width 99 height 16
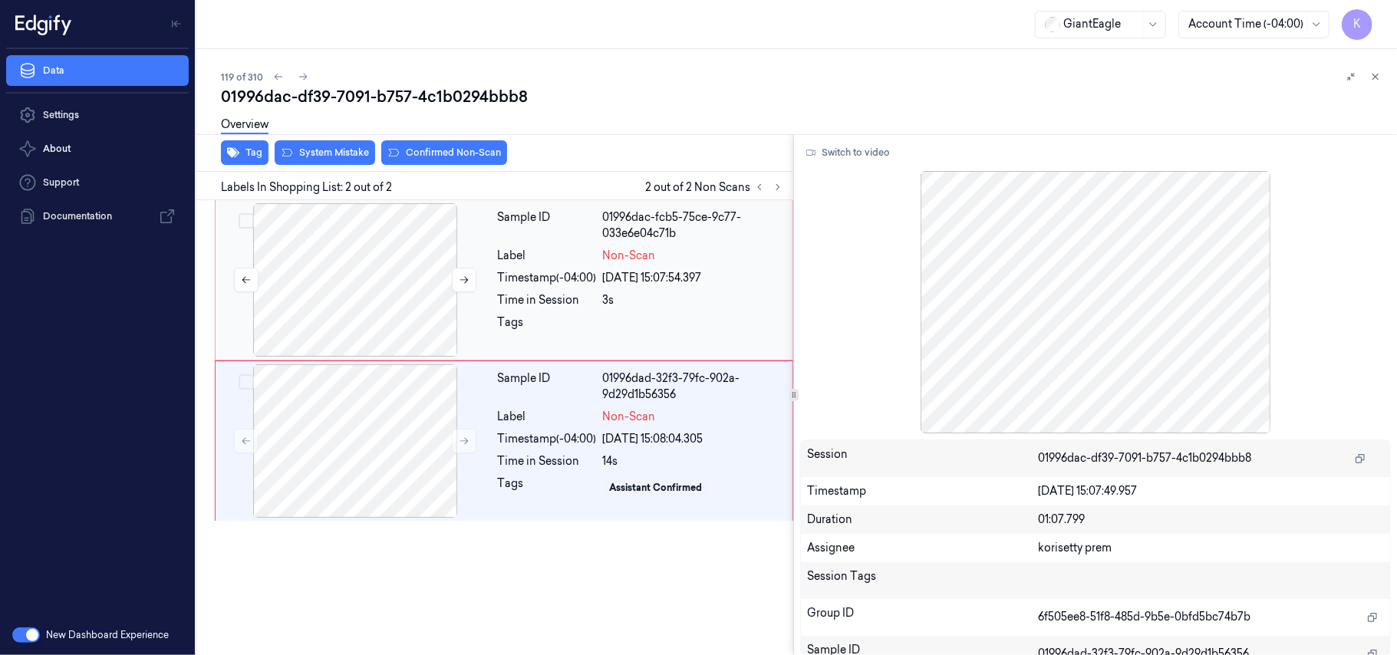
click at [375, 233] on div at bounding box center [355, 279] width 273 height 153
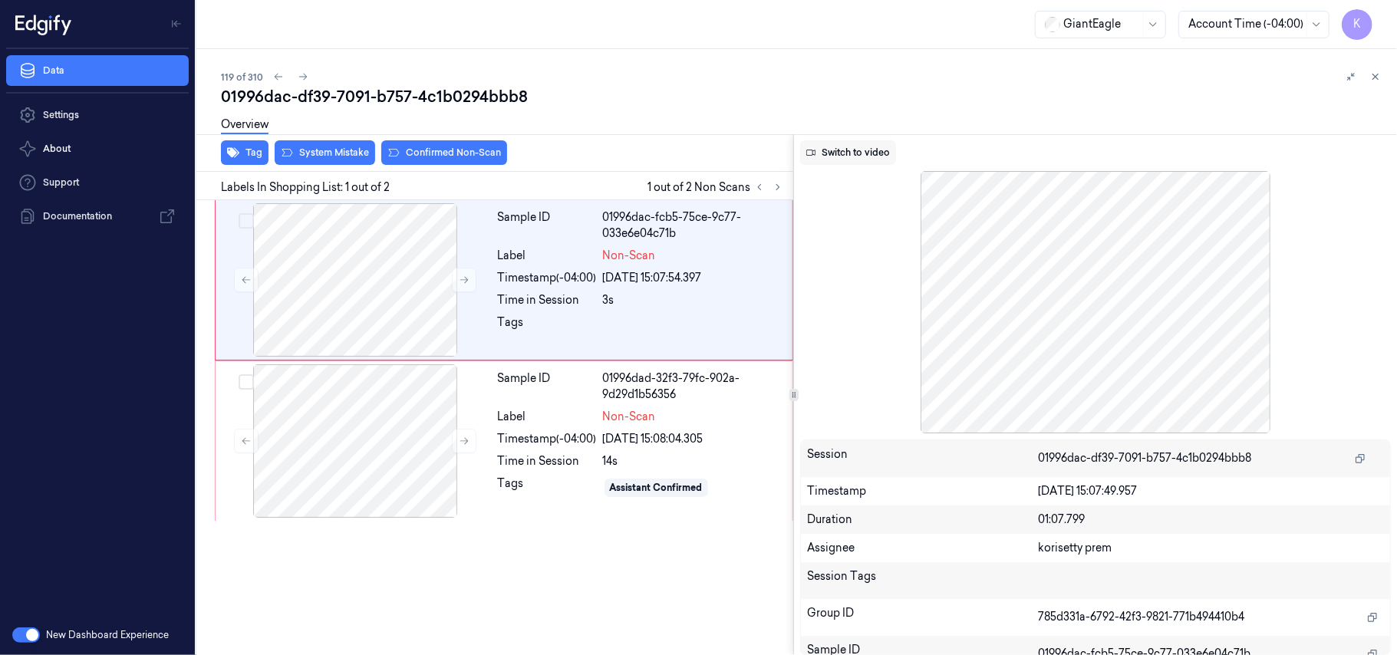
click at [855, 149] on button "Switch to video" at bounding box center [848, 152] width 96 height 25
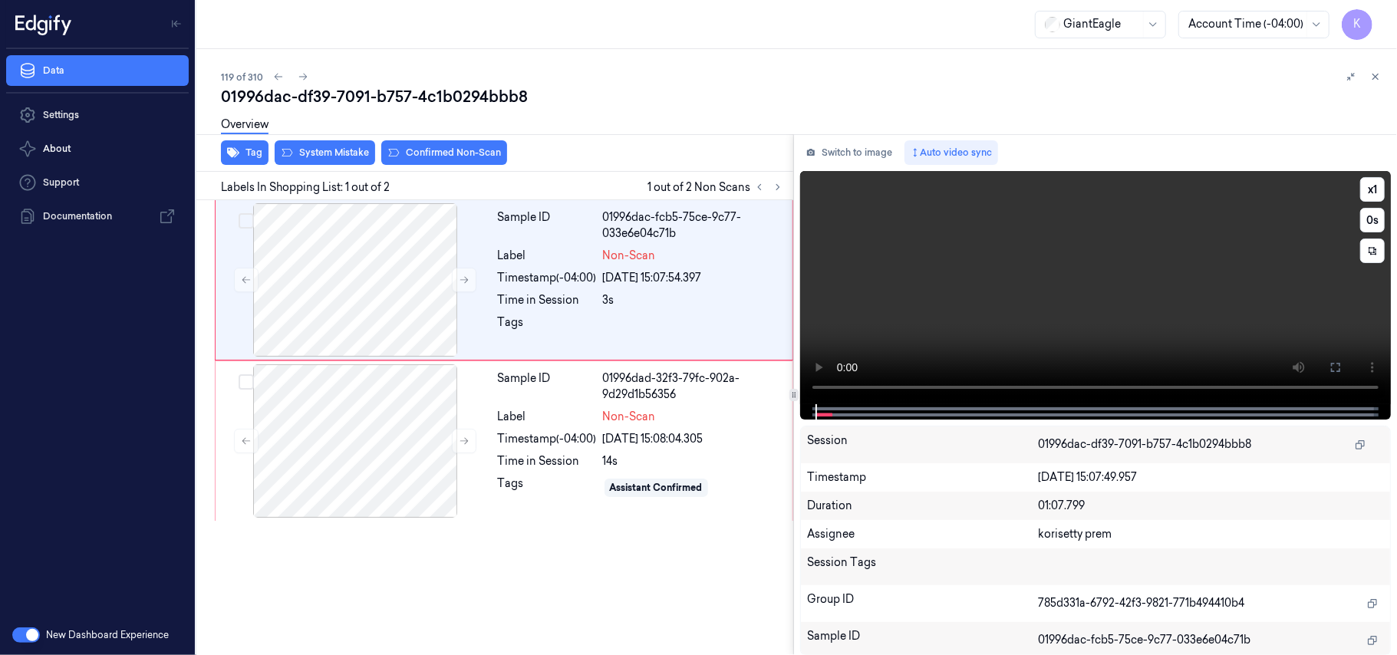
click at [946, 264] on video at bounding box center [1095, 287] width 591 height 233
click at [1342, 368] on button at bounding box center [1335, 367] width 25 height 25
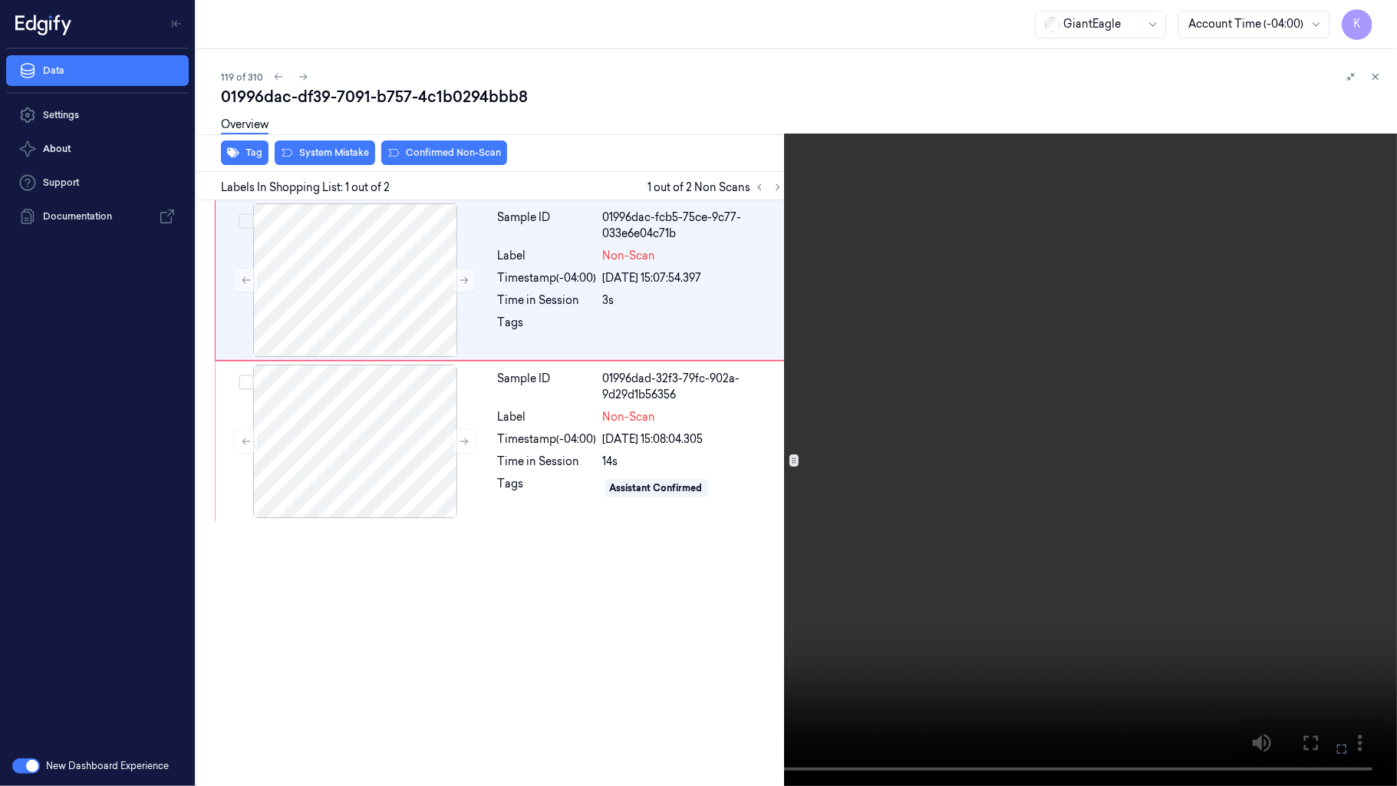
click at [818, 492] on video at bounding box center [698, 393] width 1397 height 786
click at [1138, 547] on video at bounding box center [698, 393] width 1397 height 786
click at [0, 0] on icon at bounding box center [0, 0] width 0 height 0
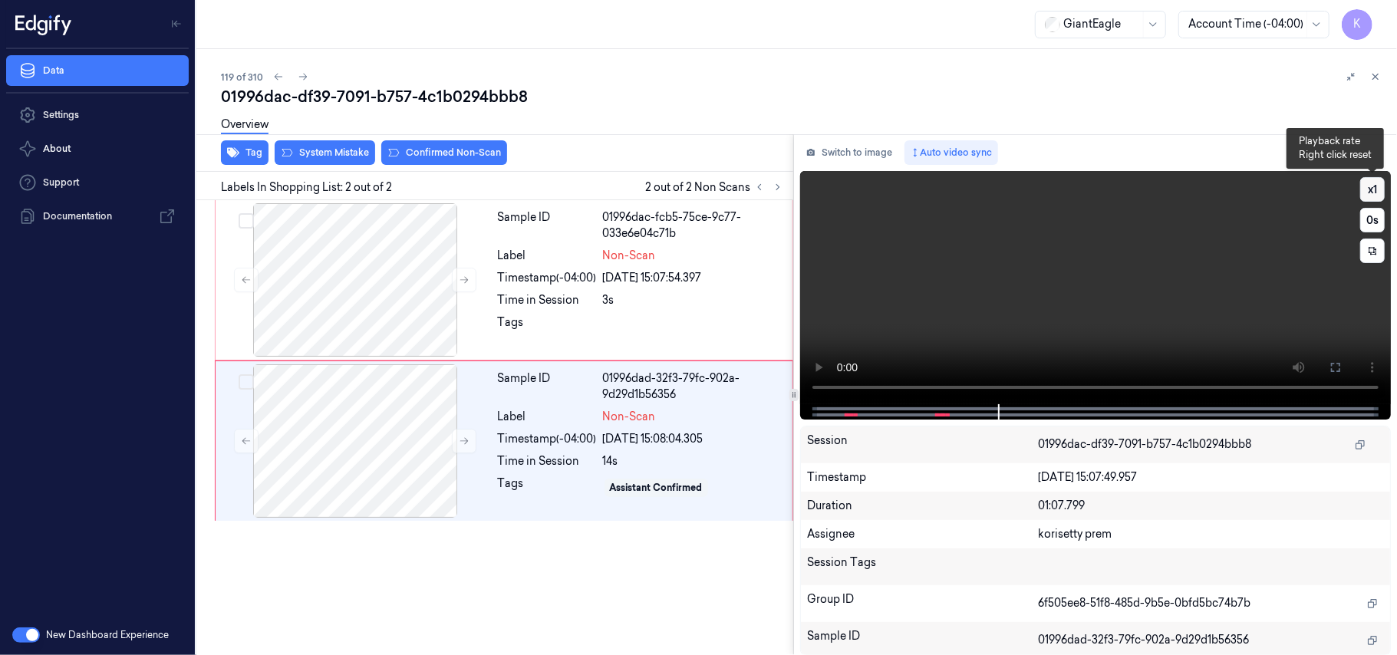
click at [1372, 183] on button "x 1" at bounding box center [1372, 189] width 25 height 25
click at [1379, 180] on button "x 2" at bounding box center [1372, 189] width 25 height 25
click at [1335, 365] on icon at bounding box center [1335, 367] width 12 height 12
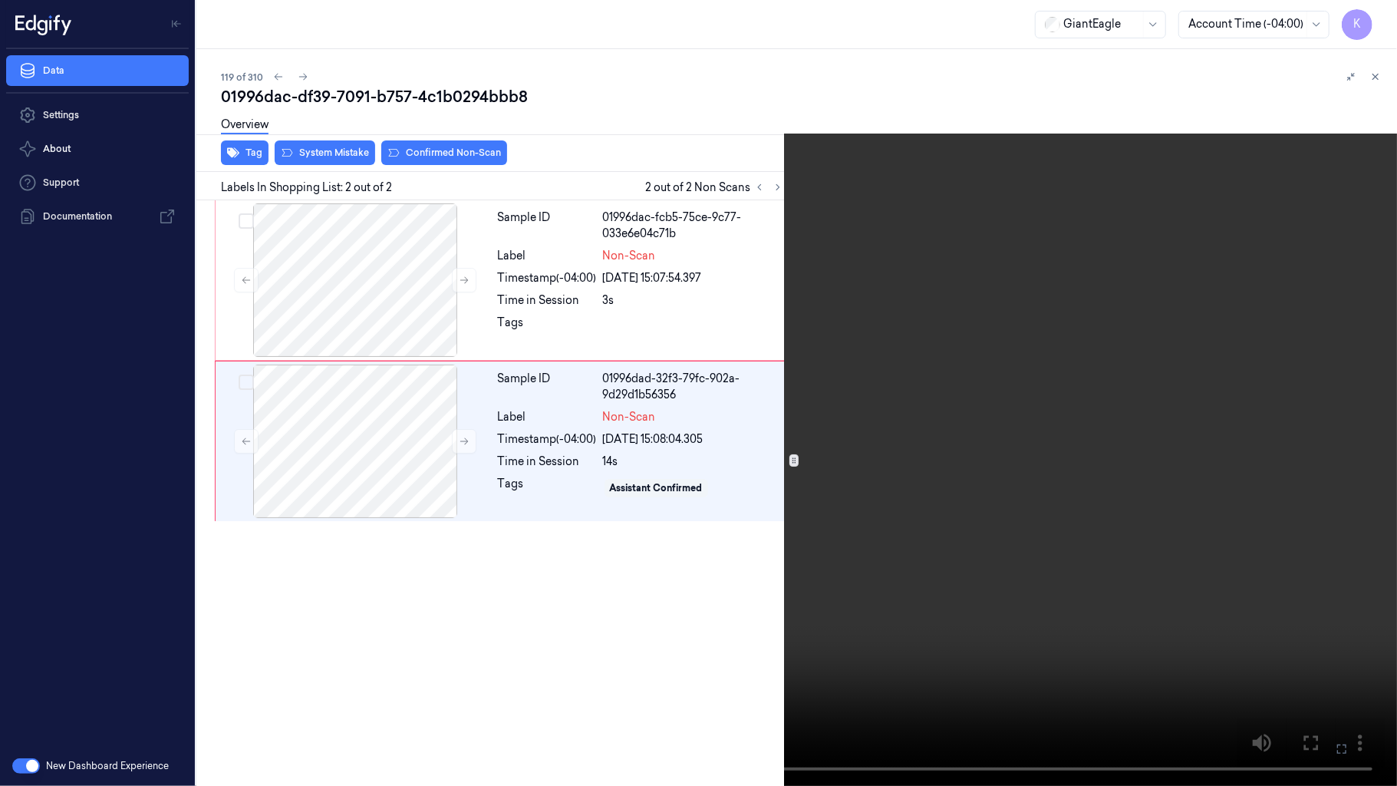
click at [470, 465] on video at bounding box center [698, 393] width 1397 height 786
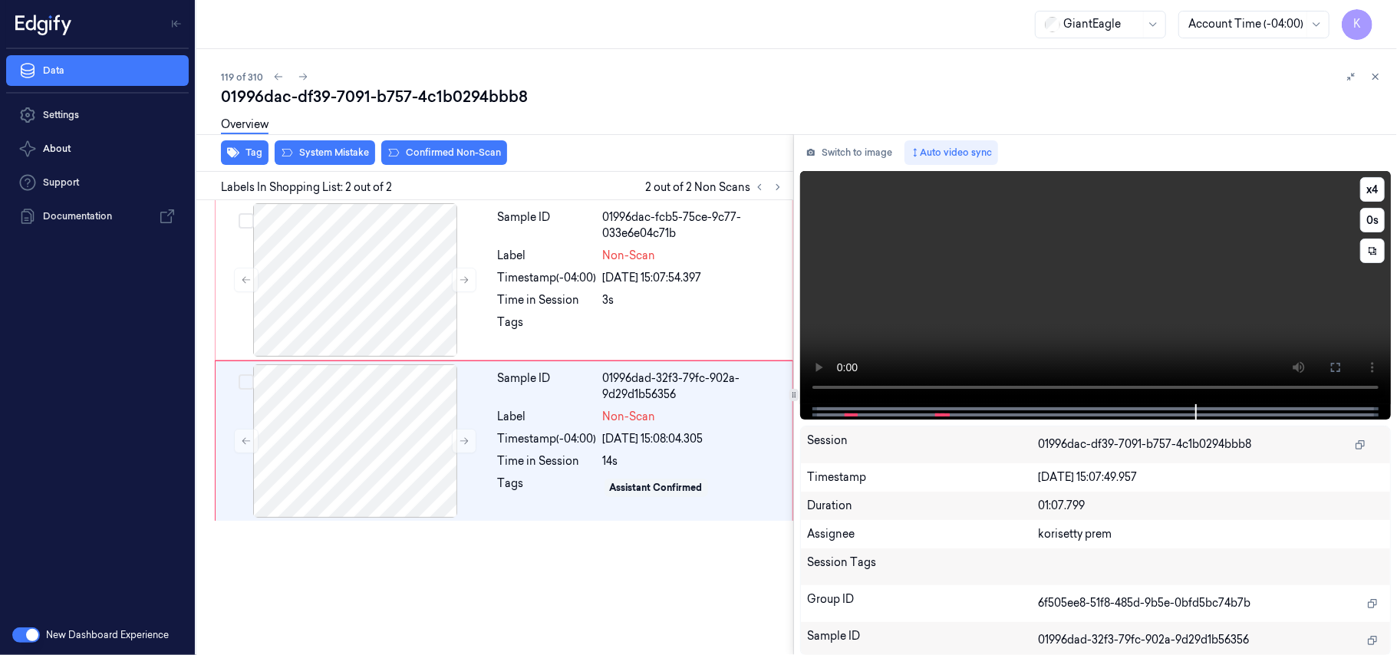
click at [1086, 243] on video at bounding box center [1095, 287] width 591 height 233
click at [360, 273] on div at bounding box center [355, 279] width 273 height 153
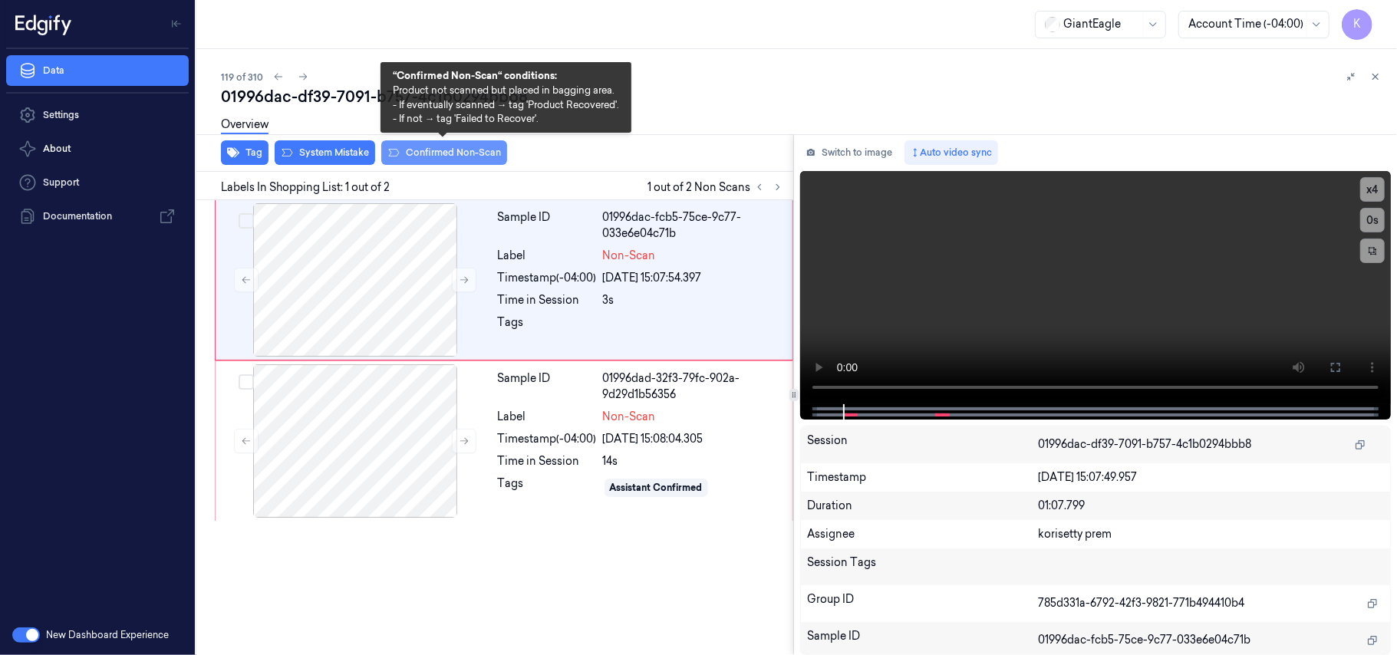
click at [434, 147] on button "Confirmed Non-Scan" at bounding box center [444, 152] width 126 height 25
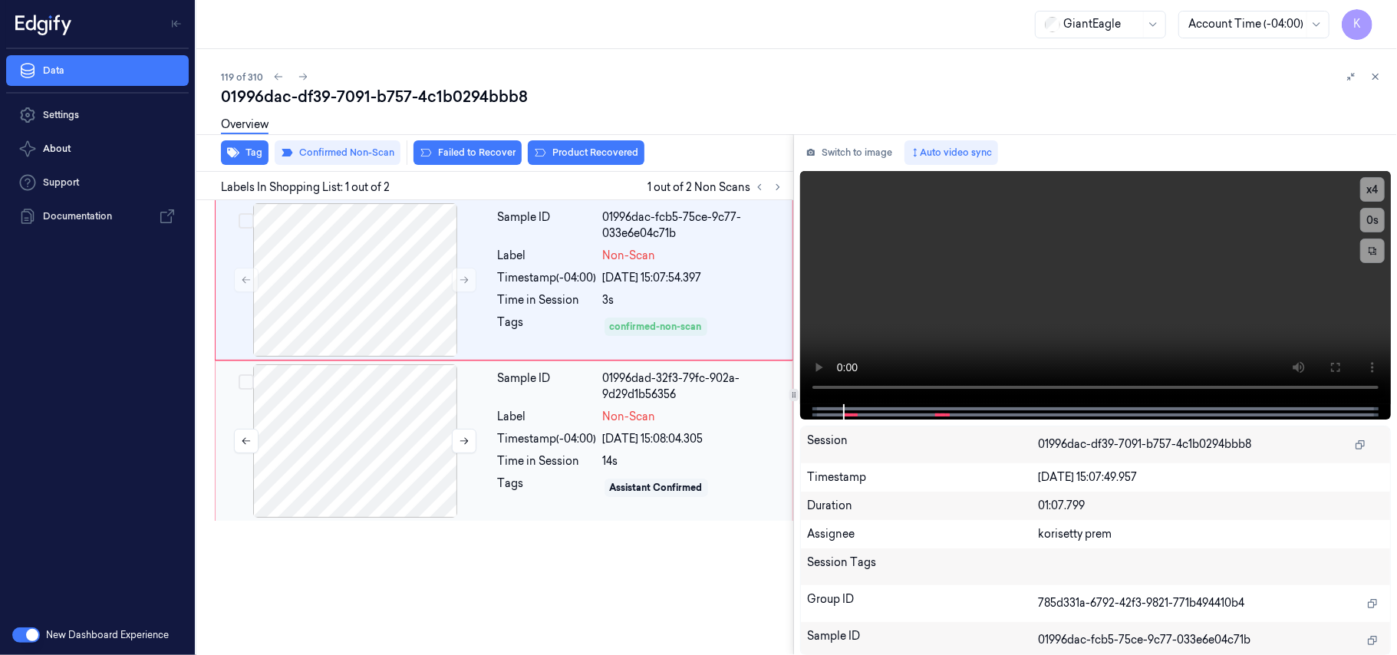
click at [397, 430] on div at bounding box center [355, 440] width 273 height 153
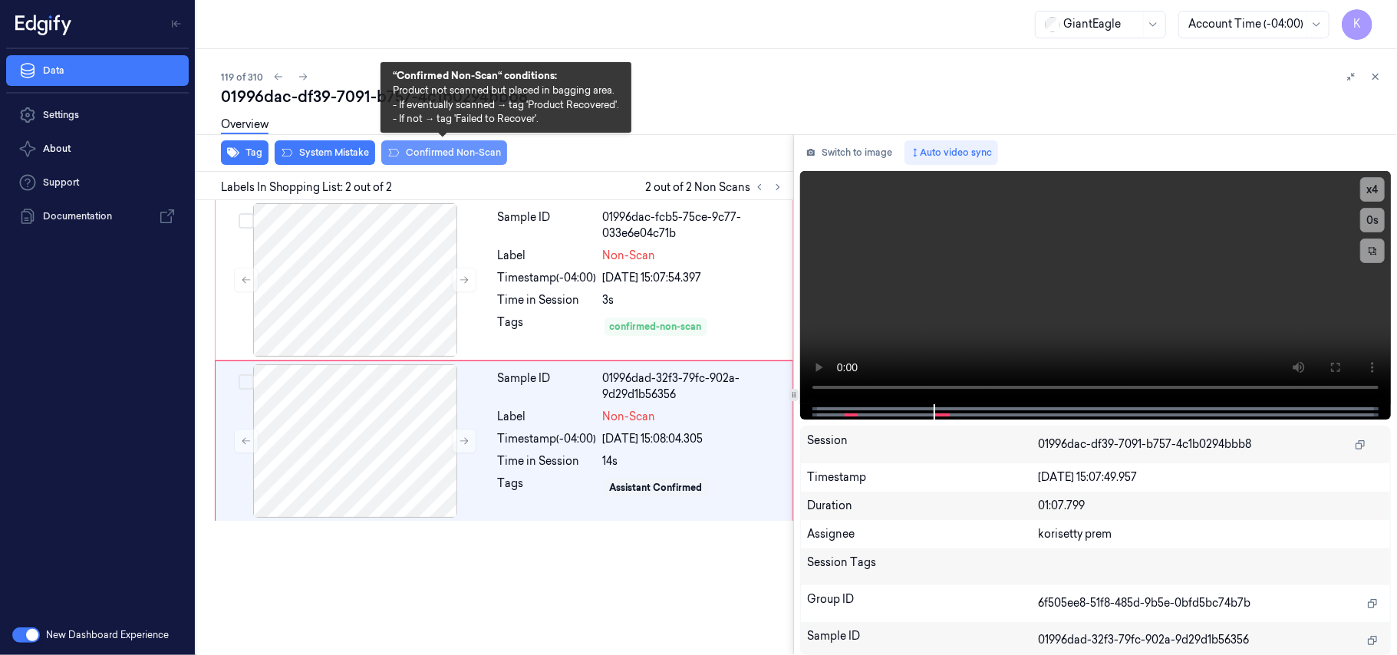
click at [457, 157] on button "Confirmed Non-Scan" at bounding box center [444, 152] width 126 height 25
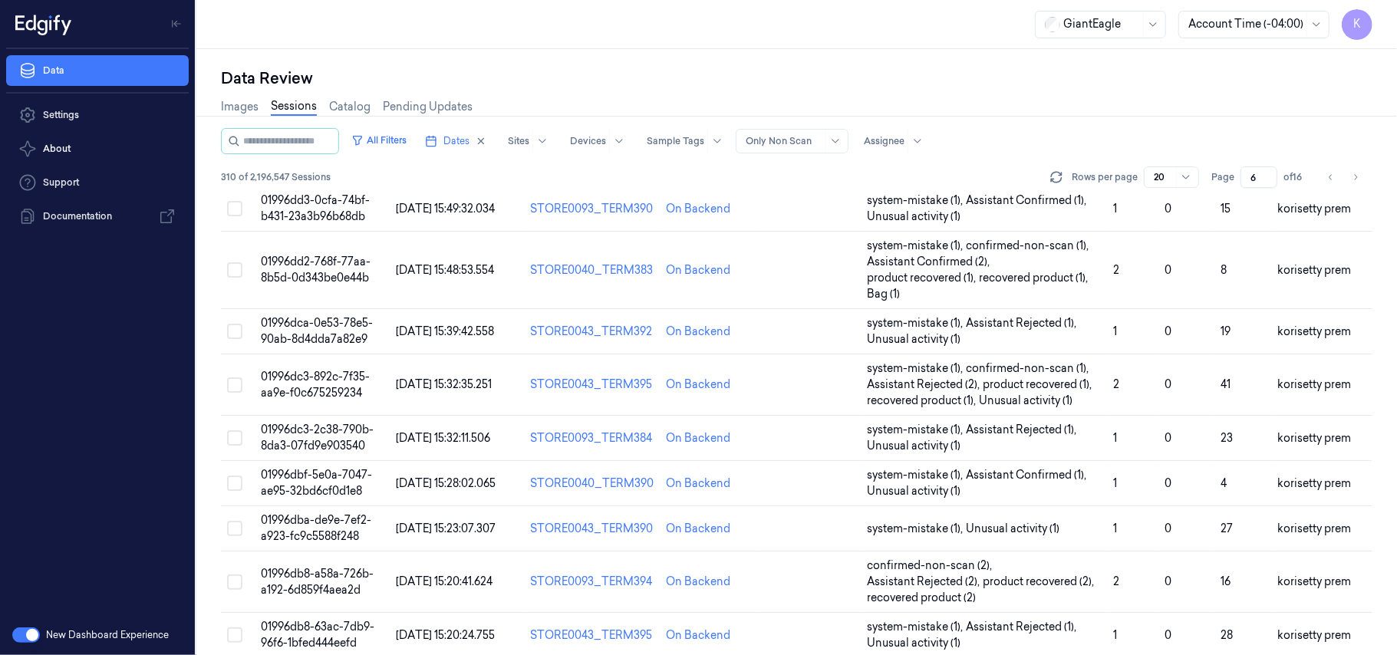
scroll to position [575, 0]
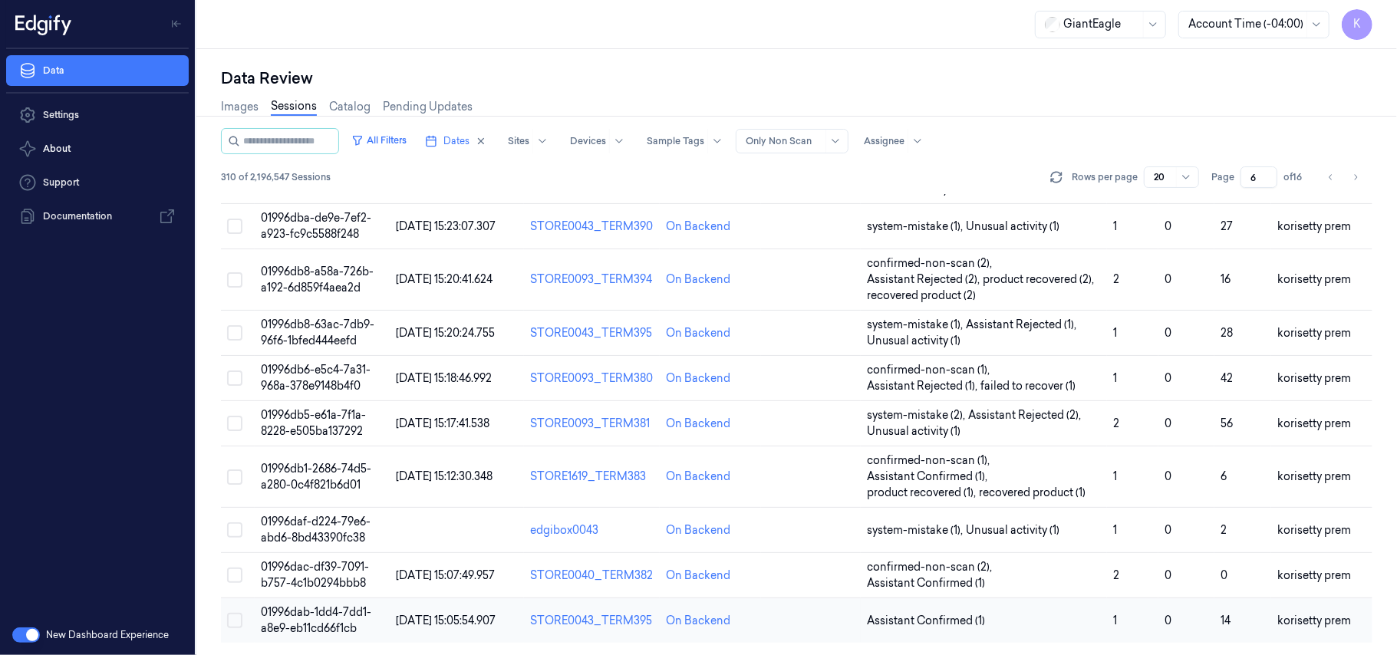
click at [305, 621] on span "01996dab-1dd4-7dd1-a8e9-eb11cd66f1cb" at bounding box center [316, 620] width 110 height 30
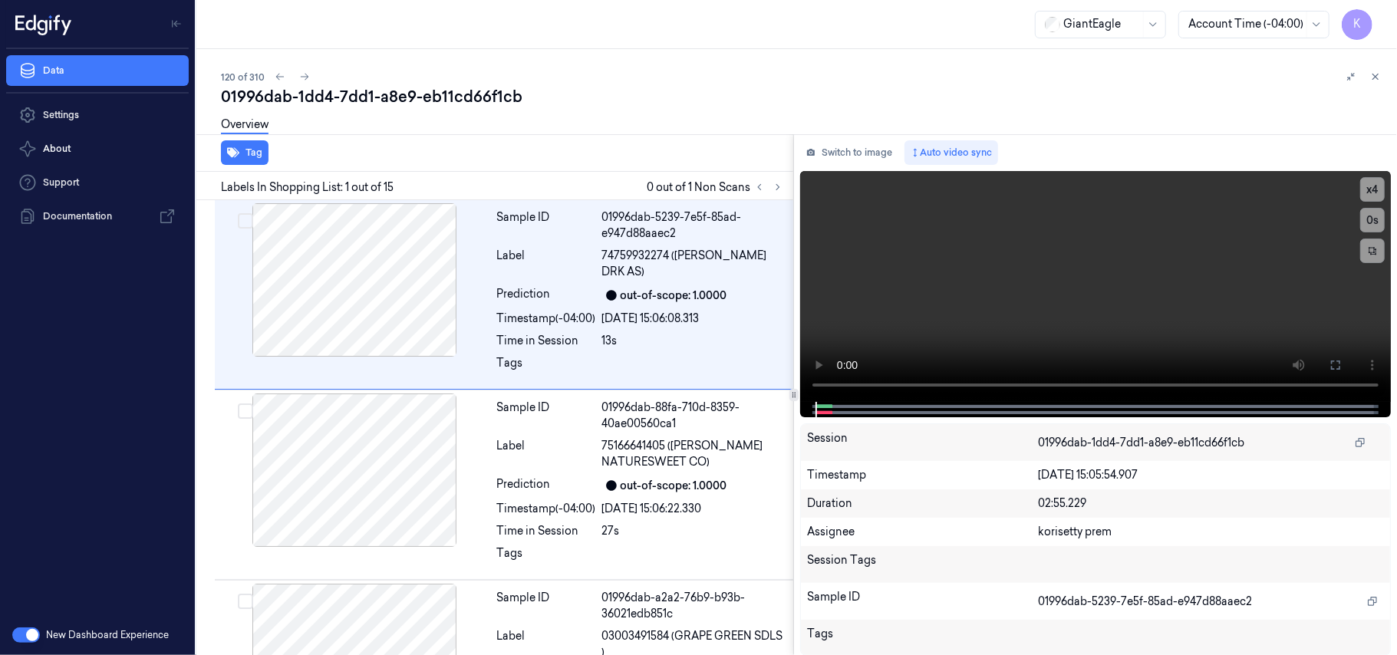
click at [716, 68] on div "120 of 310" at bounding box center [803, 77] width 1164 height 18
click at [781, 188] on icon at bounding box center [777, 187] width 11 height 11
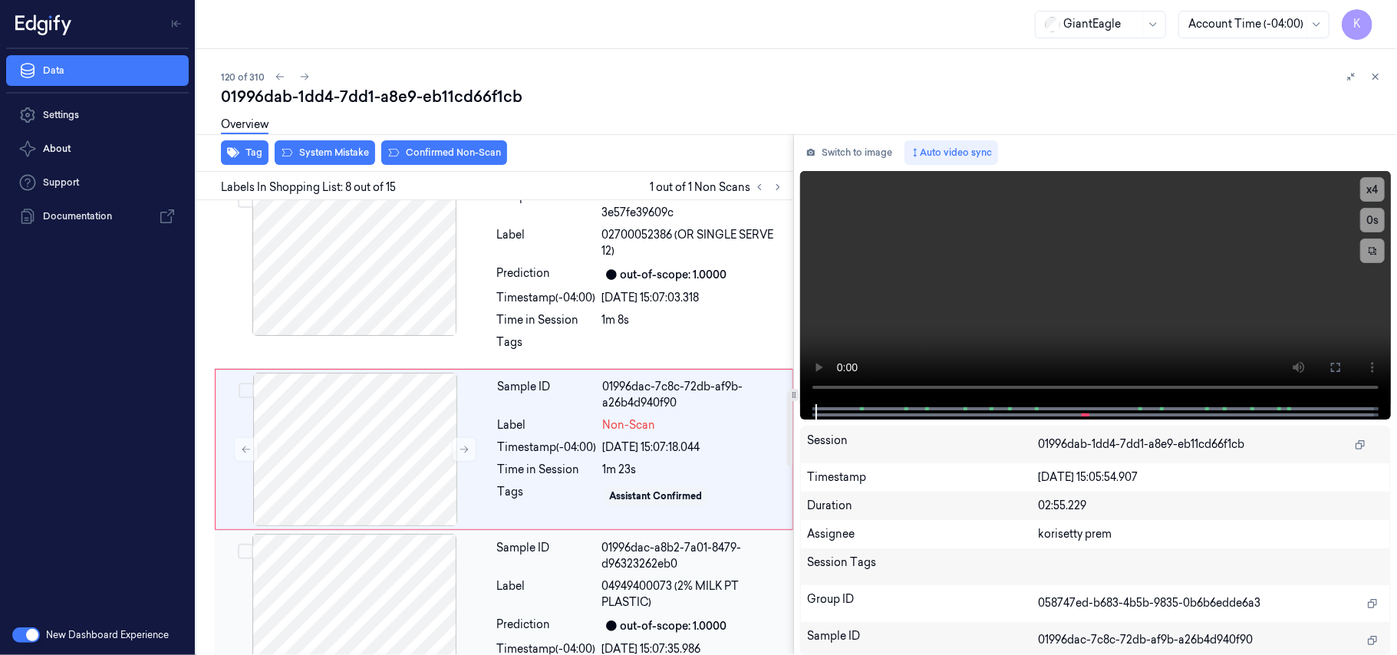
scroll to position [1171, 0]
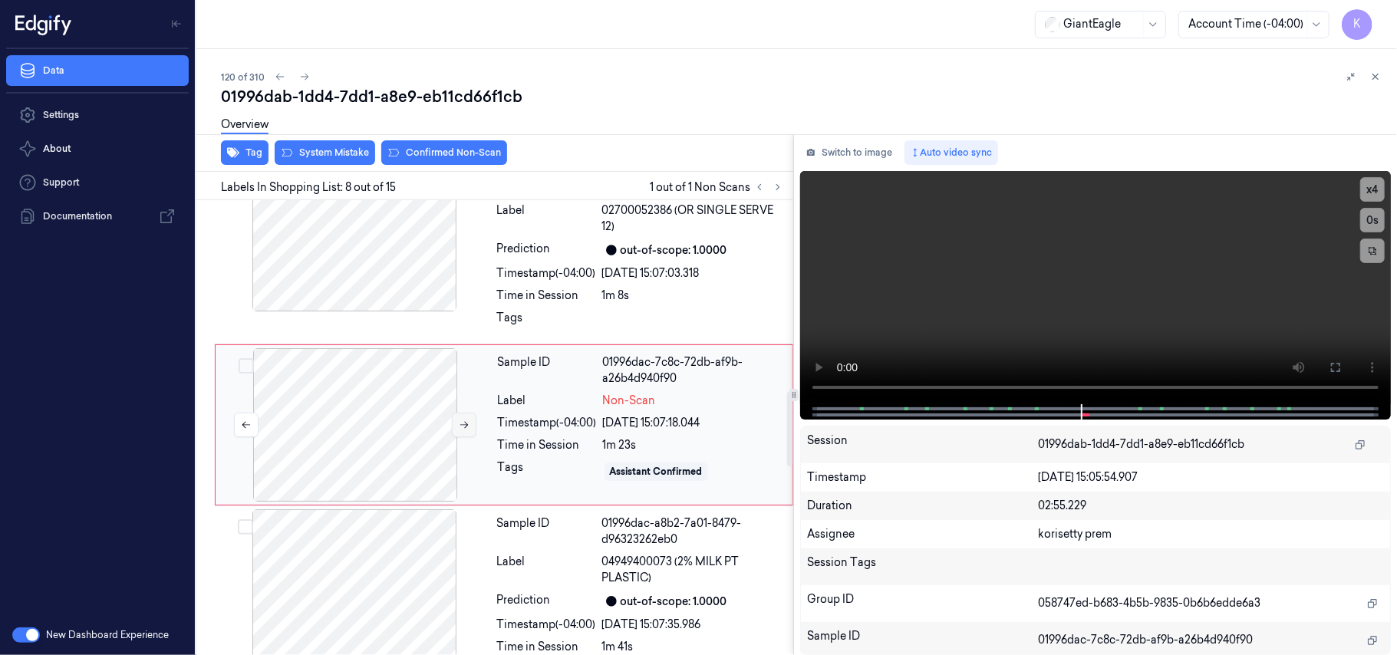
click at [466, 427] on icon at bounding box center [464, 425] width 8 height 7
click at [465, 425] on icon at bounding box center [464, 425] width 8 height 7
click at [464, 430] on icon at bounding box center [464, 425] width 11 height 11
click at [996, 276] on video at bounding box center [1095, 287] width 591 height 233
click at [1010, 274] on video at bounding box center [1095, 287] width 591 height 233
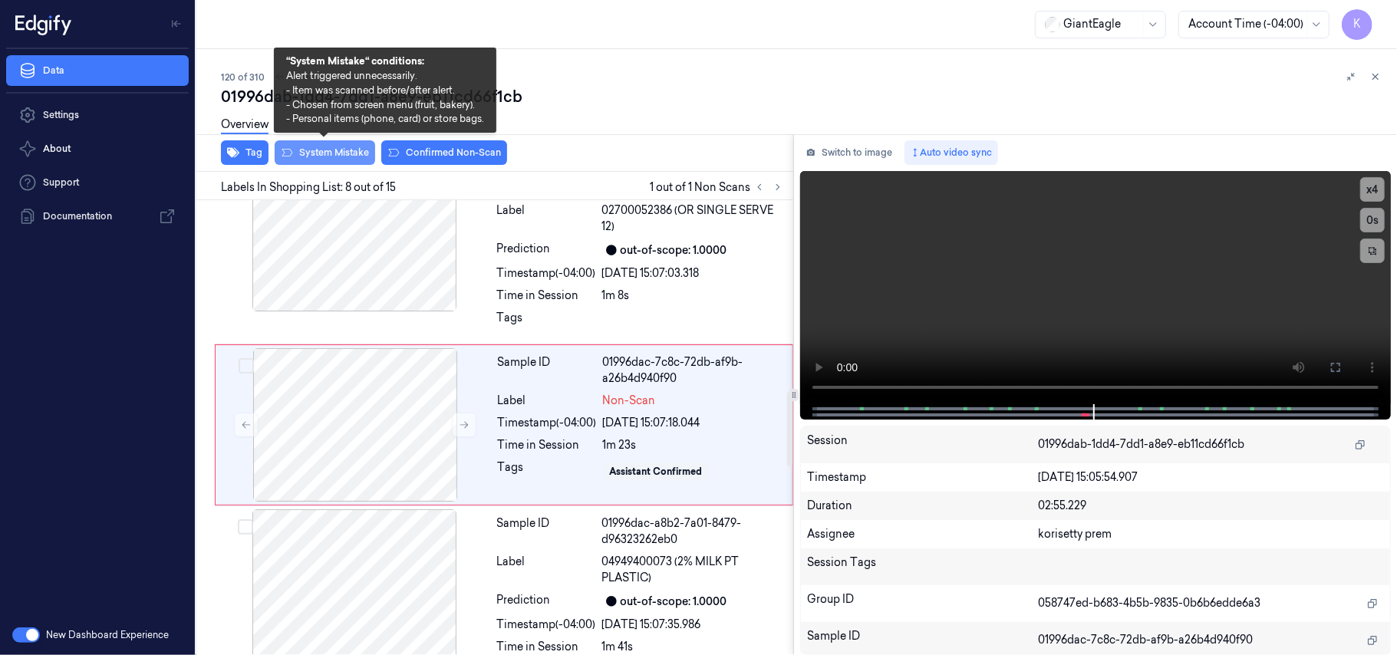
click at [332, 151] on button "System Mistake" at bounding box center [325, 152] width 100 height 25
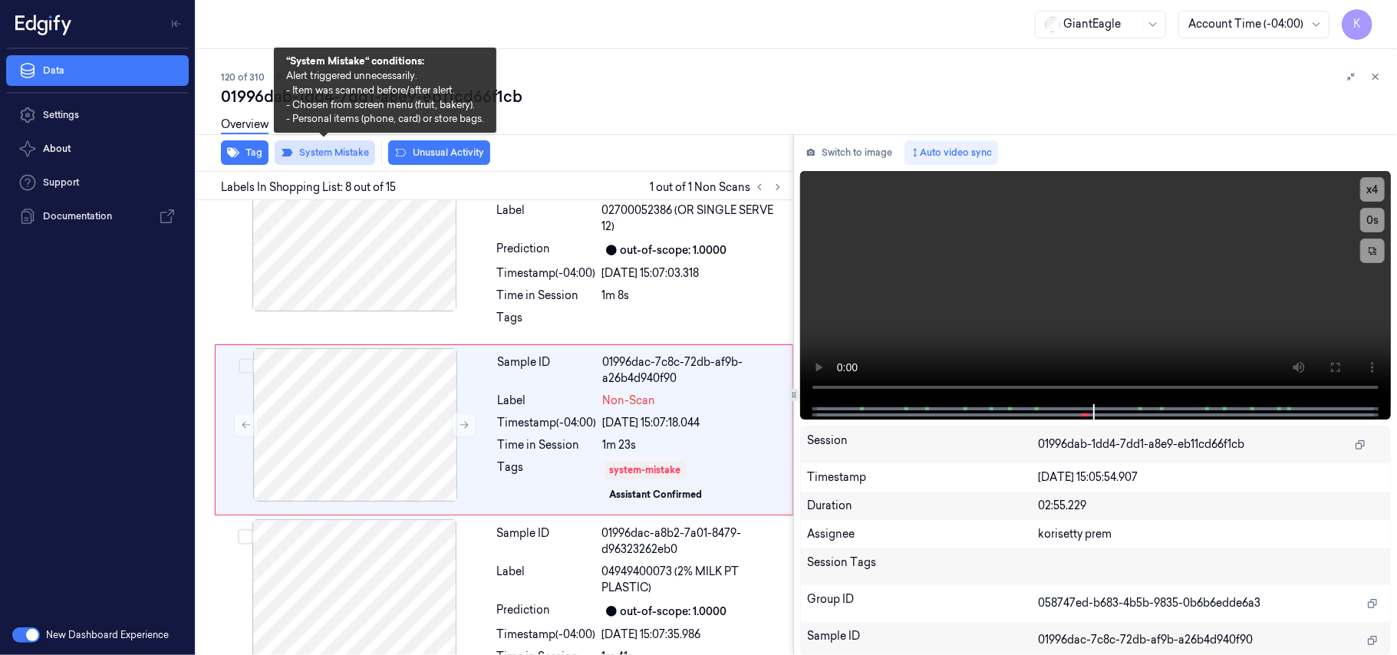
scroll to position [1177, 0]
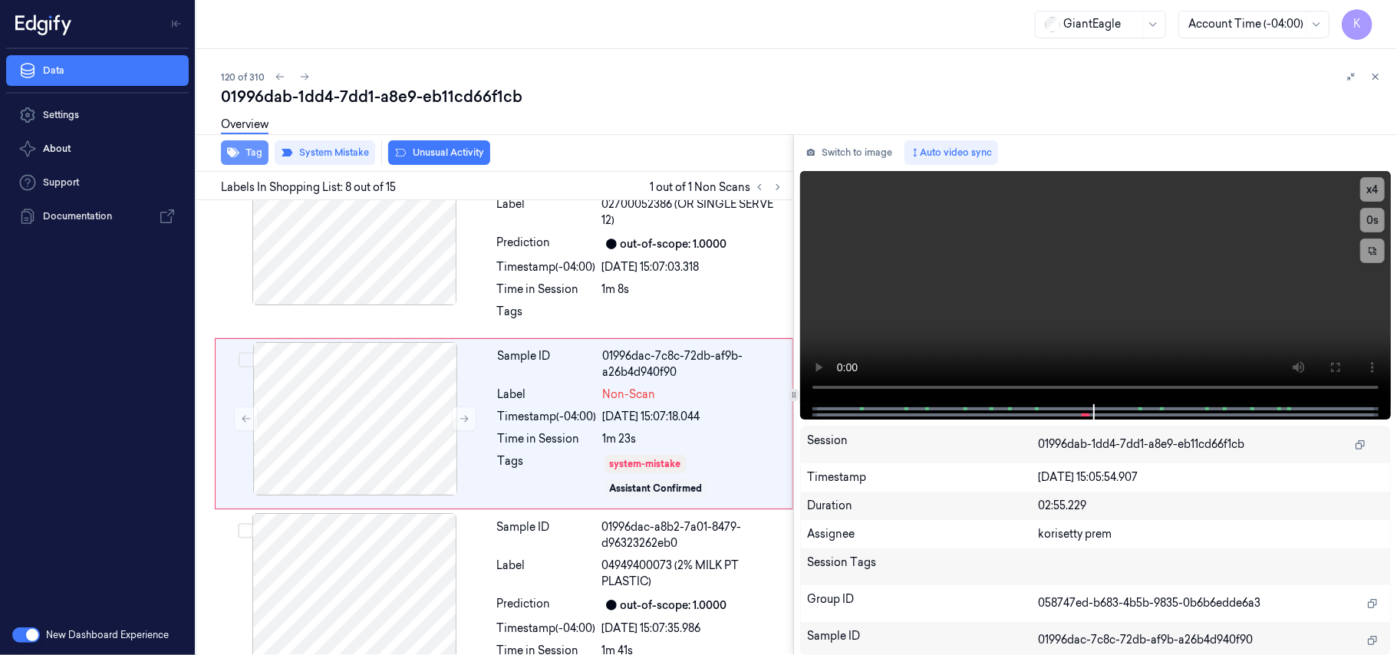
click at [238, 158] on button "Tag" at bounding box center [245, 152] width 48 height 25
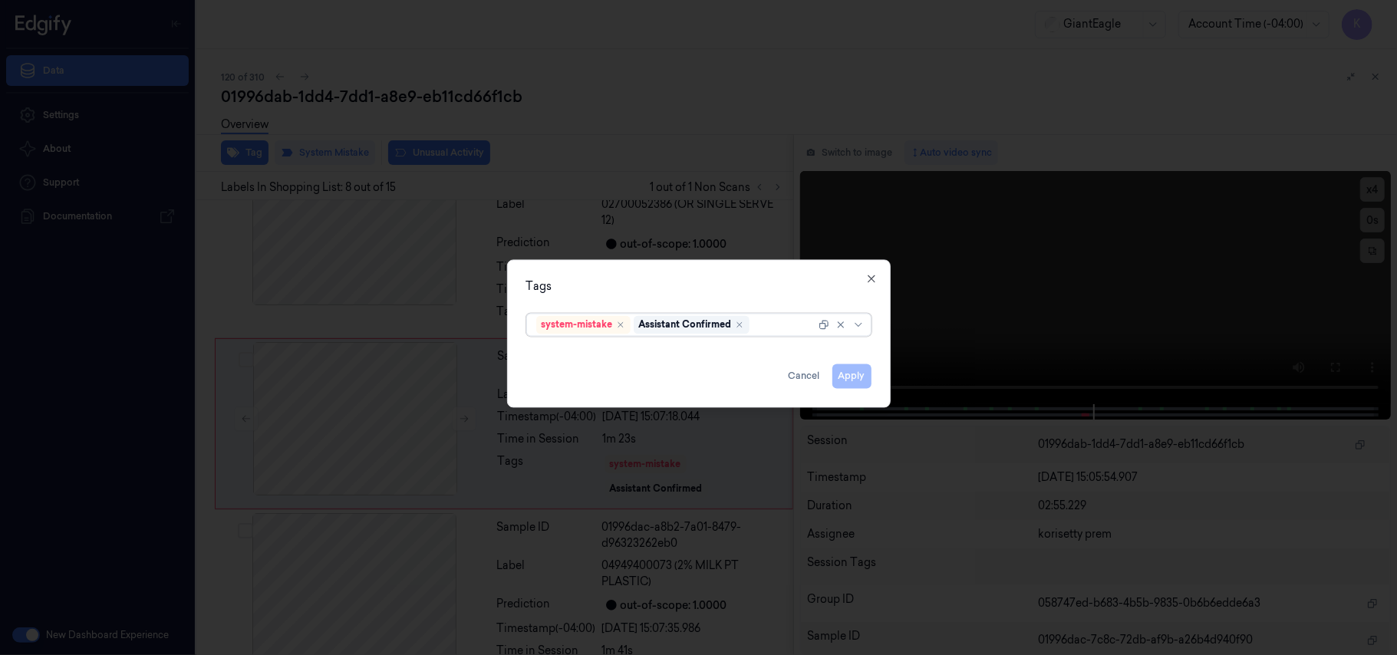
click at [770, 323] on div at bounding box center [784, 325] width 63 height 16
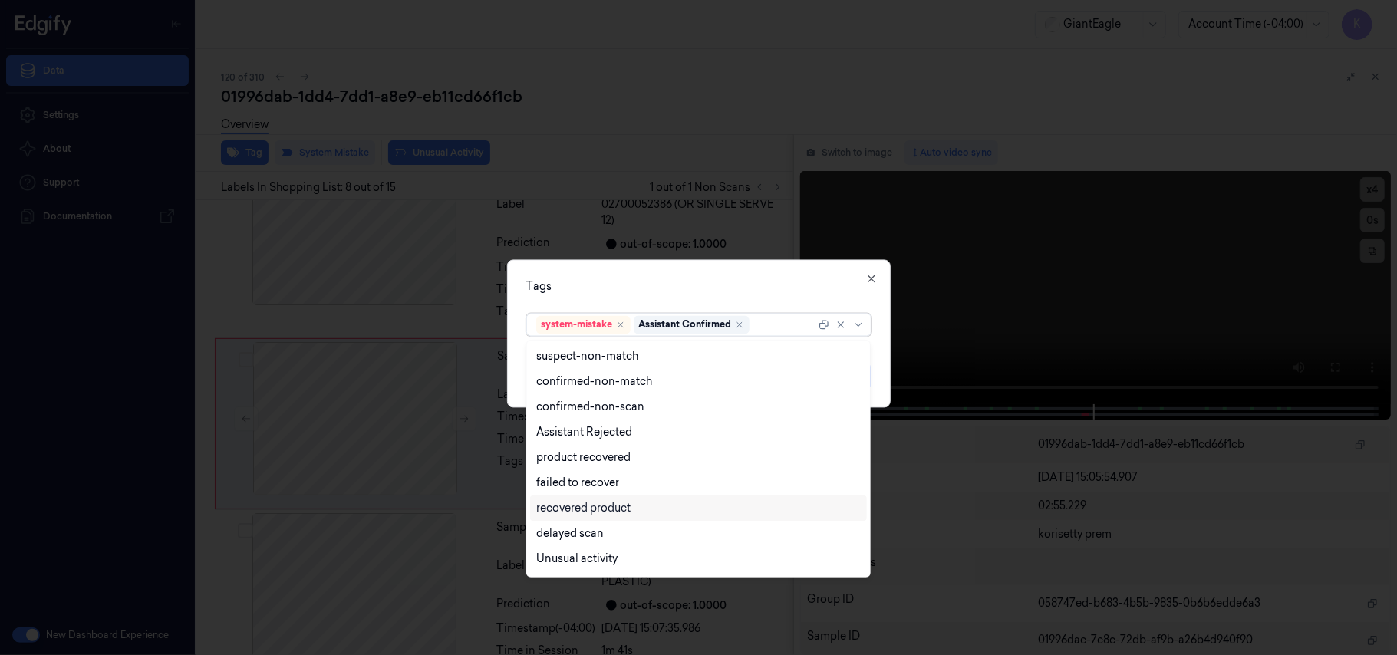
scroll to position [124, 0]
click at [565, 532] on div "Bag" at bounding box center [698, 536] width 324 height 16
click at [792, 279] on div "Tags" at bounding box center [698, 287] width 345 height 16
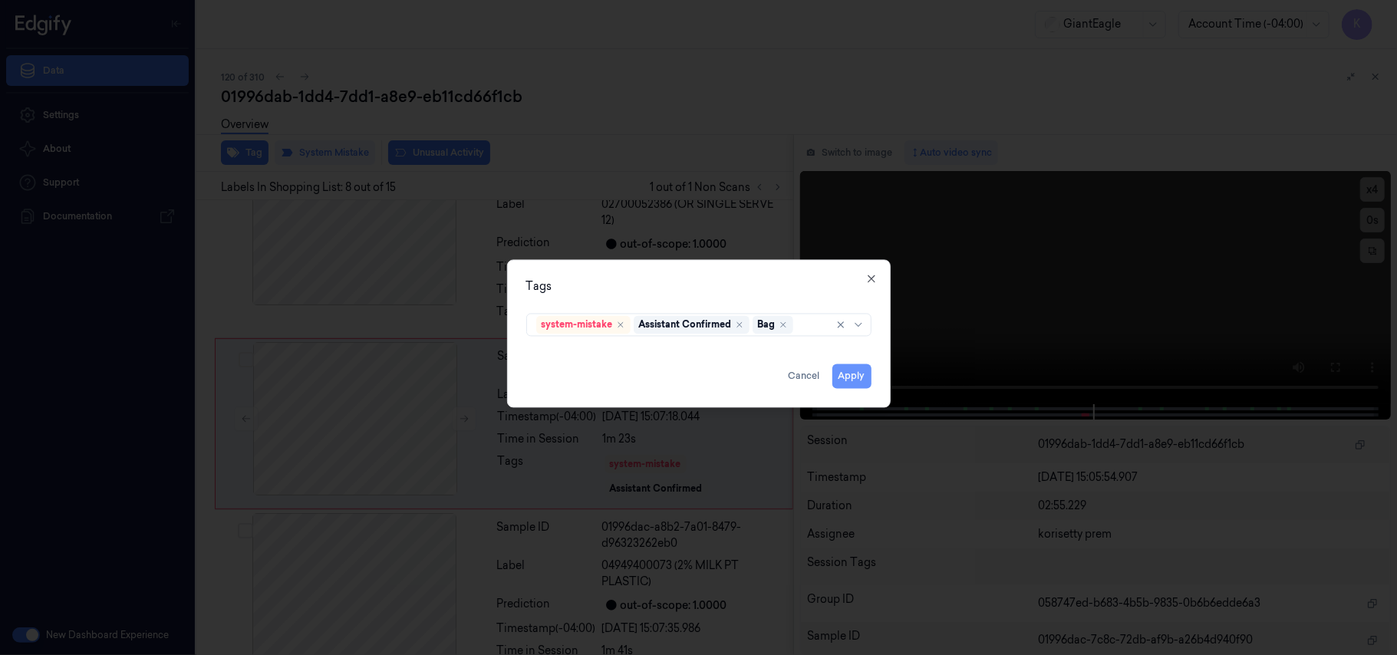
click at [844, 379] on button "Apply" at bounding box center [851, 376] width 39 height 25
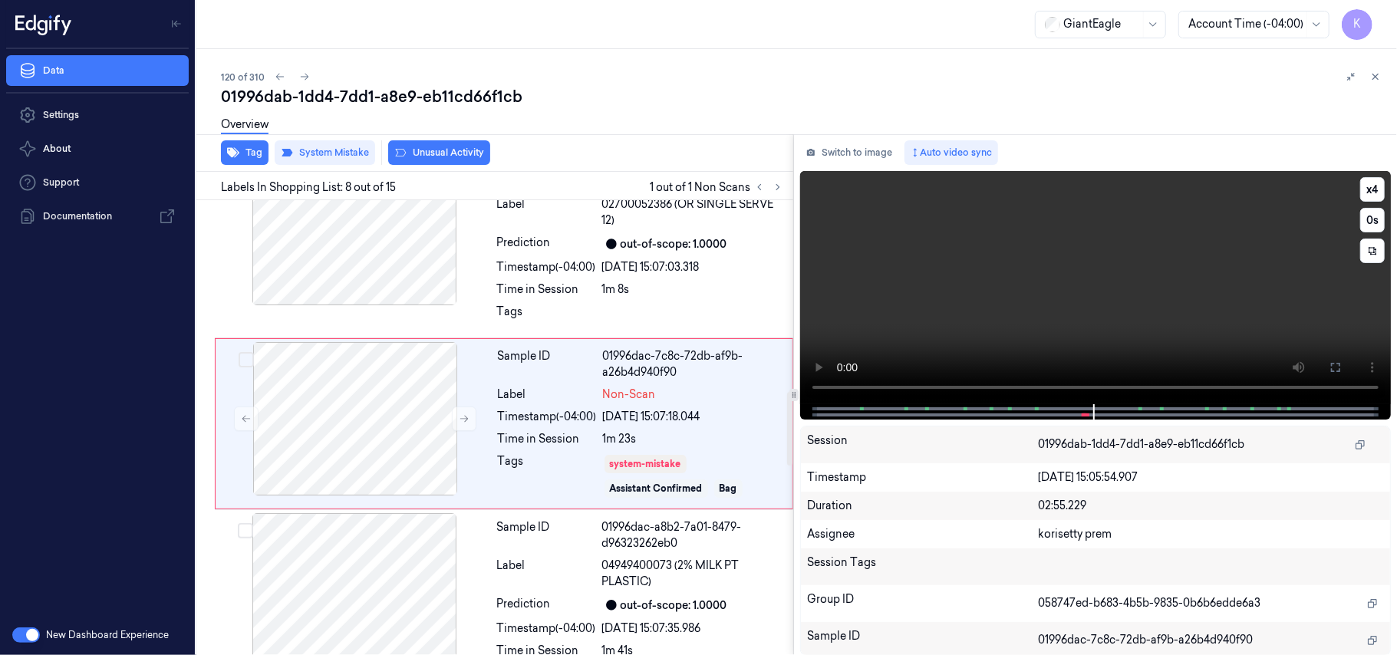
click at [983, 293] on video at bounding box center [1095, 287] width 591 height 233
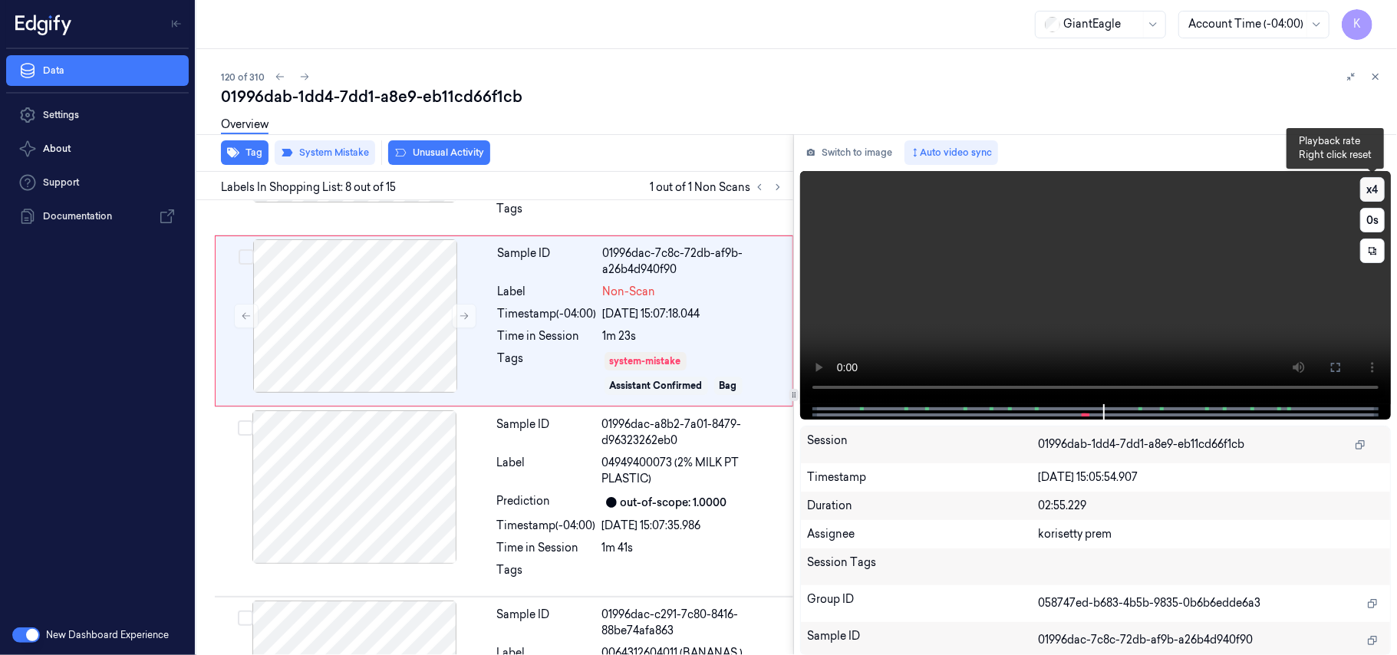
click at [1375, 191] on button "x 4" at bounding box center [1372, 189] width 25 height 25
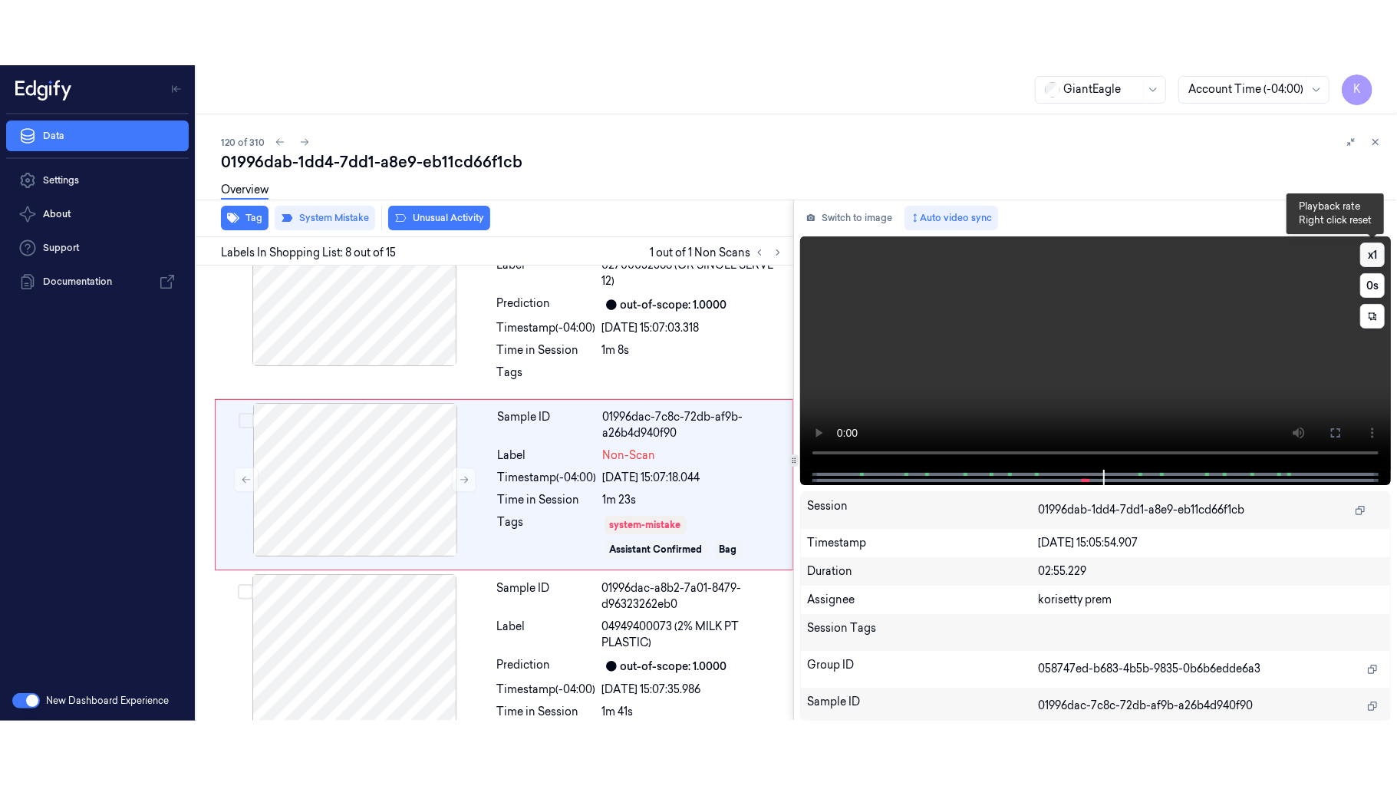
scroll to position [1177, 0]
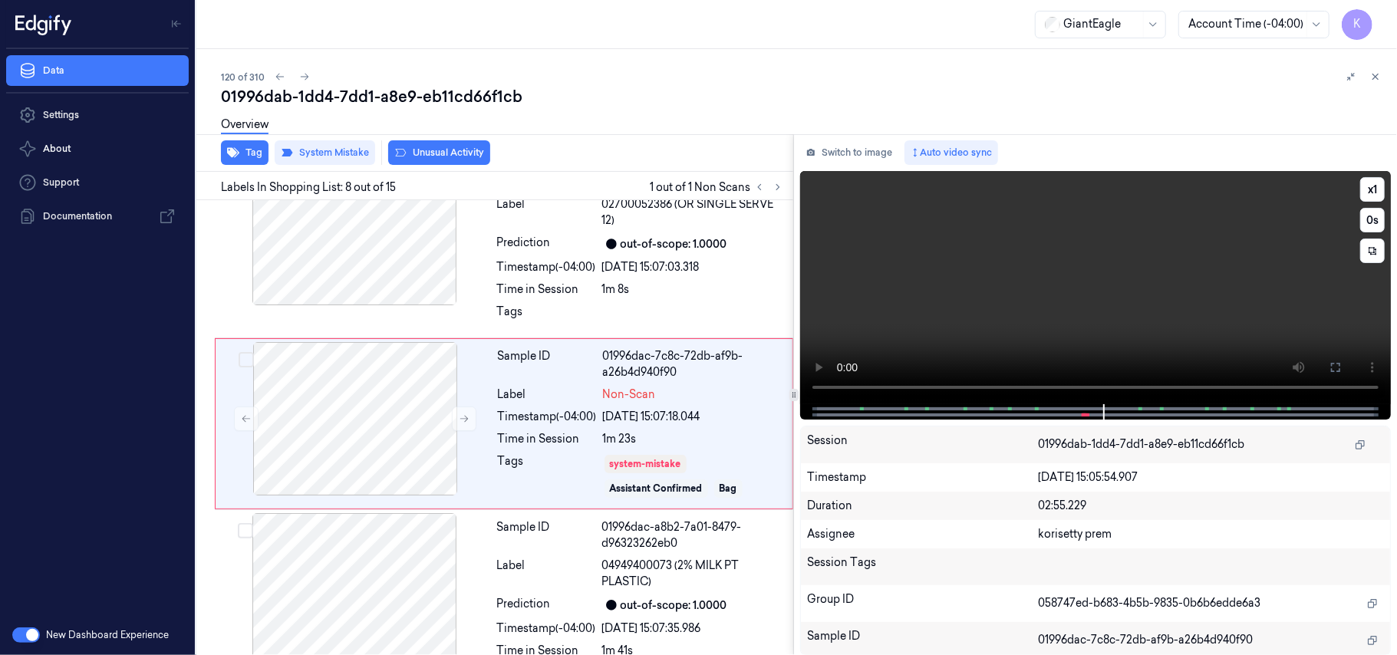
click at [1182, 320] on video at bounding box center [1095, 287] width 591 height 233
click at [1149, 331] on video at bounding box center [1095, 287] width 591 height 233
click at [1332, 362] on icon at bounding box center [1335, 367] width 12 height 12
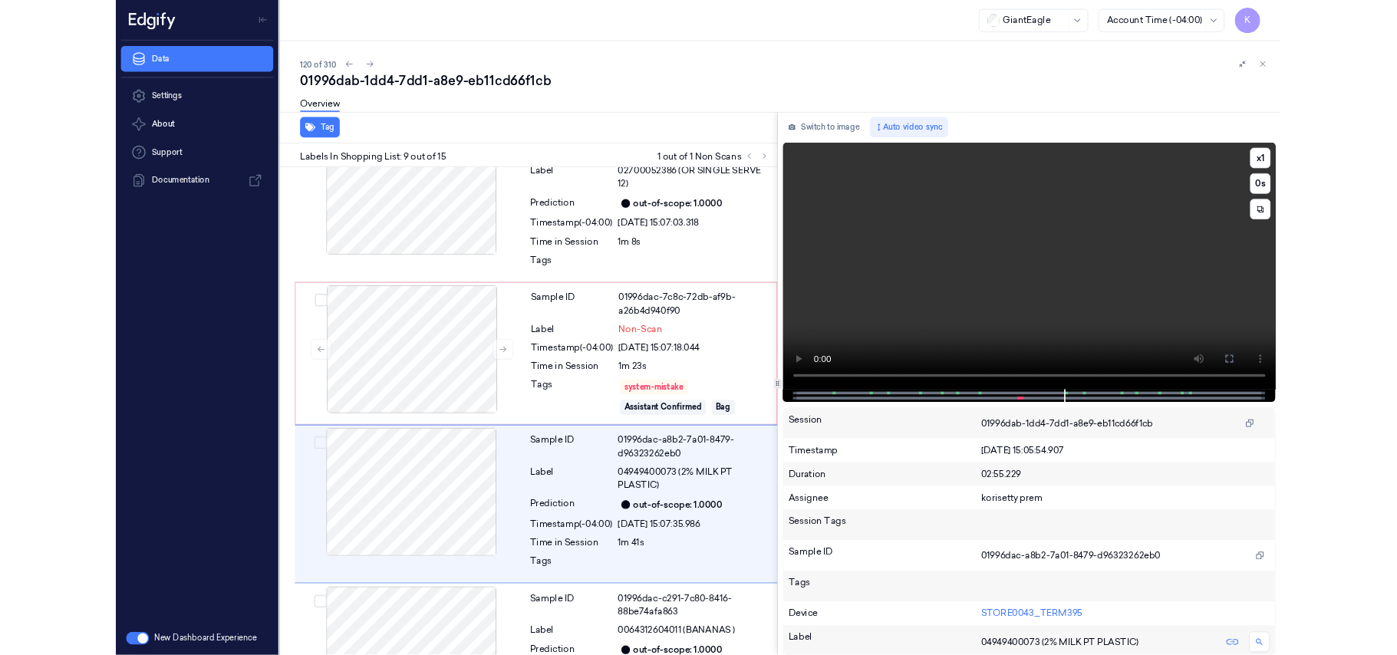
scroll to position [1293, 0]
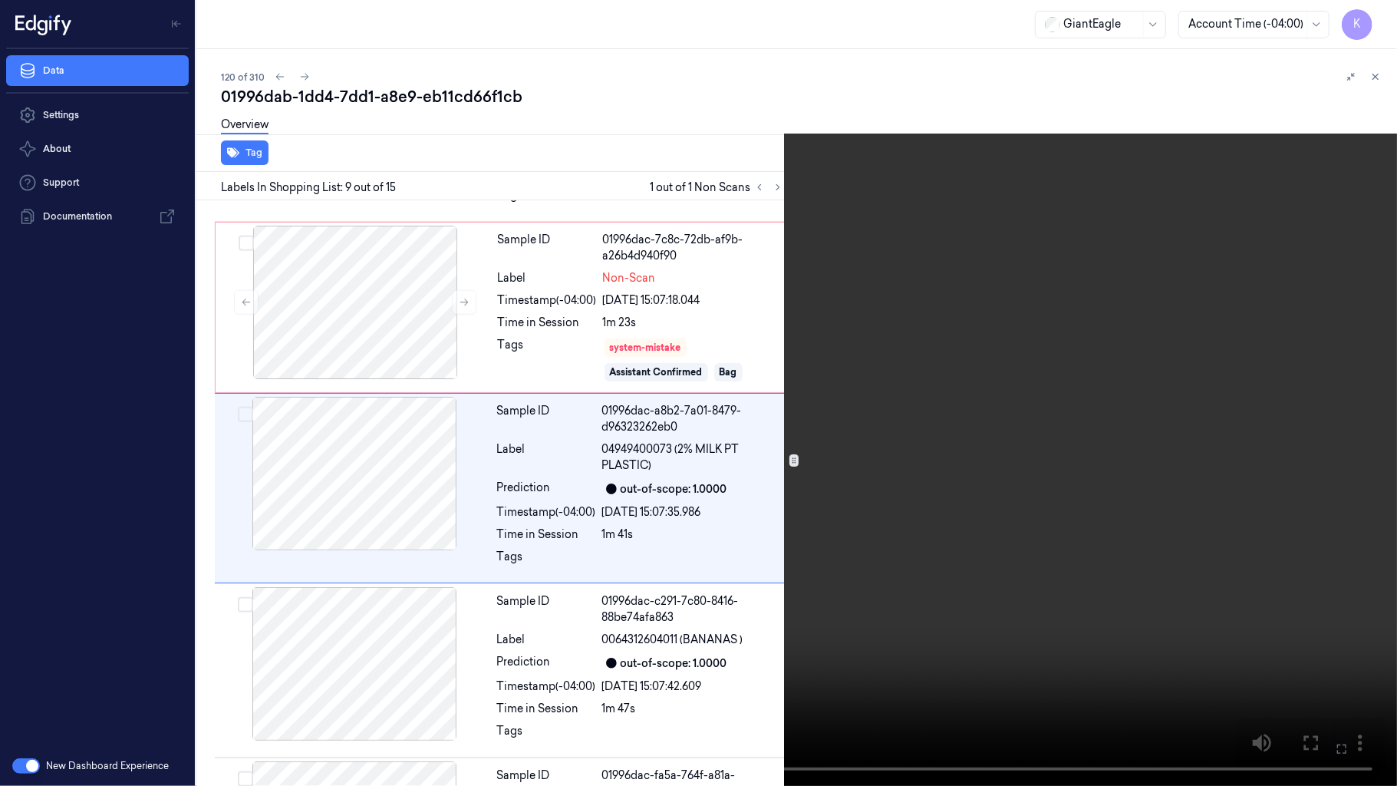
click at [0, 0] on icon at bounding box center [0, 0] width 0 height 0
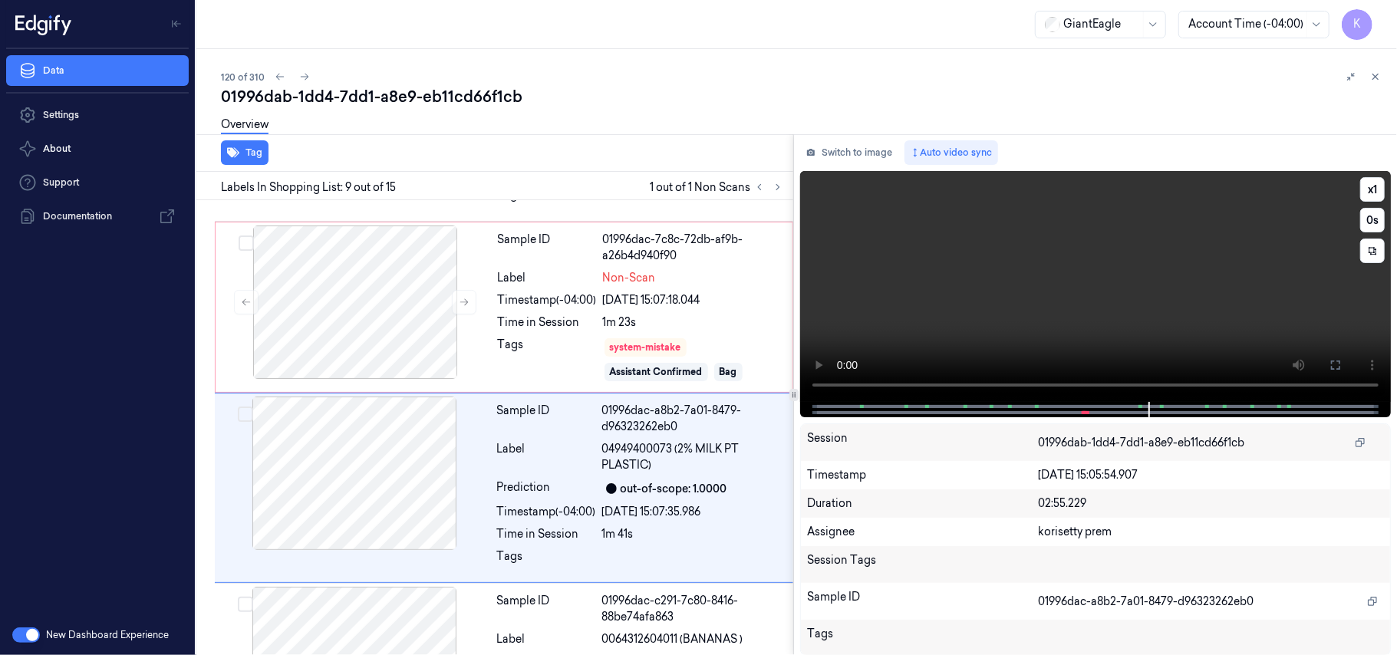
click at [1056, 232] on video at bounding box center [1095, 286] width 591 height 231
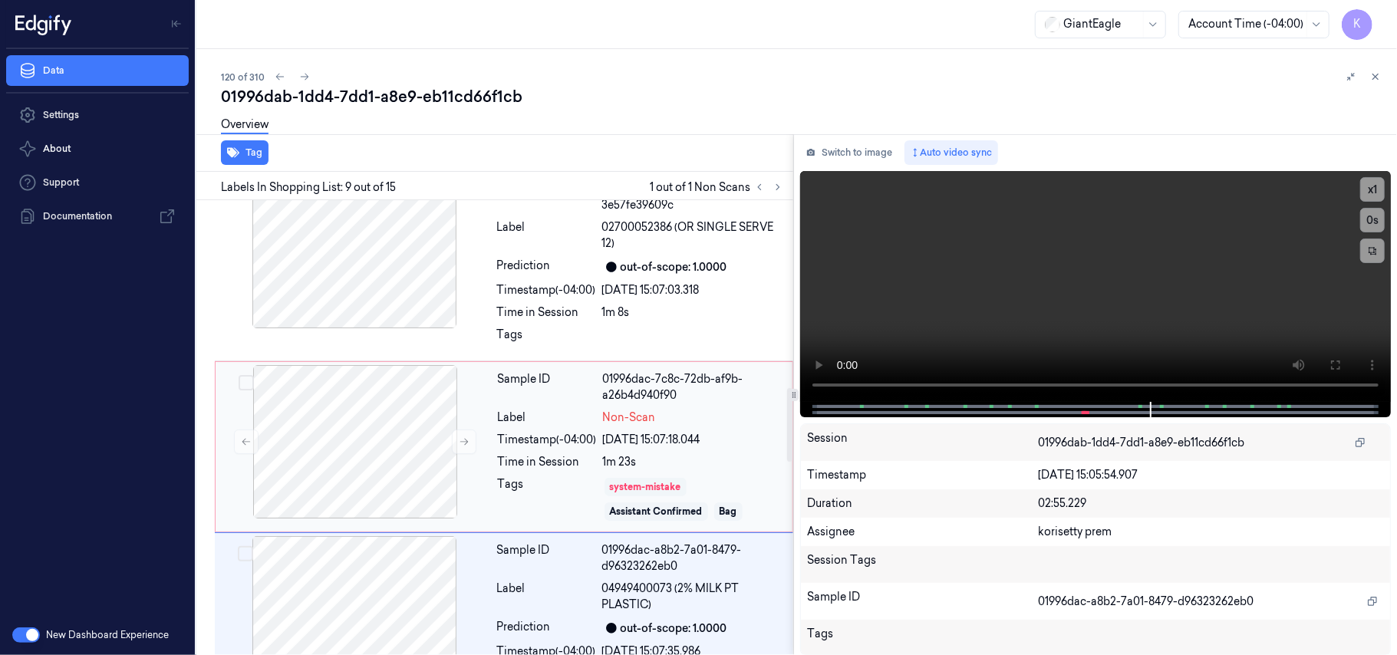
click at [605, 496] on div "system-mistake" at bounding box center [645, 487] width 82 height 18
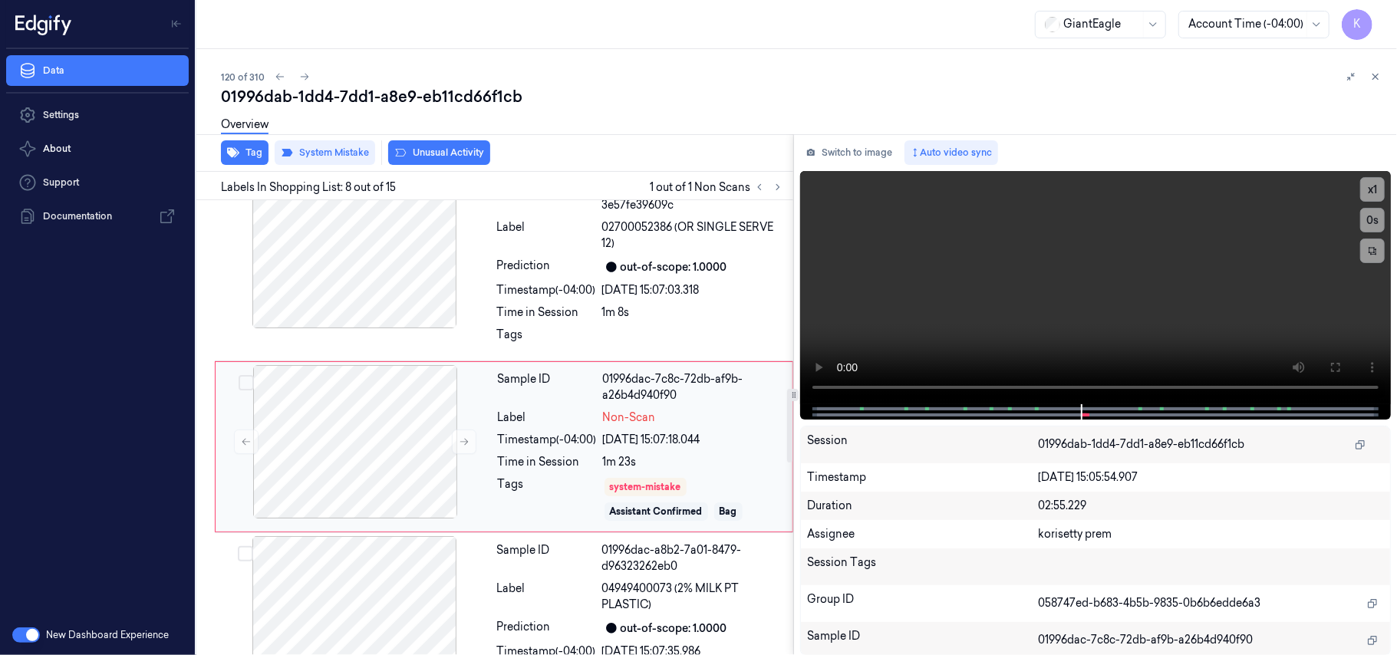
scroll to position [1177, 0]
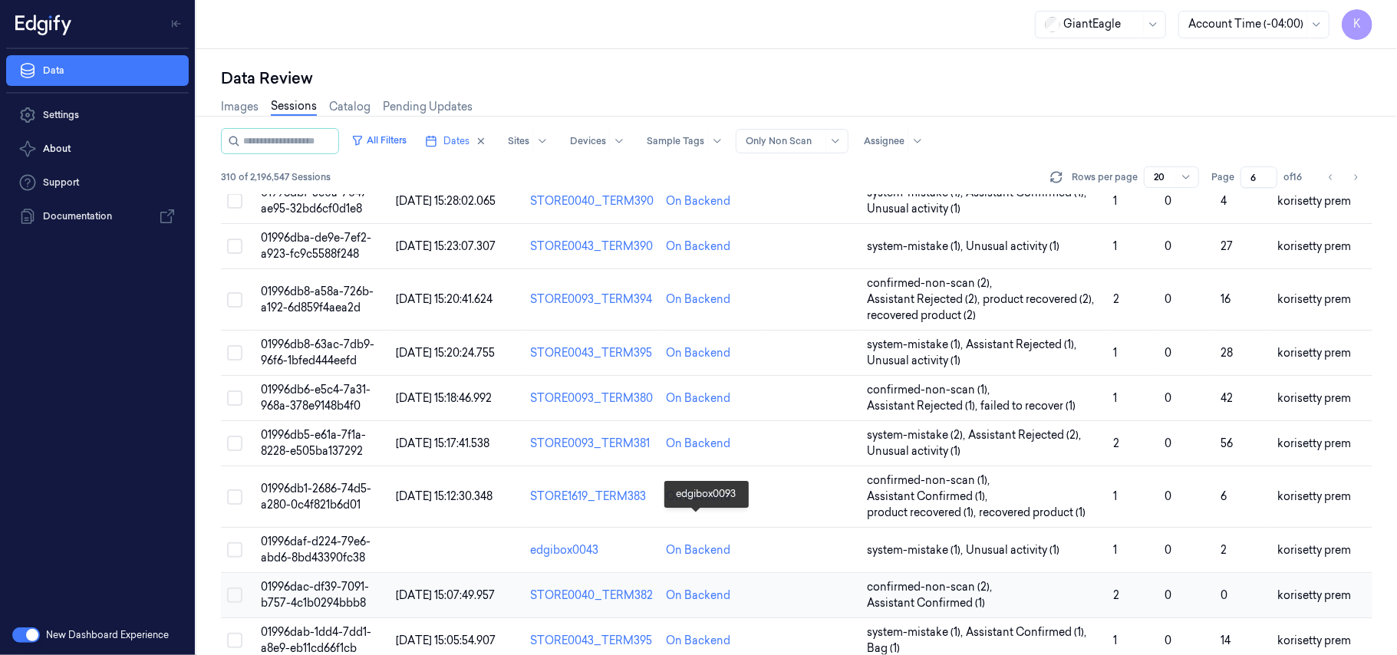
scroll to position [575, 0]
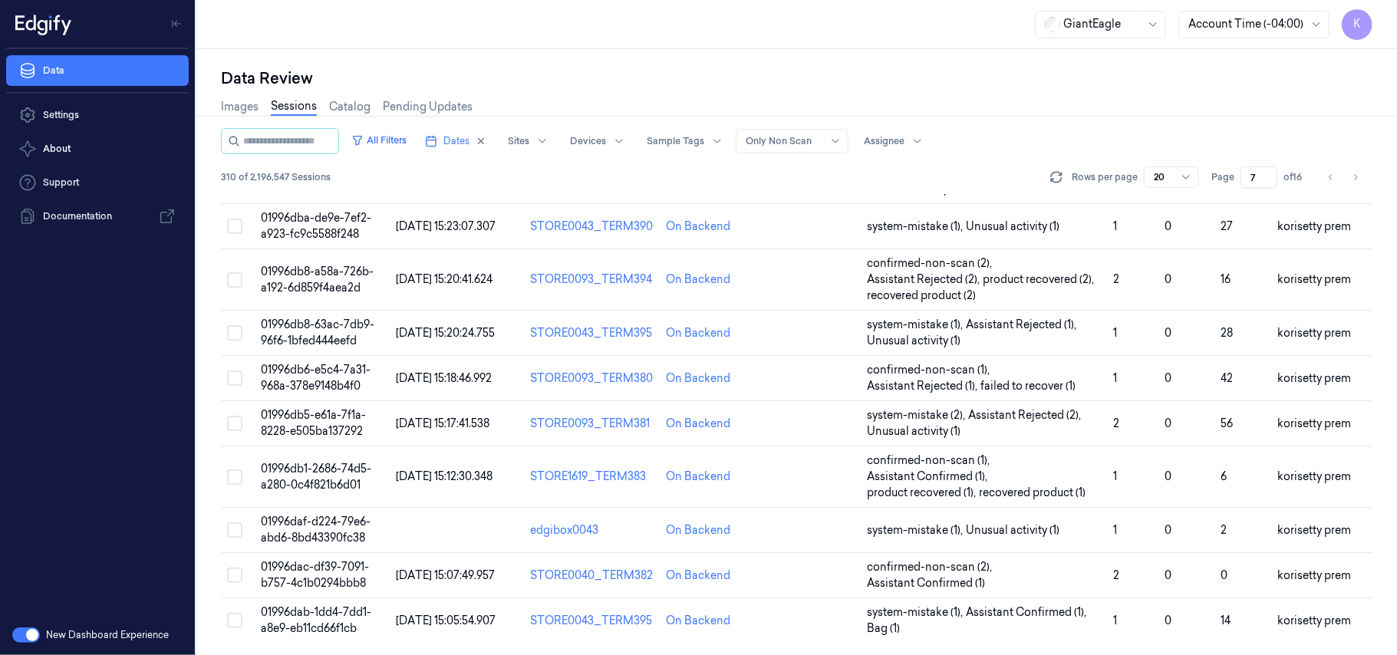
click at [1266, 176] on input "7" at bounding box center [1258, 176] width 37 height 21
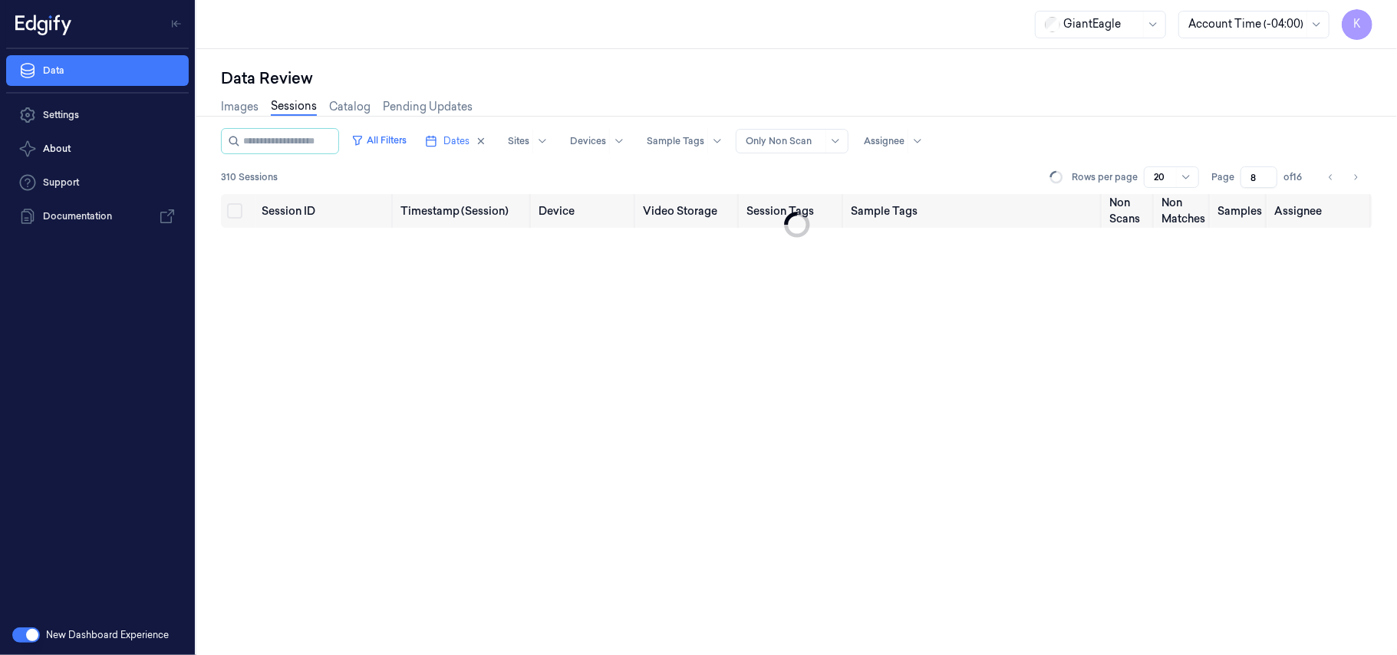
click at [1269, 173] on input "8" at bounding box center [1258, 176] width 37 height 21
click at [1269, 173] on input "9" at bounding box center [1258, 176] width 37 height 21
click at [1269, 173] on input "10" at bounding box center [1258, 176] width 37 height 21
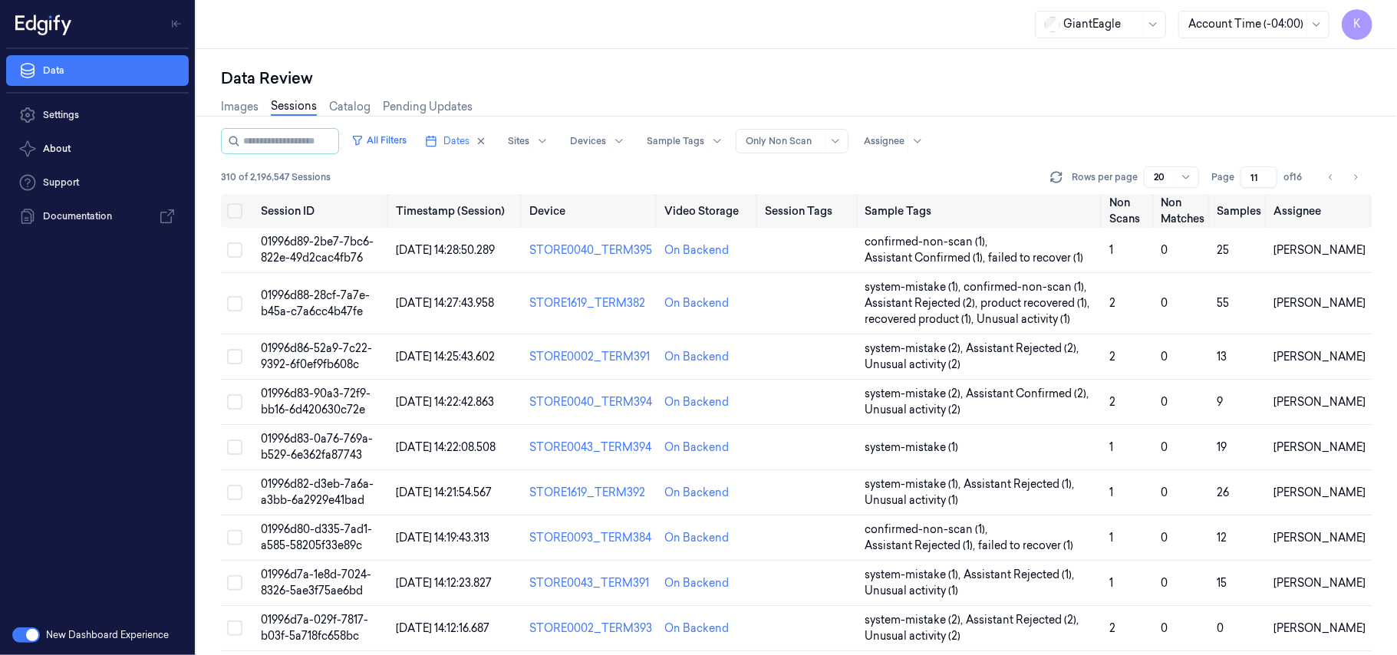
click at [1269, 173] on input "11" at bounding box center [1258, 176] width 37 height 21
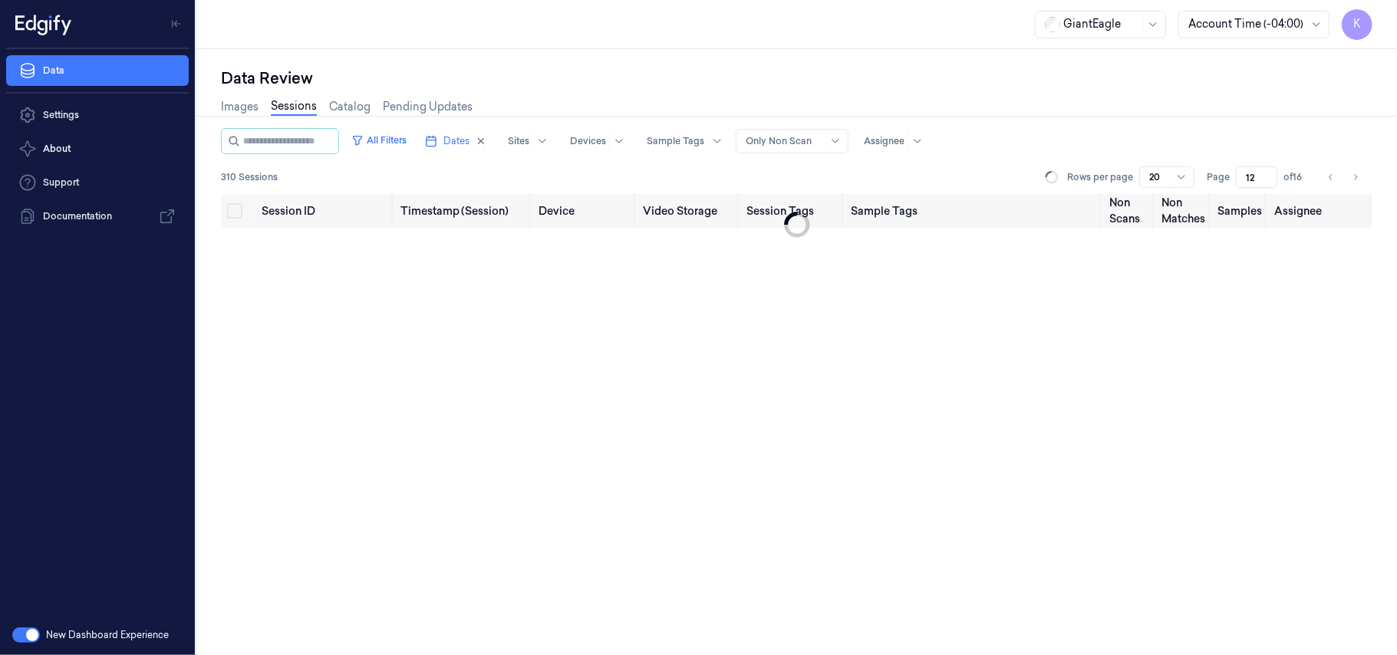
click at [1269, 173] on input "12" at bounding box center [1256, 176] width 41 height 21
click at [1269, 173] on input "13" at bounding box center [1256, 176] width 41 height 21
click at [1269, 173] on input "14" at bounding box center [1256, 176] width 41 height 21
type input "15"
click at [1269, 173] on input "15" at bounding box center [1256, 176] width 41 height 21
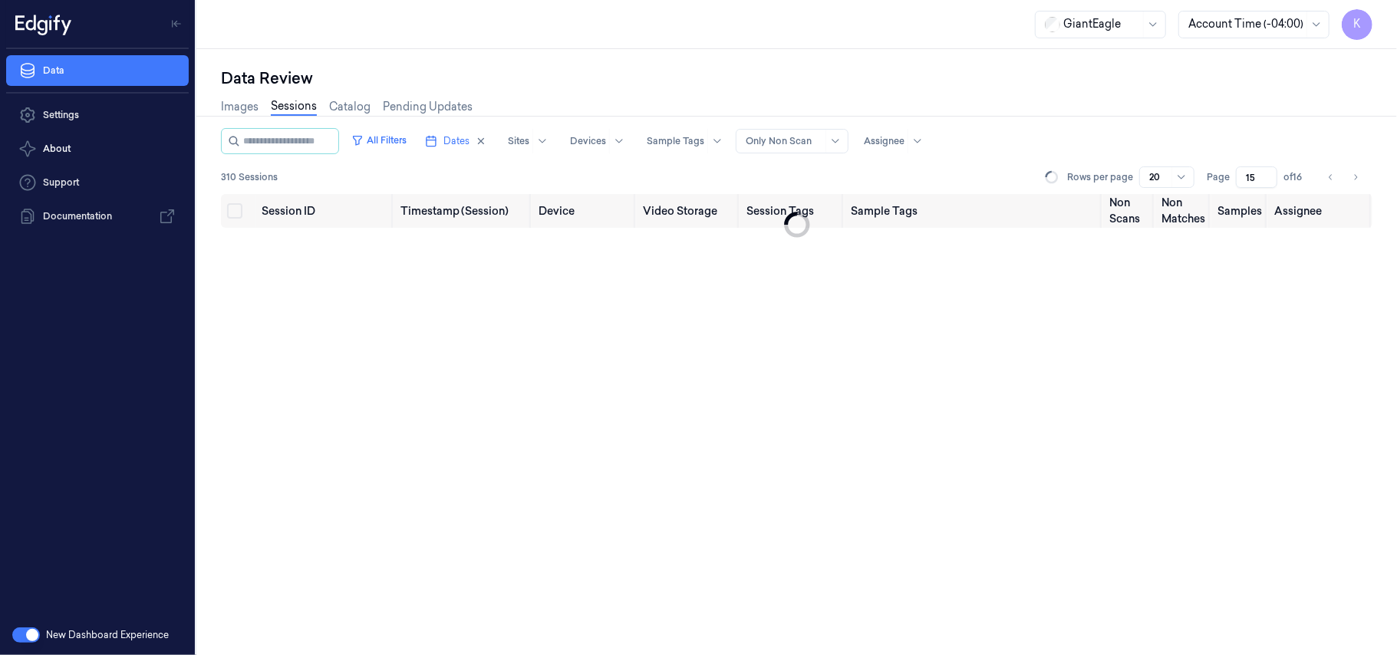
click at [1259, 141] on div "All Filters Dates Sites Devices Sample Tags Alert Type Only Non Scan Assignee" at bounding box center [796, 141] width 1151 height 26
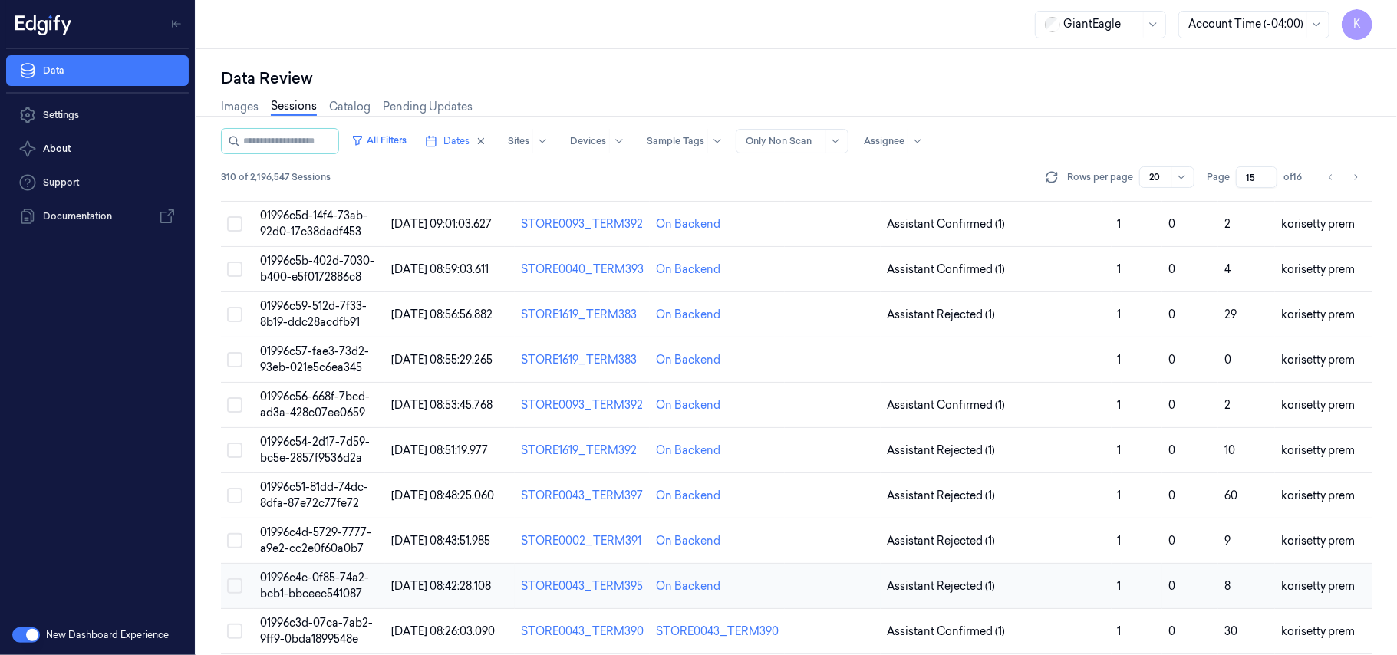
scroll to position [494, 0]
